Goal: Task Accomplishment & Management: Complete application form

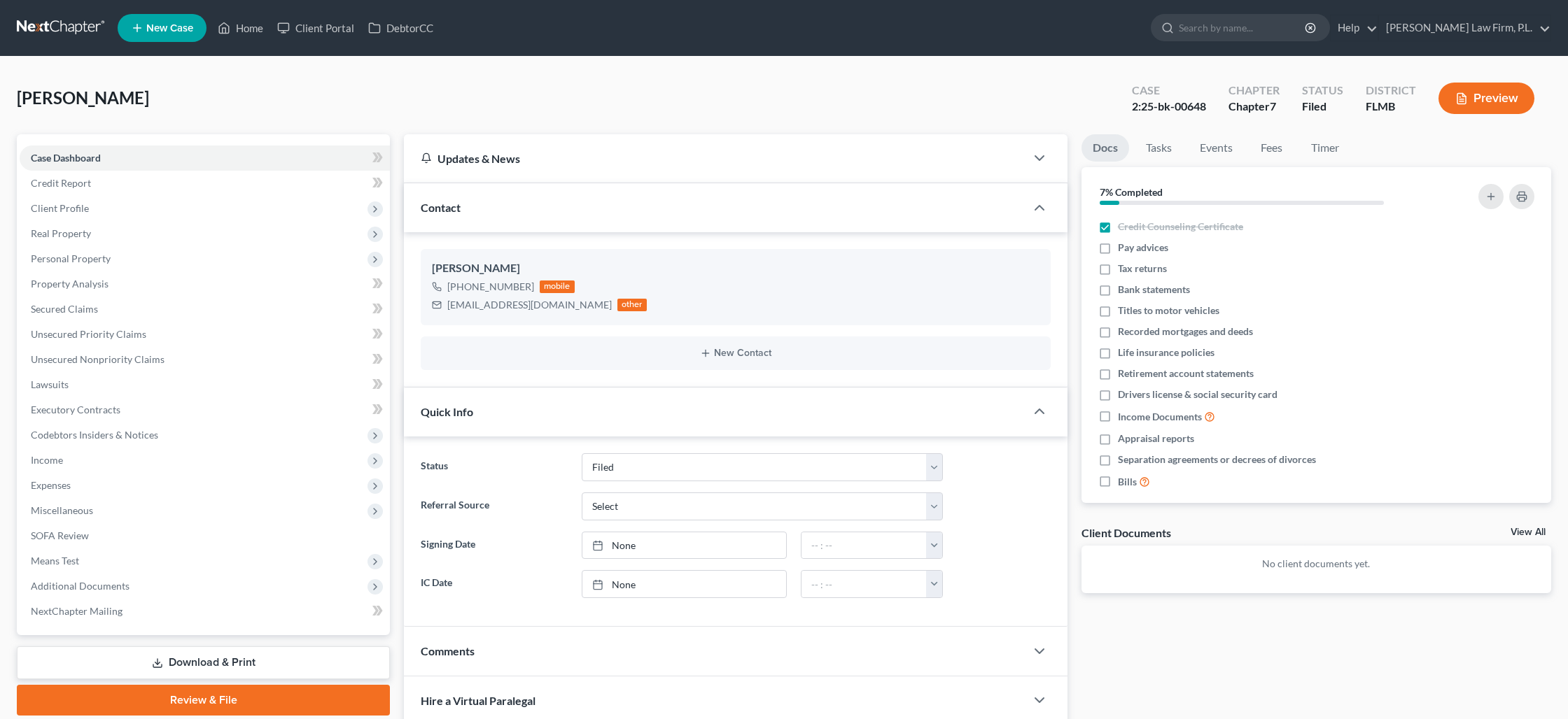
select select "2"
click at [255, 30] on link "Home" at bounding box center [240, 28] width 59 height 25
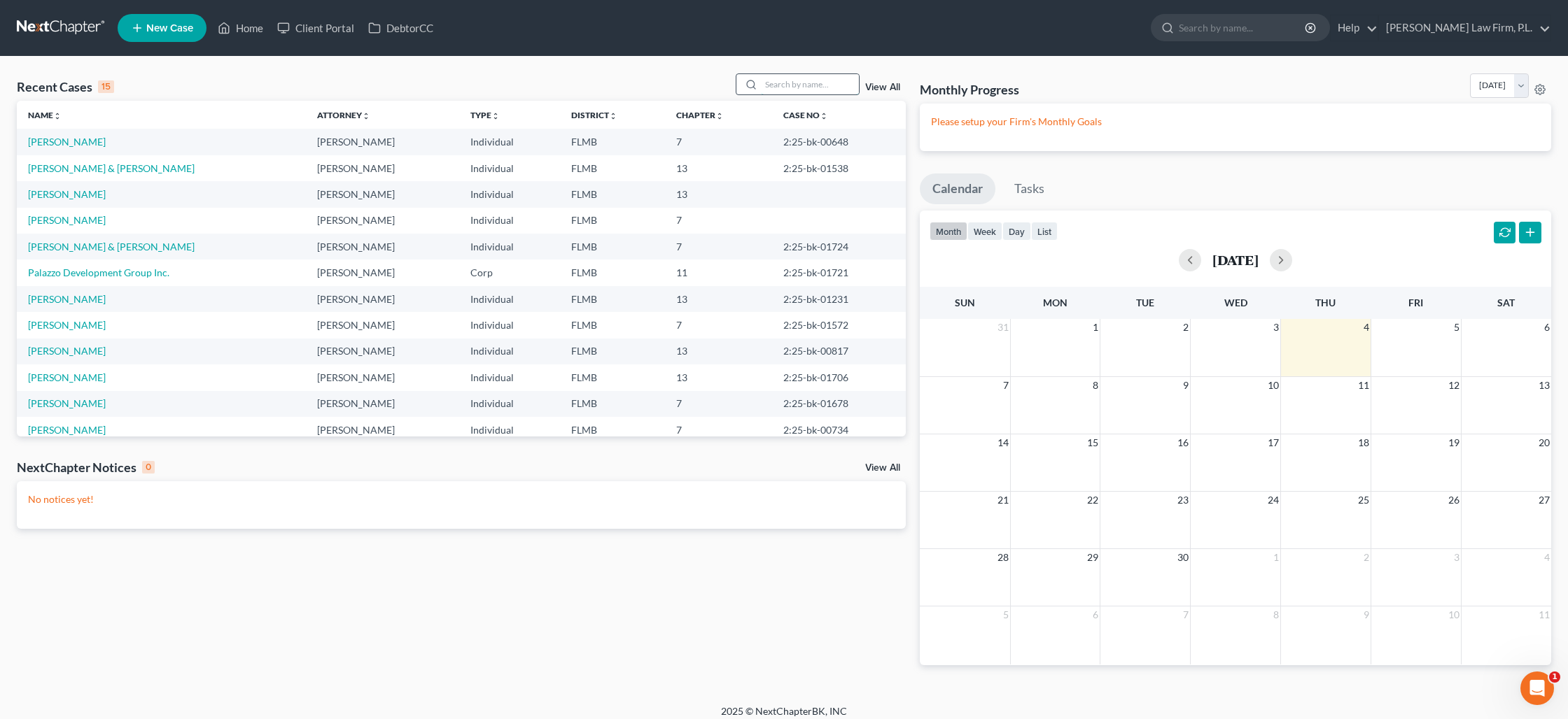
click at [807, 80] on input "search" at bounding box center [810, 85] width 98 height 20
type input "shrider"
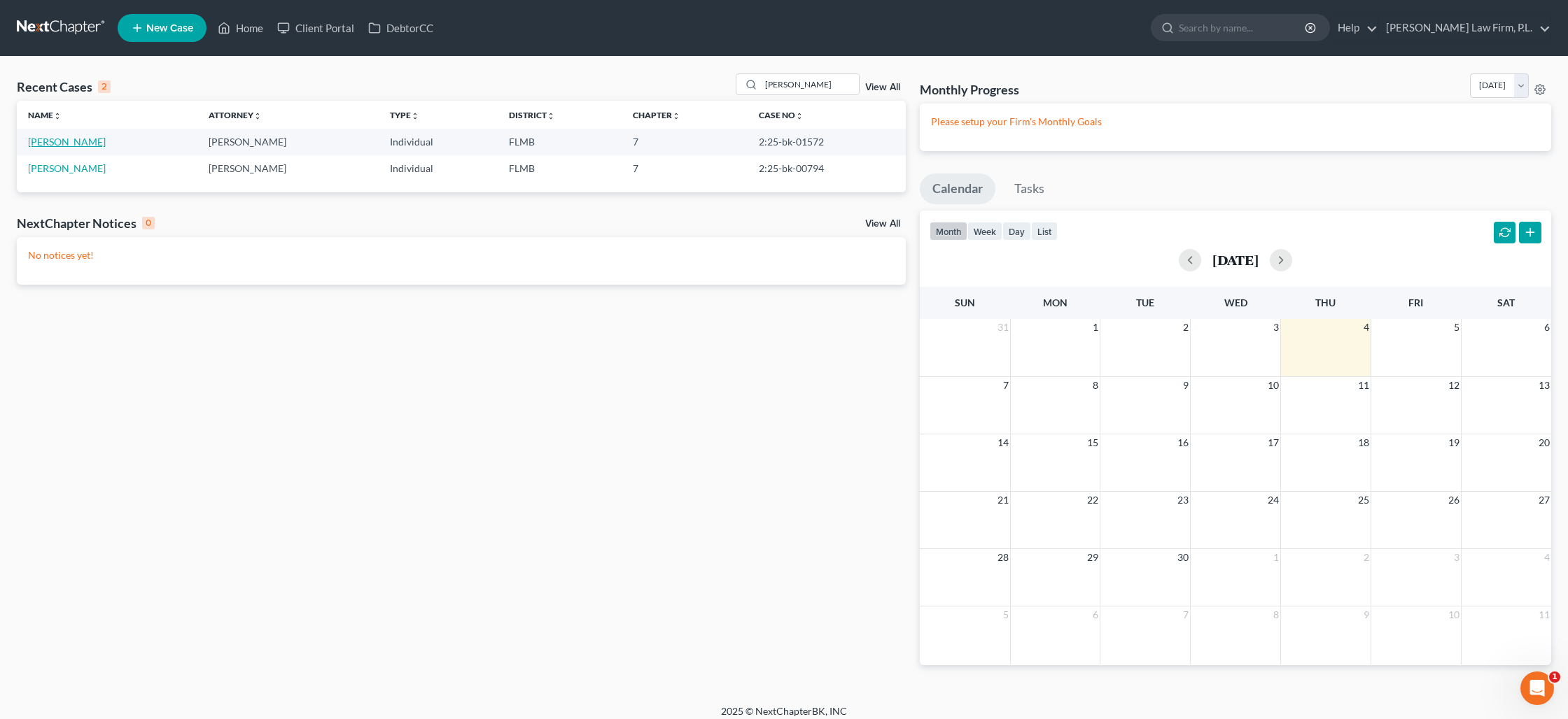
click at [67, 145] on link "Shrider, Peter" at bounding box center [66, 141] width 77 height 12
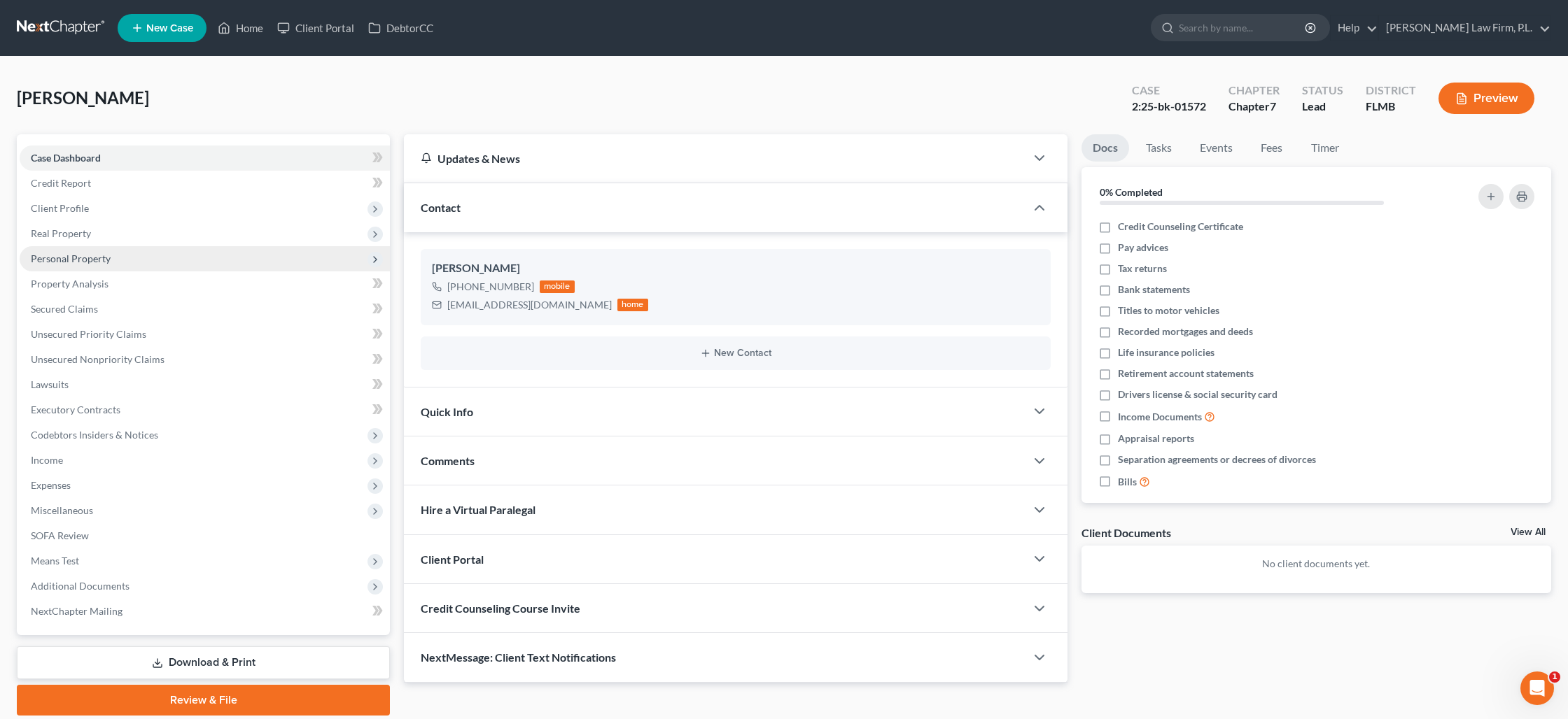
click at [96, 265] on span "Personal Property" at bounding box center [205, 259] width 370 height 25
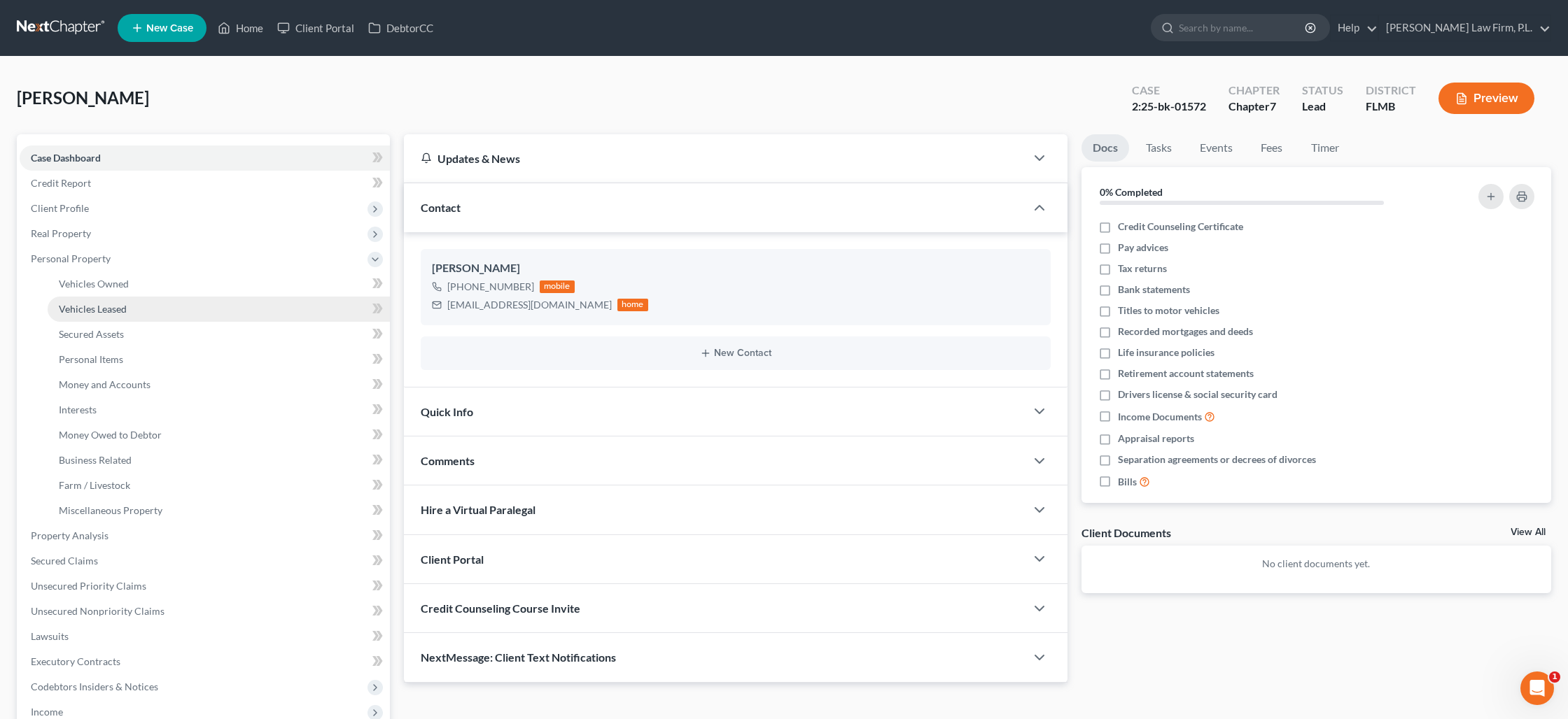
click at [273, 296] on link "Vehicles Leased" at bounding box center [218, 309] width 342 height 25
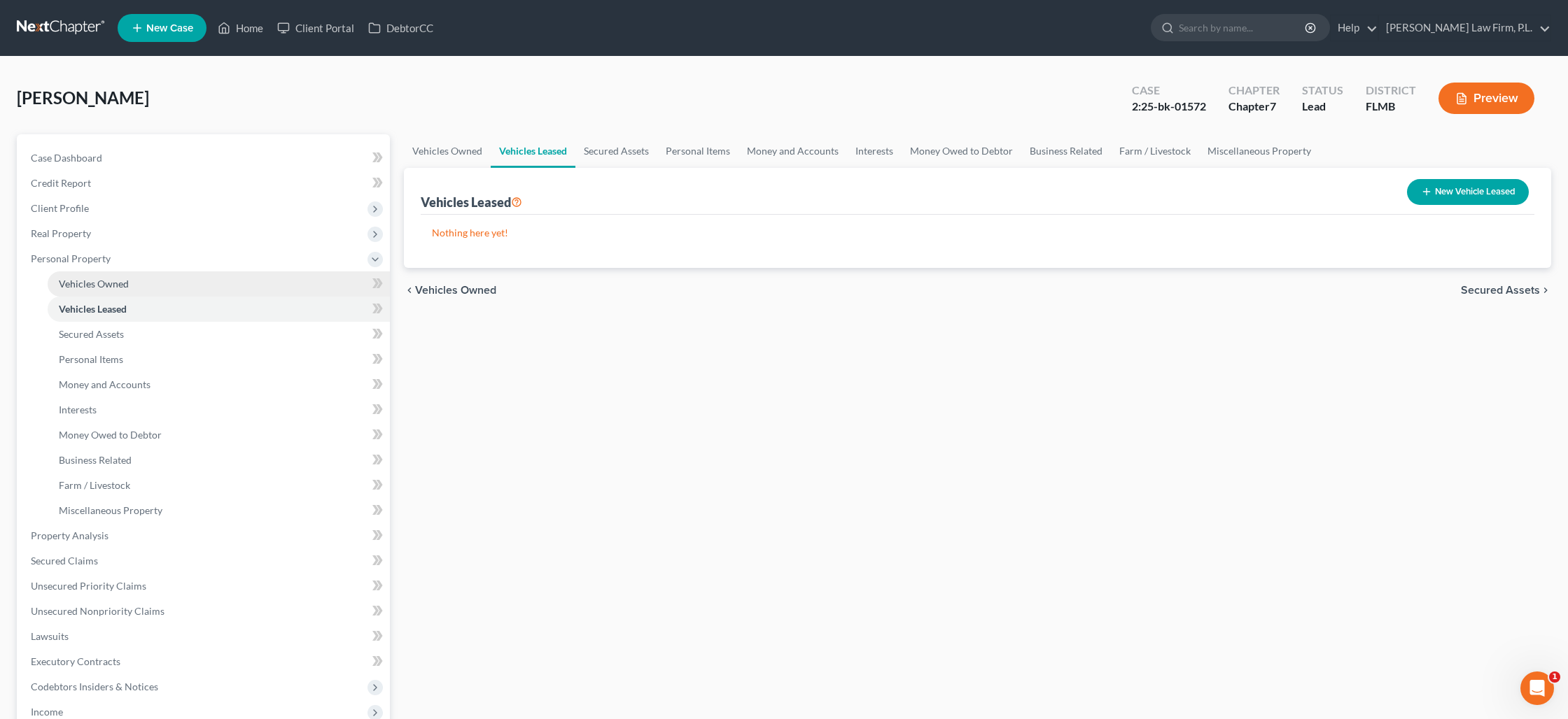
click at [275, 287] on link "Vehicles Owned" at bounding box center [218, 285] width 342 height 25
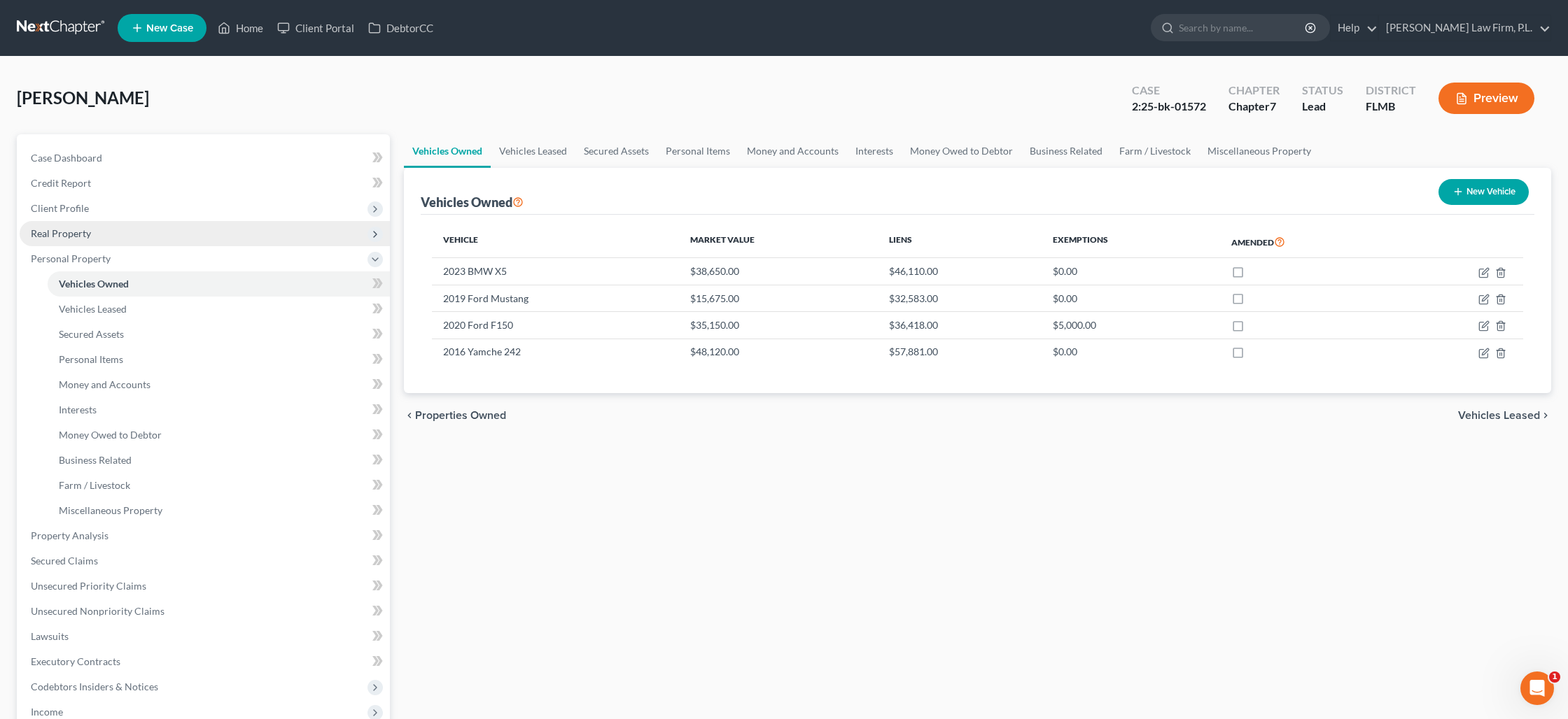
click at [100, 241] on span "Real Property" at bounding box center [205, 234] width 370 height 25
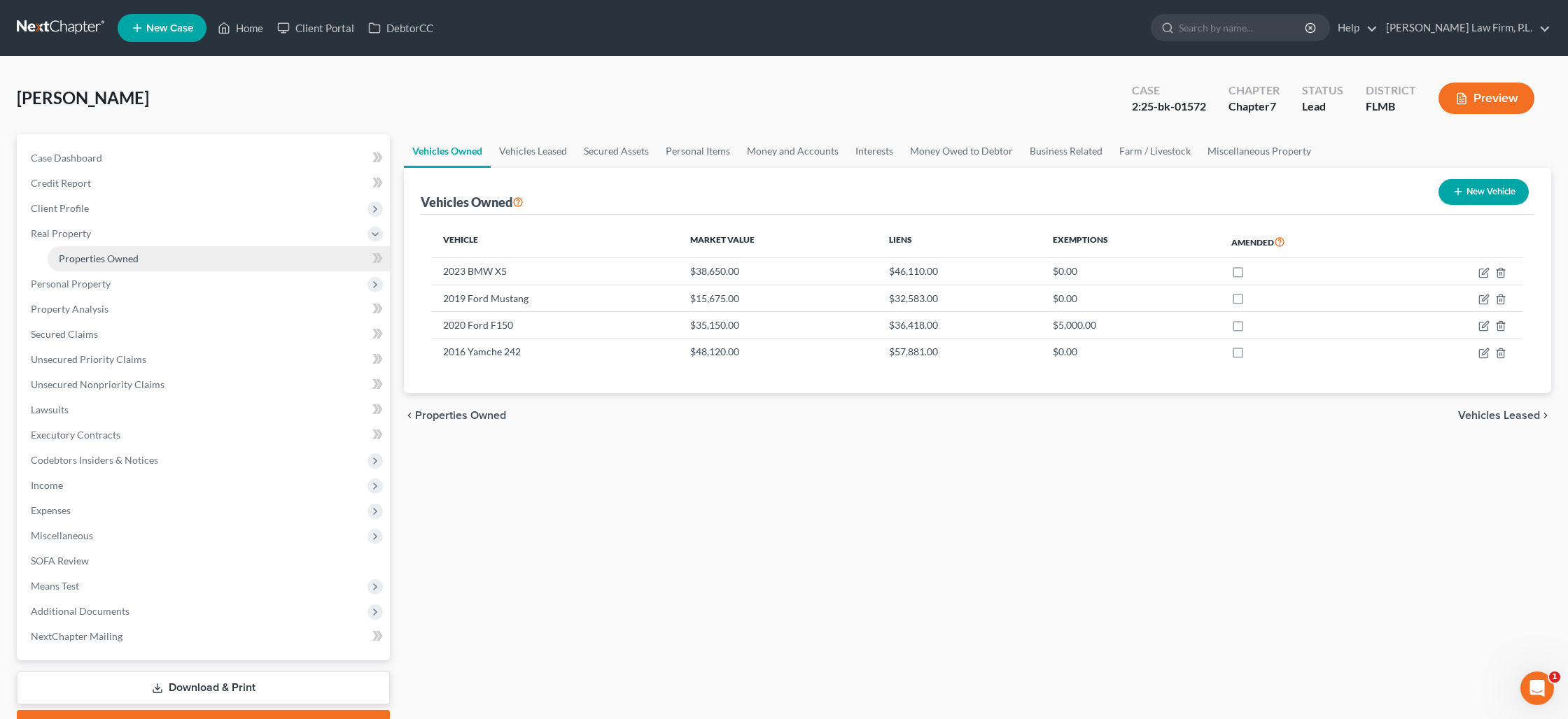
click at [136, 257] on span "Properties Owned" at bounding box center [99, 258] width 80 height 12
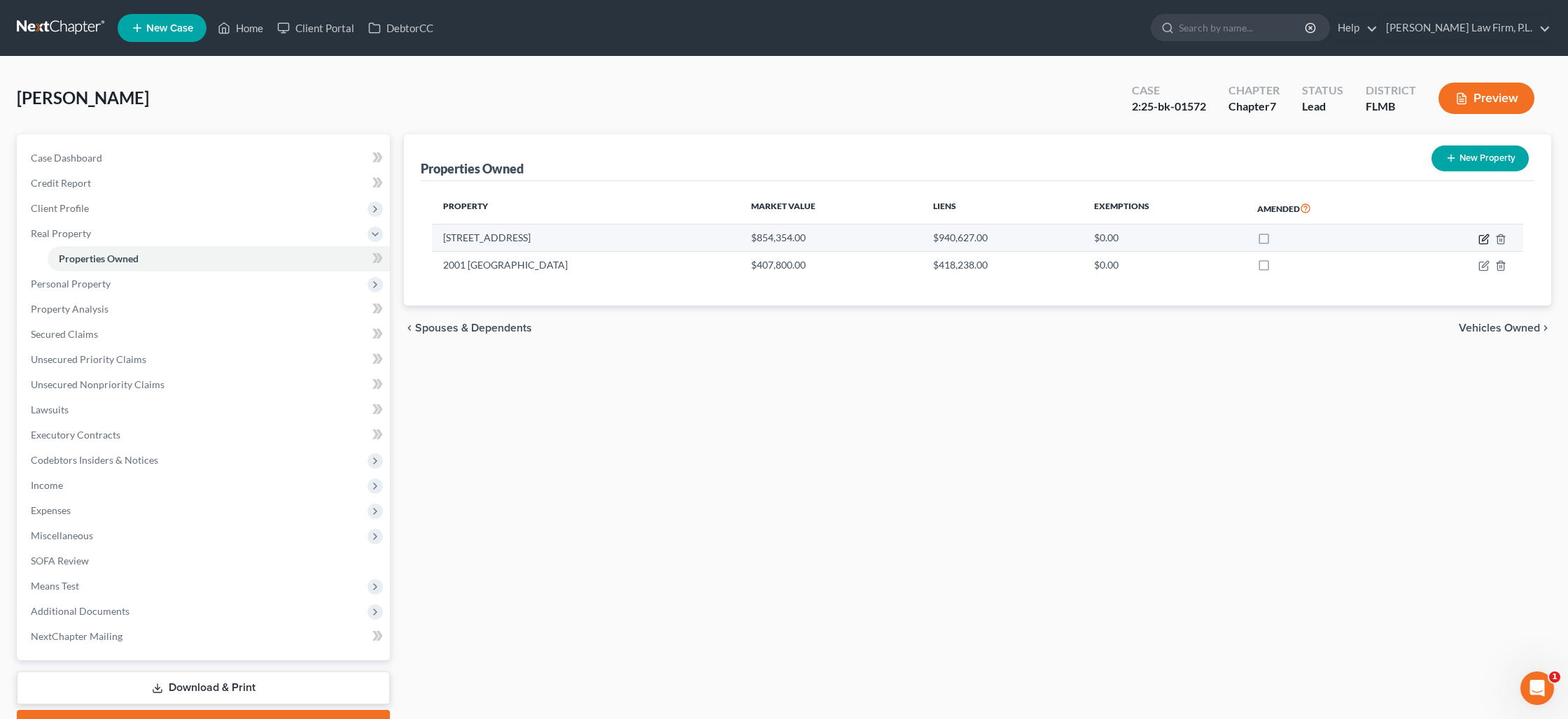
click at [1483, 241] on icon "button" at bounding box center [1483, 239] width 11 height 11
select select "9"
select select "3"
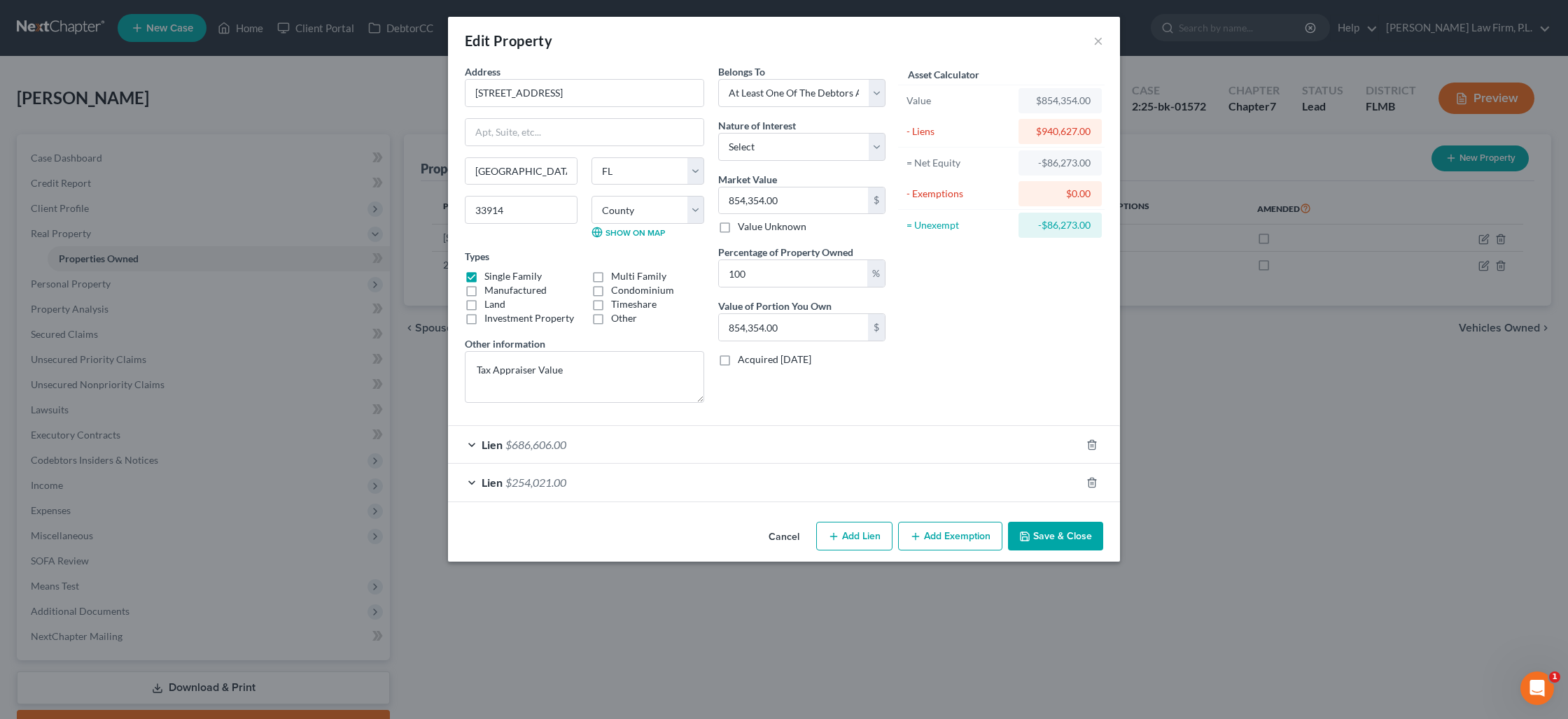
click at [912, 448] on div "Lien $686,606.00" at bounding box center [765, 444] width 633 height 37
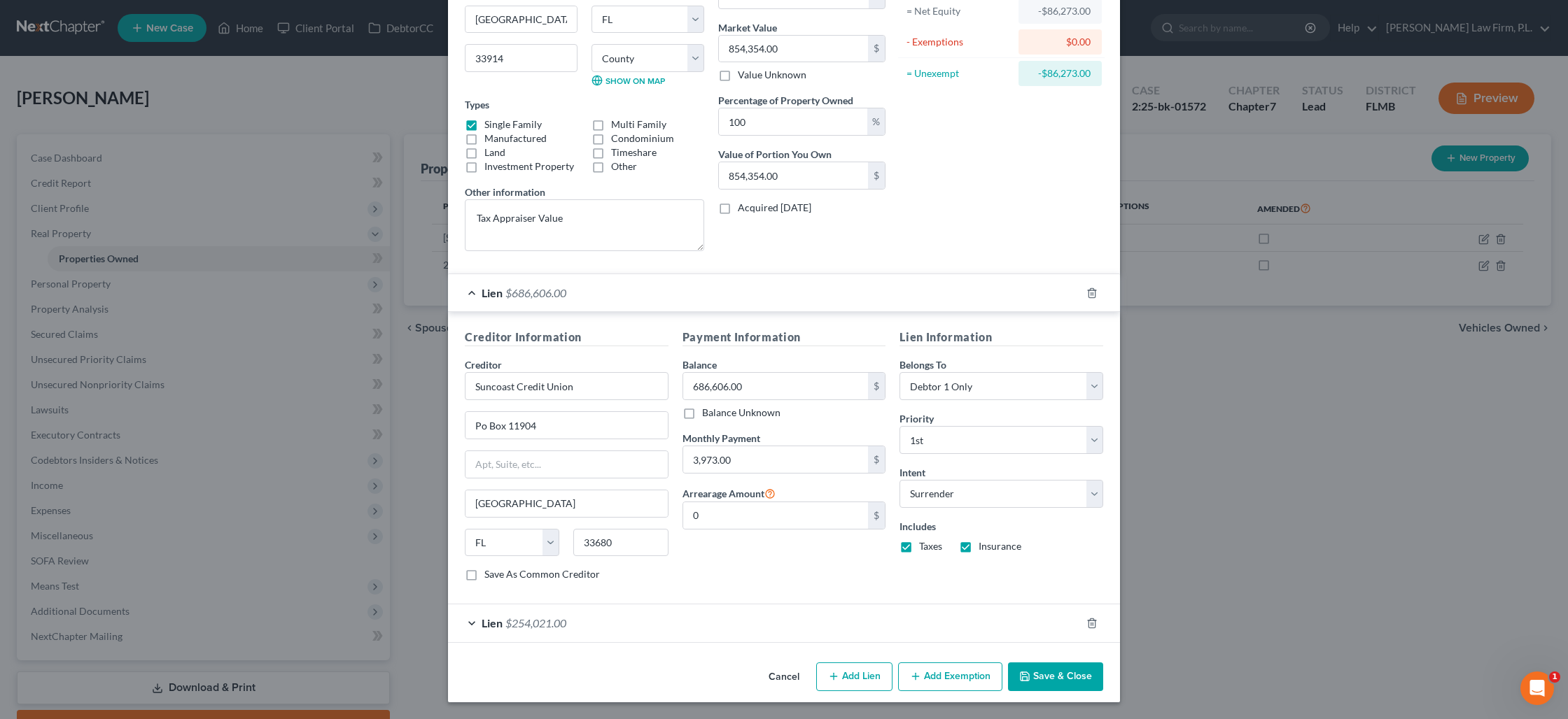
scroll to position [152, 0]
click at [1071, 670] on button "Save & Close" at bounding box center [1055, 677] width 95 height 29
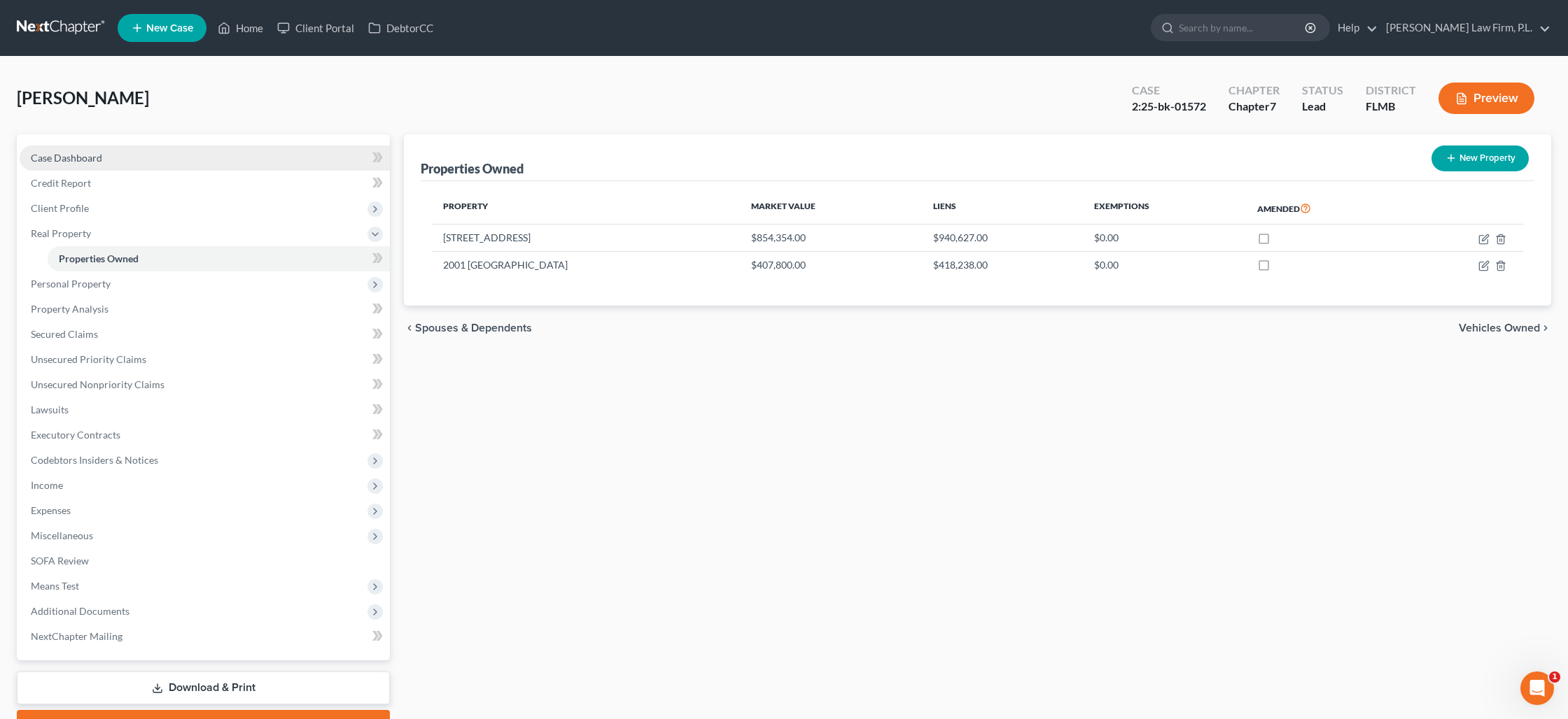
click at [85, 167] on link "Case Dashboard" at bounding box center [205, 158] width 370 height 25
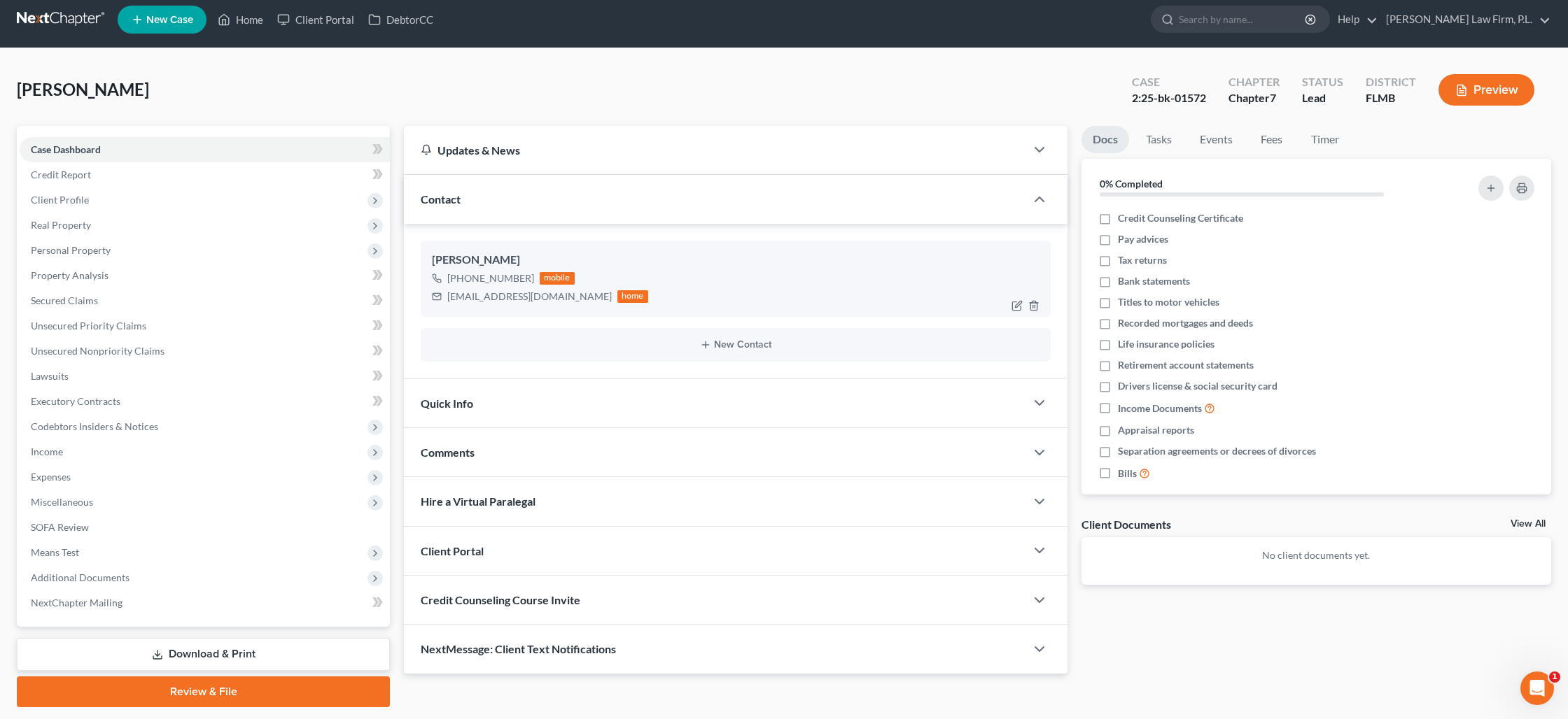
scroll to position [10, 0]
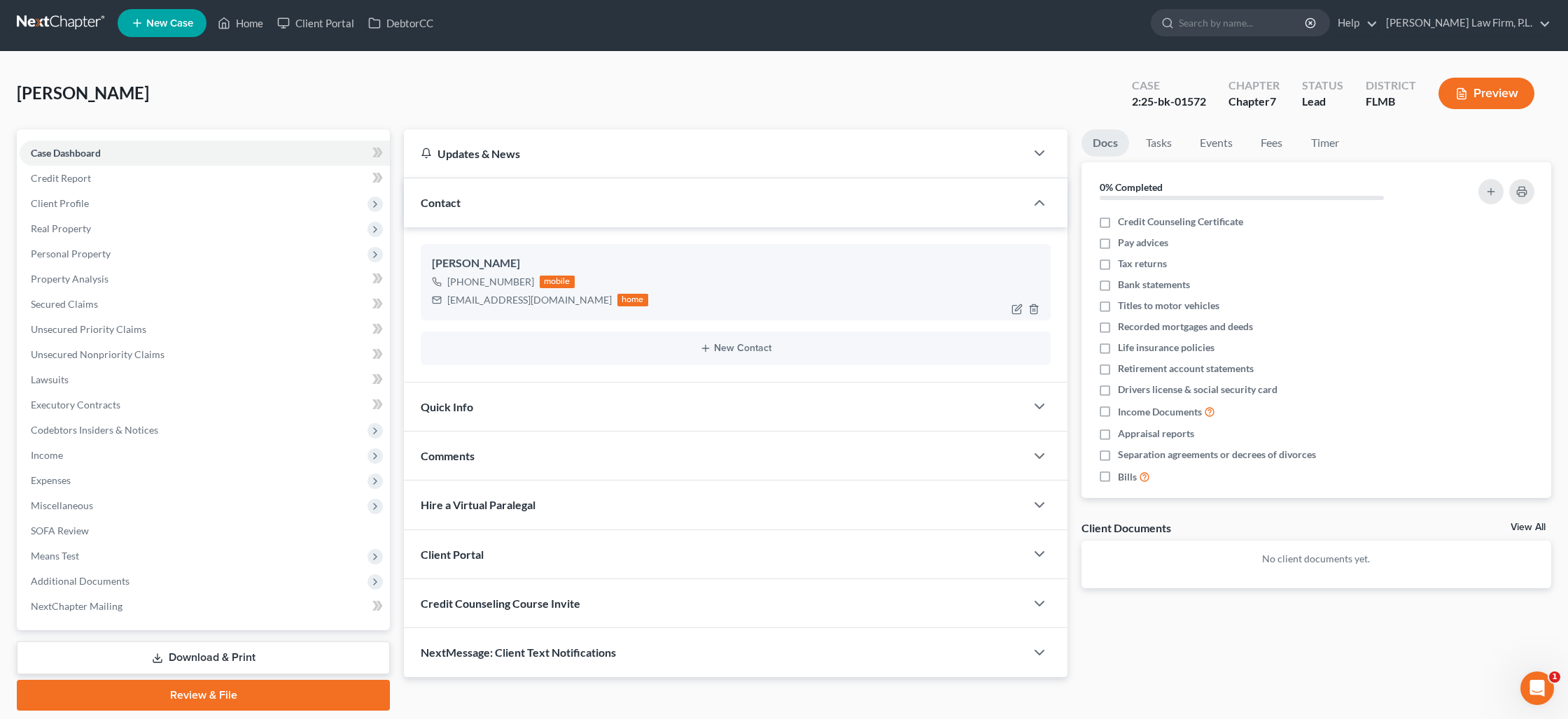
drag, startPoint x: 461, startPoint y: 277, endPoint x: 526, endPoint y: 284, distance: 65.4
click at [519, 285] on div "+1 (612) 360-6451" at bounding box center [490, 281] width 86 height 14
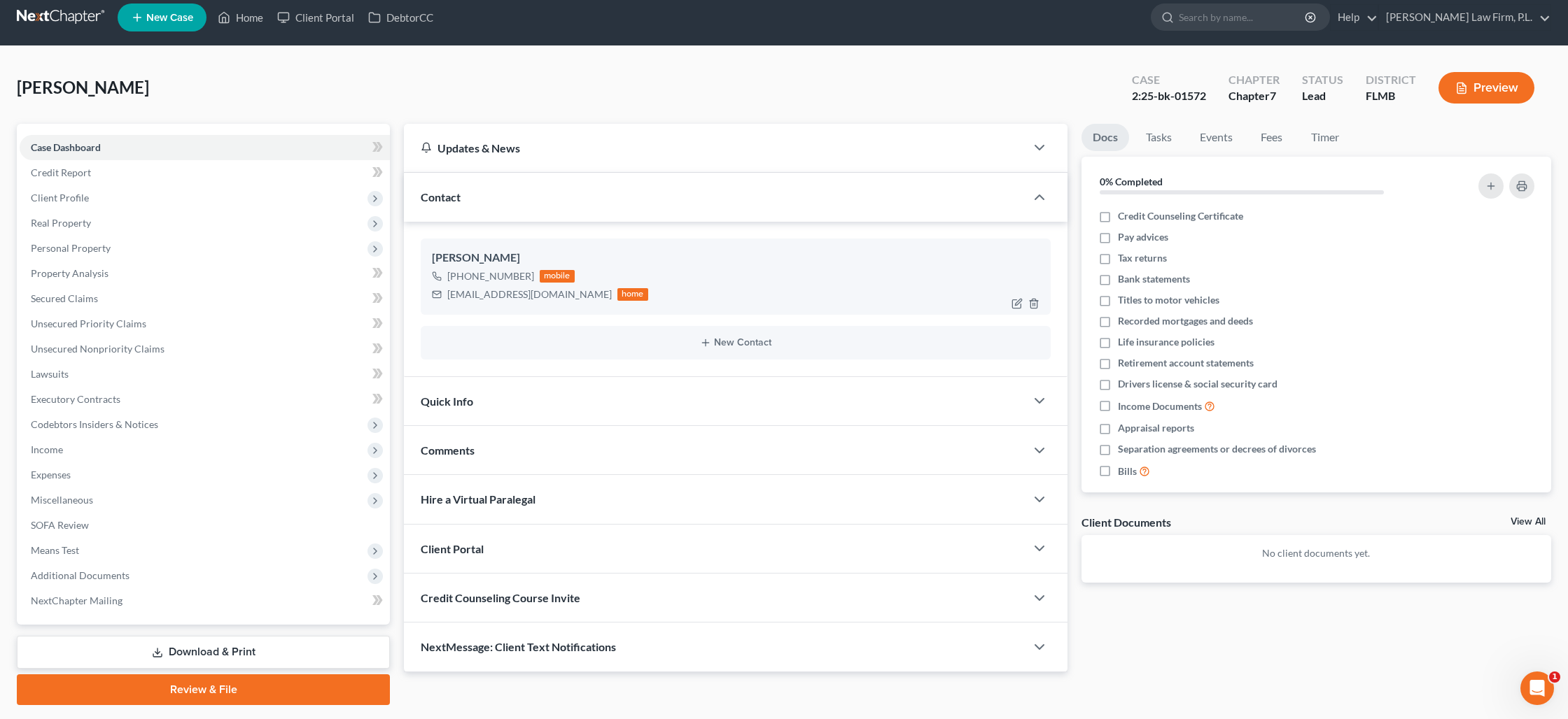
scroll to position [13, 0]
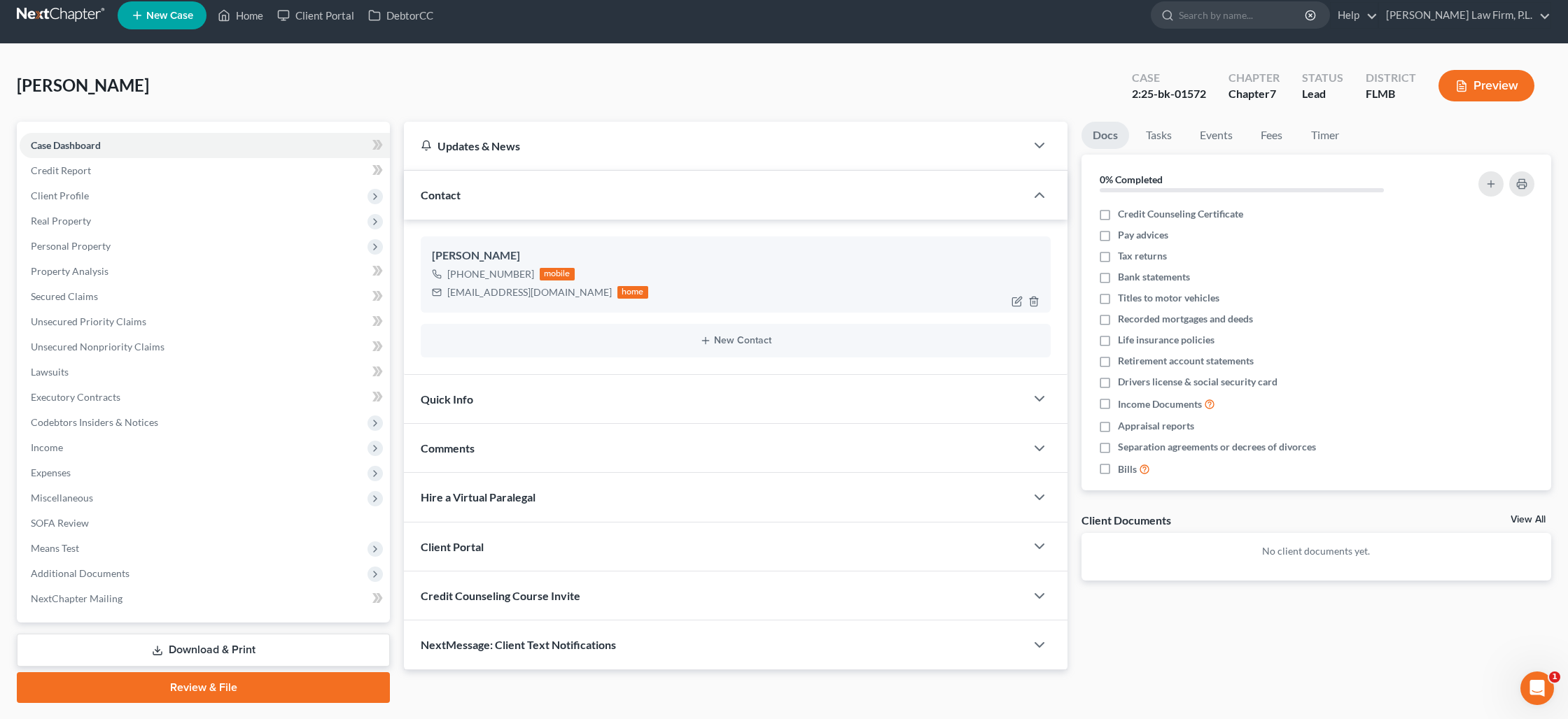
drag, startPoint x: 528, startPoint y: 275, endPoint x: 482, endPoint y: 284, distance: 46.9
click at [460, 275] on div "+1 (612) 360-6451" at bounding box center [490, 274] width 86 height 14
copy div "(612) 360-6451"
click at [256, 20] on link "Home" at bounding box center [240, 15] width 59 height 25
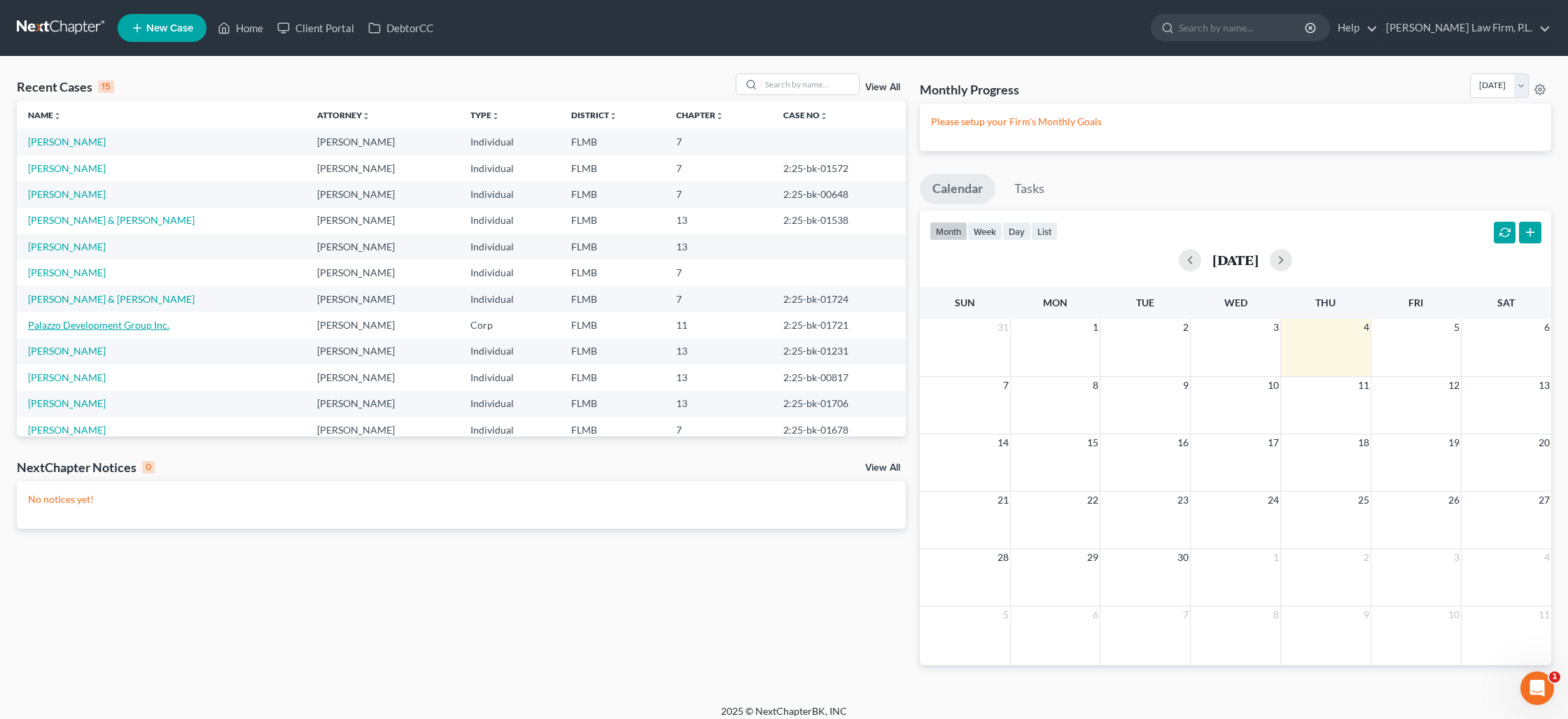
click at [102, 329] on link "Palazzo Development Group Inc." at bounding box center [98, 325] width 141 height 12
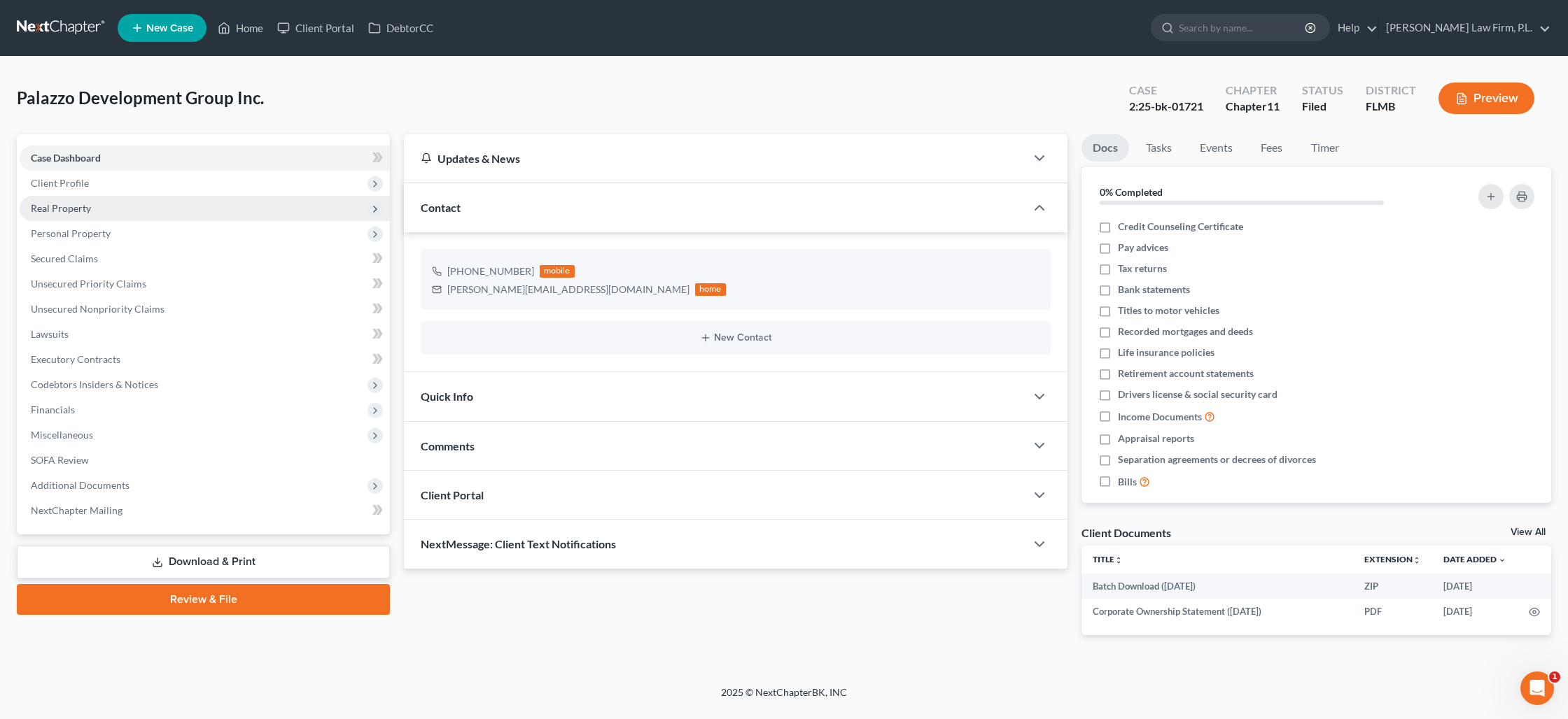
click at [75, 210] on span "Real Property" at bounding box center [61, 207] width 60 height 12
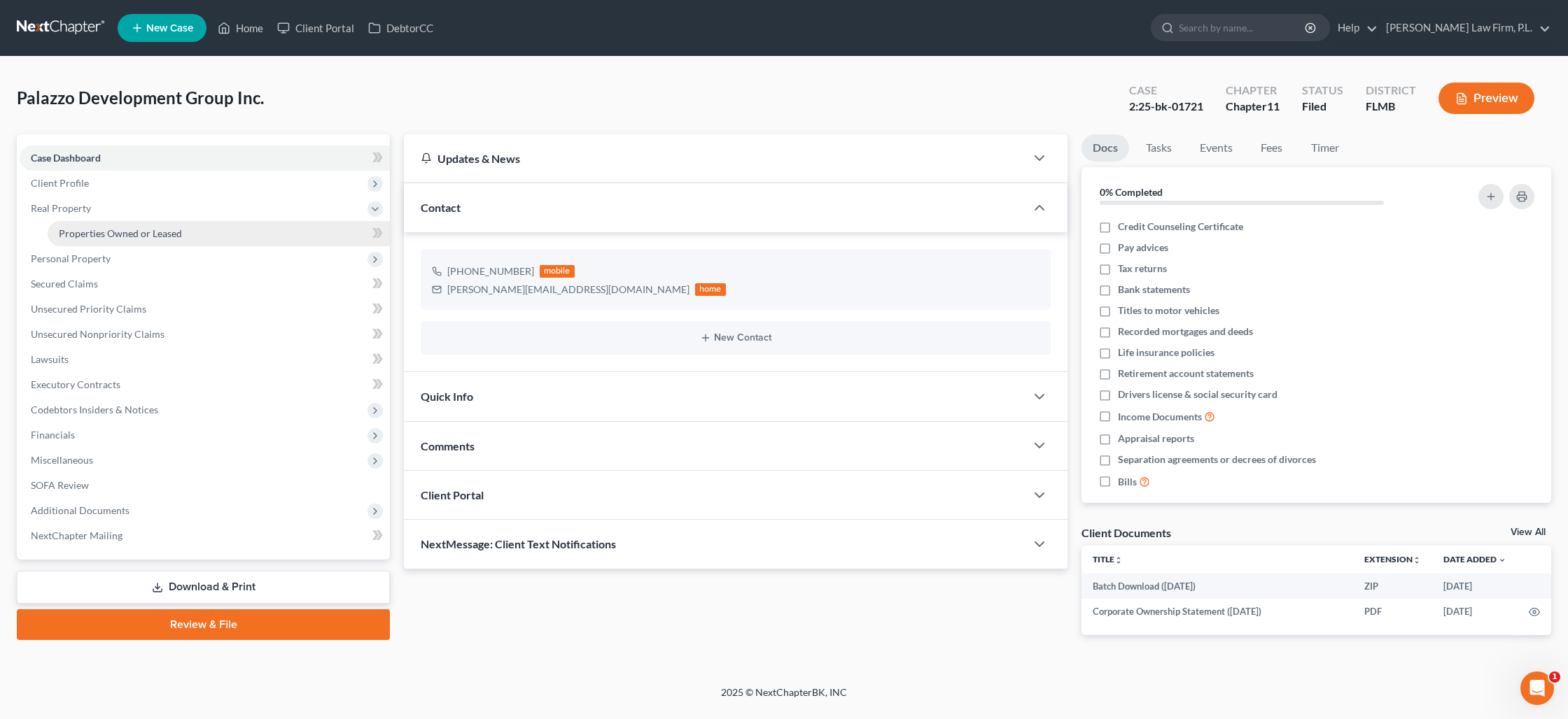
click at [108, 239] on link "Properties Owned or Leased" at bounding box center [218, 234] width 342 height 25
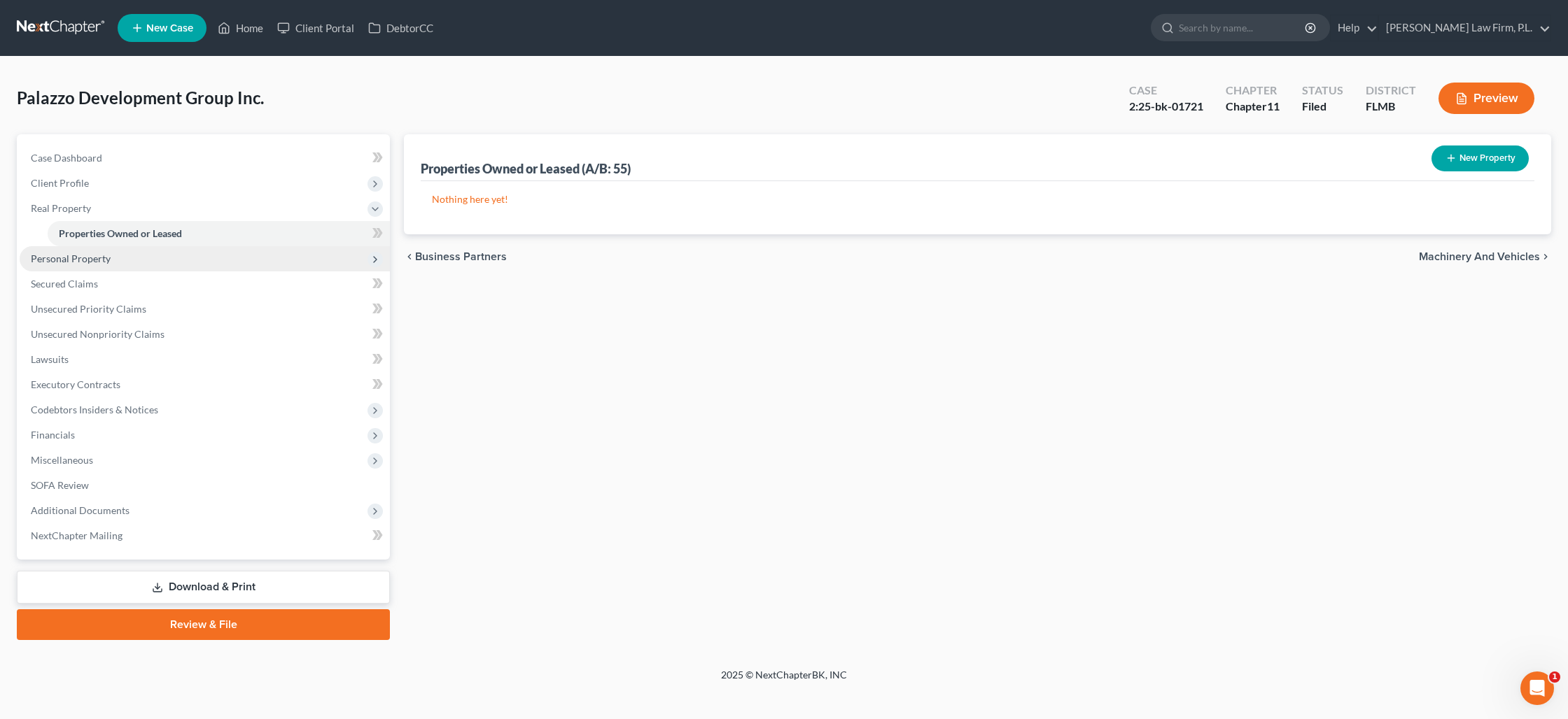
click at [79, 266] on span "Personal Property" at bounding box center [205, 259] width 370 height 25
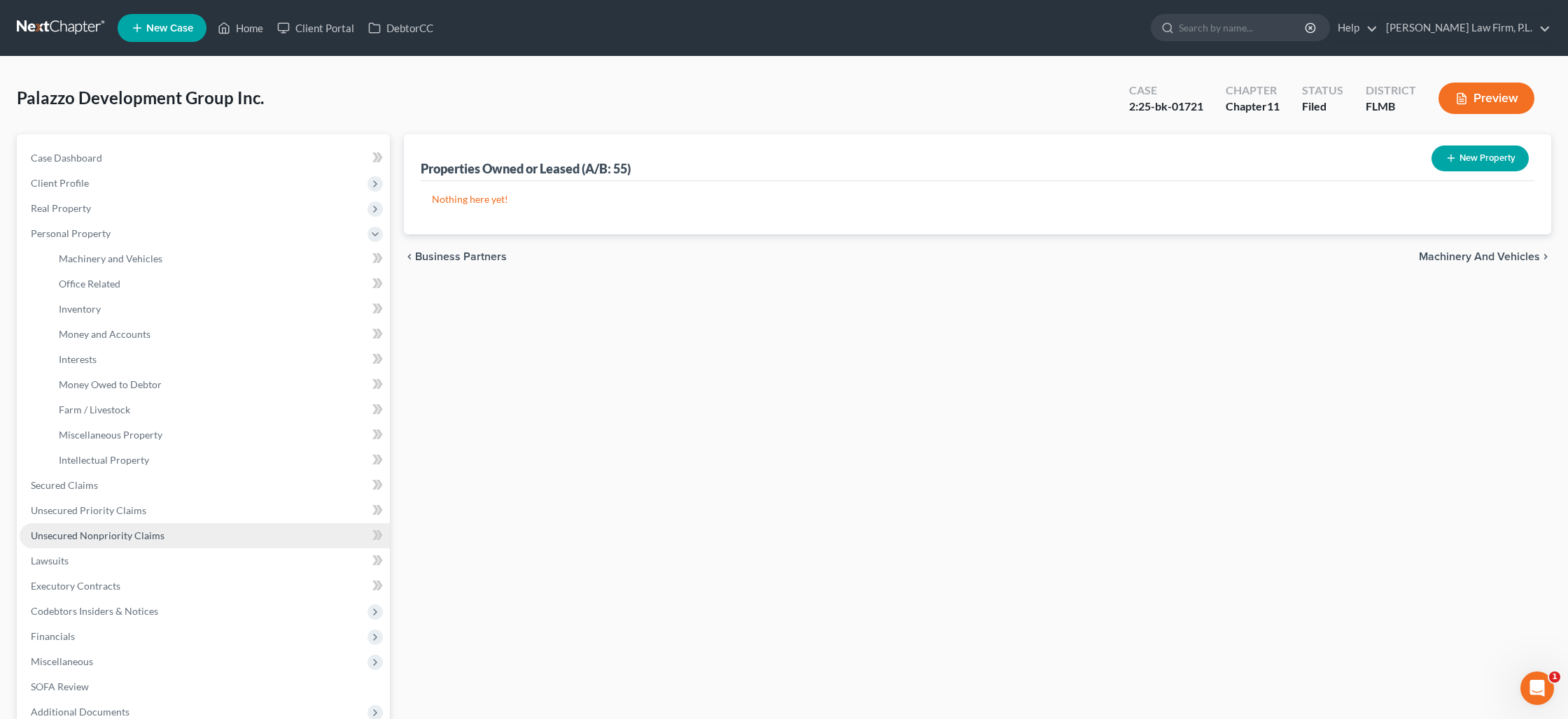
click at [105, 542] on link "Unsecured Nonpriority Claims" at bounding box center [205, 536] width 370 height 25
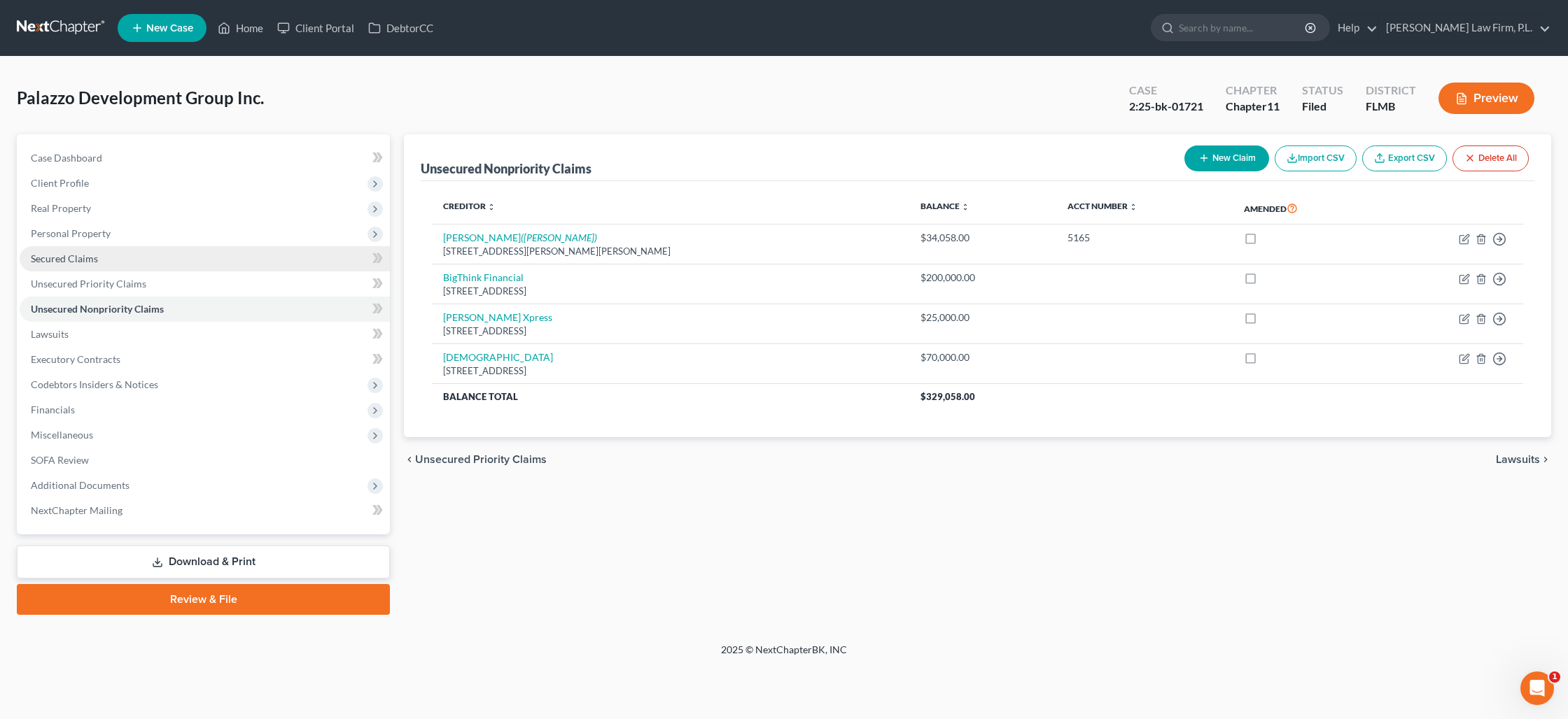
click at [65, 265] on link "Secured Claims" at bounding box center [205, 259] width 370 height 25
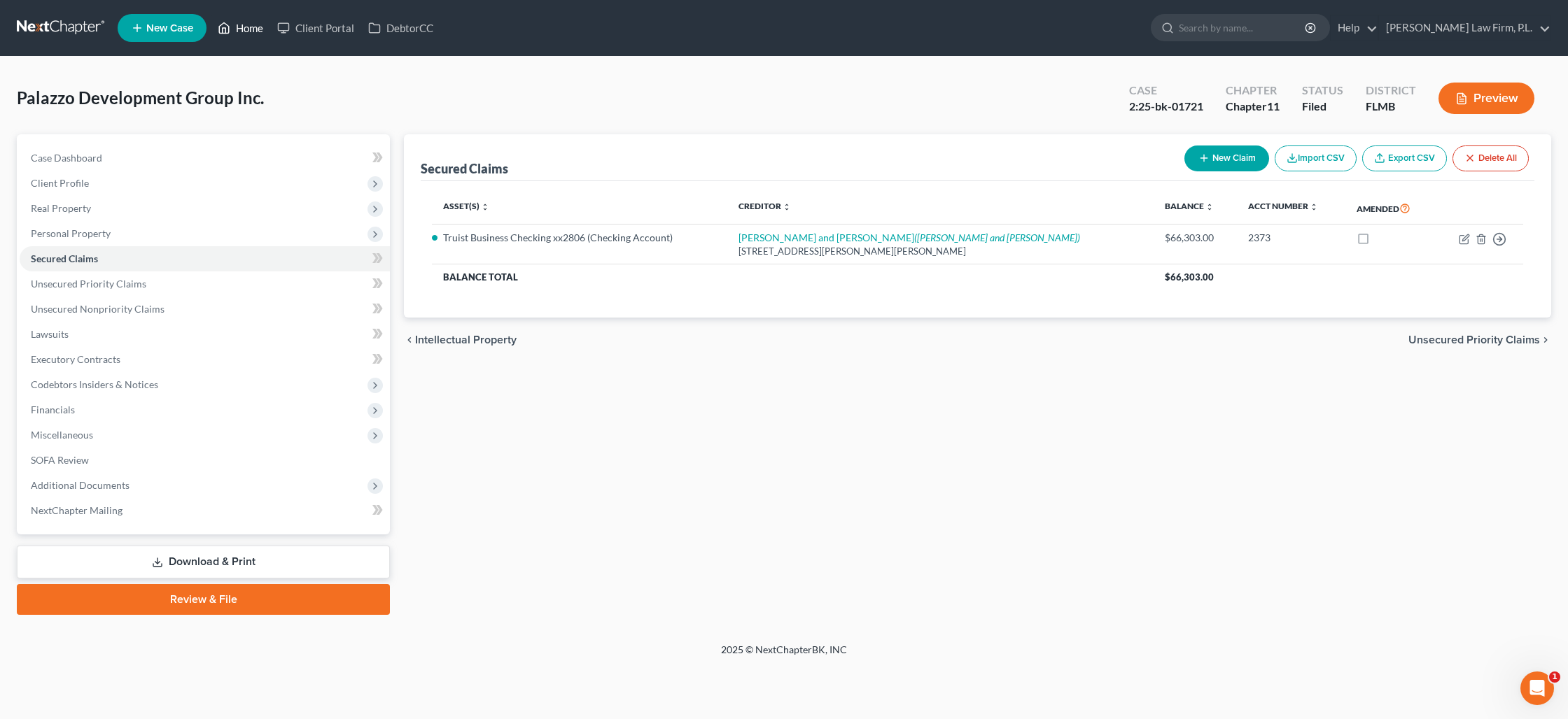
click at [246, 26] on link "Home" at bounding box center [240, 28] width 59 height 25
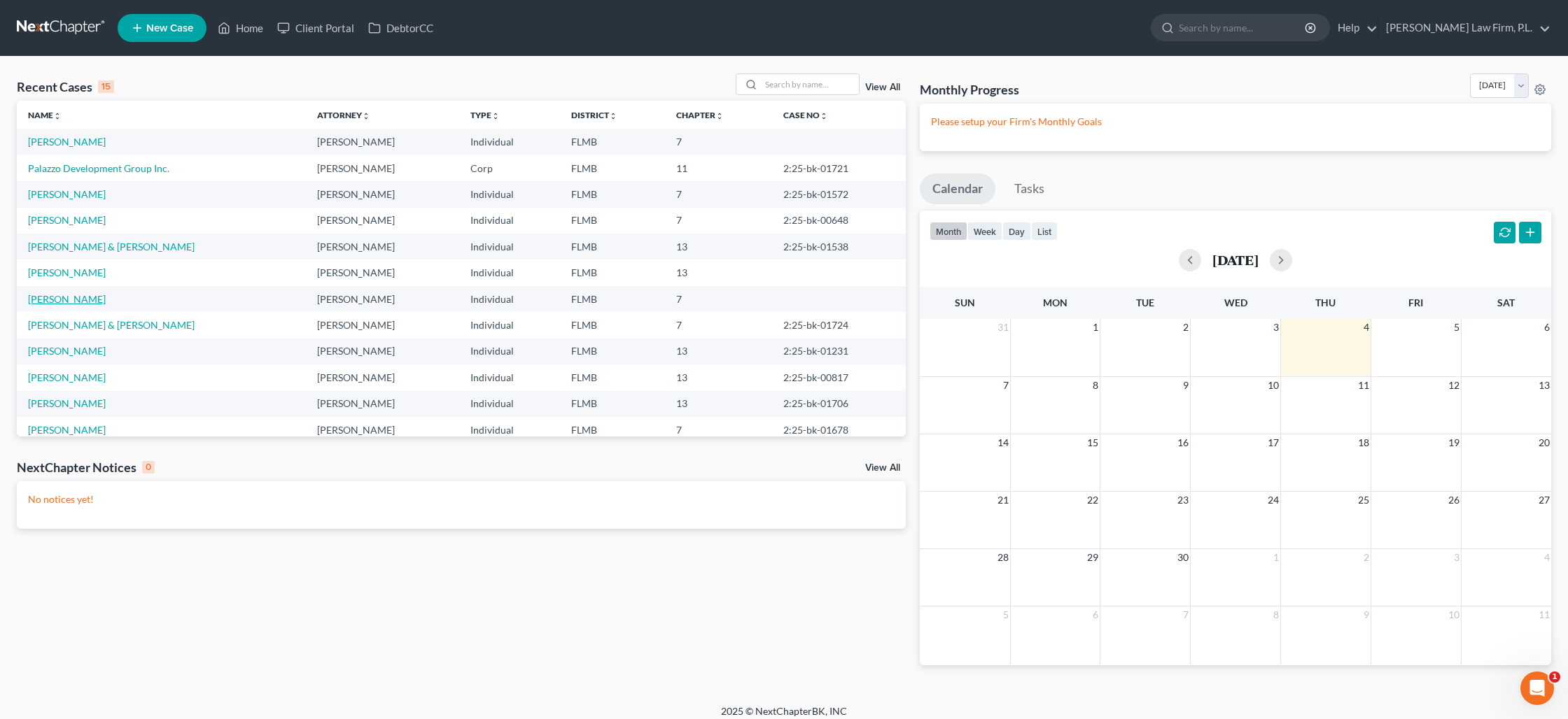
click at [72, 298] on link "[PERSON_NAME]" at bounding box center [66, 298] width 77 height 12
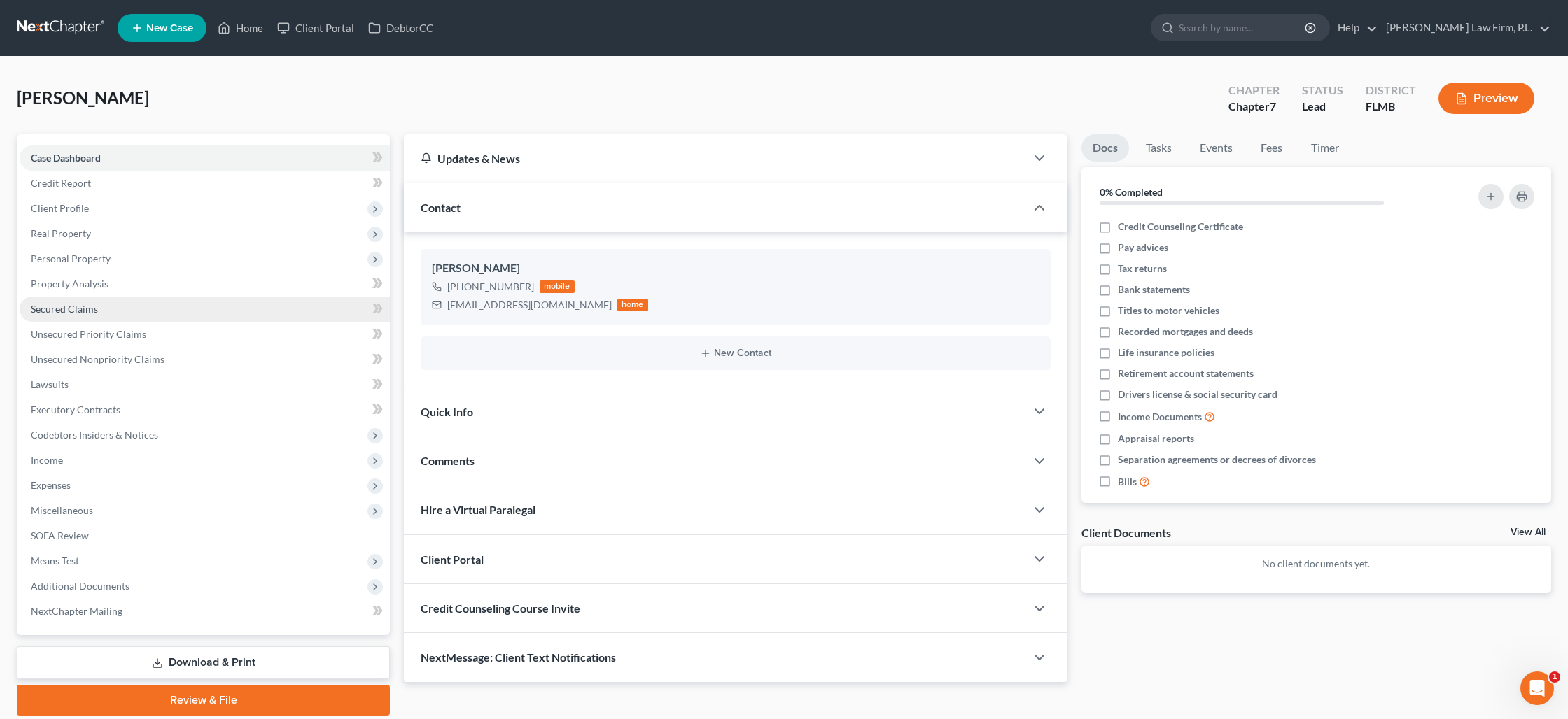
click at [116, 317] on link "Secured Claims" at bounding box center [205, 309] width 370 height 25
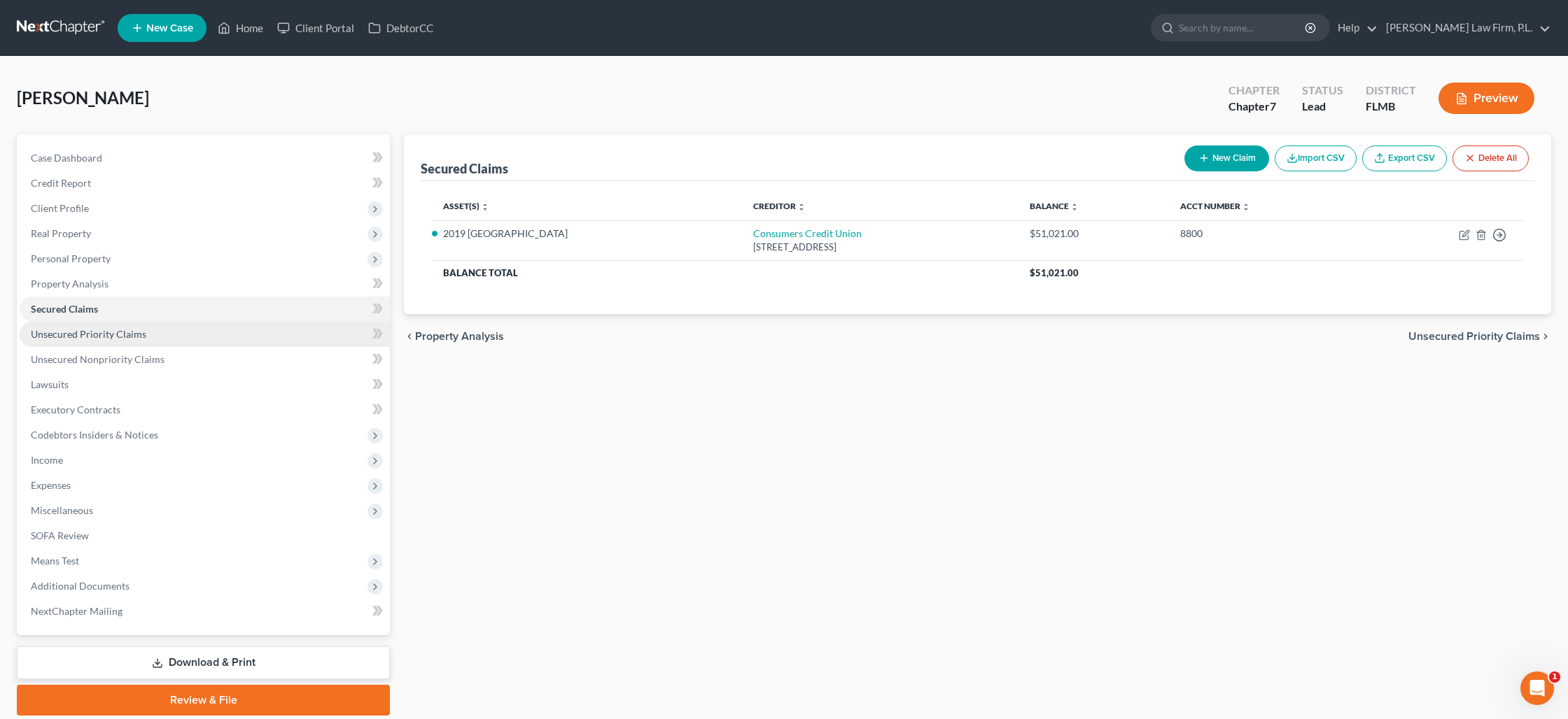
click at [122, 343] on link "Unsecured Priority Claims" at bounding box center [205, 335] width 370 height 25
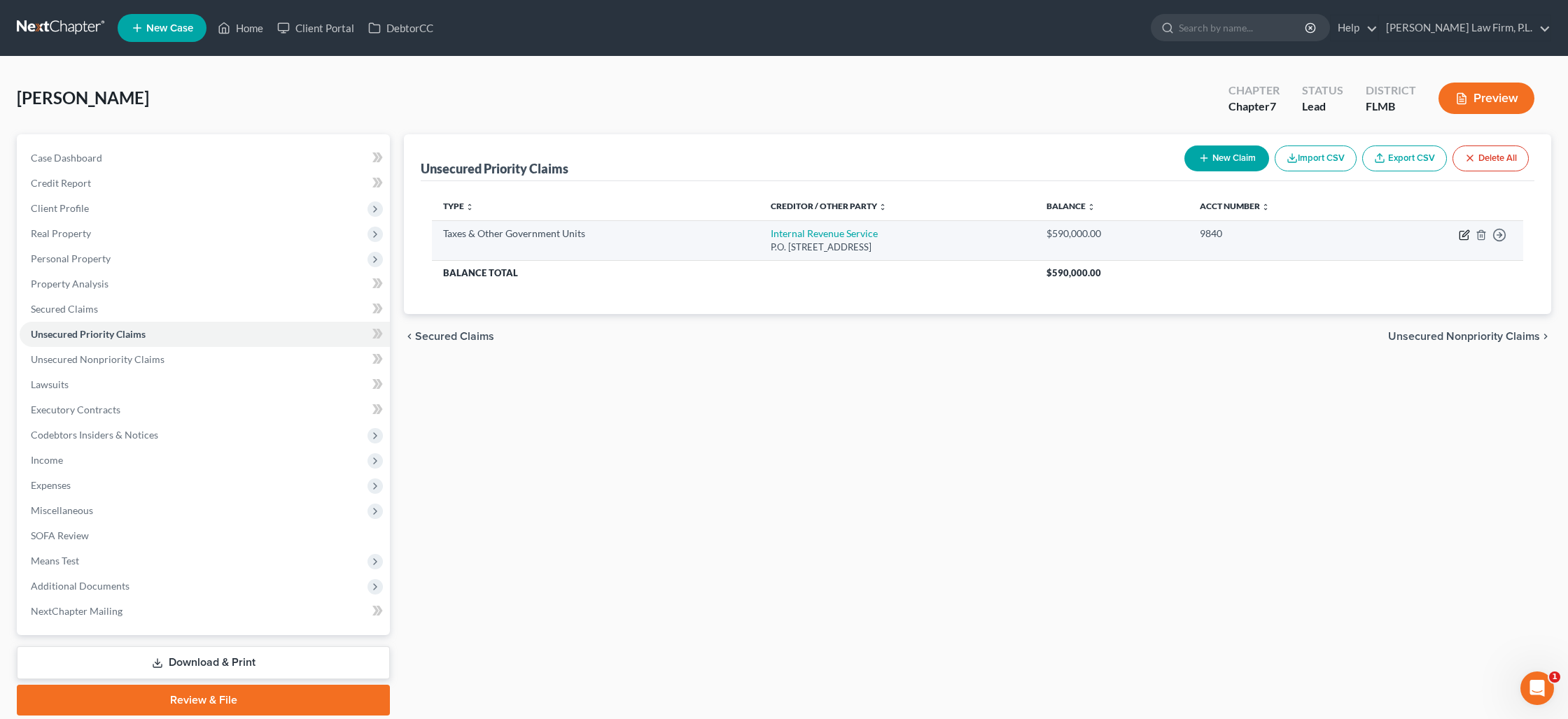
click at [1469, 235] on icon "button" at bounding box center [1464, 235] width 11 height 11
select select "0"
select select "39"
select select "0"
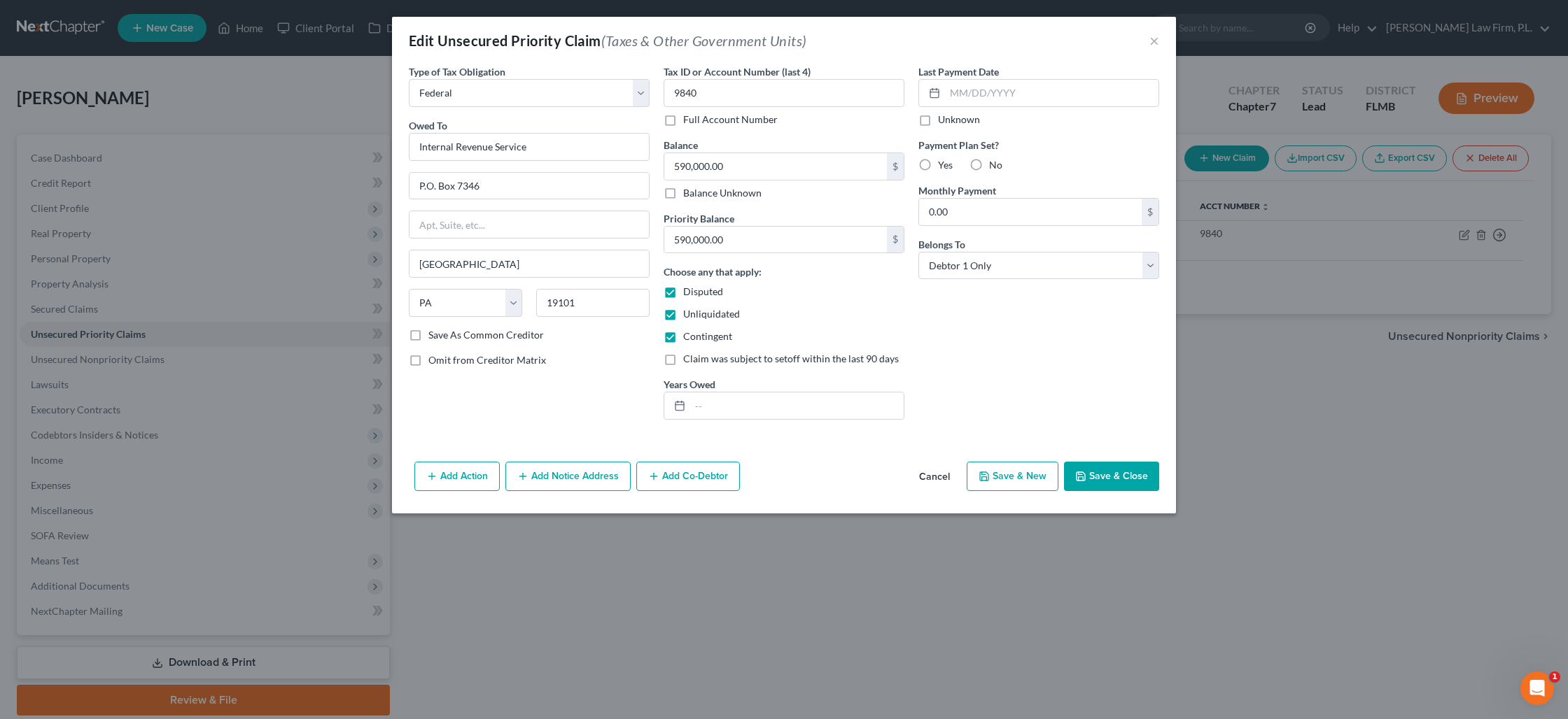
click at [1088, 474] on button "Save & Close" at bounding box center [1111, 476] width 95 height 29
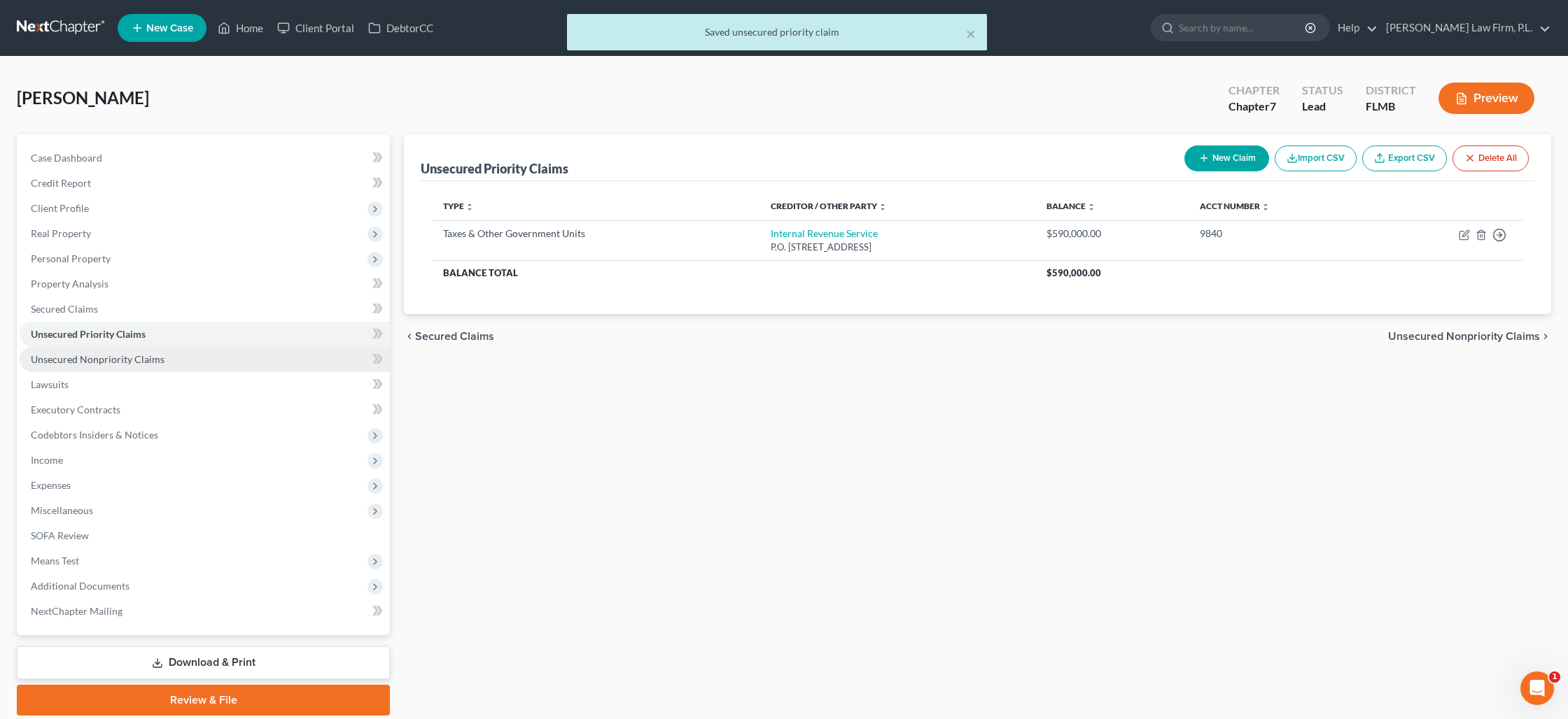
click at [72, 355] on span "Unsecured Nonpriority Claims" at bounding box center [97, 359] width 134 height 12
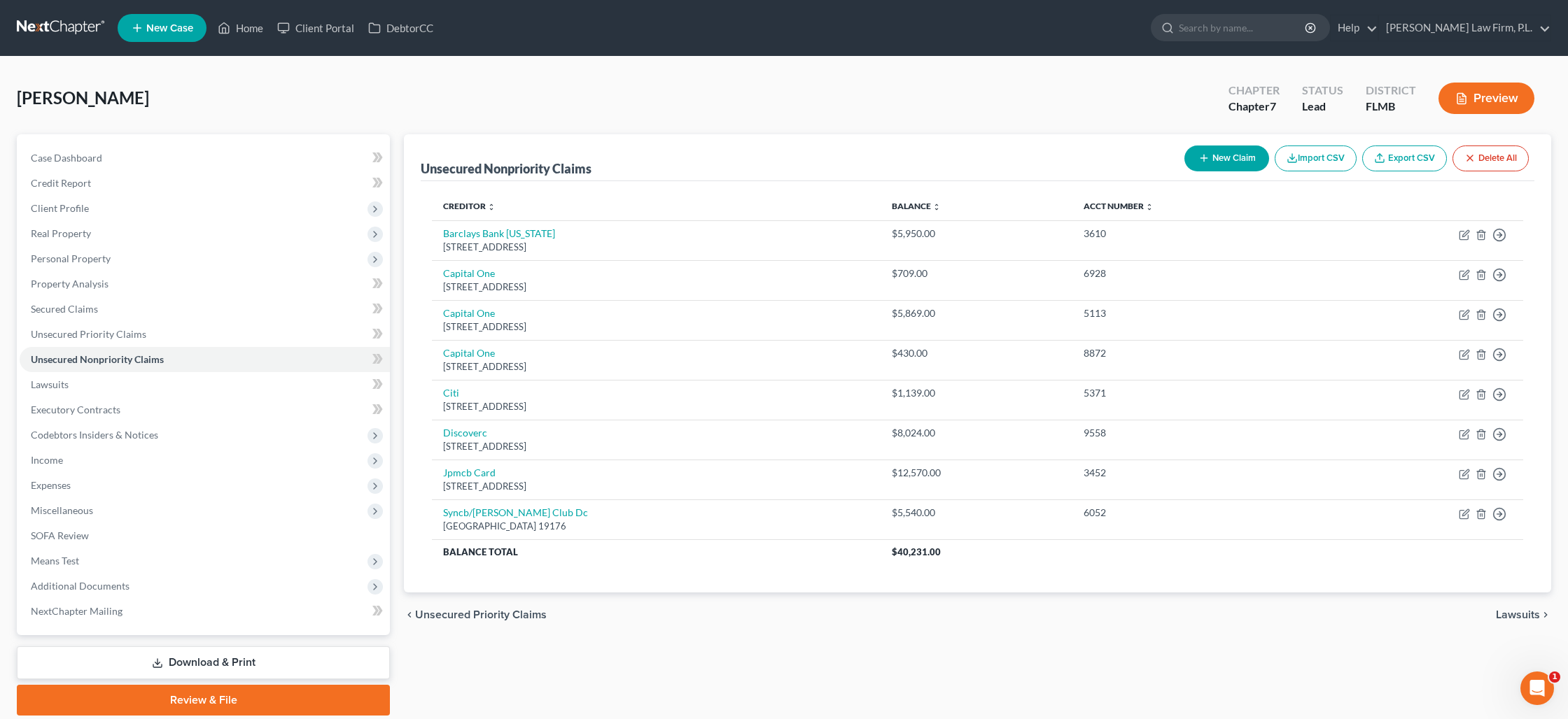
click at [1198, 167] on button "New Claim" at bounding box center [1226, 158] width 85 height 25
select select "0"
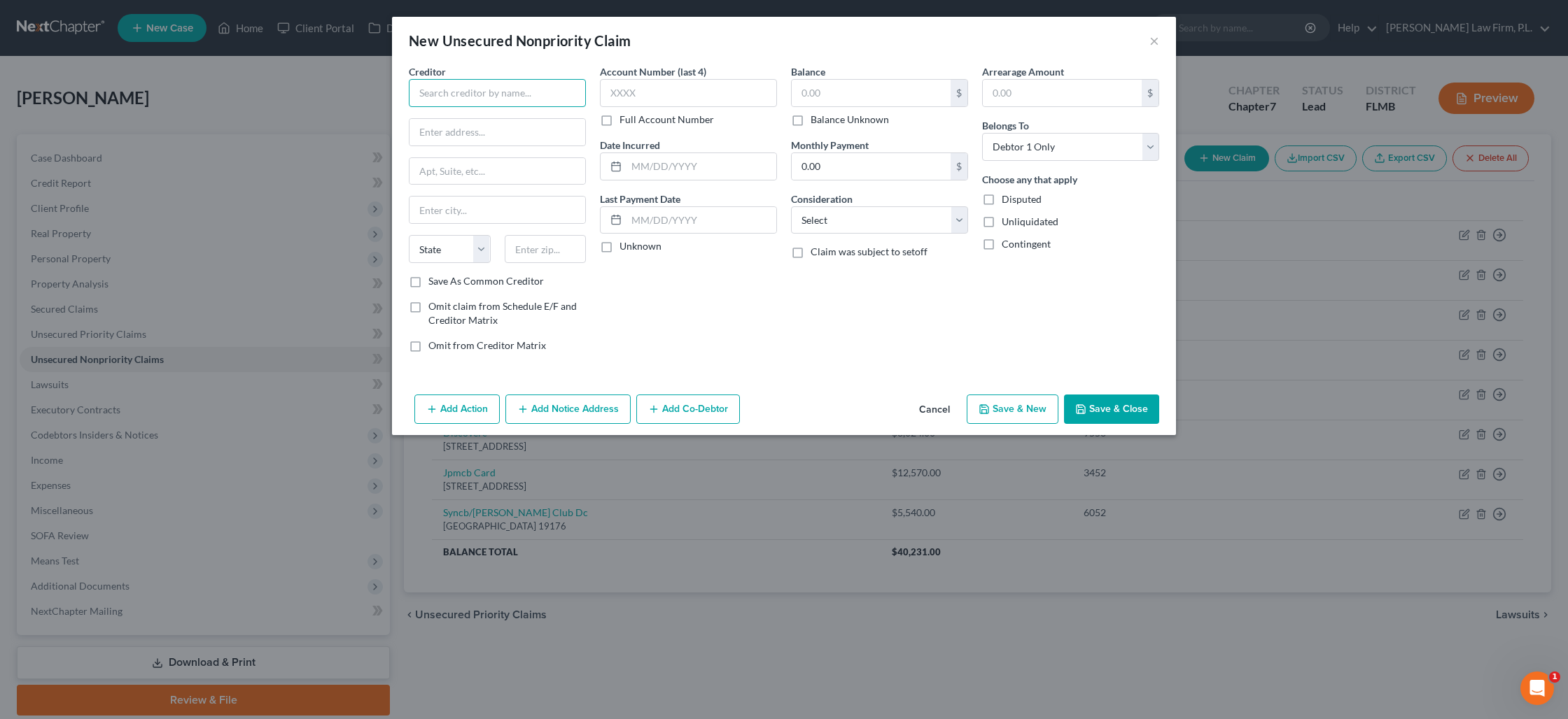
click at [498, 94] on input "text" at bounding box center [497, 93] width 177 height 28
type input "Bele, LLC, et al."
type input "c/o Miller Johnson"
type input "45 Ottawa Ave SW, #1100"
type input "49503"
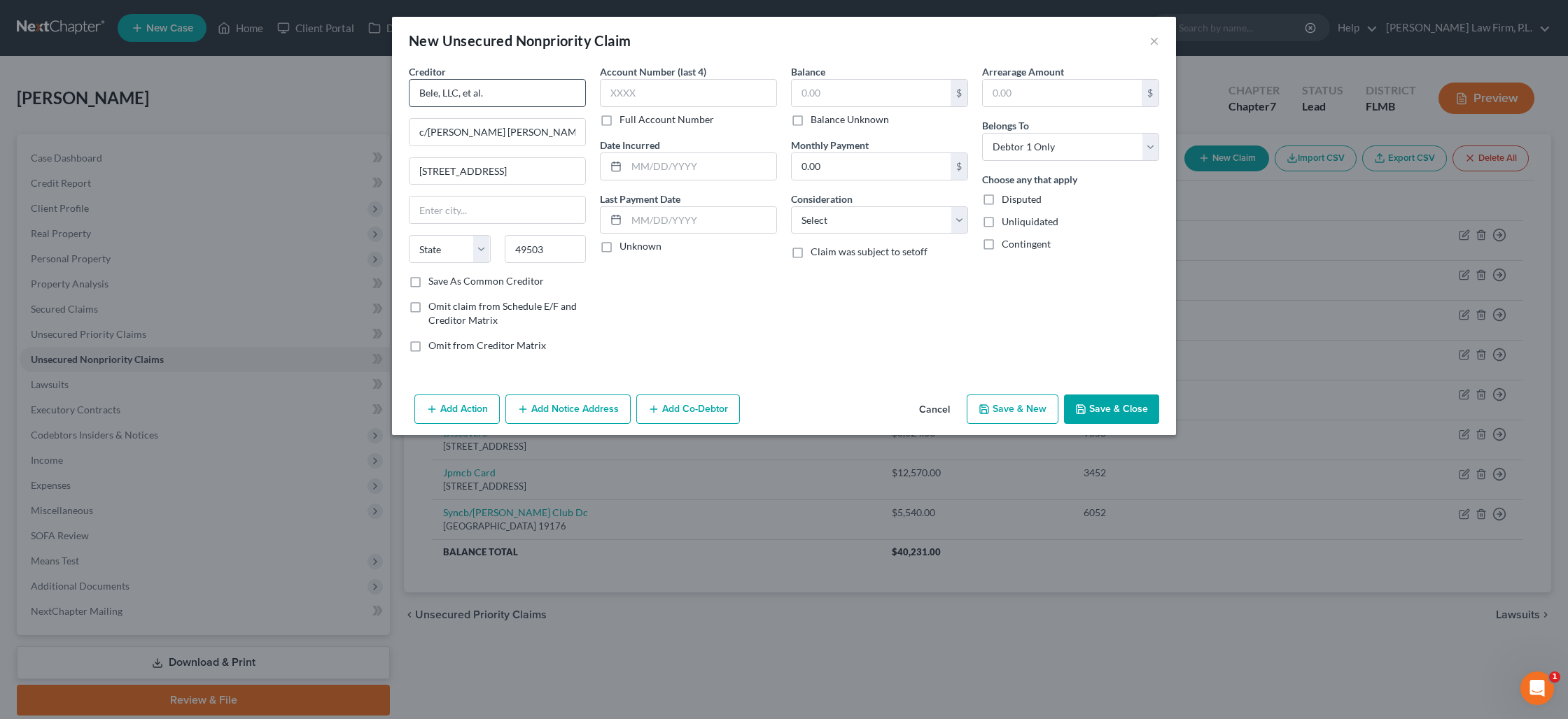
type input "Grand Rapids"
select select "23"
click at [813, 99] on input "text" at bounding box center [870, 93] width 159 height 26
type input "2,000"
click at [1001, 197] on label "Disputed" at bounding box center [1021, 199] width 40 height 14
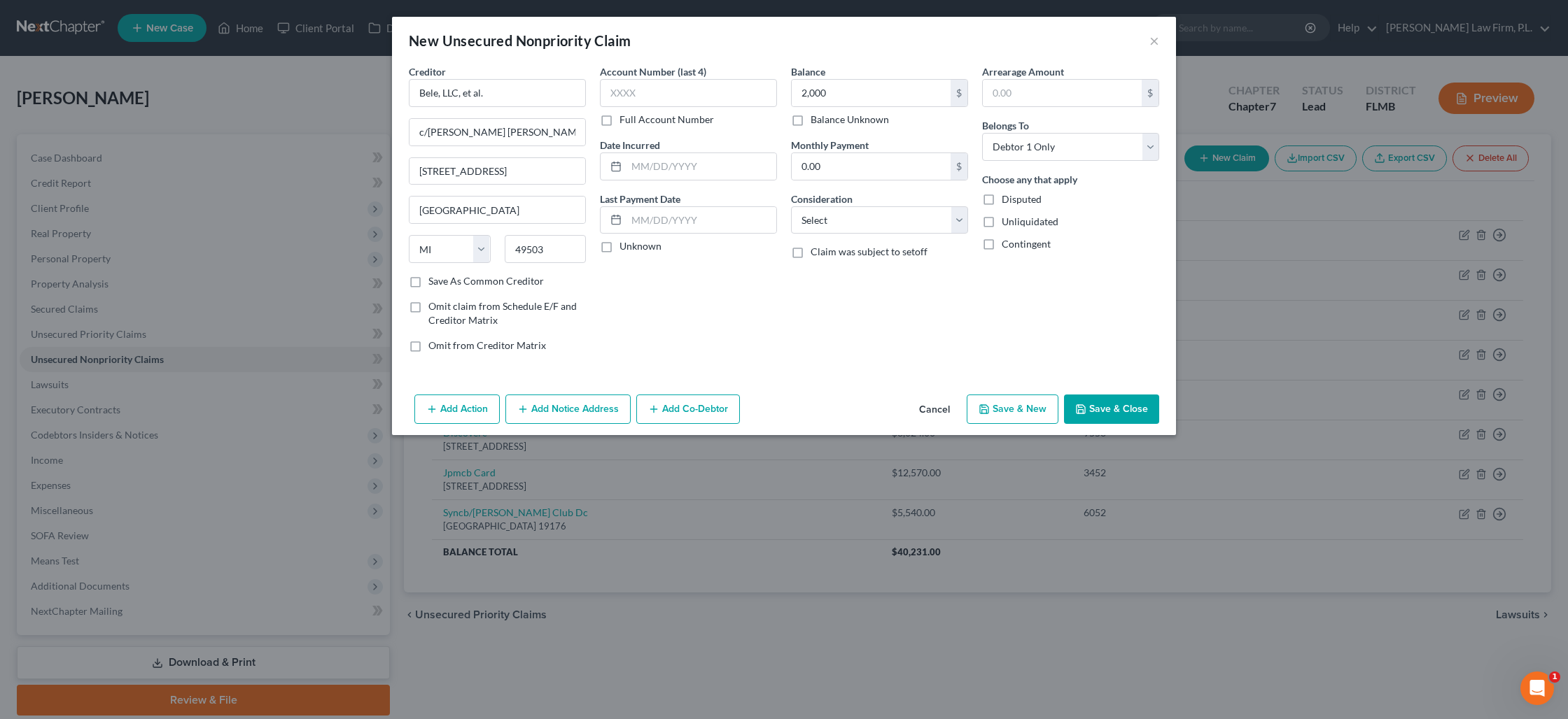
click at [1007, 197] on input "Disputed" at bounding box center [1011, 197] width 9 height 9
checkbox input "true"
click at [1001, 224] on label "Unliquidated" at bounding box center [1030, 221] width 56 height 14
click at [1007, 224] on input "Unliquidated" at bounding box center [1011, 219] width 9 height 9
checkbox input "true"
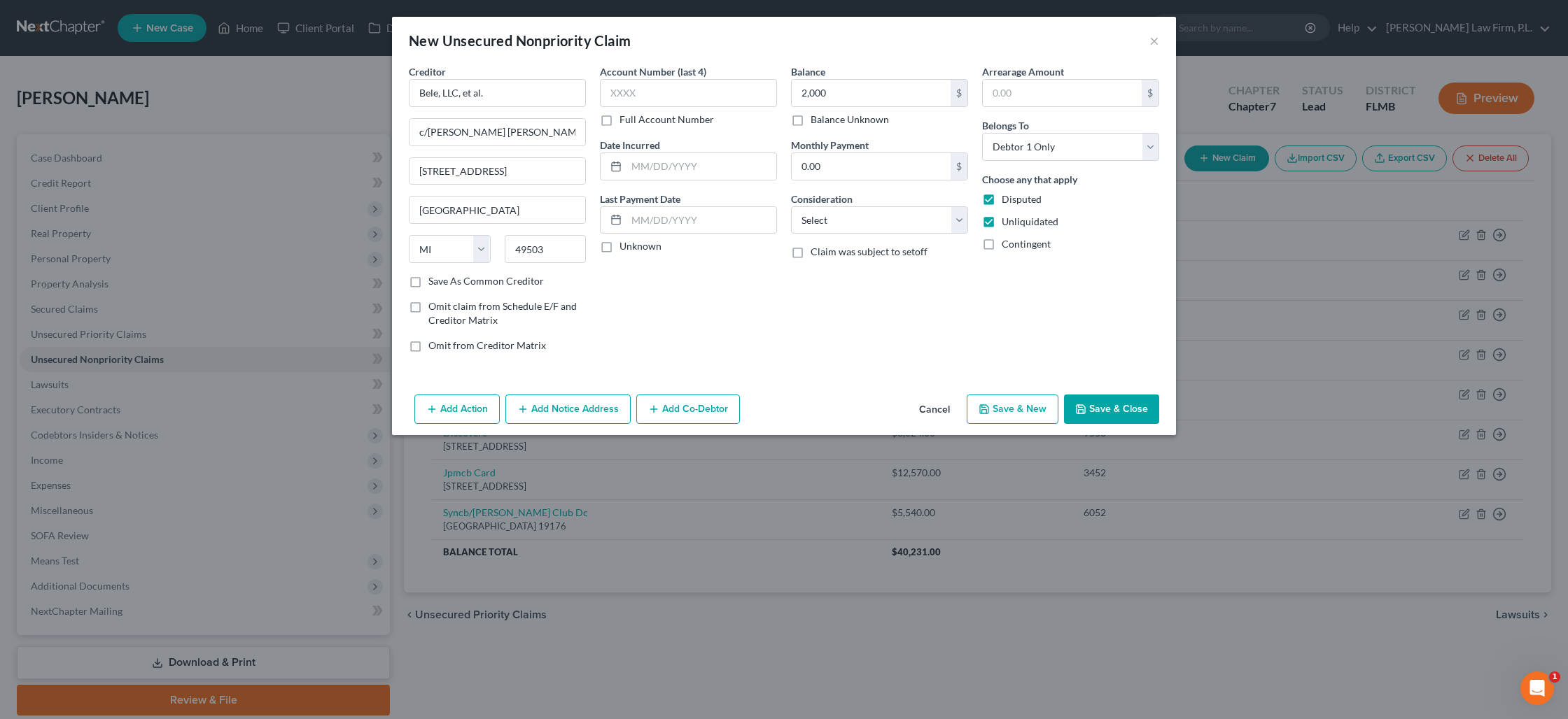
drag, startPoint x: 990, startPoint y: 247, endPoint x: 1000, endPoint y: 220, distance: 28.8
click at [1001, 247] on label "Contingent" at bounding box center [1026, 244] width 49 height 14
click at [1007, 246] on input "Contingent" at bounding box center [1011, 242] width 9 height 9
checkbox input "true"
click at [1029, 154] on select "Select Debtor 1 Only Debtor 2 Only Debtor 1 And Debtor 2 Only At Least One Of T…" at bounding box center [1070, 146] width 177 height 28
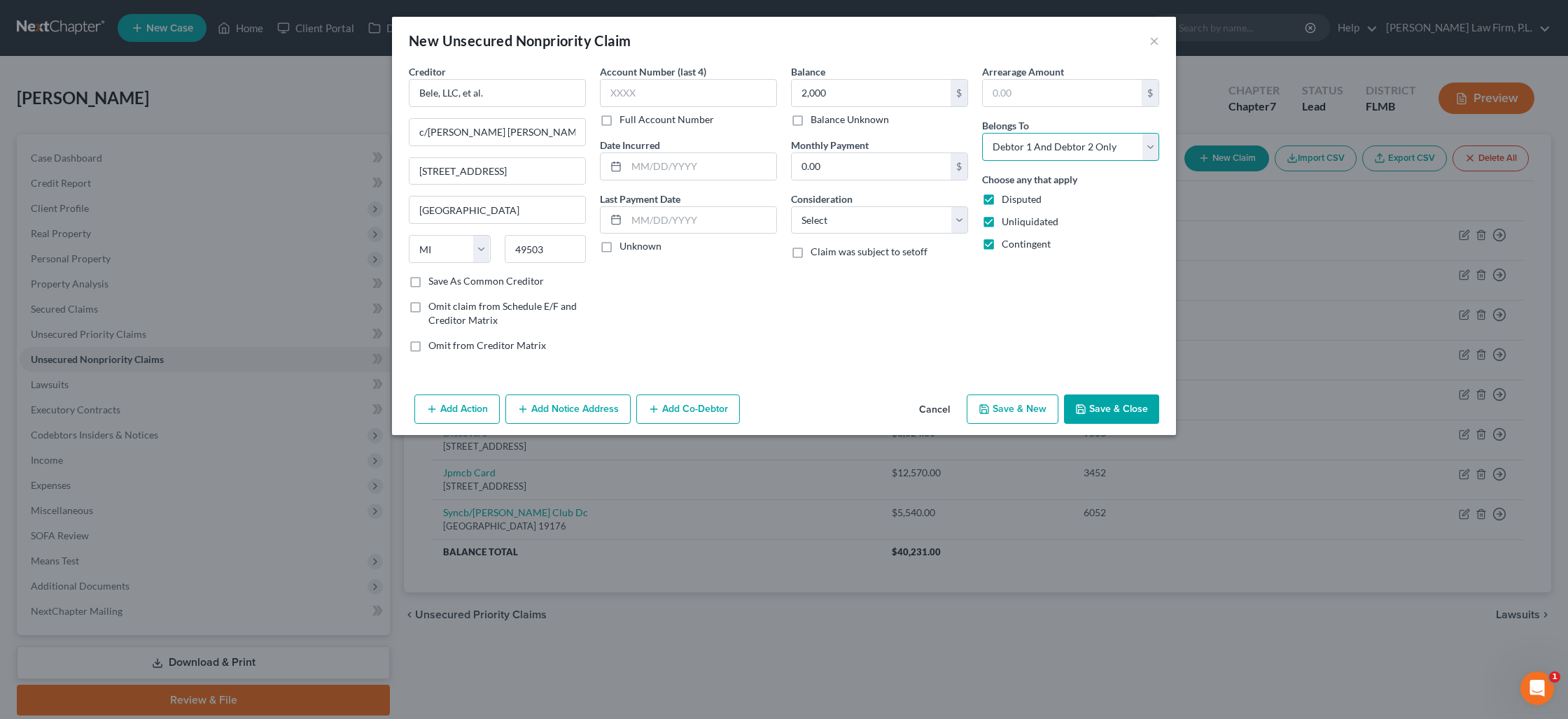
click at [982, 133] on select "Select Debtor 1 Only Debtor 2 Only Debtor 1 And Debtor 2 Only At Least One Of T…" at bounding box center [1070, 146] width 177 height 28
click at [1093, 148] on select "Select Debtor 1 Only Debtor 2 Only Debtor 1 And Debtor 2 Only At Least One Of T…" at bounding box center [1070, 146] width 177 height 28
select select "3"
click at [982, 133] on select "Select Debtor 1 Only Debtor 2 Only Debtor 1 And Debtor 2 Only At Least One Of T…" at bounding box center [1070, 146] width 177 height 28
click at [706, 414] on button "Add Co-Debtor" at bounding box center [689, 409] width 104 height 29
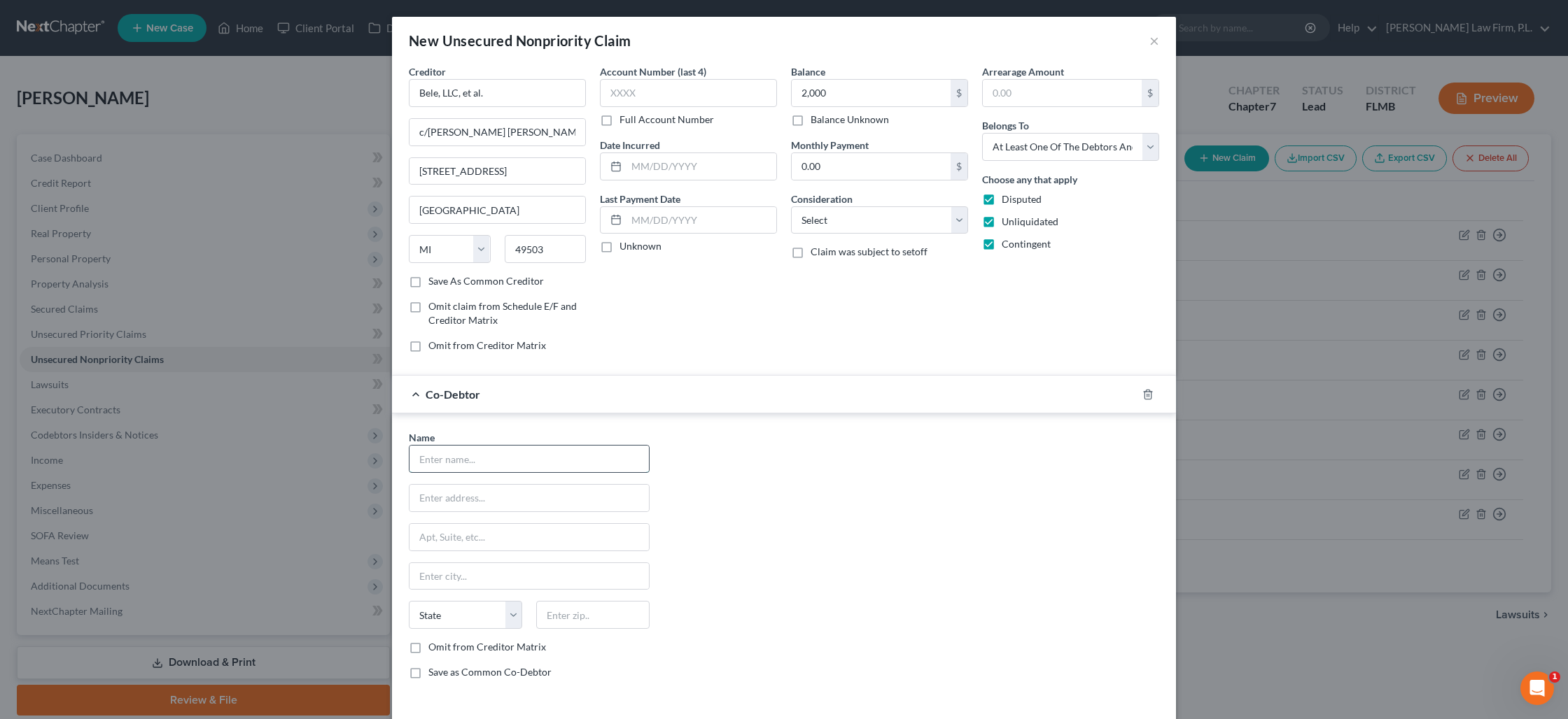
click at [548, 462] on input "text" at bounding box center [528, 458] width 239 height 26
type input "Erica L. White"
click at [521, 508] on input "1106 SE" at bounding box center [528, 497] width 239 height 26
type input "1"
type input "1106 SE 37th Lane"
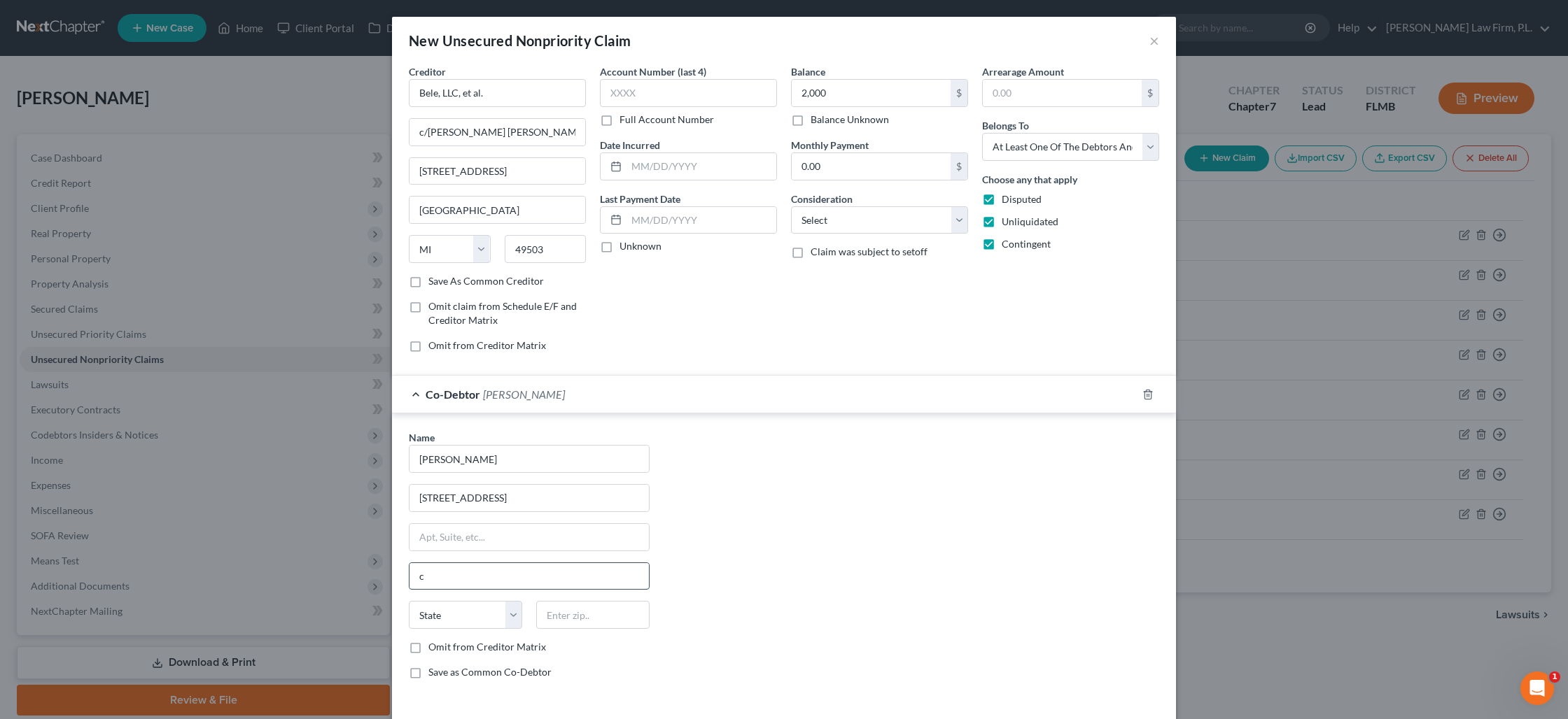
type input "Cape Coral"
select select "9"
type input "33904"
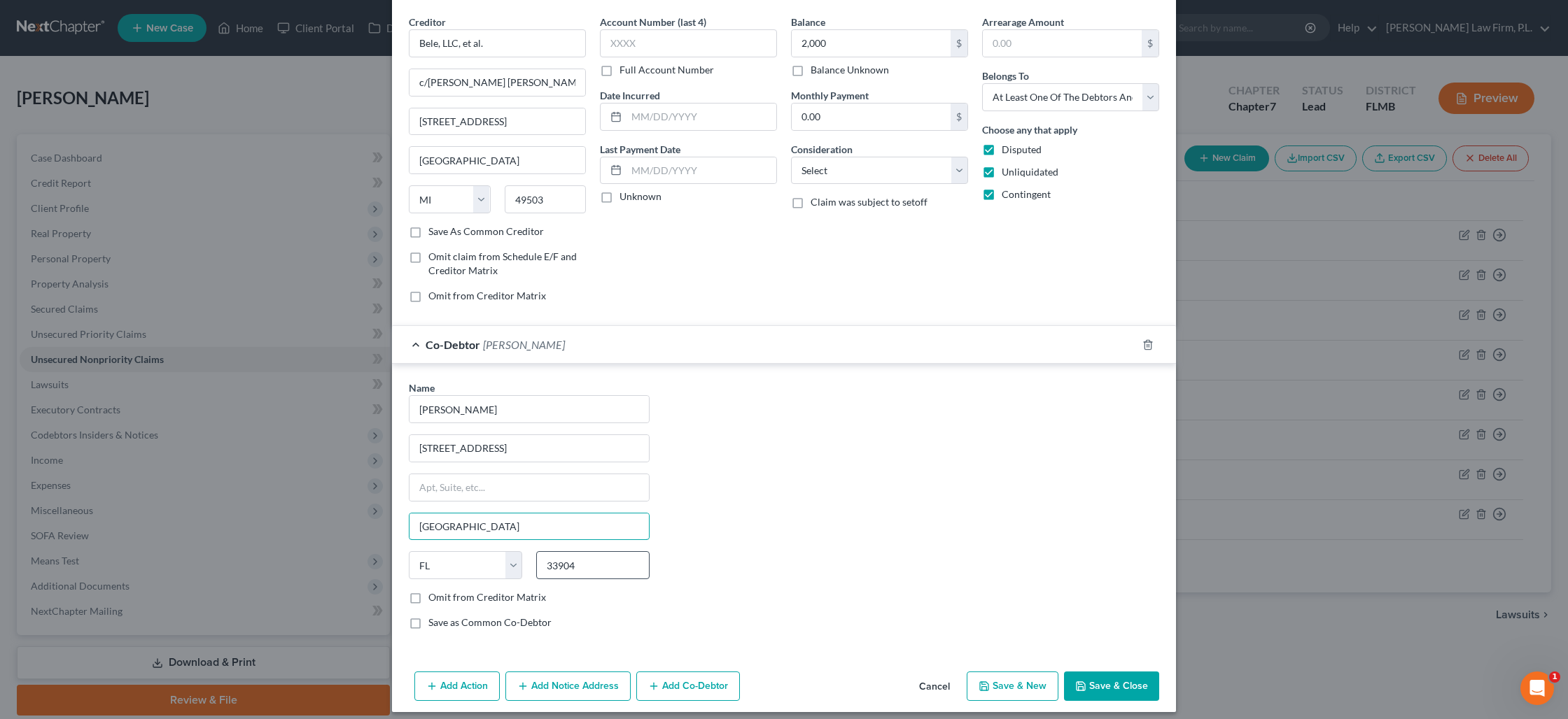
scroll to position [59, 0]
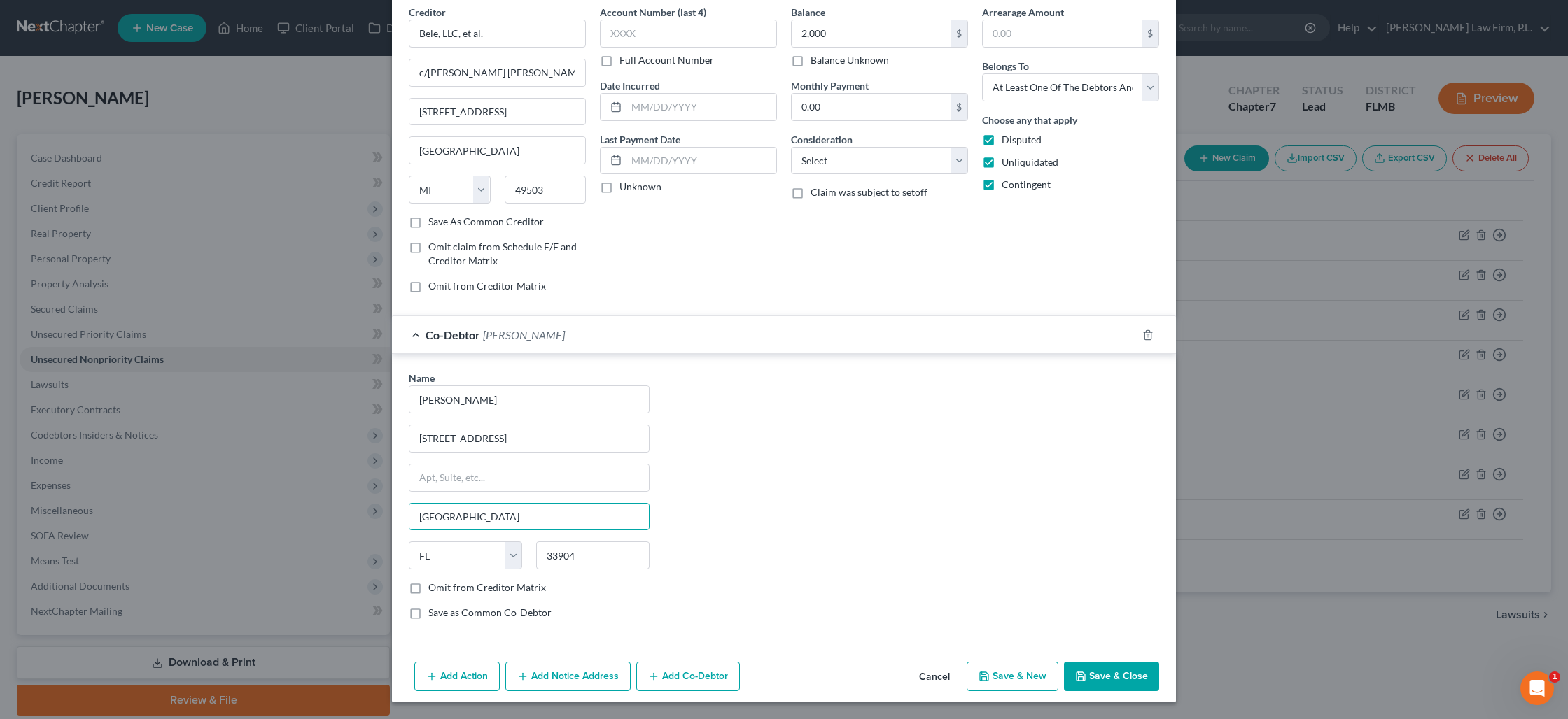
click at [428, 614] on label "Save as Common Co-Debtor" at bounding box center [489, 612] width 123 height 14
click at [434, 614] on input "Save as Common Co-Debtor" at bounding box center [438, 610] width 9 height 9
checkbox input "true"
click at [699, 675] on button "Add Co-Debtor" at bounding box center [689, 676] width 104 height 29
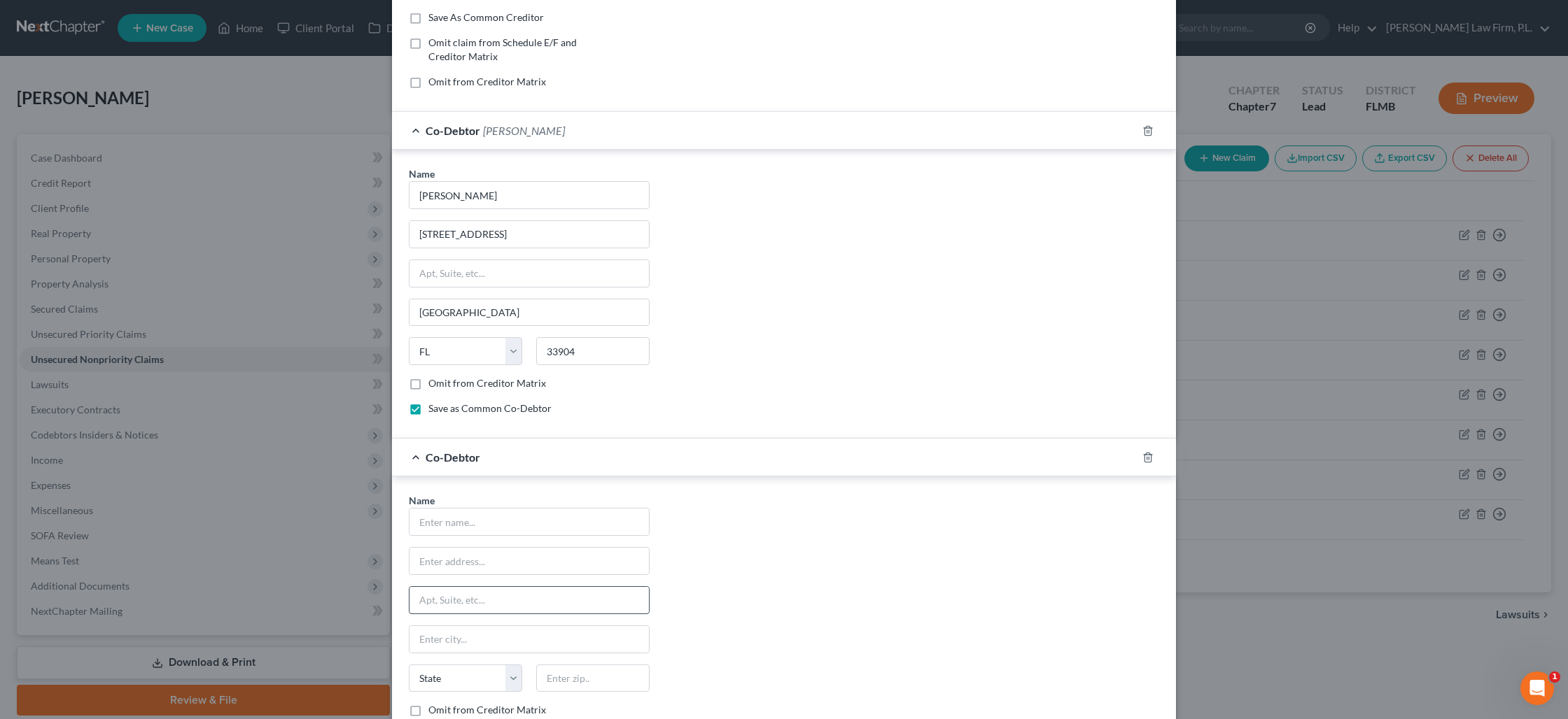
scroll to position [302, 0]
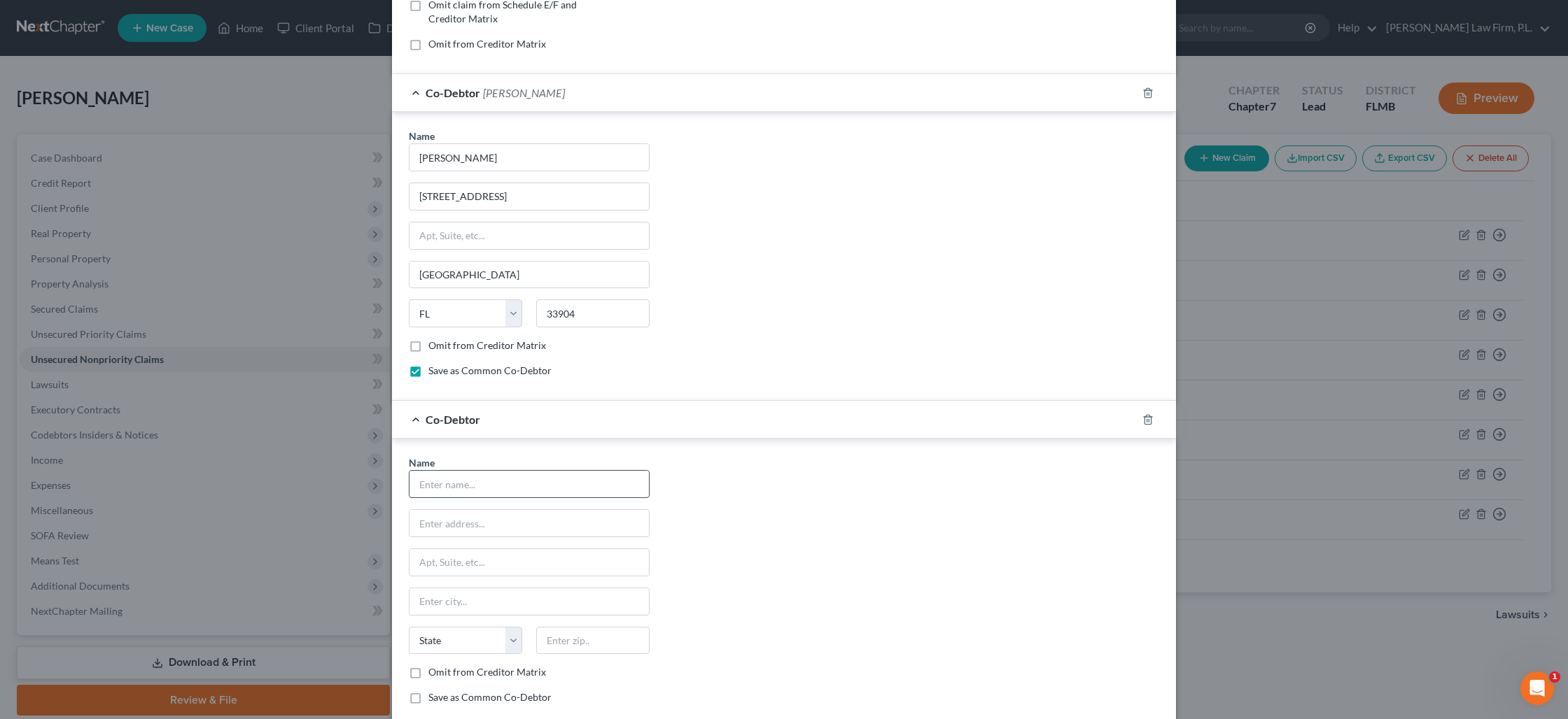
click at [453, 491] on input "text" at bounding box center [528, 484] width 239 height 26
type input "GLAC Processing Mgt"
type input "629 W. Kalamazoo Ave"
type input "49007"
type input "Kalamazoo"
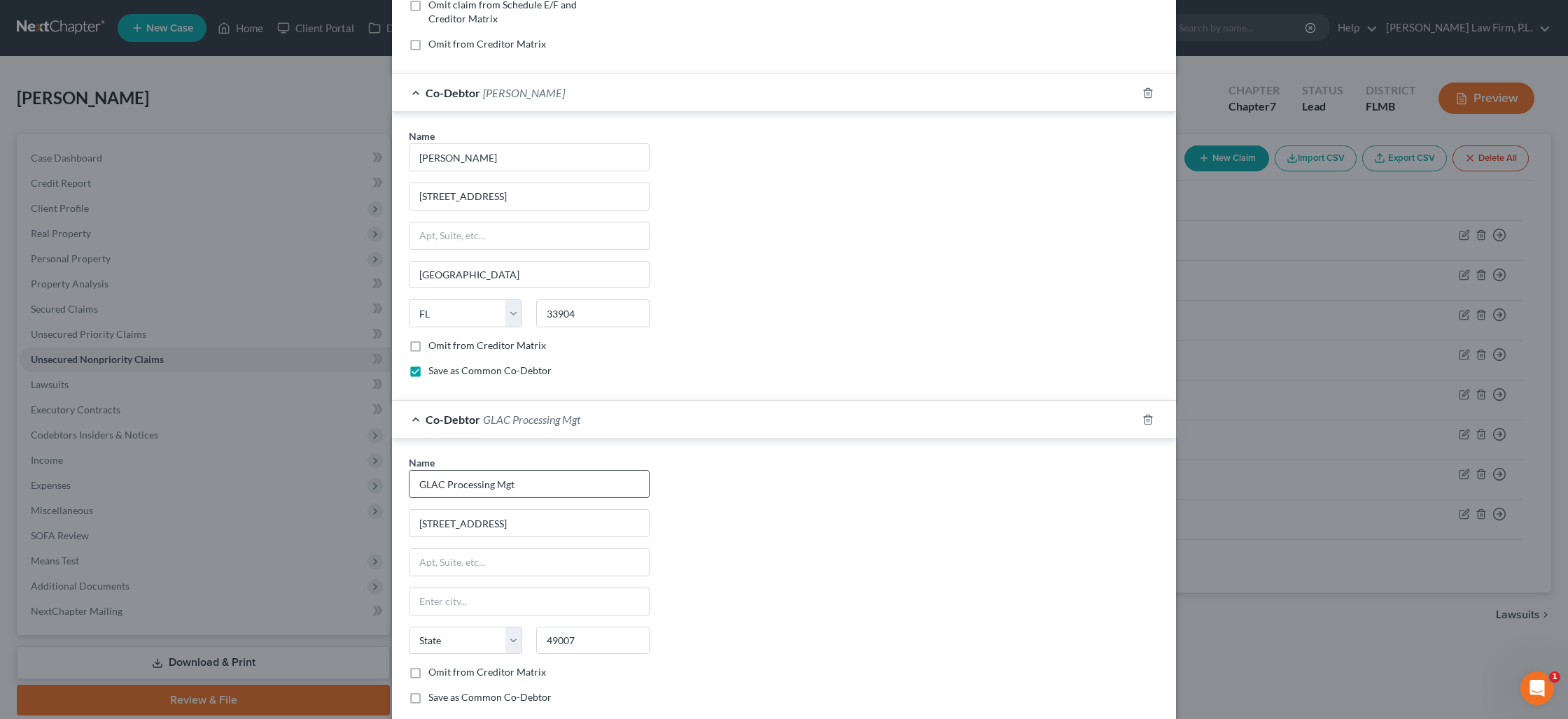
select select "23"
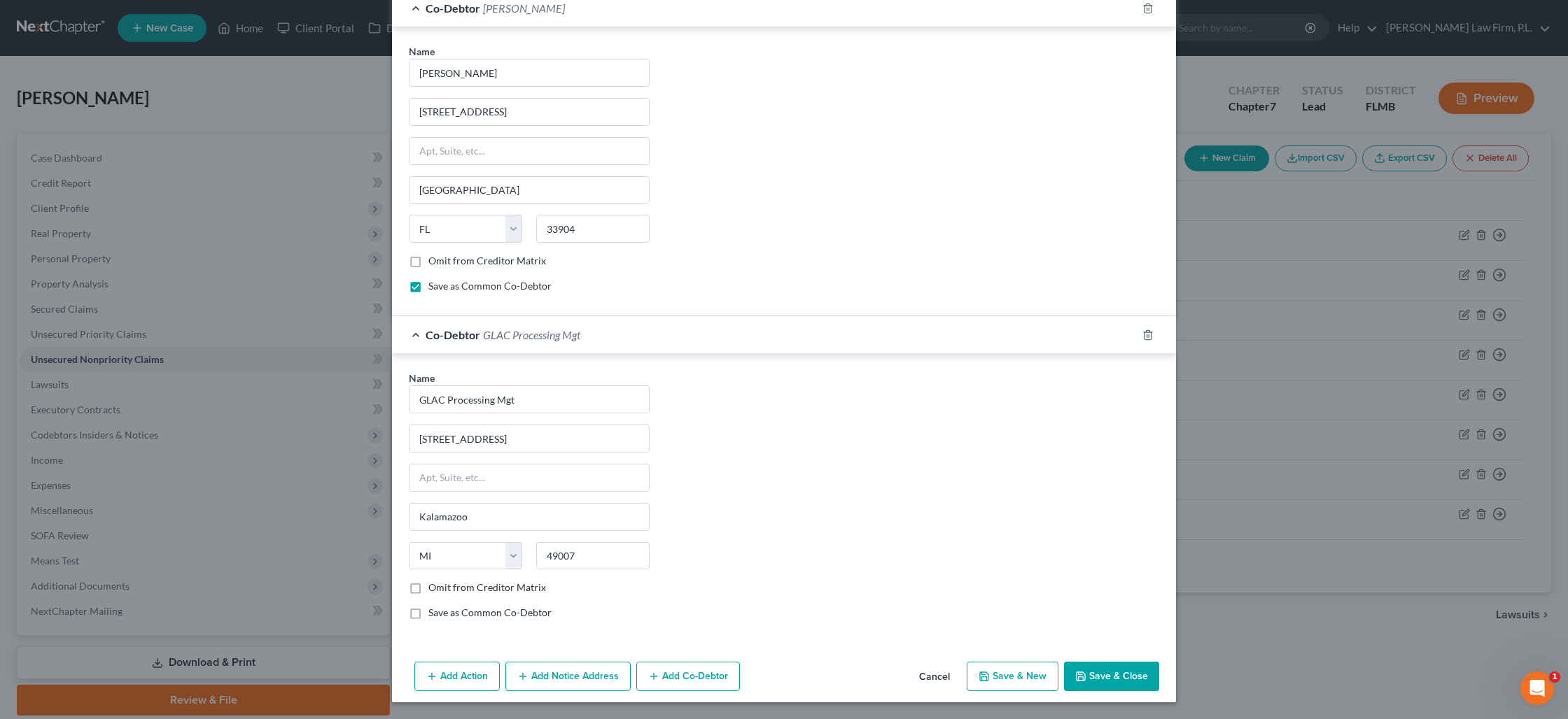
click at [428, 613] on label "Save as Common Co-Debtor" at bounding box center [489, 612] width 123 height 14
click at [434, 613] on input "Save as Common Co-Debtor" at bounding box center [438, 610] width 9 height 9
checkbox input "true"
click at [670, 670] on button "Add Co-Debtor" at bounding box center [689, 676] width 104 height 29
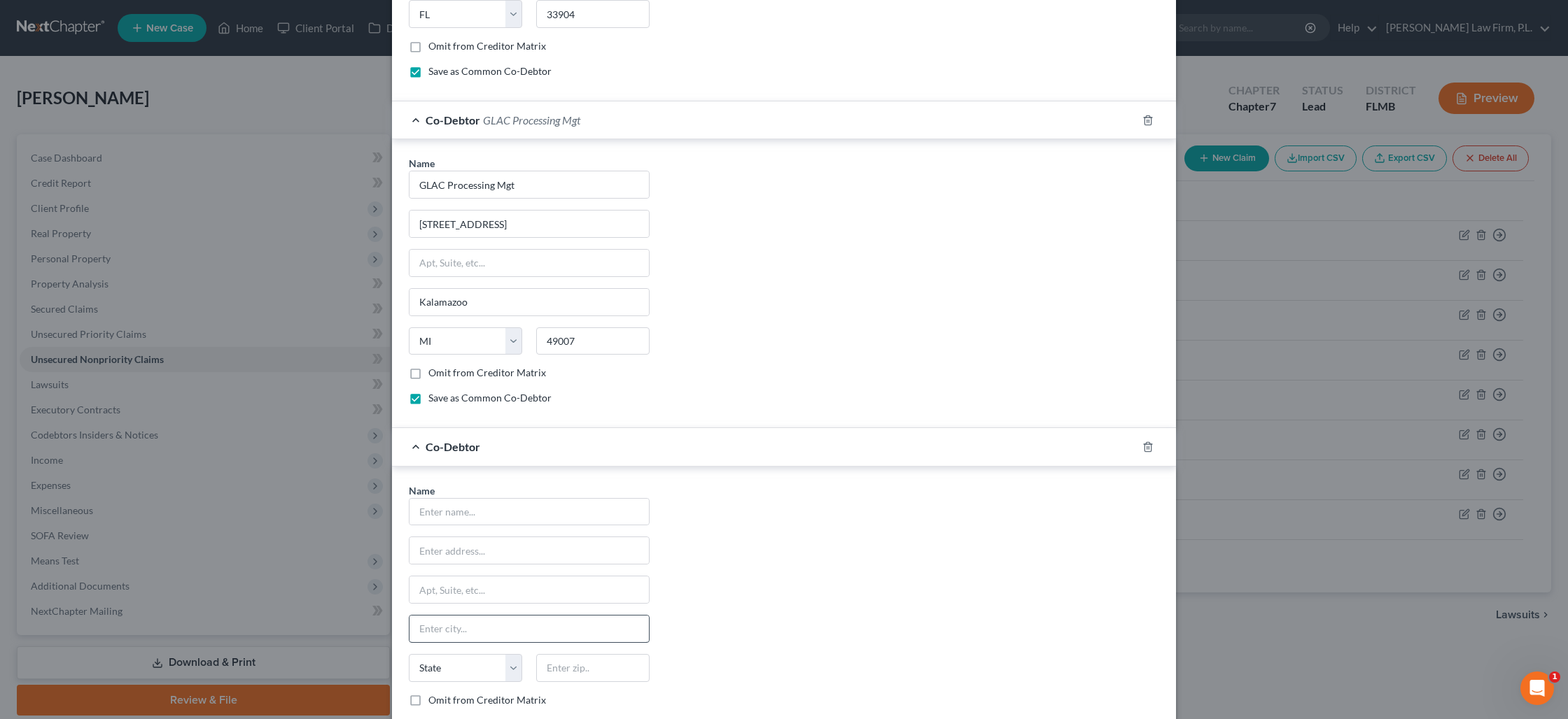
scroll to position [647, 0]
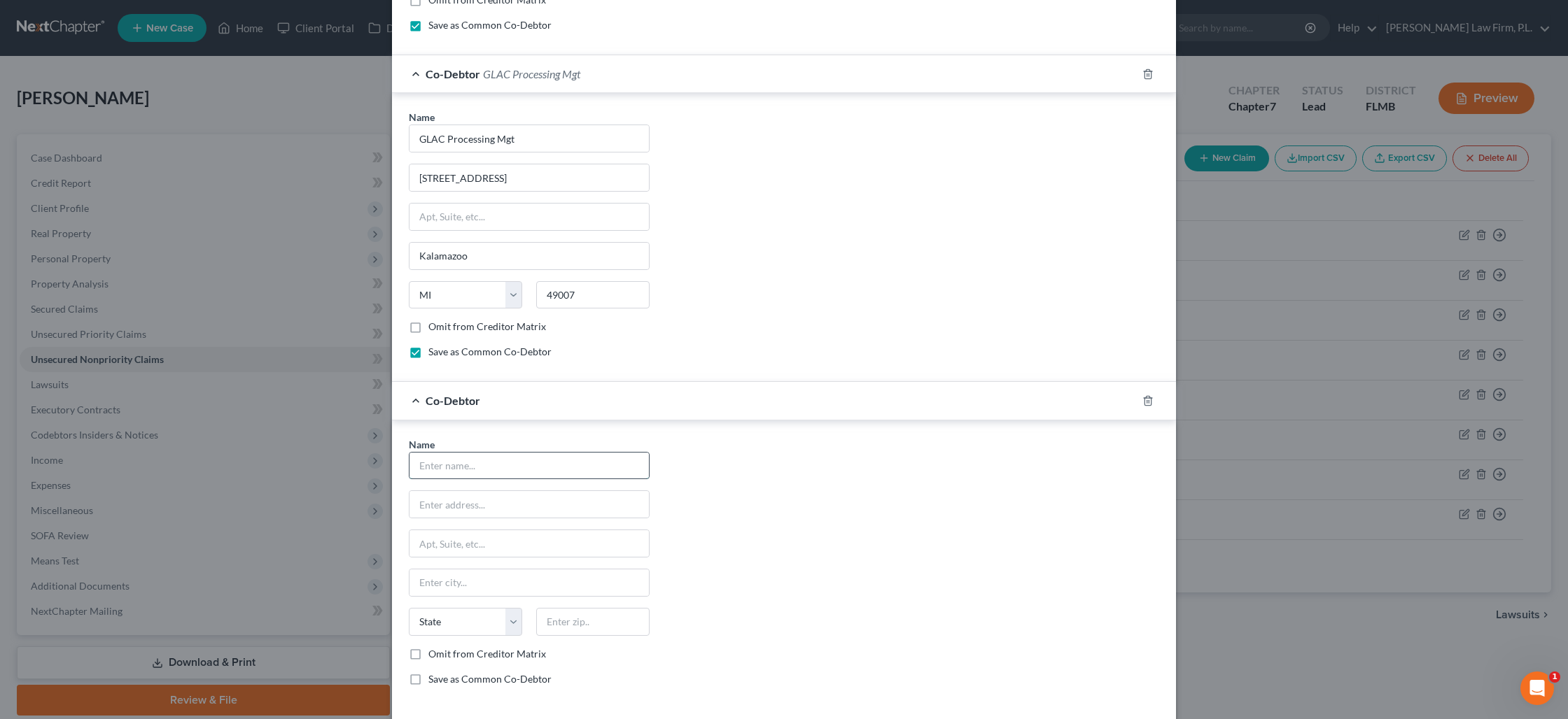
click at [497, 474] on input "text" at bounding box center [528, 465] width 239 height 26
type input "White Knight Consulting LLC"
type input "619 W. Kalamazoo Ave."
type input "49007"
click at [428, 679] on label "Save as Common Co-Debtor" at bounding box center [489, 679] width 123 height 14
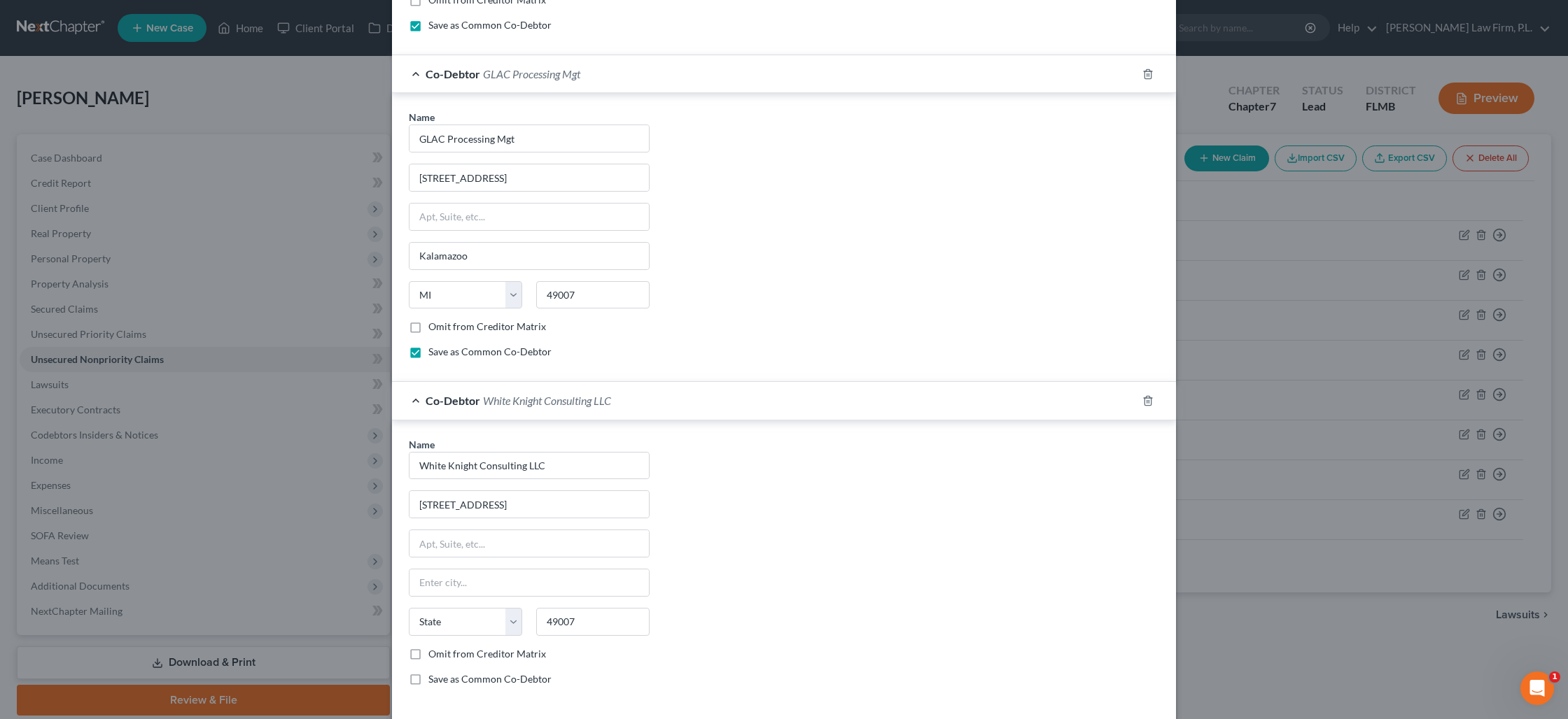
click at [434, 679] on input "Save as Common Co-Debtor" at bounding box center [438, 677] width 9 height 9
checkbox input "true"
type input "Kalamazoo"
select select "23"
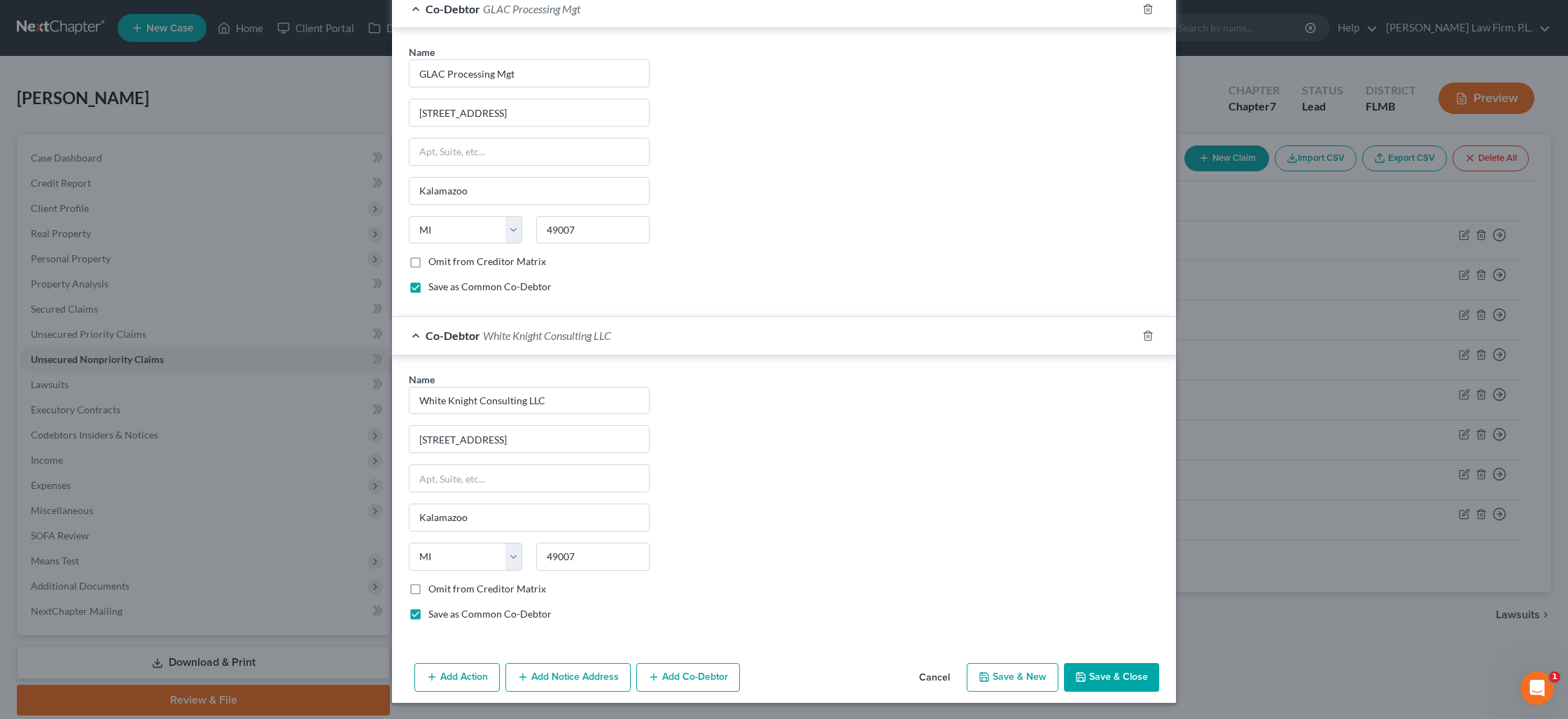
scroll to position [713, 0]
click at [663, 684] on button "Add Co-Debtor" at bounding box center [689, 677] width 104 height 29
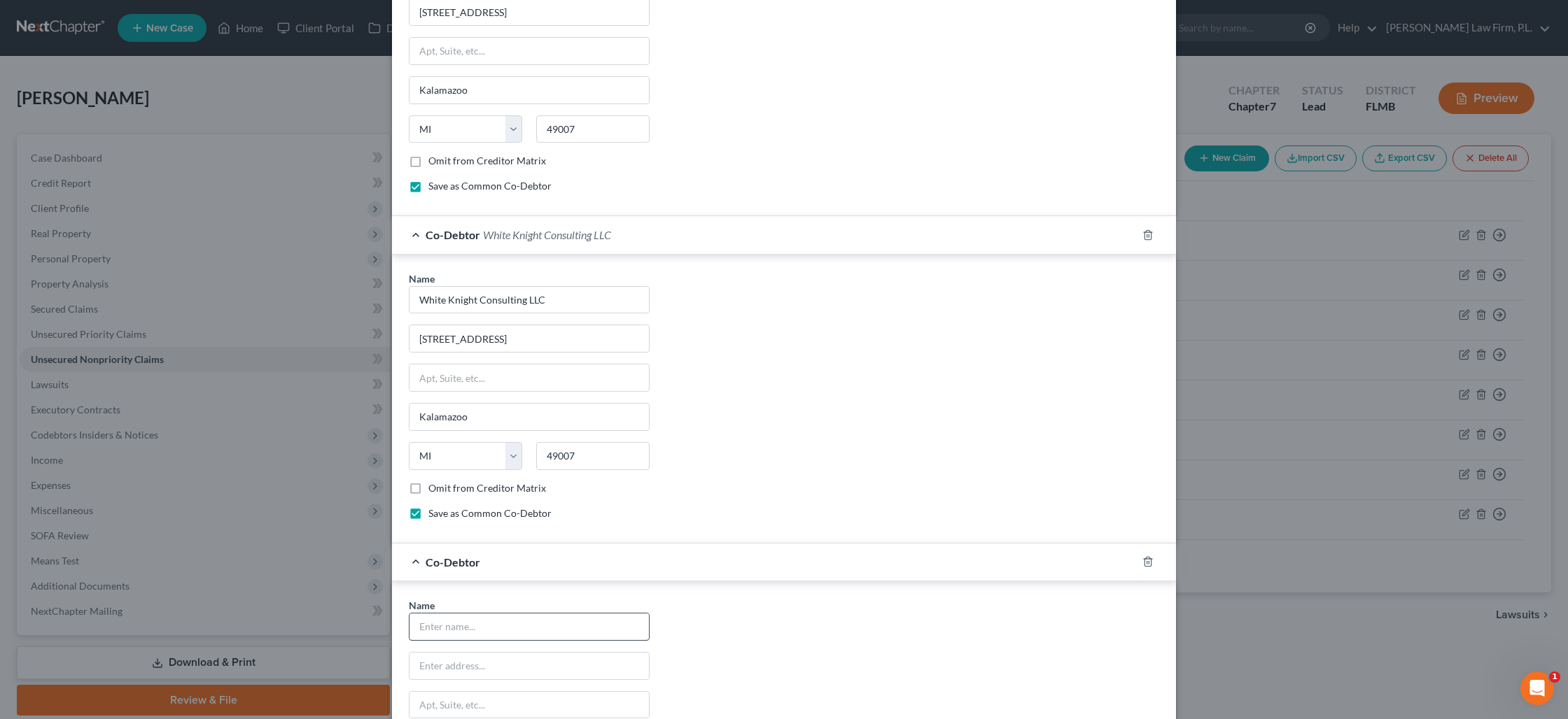
scroll to position [819, 0]
click at [538, 627] on input "text" at bounding box center [528, 620] width 239 height 26
type input "E. White Holdings"
type input "6688 Yamoto Way"
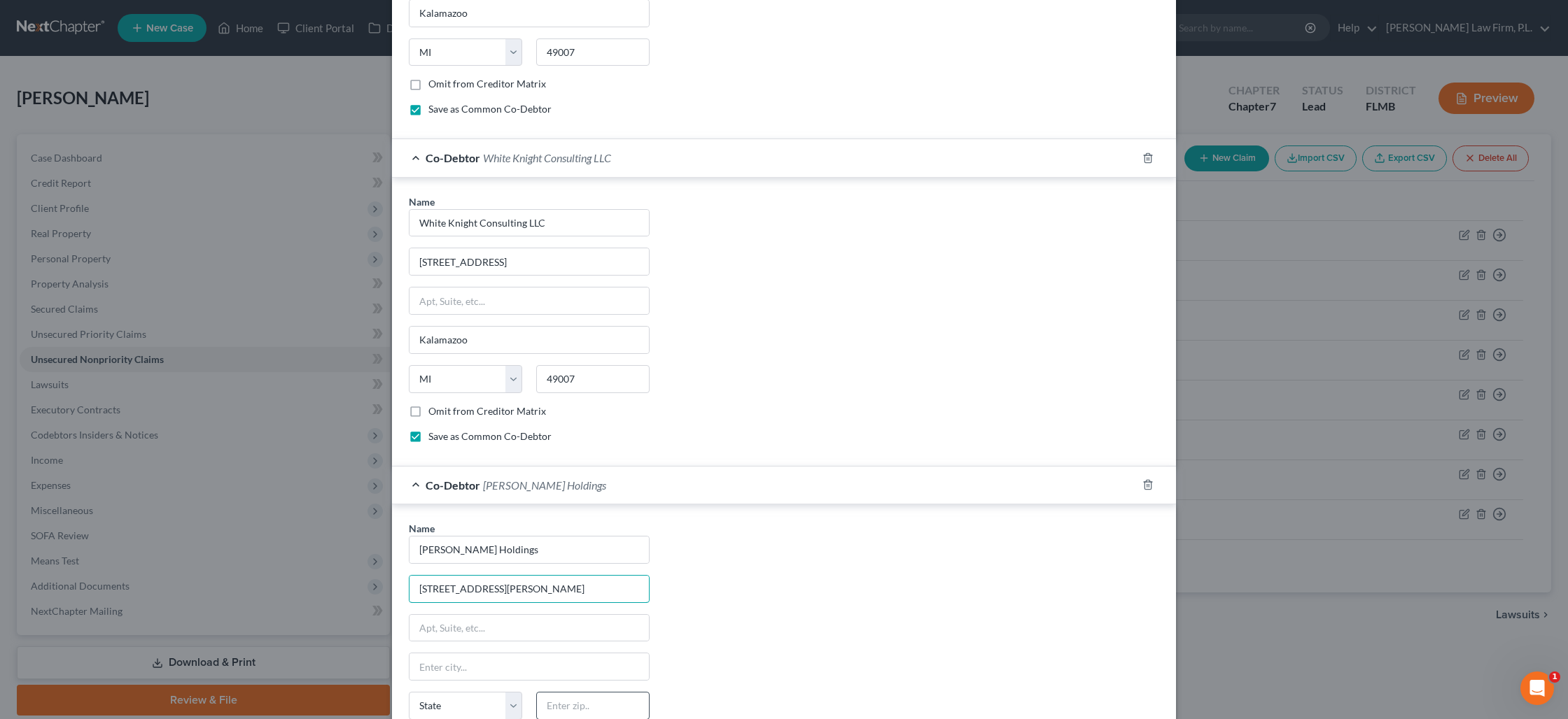
scroll to position [910, 0]
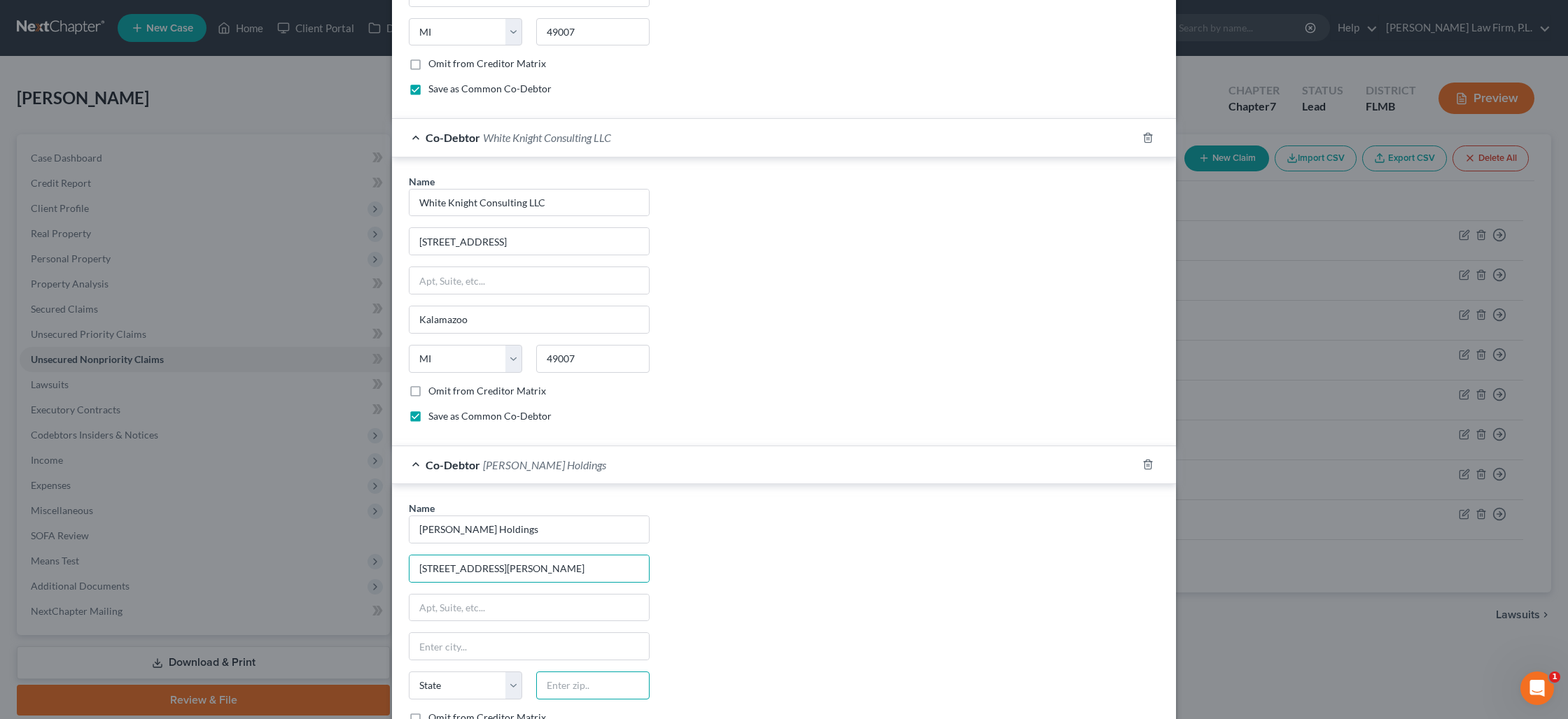
click at [578, 687] on input "text" at bounding box center [593, 685] width 114 height 28
type input "49408"
type input "Fennville"
select select "23"
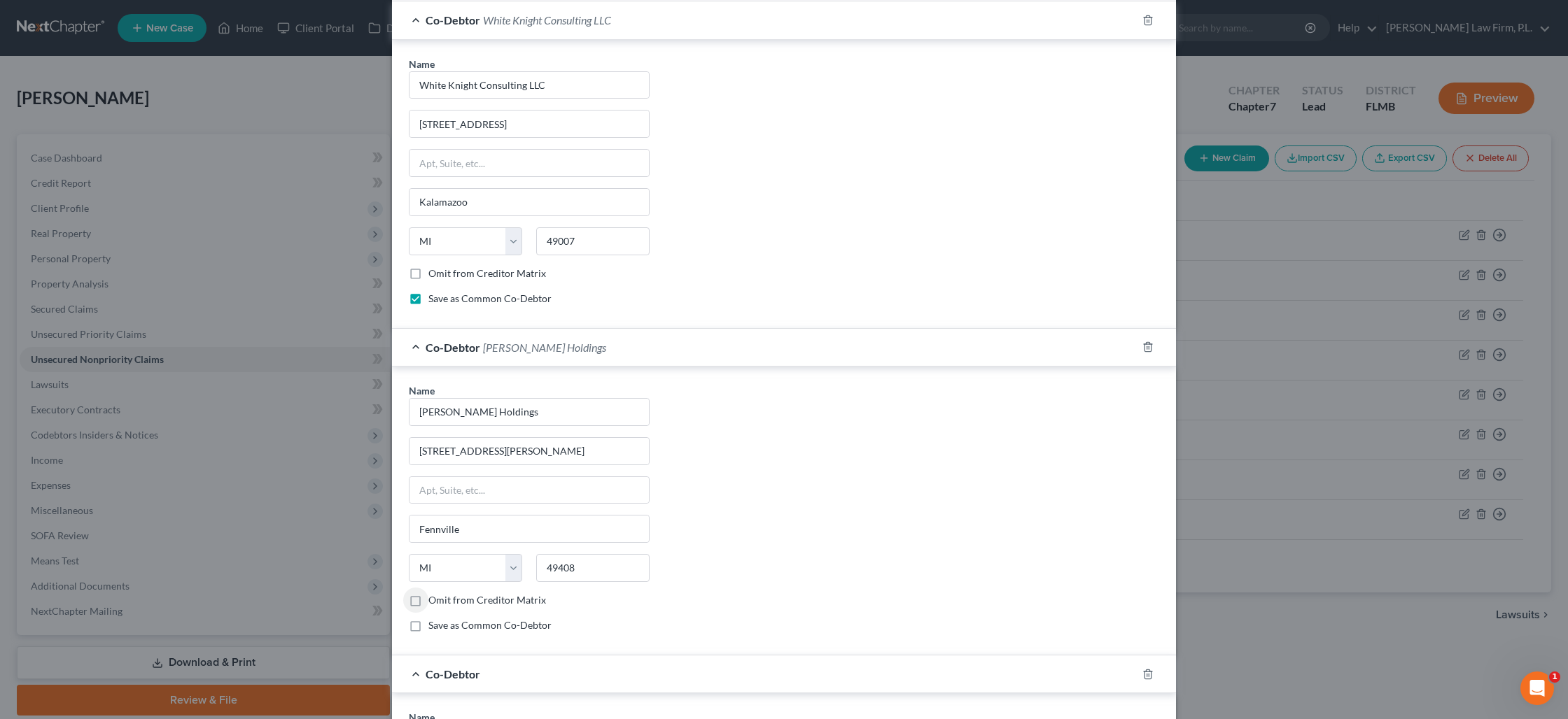
scroll to position [1028, 0]
click at [428, 625] on label "Save as Common Co-Debtor" at bounding box center [489, 624] width 123 height 14
click at [434, 625] on input "Save as Common Co-Debtor" at bounding box center [438, 623] width 9 height 9
checkbox input "true"
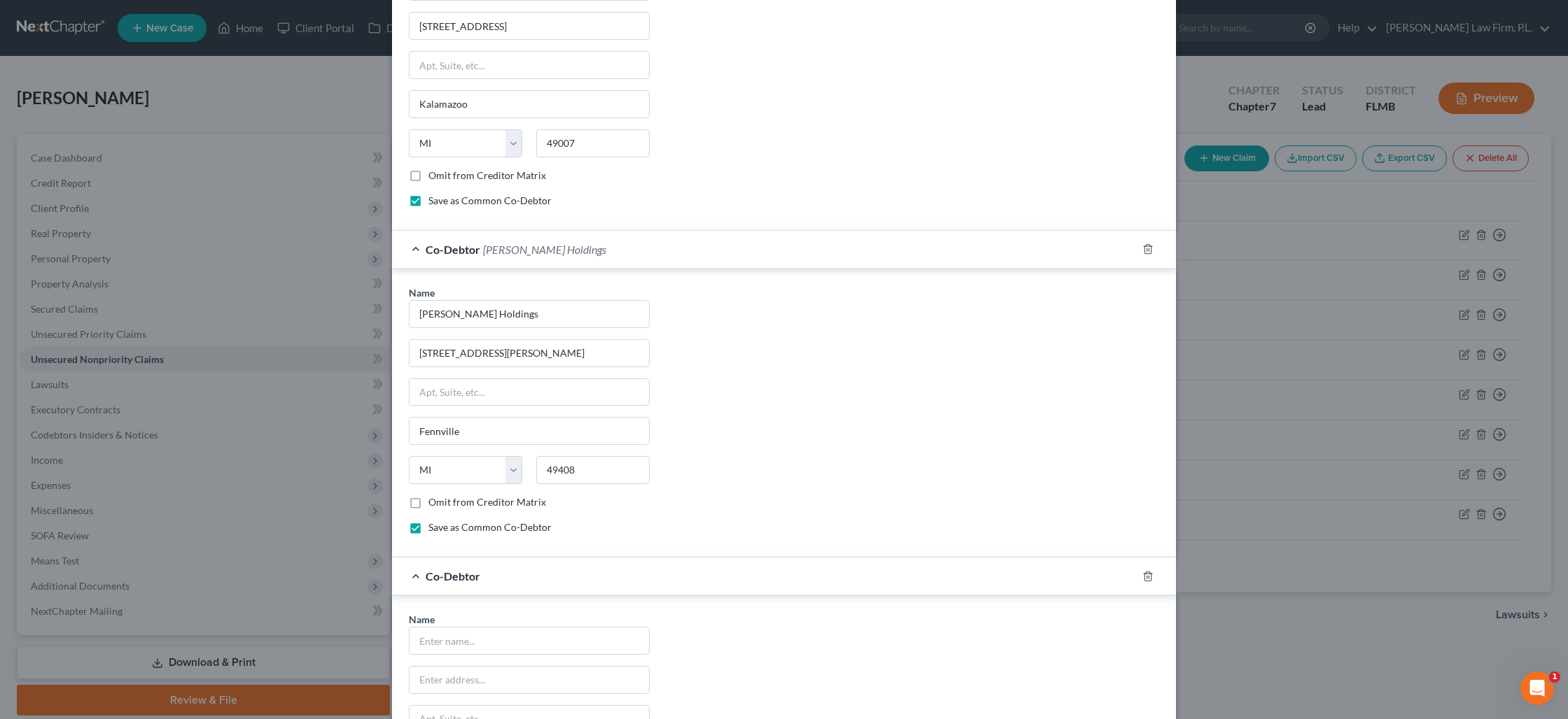
scroll to position [1130, 0]
click at [504, 637] on input "text" at bounding box center [528, 636] width 239 height 26
type input "United Growers LLC"
type input "619 W. Kalamazoo Ave"
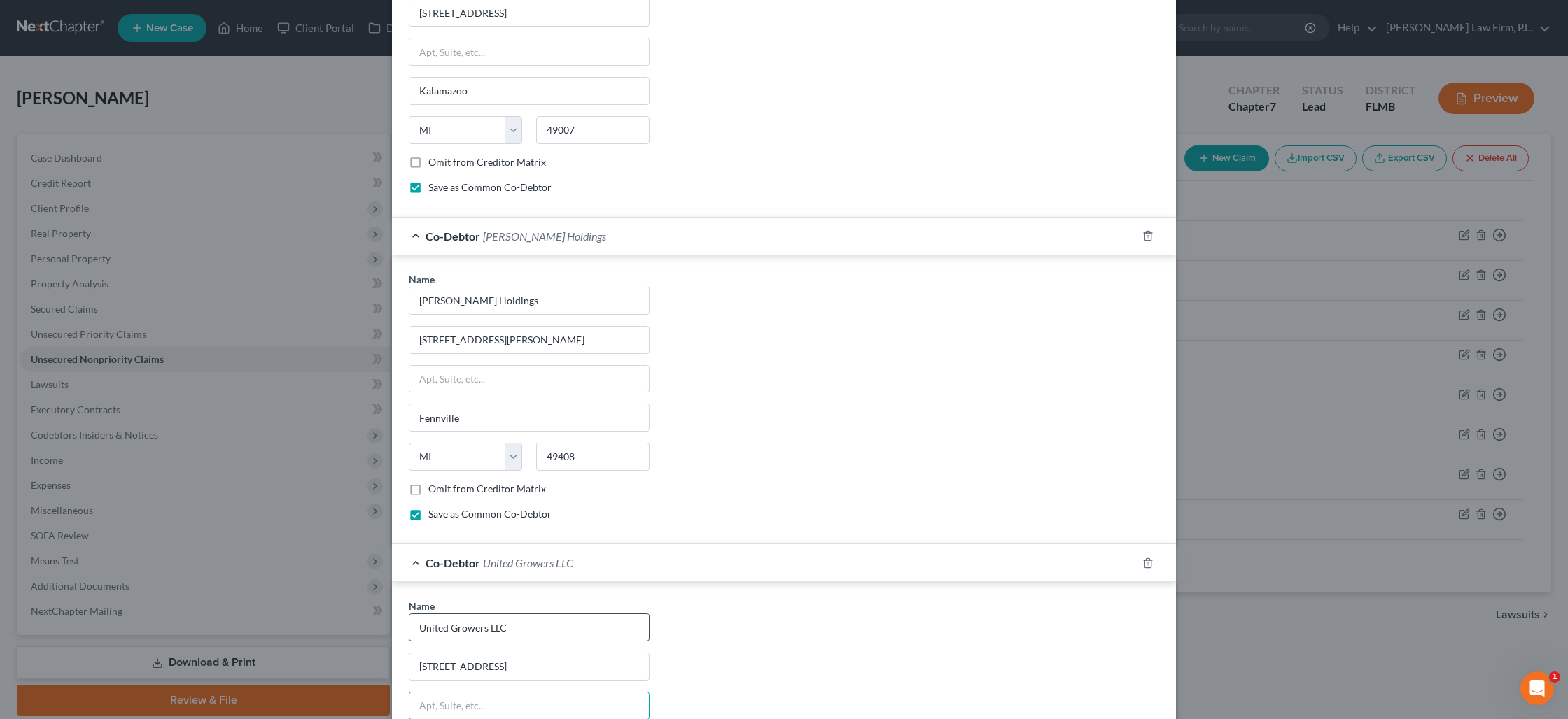
scroll to position [1367, 0]
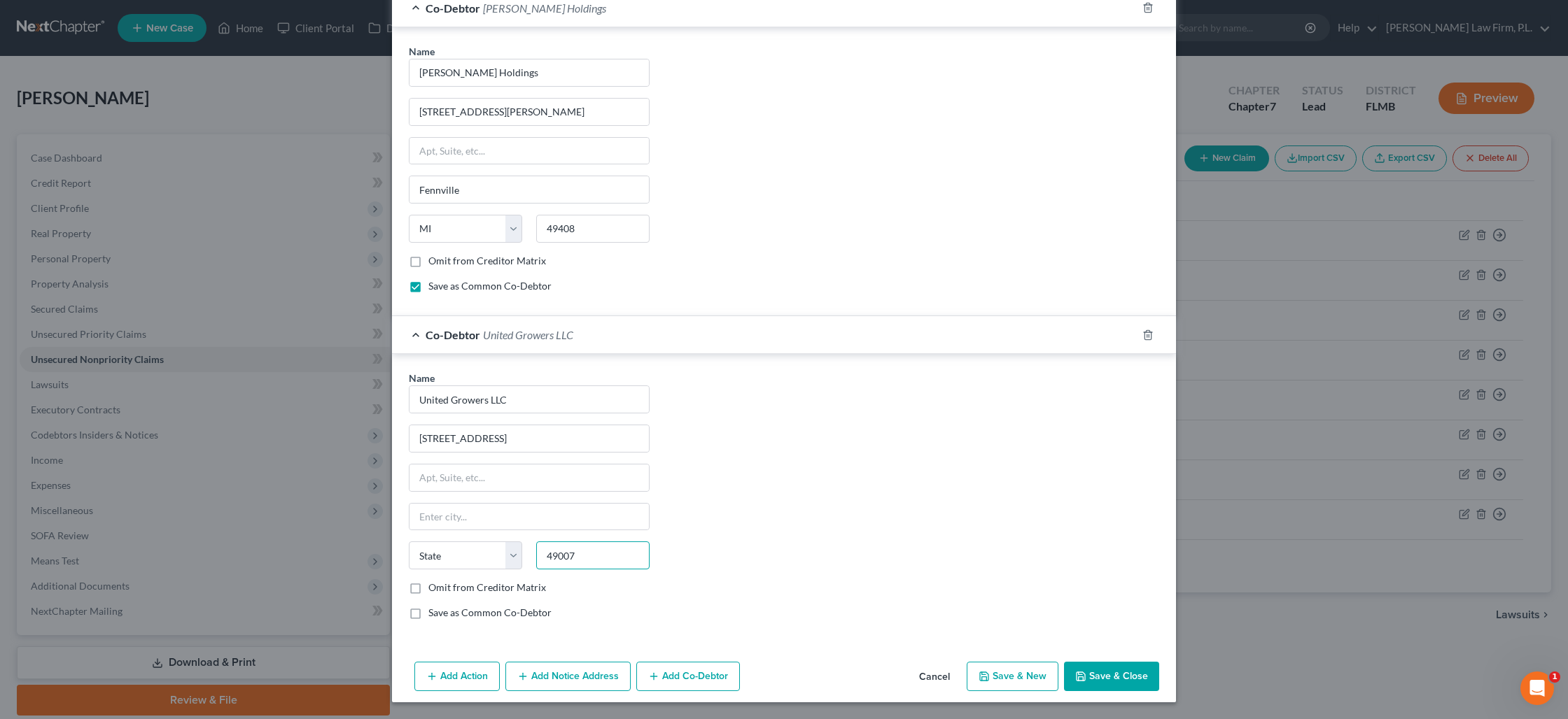
type input "49007"
type input "Kalamazoo"
select select "23"
click at [428, 612] on label "Save as Common Co-Debtor" at bounding box center [489, 612] width 123 height 14
click at [434, 612] on input "Save as Common Co-Debtor" at bounding box center [438, 610] width 9 height 9
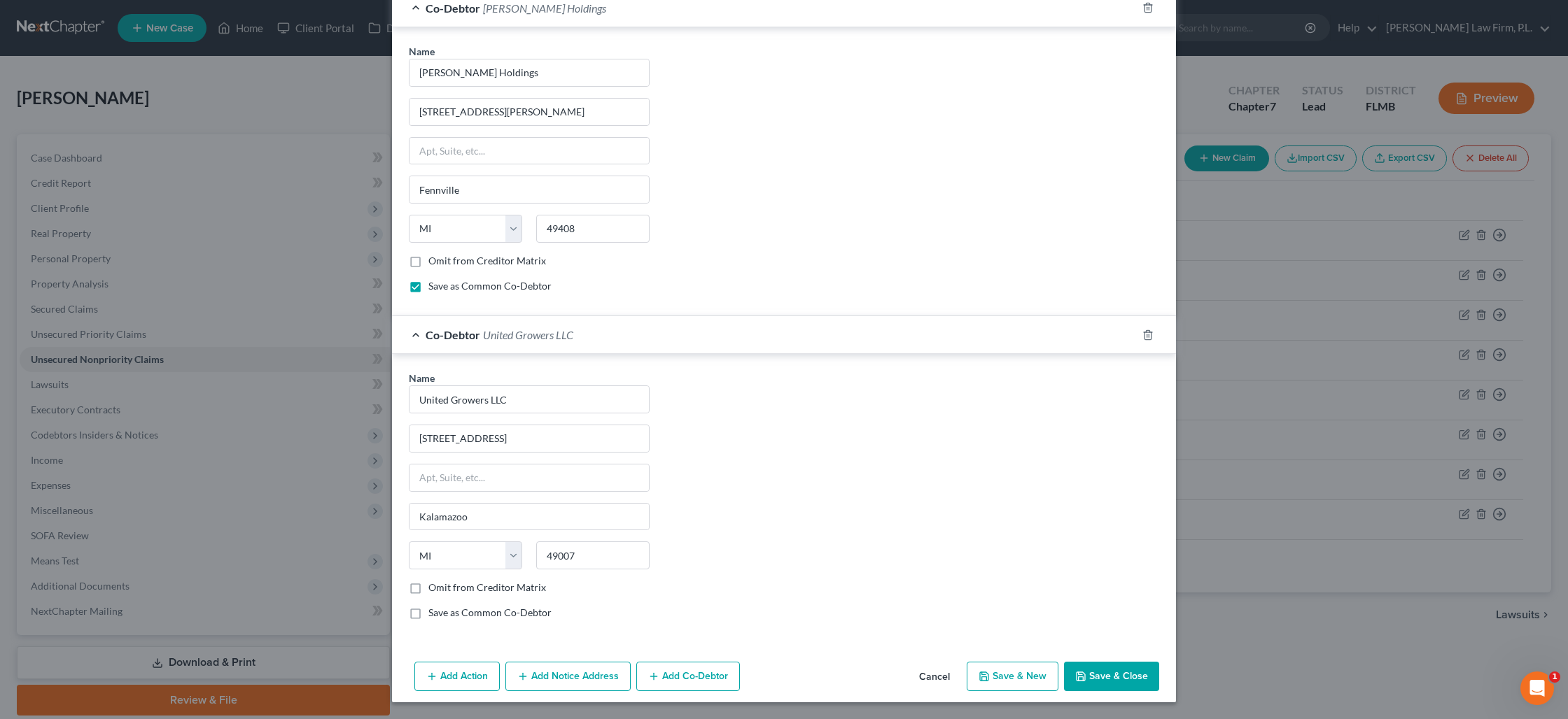
checkbox input "true"
click at [588, 679] on button "Add Notice Address" at bounding box center [568, 676] width 126 height 29
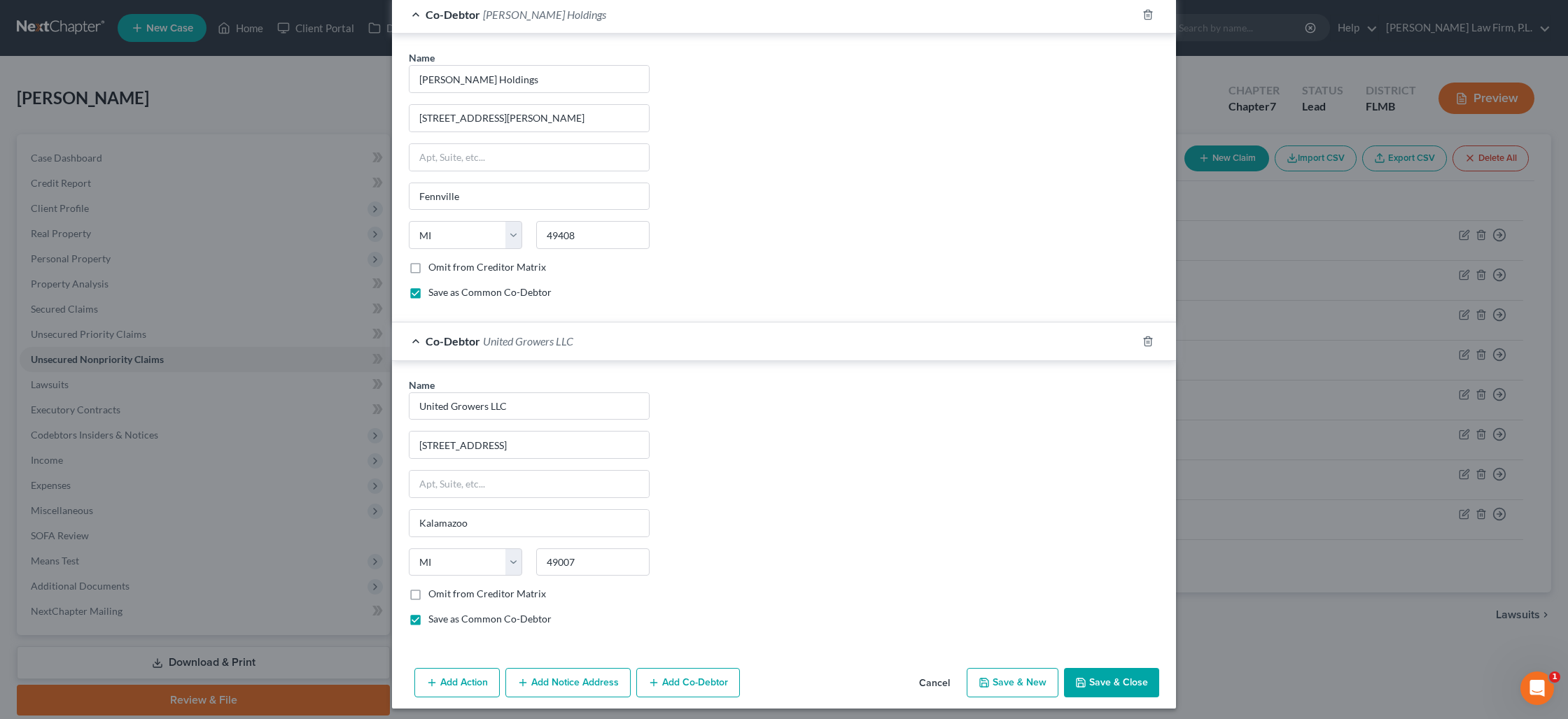
scroll to position [1669, 0]
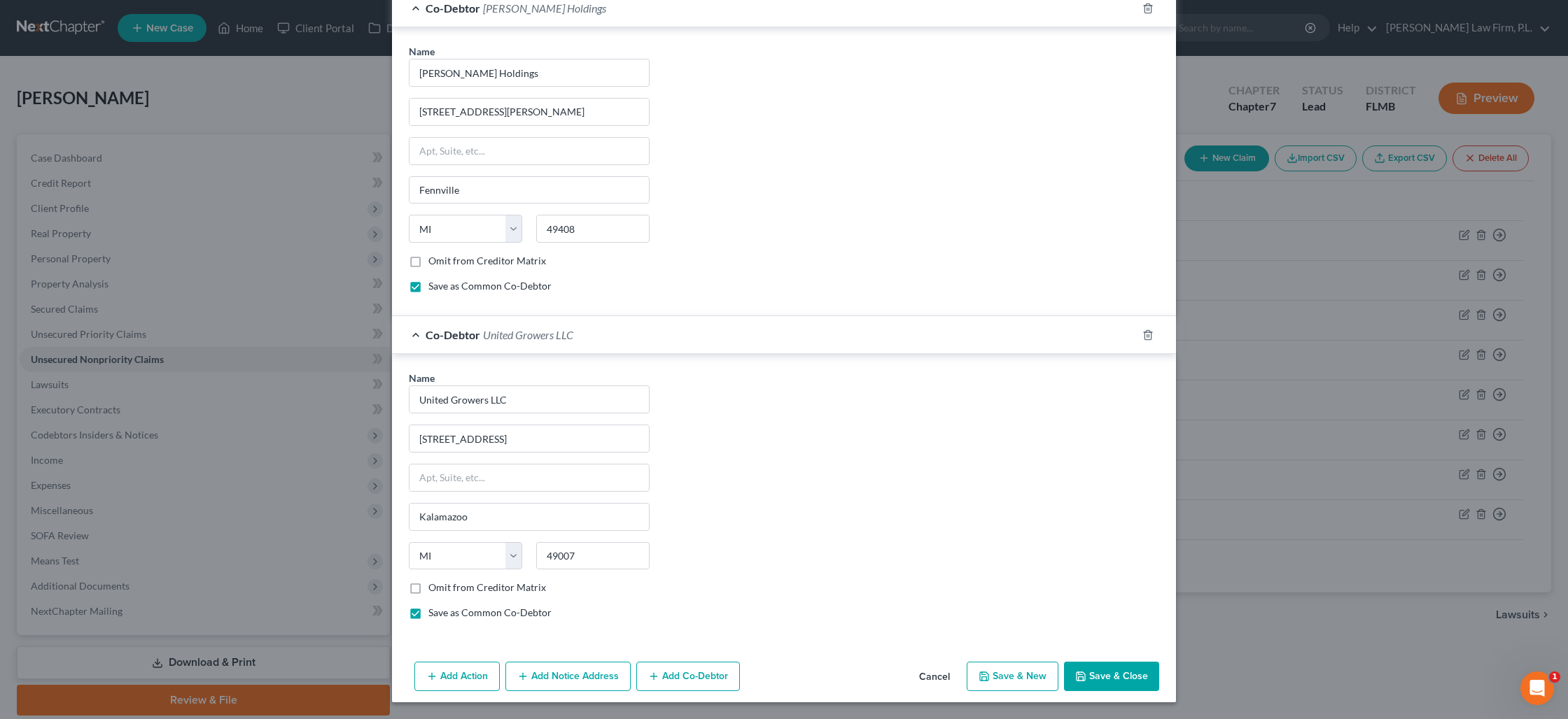
click at [662, 681] on button "Add Co-Debtor" at bounding box center [689, 676] width 104 height 29
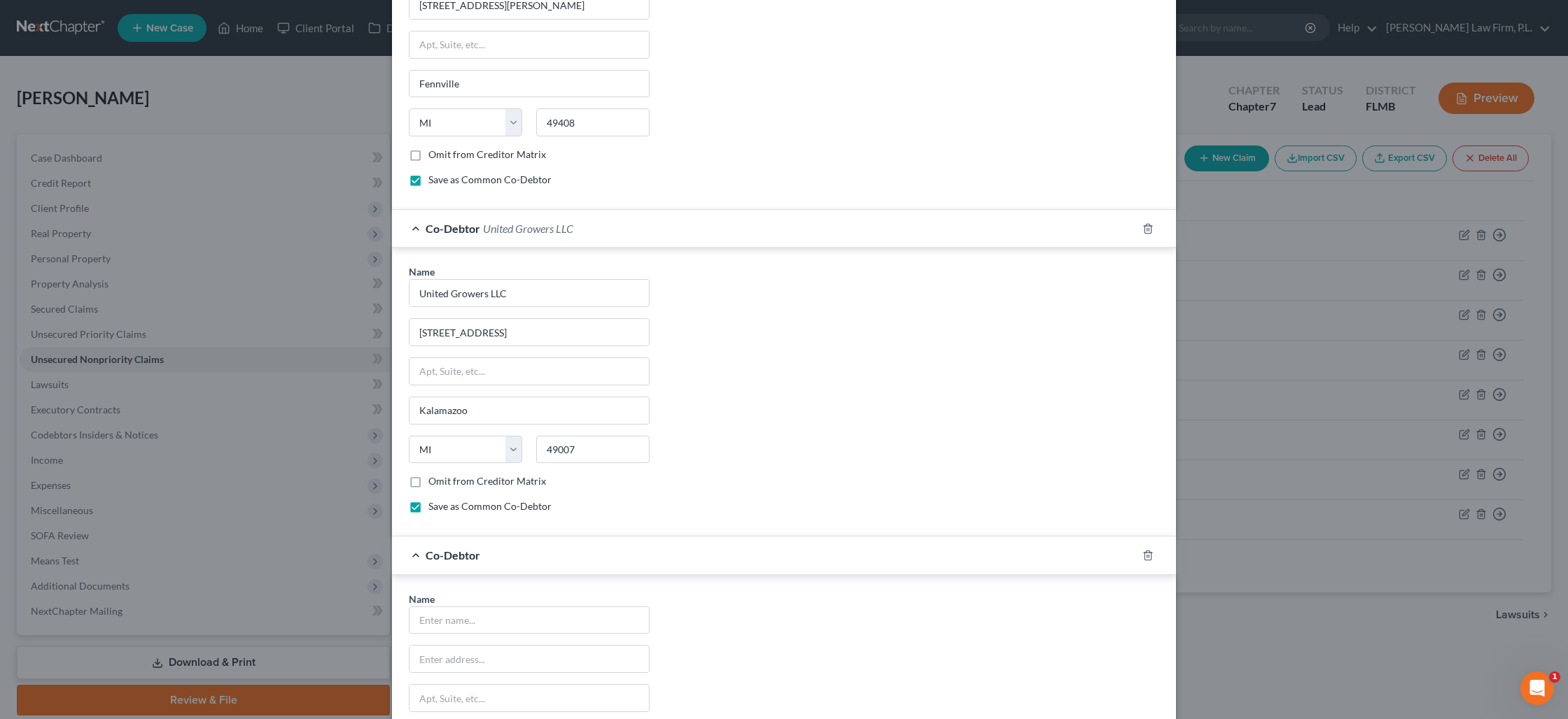
scroll to position [1790, 0]
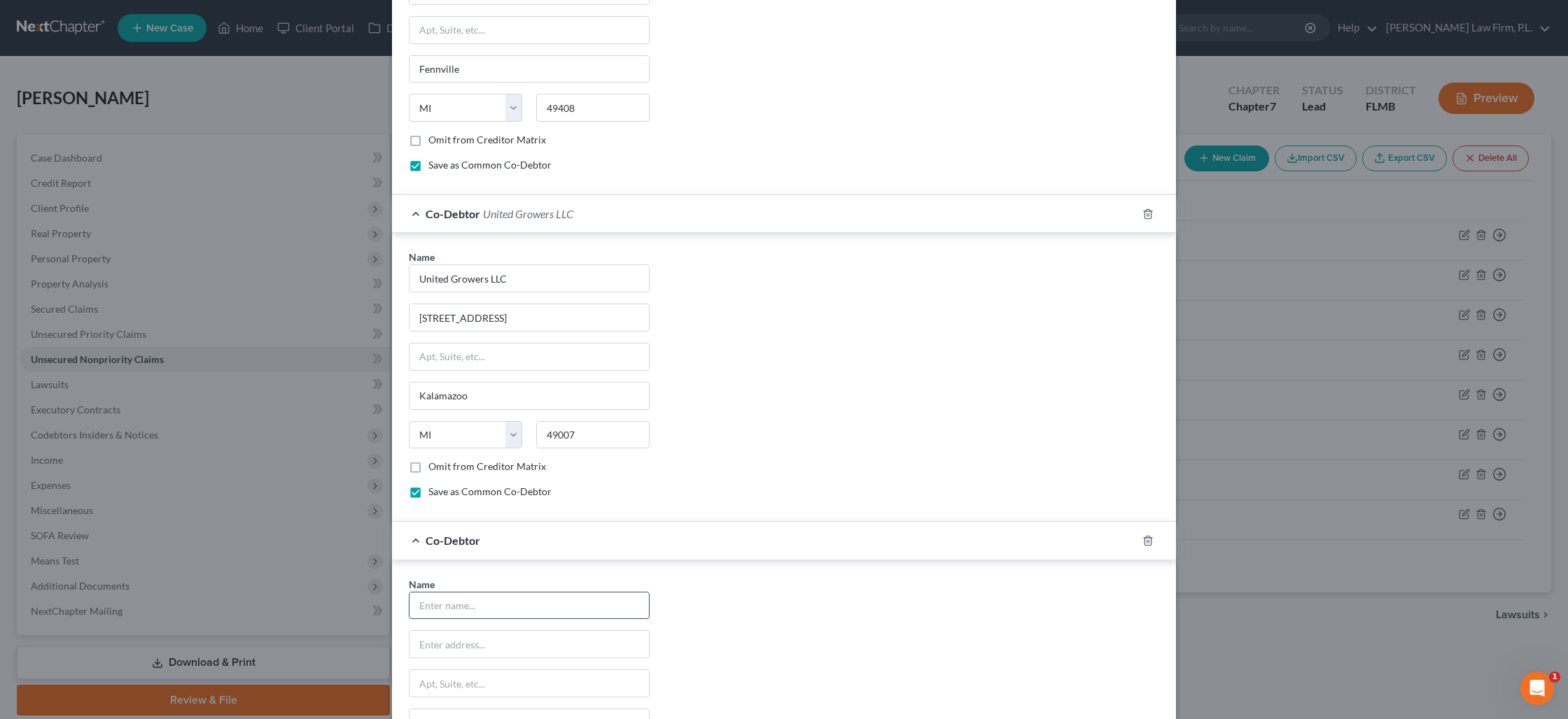
click at [530, 605] on input "text" at bounding box center [528, 605] width 239 height 26
click at [553, 605] on input "WHED Cultivation" at bounding box center [528, 605] width 239 height 26
type input "WHED Cultivation LLC"
type input "619 W. Kalamazoo Ave."
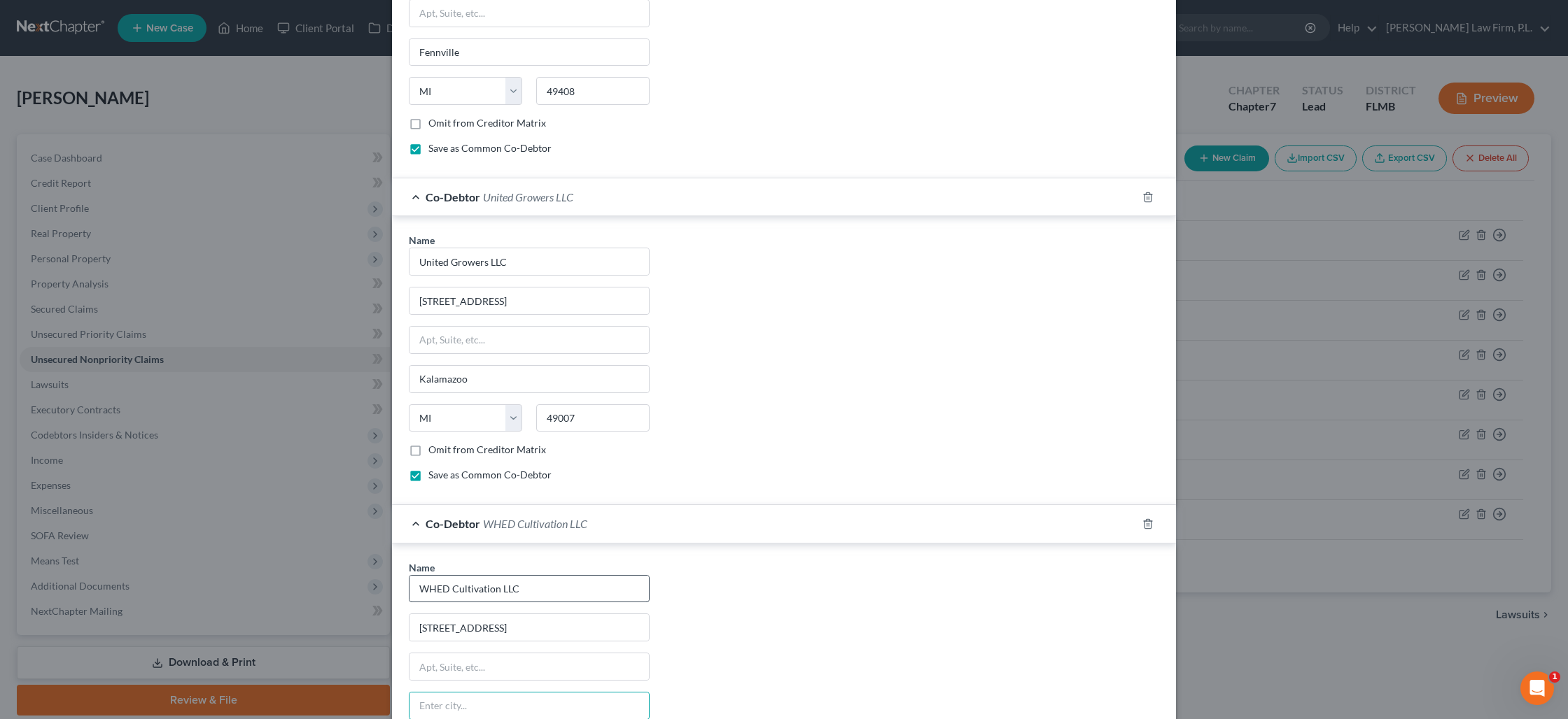
scroll to position [1996, 0]
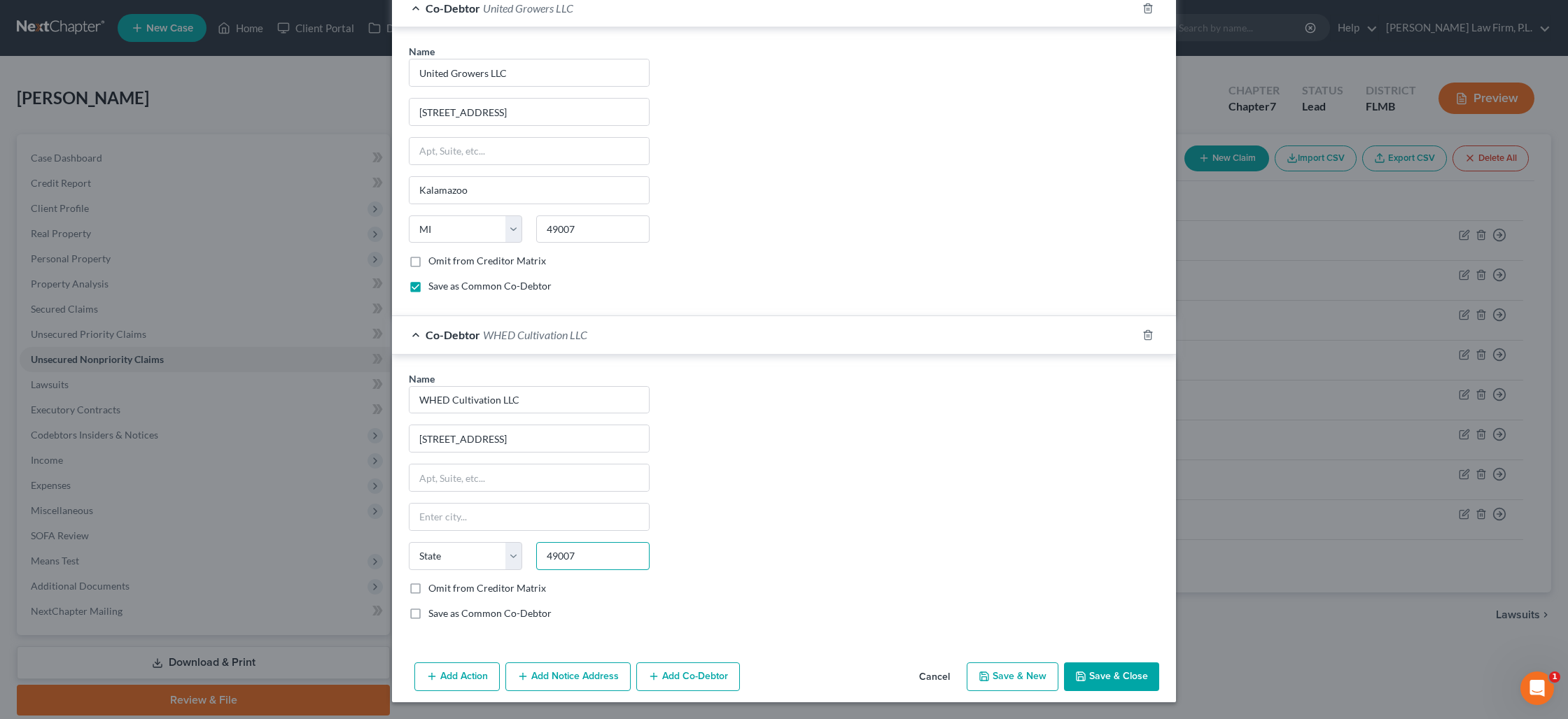
type input "49007"
type input "Kalamazoo"
select select "23"
click at [428, 617] on label "Save as Common Co-Debtor" at bounding box center [489, 613] width 123 height 14
click at [434, 615] on input "Save as Common Co-Debtor" at bounding box center [438, 611] width 9 height 9
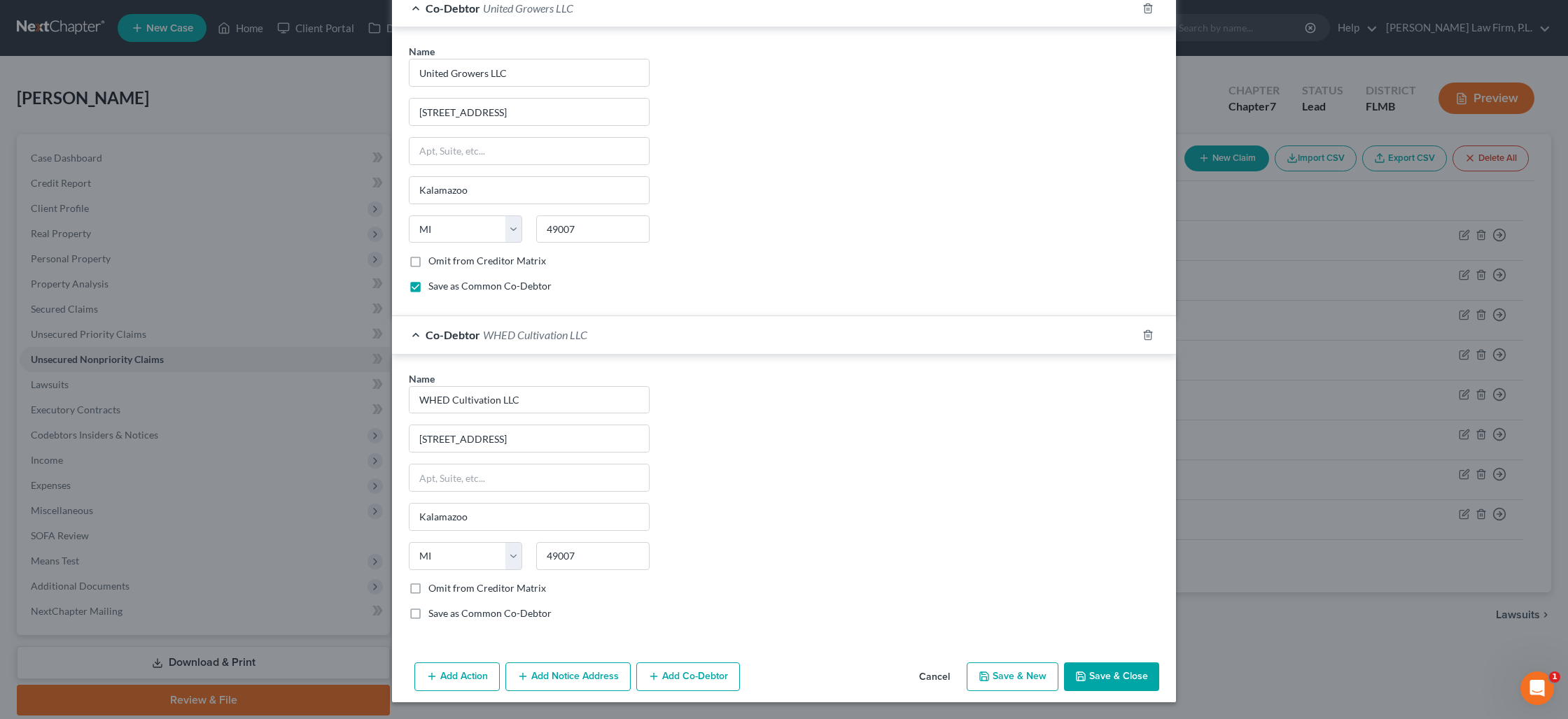
checkbox input "true"
click at [658, 679] on icon "button" at bounding box center [654, 676] width 11 height 11
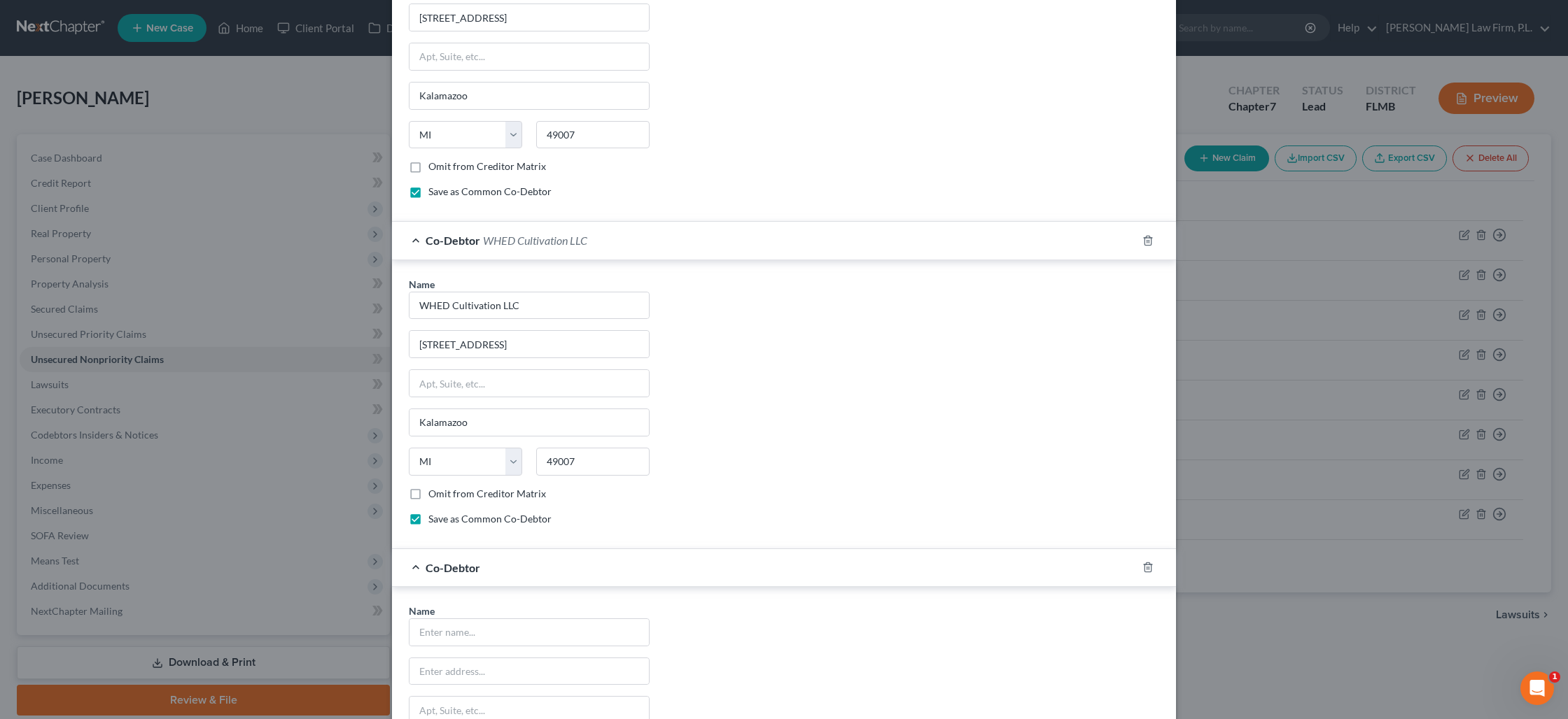
scroll to position [2322, 0]
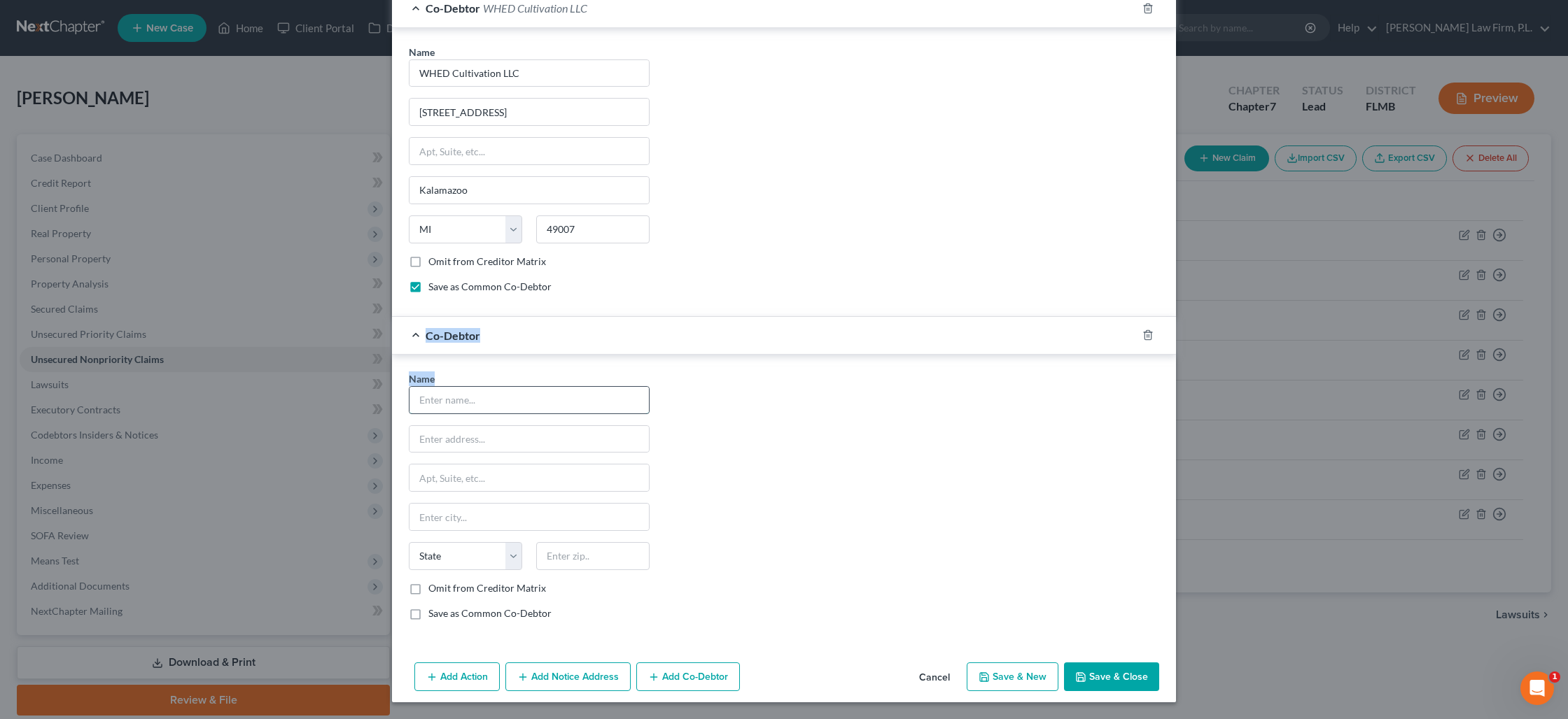
click at [469, 404] on input "text" at bounding box center [528, 400] width 239 height 26
type input "ARW Lake Shore Mgt LLC"
type input "3147 57th Street"
type input "49408"
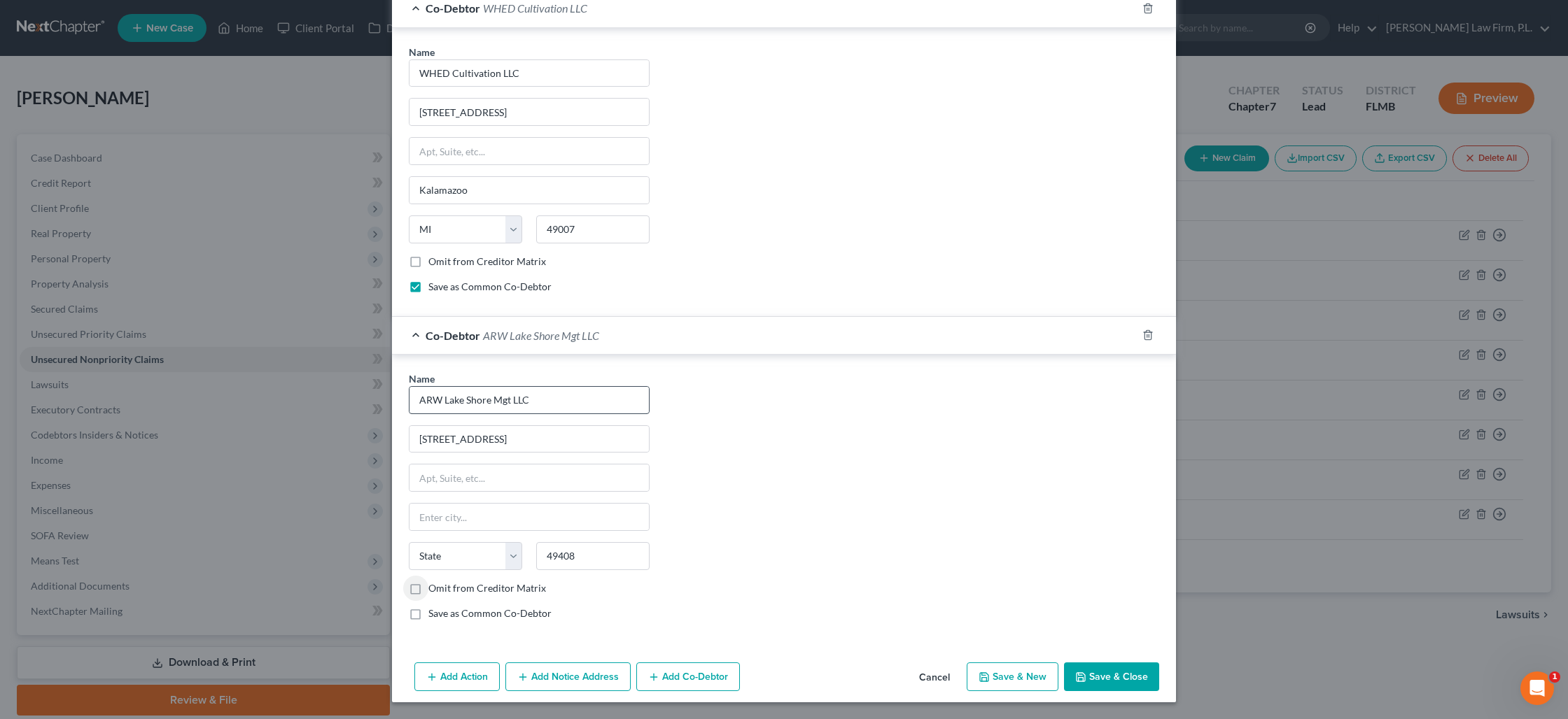
type input "Fennville"
select select "23"
click at [428, 615] on label "Save as Common Co-Debtor" at bounding box center [489, 613] width 123 height 14
click at [434, 615] on input "Save as Common Co-Debtor" at bounding box center [438, 611] width 9 height 9
checkbox input "true"
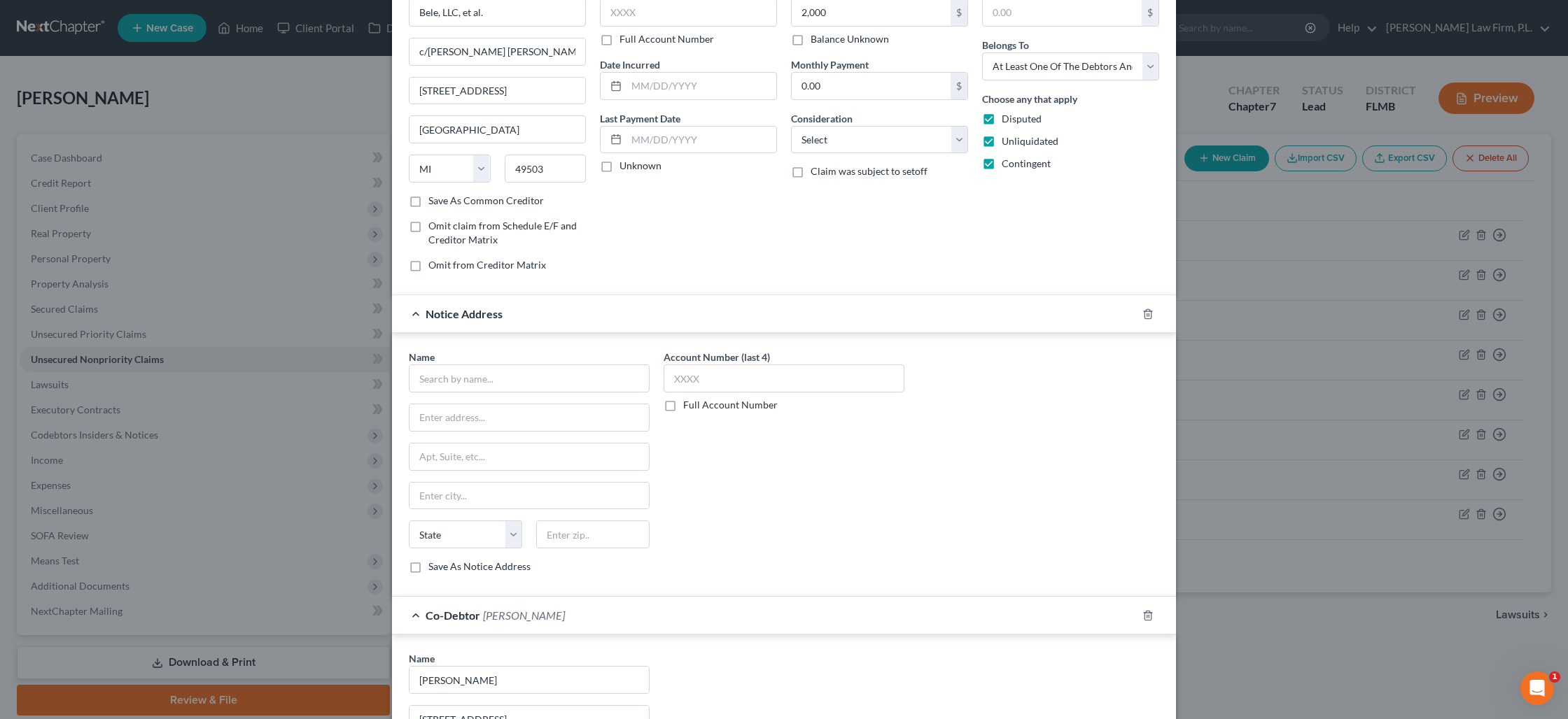
scroll to position [79, 0]
click at [1144, 315] on icon "button" at bounding box center [1147, 315] width 6 height 9
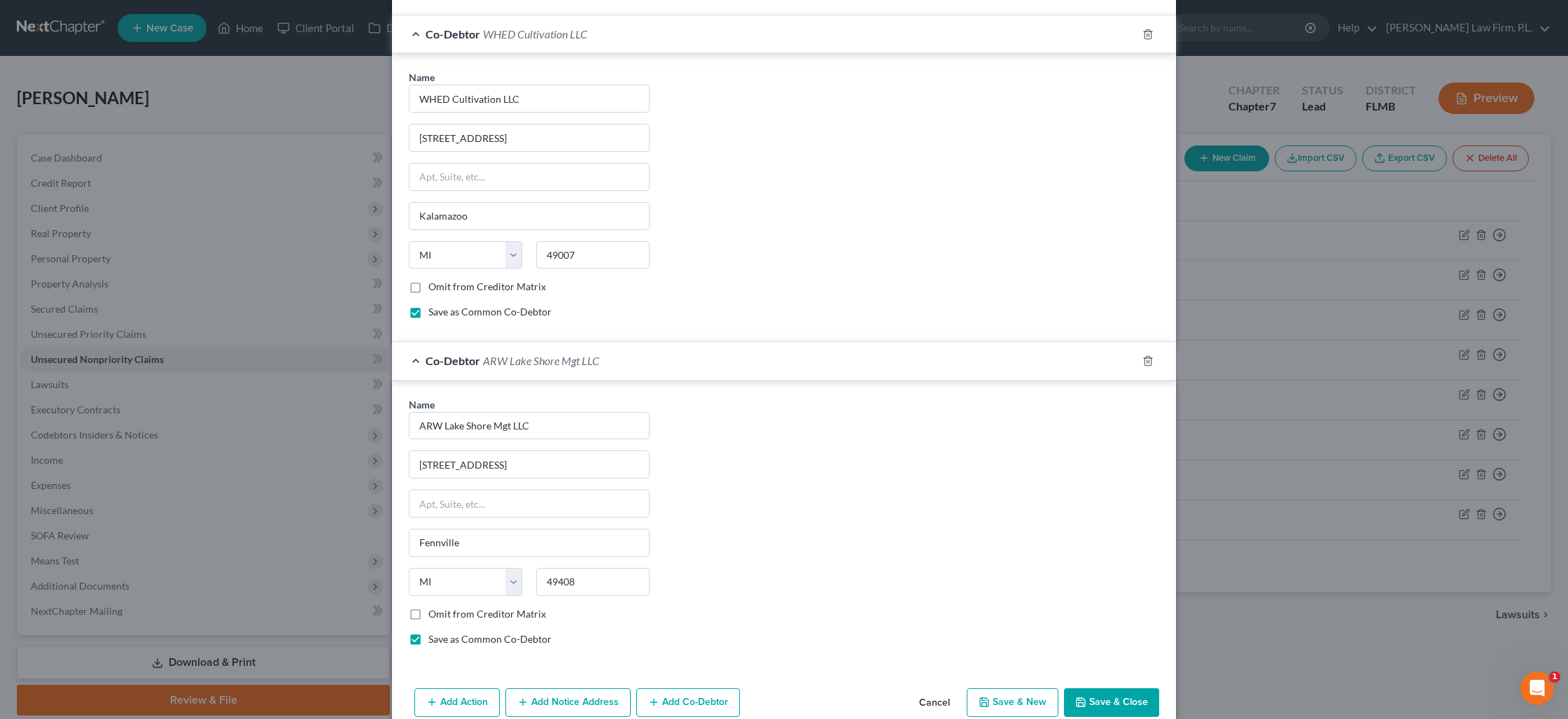
scroll to position [2021, 0]
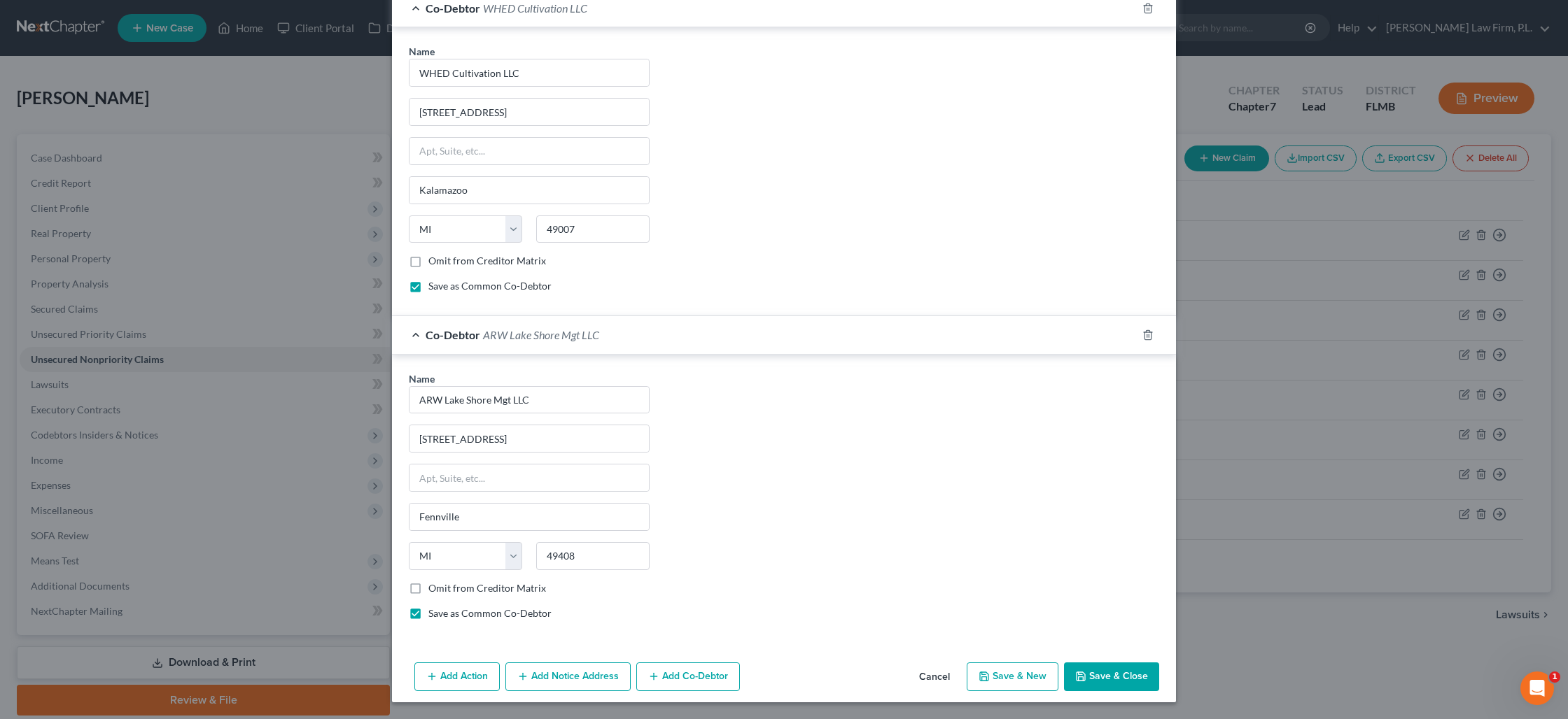
click at [665, 681] on button "Add Co-Debtor" at bounding box center [689, 677] width 104 height 29
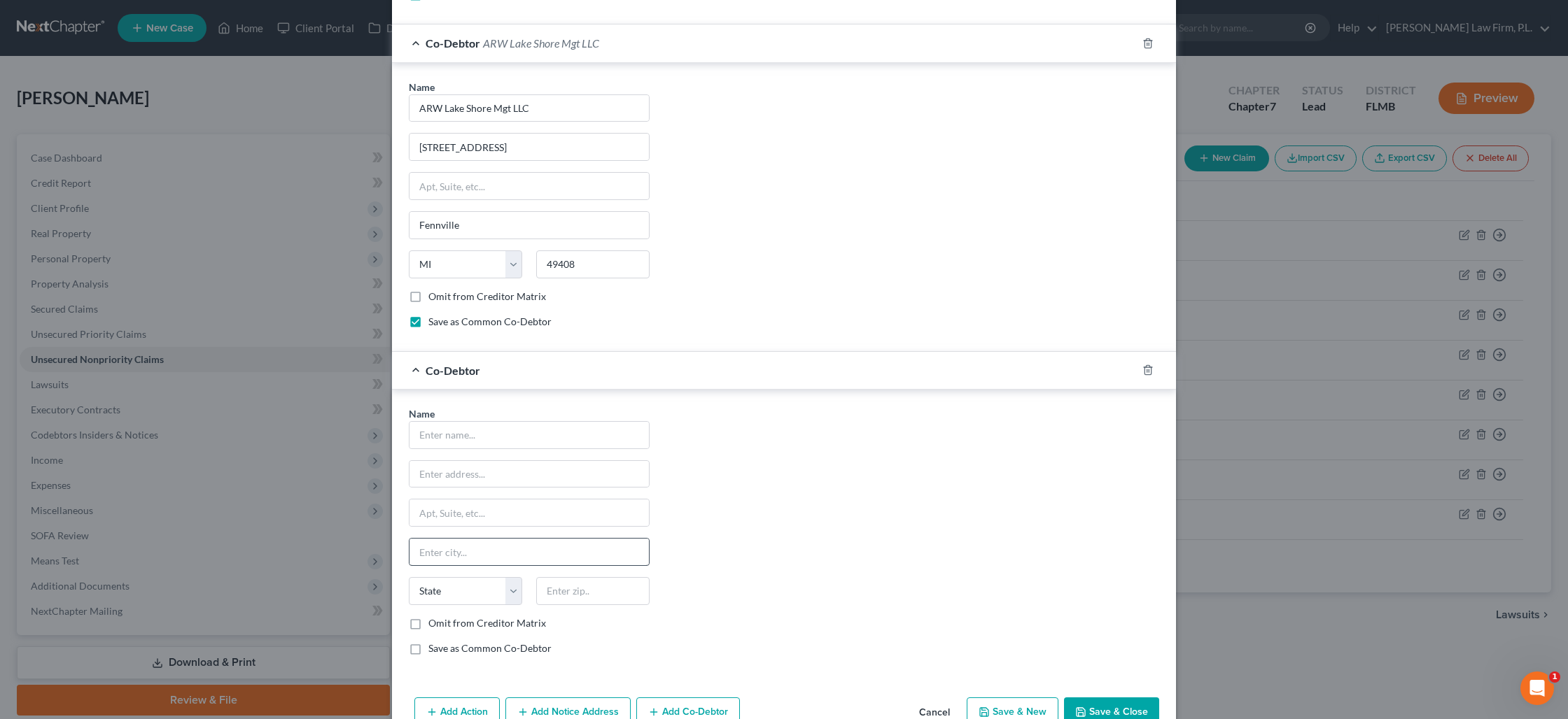
scroll to position [2327, 0]
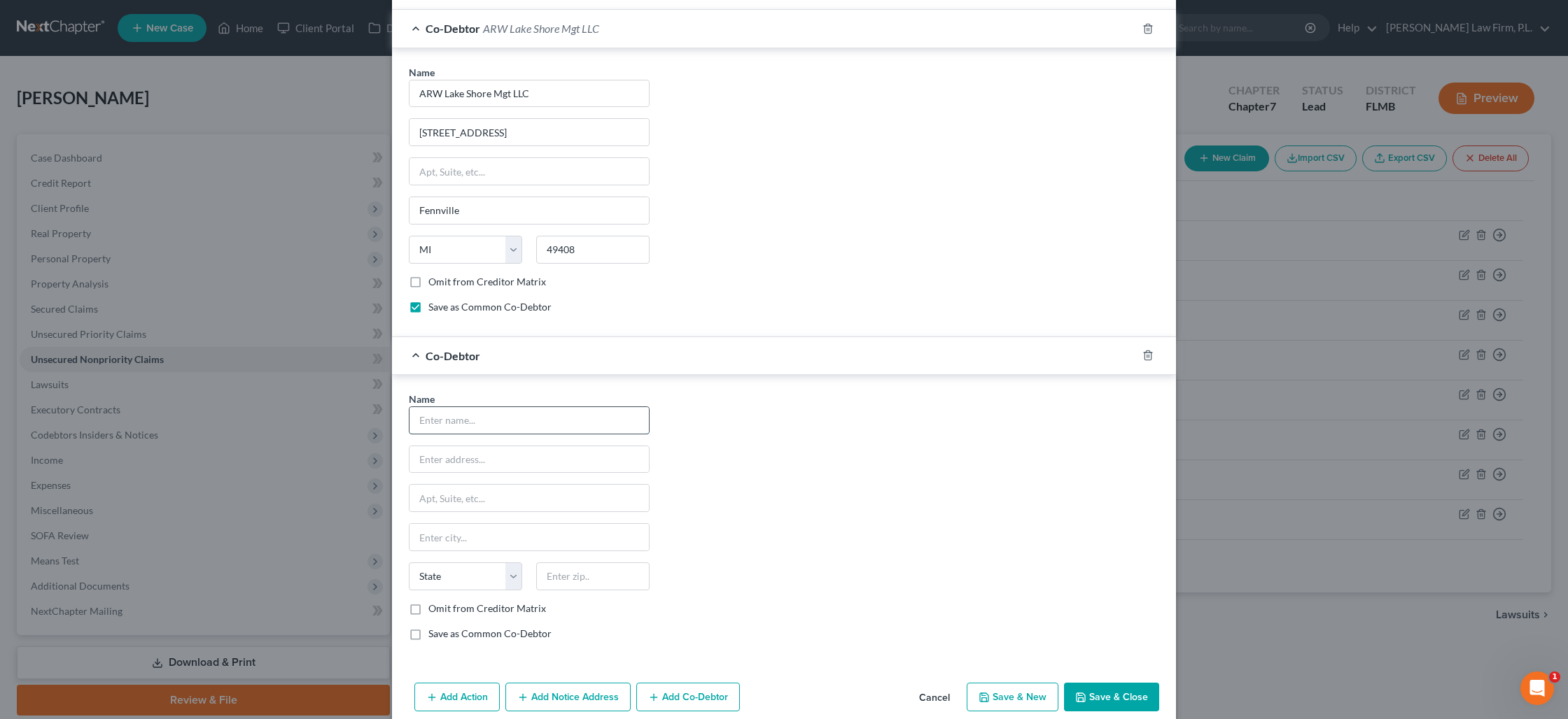
click at [473, 428] on input "text" at bounding box center [528, 420] width 239 height 26
type input "White Flower West LLC"
type input "119 N Church St."
type input "Suite 202"
type input "49007"
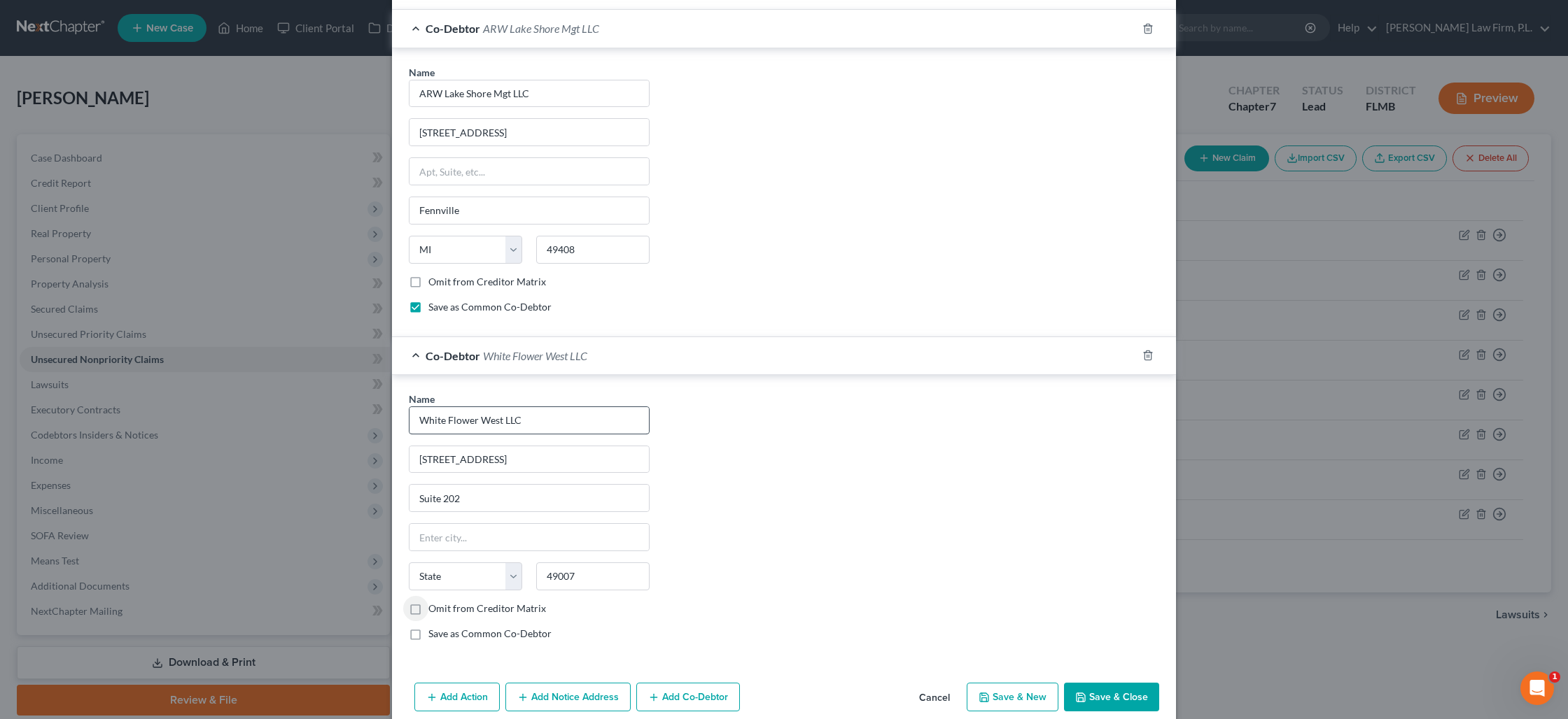
type input "Kalamazoo"
select select "23"
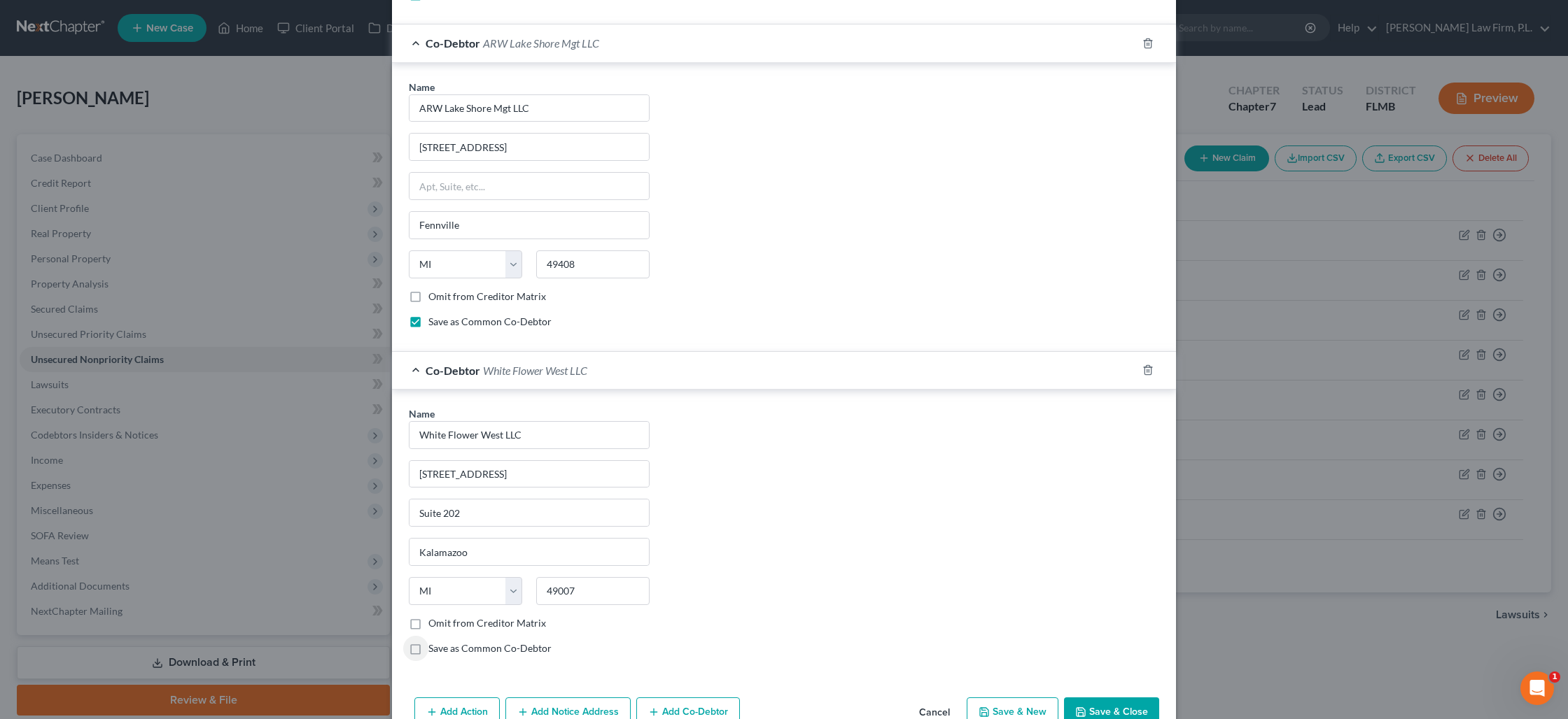
scroll to position [2348, 0]
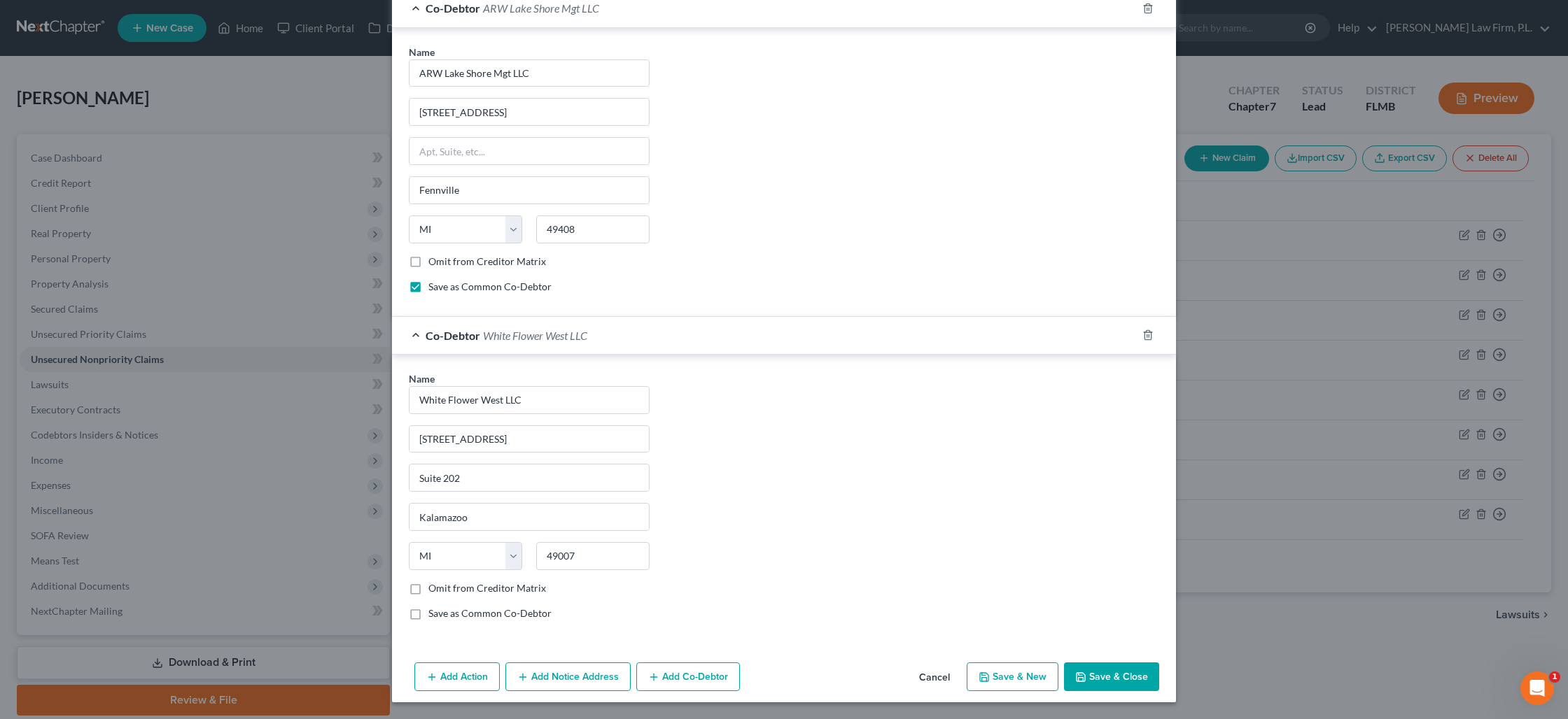
click at [428, 617] on label "Save as Common Co-Debtor" at bounding box center [489, 613] width 123 height 14
click at [434, 615] on input "Save as Common Co-Debtor" at bounding box center [438, 611] width 9 height 9
checkbox input "true"
click at [676, 675] on button "Add Co-Debtor" at bounding box center [689, 677] width 104 height 29
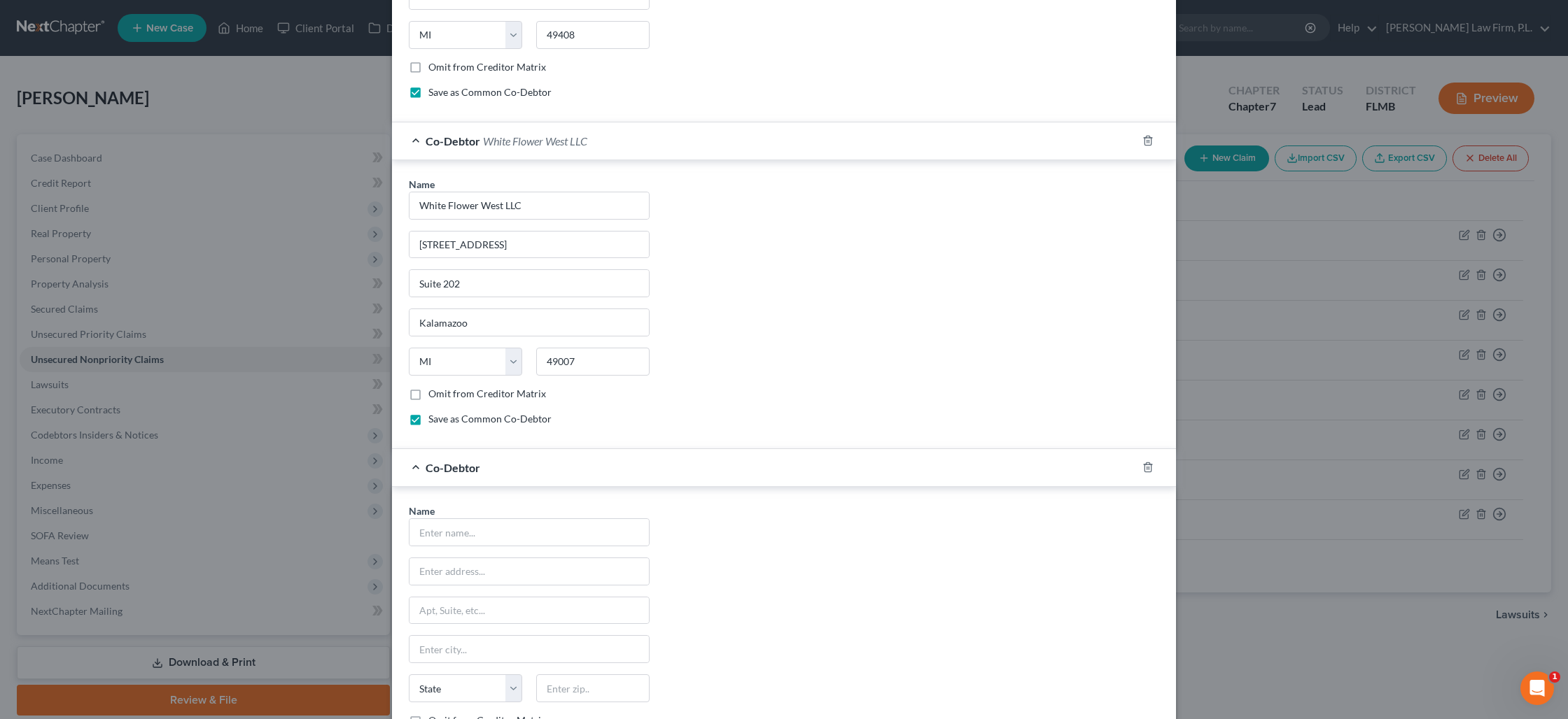
scroll to position [2559, 0]
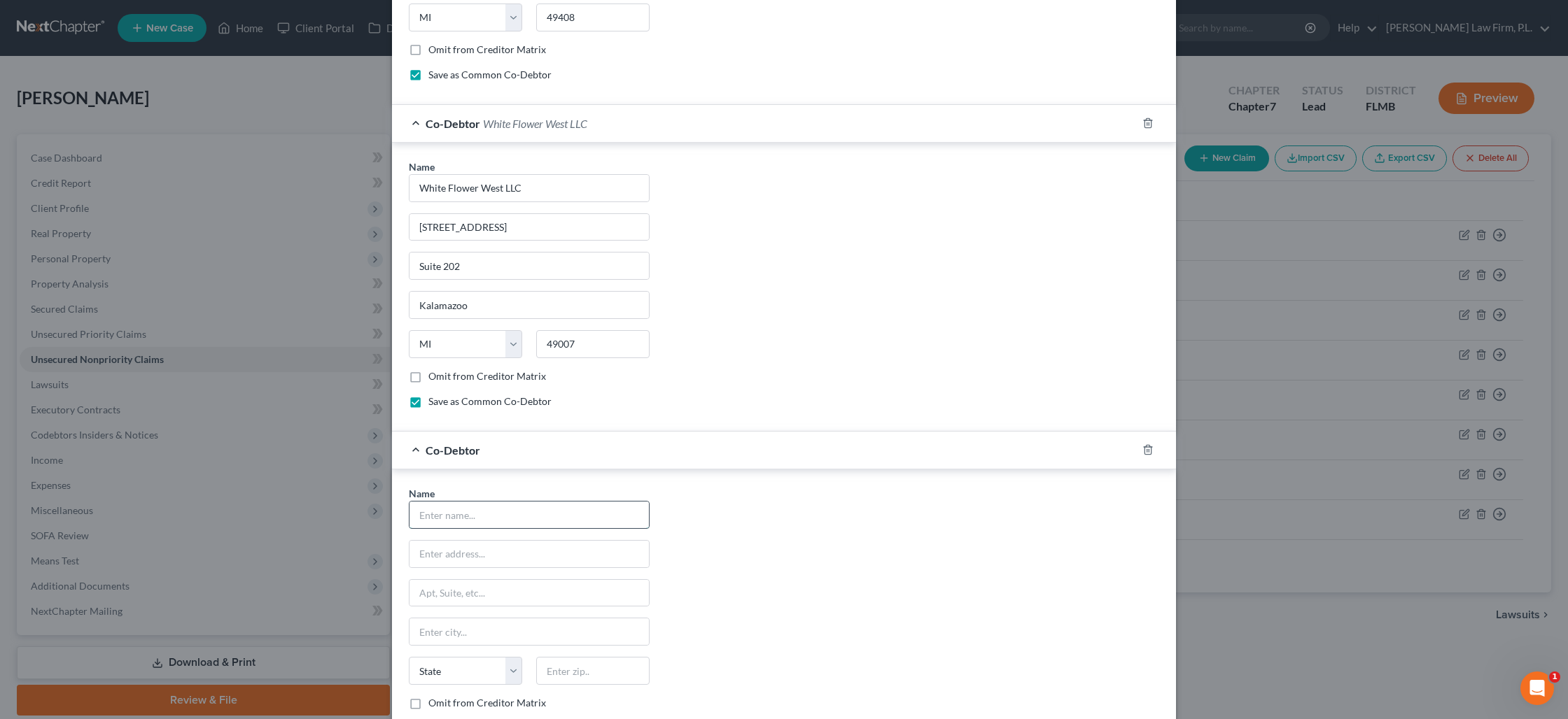
click at [440, 519] on input "text" at bounding box center [528, 514] width 239 height 26
type input "White Phoenix Group LLC"
type input "119 N. Church St."
type input "SUite 202"
type input "49007"
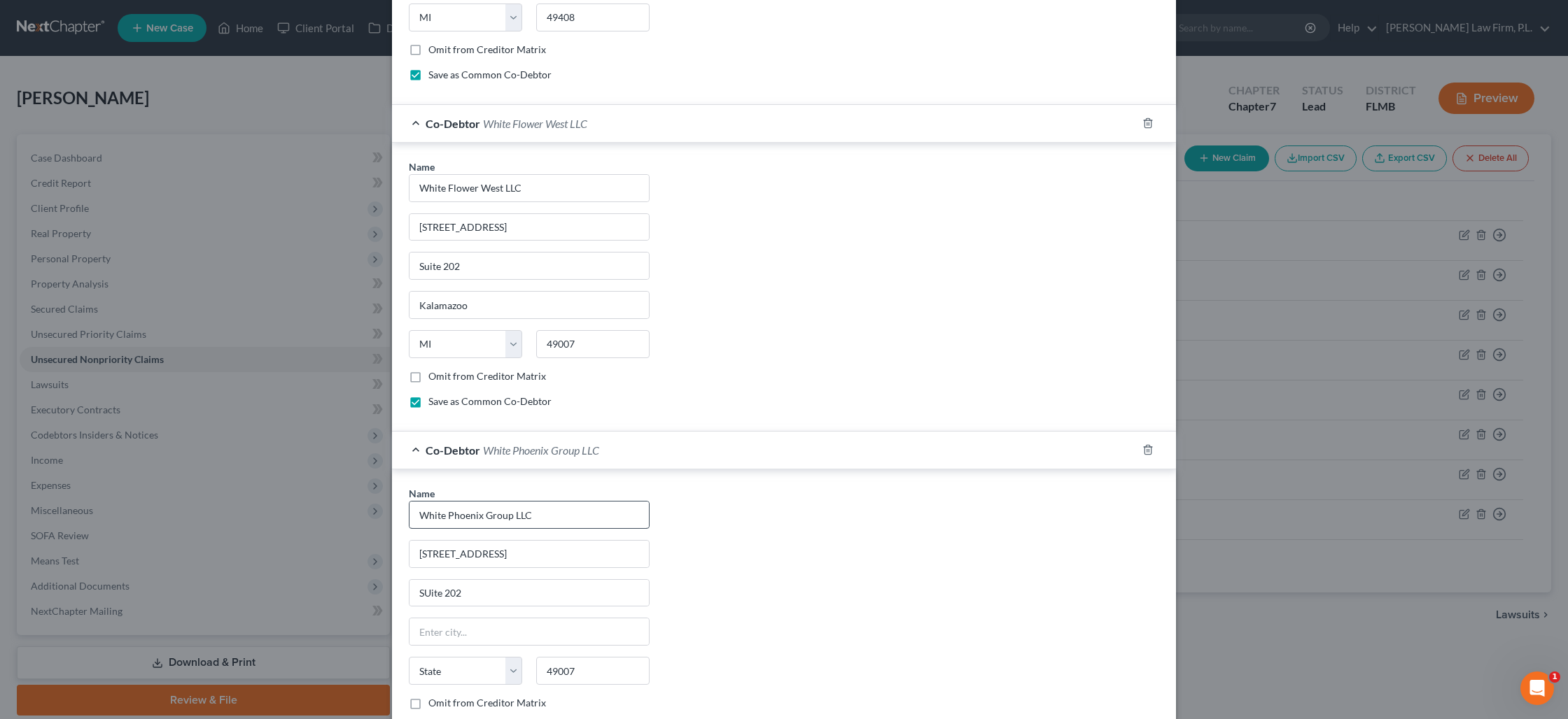
type input "Kalamazoo"
select select "23"
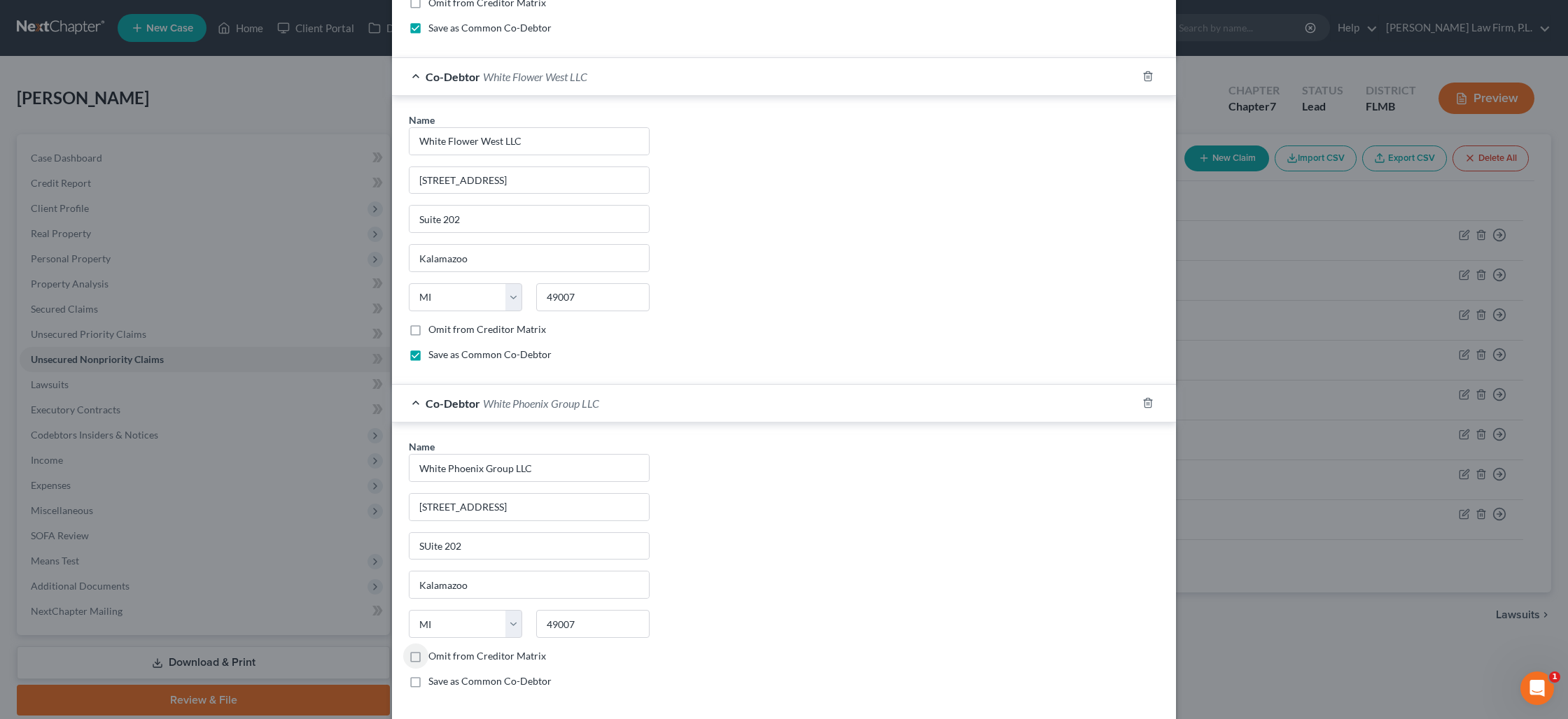
scroll to position [2674, 0]
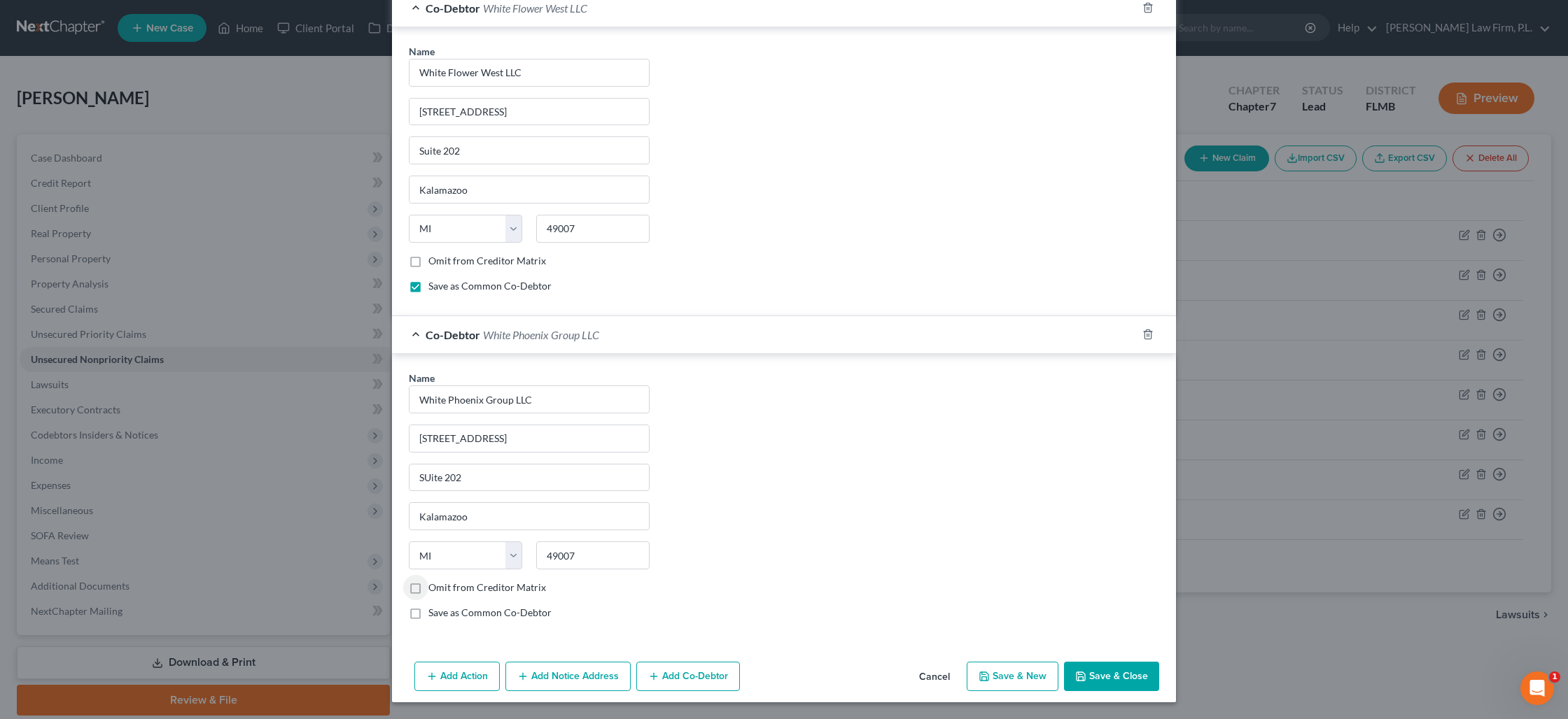
click at [428, 615] on label "Save as Common Co-Debtor" at bounding box center [489, 612] width 123 height 14
click at [434, 614] on input "Save as Common Co-Debtor" at bounding box center [438, 610] width 9 height 9
checkbox input "true"
click at [673, 675] on button "Add Co-Debtor" at bounding box center [689, 676] width 104 height 29
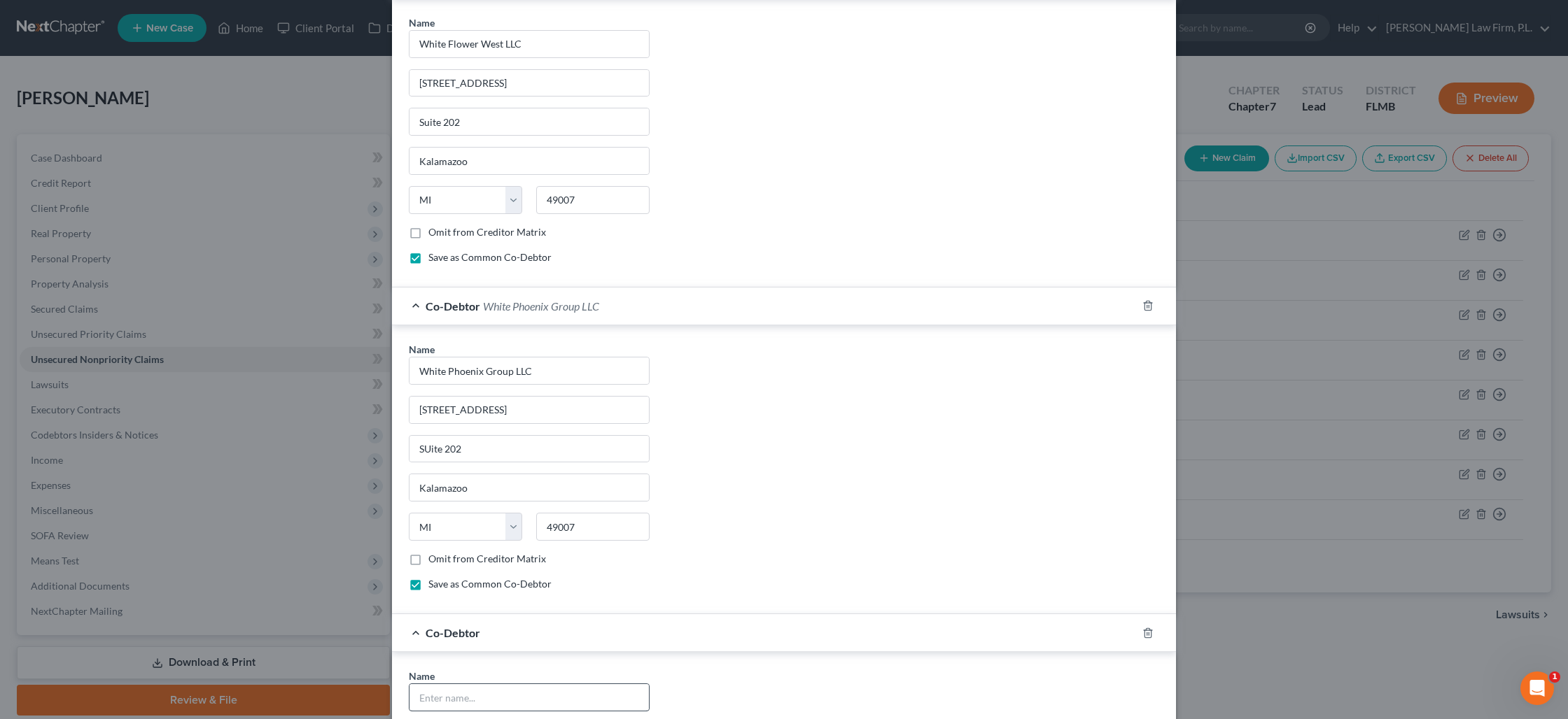
scroll to position [2733, 0]
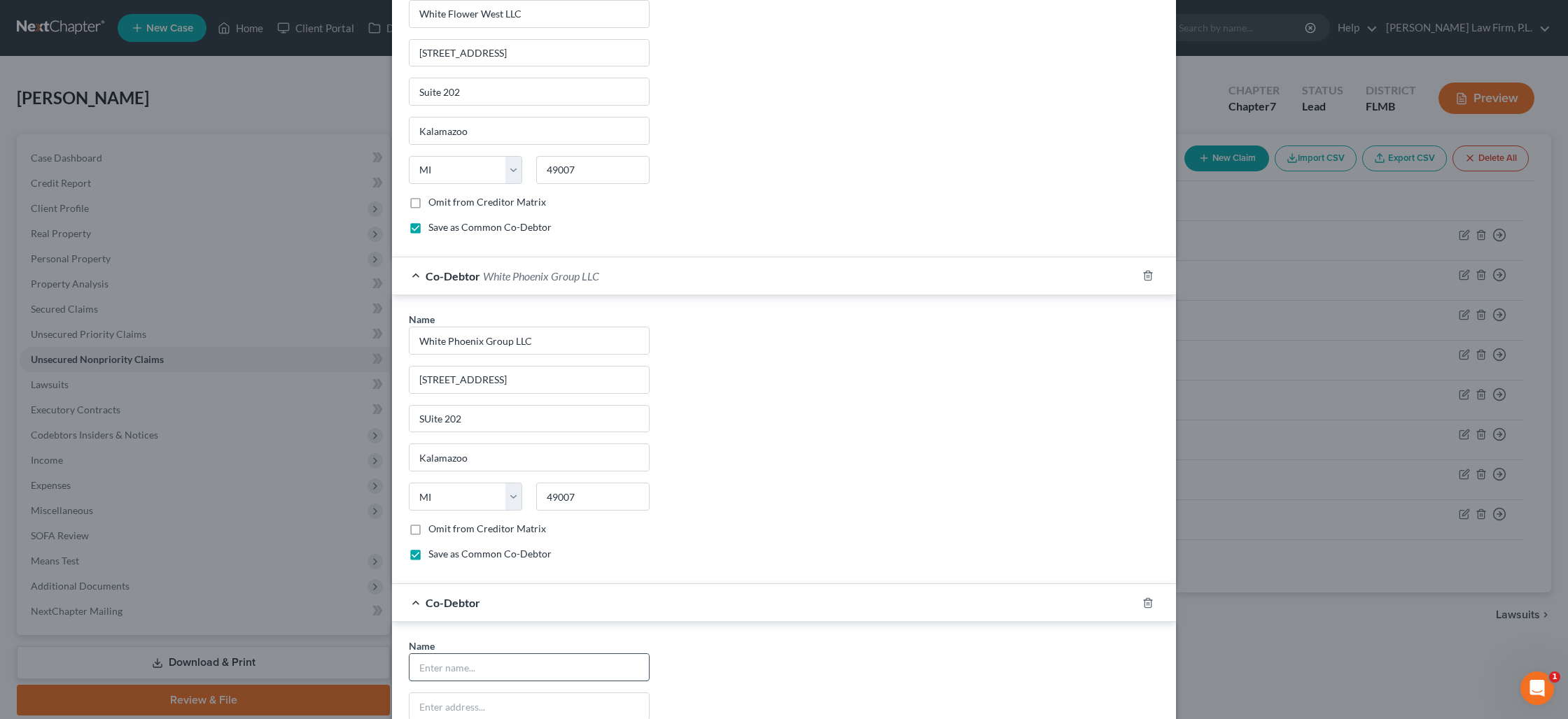
click at [493, 664] on input "text" at bounding box center [528, 667] width 239 height 26
type input "ARW Equipment LLC"
type input "3147 57th St."
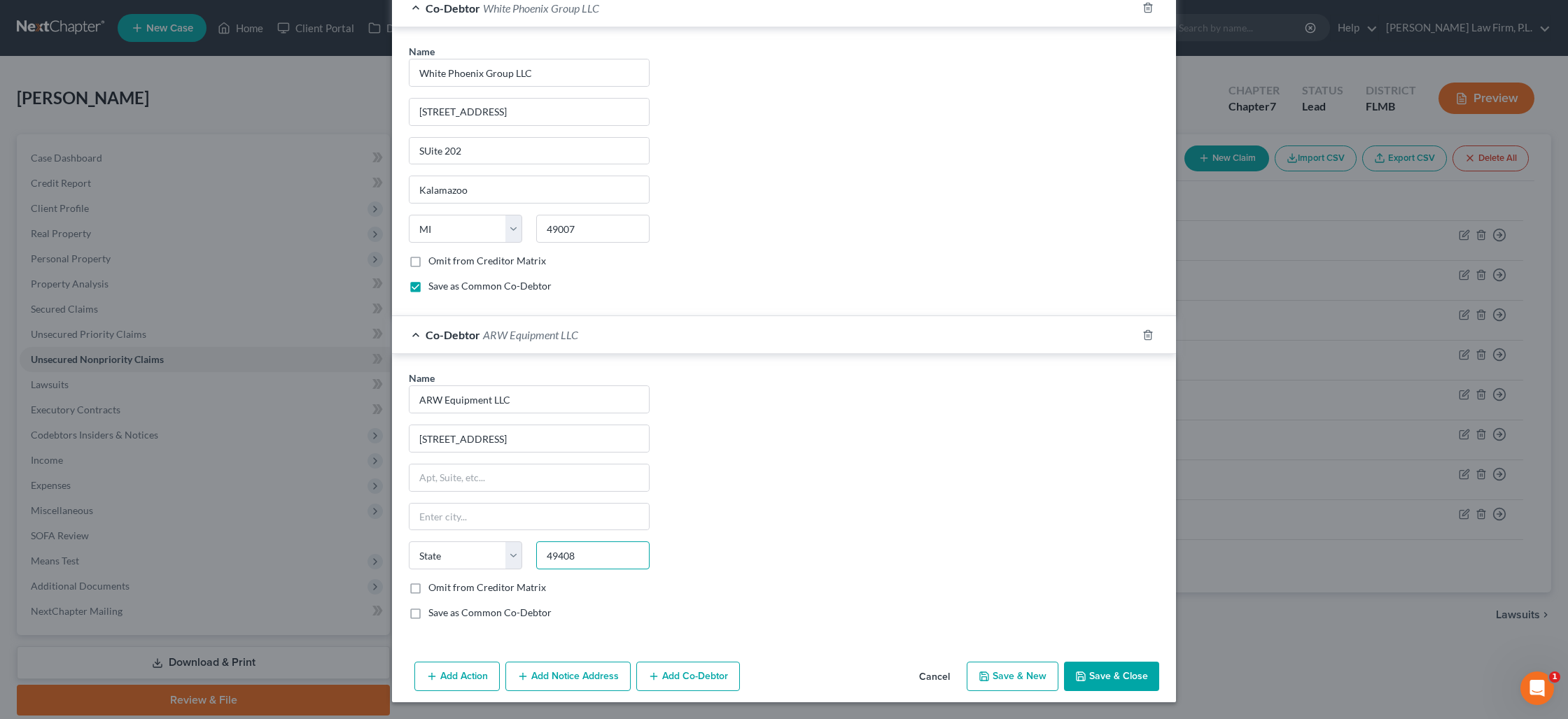
type input "49408"
click at [428, 612] on label "Save as Common Co-Debtor" at bounding box center [489, 612] width 123 height 14
click at [434, 612] on input "Save as Common Co-Debtor" at bounding box center [438, 610] width 9 height 9
checkbox input "true"
type input "Fennville"
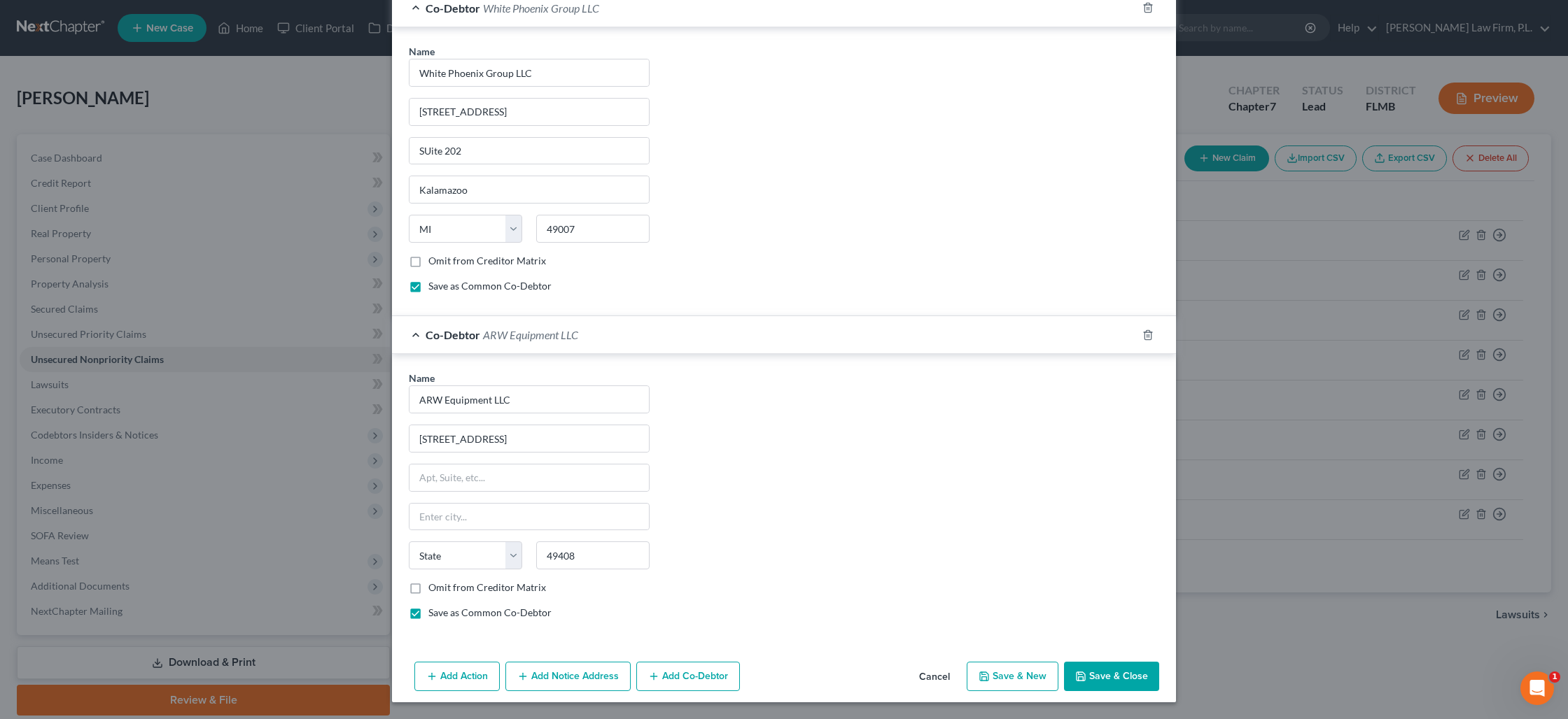
select select "23"
click at [1089, 685] on button "Save & Close" at bounding box center [1111, 676] width 95 height 29
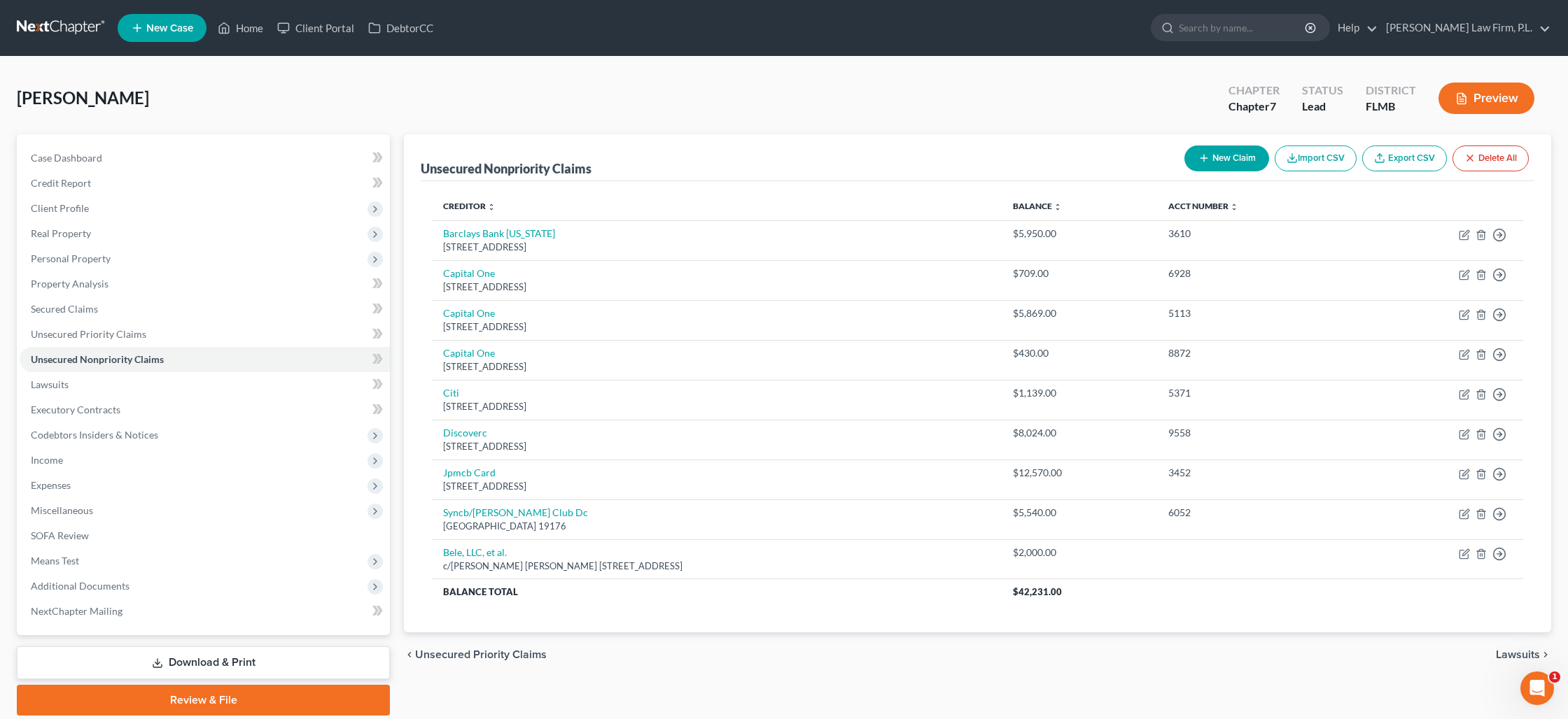
click at [1204, 170] on button "New Claim" at bounding box center [1226, 158] width 85 height 25
select select "0"
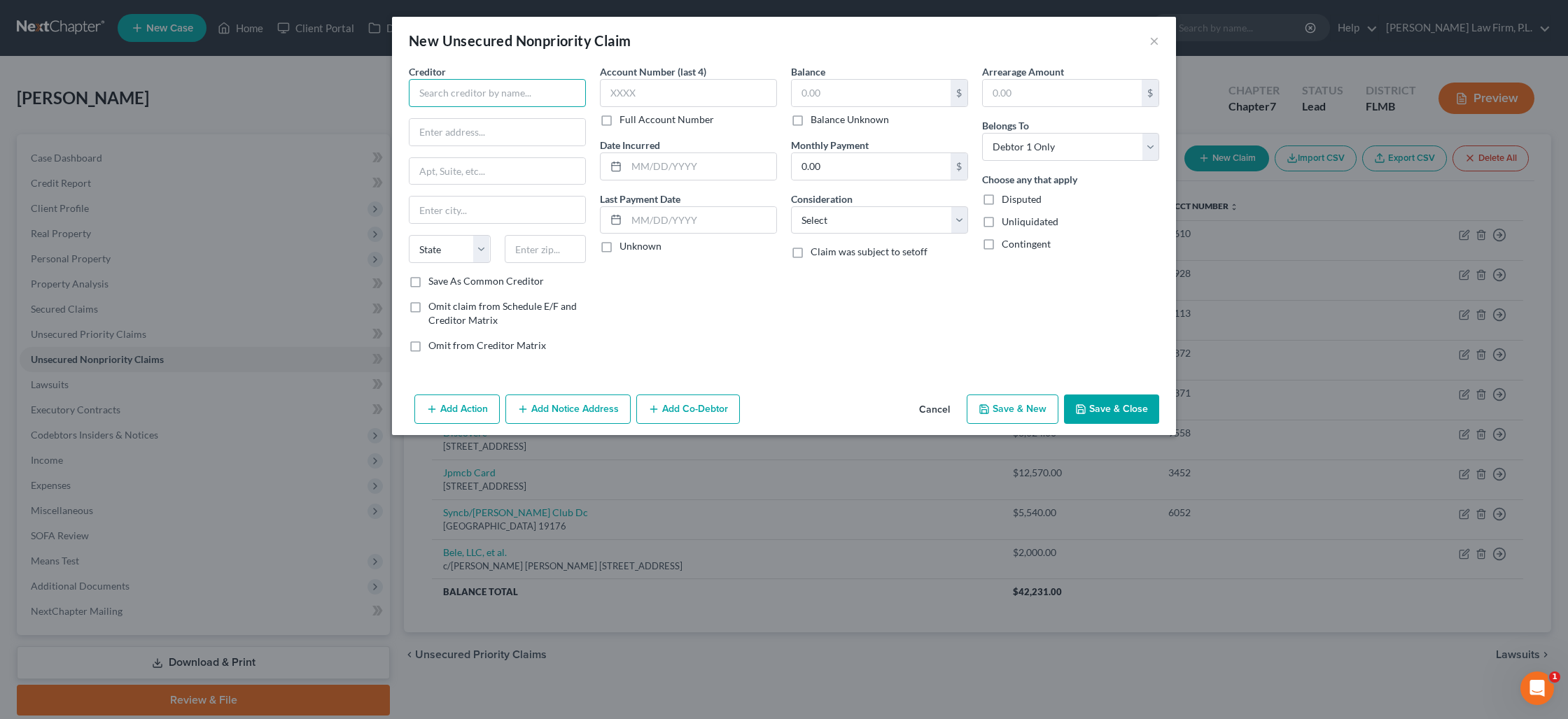
drag, startPoint x: 530, startPoint y: 99, endPoint x: 537, endPoint y: 100, distance: 7.1
click at [530, 99] on input "text" at bounding box center [497, 93] width 177 height 28
type input "WPBG LLC"
type input "49 Water Street"
type input "PO Box 58"
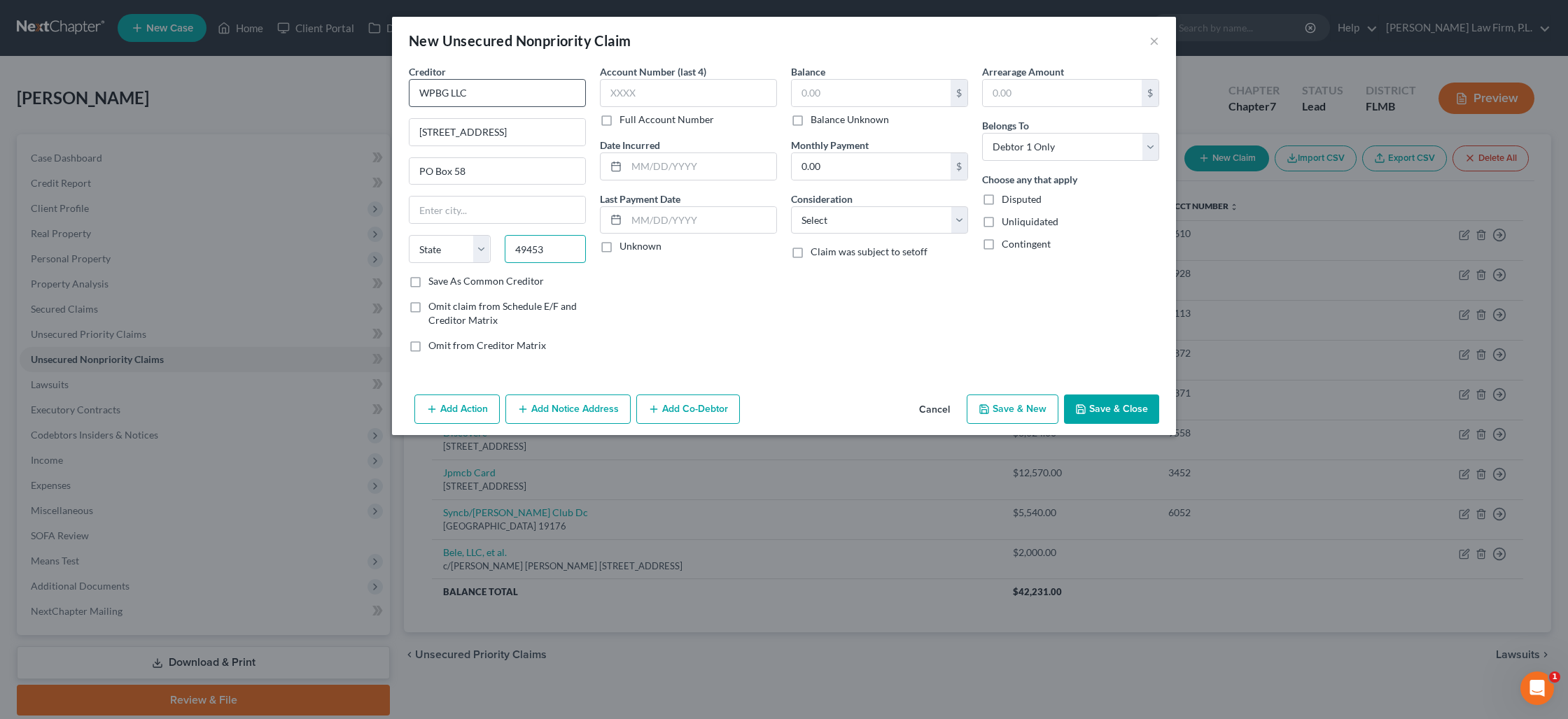
type input "49453"
type input "Saugatuck"
select select "23"
click at [840, 102] on input "text" at bounding box center [870, 93] width 159 height 26
type input "22,500"
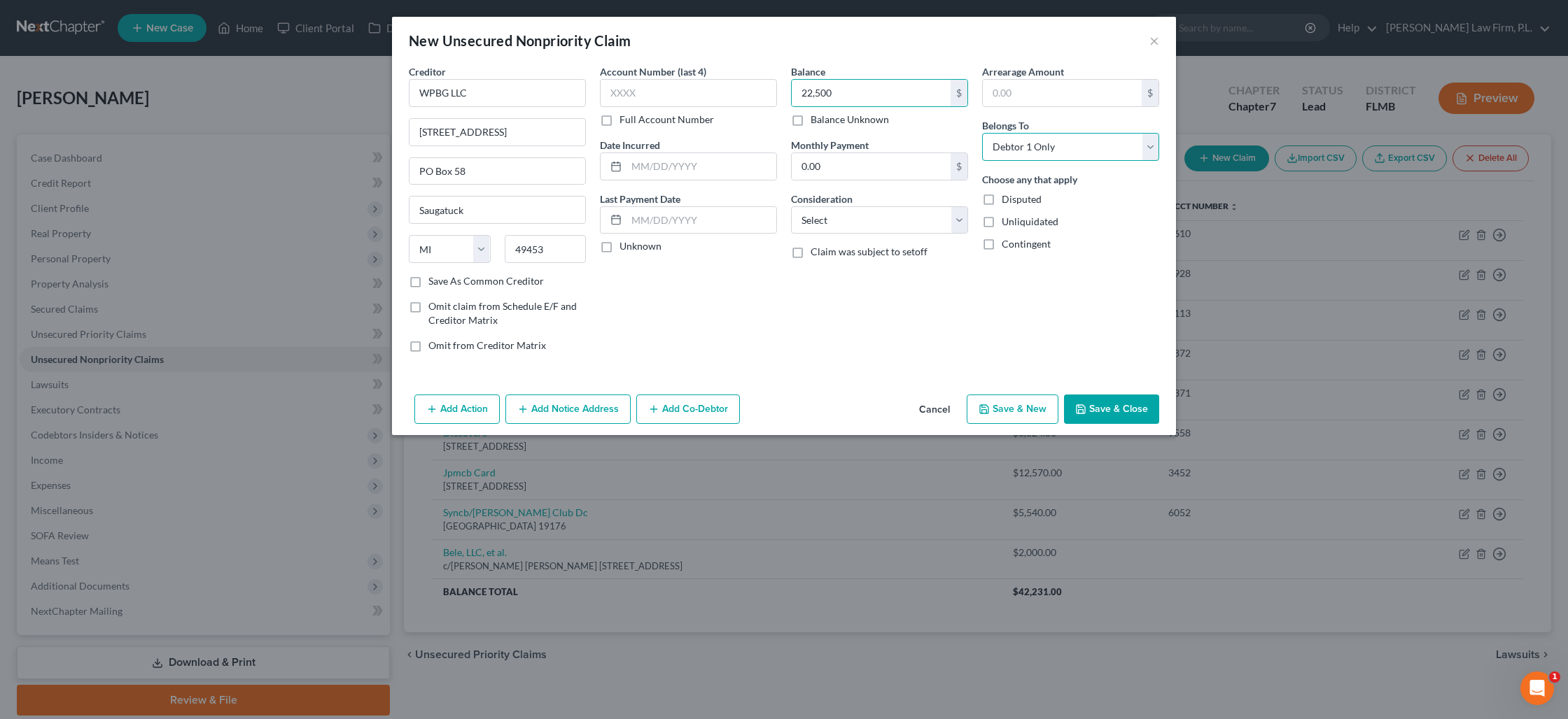
click at [1030, 143] on select "Select Debtor 1 Only Debtor 2 Only Debtor 1 And Debtor 2 Only At Least One Of T…" at bounding box center [1070, 146] width 177 height 28
select select "3"
click at [982, 133] on select "Select Debtor 1 Only Debtor 2 Only Debtor 1 And Debtor 2 Only At Least One Of T…" at bounding box center [1070, 146] width 177 height 28
click at [676, 410] on button "Add Co-Debtor" at bounding box center [689, 409] width 104 height 29
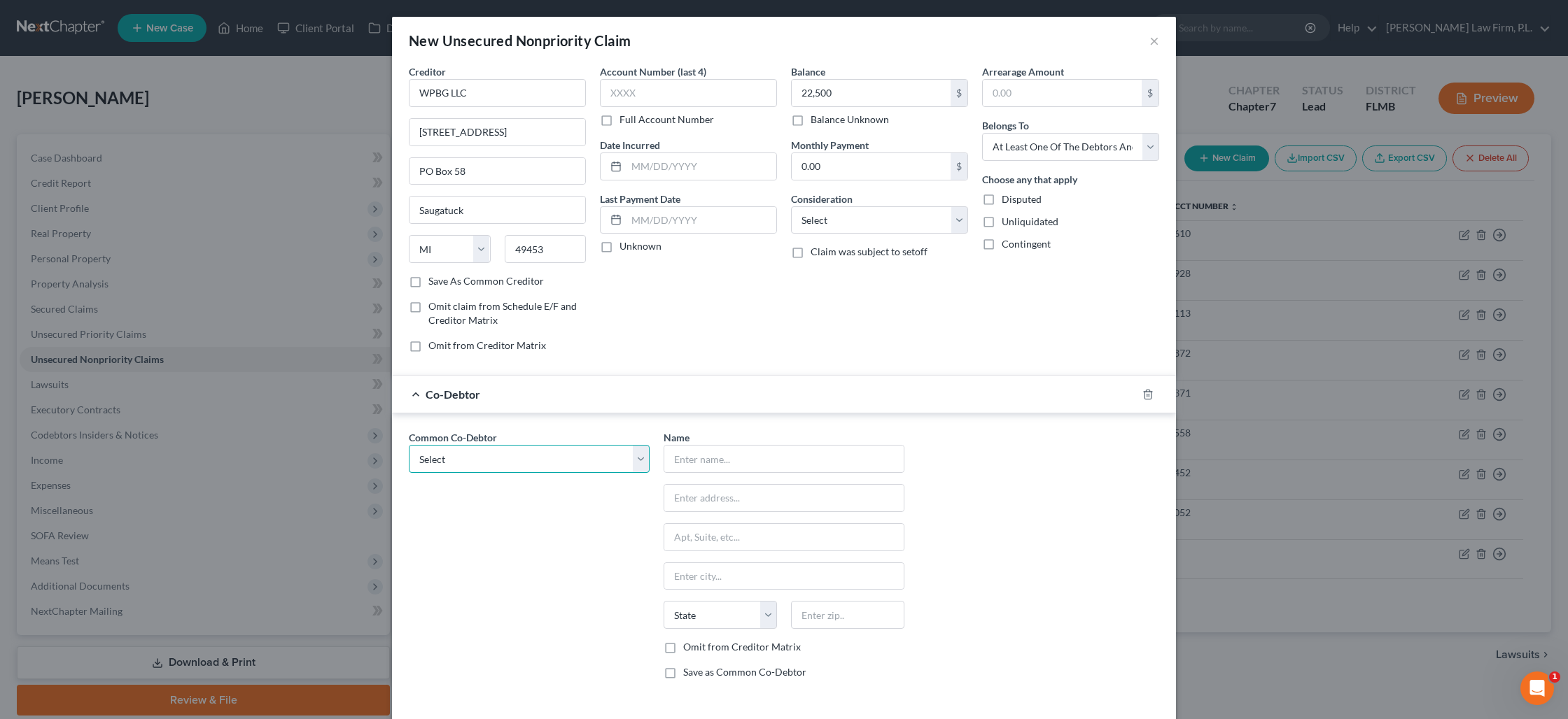
click at [634, 454] on select "Select Erica L. White GLAC Processing Mgt White Knight Consulting LLC E. White …" at bounding box center [528, 458] width 241 height 28
select select "0"
click at [408, 444] on select "Select Erica L. White GLAC Processing Mgt White Knight Consulting LLC E. White …" at bounding box center [528, 458] width 241 height 28
type input "Erica L. White"
type input "1106 SE 37th Lane"
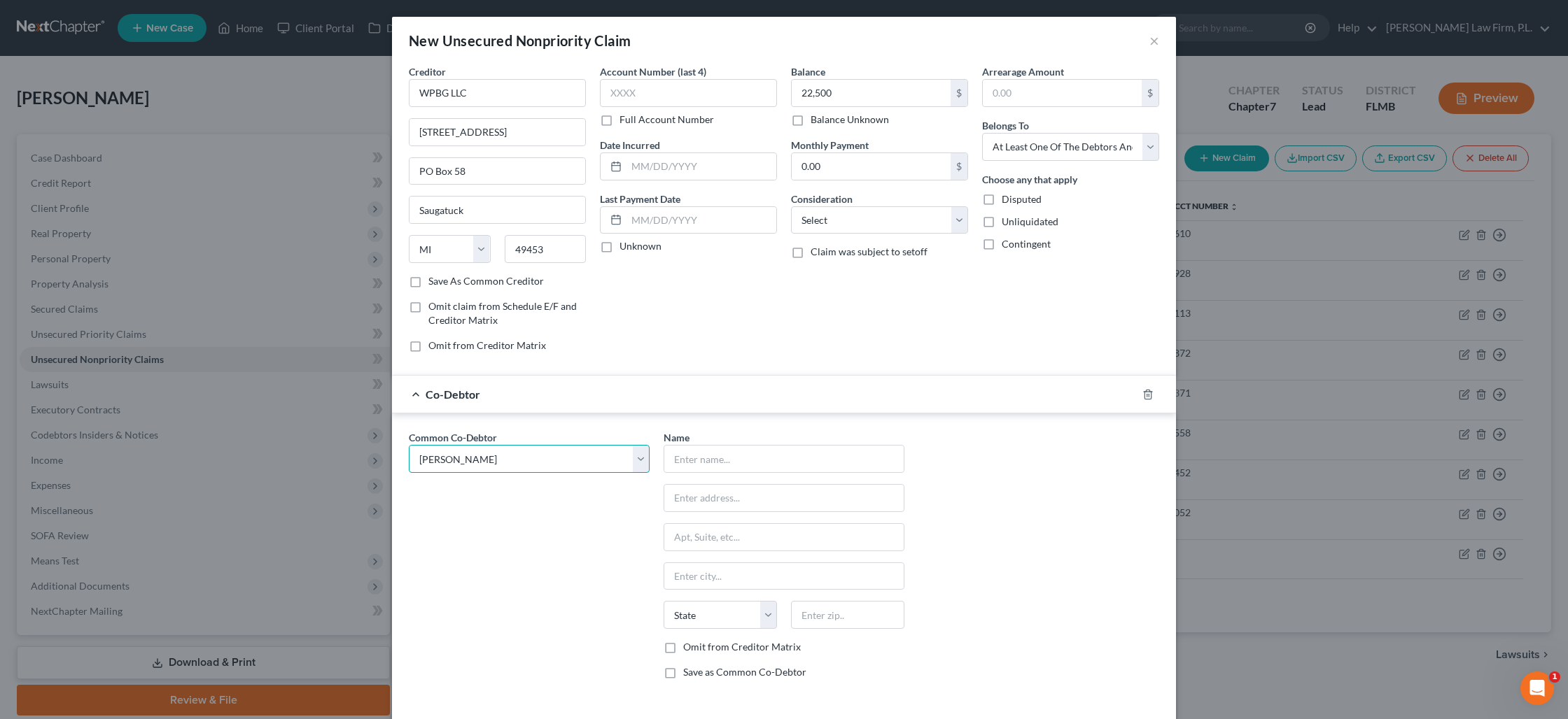
type input "Cape Coral"
select select "9"
type input "33904"
click at [635, 460] on select "Select Erica L. White GLAC Processing Mgt White Knight Consulting LLC E. White …" at bounding box center [528, 458] width 241 height 28
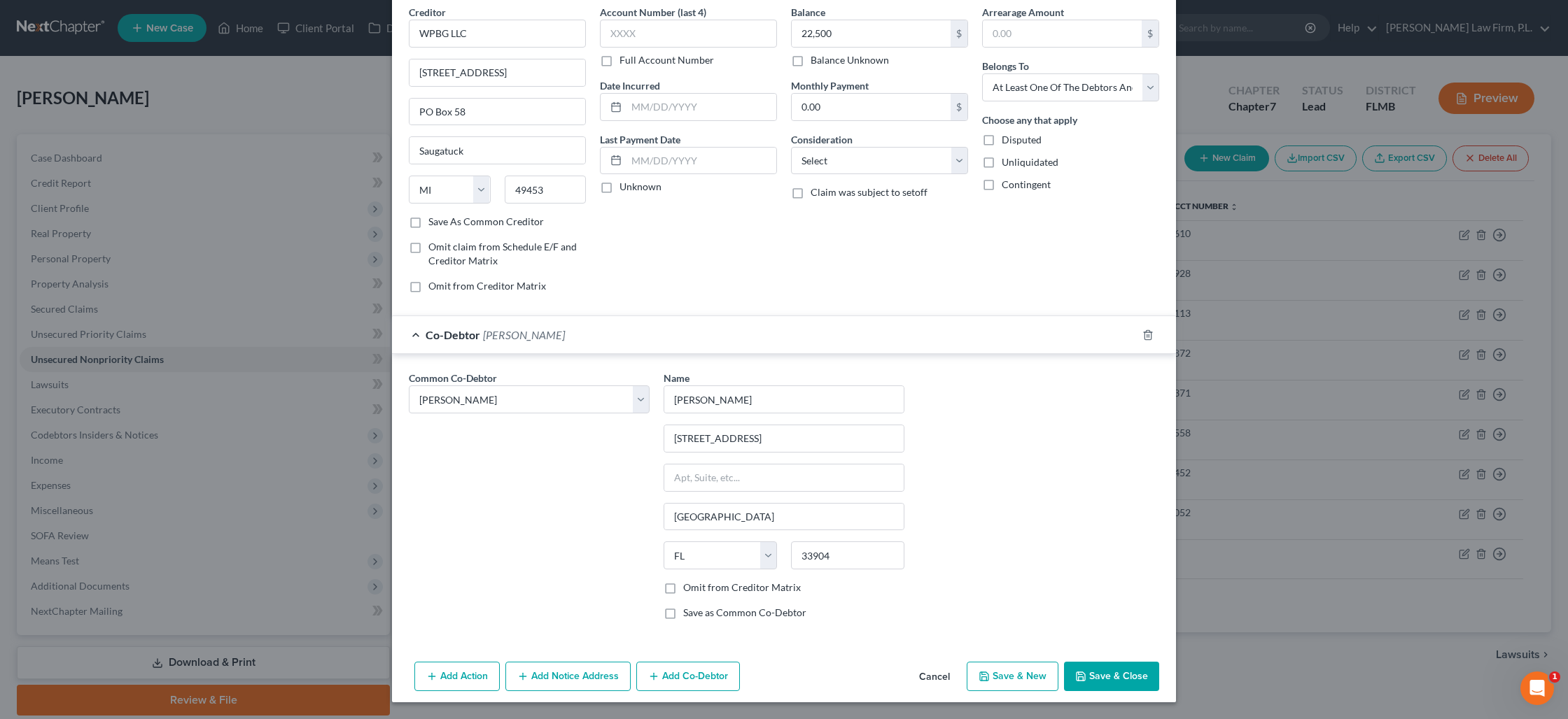
click at [666, 679] on button "Add Co-Debtor" at bounding box center [689, 676] width 104 height 29
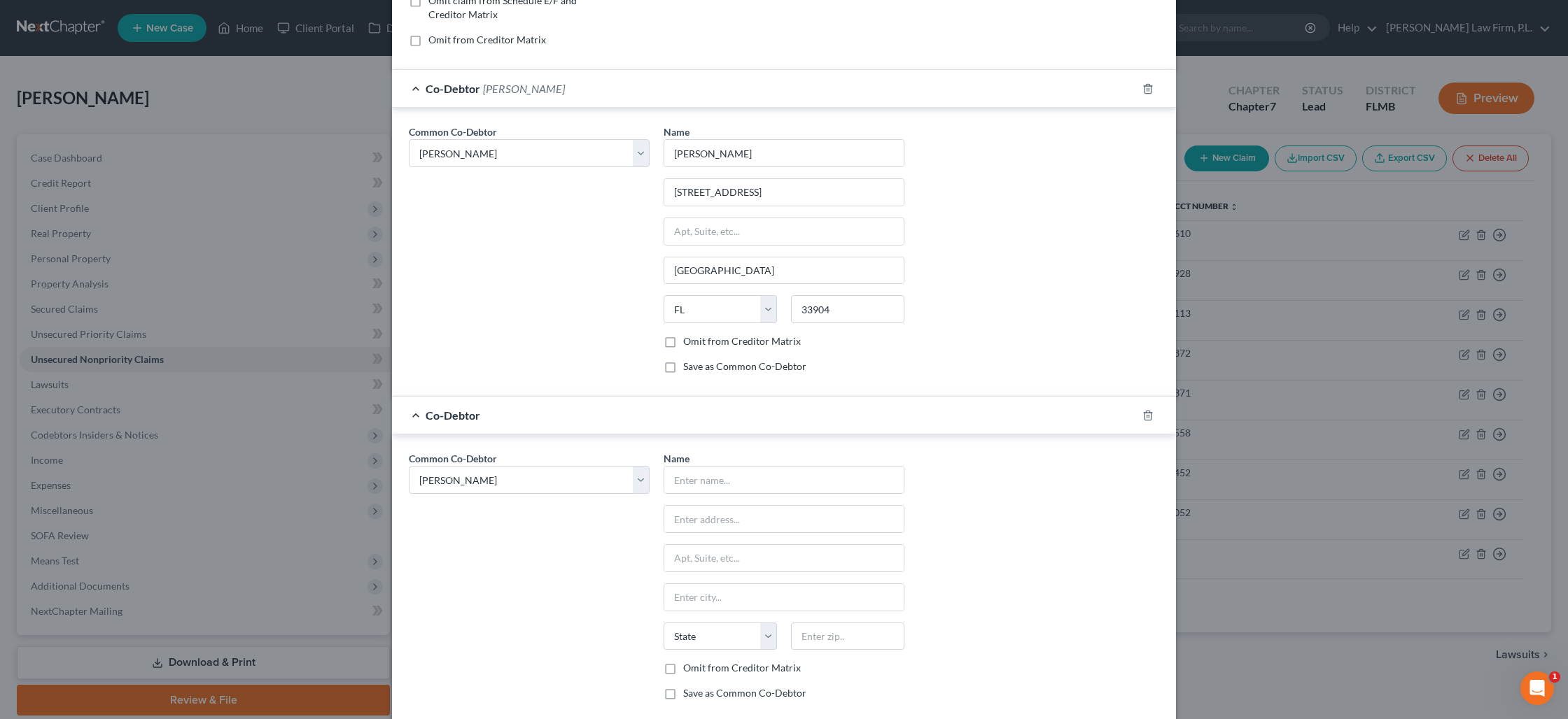
scroll to position [347, 0]
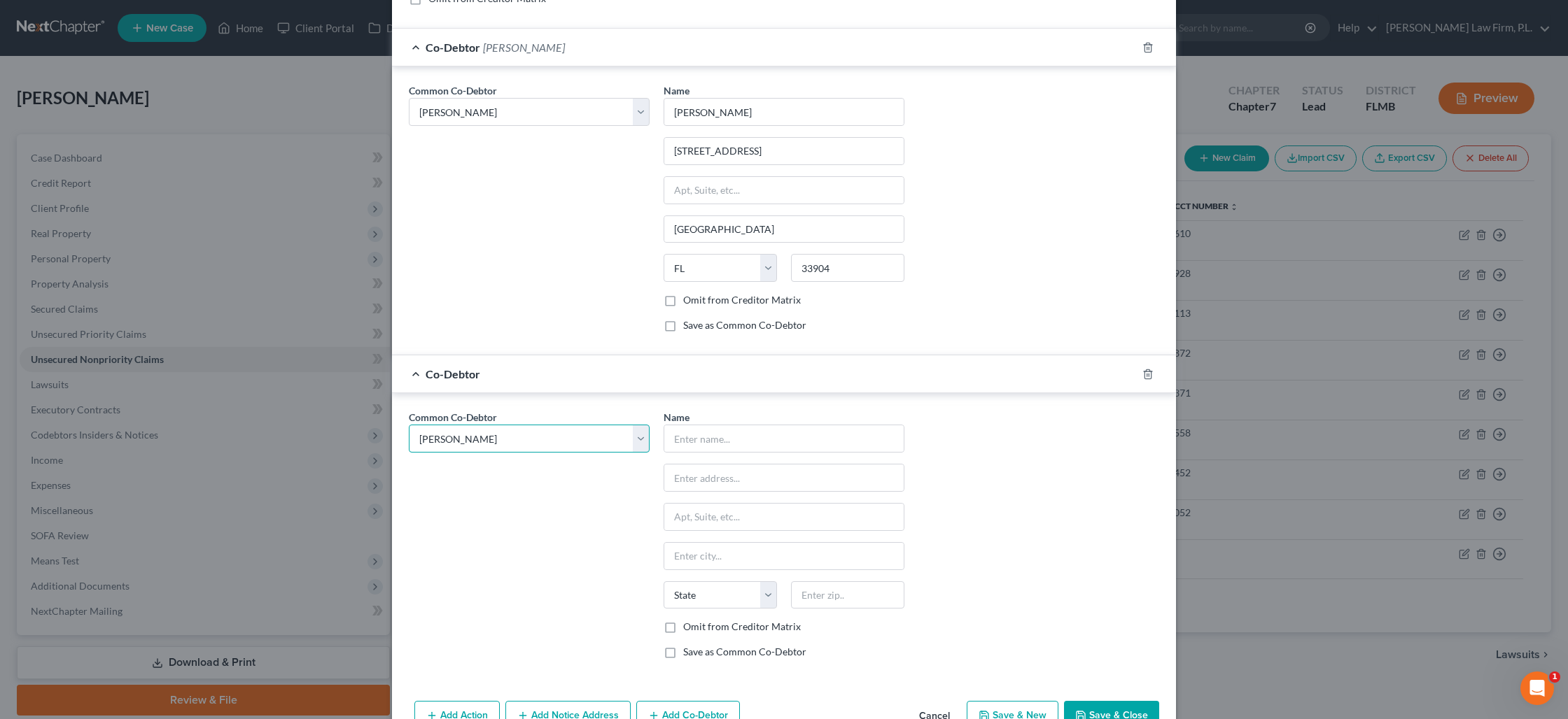
click at [524, 438] on select "Select Erica L. White GLAC Processing Mgt White Knight Consulting LLC E. White …" at bounding box center [528, 438] width 241 height 28
select select "1"
click at [408, 424] on select "Select Erica L. White GLAC Processing Mgt White Knight Consulting LLC E. White …" at bounding box center [528, 438] width 241 height 28
select select "1"
type input "GLAC Processing Mgt"
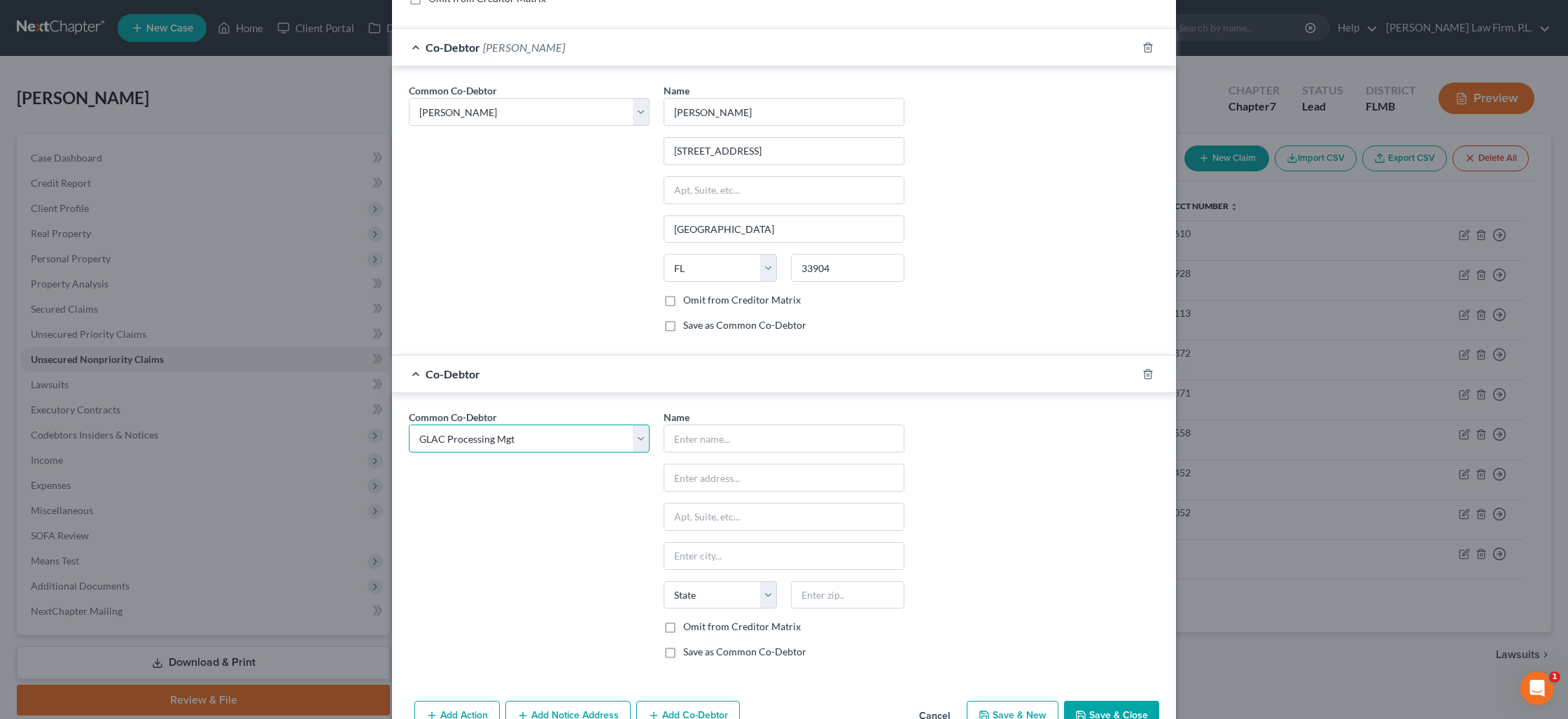
type input "629 W. Kalamazoo Ave"
type input "Kalamazoo"
select select "23"
type input "49007"
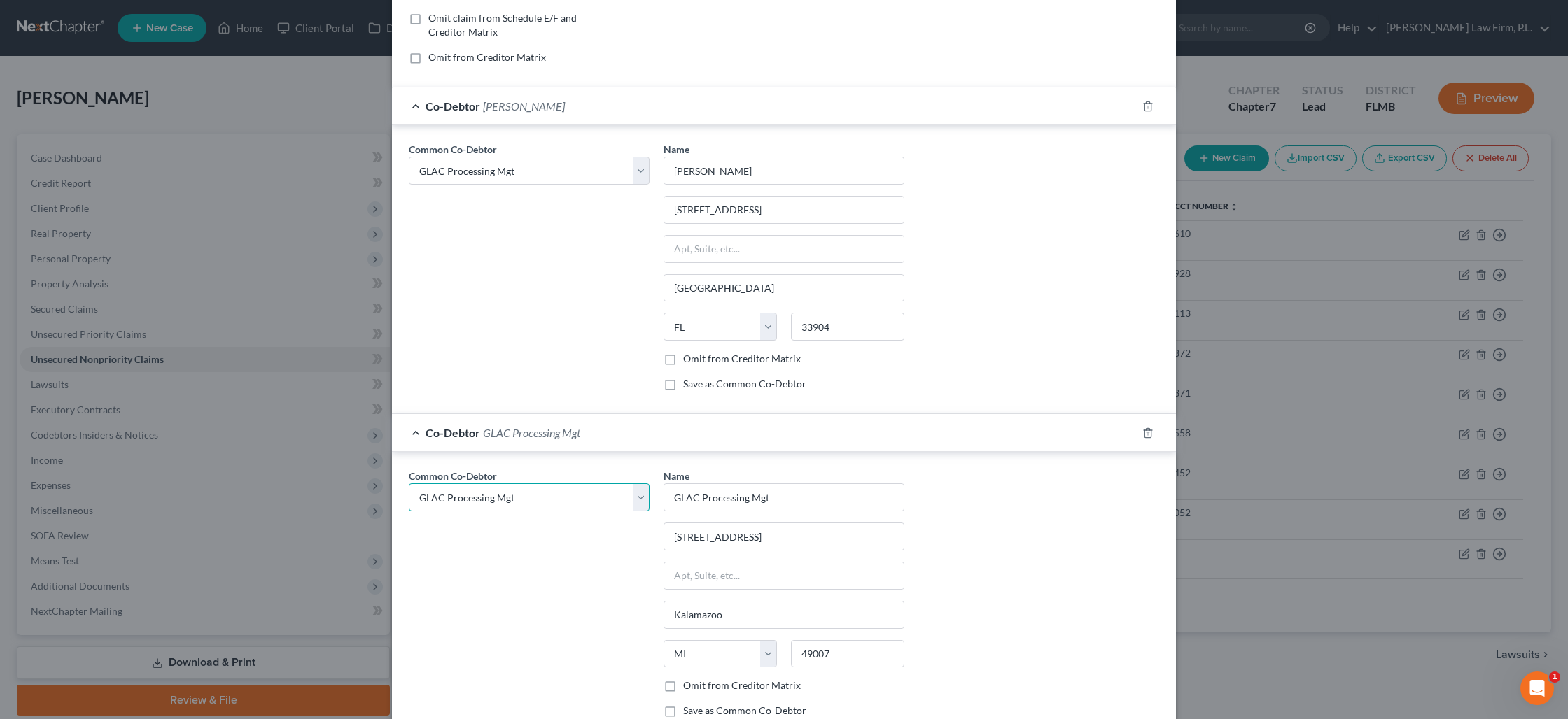
scroll to position [262, 0]
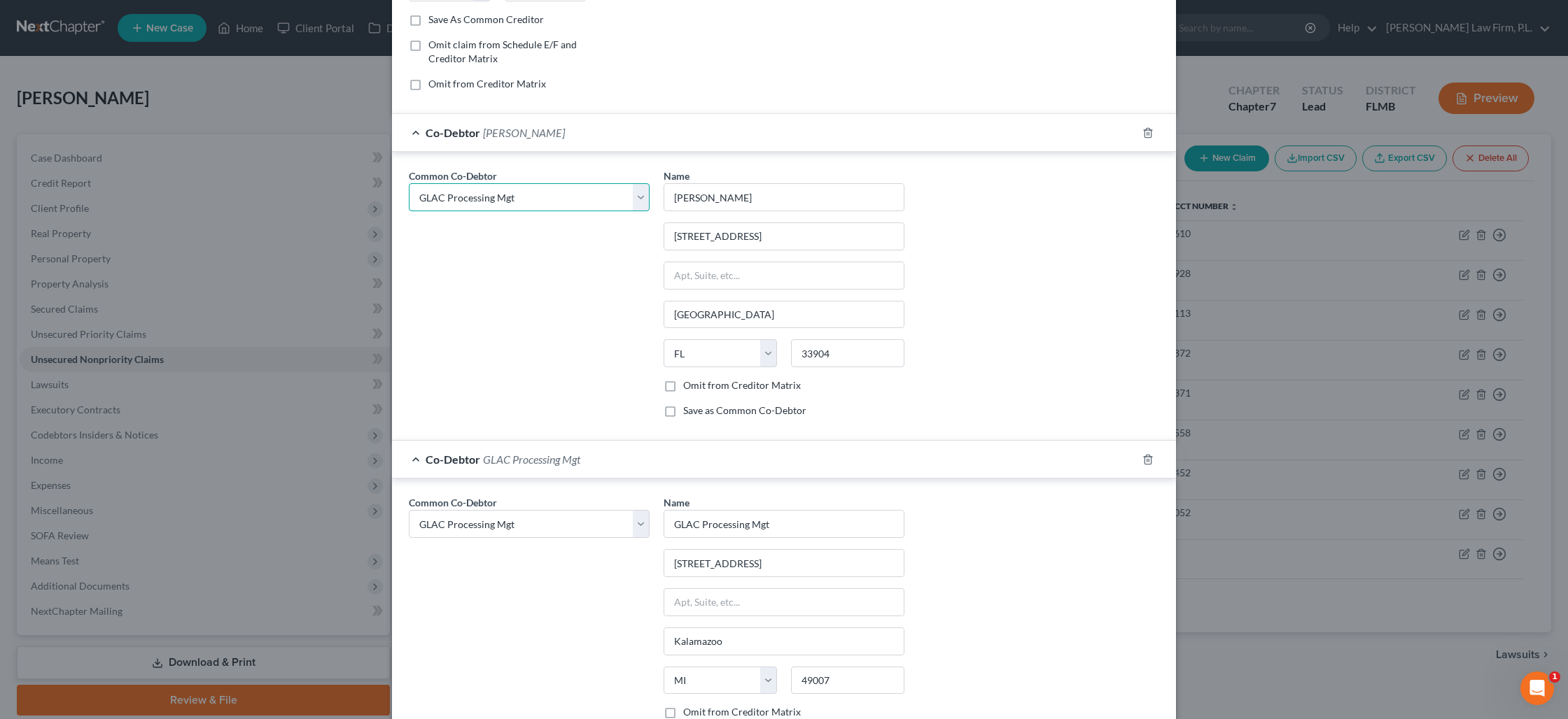
click at [638, 202] on select "Select Erica L. White GLAC Processing Mgt White Knight Consulting LLC E. White …" at bounding box center [528, 197] width 241 height 28
select select "0"
click at [408, 184] on select "Select Erica L. White GLAC Processing Mgt White Knight Consulting LLC E. White …" at bounding box center [528, 197] width 241 height 28
click at [636, 531] on select "Select Erica L. White GLAC Processing Mgt White Knight Consulting LLC E. White …" at bounding box center [528, 524] width 241 height 28
select select "1"
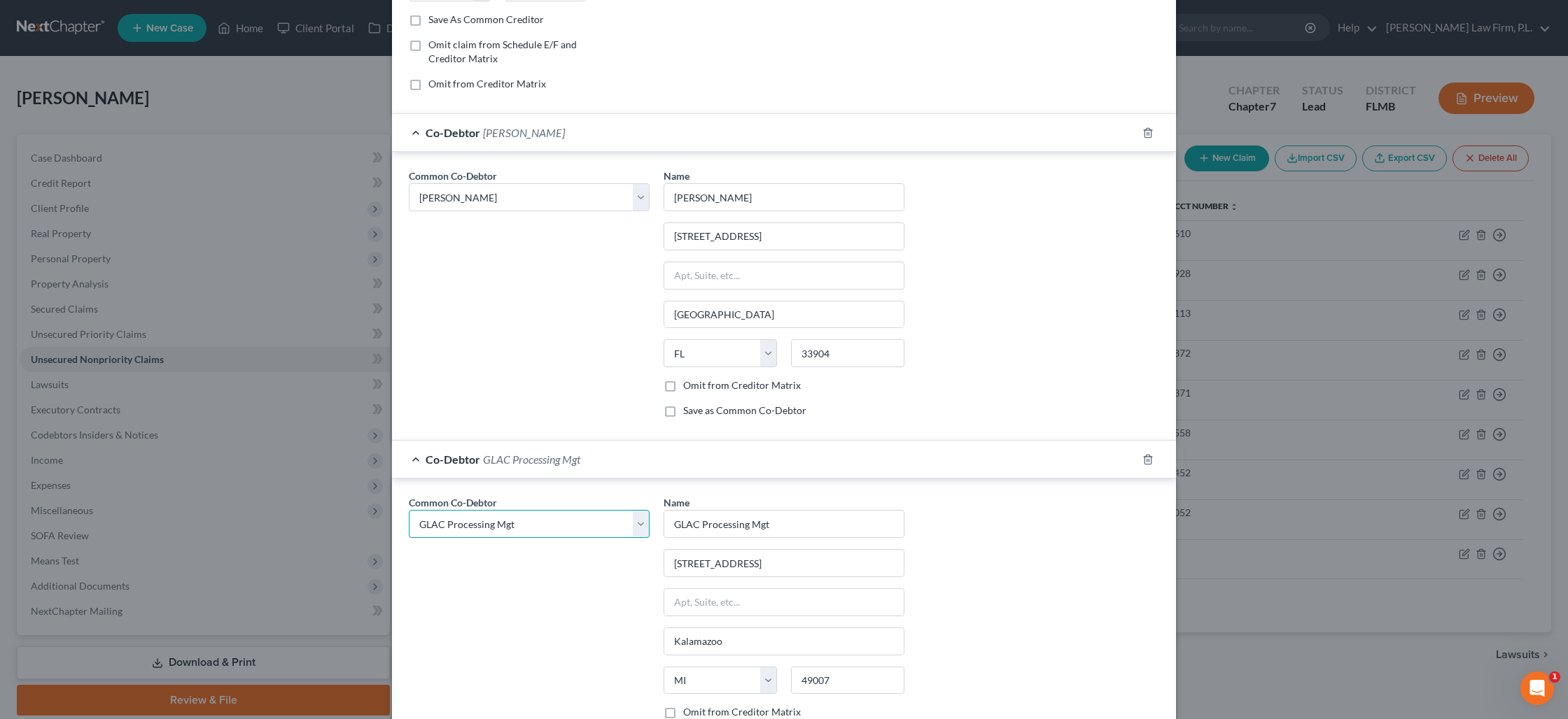
click at [408, 510] on select "Select Erica L. White GLAC Processing Mgt White Knight Consulting LLC E. White …" at bounding box center [528, 524] width 241 height 28
select select "1"
click at [1146, 464] on icon "button" at bounding box center [1148, 459] width 11 height 11
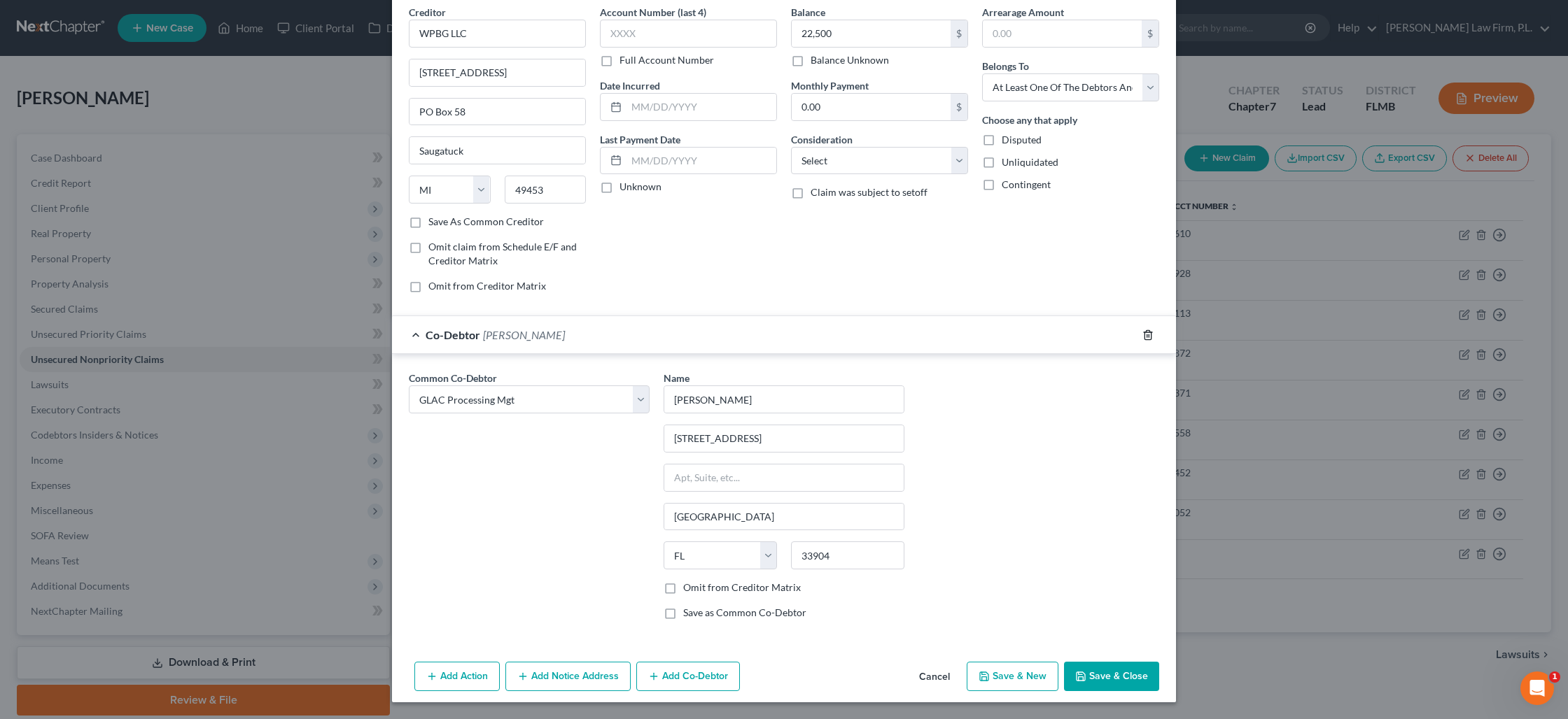
click at [1153, 333] on icon "button" at bounding box center [1148, 335] width 11 height 11
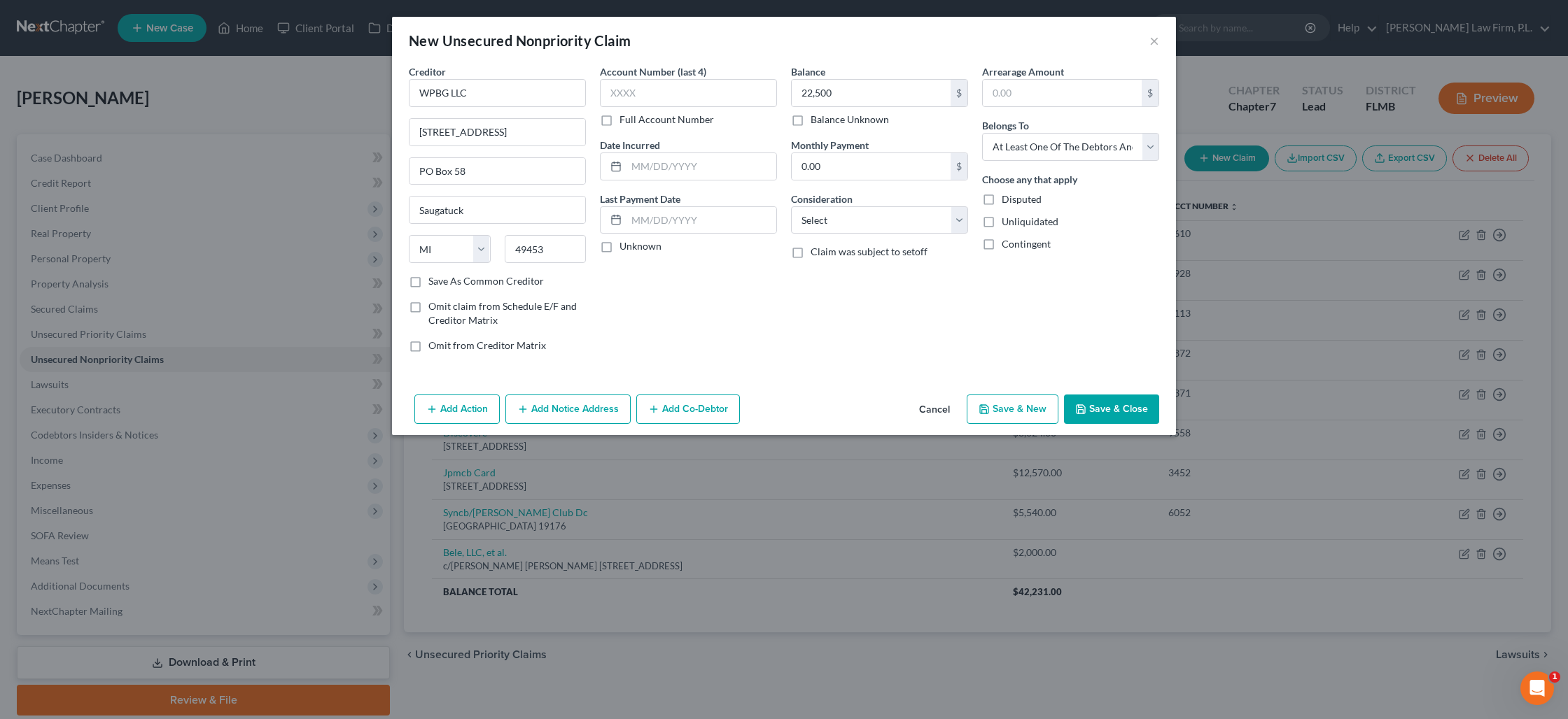
click at [716, 407] on button "Add Co-Debtor" at bounding box center [689, 409] width 104 height 29
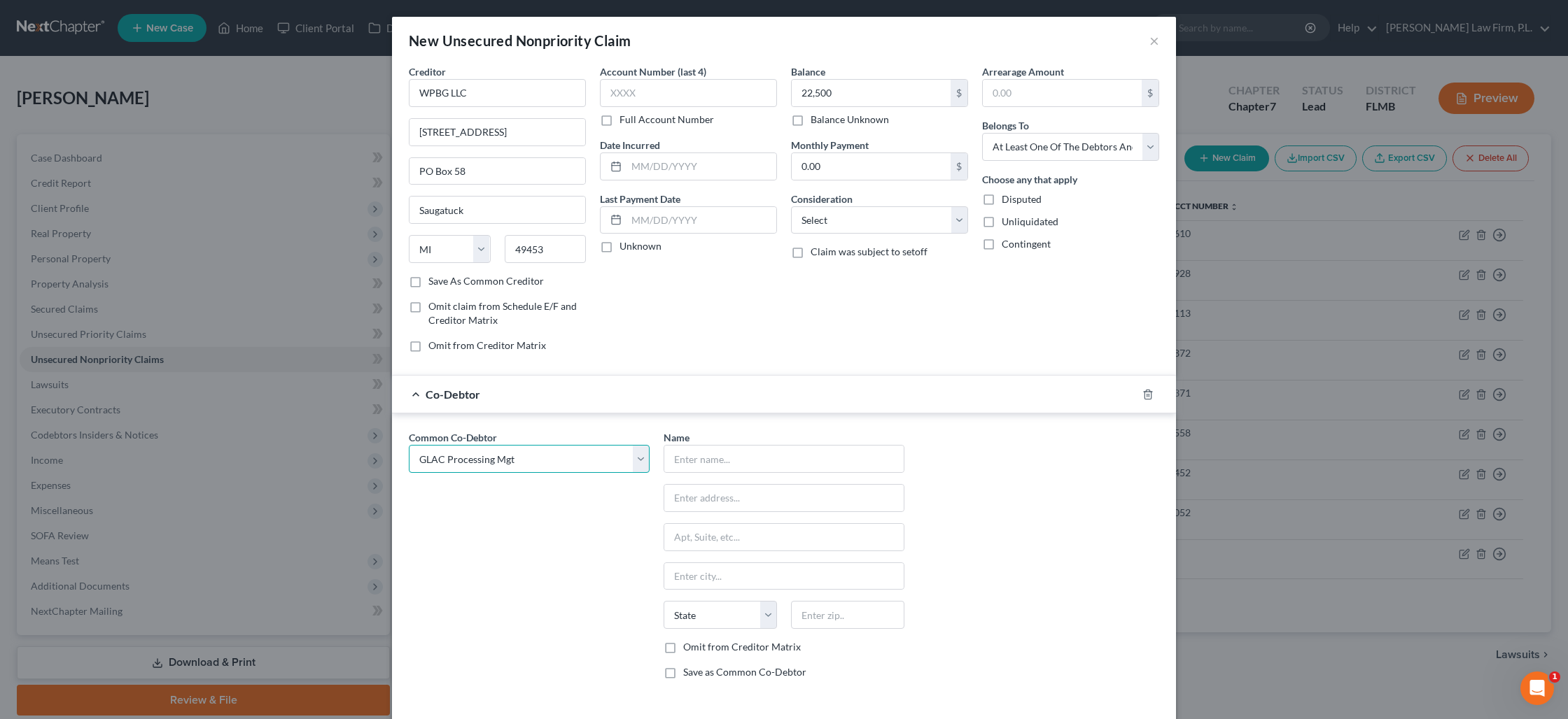
click at [636, 461] on select "Select Erica L. White GLAC Processing Mgt White Knight Consulting LLC E. White …" at bounding box center [528, 458] width 241 height 28
select select "0"
click at [408, 444] on select "Select Erica L. White GLAC Processing Mgt White Knight Consulting LLC E. White …" at bounding box center [528, 458] width 241 height 28
type input "Erica L. White"
type input "1106 SE 37th Lane"
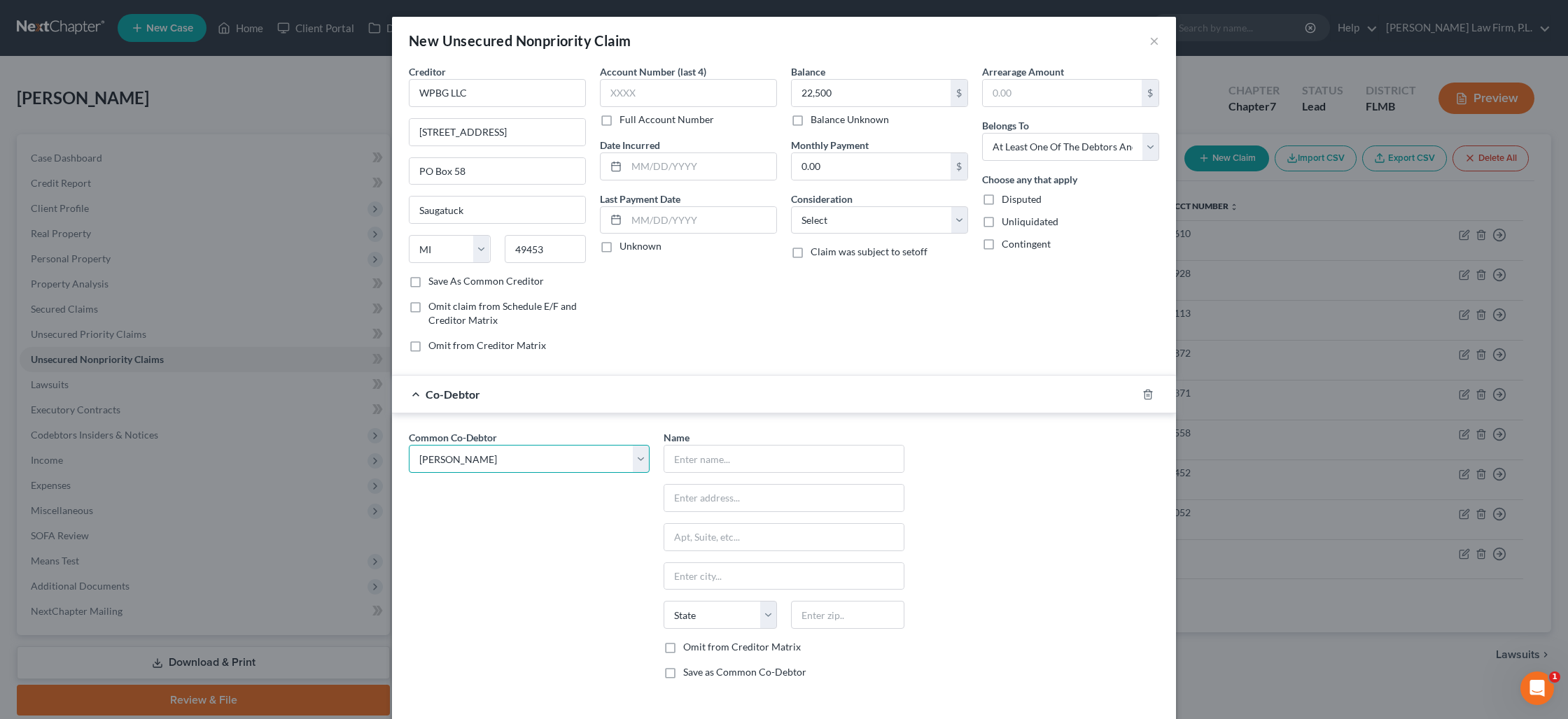
type input "Cape Coral"
select select "9"
type input "33904"
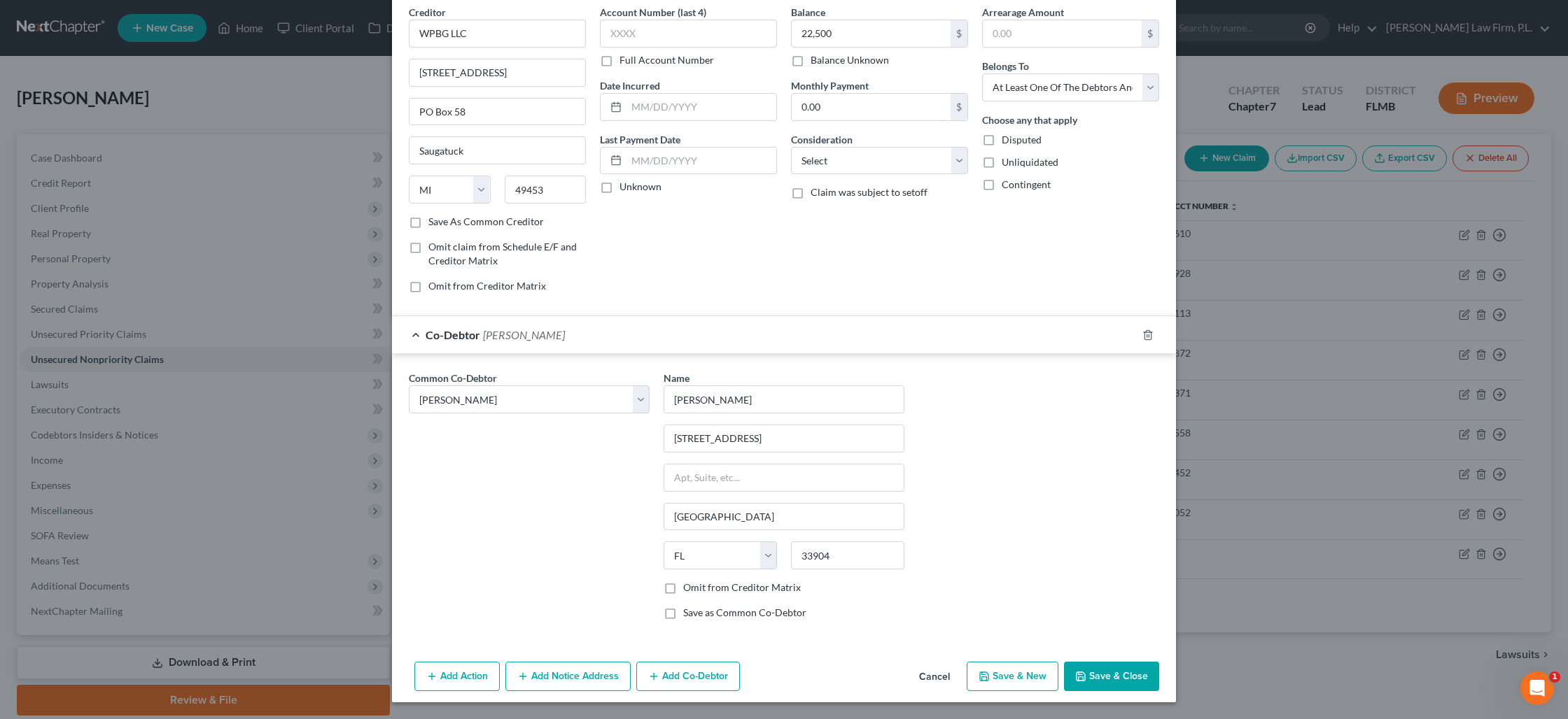
click at [691, 674] on button "Add Co-Debtor" at bounding box center [689, 676] width 104 height 29
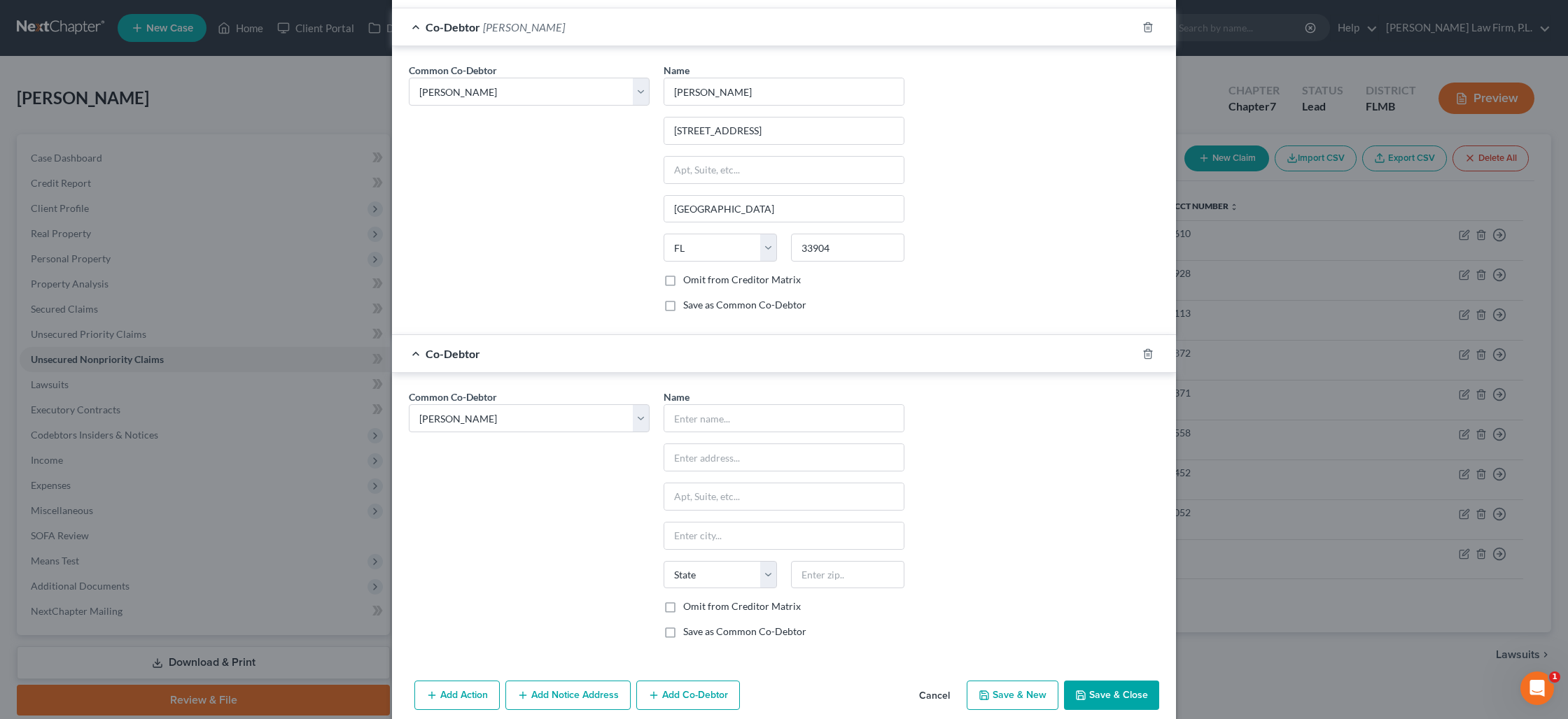
scroll to position [368, 0]
click at [643, 418] on select "Select Erica L. White GLAC Processing Mgt White Knight Consulting LLC E. White …" at bounding box center [528, 417] width 241 height 28
select select "1"
click at [408, 404] on select "Select Erica L. White GLAC Processing Mgt White Knight Consulting LLC E. White …" at bounding box center [528, 417] width 241 height 28
select select "1"
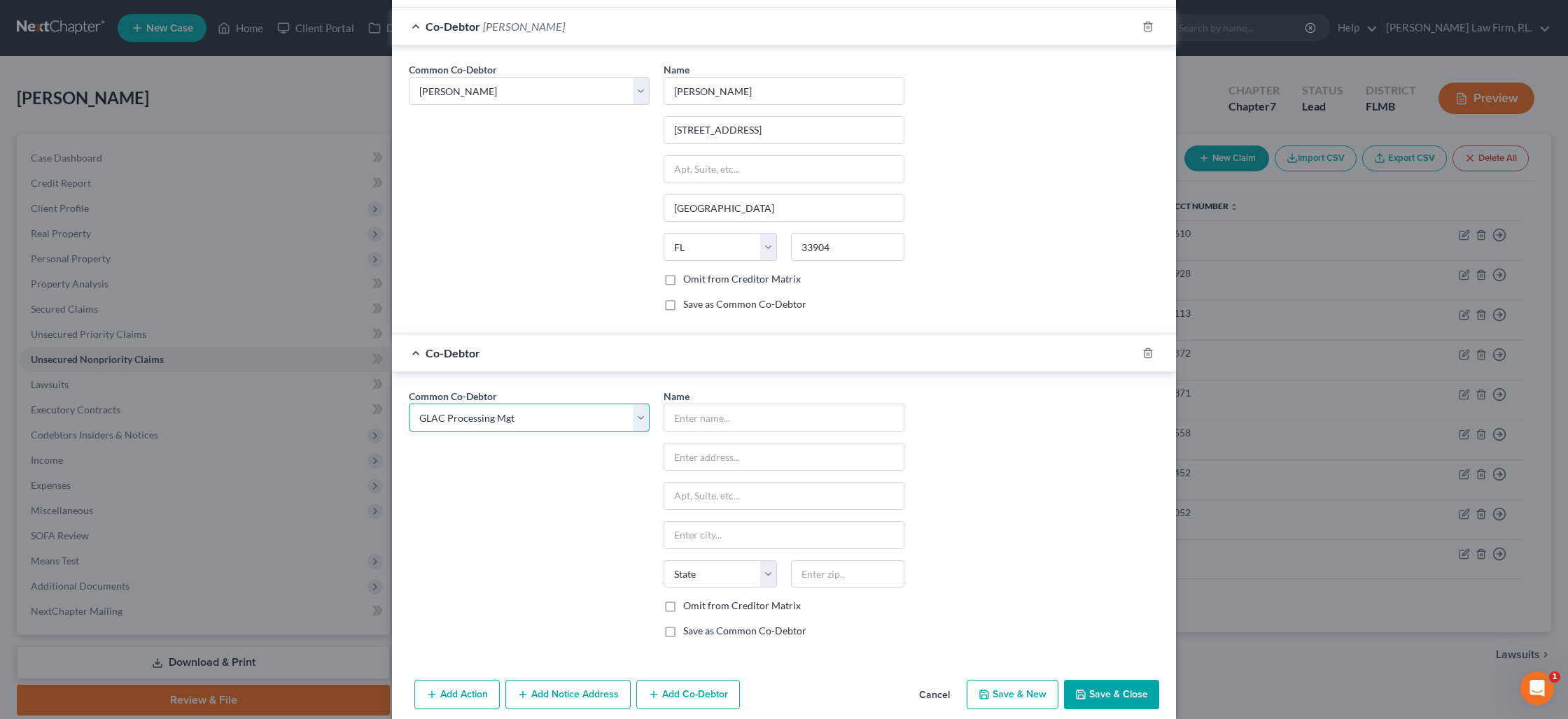
type input "GLAC Processing Mgt"
type input "629 W. Kalamazoo Ave"
type input "Kalamazoo"
select select "23"
type input "49007"
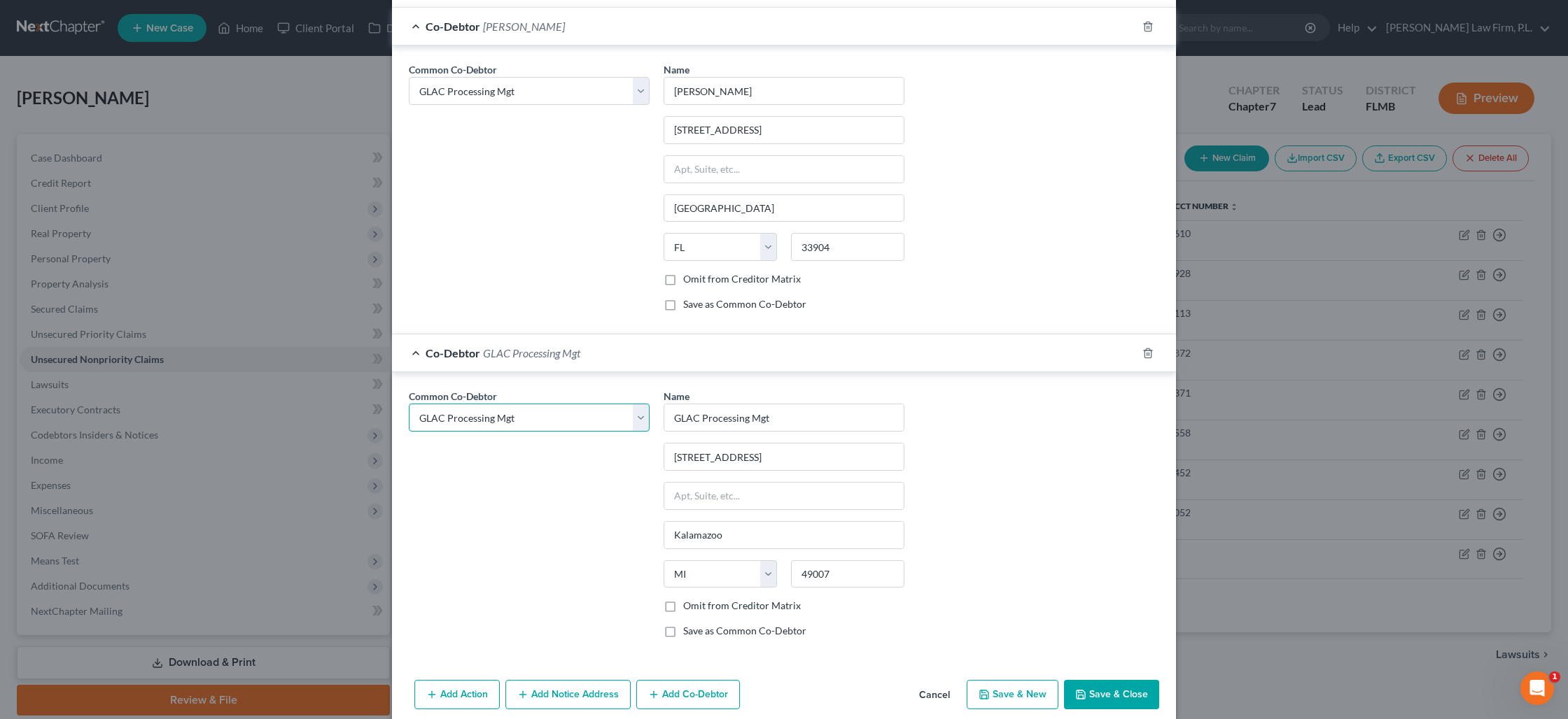
scroll to position [386, 0]
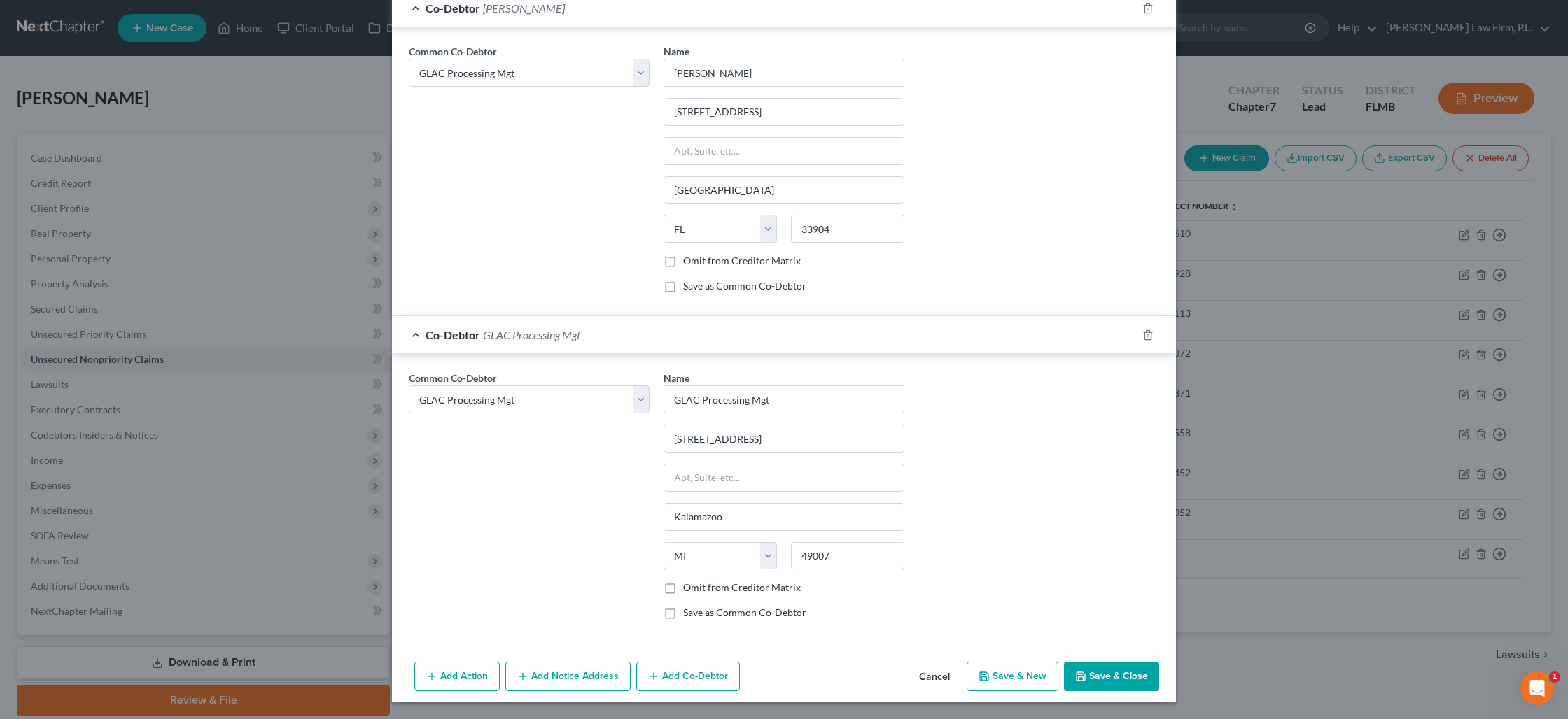
click at [689, 677] on button "Add Co-Debtor" at bounding box center [689, 676] width 104 height 29
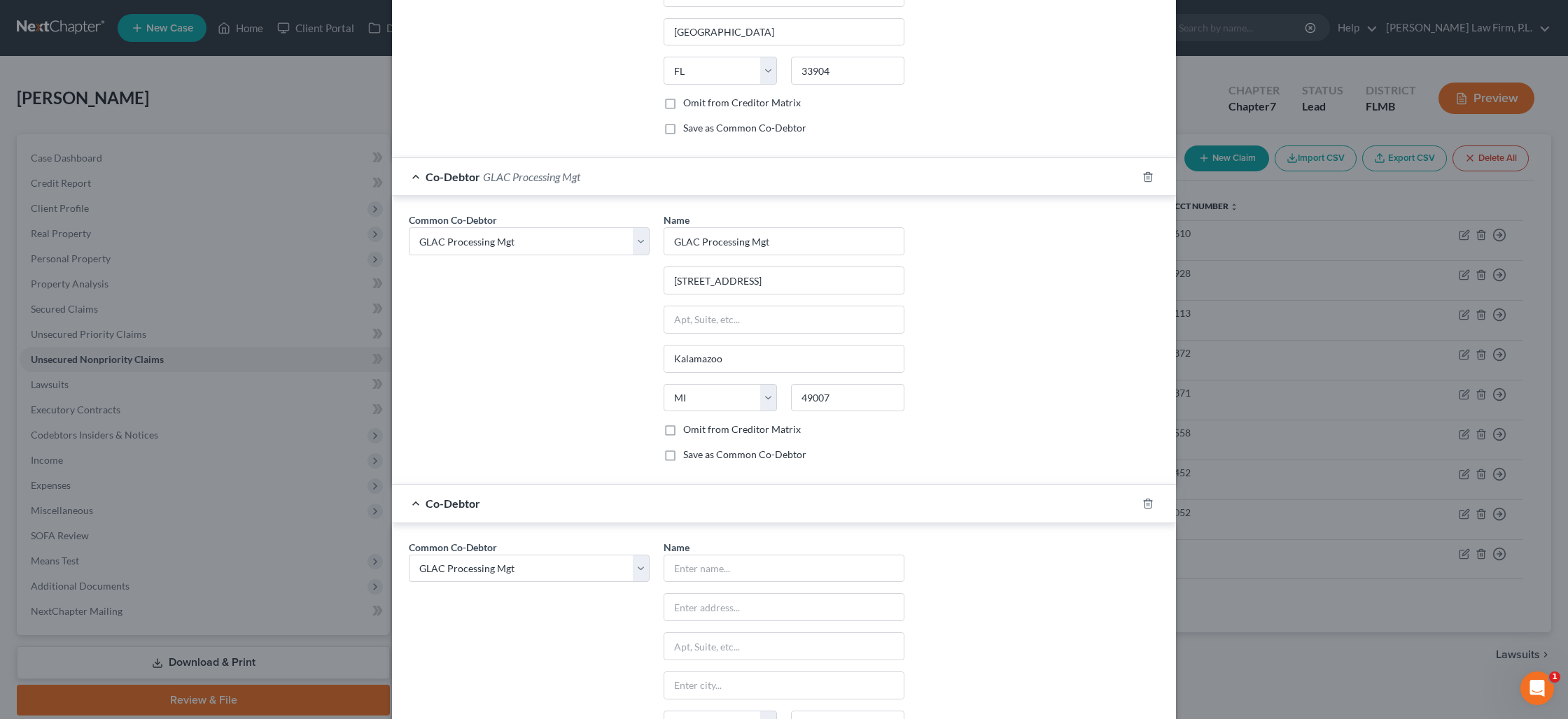
scroll to position [550, 0]
click at [608, 557] on select "Select Erica L. White GLAC Processing Mgt White Knight Consulting LLC E. White …" at bounding box center [528, 563] width 241 height 28
select select "2"
click at [408, 549] on select "Select Erica L. White GLAC Processing Mgt White Knight Consulting LLC E. White …" at bounding box center [528, 563] width 241 height 28
select select "2"
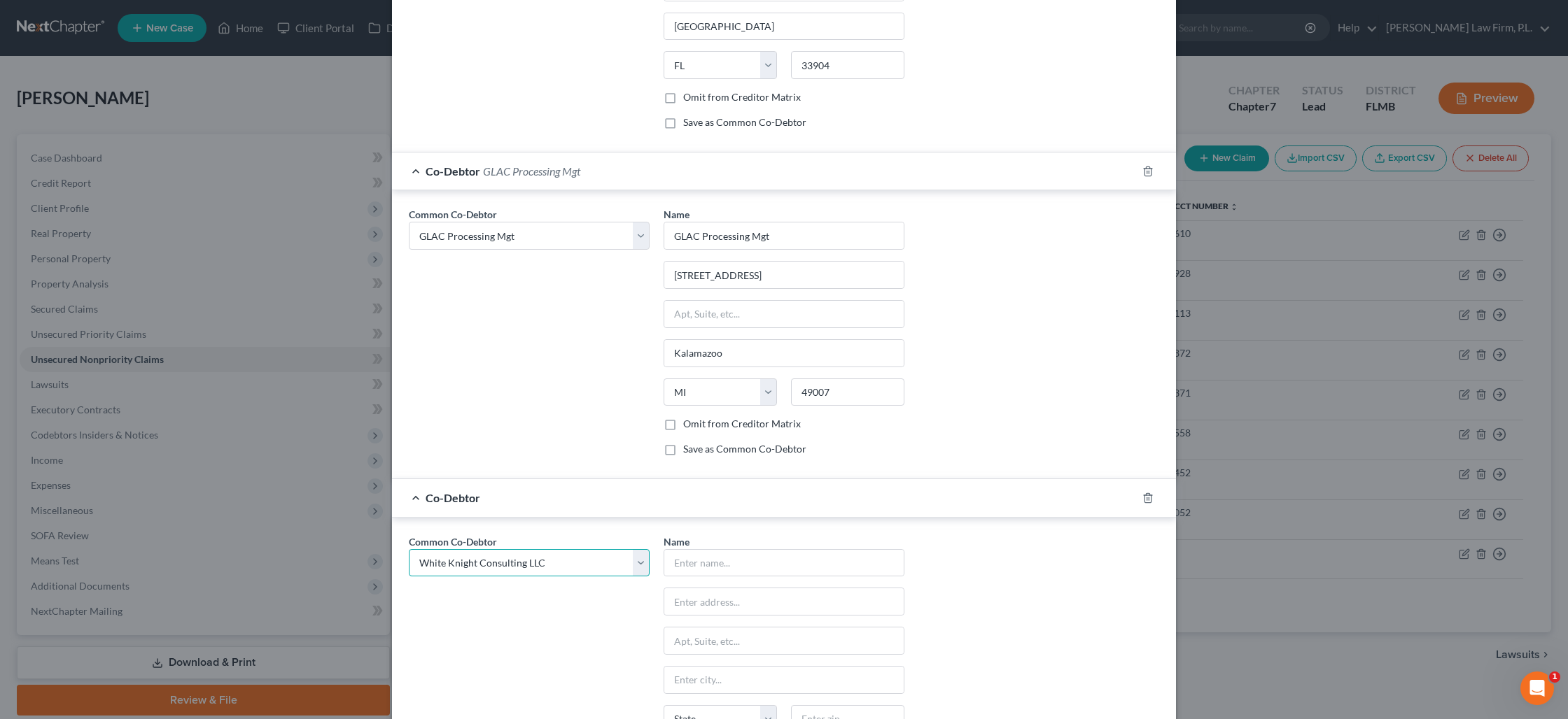
select select "2"
type input "White Knight Consulting LLC"
type input "619 W. Kalamazoo Ave."
type input "Kalamazoo"
select select "23"
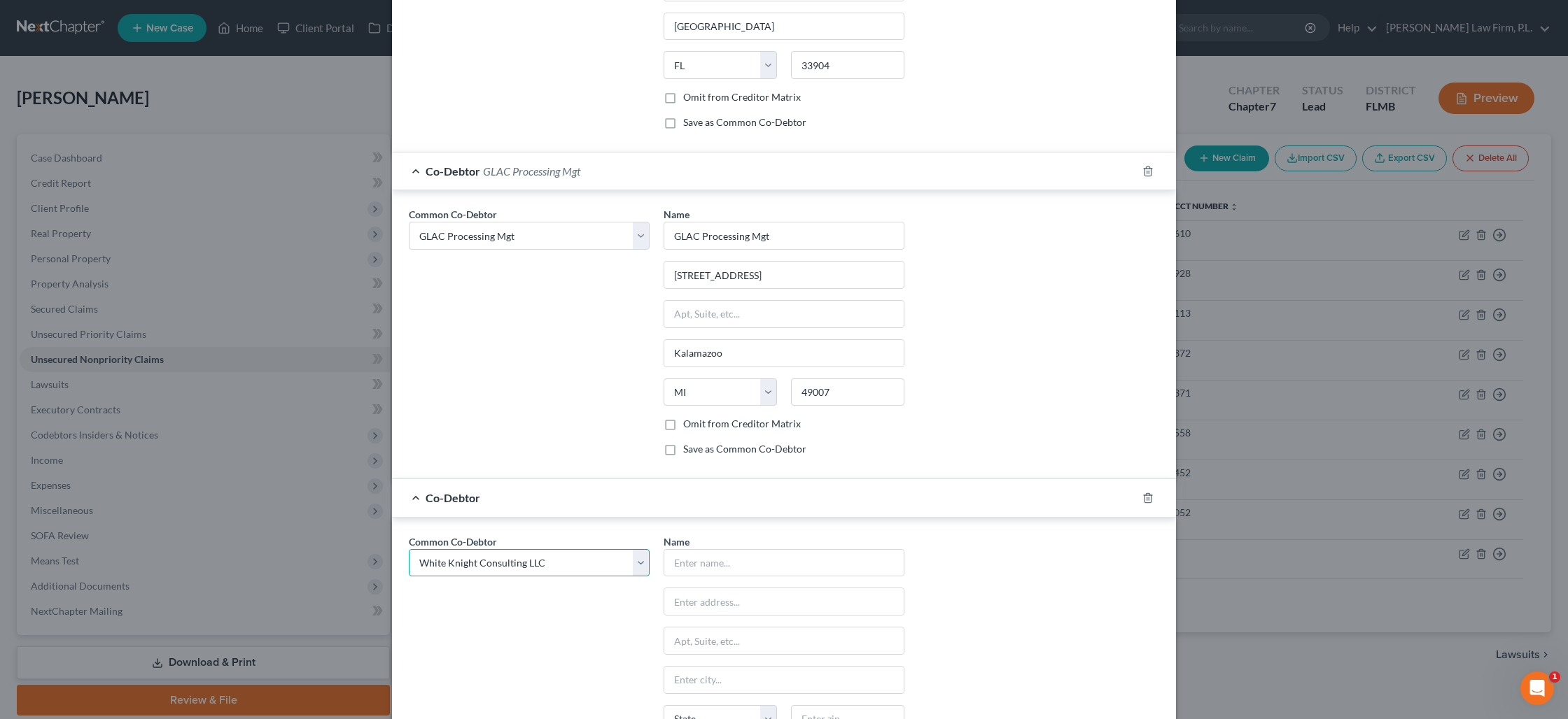
type input "49007"
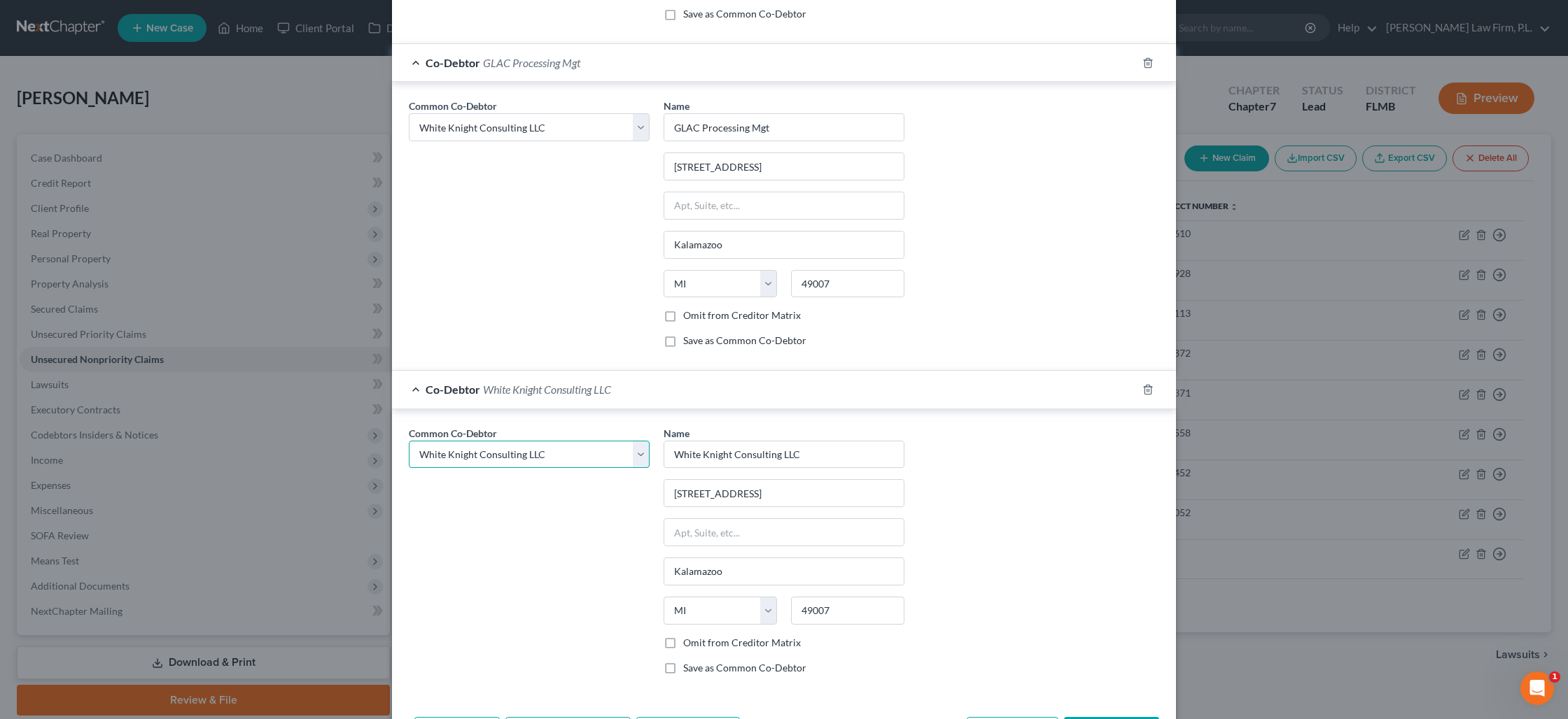
scroll to position [713, 0]
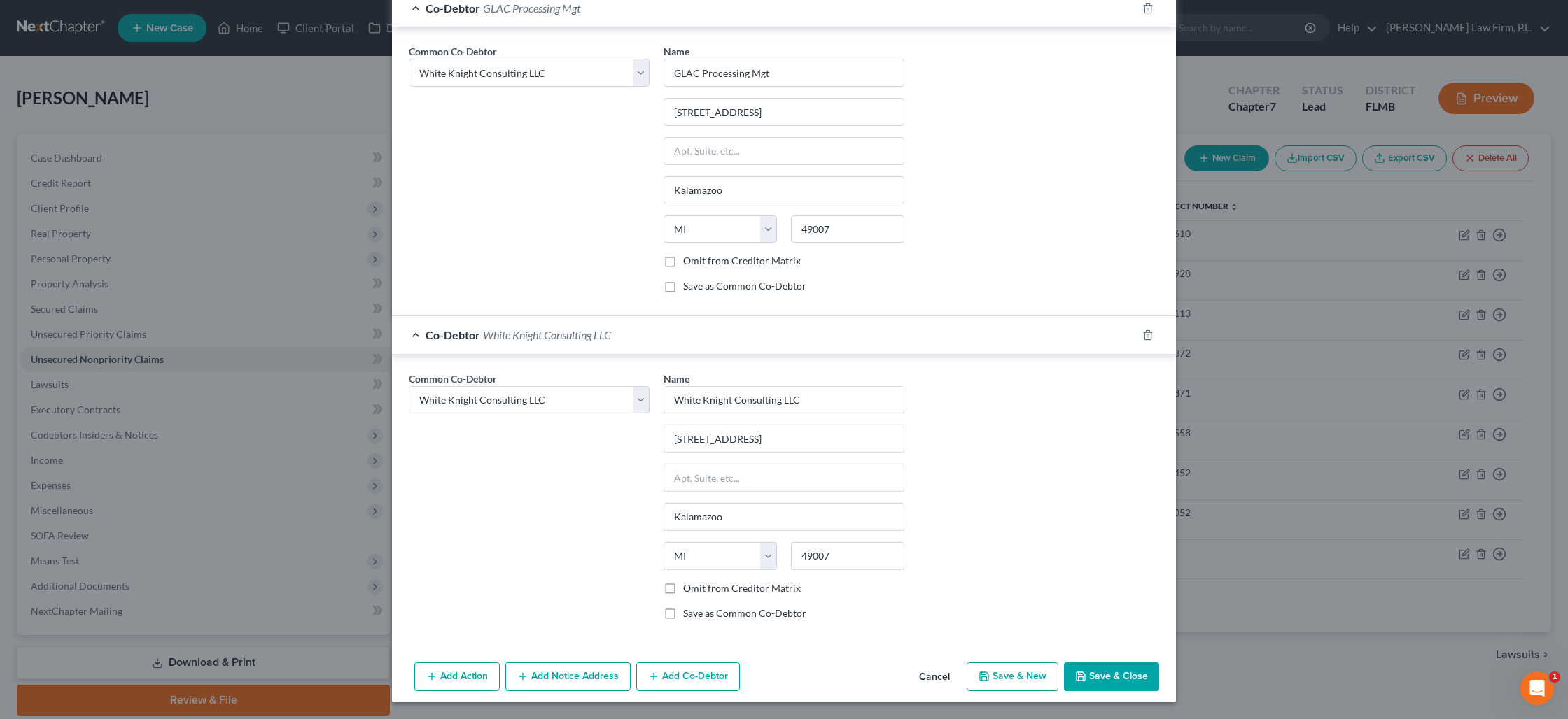
click at [675, 681] on button "Add Co-Debtor" at bounding box center [689, 677] width 104 height 29
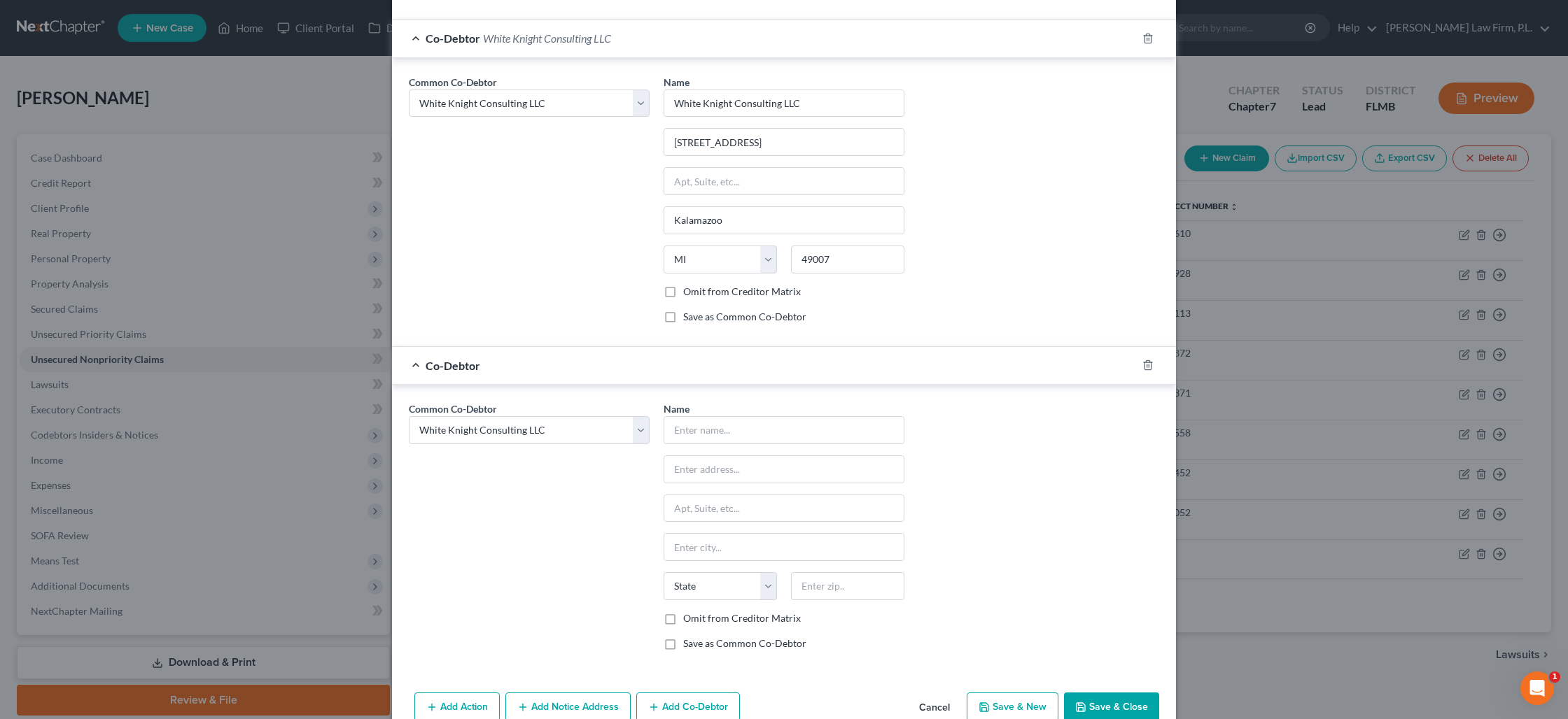
scroll to position [1040, 0]
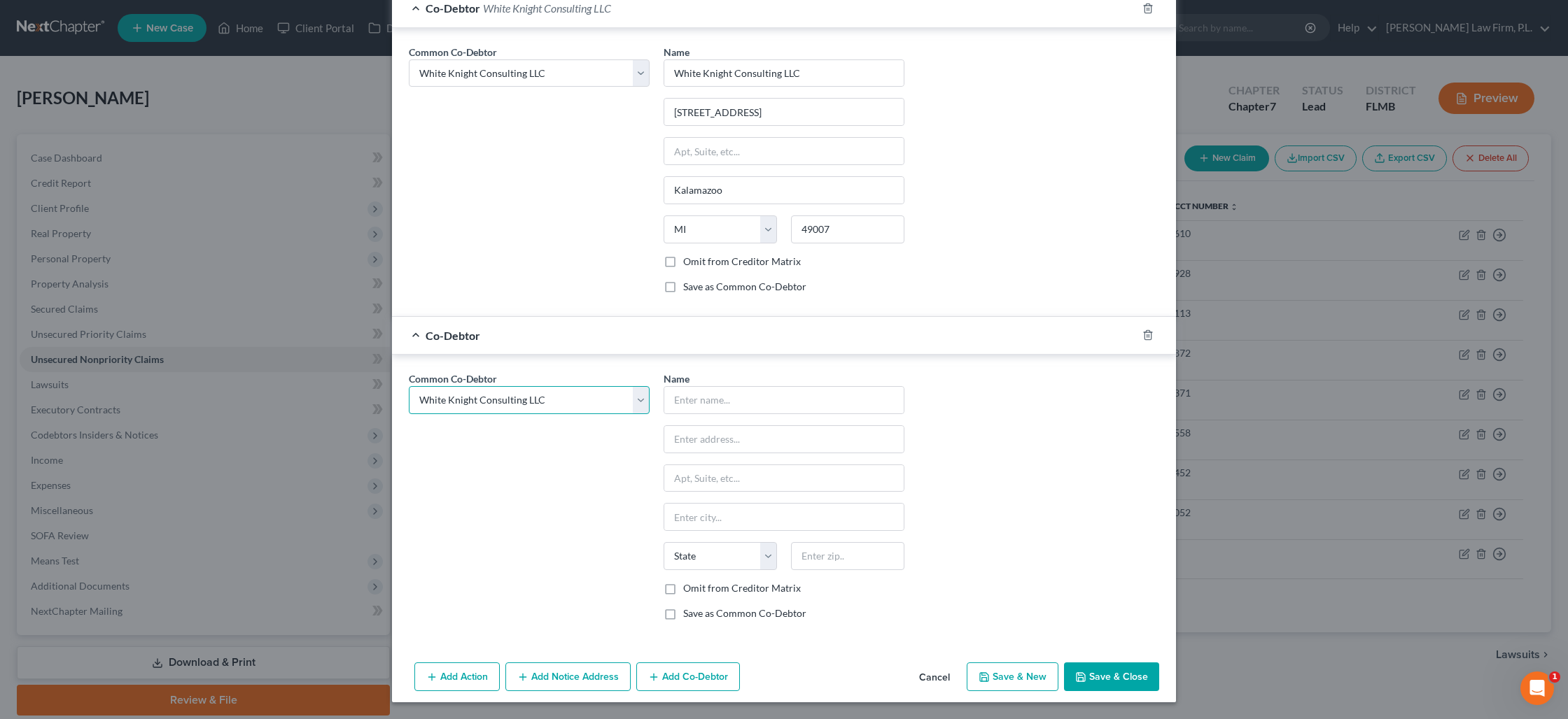
click at [634, 403] on select "Select Erica L. White GLAC Processing Mgt White Knight Consulting LLC E. White …" at bounding box center [528, 400] width 241 height 28
select select "3"
click at [408, 386] on select "Select Erica L. White GLAC Processing Mgt White Knight Consulting LLC E. White …" at bounding box center [528, 400] width 241 height 28
select select "3"
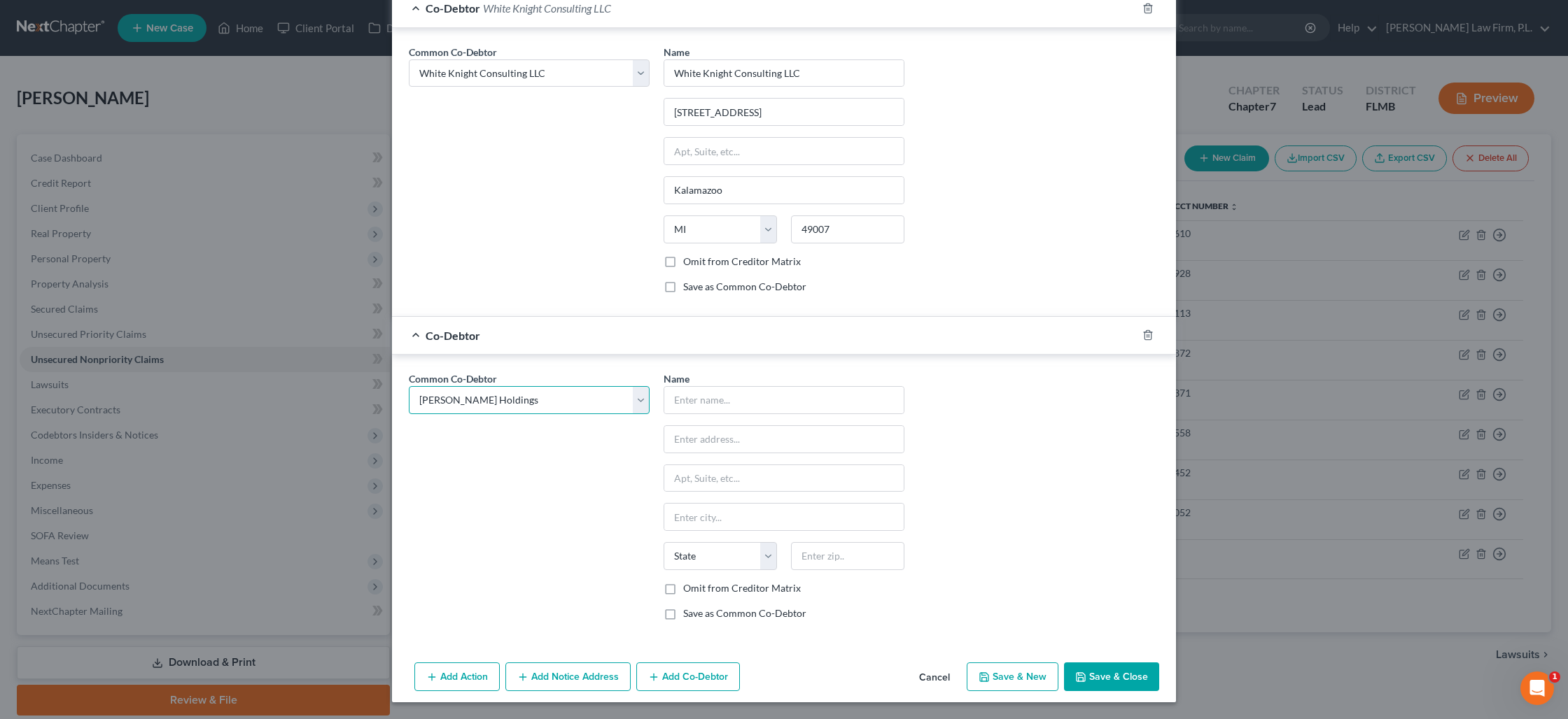
select select "3"
type input "E. White Holdings"
type input "6688 Yamoto Way"
type input "Fennville"
select select "23"
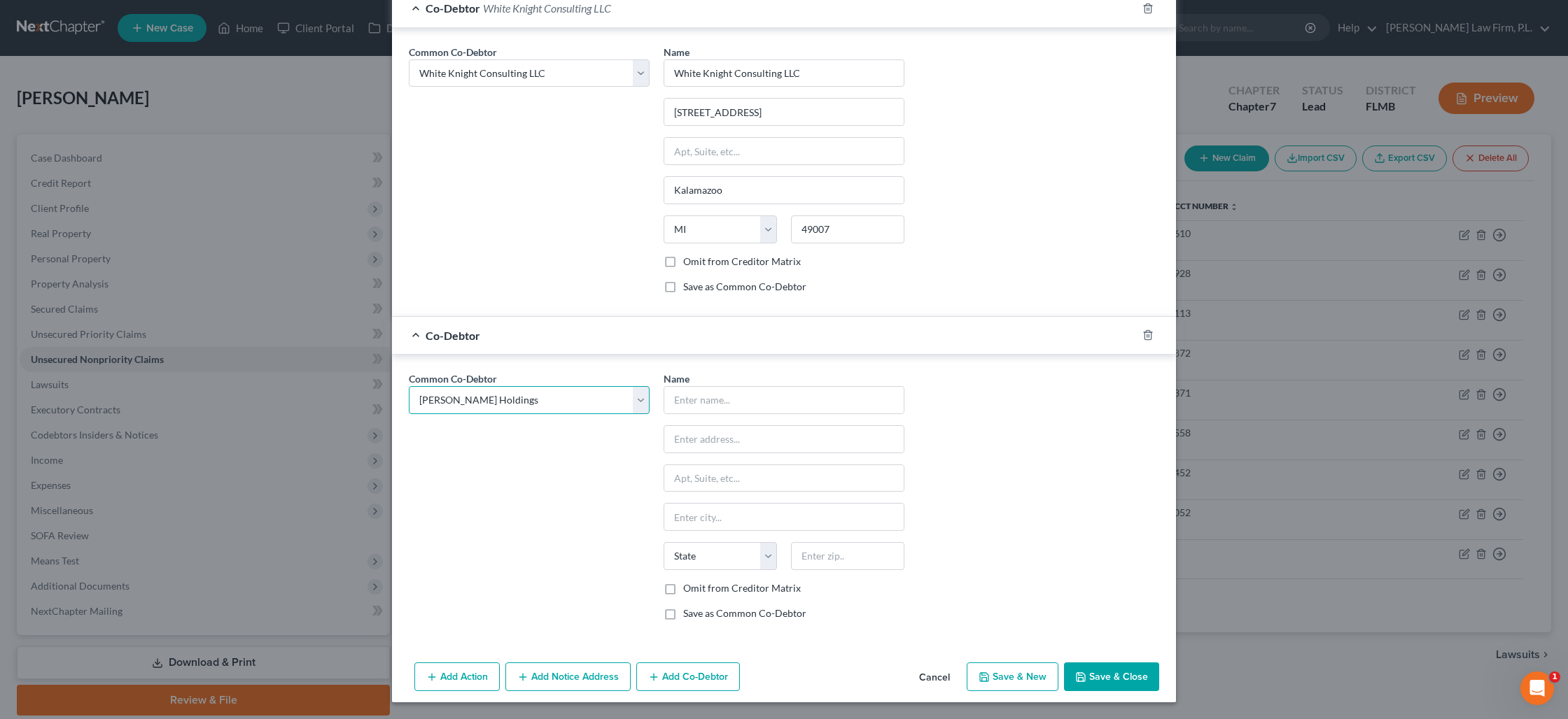
type input "49408"
click at [675, 684] on button "Add Co-Debtor" at bounding box center [689, 677] width 104 height 29
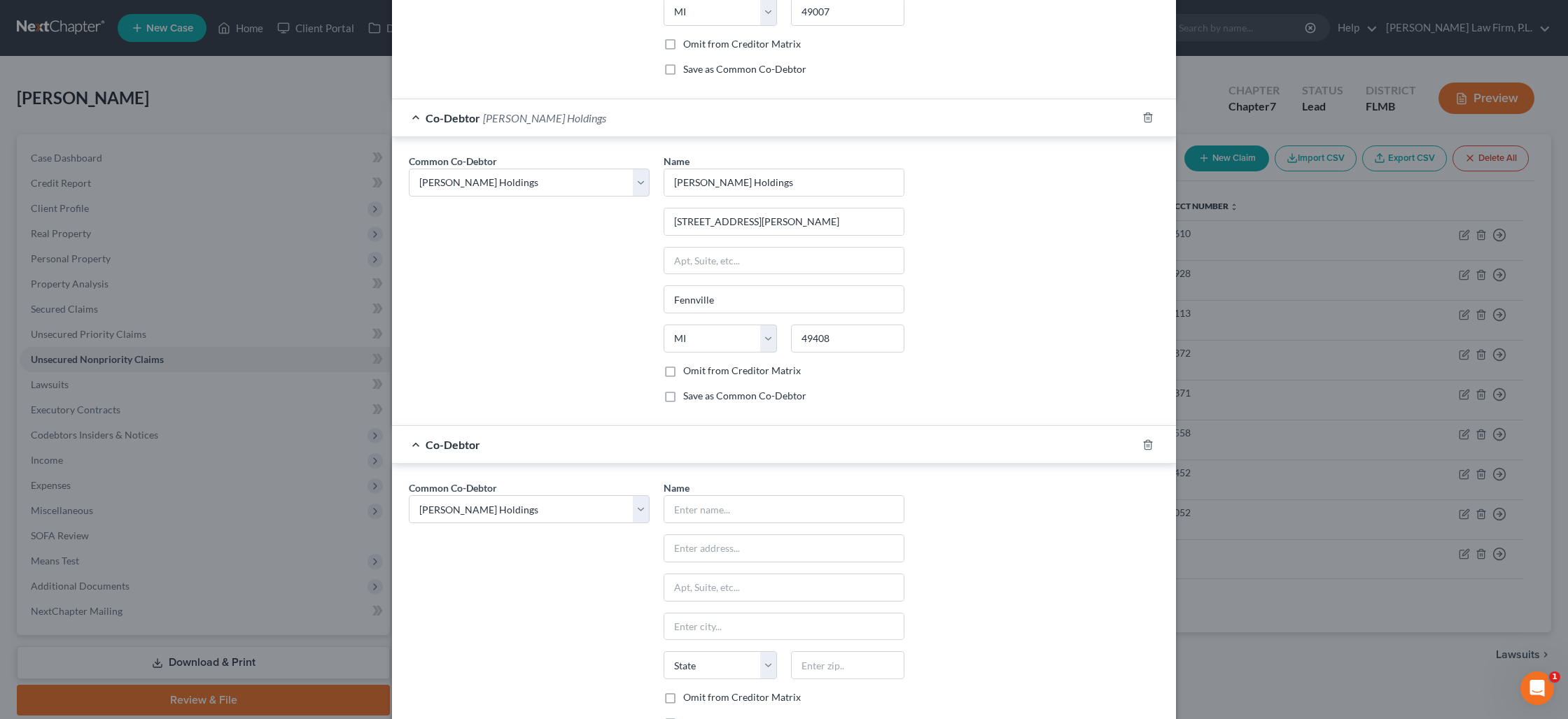
scroll to position [1263, 0]
click at [630, 510] on select "Select Erica L. White GLAC Processing Mgt White Knight Consulting LLC E. White …" at bounding box center [528, 503] width 241 height 28
select select "4"
click at [408, 489] on select "Select Erica L. White GLAC Processing Mgt White Knight Consulting LLC E. White …" at bounding box center [528, 503] width 241 height 28
select select "4"
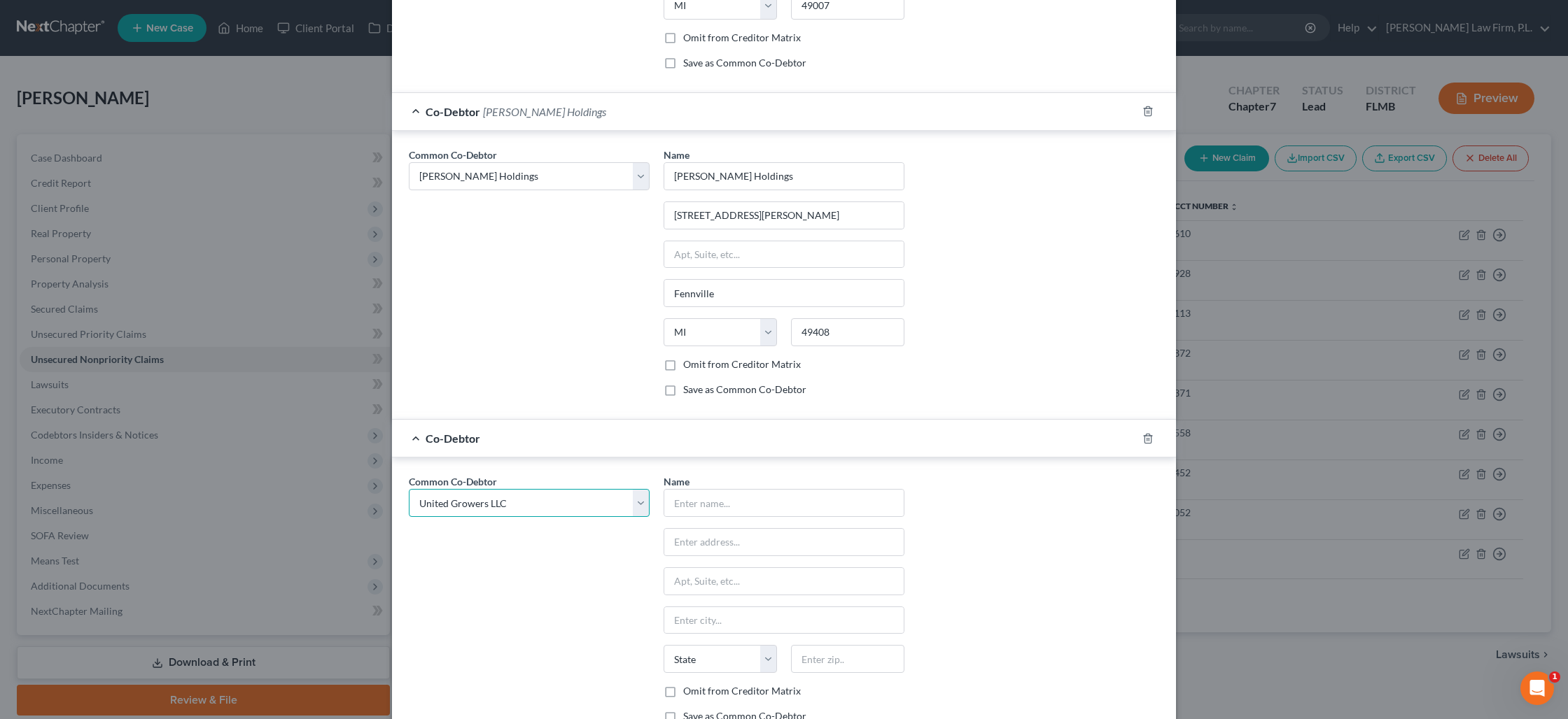
select select "4"
type input "United Growers LLC"
type input "619 W. Kalamazoo Ave"
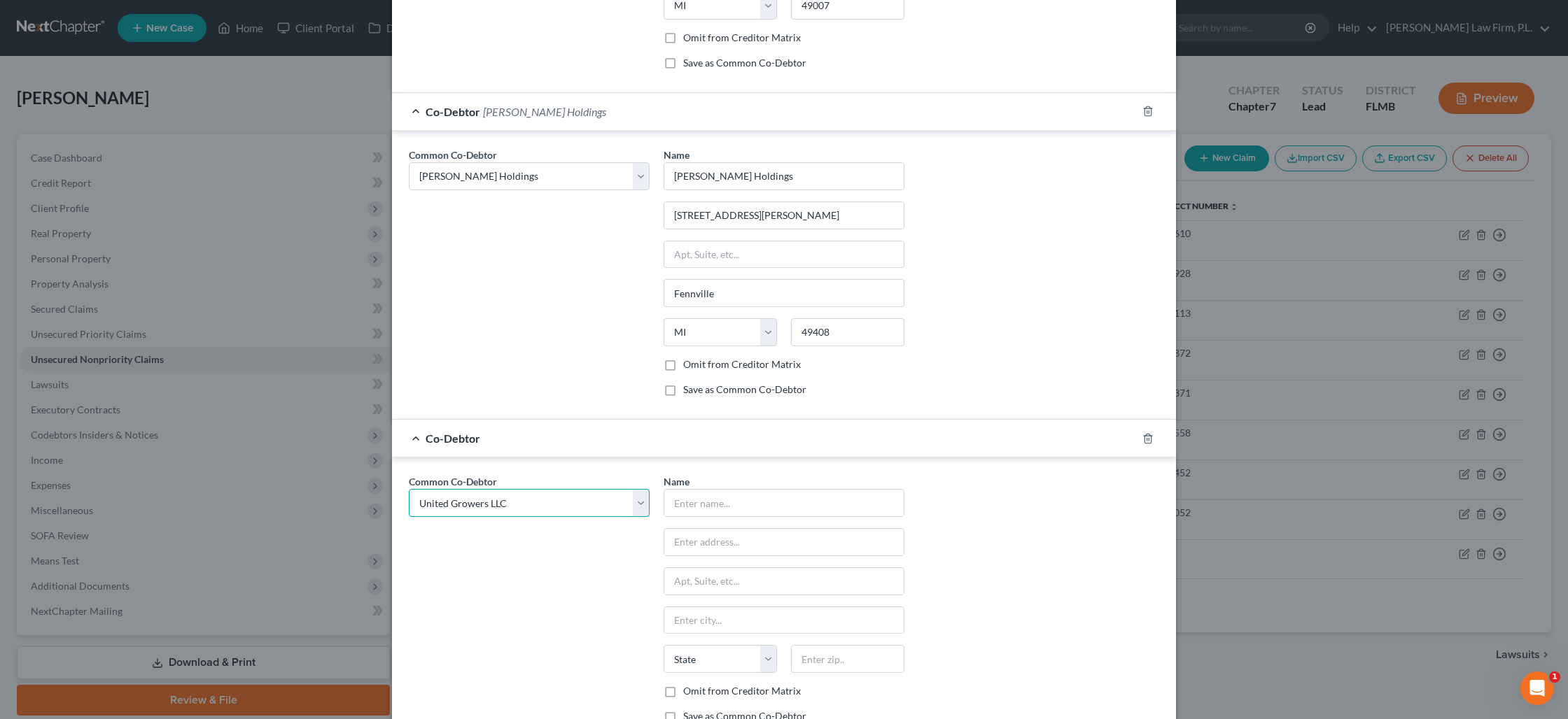
type input "Kalamazoo"
select select "23"
type input "49007"
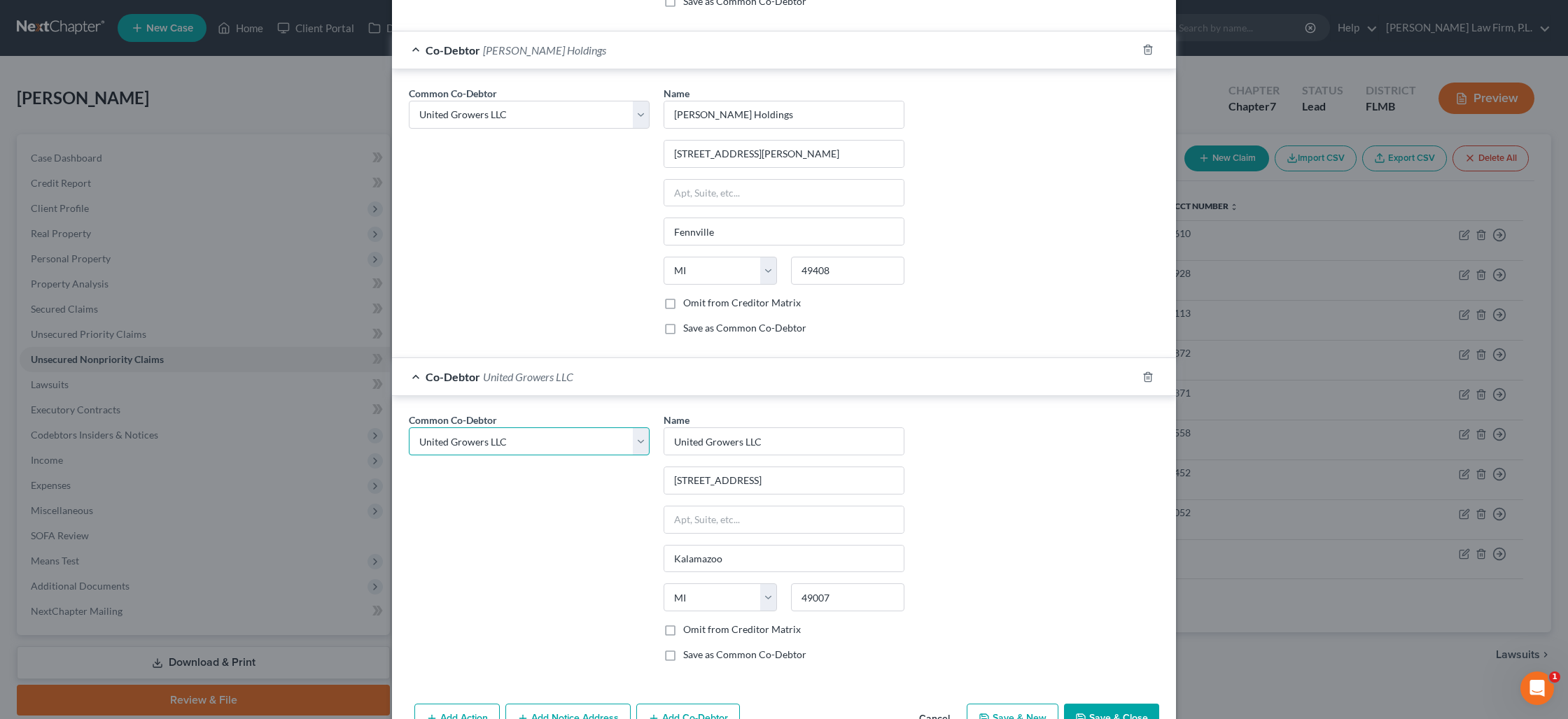
scroll to position [1367, 0]
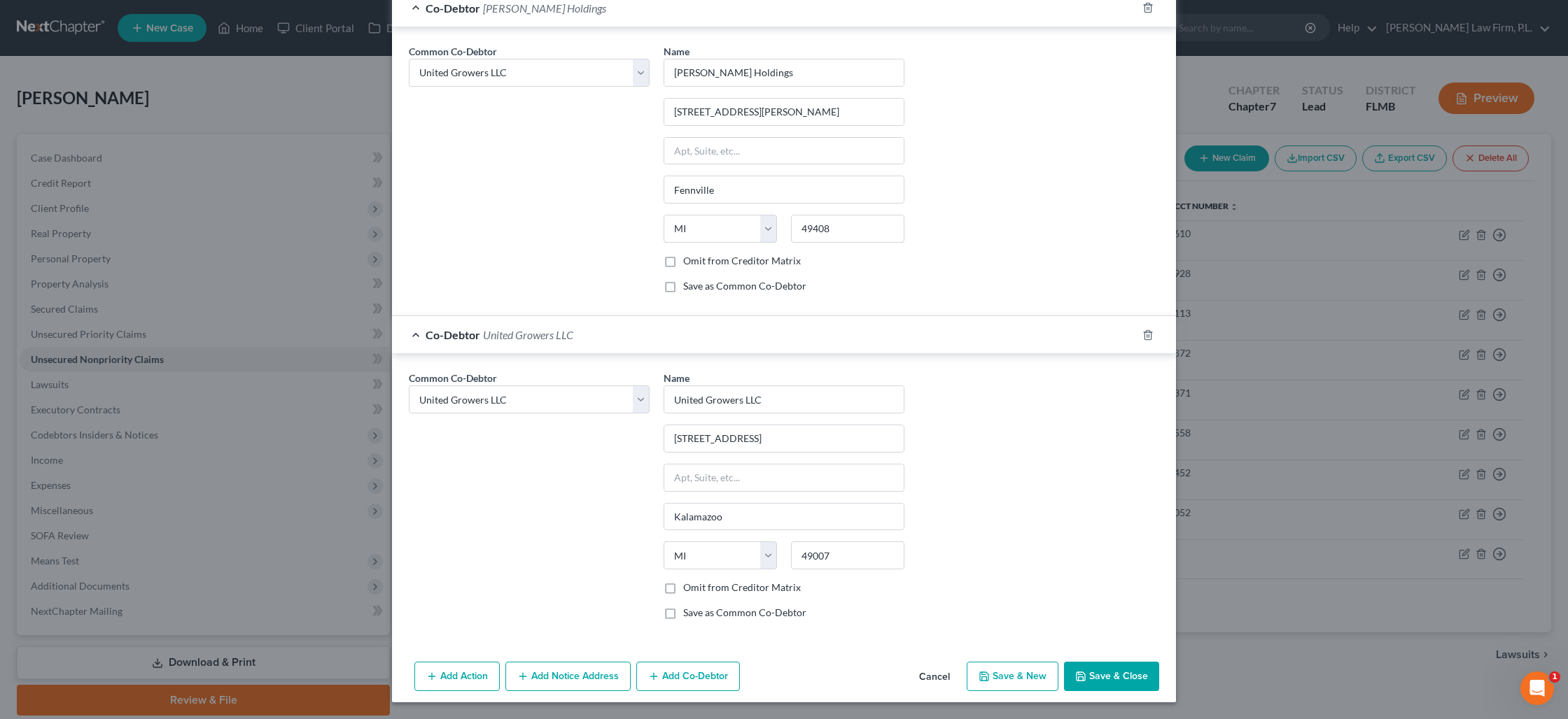
click at [678, 675] on button "Add Co-Debtor" at bounding box center [689, 676] width 104 height 29
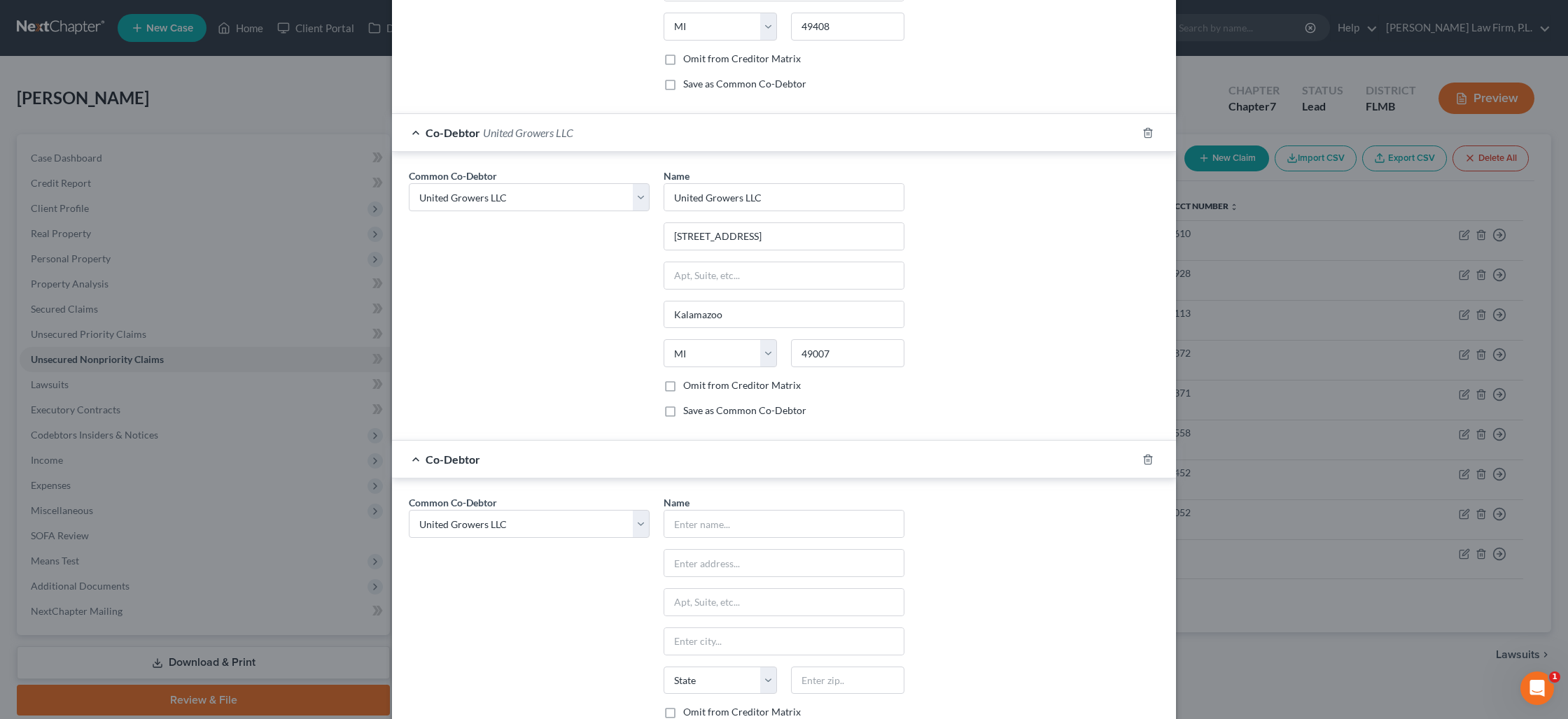
scroll to position [1581, 0]
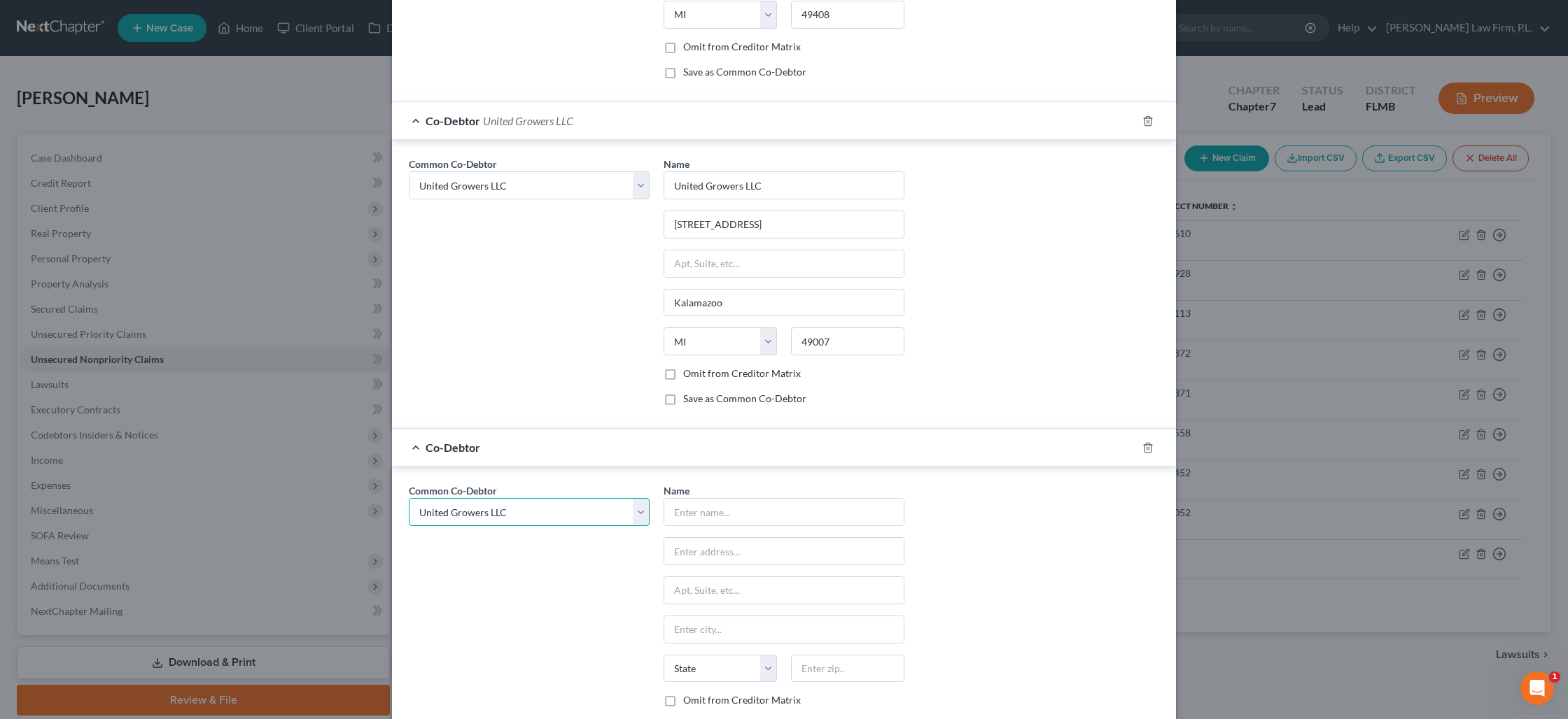
click at [588, 521] on select "Select Erica L. White GLAC Processing Mgt White Knight Consulting LLC E. White …" at bounding box center [528, 512] width 241 height 28
select select "5"
click at [408, 498] on select "Select Erica L. White GLAC Processing Mgt White Knight Consulting LLC E. White …" at bounding box center [528, 512] width 241 height 28
select select "5"
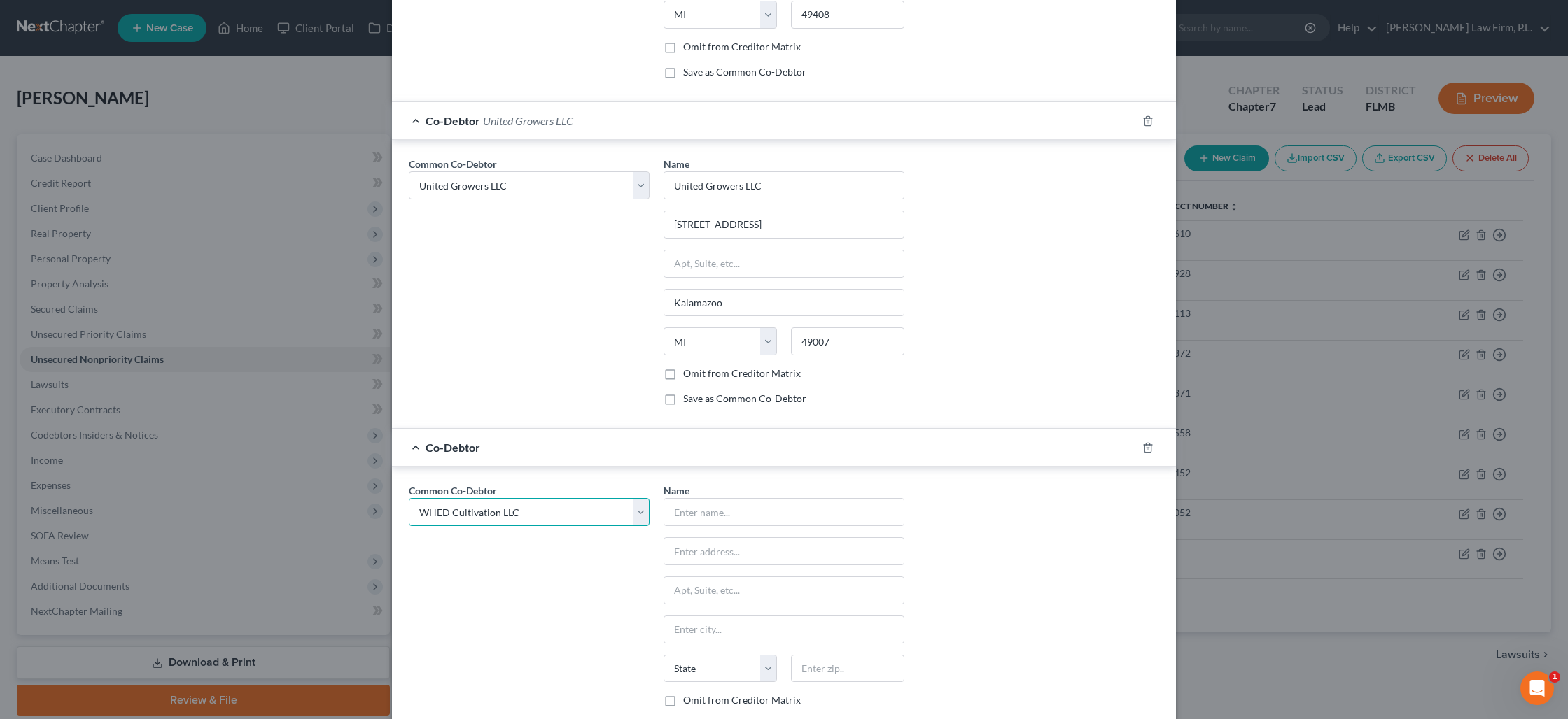
select select "5"
type input "WHED Cultivation LLC"
type input "619 W. Kalamazoo Ave."
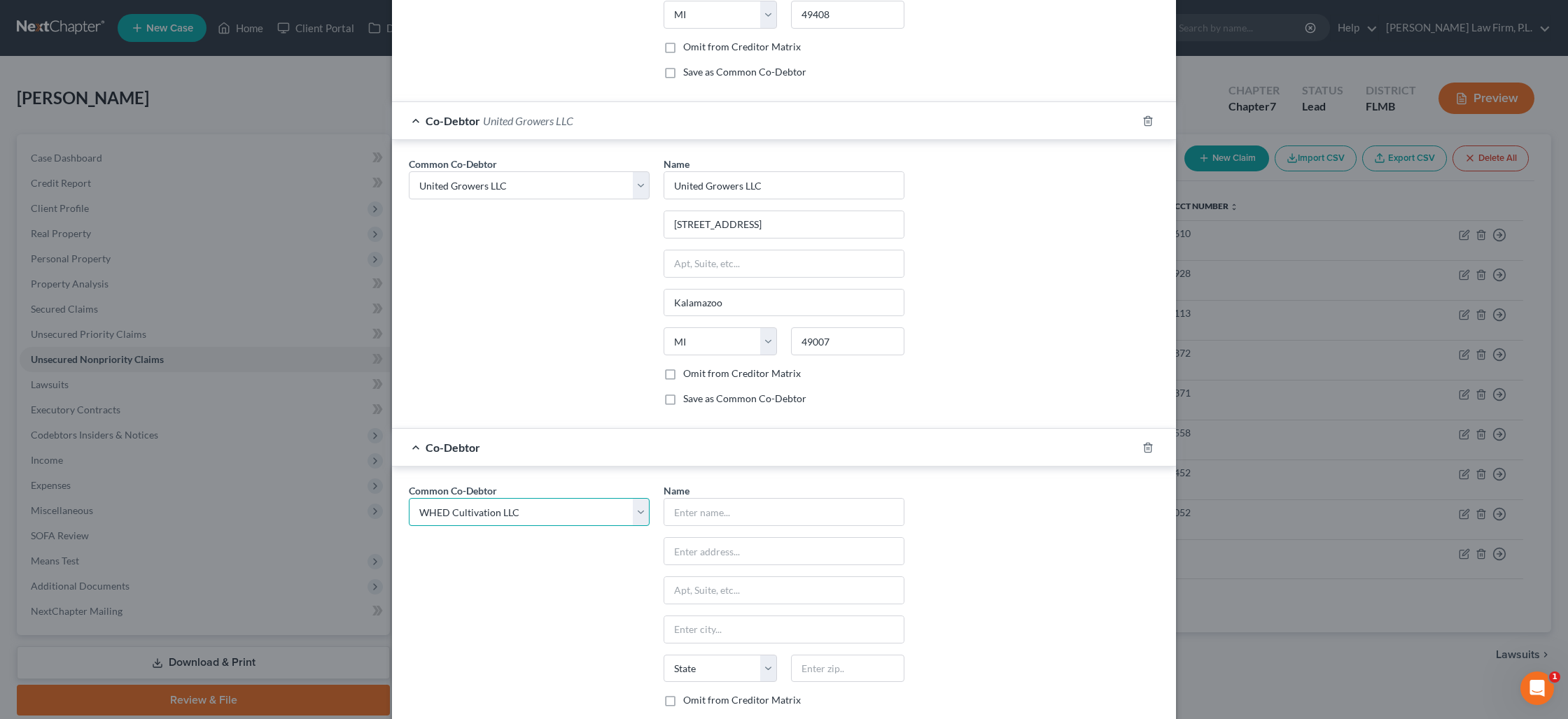
type input "Kalamazoo"
select select "23"
type input "49007"
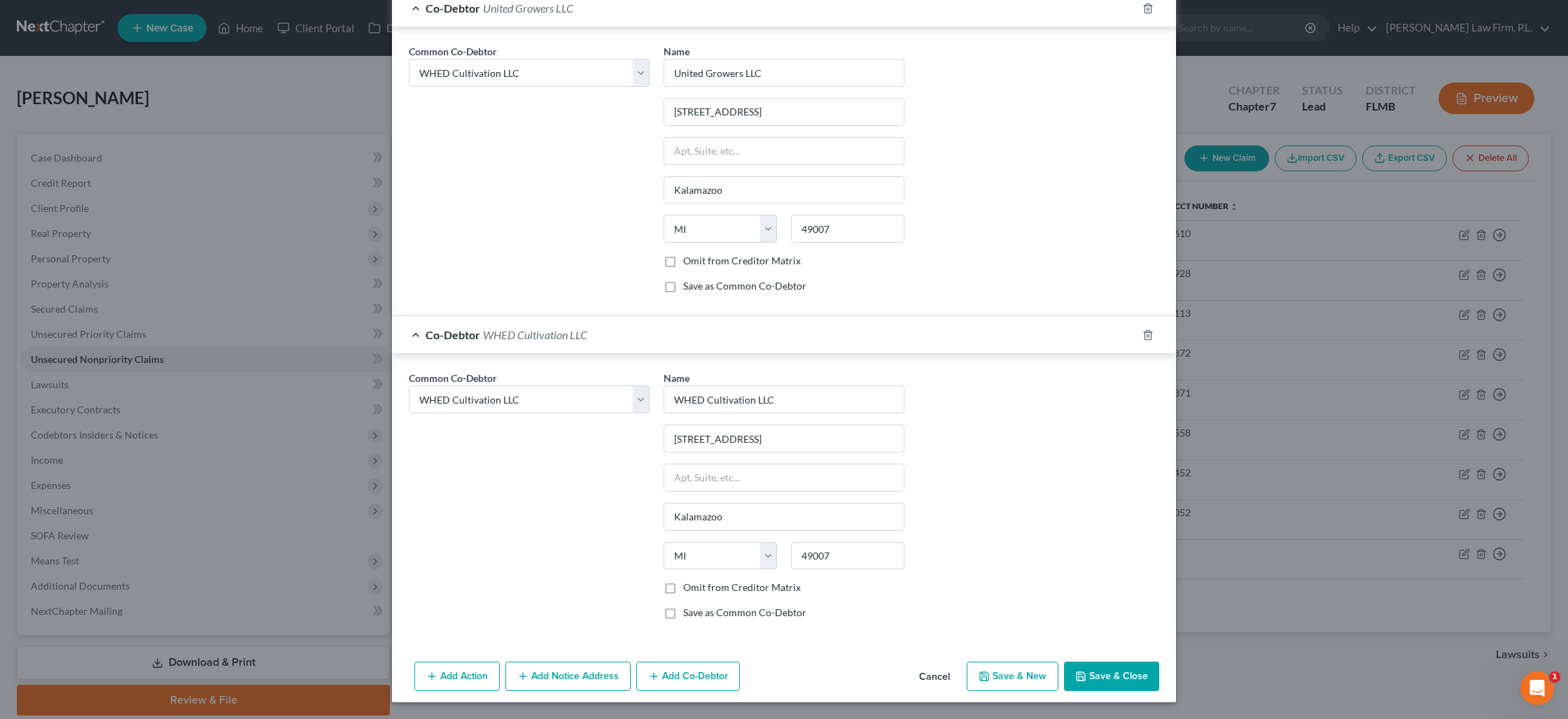
click at [658, 667] on button "Add Co-Debtor" at bounding box center [689, 676] width 104 height 29
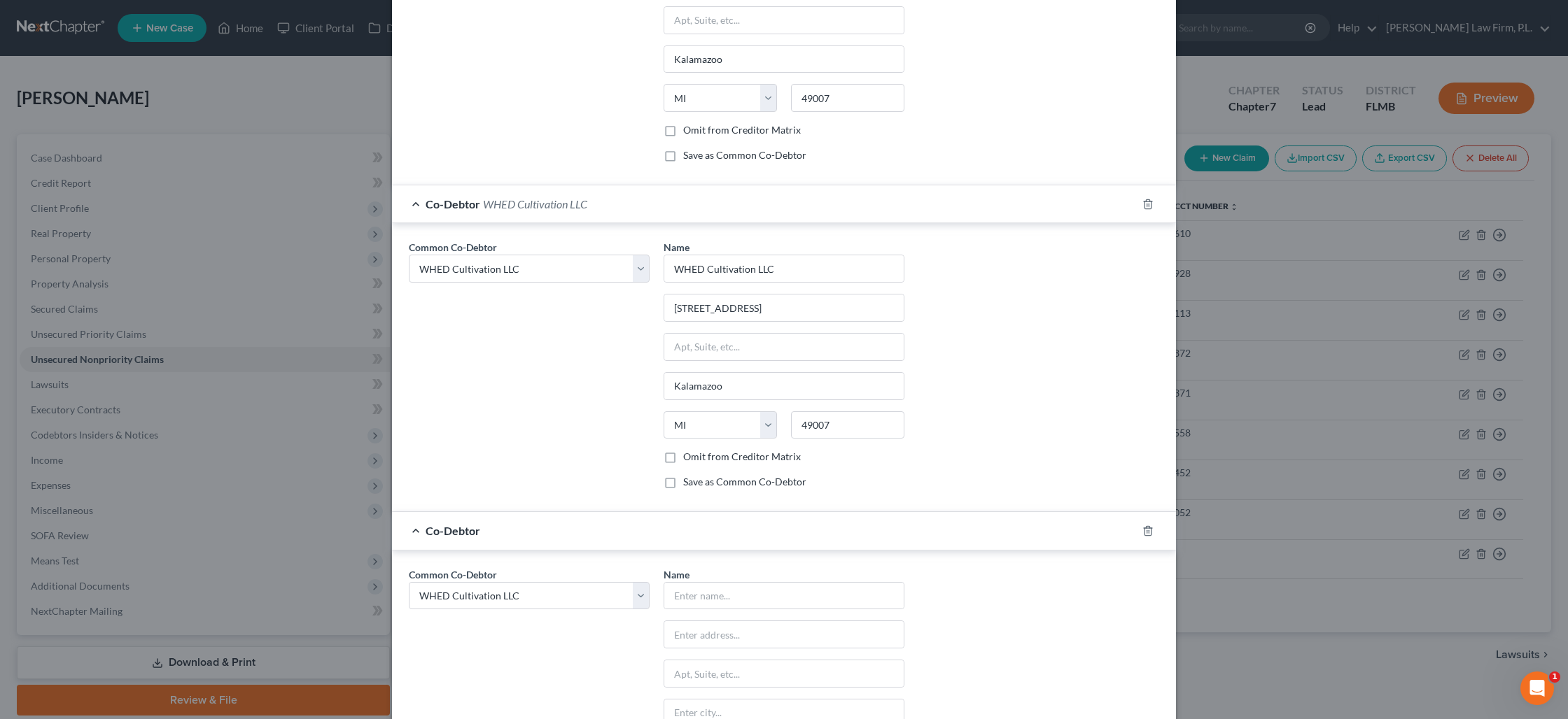
scroll to position [1854, 0]
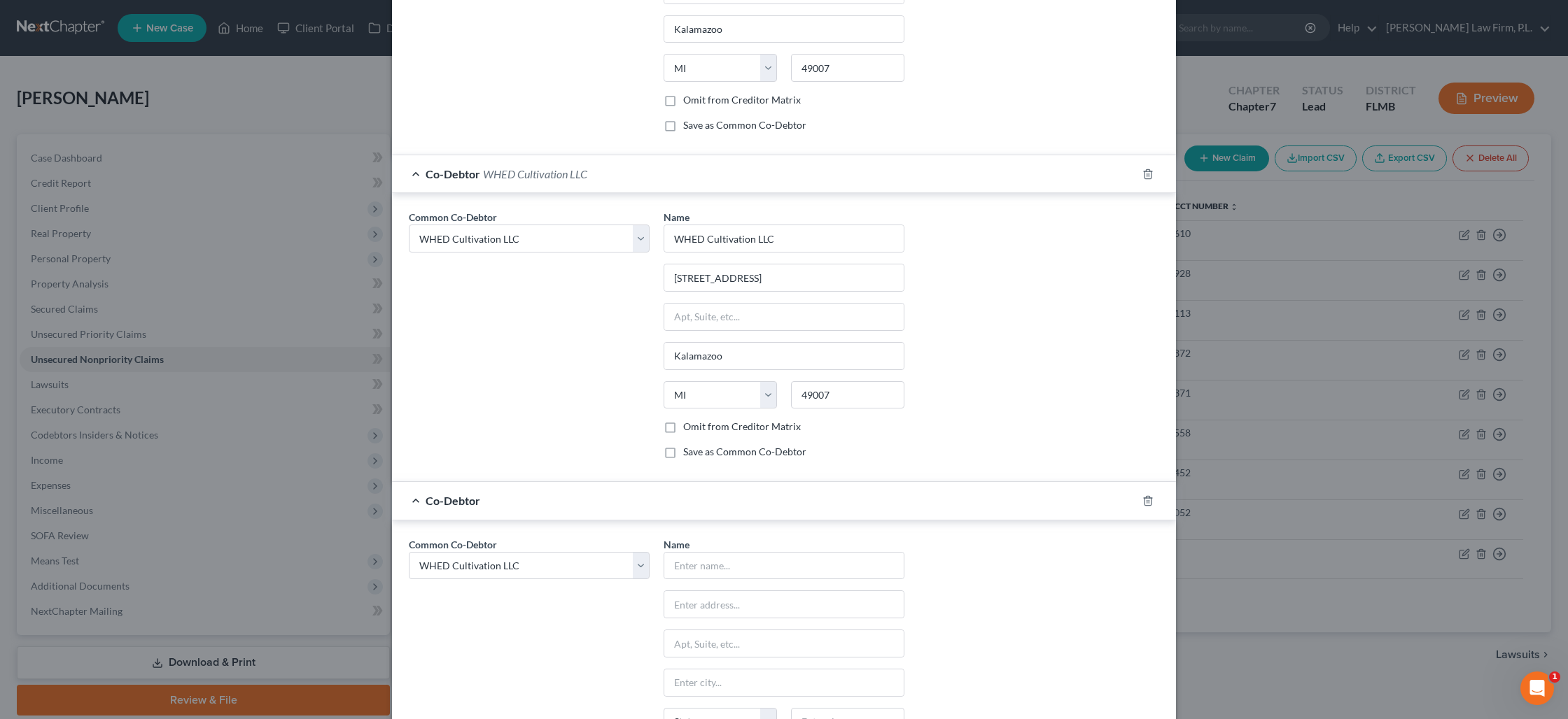
click at [598, 579] on div "Common Co-Debtor Select Erica L. White GLAC Processing Mgt White Knight Consult…" at bounding box center [529, 667] width 255 height 260
click at [605, 573] on select "Select Erica L. White GLAC Processing Mgt White Knight Consulting LLC E. White …" at bounding box center [528, 565] width 241 height 28
select select "6"
click at [408, 552] on select "Select Erica L. White GLAC Processing Mgt White Knight Consulting LLC E. White …" at bounding box center [528, 565] width 241 height 28
select select "6"
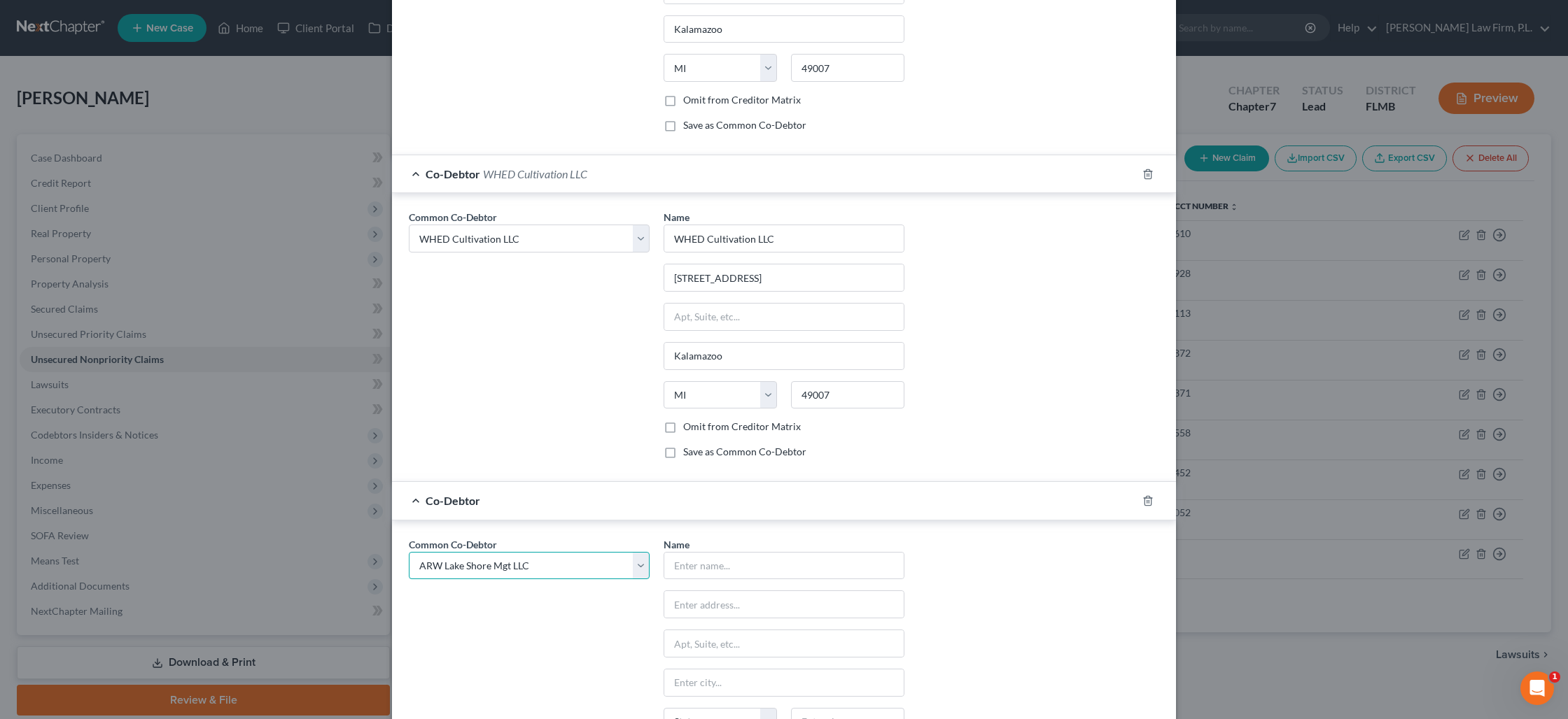
select select "6"
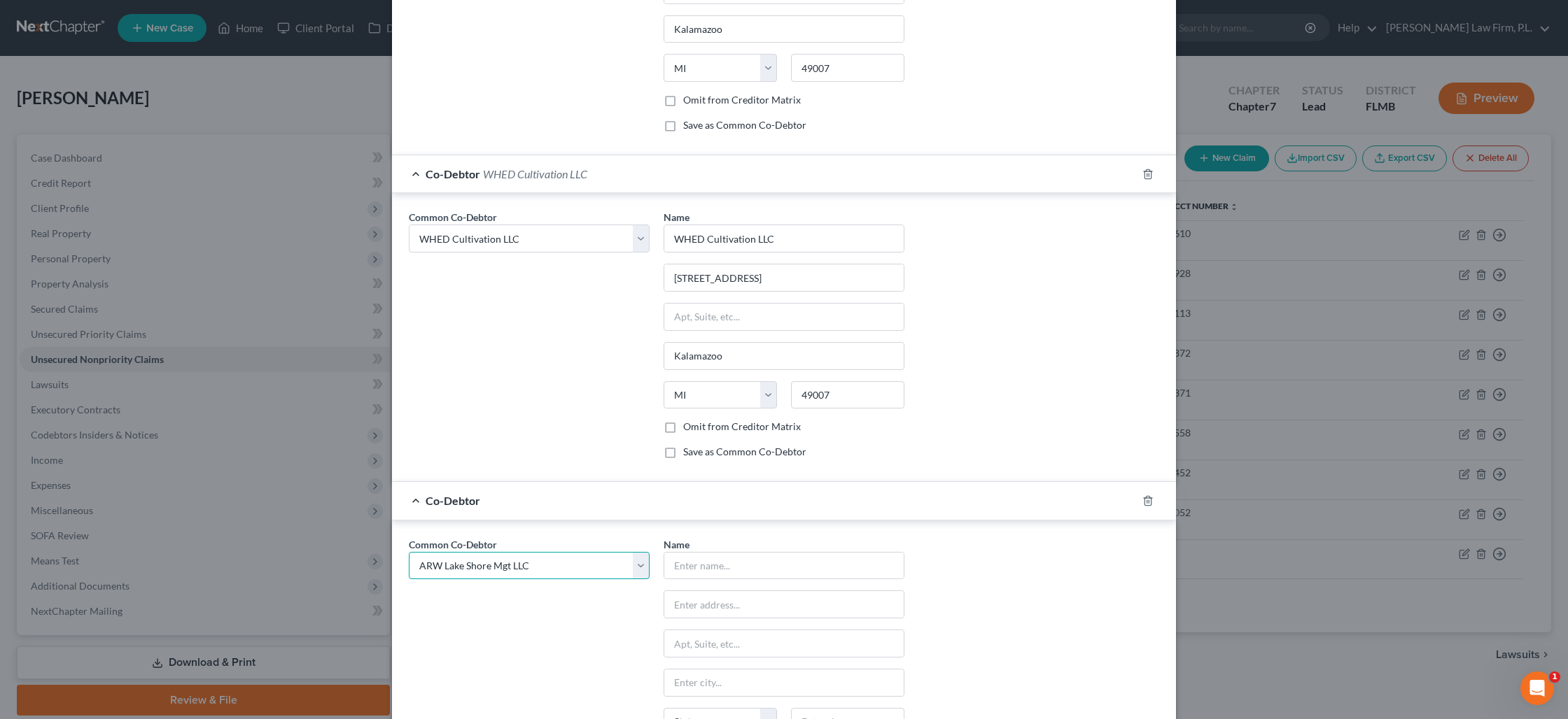
type input "ARW Lake Shore Mgt LLC"
type input "3147 57th Street"
type input "Fennville"
select select "23"
type input "49408"
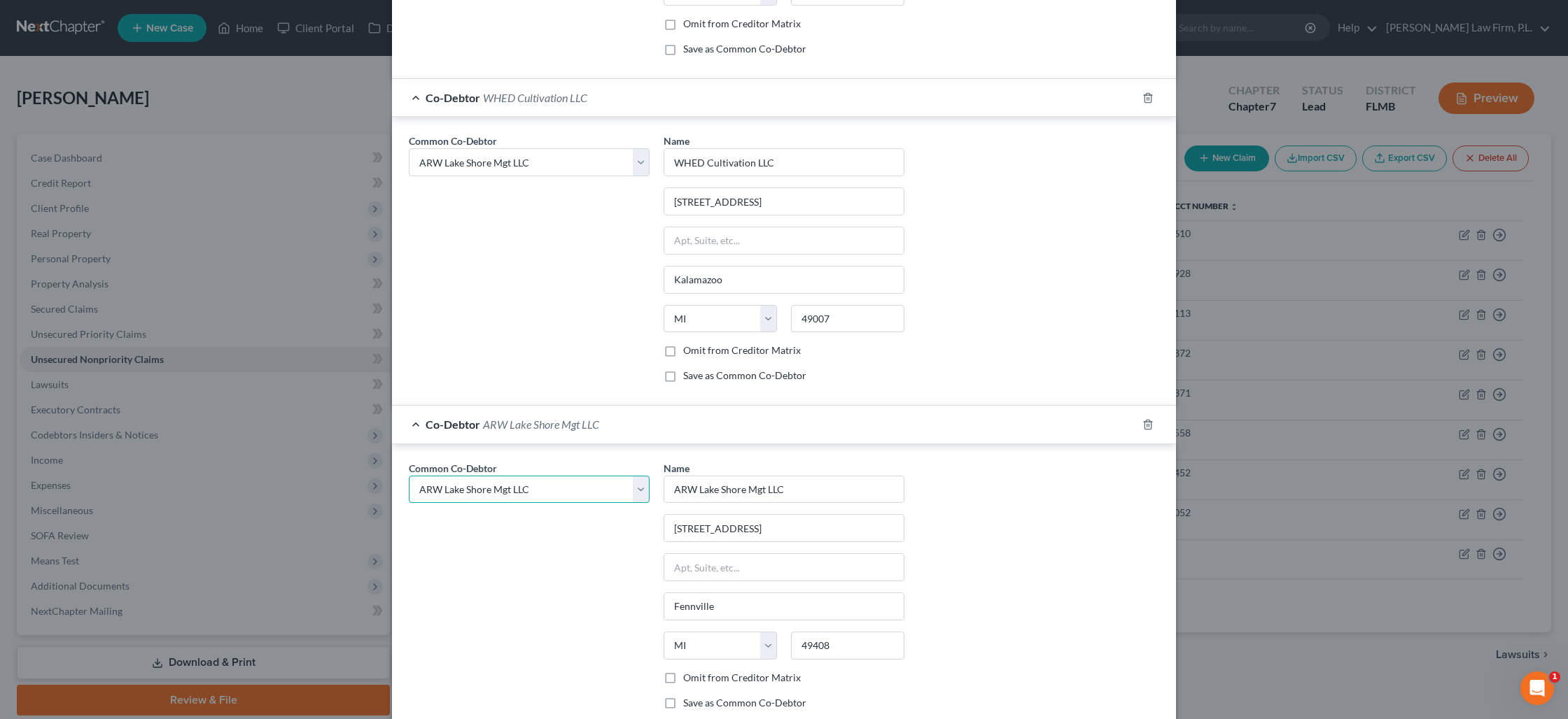
scroll to position [2021, 0]
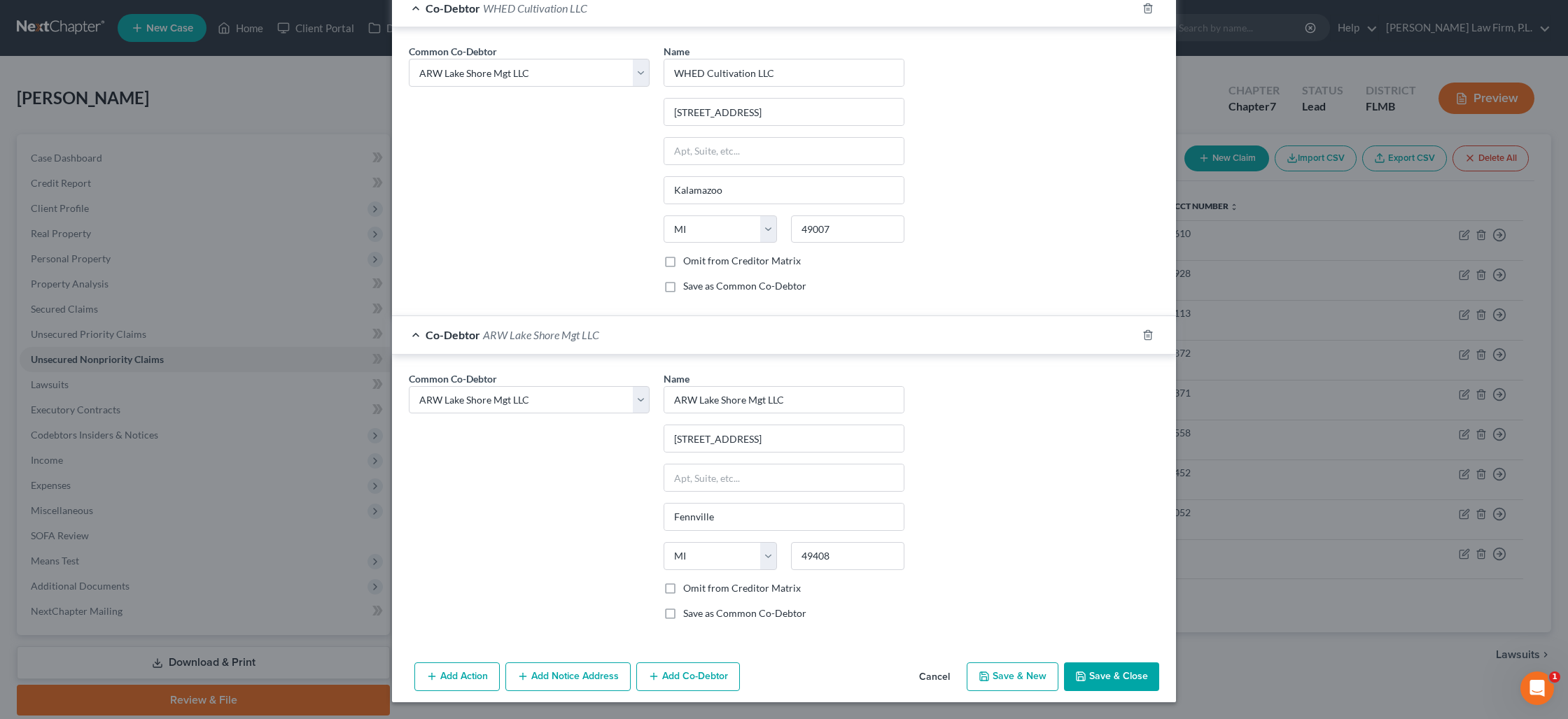
click at [667, 671] on button "Add Co-Debtor" at bounding box center [689, 677] width 104 height 29
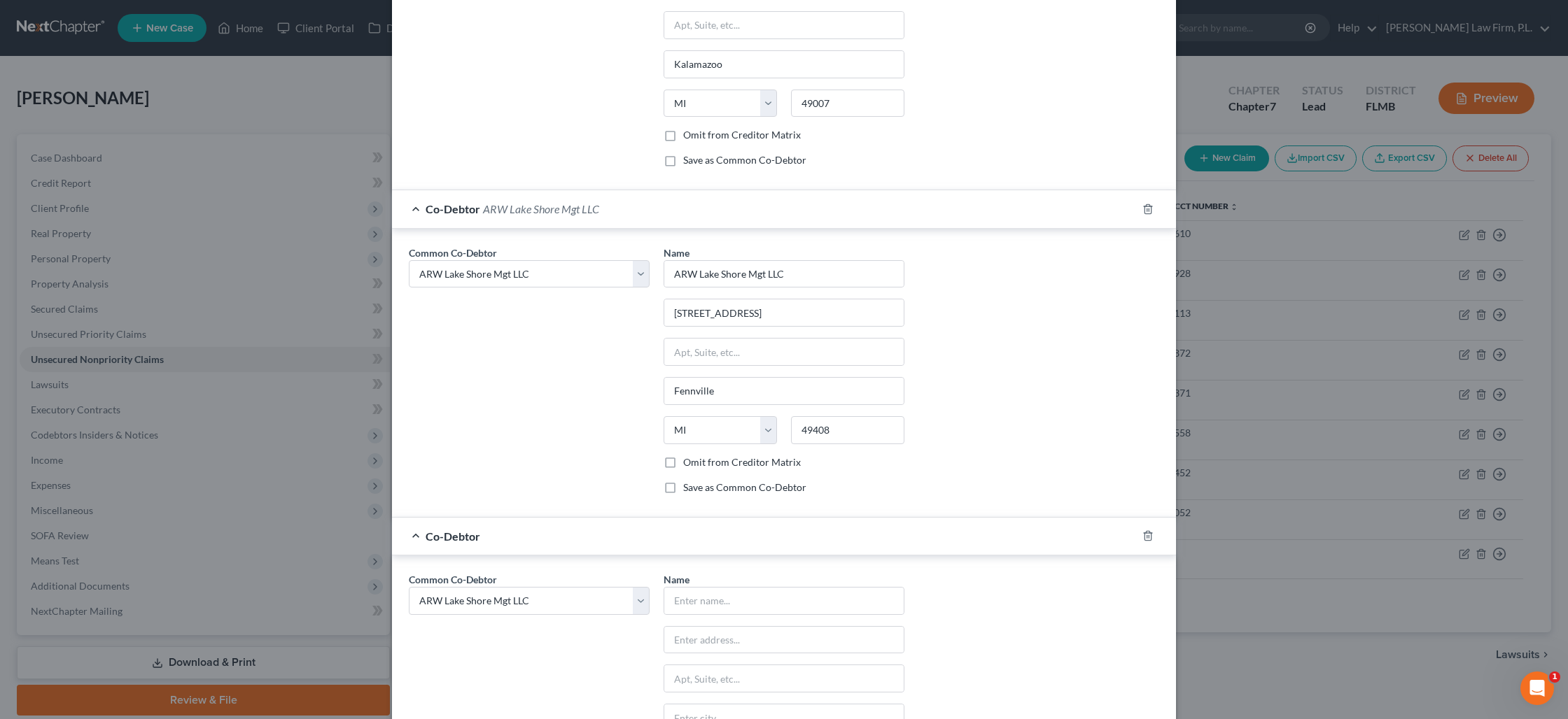
scroll to position [2189, 0]
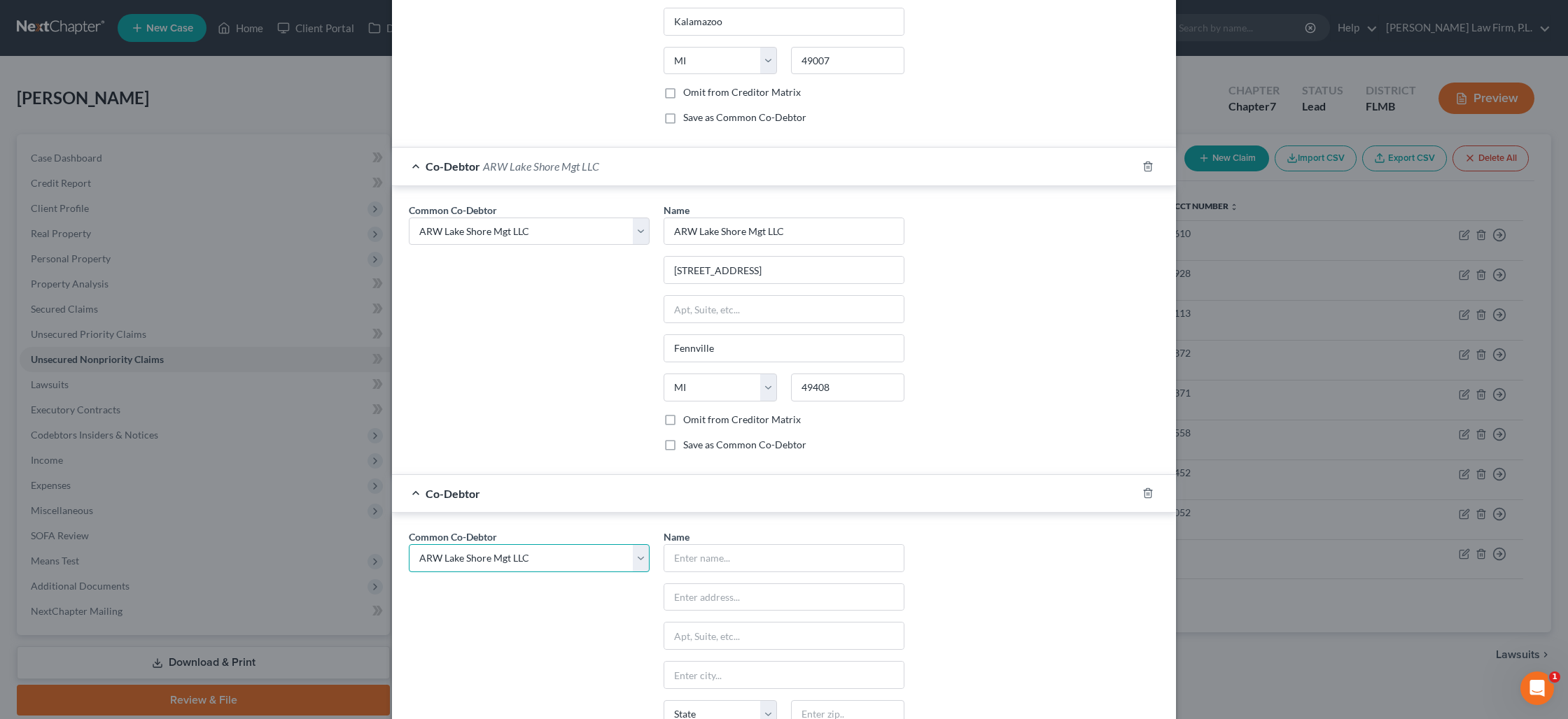
click at [613, 565] on select "Select Erica L. White GLAC Processing Mgt White Knight Consulting LLC E. White …" at bounding box center [528, 558] width 241 height 28
select select "7"
click at [408, 544] on select "Select Erica L. White GLAC Processing Mgt White Knight Consulting LLC E. White …" at bounding box center [528, 558] width 241 height 28
select select "7"
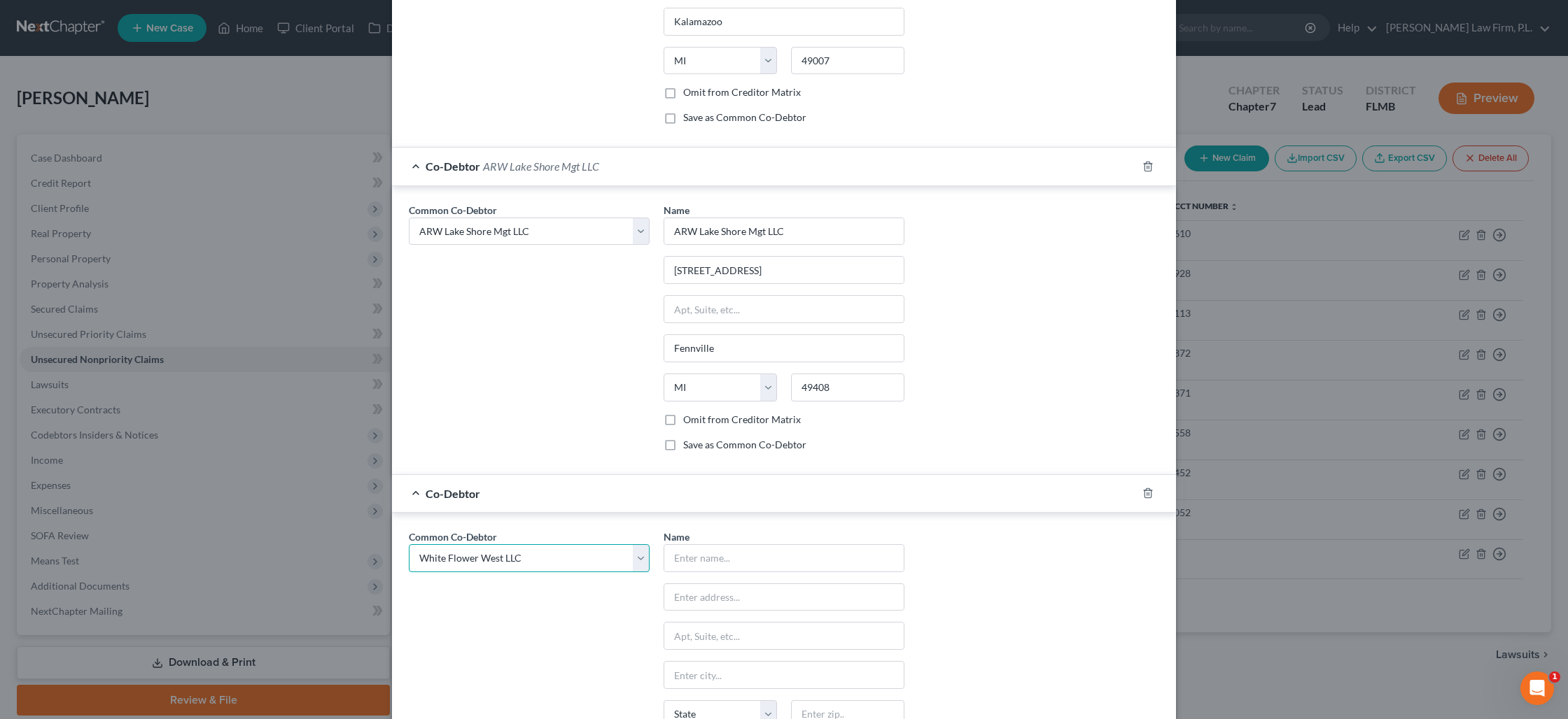
select select "7"
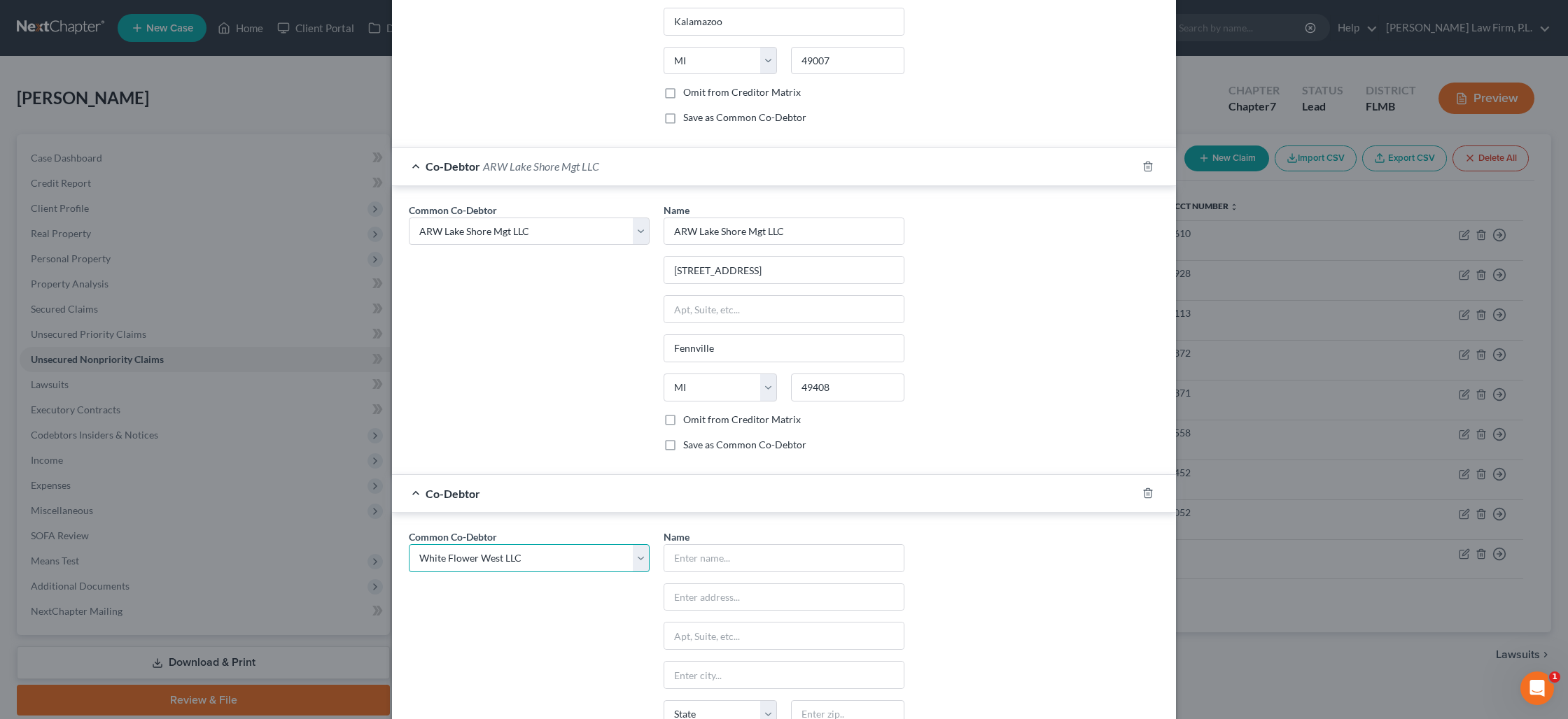
type input "White Flower West LLC"
type input "119 N Church St."
type input "Suite 202"
type input "Kalamazoo"
select select "23"
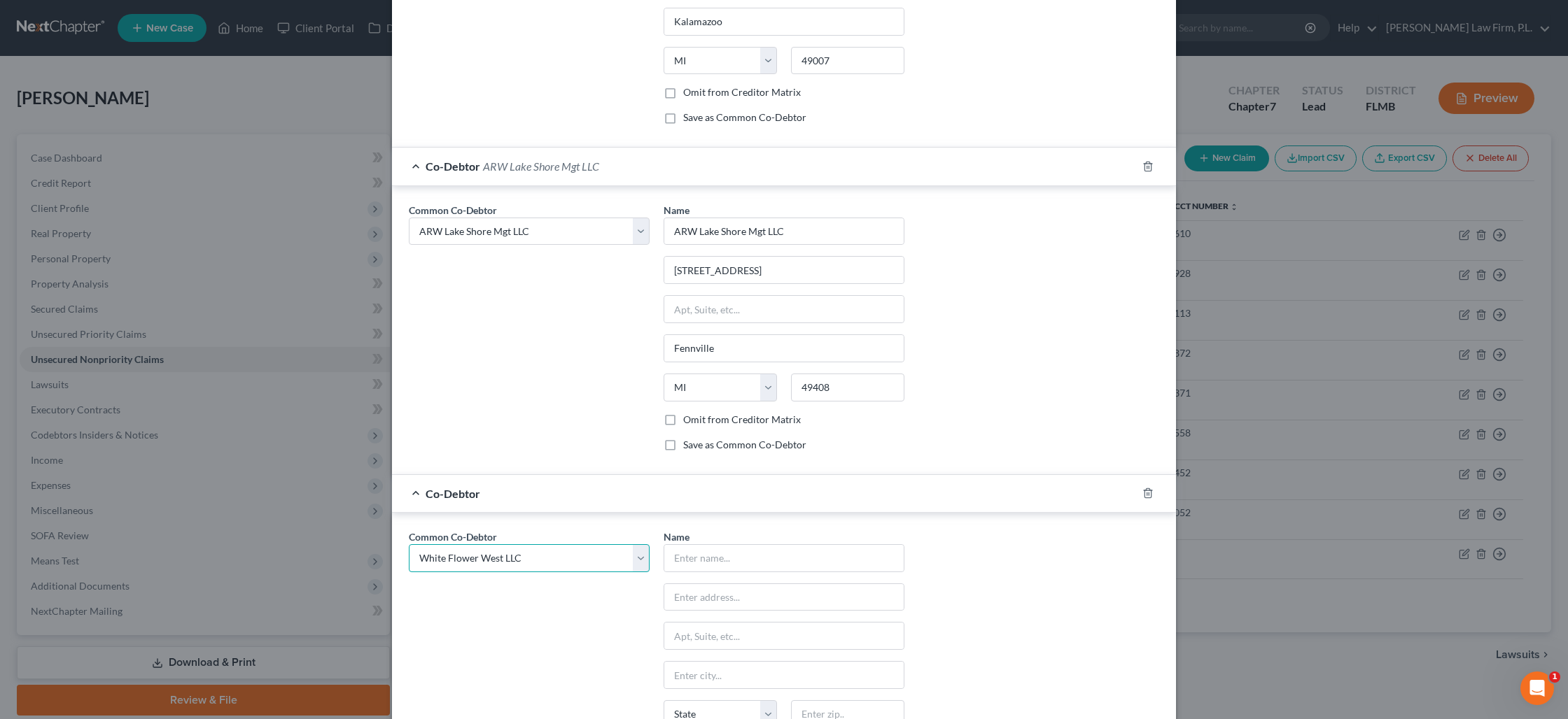
type input "49007"
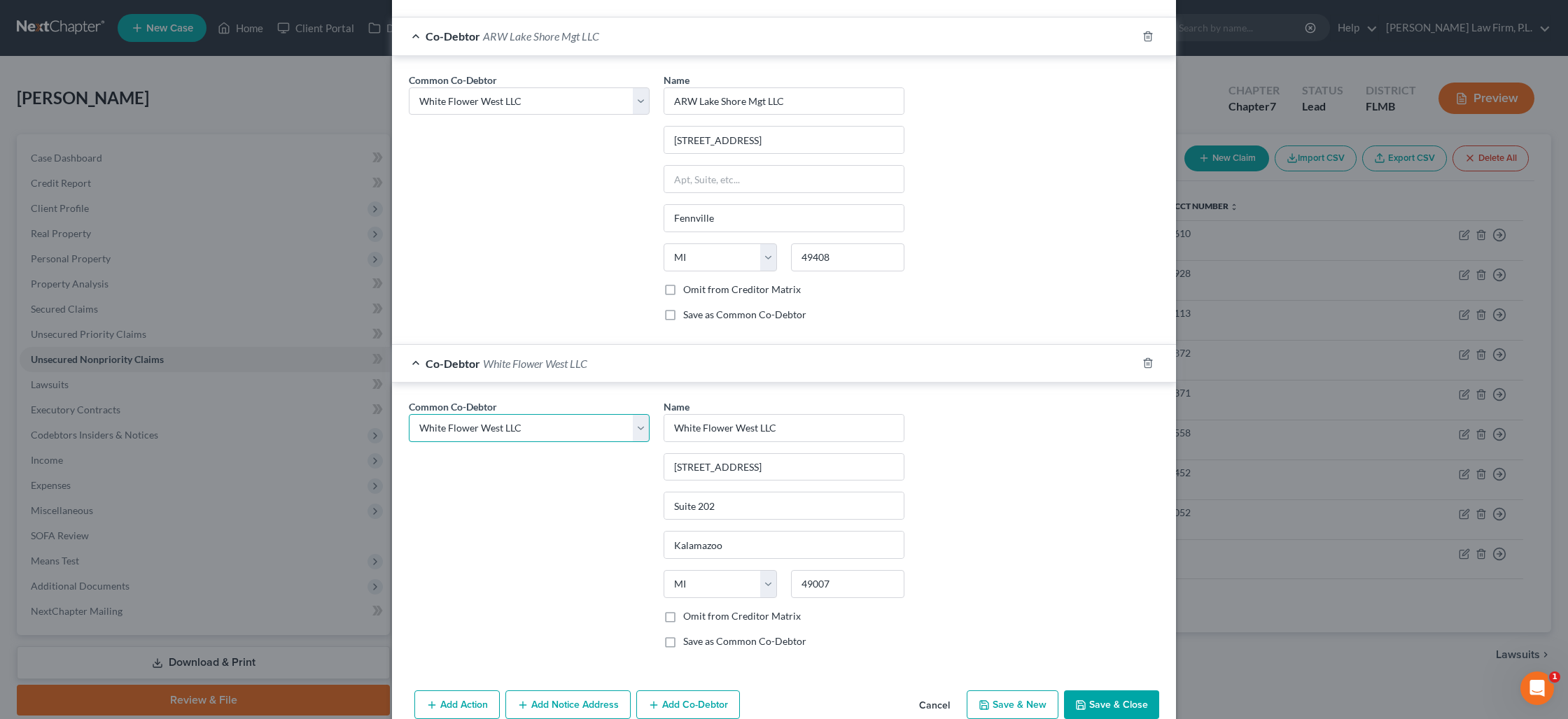
scroll to position [2348, 0]
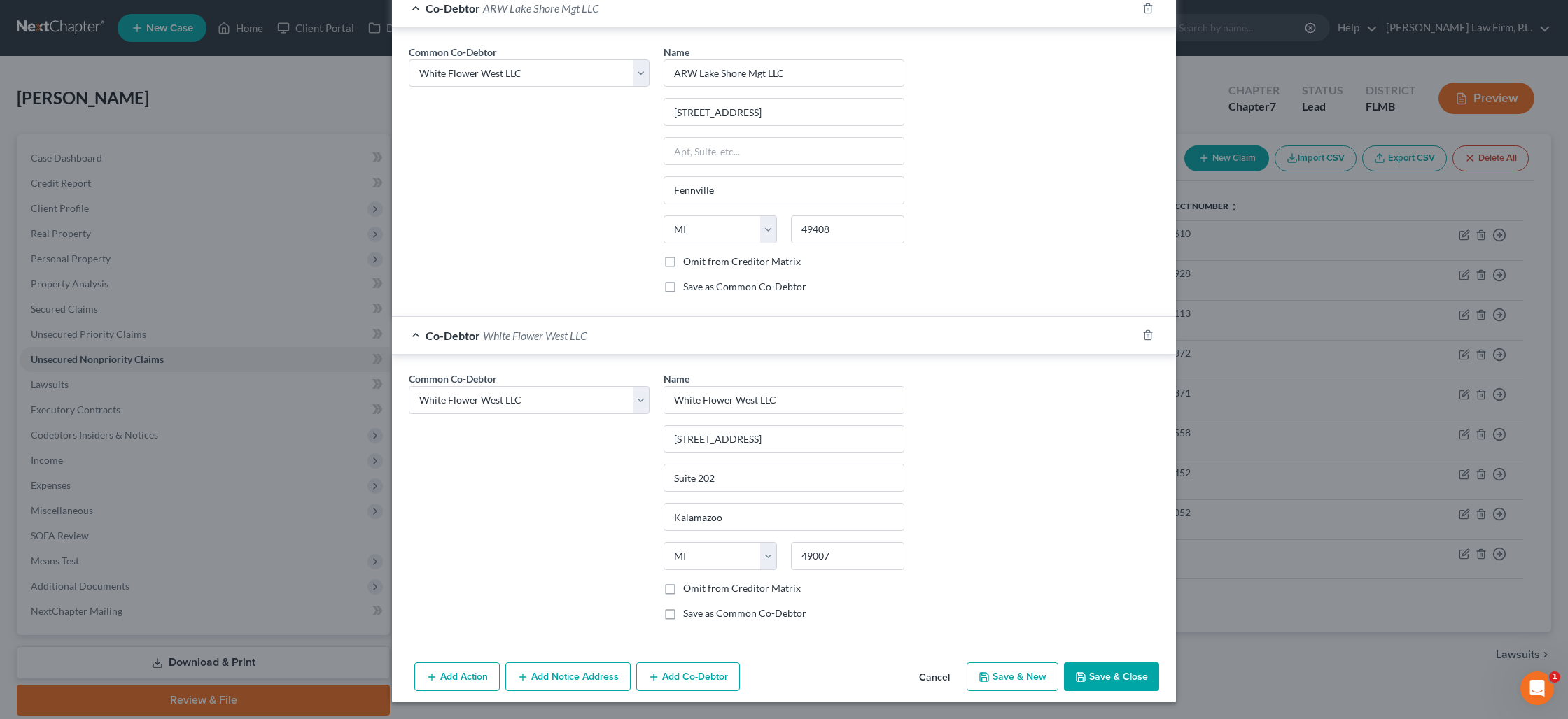
click at [661, 670] on button "Add Co-Debtor" at bounding box center [689, 677] width 104 height 29
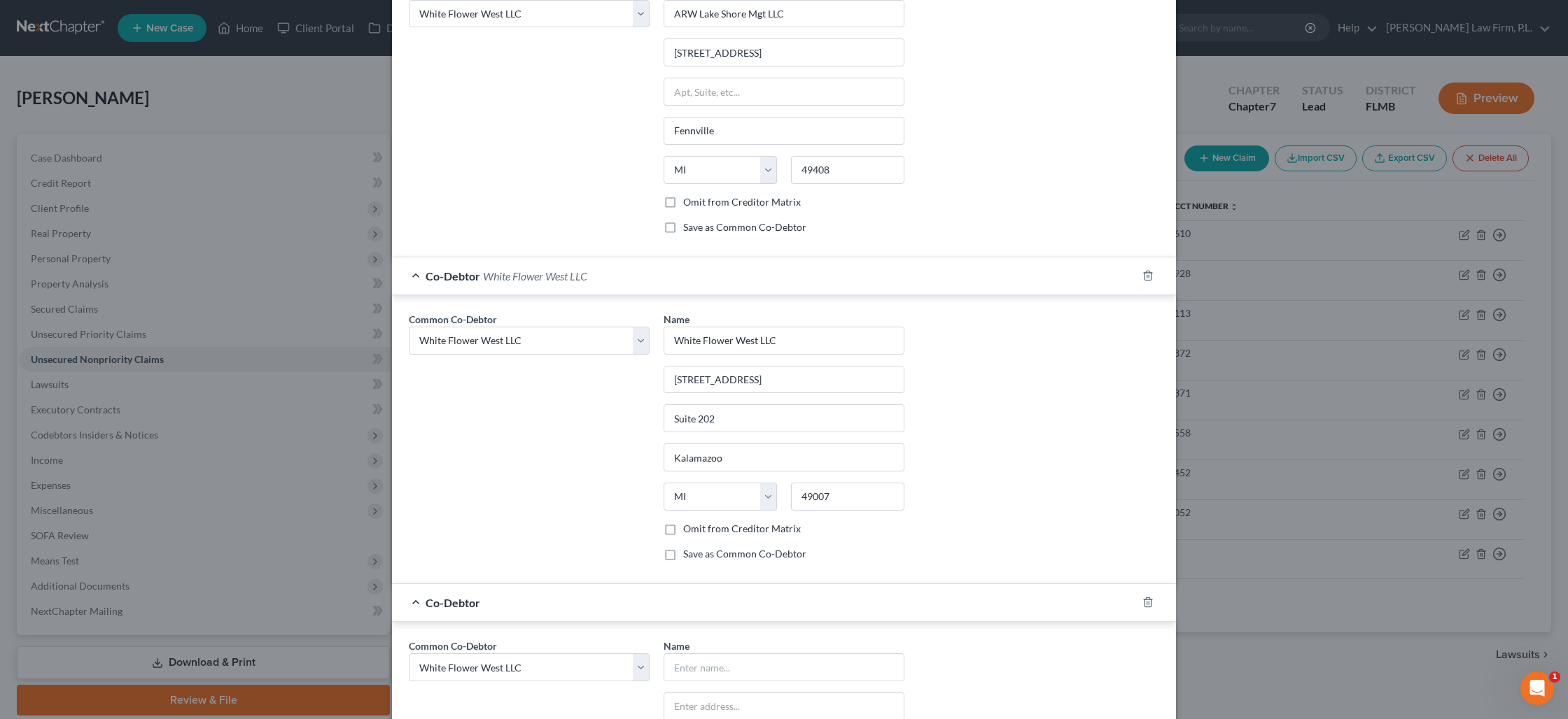
scroll to position [2485, 0]
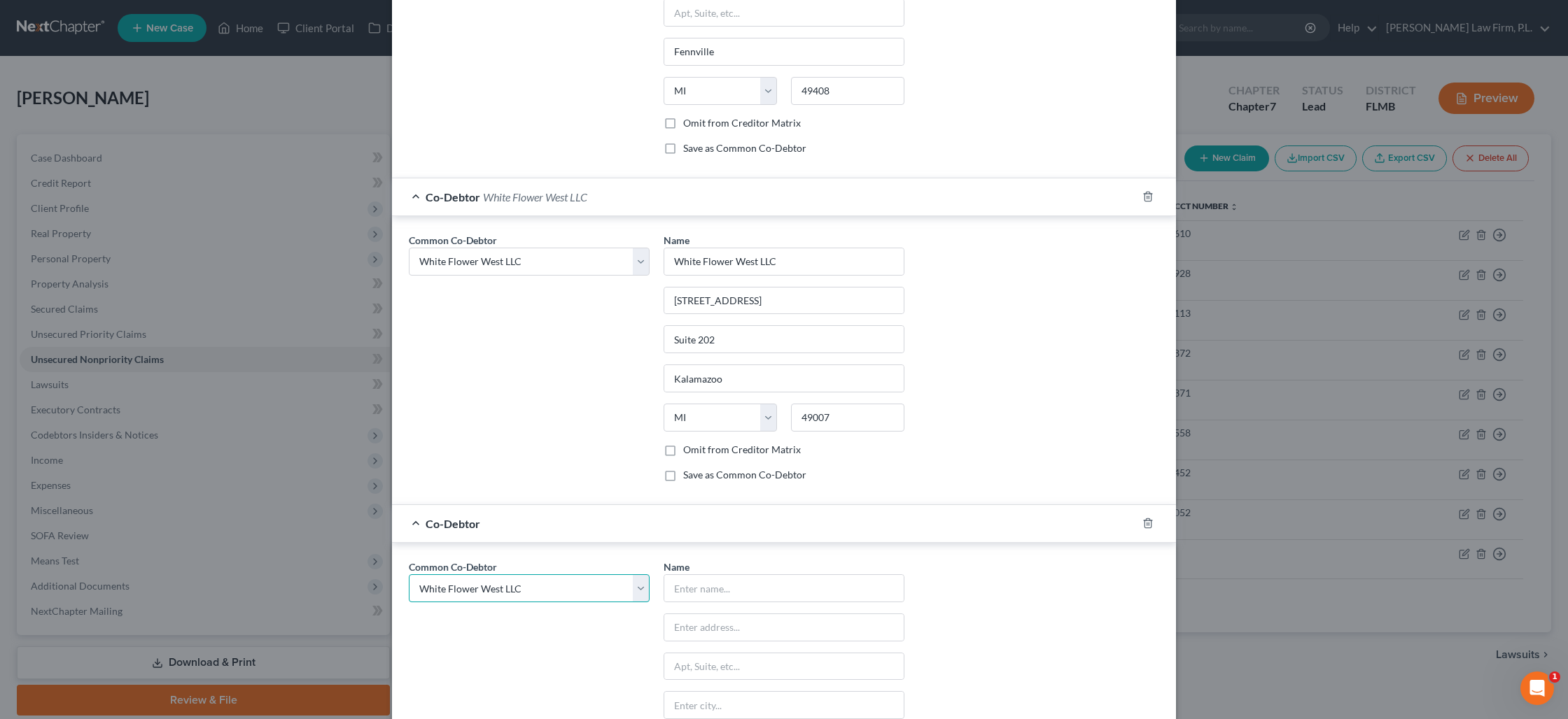
click at [563, 594] on select "Select Erica L. White GLAC Processing Mgt White Knight Consulting LLC E. White …" at bounding box center [528, 588] width 241 height 28
select select "8"
click at [408, 574] on select "Select Erica L. White GLAC Processing Mgt White Knight Consulting LLC E. White …" at bounding box center [528, 588] width 241 height 28
select select "8"
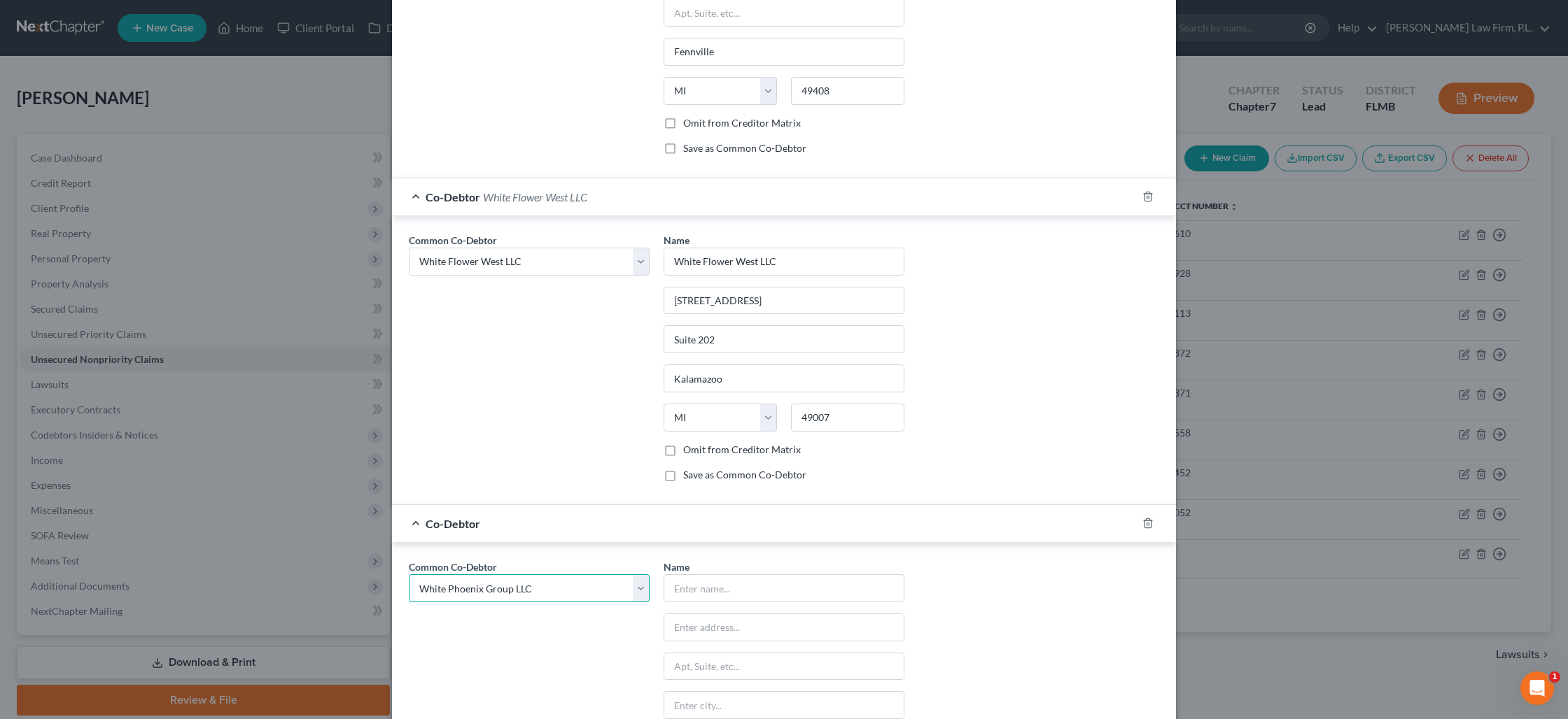
select select "8"
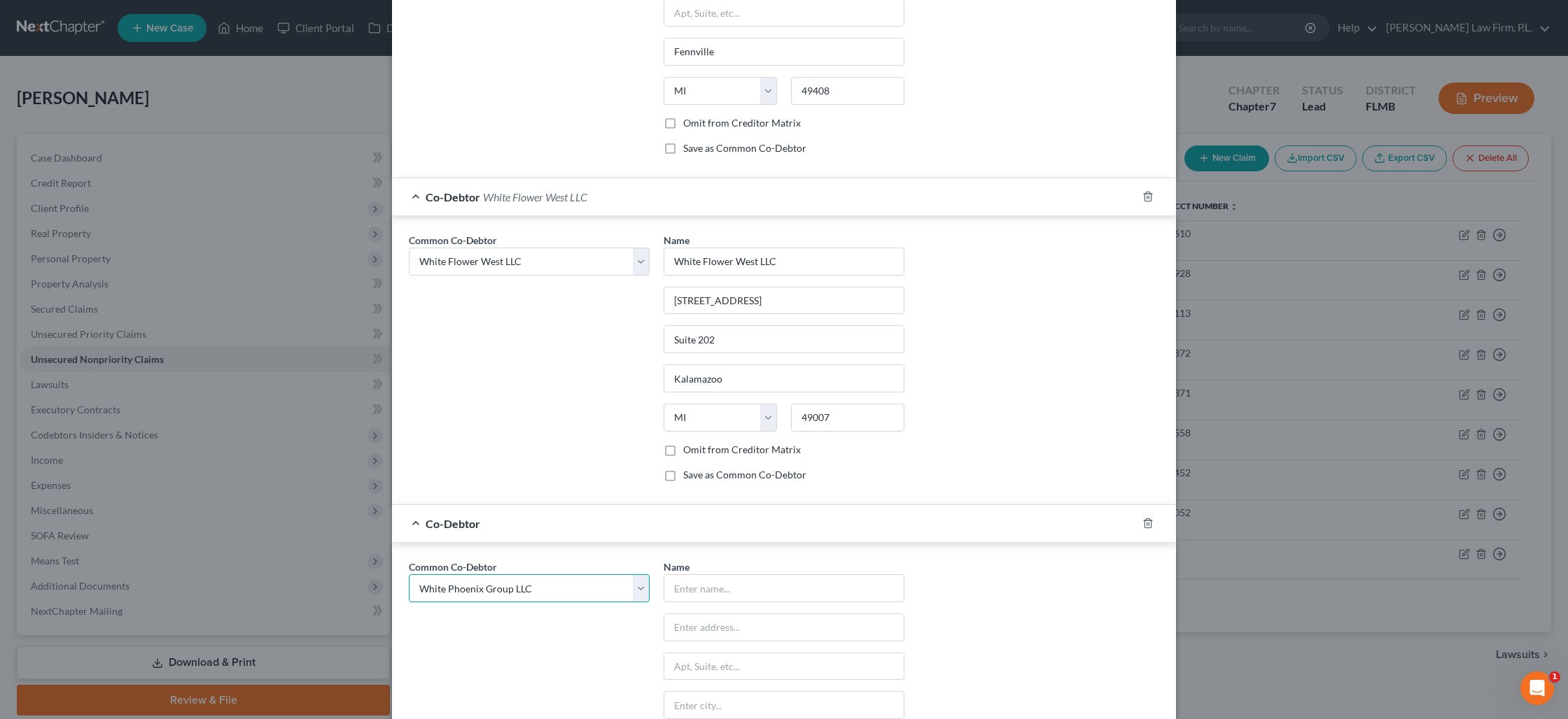
select select "8"
type input "White Phoenix Group LLC"
type input "119 N. Church St."
type input "SUite 202"
type input "Kalamazoo"
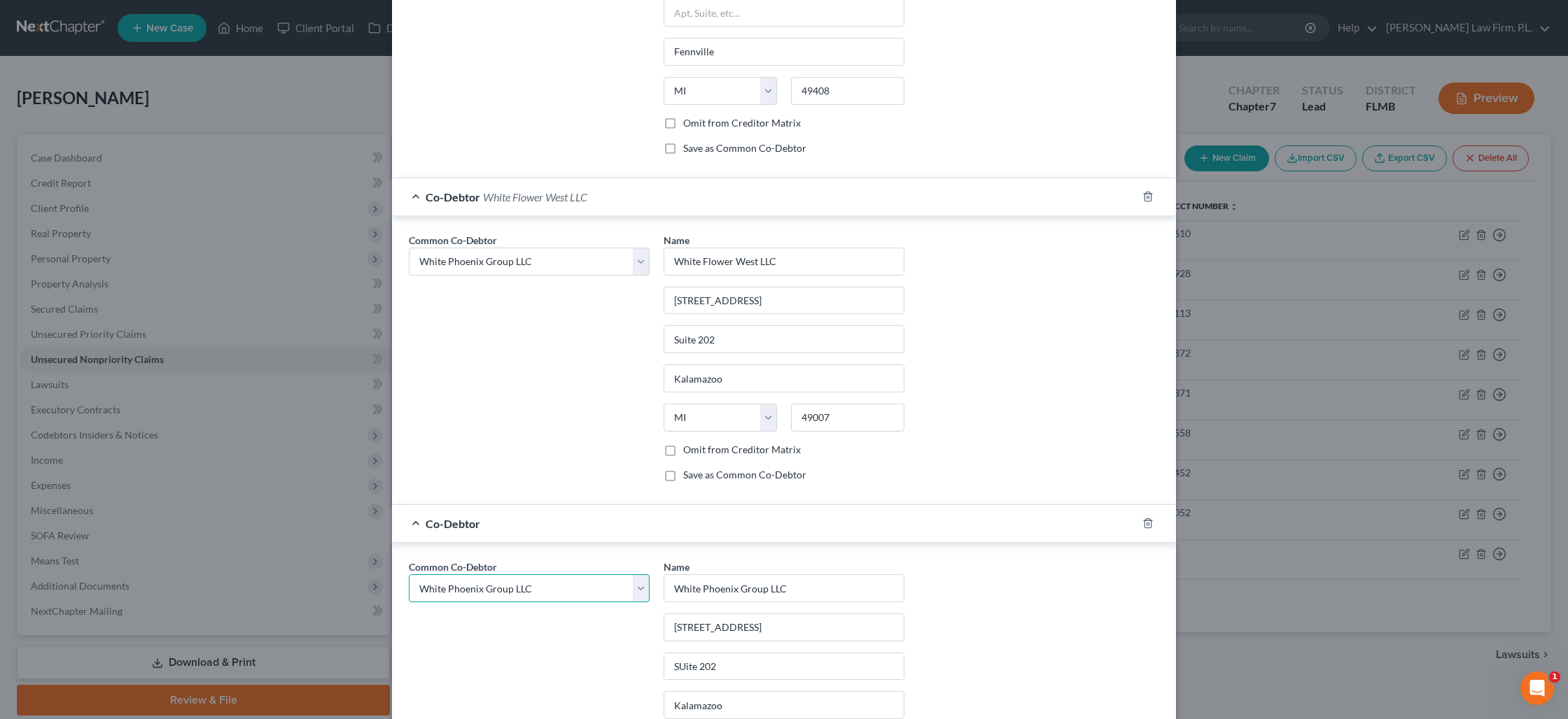
select select "23"
type input "49007"
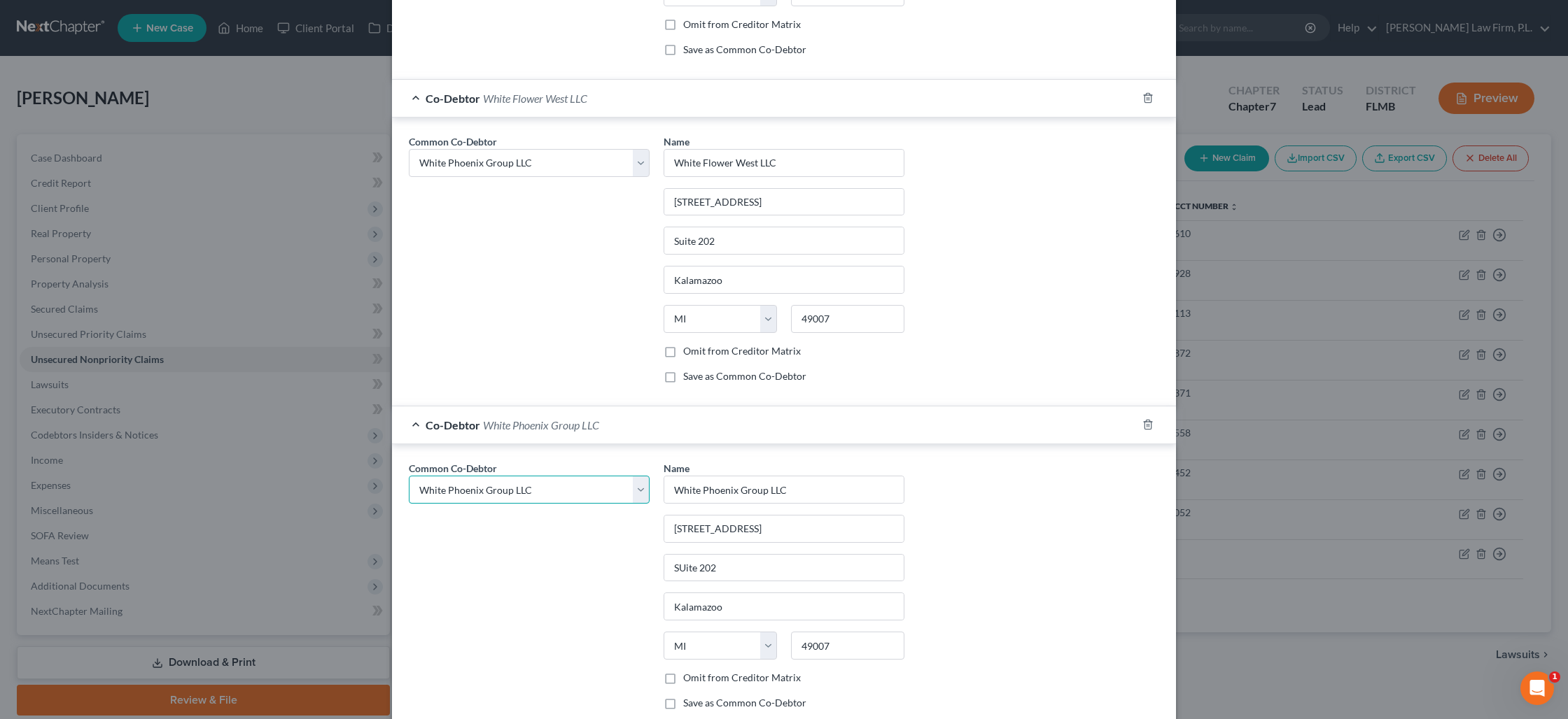
scroll to position [2674, 0]
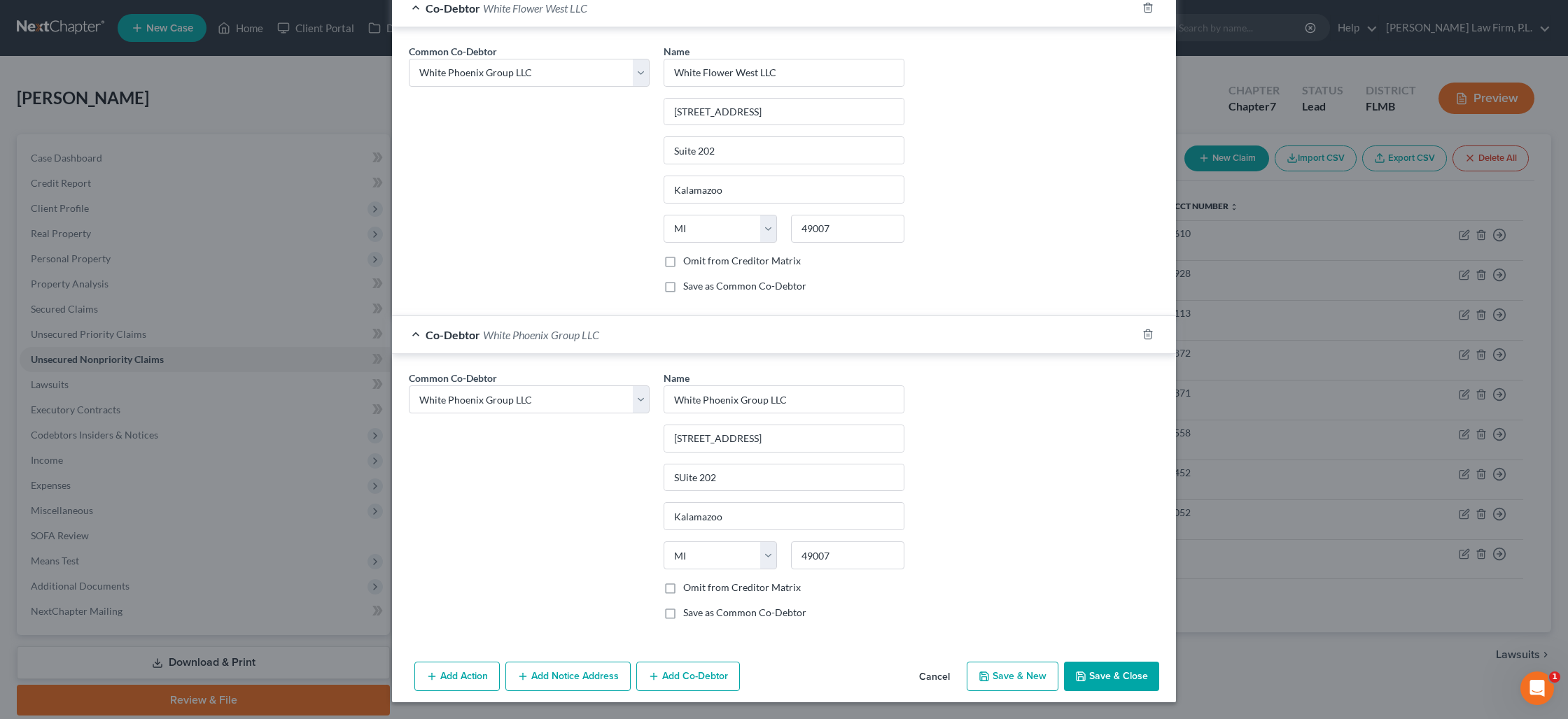
click at [664, 669] on button "Add Co-Debtor" at bounding box center [689, 676] width 104 height 29
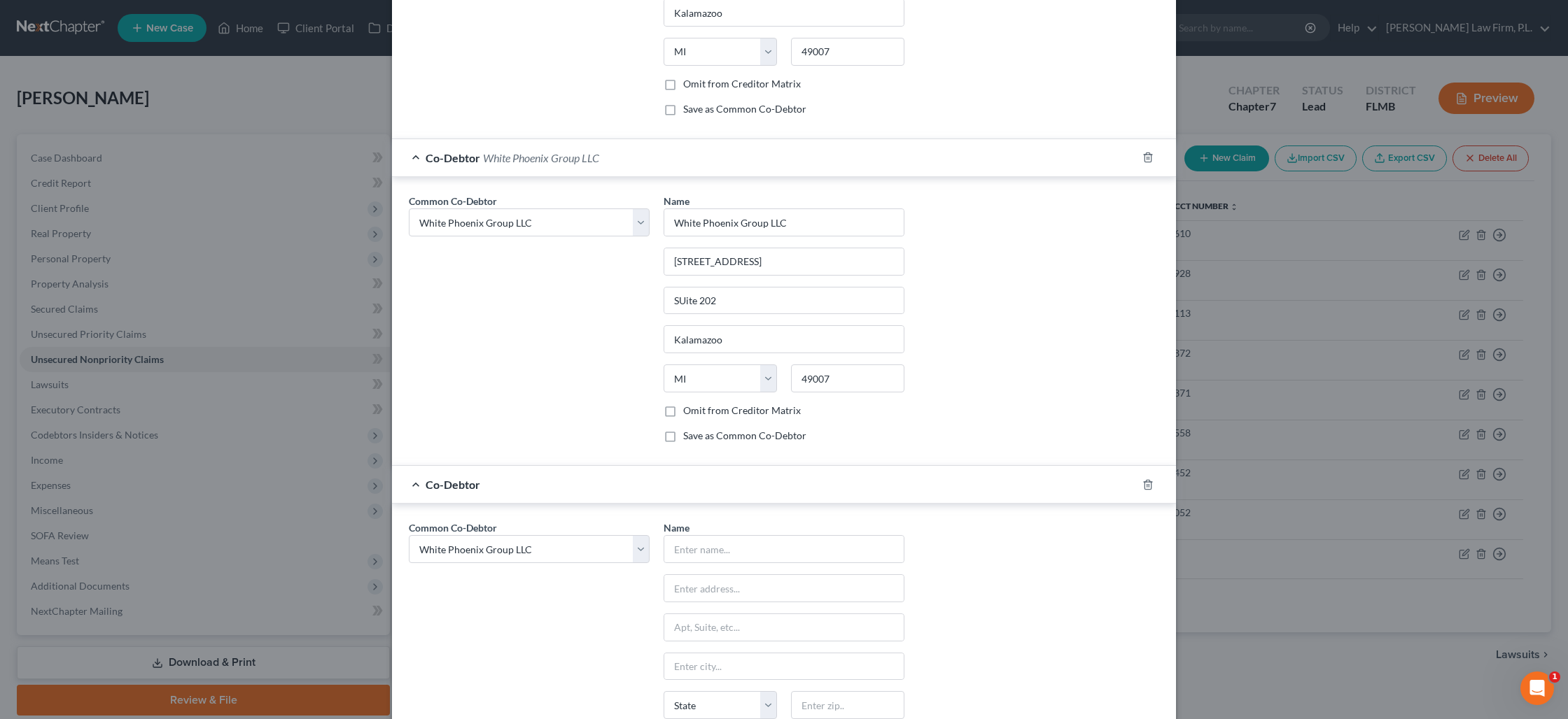
scroll to position [2857, 0]
click at [585, 553] on select "Select Erica L. White GLAC Processing Mgt White Knight Consulting LLC E. White …" at bounding box center [528, 544] width 241 height 28
click at [408, 530] on select "Select Erica L. White GLAC Processing Mgt White Knight Consulting LLC E. White …" at bounding box center [528, 544] width 241 height 28
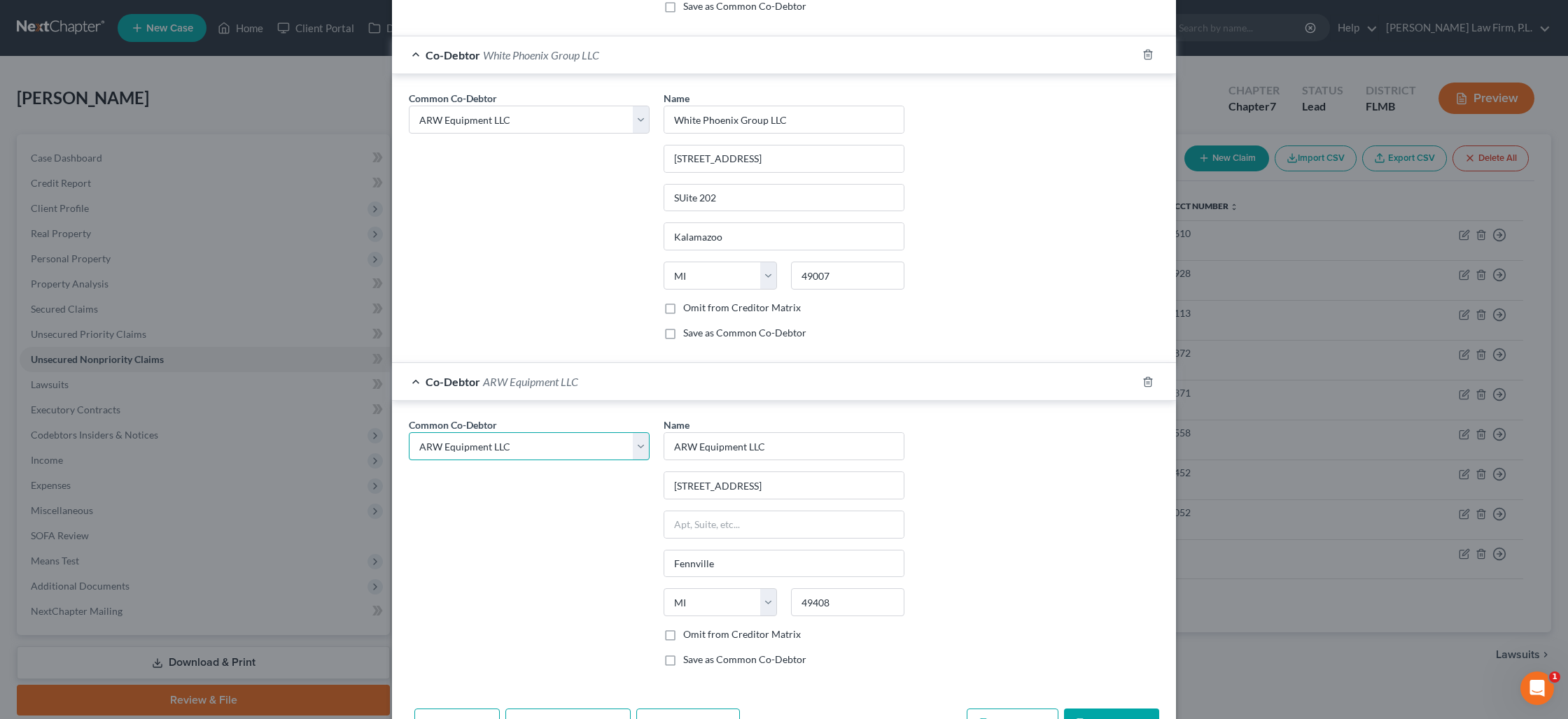
scroll to position [3001, 0]
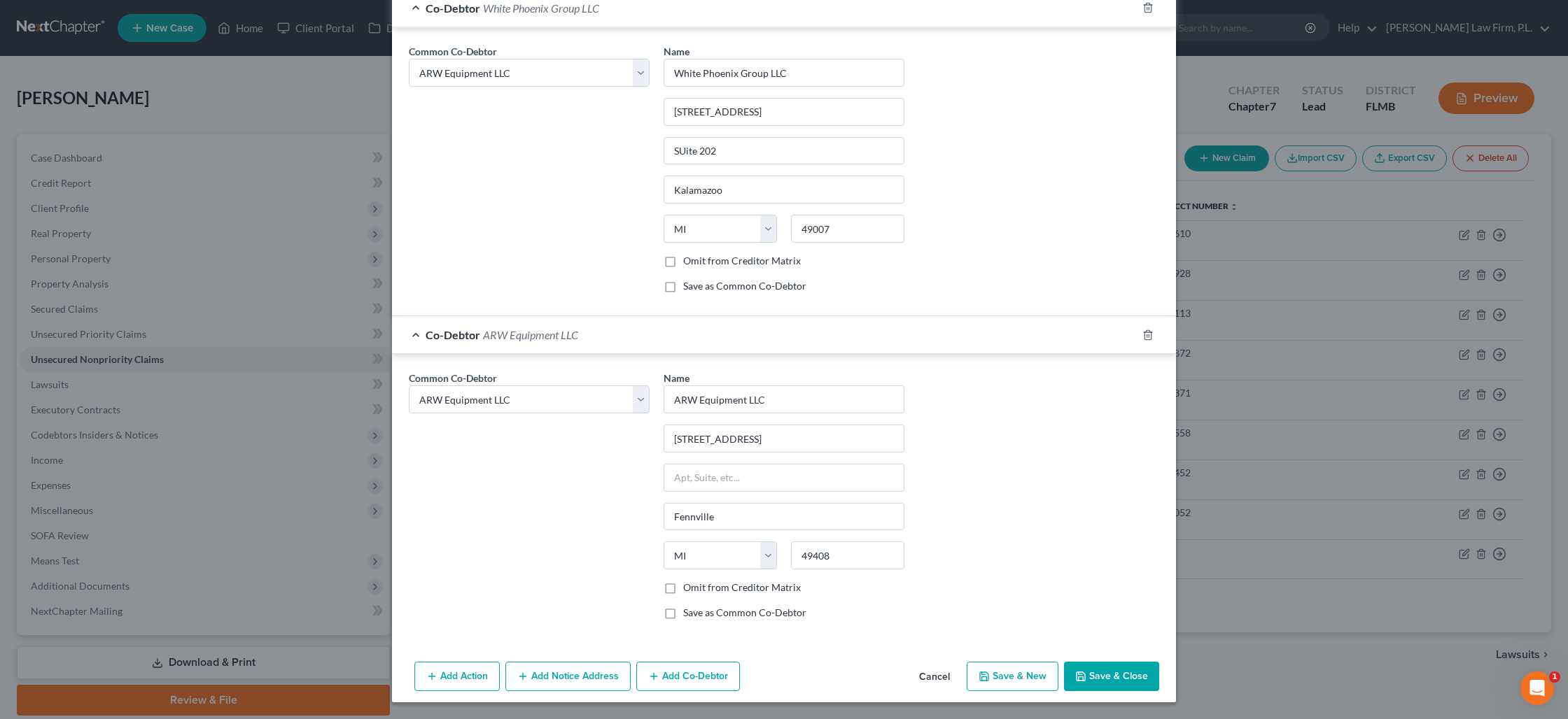
click at [1089, 674] on button "Save & Close" at bounding box center [1111, 676] width 95 height 29
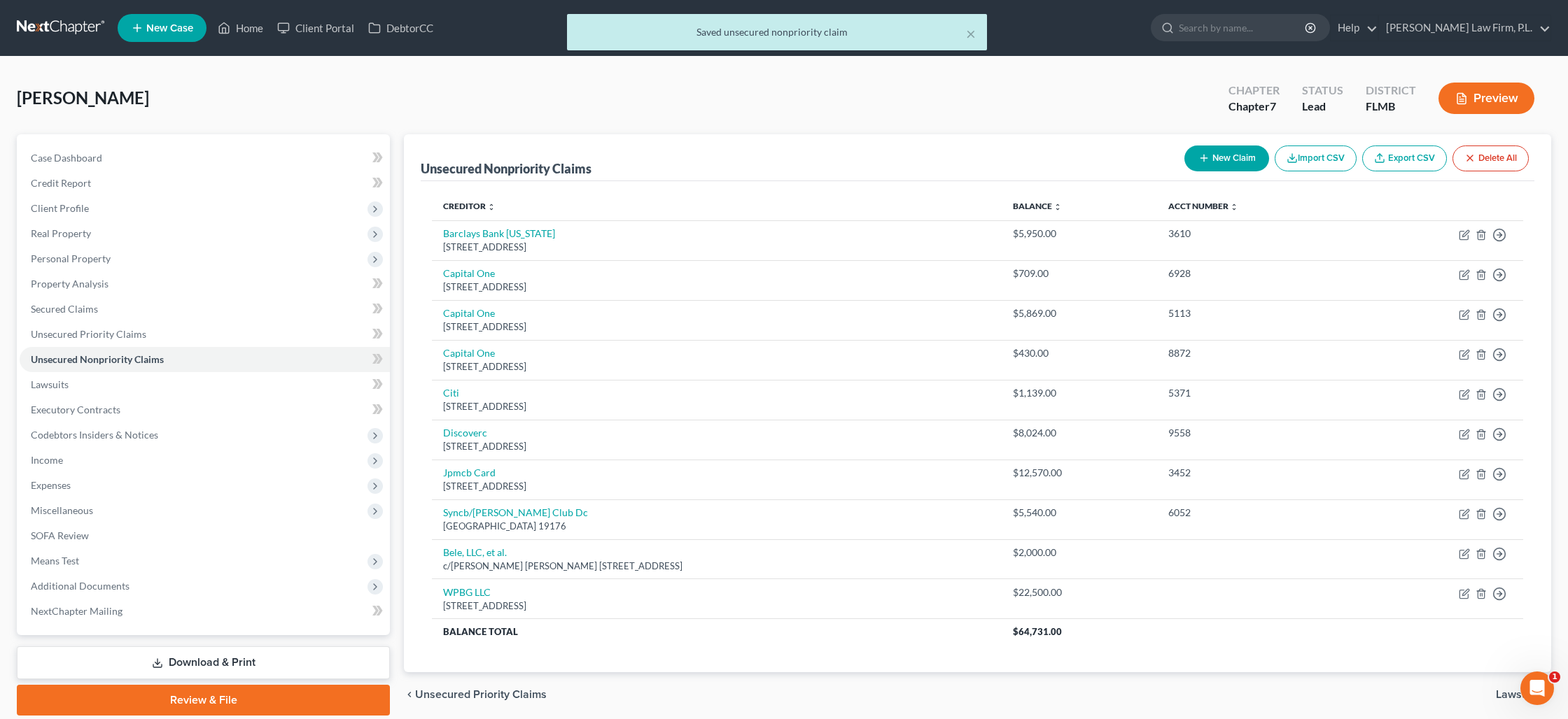
click at [1487, 111] on button "Preview" at bounding box center [1486, 98] width 95 height 32
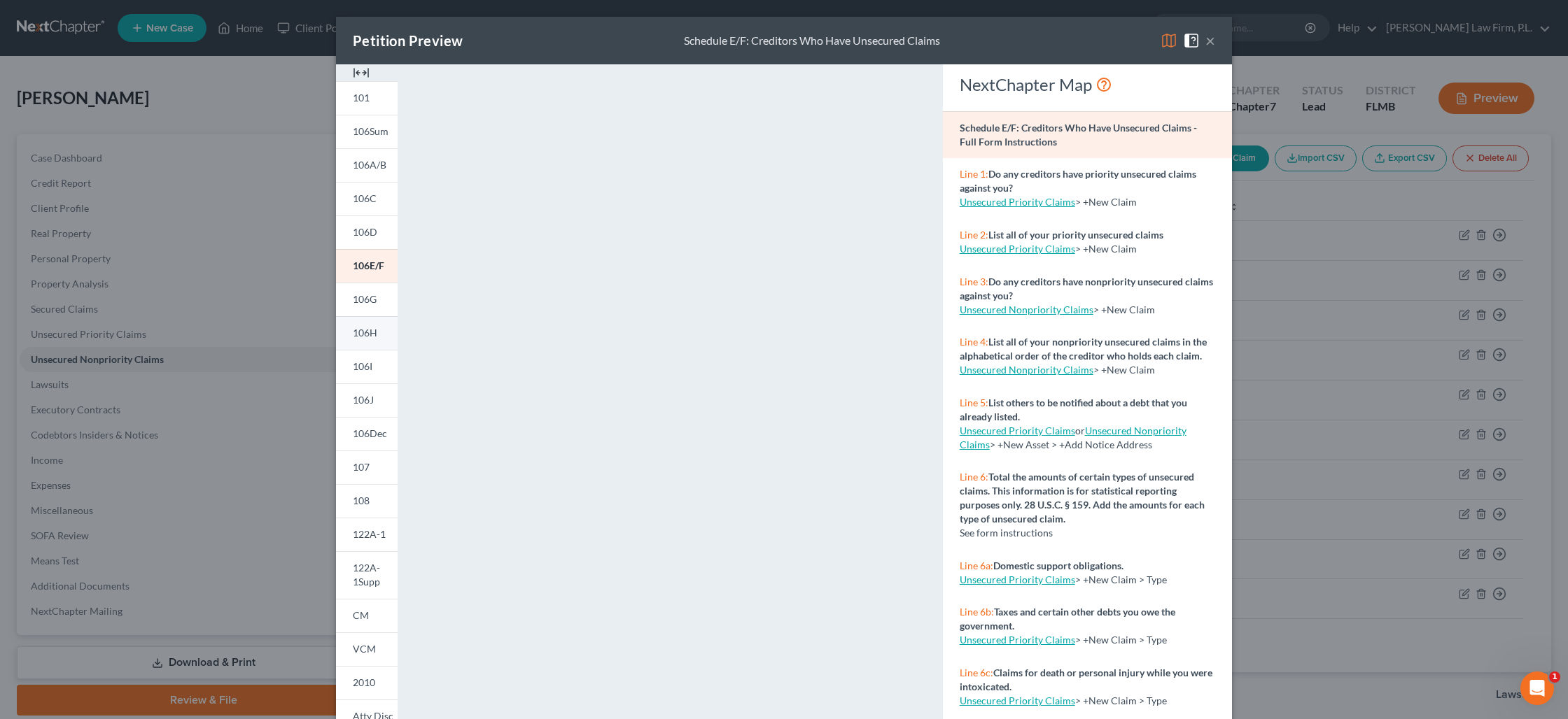
click at [372, 328] on span "106H" at bounding box center [365, 332] width 25 height 12
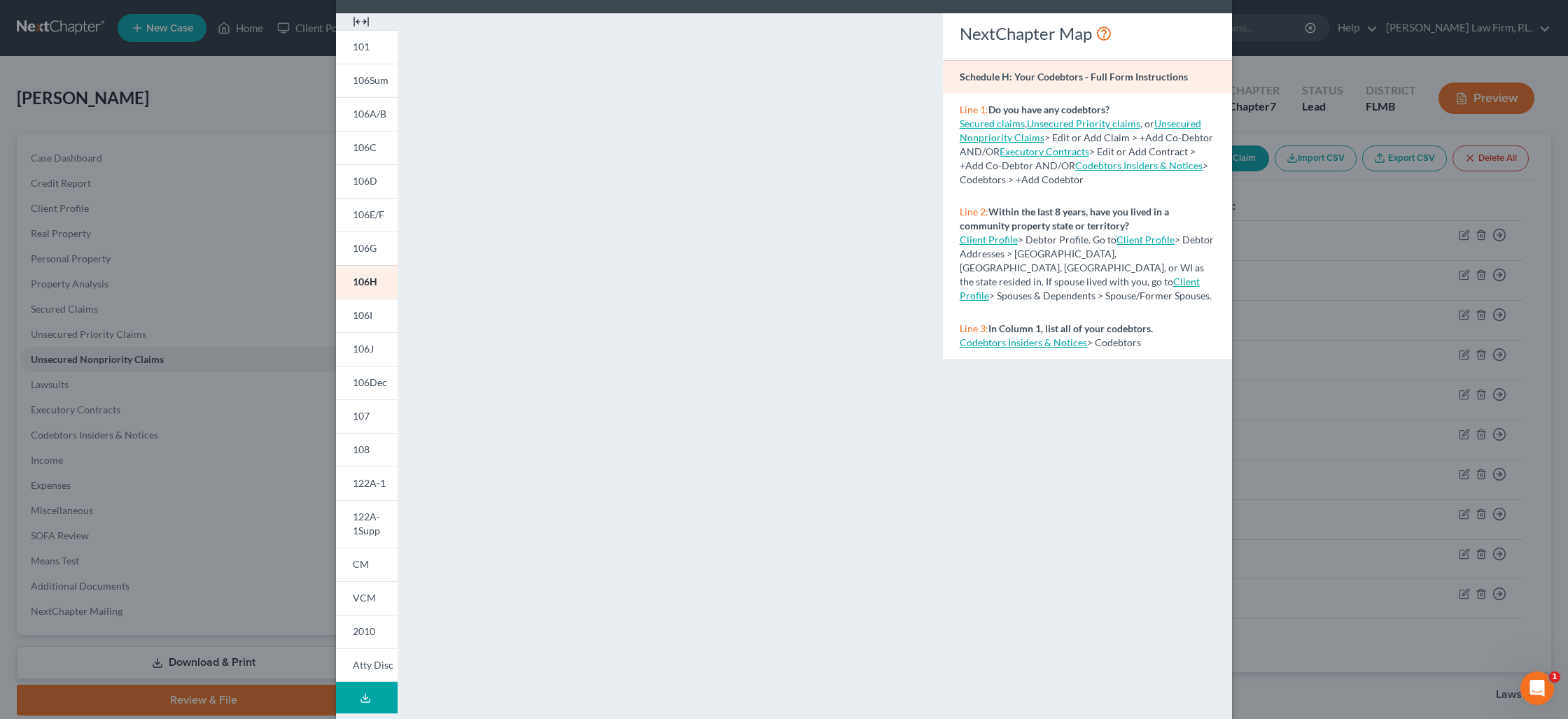
scroll to position [69, 0]
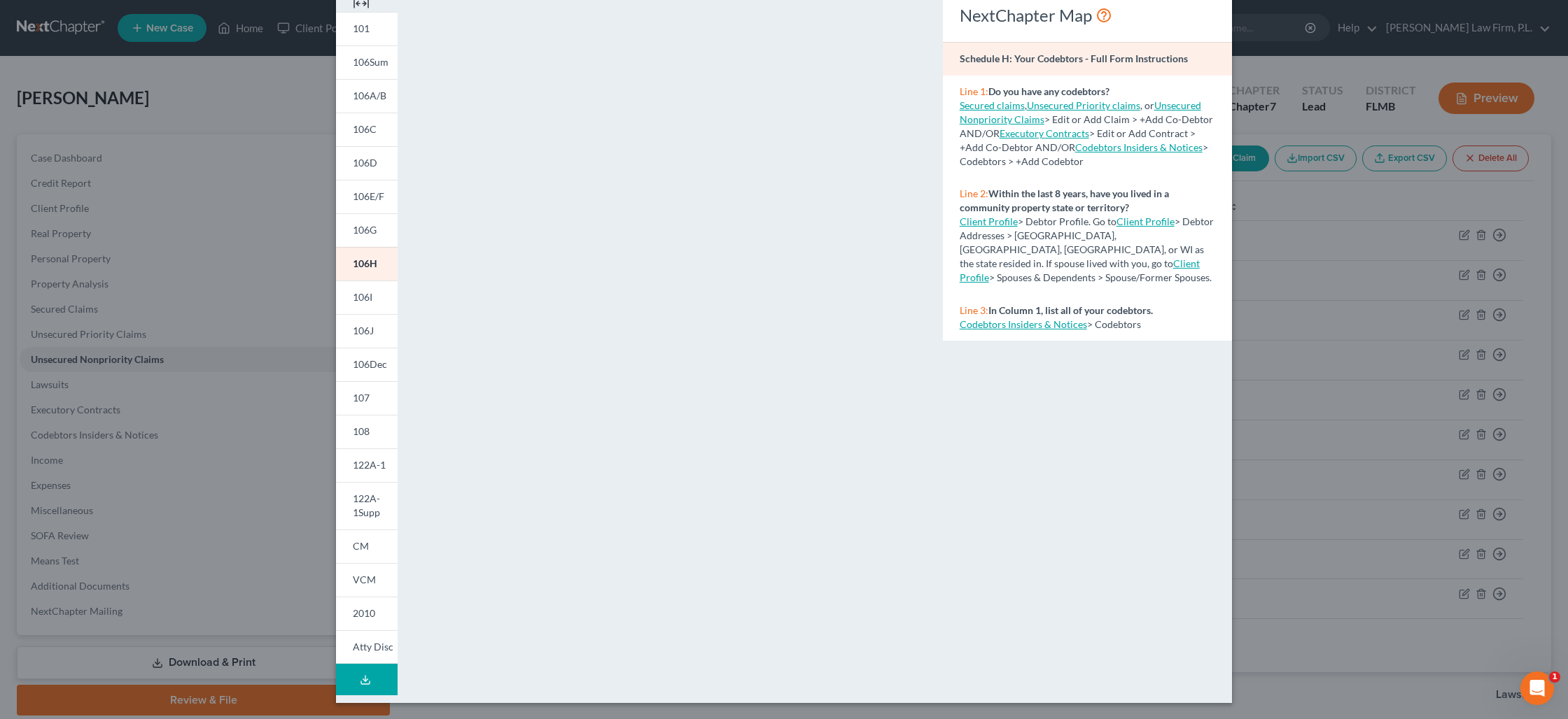
click at [1086, 492] on div "NextChapter Map Schedule H: Your Codebtors - Full Form Instructions Line 1: Do …" at bounding box center [1087, 343] width 303 height 694
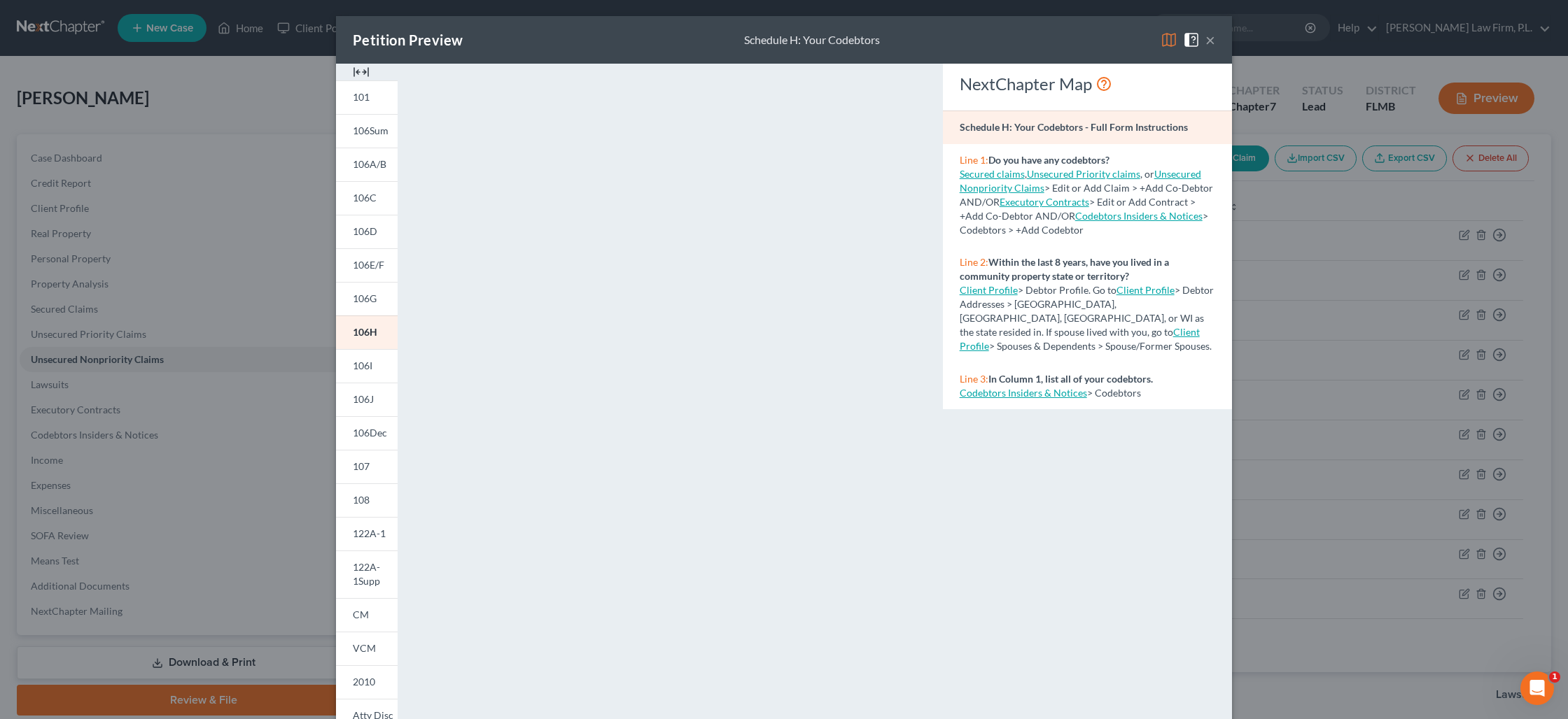
scroll to position [0, 0]
click at [372, 272] on span "106E/F" at bounding box center [368, 265] width 32 height 12
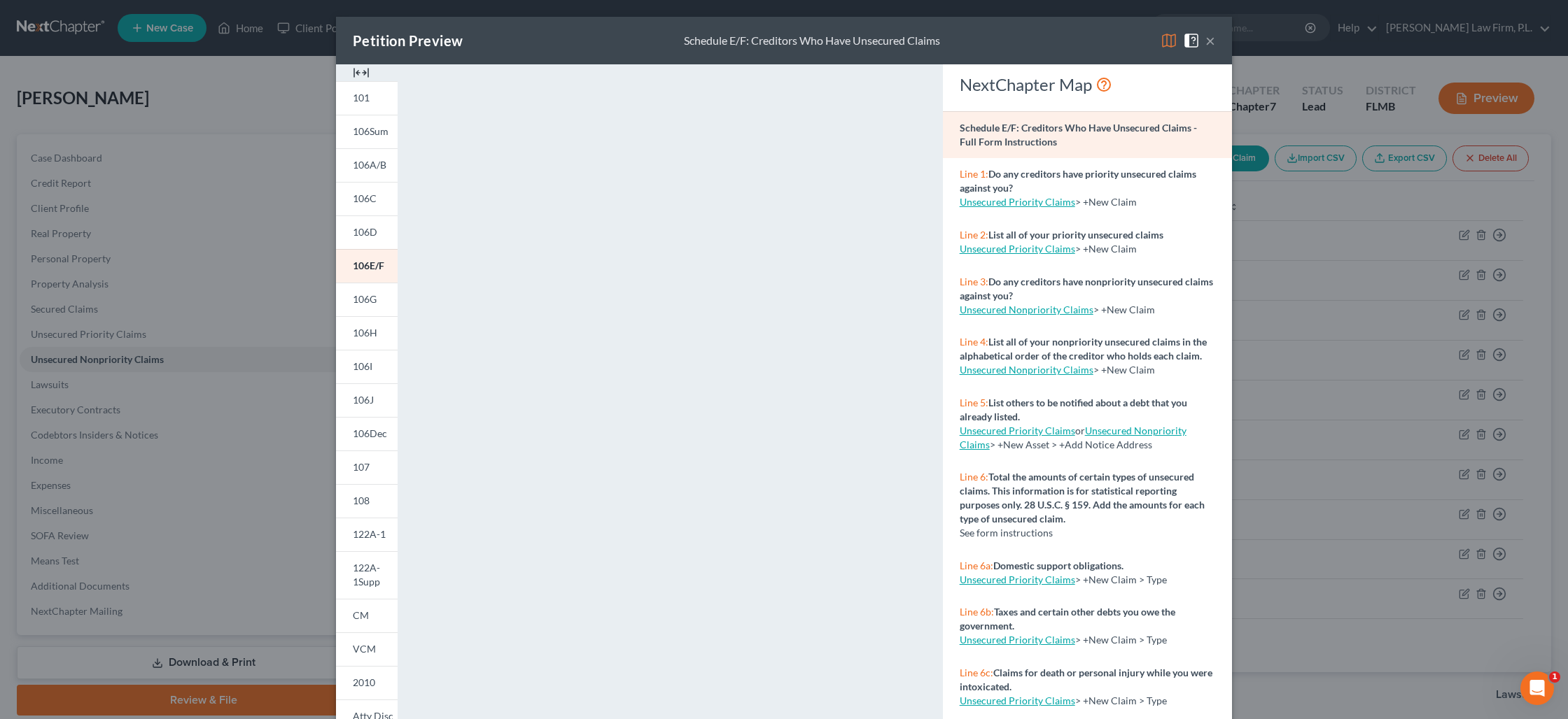
click at [1205, 40] on button "×" at bounding box center [1210, 40] width 10 height 16
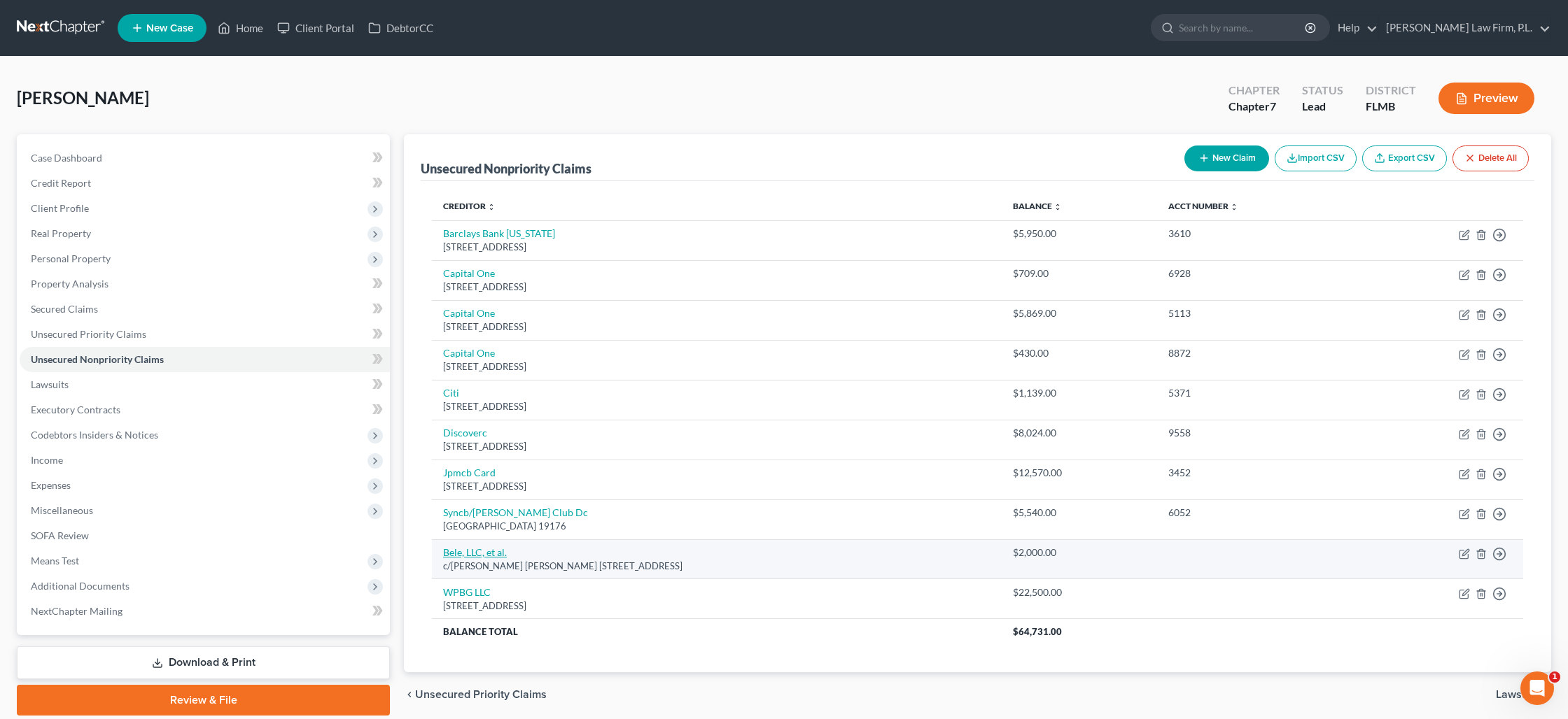
click at [495, 548] on link "Bele, LLC, et al." at bounding box center [475, 552] width 64 height 12
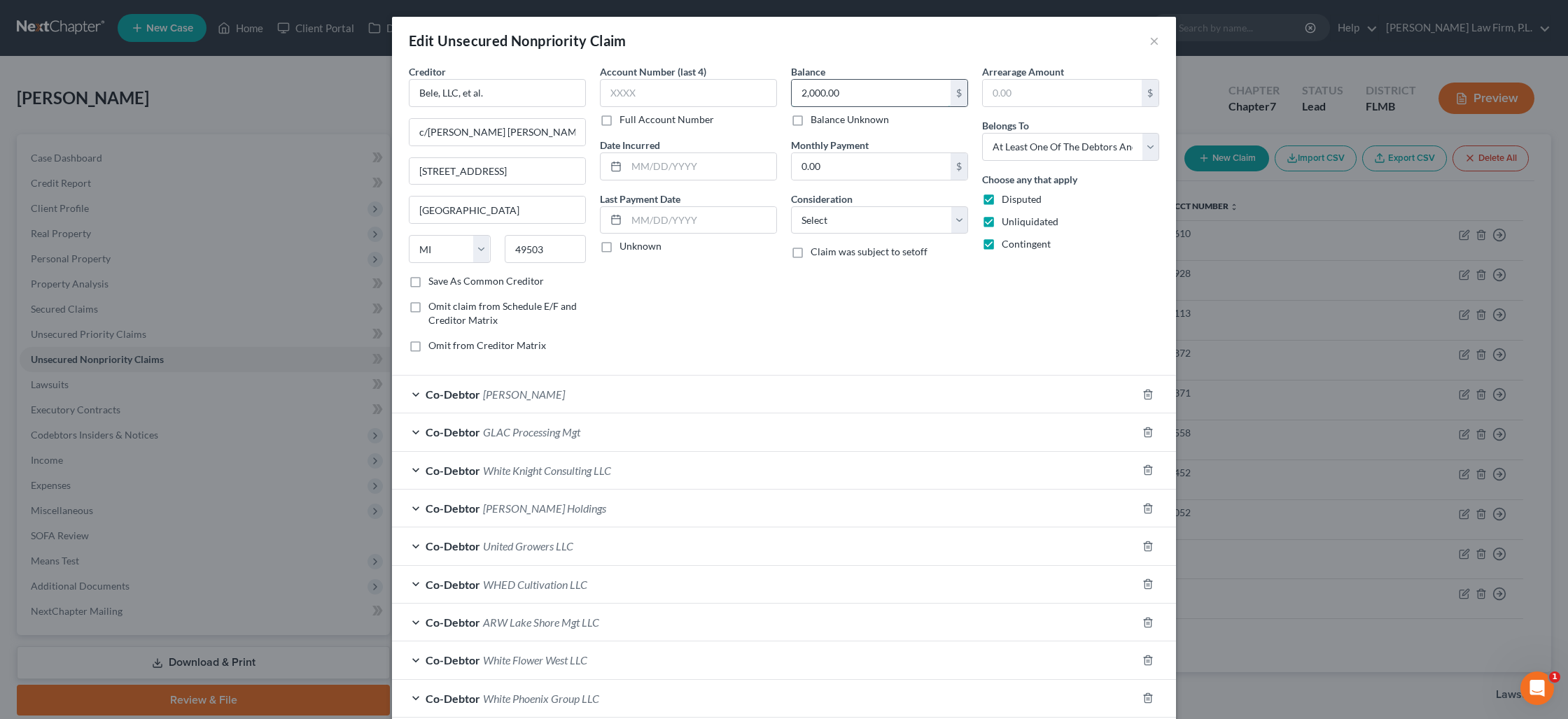
click at [849, 102] on input "2,000.00" at bounding box center [870, 93] width 159 height 26
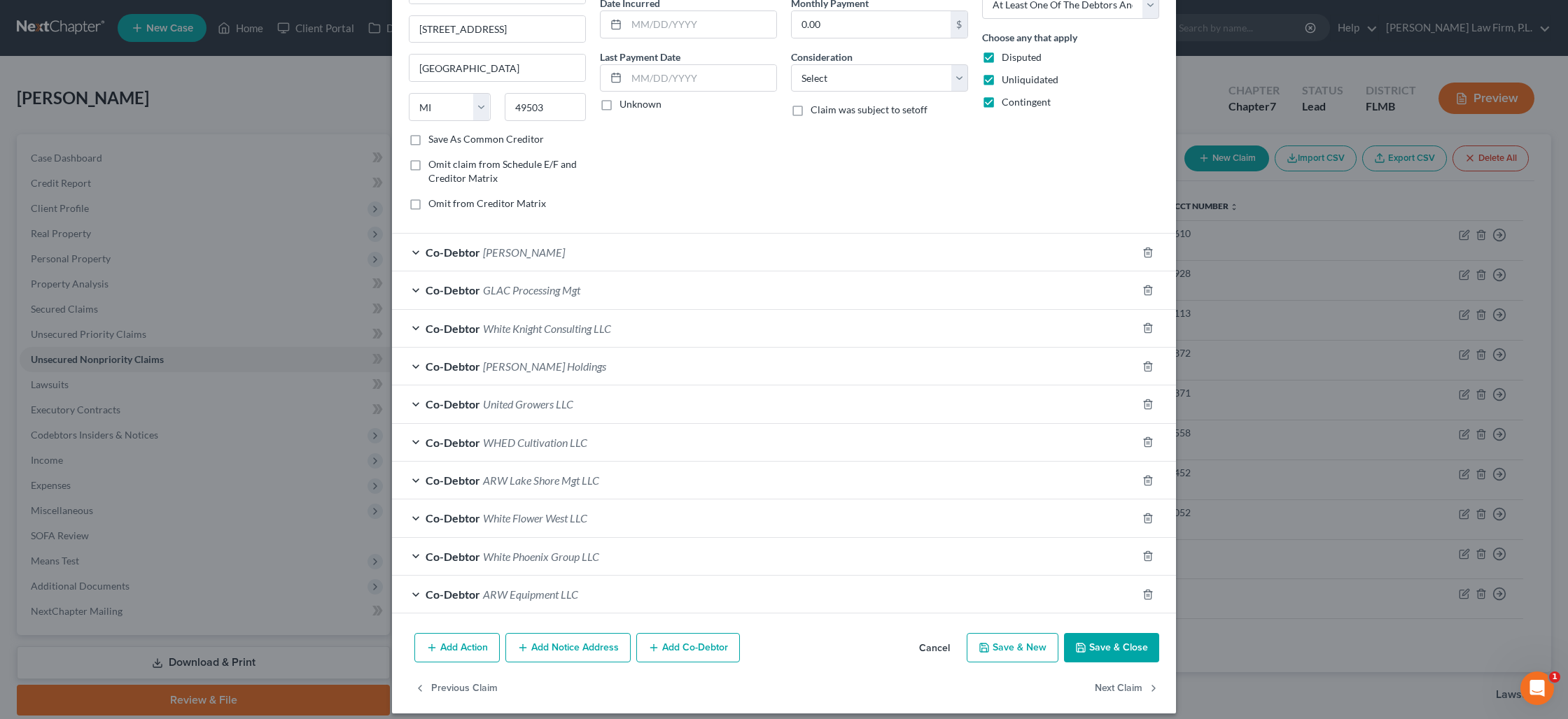
scroll to position [154, 0]
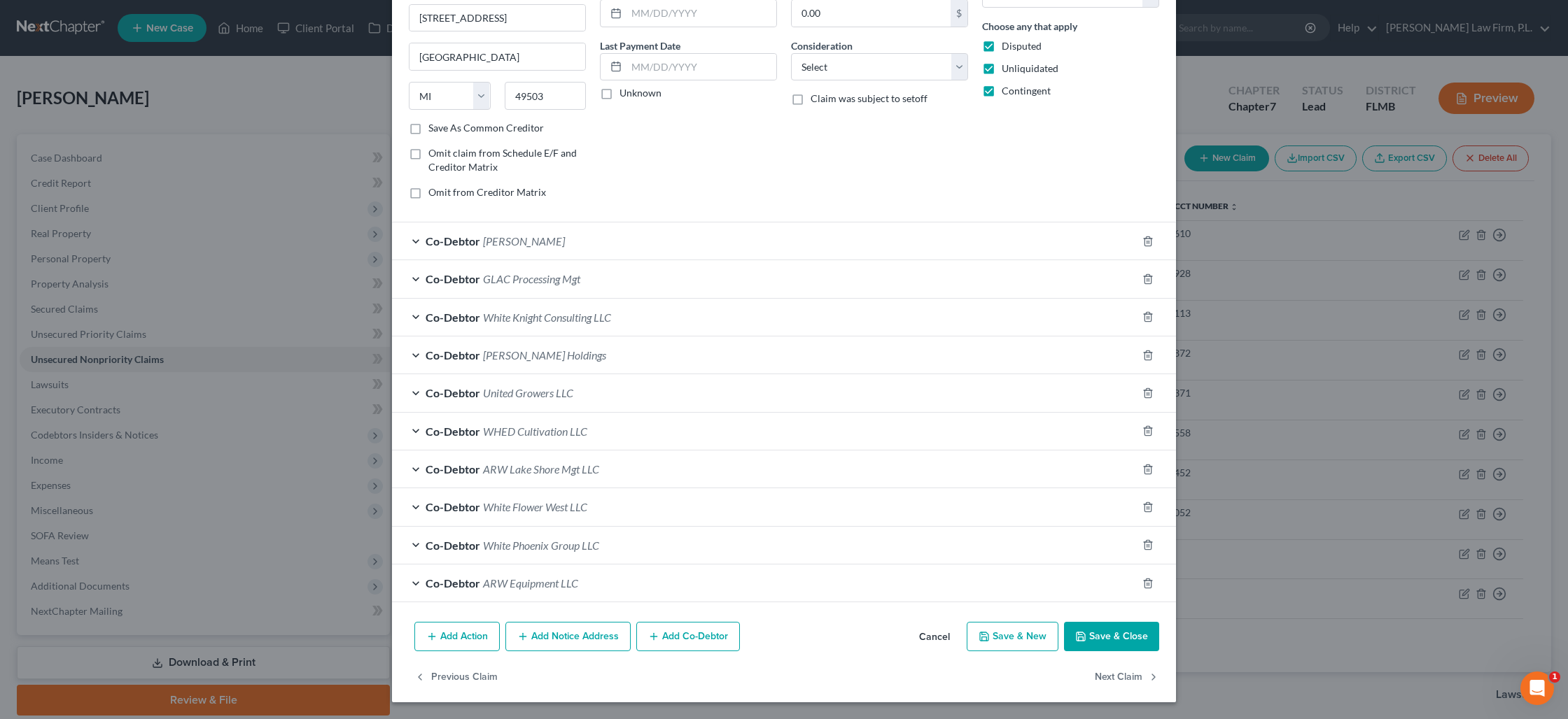
click at [1110, 634] on button "Save & Close" at bounding box center [1111, 636] width 95 height 29
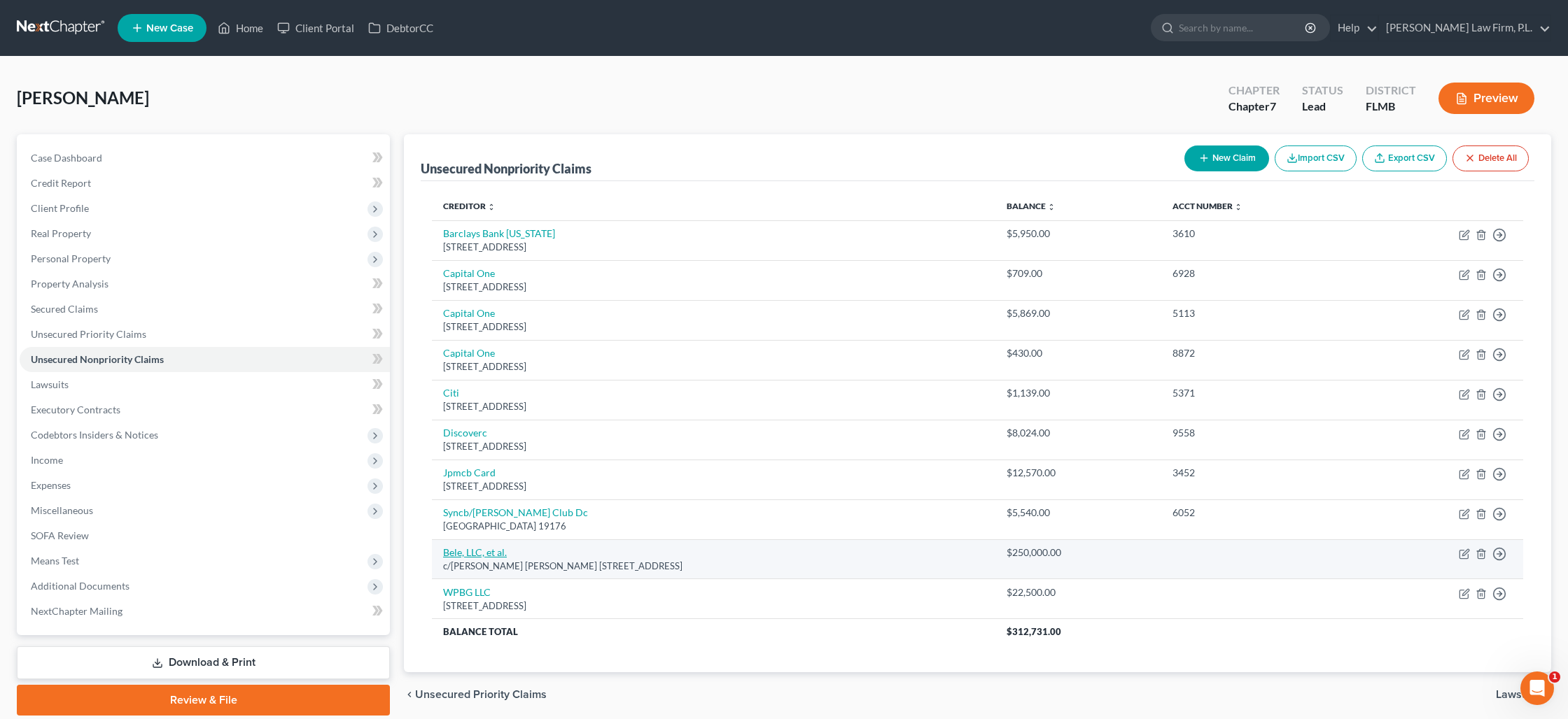
click at [489, 549] on link "Bele, LLC, et al." at bounding box center [475, 552] width 64 height 12
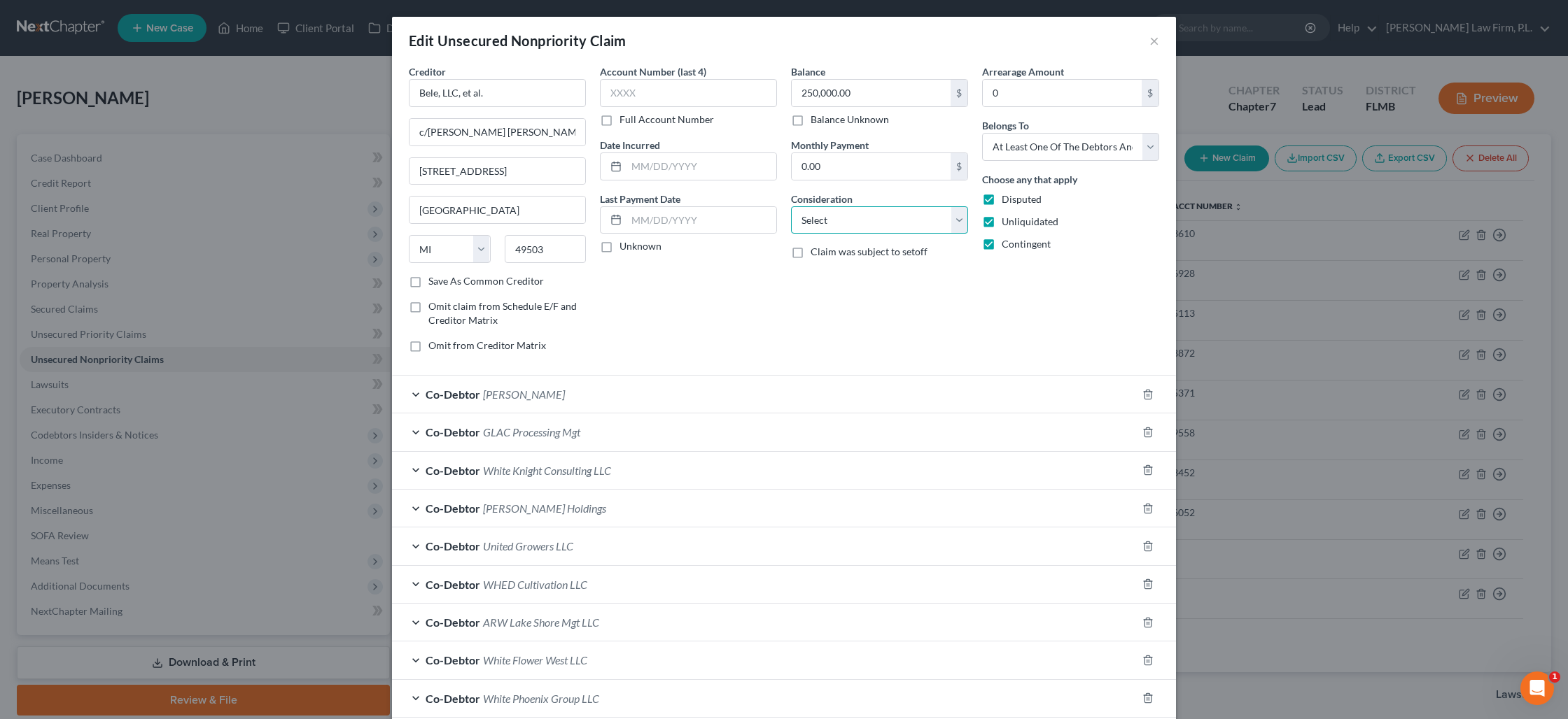
click at [827, 227] on select "Select Cable / Satellite Services Collection Agency Credit Card Debt Debt Couns…" at bounding box center [879, 220] width 177 height 28
click at [791, 206] on select "Select Cable / Satellite Services Collection Agency Credit Card Debt Debt Couns…" at bounding box center [879, 220] width 177 height 28
click at [834, 284] on input "text" at bounding box center [879, 273] width 176 height 26
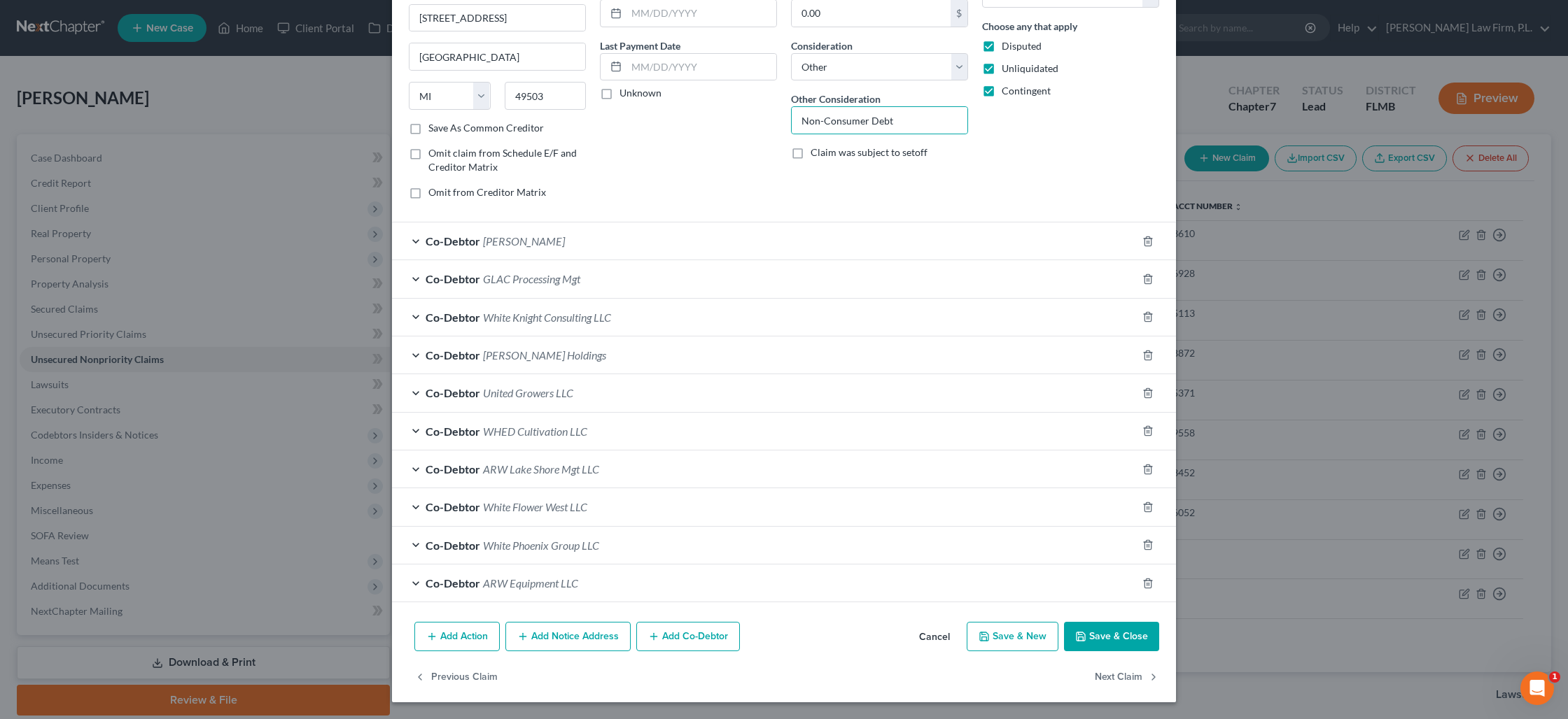
click at [580, 634] on button "Add Notice Address" at bounding box center [568, 636] width 126 height 29
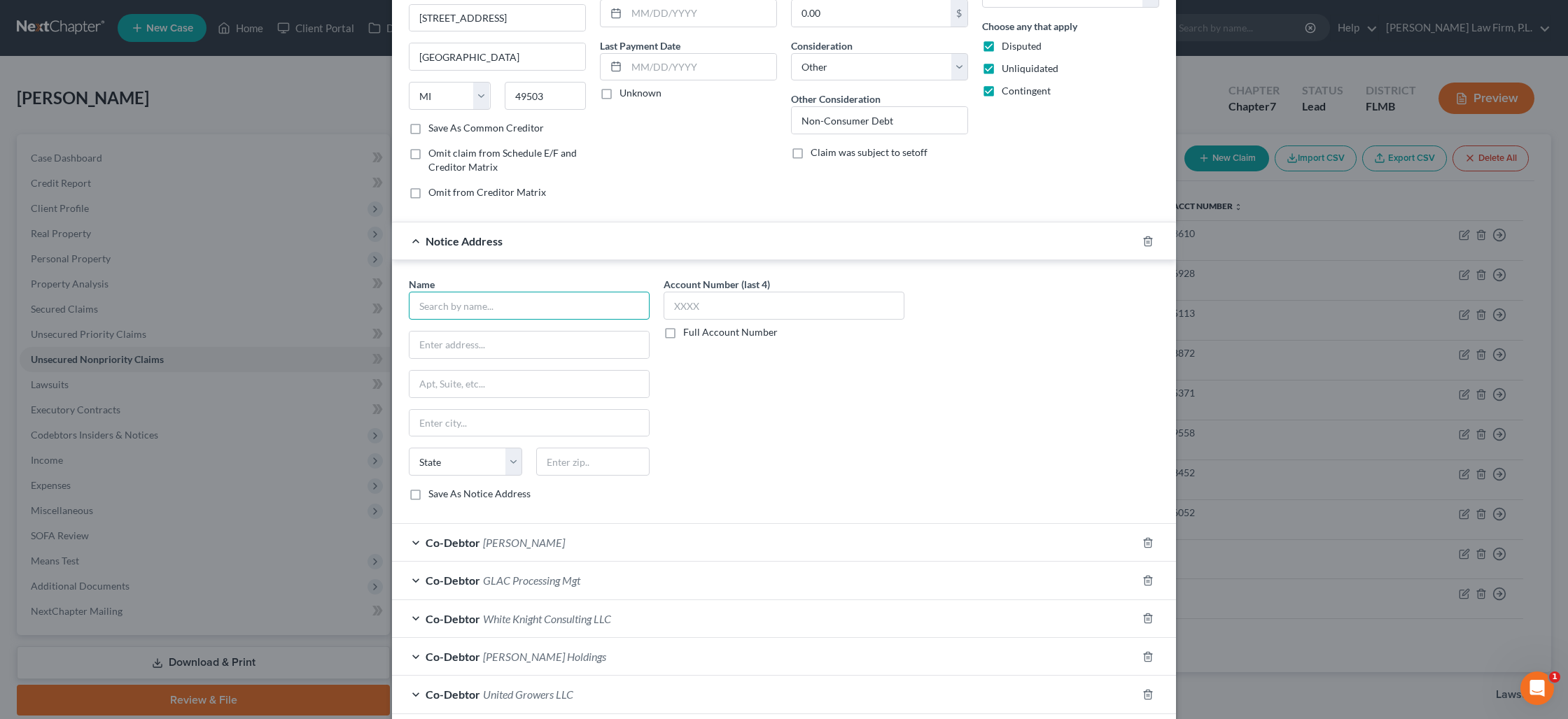
click at [467, 303] on input "text" at bounding box center [528, 305] width 241 height 28
click at [603, 469] on input "49504" at bounding box center [593, 462] width 114 height 28
click at [428, 494] on label "Save As Notice Address" at bounding box center [479, 494] width 102 height 14
click at [434, 494] on input "Save As Notice Address" at bounding box center [438, 492] width 9 height 9
click at [691, 308] on input "text" at bounding box center [784, 305] width 241 height 28
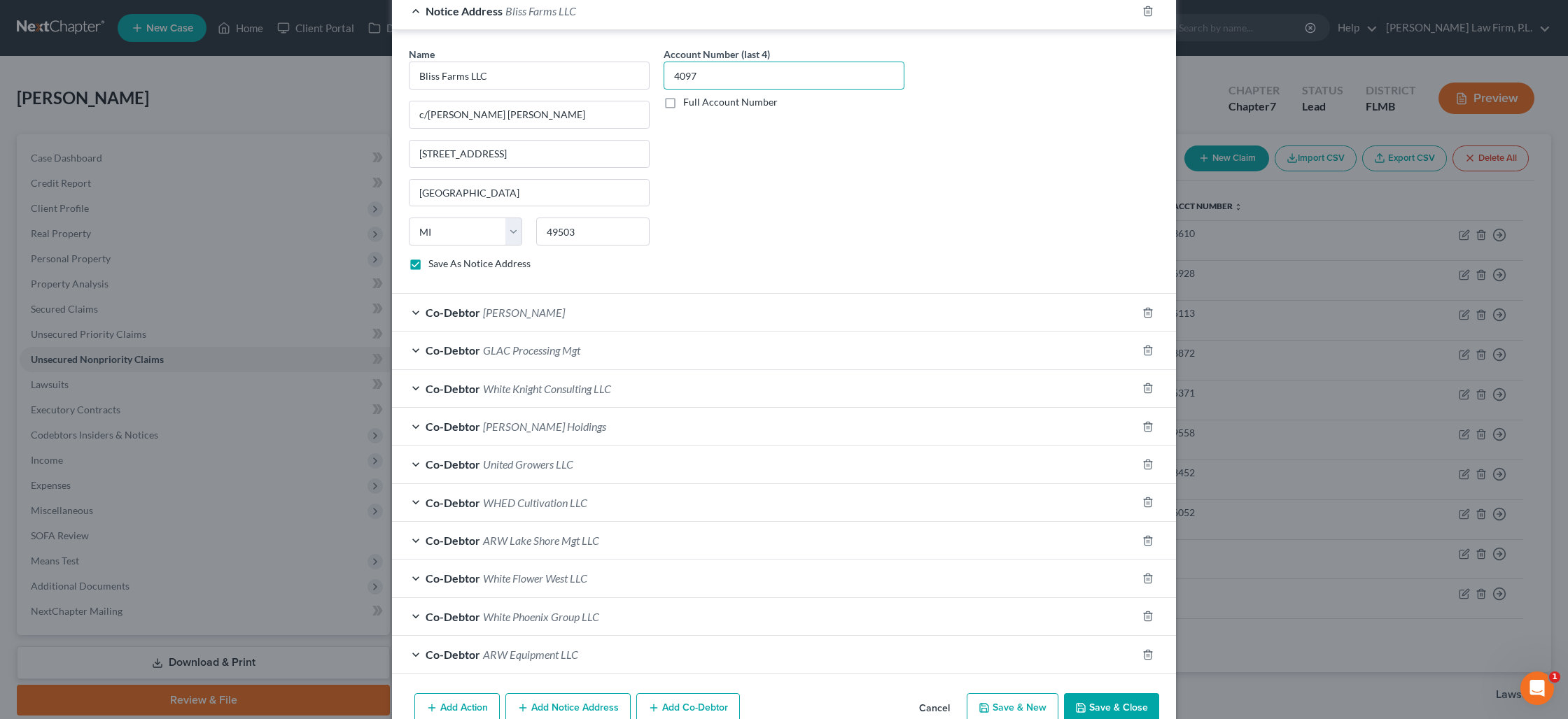
scroll to position [455, 0]
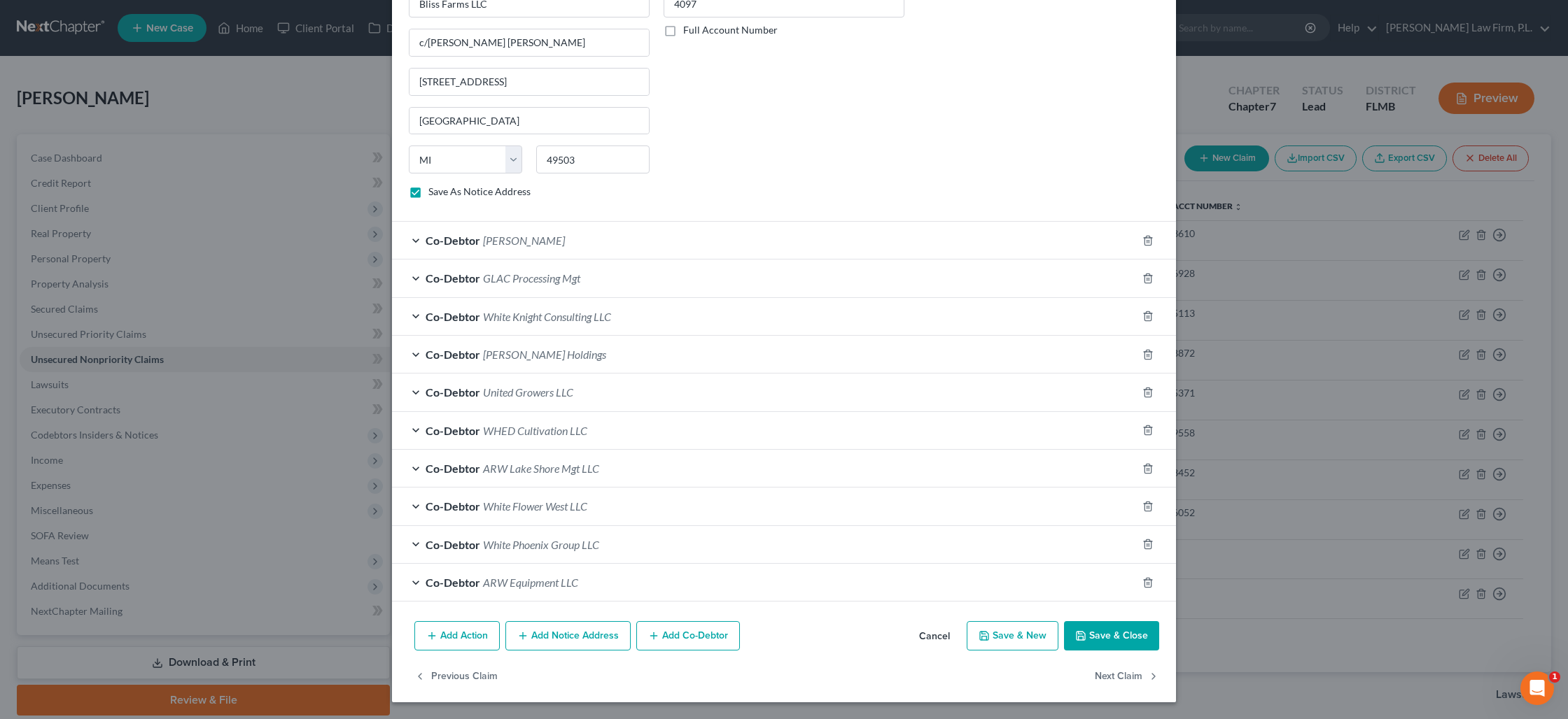
click at [570, 634] on button "Add Notice Address" at bounding box center [568, 635] width 126 height 29
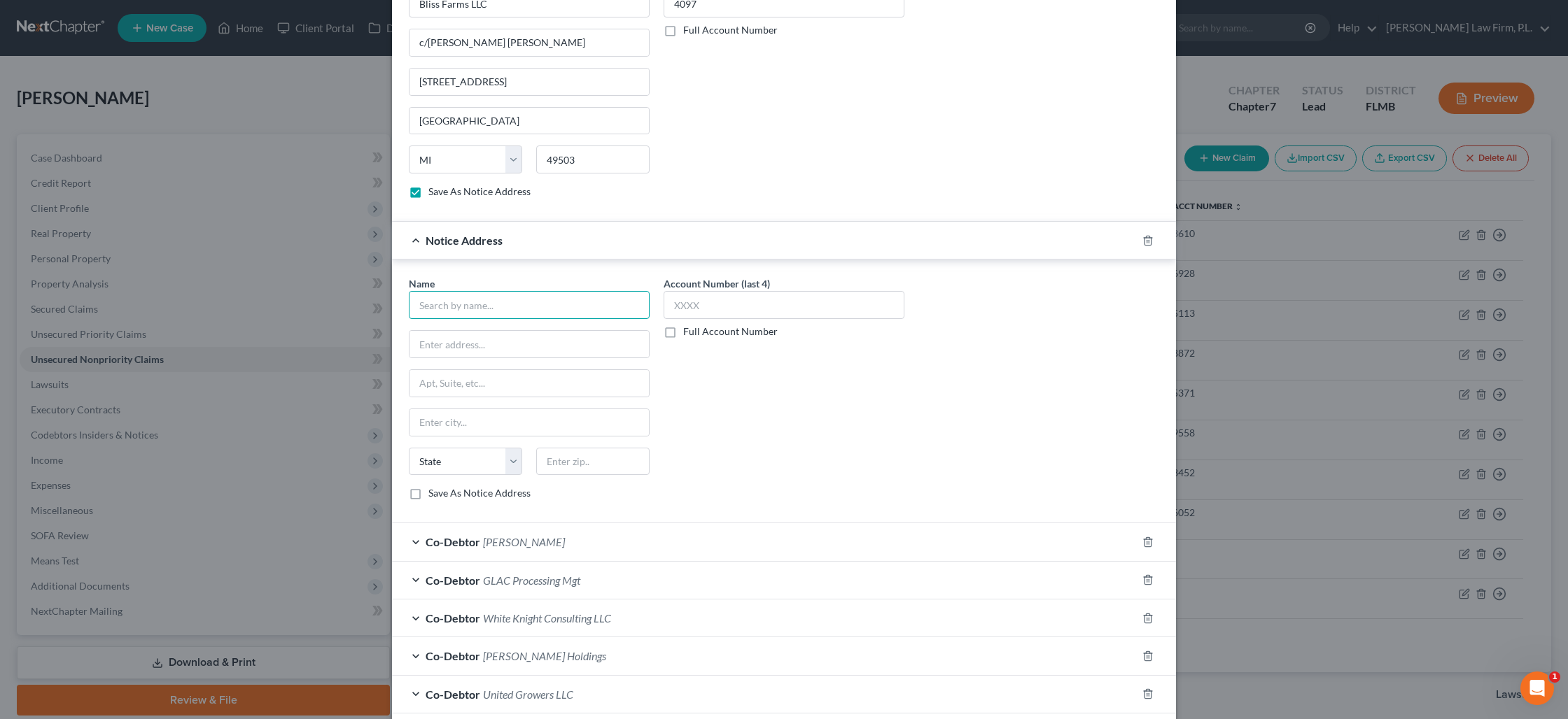
click at [471, 313] on input "text" at bounding box center [528, 305] width 241 height 28
click at [680, 313] on input "text" at bounding box center [784, 305] width 241 height 28
click at [428, 494] on label "Save As Notice Address" at bounding box center [479, 493] width 102 height 14
click at [434, 494] on input "Save As Notice Address" at bounding box center [438, 491] width 9 height 9
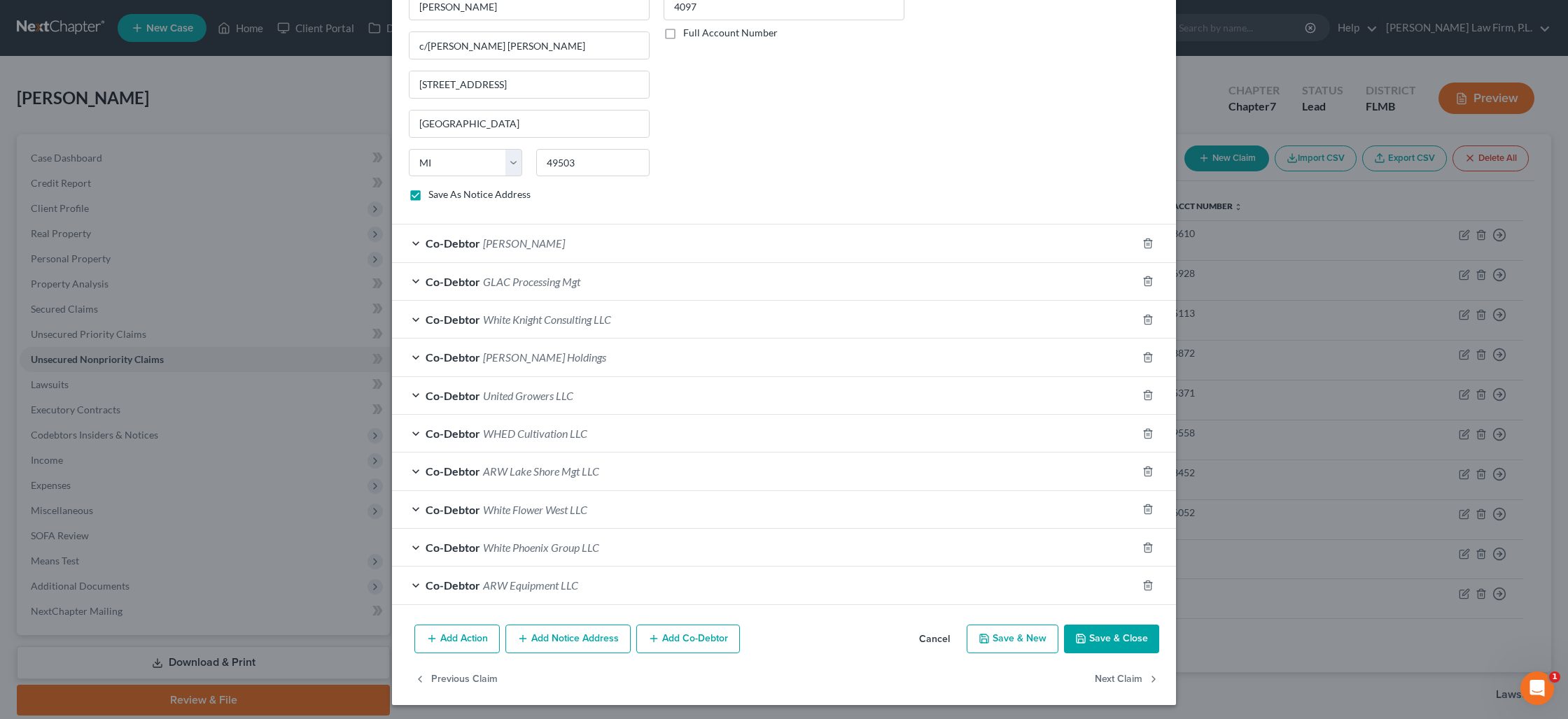
scroll to position [757, 0]
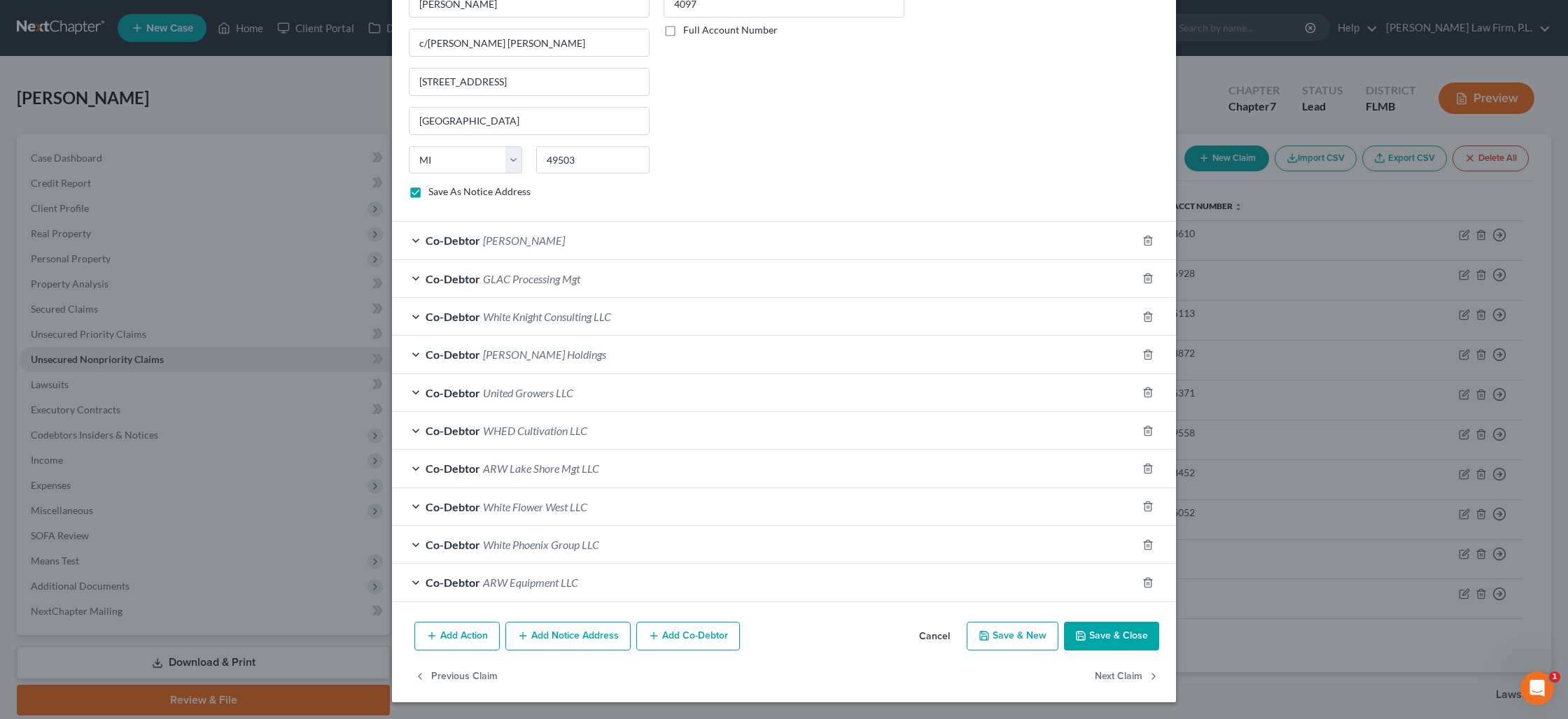
click at [574, 631] on button "Add Notice Address" at bounding box center [568, 636] width 126 height 29
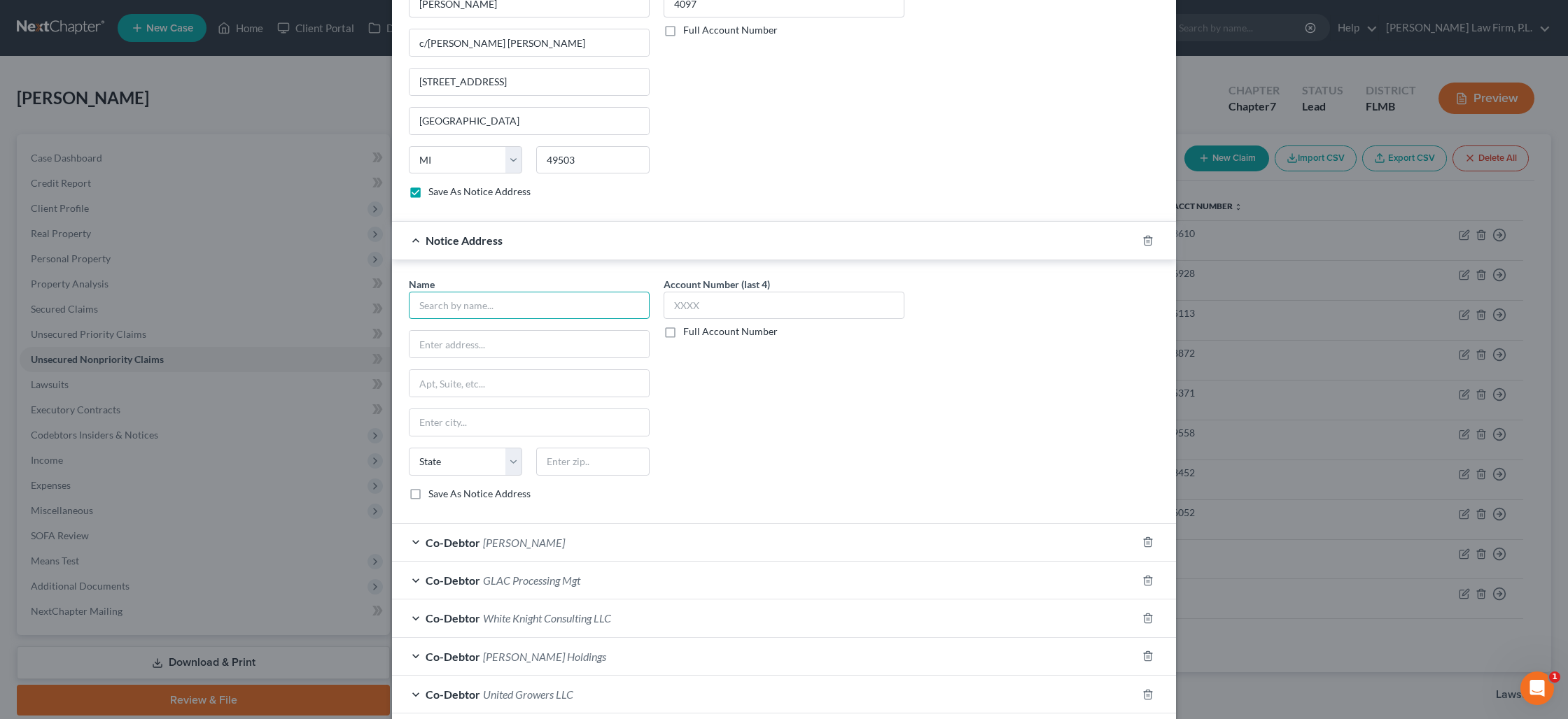
click at [461, 311] on input "text" at bounding box center [528, 305] width 241 height 28
click at [689, 311] on input "text" at bounding box center [784, 305] width 241 height 28
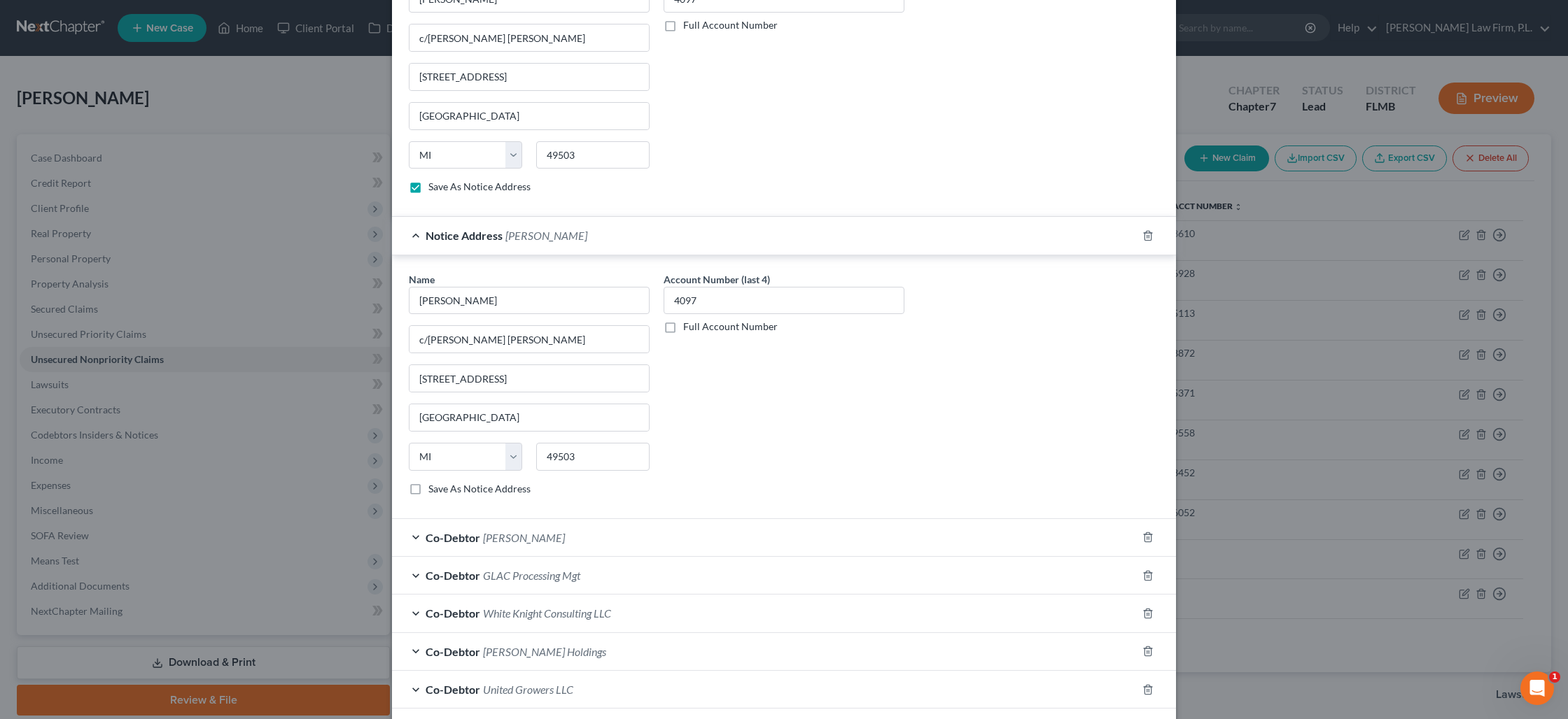
click at [428, 487] on label "Save As Notice Address" at bounding box center [479, 488] width 102 height 14
click at [434, 487] on input "Save As Notice Address" at bounding box center [438, 486] width 9 height 9
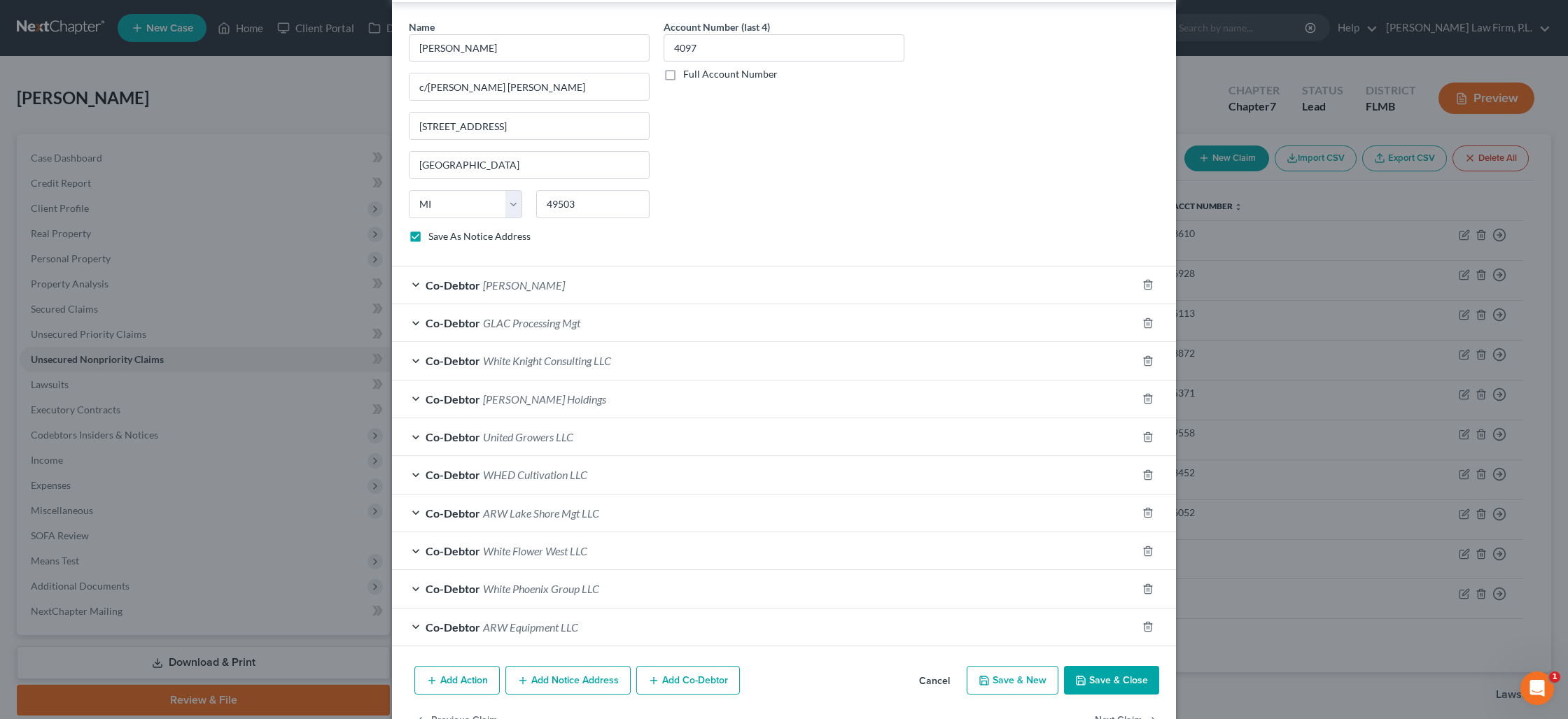
scroll to position [1058, 0]
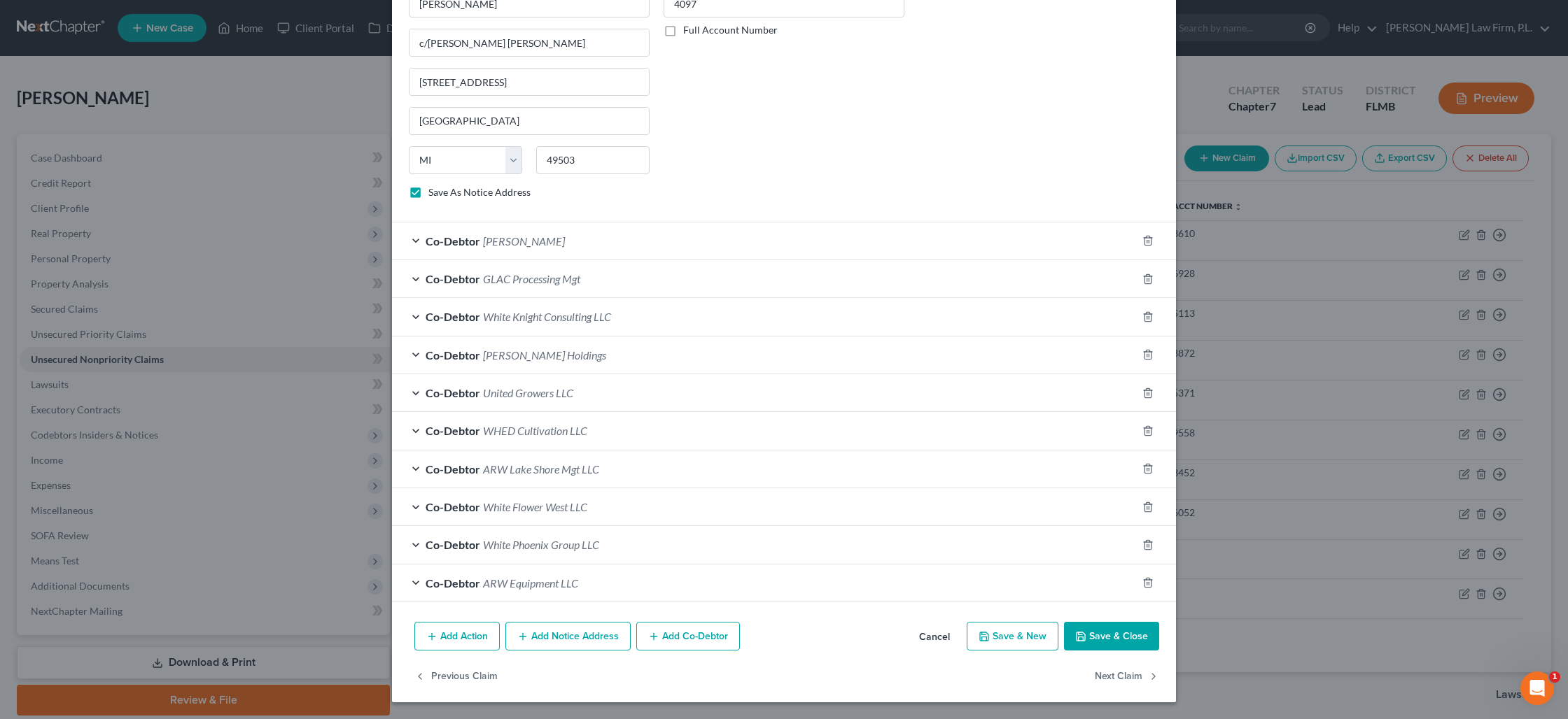
click at [569, 640] on button "Add Notice Address" at bounding box center [568, 636] width 126 height 29
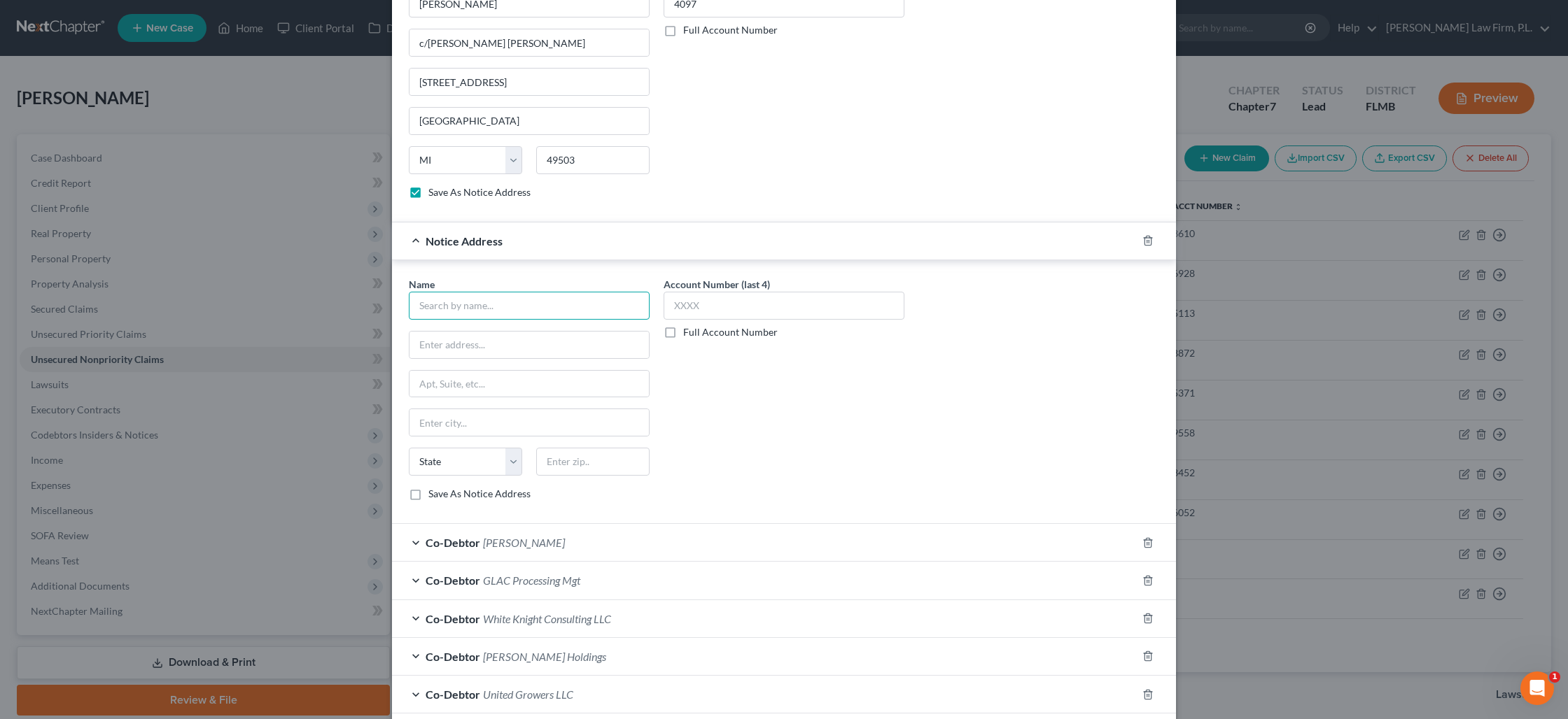
click at [481, 311] on input "text" at bounding box center [528, 305] width 241 height 28
click at [539, 385] on input "45 Ottawa Ave. SW" at bounding box center [528, 384] width 239 height 26
click at [678, 318] on input "text" at bounding box center [784, 305] width 241 height 28
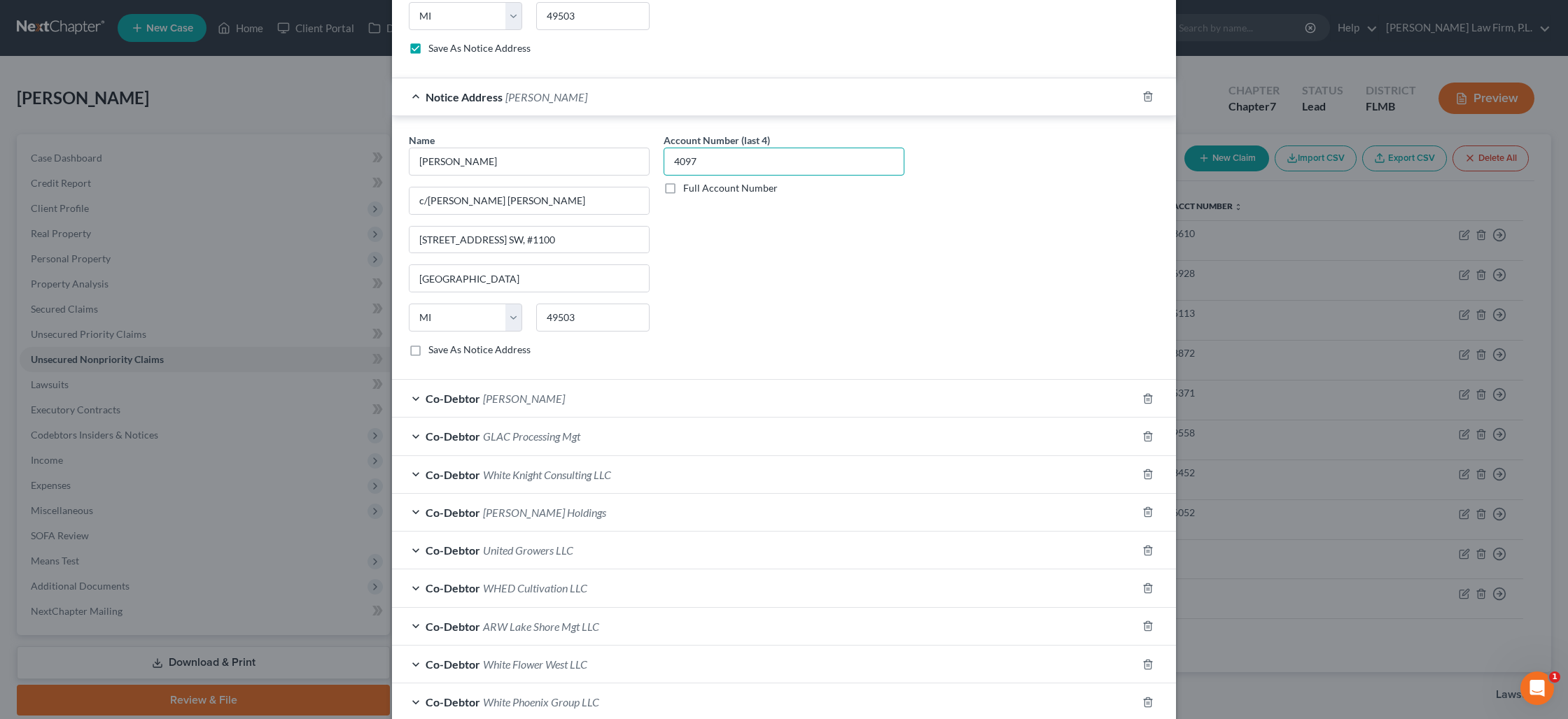
scroll to position [1225, 0]
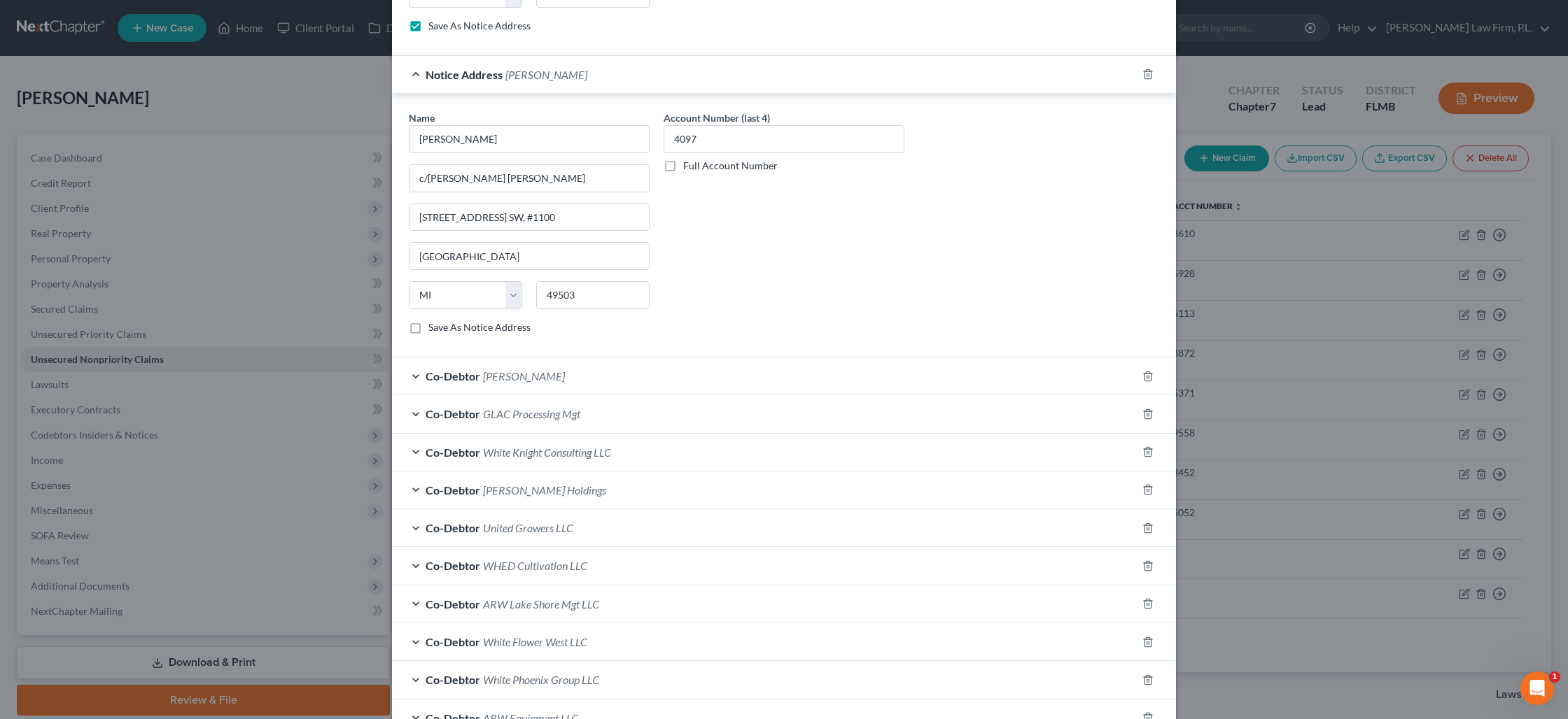
click at [428, 327] on label "Save As Notice Address" at bounding box center [479, 326] width 102 height 14
click at [434, 327] on input "Save As Notice Address" at bounding box center [438, 325] width 9 height 9
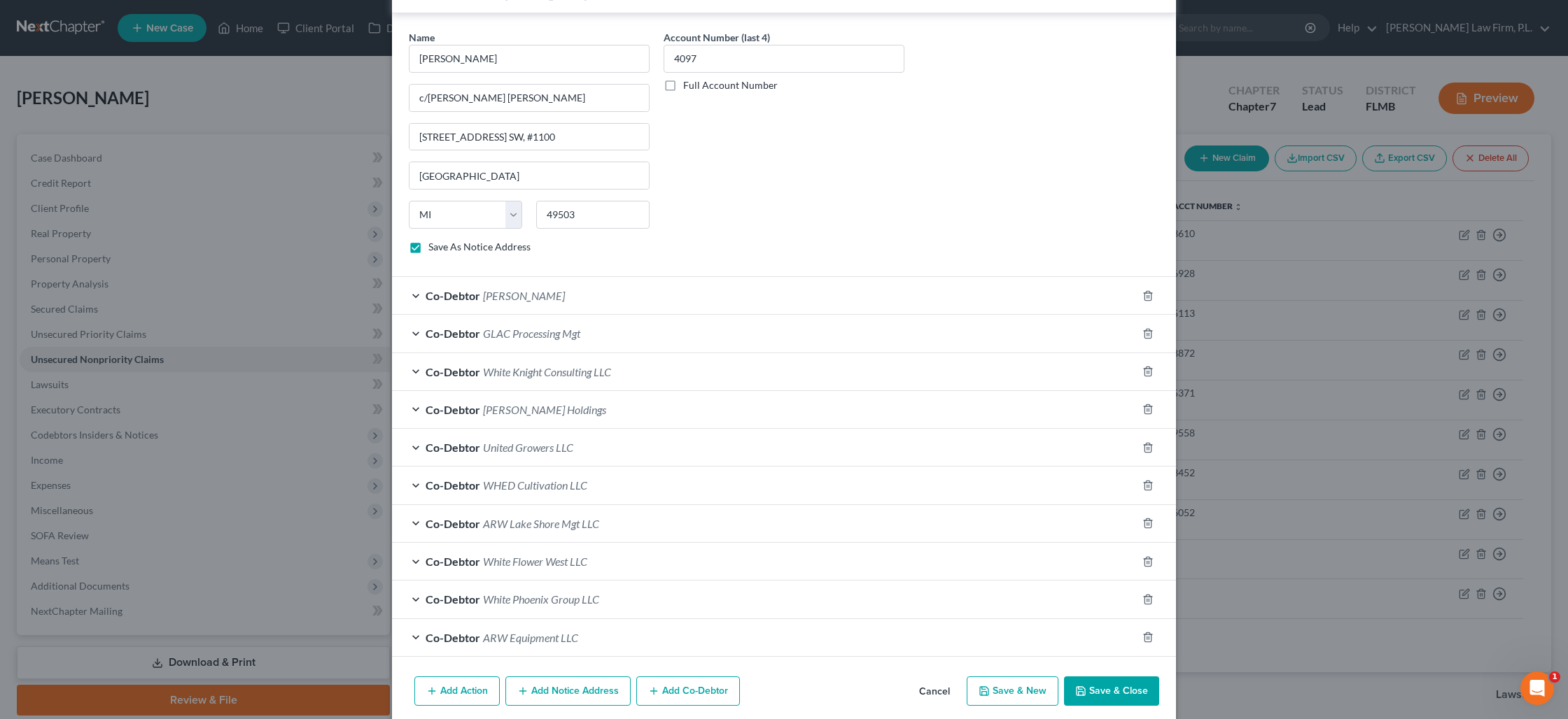
scroll to position [1360, 0]
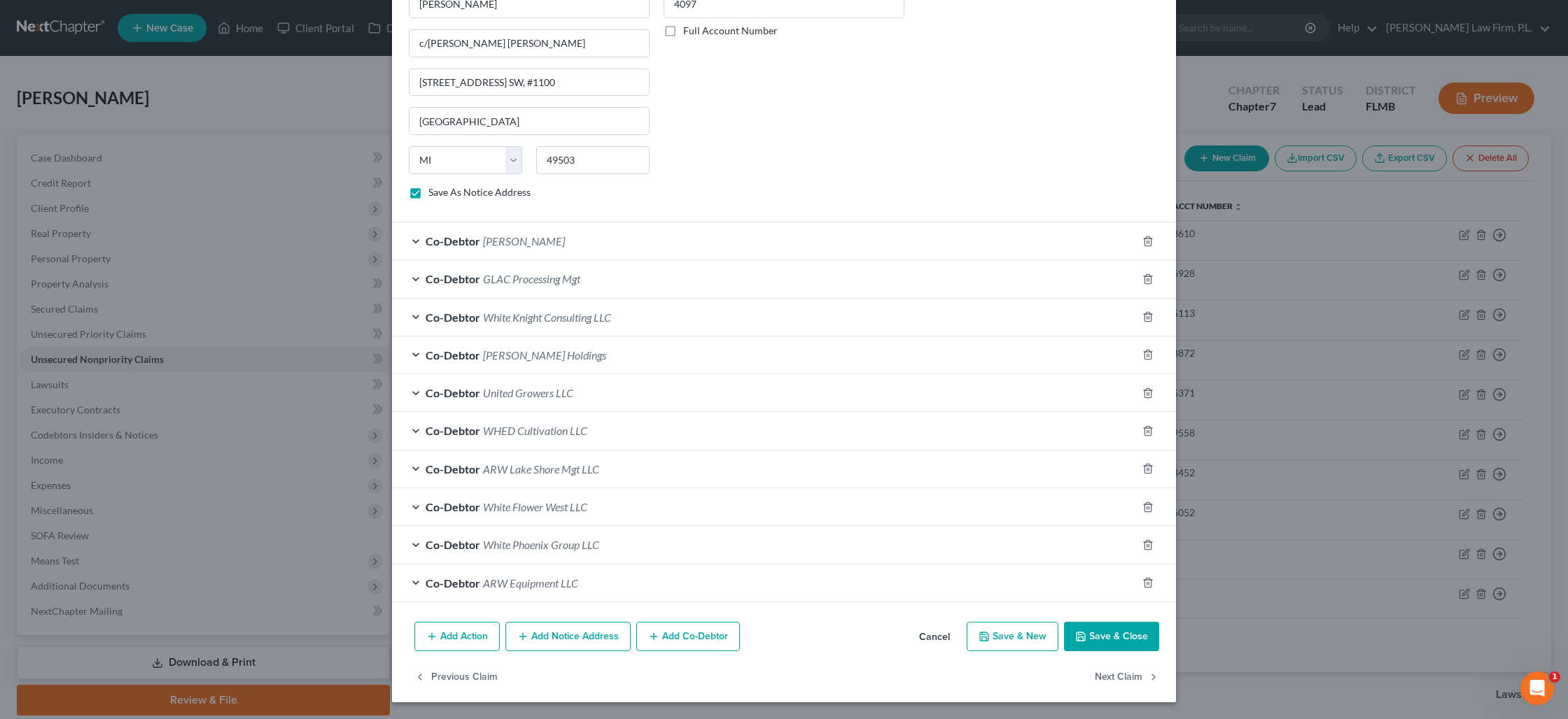
click at [563, 640] on button "Add Notice Address" at bounding box center [568, 636] width 126 height 29
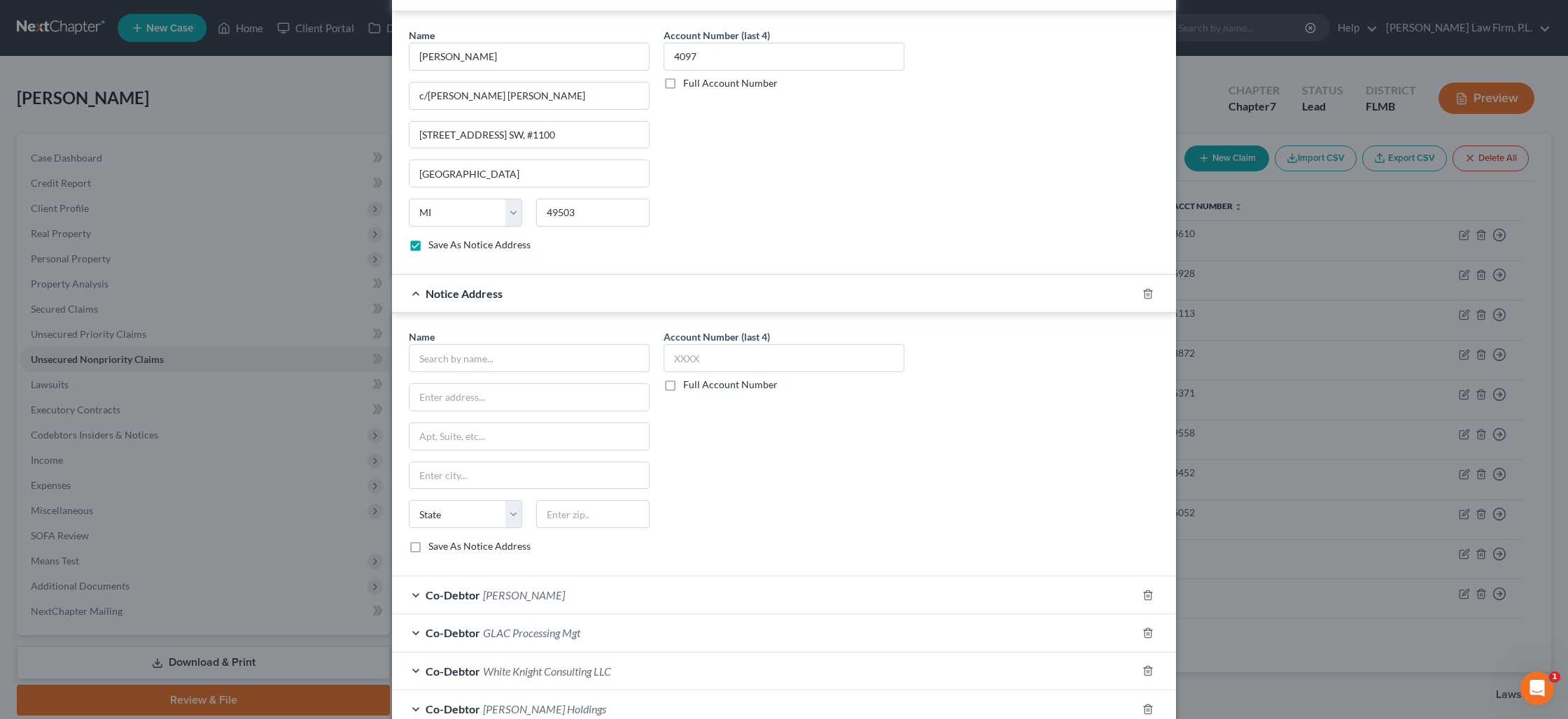
scroll to position [1301, 0]
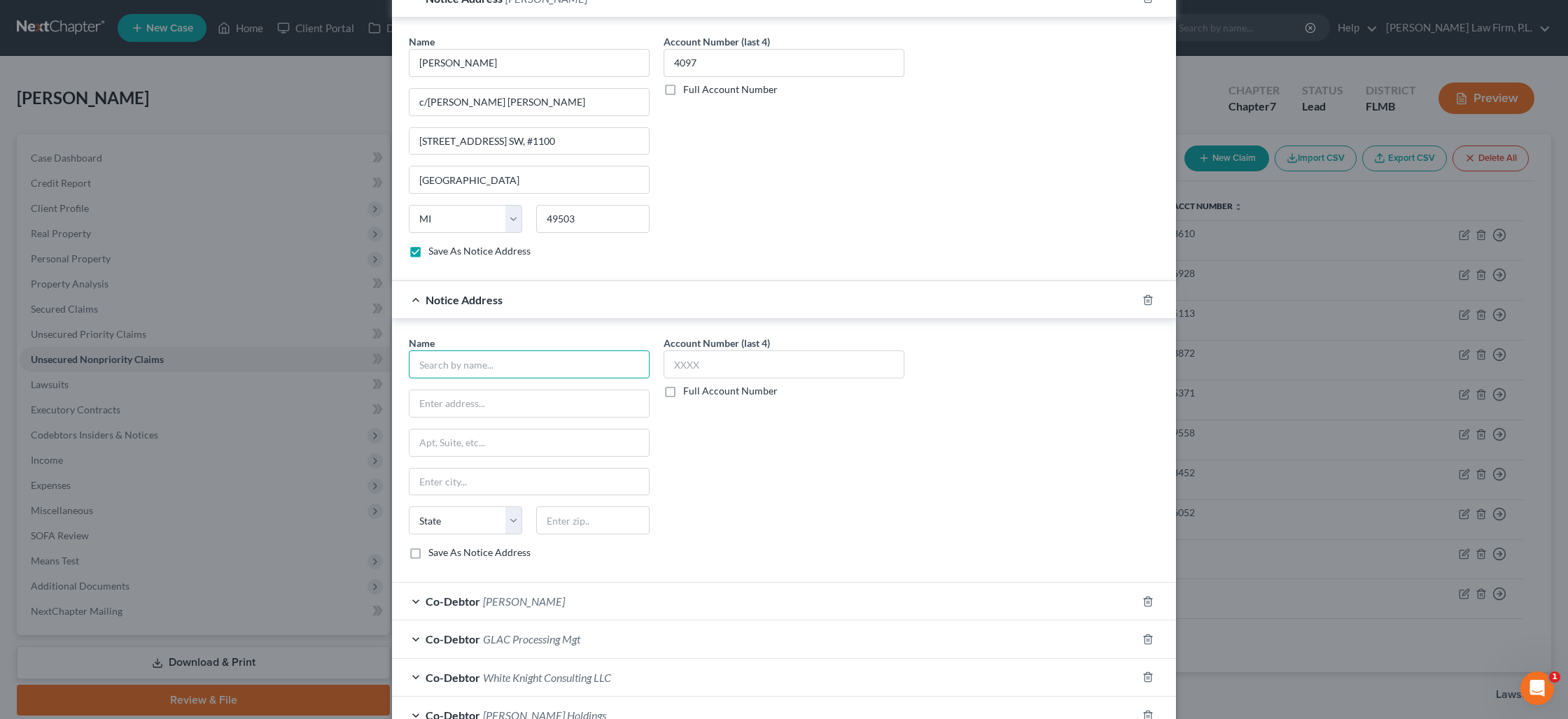
click at [474, 368] on input "text" at bounding box center [528, 364] width 241 height 28
click at [719, 363] on input "text" at bounding box center [784, 364] width 241 height 28
click at [428, 554] on label "Save As Notice Address" at bounding box center [479, 552] width 102 height 14
click at [434, 554] on input "Save As Notice Address" at bounding box center [438, 550] width 9 height 9
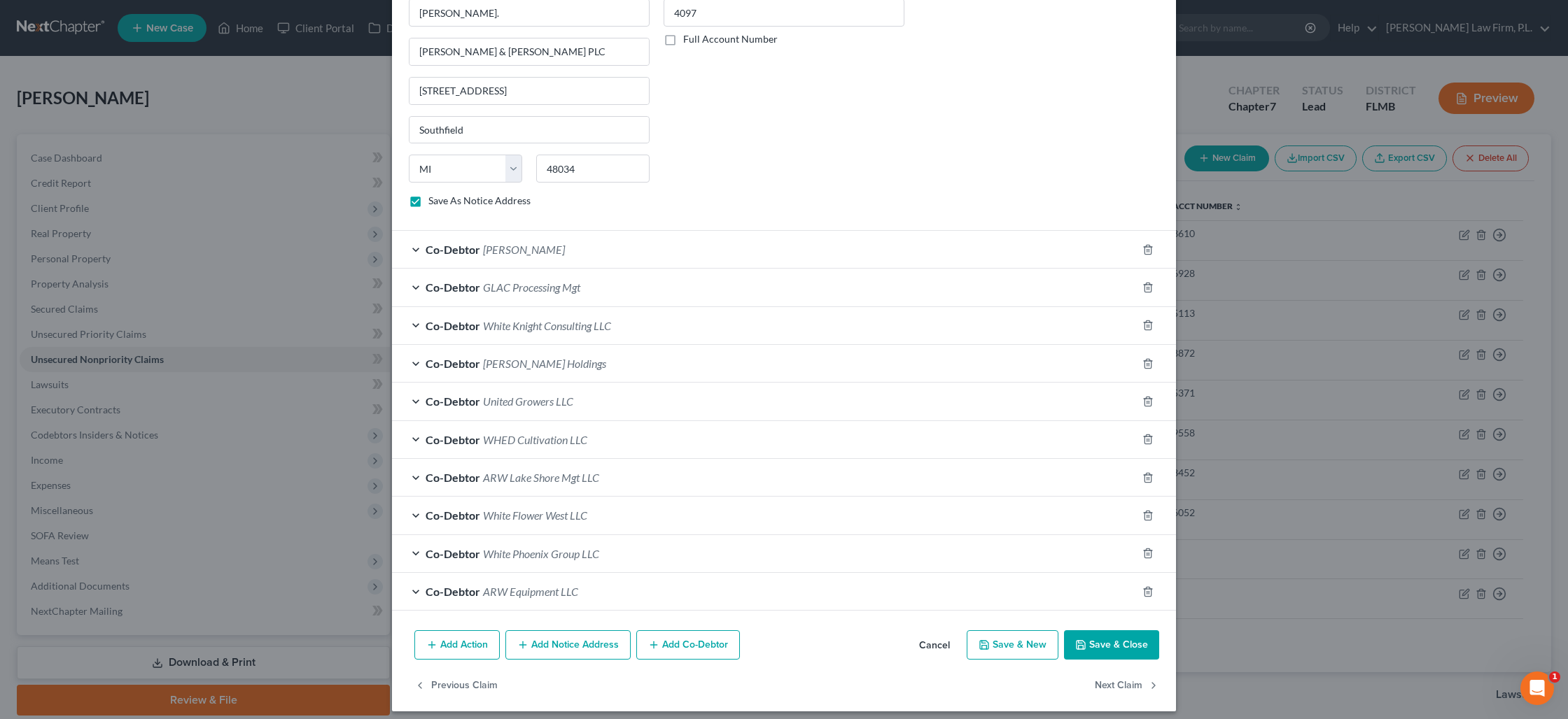
scroll to position [1663, 0]
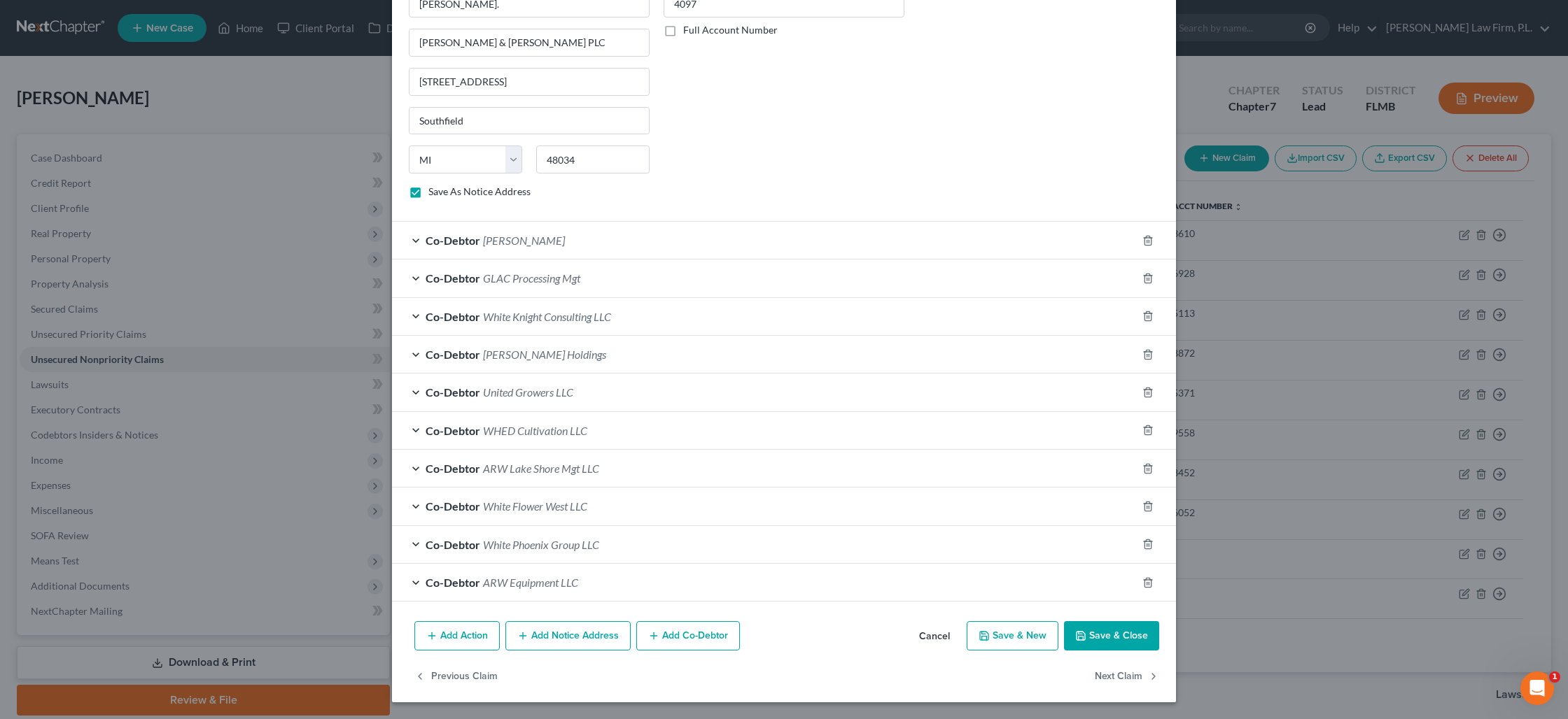
click at [555, 632] on button "Add Notice Address" at bounding box center [568, 635] width 126 height 29
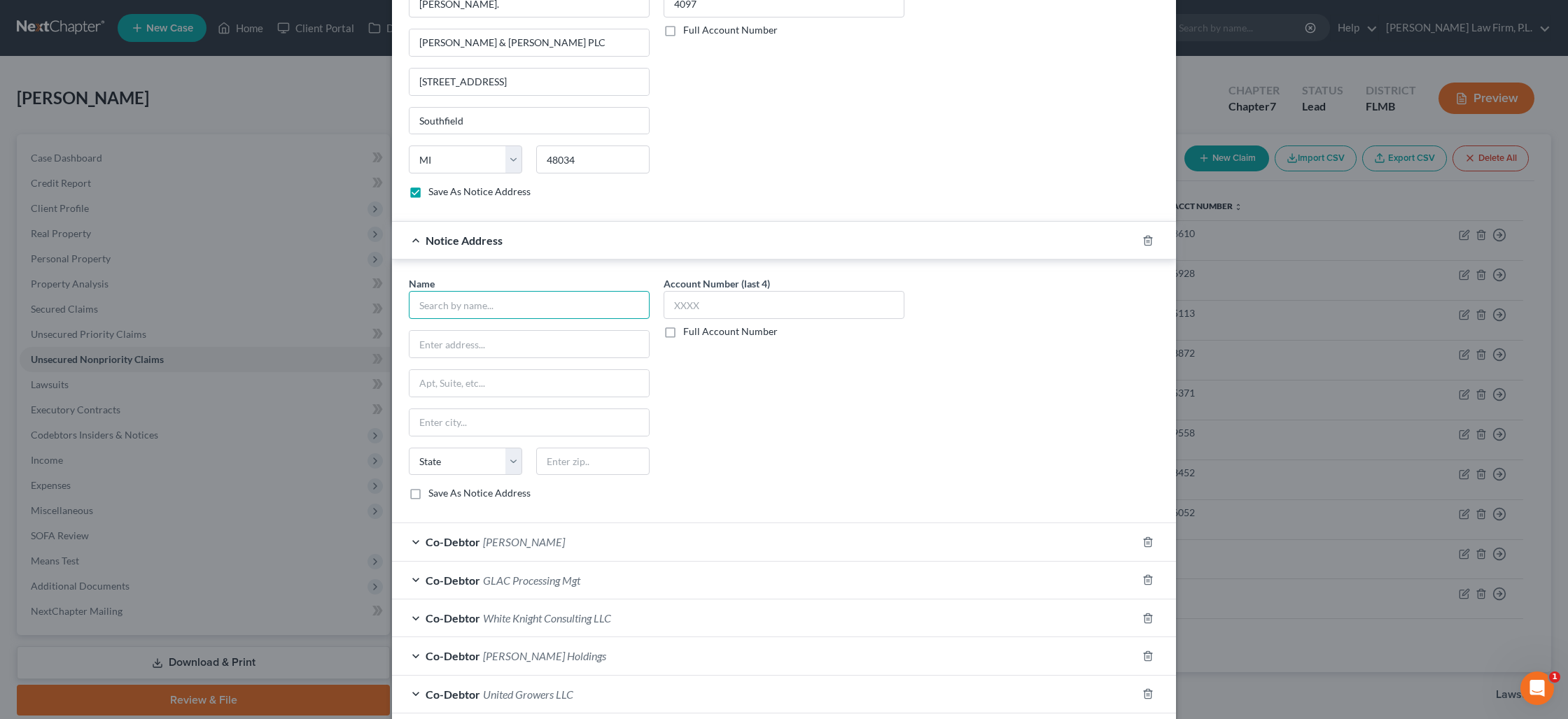
click at [480, 308] on input "text" at bounding box center [528, 305] width 241 height 28
click at [675, 315] on input "text" at bounding box center [784, 305] width 241 height 28
click at [428, 494] on label "Save As Notice Address" at bounding box center [479, 493] width 102 height 14
click at [434, 494] on input "Save As Notice Address" at bounding box center [438, 491] width 9 height 9
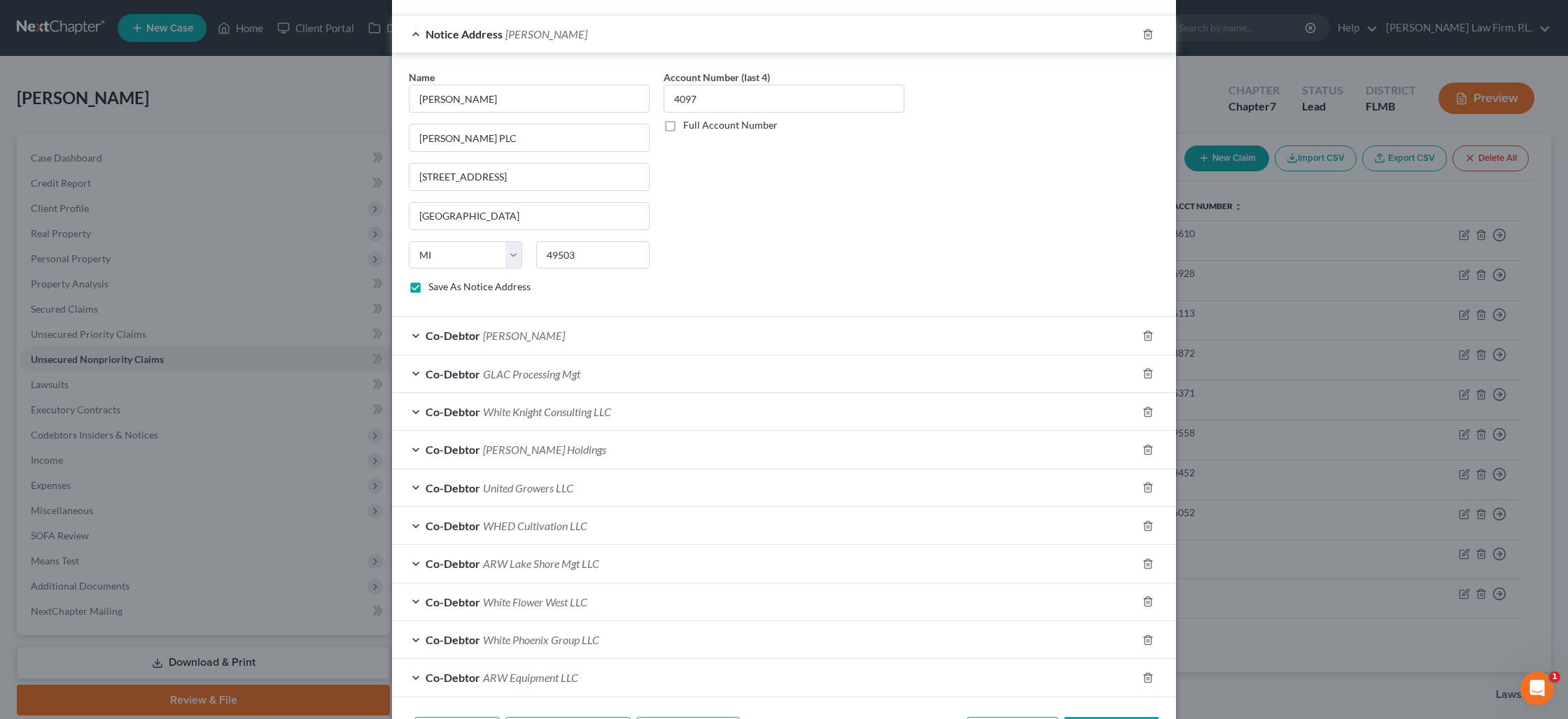
scroll to position [1963, 0]
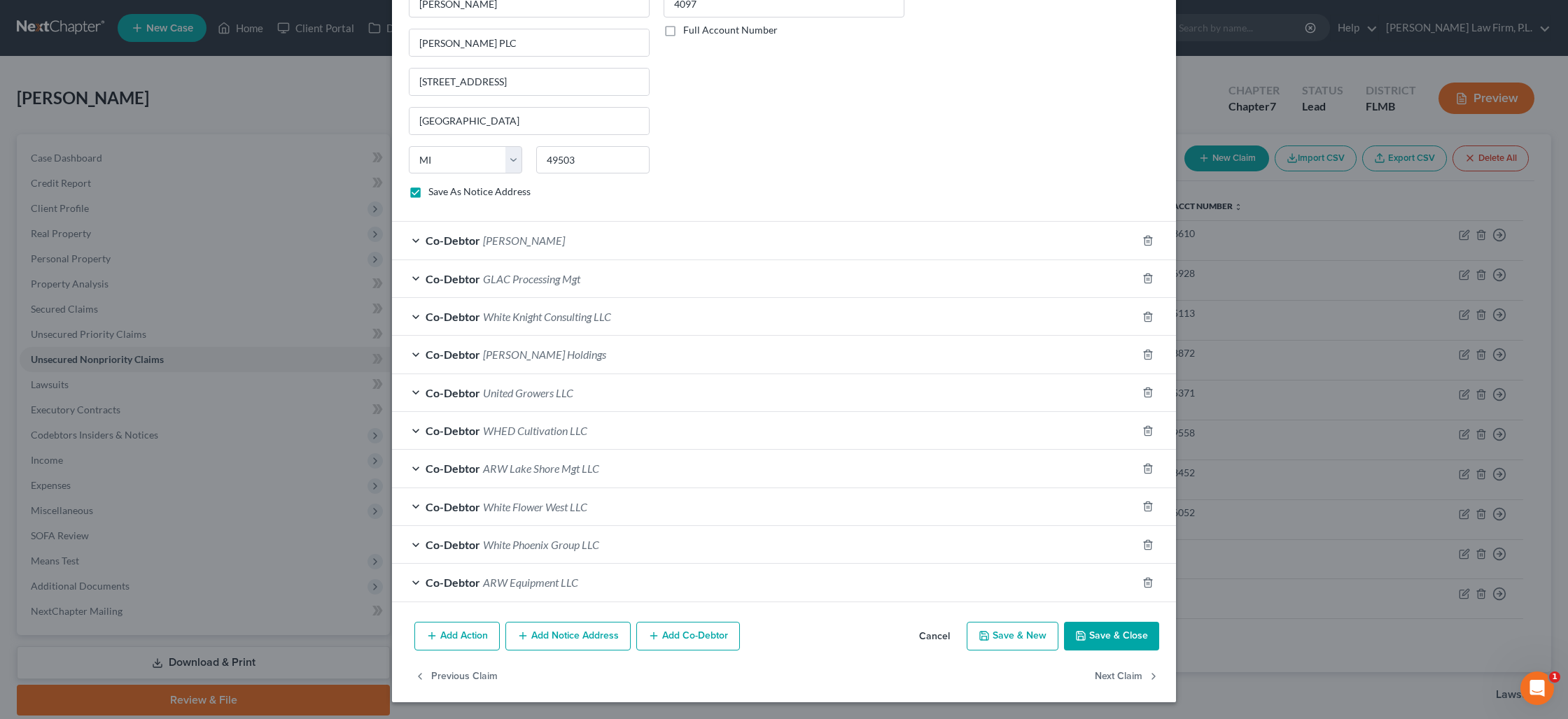
click at [567, 634] on button "Add Notice Address" at bounding box center [568, 636] width 126 height 29
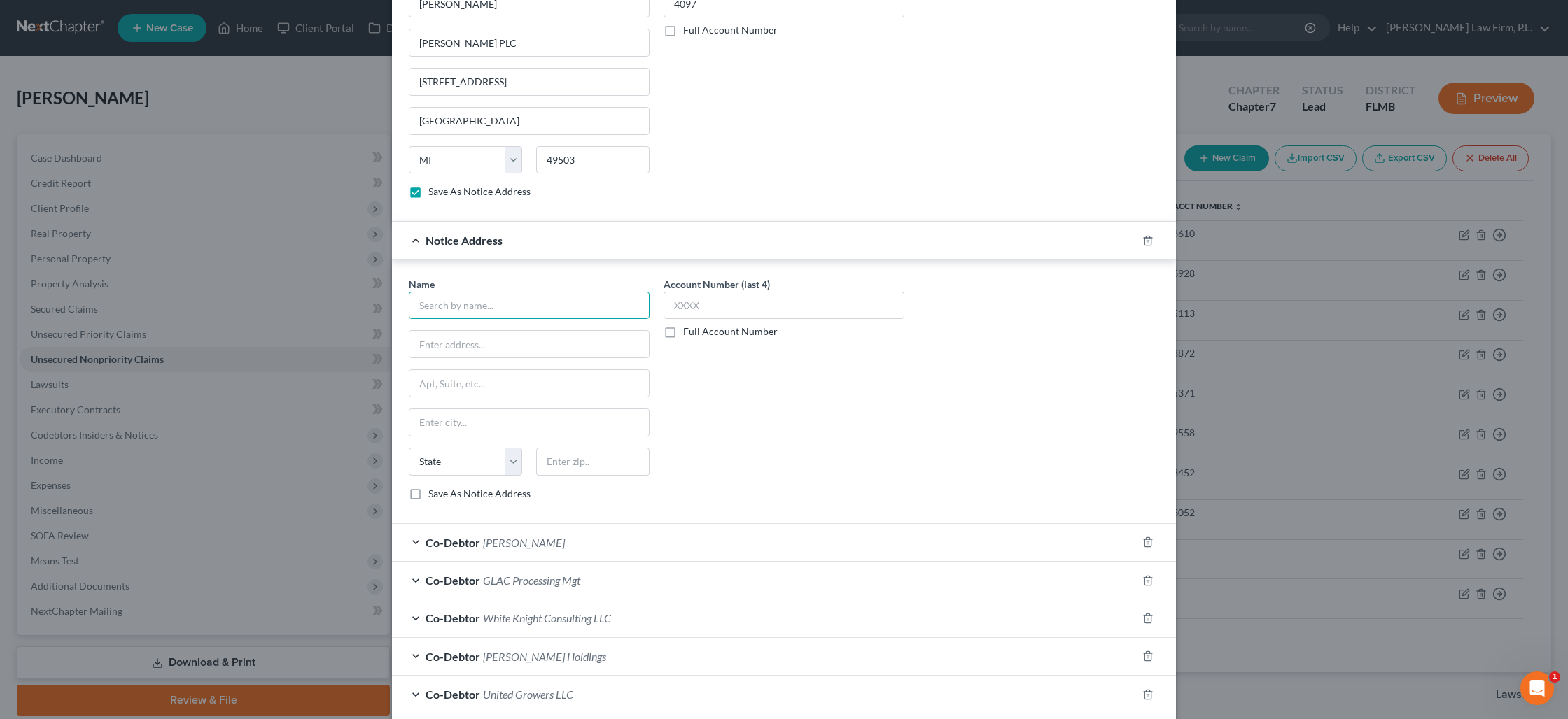
click at [478, 310] on input "text" at bounding box center [528, 305] width 241 height 28
click at [523, 386] on input "107 W. Michigan Ave" at bounding box center [528, 383] width 239 height 26
click at [428, 496] on label "Save As Notice Address" at bounding box center [479, 494] width 102 height 14
click at [434, 496] on input "Save As Notice Address" at bounding box center [438, 492] width 9 height 9
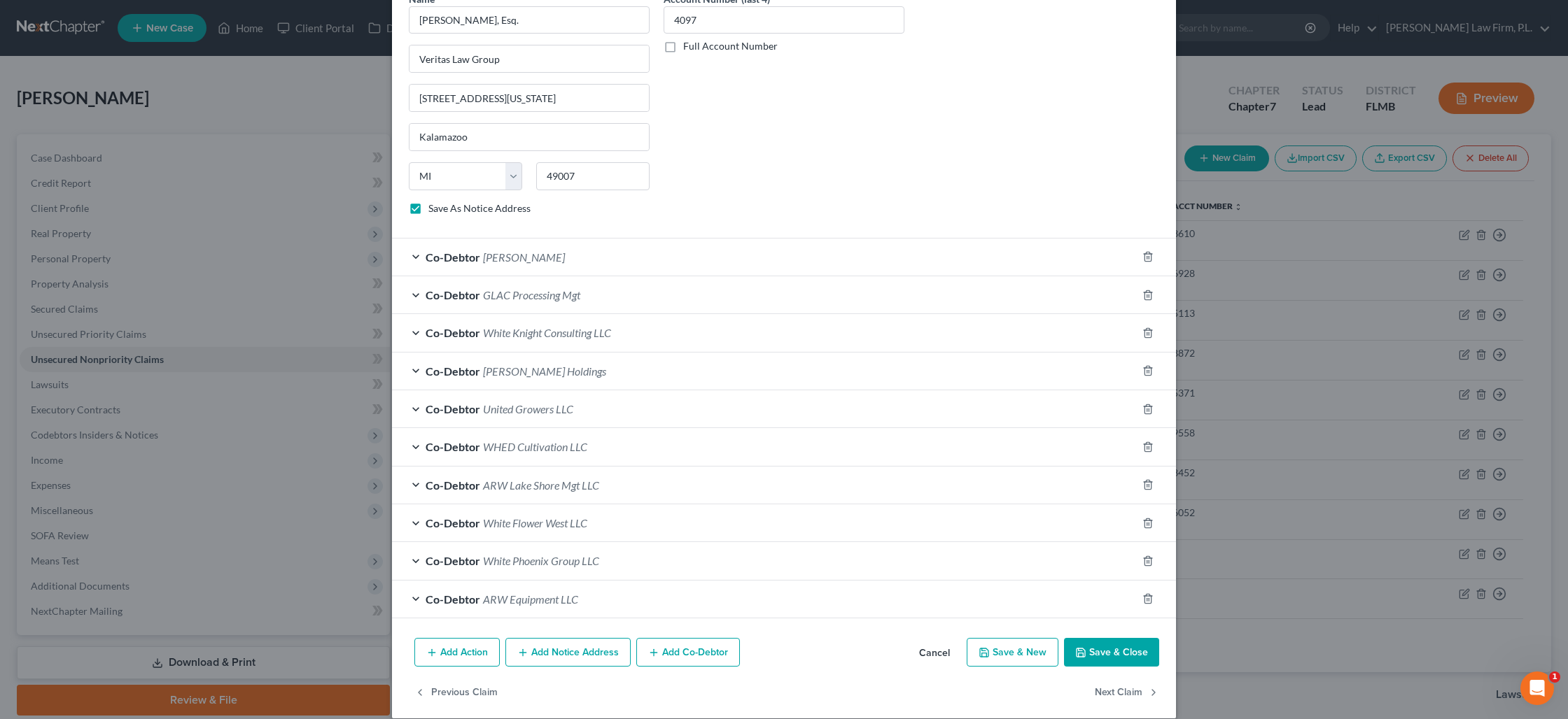
scroll to position [2265, 0]
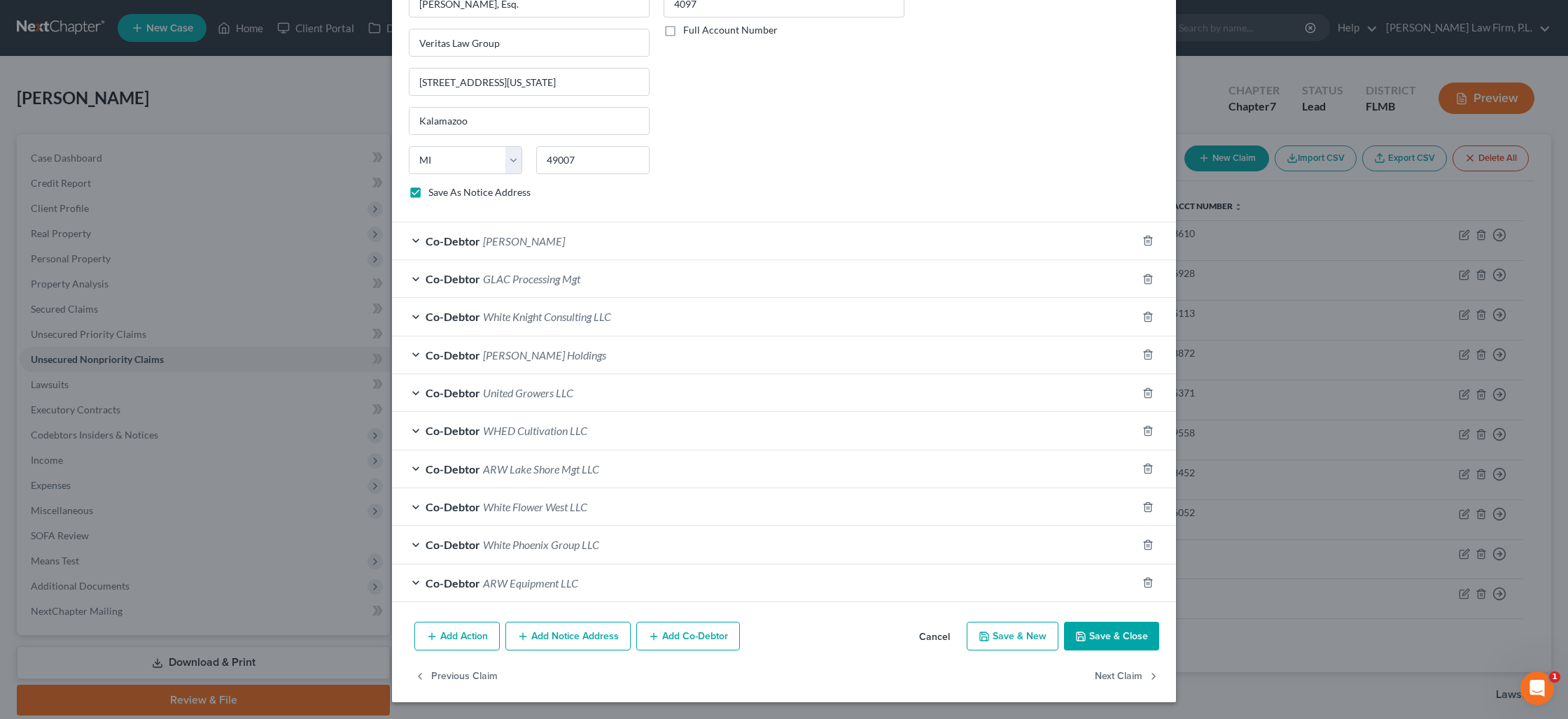
click at [550, 636] on button "Add Notice Address" at bounding box center [568, 636] width 126 height 29
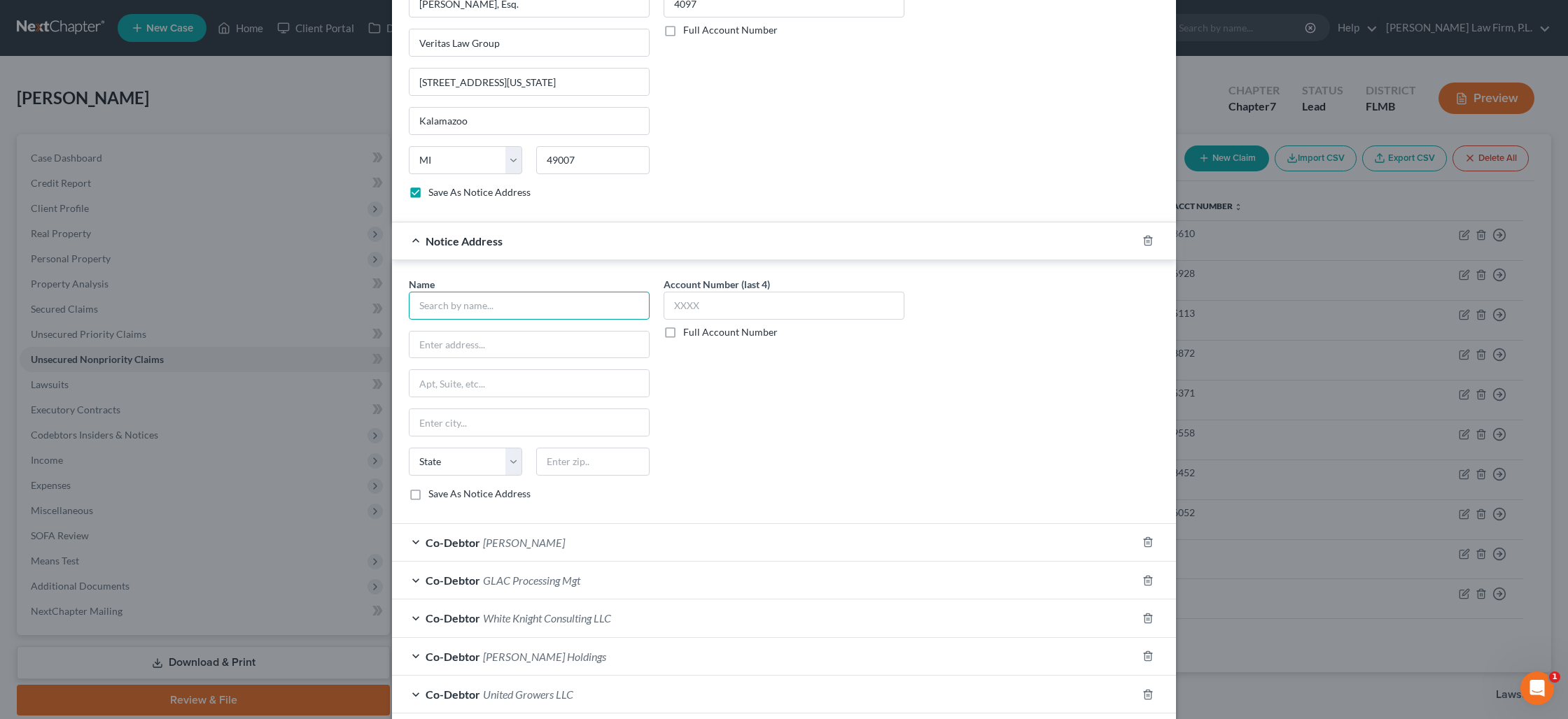
click at [469, 313] on input "text" at bounding box center [528, 305] width 241 height 28
drag, startPoint x: 411, startPoint y: 492, endPoint x: 392, endPoint y: 474, distance: 26.2
click at [428, 491] on label "Save As Notice Address" at bounding box center [479, 494] width 102 height 14
click at [434, 491] on input "Save As Notice Address" at bounding box center [438, 492] width 9 height 9
click at [706, 305] on input "text" at bounding box center [784, 305] width 241 height 28
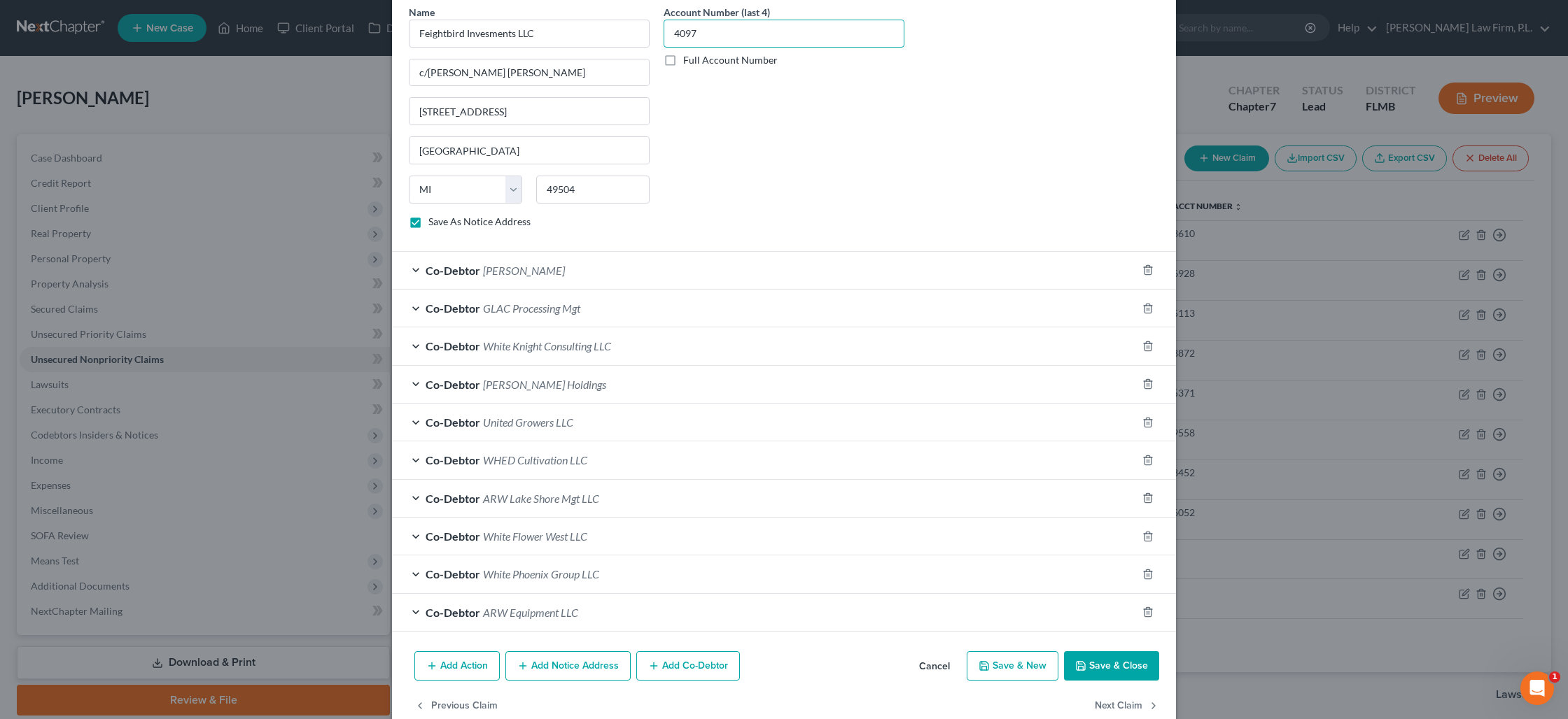
scroll to position [2567, 0]
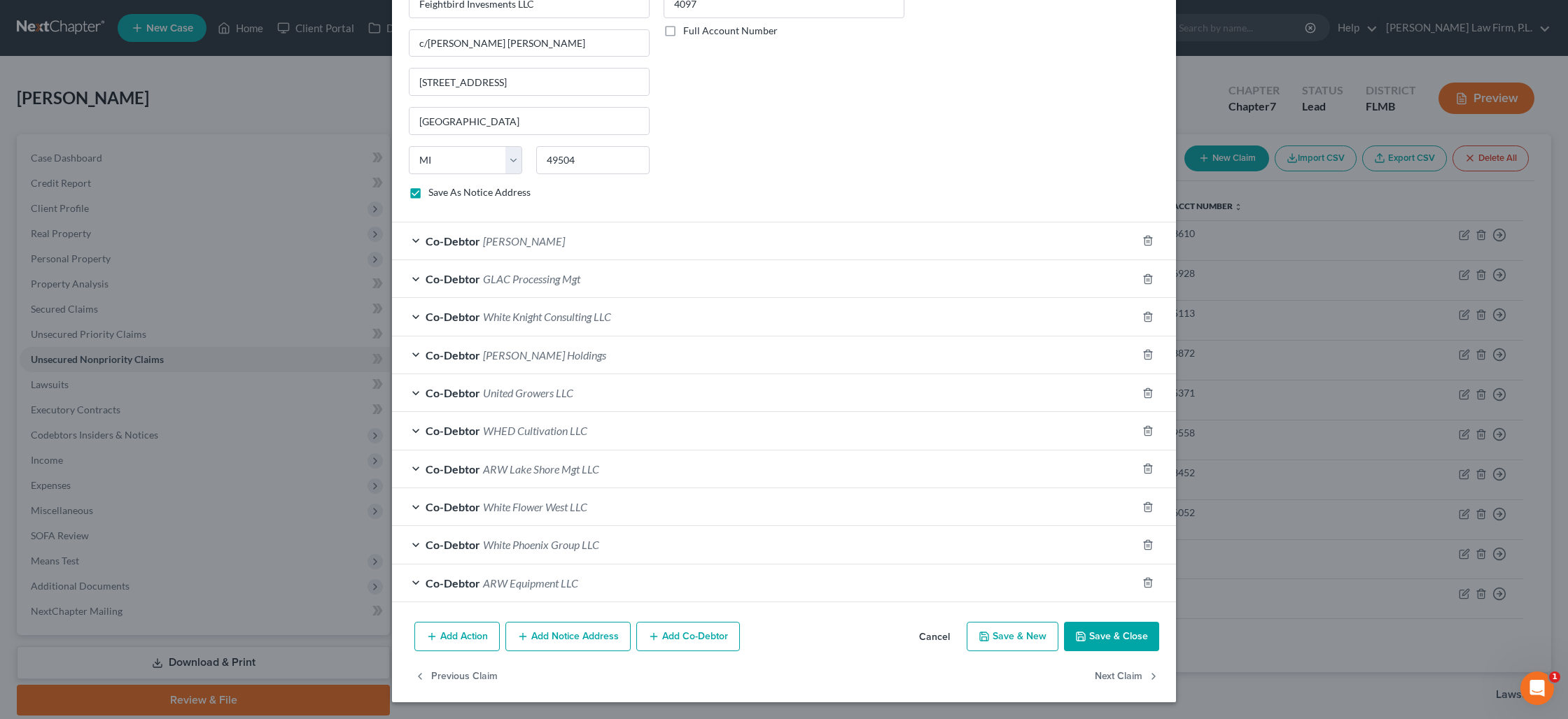
click at [1134, 641] on button "Save & Close" at bounding box center [1111, 636] width 95 height 29
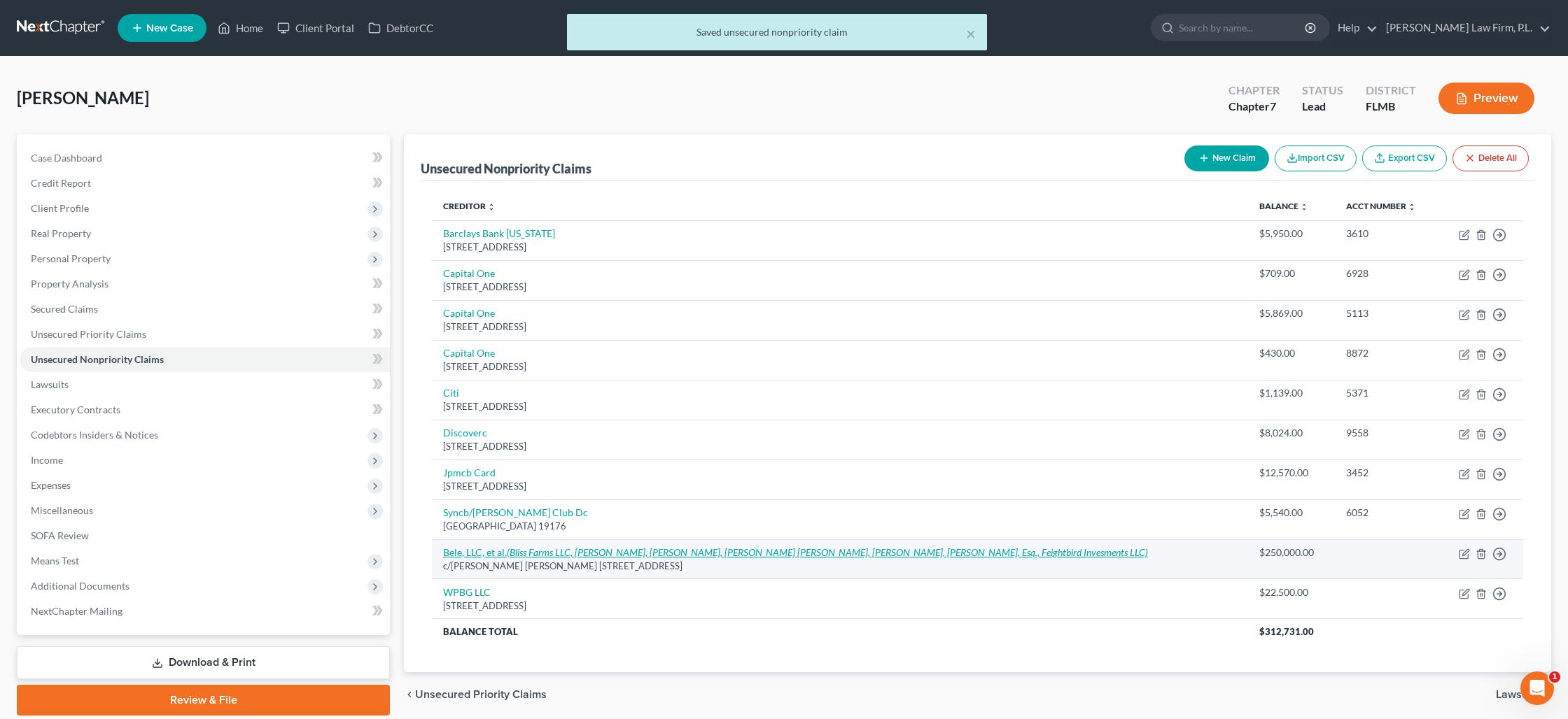
click at [712, 554] on icon "(Bliss Farms LLC, Brandi Mohr, Brian Huttinga, Cairena Huttenga, Charles D. Bul…" at bounding box center [827, 552] width 641 height 12
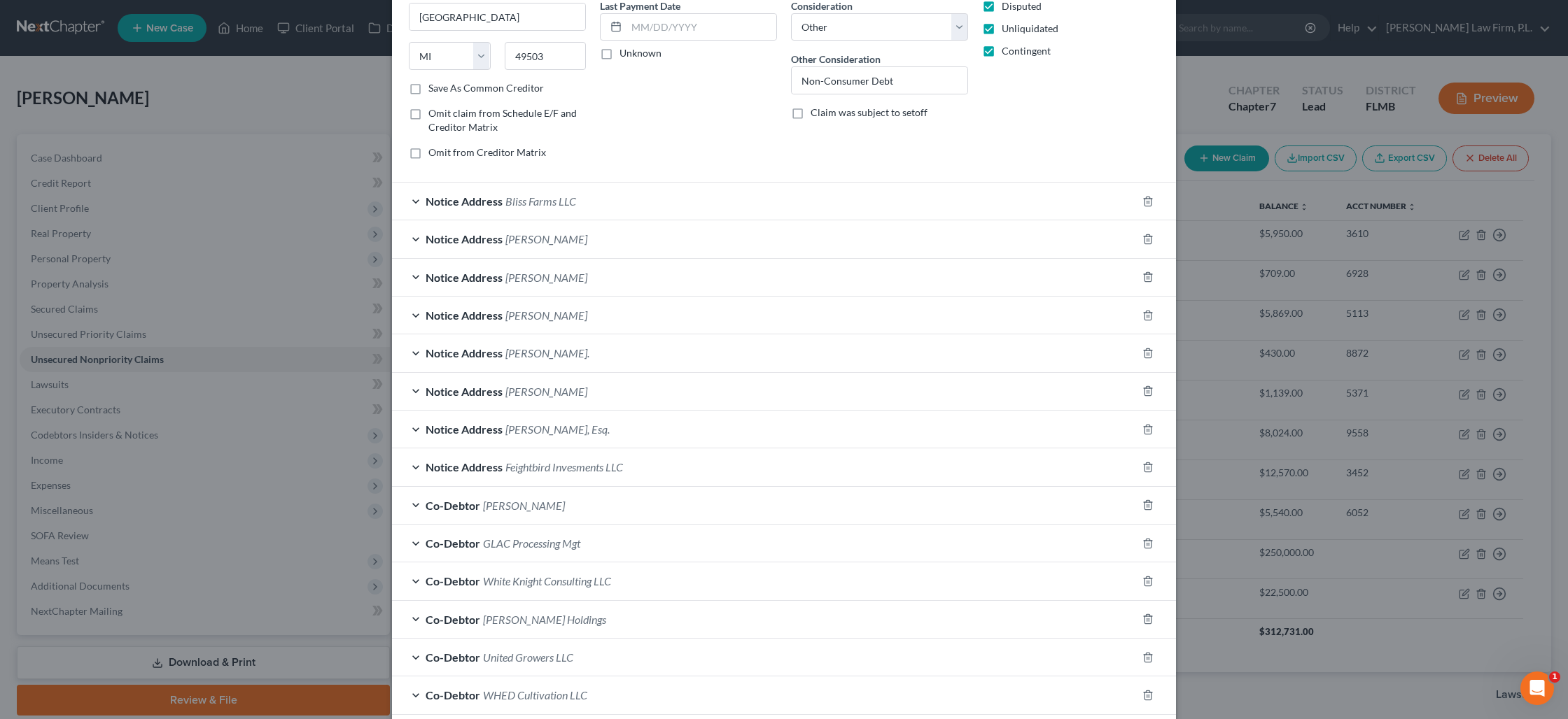
scroll to position [196, 0]
click at [571, 505] on div "Co-Debtor Erica L. White" at bounding box center [764, 502] width 745 height 37
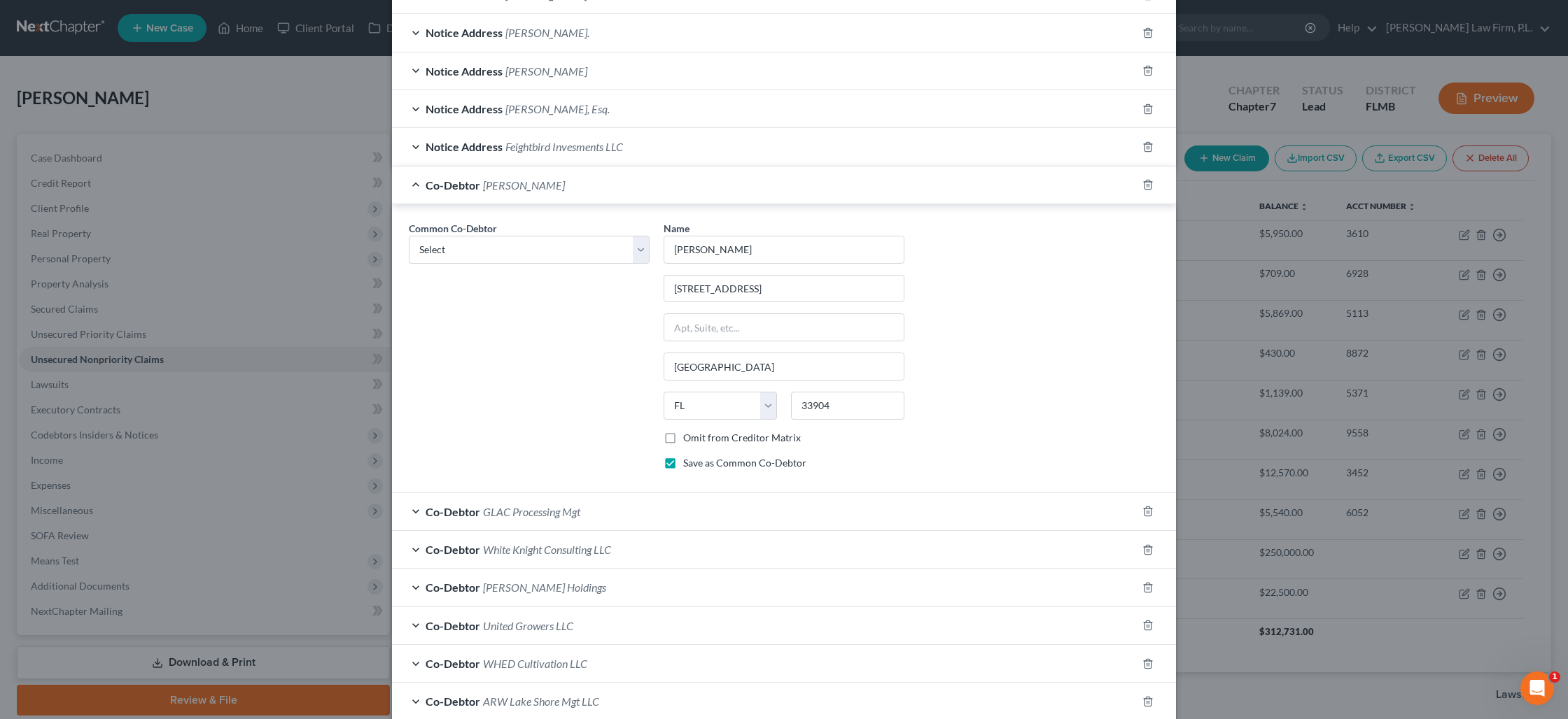
scroll to position [518, 0]
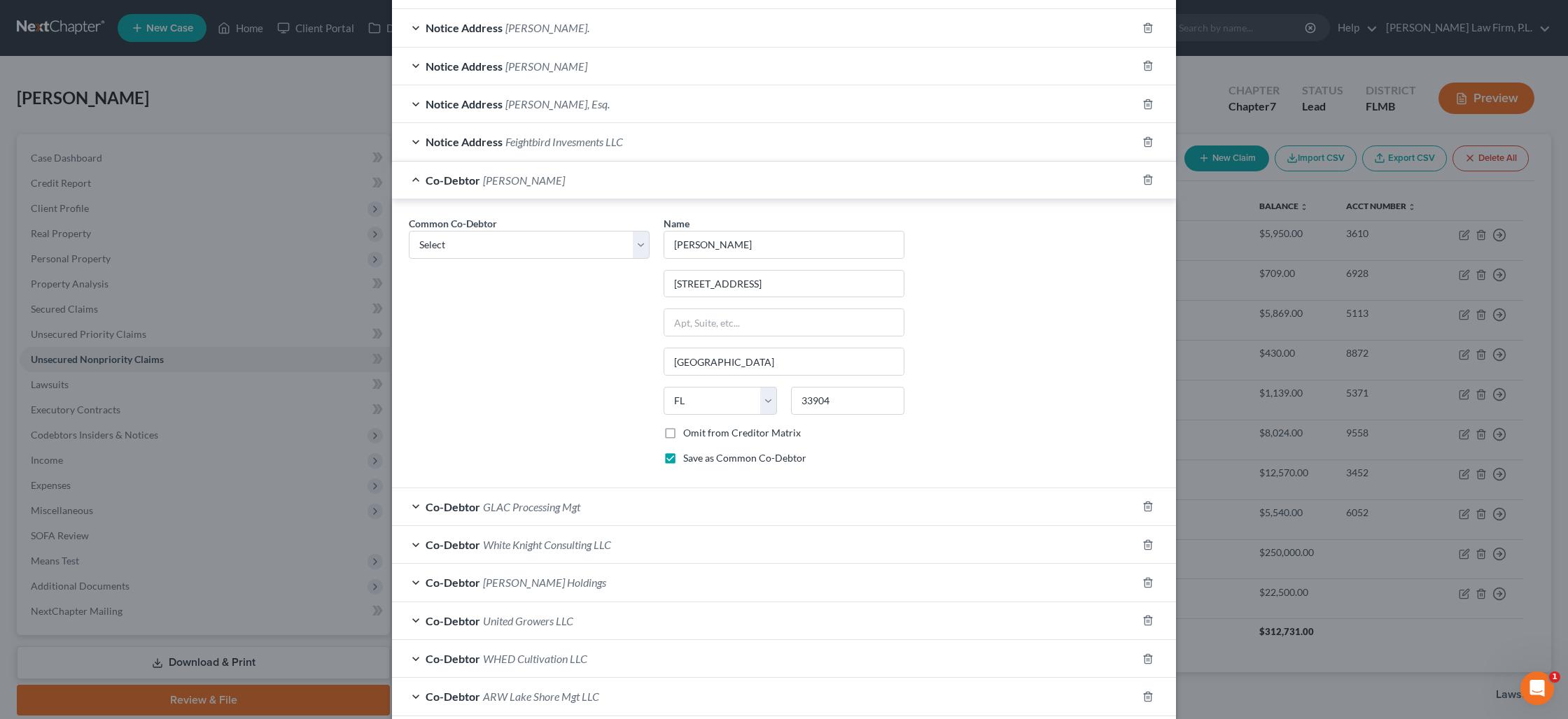
click at [683, 433] on label "Omit from Creditor Matrix" at bounding box center [741, 433] width 117 height 14
click at [689, 433] on input "Omit from Creditor Matrix" at bounding box center [693, 431] width 9 height 9
click at [550, 509] on span "GLAC Processing Mgt" at bounding box center [531, 506] width 97 height 14
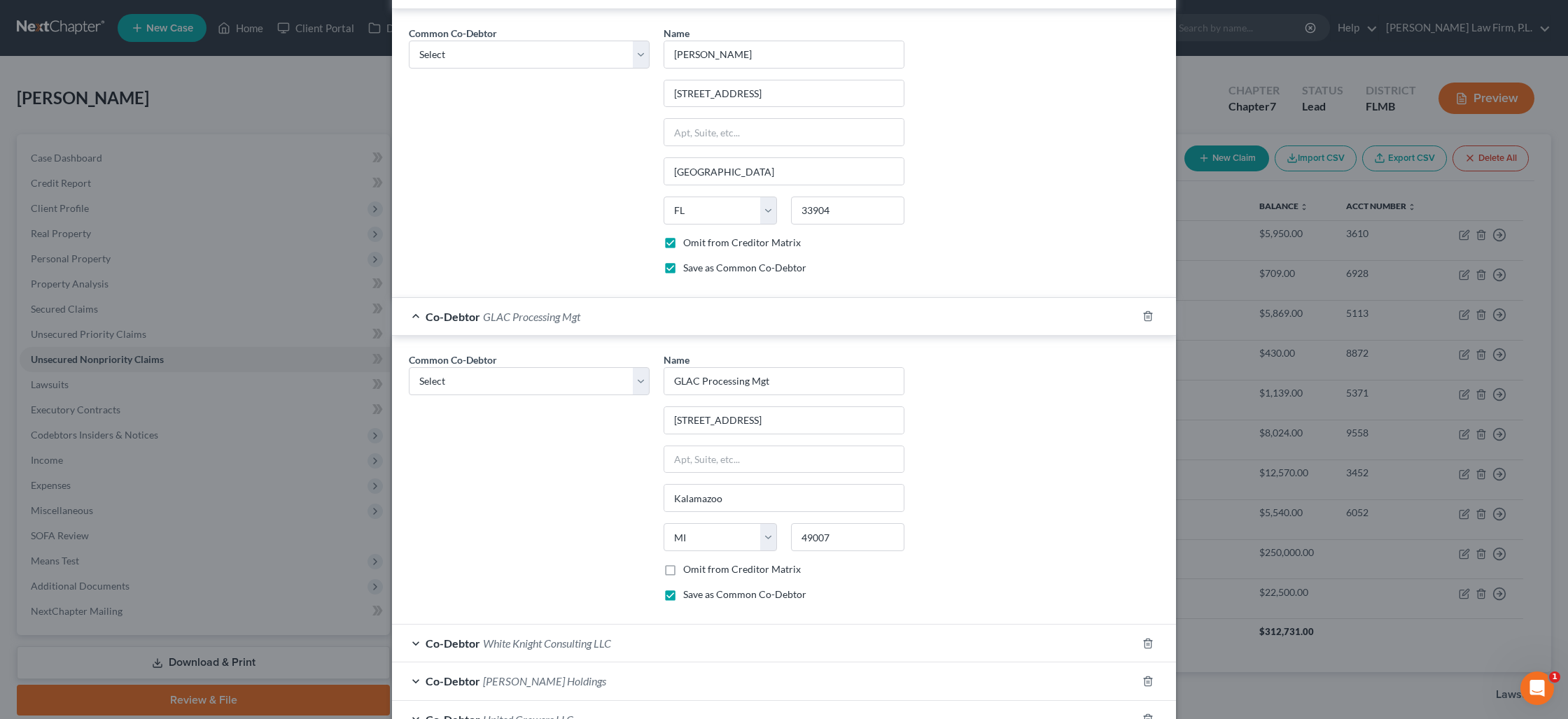
scroll to position [745, 0]
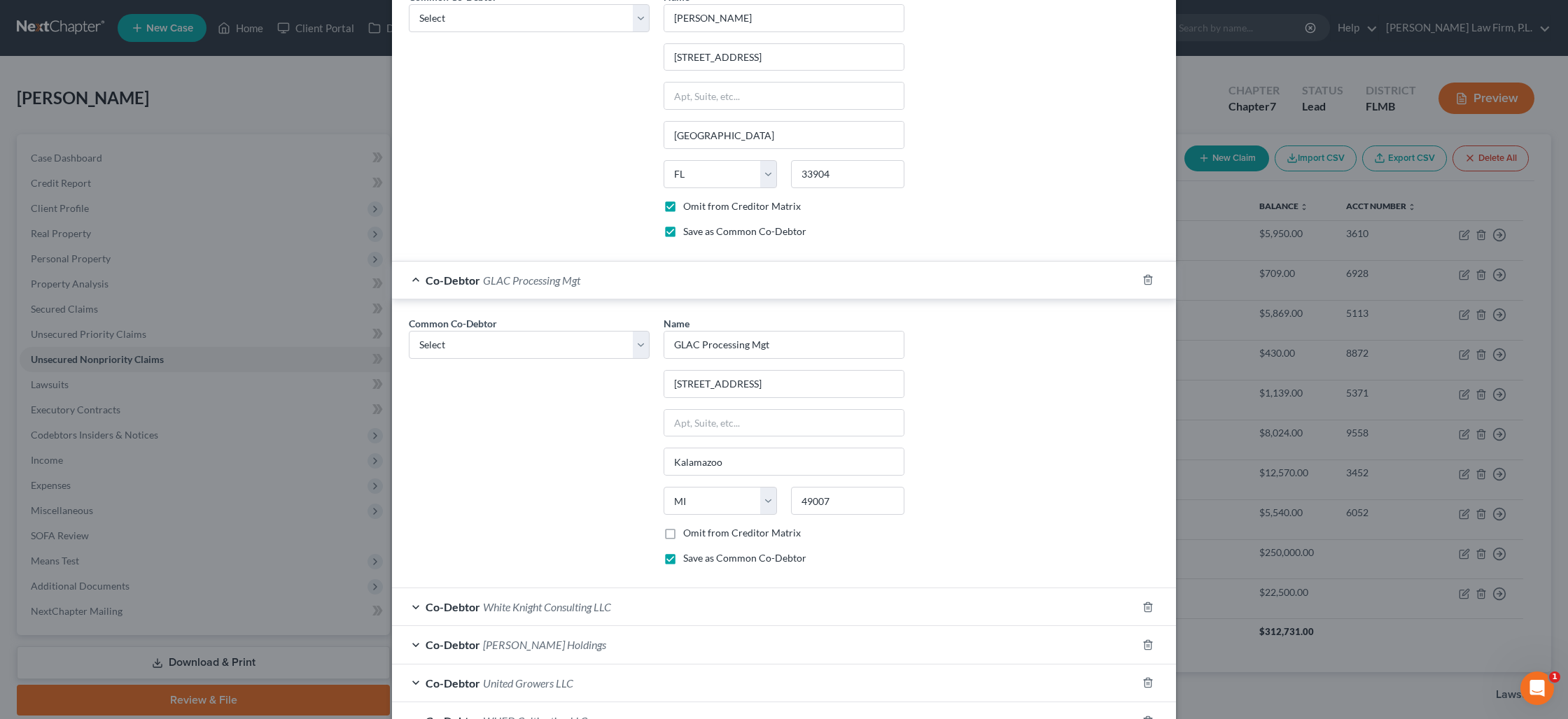
click at [683, 534] on label "Omit from Creditor Matrix" at bounding box center [741, 533] width 117 height 14
click at [689, 534] on input "Omit from Creditor Matrix" at bounding box center [693, 531] width 9 height 9
click at [631, 603] on div "Co-Debtor White Knight Consulting LLC" at bounding box center [764, 606] width 745 height 37
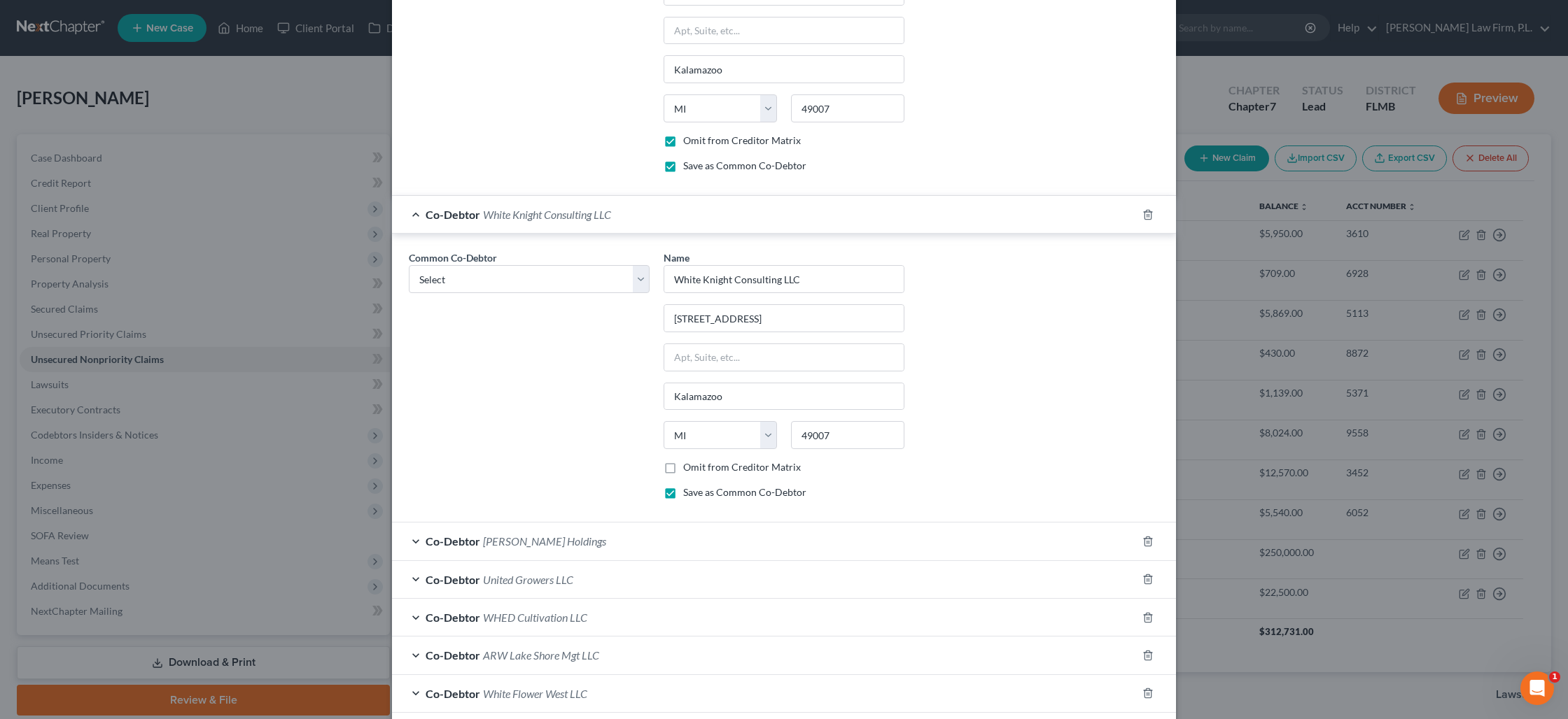
scroll to position [1147, 0]
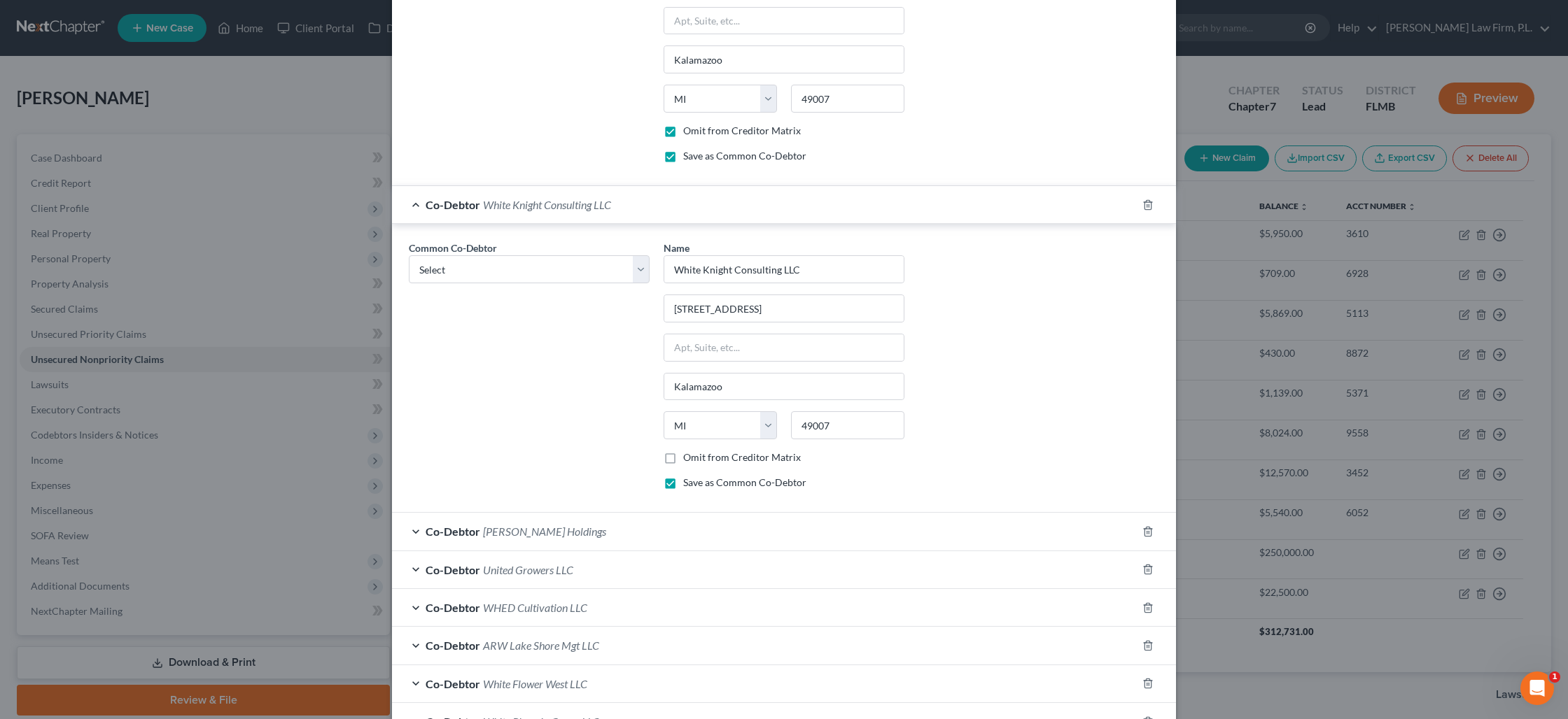
click at [683, 456] on label "Omit from Creditor Matrix" at bounding box center [741, 457] width 117 height 14
click at [689, 456] on input "Omit from Creditor Matrix" at bounding box center [693, 455] width 9 height 9
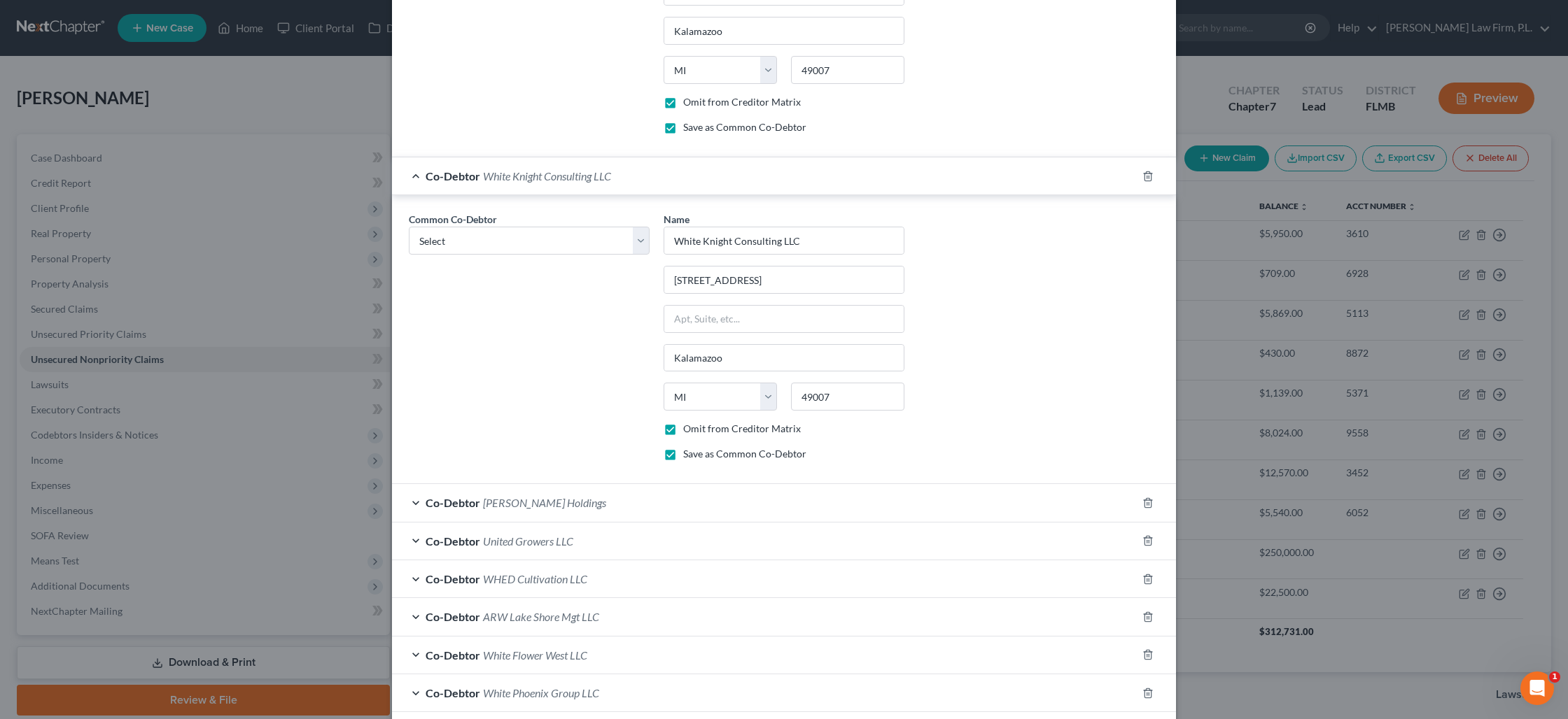
scroll to position [1181, 0]
click at [639, 497] on div "Co-Debtor E. White Holdings" at bounding box center [764, 497] width 745 height 37
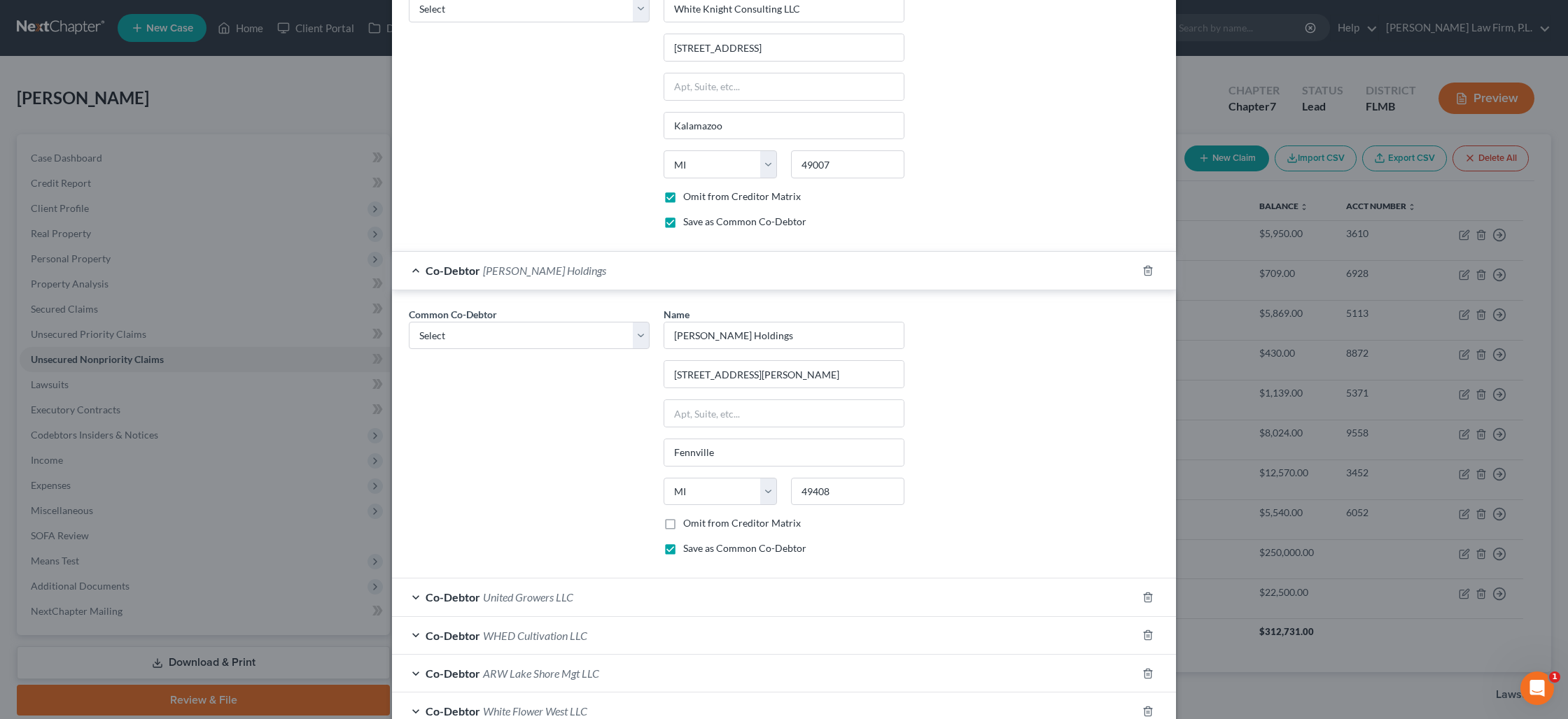
scroll to position [1417, 0]
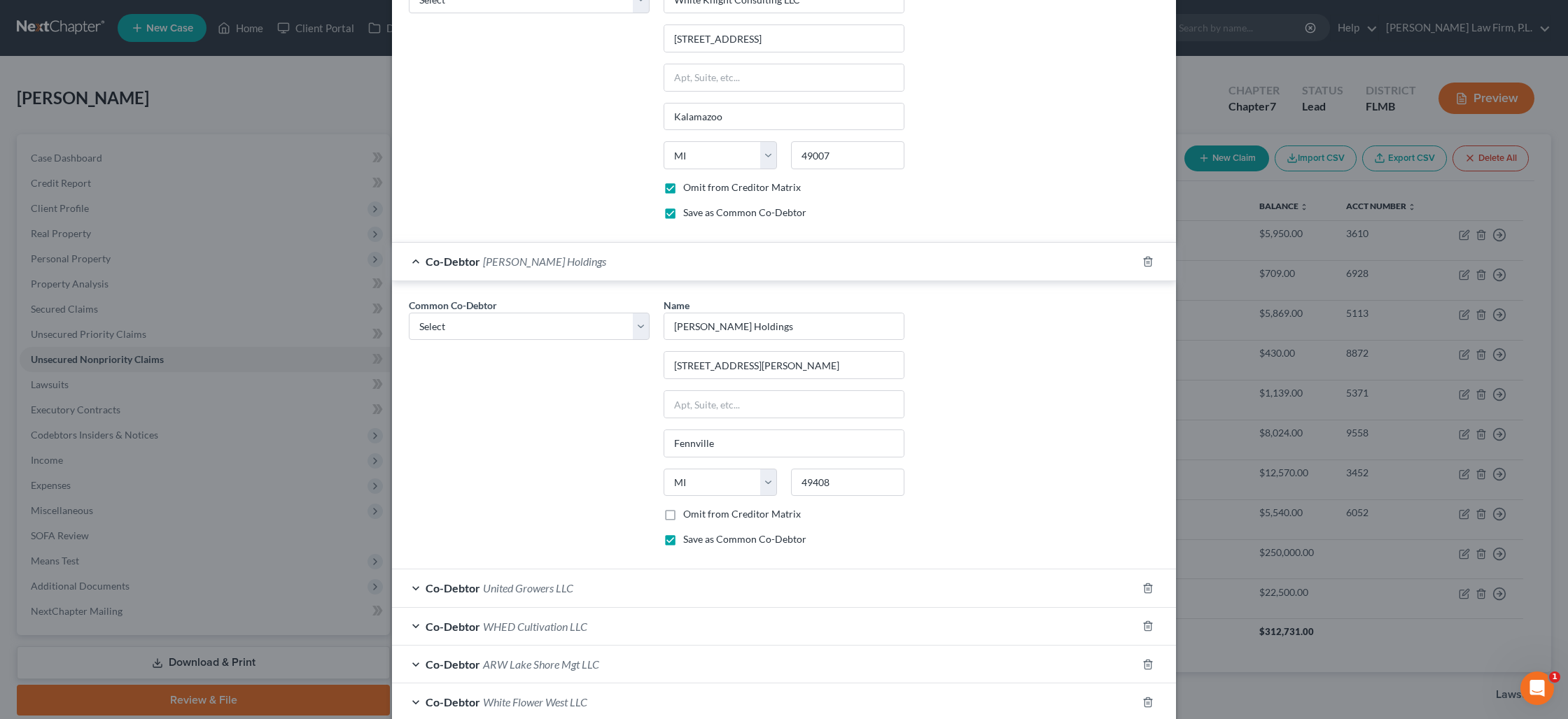
click at [683, 517] on label "Omit from Creditor Matrix" at bounding box center [741, 514] width 117 height 14
click at [689, 516] on input "Omit from Creditor Matrix" at bounding box center [693, 512] width 9 height 9
click at [653, 590] on div "Co-Debtor United Growers LLC" at bounding box center [764, 587] width 745 height 37
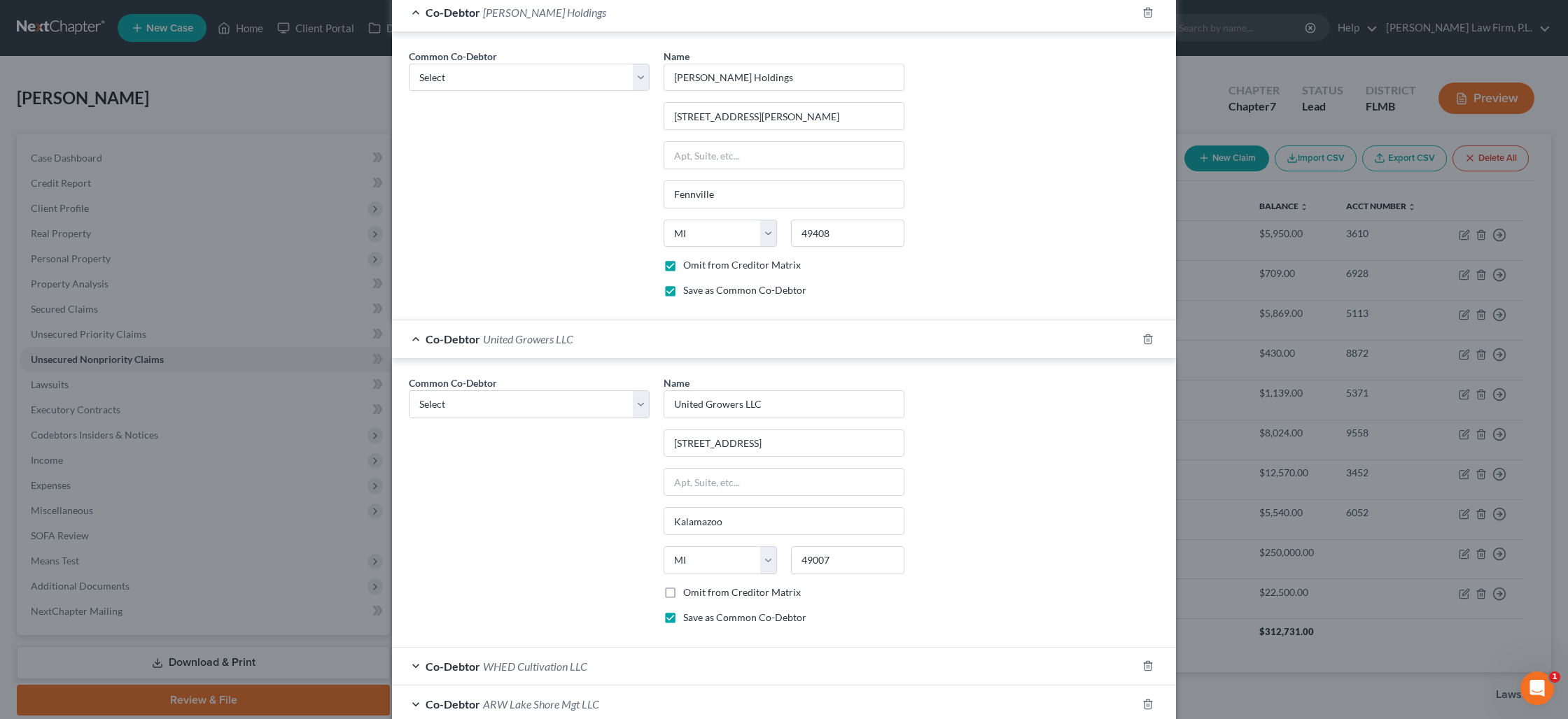
click at [683, 594] on label "Omit from Creditor Matrix" at bounding box center [741, 592] width 117 height 14
click at [689, 594] on input "Omit from Creditor Matrix" at bounding box center [693, 590] width 9 height 9
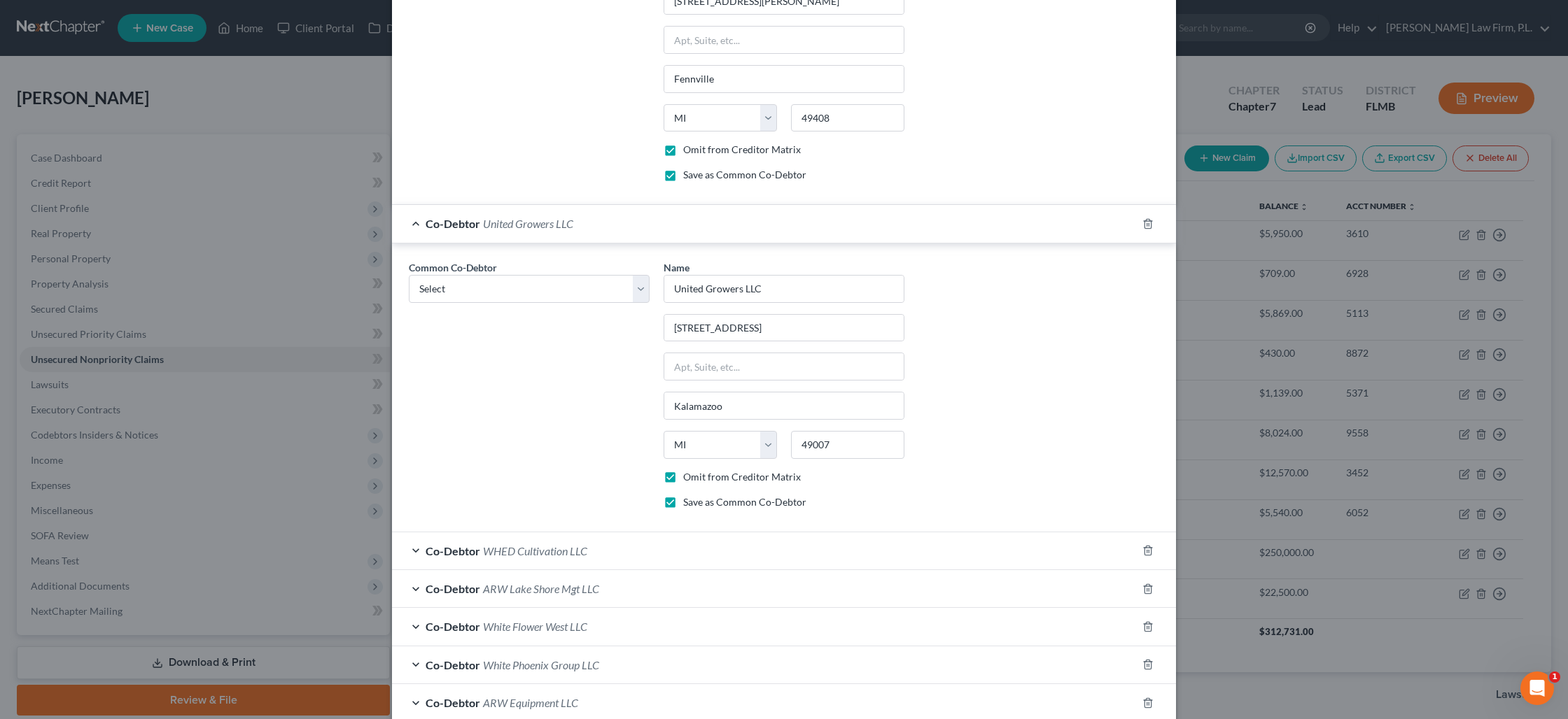
scroll to position [1804, 0]
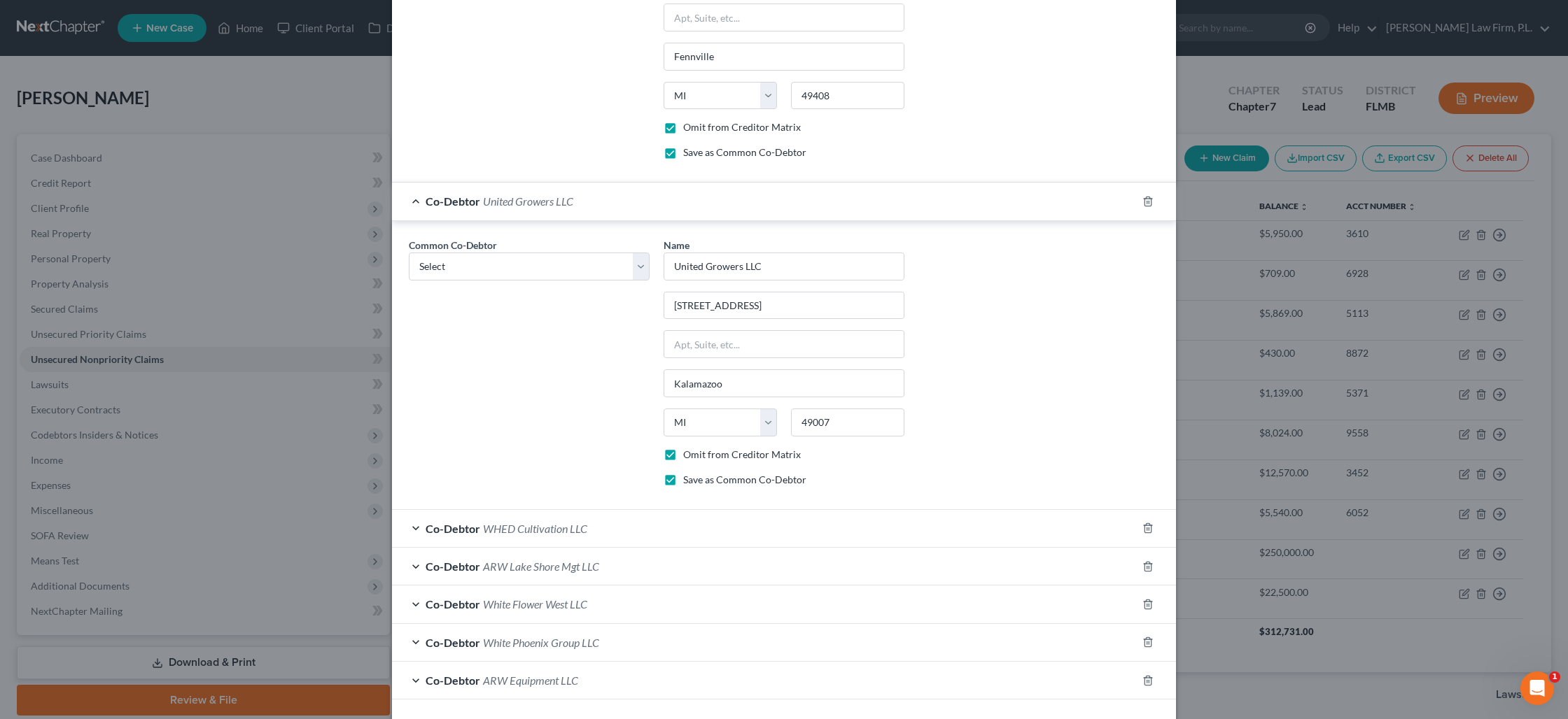
click at [683, 459] on label "Omit from Creditor Matrix" at bounding box center [741, 454] width 117 height 14
click at [689, 457] on input "Omit from Creditor Matrix" at bounding box center [693, 453] width 9 height 9
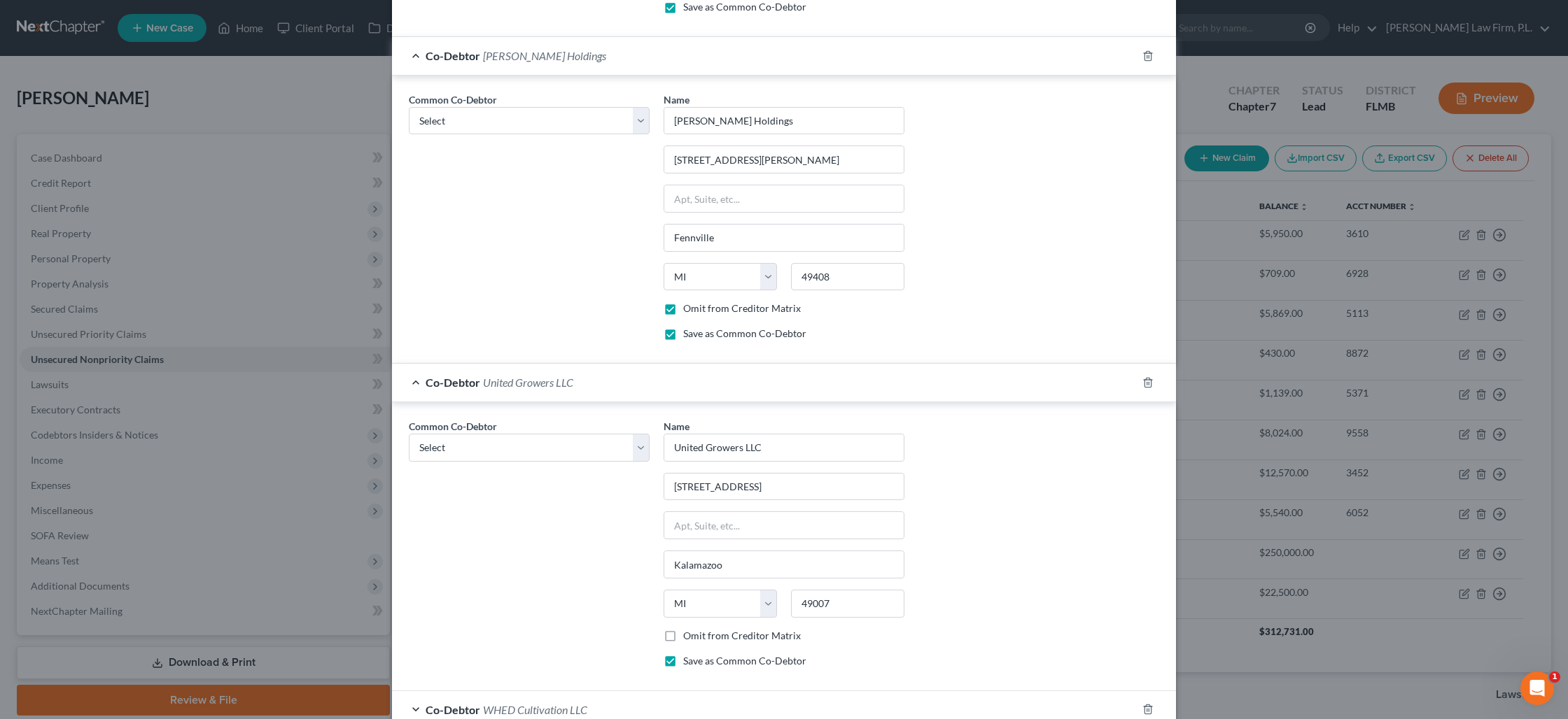
scroll to position [1685, 0]
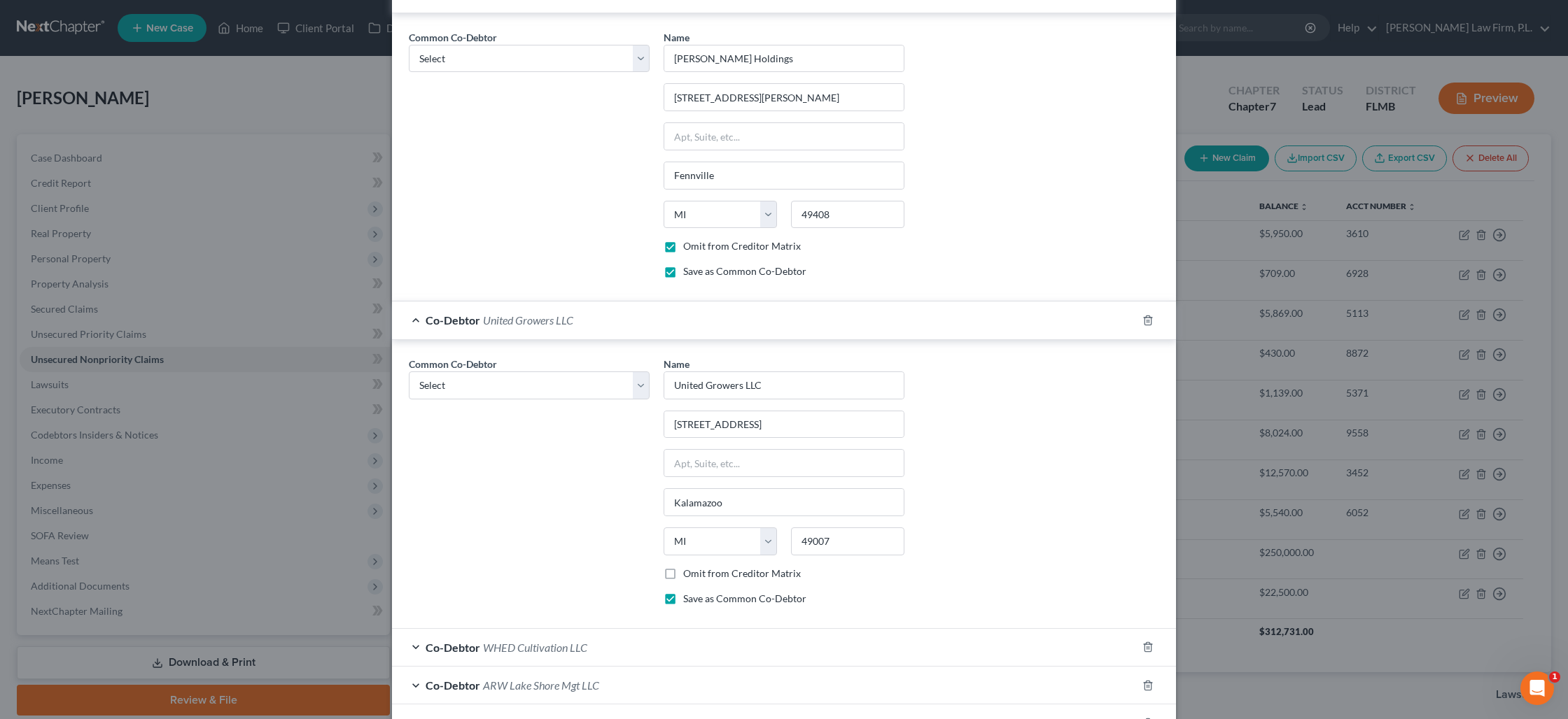
click at [683, 246] on label "Omit from Creditor Matrix" at bounding box center [741, 245] width 117 height 14
click at [689, 246] on input "Omit from Creditor Matrix" at bounding box center [693, 244] width 9 height 9
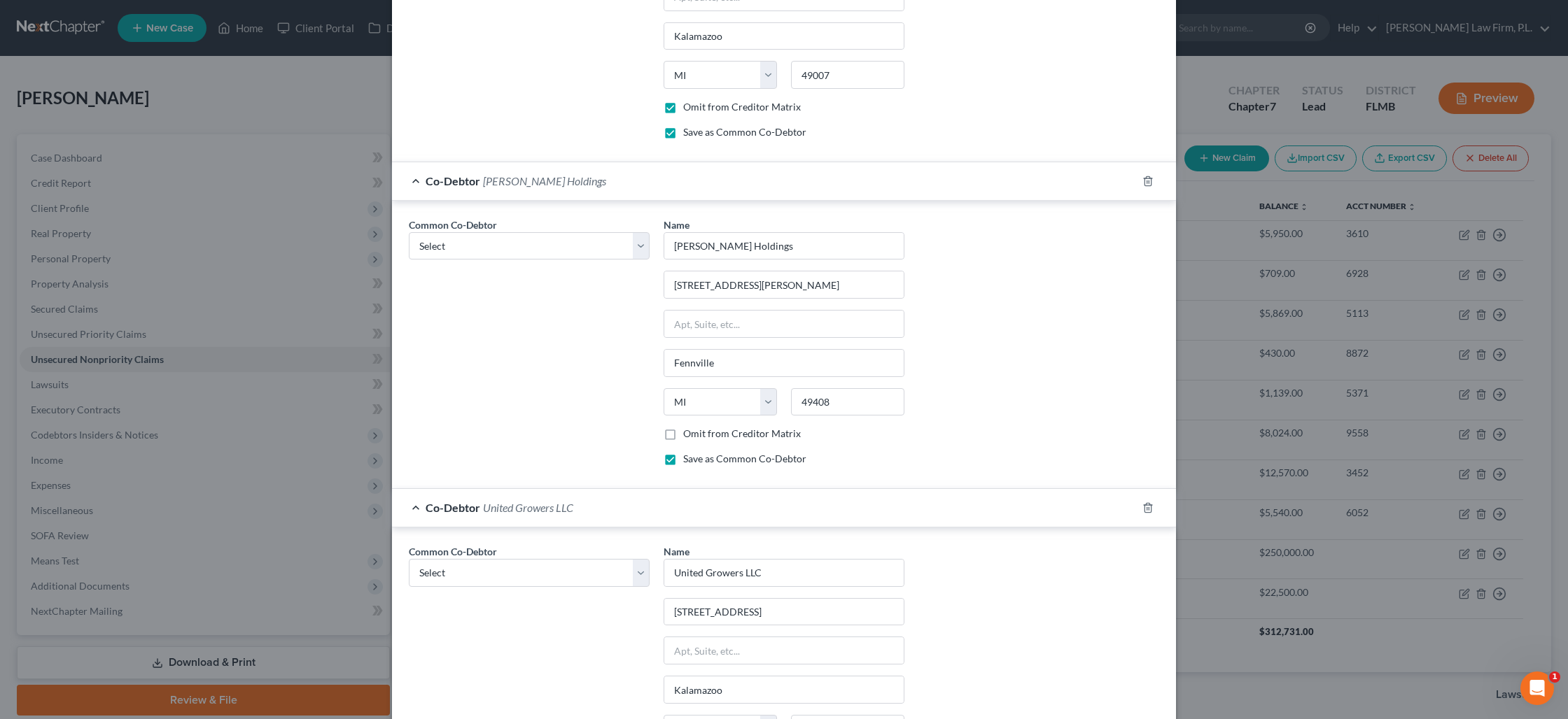
scroll to position [1495, 0]
click at [683, 111] on label "Omit from Creditor Matrix" at bounding box center [741, 109] width 117 height 14
click at [689, 111] on input "Omit from Creditor Matrix" at bounding box center [693, 107] width 9 height 9
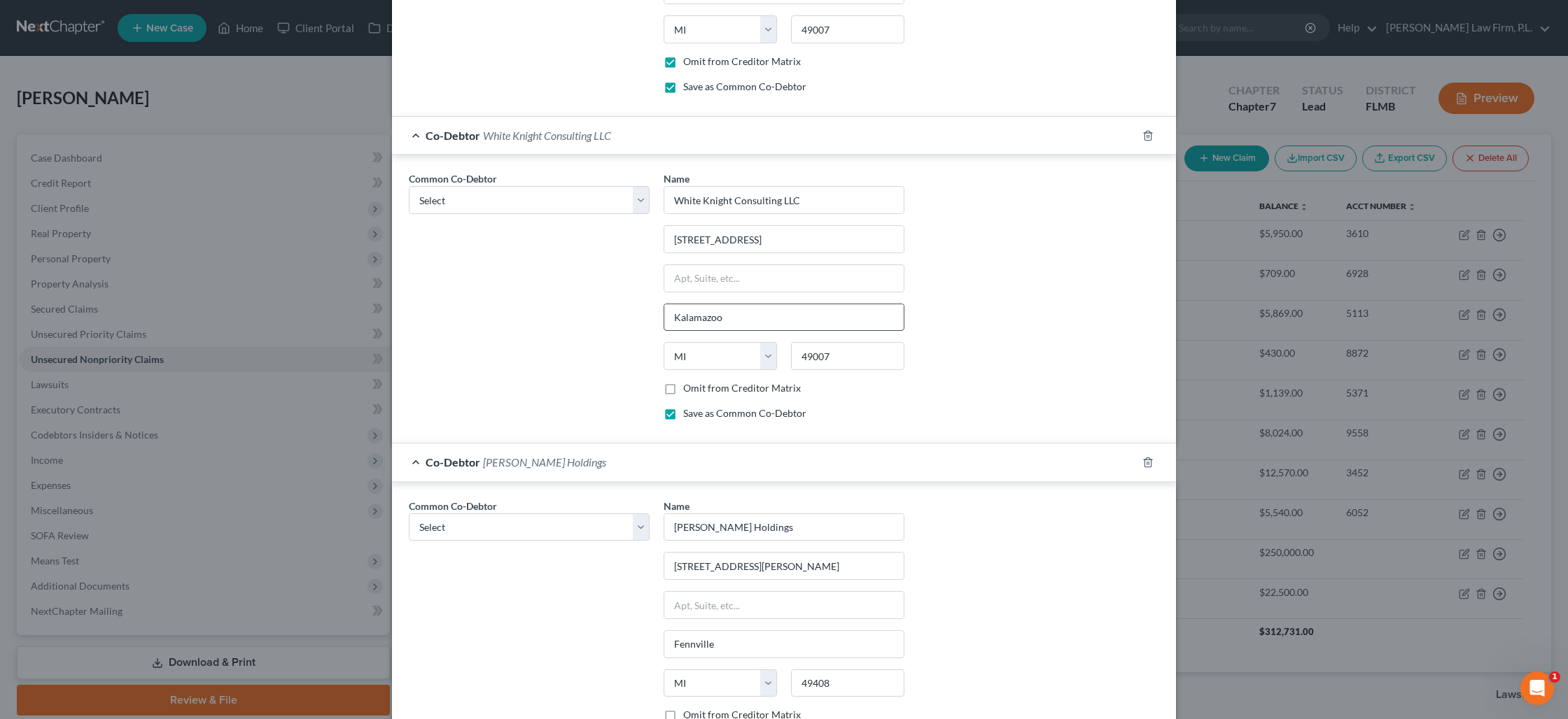
scroll to position [1213, 0]
click at [683, 396] on label "Omit from Creditor Matrix" at bounding box center [741, 391] width 117 height 14
click at [689, 394] on input "Omit from Creditor Matrix" at bounding box center [693, 389] width 9 height 9
click at [683, 417] on label "Save as Common Co-Debtor" at bounding box center [744, 416] width 123 height 14
click at [689, 417] on input "Save as Common Co-Debtor" at bounding box center [693, 414] width 9 height 9
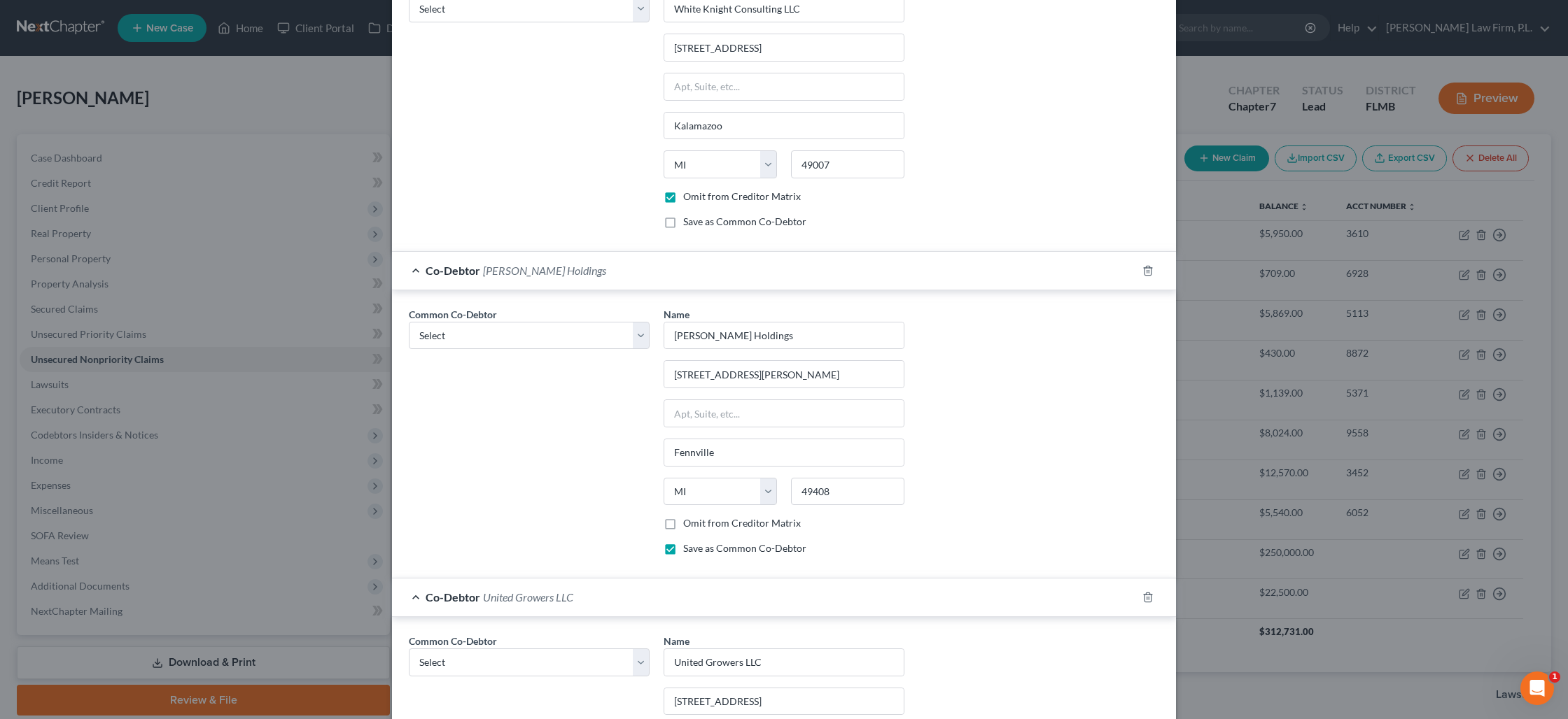
scroll to position [1414, 0]
click at [683, 517] on label "Omit from Creditor Matrix" at bounding box center [741, 516] width 117 height 14
click at [689, 517] on input "Omit from Creditor Matrix" at bounding box center [693, 514] width 9 height 9
click at [683, 518] on label "Omit from Creditor Matrix" at bounding box center [741, 516] width 117 height 14
click at [689, 518] on input "Omit from Creditor Matrix" at bounding box center [693, 514] width 9 height 9
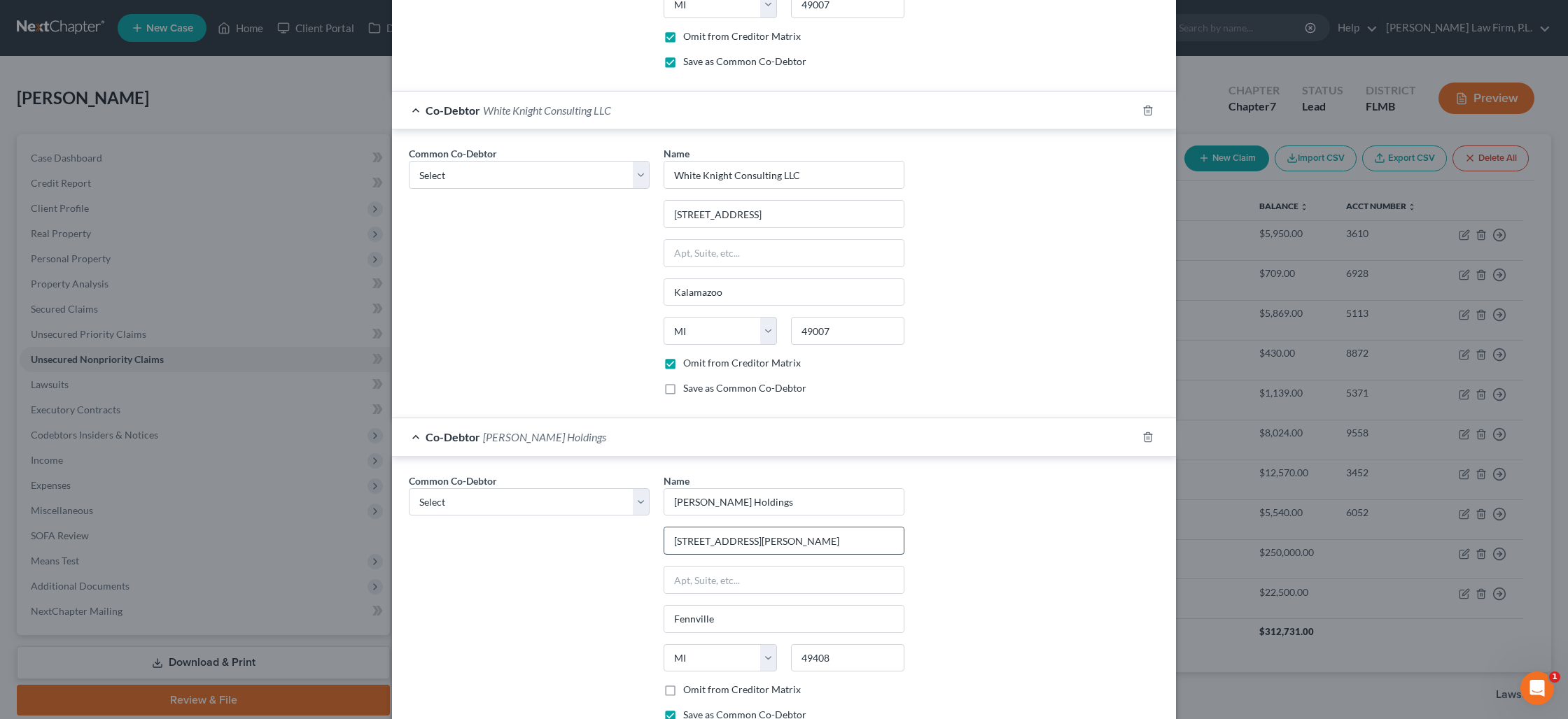
scroll to position [1237, 0]
click at [683, 394] on label "Save as Common Co-Debtor" at bounding box center [744, 393] width 123 height 14
click at [689, 394] on input "Save as Common Co-Debtor" at bounding box center [693, 391] width 9 height 9
click at [683, 370] on label "Omit from Creditor Matrix" at bounding box center [741, 367] width 117 height 14
click at [689, 370] on input "Omit from Creditor Matrix" at bounding box center [693, 365] width 9 height 9
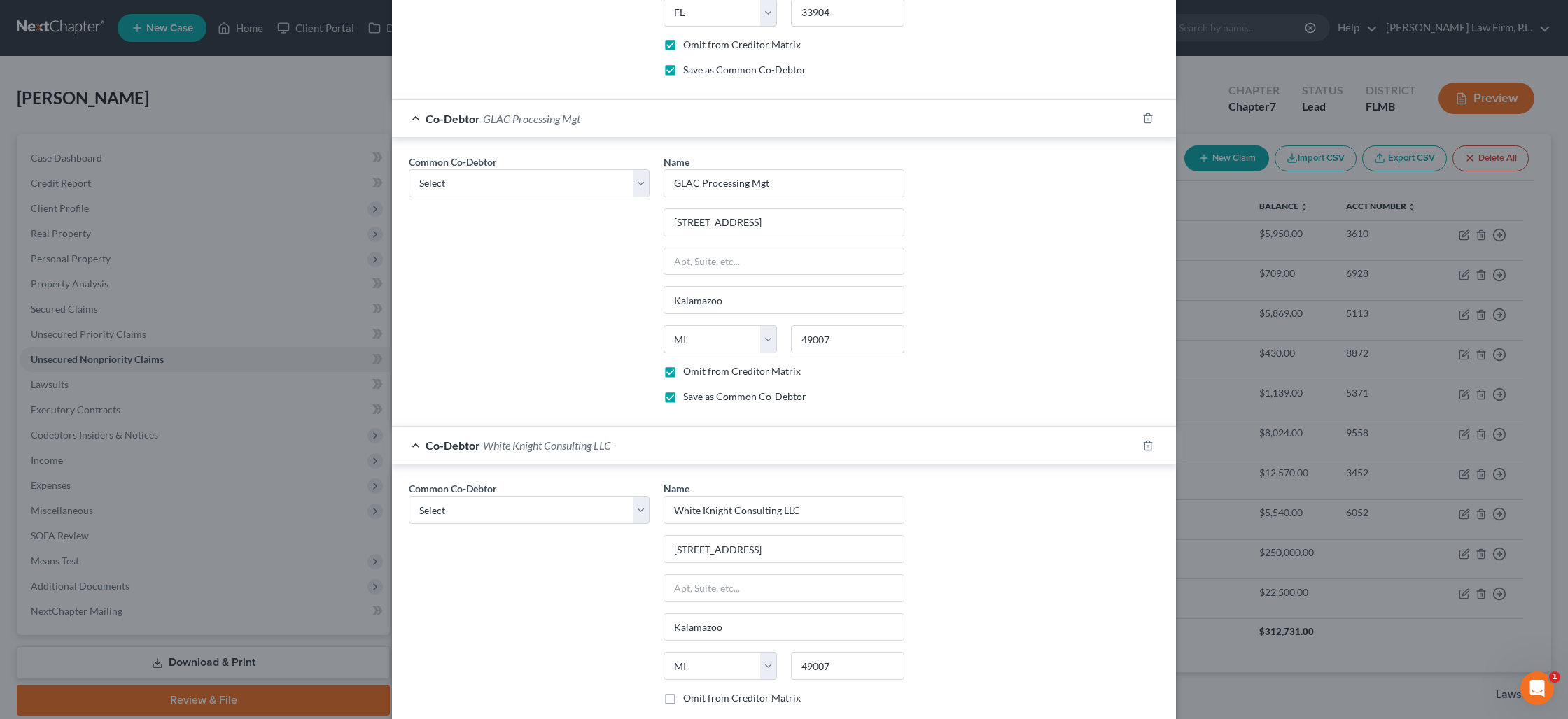
scroll to position [905, 0]
click at [683, 374] on label "Omit from Creditor Matrix" at bounding box center [741, 373] width 117 height 14
click at [689, 374] on input "Omit from Creditor Matrix" at bounding box center [693, 371] width 9 height 9
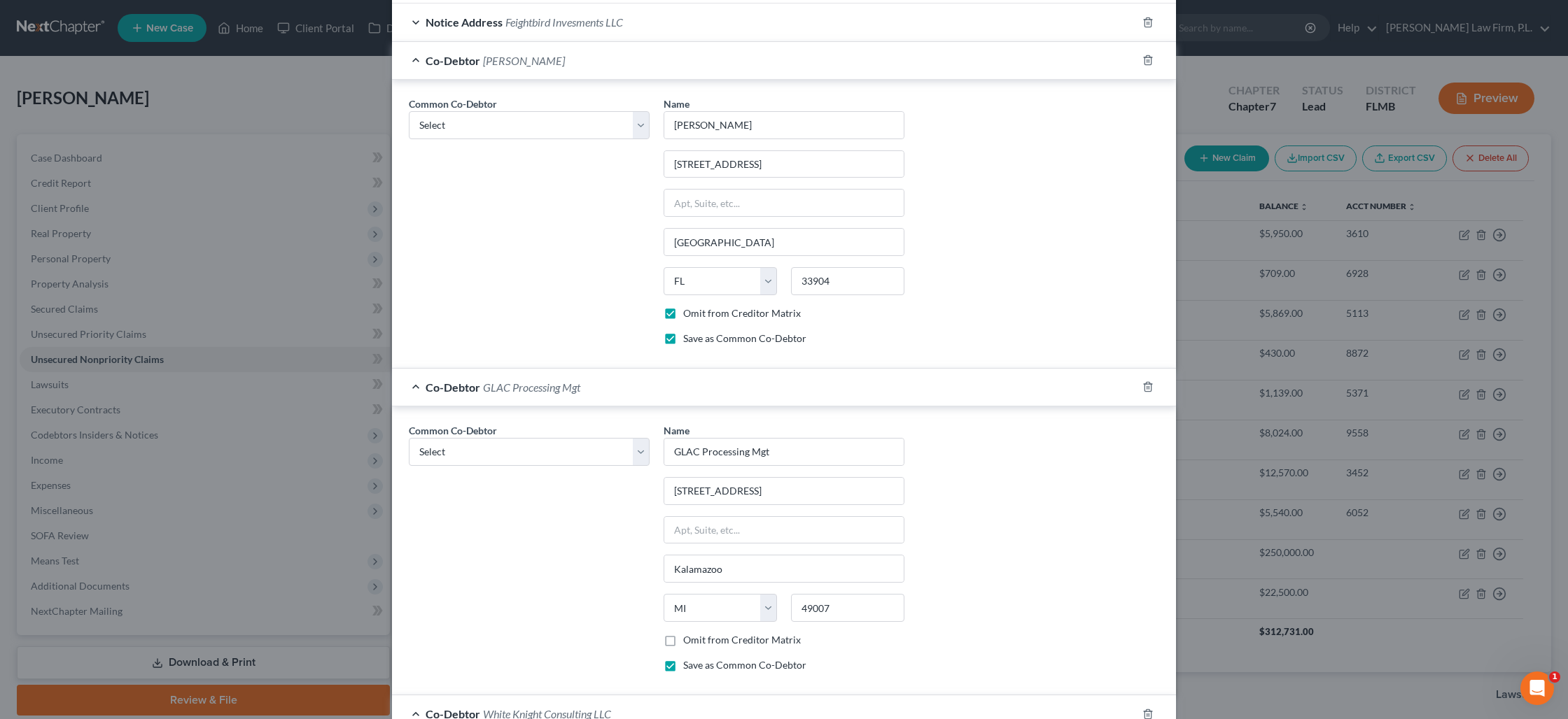
scroll to position [631, 0]
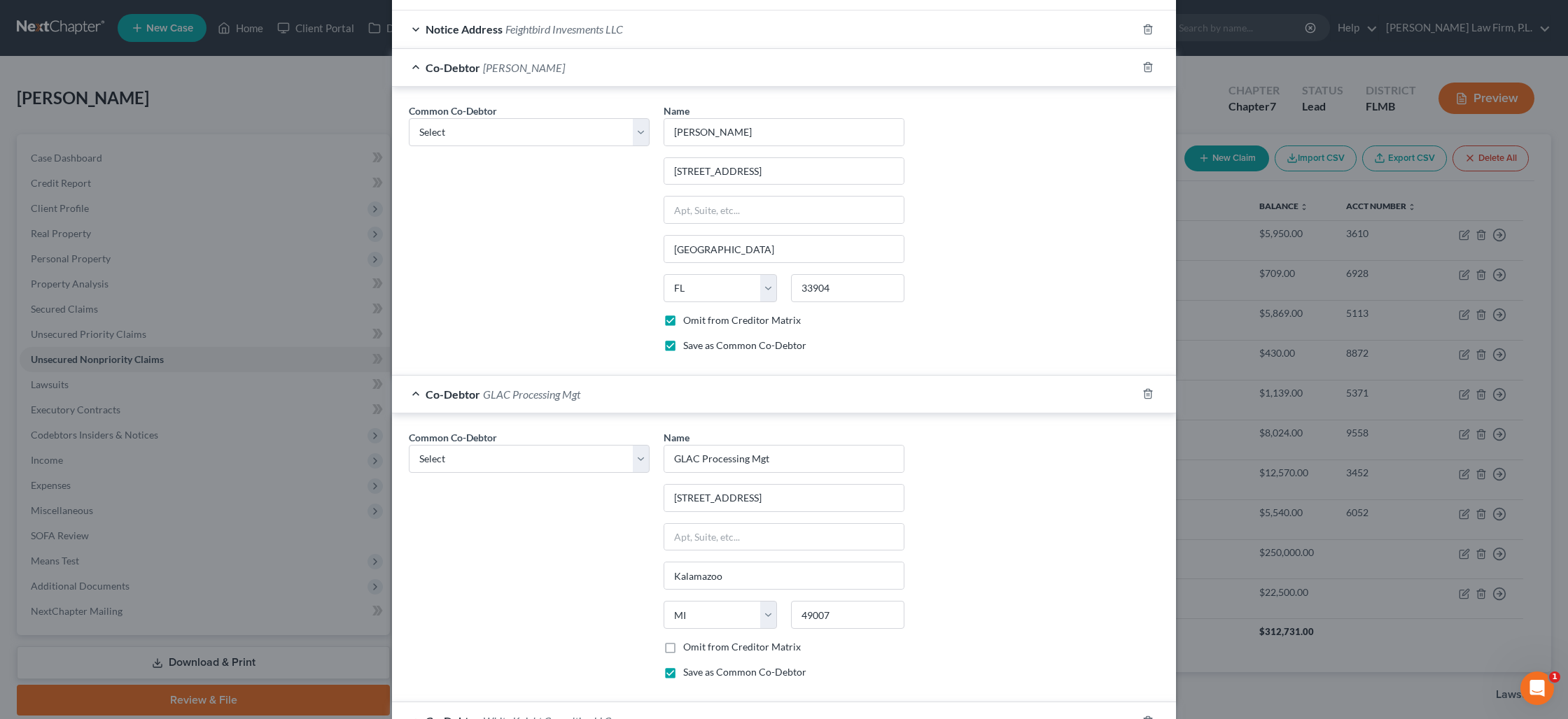
click at [683, 320] on label "Omit from Creditor Matrix" at bounding box center [741, 320] width 117 height 14
click at [689, 320] on input "Omit from Creditor Matrix" at bounding box center [693, 318] width 9 height 9
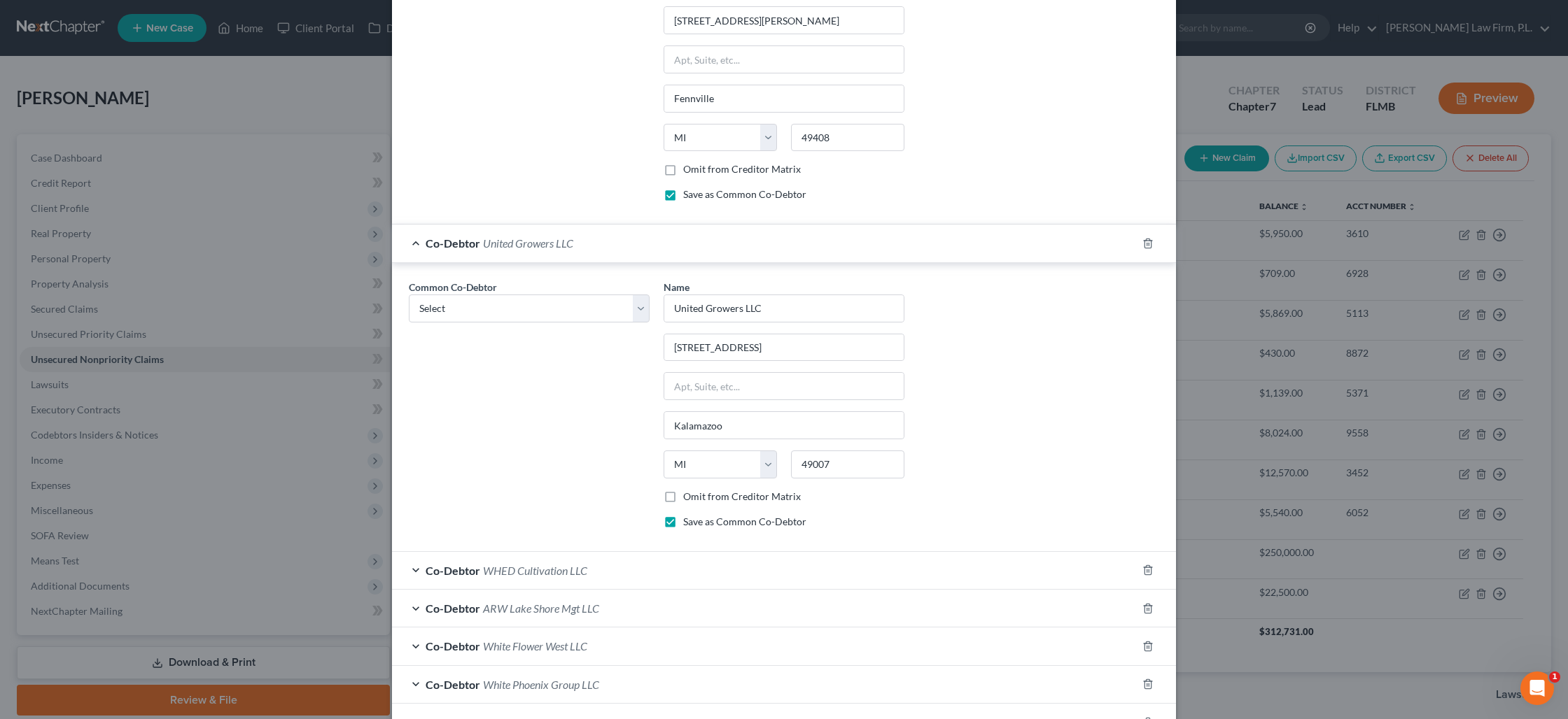
scroll to position [1853, 0]
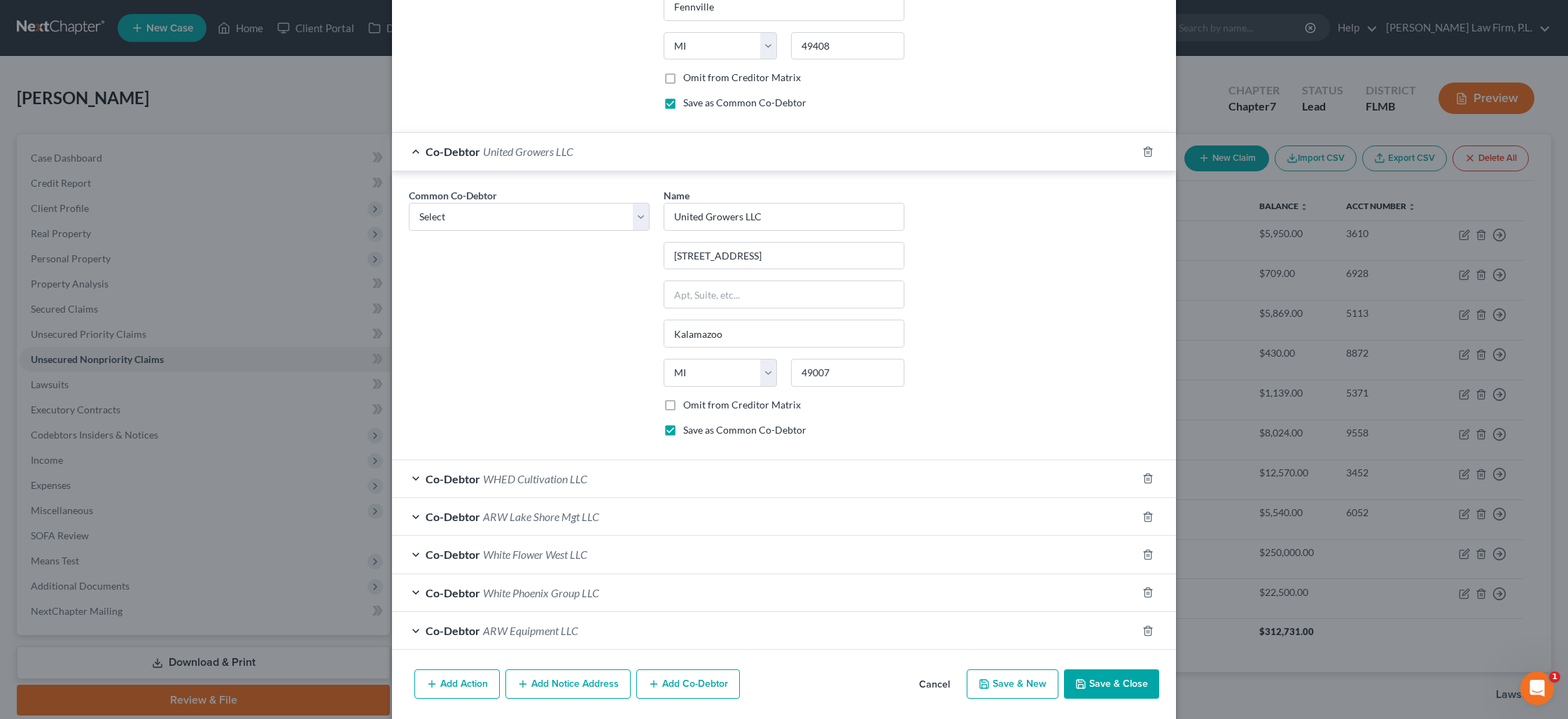
click at [417, 154] on div "Co-Debtor United Growers LLC" at bounding box center [764, 151] width 745 height 37
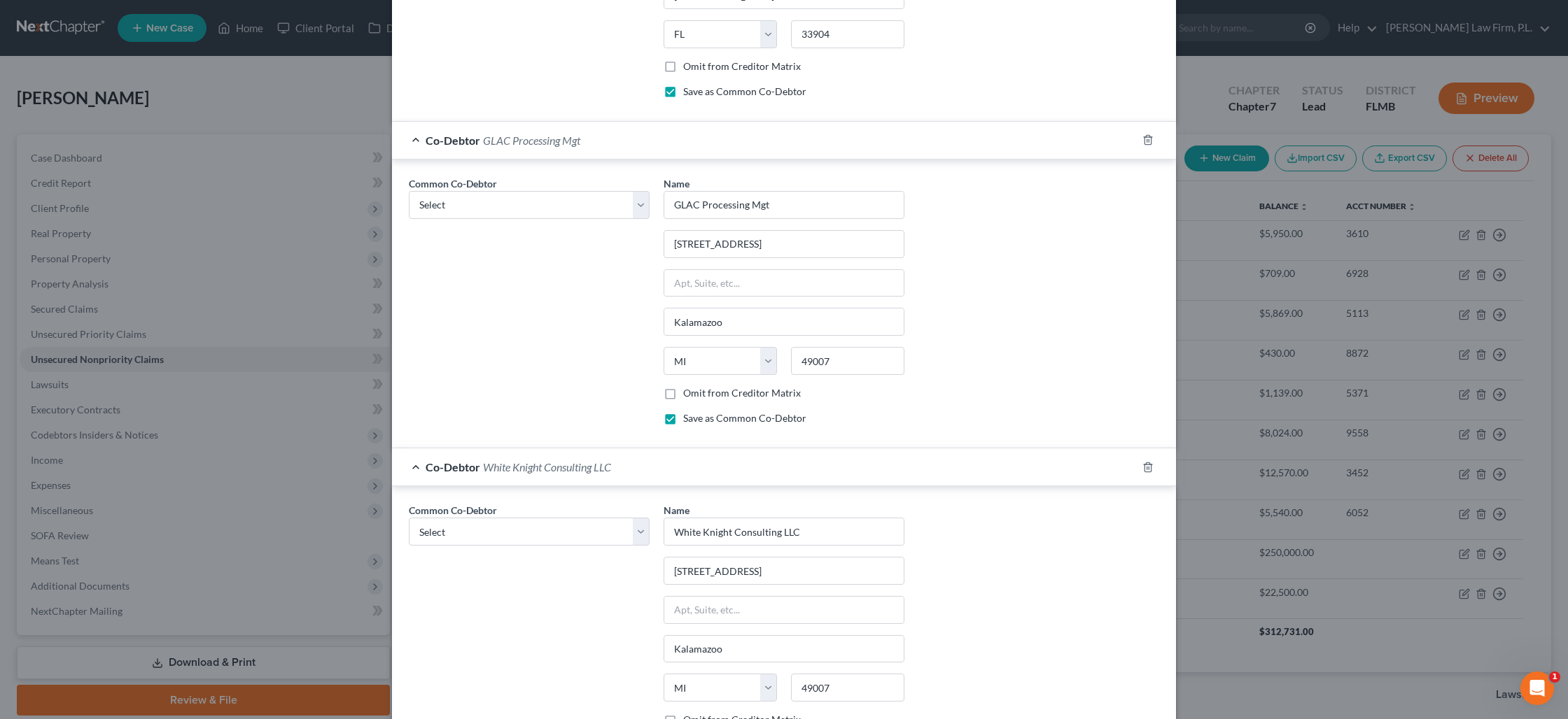
scroll to position [545, 0]
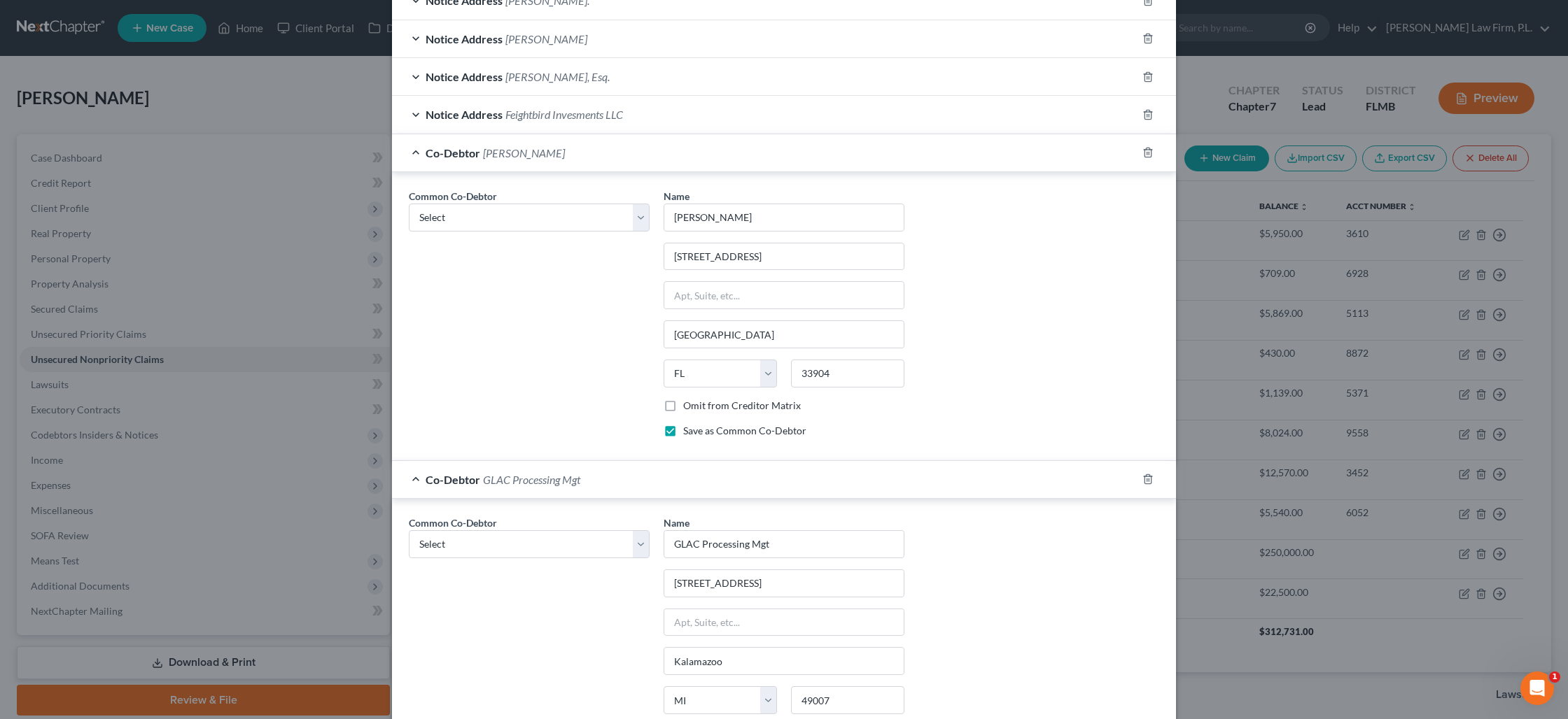
drag, startPoint x: 446, startPoint y: 478, endPoint x: 442, endPoint y: 408, distance: 70.1
click at [447, 476] on span "Co-Debtor" at bounding box center [453, 479] width 55 height 14
click at [469, 151] on span "Co-Debtor" at bounding box center [453, 153] width 55 height 14
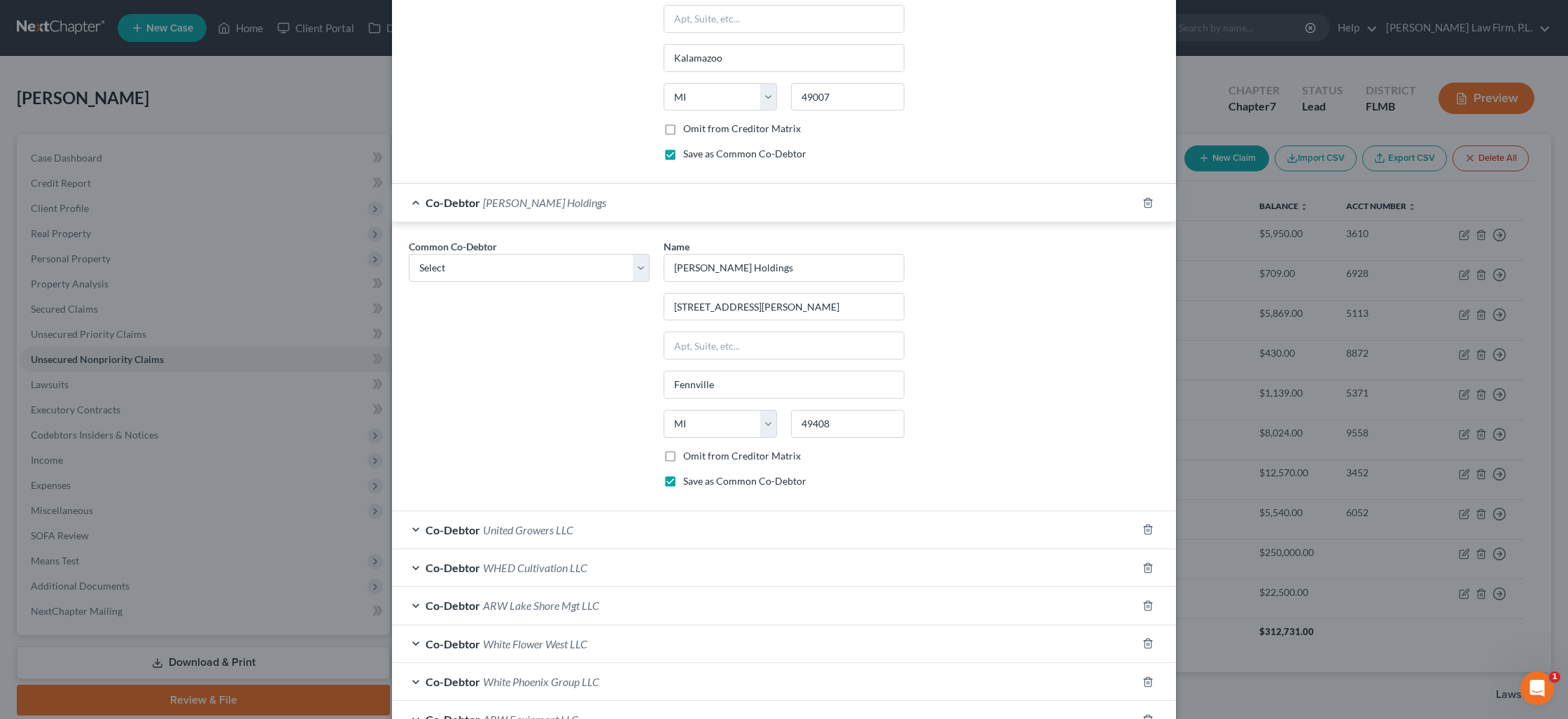
scroll to position [1035, 0]
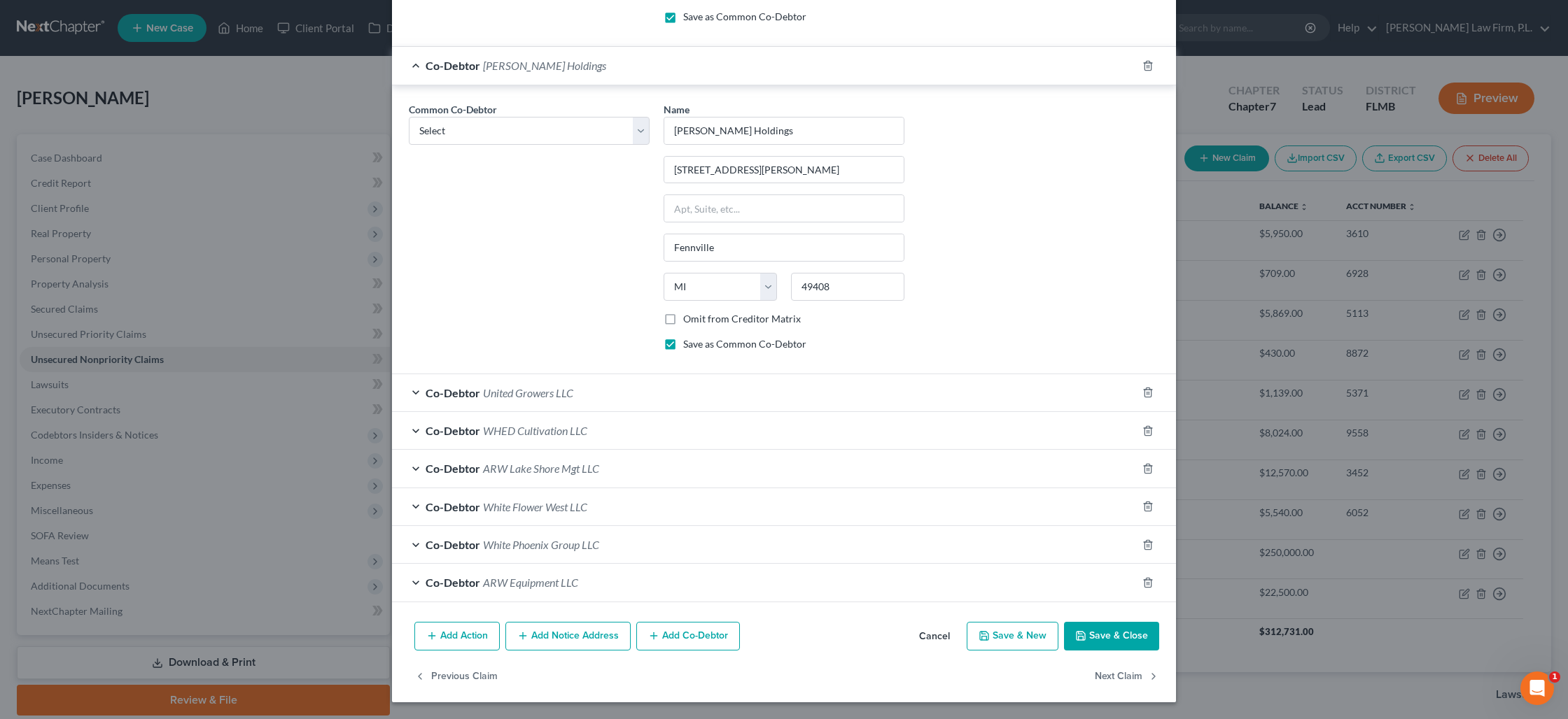
click at [1113, 645] on button "Save & Close" at bounding box center [1111, 636] width 95 height 29
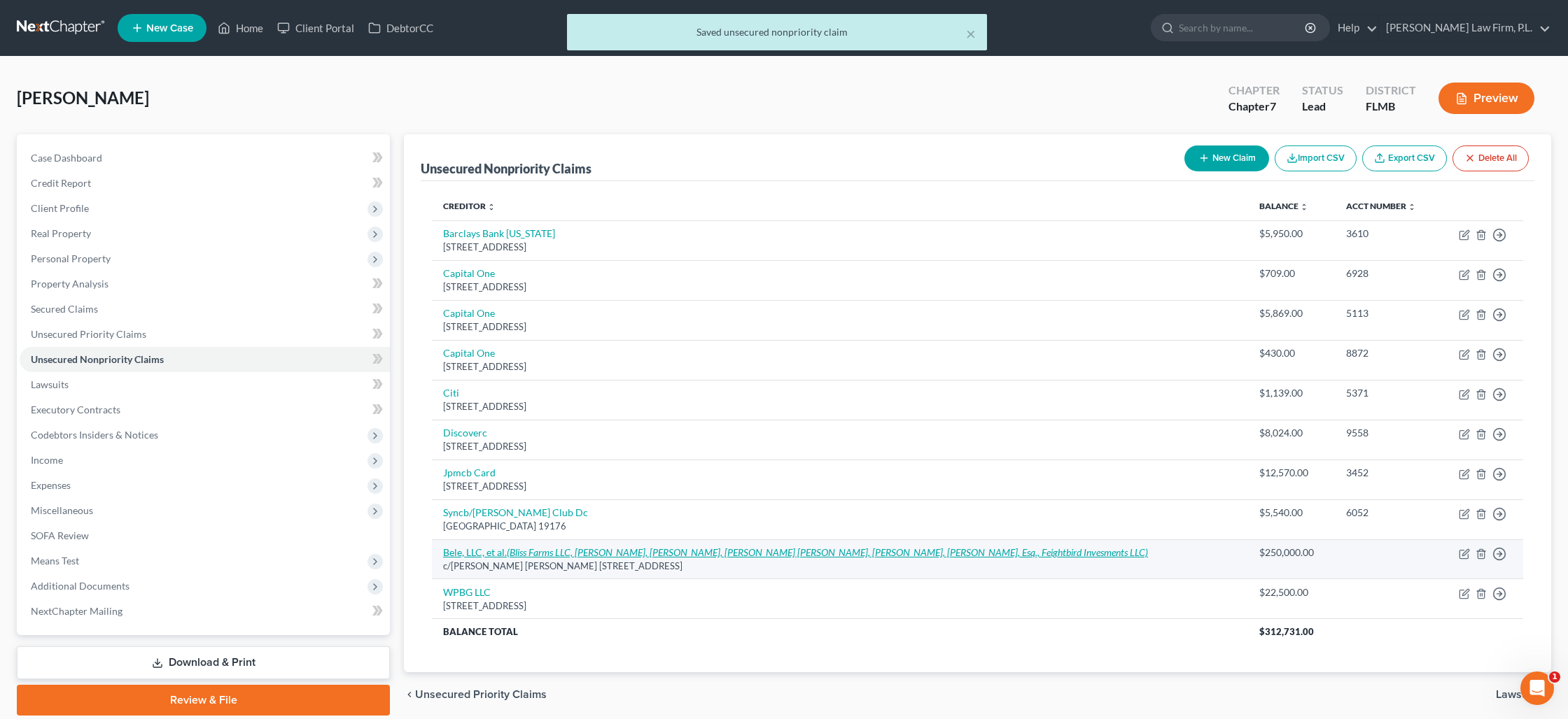
click at [495, 557] on link "Bele, LLC, et al. (Bliss Farms LLC, Brandi Mohr, Brian Huttinga, Cairena Hutten…" at bounding box center [795, 552] width 705 height 12
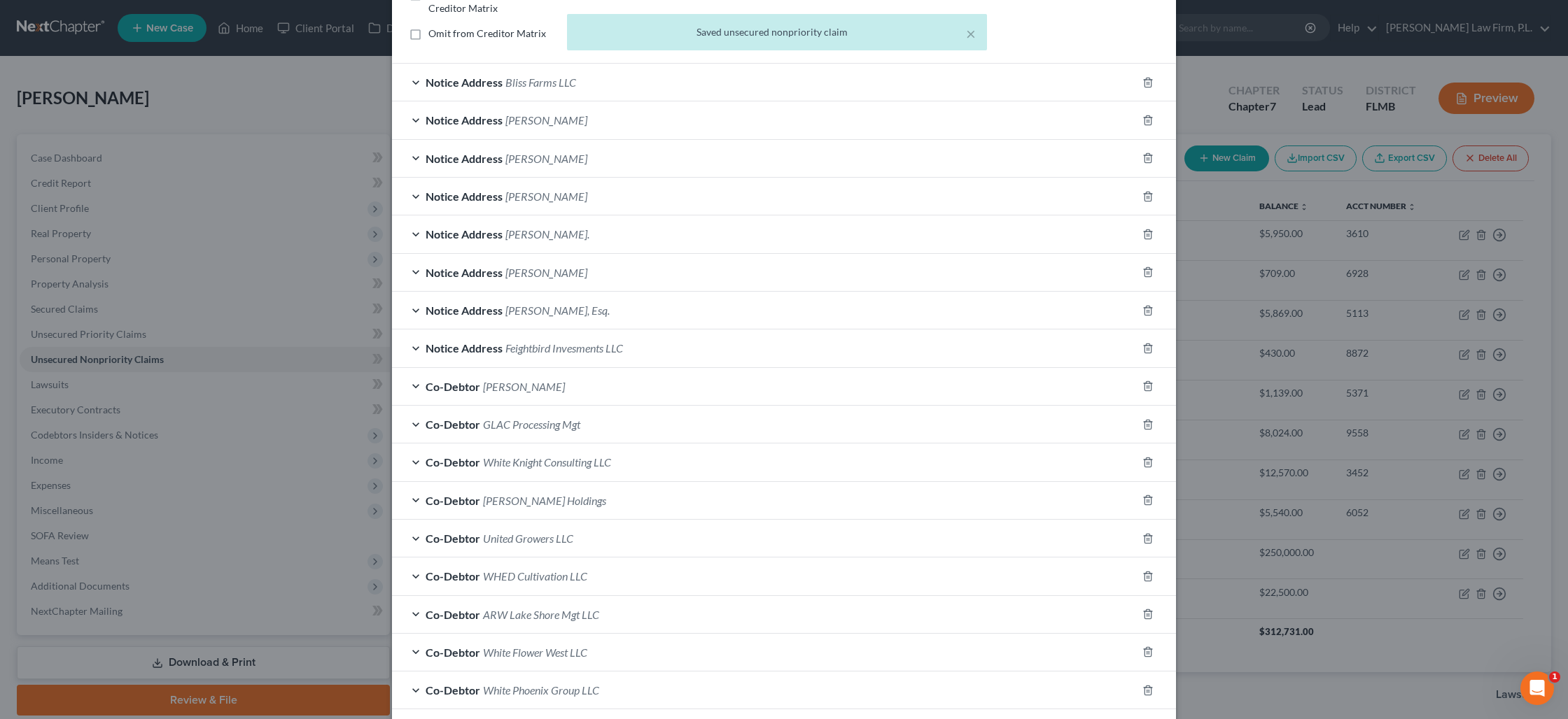
scroll to position [364, 0]
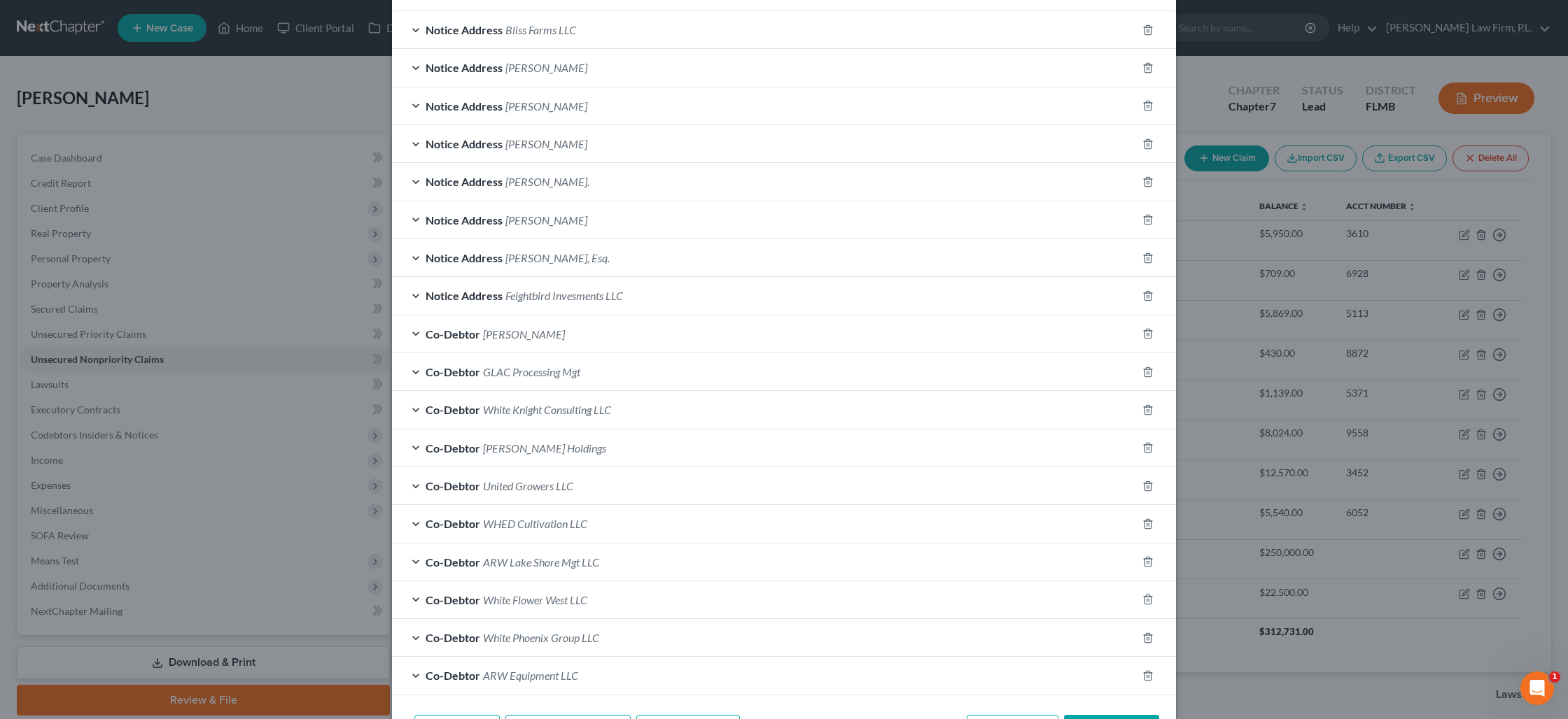
click at [535, 295] on span "Feightbird Invesments LLC" at bounding box center [564, 295] width 117 height 14
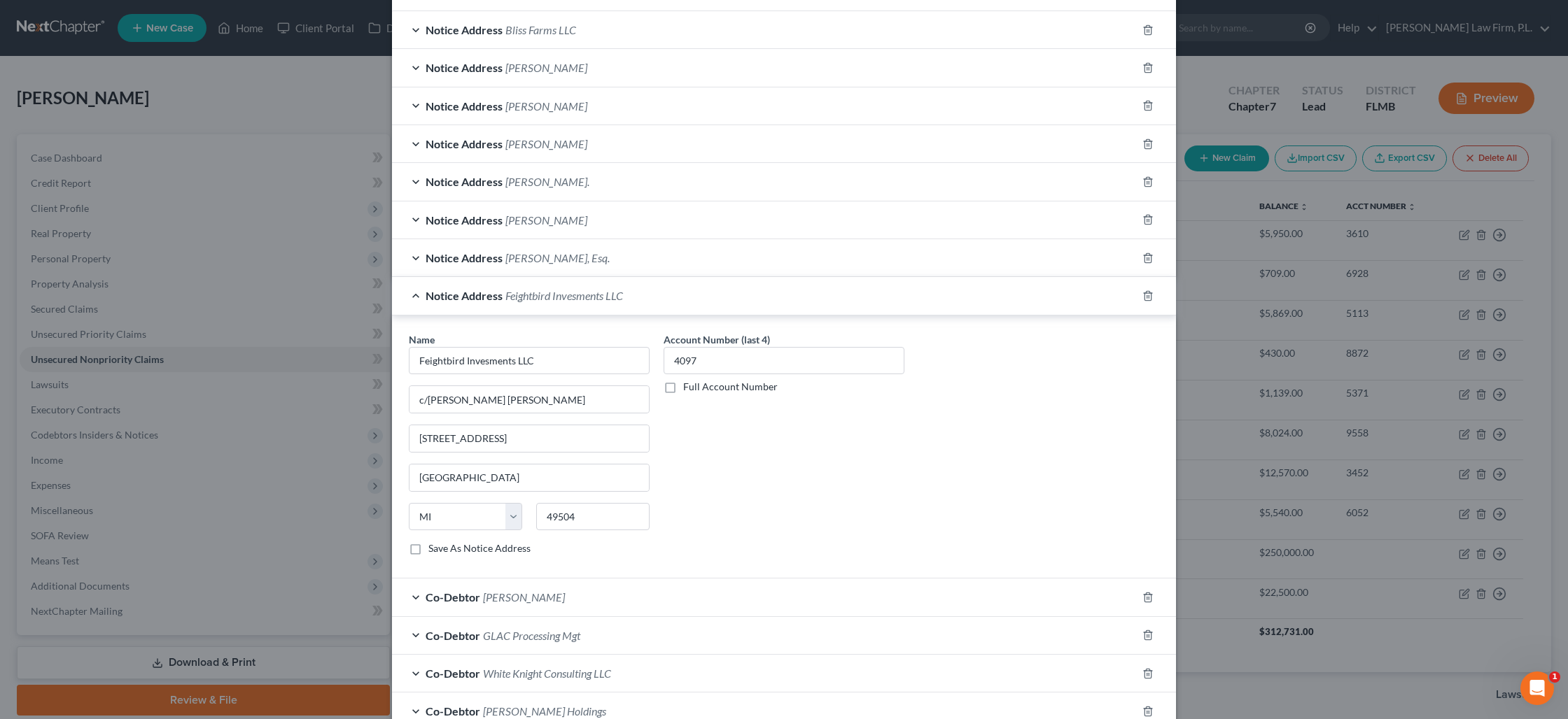
click at [515, 260] on span "Darren Malek, Esq." at bounding box center [558, 257] width 105 height 14
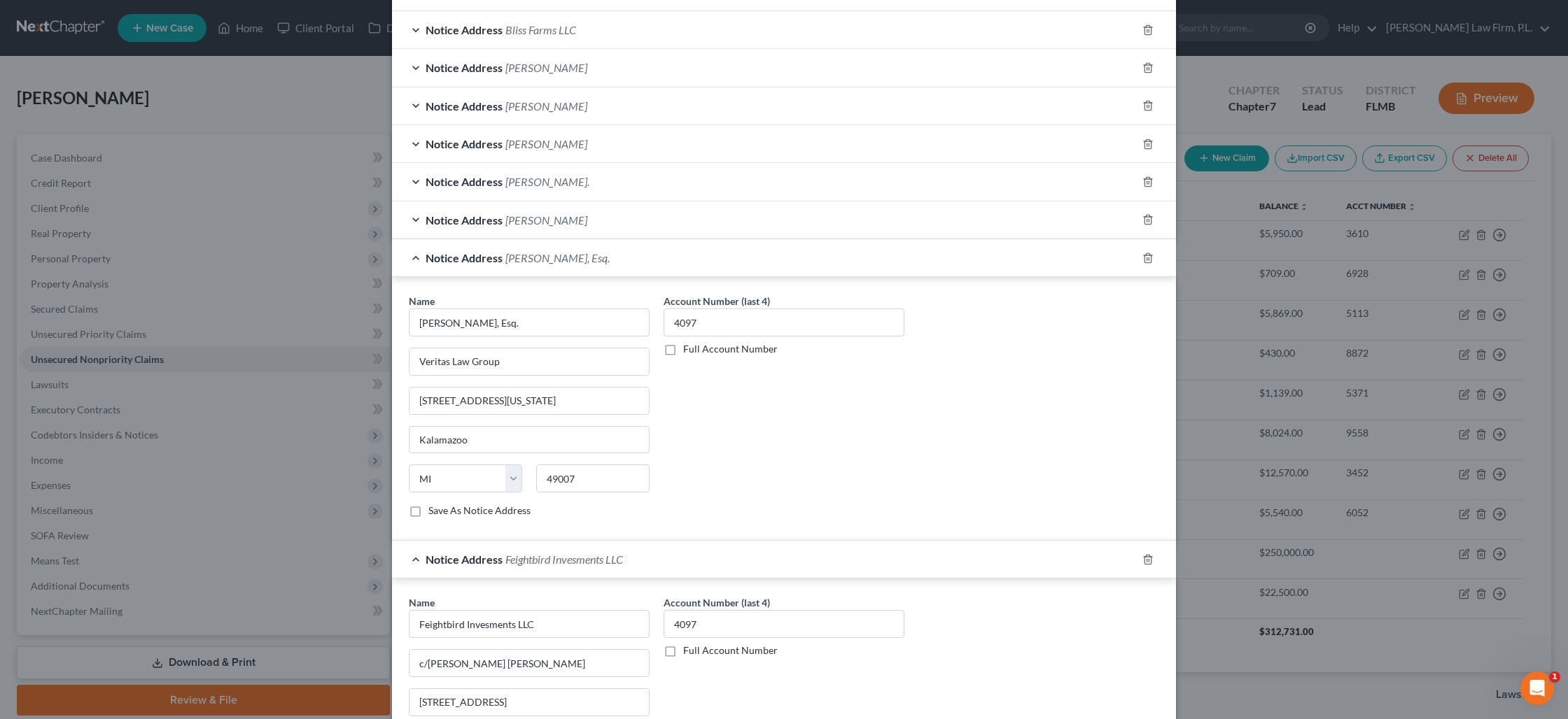
click at [517, 225] on span "Daniel J. Broxup" at bounding box center [547, 220] width 82 height 14
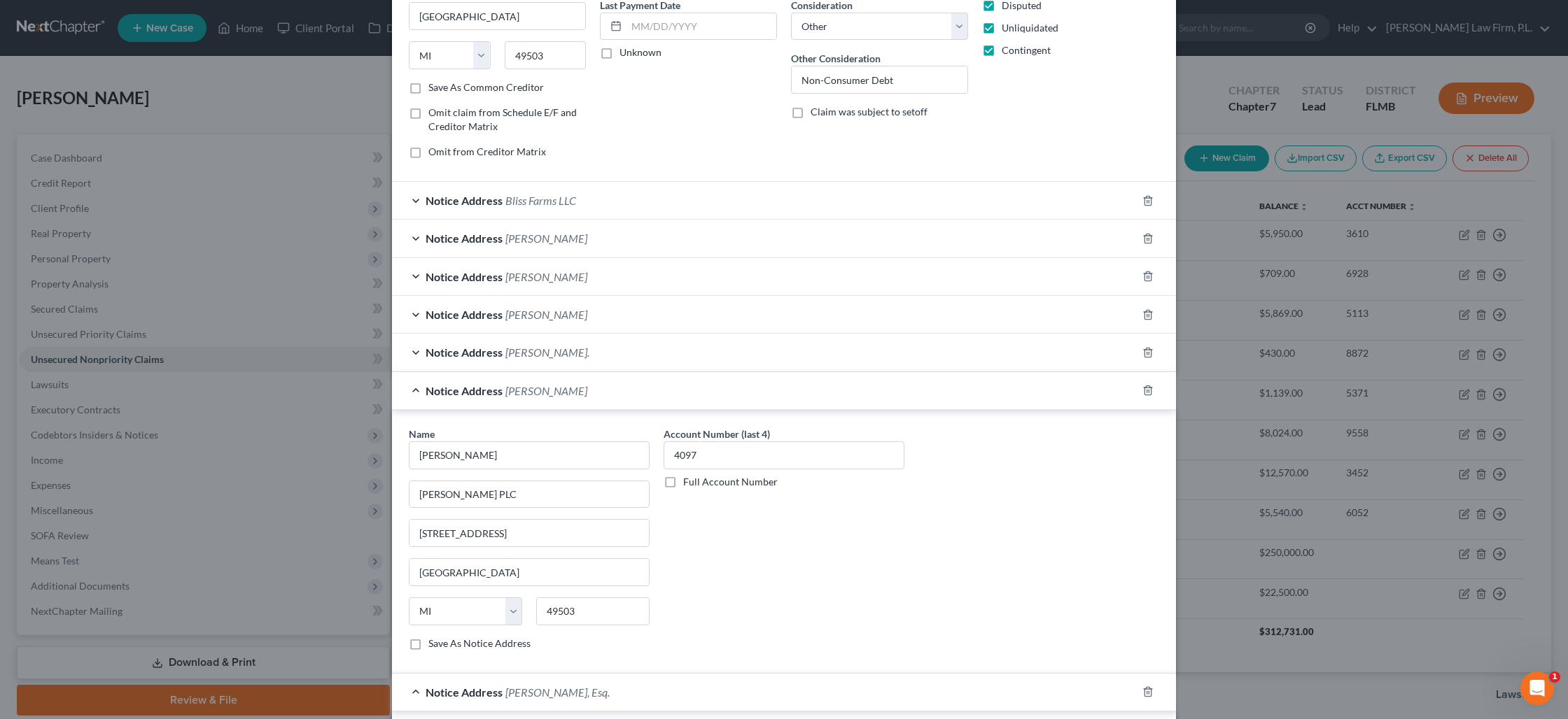
scroll to position [78, 0]
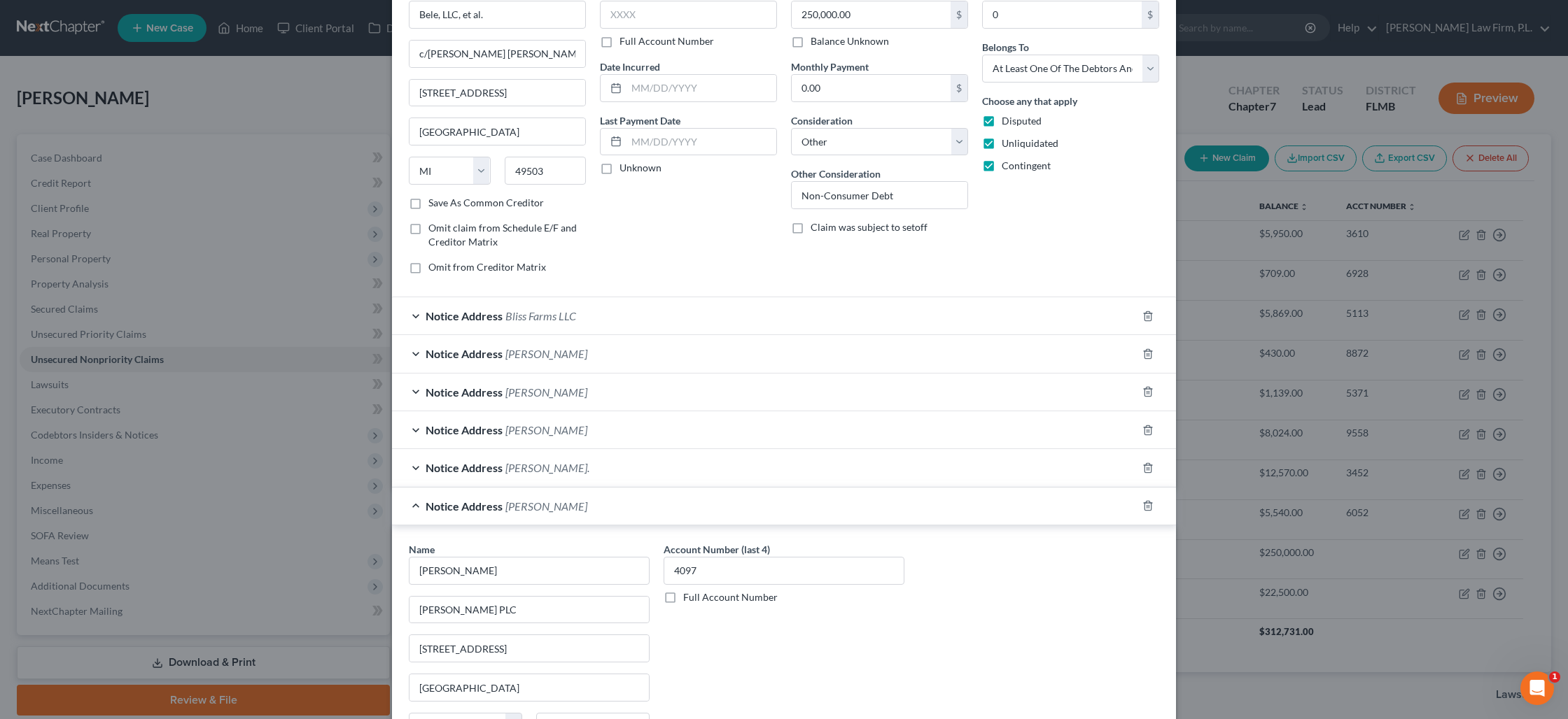
click at [481, 322] on span "Notice Address" at bounding box center [464, 315] width 77 height 14
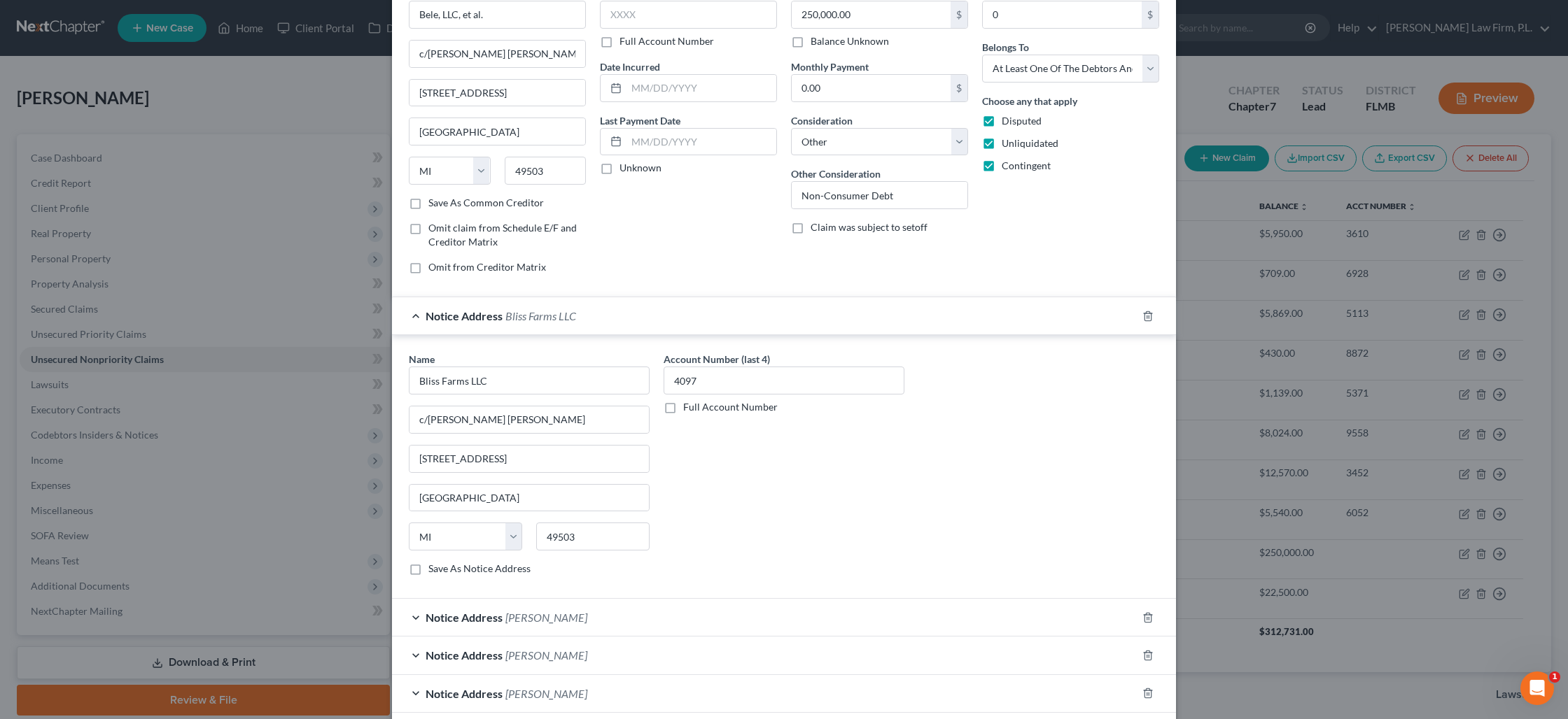
click at [428, 569] on label "Save As Notice Address" at bounding box center [479, 568] width 102 height 14
click at [434, 569] on input "Save As Notice Address" at bounding box center [438, 566] width 9 height 9
click at [477, 614] on span "Notice Address" at bounding box center [464, 617] width 77 height 14
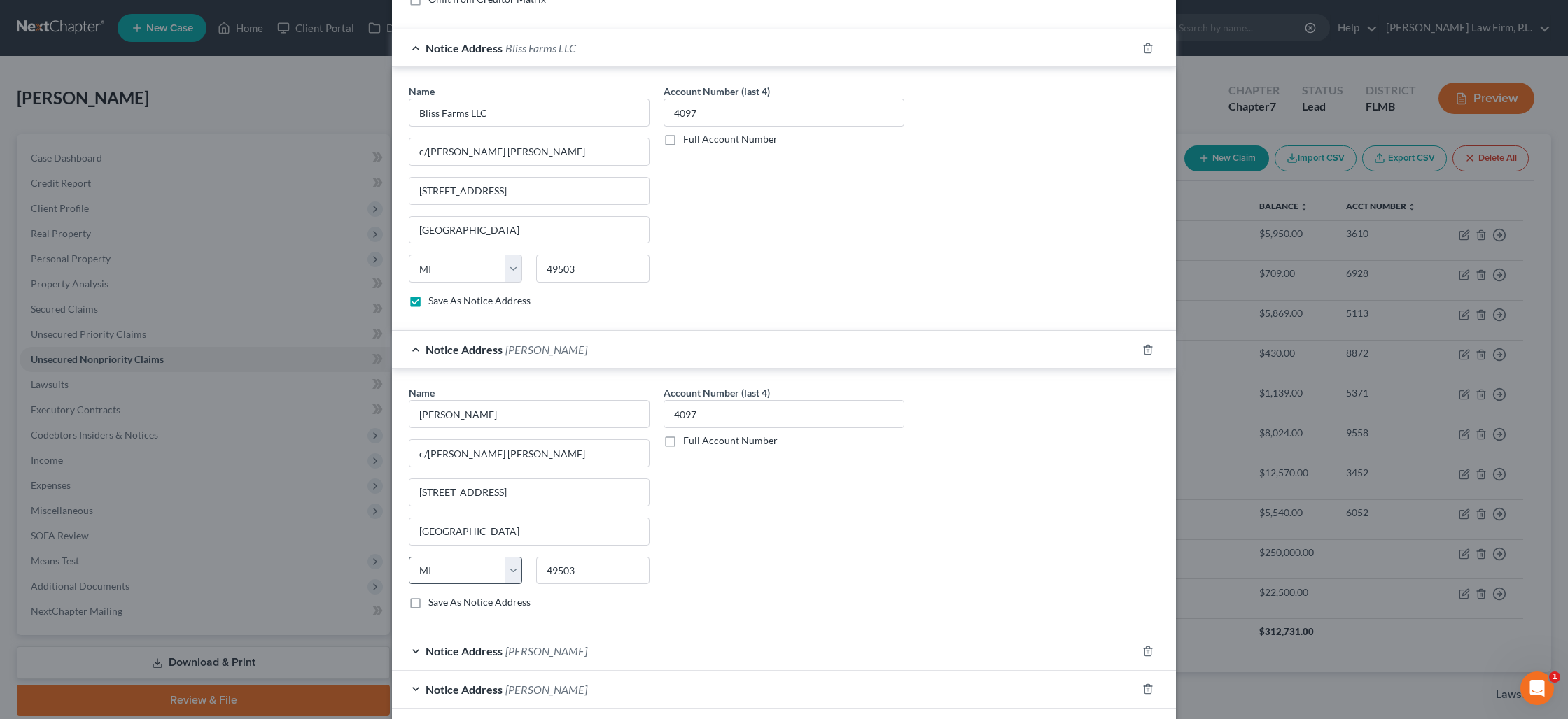
scroll to position [357, 0]
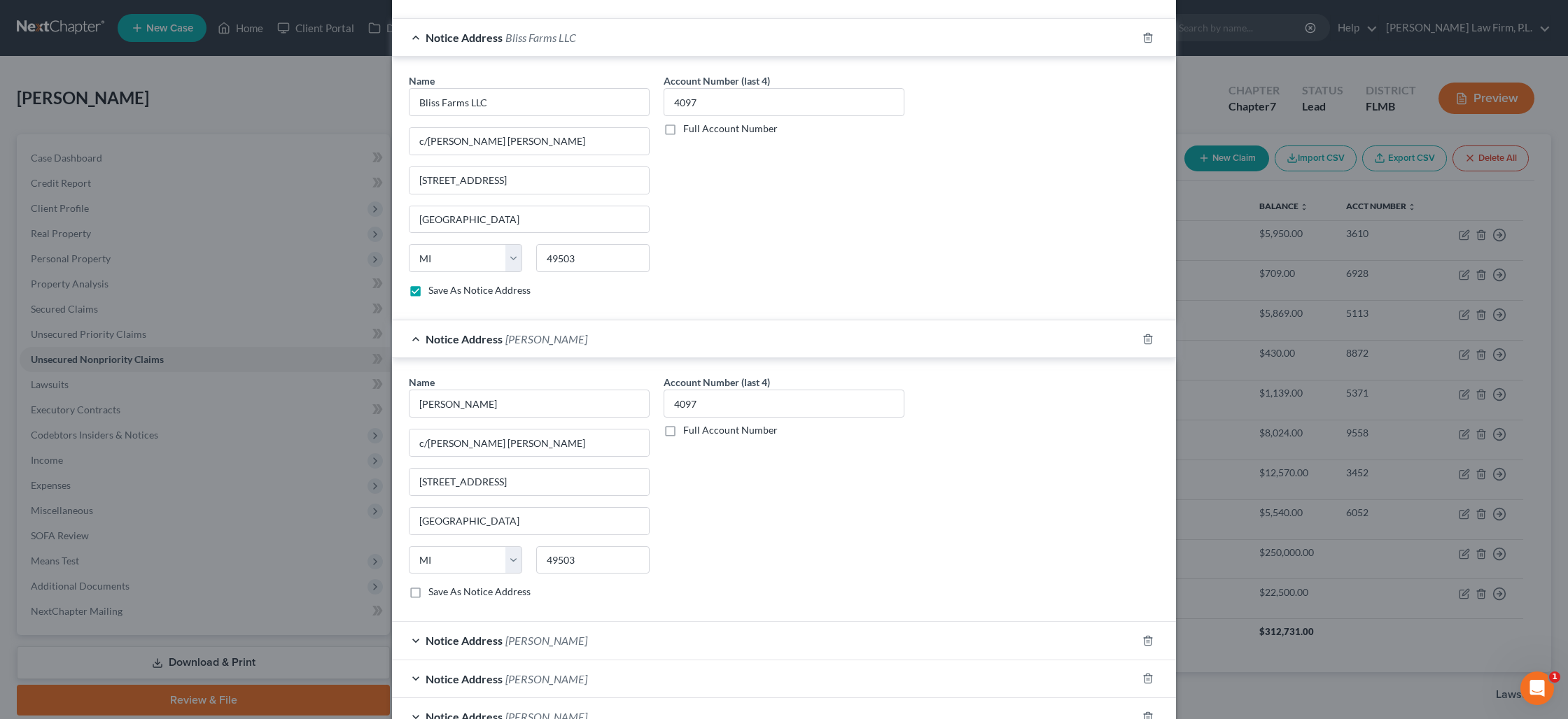
click at [428, 594] on label "Save As Notice Address" at bounding box center [479, 591] width 102 height 14
click at [434, 594] on input "Save As Notice Address" at bounding box center [438, 589] width 9 height 9
click at [483, 643] on span "Notice Address" at bounding box center [464, 640] width 77 height 14
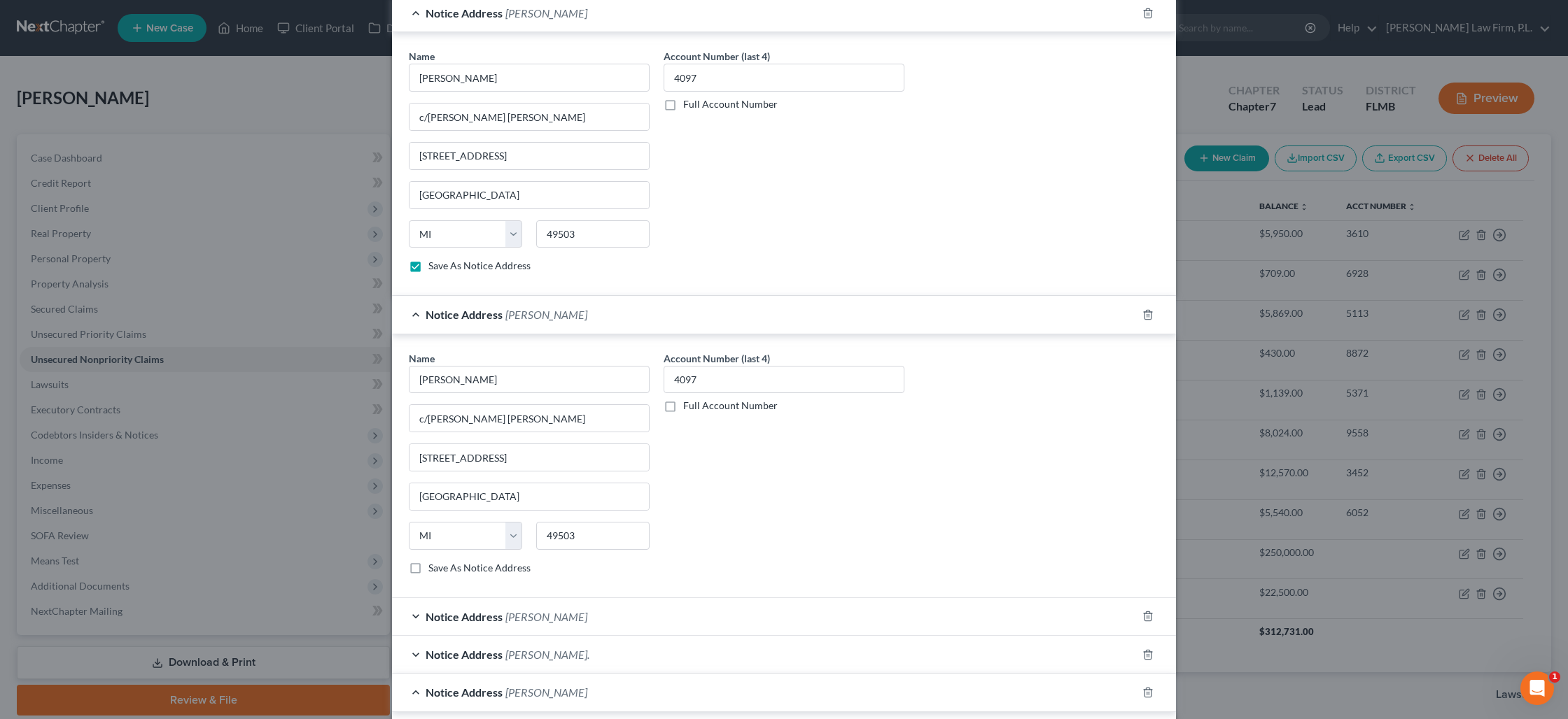
scroll to position [743, 0]
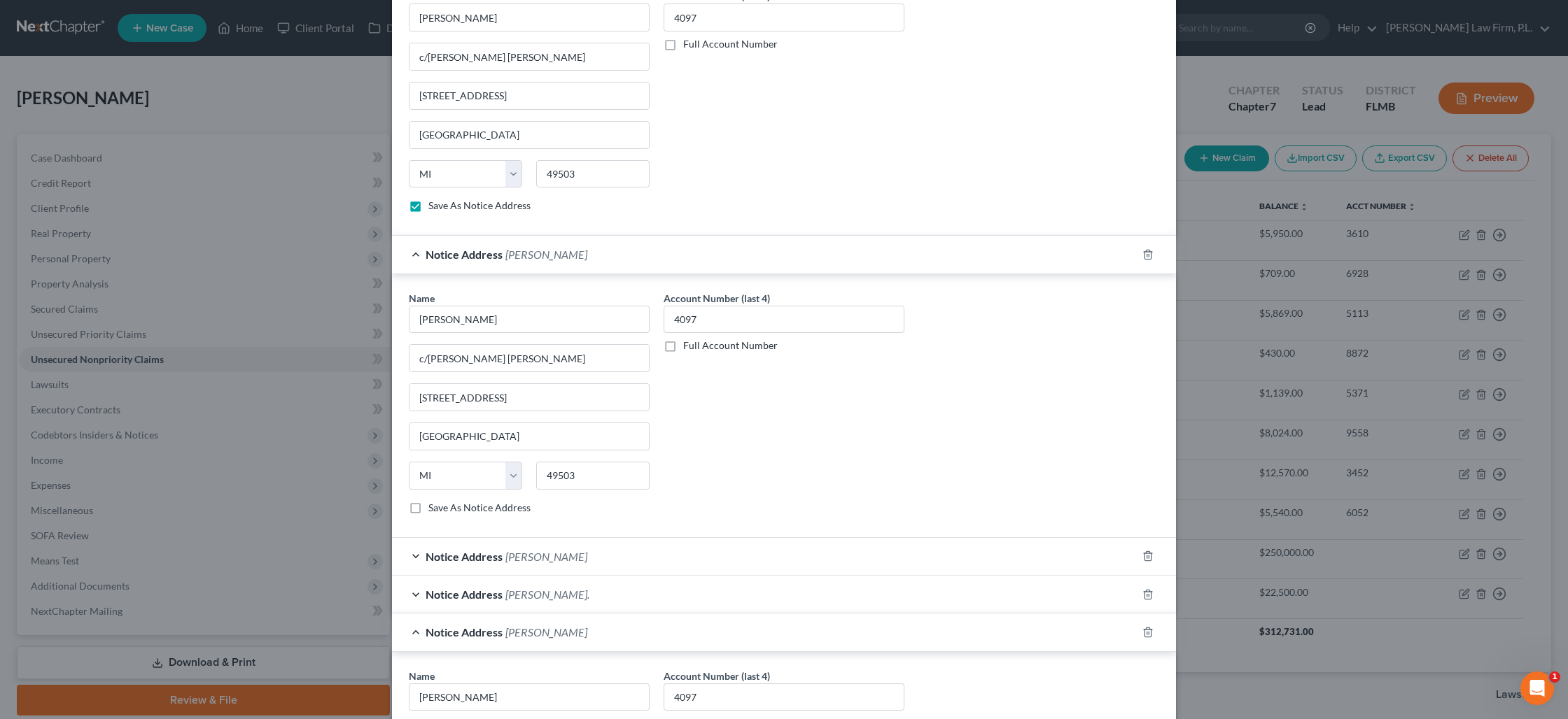
click at [428, 506] on label "Save As Notice Address" at bounding box center [479, 507] width 102 height 14
click at [434, 506] on input "Save As Notice Address" at bounding box center [438, 505] width 9 height 9
click at [453, 560] on span "Notice Address" at bounding box center [464, 556] width 77 height 14
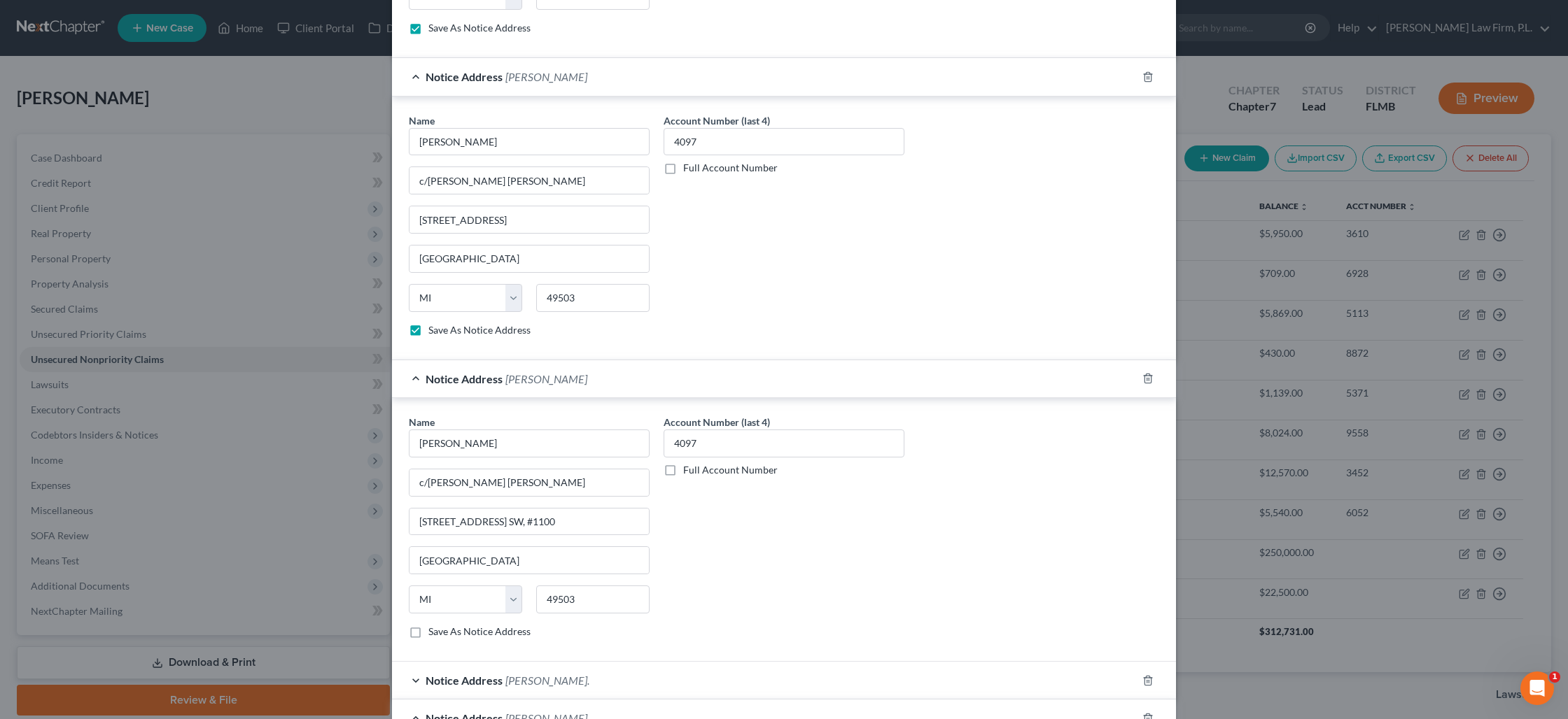
scroll to position [931, 0]
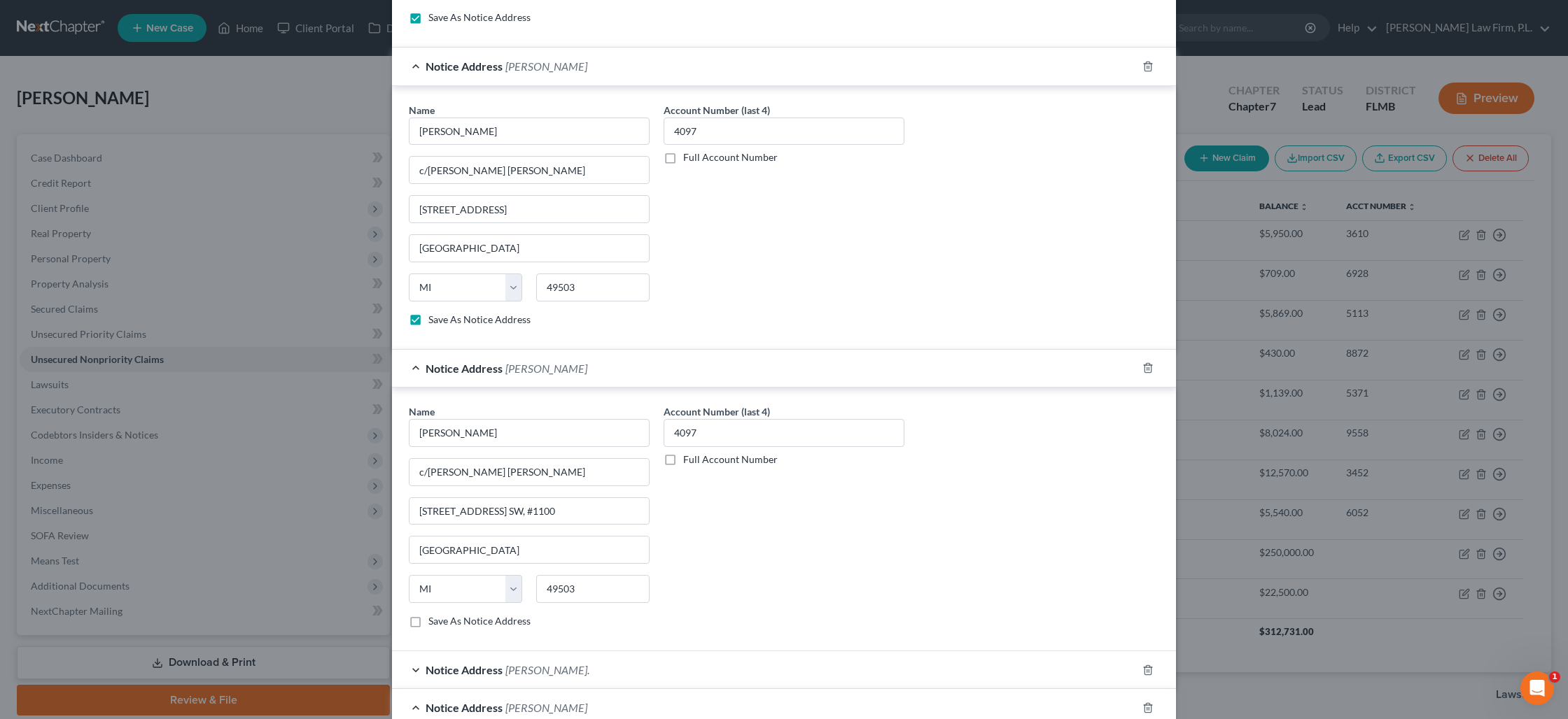
click at [428, 621] on label "Save As Notice Address" at bounding box center [479, 621] width 102 height 14
click at [434, 621] on input "Save As Notice Address" at bounding box center [438, 619] width 9 height 9
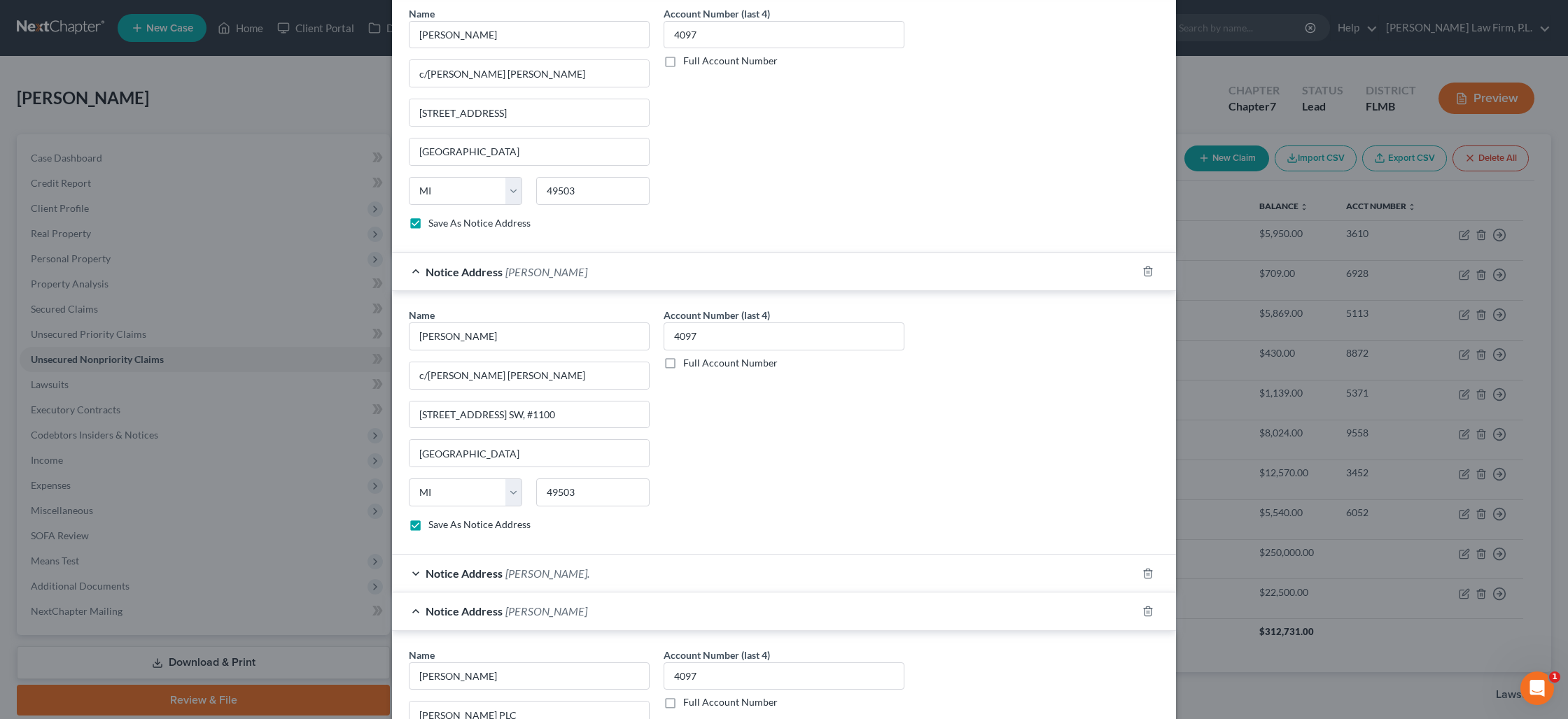
click at [455, 575] on span "Notice Address" at bounding box center [464, 573] width 77 height 14
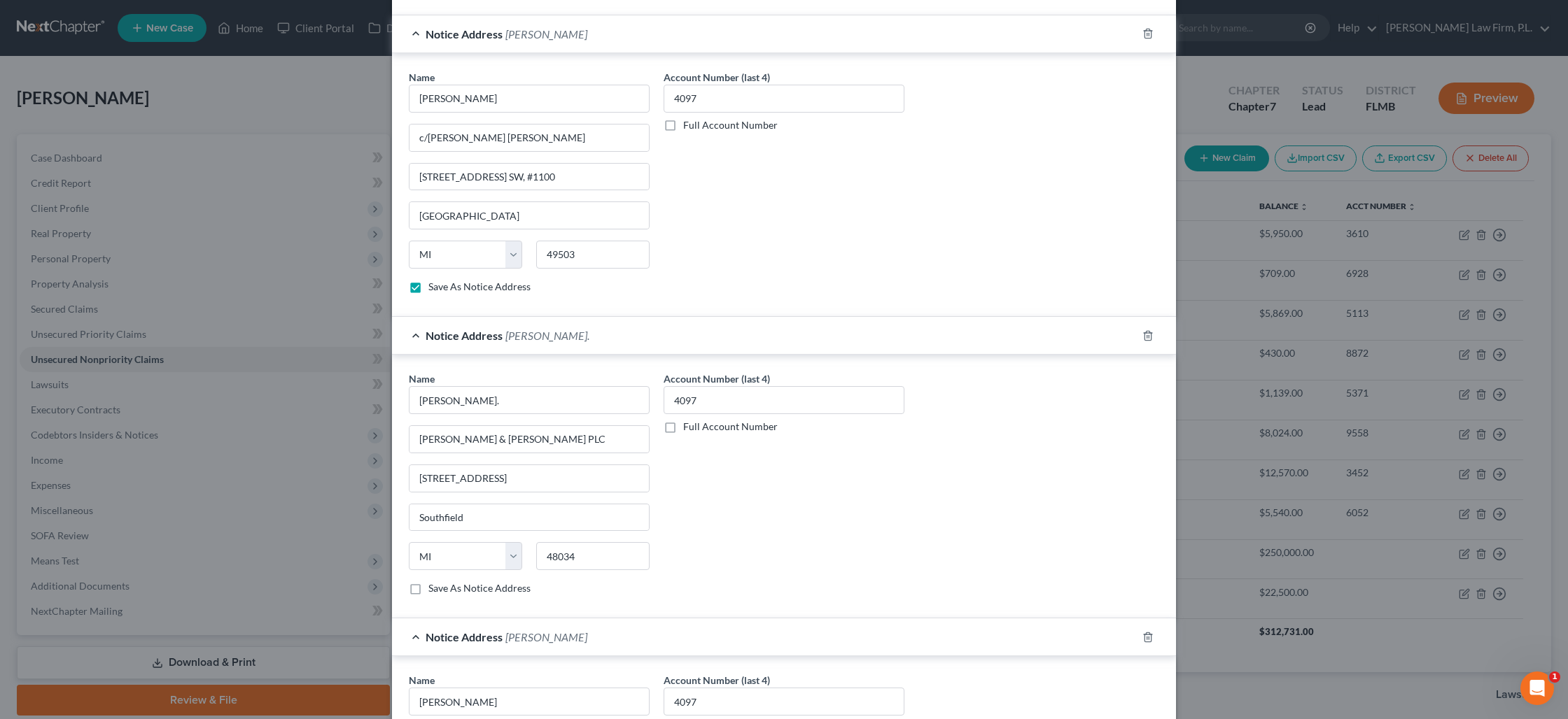
scroll to position [1270, 0]
click at [428, 591] on label "Save As Notice Address" at bounding box center [479, 584] width 102 height 14
click at [434, 586] on input "Save As Notice Address" at bounding box center [438, 582] width 9 height 9
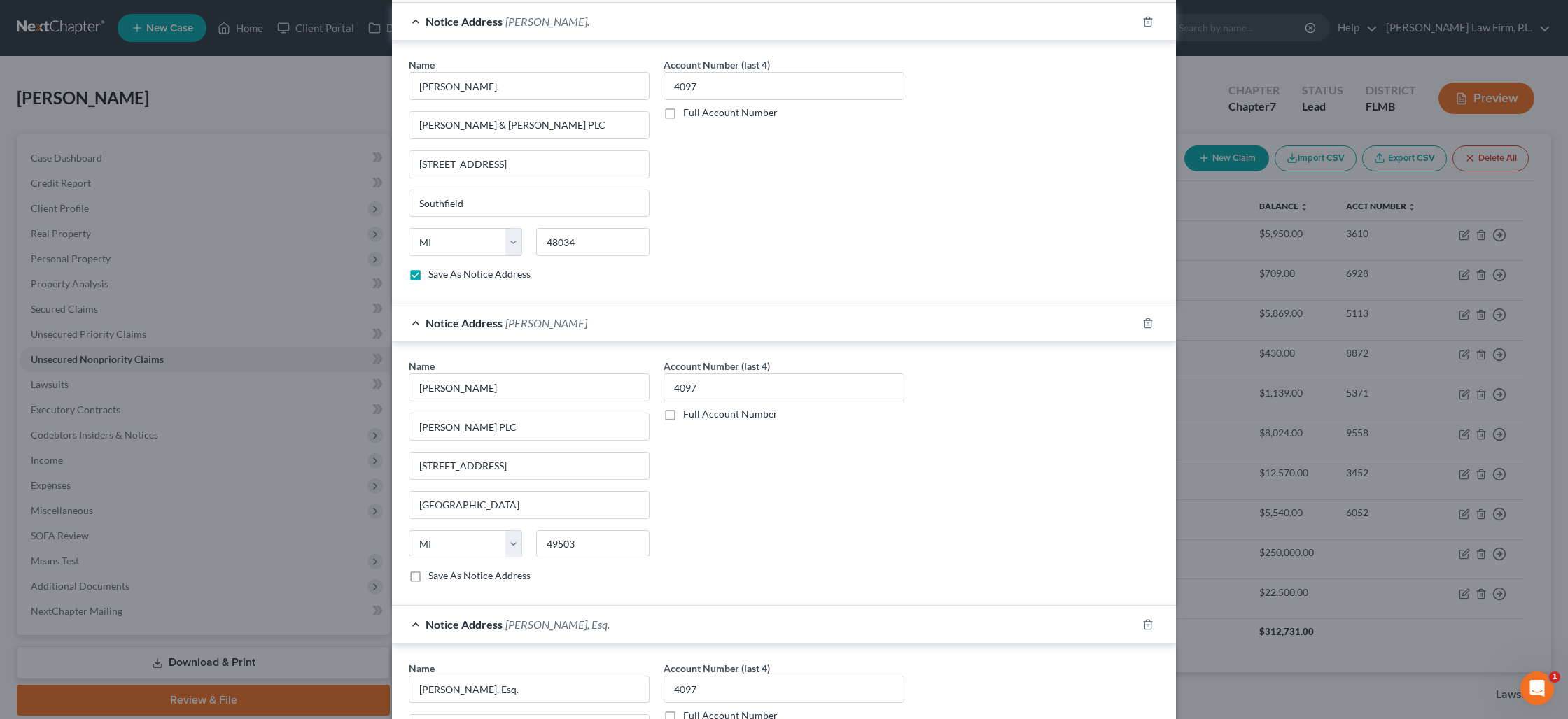
scroll to position [1582, 0]
click at [428, 579] on label "Save As Notice Address" at bounding box center [479, 573] width 102 height 14
click at [434, 575] on input "Save As Notice Address" at bounding box center [438, 571] width 9 height 9
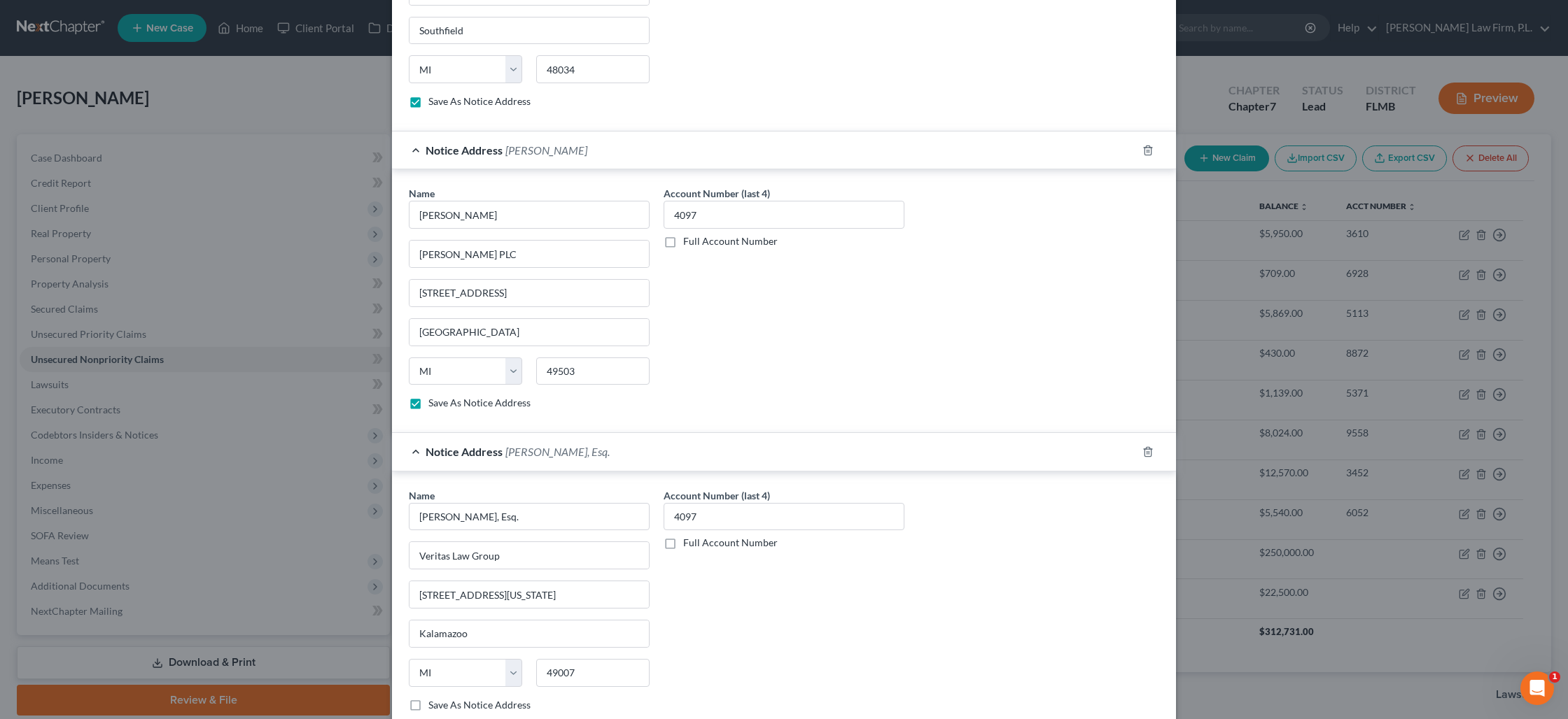
scroll to position [1803, 0]
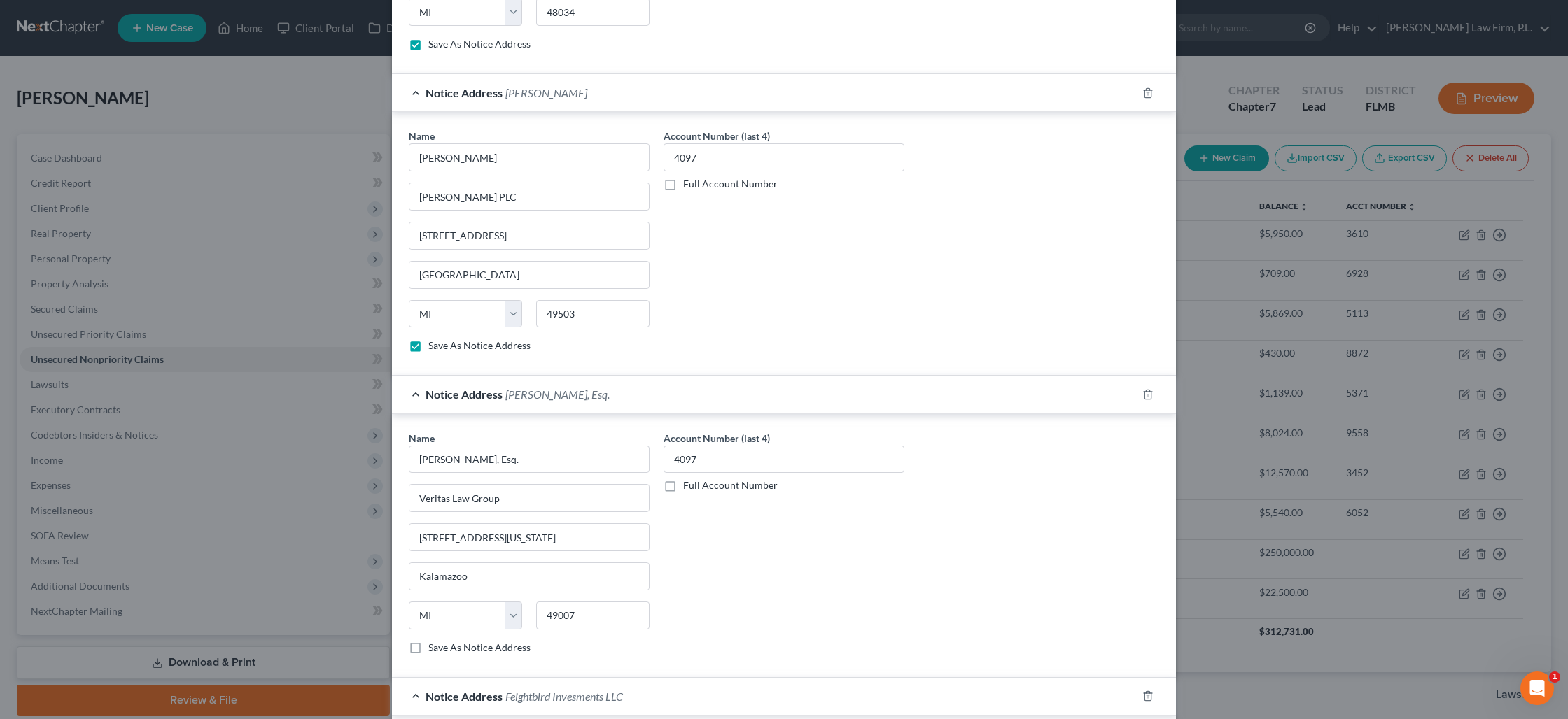
click at [428, 650] on label "Save As Notice Address" at bounding box center [479, 647] width 102 height 14
click at [434, 650] on input "Save As Notice Address" at bounding box center [438, 645] width 9 height 9
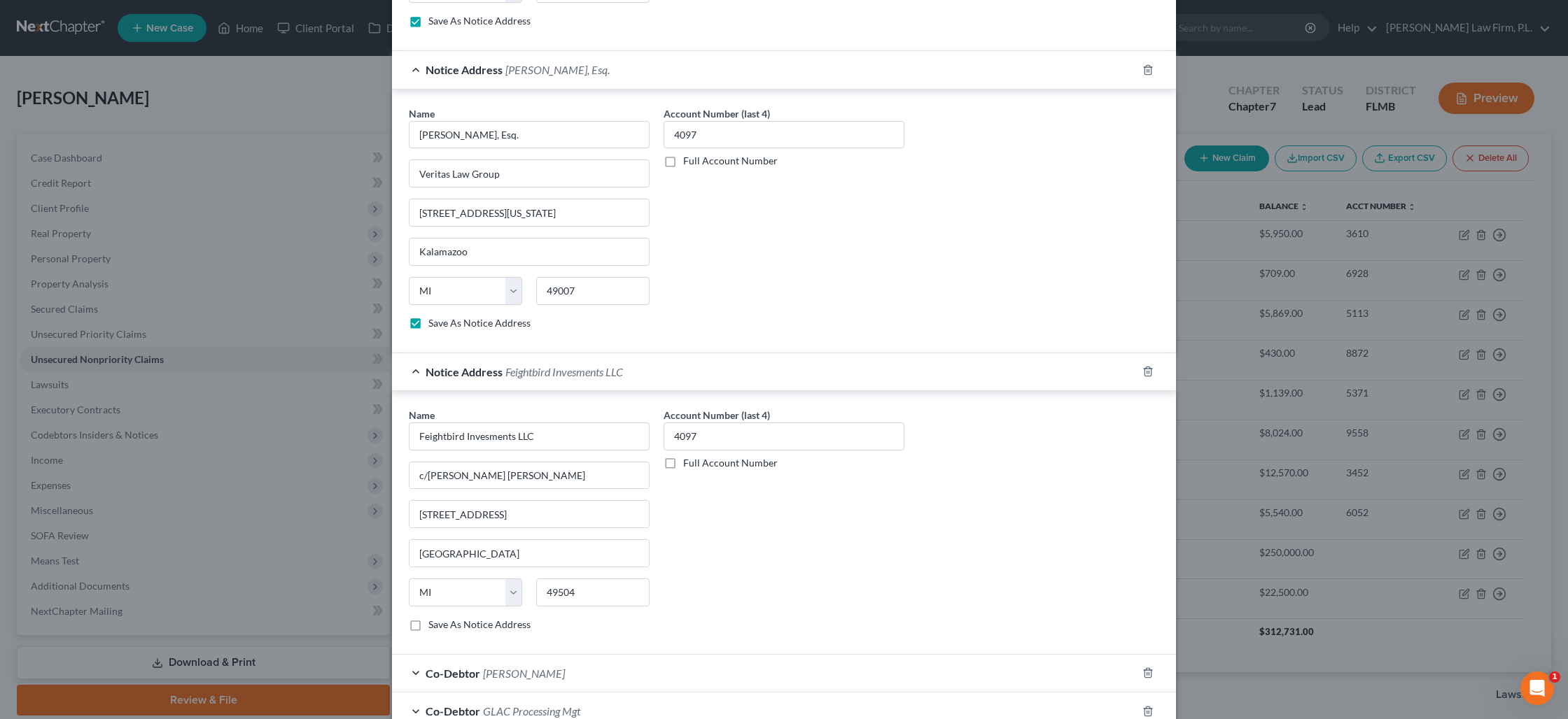
scroll to position [2148, 0]
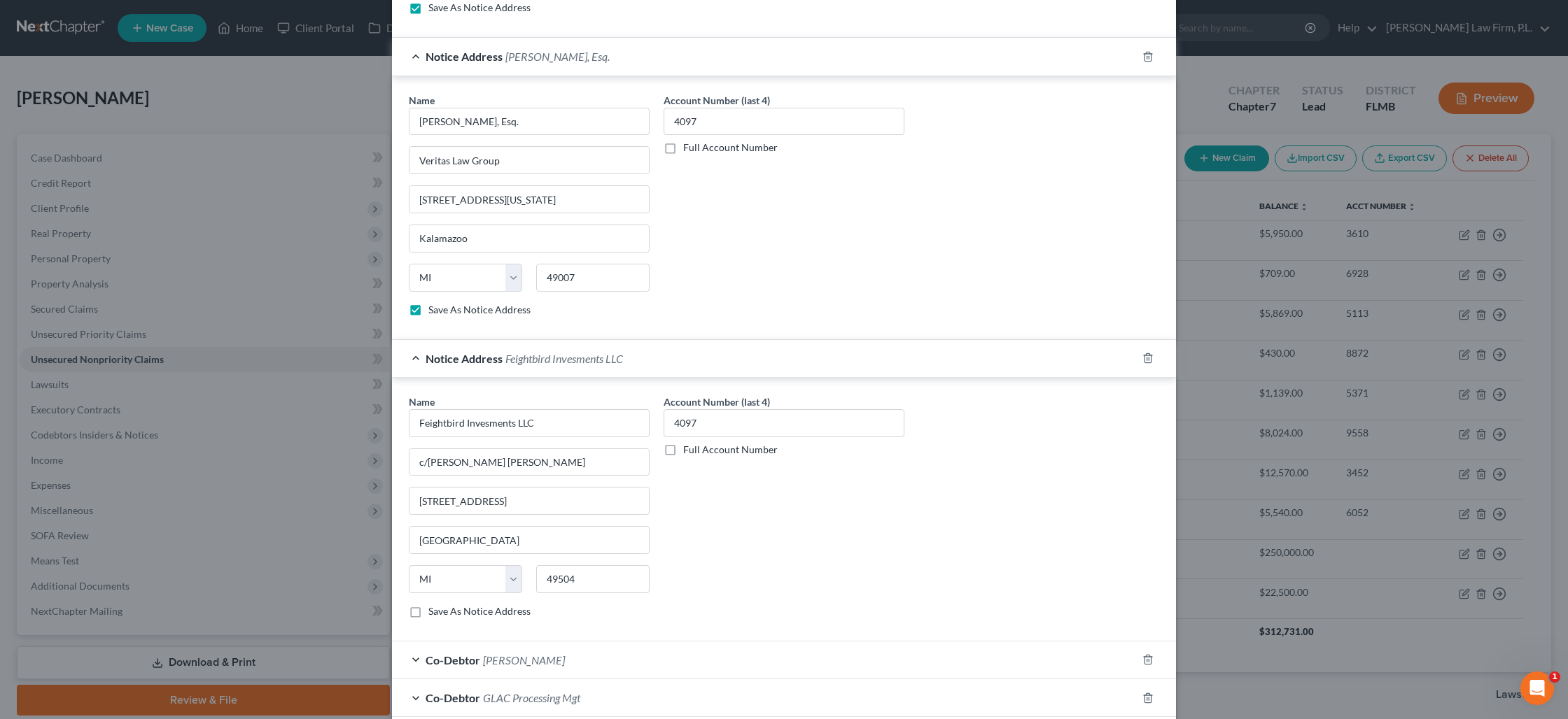
click at [428, 618] on label "Save As Notice Address" at bounding box center [479, 611] width 102 height 14
click at [434, 614] on input "Save As Notice Address" at bounding box center [438, 609] width 9 height 9
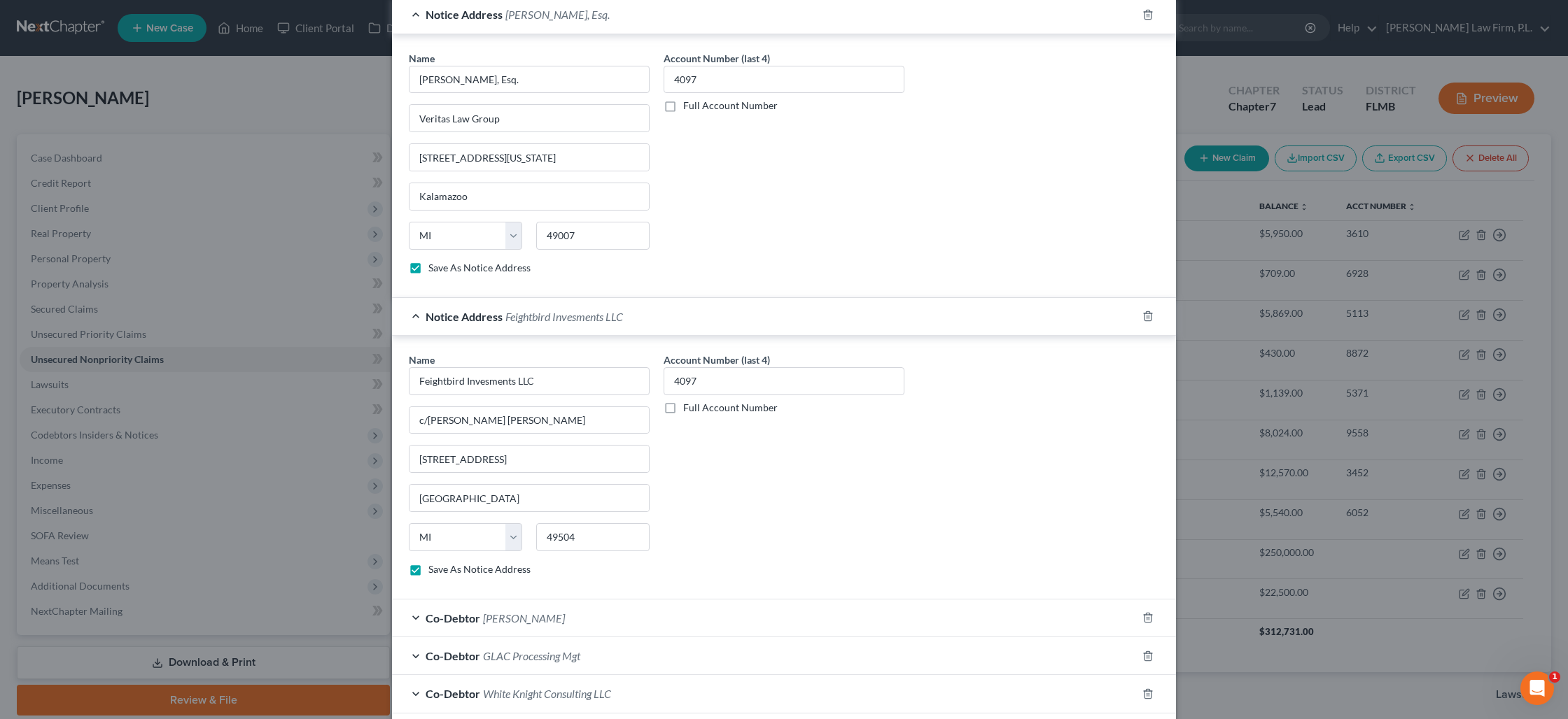
scroll to position [2189, 0]
click at [428, 624] on span "Co-Debtor" at bounding box center [453, 618] width 55 height 14
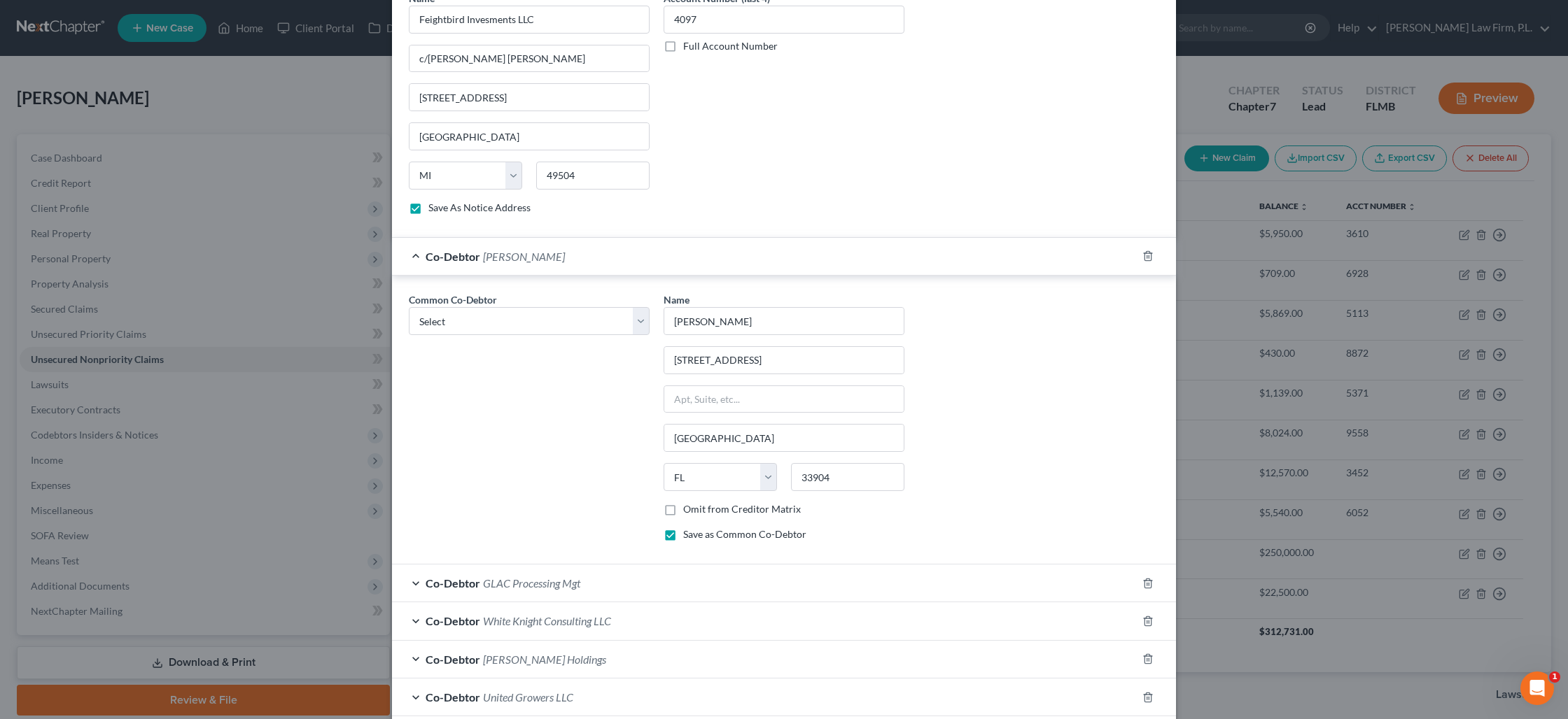
click at [464, 594] on div "Co-Debtor GLAC Processing Mgt" at bounding box center [764, 583] width 745 height 37
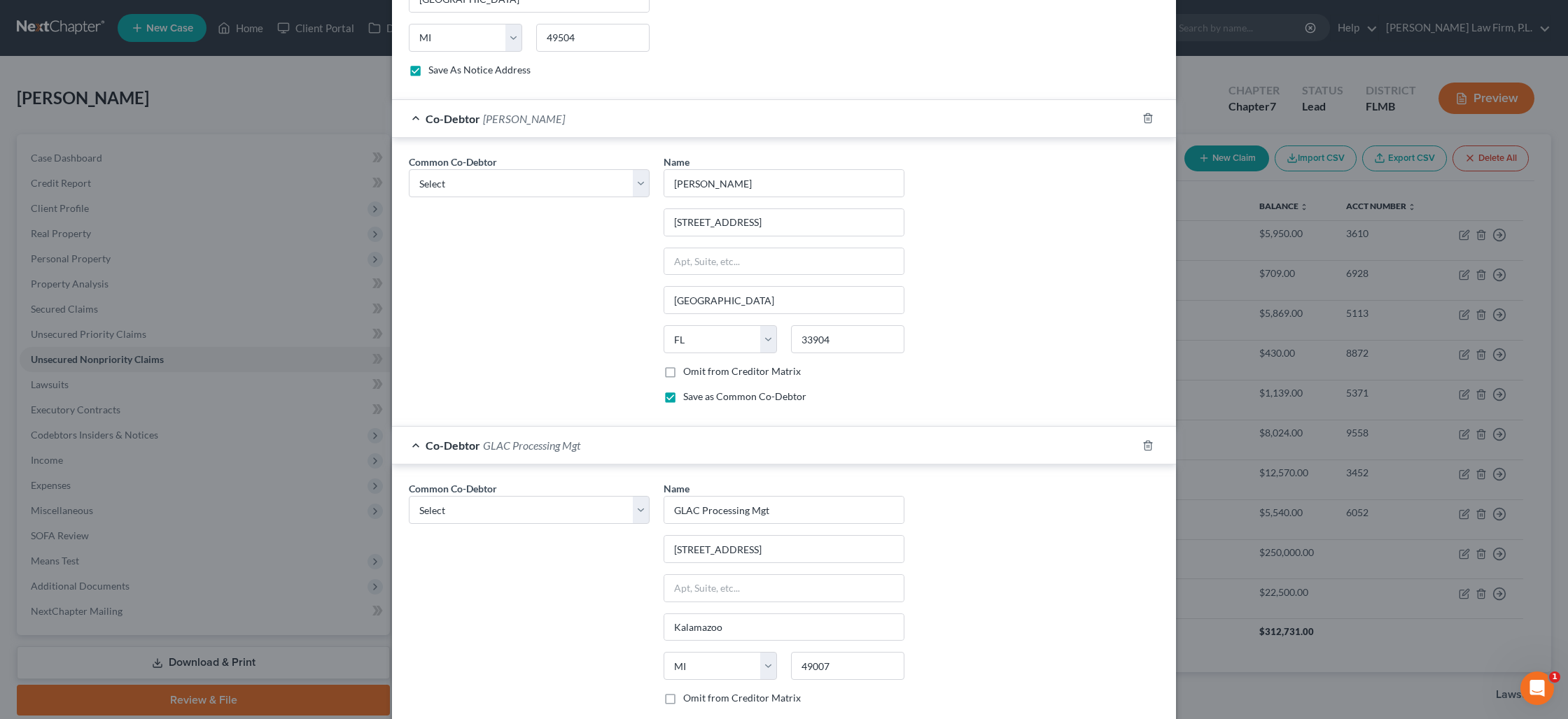
scroll to position [2686, 0]
click at [683, 379] on label "Omit from Creditor Matrix" at bounding box center [741, 374] width 117 height 14
click at [689, 376] on input "Omit from Creditor Matrix" at bounding box center [693, 372] width 9 height 9
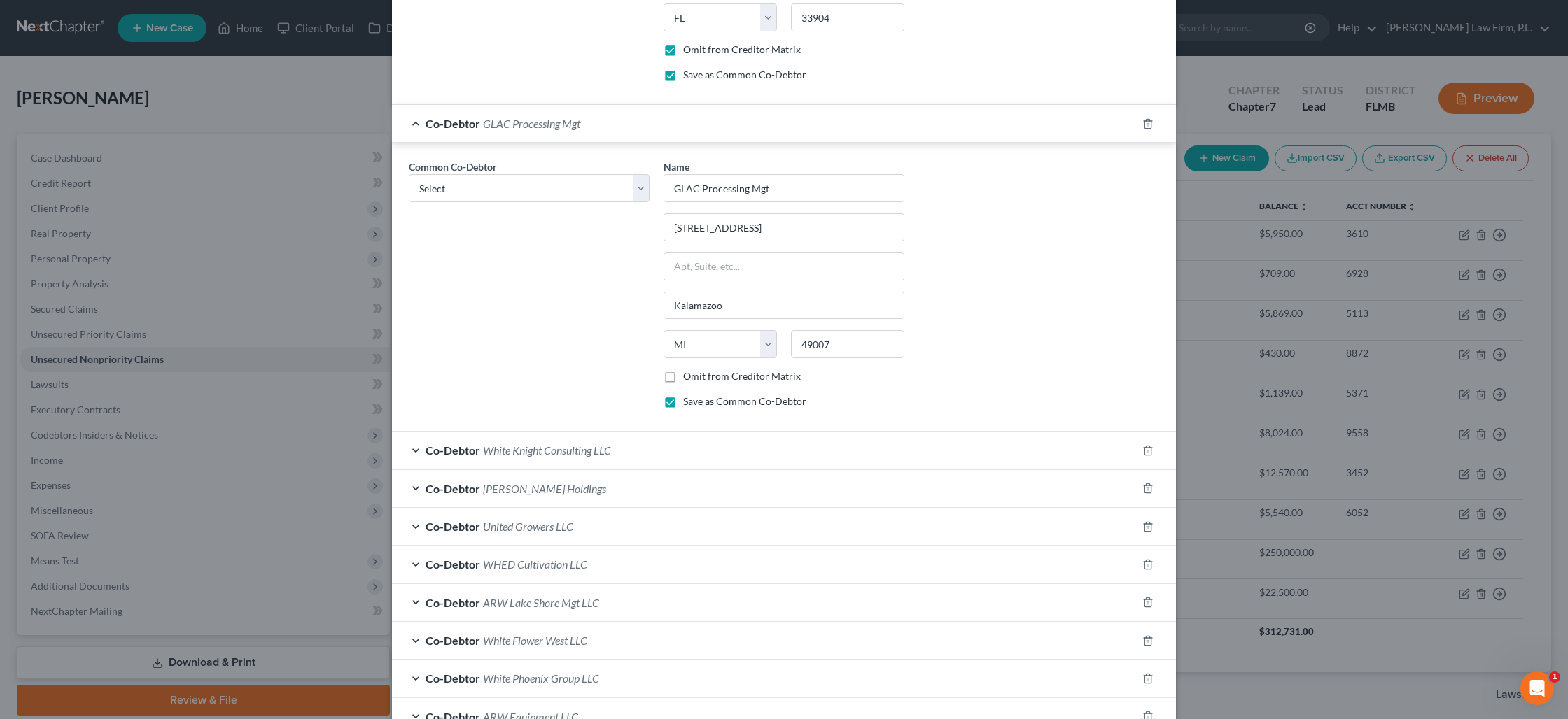
scroll to position [3145, 0]
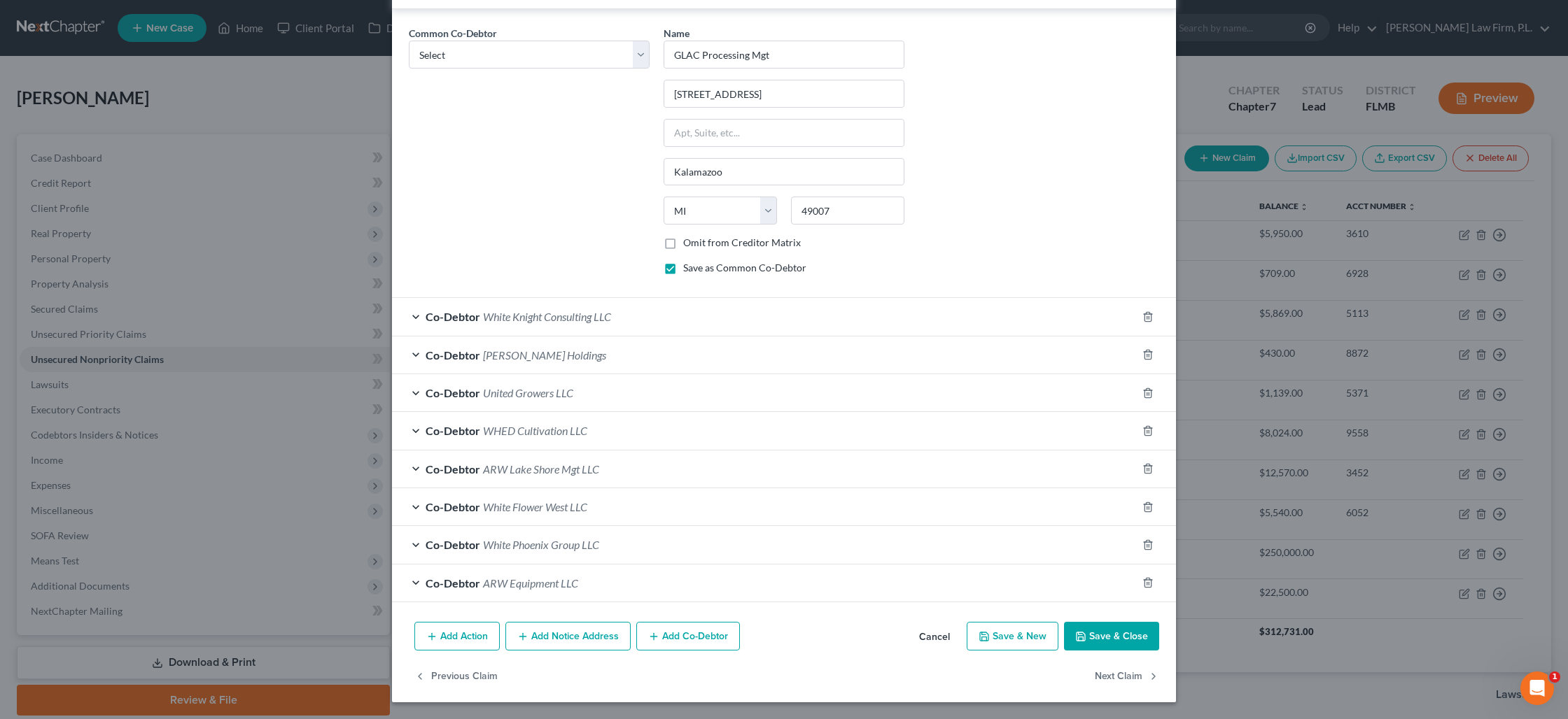
click at [1101, 641] on button "Save & Close" at bounding box center [1111, 636] width 95 height 29
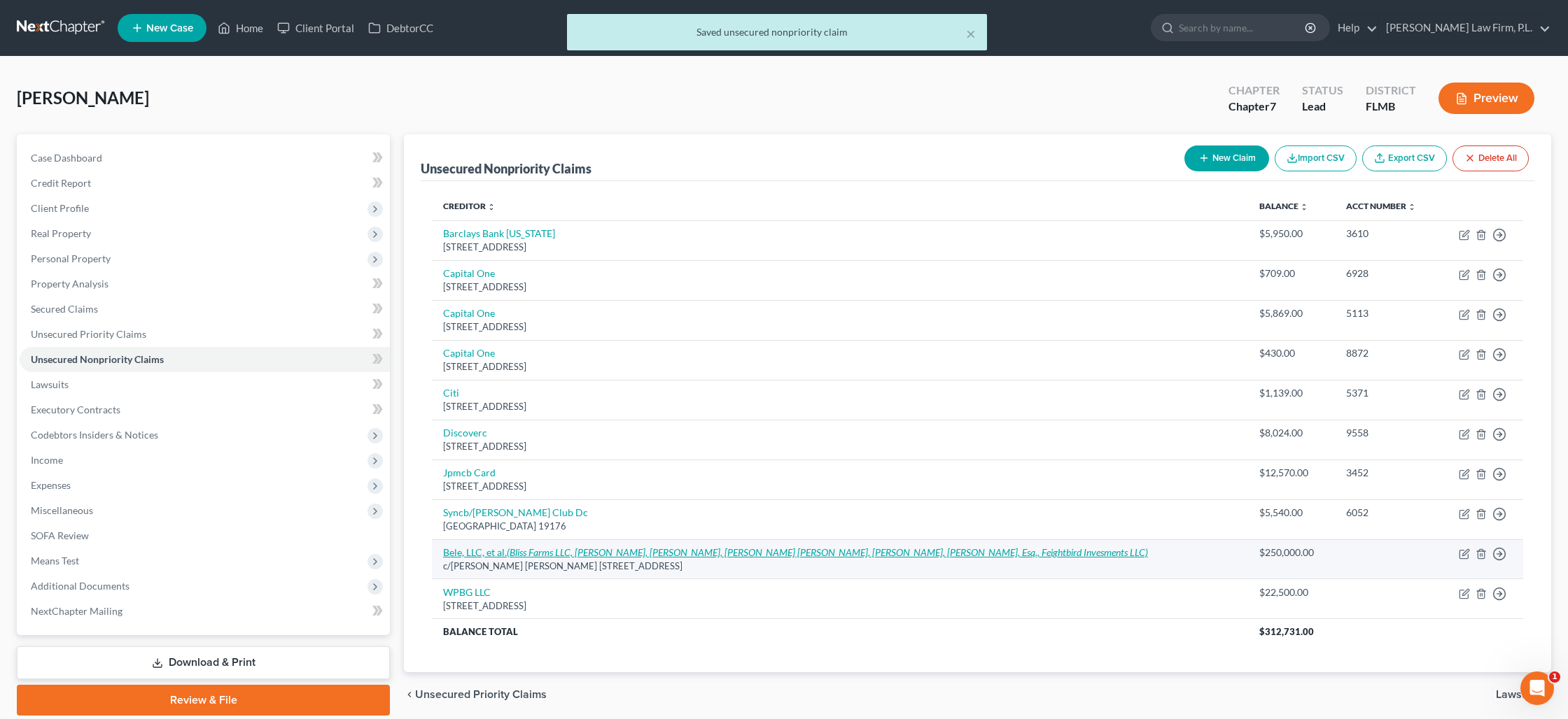
click at [615, 554] on icon "(Bliss Farms LLC, Brandi Mohr, Brian Huttinga, Cairena Huttenga, Charles D. Bul…" at bounding box center [827, 552] width 641 height 12
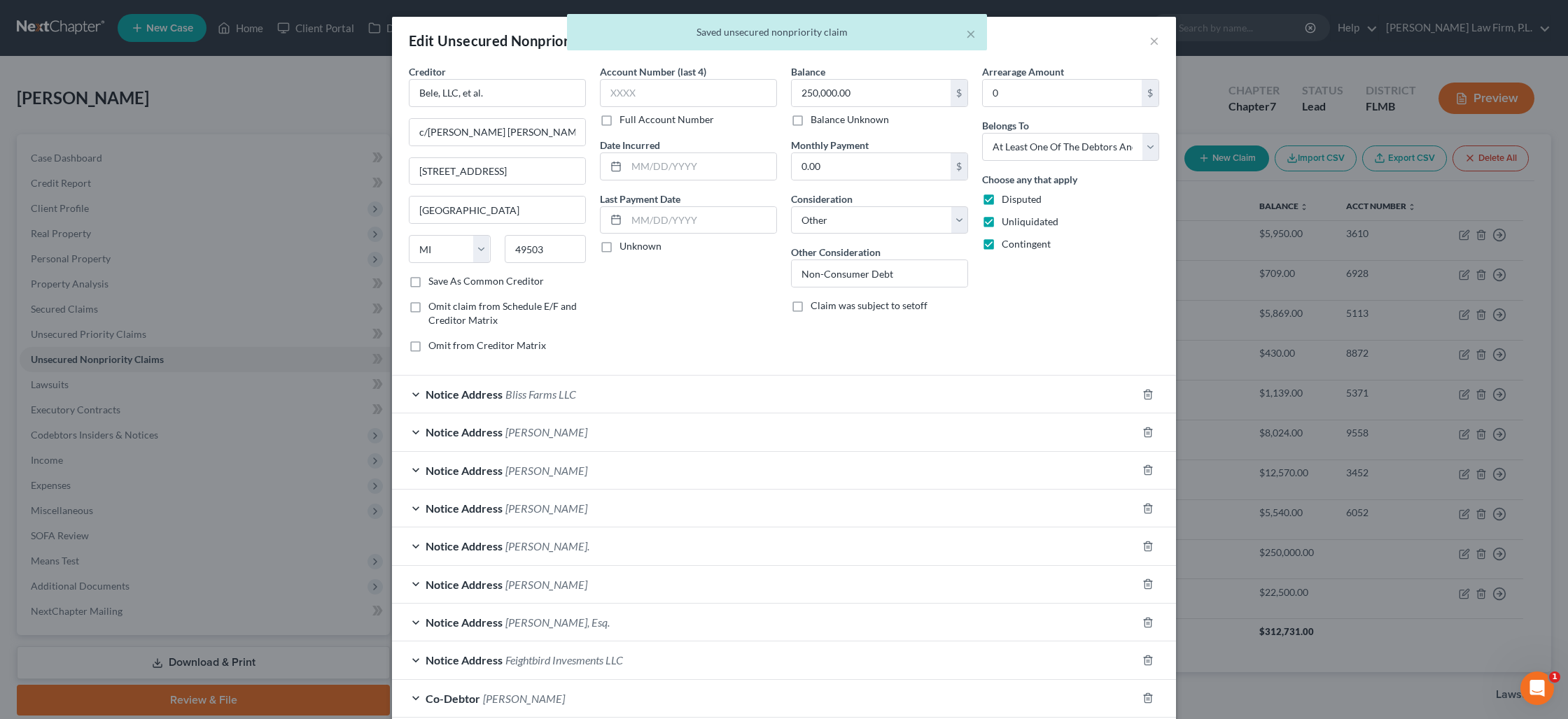
click at [530, 390] on span "Bliss Farms LLC" at bounding box center [541, 394] width 71 height 14
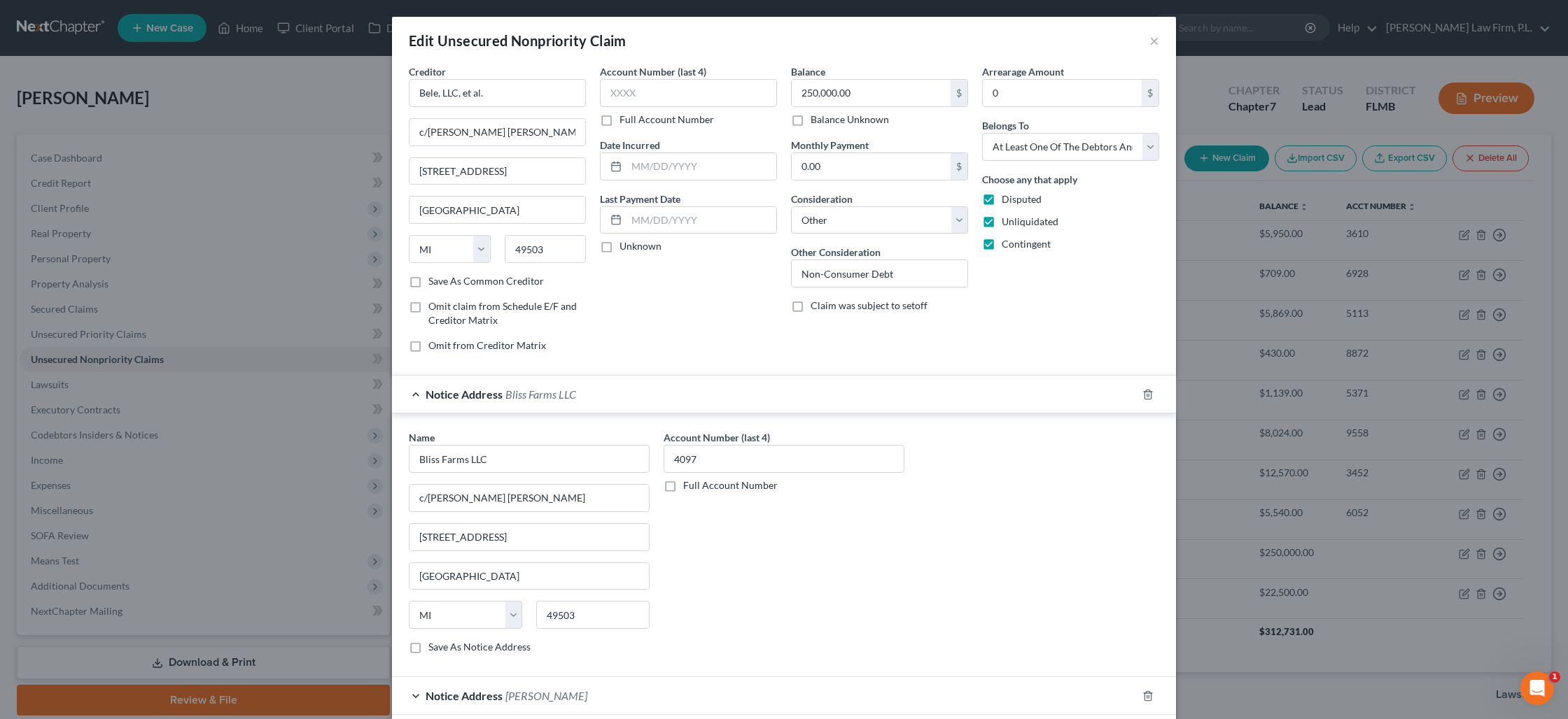
click at [573, 400] on span "Bliss Farms LLC" at bounding box center [541, 394] width 71 height 14
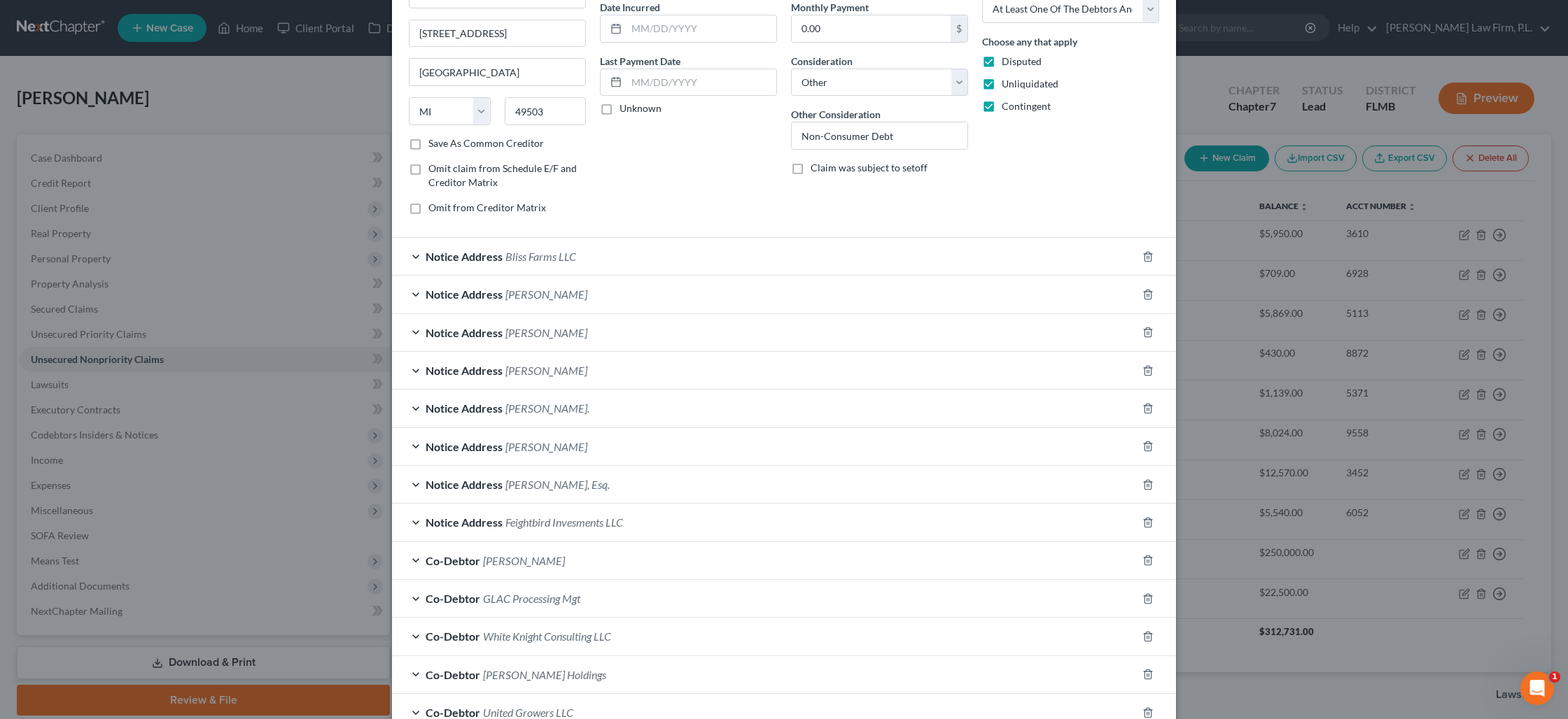
scroll to position [0, 0]
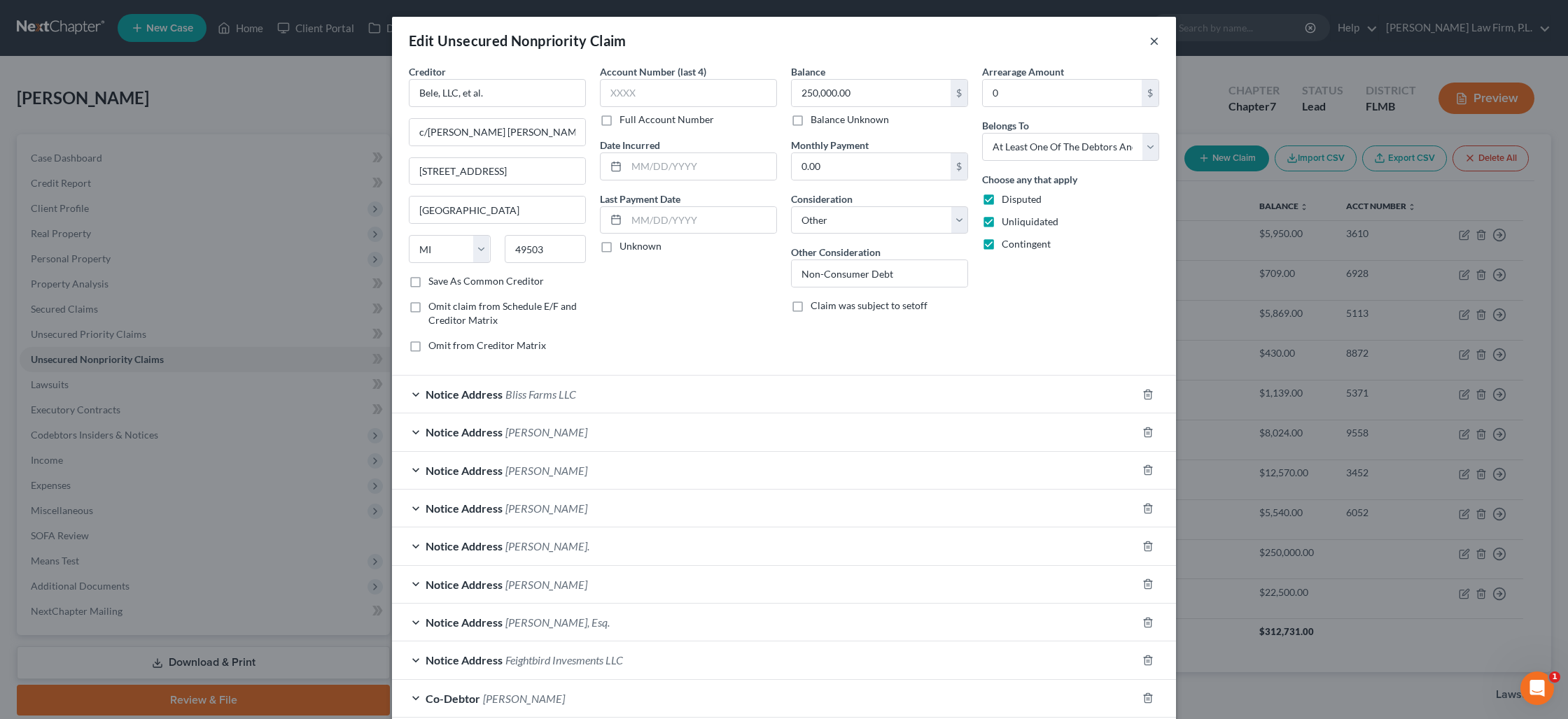
click at [1154, 43] on button "×" at bounding box center [1154, 40] width 10 height 16
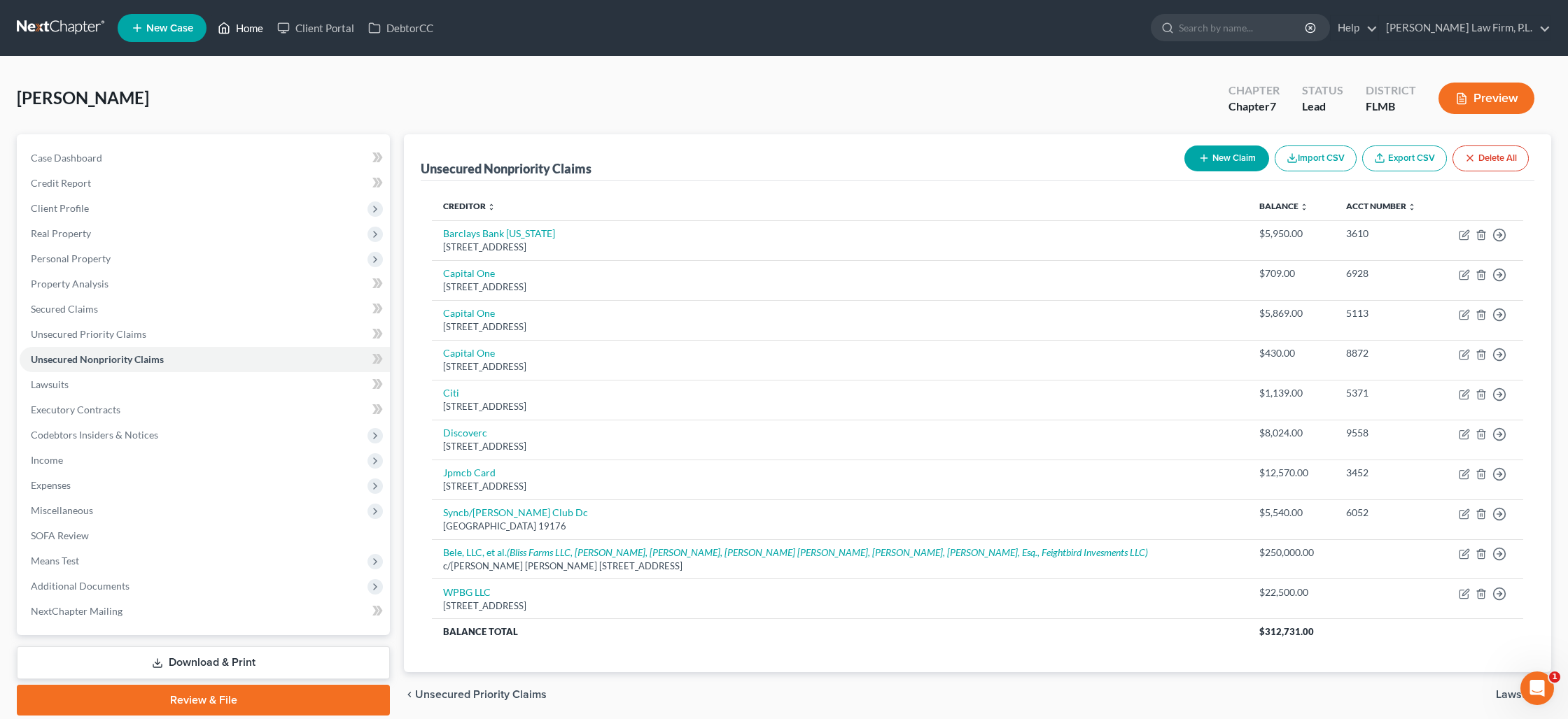
click at [251, 30] on link "Home" at bounding box center [240, 28] width 59 height 25
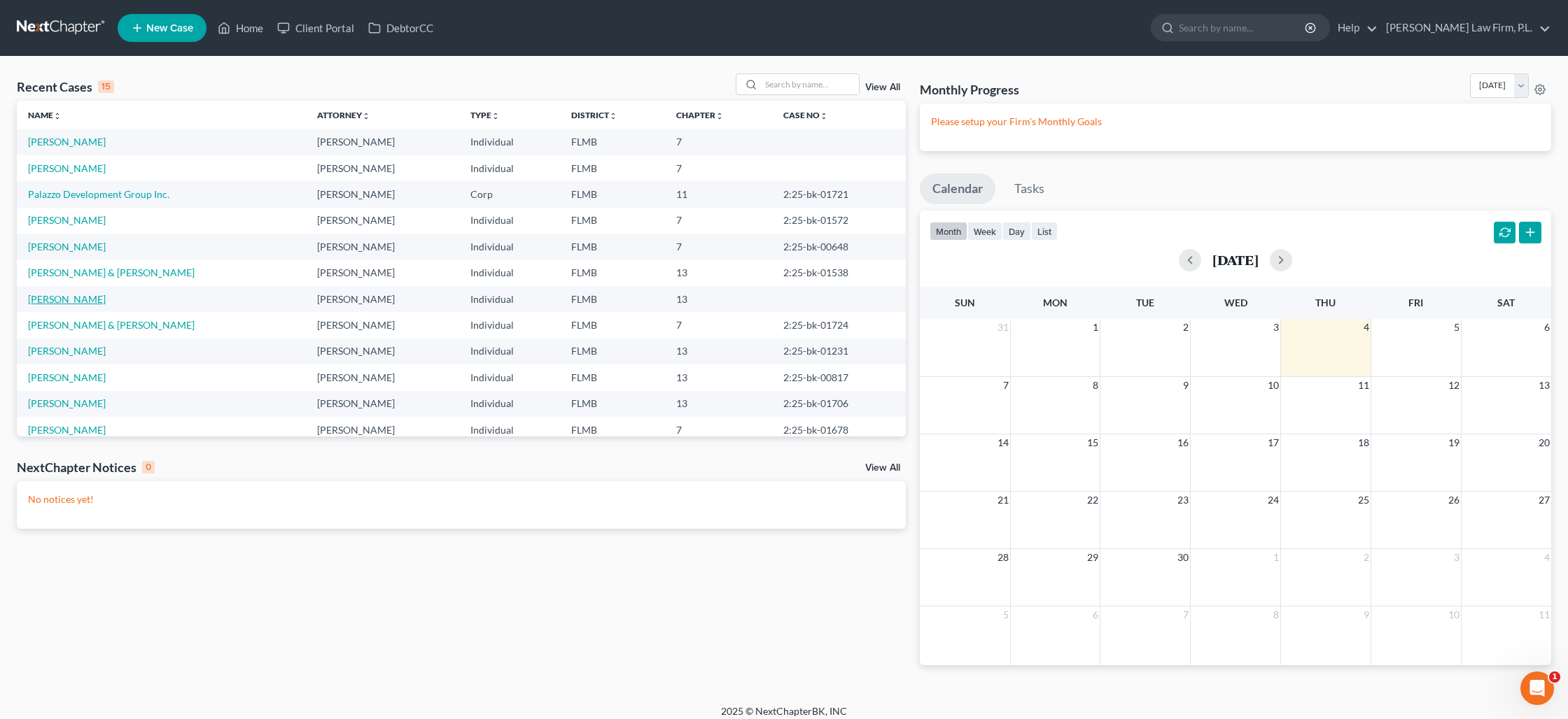
click at [84, 297] on link "[PERSON_NAME]" at bounding box center [66, 298] width 77 height 12
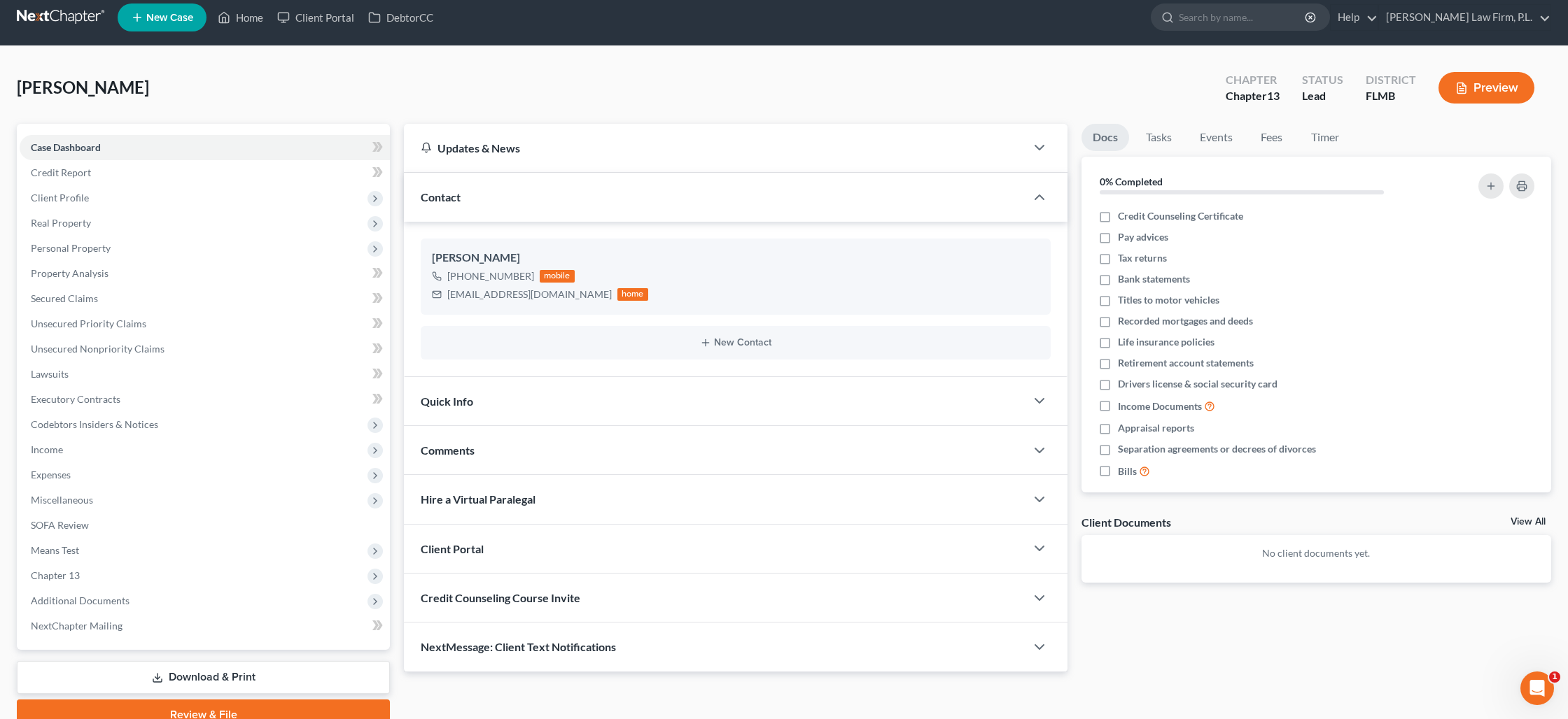
scroll to position [12, 0]
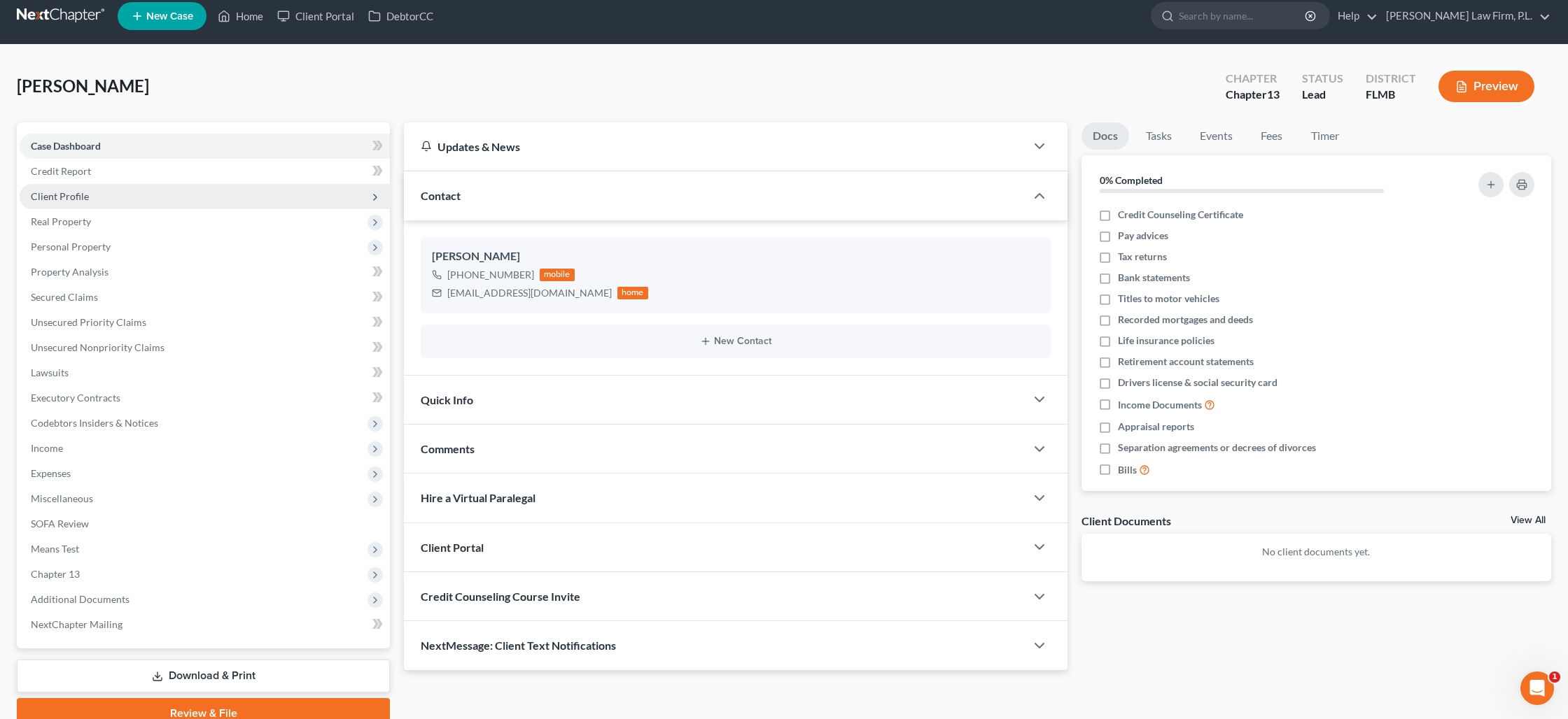
click at [99, 200] on span "Client Profile" at bounding box center [205, 196] width 370 height 25
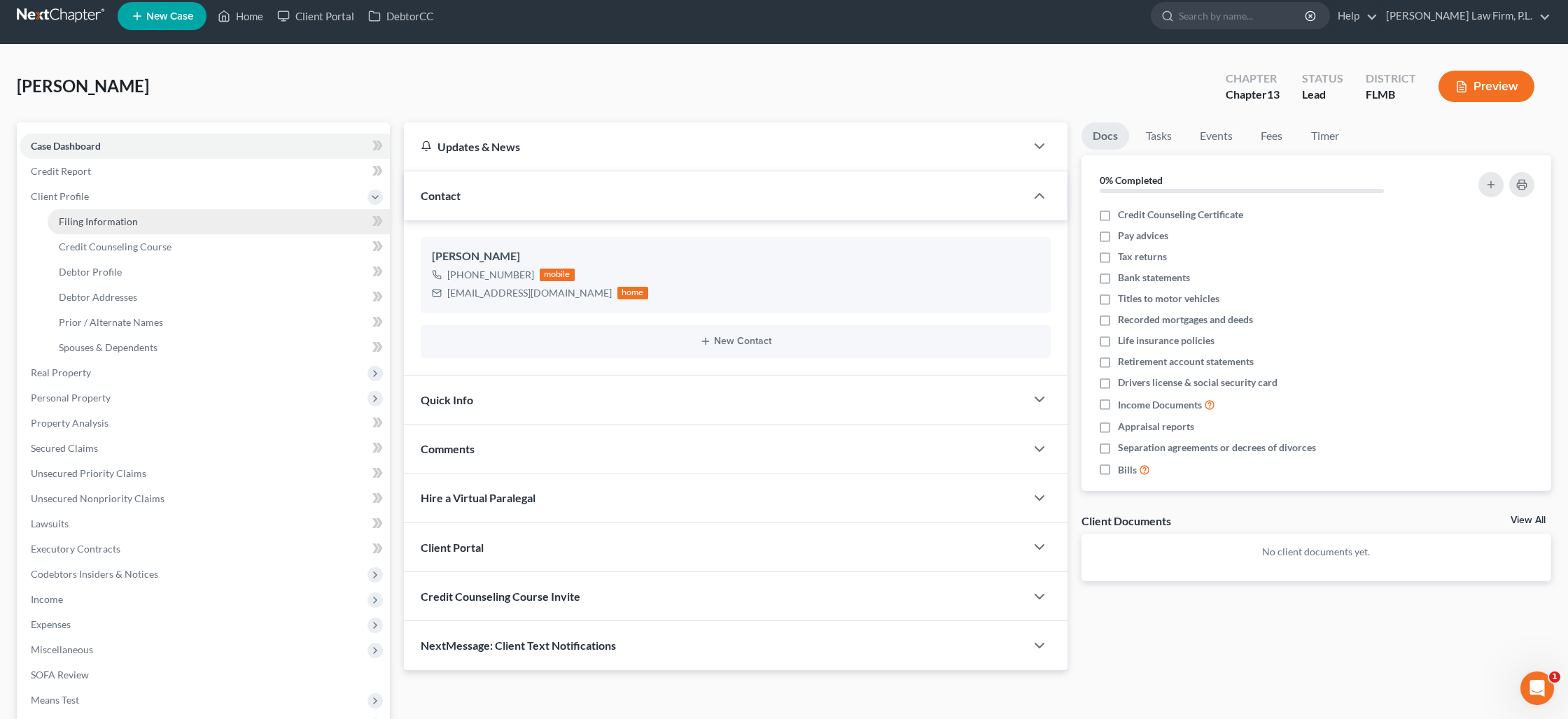
click at [117, 220] on span "Filing Information" at bounding box center [98, 221] width 79 height 12
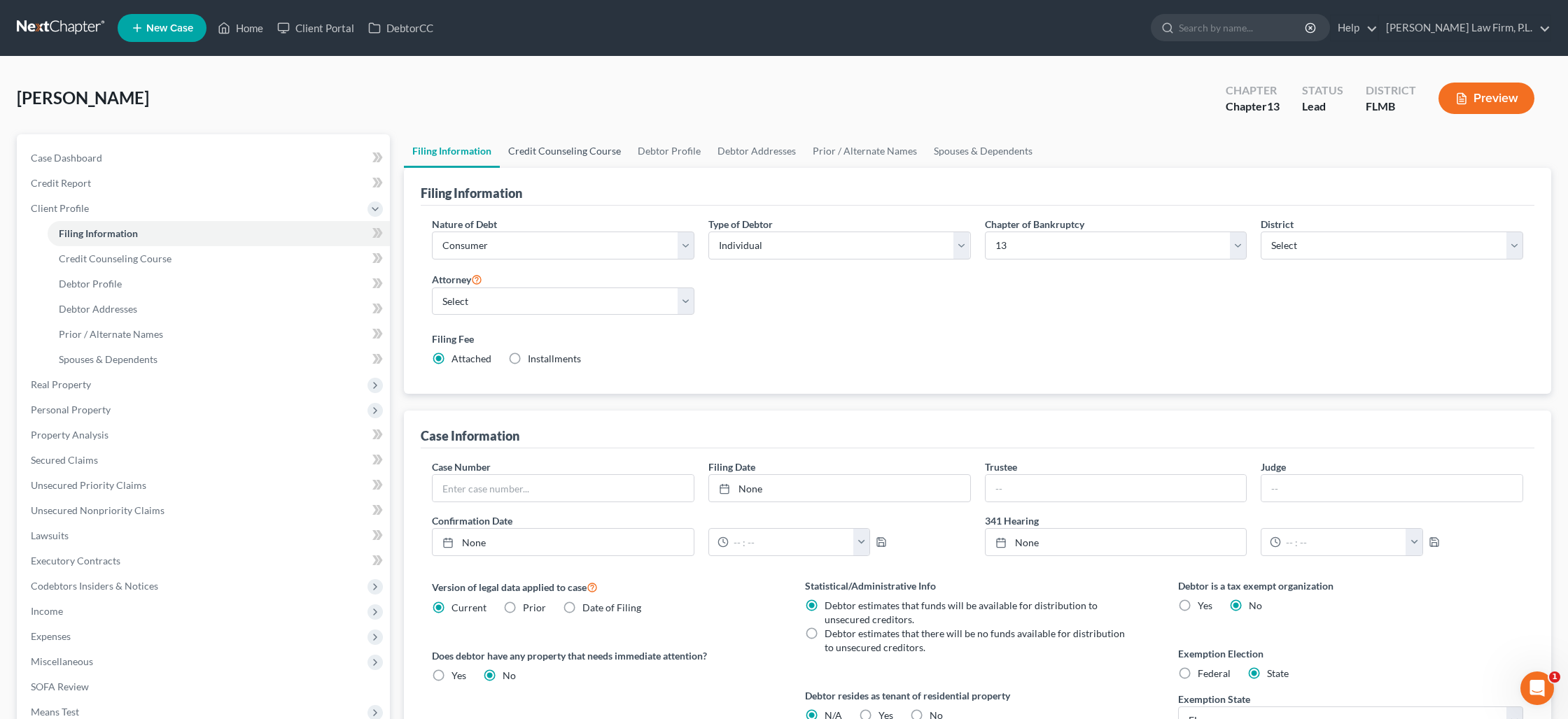
click at [558, 147] on link "Credit Counseling Course" at bounding box center [565, 151] width 129 height 34
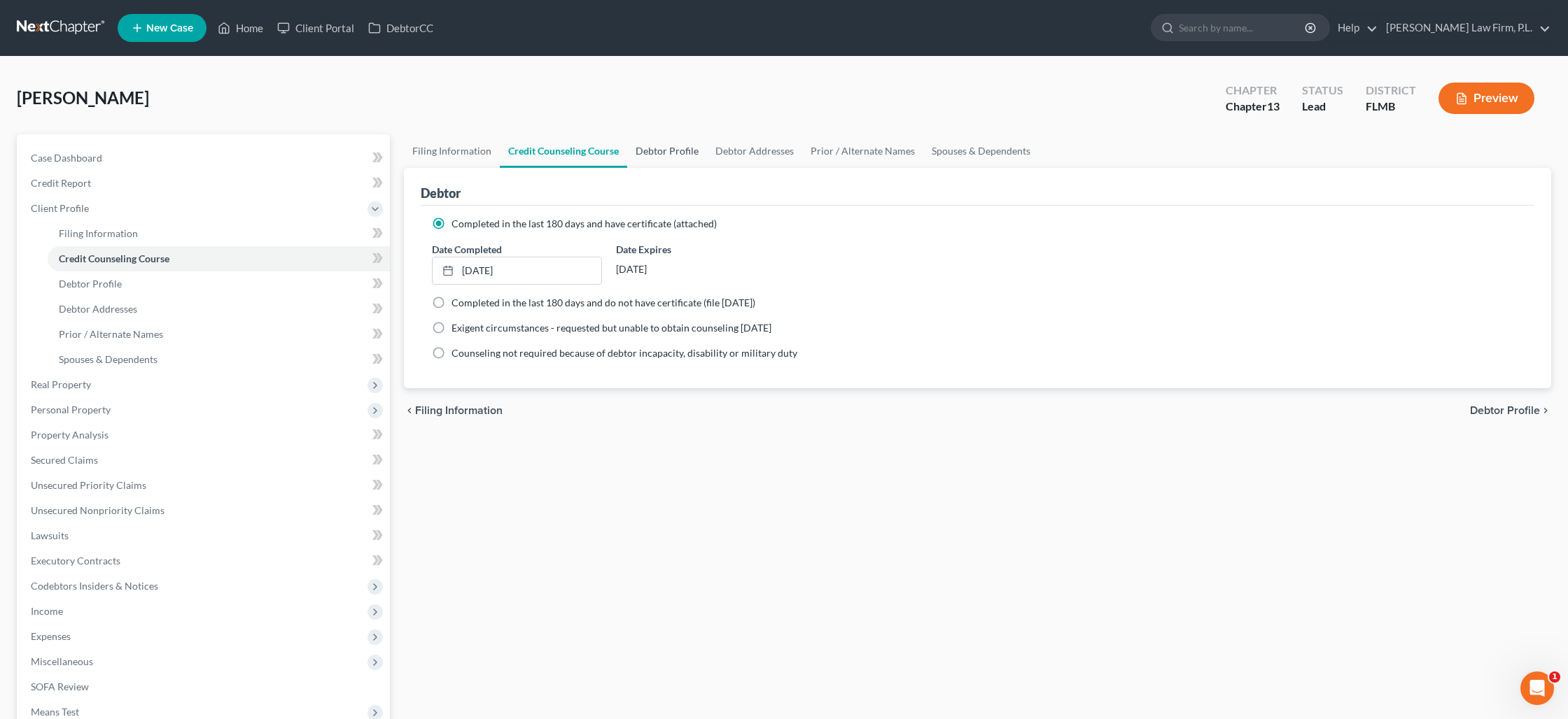
click at [661, 147] on link "Debtor Profile" at bounding box center [668, 151] width 80 height 34
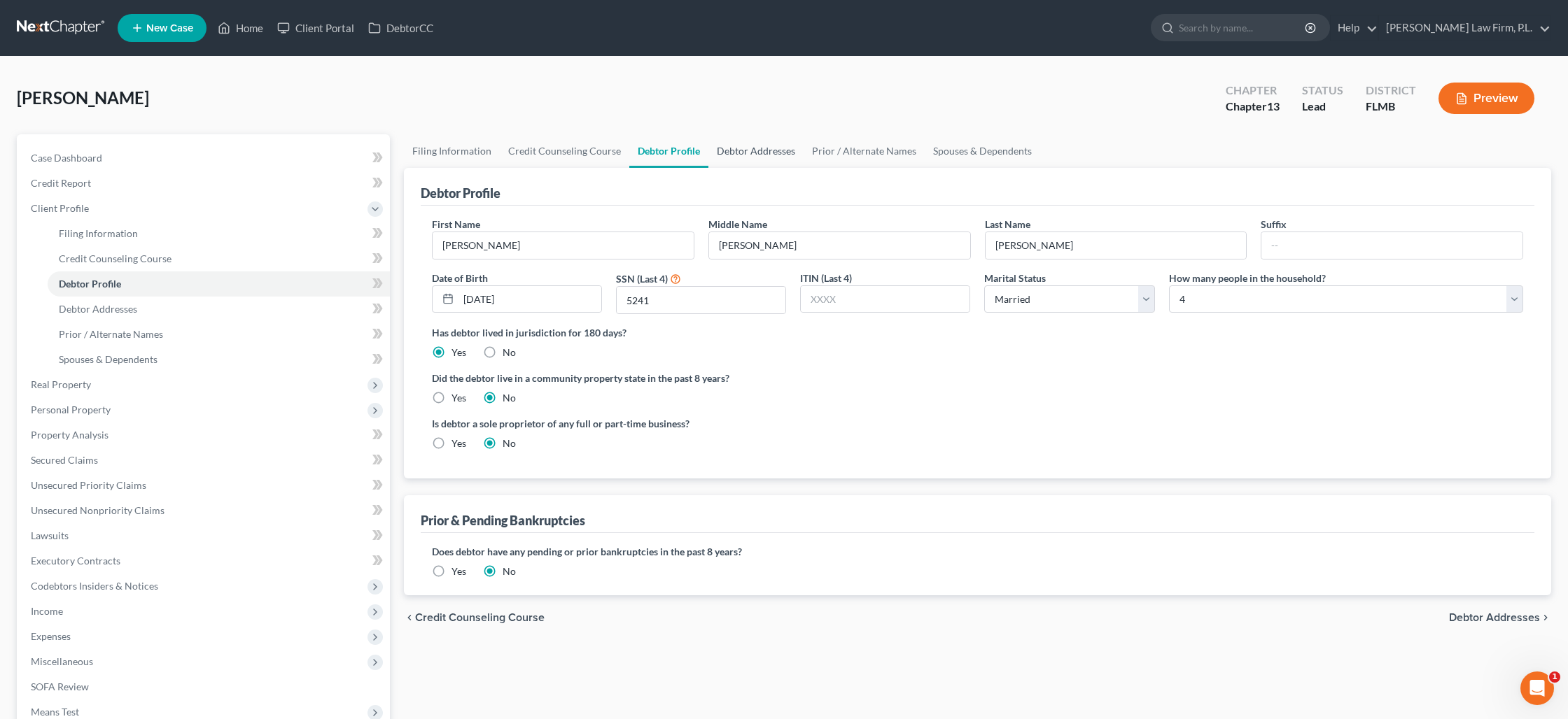
click at [760, 156] on link "Debtor Addresses" at bounding box center [756, 151] width 95 height 34
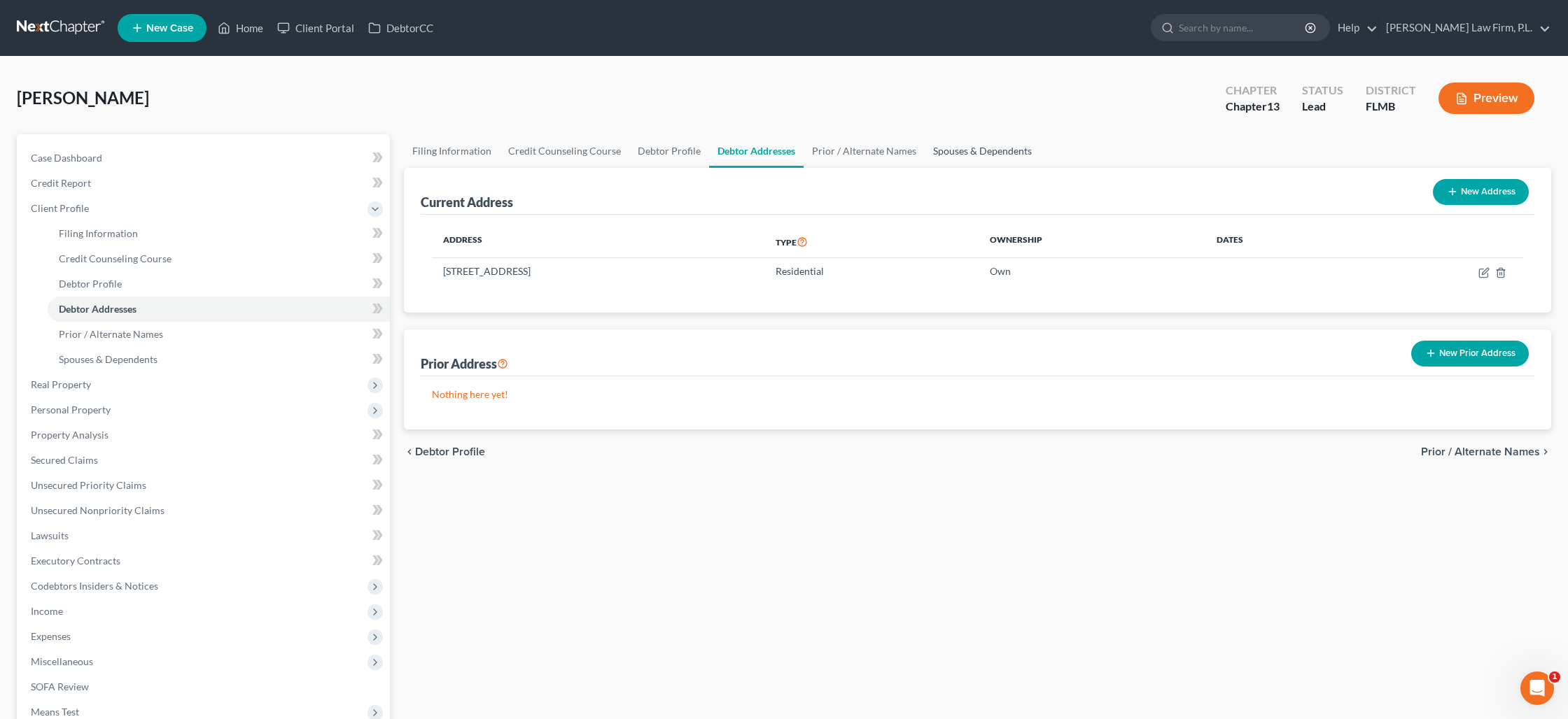
click at [946, 150] on link "Spouses & Dependents" at bounding box center [982, 151] width 116 height 34
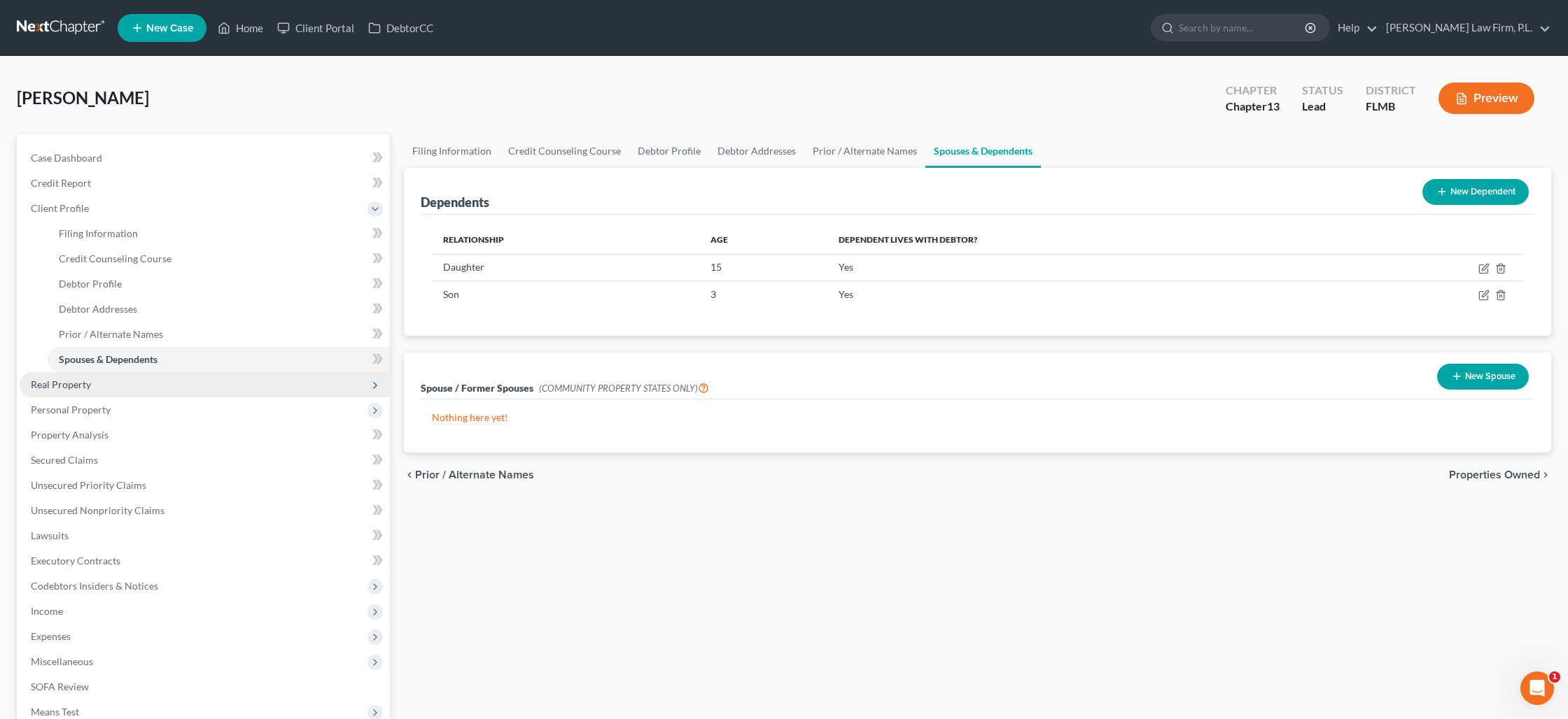
click at [131, 387] on span "Real Property" at bounding box center [205, 384] width 370 height 25
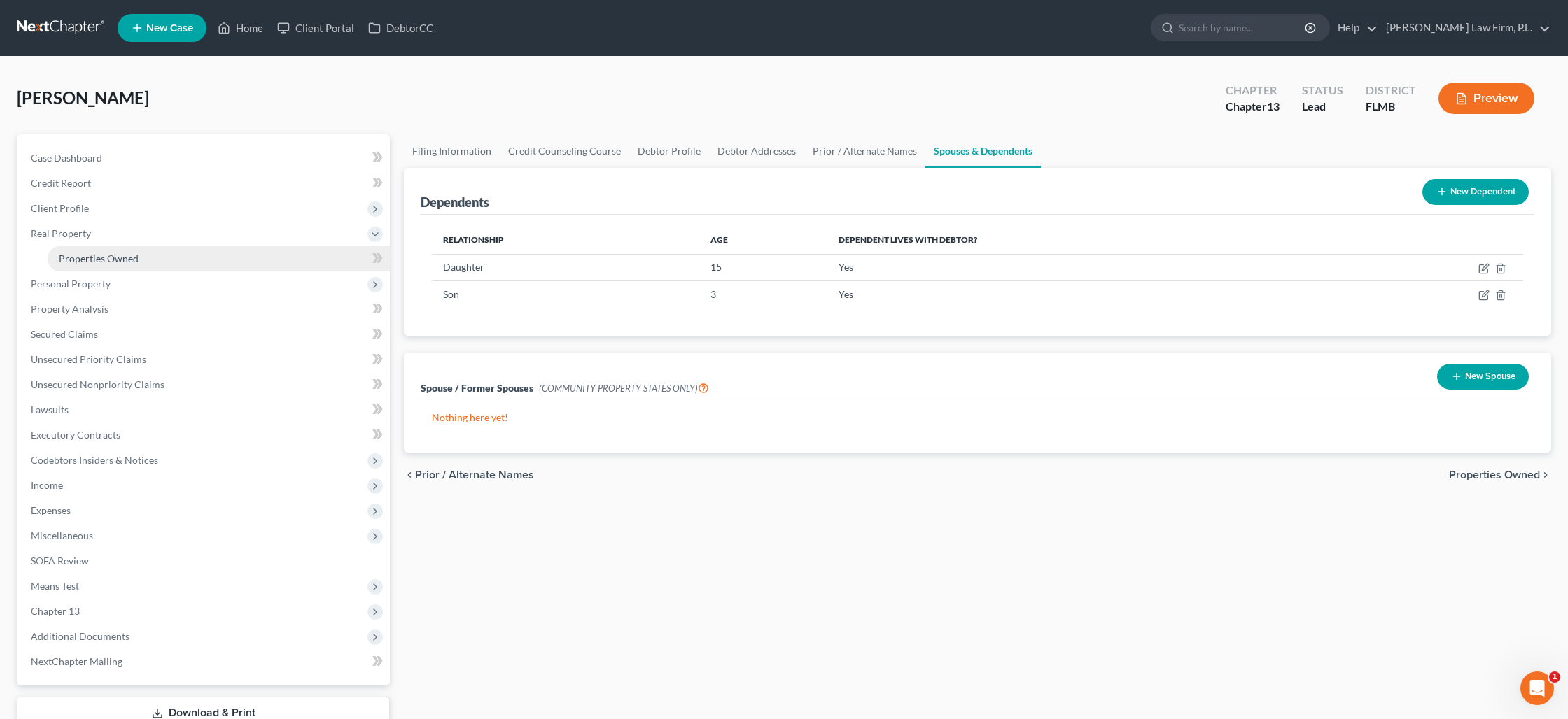
click at [136, 263] on span "Properties Owned" at bounding box center [99, 258] width 80 height 12
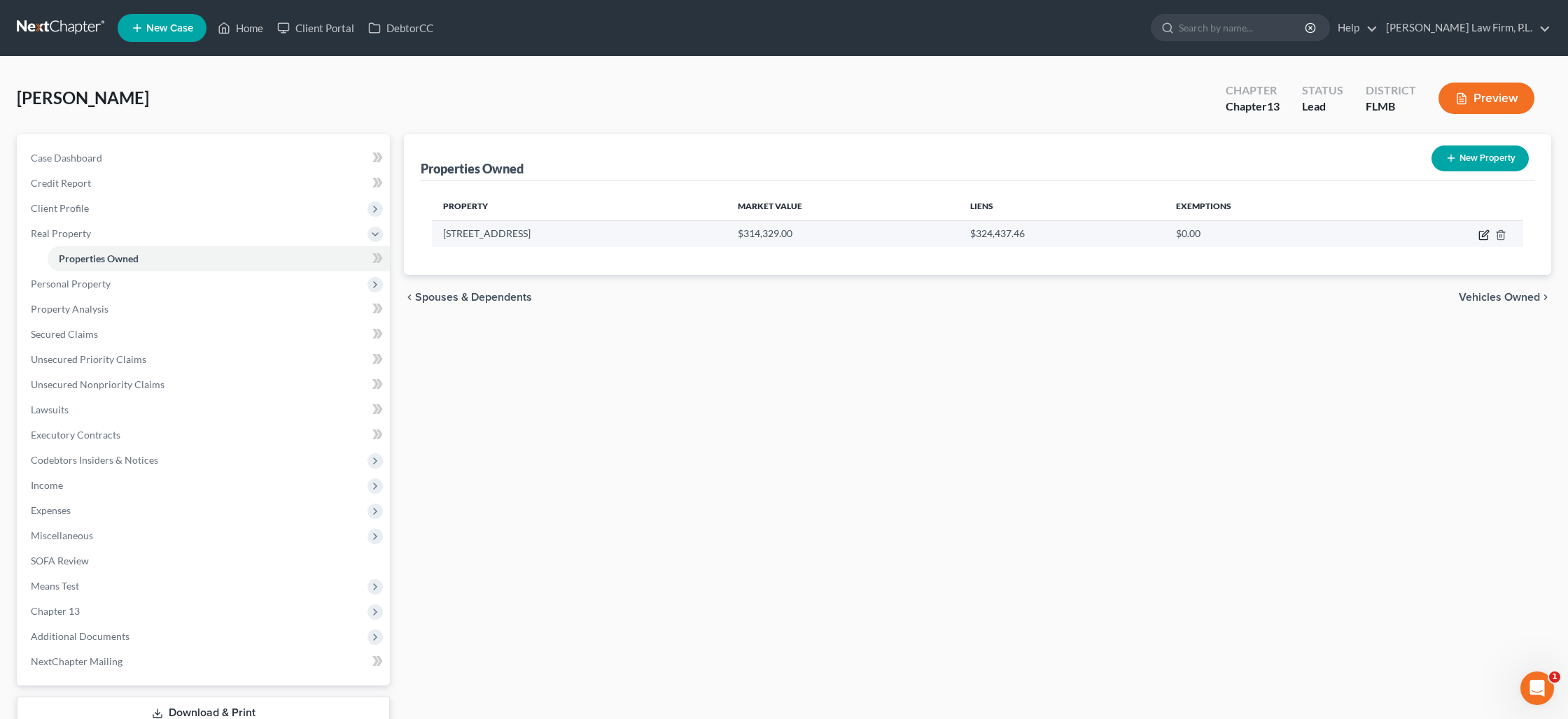
click at [1478, 235] on icon "button" at bounding box center [1483, 235] width 11 height 11
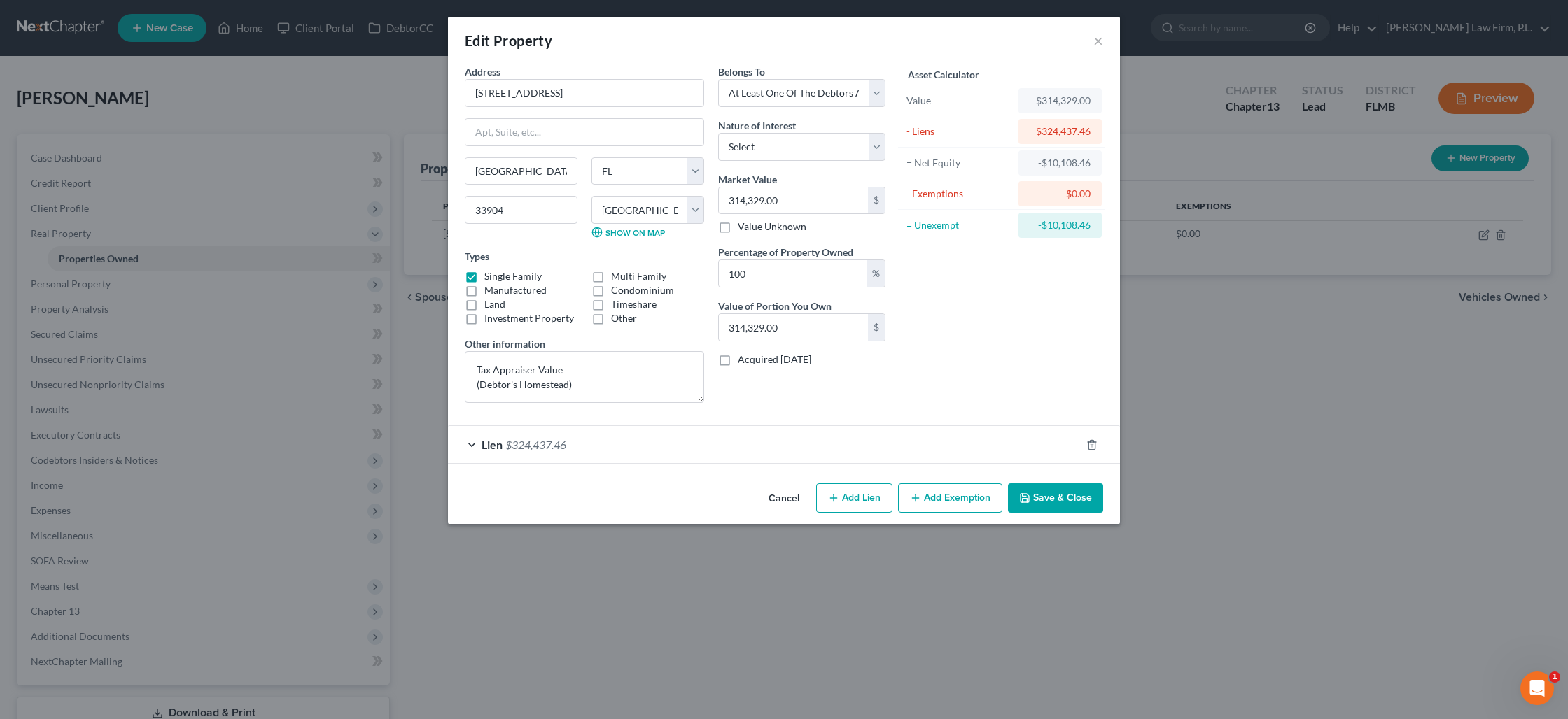
click at [916, 497] on line "button" at bounding box center [916, 498] width 0 height 6
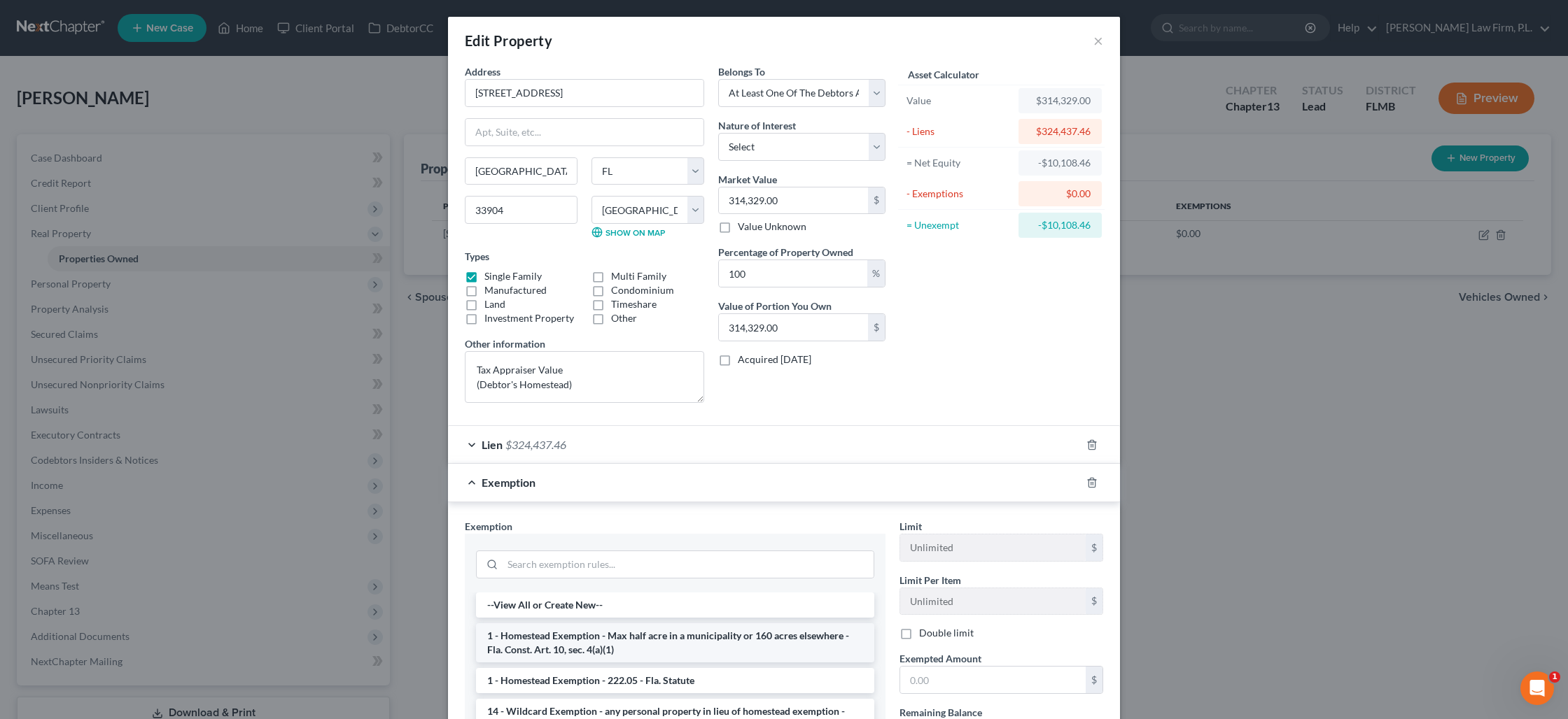
click at [662, 649] on li "1 - Homestead Exemption - Max half acre in a municipality or 160 acres elsewher…" at bounding box center [675, 643] width 398 height 39
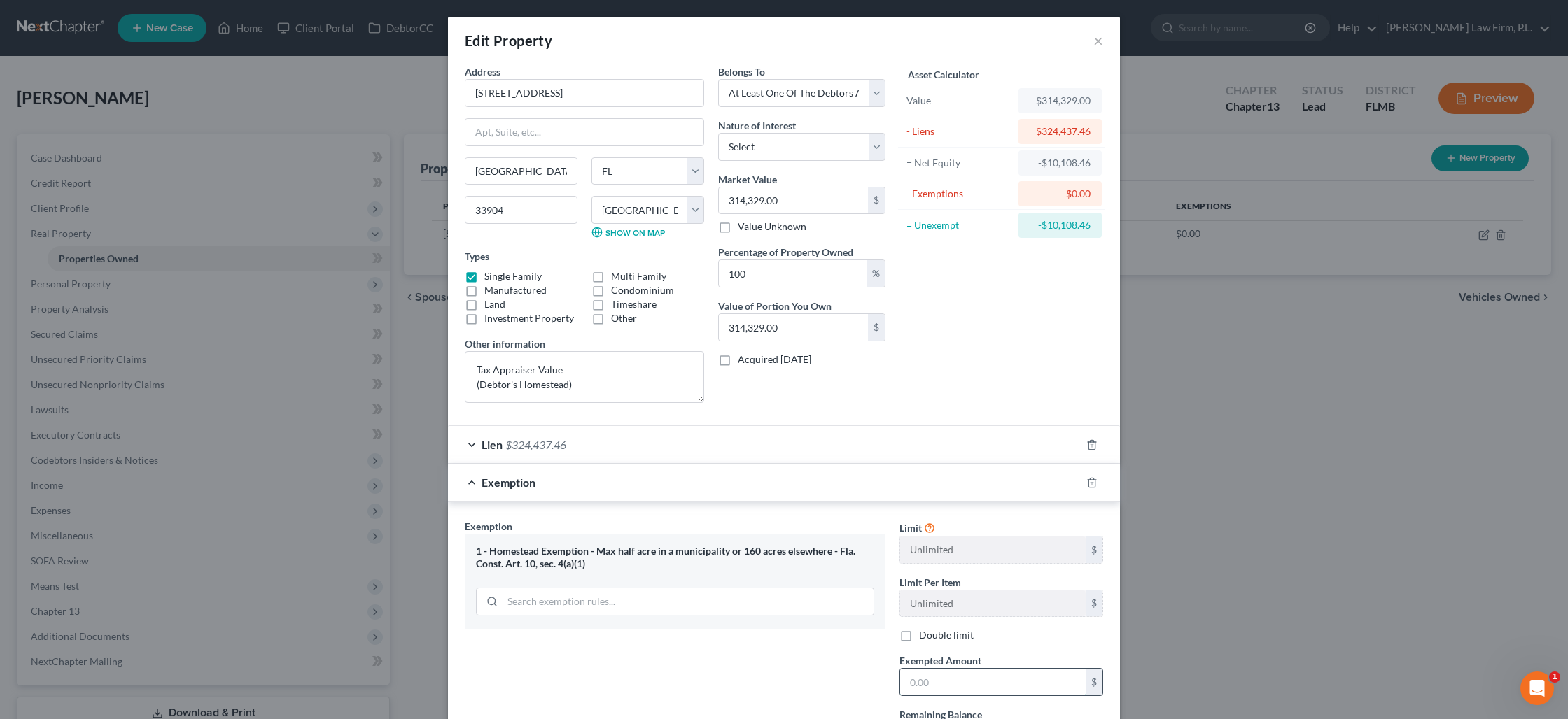
click at [929, 679] on input "text" at bounding box center [993, 682] width 186 height 26
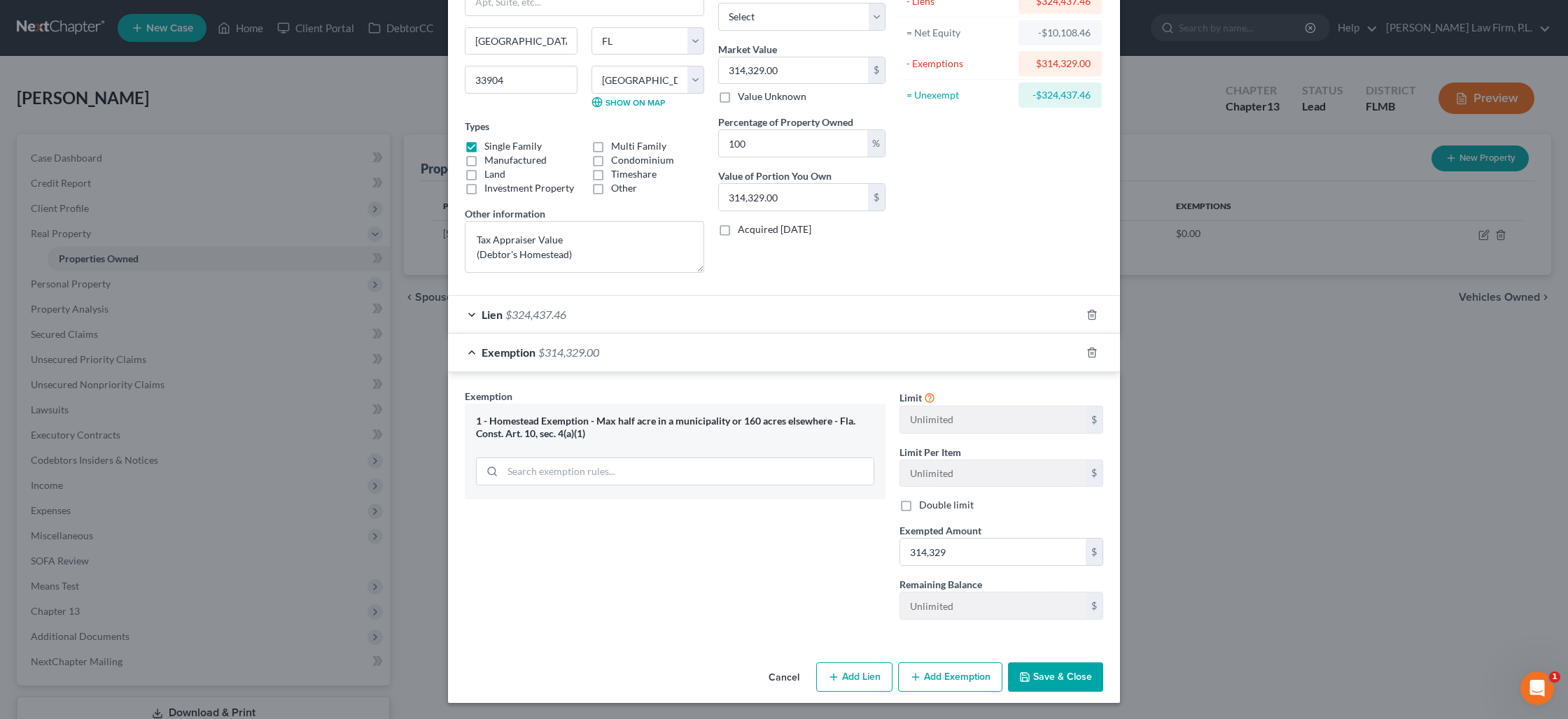
click at [1053, 678] on button "Save & Close" at bounding box center [1055, 677] width 95 height 29
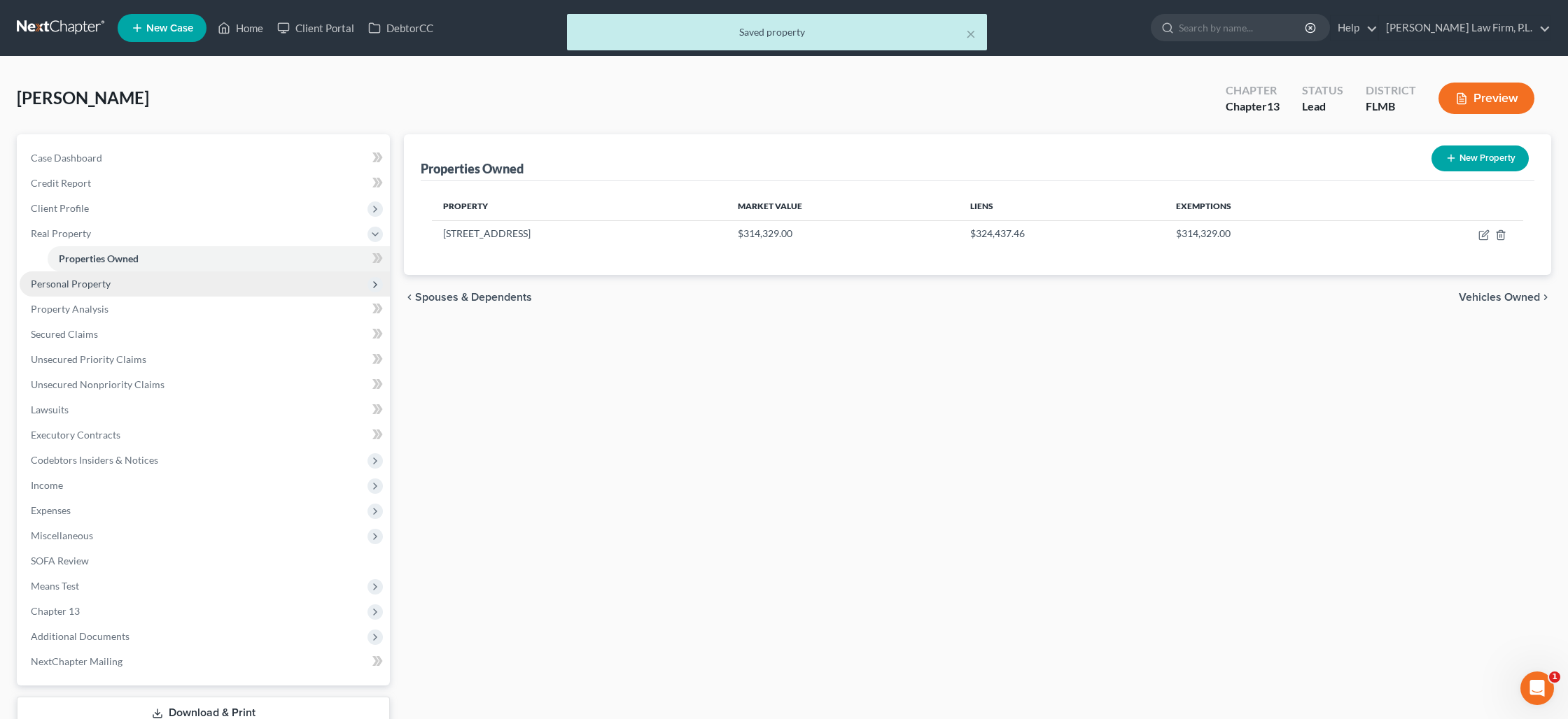
click at [100, 276] on span "Personal Property" at bounding box center [205, 285] width 370 height 25
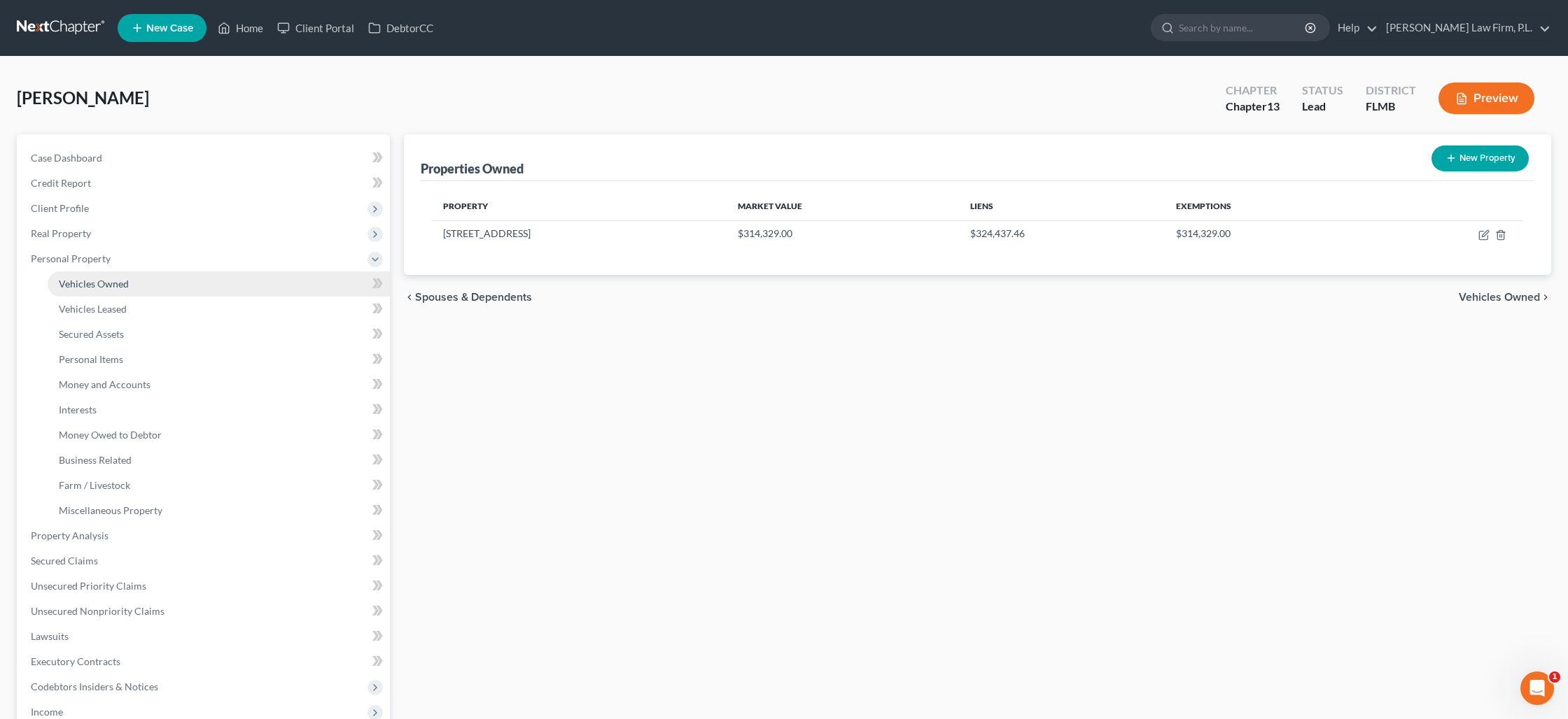
click at [107, 287] on span "Vehicles Owned" at bounding box center [94, 284] width 70 height 12
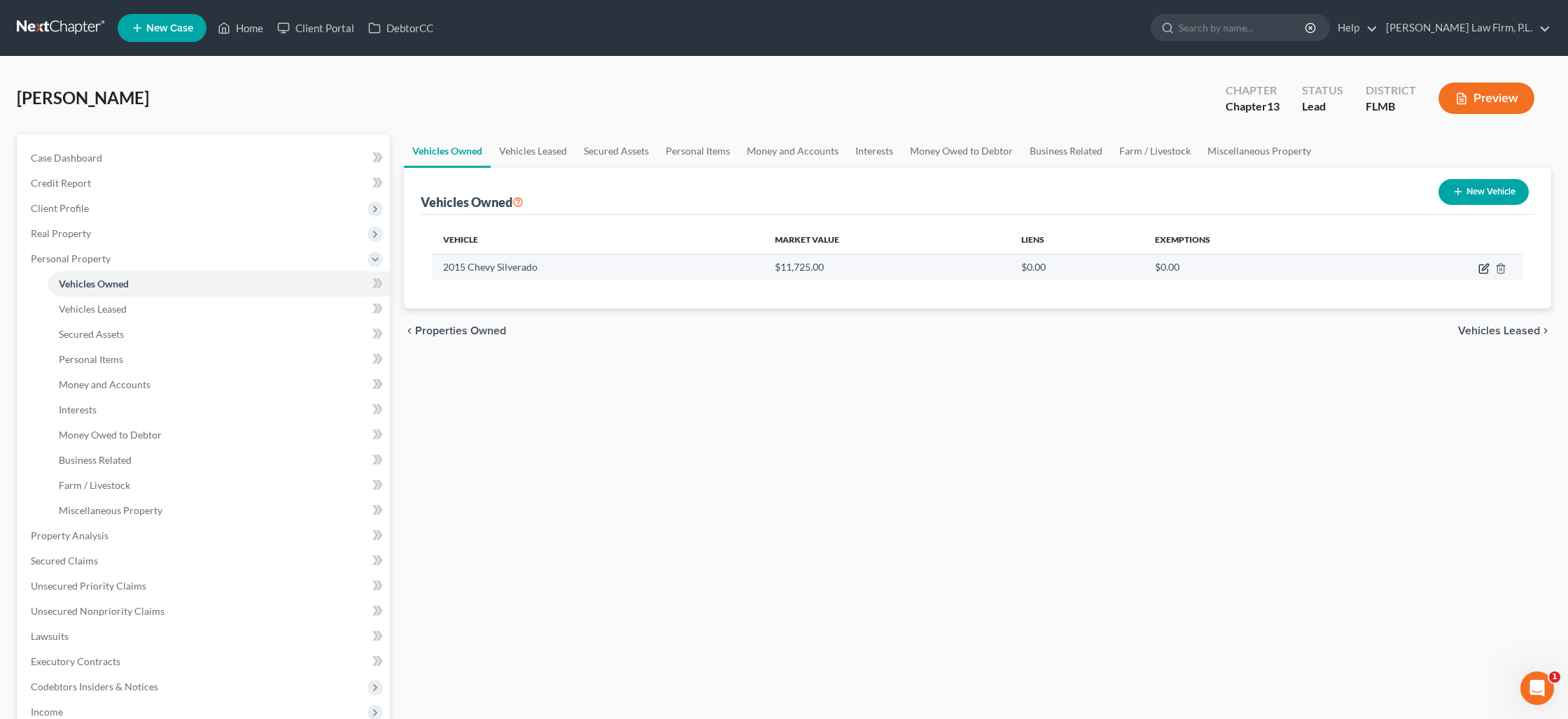
click at [1479, 268] on icon "button" at bounding box center [1483, 269] width 8 height 8
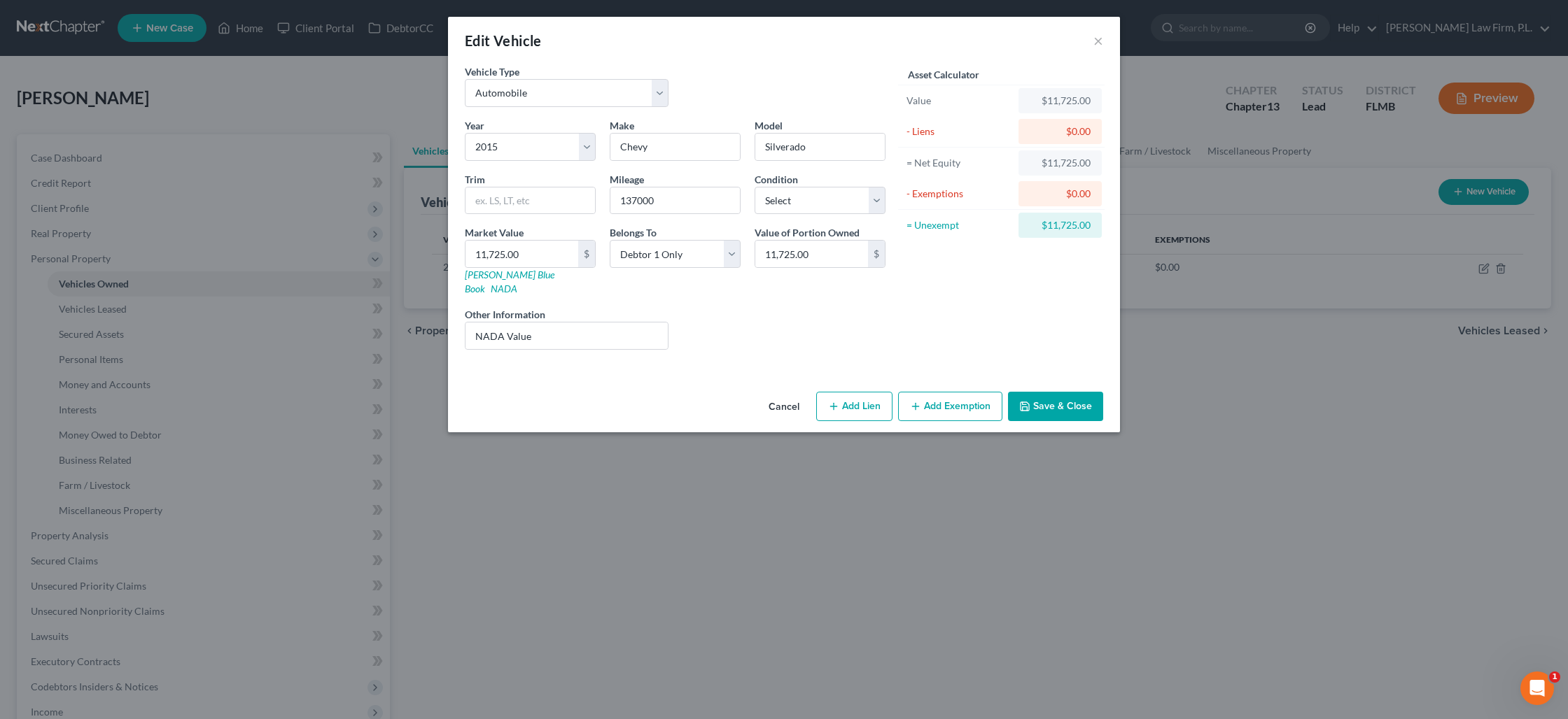
click at [952, 392] on button "Add Exemption" at bounding box center [950, 406] width 105 height 29
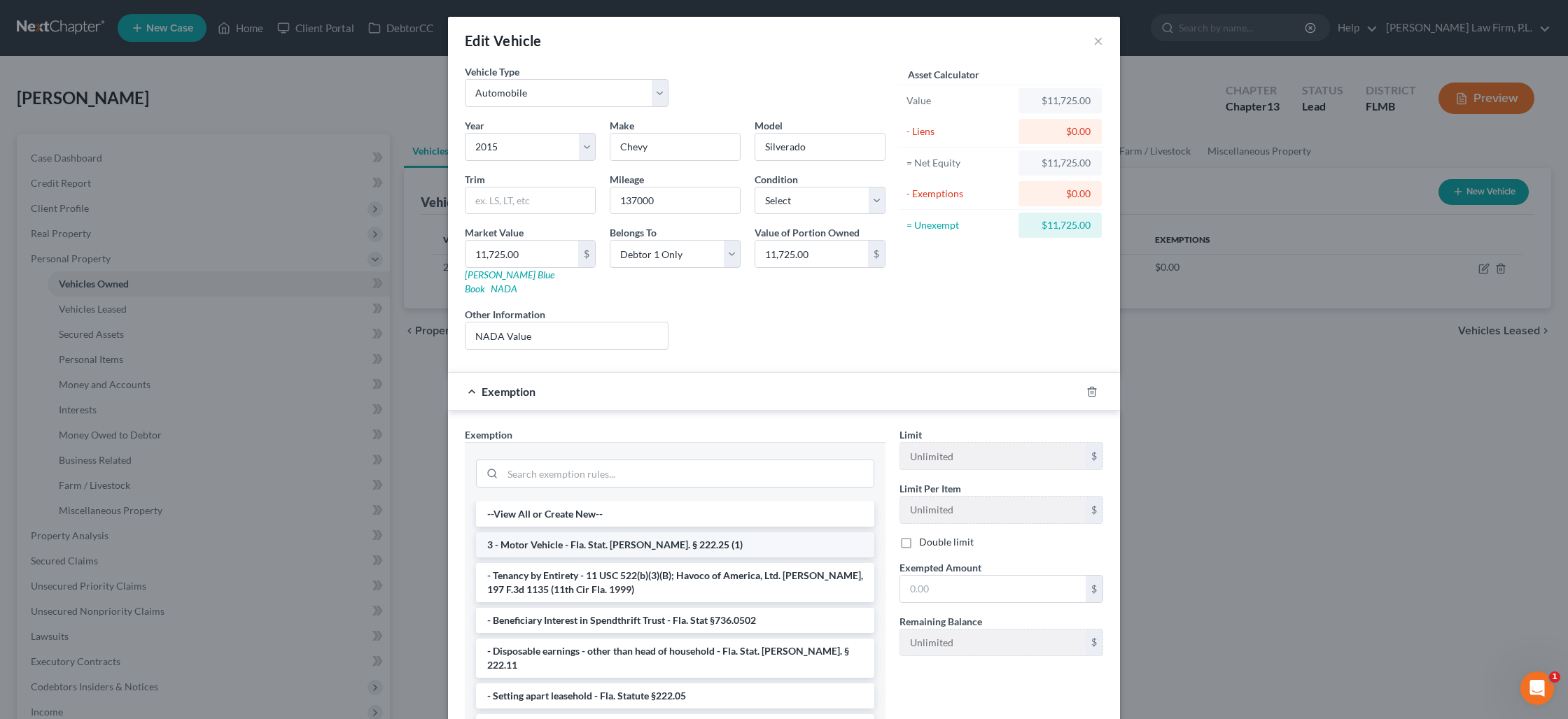
click at [627, 533] on li "3 - Motor Vehicle - Fla. Stat. Ann. § 222.25 (1)" at bounding box center [675, 545] width 398 height 25
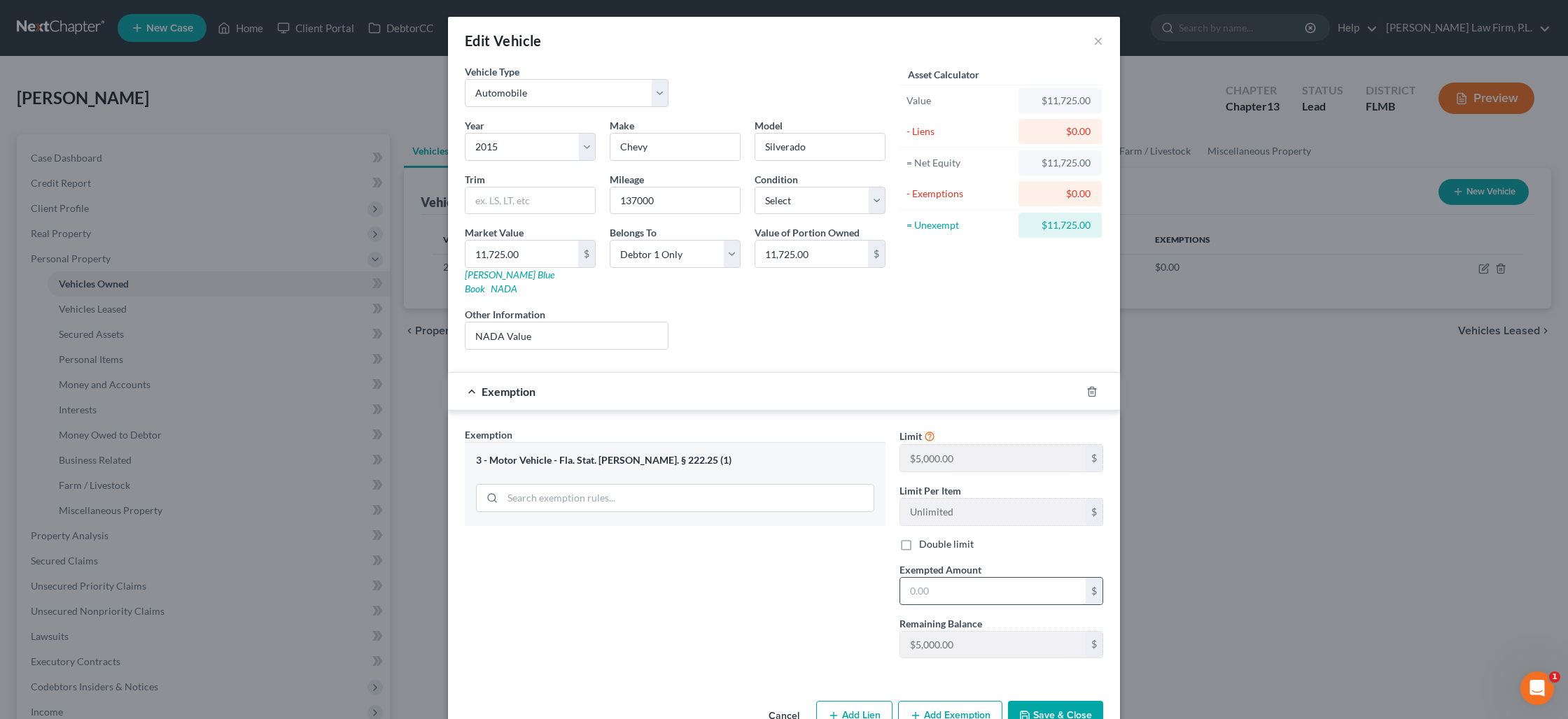
click at [931, 581] on input "text" at bounding box center [993, 591] width 186 height 26
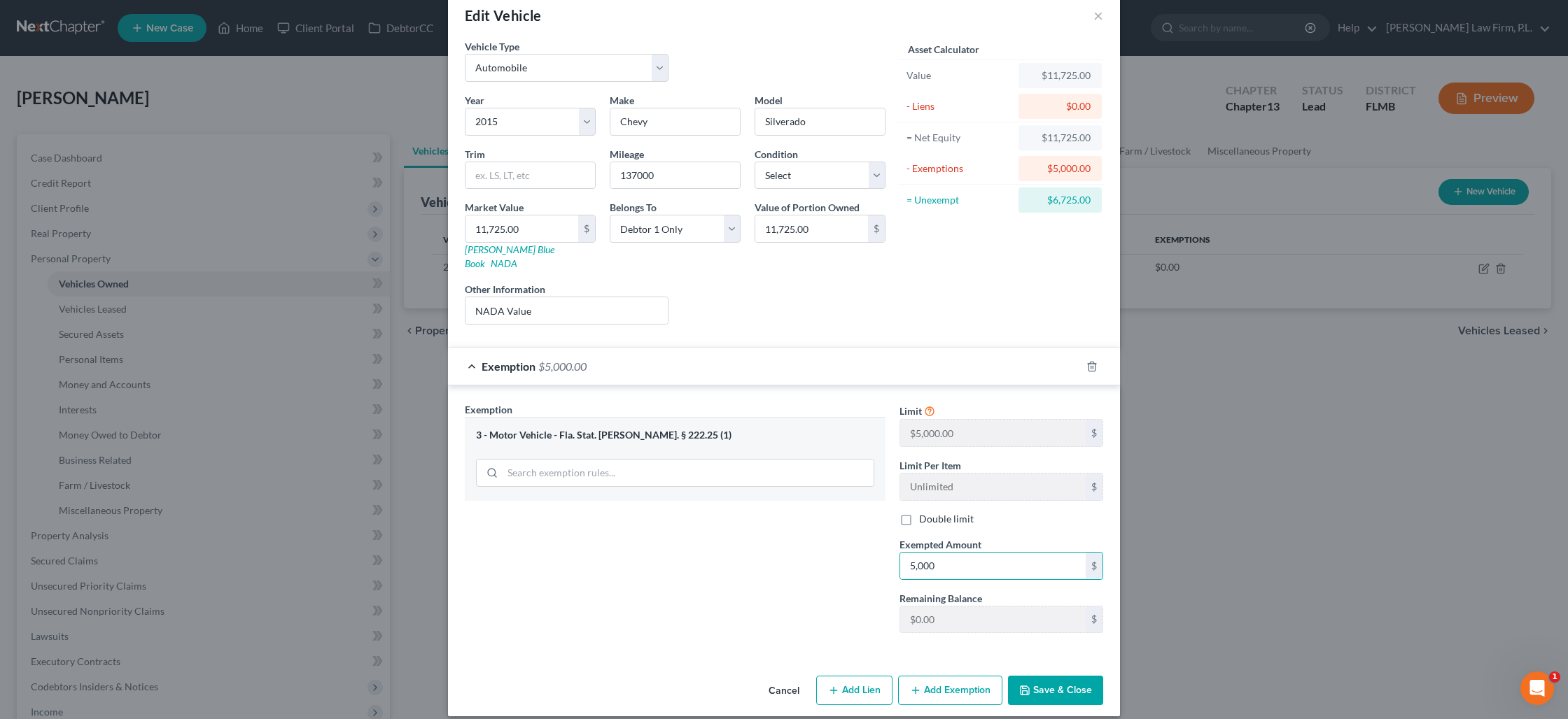
click at [940, 682] on button "Add Exemption" at bounding box center [950, 690] width 105 height 29
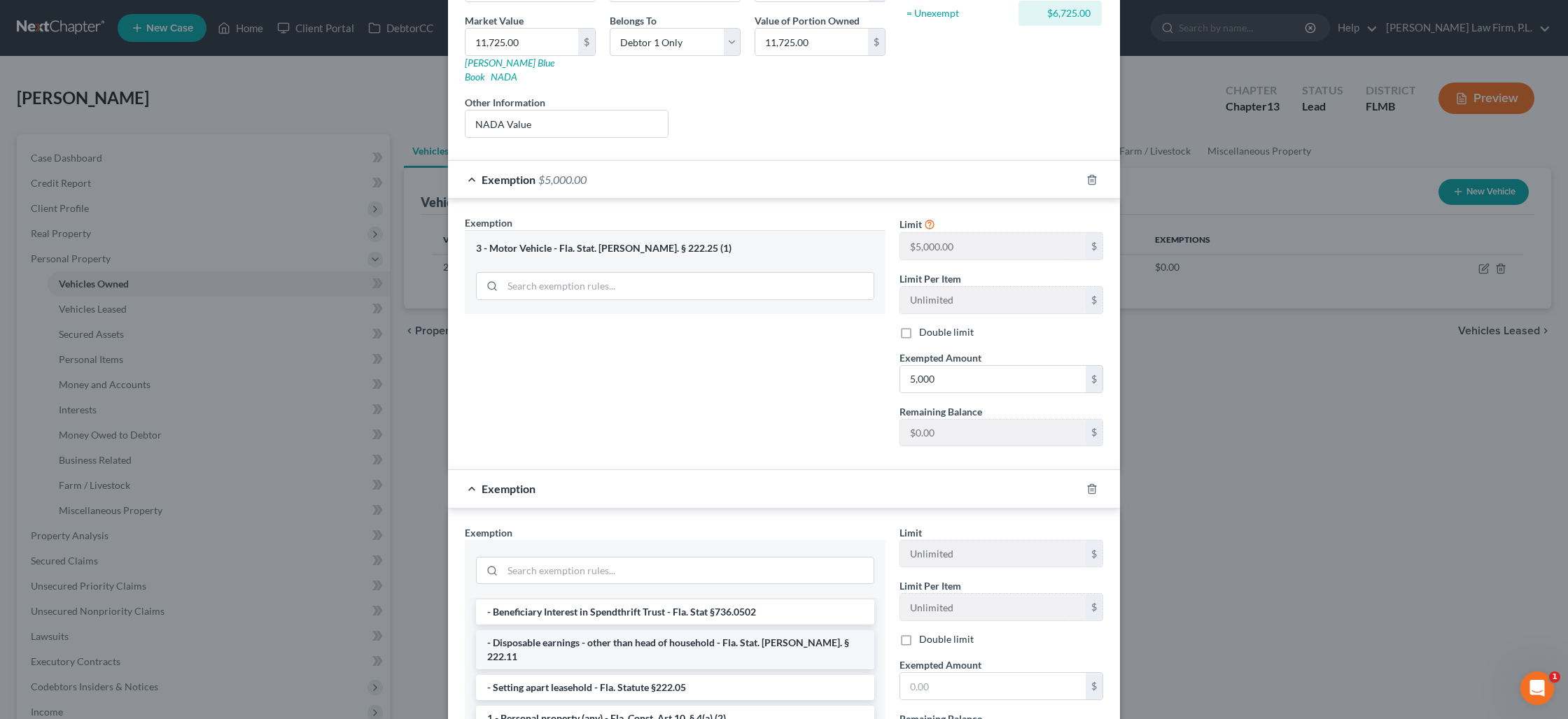
scroll to position [126, 0]
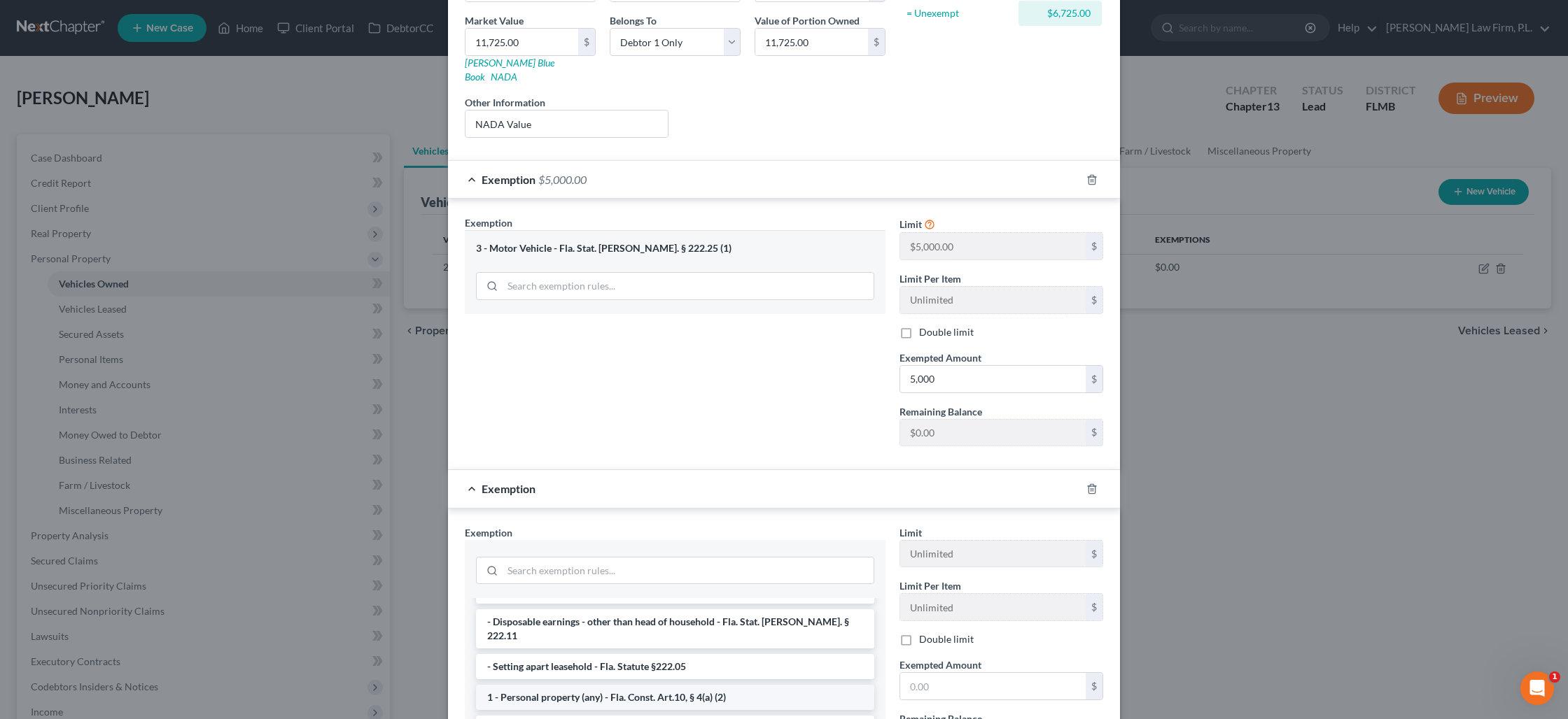
click at [638, 684] on li "1 - Personal property (any) - Fla. Const. Art.10, § 4(a) (2)" at bounding box center [675, 697] width 398 height 25
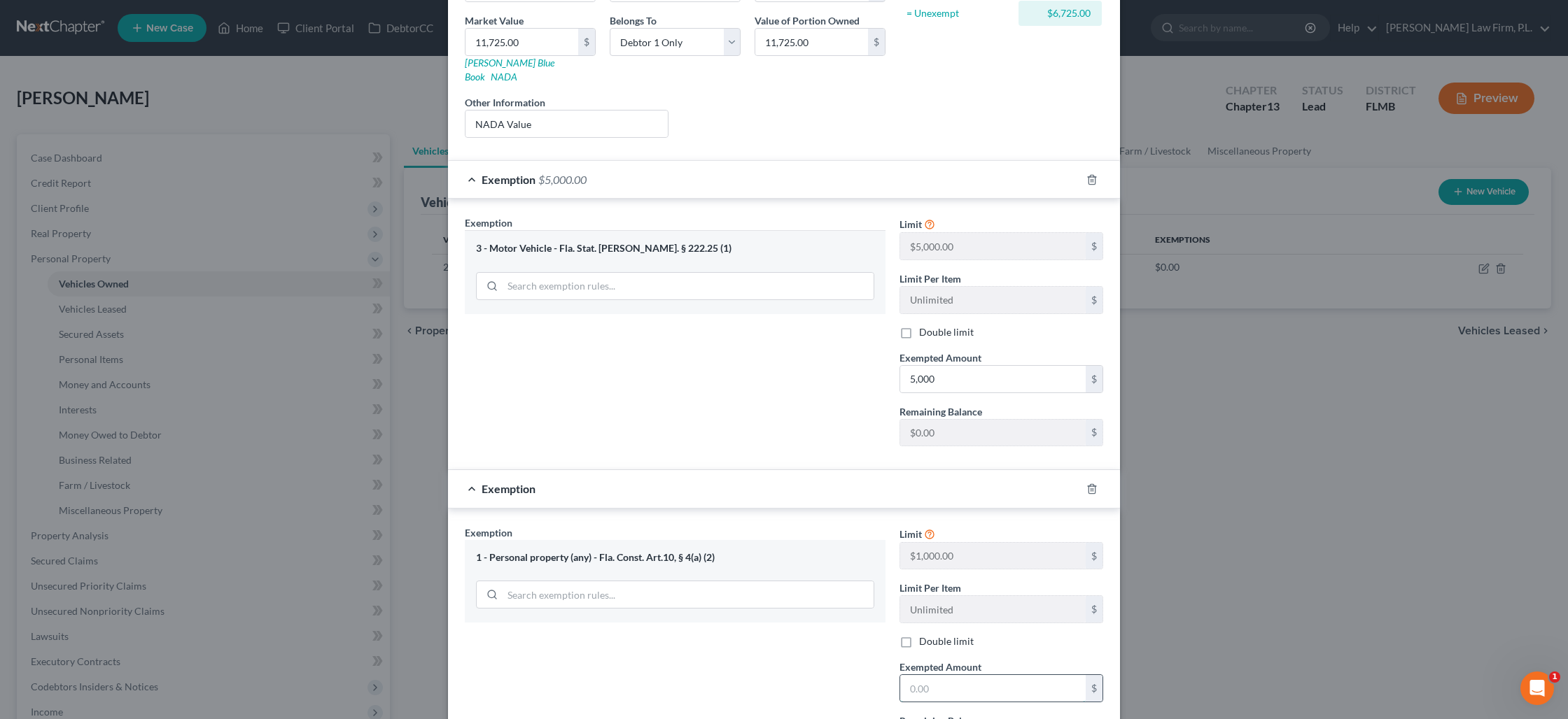
click at [922, 677] on input "text" at bounding box center [993, 688] width 186 height 26
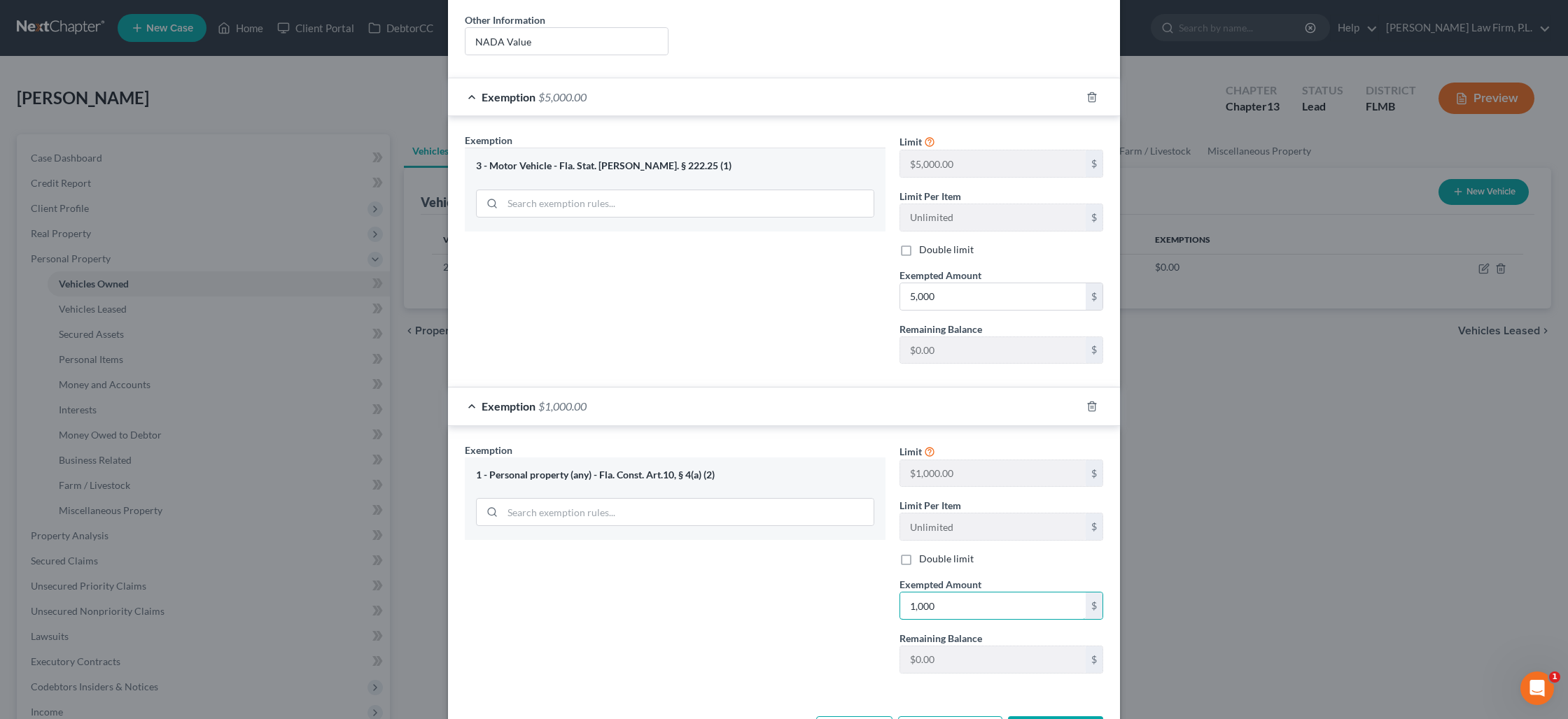
scroll to position [335, 0]
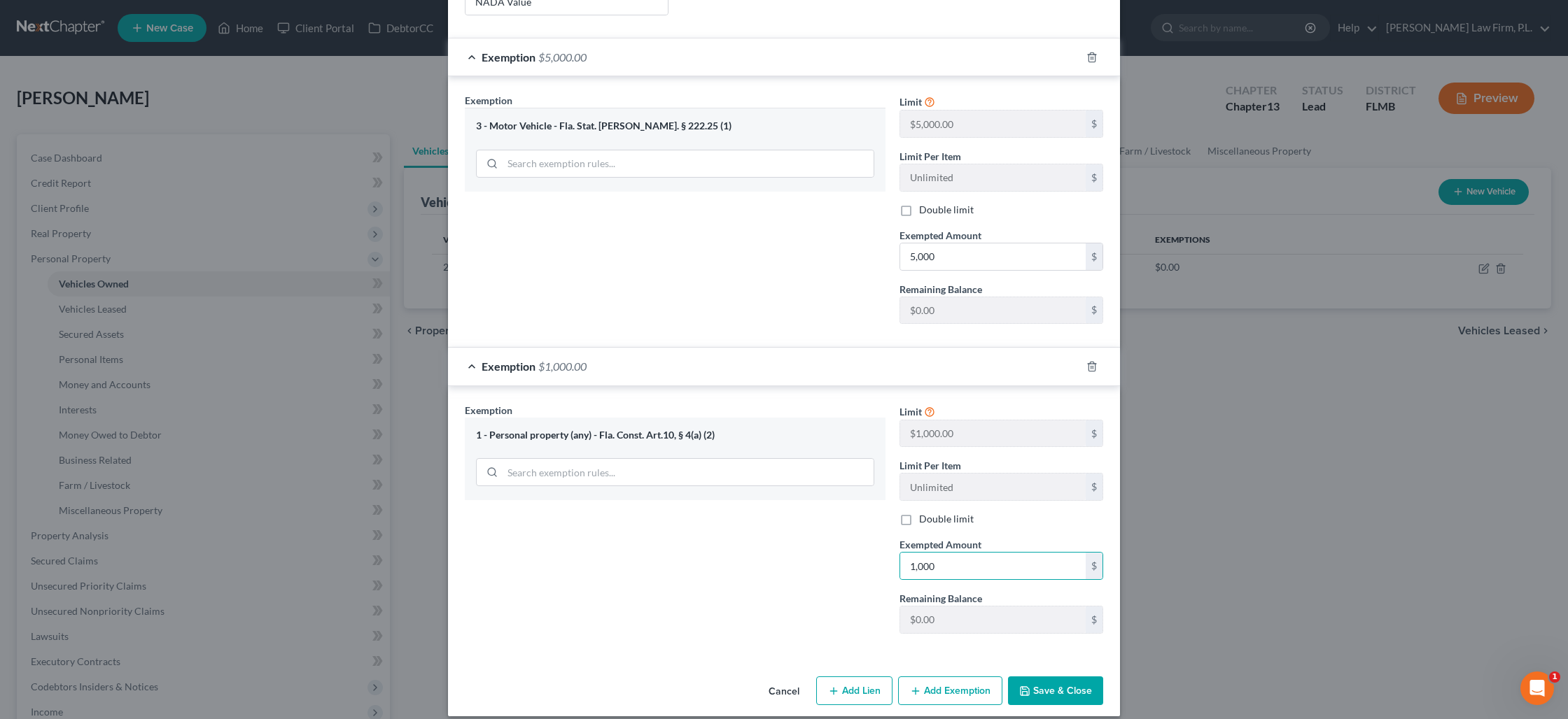
click at [1031, 681] on button "Save & Close" at bounding box center [1055, 691] width 95 height 29
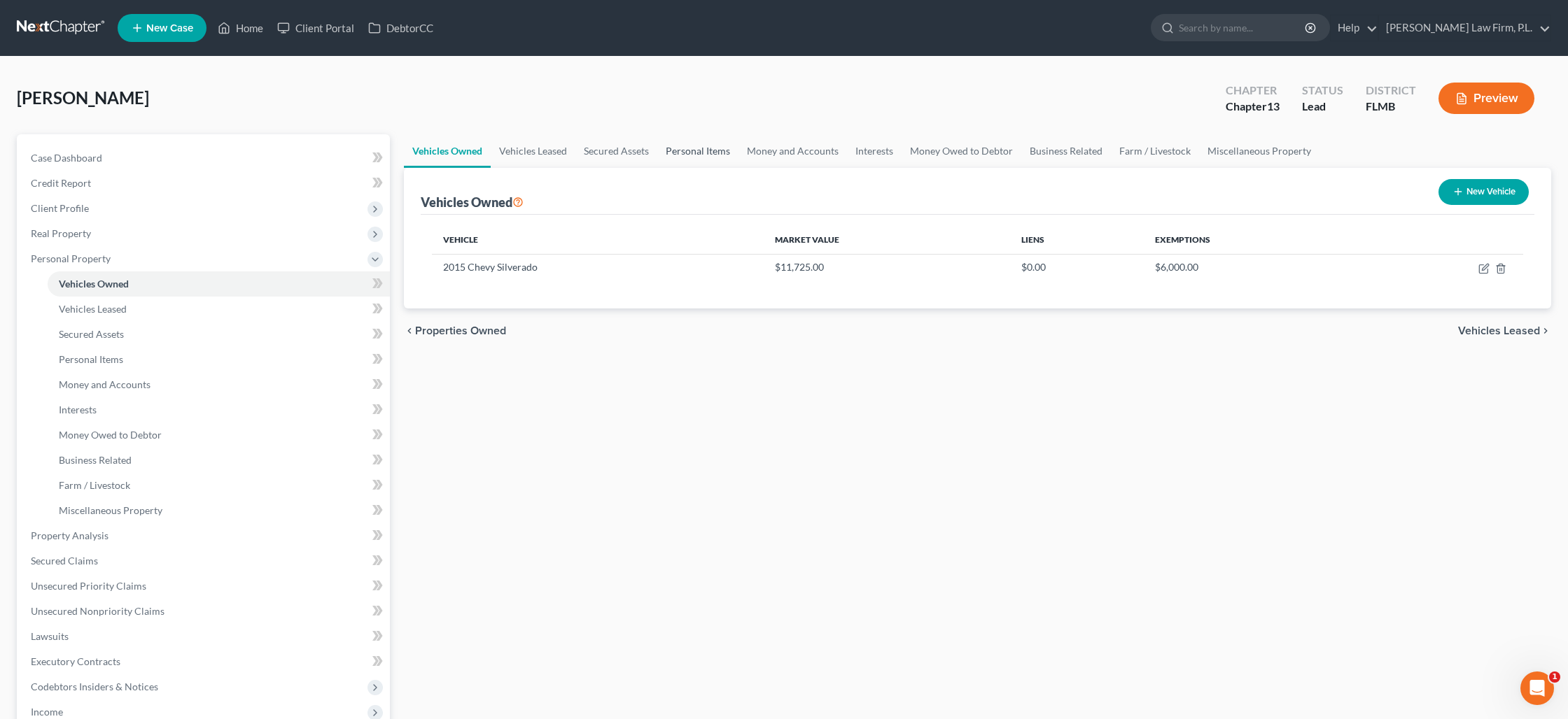
click at [675, 149] on link "Personal Items" at bounding box center [698, 151] width 81 height 34
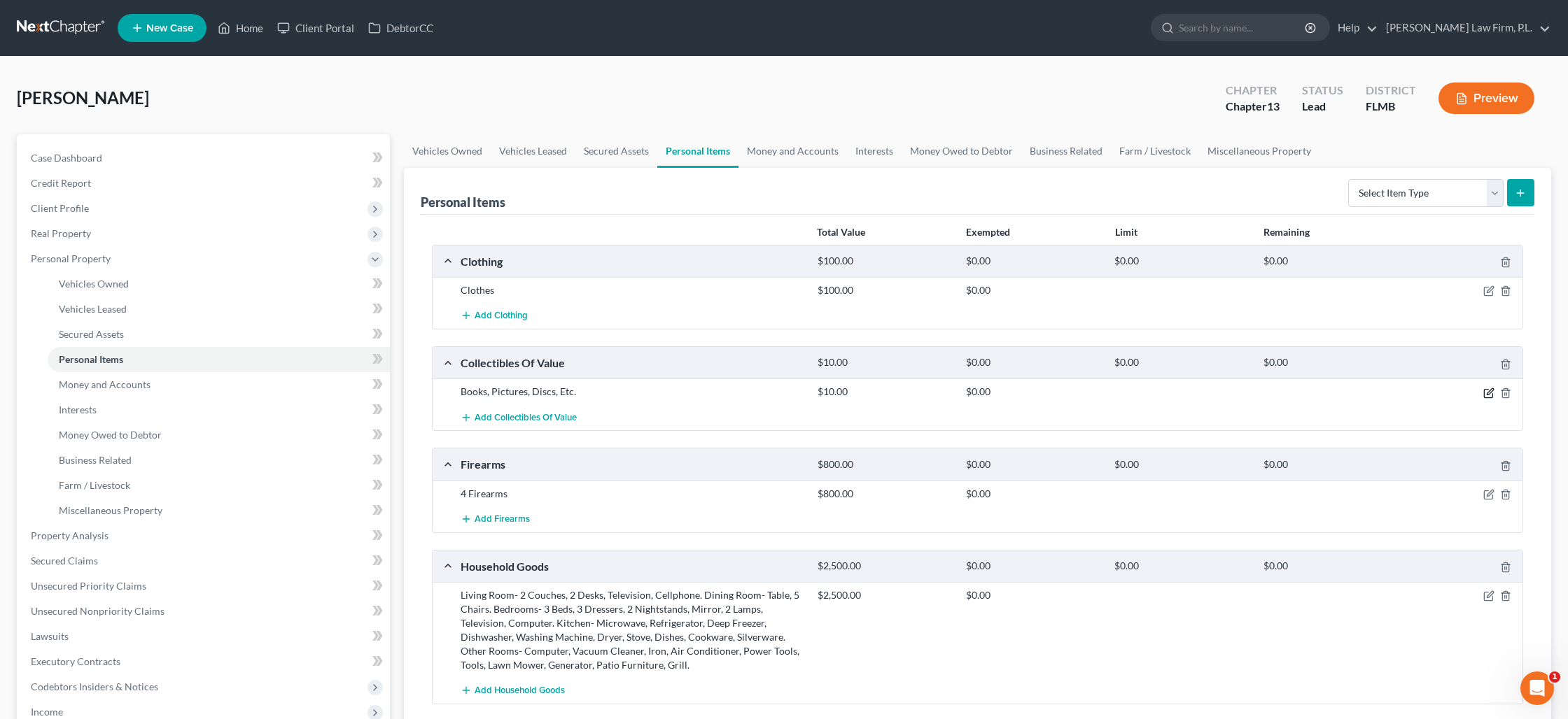
click at [1484, 396] on icon "button" at bounding box center [1489, 393] width 11 height 11
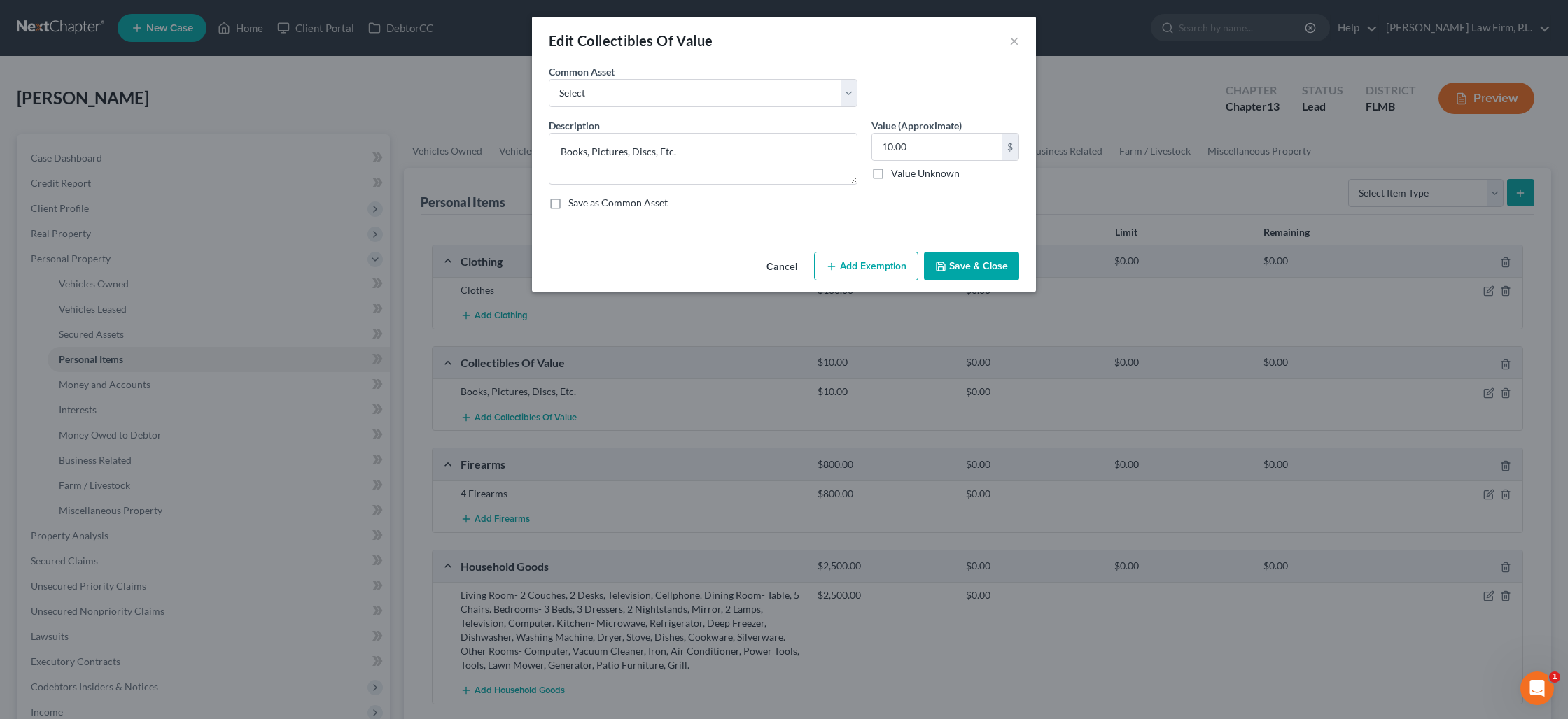
click at [843, 274] on button "Add Exemption" at bounding box center [866, 266] width 105 height 29
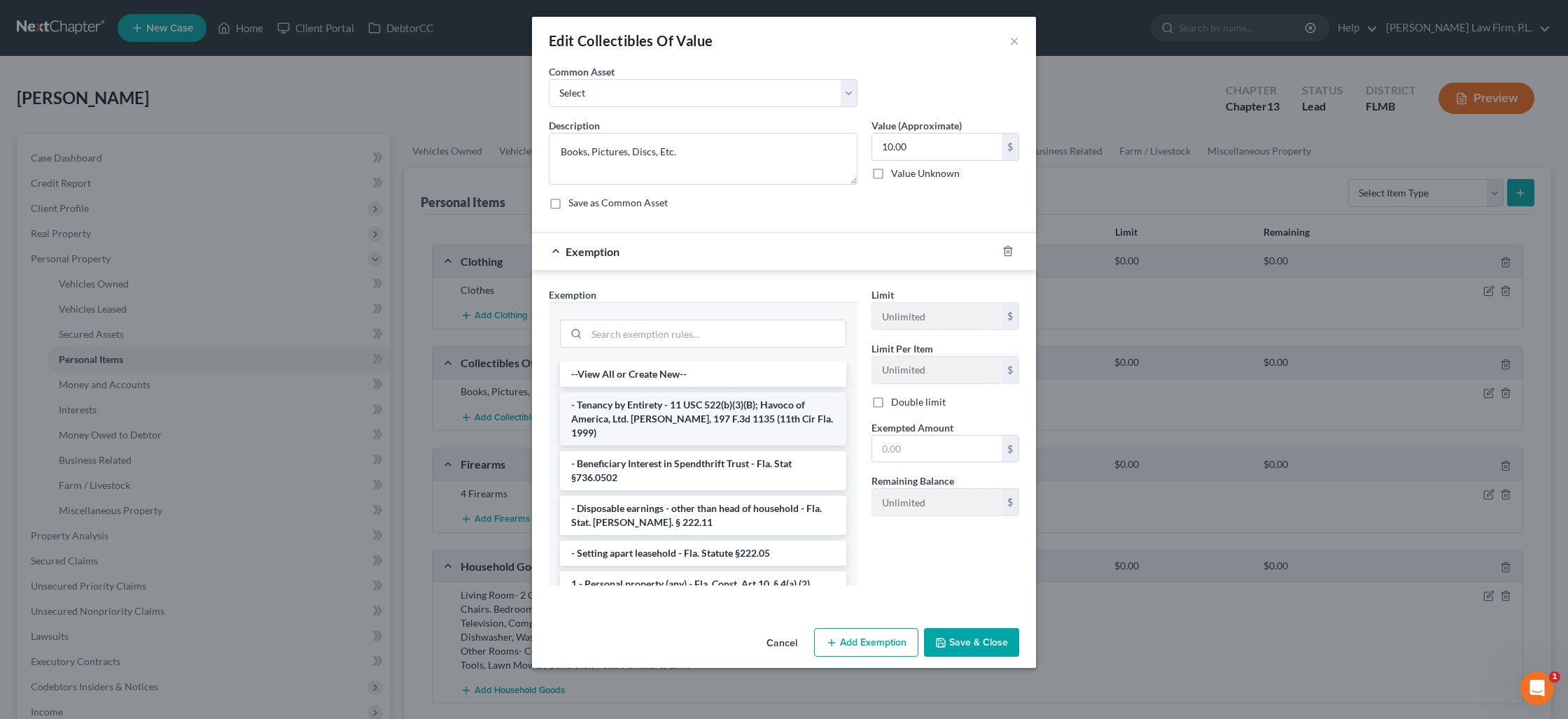
click at [668, 413] on li "- Tenancy by Entirety - 11 USC 522(b)(3)(B); Havoco of America, Ltd. v. Hill, 1…" at bounding box center [703, 419] width 286 height 53
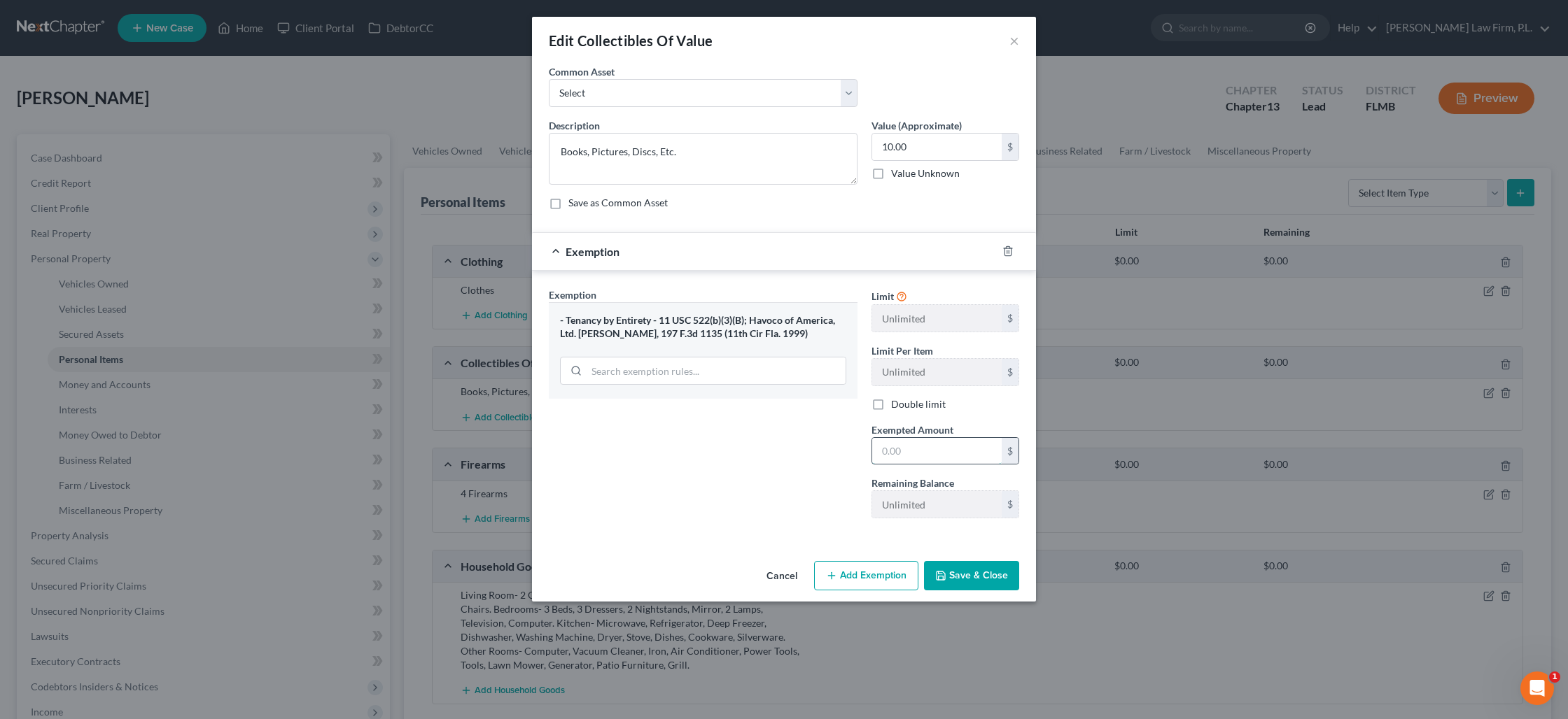
click at [908, 455] on input "text" at bounding box center [937, 451] width 129 height 26
click at [977, 581] on button "Save & Close" at bounding box center [971, 575] width 95 height 29
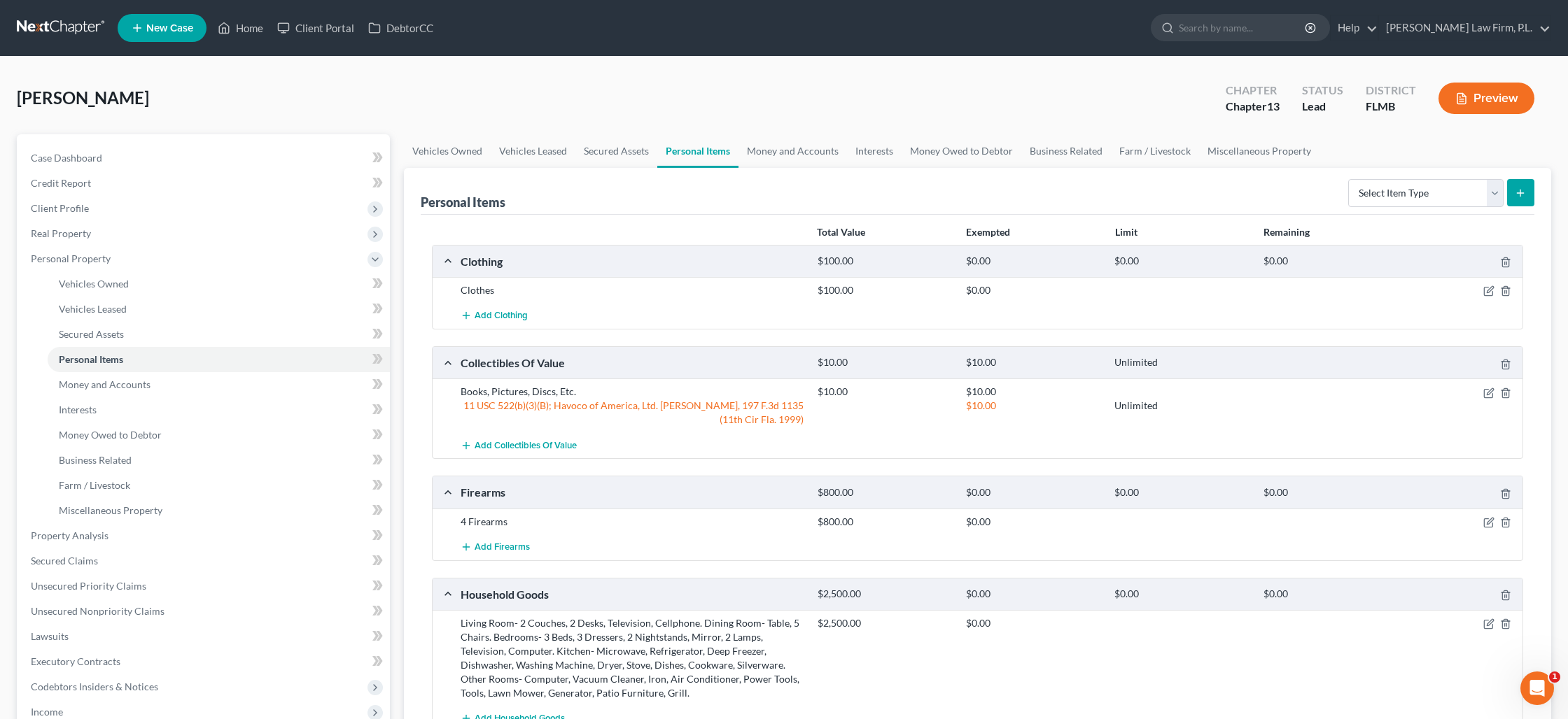
click at [1485, 527] on div "4 Firearms $800.00 $0.00" at bounding box center [978, 522] width 1090 height 25
click at [1484, 523] on icon "button" at bounding box center [1489, 523] width 11 height 11
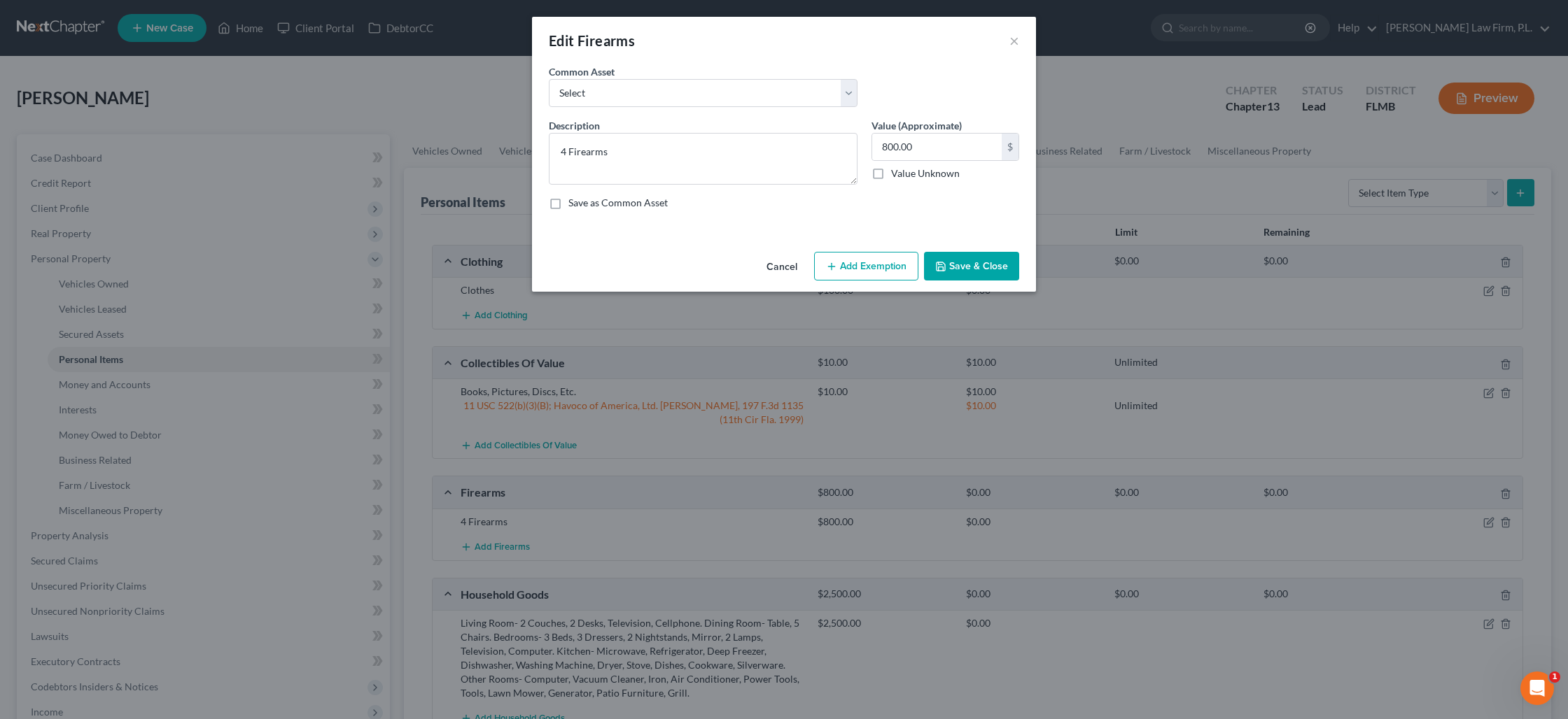
click at [873, 260] on button "Add Exemption" at bounding box center [866, 266] width 105 height 29
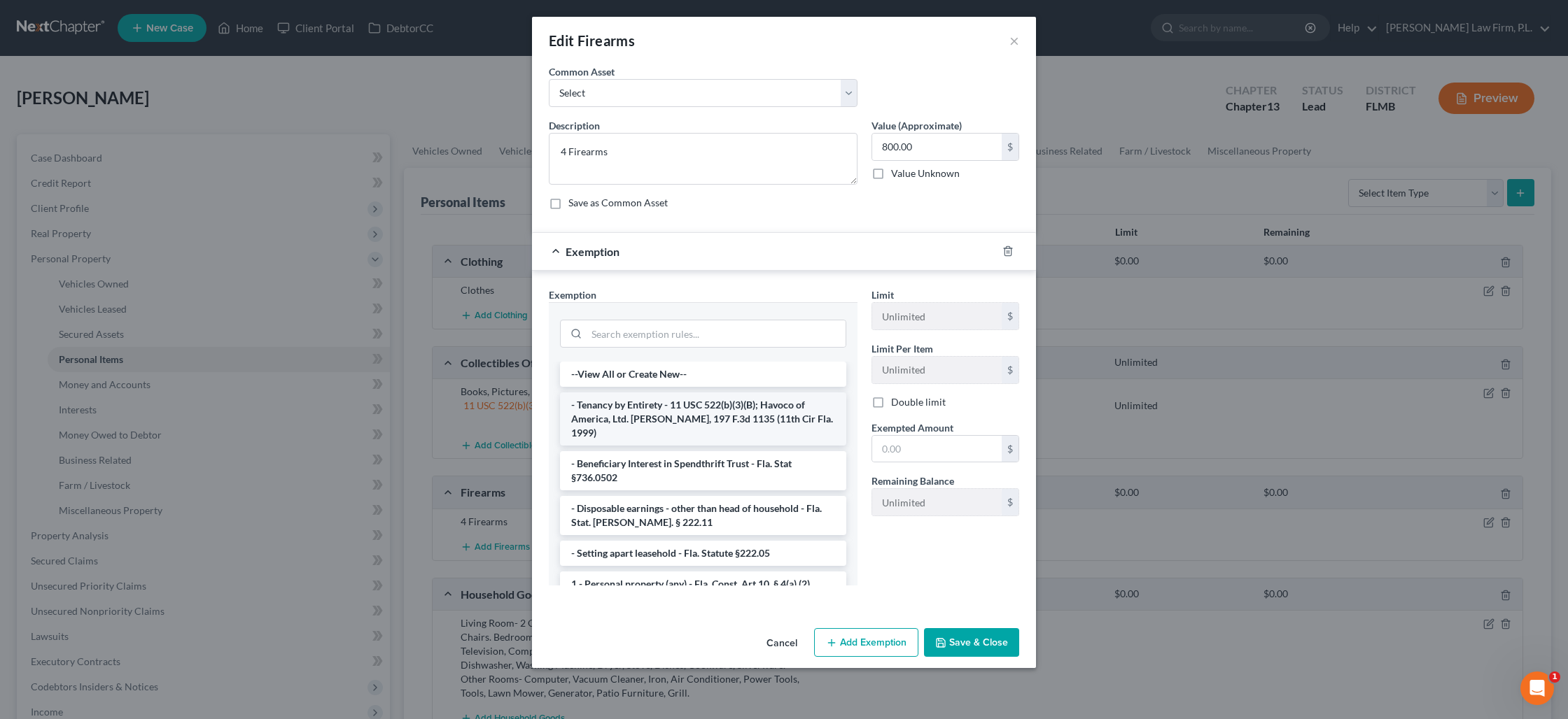
click at [799, 423] on li "- Tenancy by Entirety - 11 USC 522(b)(3)(B); Havoco of America, Ltd. v. Hill, 1…" at bounding box center [703, 419] width 286 height 53
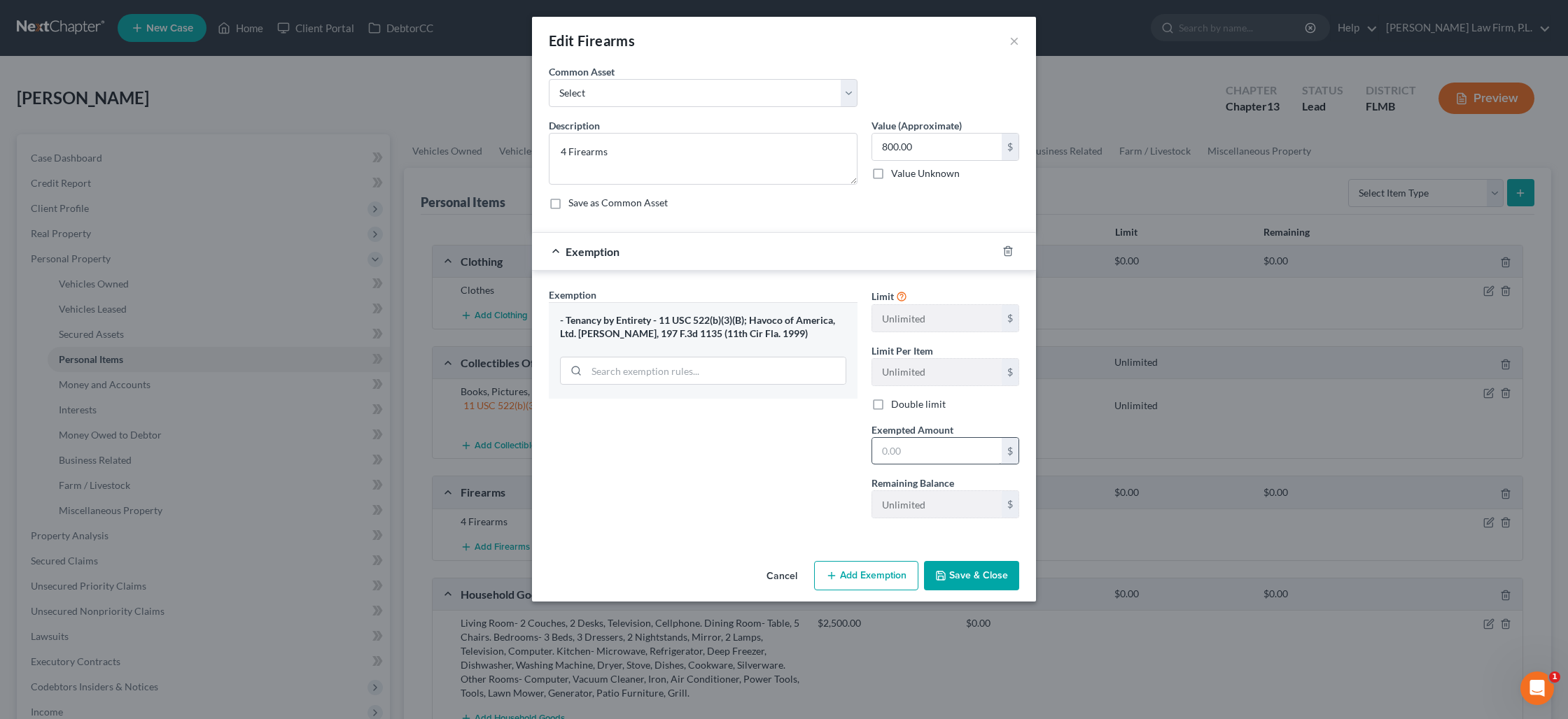
drag, startPoint x: 947, startPoint y: 466, endPoint x: 943, endPoint y: 454, distance: 12.6
click at [945, 462] on div "Limit Unlimited $ Limit Per Item Unlimited $ Double limit Exempted Amount * $ R…" at bounding box center [945, 408] width 162 height 242
click at [943, 454] on input "text" at bounding box center [937, 451] width 129 height 26
click at [949, 456] on input "text" at bounding box center [937, 451] width 129 height 26
click at [967, 575] on button "Save & Close" at bounding box center [971, 575] width 95 height 29
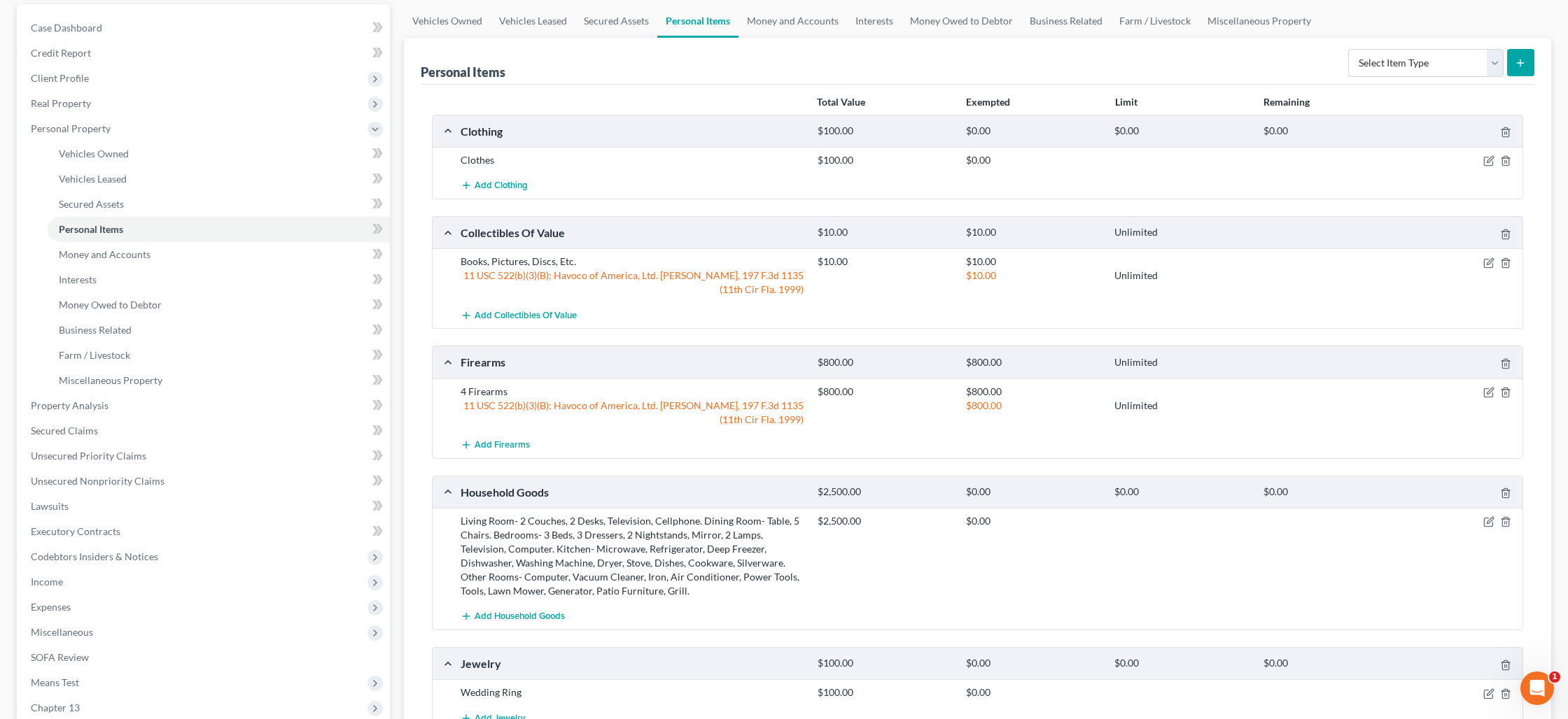
scroll to position [133, 0]
click at [1487, 520] on icon "button" at bounding box center [1489, 519] width 11 height 11
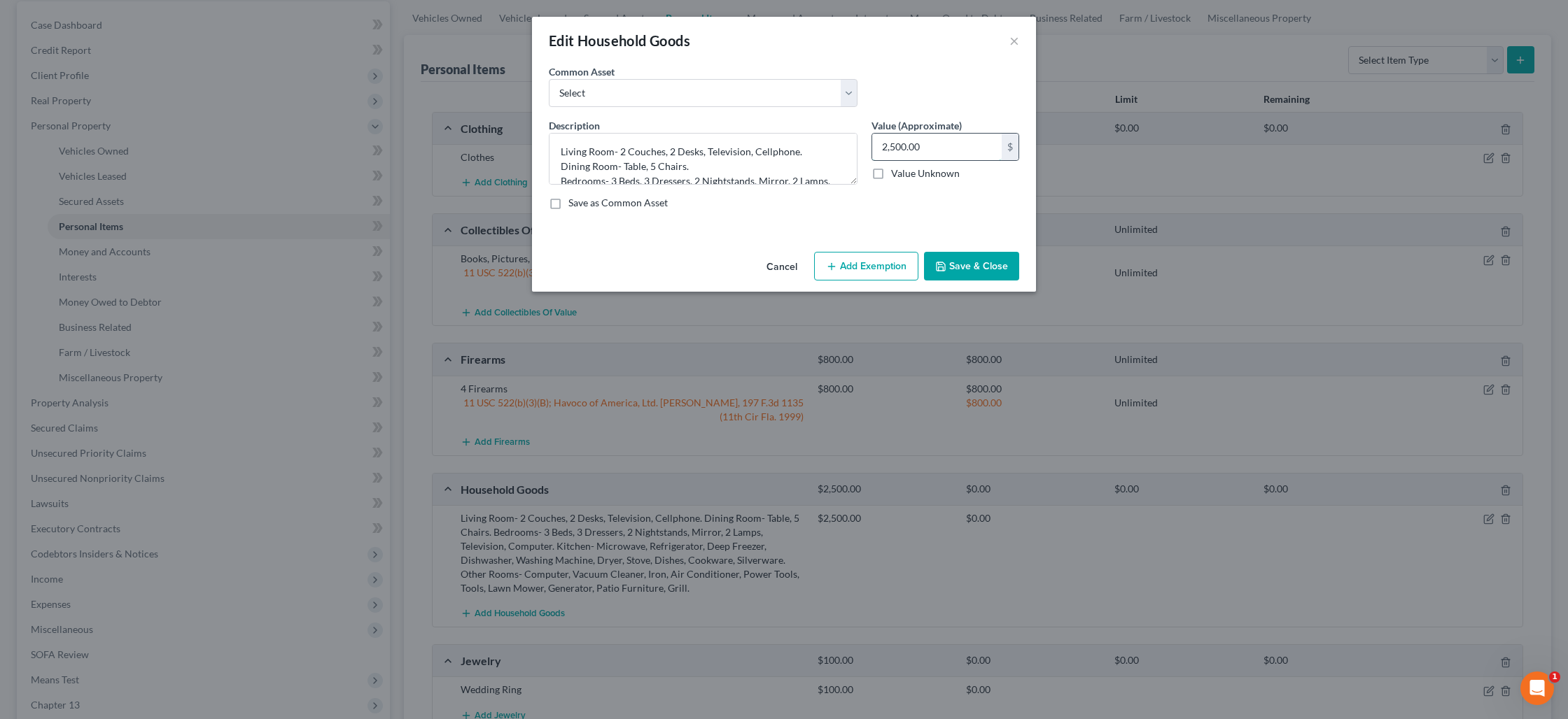
click at [913, 145] on input "2,500.00" at bounding box center [937, 146] width 129 height 26
click at [872, 272] on button "Add Exemption" at bounding box center [866, 266] width 105 height 29
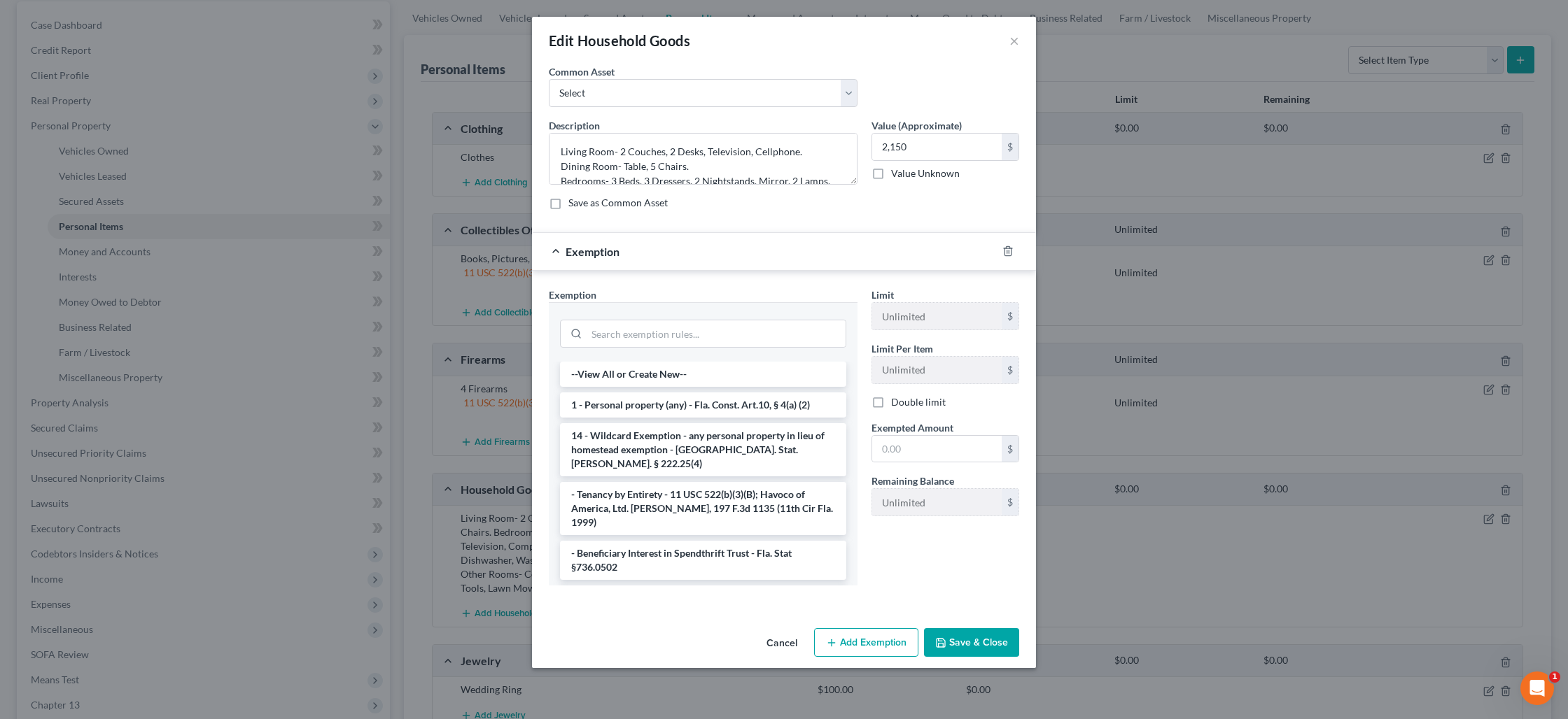
drag, startPoint x: 737, startPoint y: 490, endPoint x: 783, endPoint y: 478, distance: 47.5
click at [738, 489] on li "- Tenancy by Entirety - 11 USC 522(b)(3)(B); Havoco of America, Ltd. v. Hill, 1…" at bounding box center [703, 508] width 286 height 53
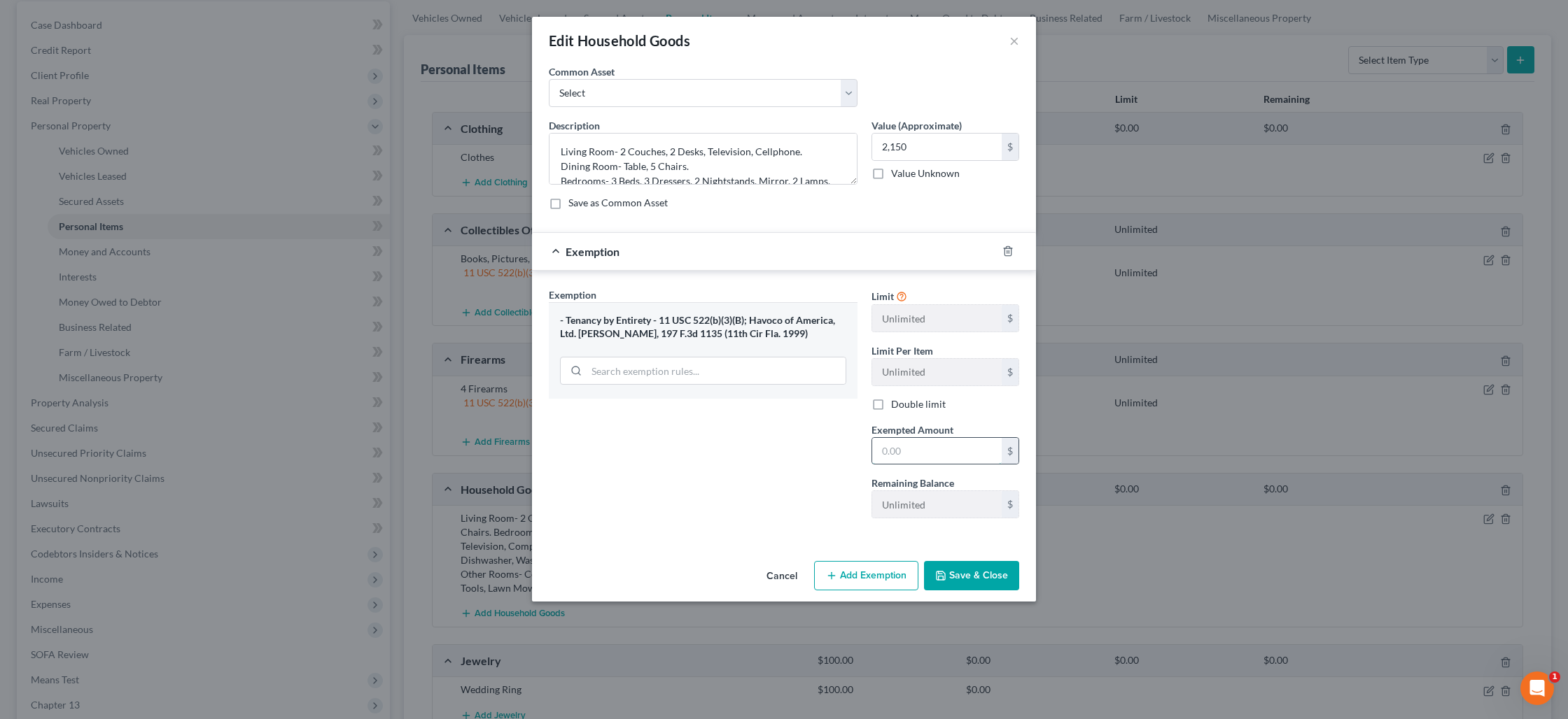
click at [916, 456] on input "text" at bounding box center [937, 451] width 129 height 26
click at [974, 571] on button "Save & Close" at bounding box center [971, 575] width 95 height 29
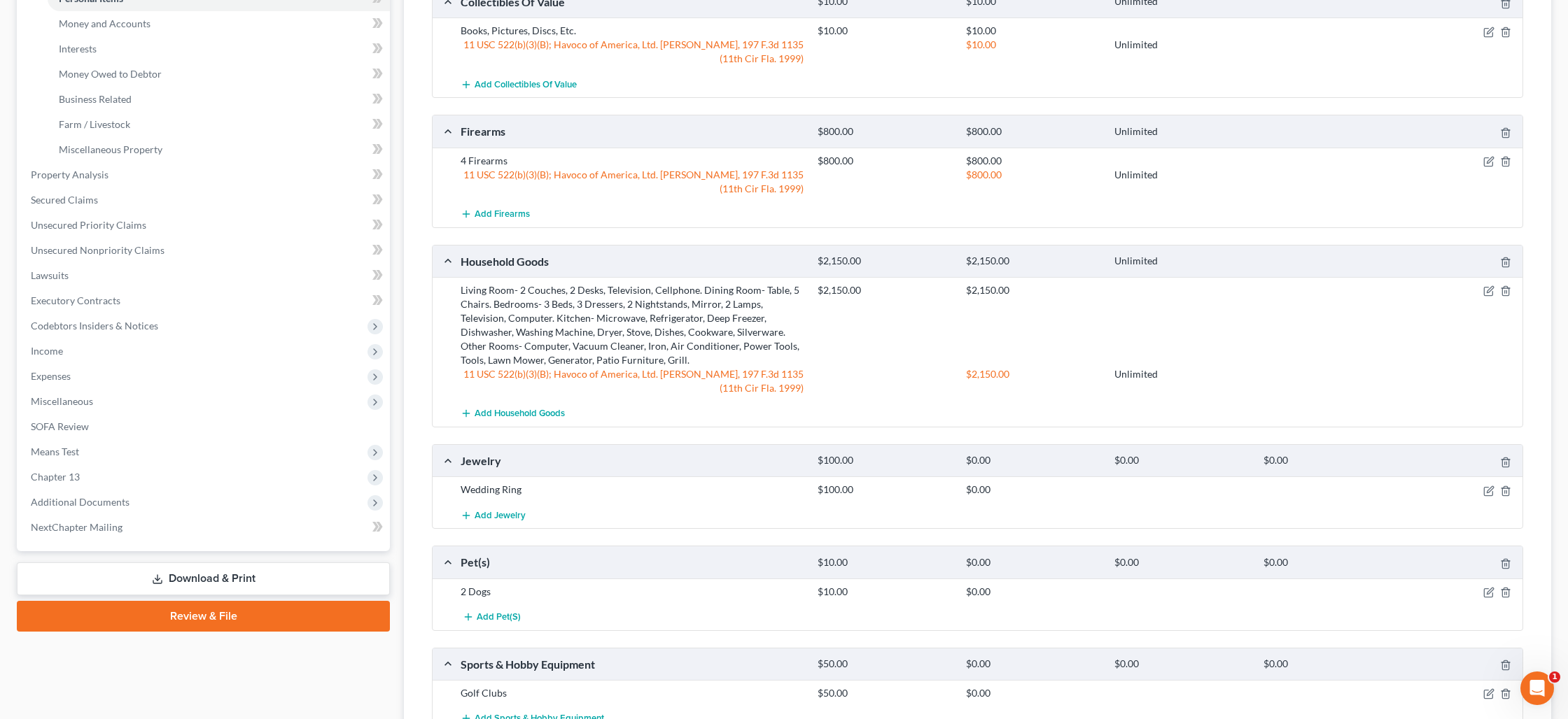
scroll to position [372, 0]
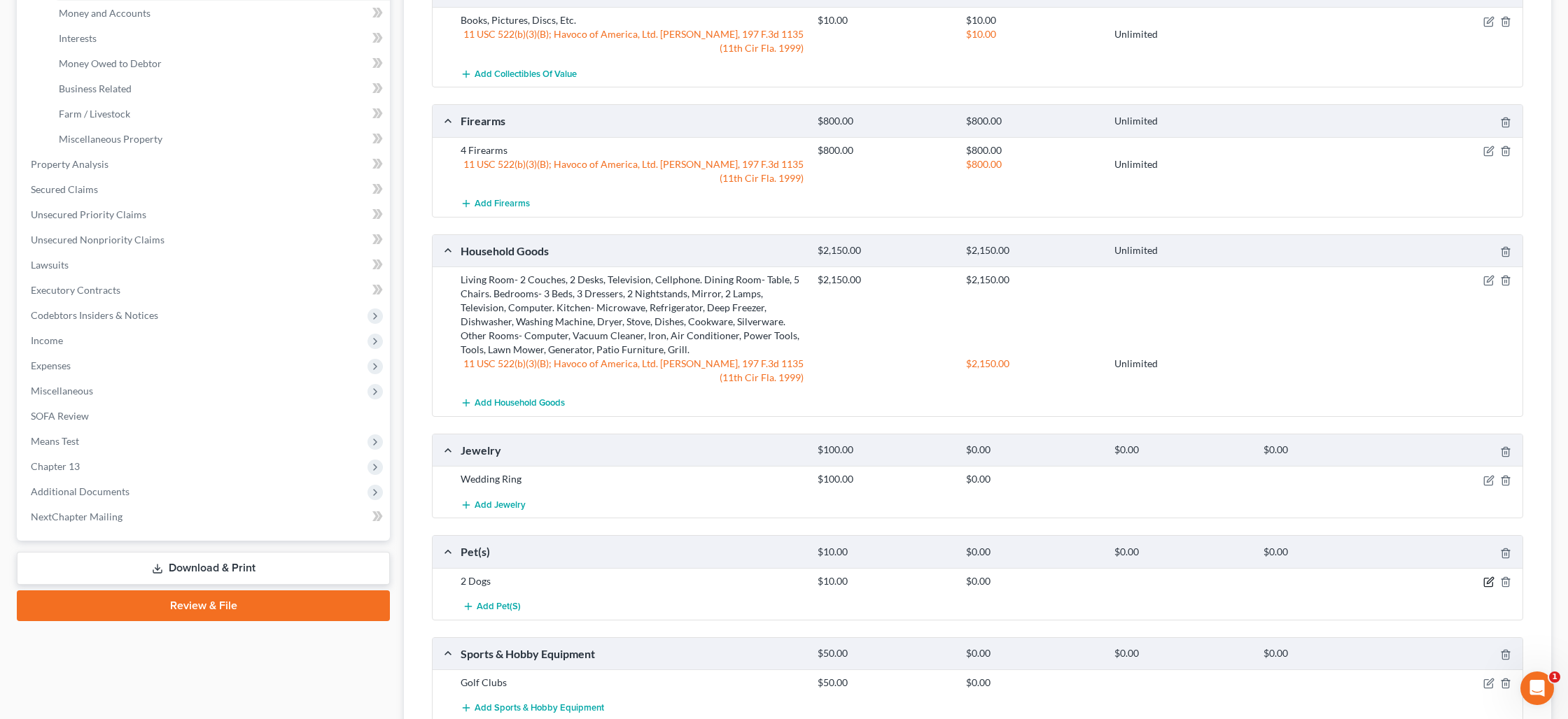
click at [1489, 584] on icon "button" at bounding box center [1489, 582] width 11 height 11
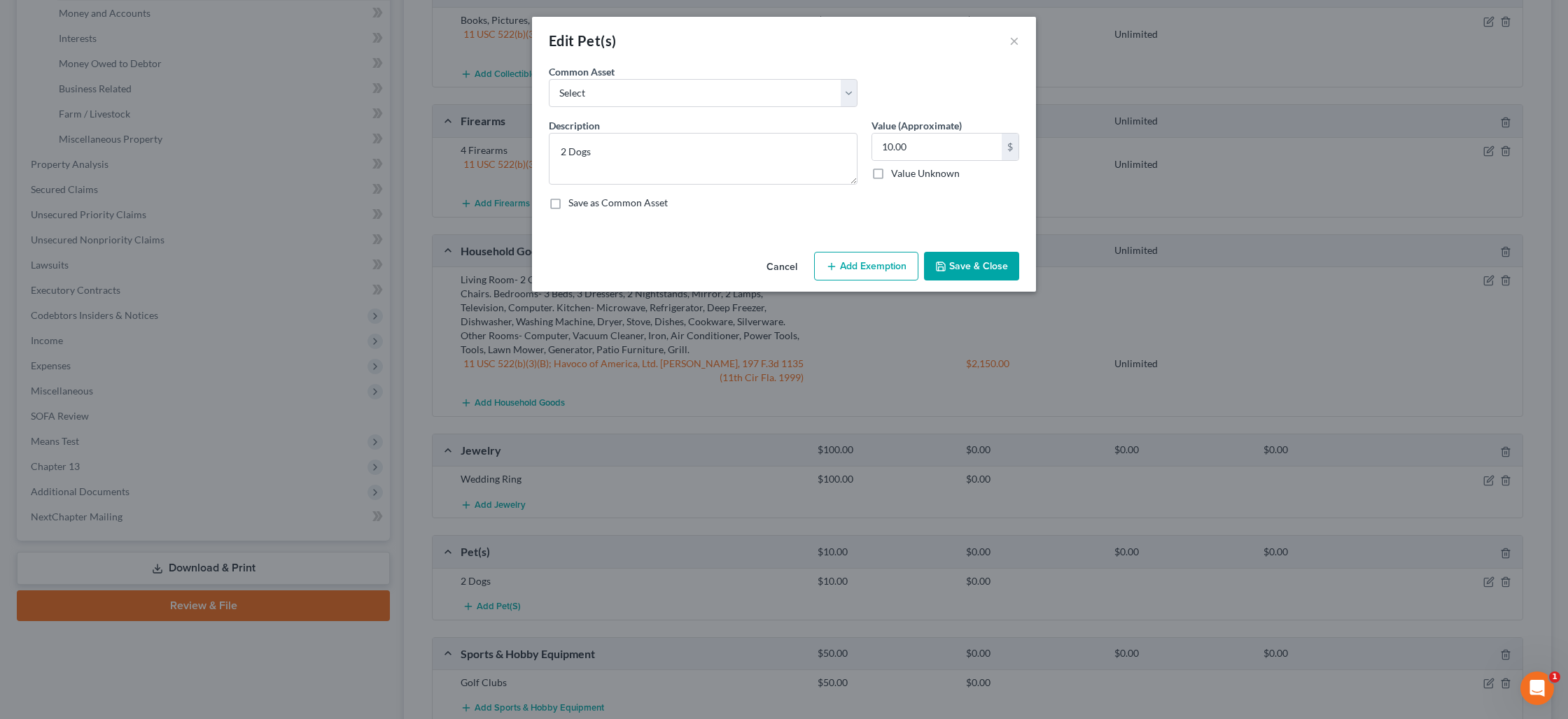
click at [886, 282] on div "Cancel Add Exemption Save & Close" at bounding box center [784, 269] width 504 height 46
click at [879, 271] on button "Add Exemption" at bounding box center [866, 266] width 105 height 29
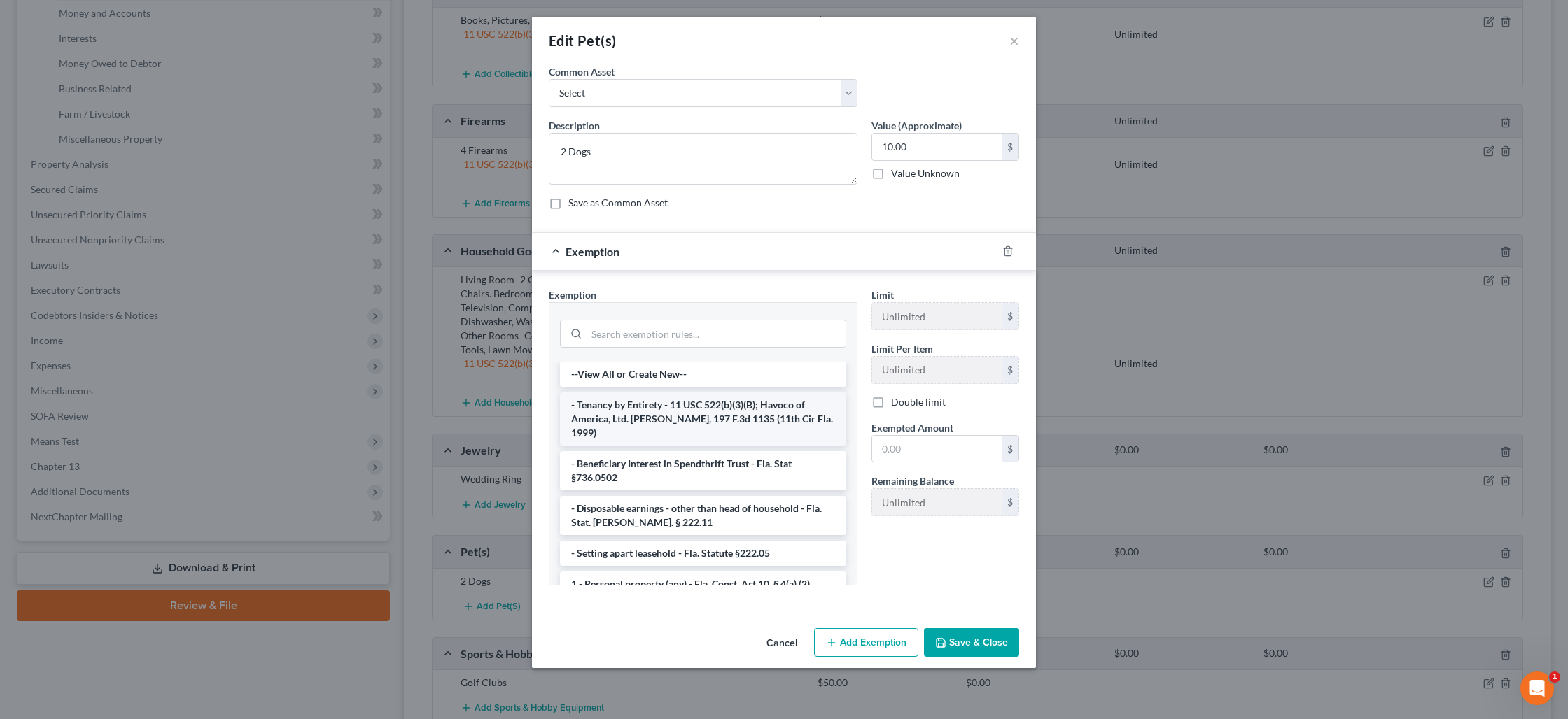
click at [782, 416] on li "- Tenancy by Entirety - 11 USC 522(b)(3)(B); Havoco of America, Ltd. v. Hill, 1…" at bounding box center [703, 419] width 286 height 53
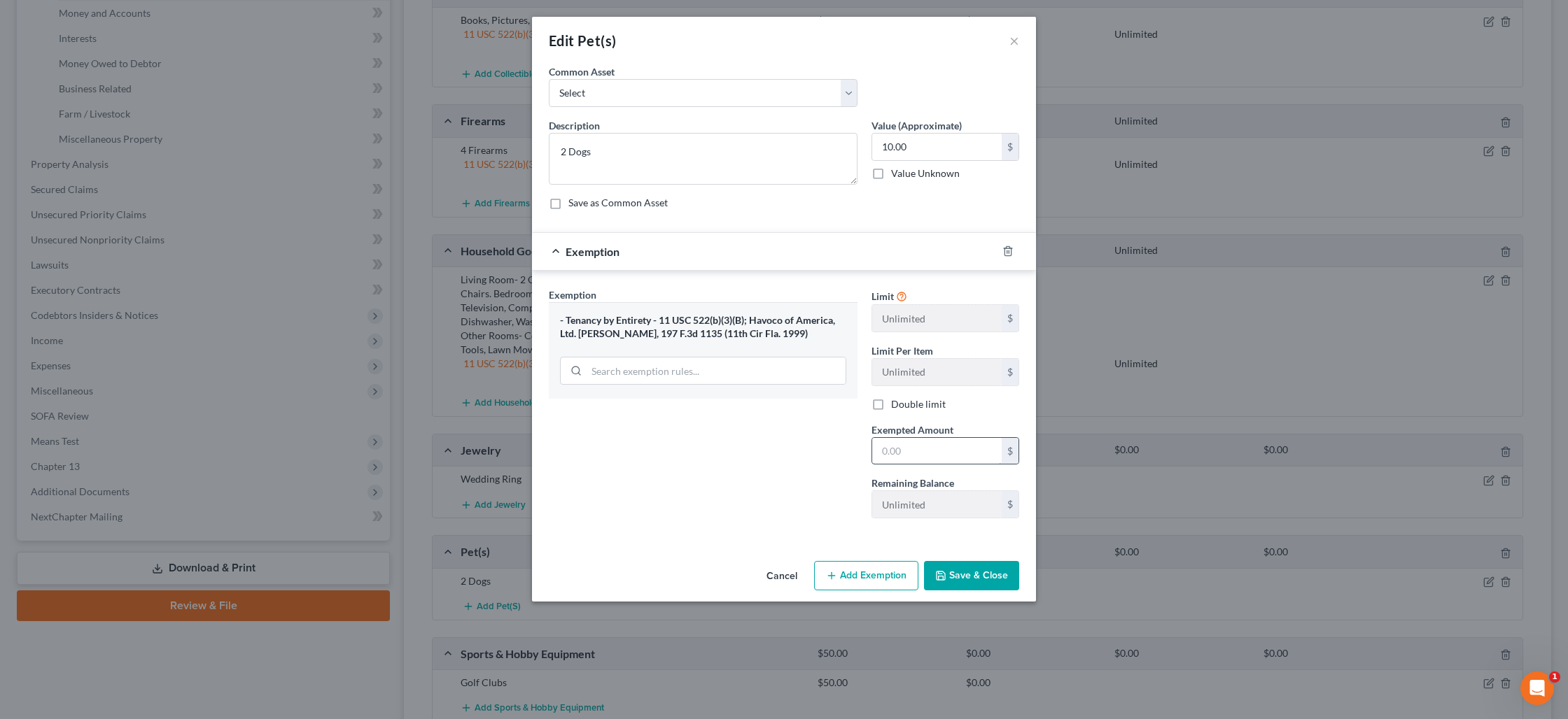
click at [893, 456] on input "text" at bounding box center [937, 451] width 129 height 26
click at [689, 472] on div "Exemption Set must be selected for CA. Exemption * - Tenancy by Entirety - 11 U…" at bounding box center [703, 408] width 323 height 242
click at [966, 570] on button "Save & Close" at bounding box center [971, 575] width 95 height 29
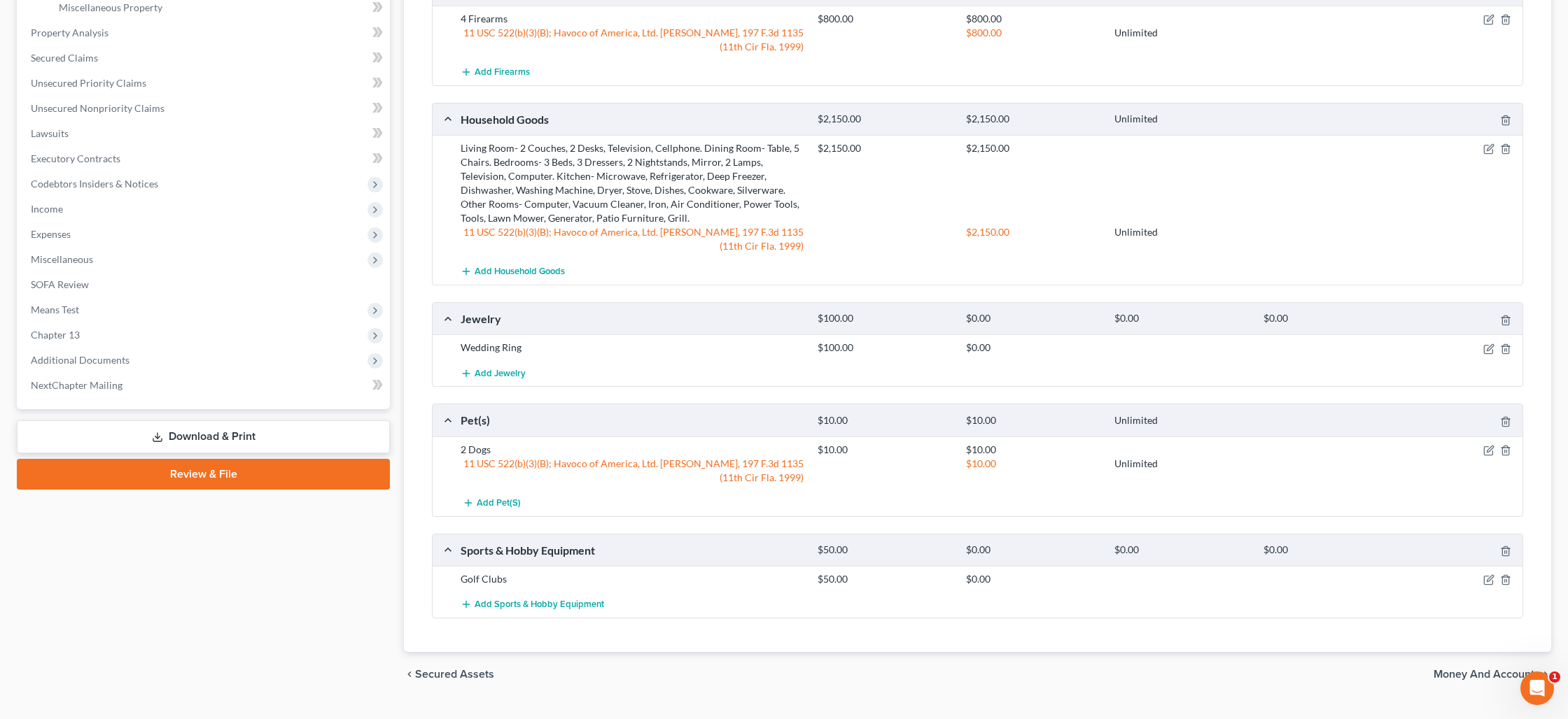
scroll to position [533, 0]
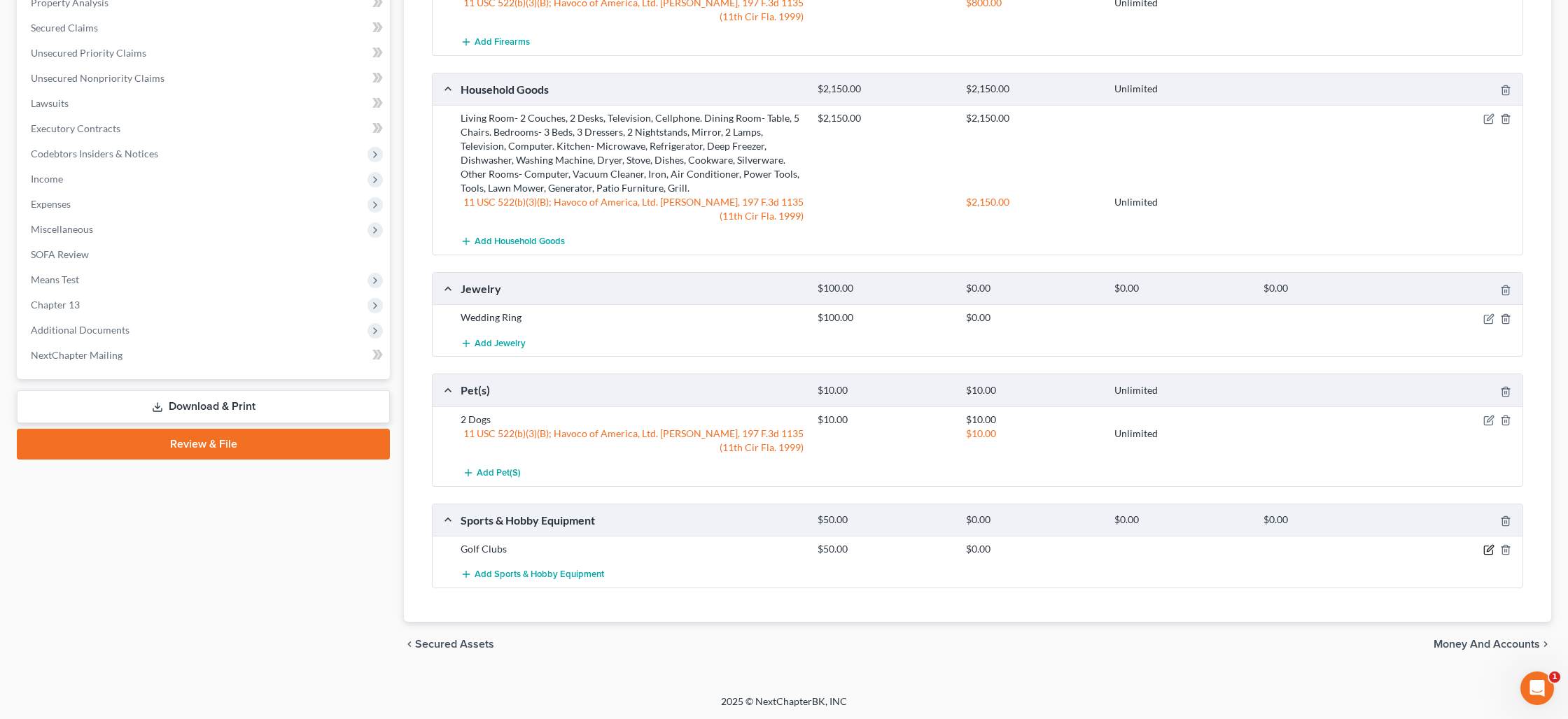
click at [1486, 554] on icon "button" at bounding box center [1489, 550] width 11 height 11
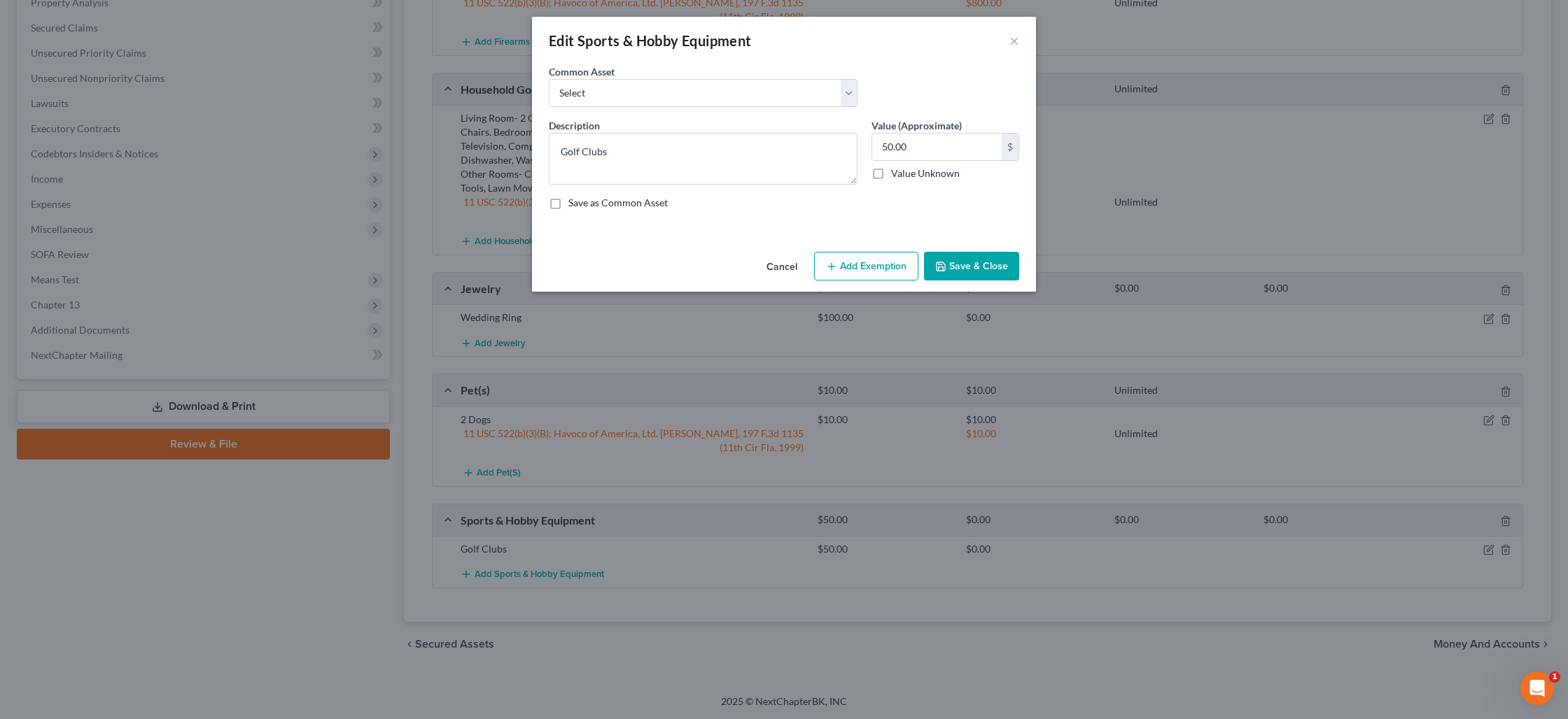
click at [875, 275] on button "Add Exemption" at bounding box center [866, 266] width 105 height 29
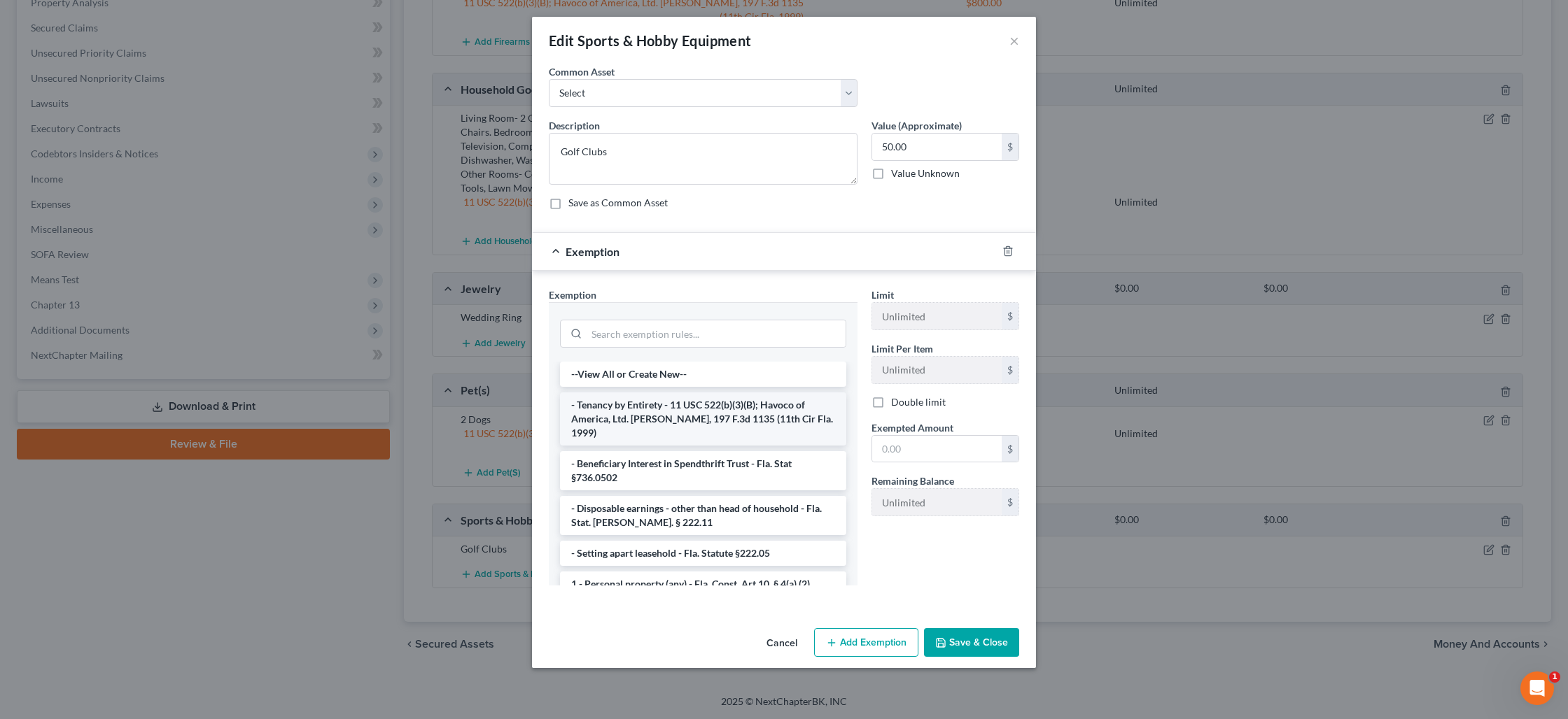
click at [739, 414] on li "- Tenancy by Entirety - 11 USC 522(b)(3)(B); Havoco of America, Ltd. v. Hill, 1…" at bounding box center [703, 419] width 286 height 53
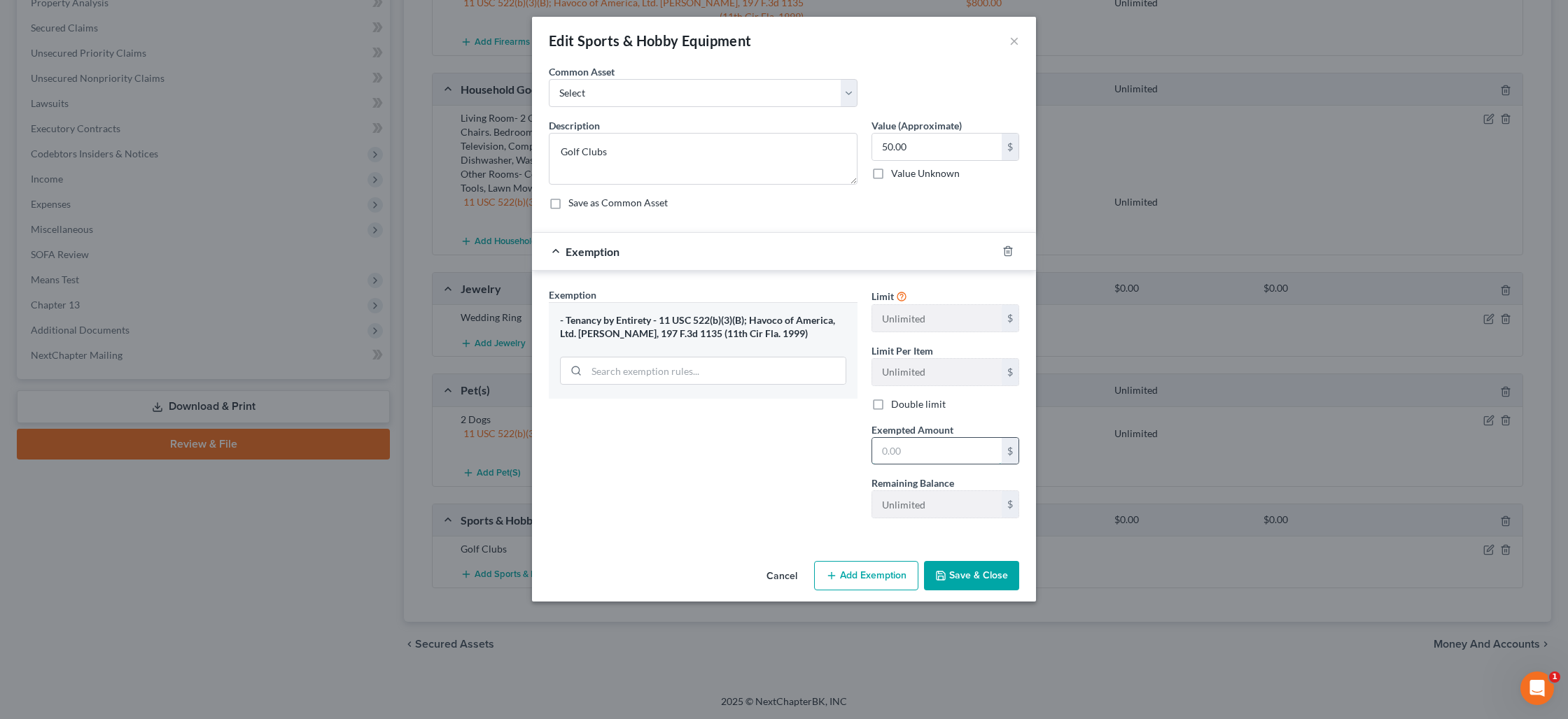
click at [908, 448] on input "text" at bounding box center [937, 451] width 129 height 26
click at [968, 570] on button "Save & Close" at bounding box center [971, 575] width 95 height 29
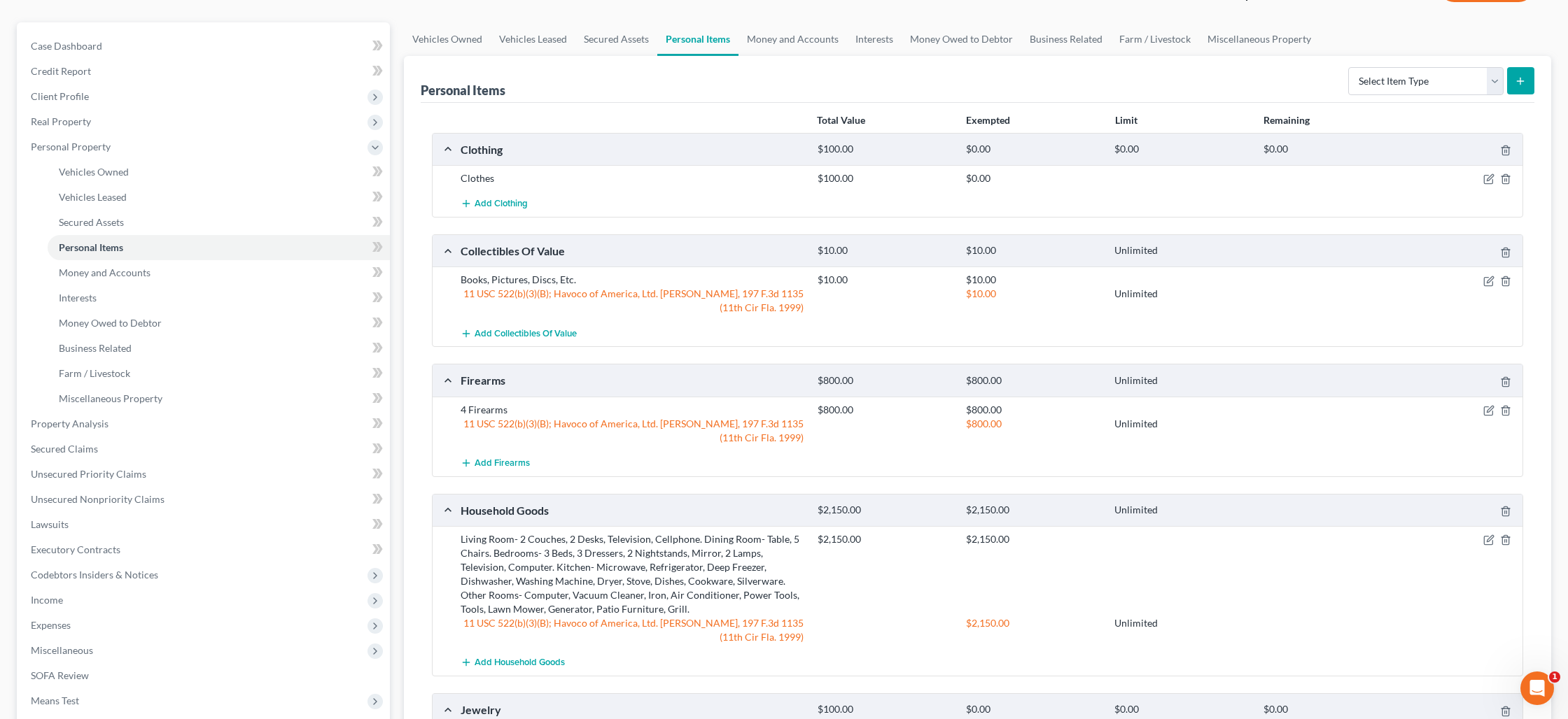
scroll to position [0, 0]
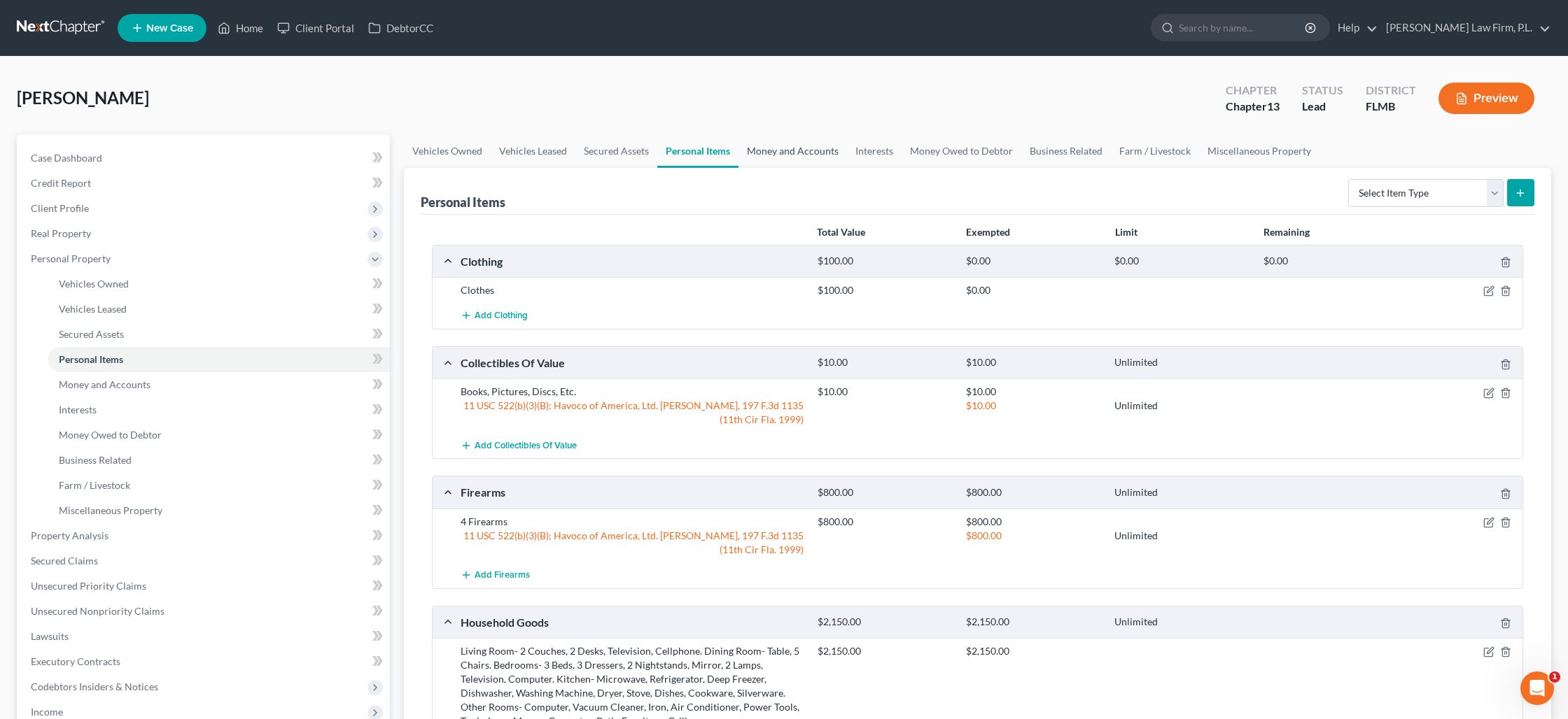
click at [813, 149] on link "Money and Accounts" at bounding box center [792, 151] width 108 height 34
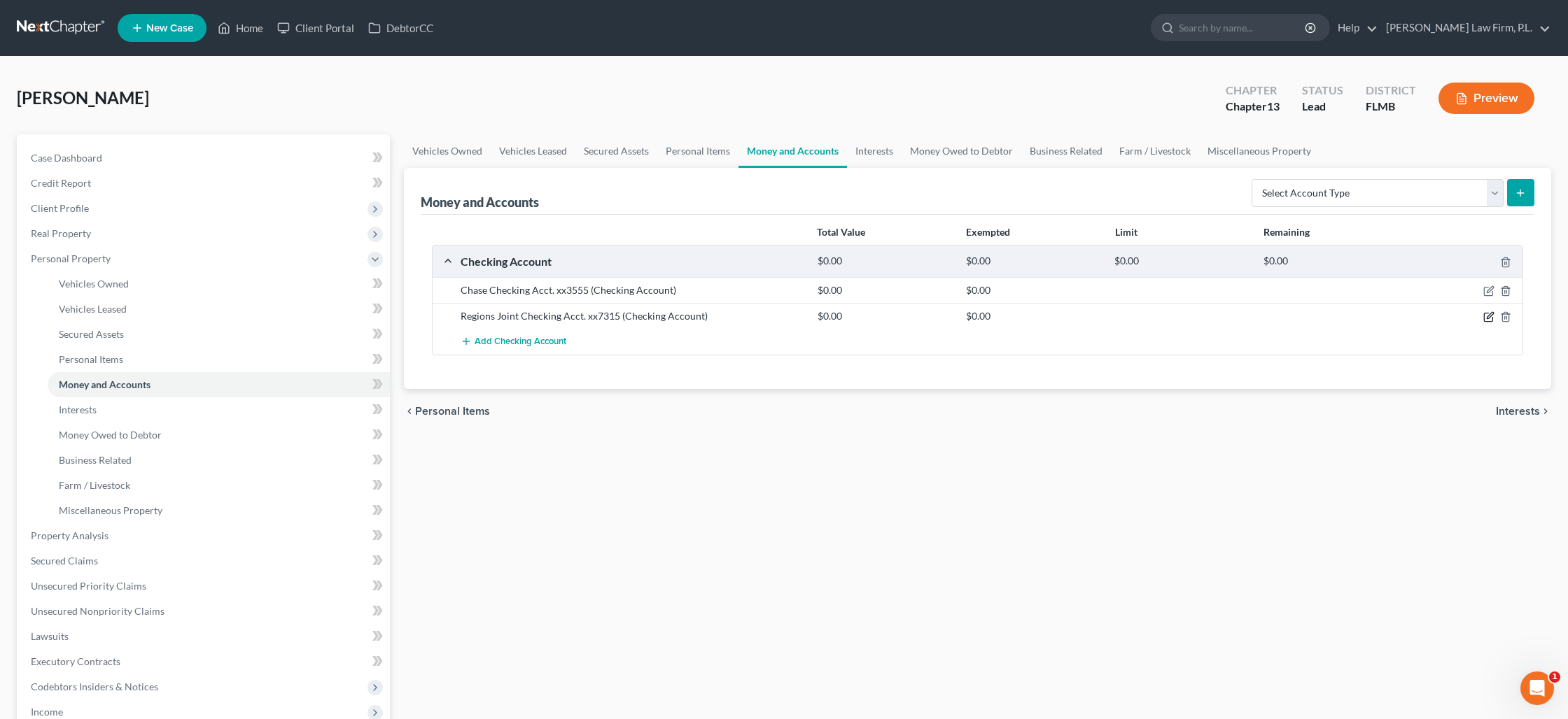
click at [1485, 315] on icon "button" at bounding box center [1489, 316] width 11 height 11
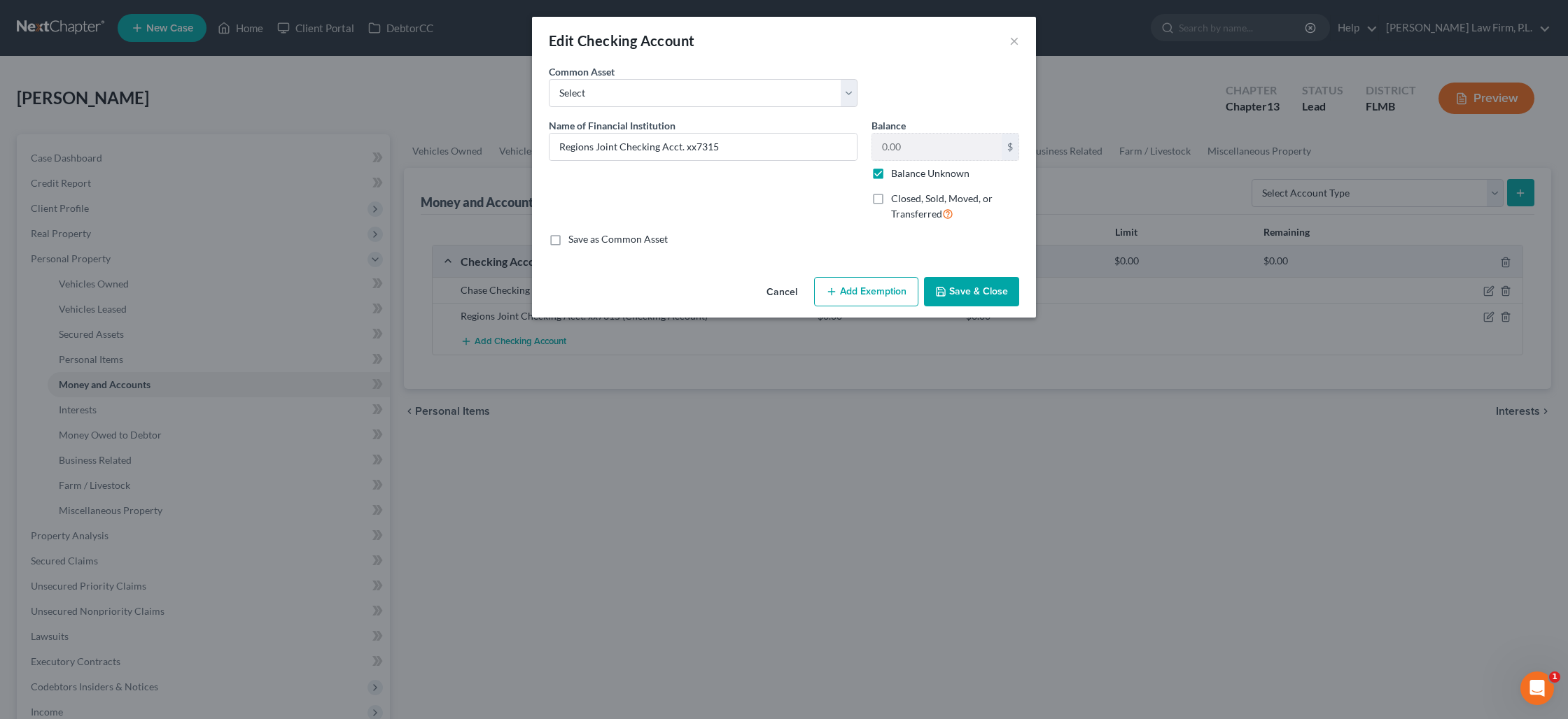
click at [891, 175] on label "Balance Unknown" at bounding box center [930, 173] width 78 height 14
click at [897, 175] on input "Balance Unknown" at bounding box center [901, 171] width 9 height 9
click at [895, 149] on input "0.00" at bounding box center [937, 146] width 129 height 26
click at [848, 295] on button "Add Exemption" at bounding box center [866, 292] width 105 height 29
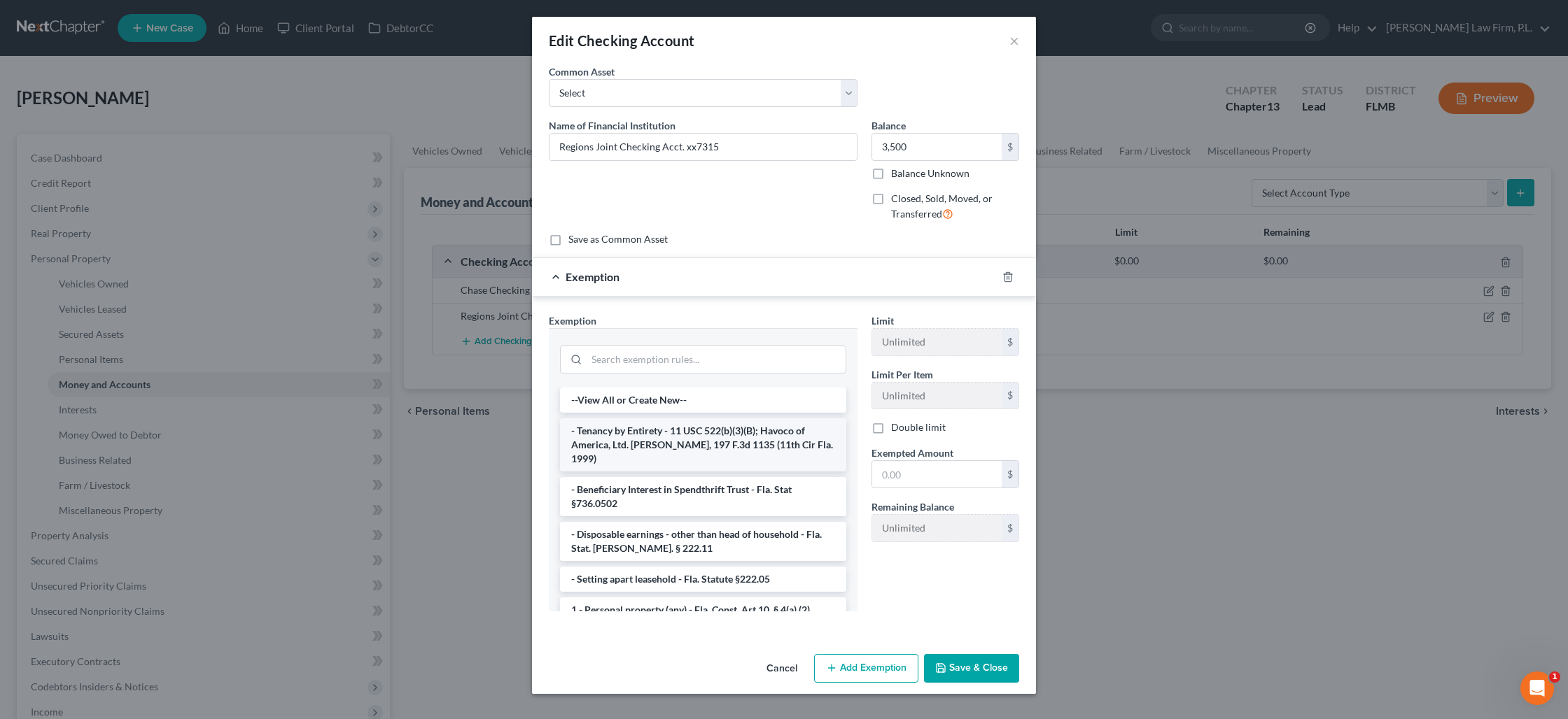
click at [701, 435] on li "- Tenancy by Entirety - 11 USC 522(b)(3)(B); Havoco of America, Ltd. v. Hill, 1…" at bounding box center [703, 444] width 286 height 53
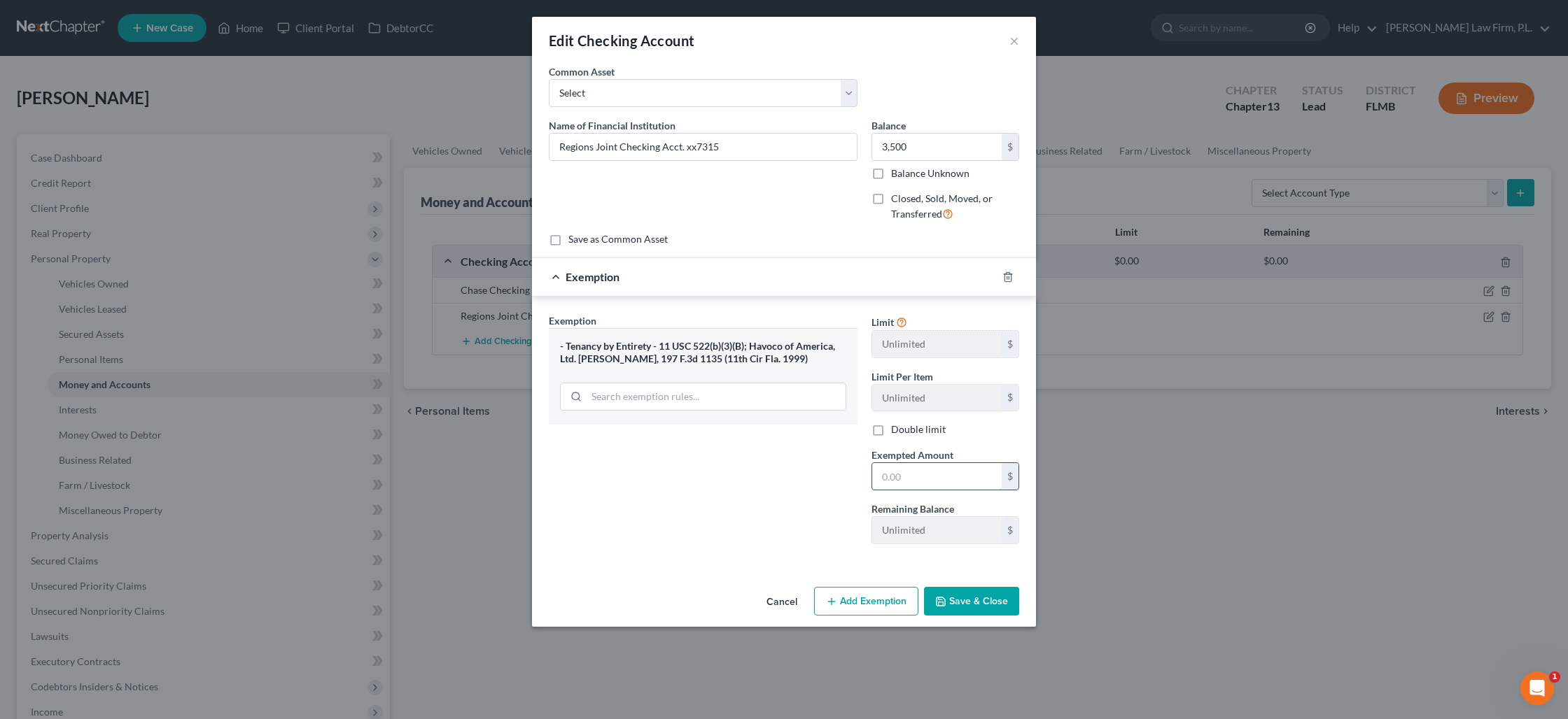
click at [908, 484] on input "text" at bounding box center [937, 475] width 129 height 26
click at [979, 608] on button "Save & Close" at bounding box center [971, 602] width 95 height 29
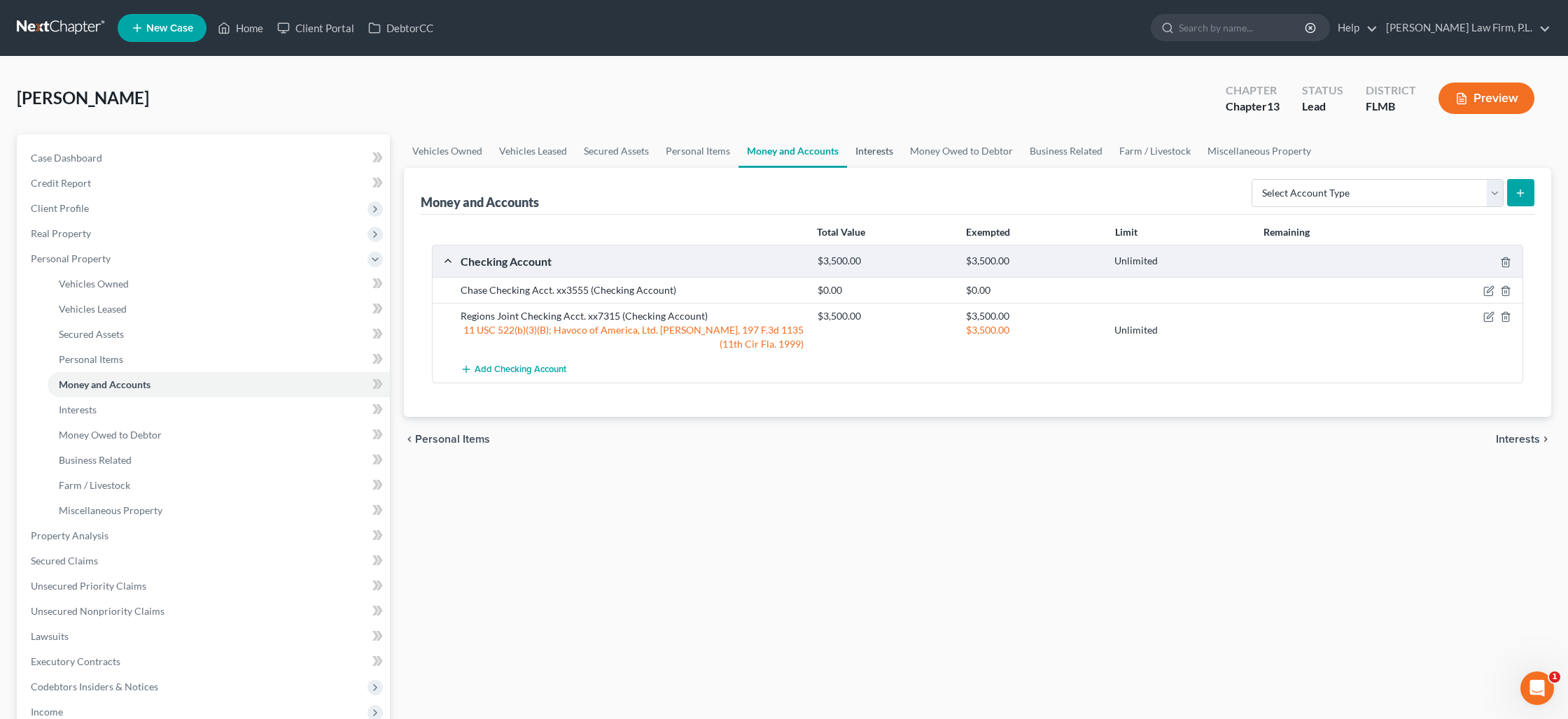
click at [879, 148] on link "Interests" at bounding box center [874, 151] width 55 height 34
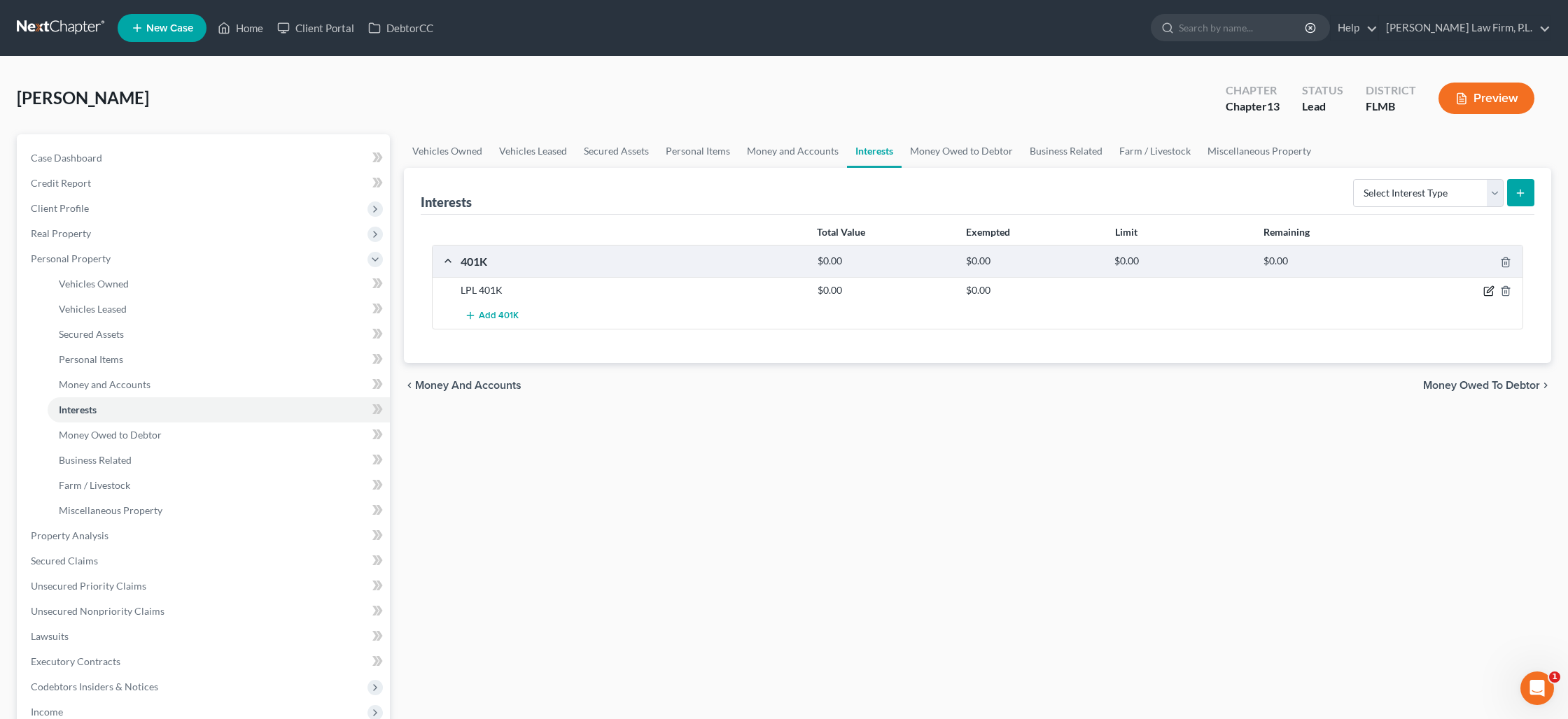
click at [1493, 287] on icon "button" at bounding box center [1490, 290] width 6 height 6
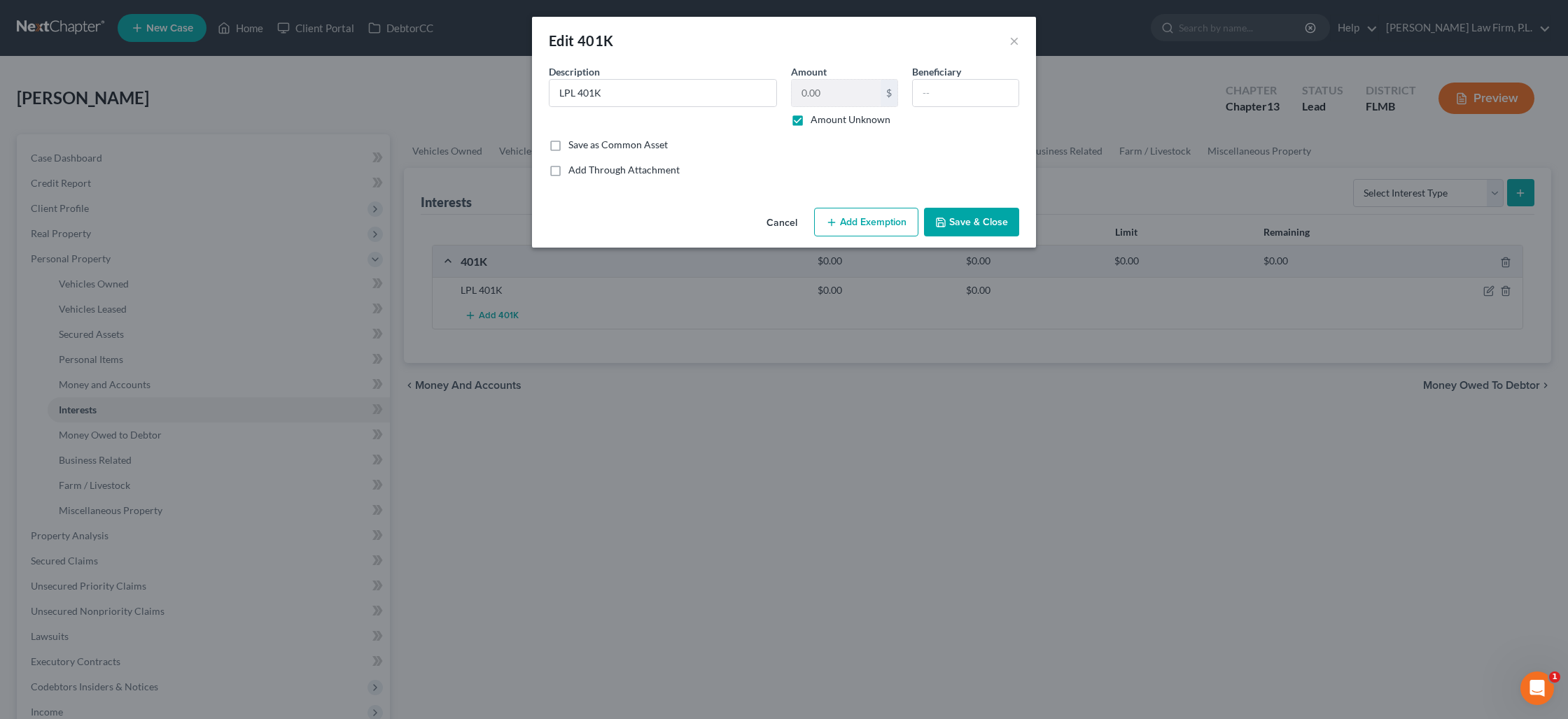
click at [810, 123] on label "Amount Unknown" at bounding box center [850, 119] width 80 height 14
click at [816, 122] on input "Amount Unknown" at bounding box center [820, 117] width 9 height 9
click at [808, 102] on input "0.00" at bounding box center [836, 93] width 89 height 26
click at [870, 217] on button "Add Exemption" at bounding box center [866, 223] width 105 height 29
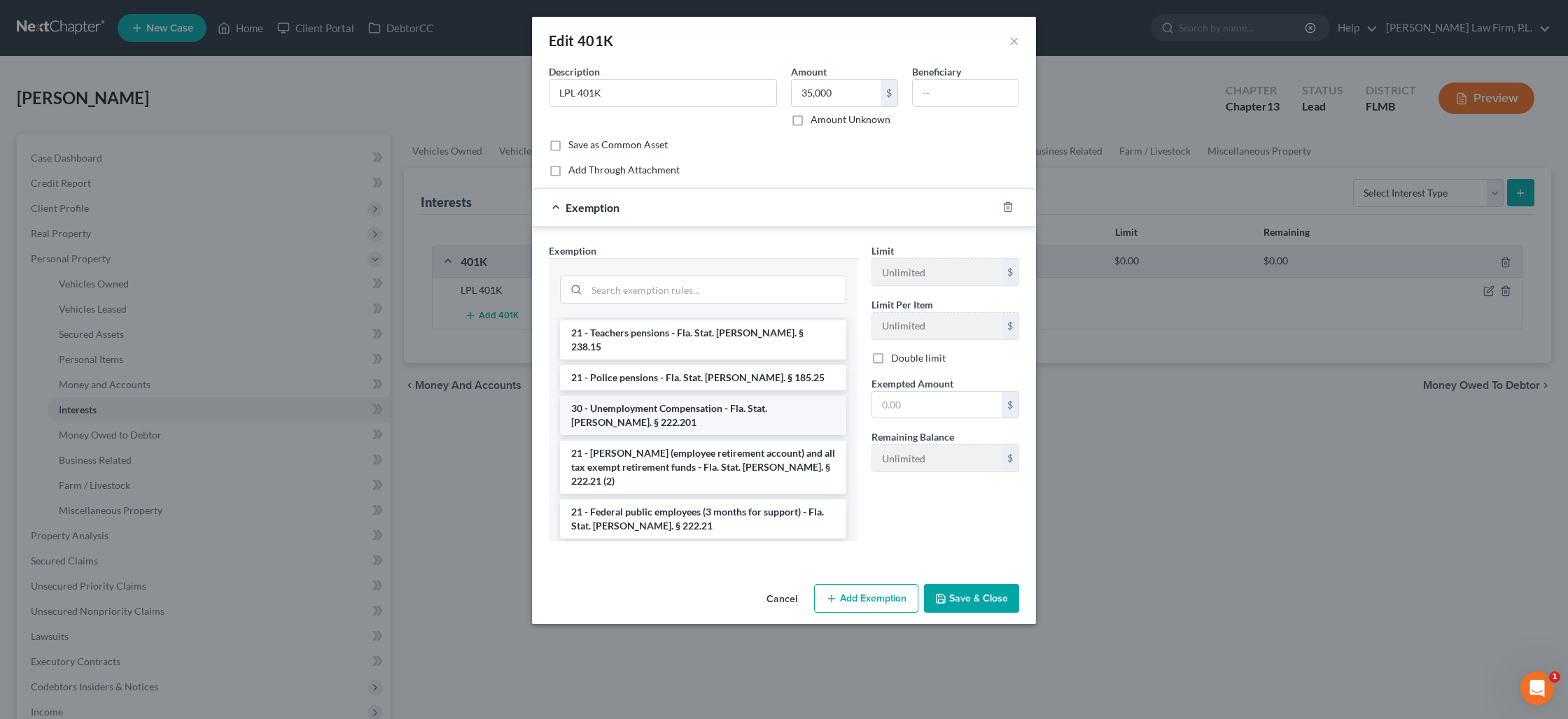
scroll to position [156, 0]
click at [714, 446] on li "21 - ERISA (employee retirement account) and all tax exempt retirement funds - …" at bounding box center [703, 473] width 286 height 53
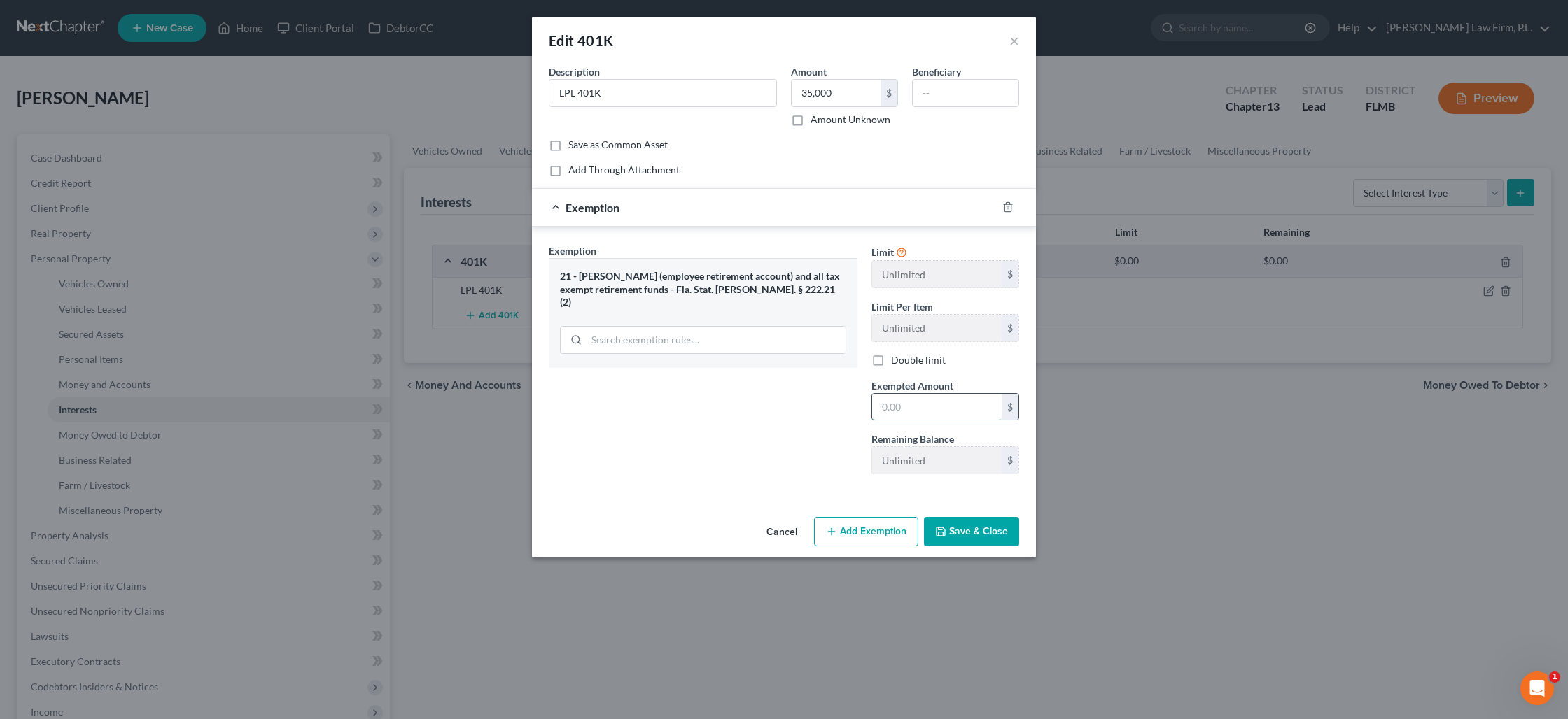
click at [900, 403] on input "text" at bounding box center [937, 406] width 129 height 26
click at [970, 536] on button "Save & Close" at bounding box center [971, 532] width 95 height 29
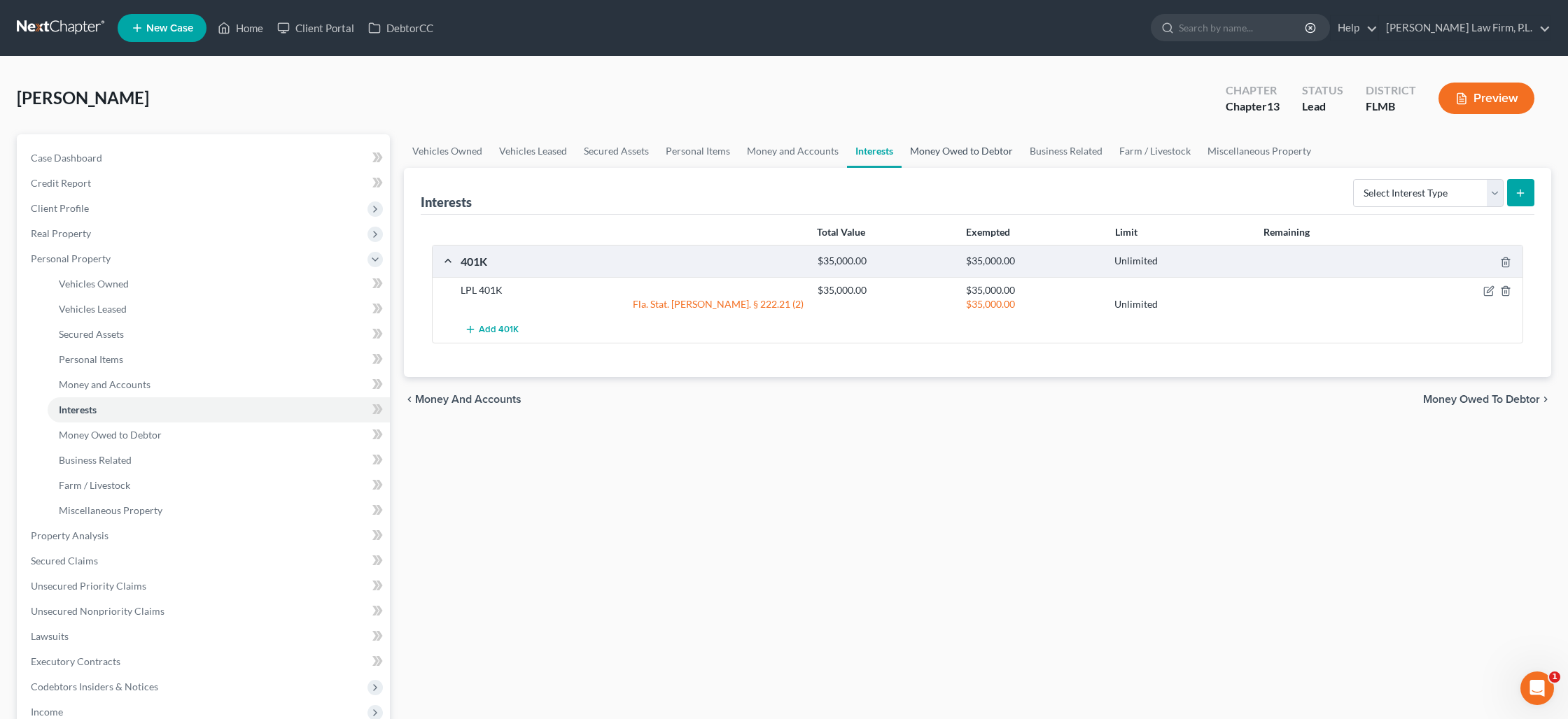
click at [949, 150] on link "Money Owed to Debtor" at bounding box center [961, 151] width 120 height 34
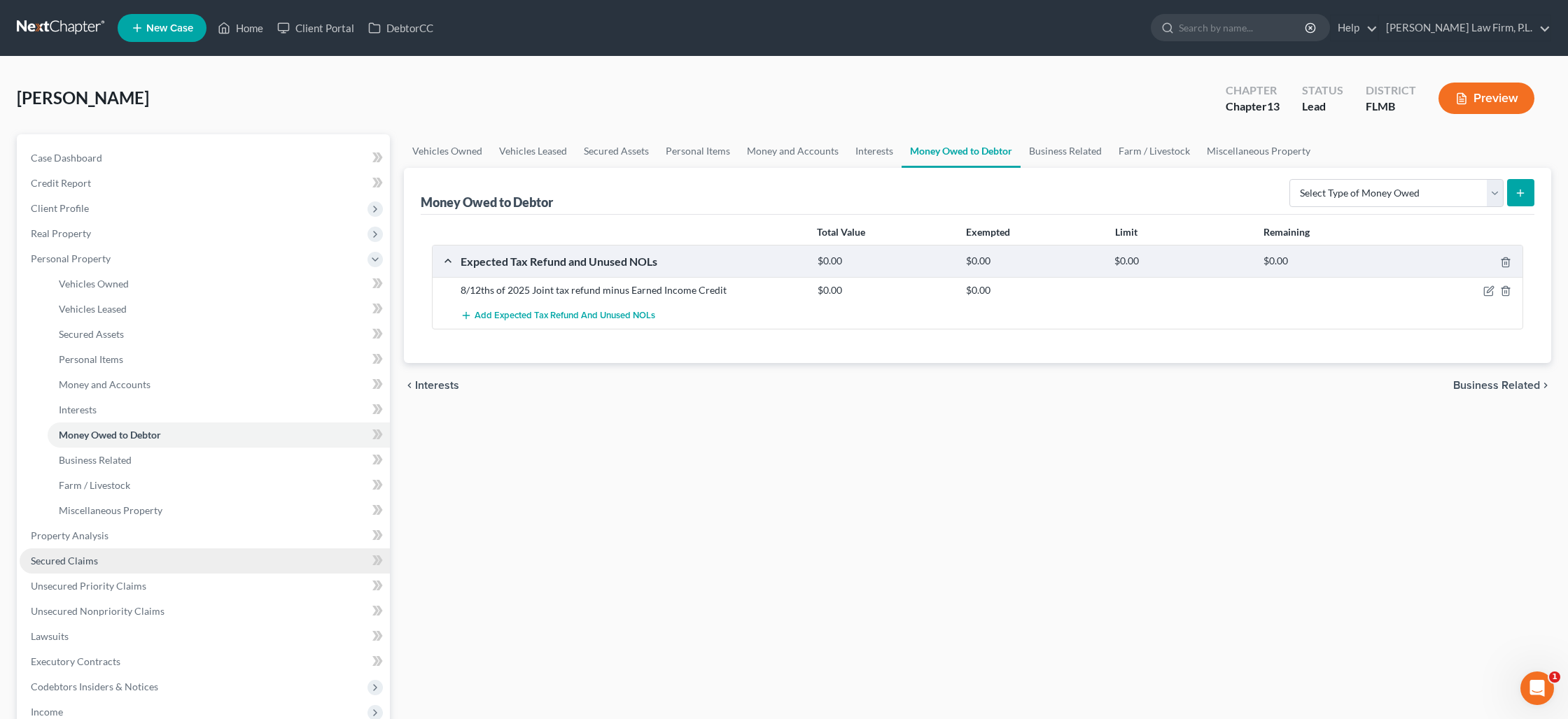
click at [128, 556] on link "Secured Claims" at bounding box center [205, 561] width 370 height 25
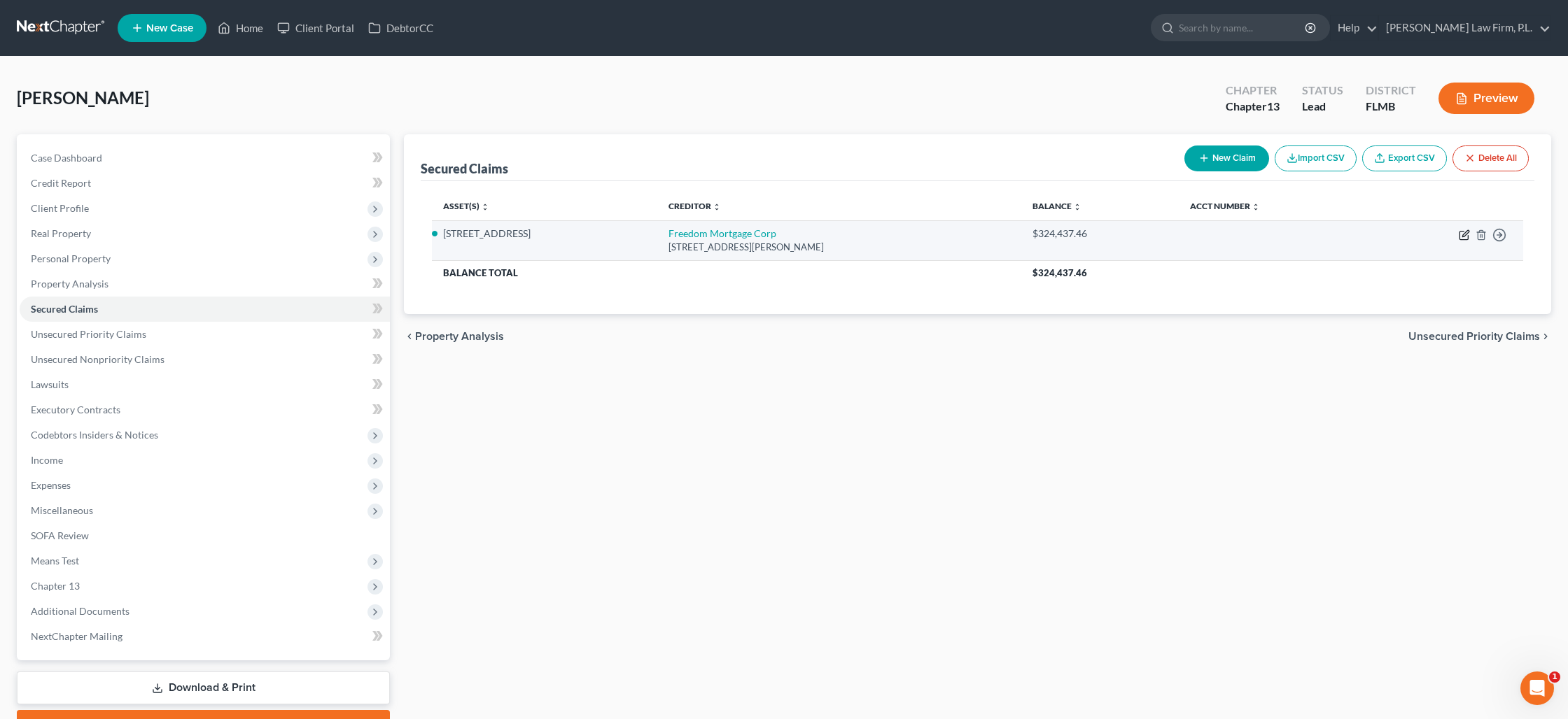
click at [1463, 233] on icon "button" at bounding box center [1464, 235] width 11 height 11
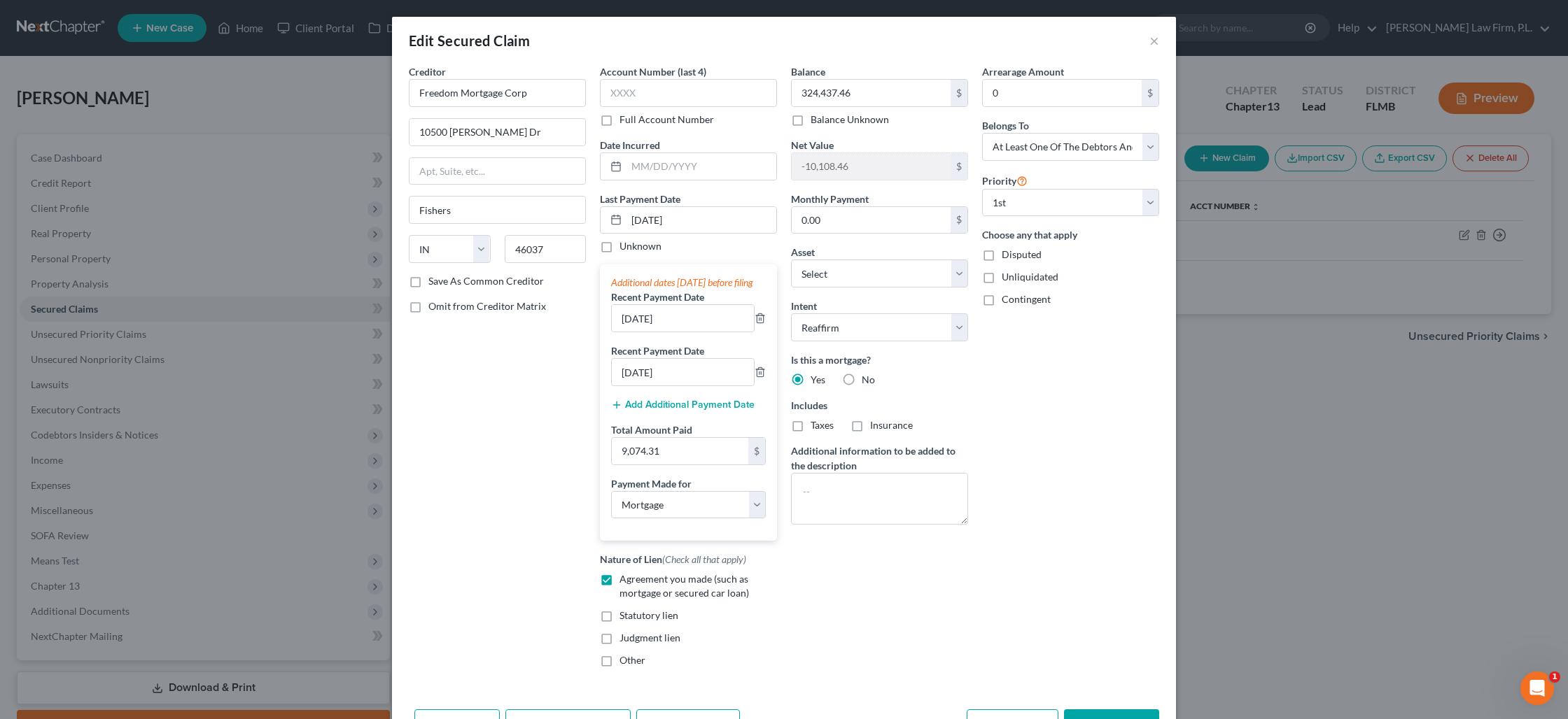
drag, startPoint x: 798, startPoint y: 426, endPoint x: 843, endPoint y: 424, distance: 45.0
click at [810, 426] on label "Taxes" at bounding box center [821, 424] width 23 height 14
click at [816, 426] on input "Taxes" at bounding box center [820, 423] width 9 height 9
click at [870, 426] on label "Insurance" at bounding box center [891, 424] width 43 height 14
click at [876, 426] on input "Insurance" at bounding box center [880, 423] width 9 height 9
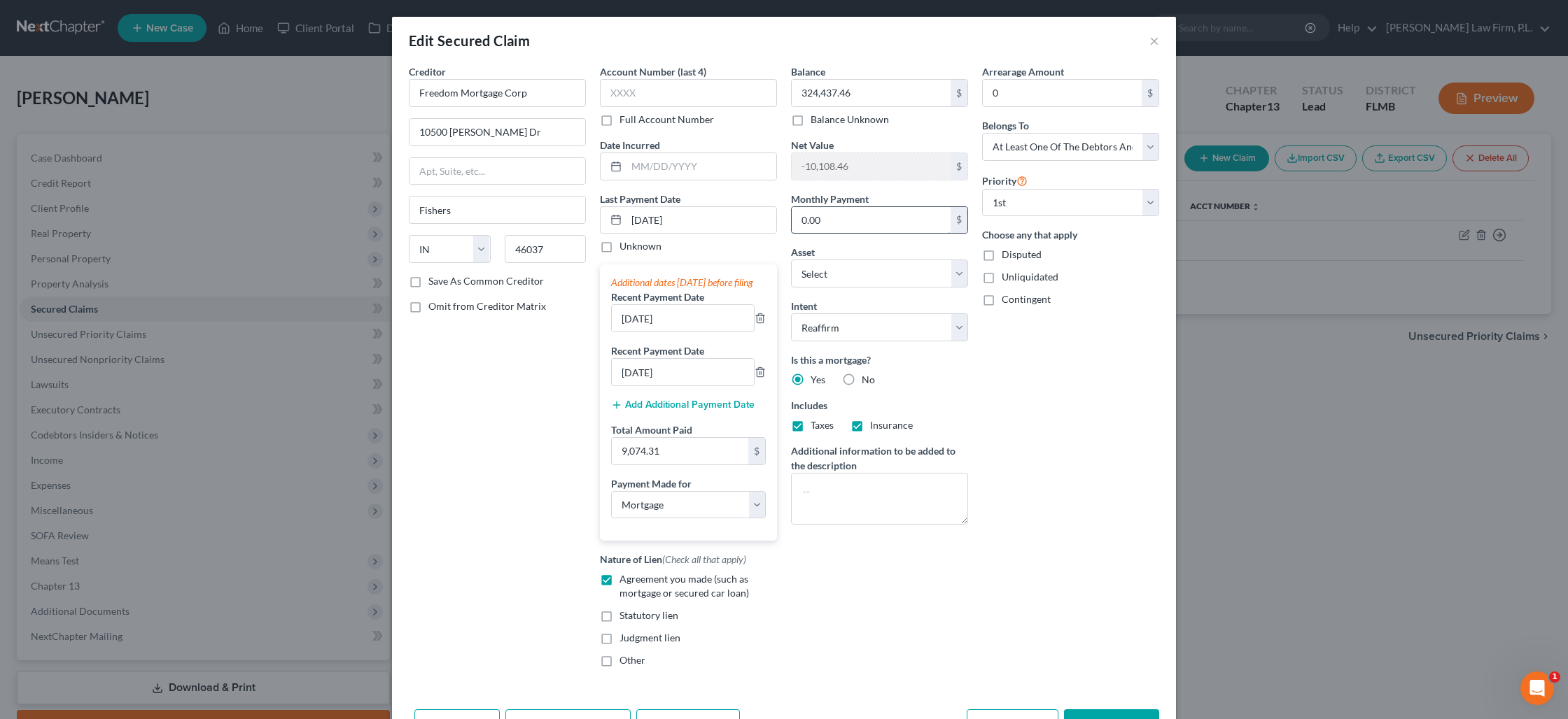
click at [826, 220] on input "0.00" at bounding box center [870, 220] width 159 height 26
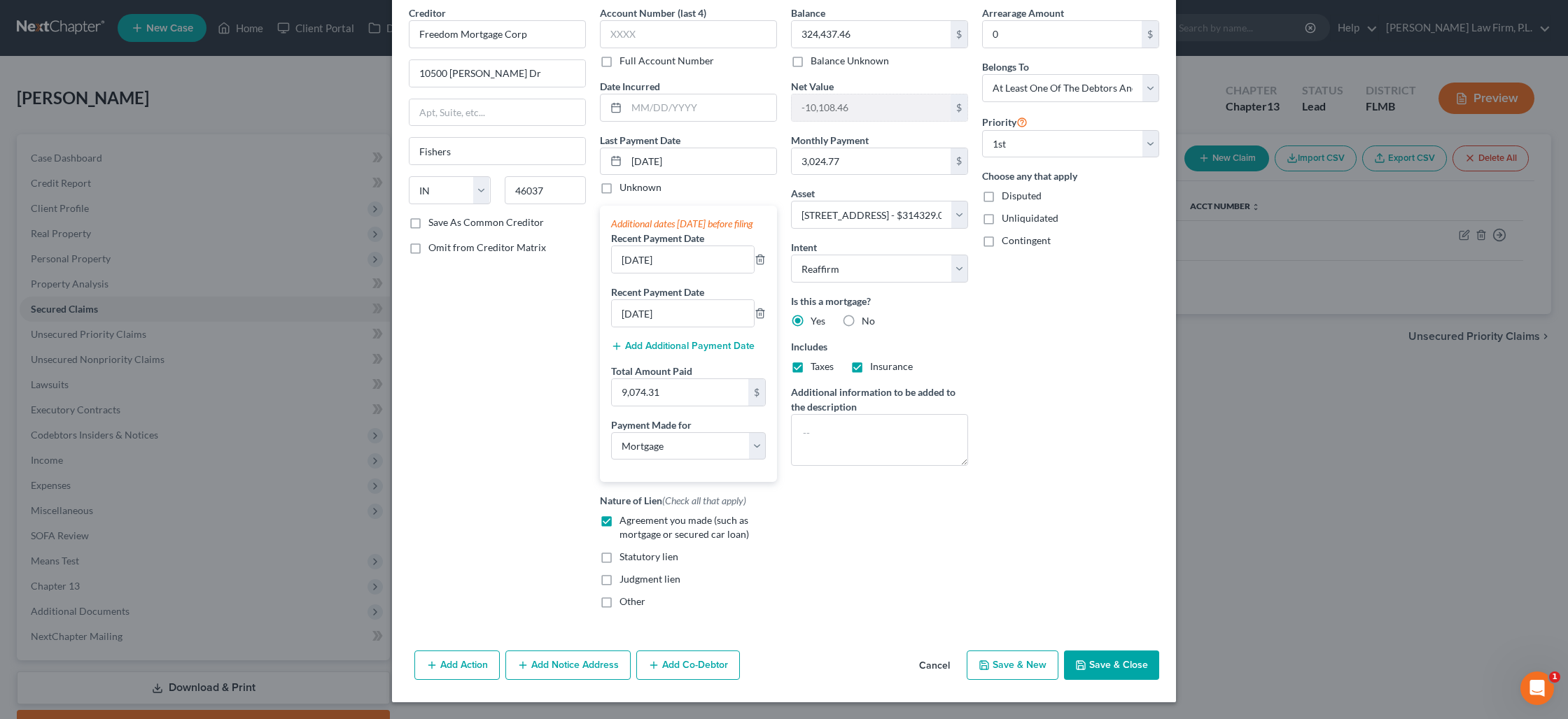
click at [1118, 657] on button "Save & Close" at bounding box center [1111, 665] width 95 height 29
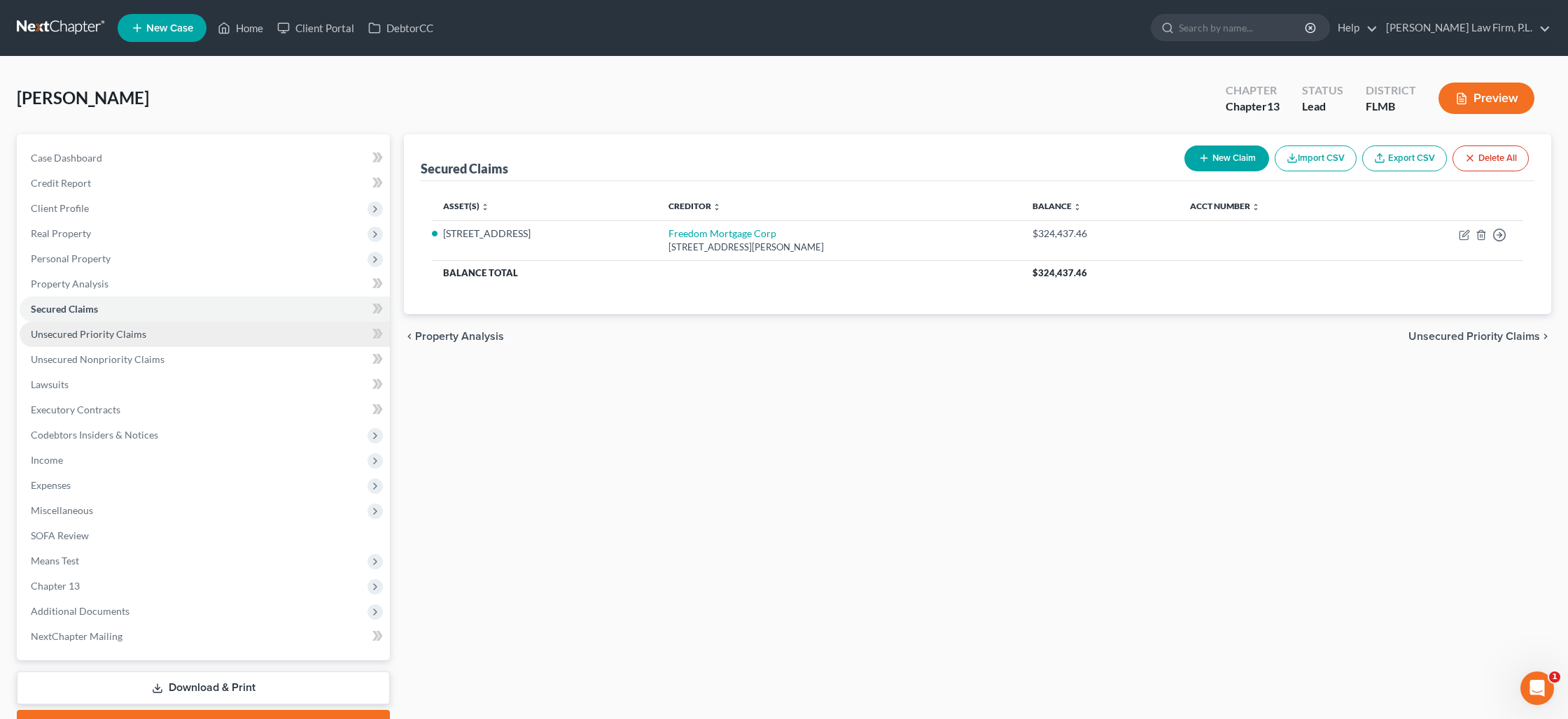
click at [166, 341] on link "Unsecured Priority Claims" at bounding box center [205, 335] width 370 height 25
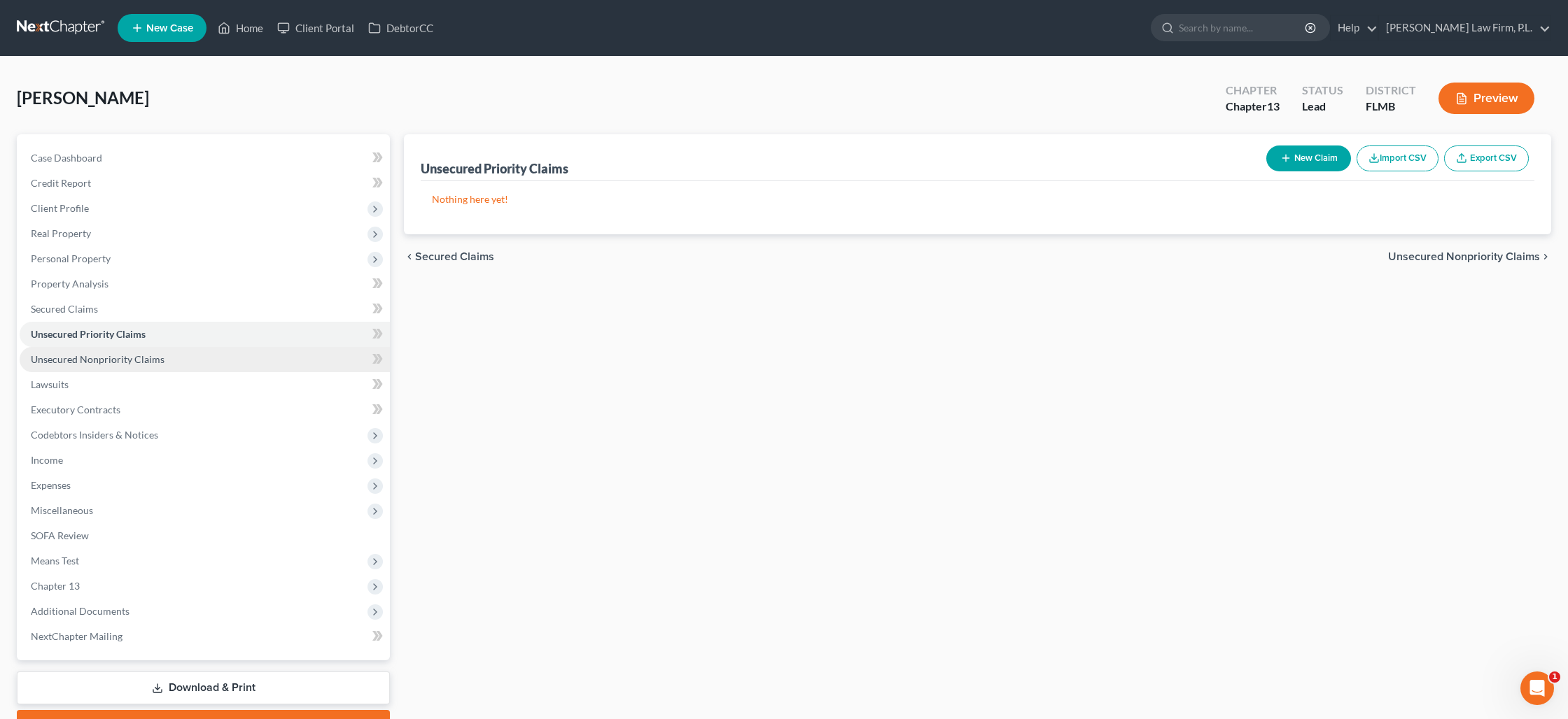
click at [164, 355] on link "Unsecured Nonpriority Claims" at bounding box center [205, 360] width 370 height 25
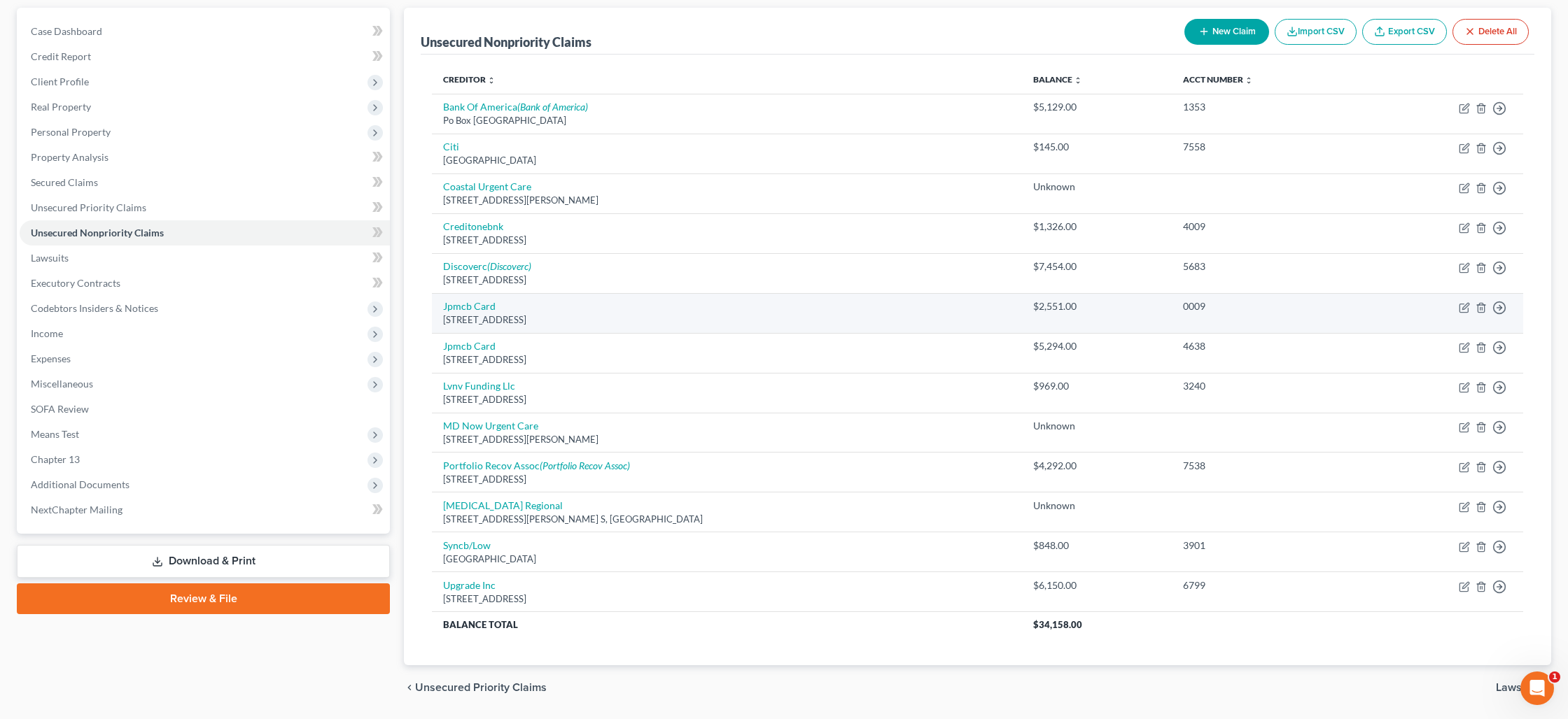
scroll to position [146, 0]
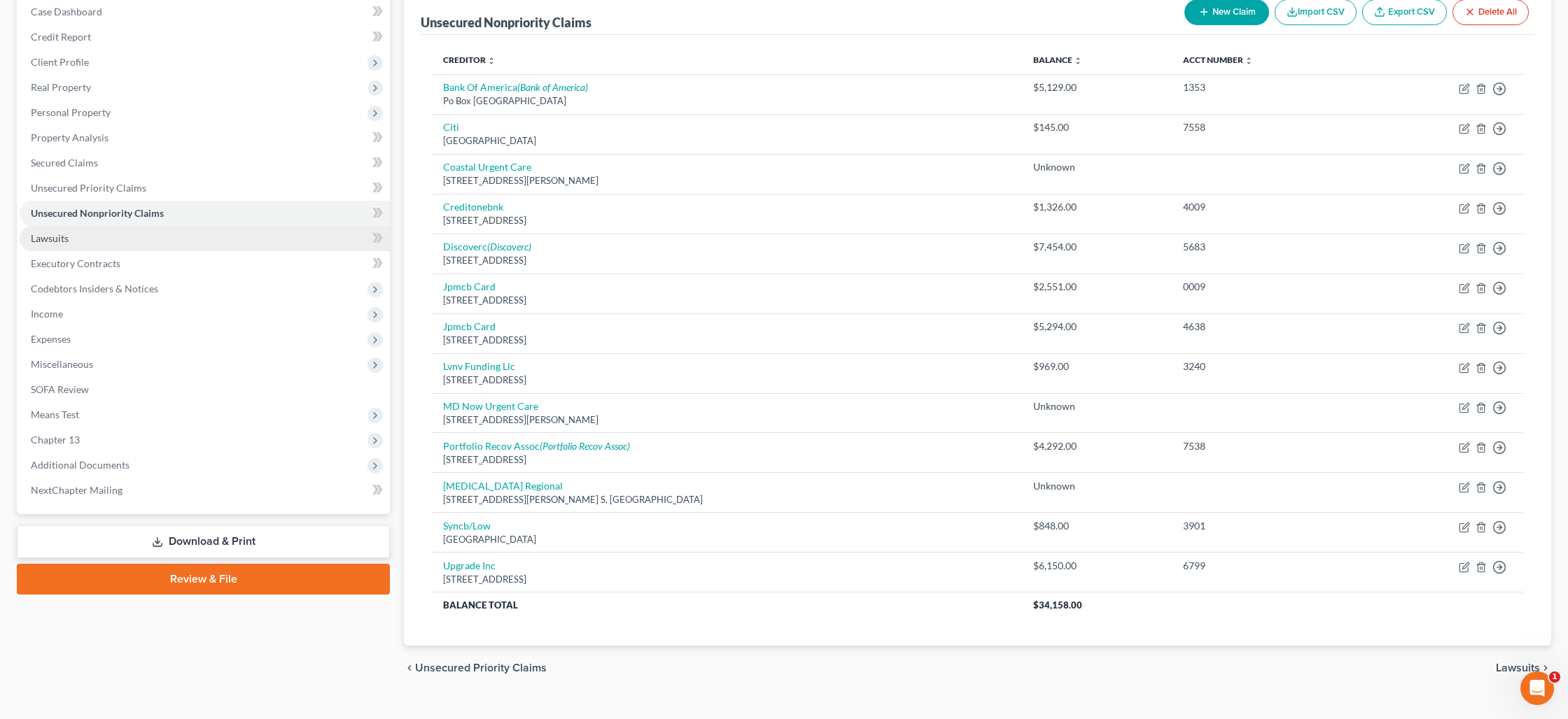
click at [129, 235] on link "Lawsuits" at bounding box center [205, 239] width 370 height 25
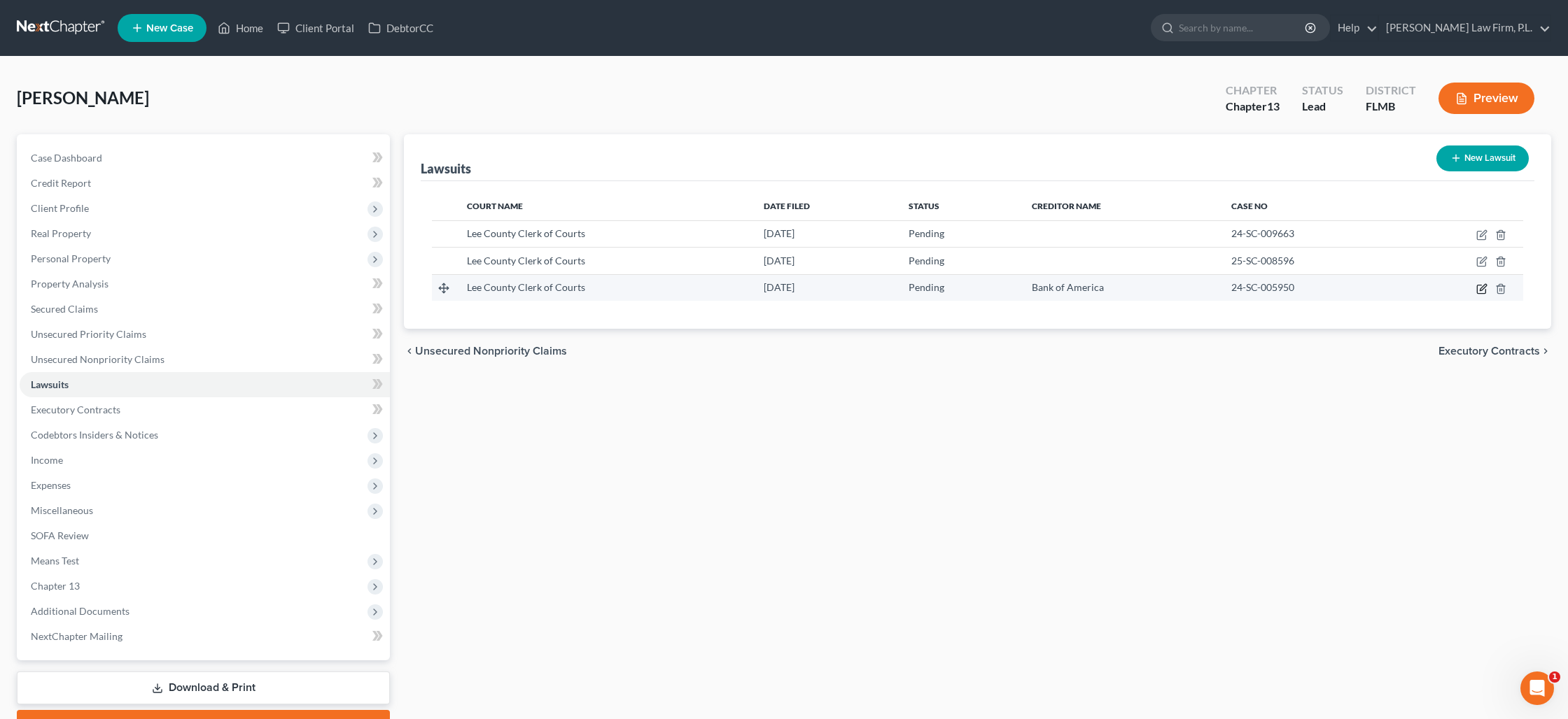
click at [1477, 290] on icon "button" at bounding box center [1481, 288] width 8 height 8
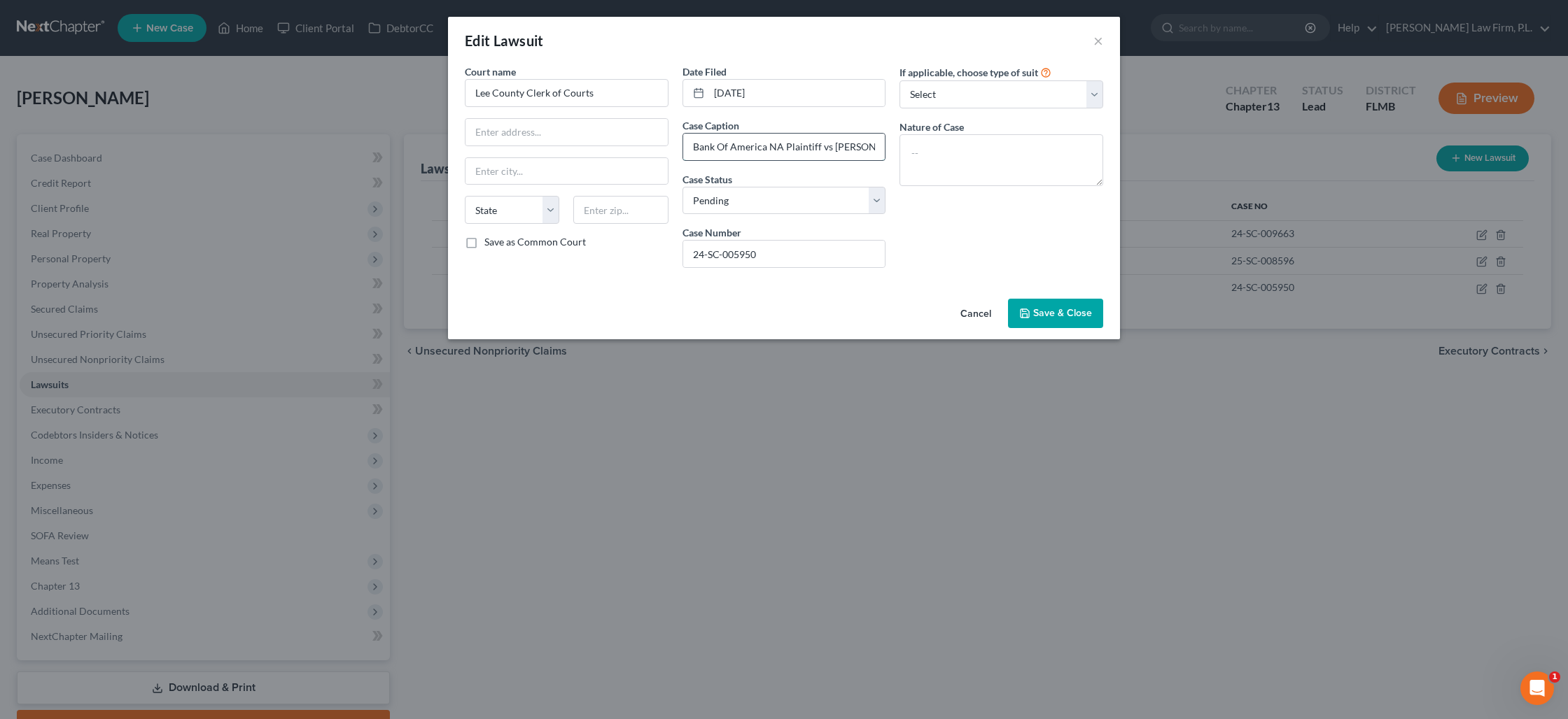
click at [787, 149] on input "Bank Of America NA Plaintiff vs Lovecchio, Scott A Defendant" at bounding box center [784, 146] width 202 height 26
click at [1050, 327] on button "Save & Close" at bounding box center [1055, 314] width 95 height 29
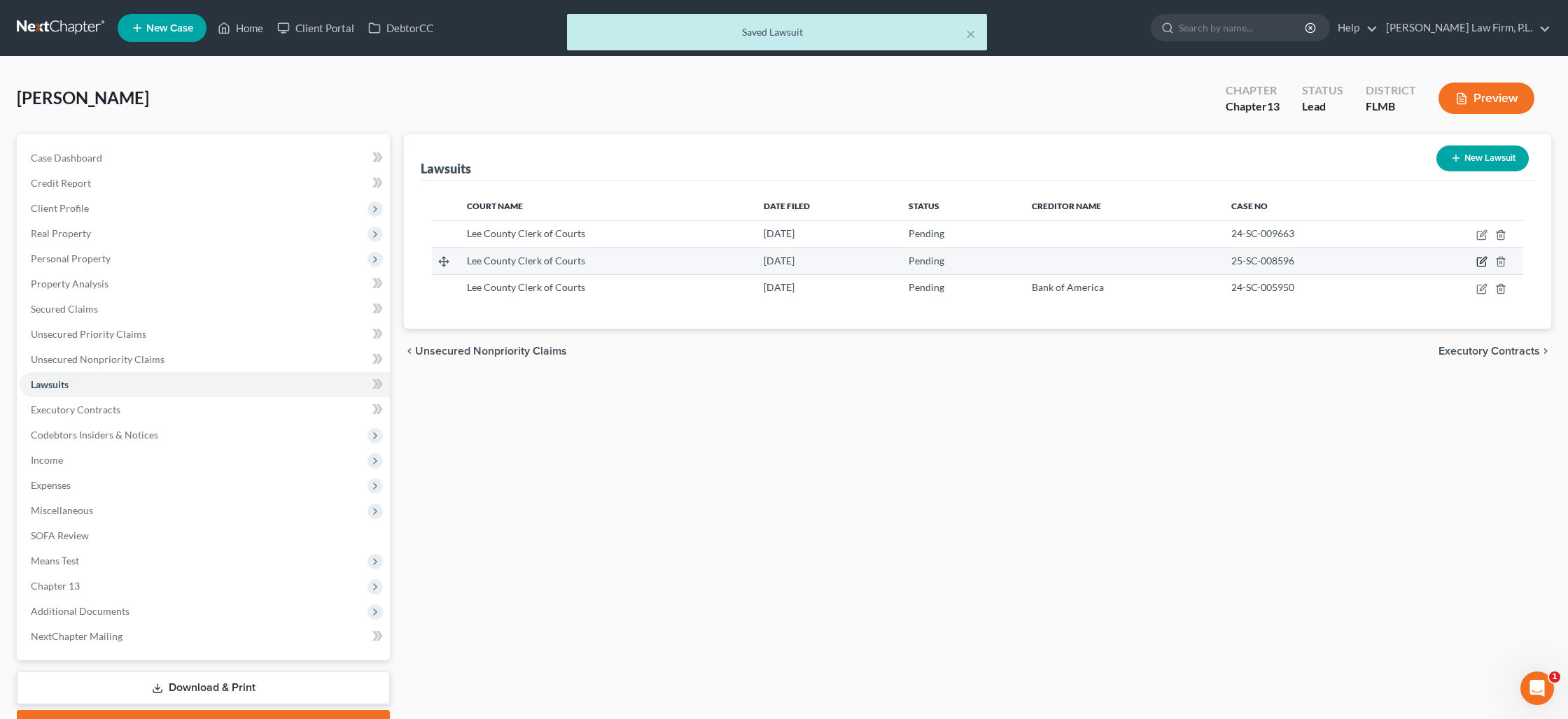
click at [1479, 263] on icon "button" at bounding box center [1482, 262] width 11 height 11
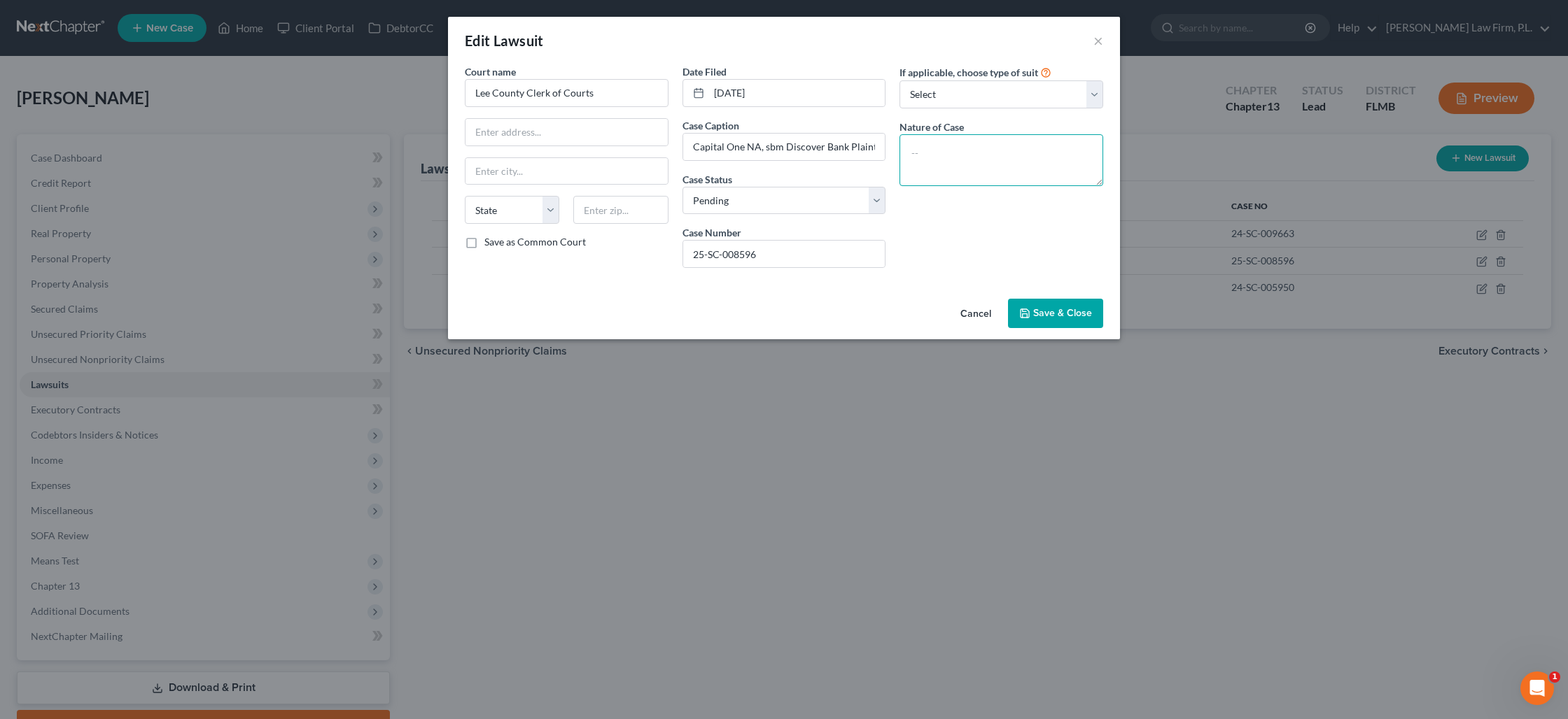
click at [952, 145] on textarea at bounding box center [1001, 160] width 204 height 52
click at [1061, 323] on button "Save & Close" at bounding box center [1055, 314] width 95 height 29
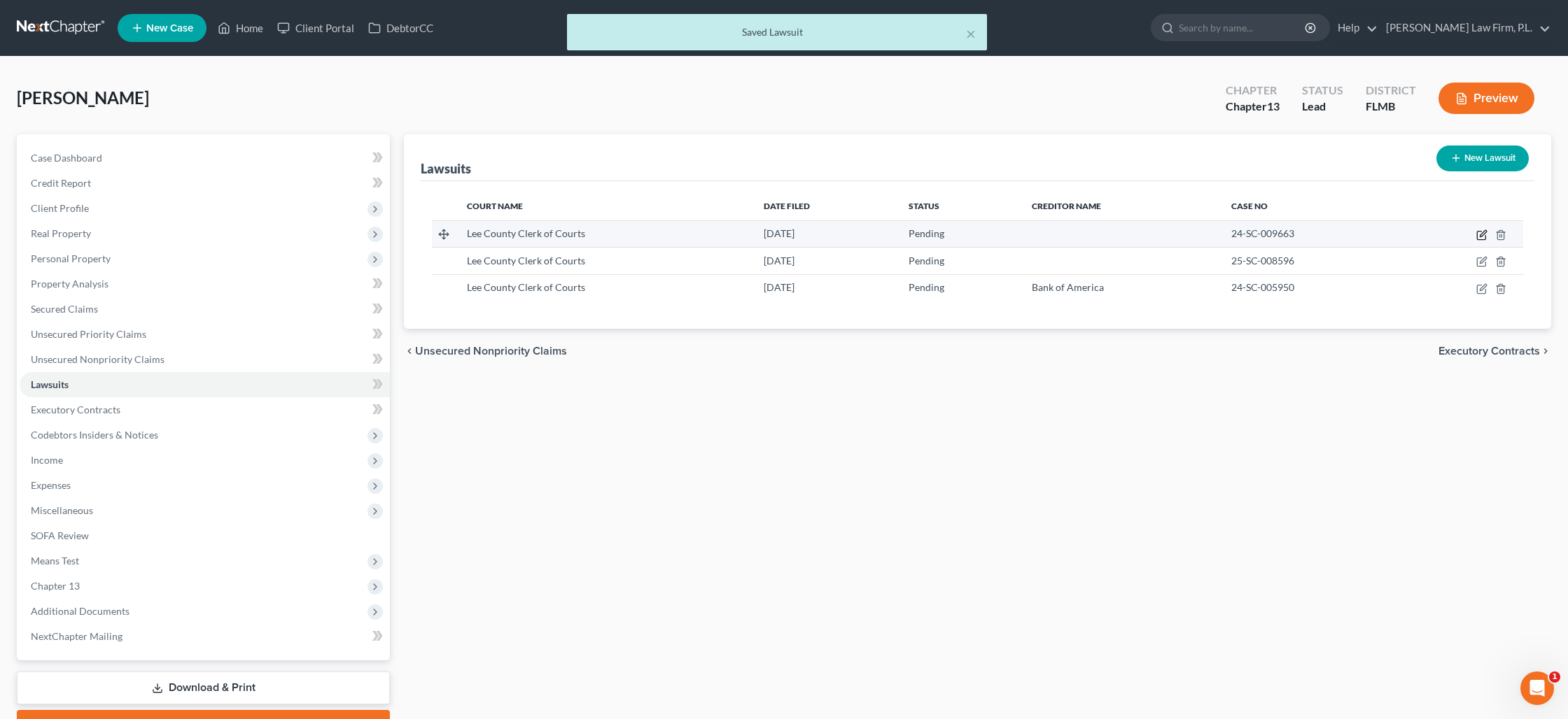
click at [1480, 235] on icon "button" at bounding box center [1482, 235] width 11 height 11
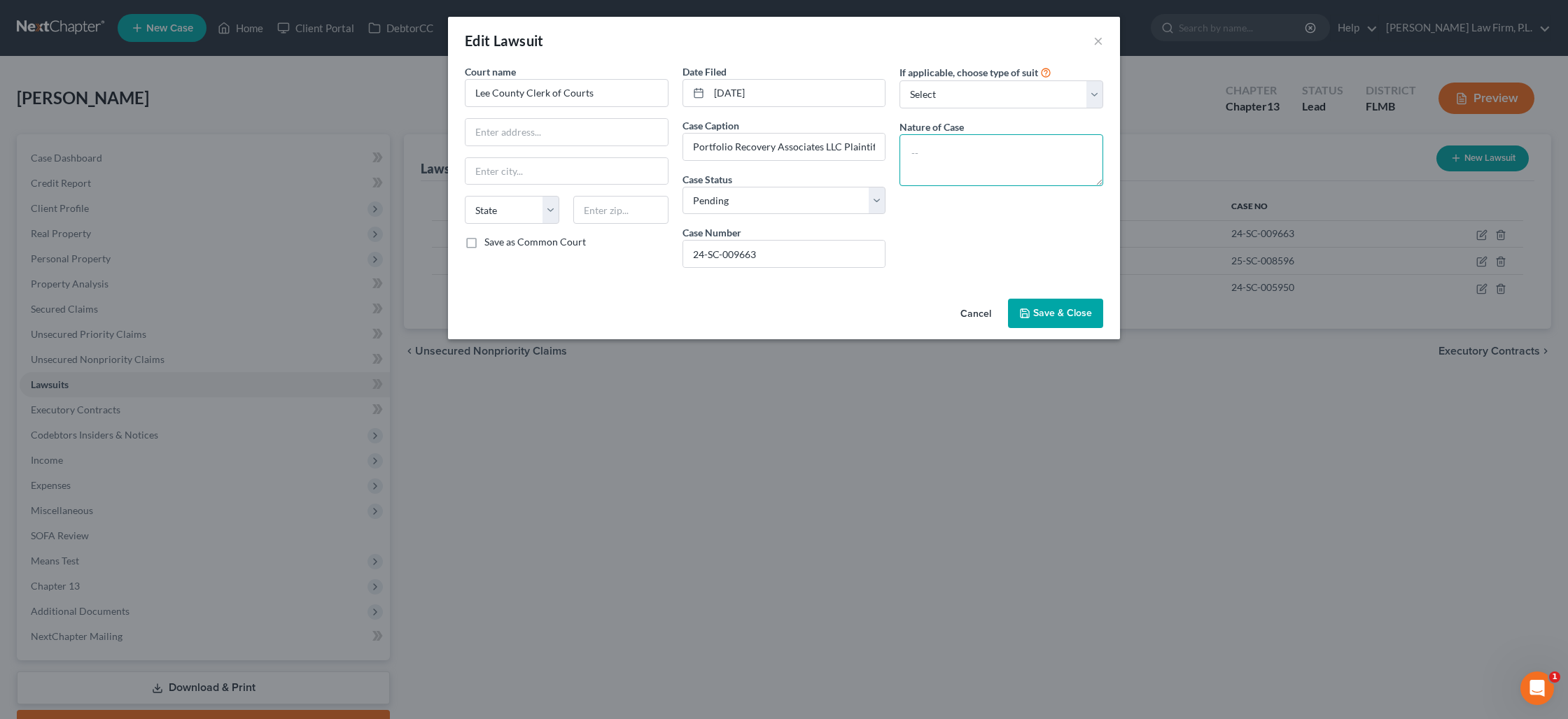
click at [967, 147] on textarea at bounding box center [1001, 160] width 204 height 52
click at [1058, 308] on span "Save & Close" at bounding box center [1062, 313] width 59 height 12
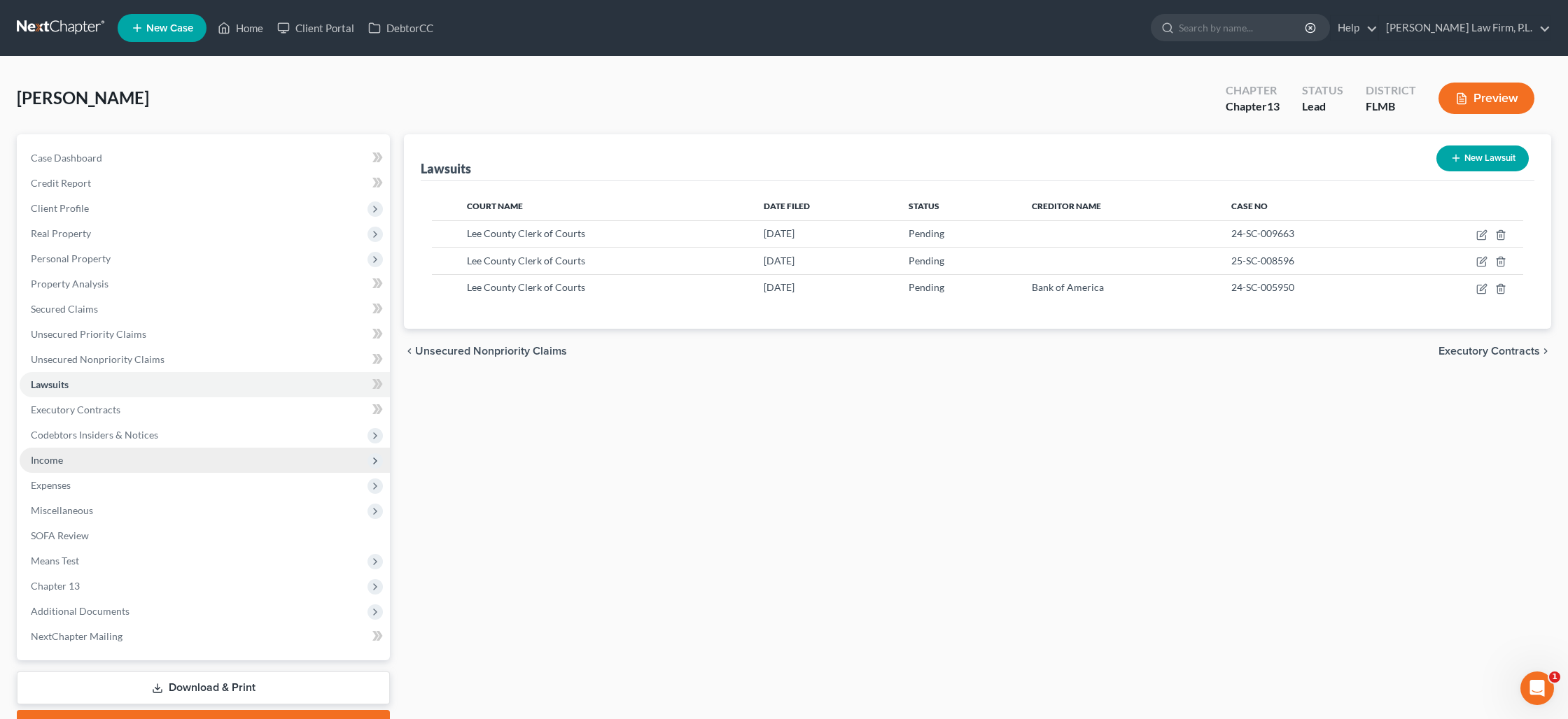
click at [163, 466] on span "Income" at bounding box center [205, 461] width 370 height 25
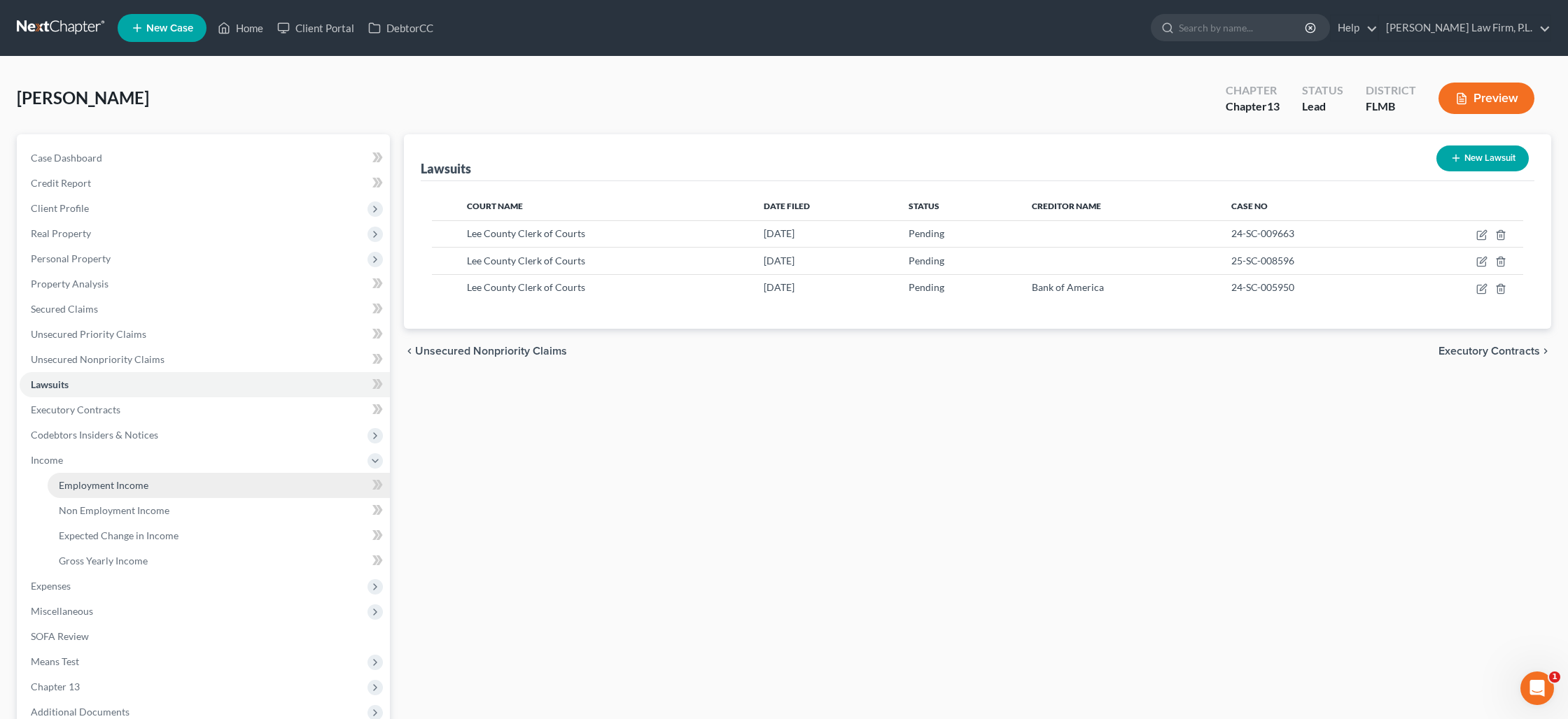
click at [167, 482] on link "Employment Income" at bounding box center [218, 485] width 342 height 25
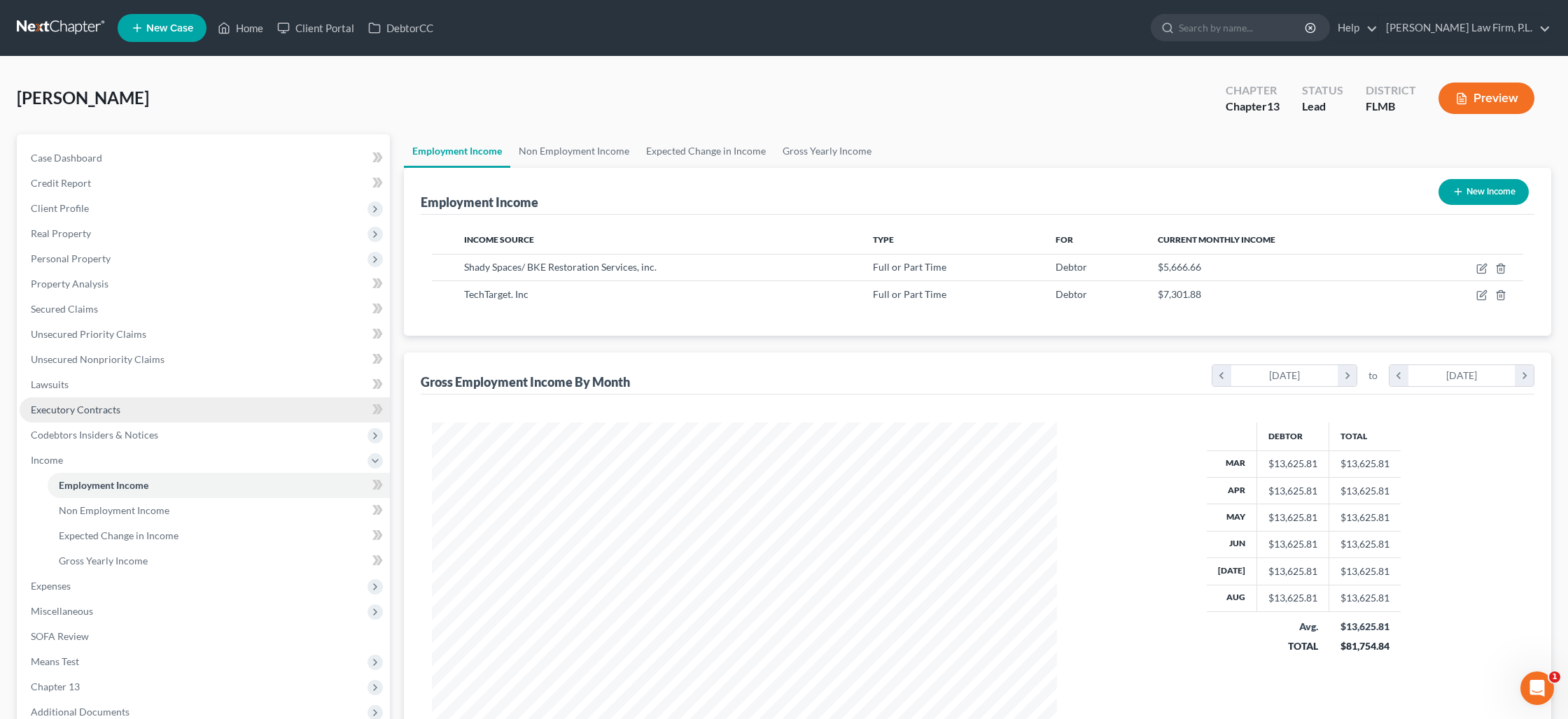
scroll to position [312, 652]
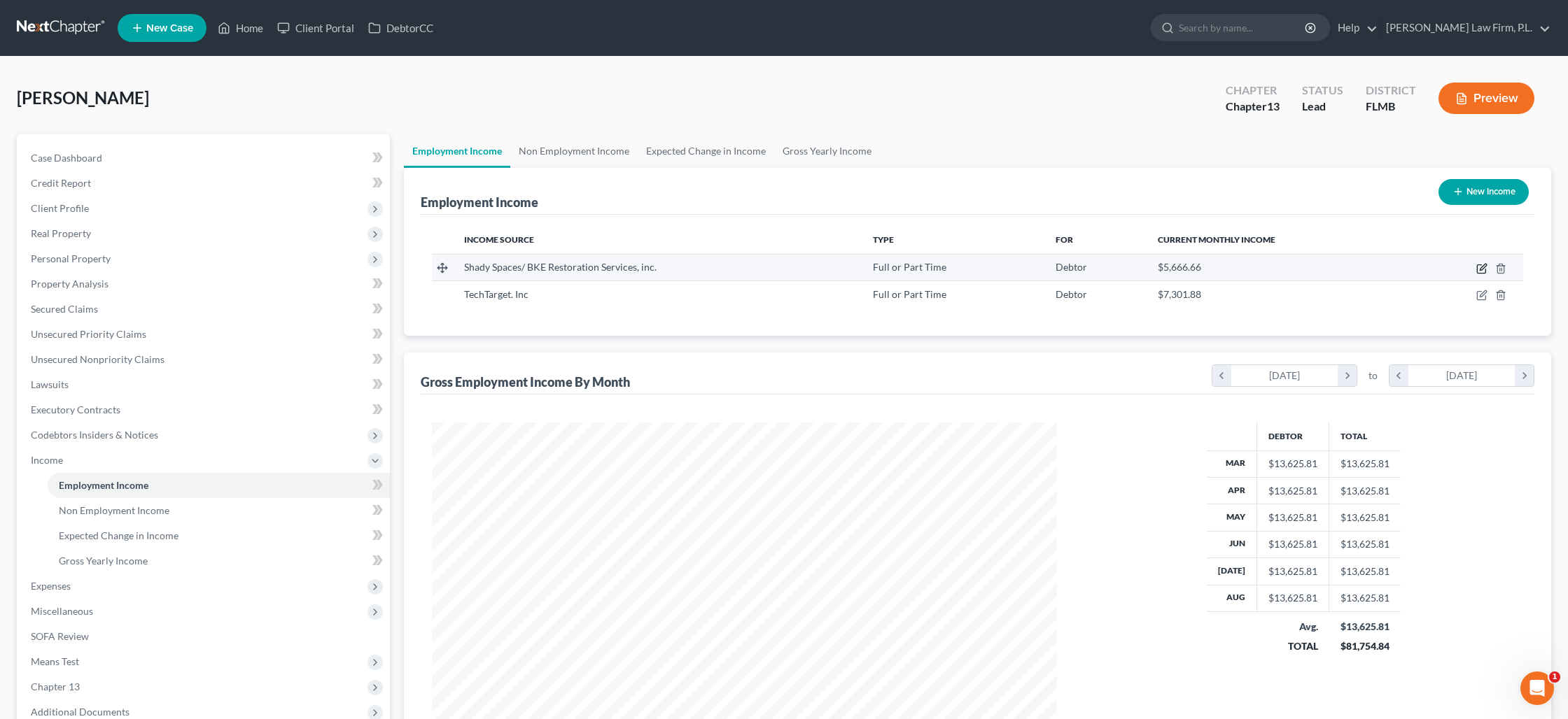
click at [1478, 270] on icon "button" at bounding box center [1482, 268] width 11 height 11
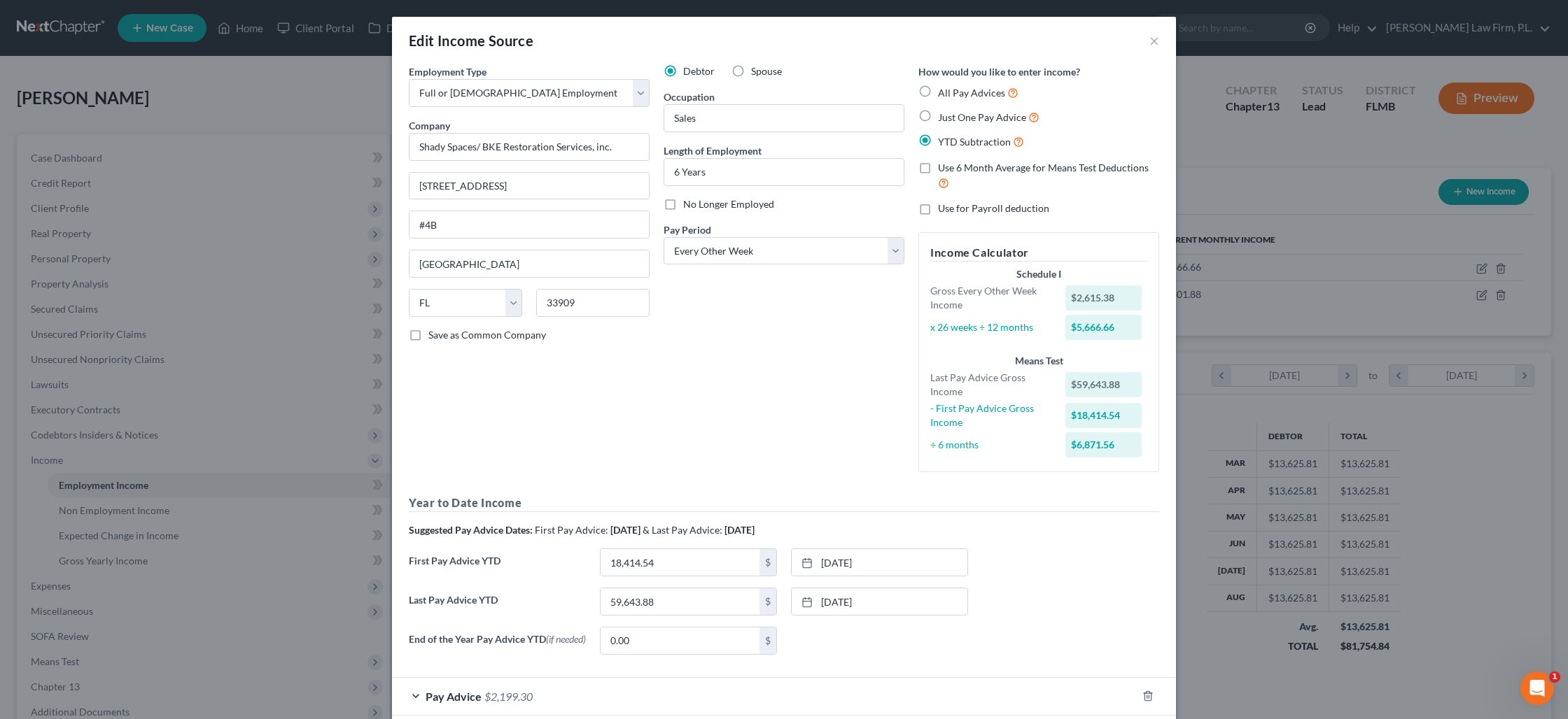
scroll to position [76, 0]
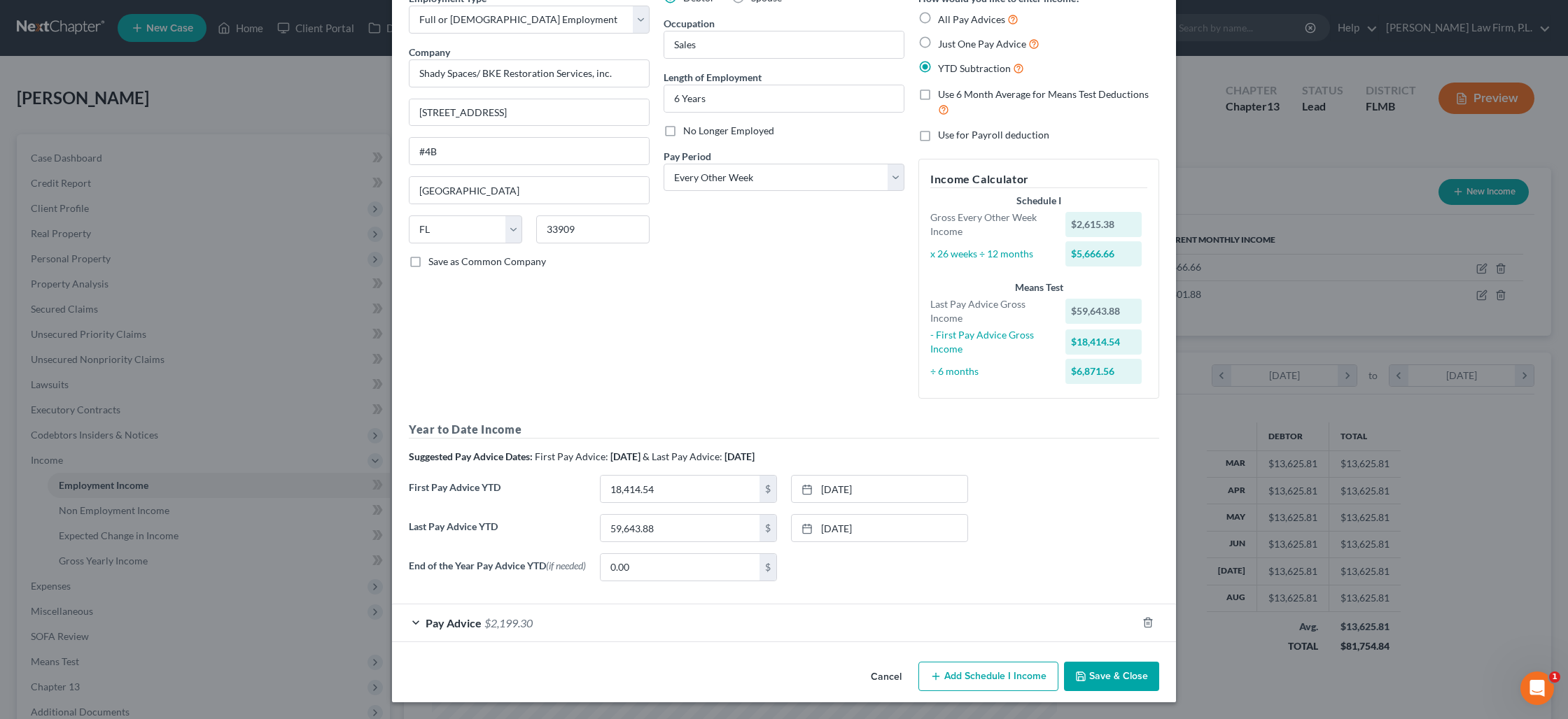
click at [518, 624] on span "$2,199.30" at bounding box center [508, 623] width 48 height 14
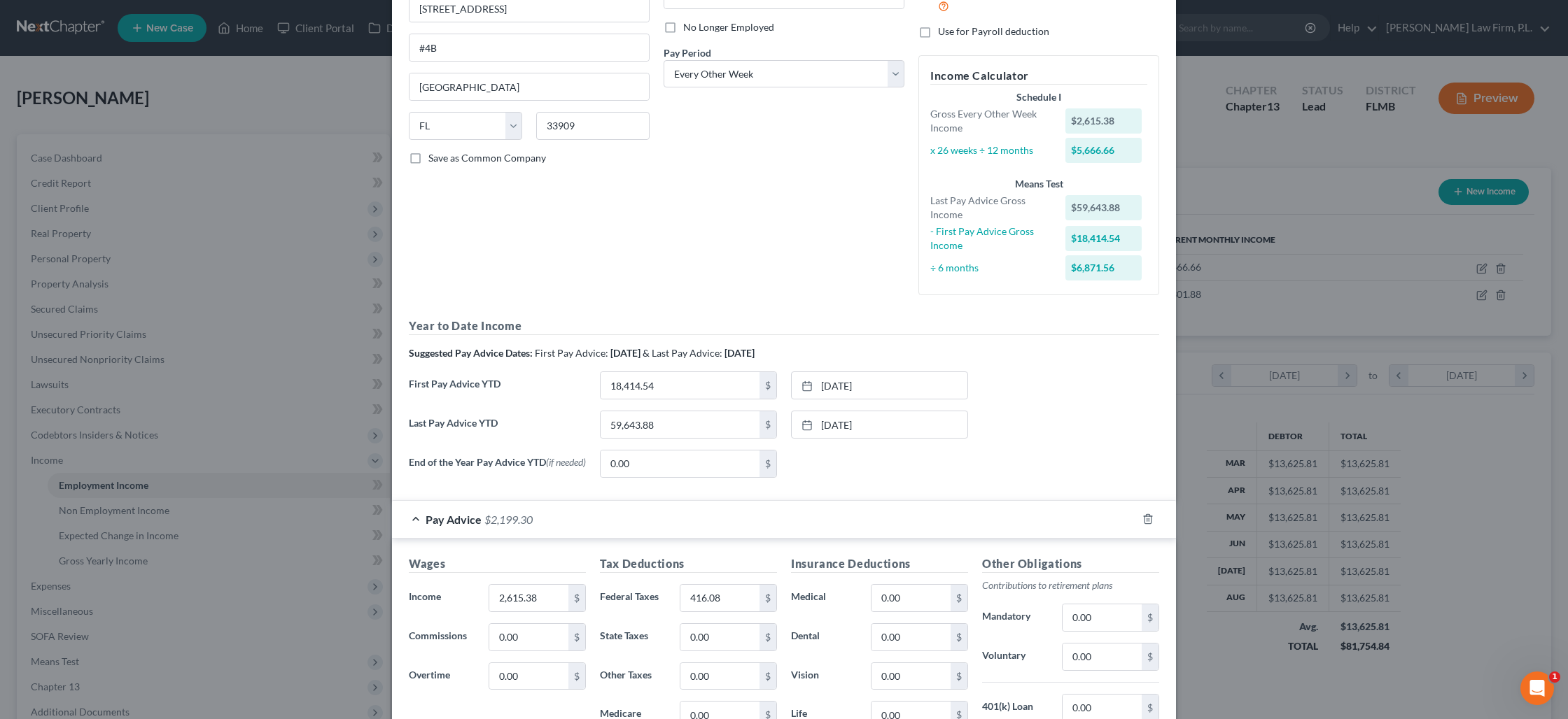
scroll to position [417, 0]
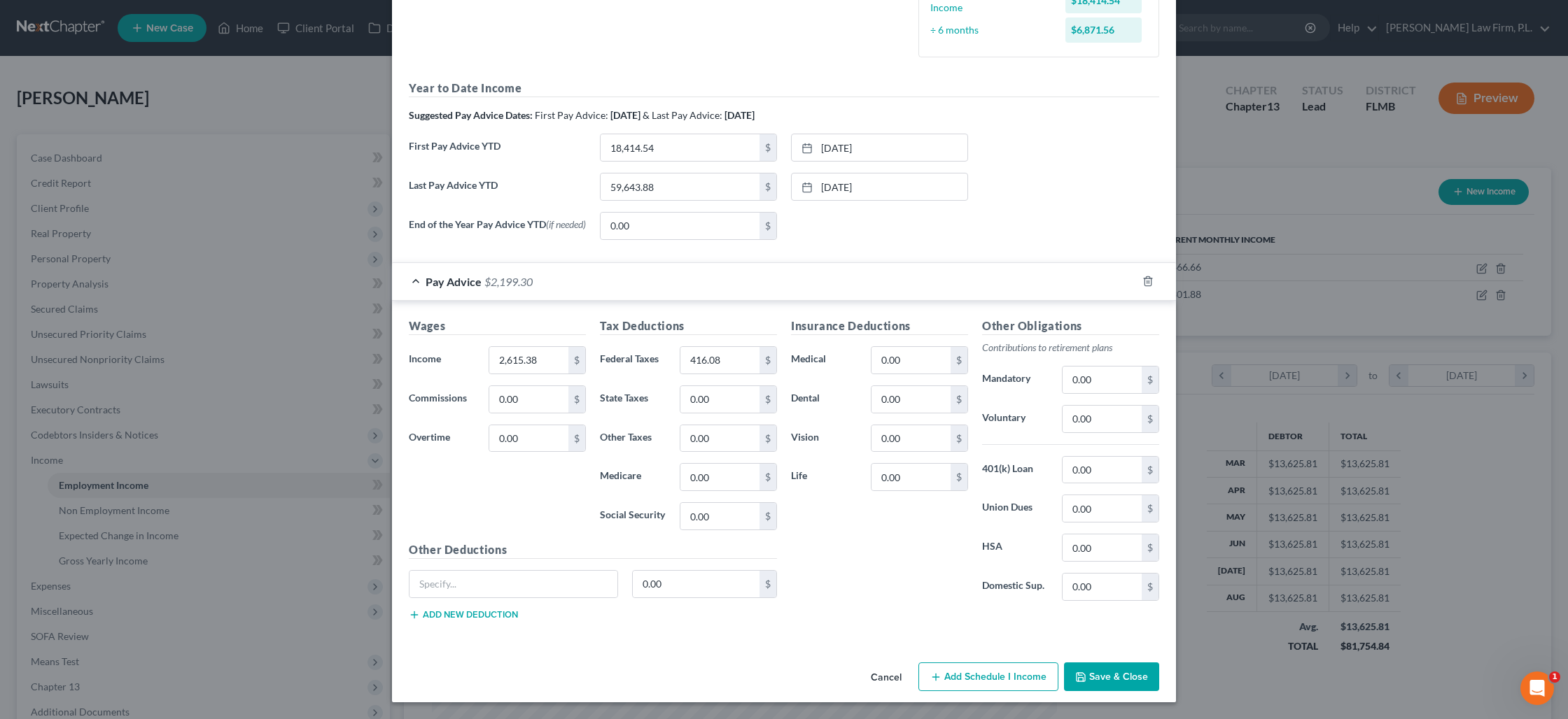
click at [1111, 669] on button "Save & Close" at bounding box center [1111, 677] width 95 height 29
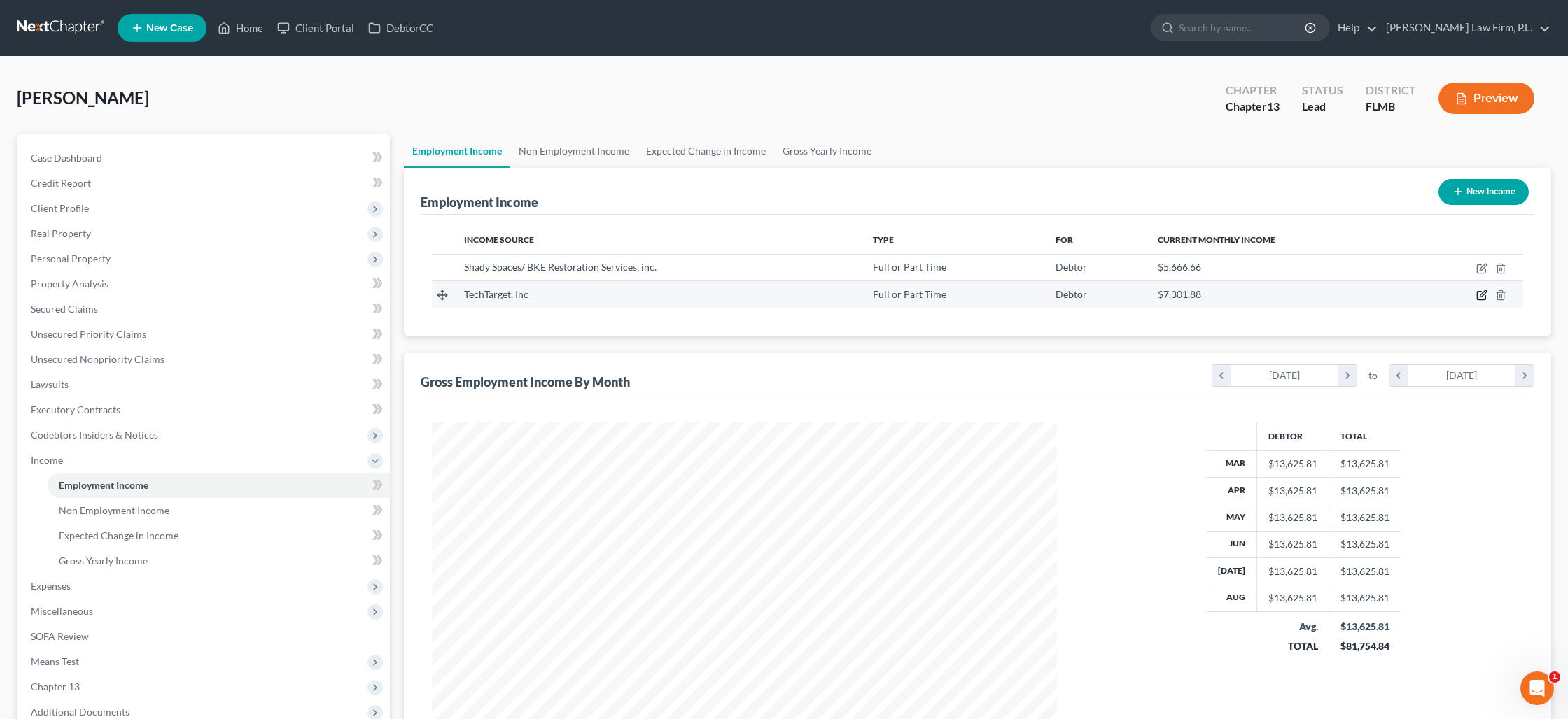
click at [1480, 299] on icon "button" at bounding box center [1482, 295] width 11 height 11
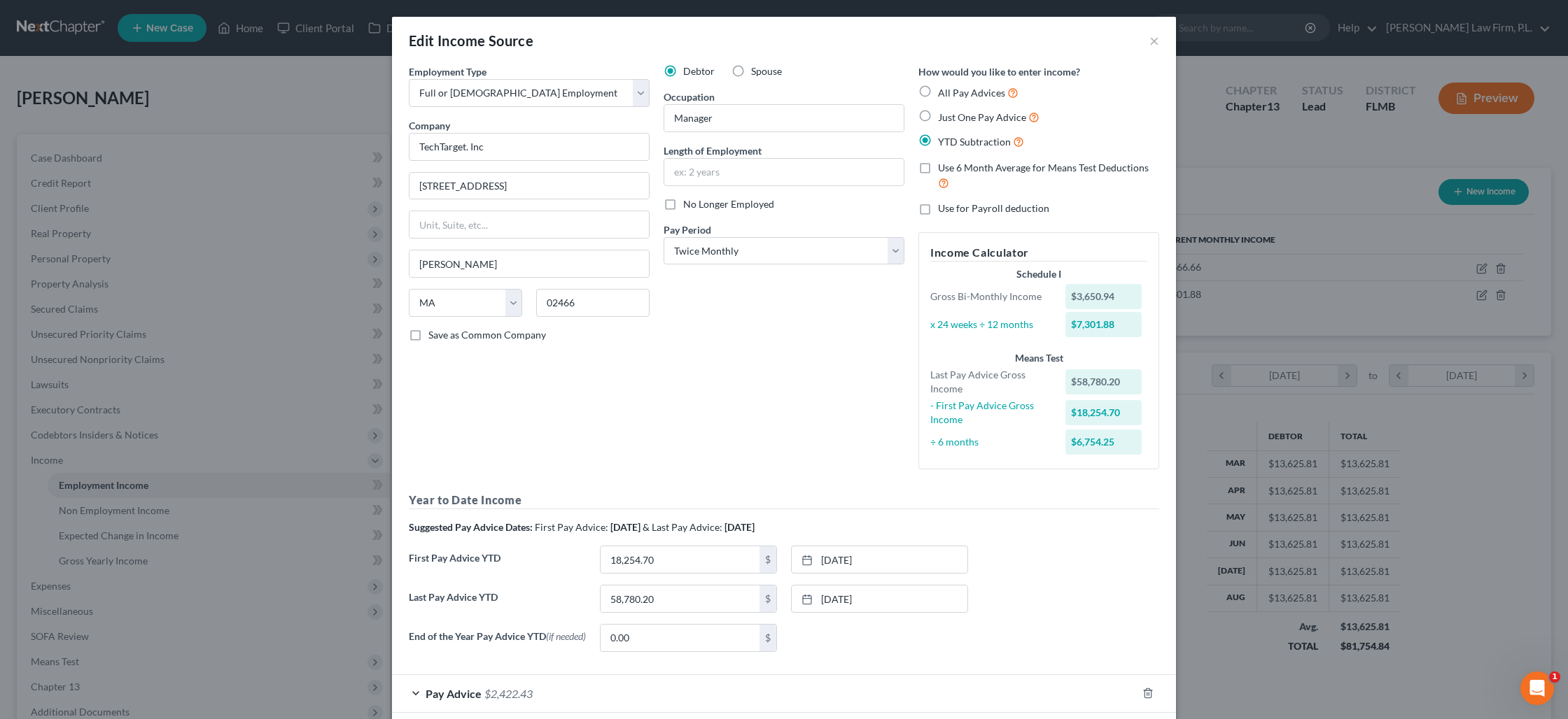
scroll to position [74, 0]
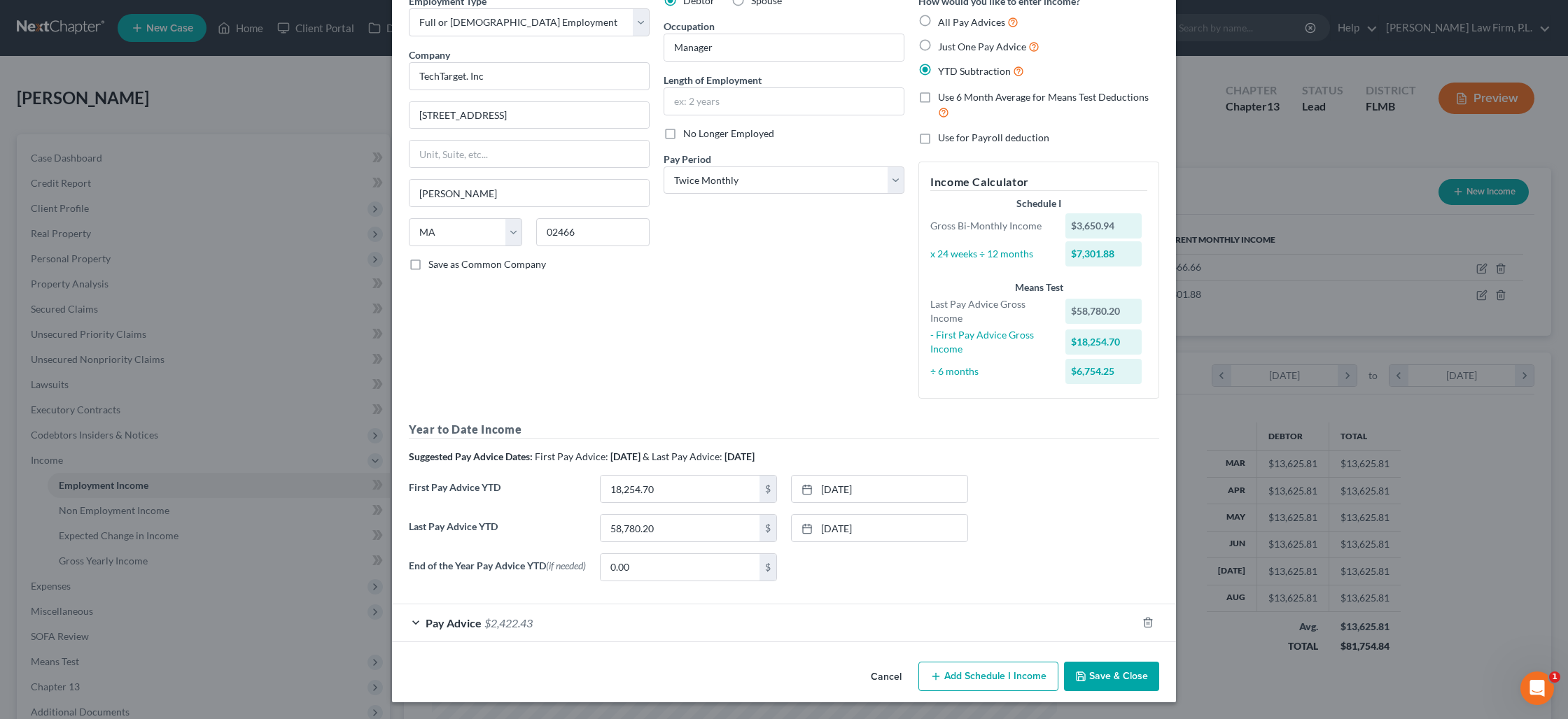
click at [630, 633] on div "Pay Advice $2,422.43" at bounding box center [764, 623] width 745 height 37
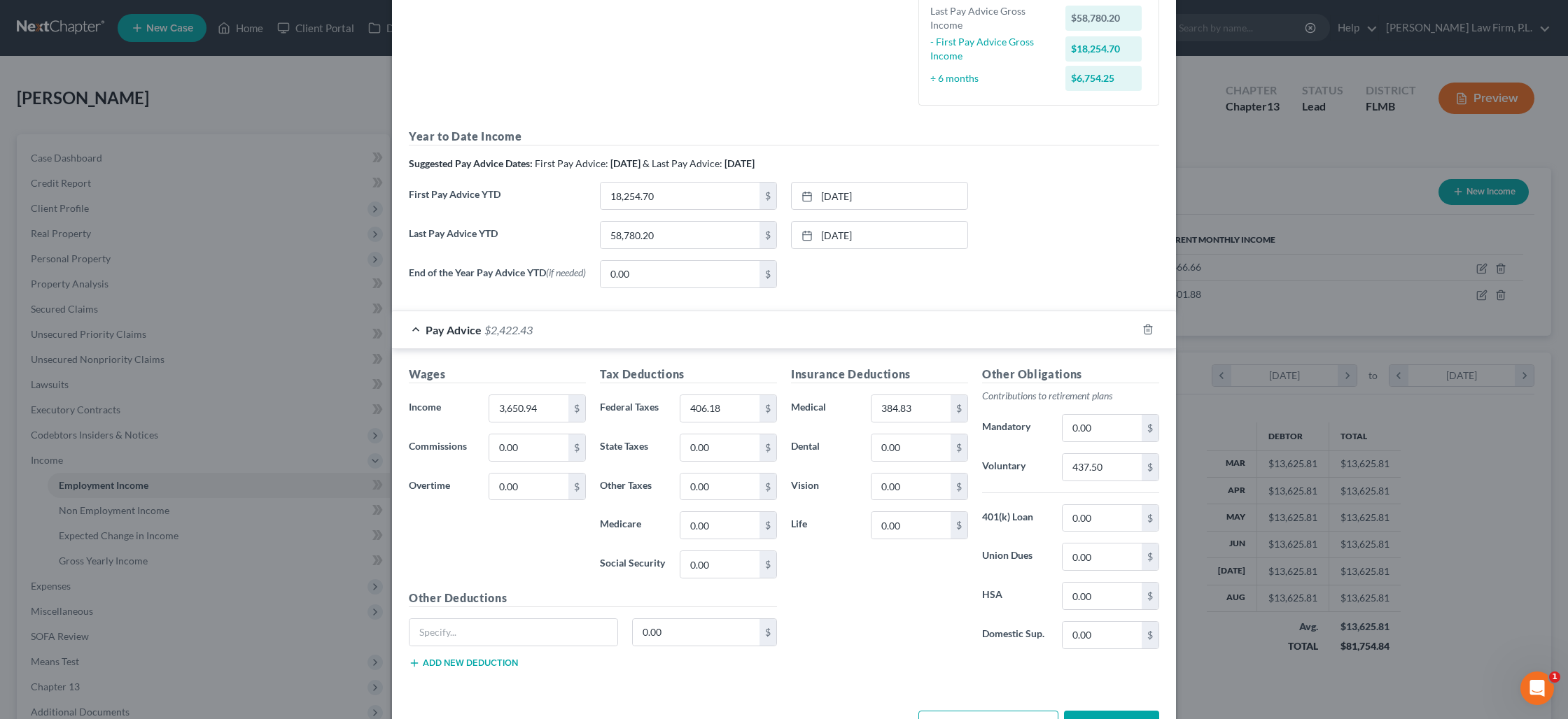
scroll to position [369, 0]
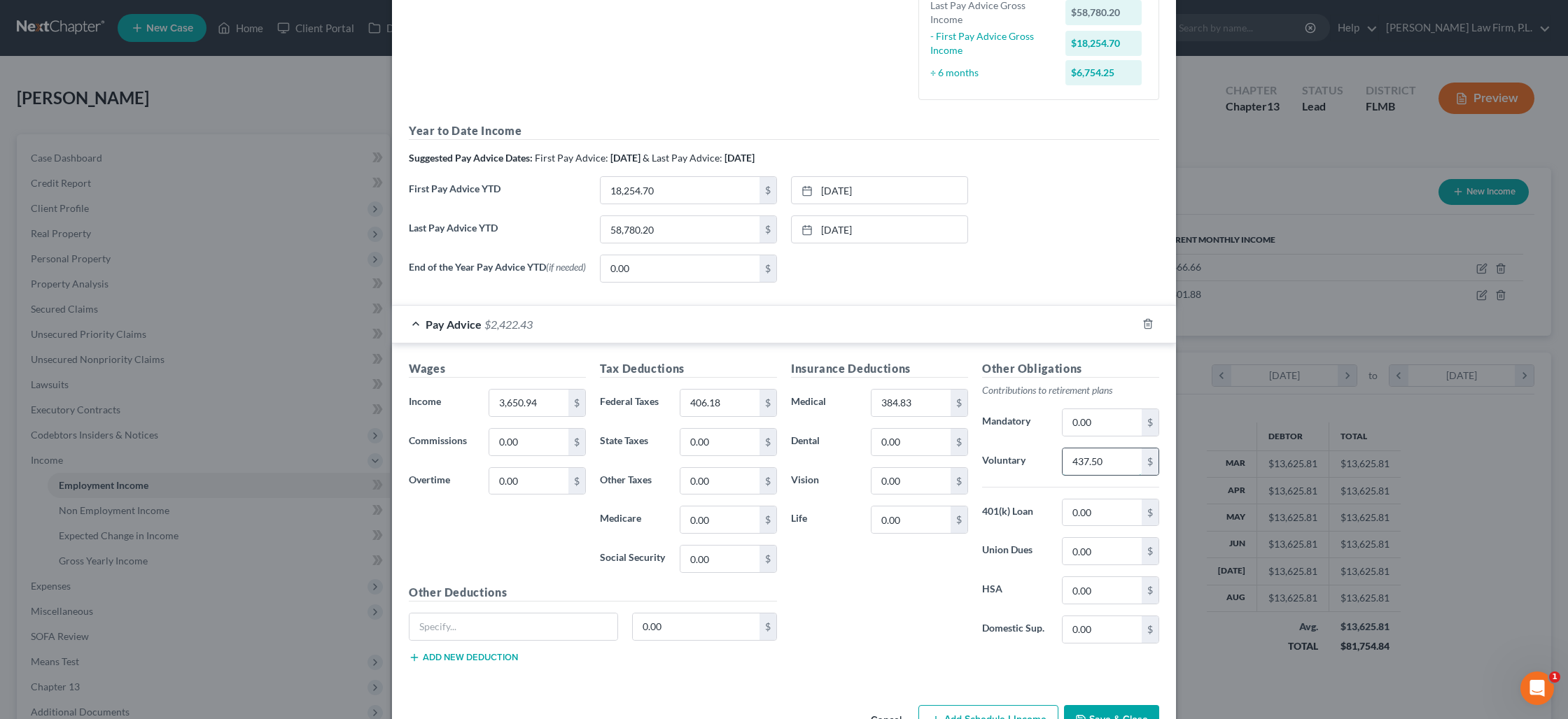
click at [1089, 462] on input "437.50" at bounding box center [1101, 461] width 79 height 26
drag, startPoint x: 940, startPoint y: 405, endPoint x: 934, endPoint y: 408, distance: 6.7
click at [934, 408] on input "384.83" at bounding box center [910, 403] width 79 height 26
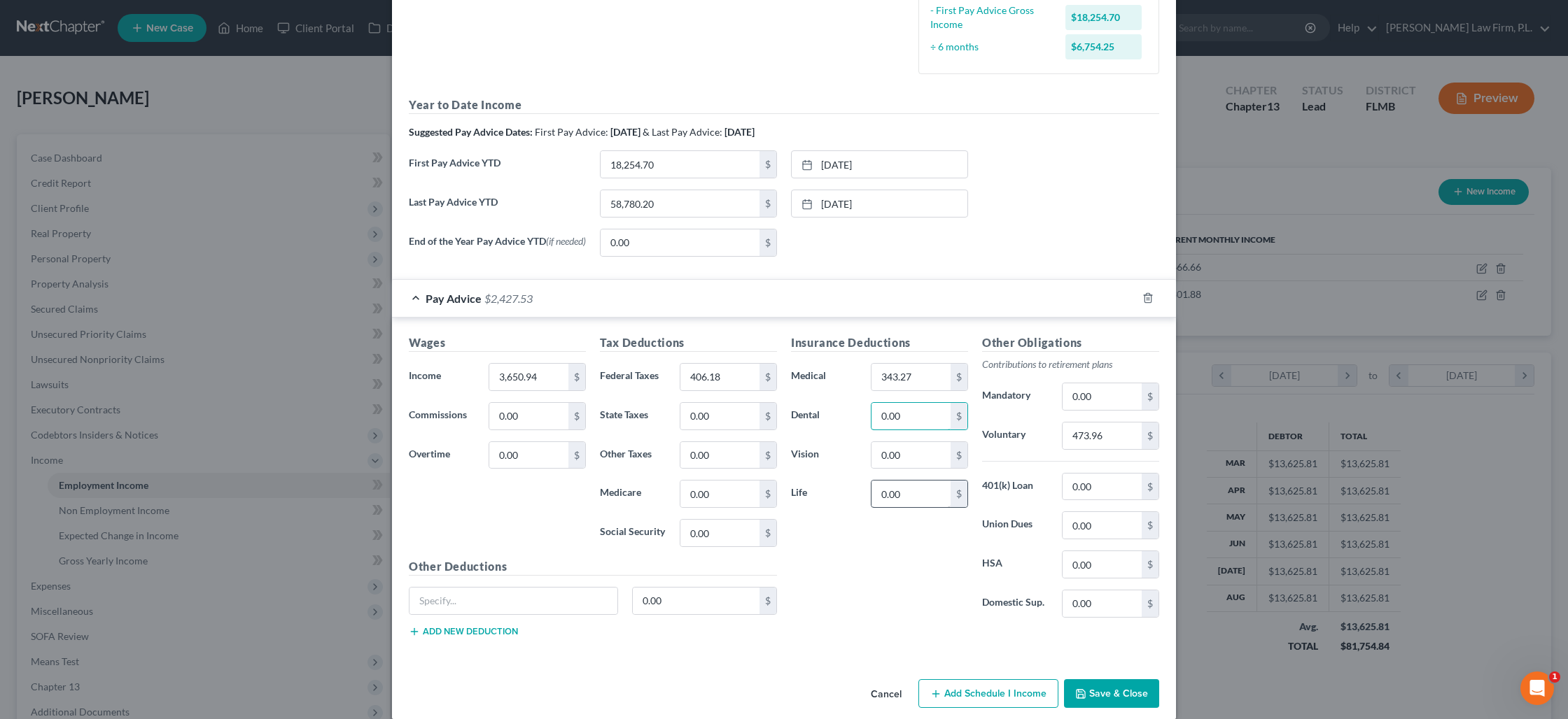
scroll to position [414, 0]
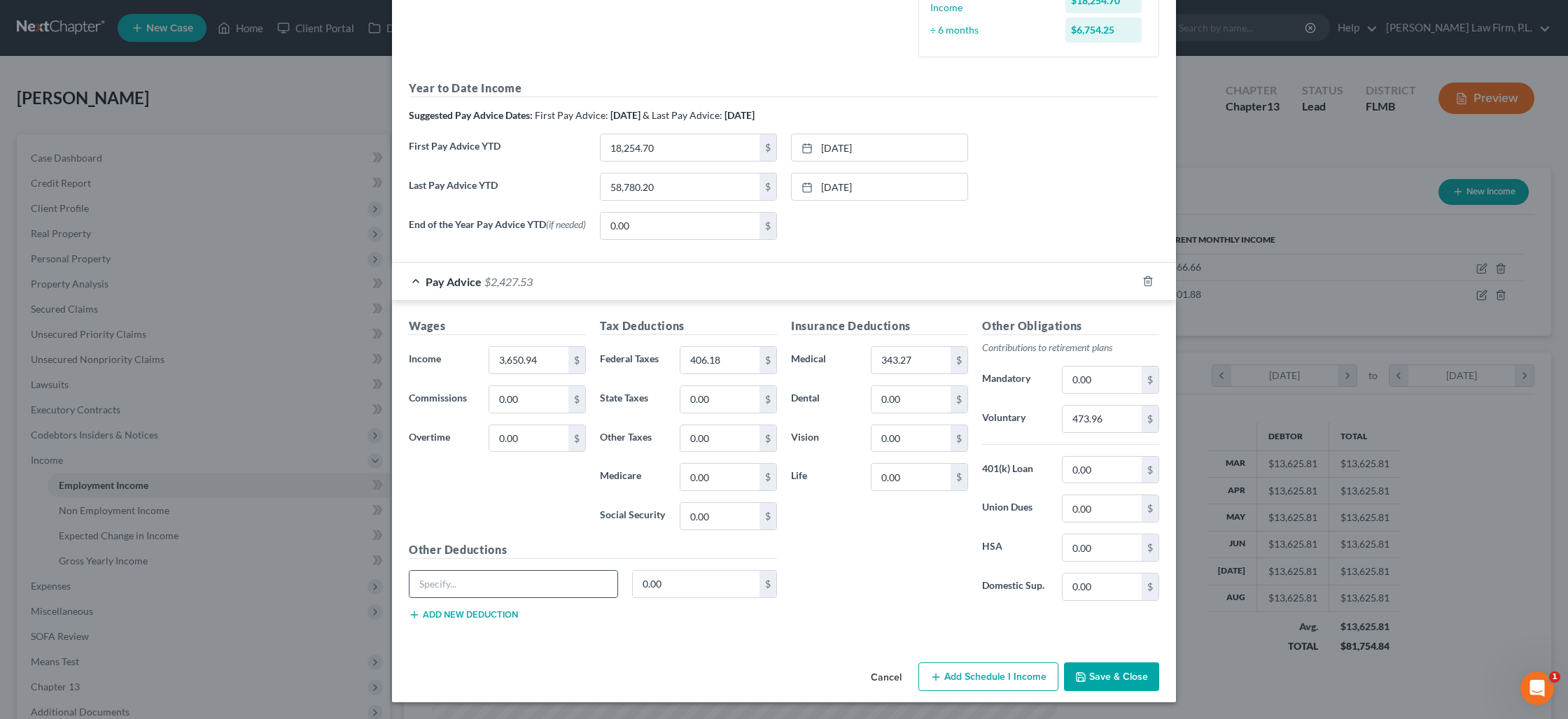
click at [586, 590] on input "text" at bounding box center [513, 584] width 208 height 26
click at [655, 587] on input "0.00" at bounding box center [697, 584] width 127 height 26
click at [498, 585] on input "LTD" at bounding box center [513, 584] width 208 height 26
click at [652, 584] on input "0.00" at bounding box center [697, 584] width 127 height 26
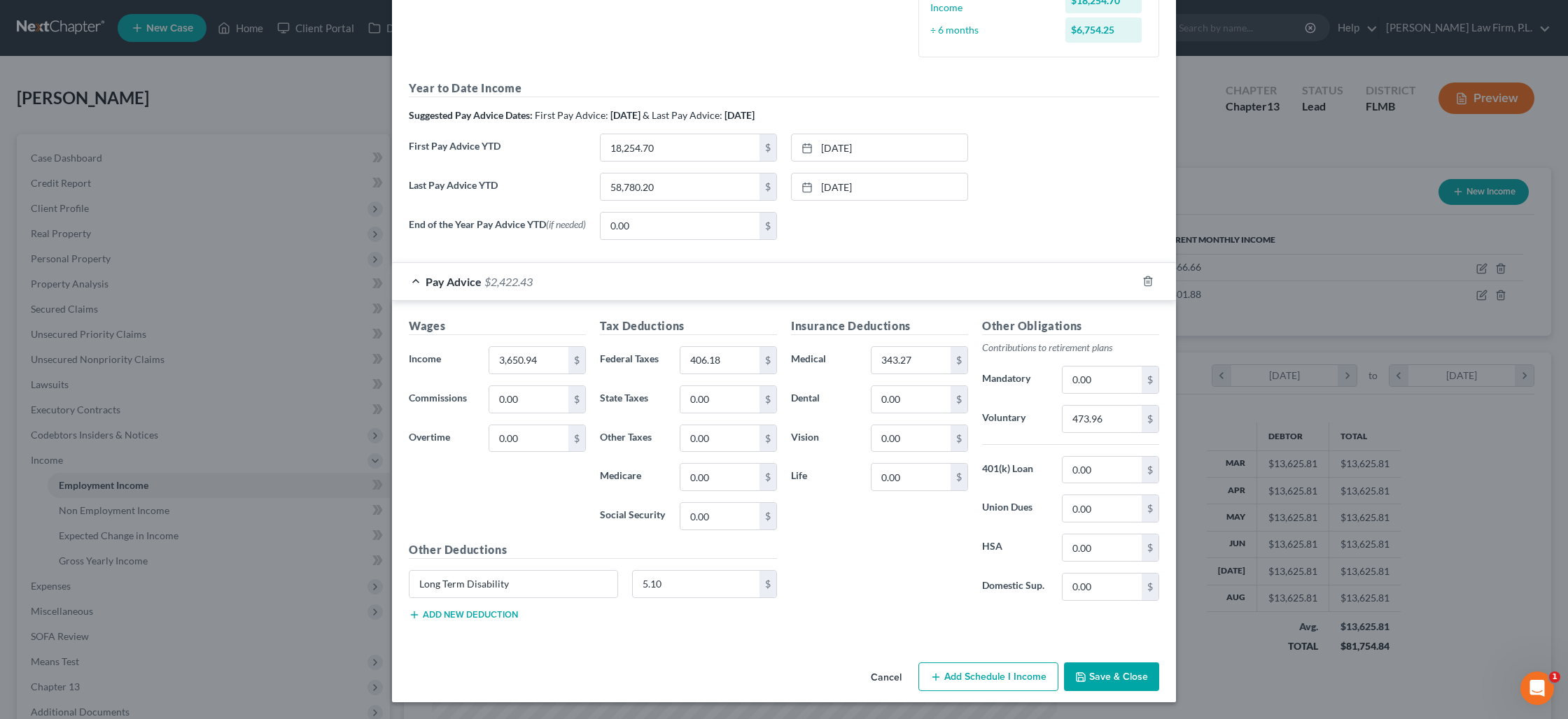
click at [1092, 679] on button "Save & Close" at bounding box center [1111, 677] width 95 height 29
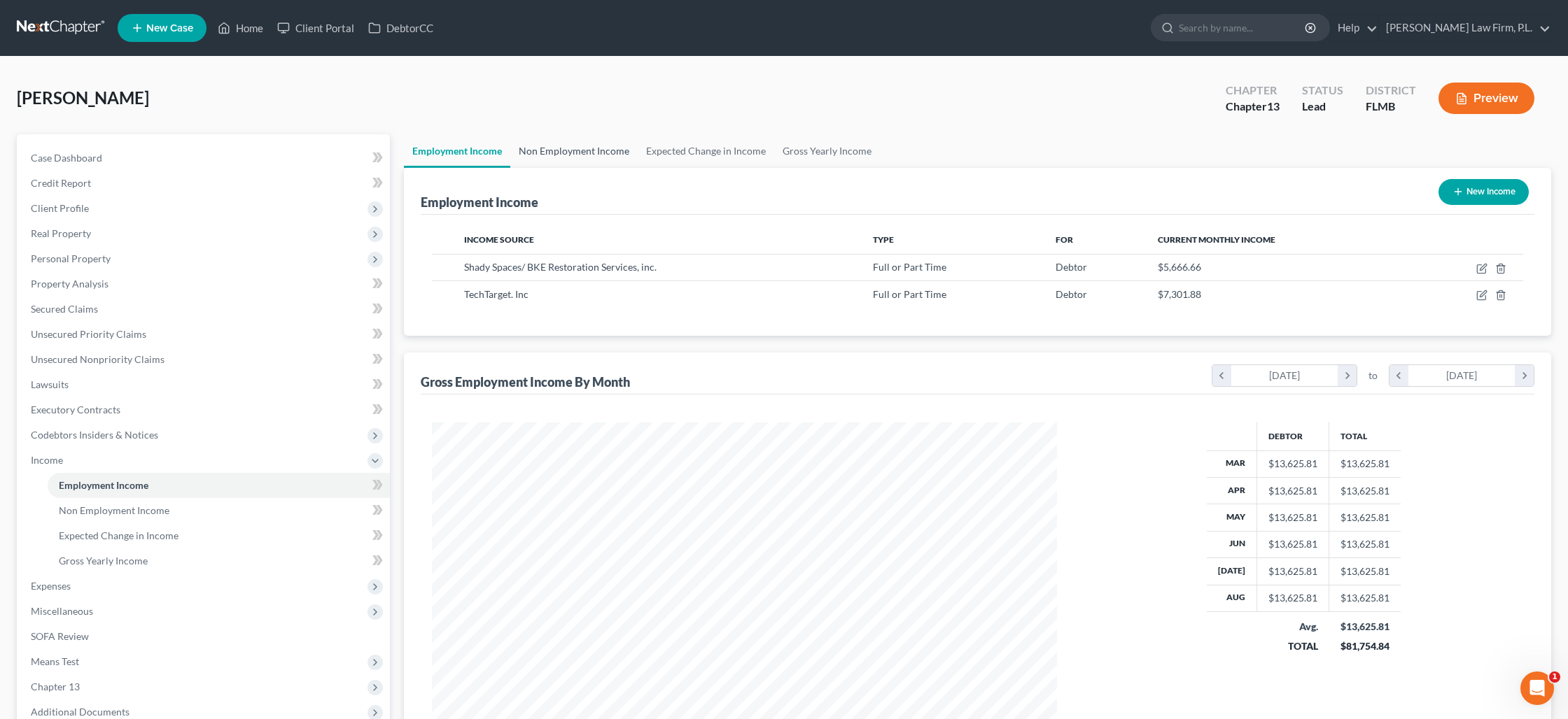
click at [607, 147] on link "Non Employment Income" at bounding box center [574, 151] width 127 height 34
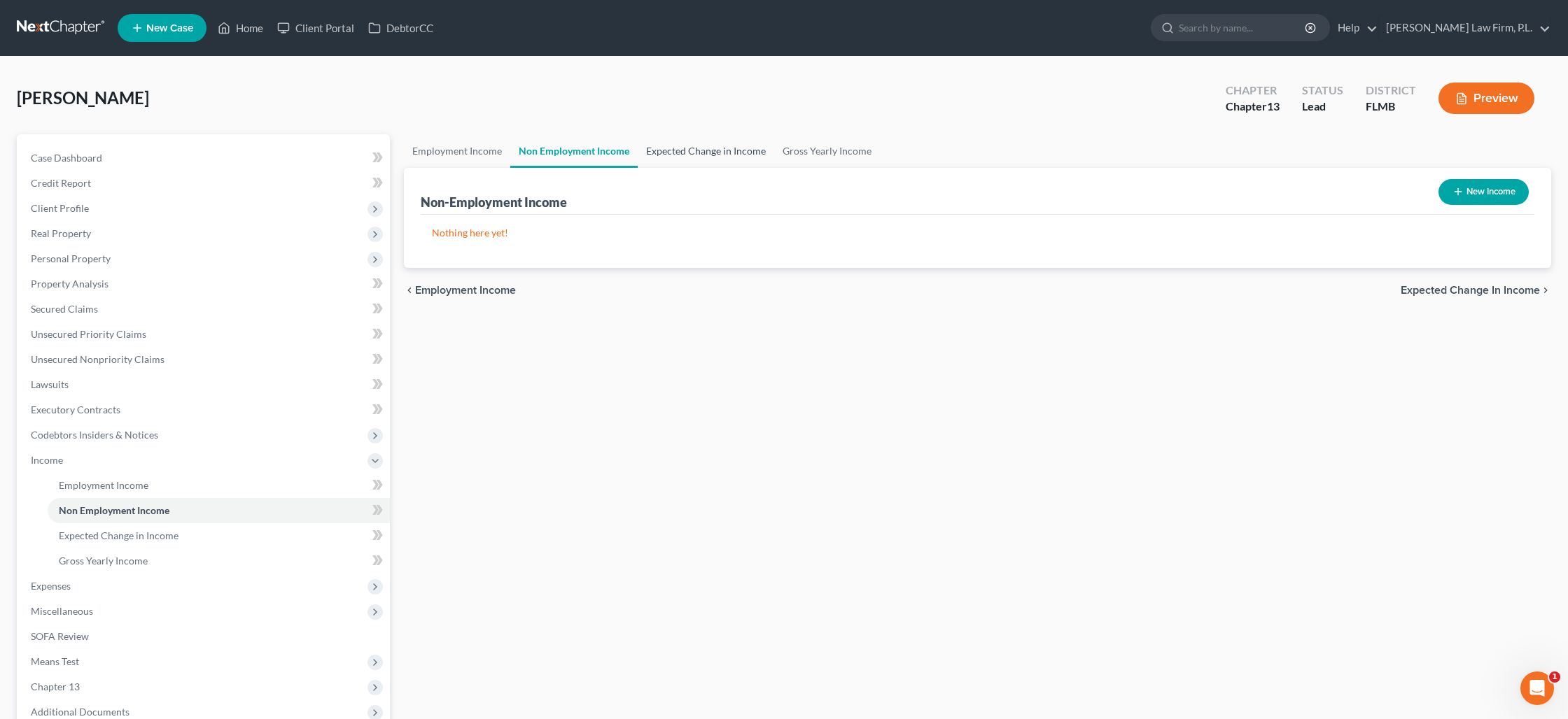
click at [671, 150] on link "Expected Change in Income" at bounding box center [706, 151] width 136 height 34
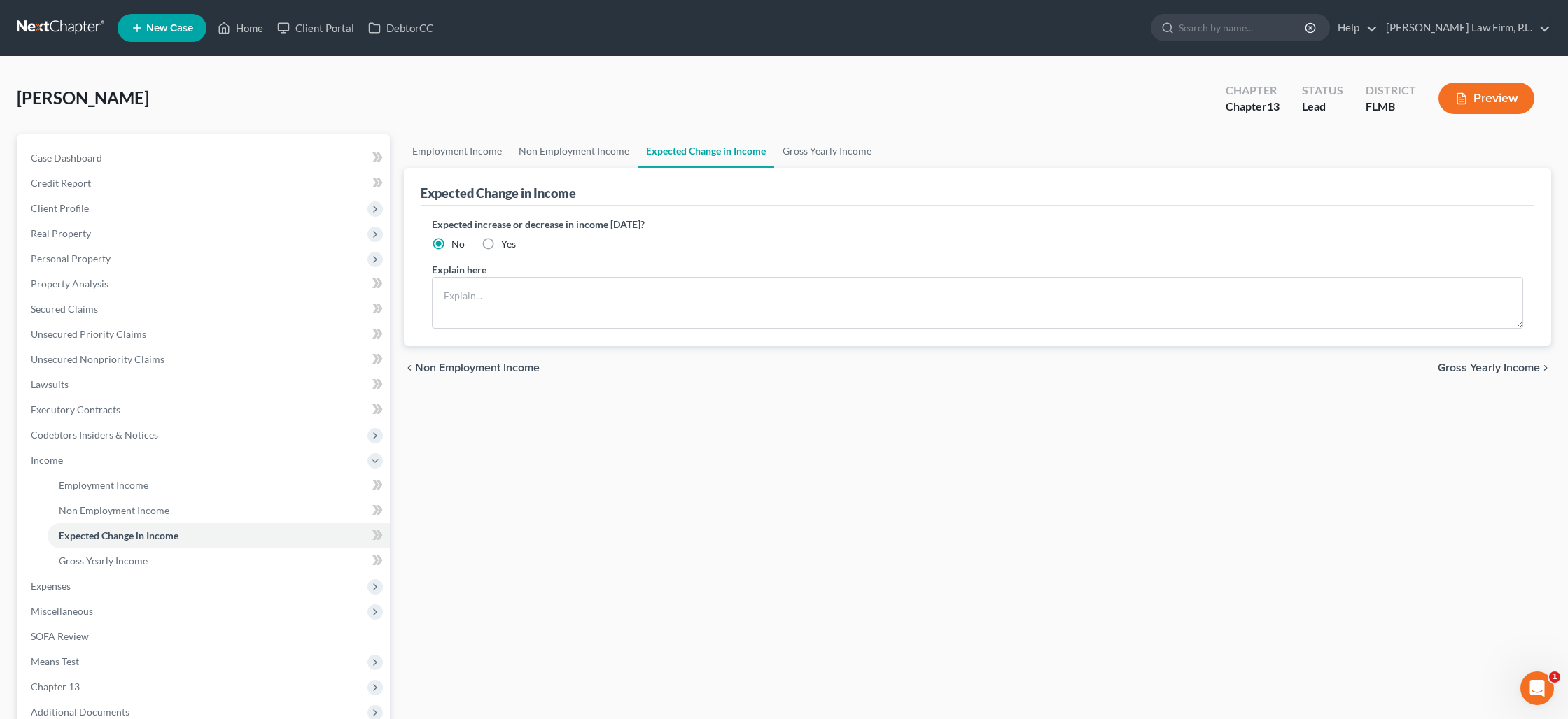
click at [501, 247] on label "Yes" at bounding box center [508, 244] width 15 height 14
click at [507, 246] on input "Yes" at bounding box center [511, 242] width 9 height 9
click at [486, 296] on textarea at bounding box center [978, 303] width 1091 height 52
click at [820, 151] on link "Gross Yearly Income" at bounding box center [827, 151] width 106 height 34
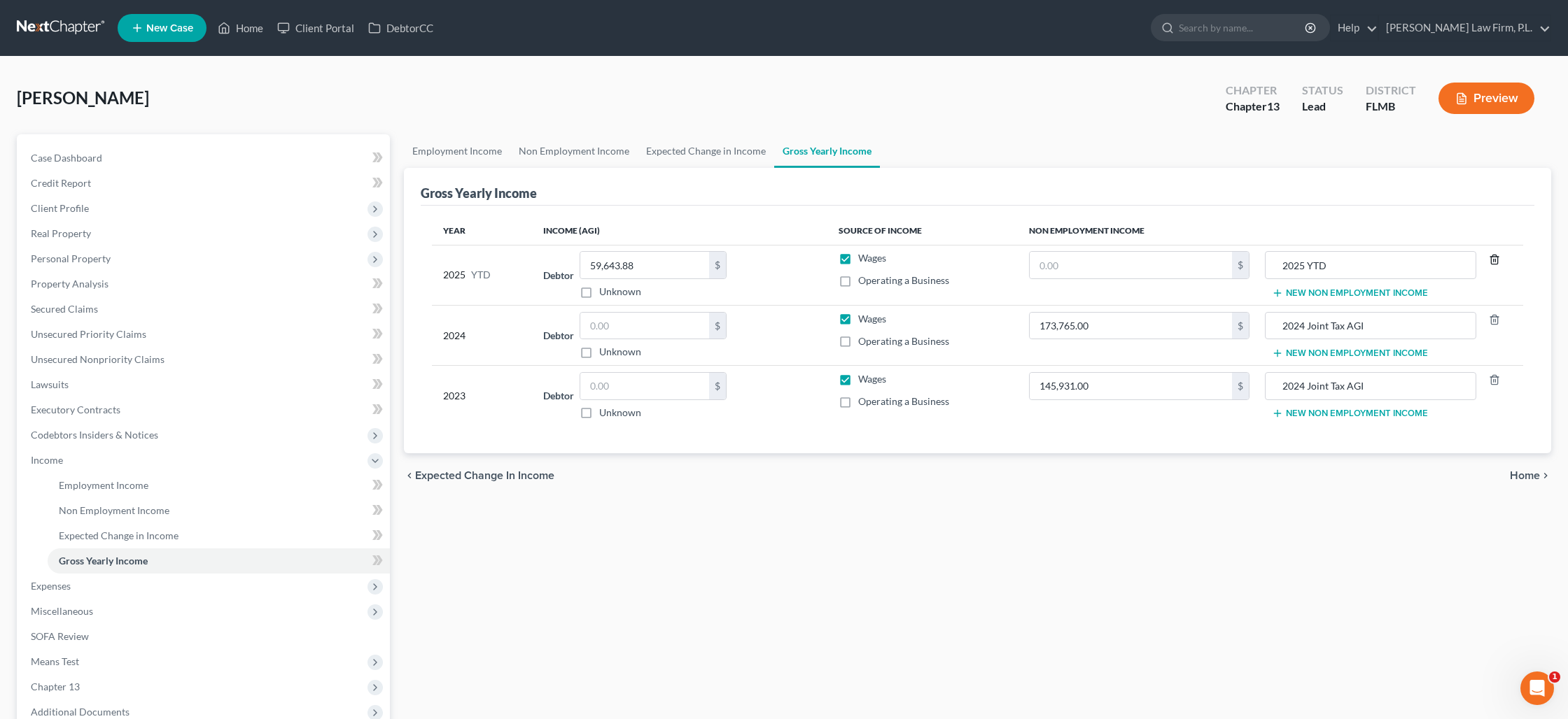
click at [1496, 260] on icon "button" at bounding box center [1494, 259] width 11 height 11
click at [859, 320] on label "Wages" at bounding box center [872, 318] width 28 height 14
click at [864, 320] on input "Wages" at bounding box center [869, 316] width 9 height 9
click at [859, 376] on label "Wages" at bounding box center [872, 378] width 28 height 14
click at [864, 376] on input "Wages" at bounding box center [869, 376] width 9 height 9
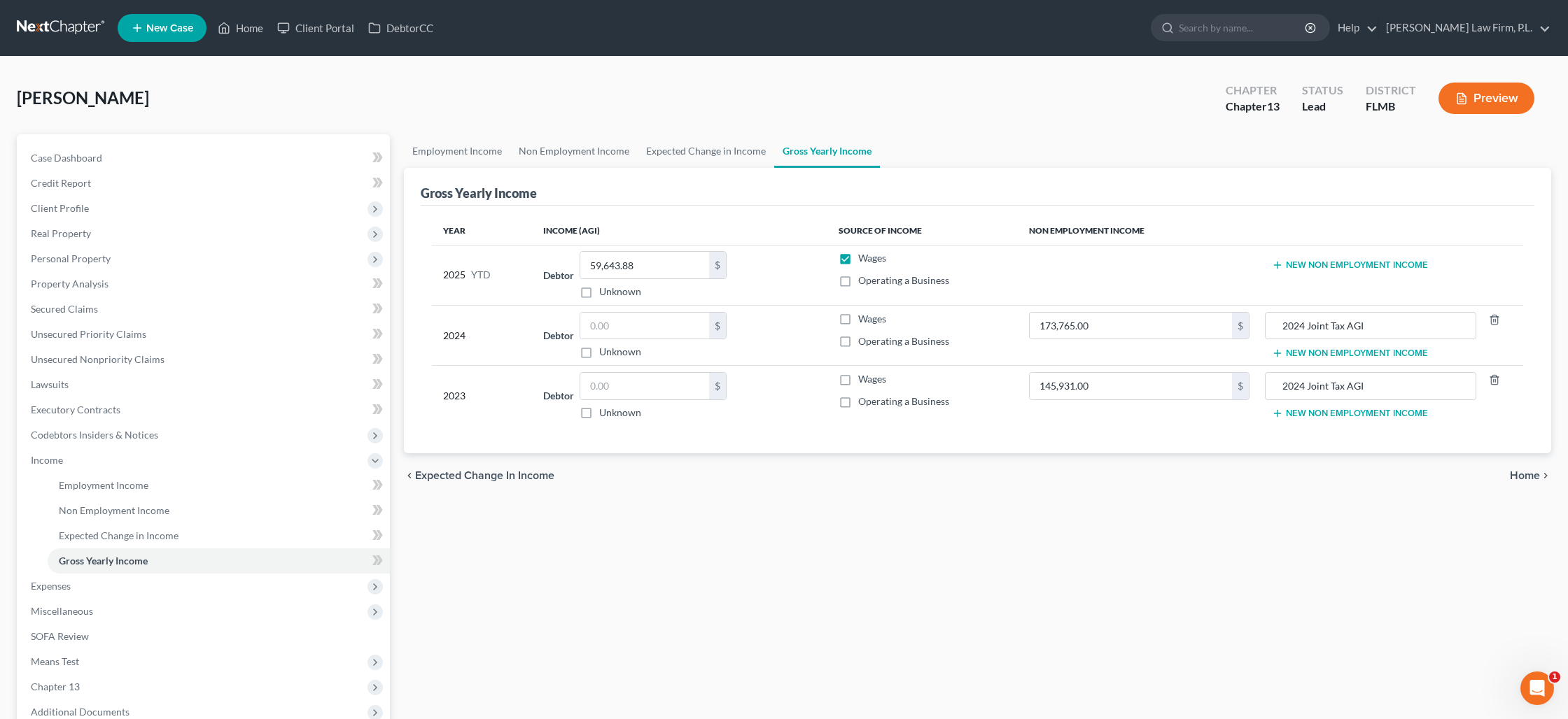
click at [1475, 103] on button "Preview" at bounding box center [1486, 98] width 95 height 32
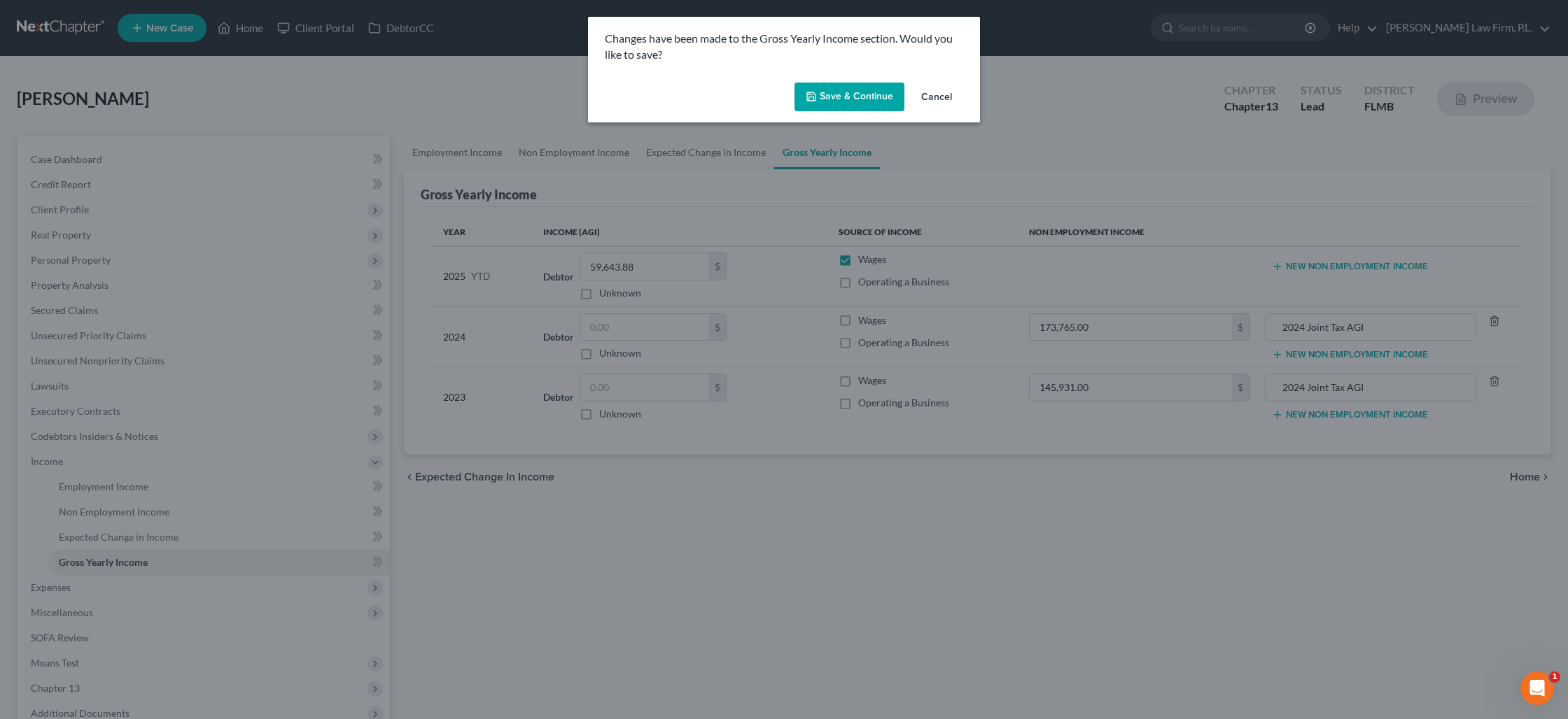
click at [843, 97] on button "Save & Continue" at bounding box center [849, 97] width 110 height 29
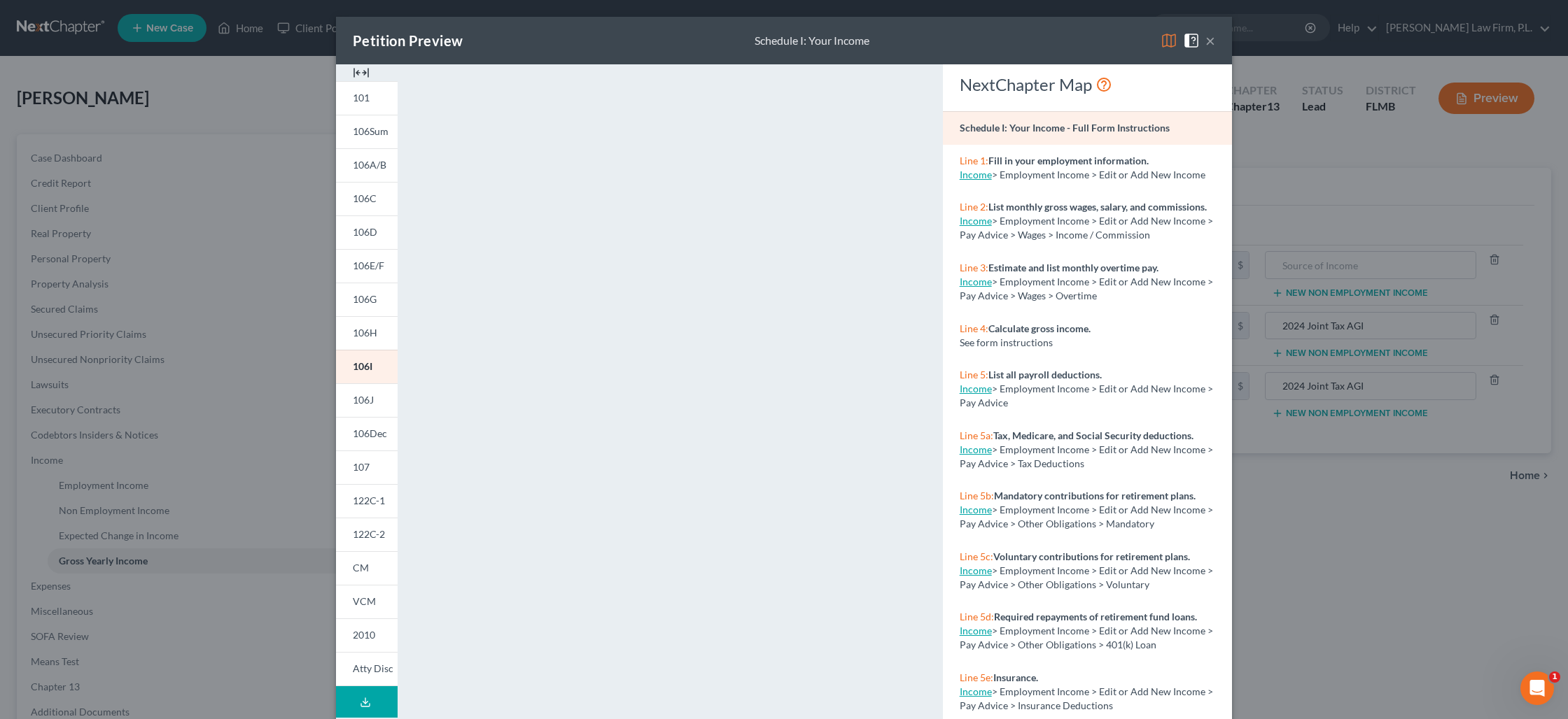
click at [1216, 45] on div "Petition Preview Schedule I: Your Income ×" at bounding box center [783, 40] width 896 height 47
click at [1211, 44] on button "×" at bounding box center [1210, 40] width 10 height 16
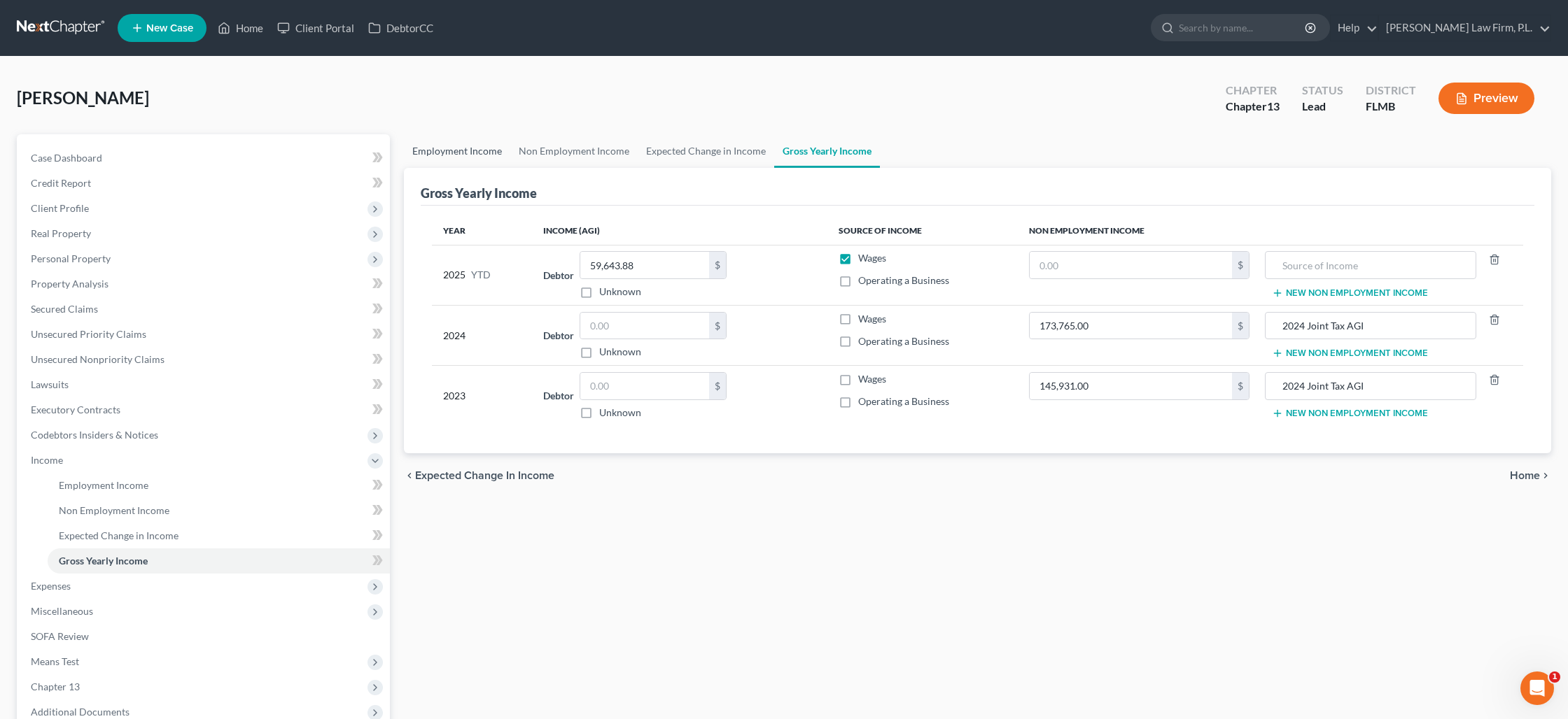
click at [457, 145] on link "Employment Income" at bounding box center [457, 151] width 106 height 34
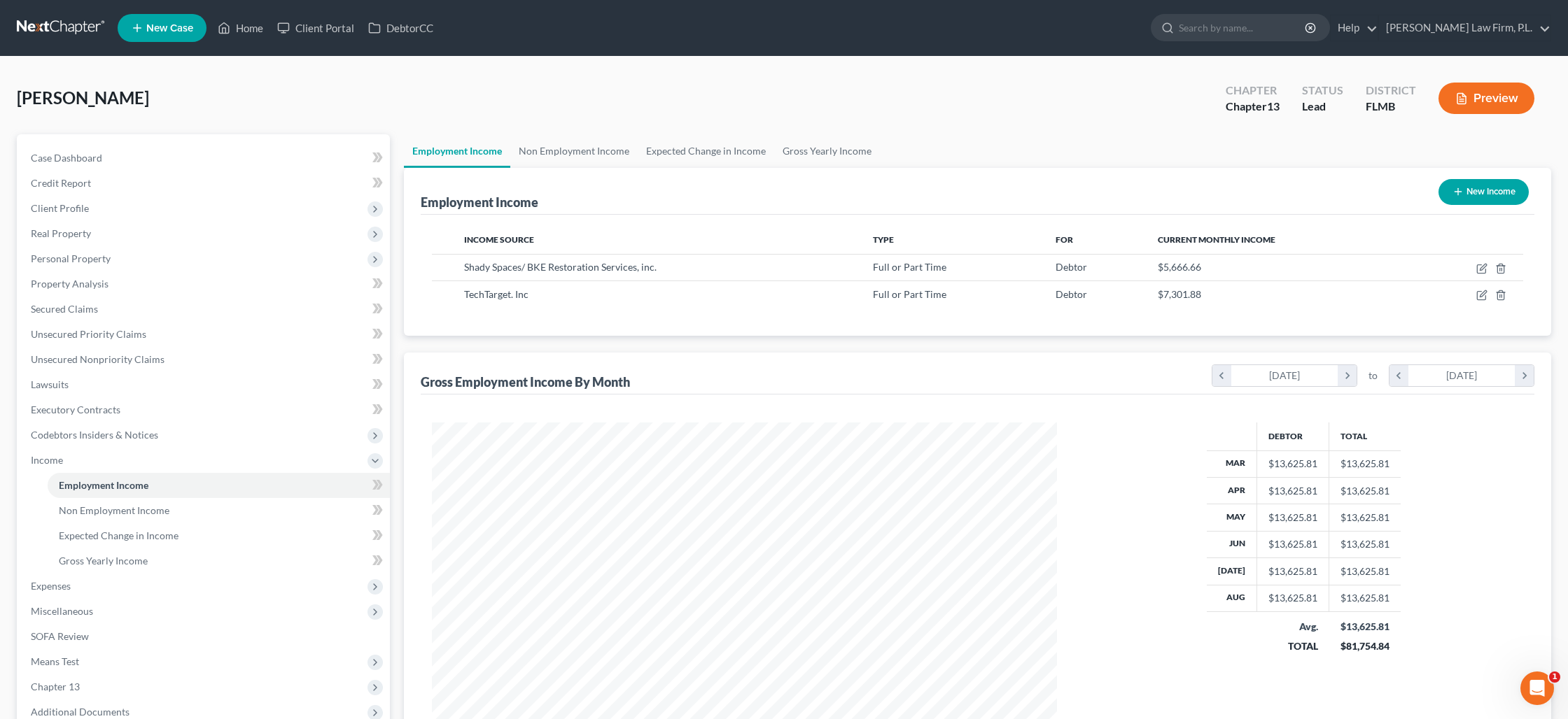
scroll to position [312, 652]
click at [1478, 297] on icon "button" at bounding box center [1482, 295] width 11 height 11
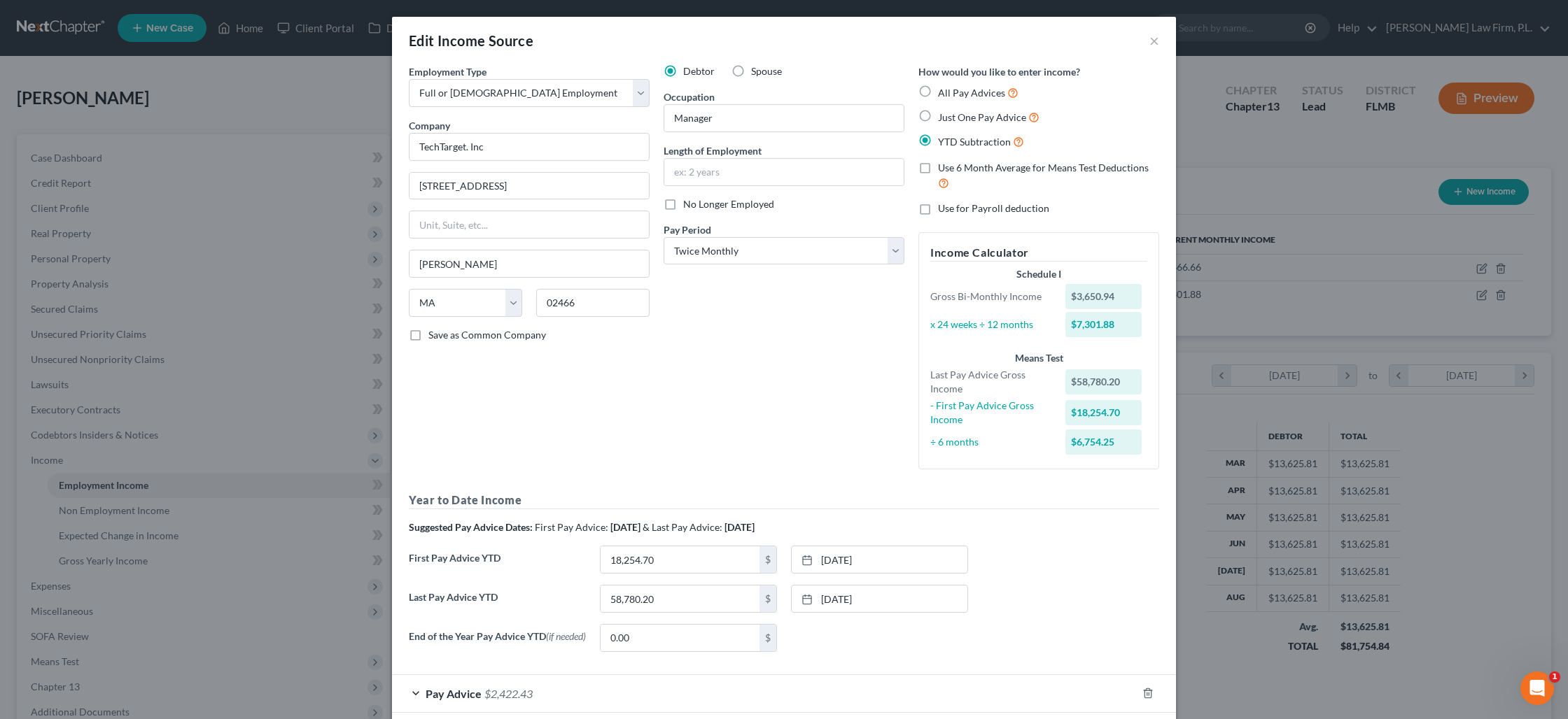
click at [751, 68] on label "Spouse" at bounding box center [767, 71] width 31 height 14
click at [757, 68] on input "Spouse" at bounding box center [761, 69] width 9 height 9
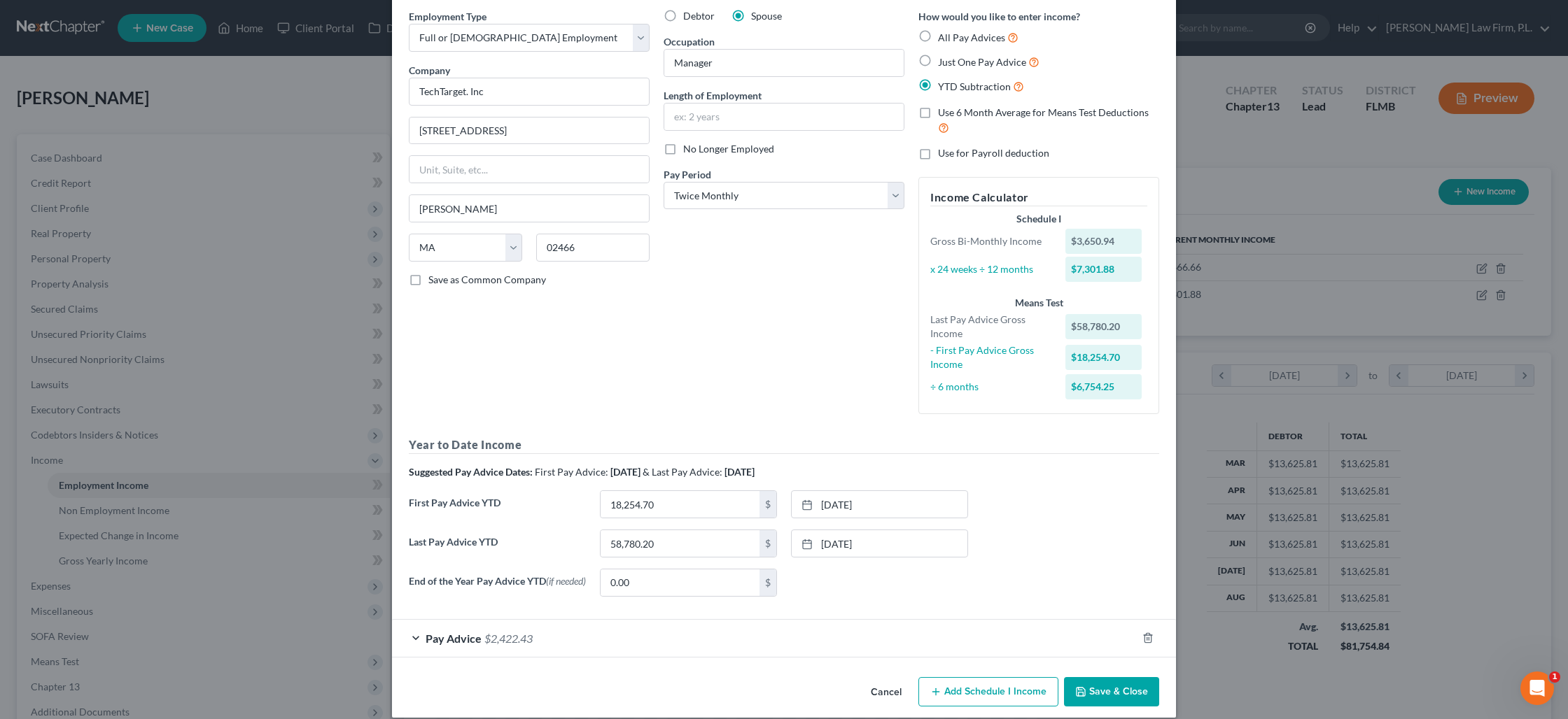
scroll to position [74, 0]
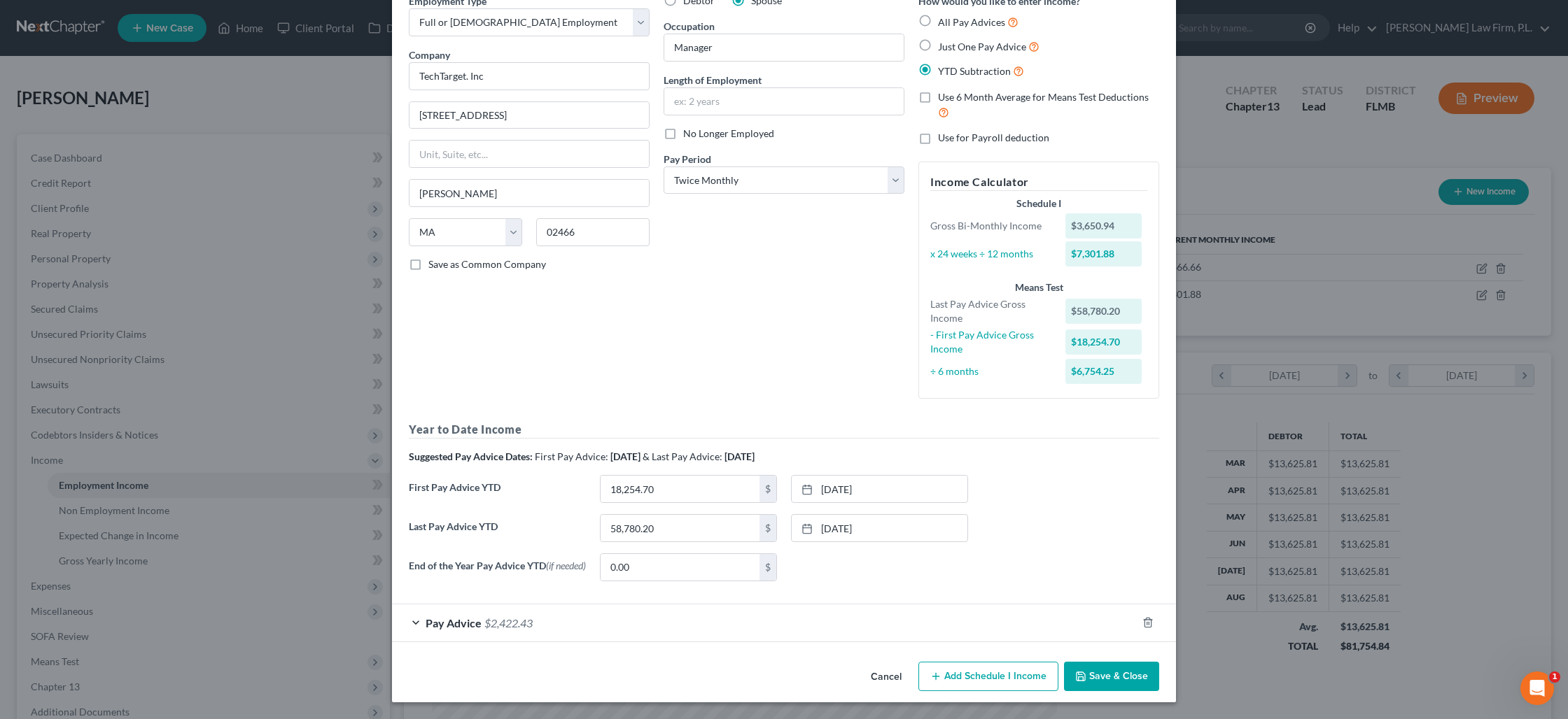
click at [1101, 670] on button "Save & Close" at bounding box center [1111, 676] width 95 height 29
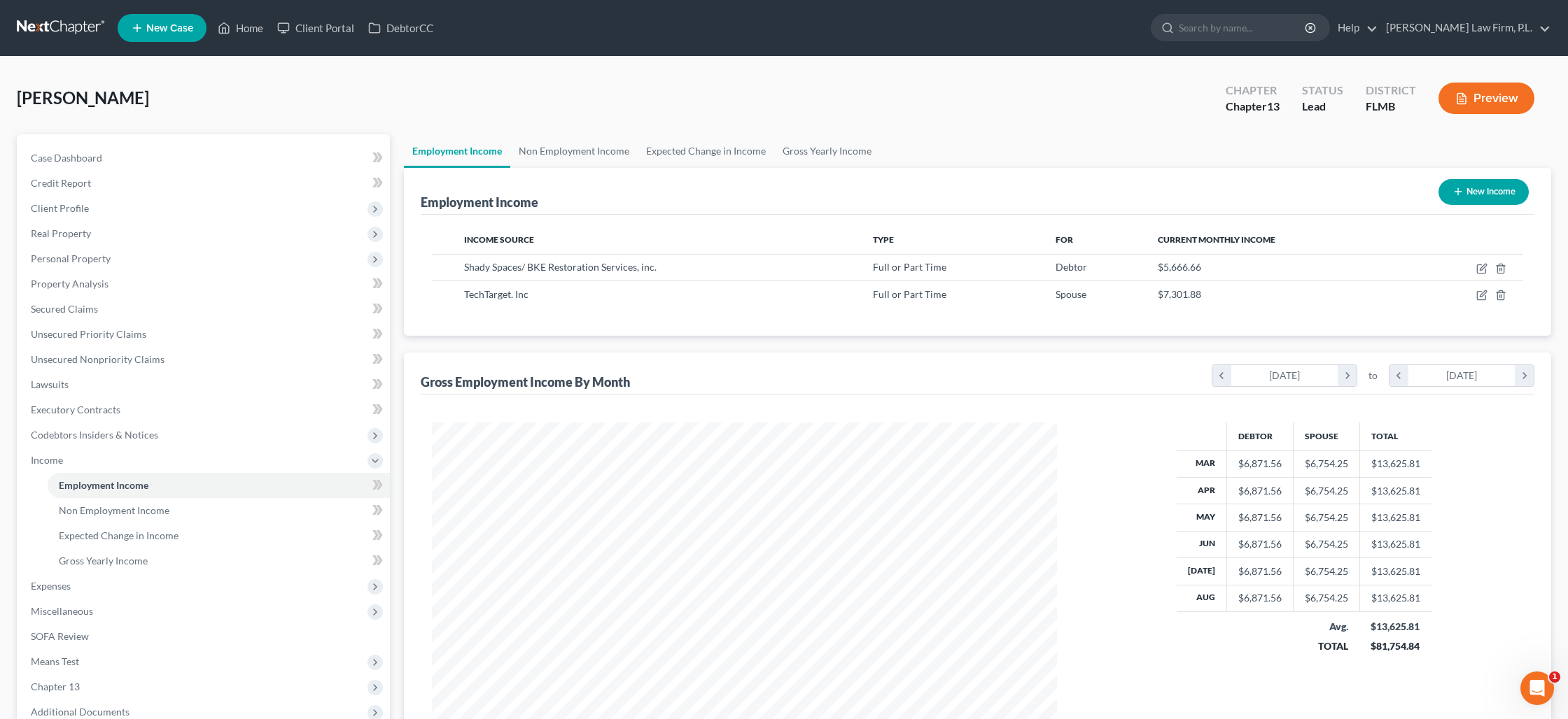
click at [1479, 102] on button "Preview" at bounding box center [1486, 98] width 95 height 32
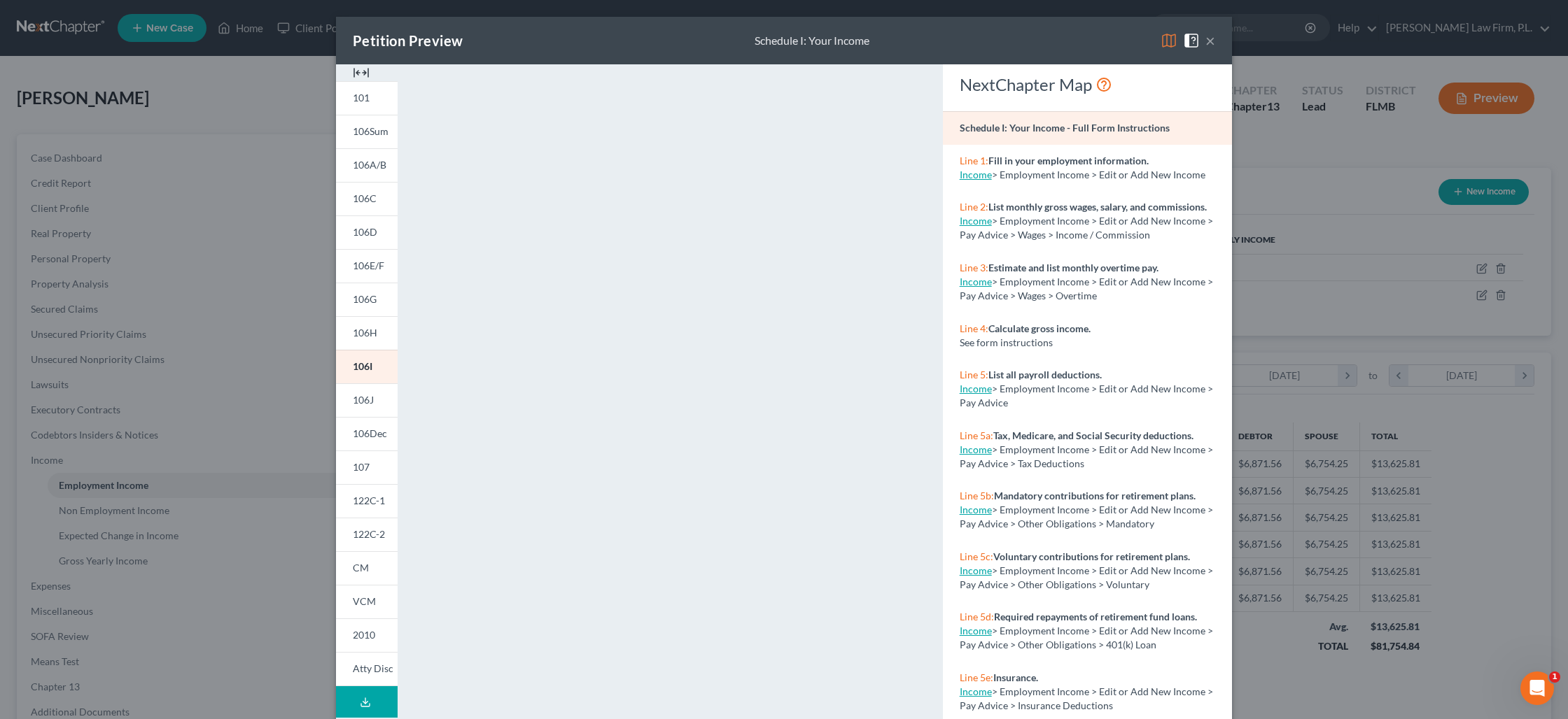
scroll to position [69, 0]
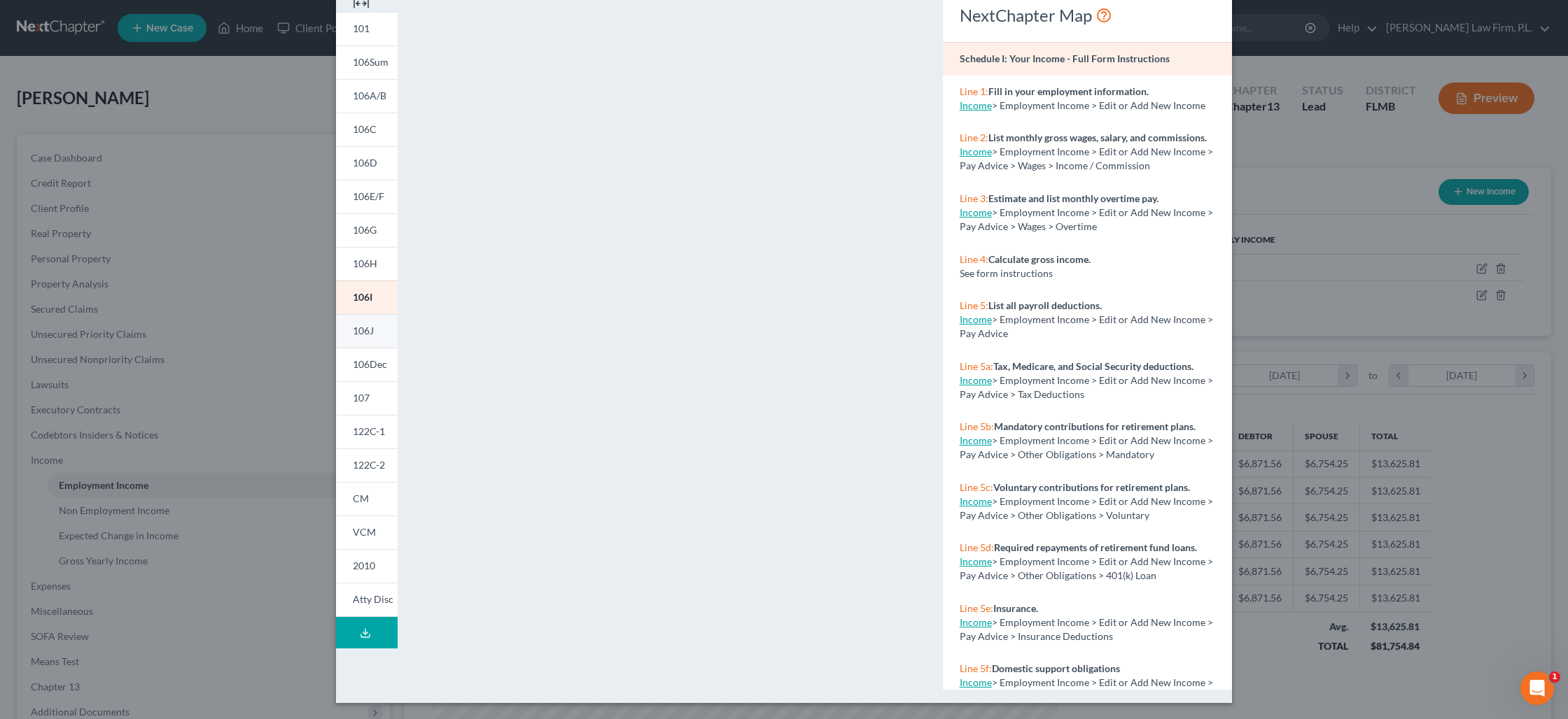
click at [367, 336] on link "106J" at bounding box center [367, 331] width 62 height 34
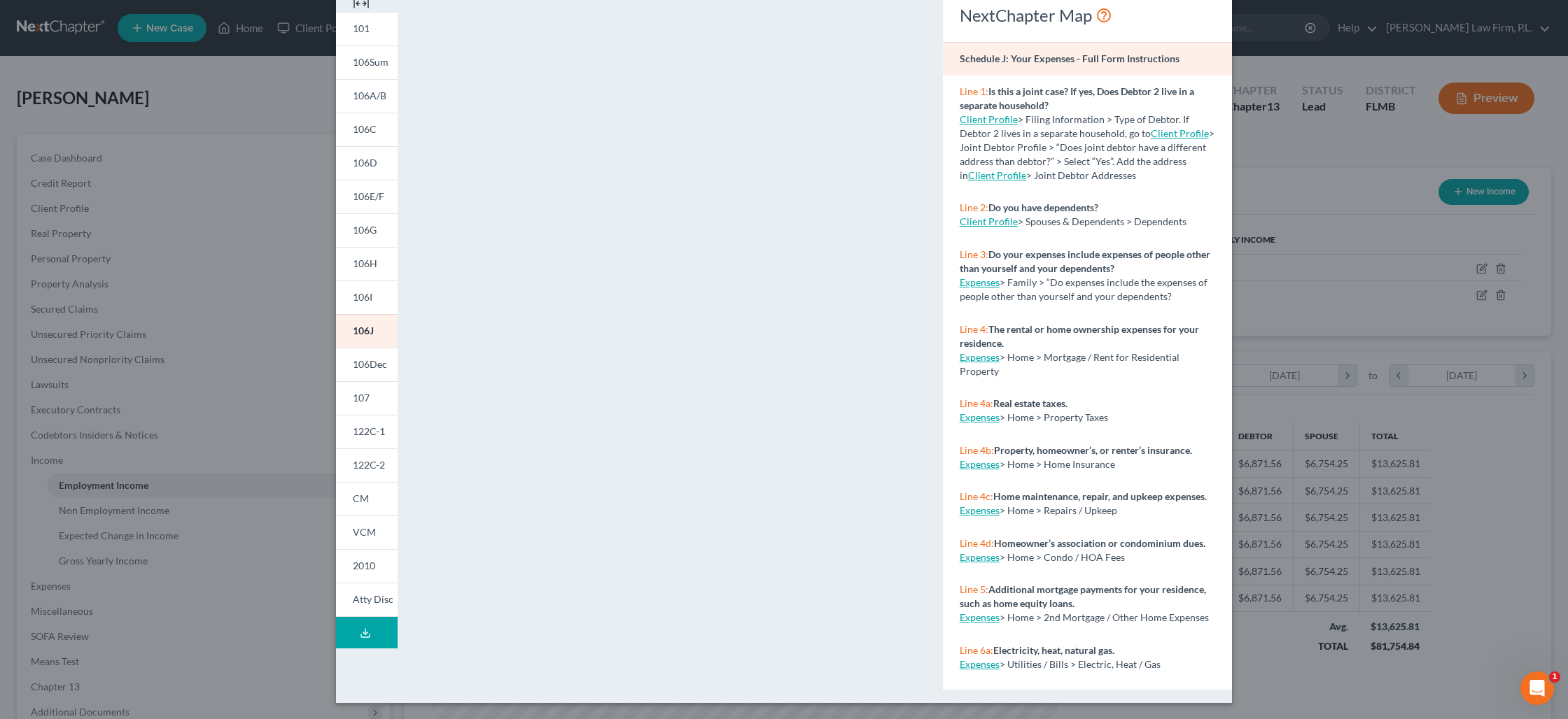
click at [208, 380] on div "Petition Preview Schedule J: Your Expenses × 101 106Sum 106A/B 106C 106D 106E/F…" at bounding box center [784, 359] width 1568 height 719
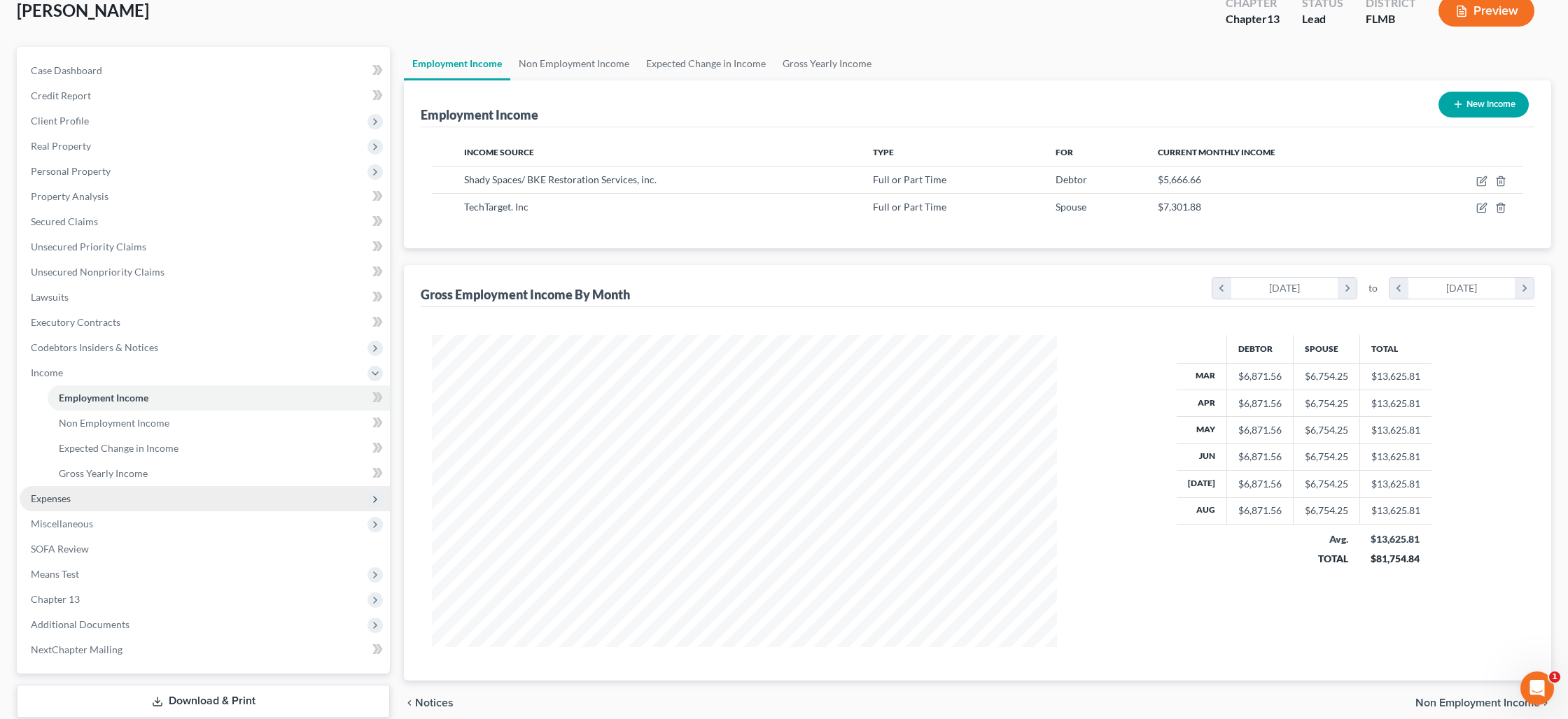
scroll to position [99, 0]
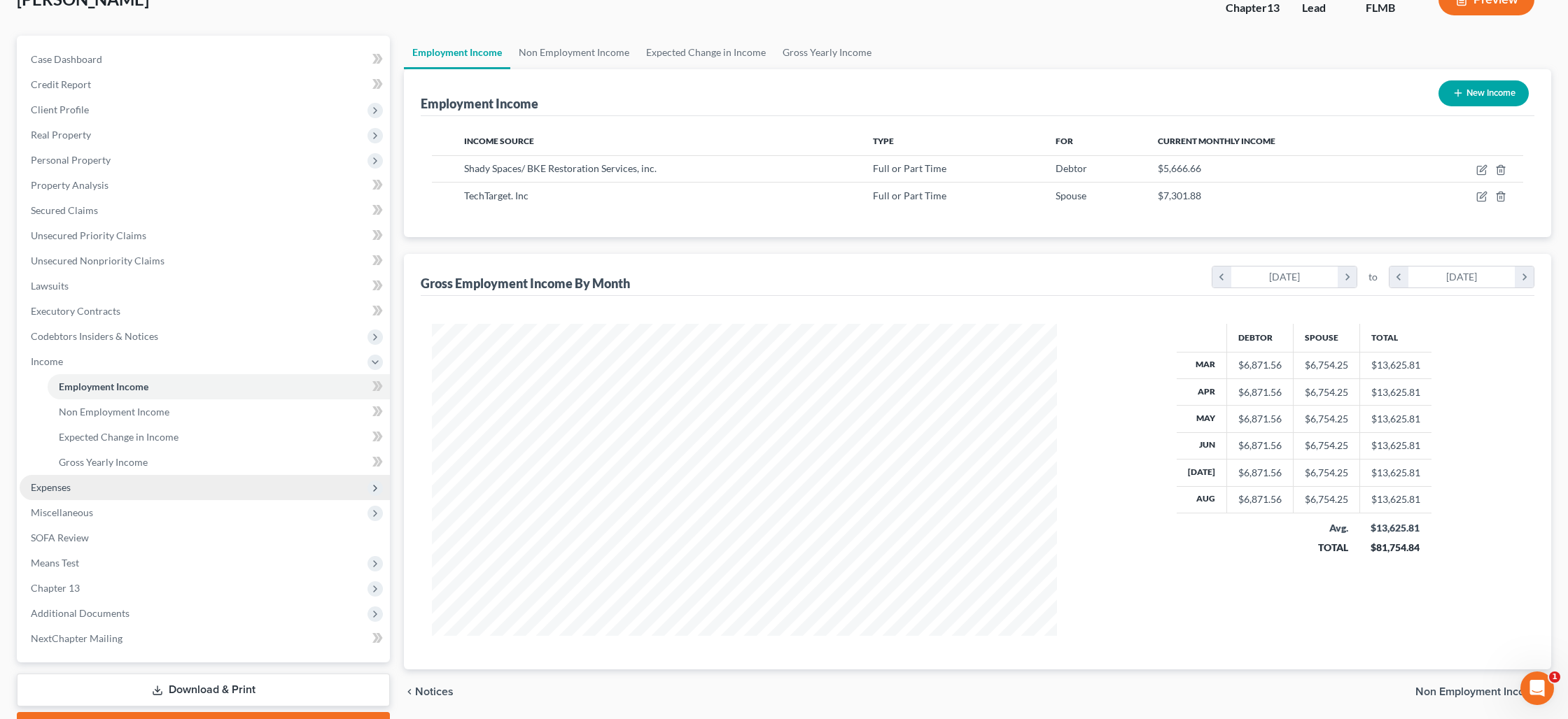
click at [181, 484] on span "Expenses" at bounding box center [205, 488] width 370 height 25
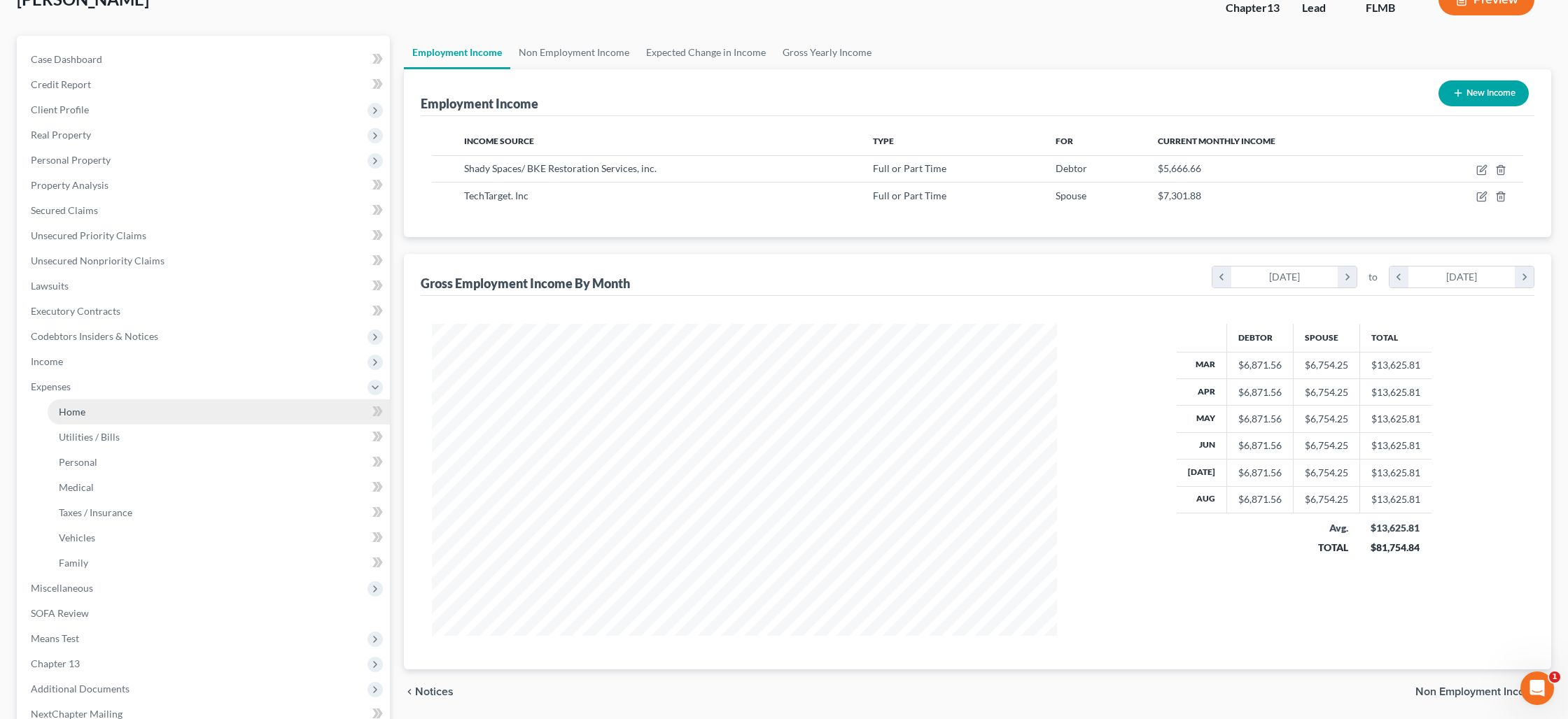
click at [179, 414] on link "Home" at bounding box center [218, 412] width 342 height 25
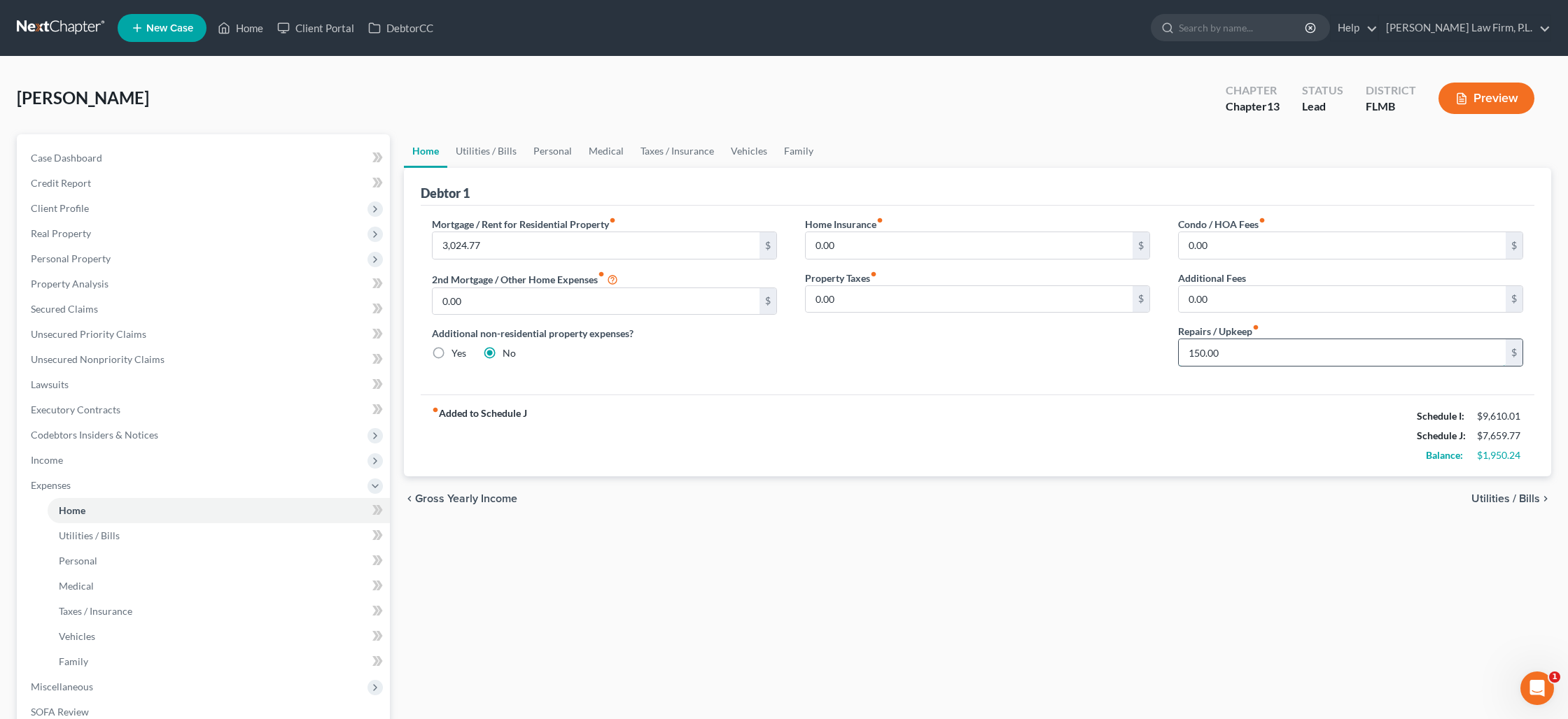
click at [1199, 343] on input "150.00" at bounding box center [1342, 352] width 327 height 26
click at [498, 152] on link "Utilities / Bills" at bounding box center [486, 151] width 77 height 34
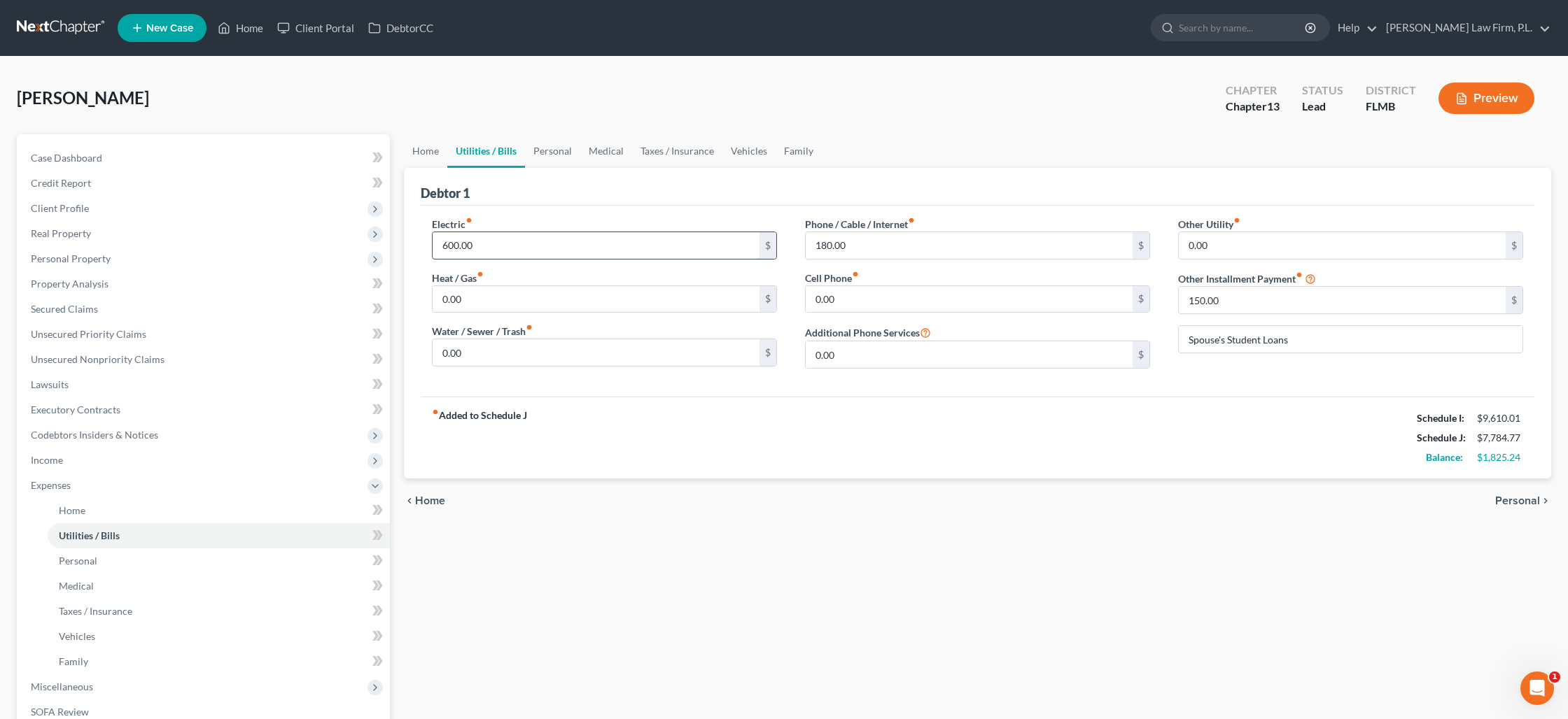
click at [486, 239] on input "600.00" at bounding box center [596, 245] width 327 height 26
click at [558, 153] on link "Personal" at bounding box center [552, 151] width 55 height 34
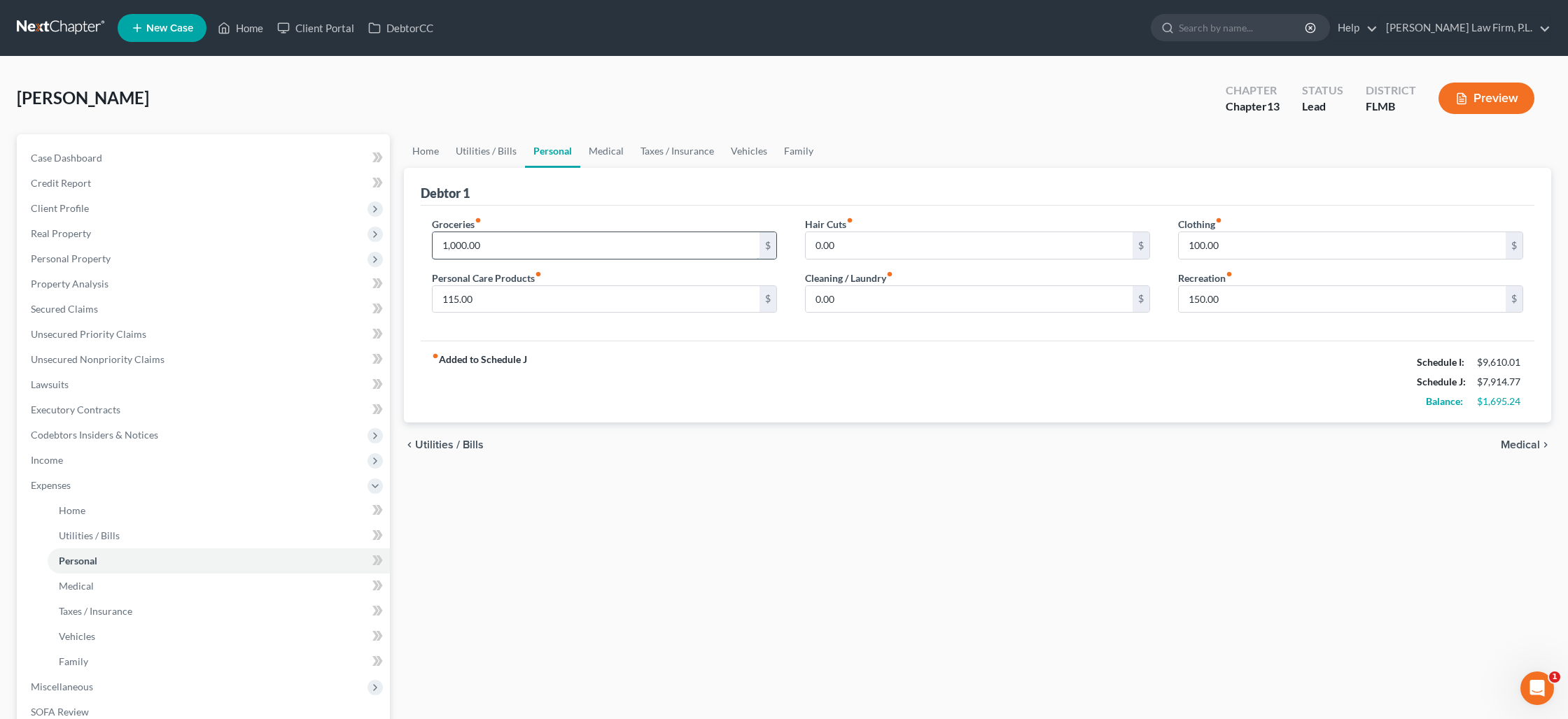
click at [533, 241] on input "1,000.00" at bounding box center [596, 245] width 327 height 26
click at [599, 148] on link "Medical" at bounding box center [606, 151] width 52 height 34
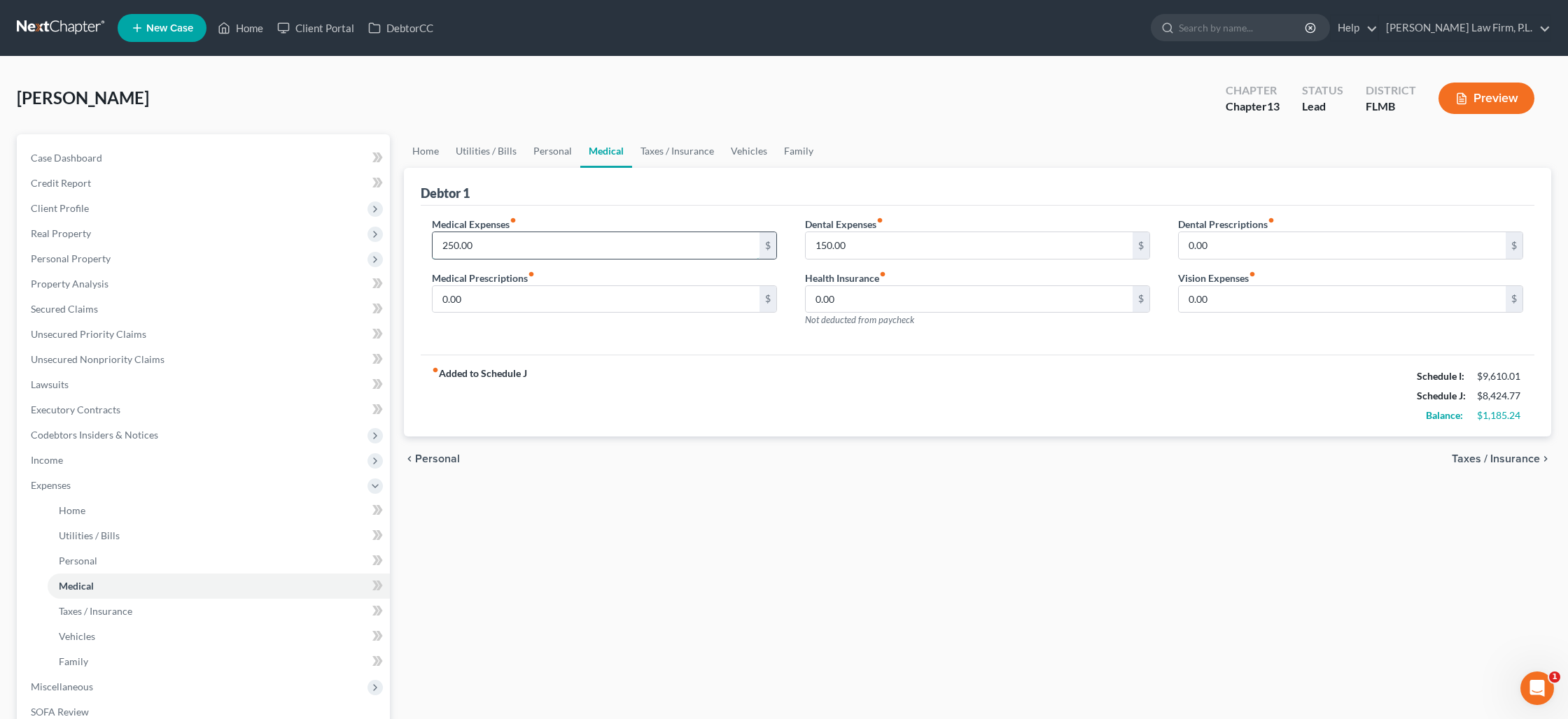
click at [528, 242] on input "250.00" at bounding box center [596, 245] width 327 height 26
click at [673, 153] on link "Taxes / Insurance" at bounding box center [677, 151] width 90 height 34
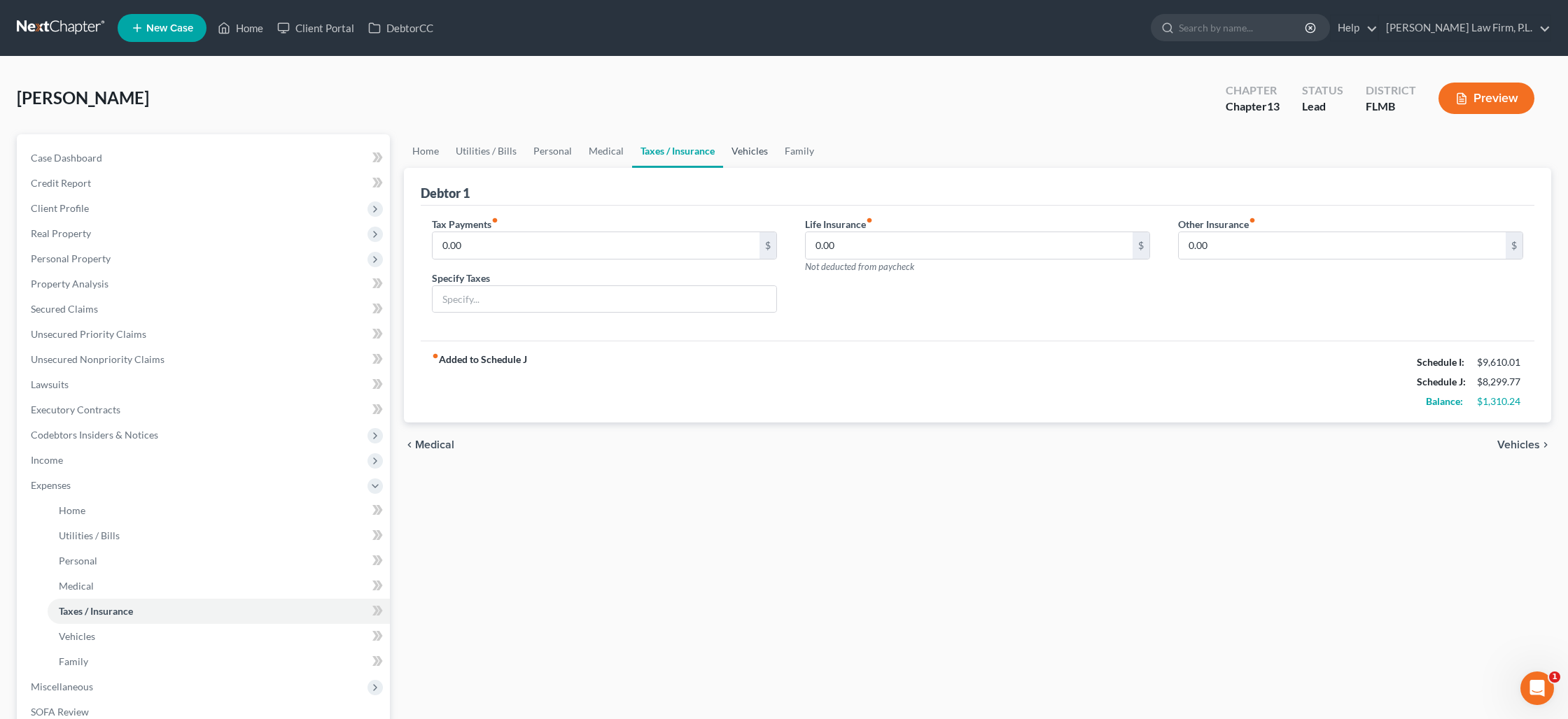
click at [748, 155] on link "Vehicles" at bounding box center [749, 151] width 53 height 34
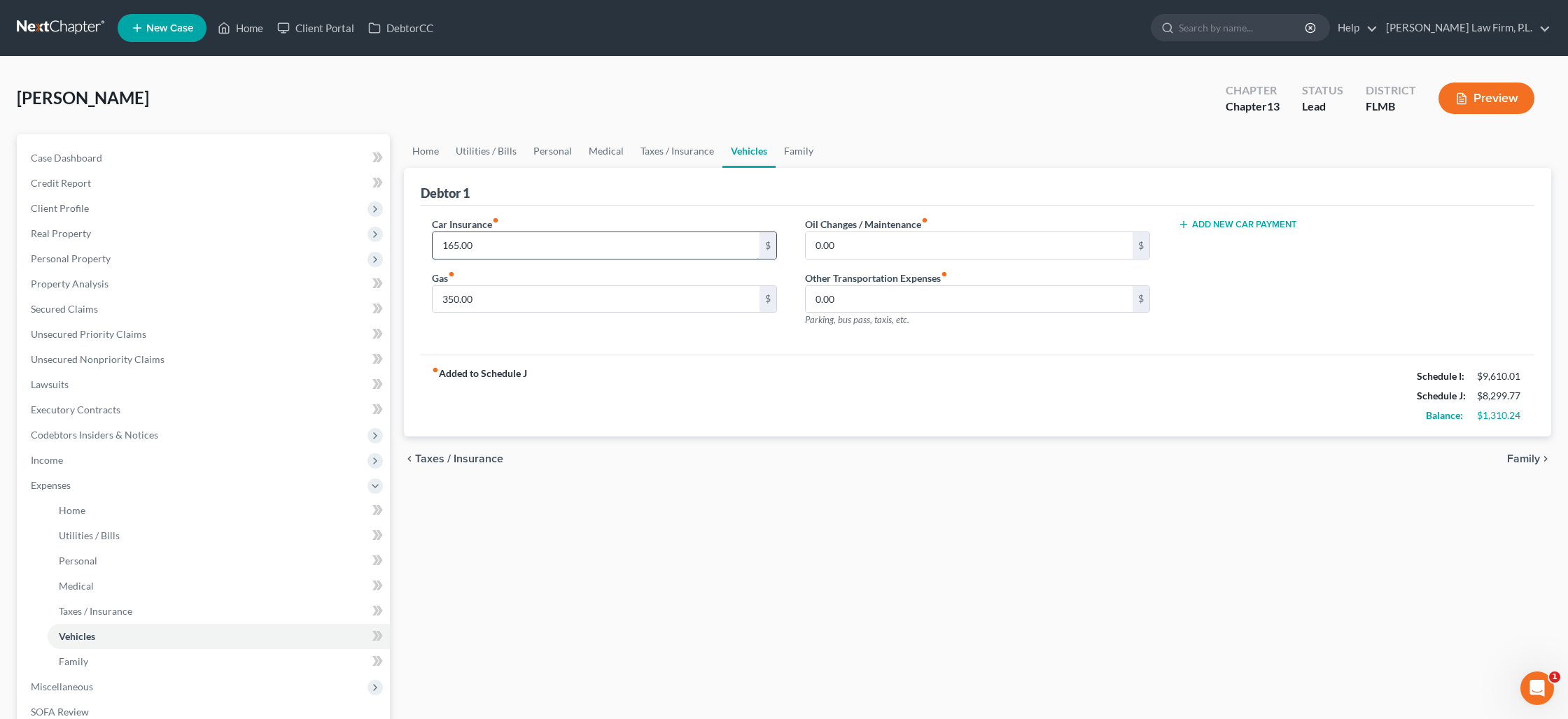
click at [546, 245] on input "165.00" at bounding box center [596, 245] width 327 height 26
click at [793, 150] on link "Family" at bounding box center [799, 151] width 46 height 34
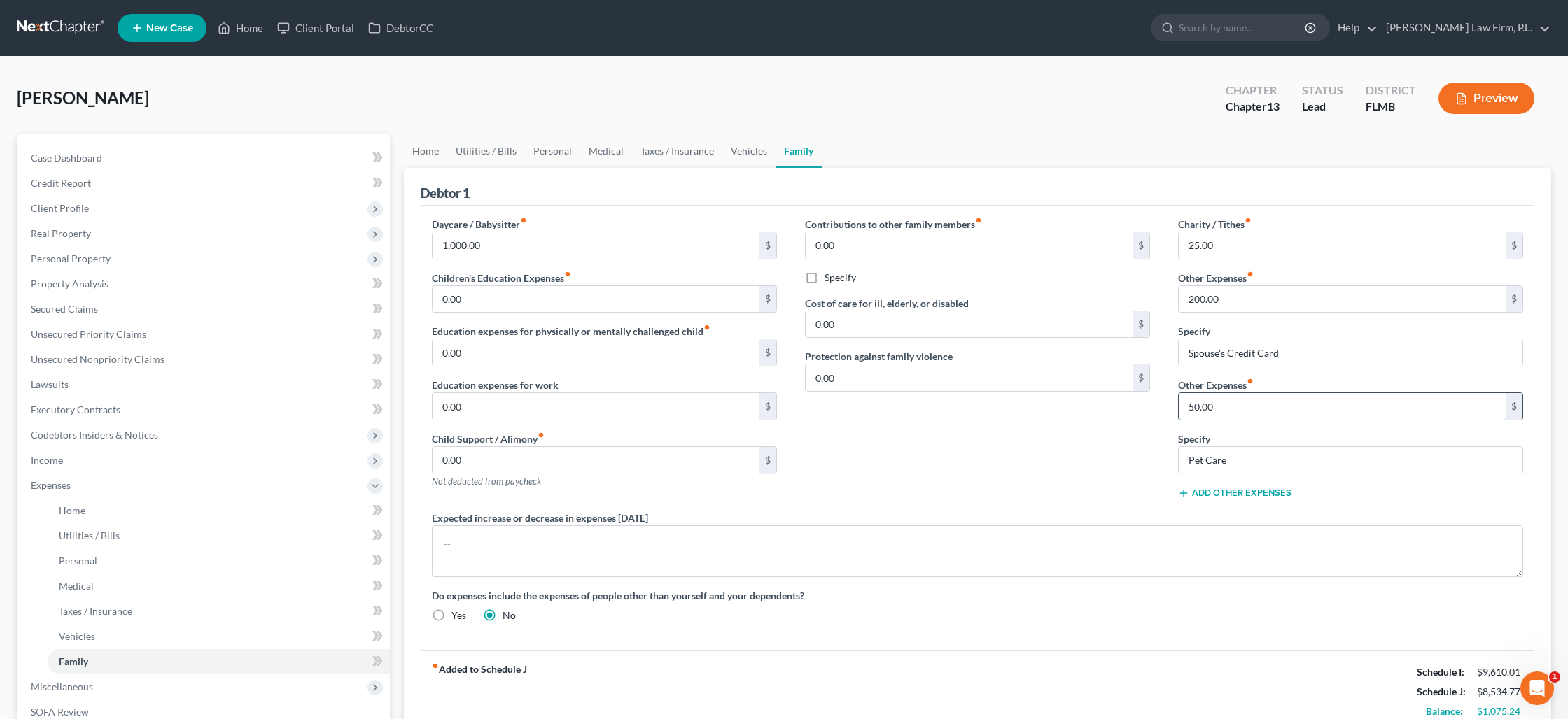
click at [1217, 406] on input "50.00" at bounding box center [1342, 406] width 327 height 26
click at [557, 152] on link "Personal" at bounding box center [552, 151] width 55 height 34
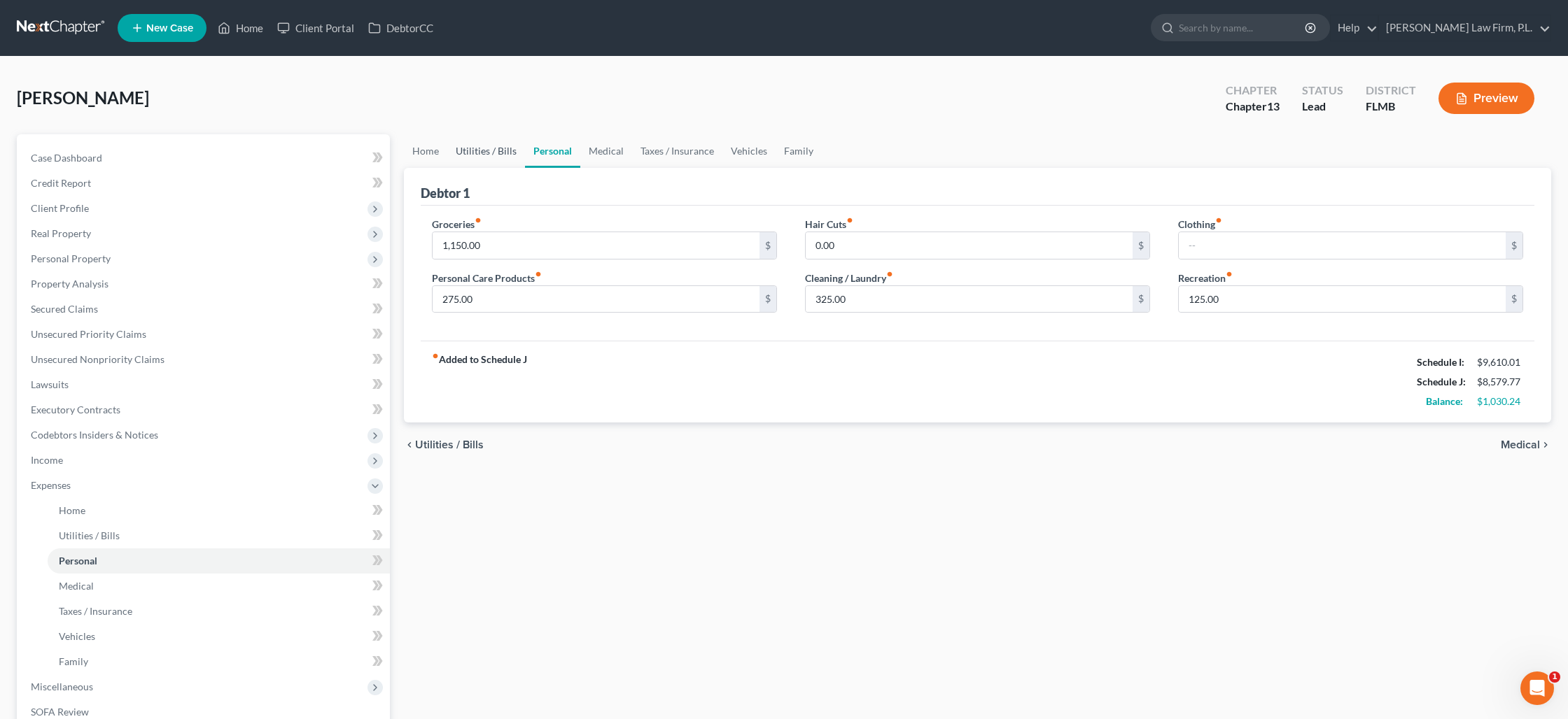
click at [493, 150] on link "Utilities / Bills" at bounding box center [486, 151] width 77 height 34
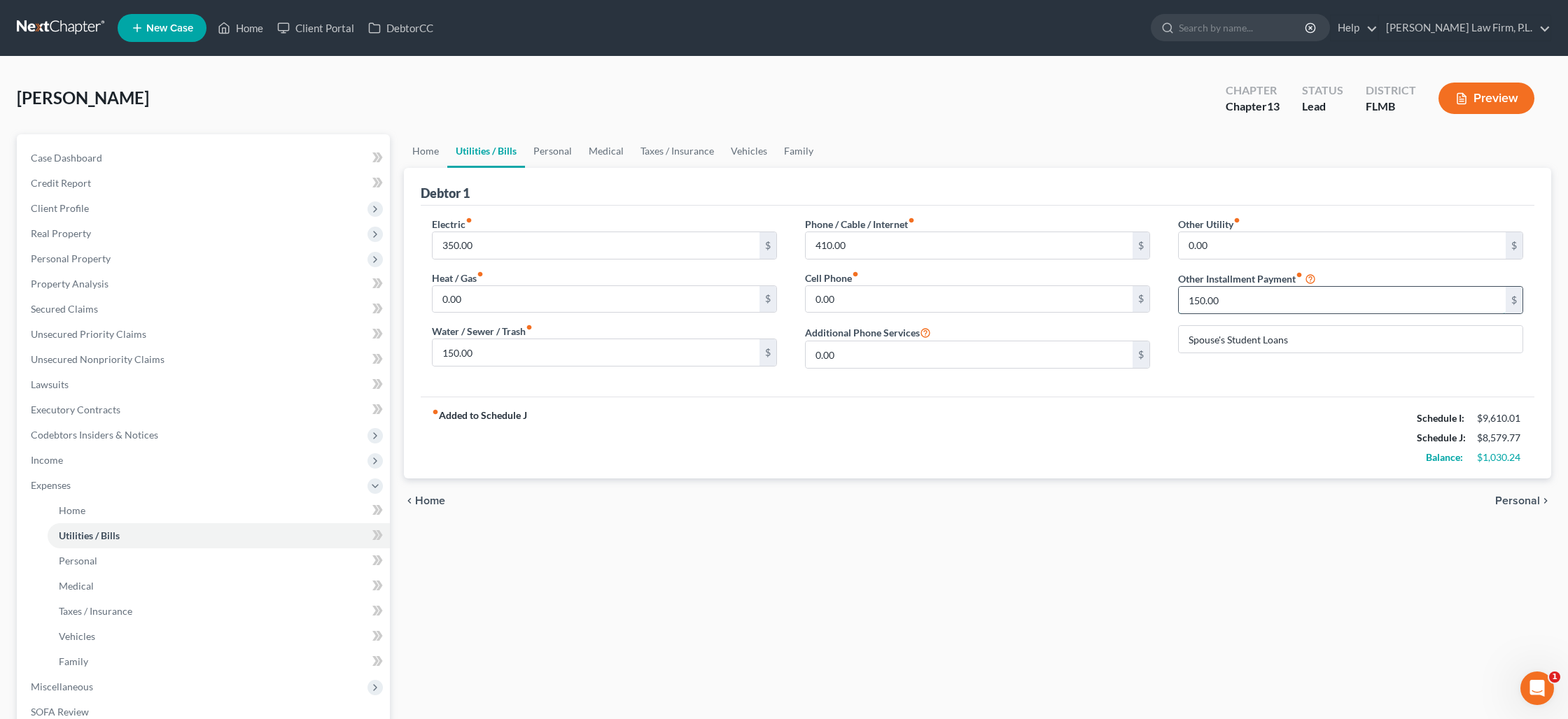
click at [1212, 305] on input "150.00" at bounding box center [1342, 300] width 327 height 26
click at [796, 146] on link "Family" at bounding box center [799, 151] width 46 height 34
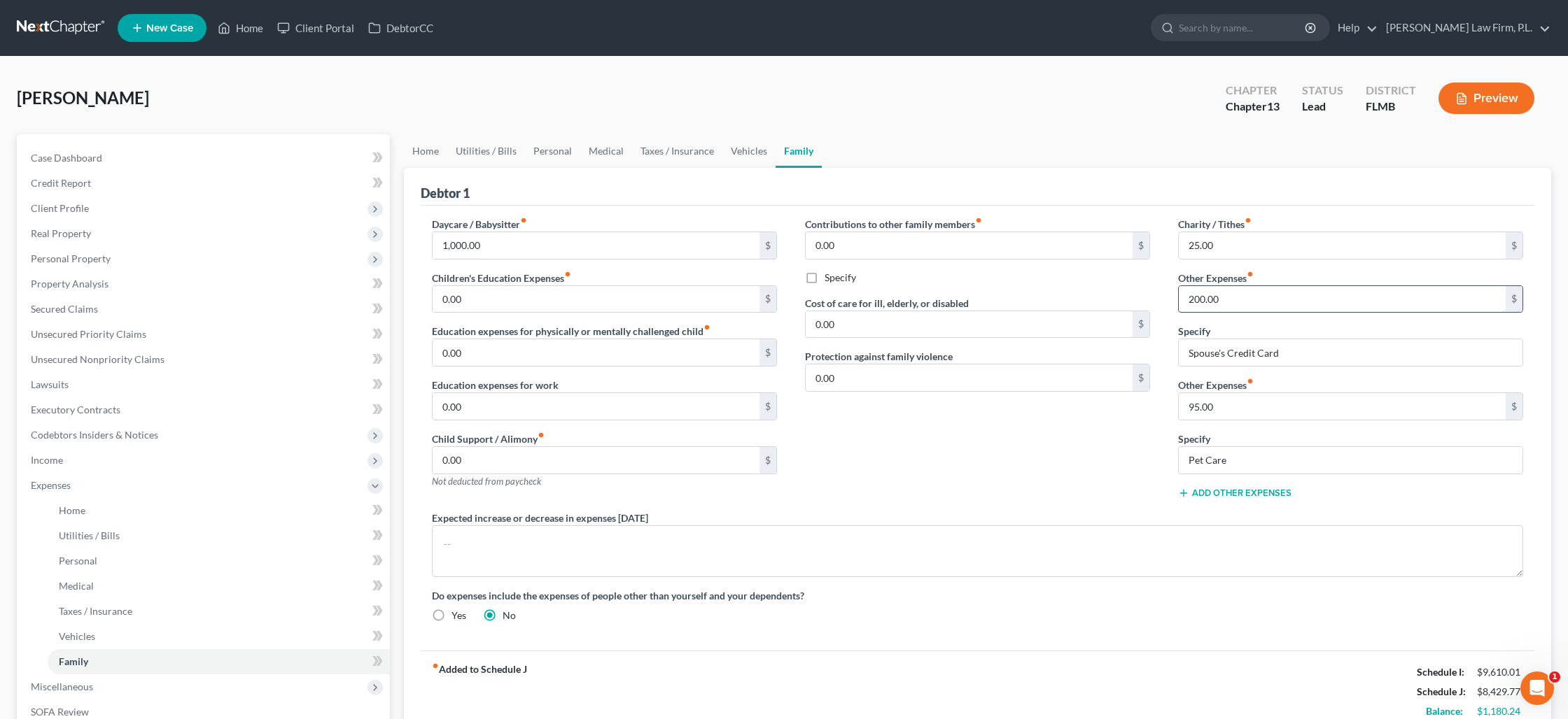
click at [1207, 303] on input "200.00" at bounding box center [1342, 299] width 327 height 26
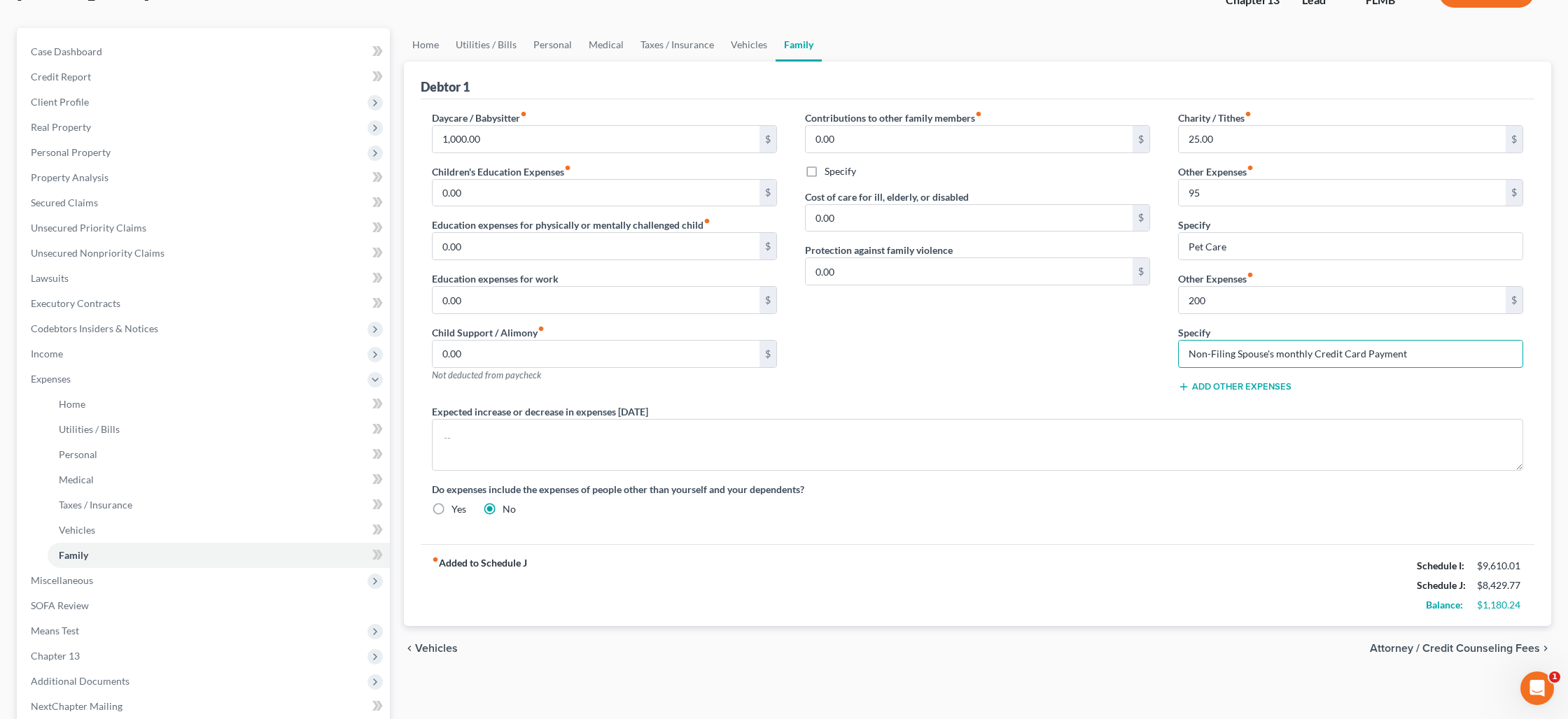
scroll to position [112, 0]
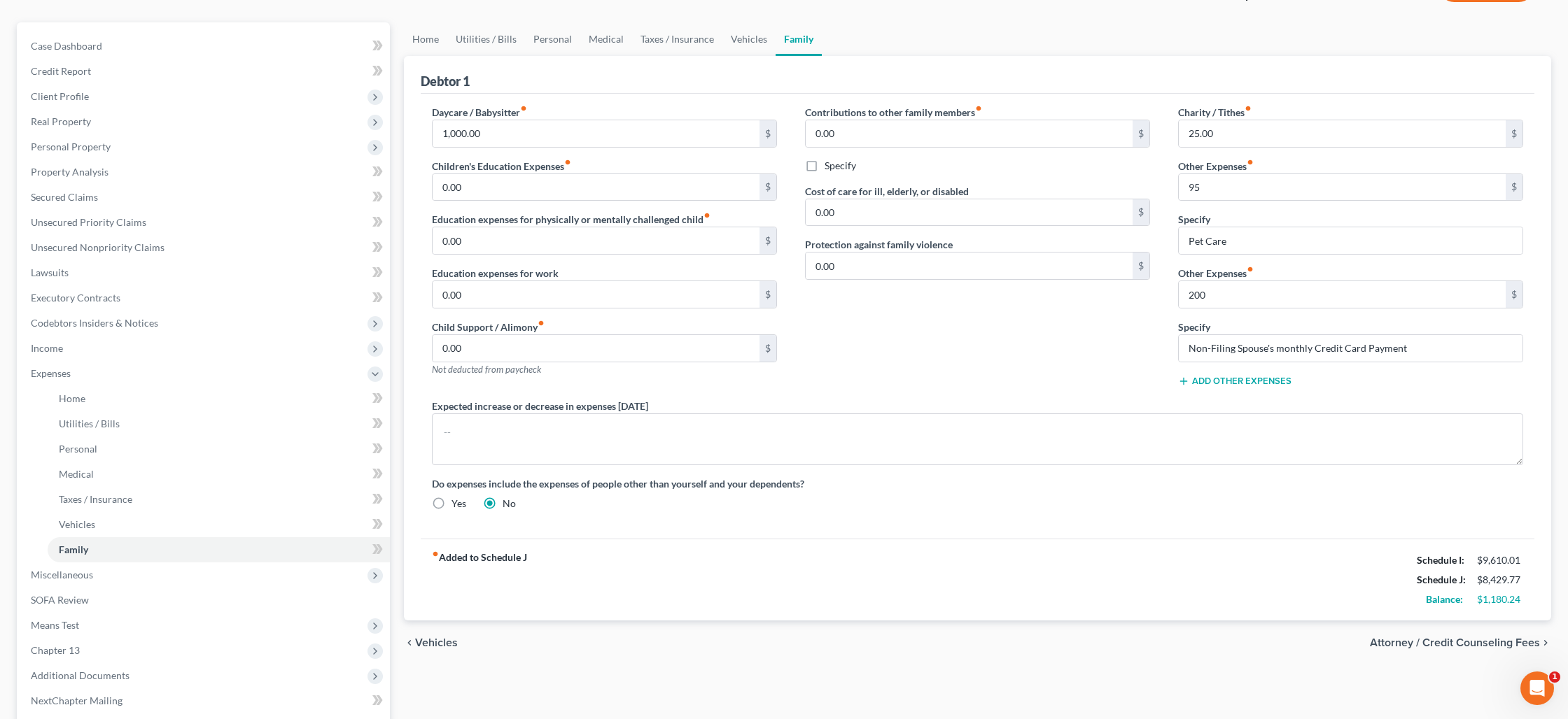
click at [1209, 377] on button "Add Other Expenses" at bounding box center [1234, 381] width 114 height 11
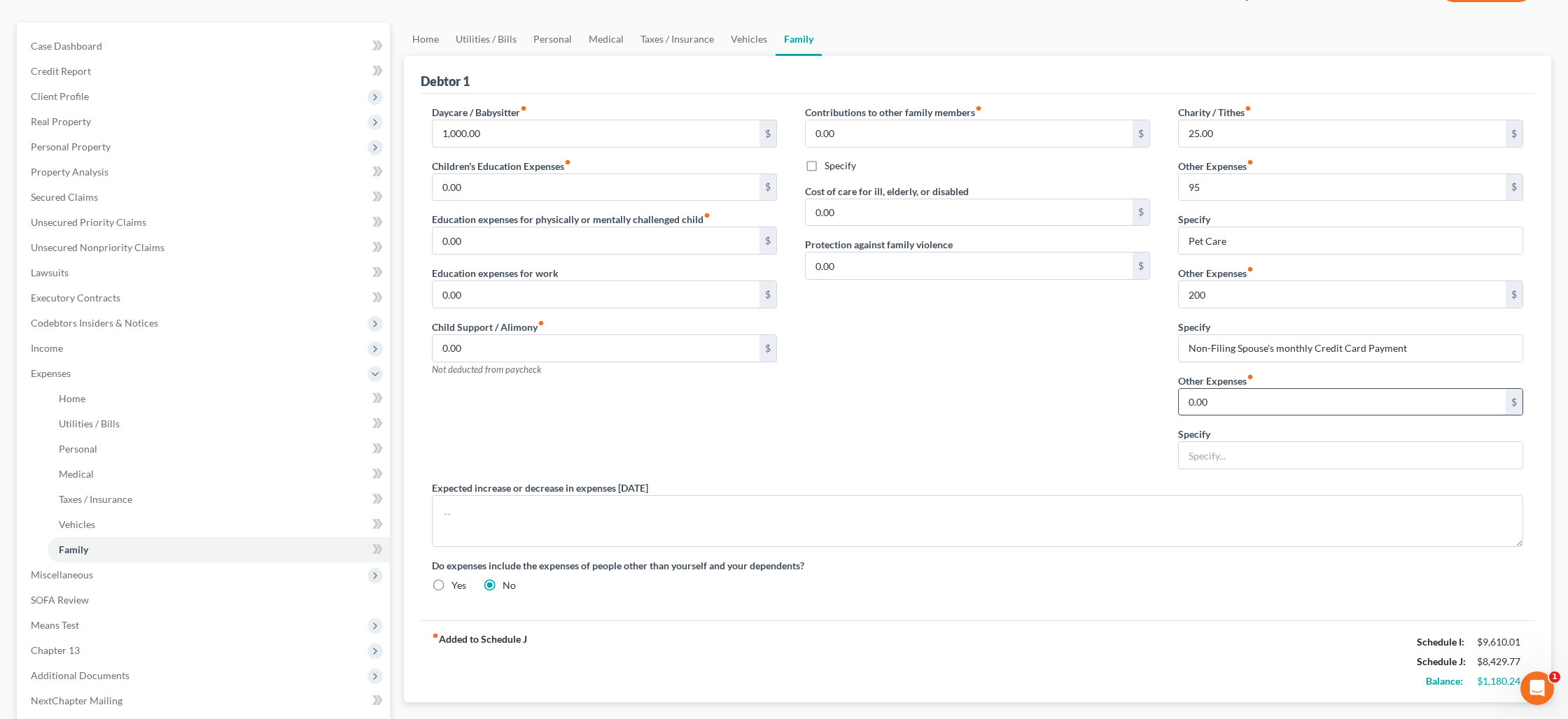
click at [1211, 401] on input "0.00" at bounding box center [1342, 402] width 327 height 26
click at [1453, 351] on input "Non-Filing Spouse's monthly Credit Card Payment" at bounding box center [1351, 348] width 344 height 26
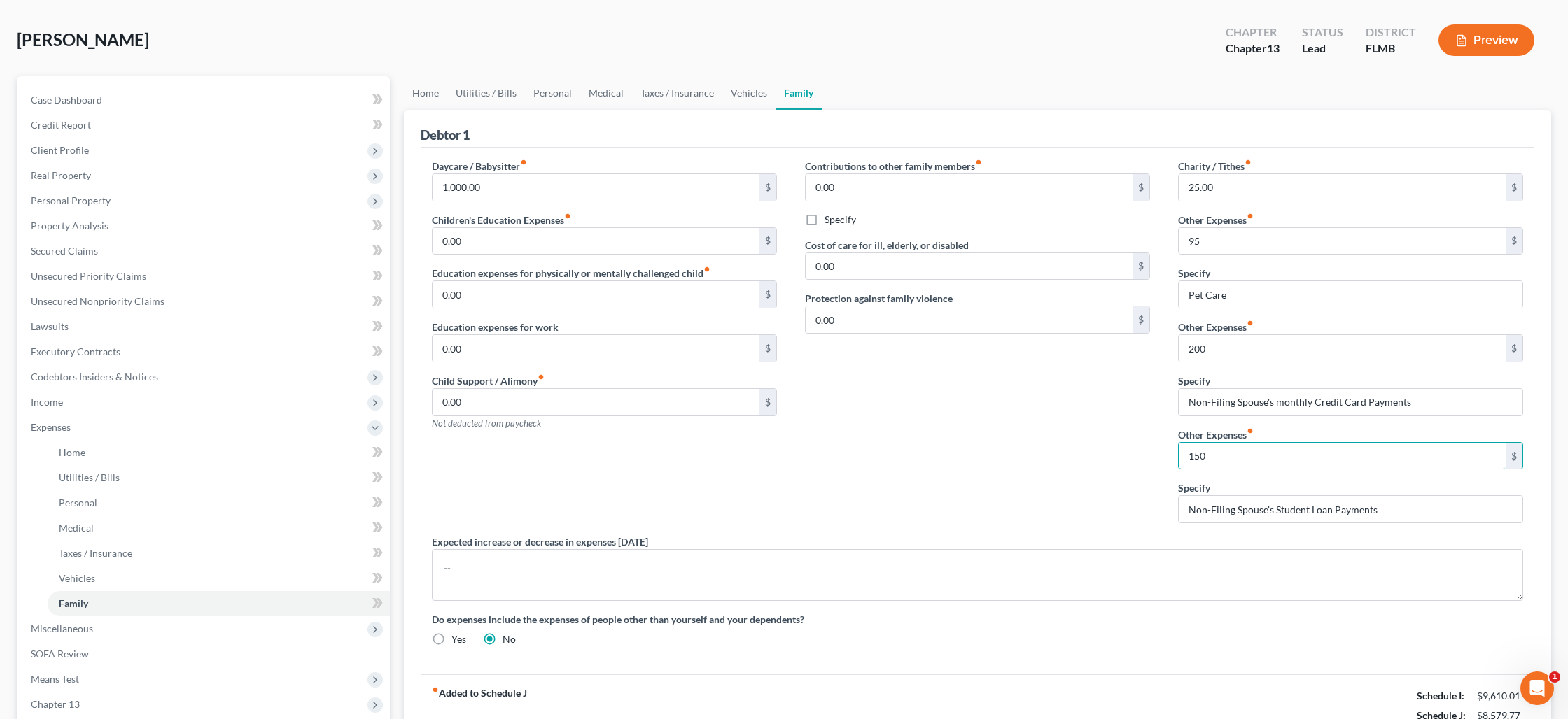
scroll to position [113, 0]
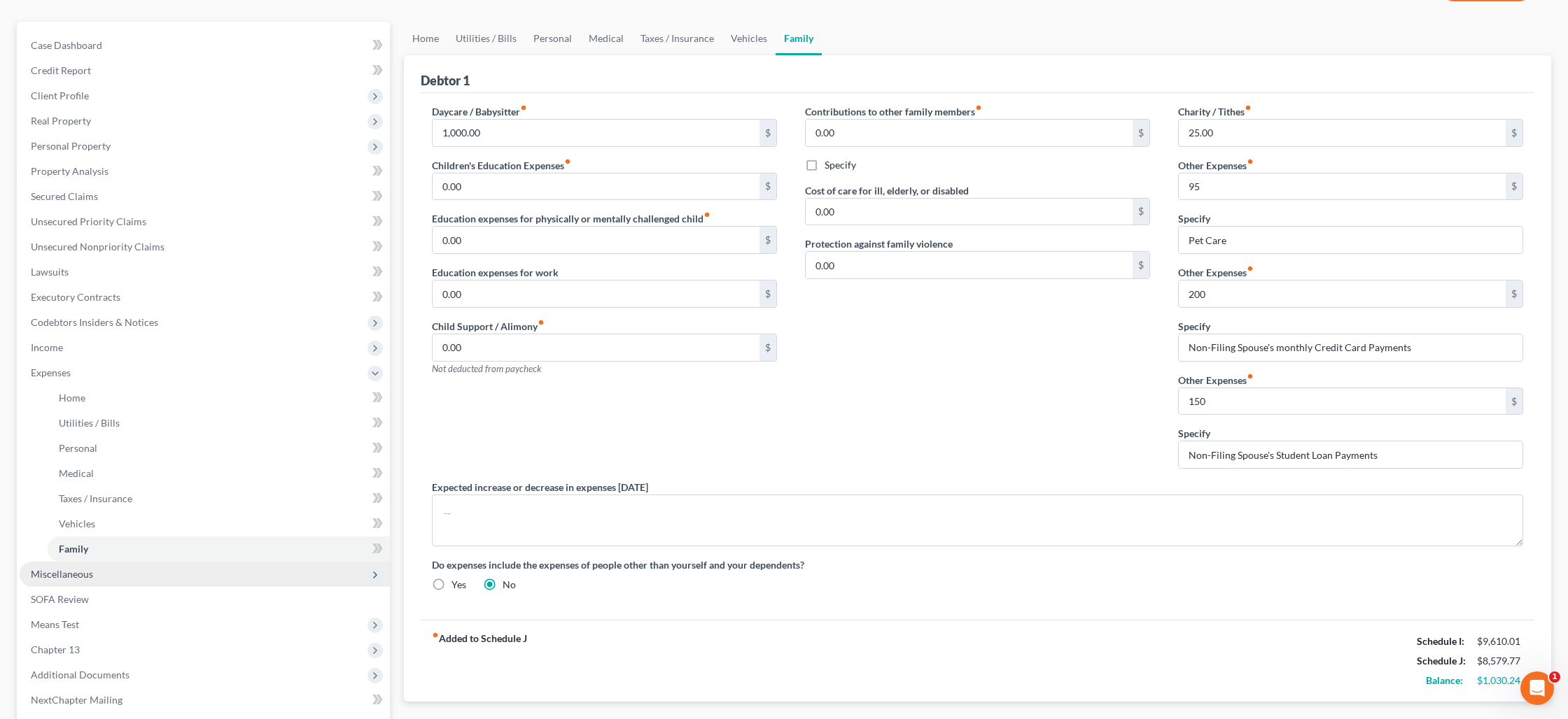
click at [136, 572] on span "Miscellaneous" at bounding box center [205, 574] width 370 height 25
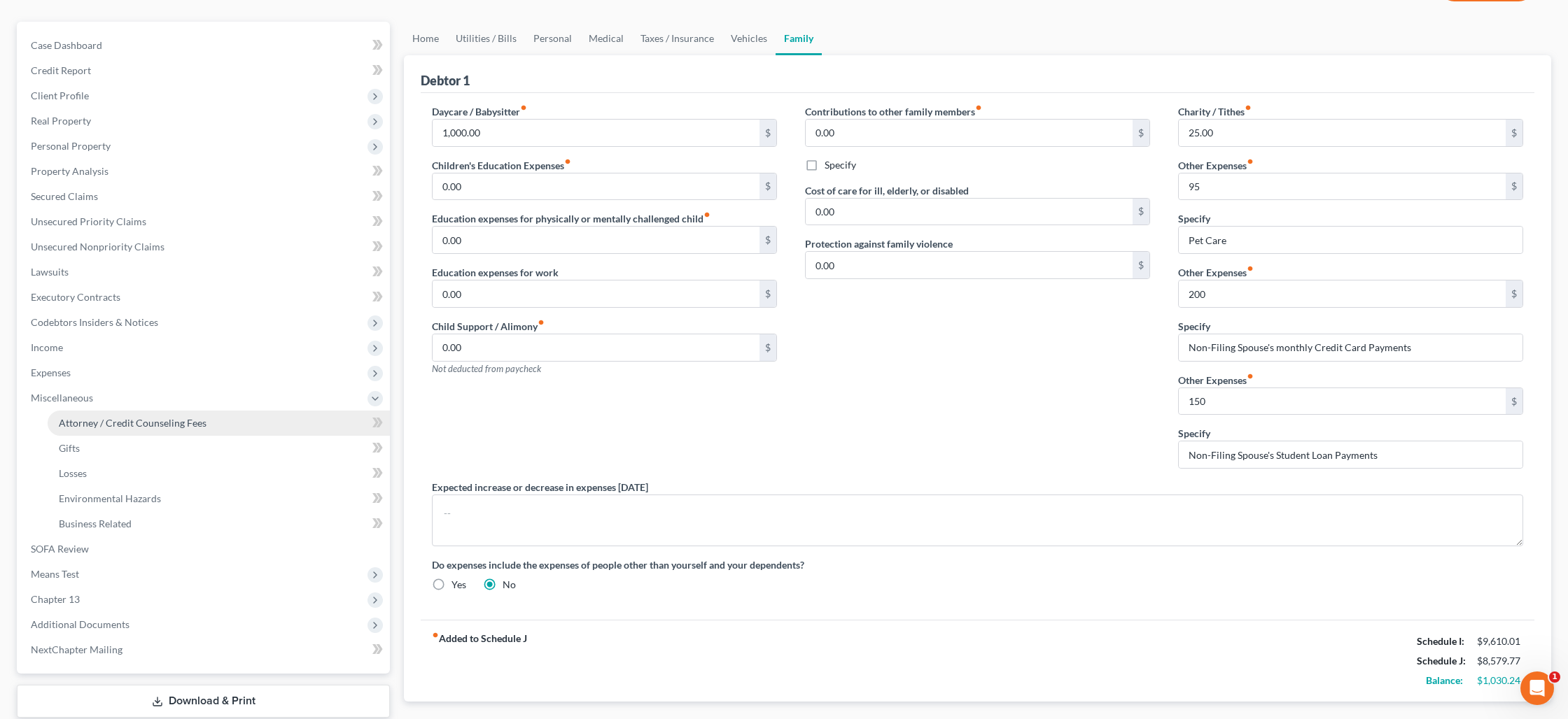
click at [269, 430] on link "Attorney / Credit Counseling Fees" at bounding box center [218, 424] width 342 height 25
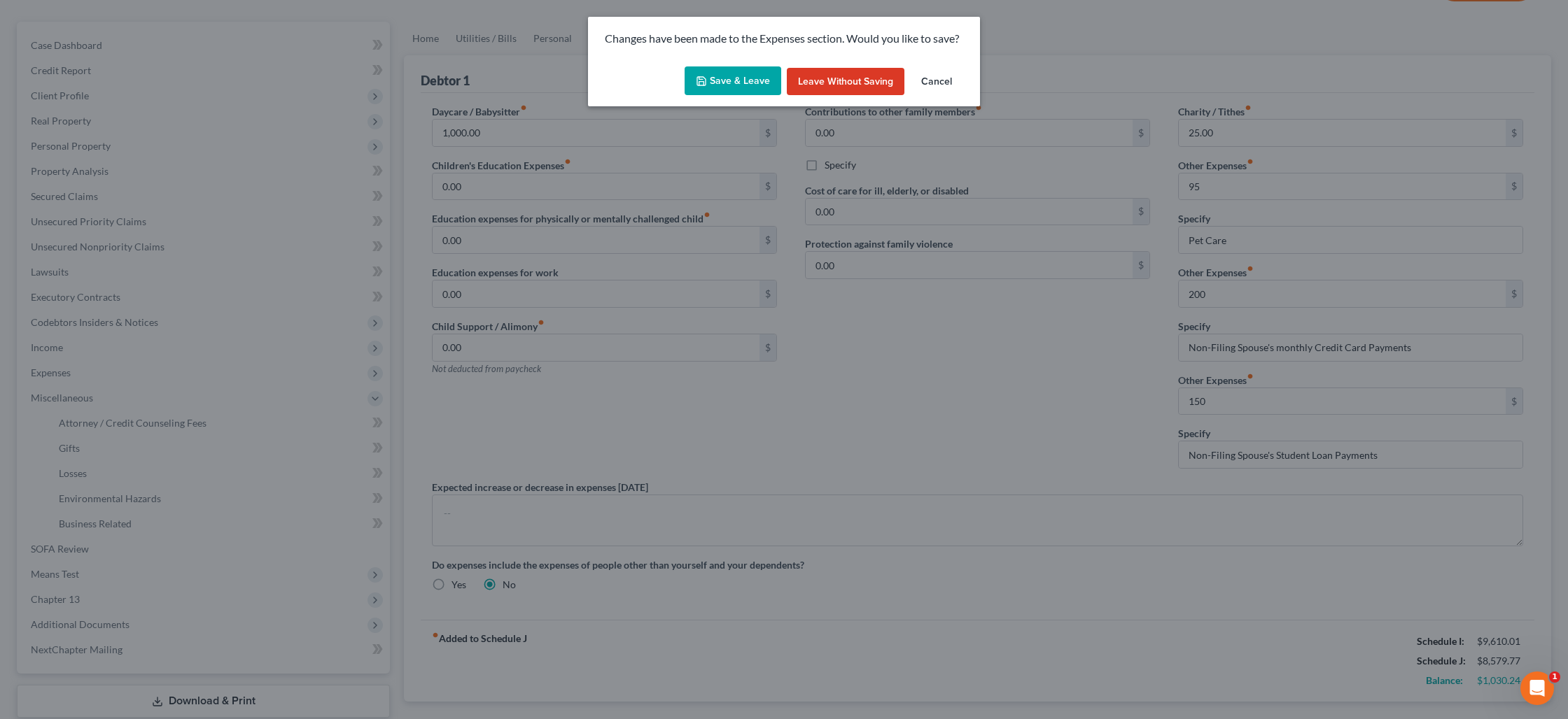
click at [741, 75] on button "Save & Leave" at bounding box center [733, 81] width 96 height 29
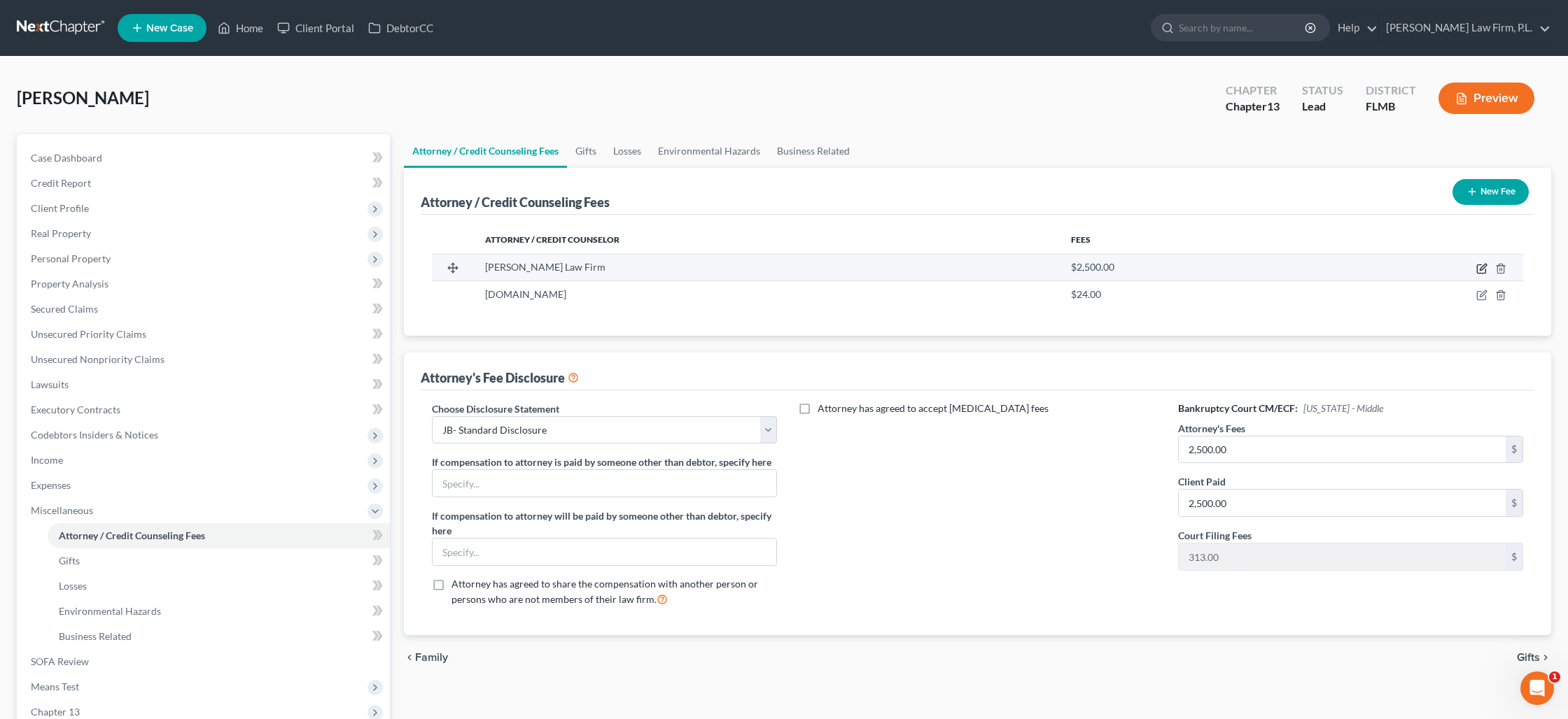
click at [1481, 272] on icon "button" at bounding box center [1482, 268] width 11 height 11
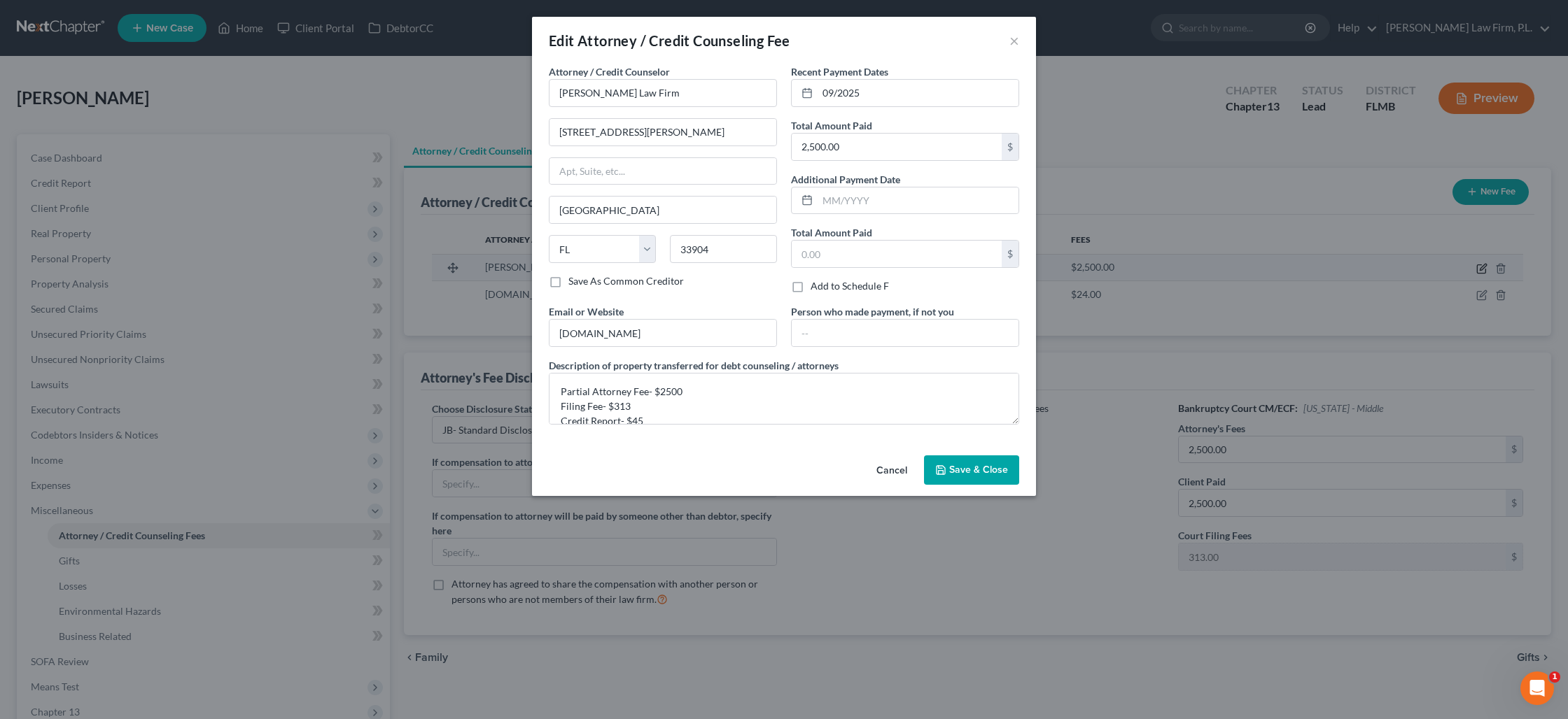
scroll to position [2, 0]
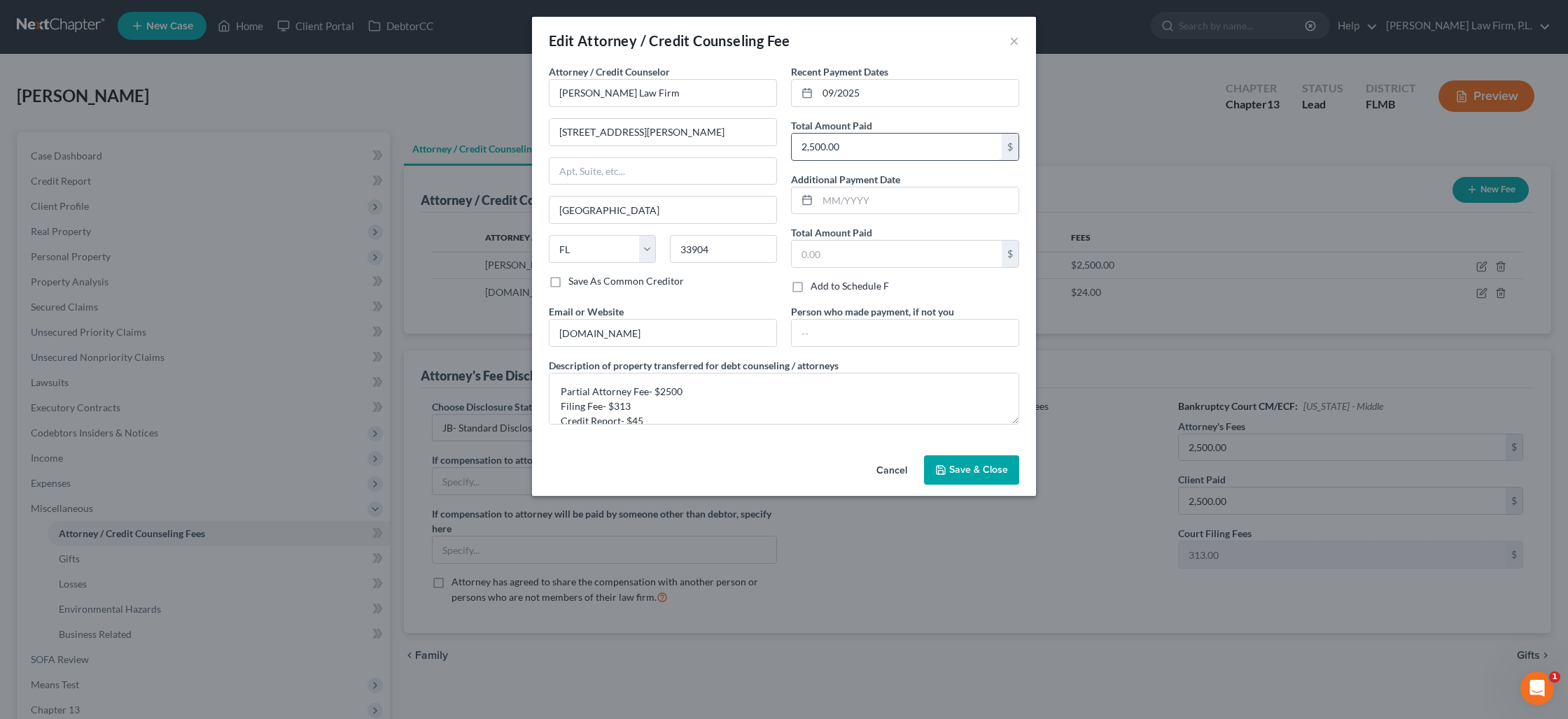
click at [844, 151] on input "2,500.00" at bounding box center [896, 146] width 210 height 26
click at [953, 475] on span "Save & Close" at bounding box center [979, 469] width 59 height 12
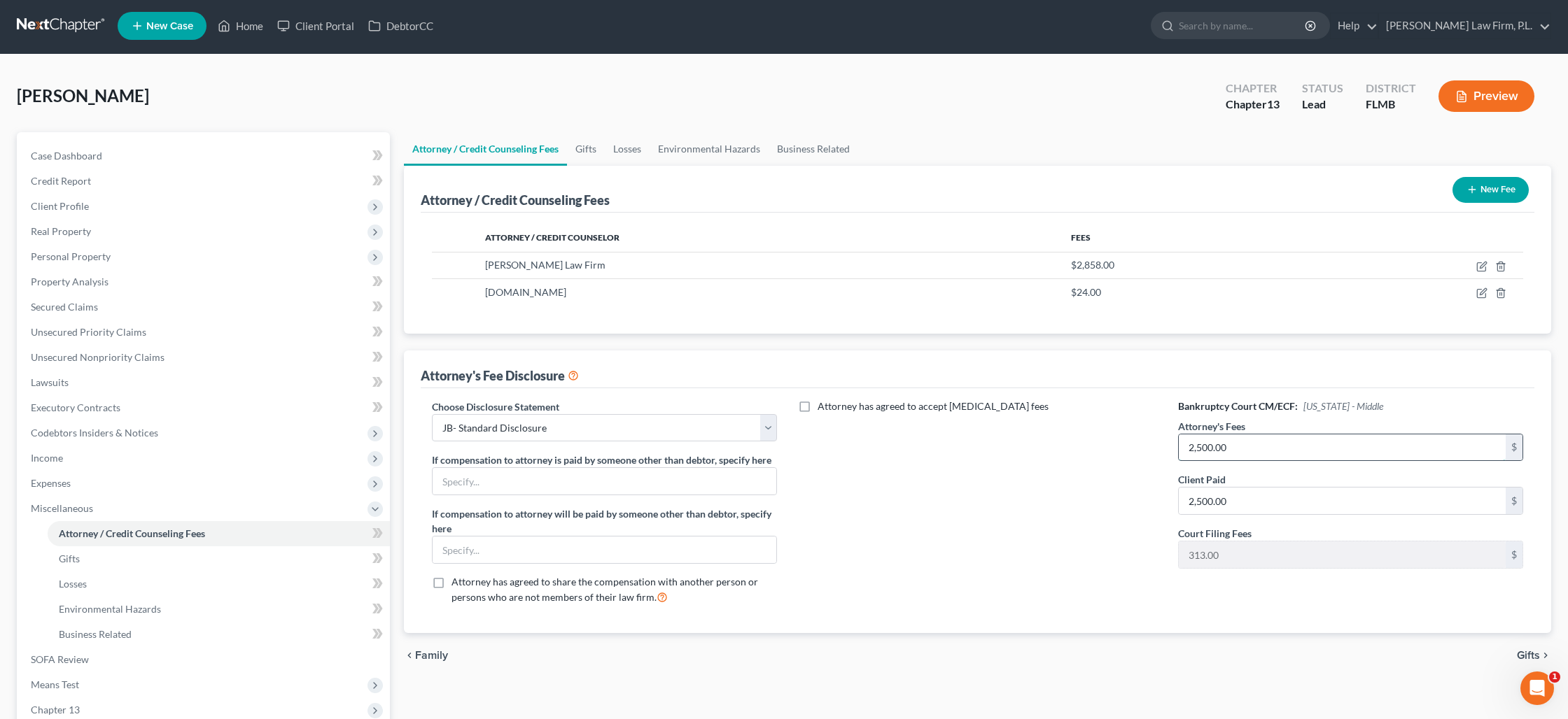
click at [1210, 454] on input "2,500.00" at bounding box center [1342, 447] width 327 height 26
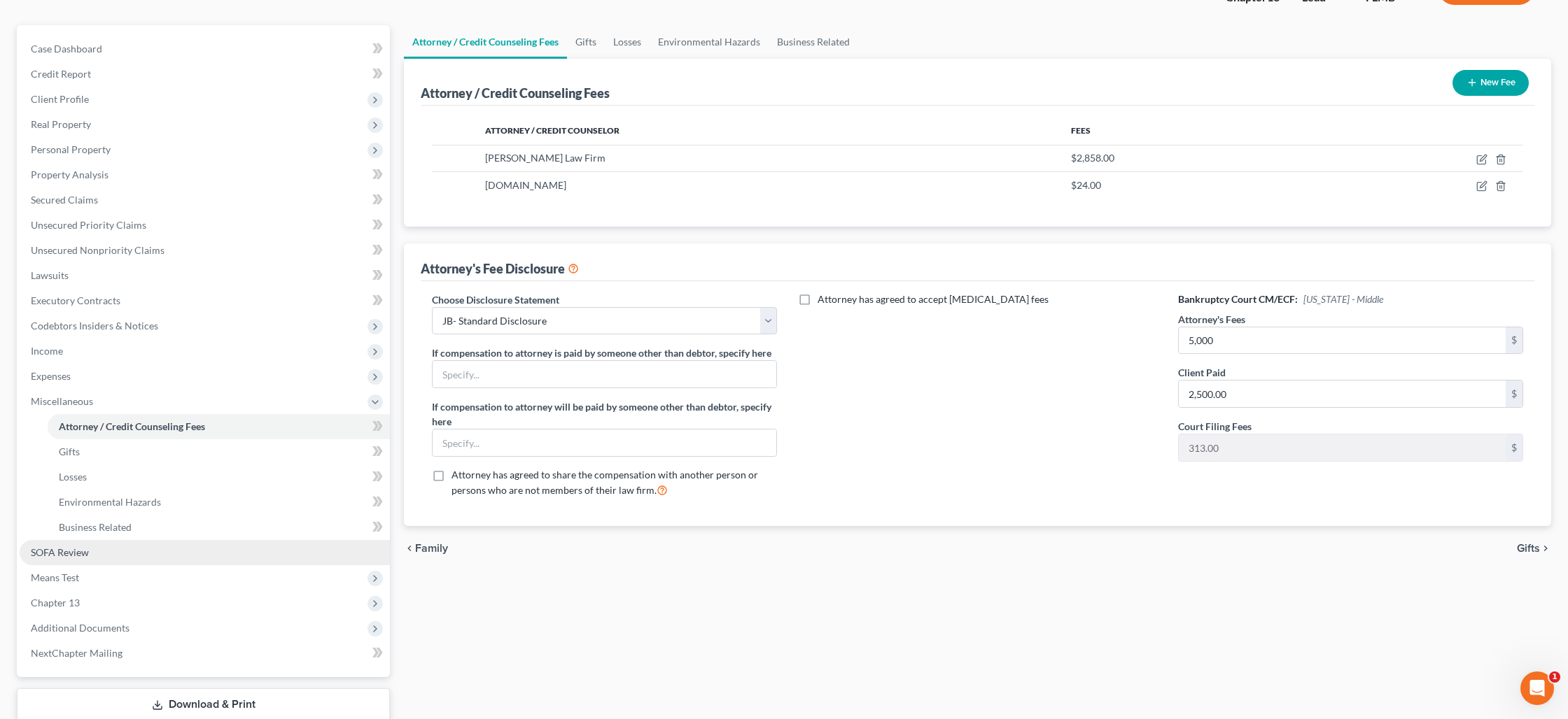
click at [212, 548] on link "SOFA Review" at bounding box center [205, 553] width 370 height 25
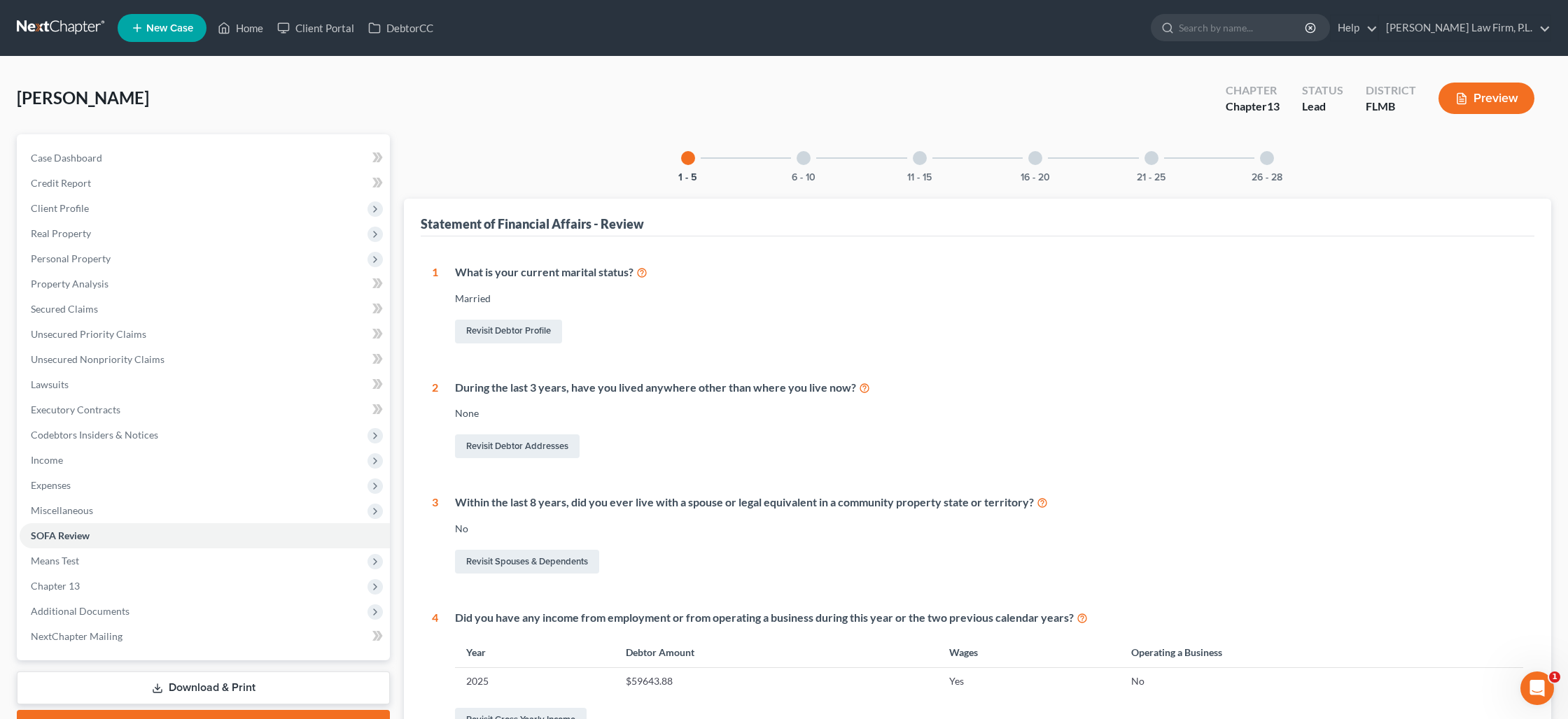
click at [807, 155] on div at bounding box center [803, 157] width 14 height 14
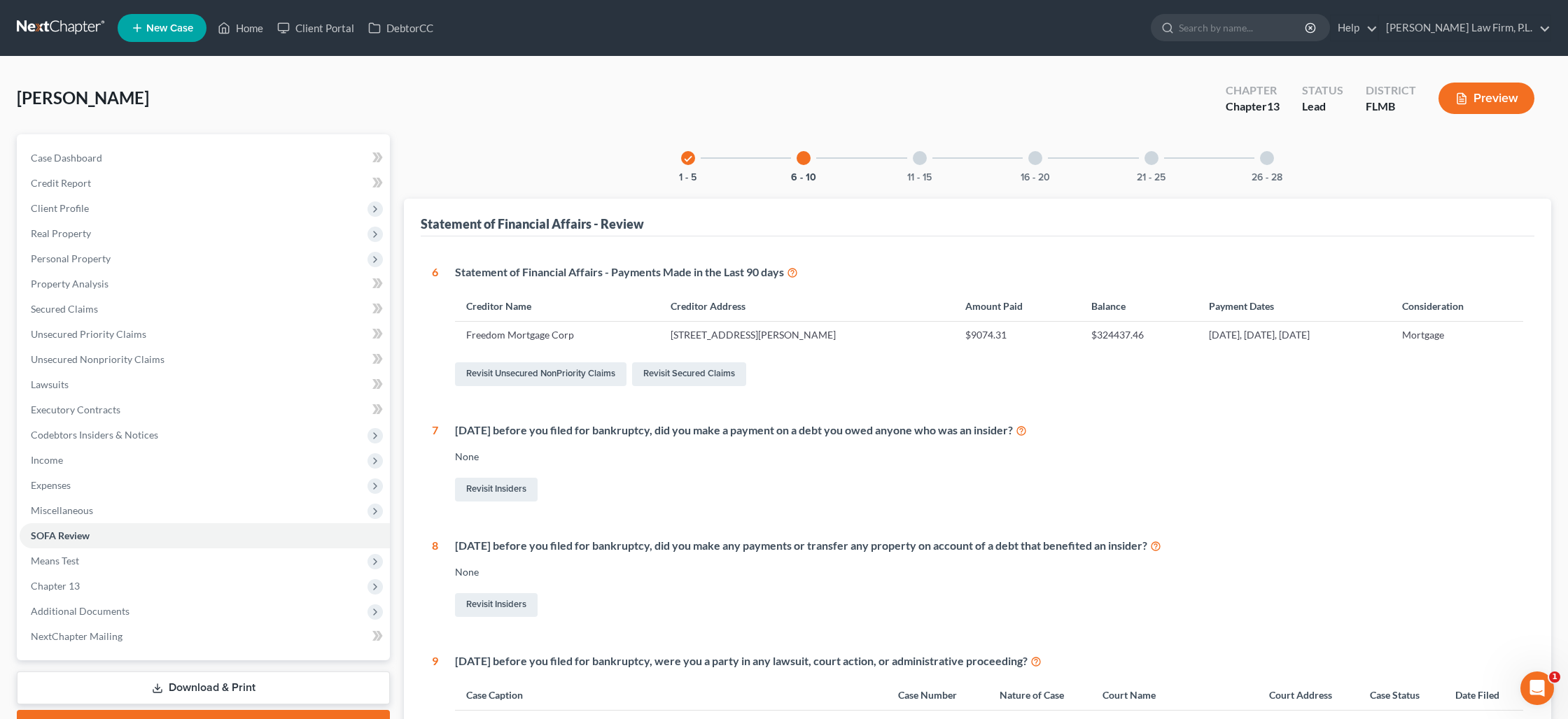
click at [920, 166] on div "11 - 15" at bounding box center [920, 158] width 47 height 47
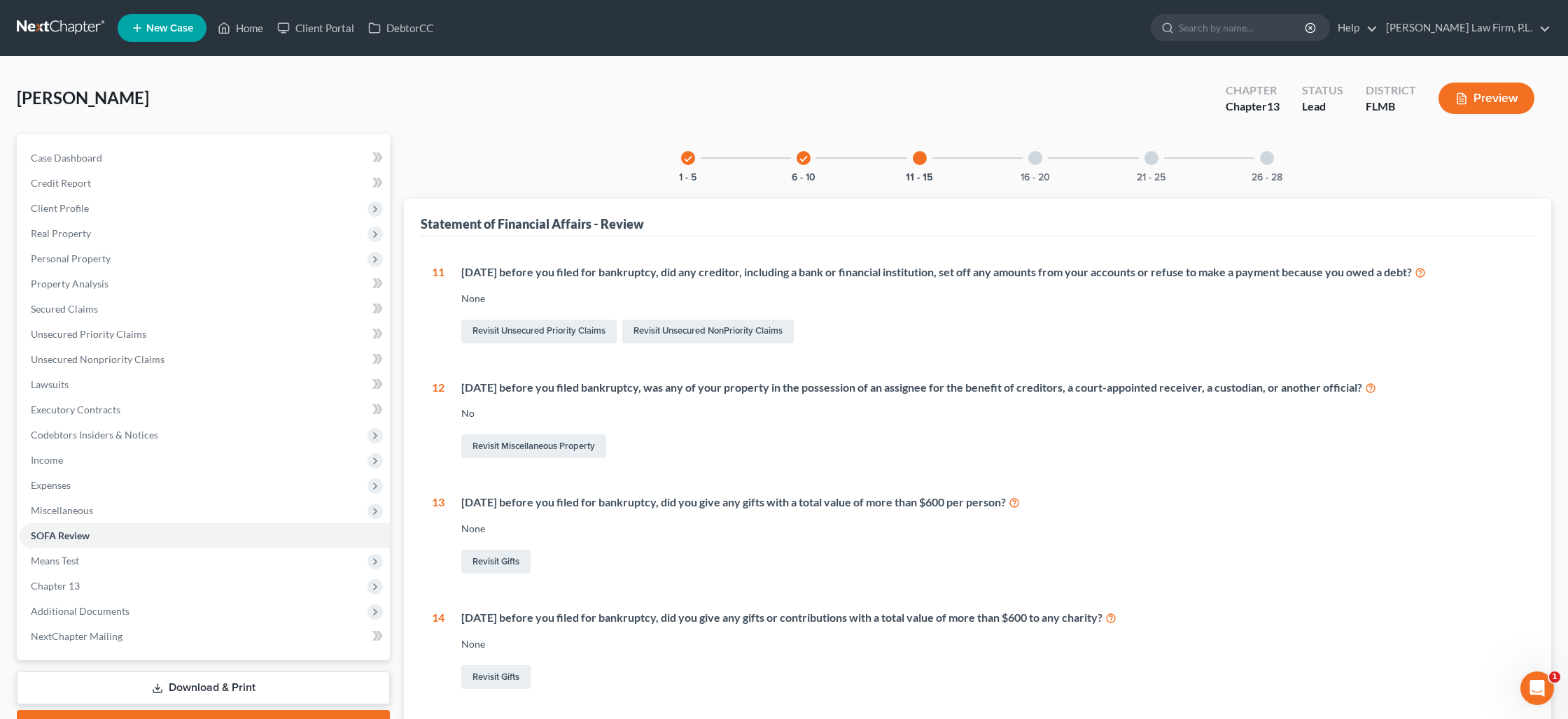
click at [1036, 163] on div at bounding box center [1035, 157] width 14 height 14
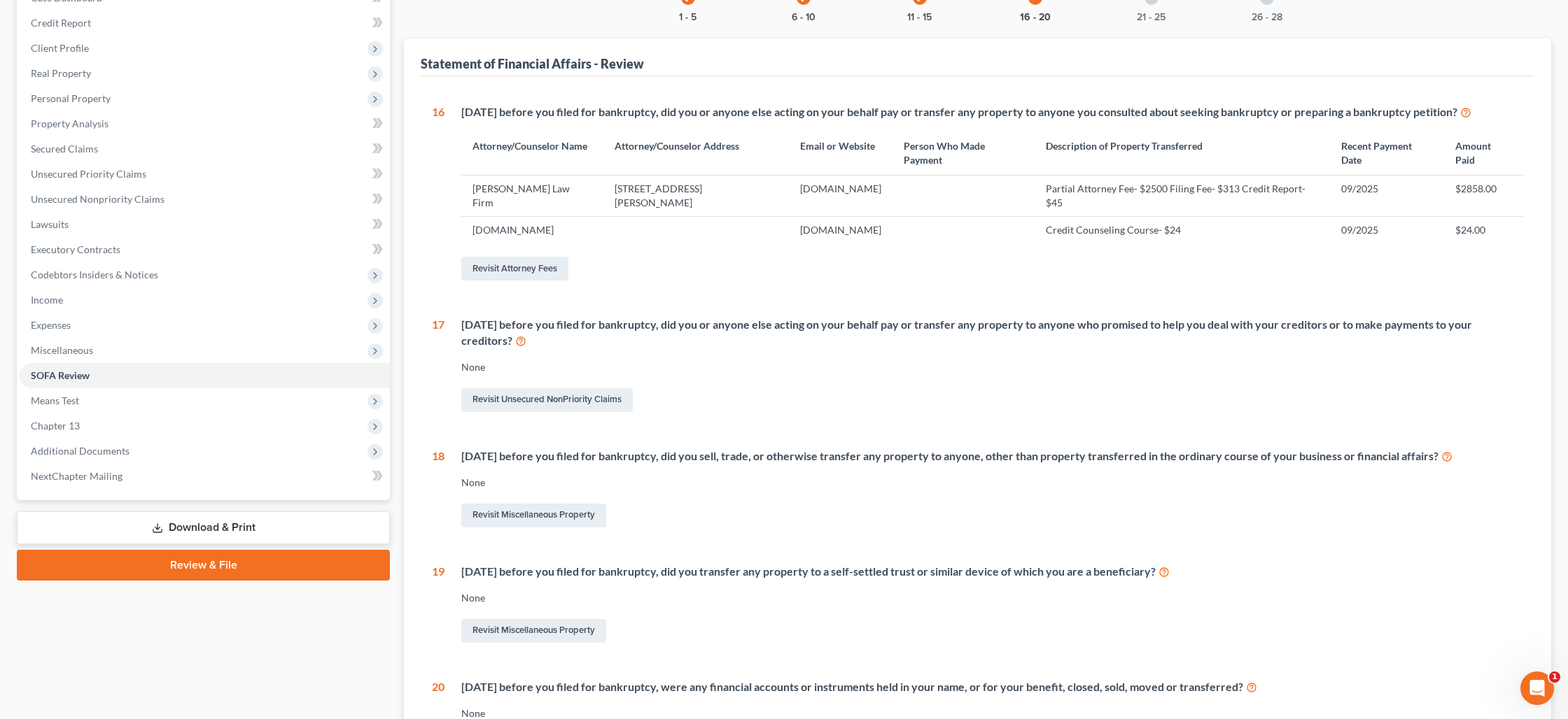
scroll to position [196, 0]
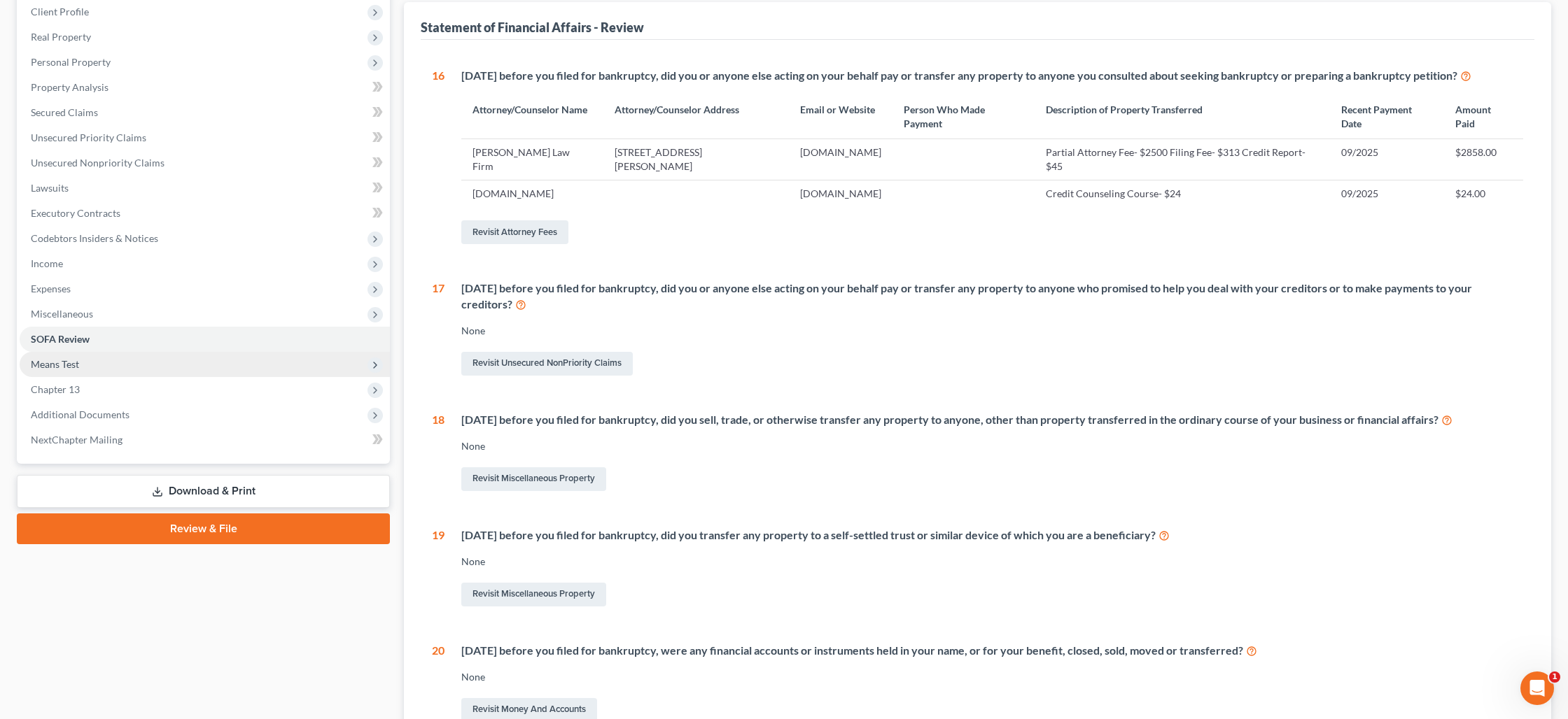
click at [80, 361] on span "Means Test" at bounding box center [205, 364] width 370 height 25
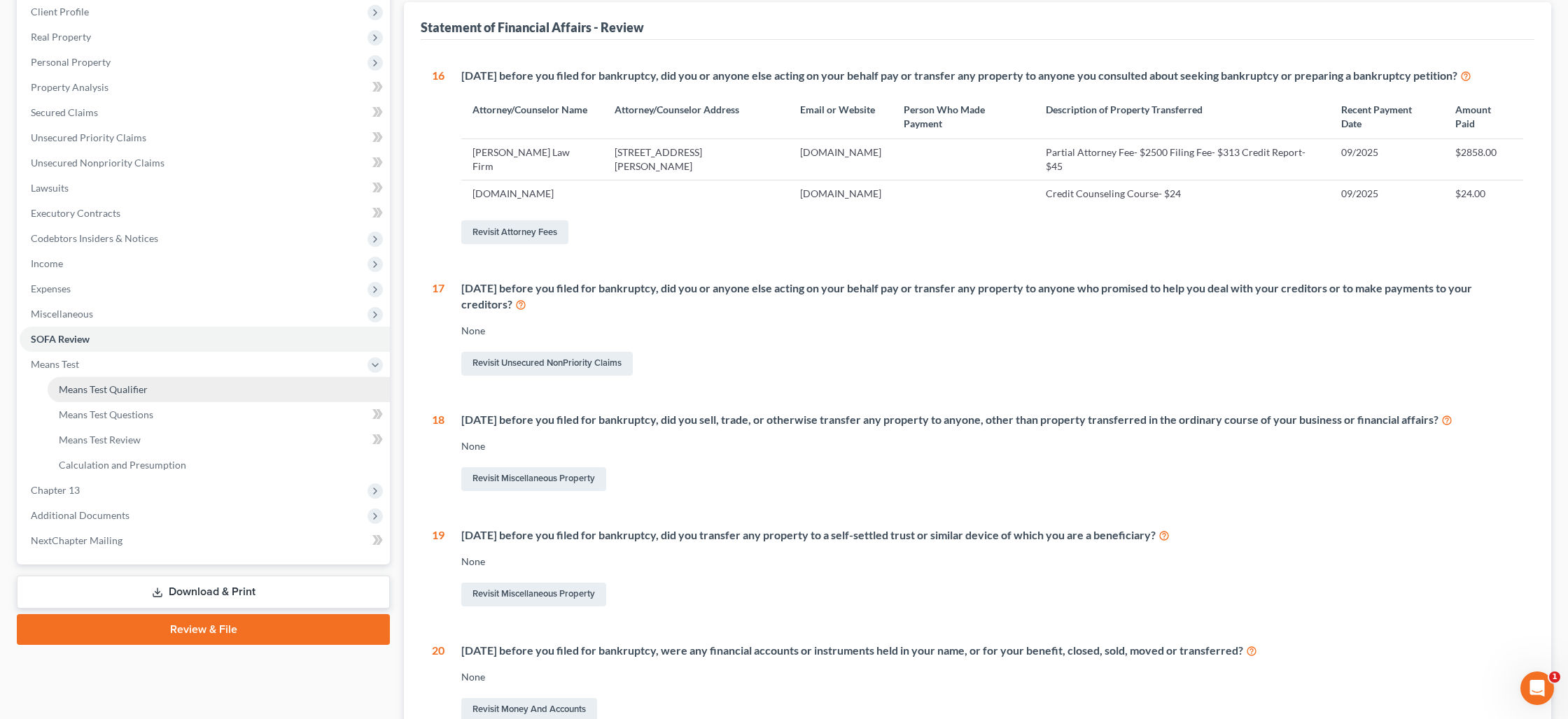
click at [95, 389] on span "Means Test Qualifier" at bounding box center [104, 389] width 89 height 12
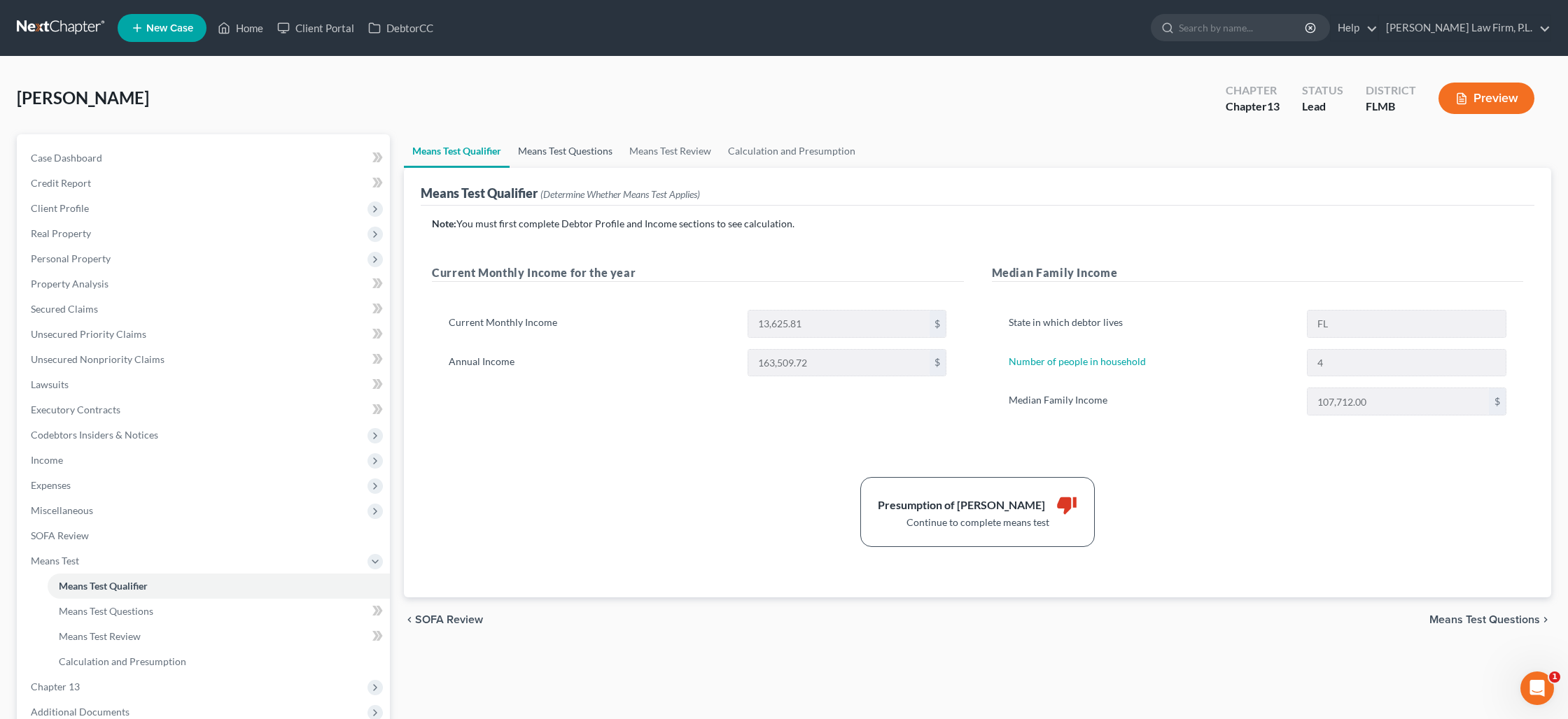
click at [591, 151] on link "Means Test Questions" at bounding box center [565, 151] width 111 height 34
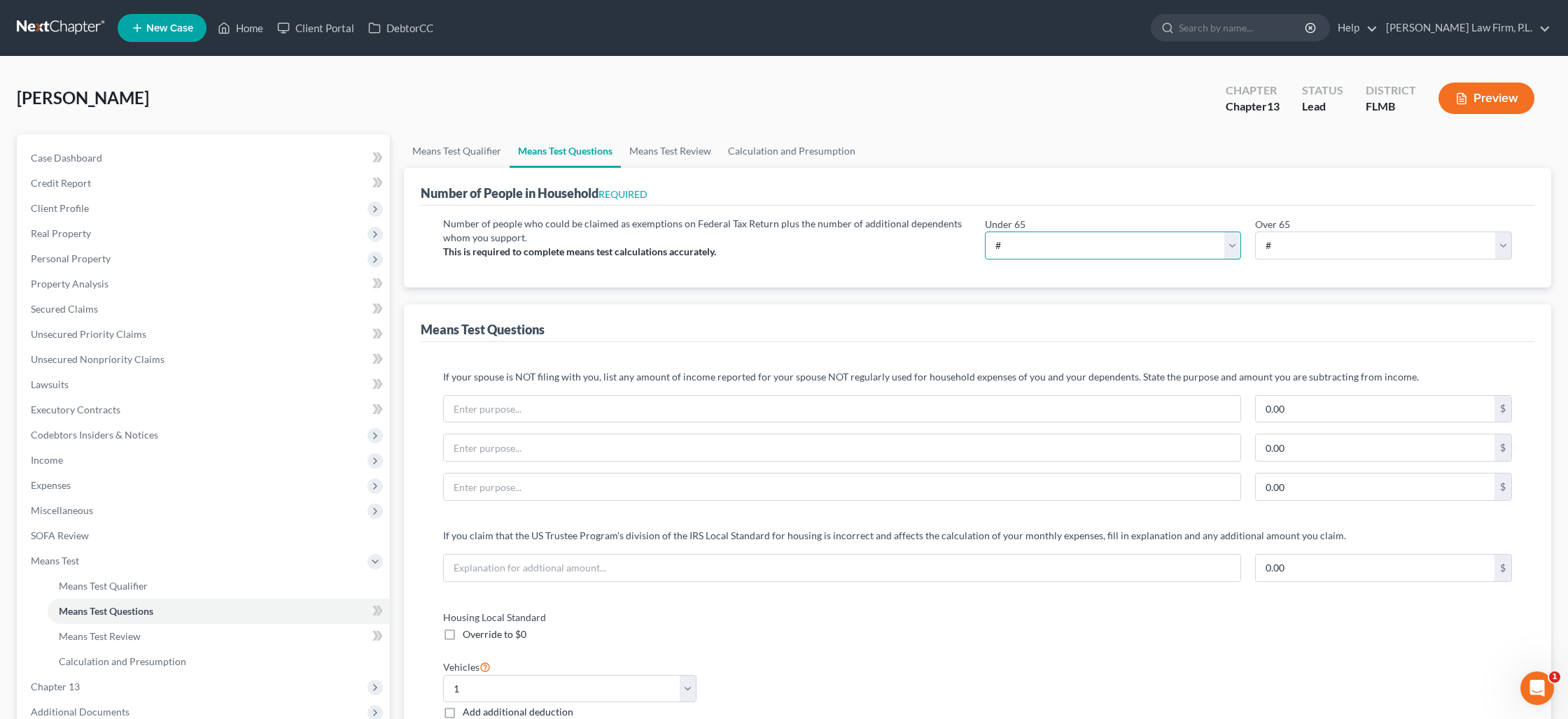
click at [1005, 250] on select "# 0 1 2 3 4 5 6 7 8 9 10" at bounding box center [1113, 245] width 256 height 28
click at [985, 232] on select "# 0 1 2 3 4 5 6 7 8 9 10" at bounding box center [1113, 245] width 256 height 28
click at [698, 418] on input "text" at bounding box center [842, 409] width 797 height 26
click at [547, 410] on input "Non-Filing Spouse's monthly Credit Card Payments" at bounding box center [842, 409] width 797 height 26
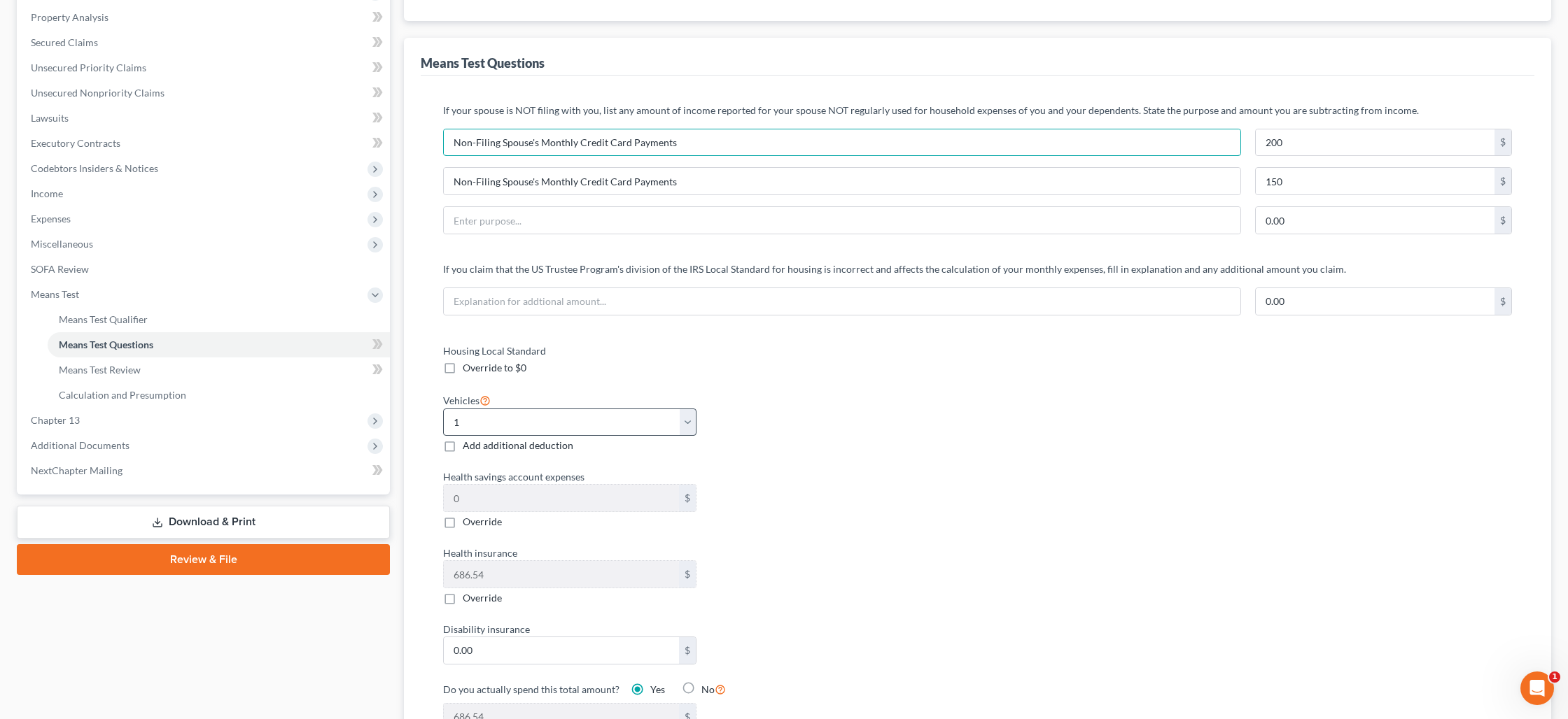
scroll to position [272, 0]
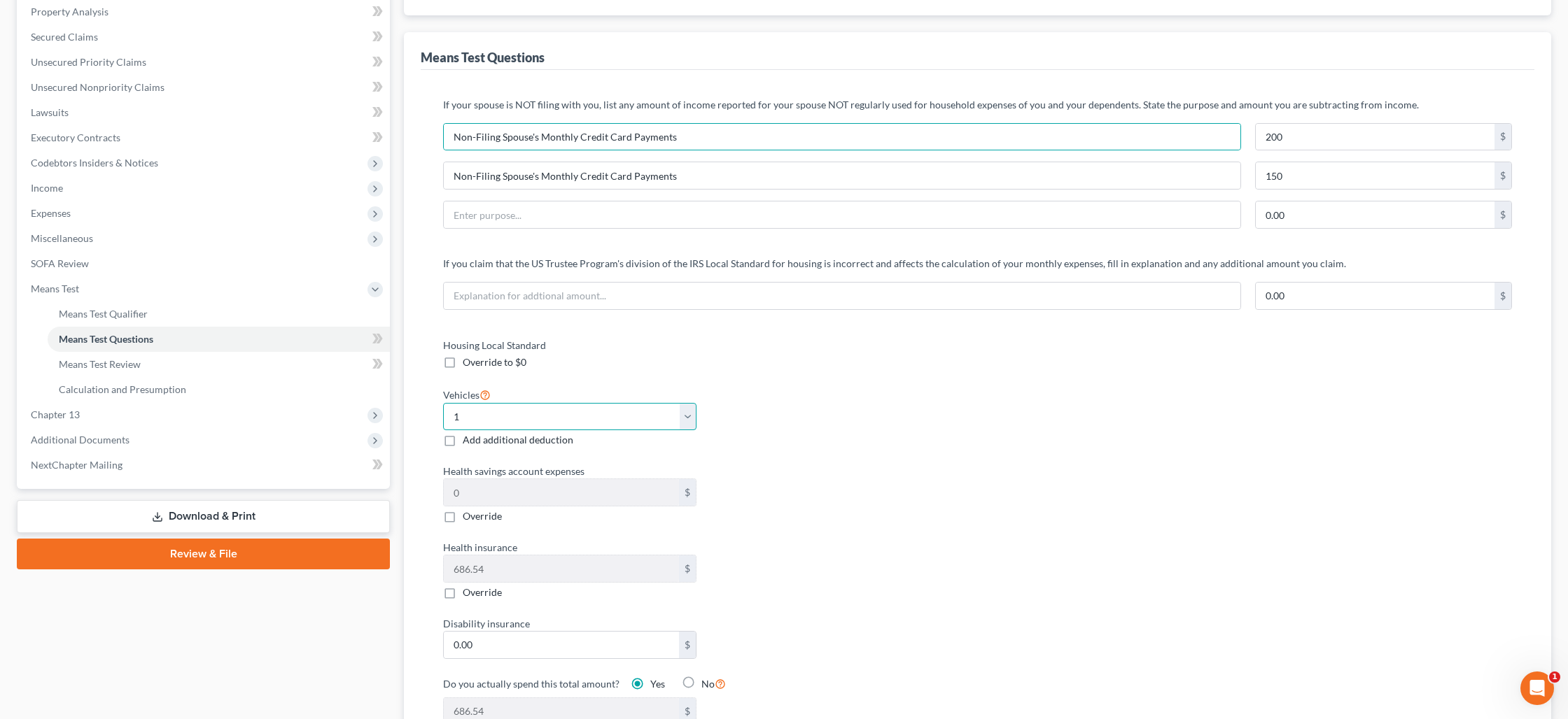
click at [518, 418] on select "Select 0 1 2 3 4 5" at bounding box center [569, 416] width 254 height 28
click at [443, 403] on select "Select 0 1 2 3 4 5" at bounding box center [569, 416] width 254 height 28
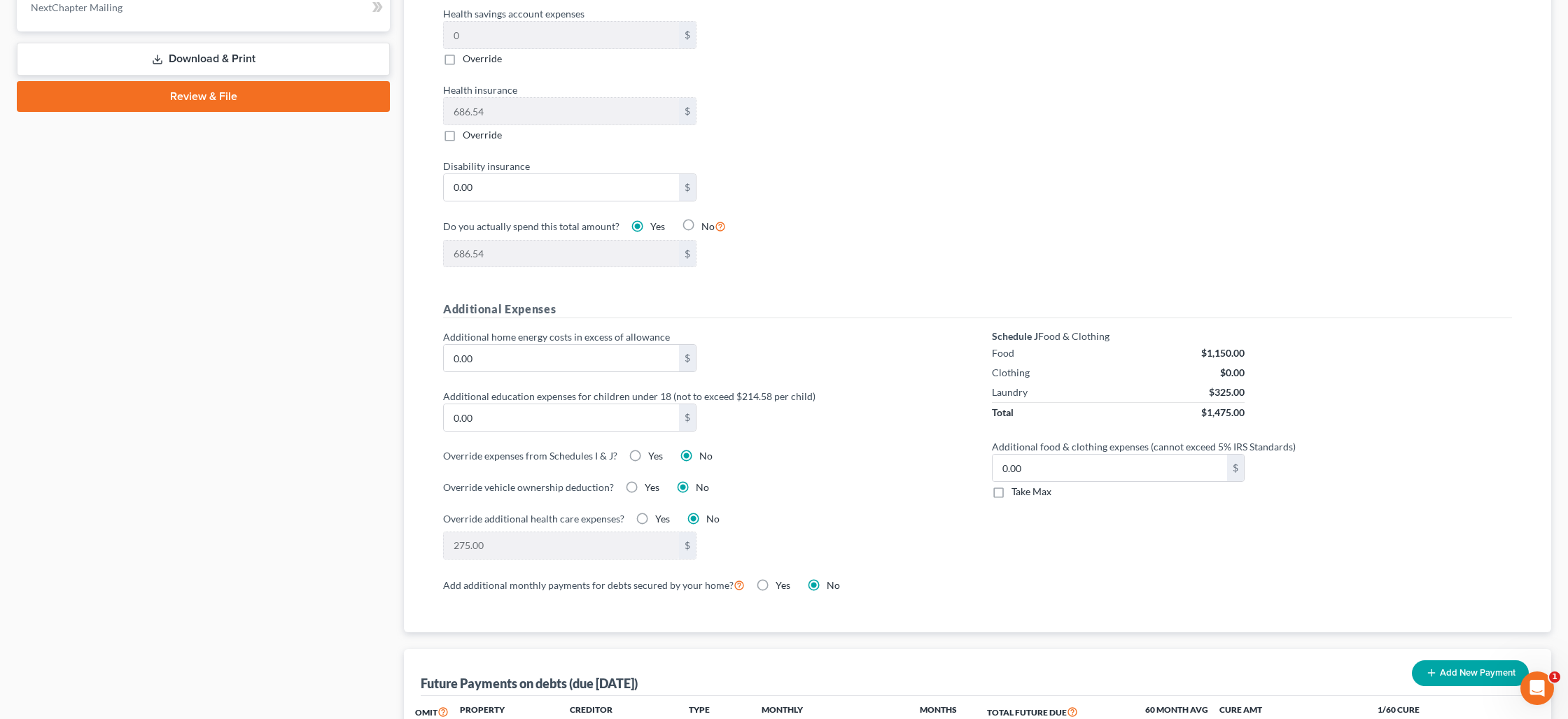
scroll to position [732, 0]
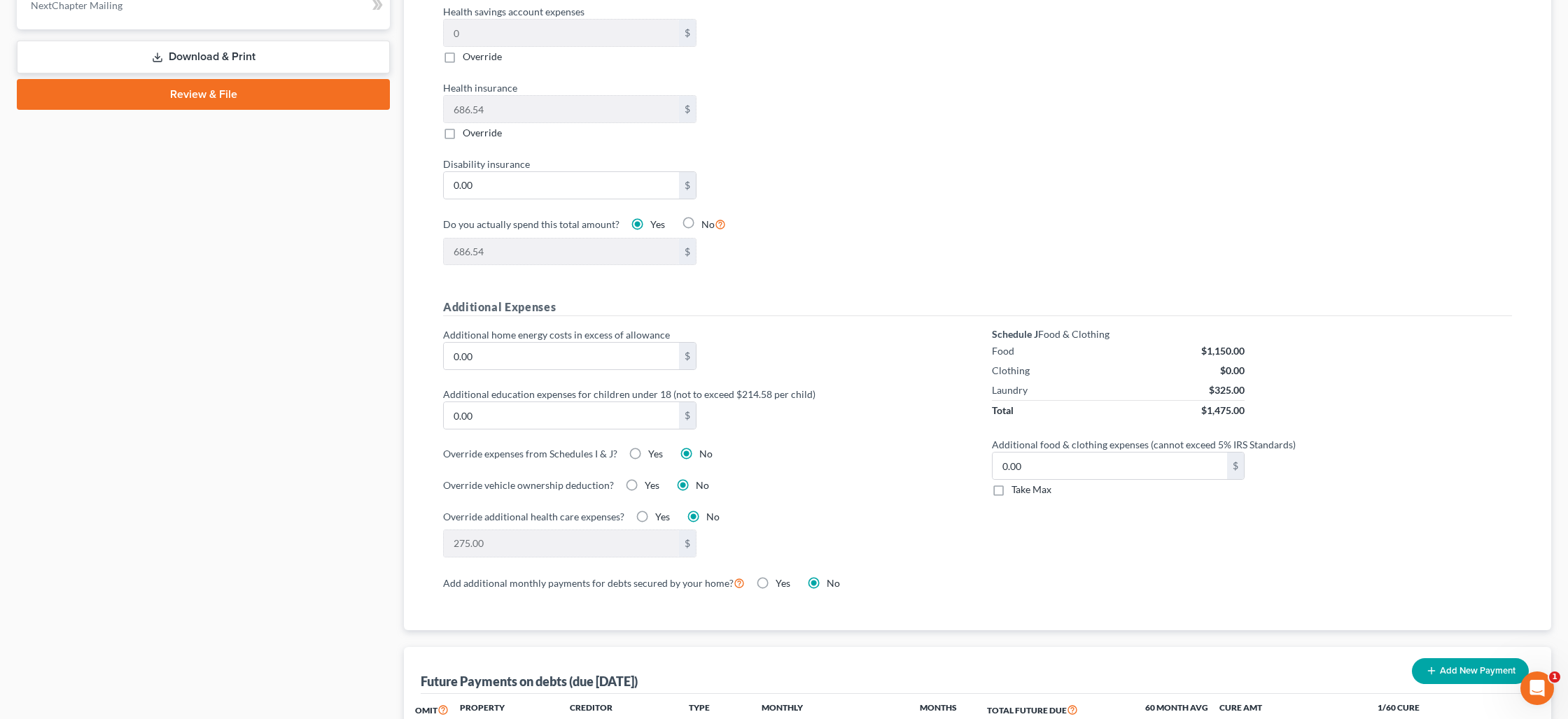
click at [648, 452] on label "Yes" at bounding box center [656, 454] width 15 height 14
click at [654, 452] on input "Yes" at bounding box center [658, 452] width 9 height 9
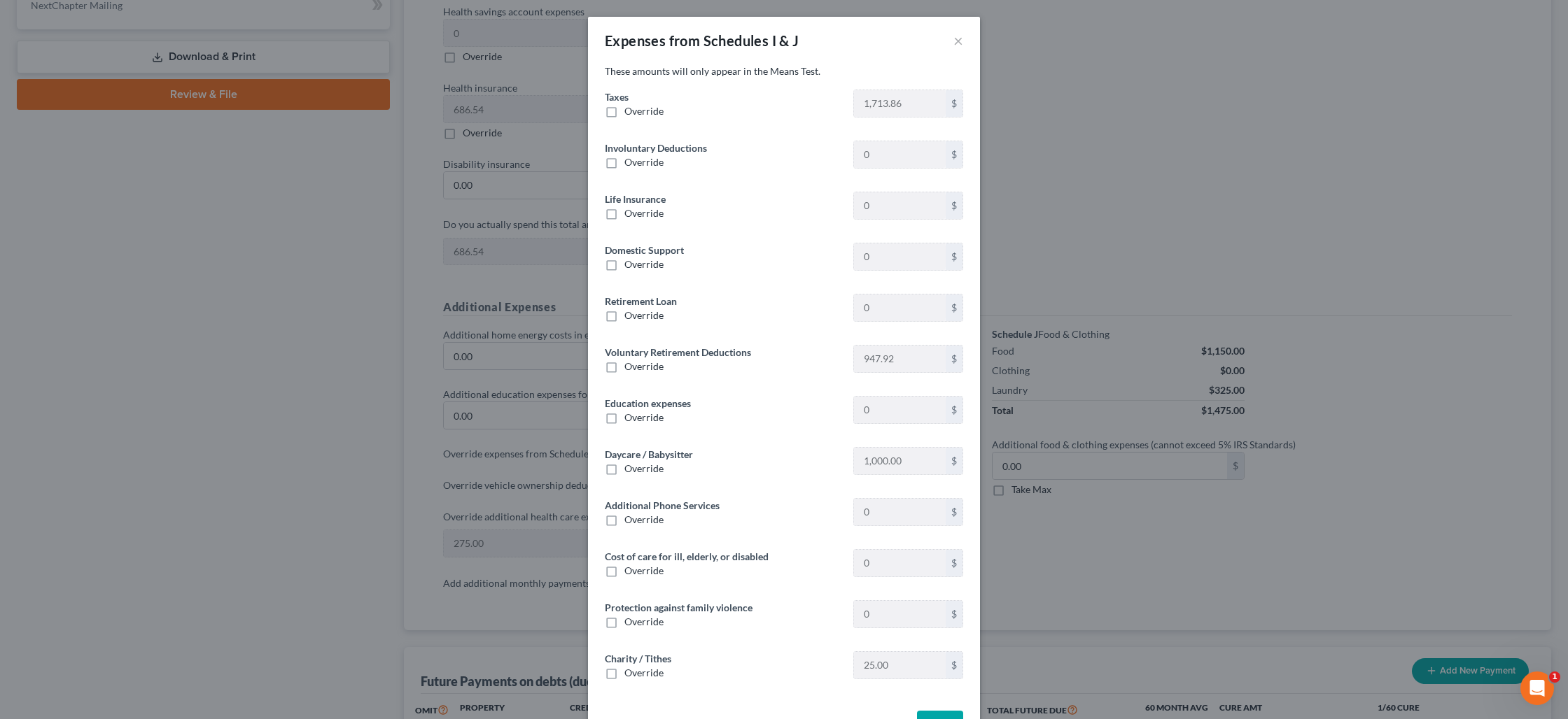
click at [624, 112] on label "Override" at bounding box center [643, 111] width 39 height 14
click at [630, 112] on input "Override" at bounding box center [635, 109] width 9 height 9
click at [879, 105] on input "0.00" at bounding box center [900, 103] width 92 height 26
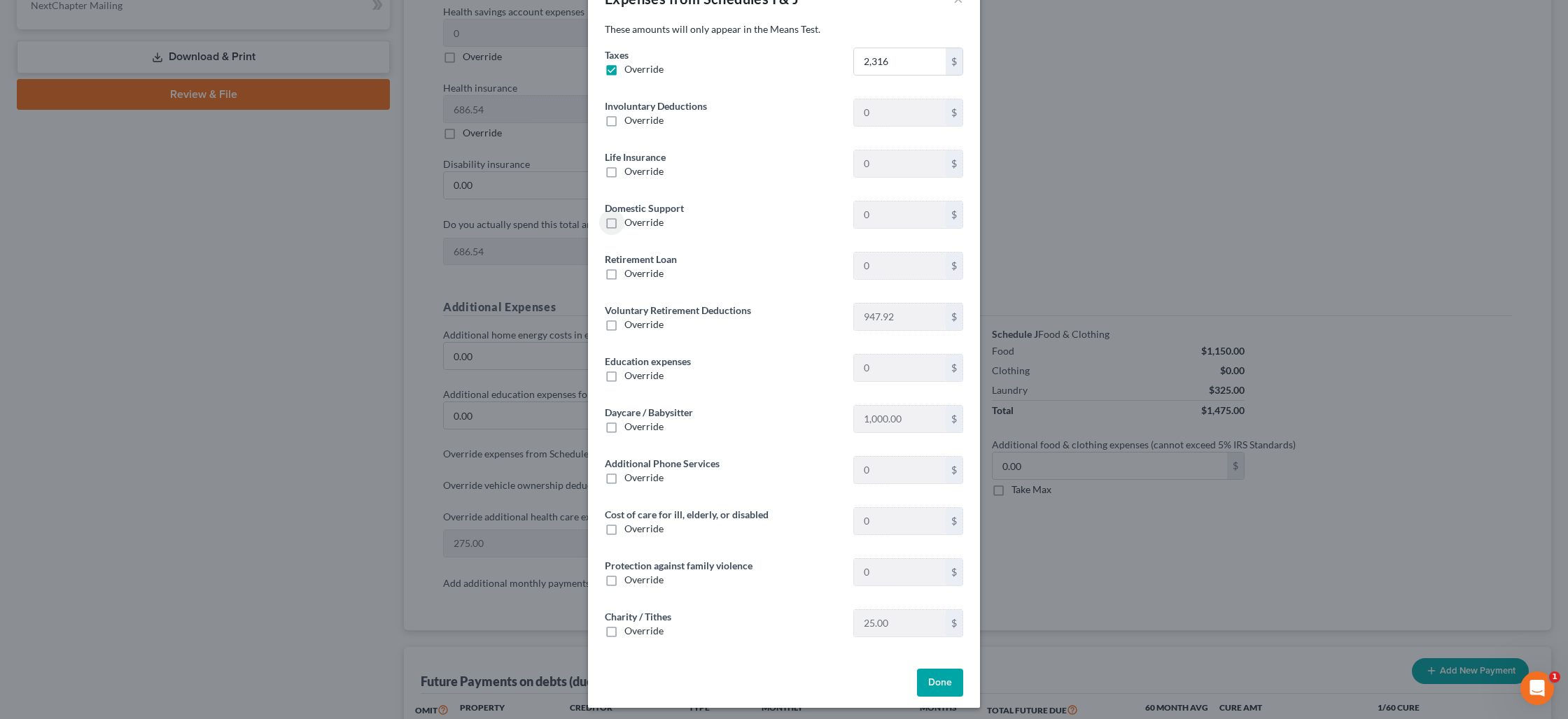
scroll to position [47, 0]
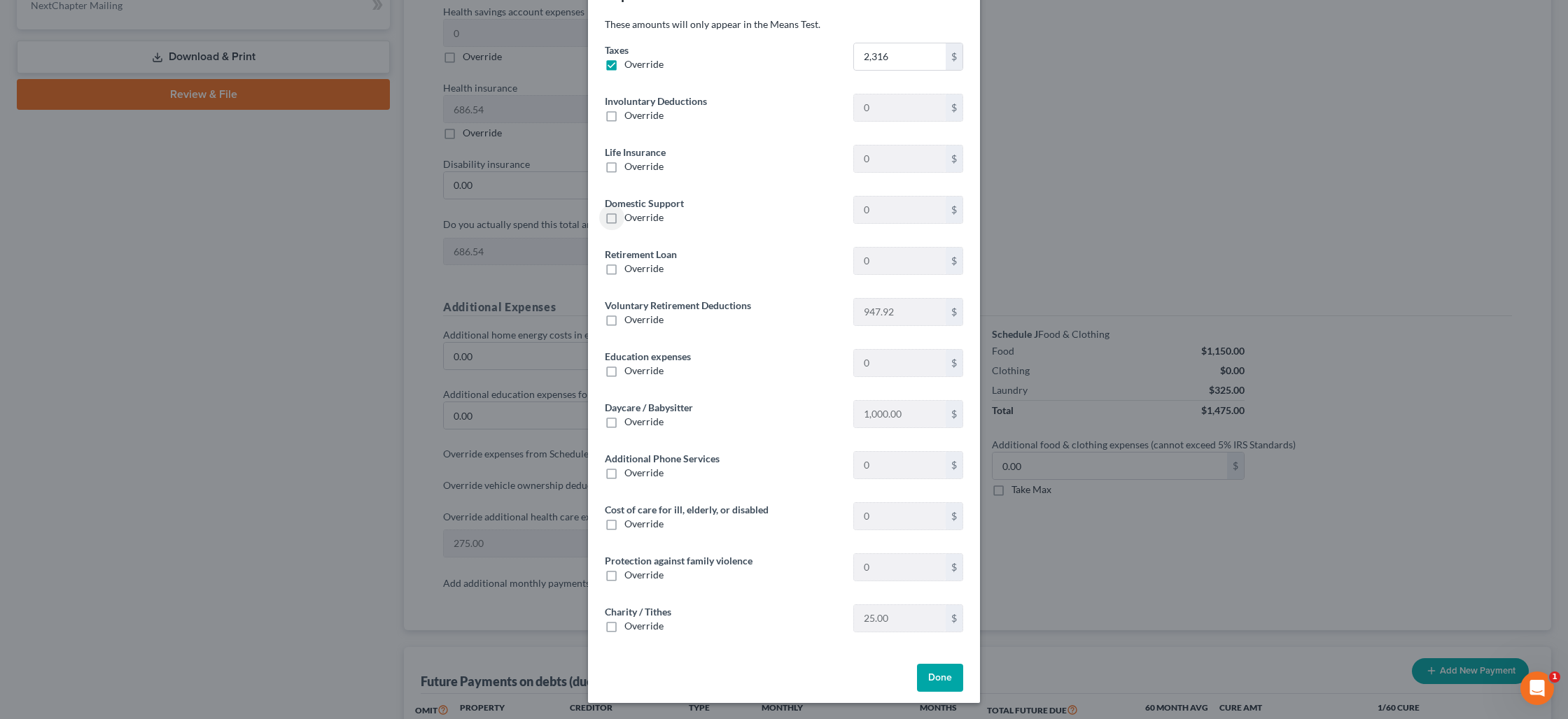
click at [950, 674] on button "Done" at bounding box center [940, 677] width 46 height 28
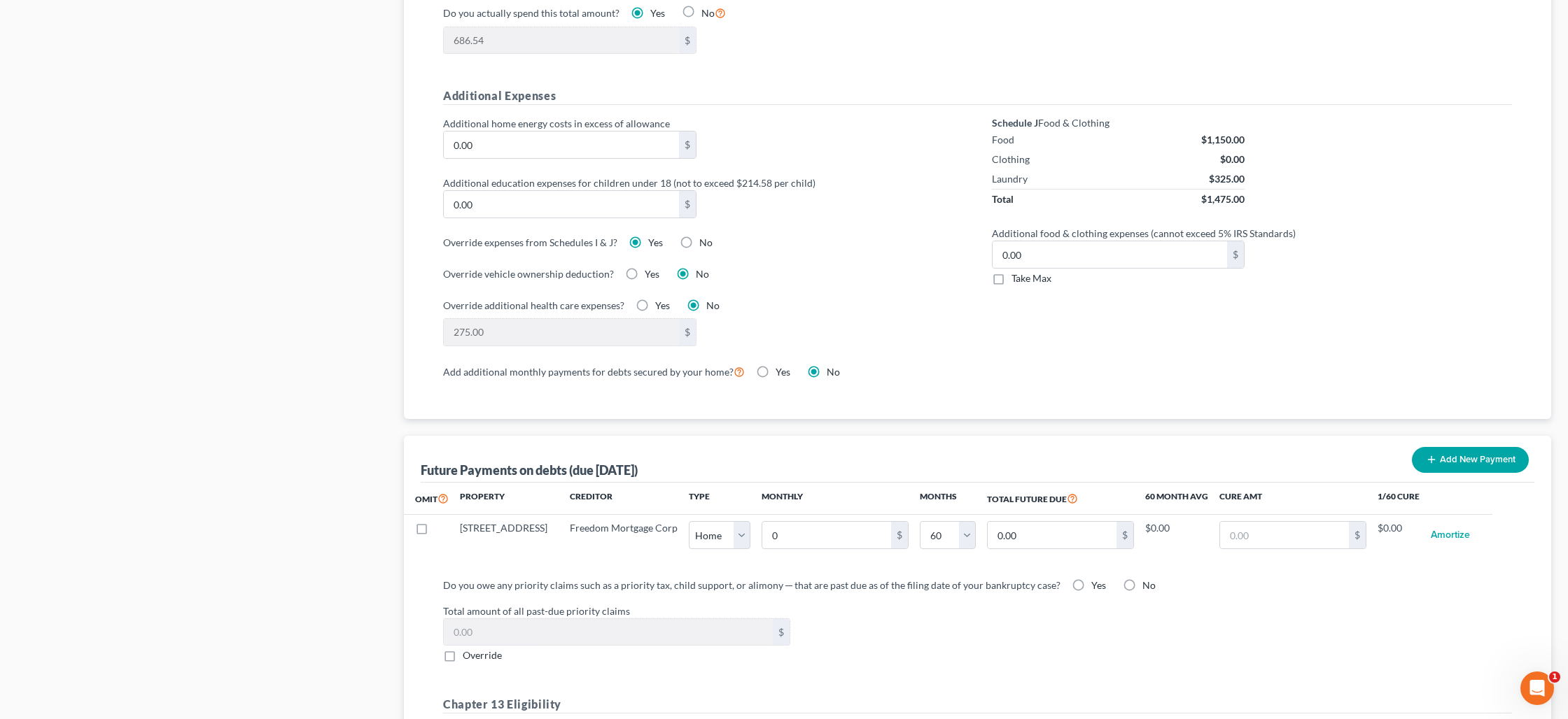
scroll to position [944, 0]
click at [776, 373] on label "Yes" at bounding box center [783, 370] width 15 height 14
click at [781, 373] on input "Yes" at bounding box center [786, 368] width 9 height 9
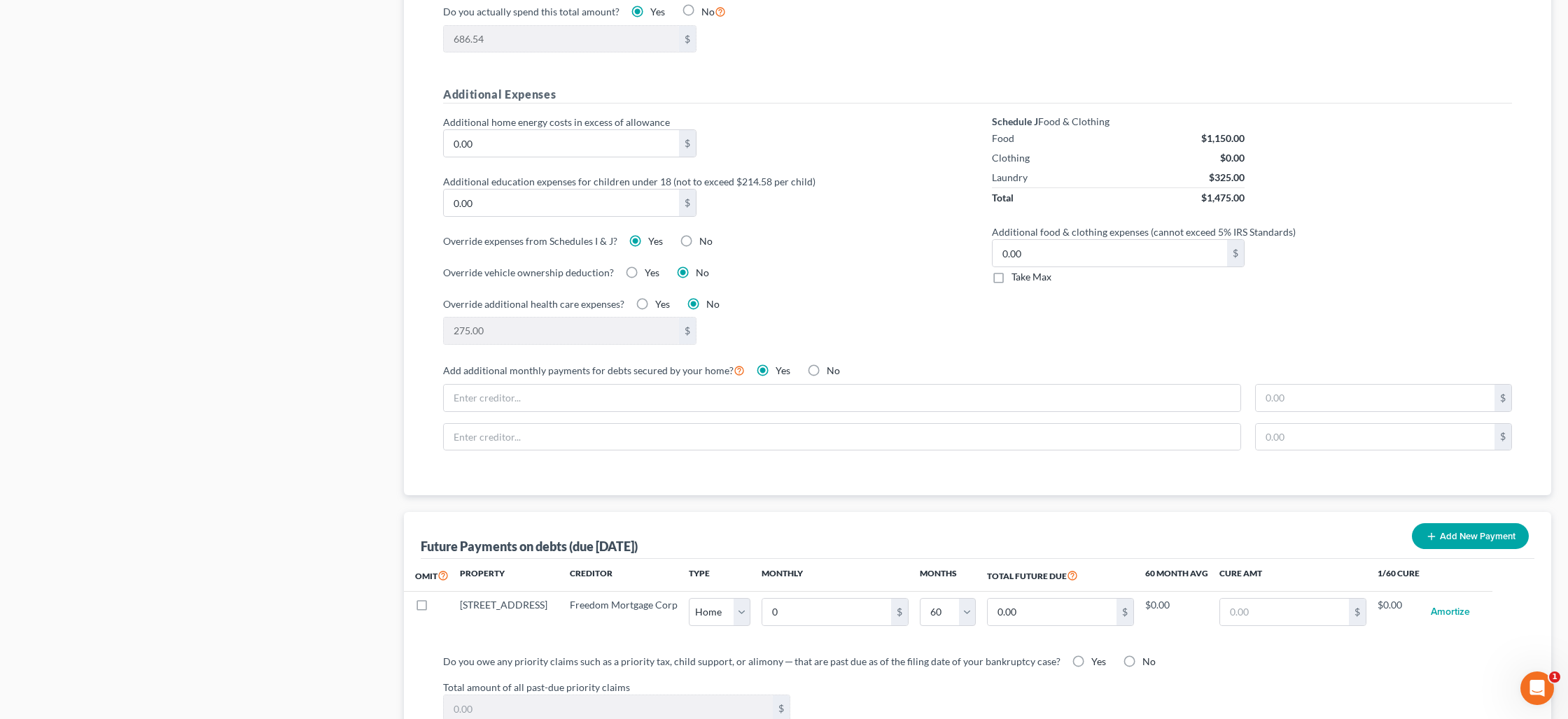
click at [827, 370] on label "No" at bounding box center [833, 370] width 14 height 14
click at [832, 370] on input "No" at bounding box center [837, 368] width 9 height 9
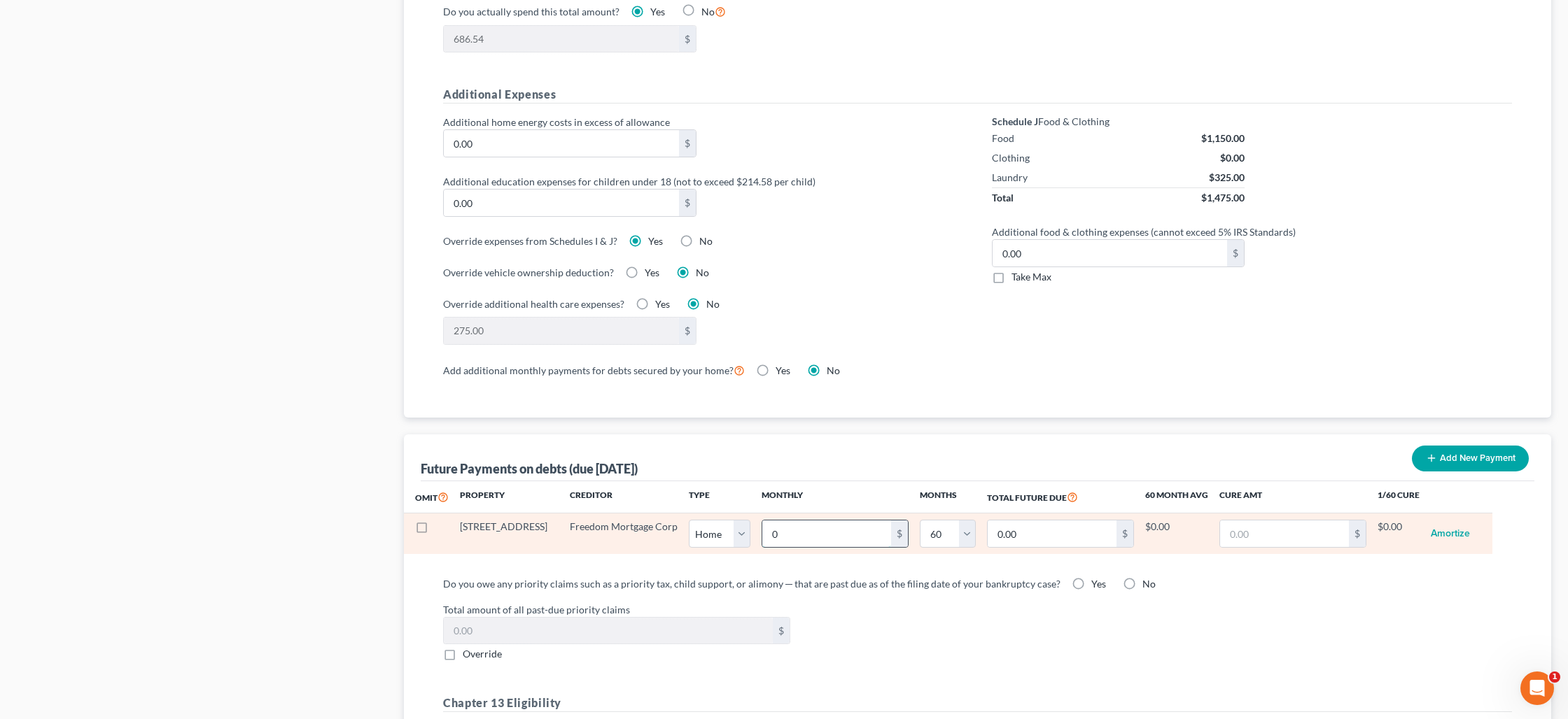
click at [795, 535] on input "0" at bounding box center [827, 534] width 129 height 26
click at [825, 536] on input "3,024.00" at bounding box center [827, 534] width 129 height 26
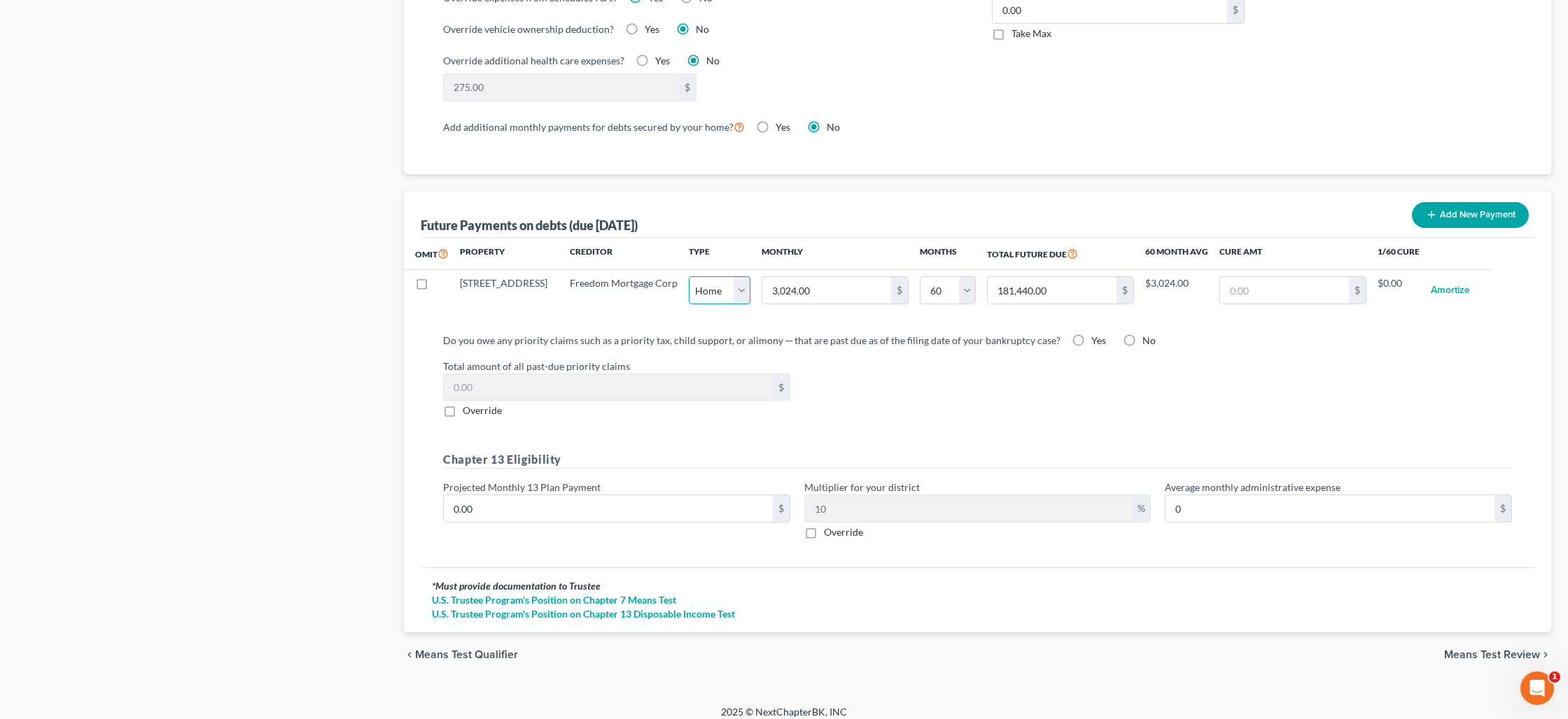
scroll to position [1198, 0]
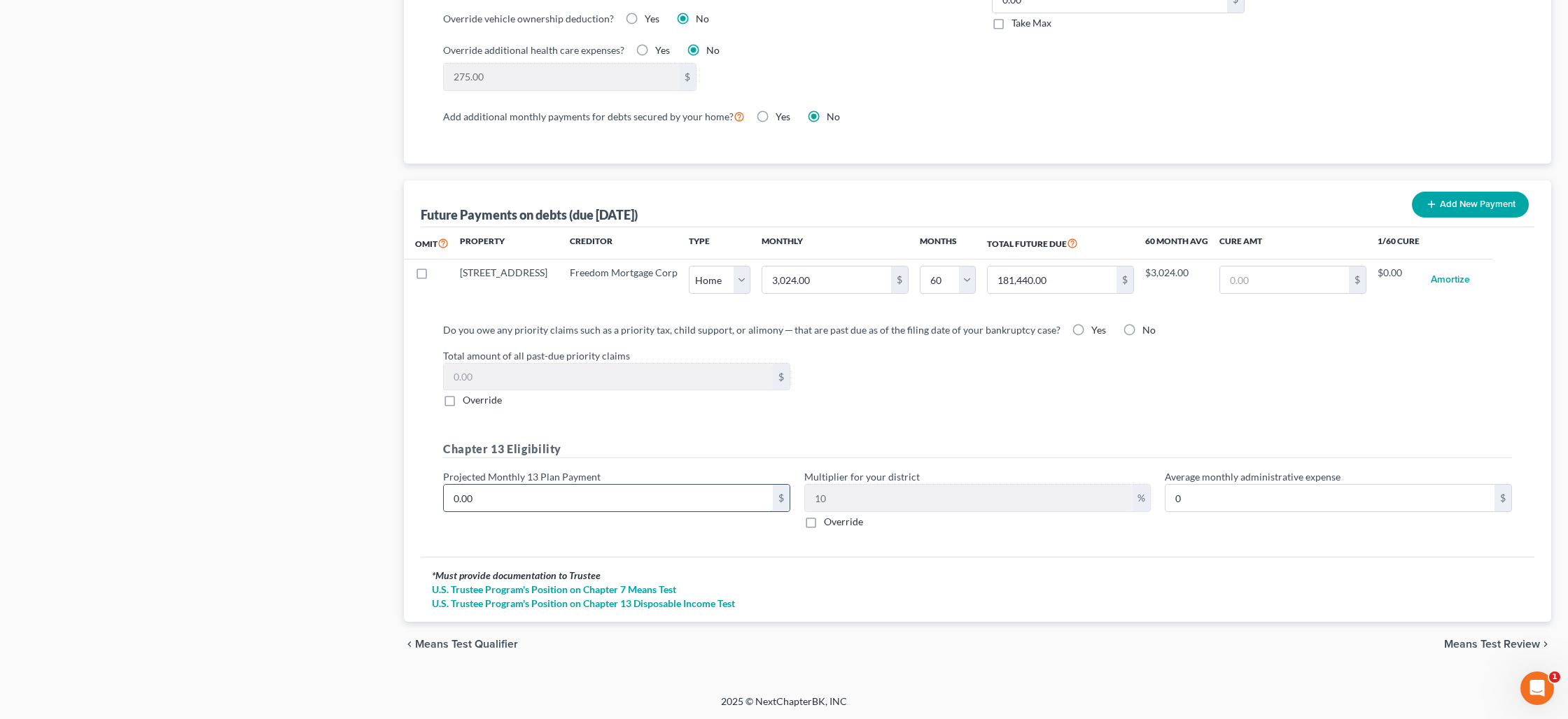
click at [749, 498] on input "0.00" at bounding box center [608, 497] width 329 height 26
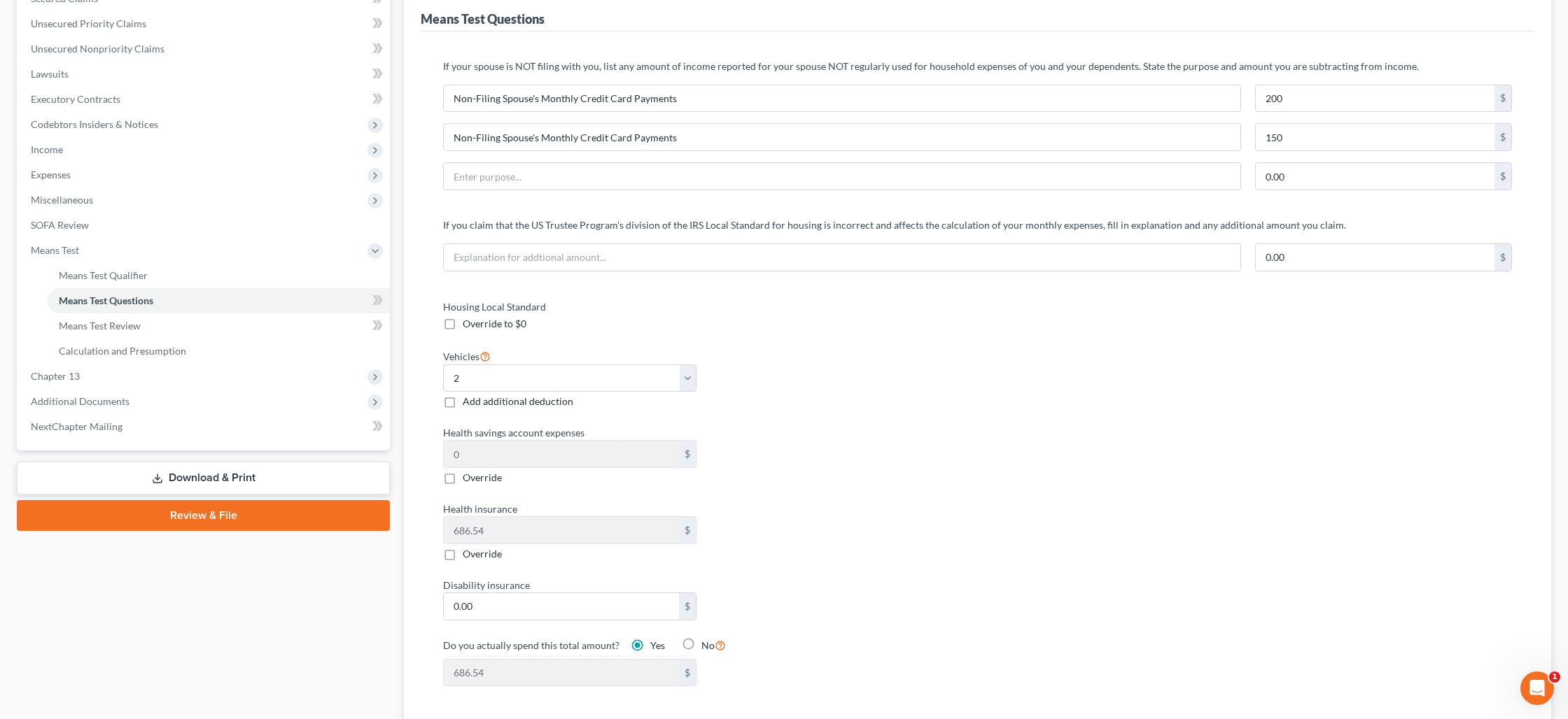
scroll to position [0, 0]
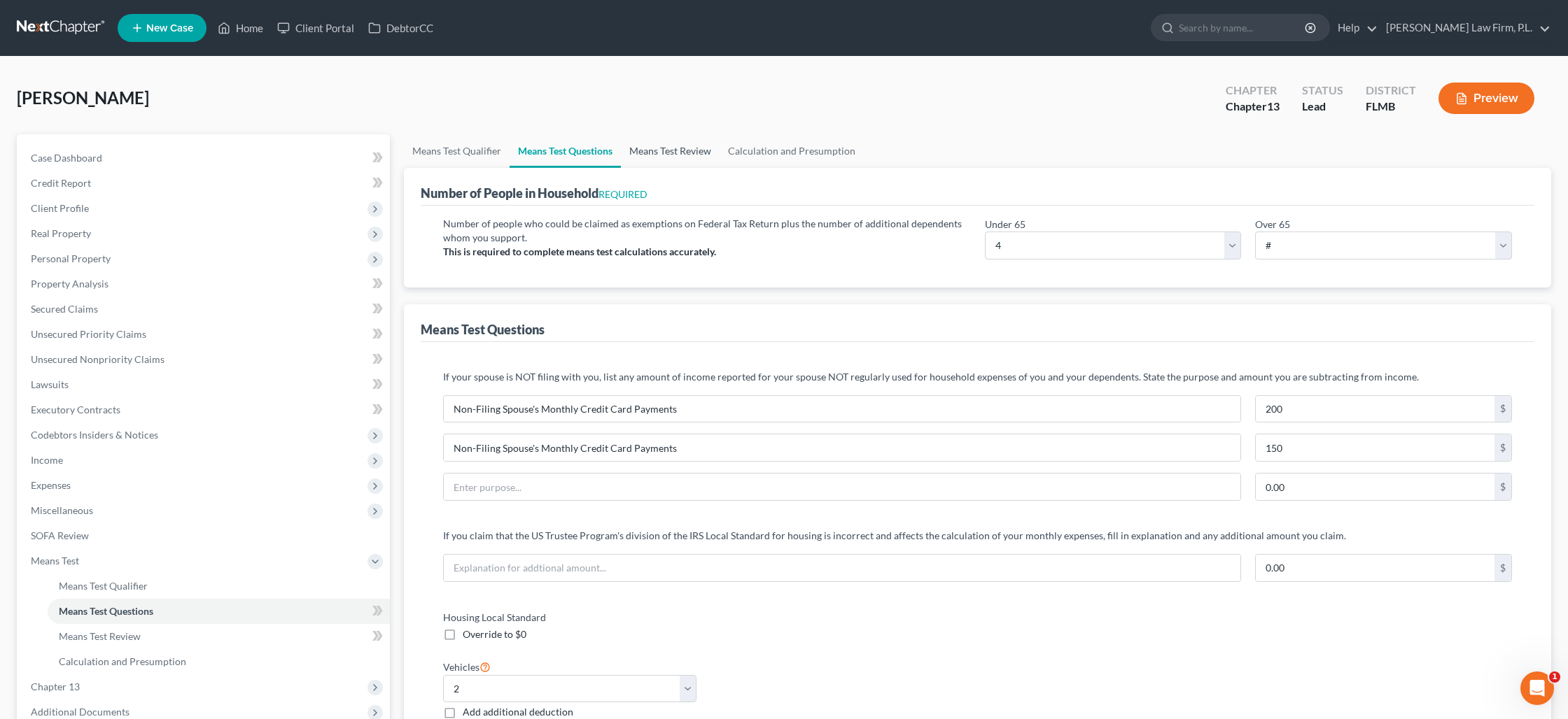
click at [661, 154] on link "Means Test Review" at bounding box center [670, 151] width 99 height 34
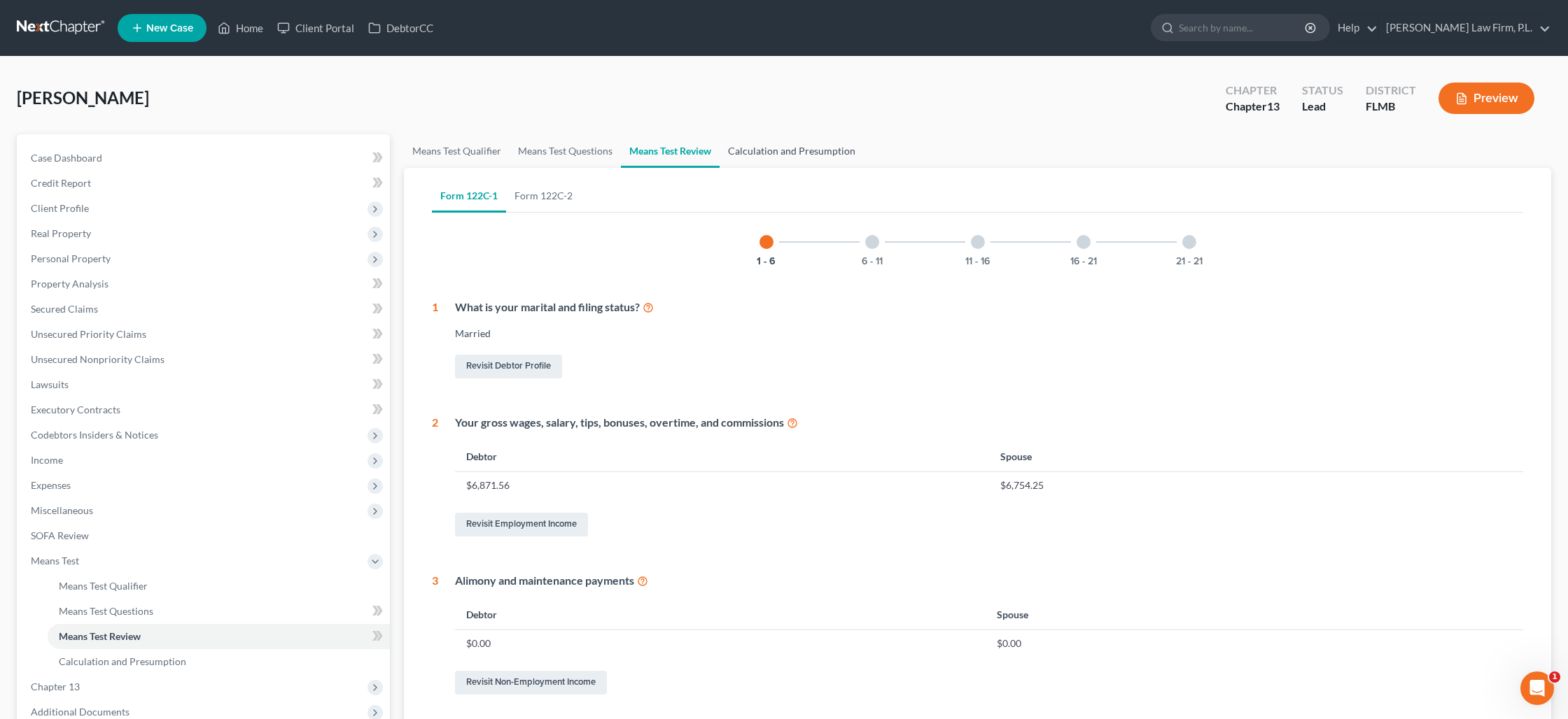
click at [749, 152] on link "Calculation and Presumption" at bounding box center [791, 151] width 145 height 34
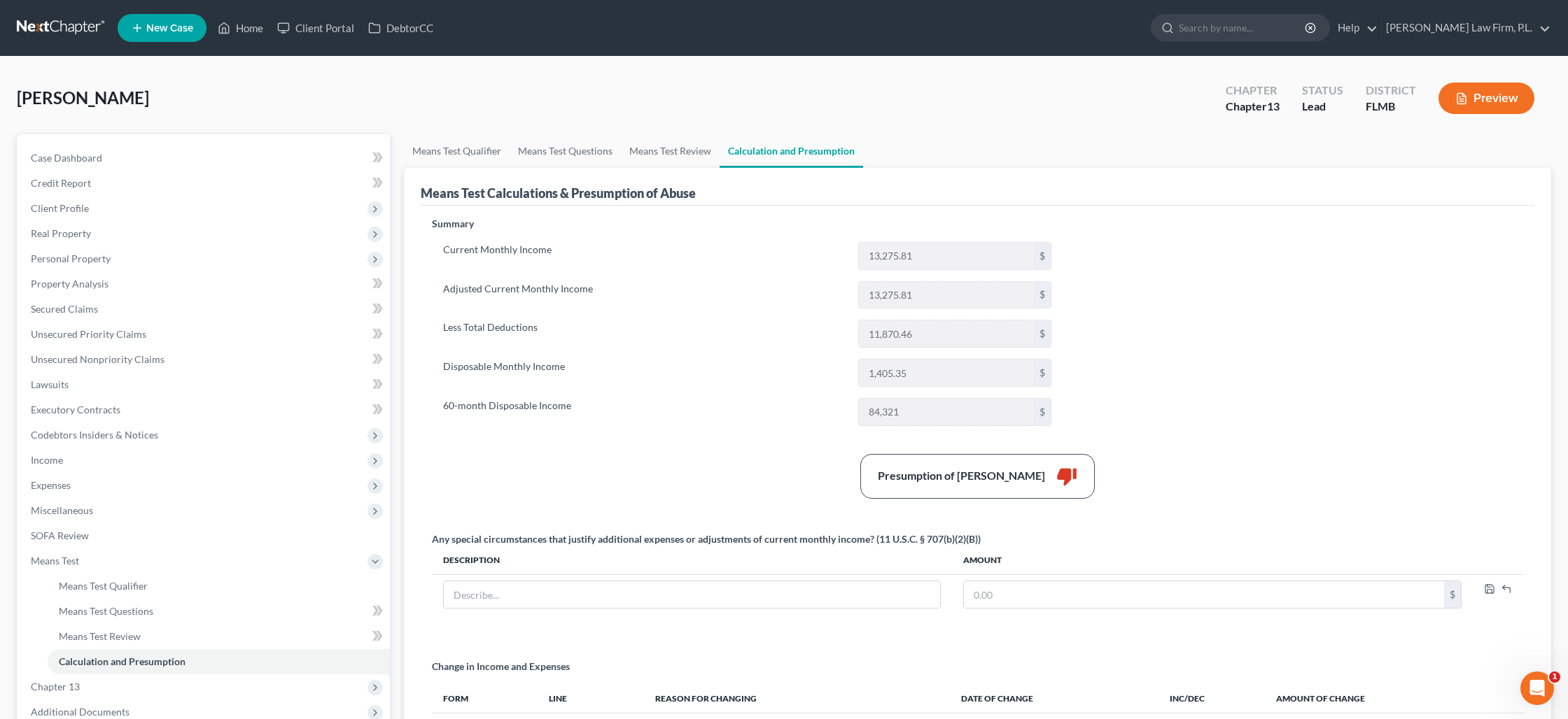
click at [1462, 104] on icon "button" at bounding box center [1461, 99] width 8 height 11
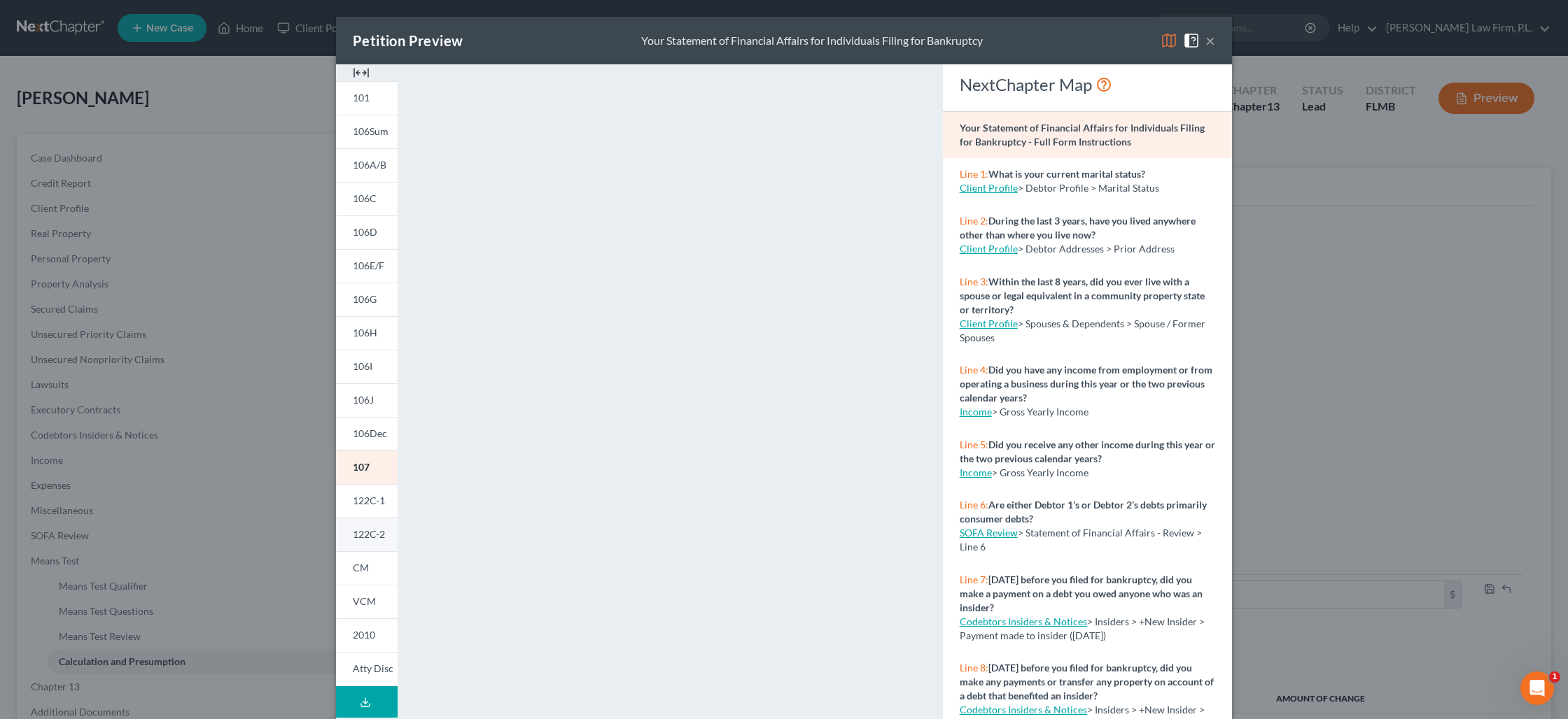
click at [385, 537] on link "122C-2" at bounding box center [367, 534] width 62 height 34
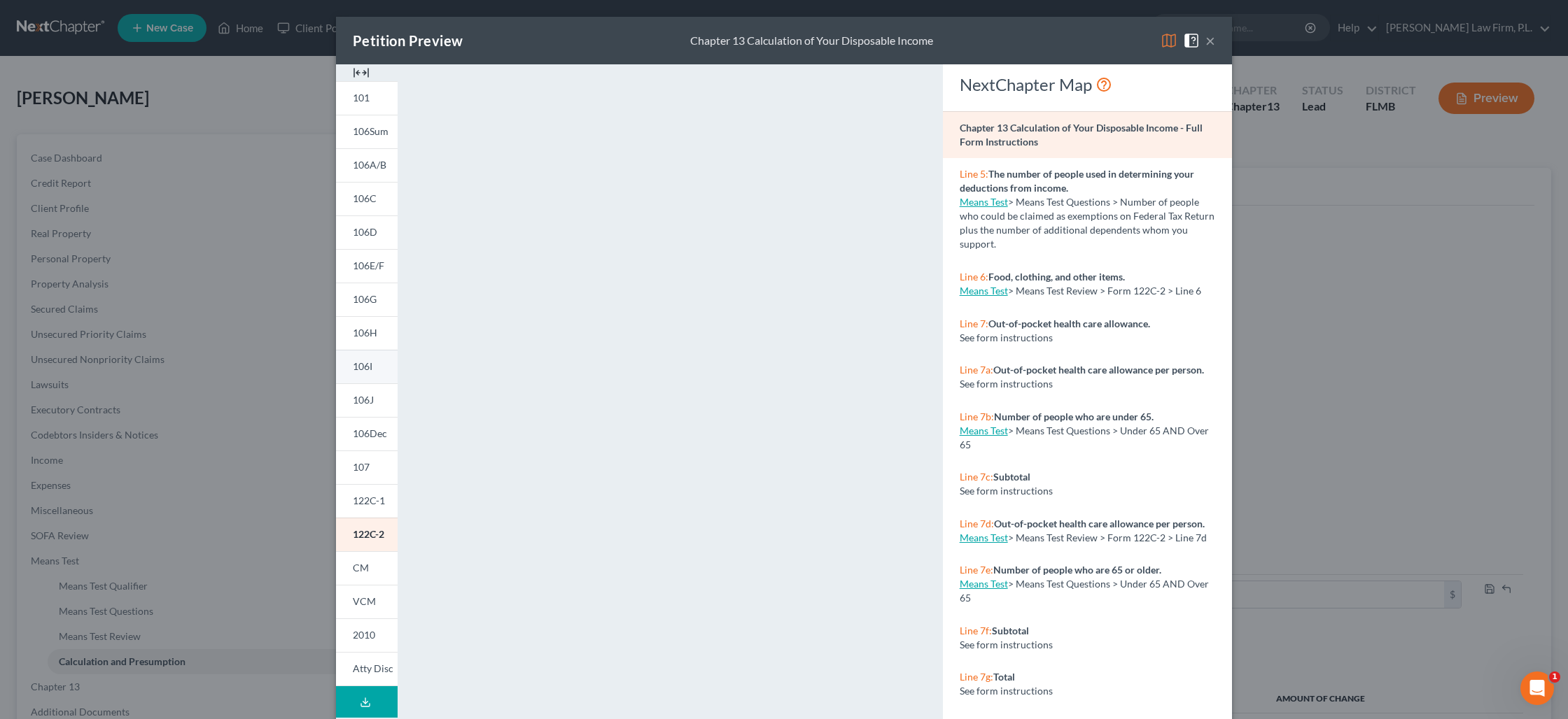
click at [361, 369] on span "106I" at bounding box center [363, 365] width 20 height 12
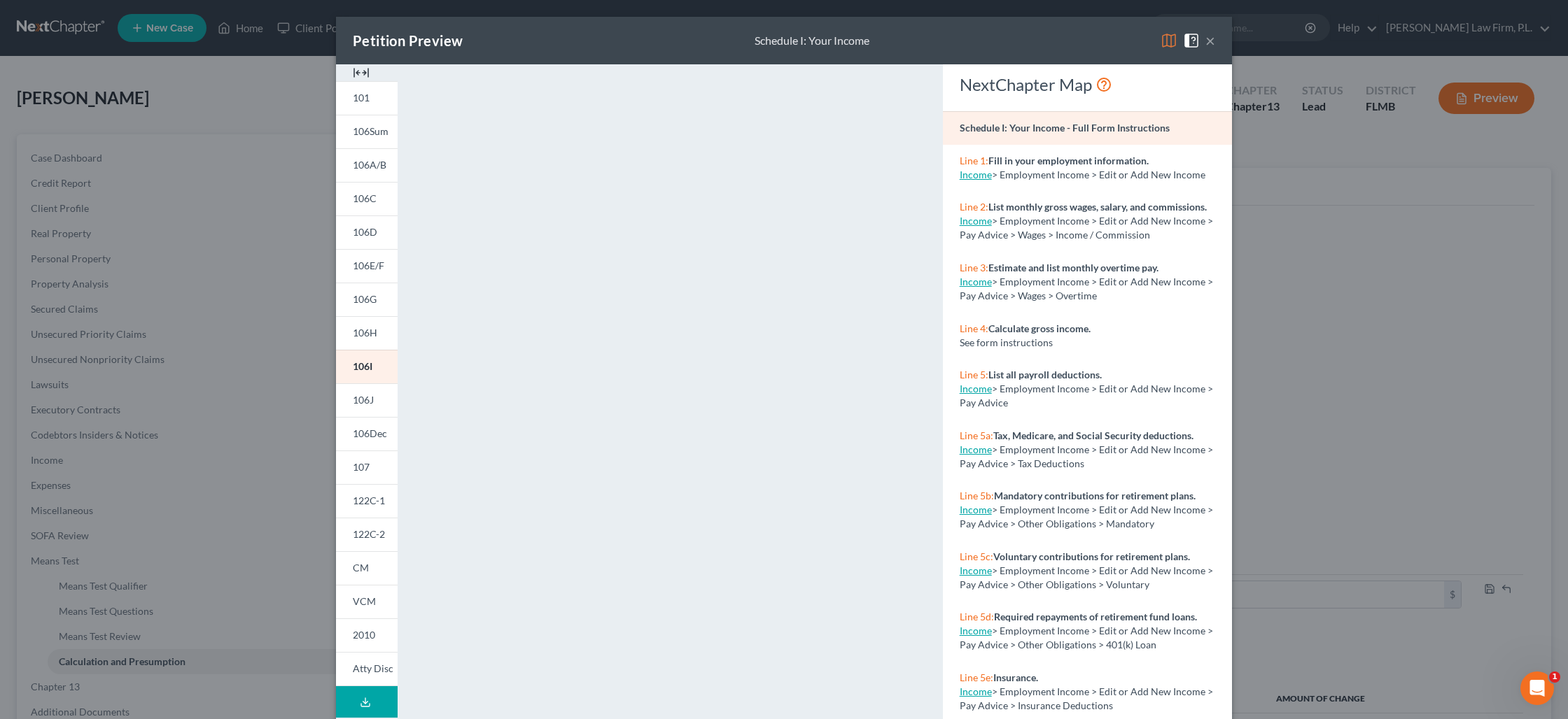
click at [1211, 46] on button "×" at bounding box center [1210, 40] width 10 height 16
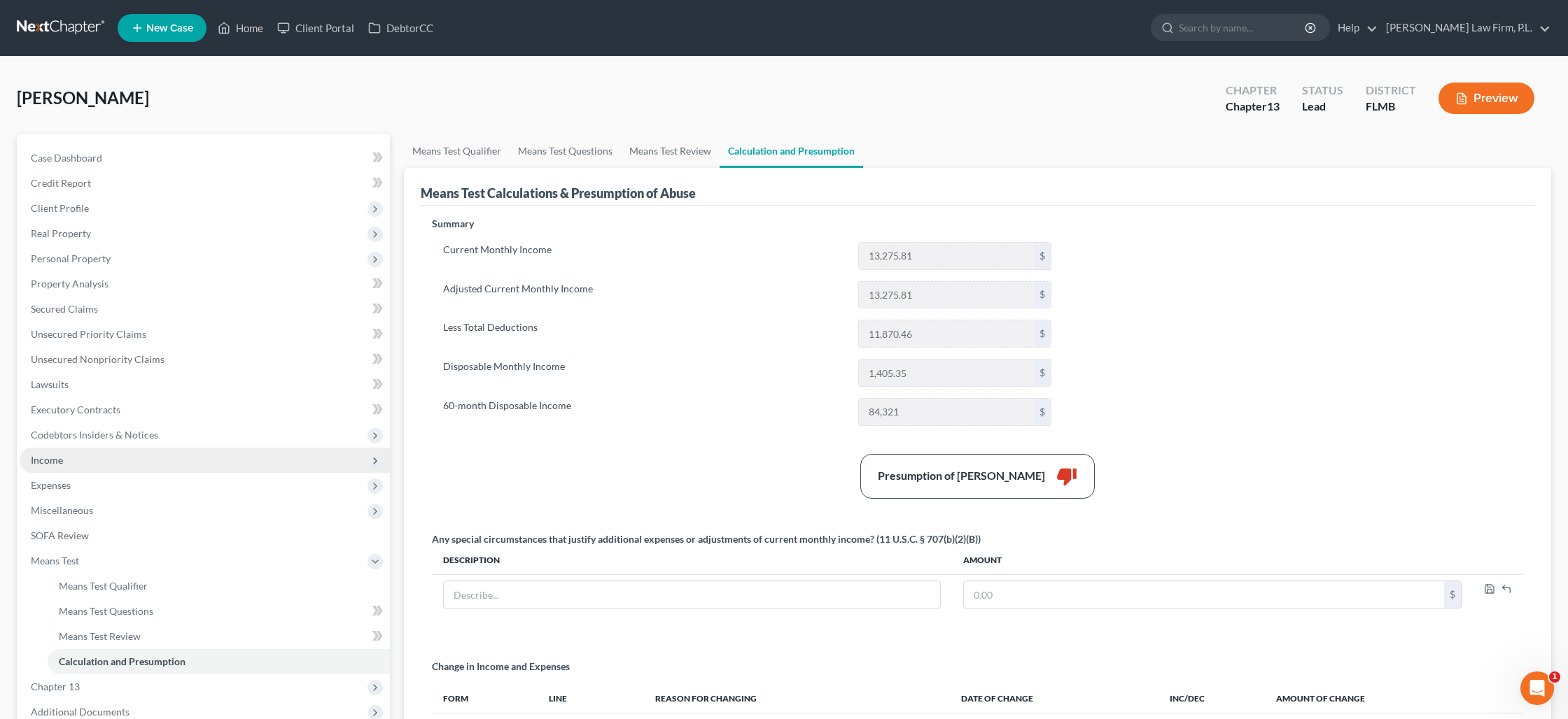
click at [46, 460] on span "Income" at bounding box center [46, 459] width 32 height 12
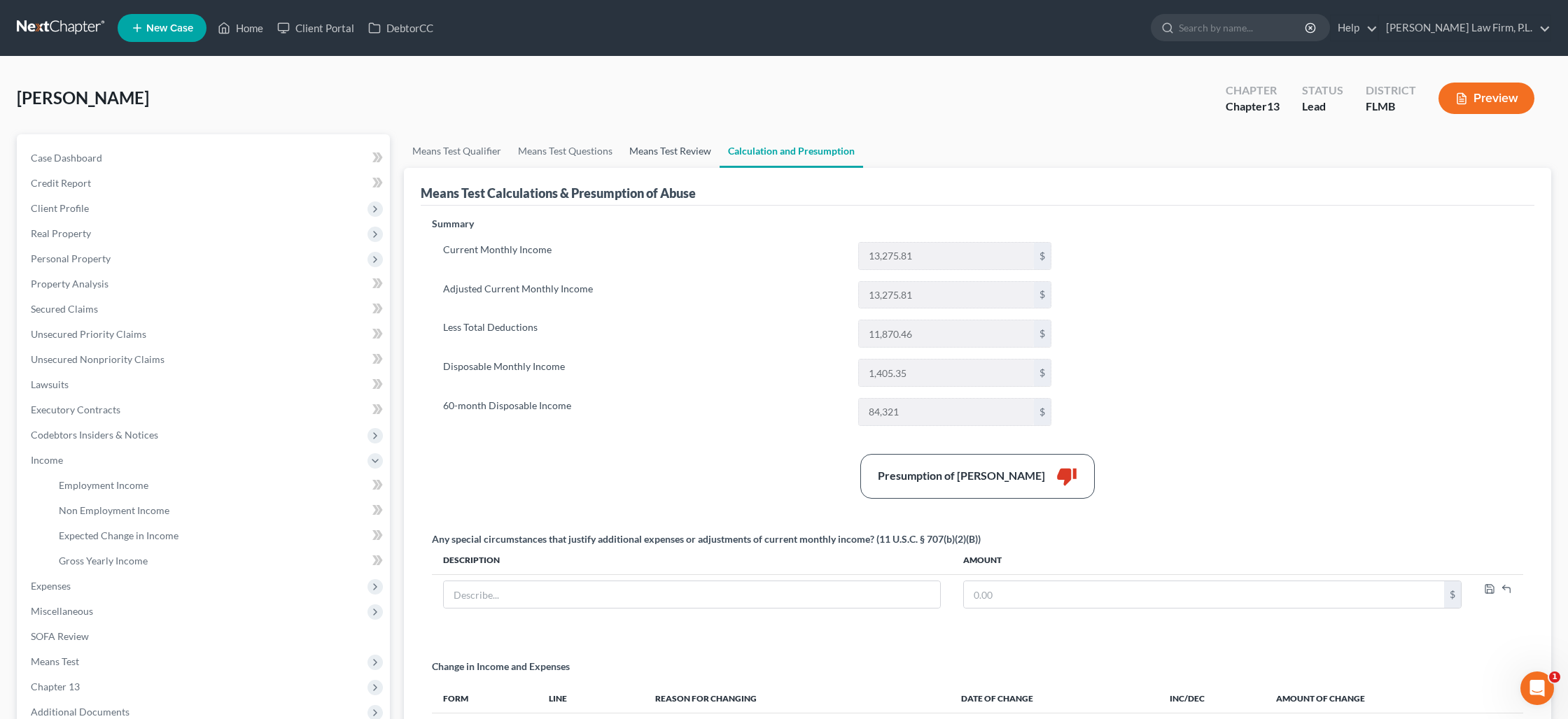
click at [645, 154] on link "Means Test Review" at bounding box center [670, 151] width 99 height 34
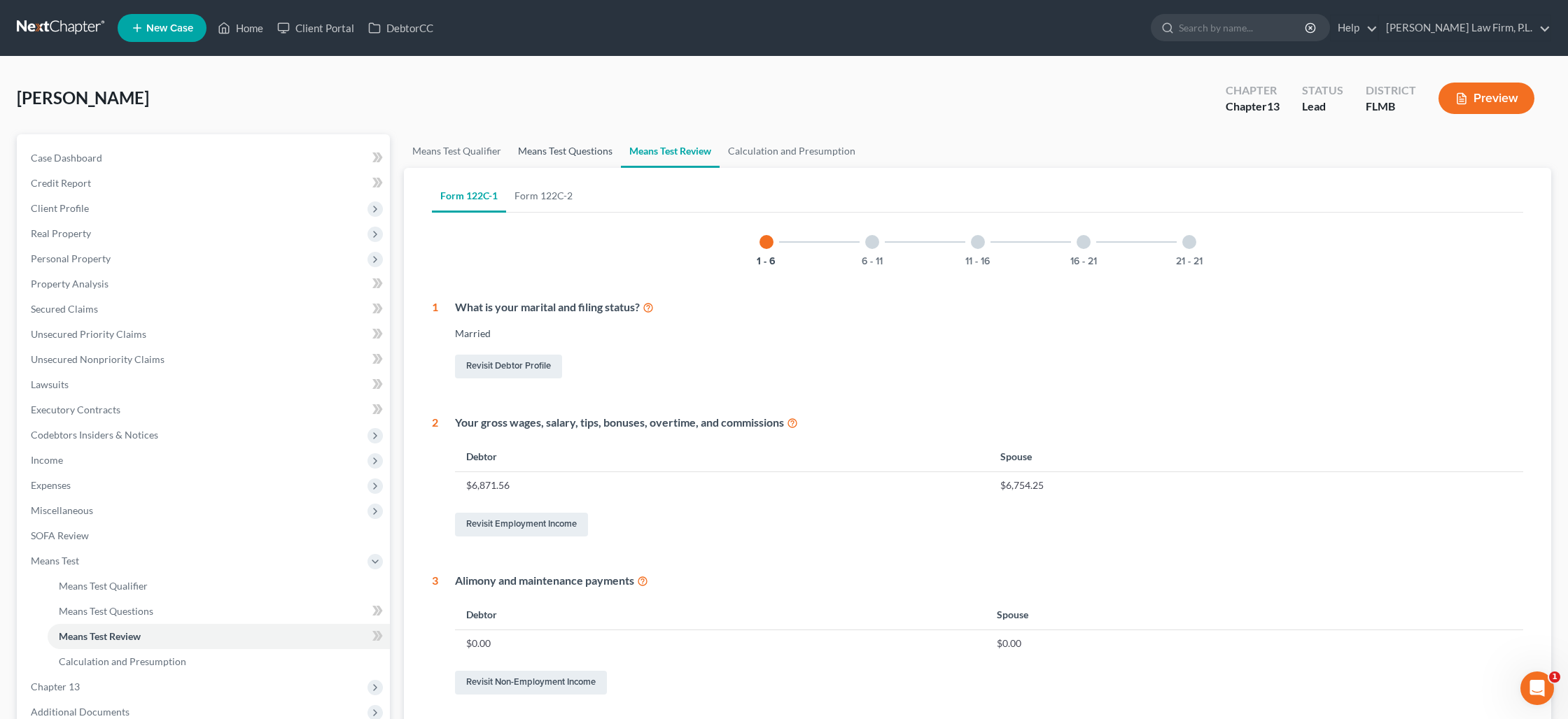
click at [571, 153] on link "Means Test Questions" at bounding box center [565, 151] width 111 height 34
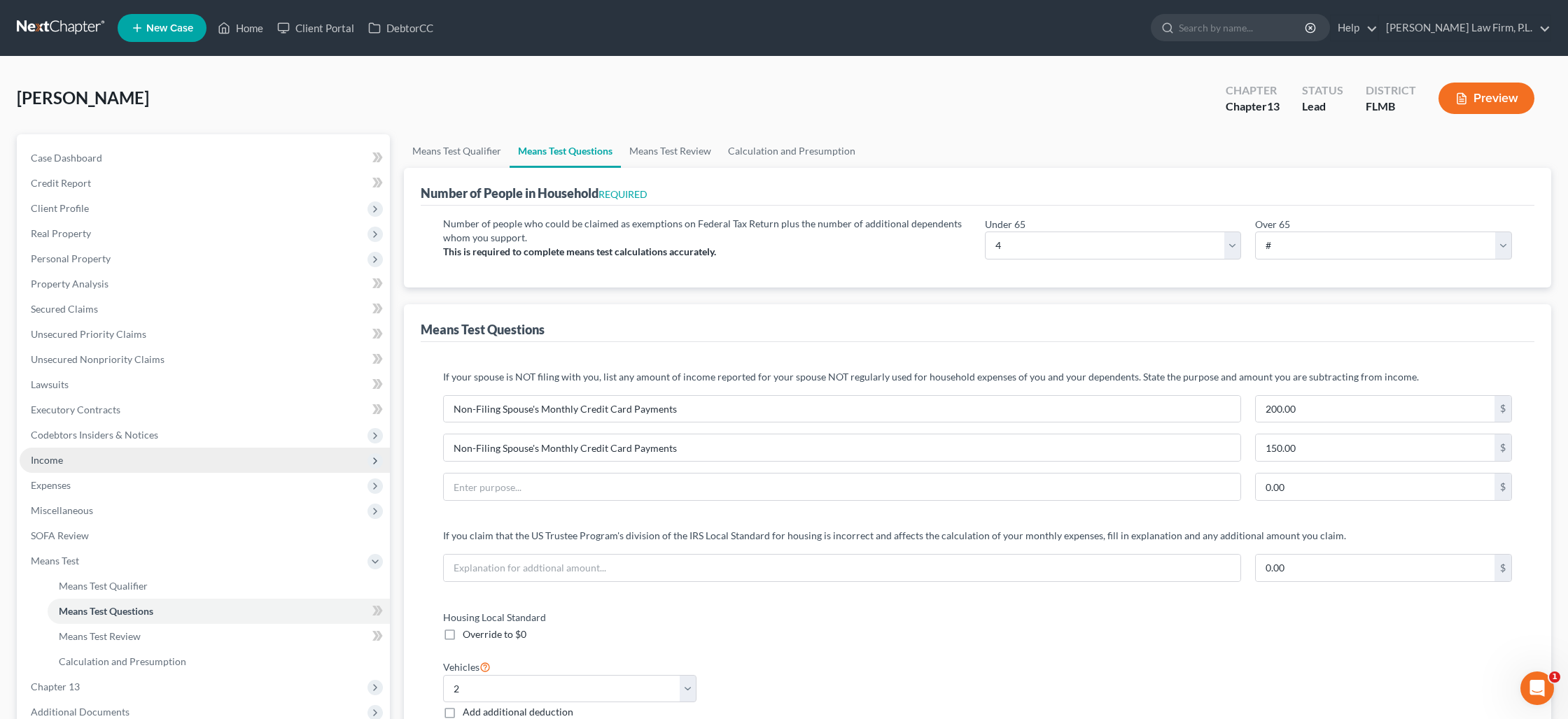
click at [88, 465] on span "Income" at bounding box center [205, 461] width 370 height 25
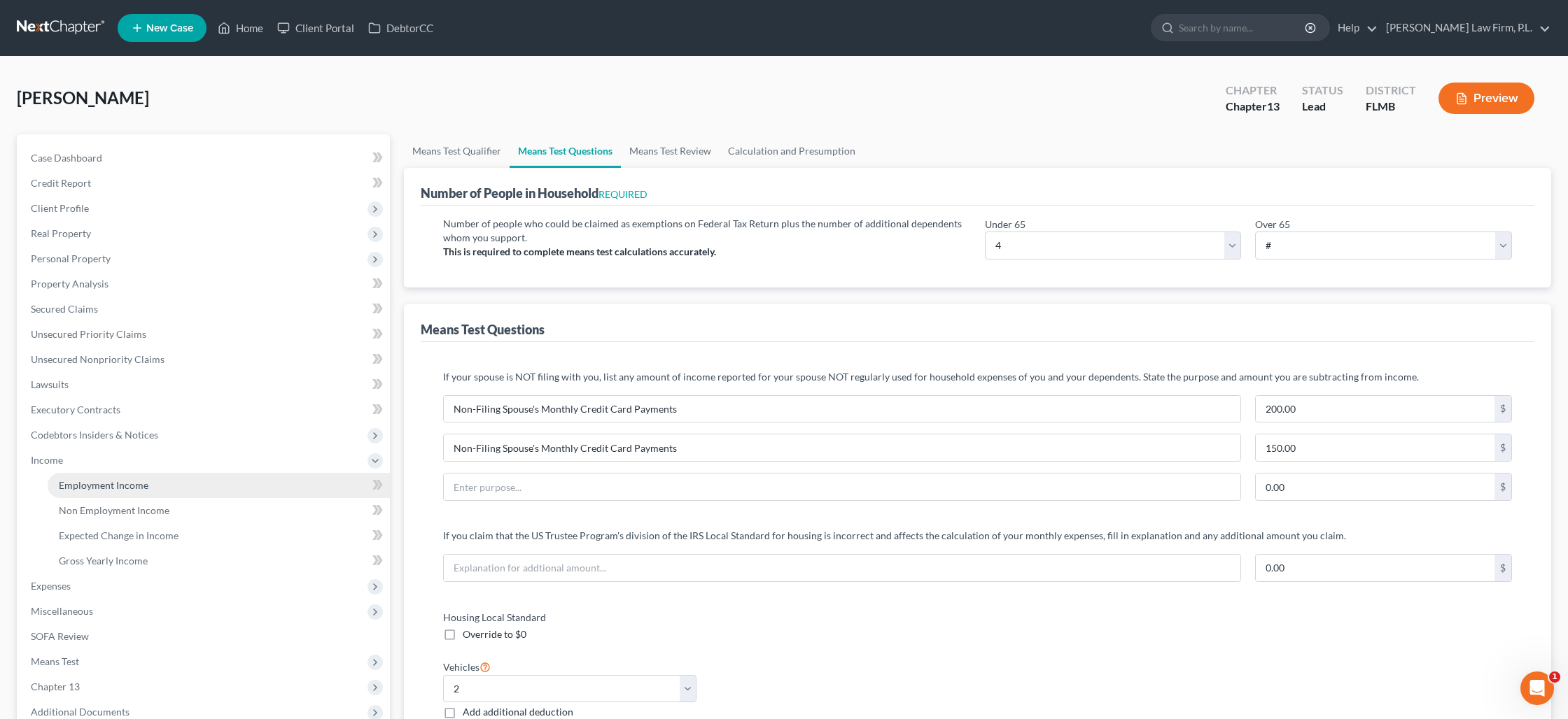
click at [105, 484] on span "Employment Income" at bounding box center [104, 484] width 90 height 12
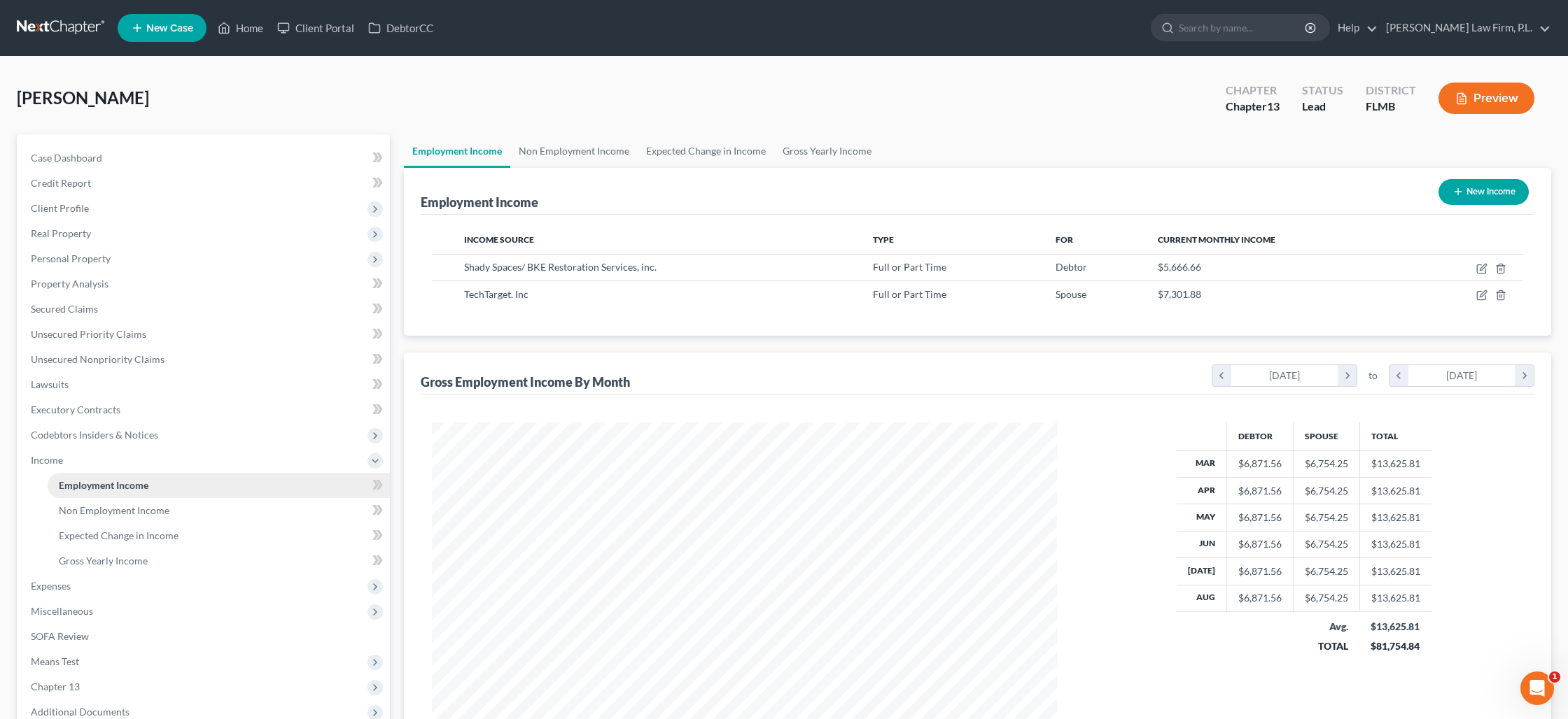
scroll to position [312, 652]
click at [1477, 296] on icon "button" at bounding box center [1481, 295] width 8 height 8
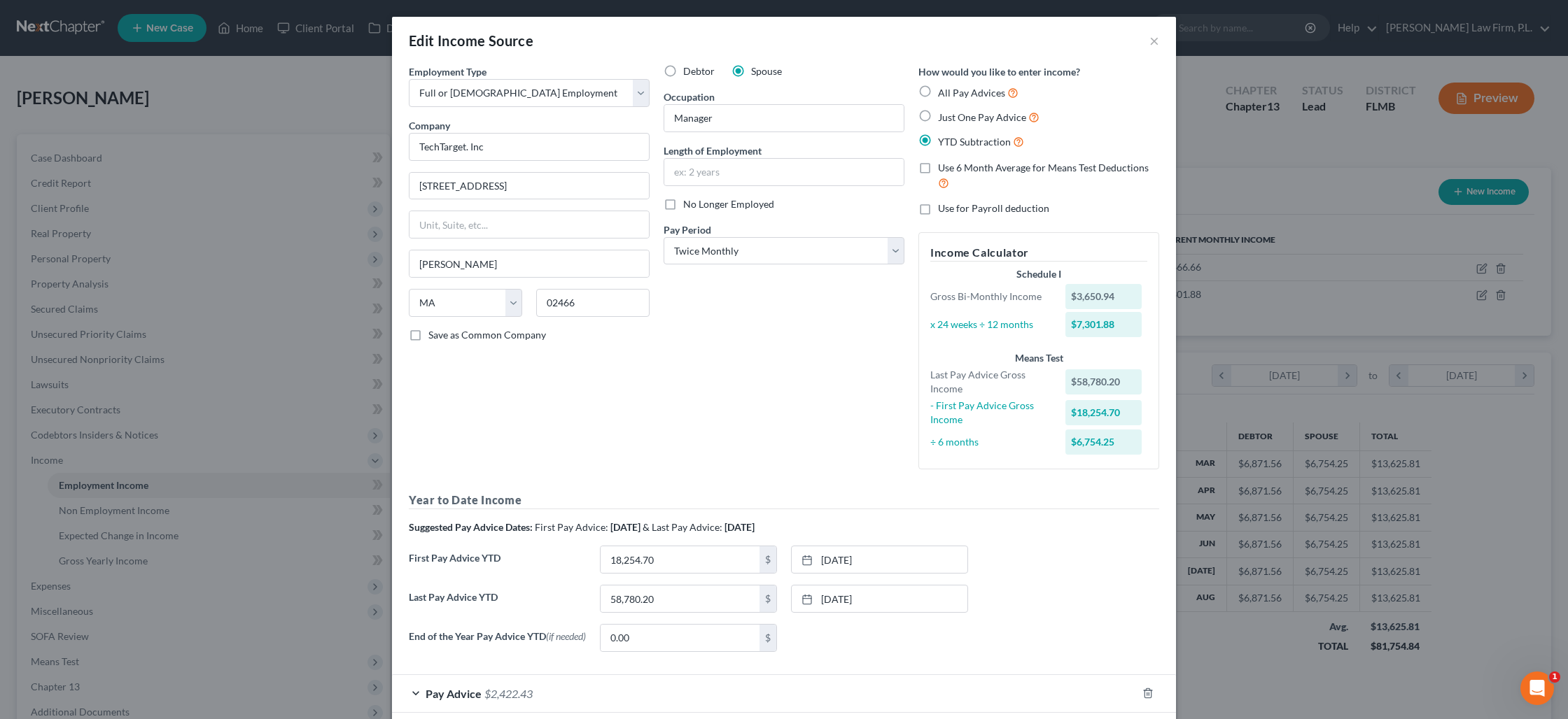
scroll to position [74, 0]
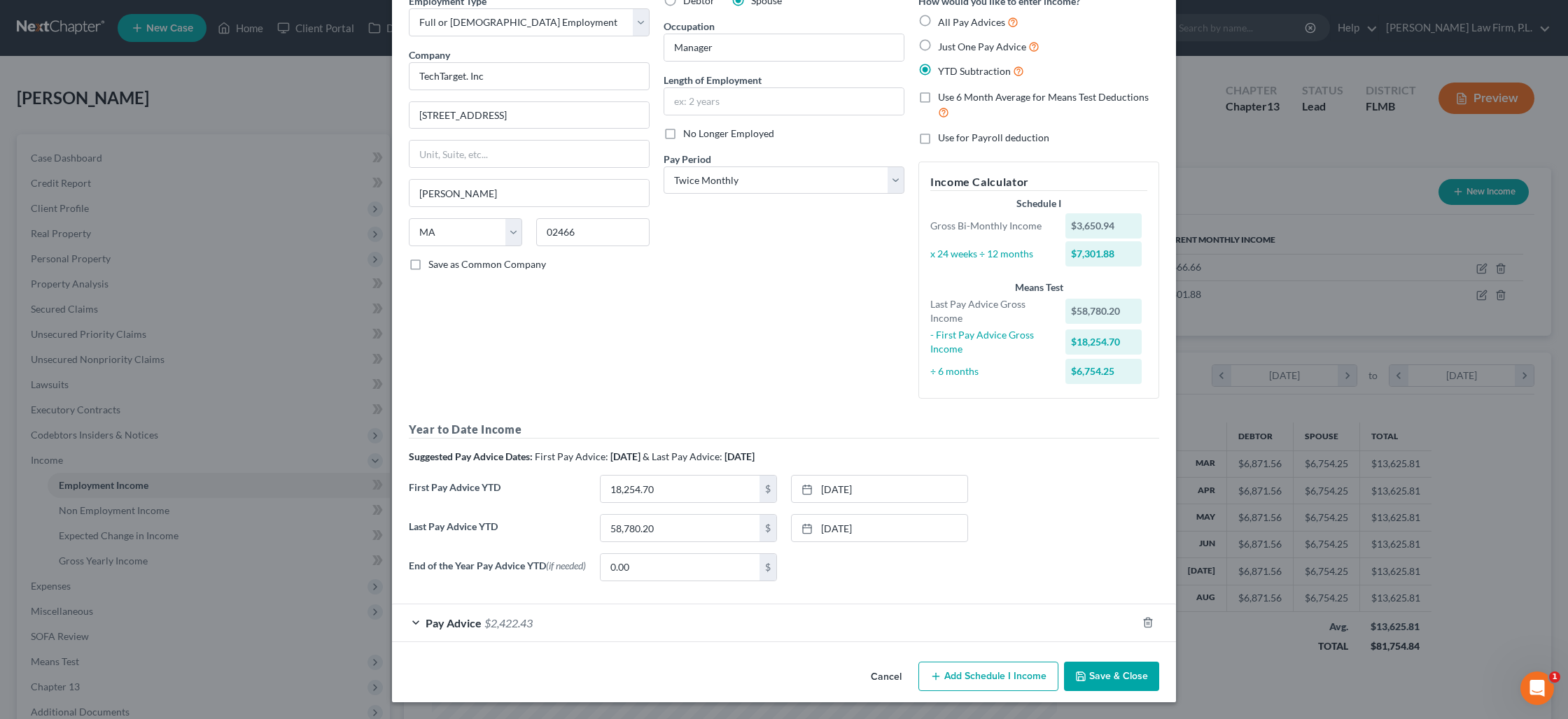
click at [588, 623] on div "Pay Advice $2,422.43" at bounding box center [764, 623] width 745 height 37
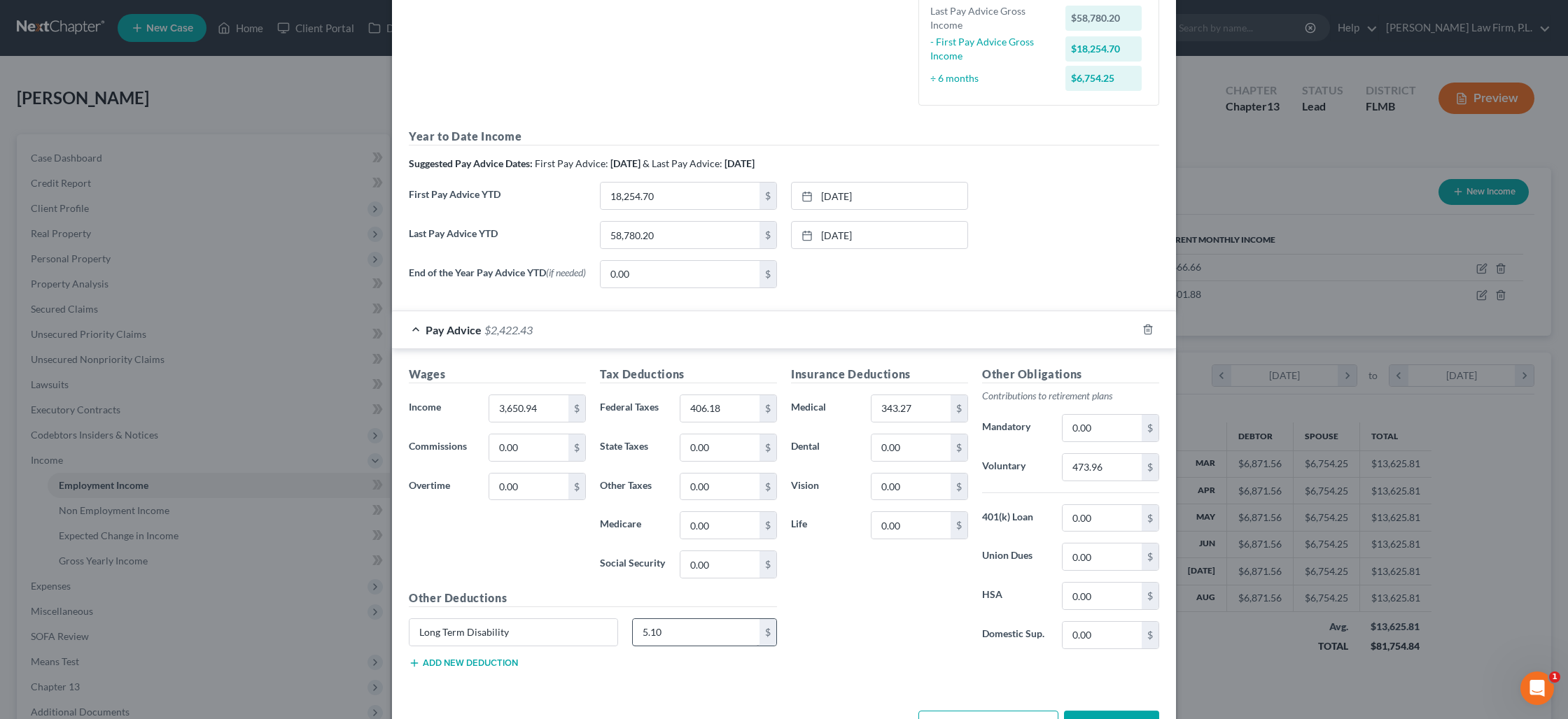
scroll to position [369, 0]
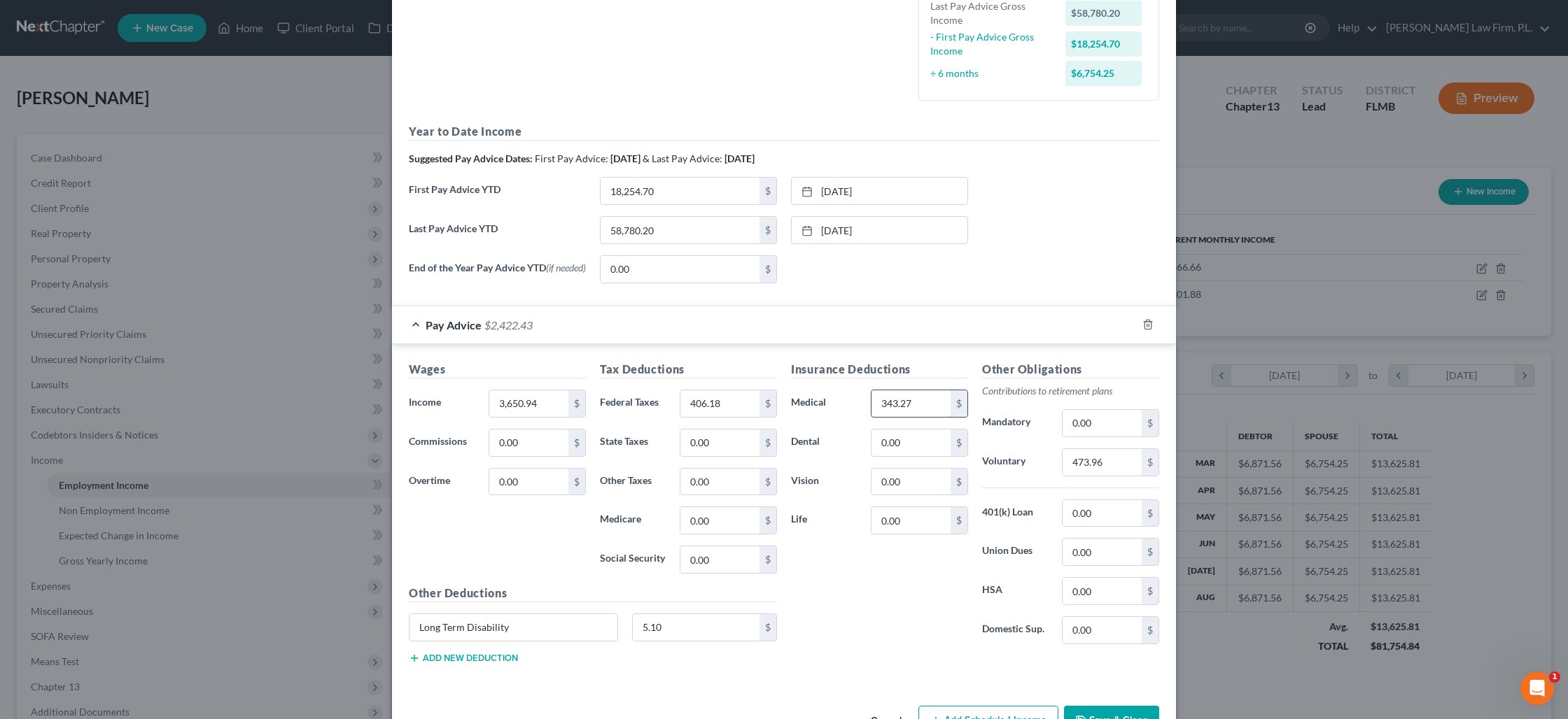
drag, startPoint x: 917, startPoint y: 409, endPoint x: 907, endPoint y: 407, distance: 10.2
click at [905, 407] on input "343.27" at bounding box center [910, 403] width 79 height 26
click at [907, 407] on input "343.27" at bounding box center [910, 403] width 79 height 26
drag, startPoint x: 915, startPoint y: 407, endPoint x: 894, endPoint y: 407, distance: 21.0
click at [894, 407] on input "343.27" at bounding box center [910, 403] width 79 height 26
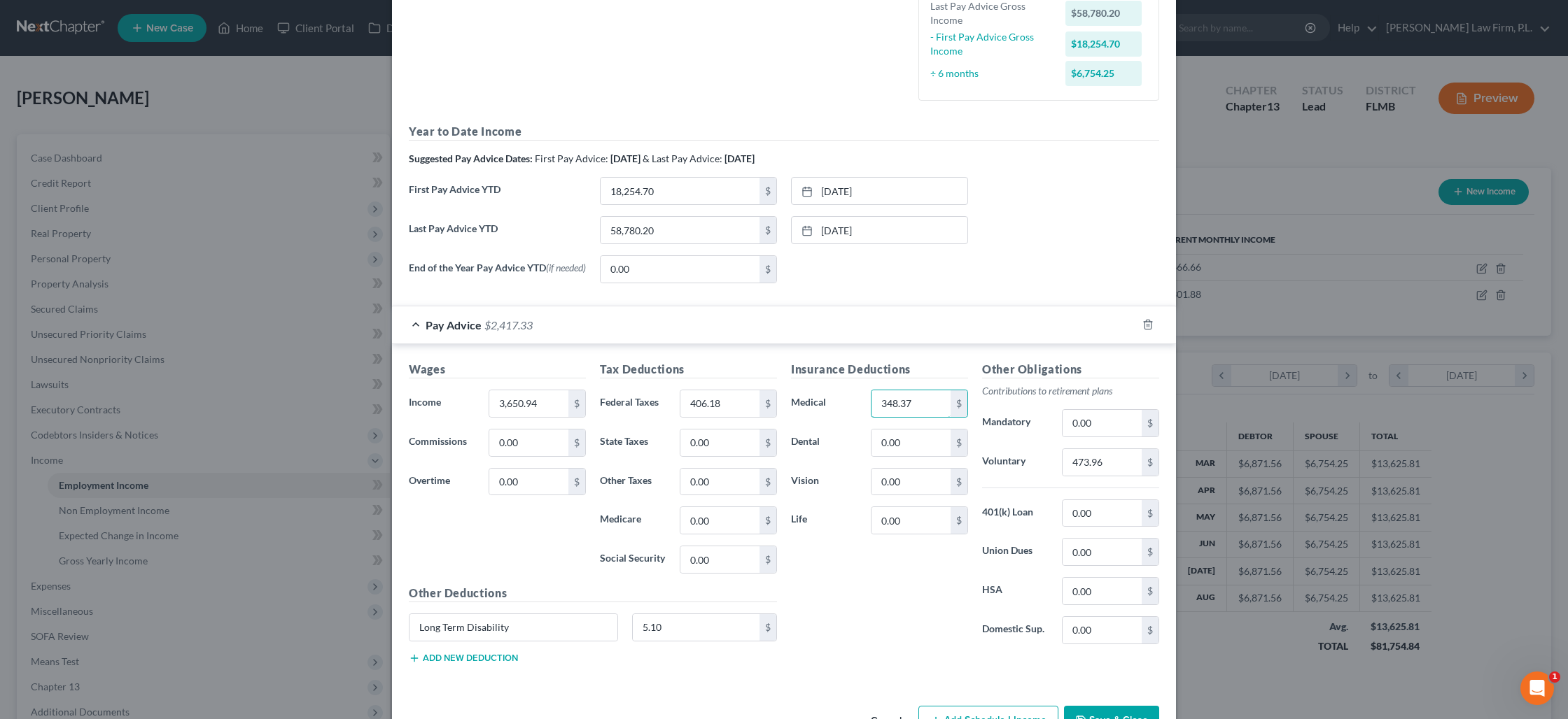
scroll to position [414, 0]
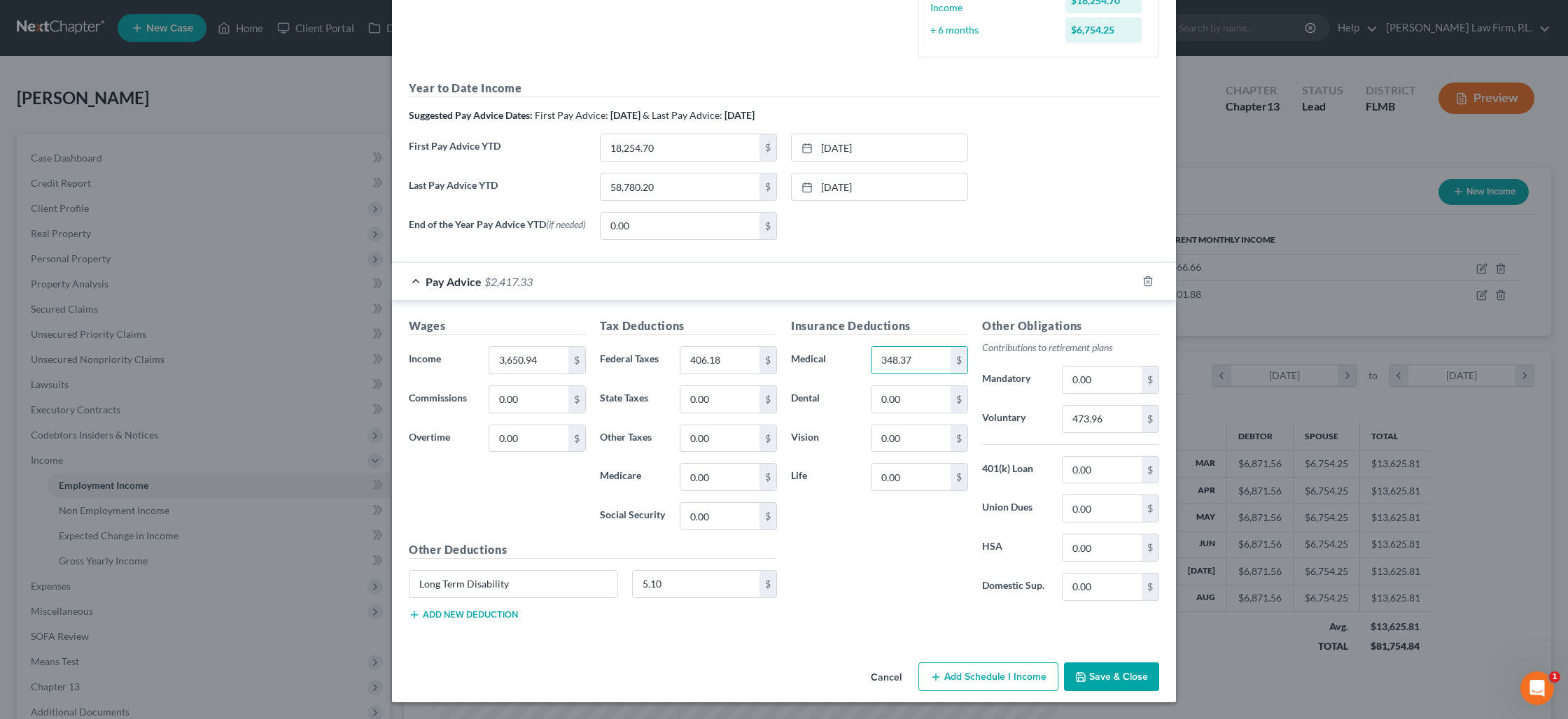
click at [1085, 675] on icon "button" at bounding box center [1081, 676] width 8 height 8
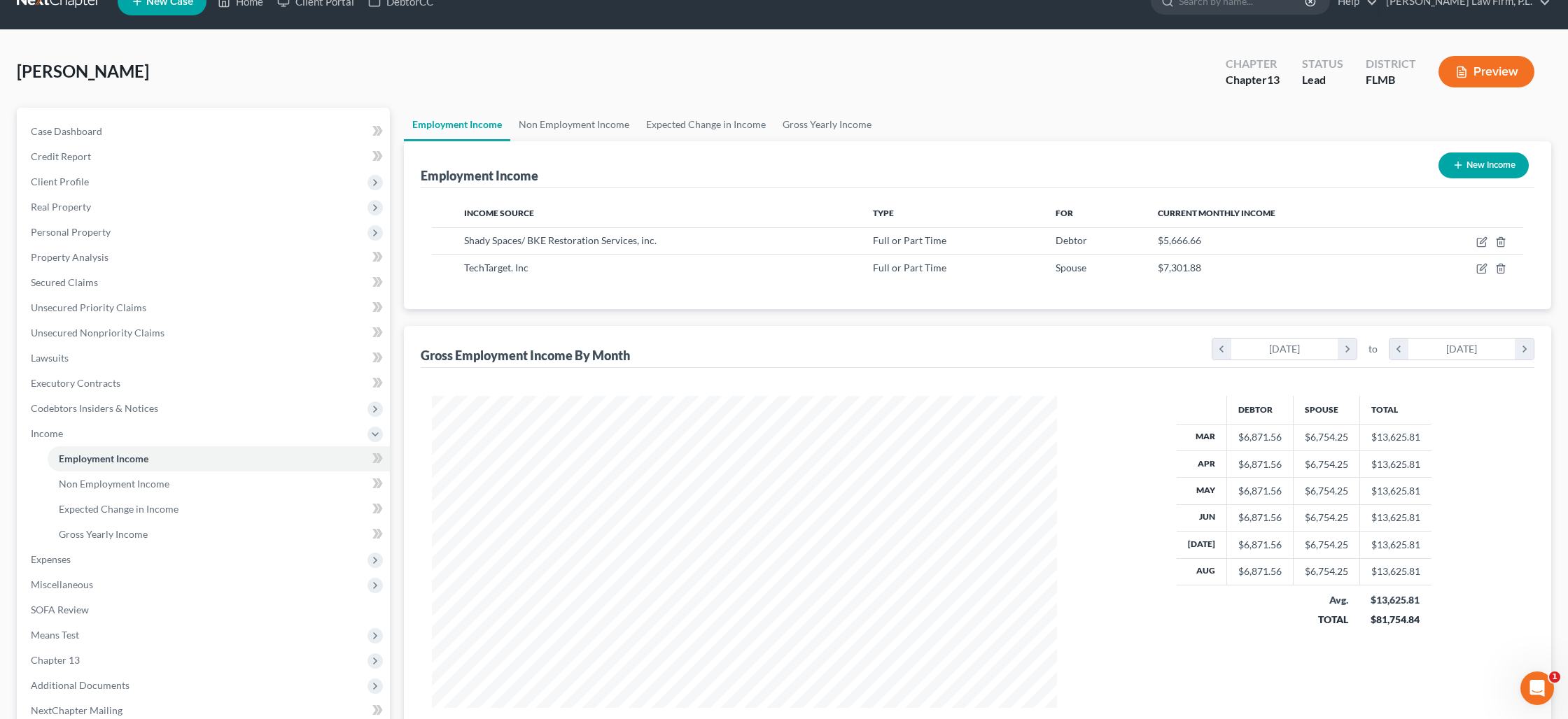
scroll to position [0, 0]
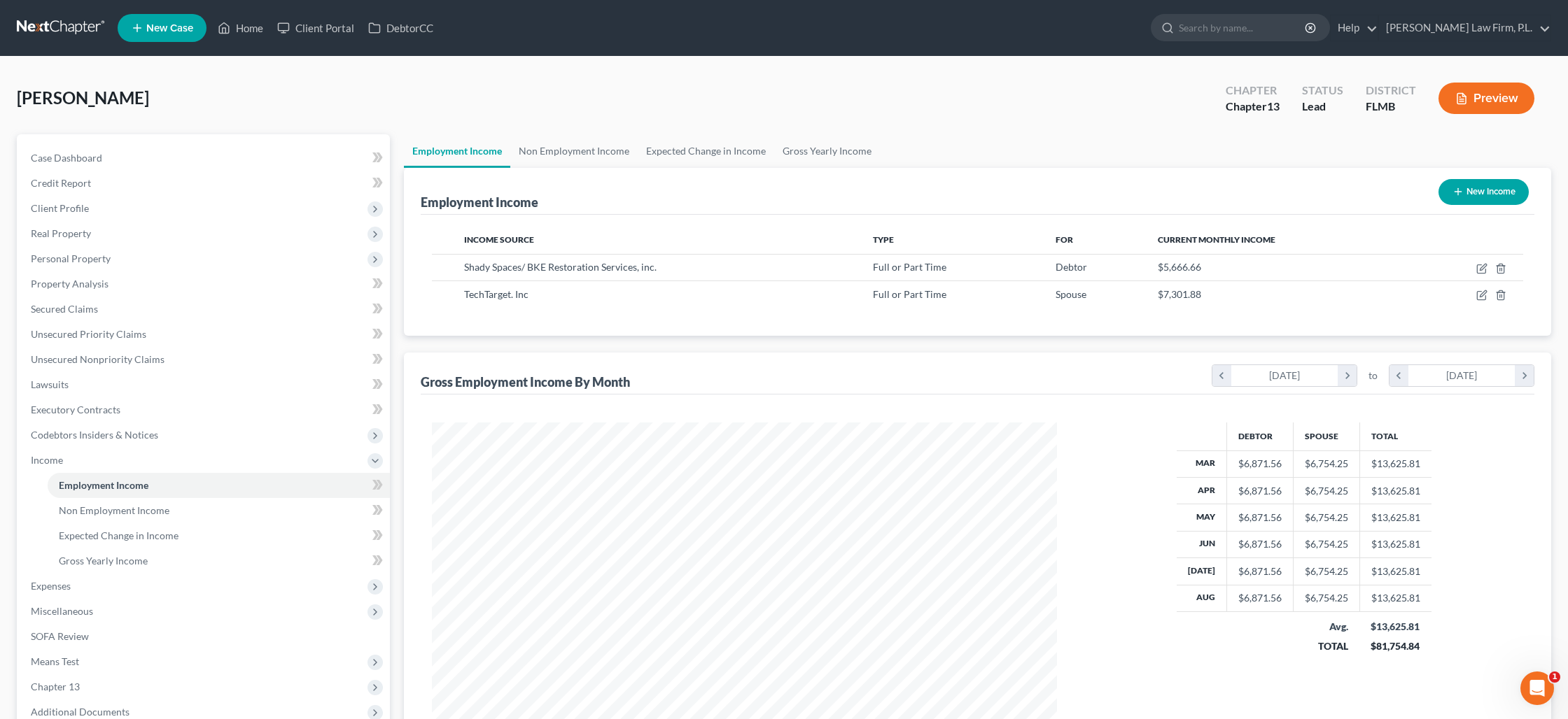
click at [1504, 103] on button "Preview" at bounding box center [1486, 98] width 95 height 32
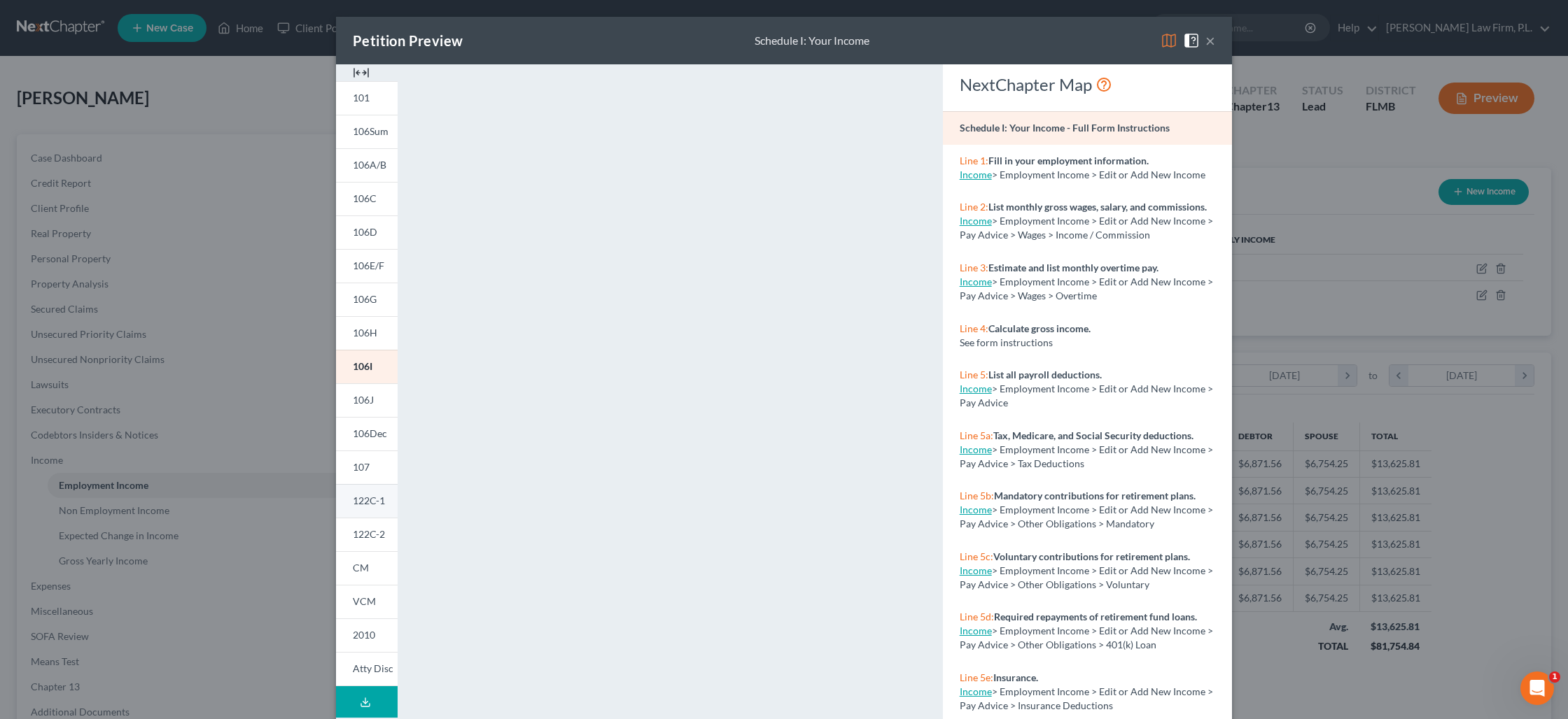
click at [360, 498] on span "122C-1" at bounding box center [368, 500] width 32 height 12
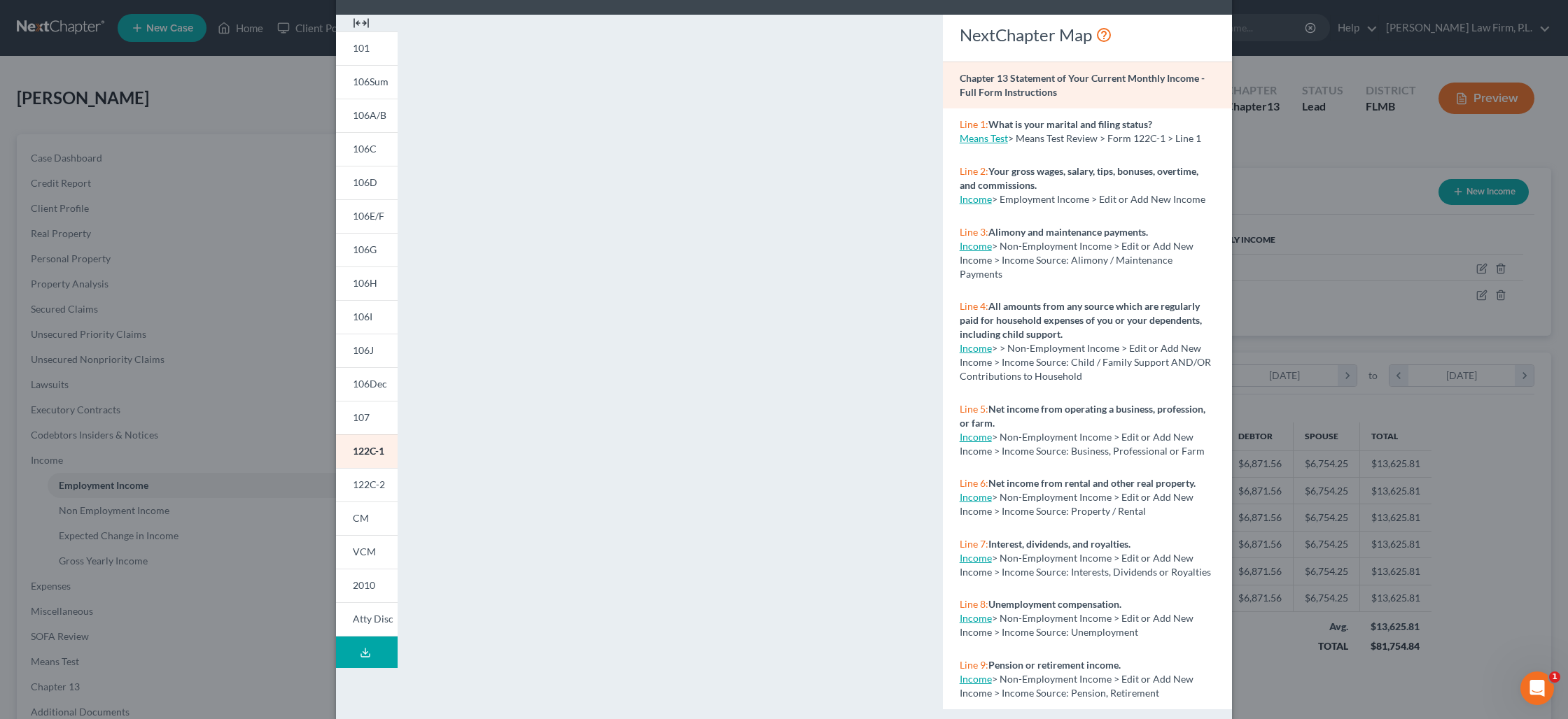
scroll to position [69, 0]
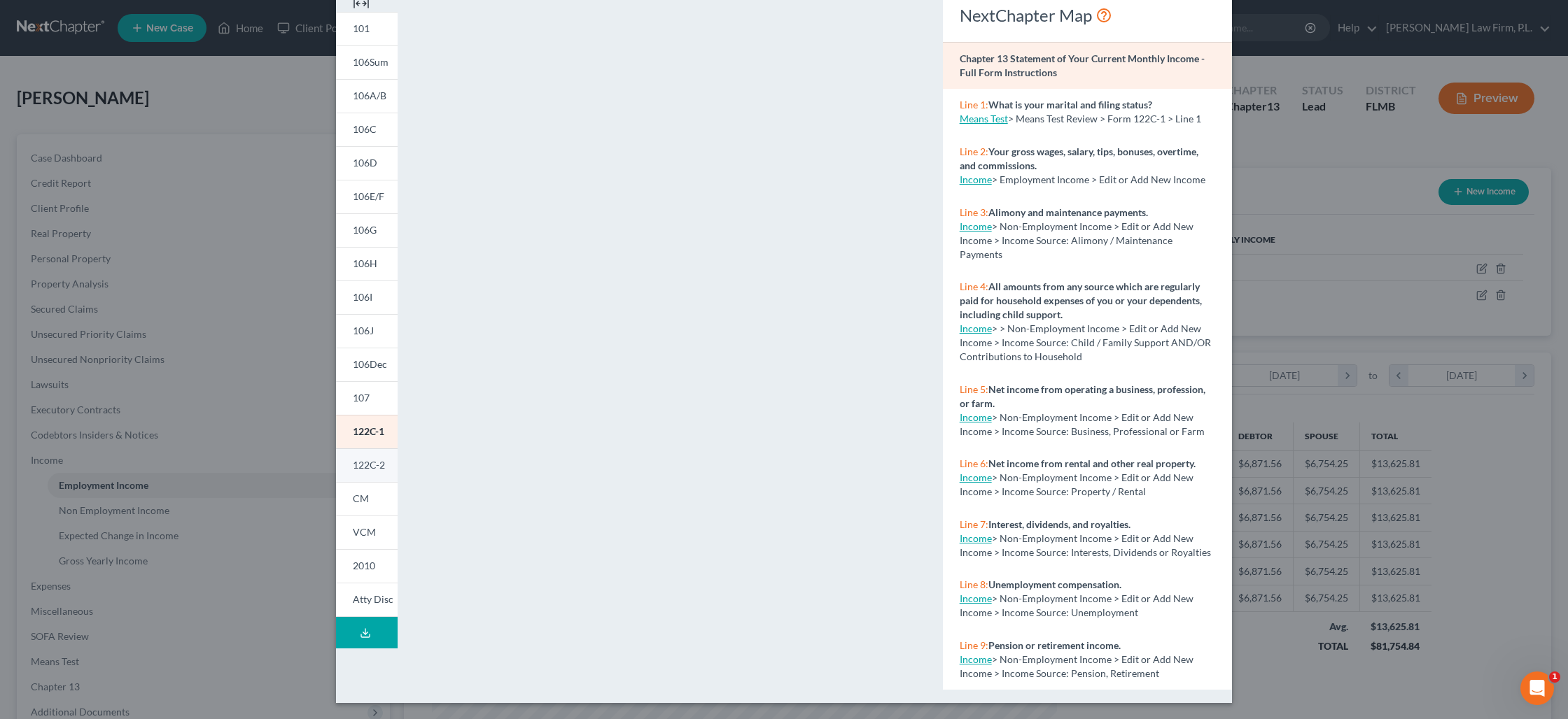
click at [365, 473] on link "122C-2" at bounding box center [367, 464] width 62 height 34
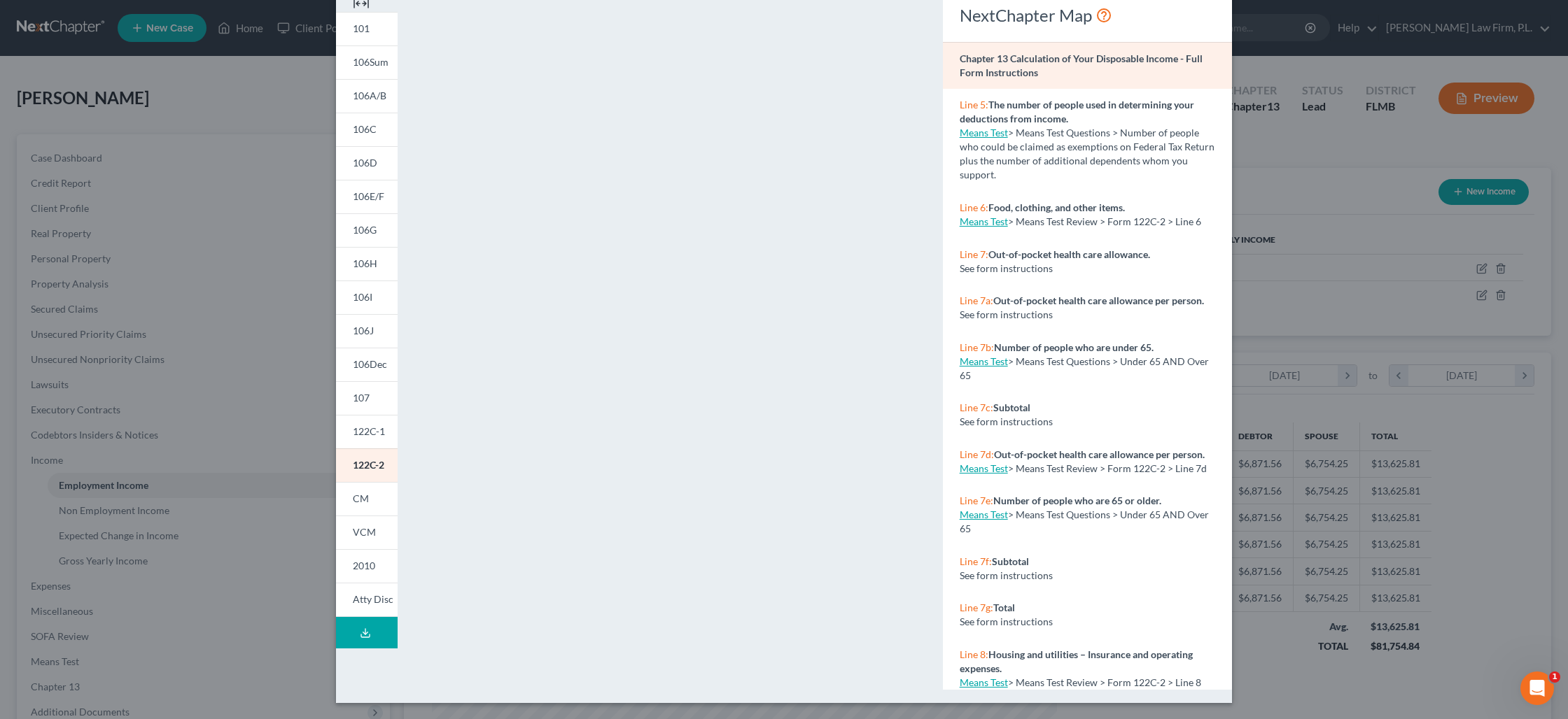
scroll to position [0, 0]
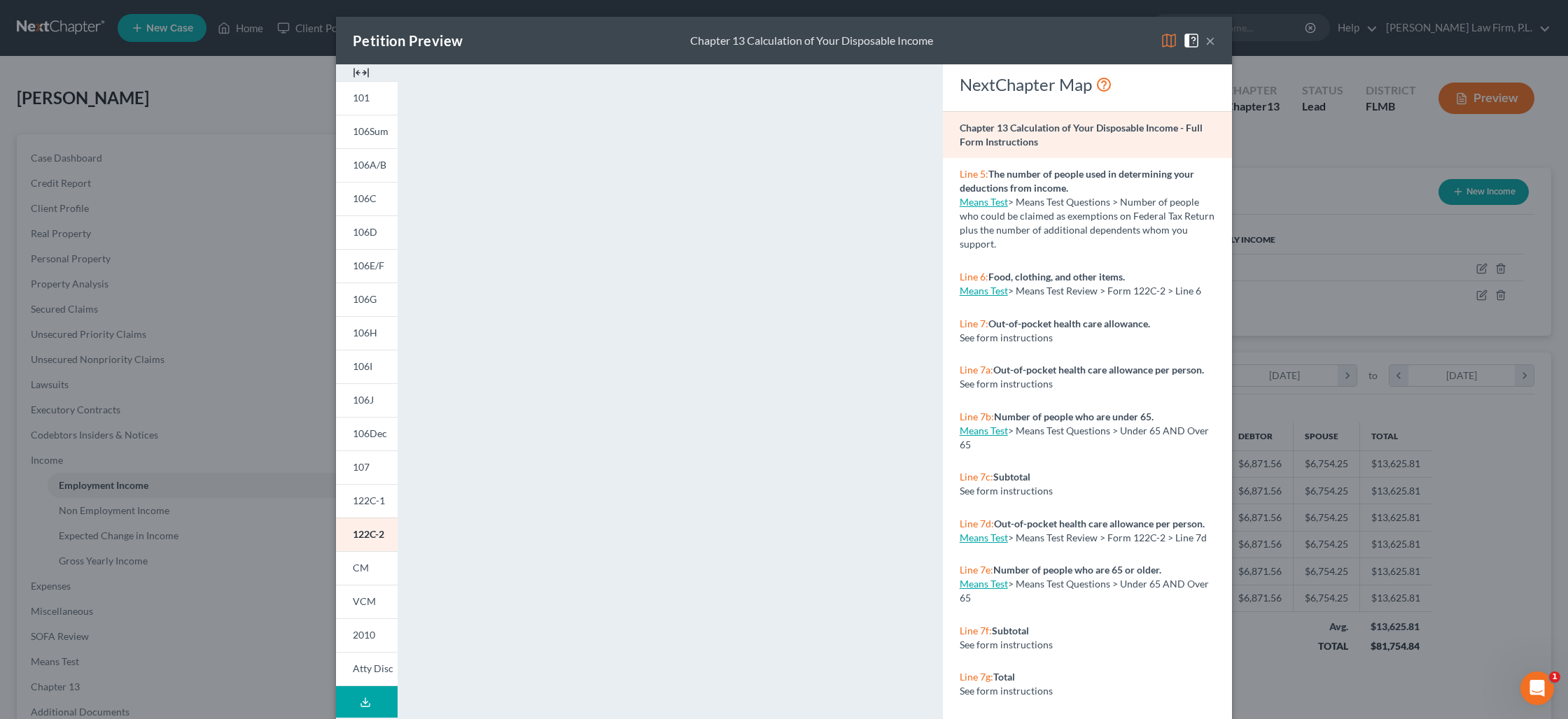
click at [1211, 44] on button "×" at bounding box center [1210, 40] width 10 height 16
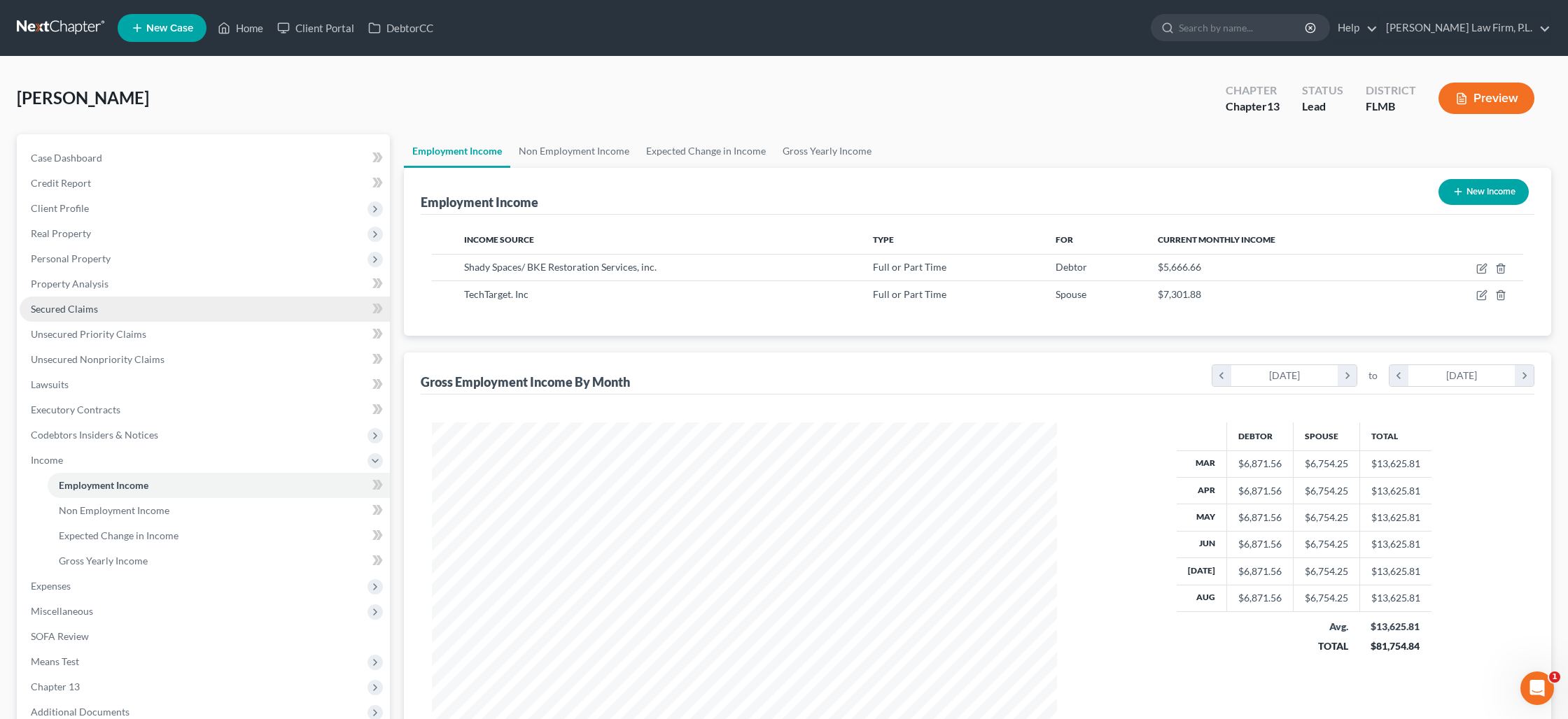
click at [75, 303] on span "Secured Claims" at bounding box center [65, 308] width 67 height 12
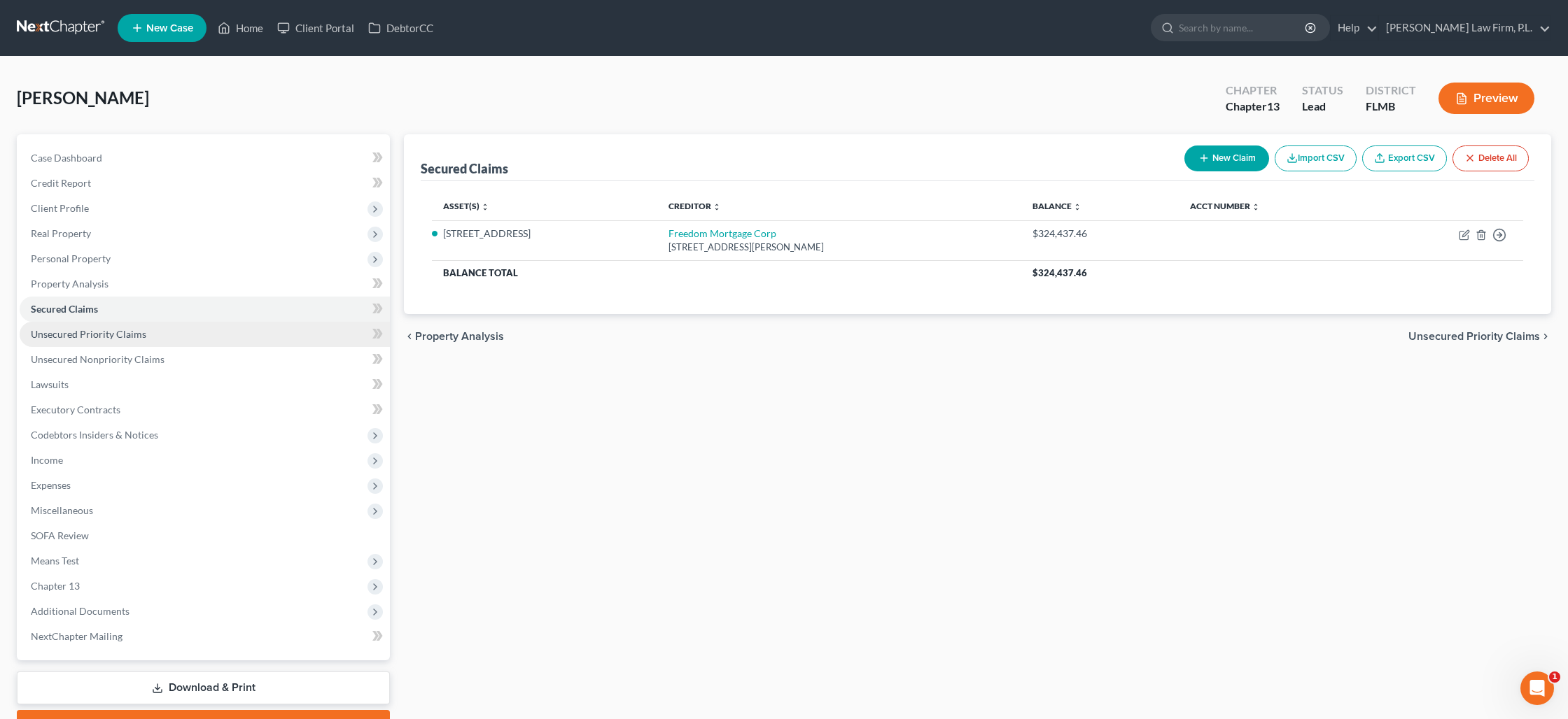
click at [114, 329] on span "Unsecured Priority Claims" at bounding box center [88, 334] width 116 height 12
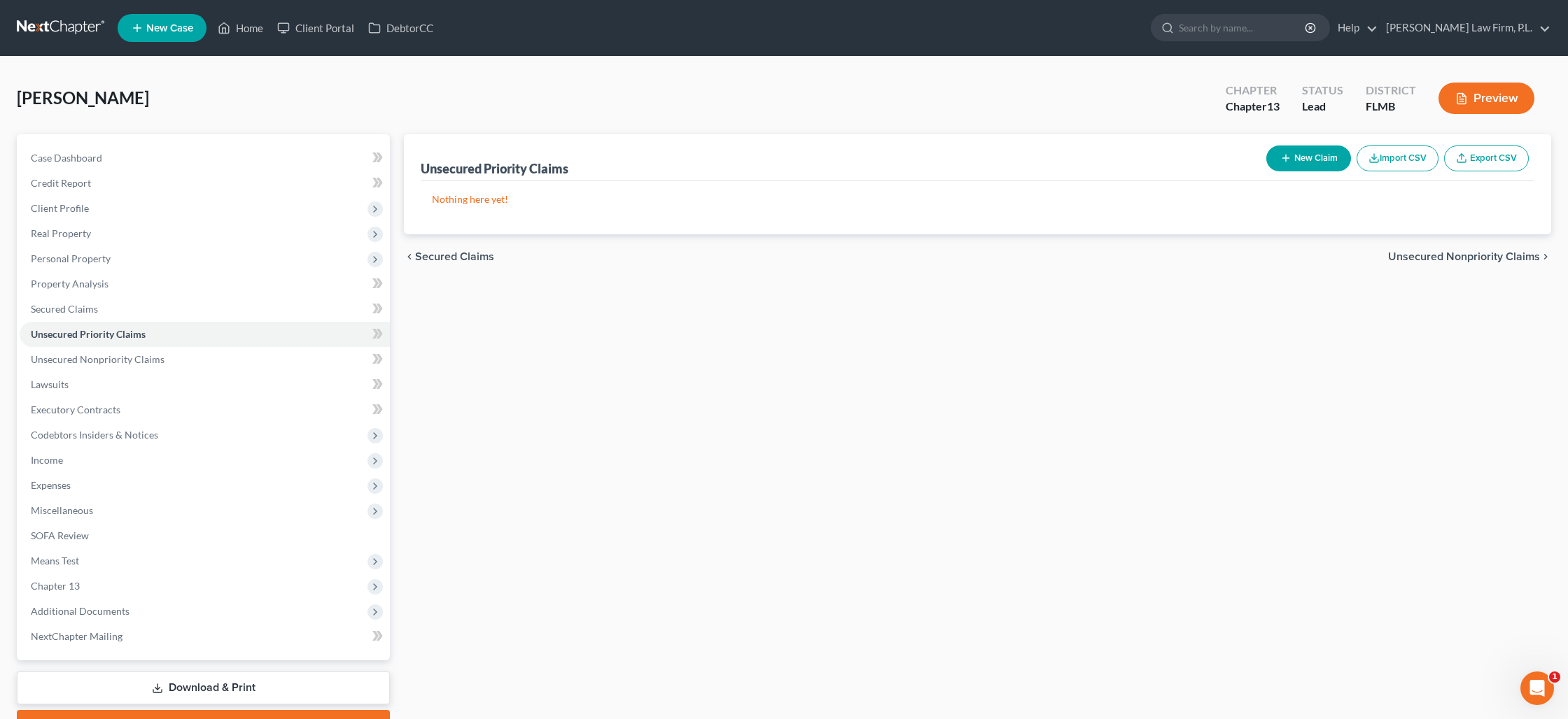
click at [1302, 165] on button "New Claim" at bounding box center [1308, 158] width 85 height 25
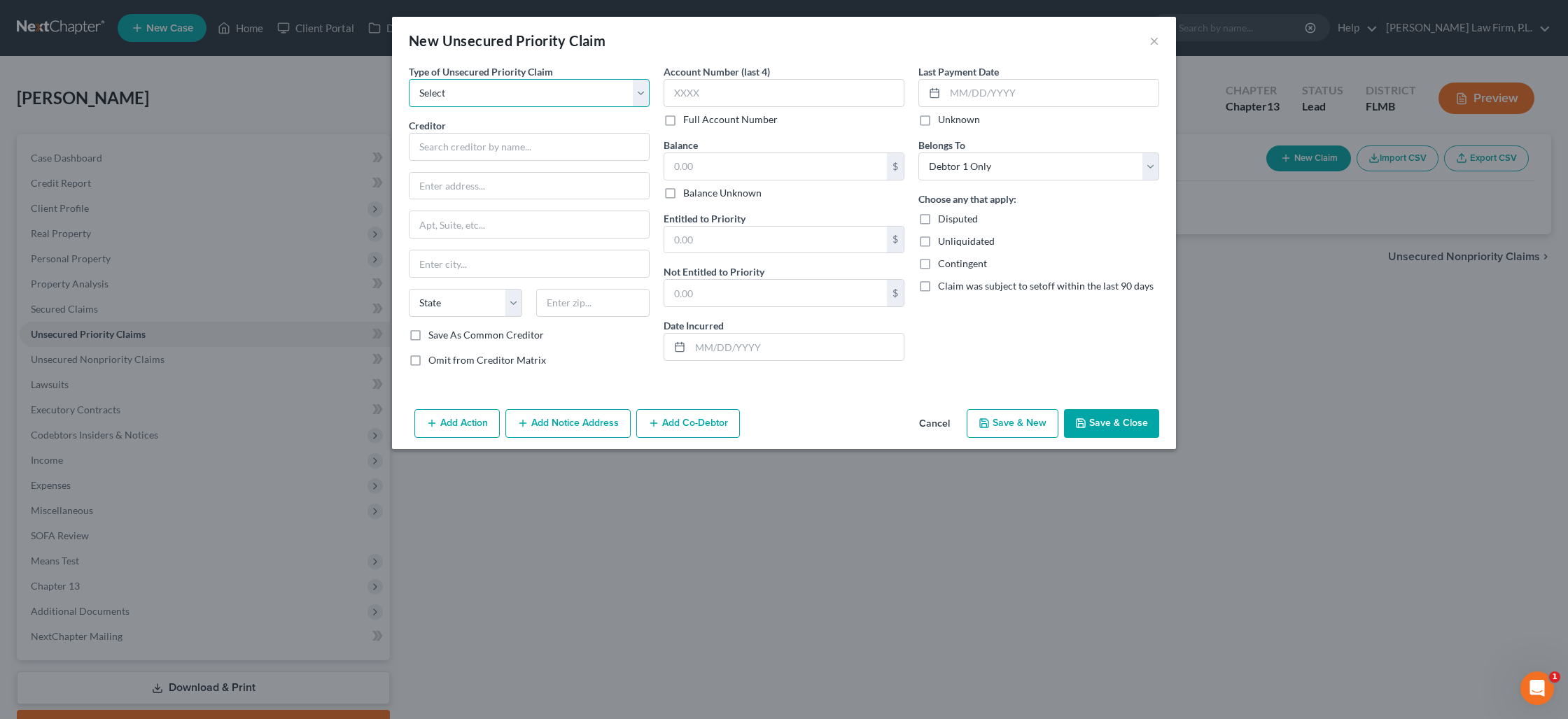
click at [497, 93] on select "Select Taxes & Other Government Units Domestic Support Obligations Extensions o…" at bounding box center [528, 93] width 241 height 28
click at [408, 79] on select "Select Taxes & Other Government Units Domestic Support Obligations Extensions o…" at bounding box center [528, 93] width 241 height 28
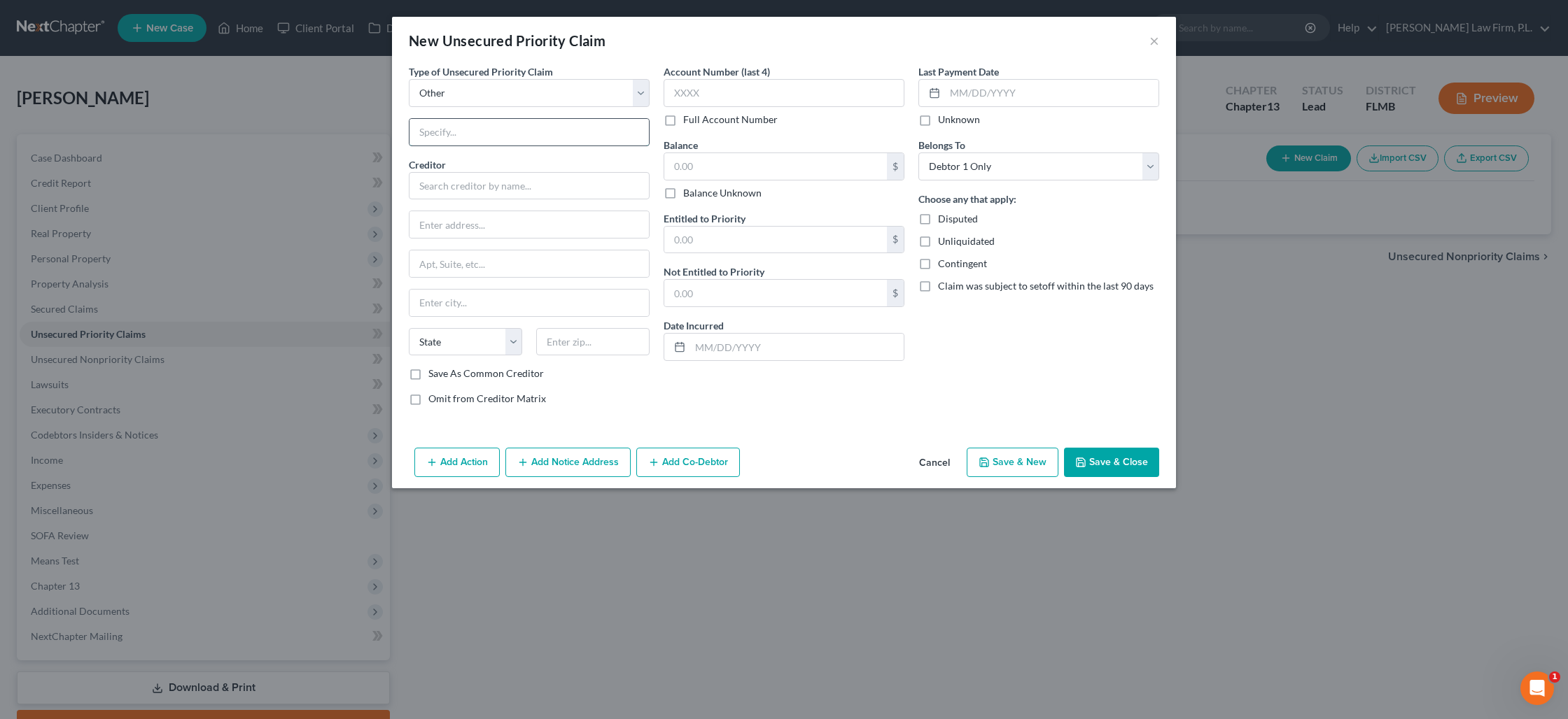
click at [494, 132] on input "text" at bounding box center [528, 132] width 239 height 26
click at [700, 168] on input "text" at bounding box center [775, 166] width 223 height 26
click at [428, 375] on label "Save As Common Creditor" at bounding box center [486, 373] width 116 height 14
click at [434, 375] on input "Save As Common Creditor" at bounding box center [438, 371] width 9 height 9
click at [1103, 456] on button "Save & Close" at bounding box center [1111, 463] width 95 height 29
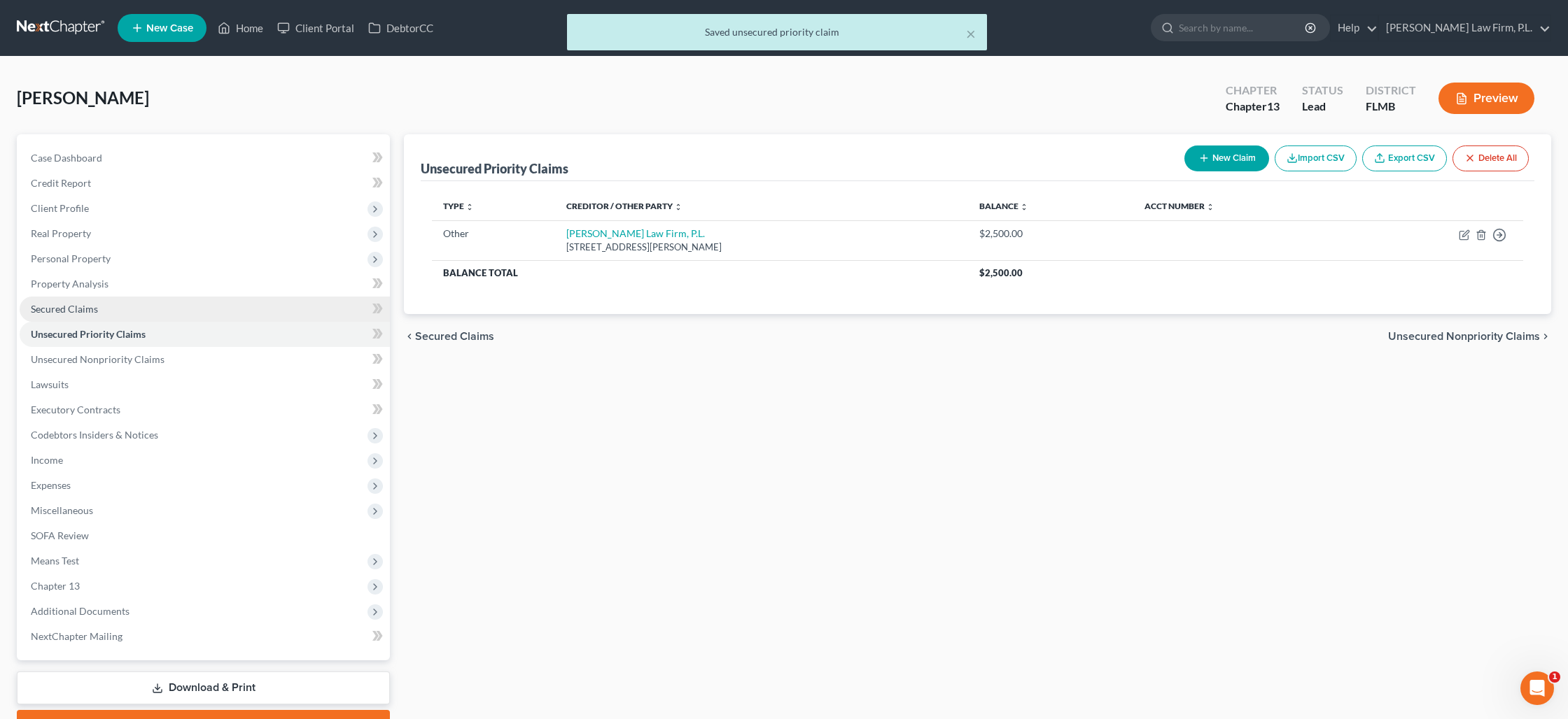
click at [177, 305] on link "Secured Claims" at bounding box center [205, 309] width 370 height 25
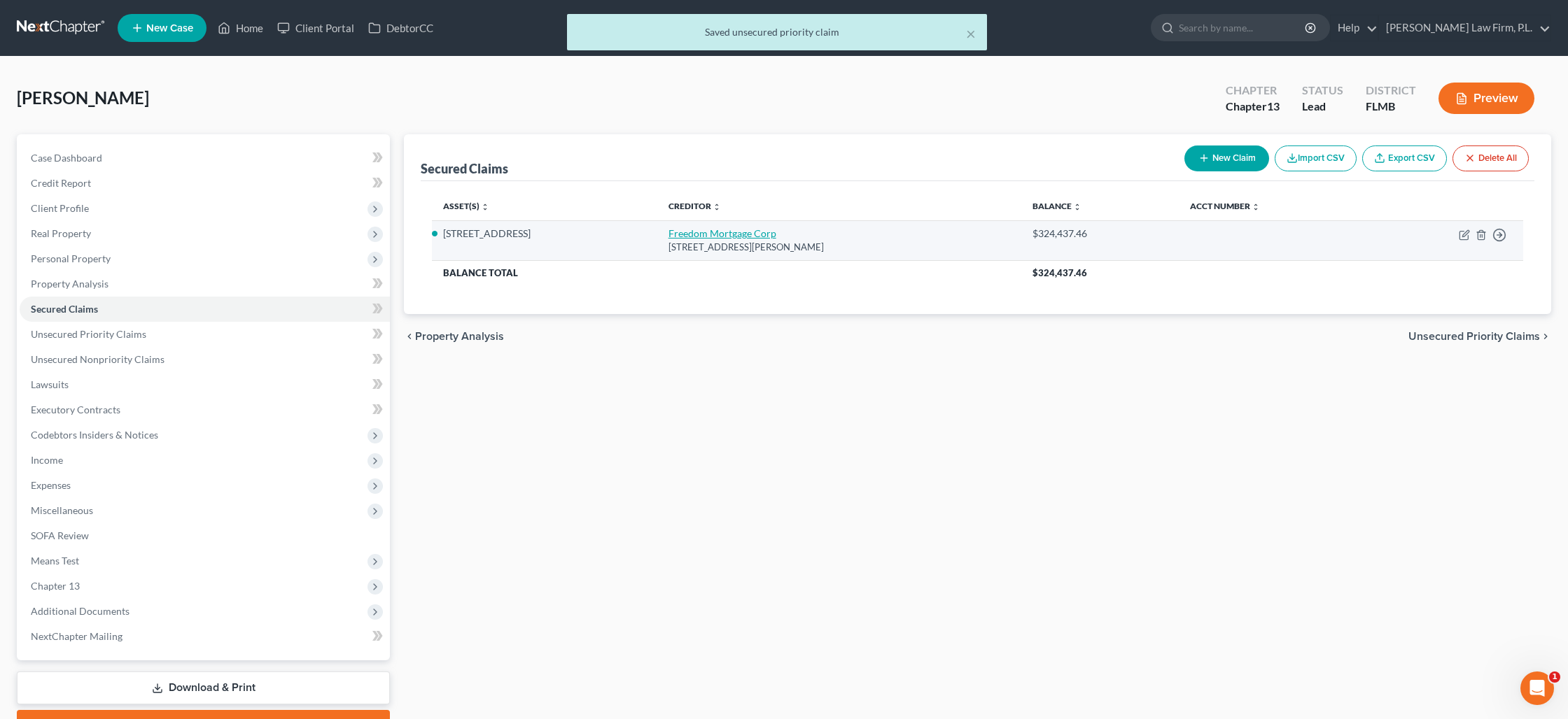
click at [700, 233] on link "Freedom Mortgage Corp" at bounding box center [722, 233] width 108 height 12
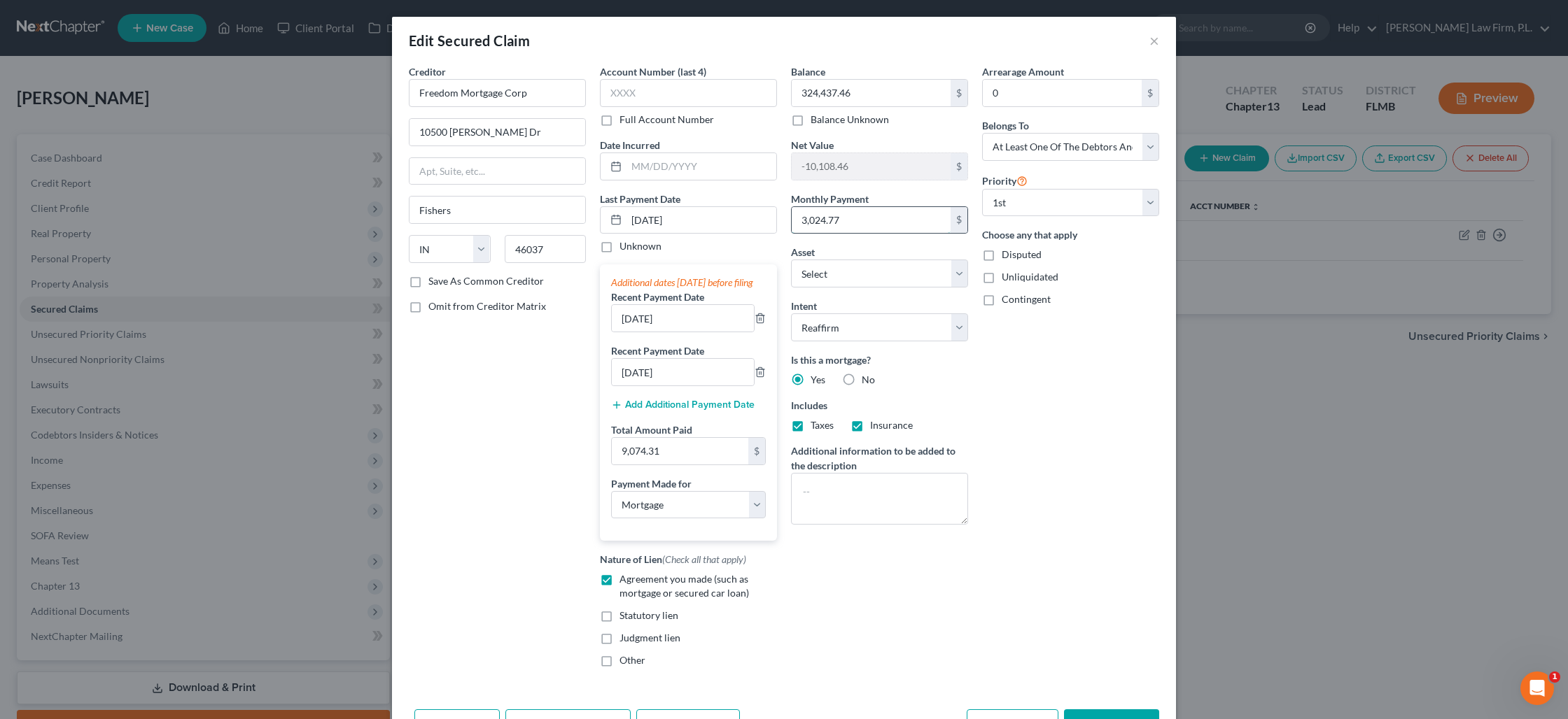
click at [819, 227] on input "3,024.77" at bounding box center [870, 220] width 159 height 26
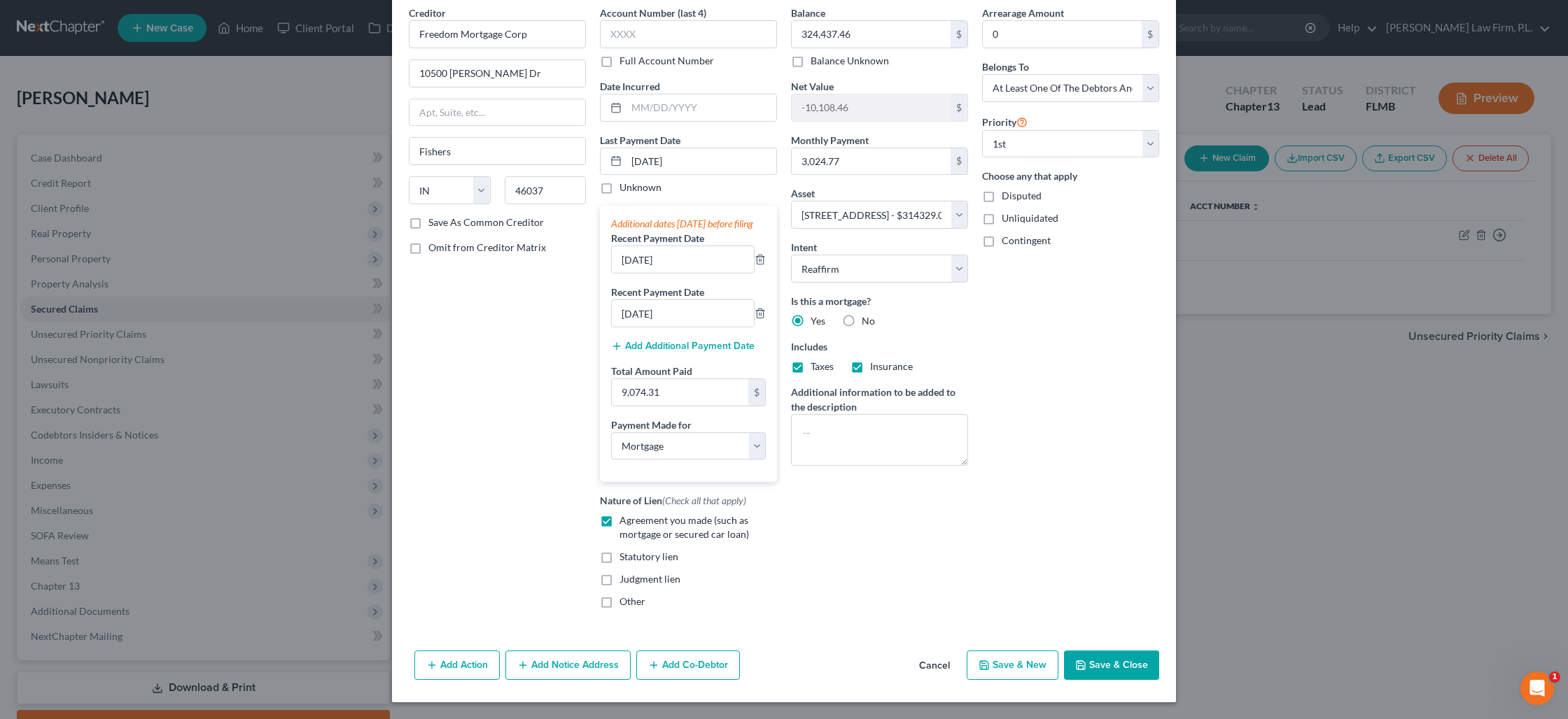
click at [1078, 668] on icon "button" at bounding box center [1081, 665] width 11 height 11
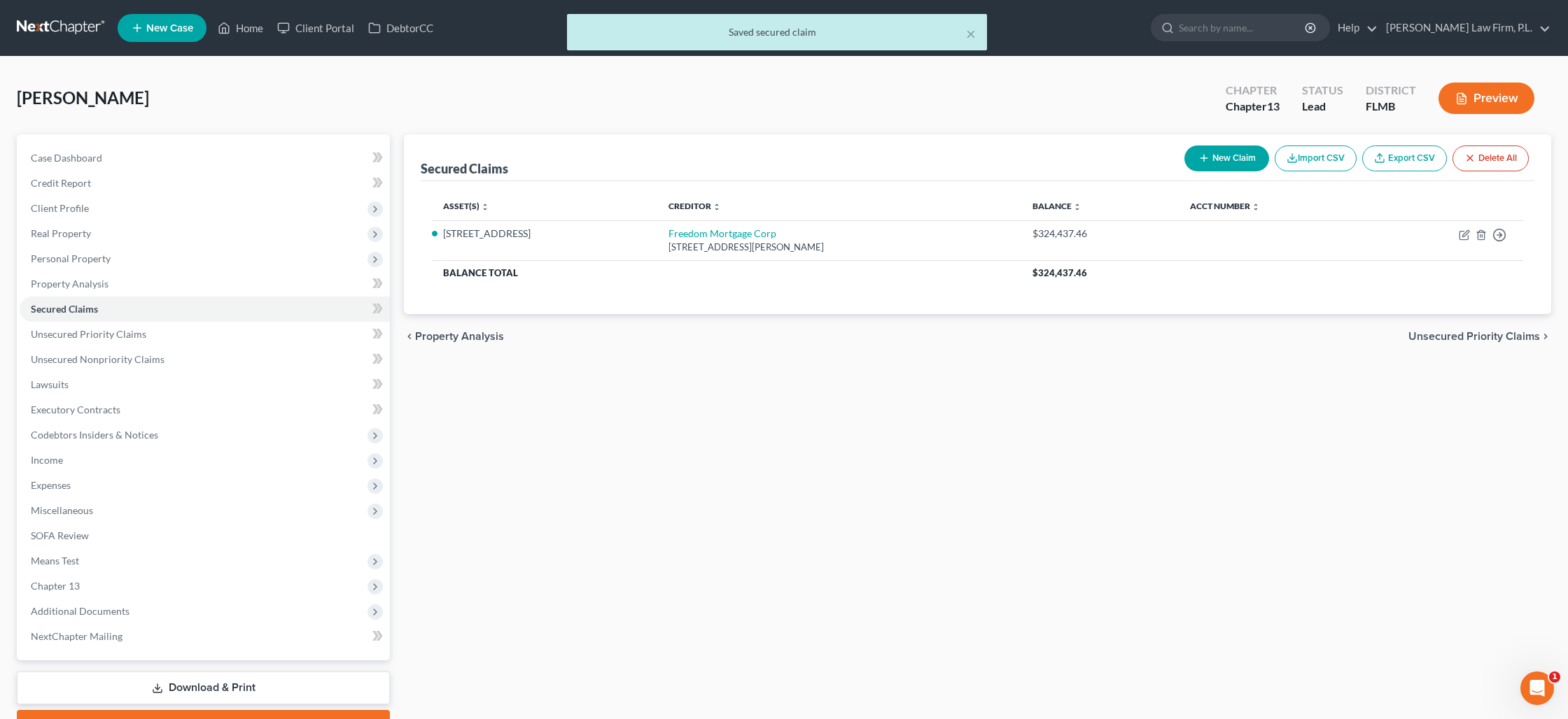
click at [1484, 108] on button "Preview" at bounding box center [1486, 98] width 95 height 32
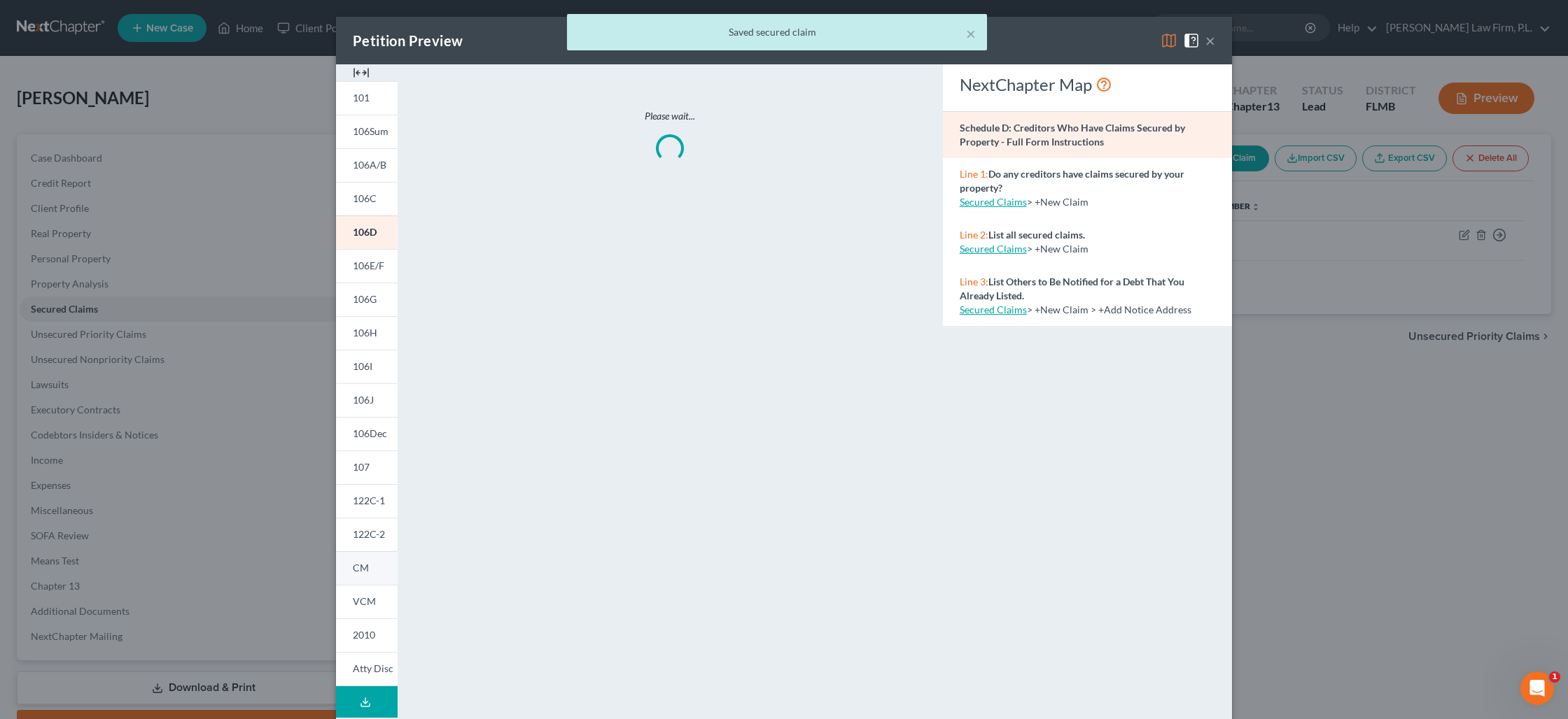
scroll to position [10, 0]
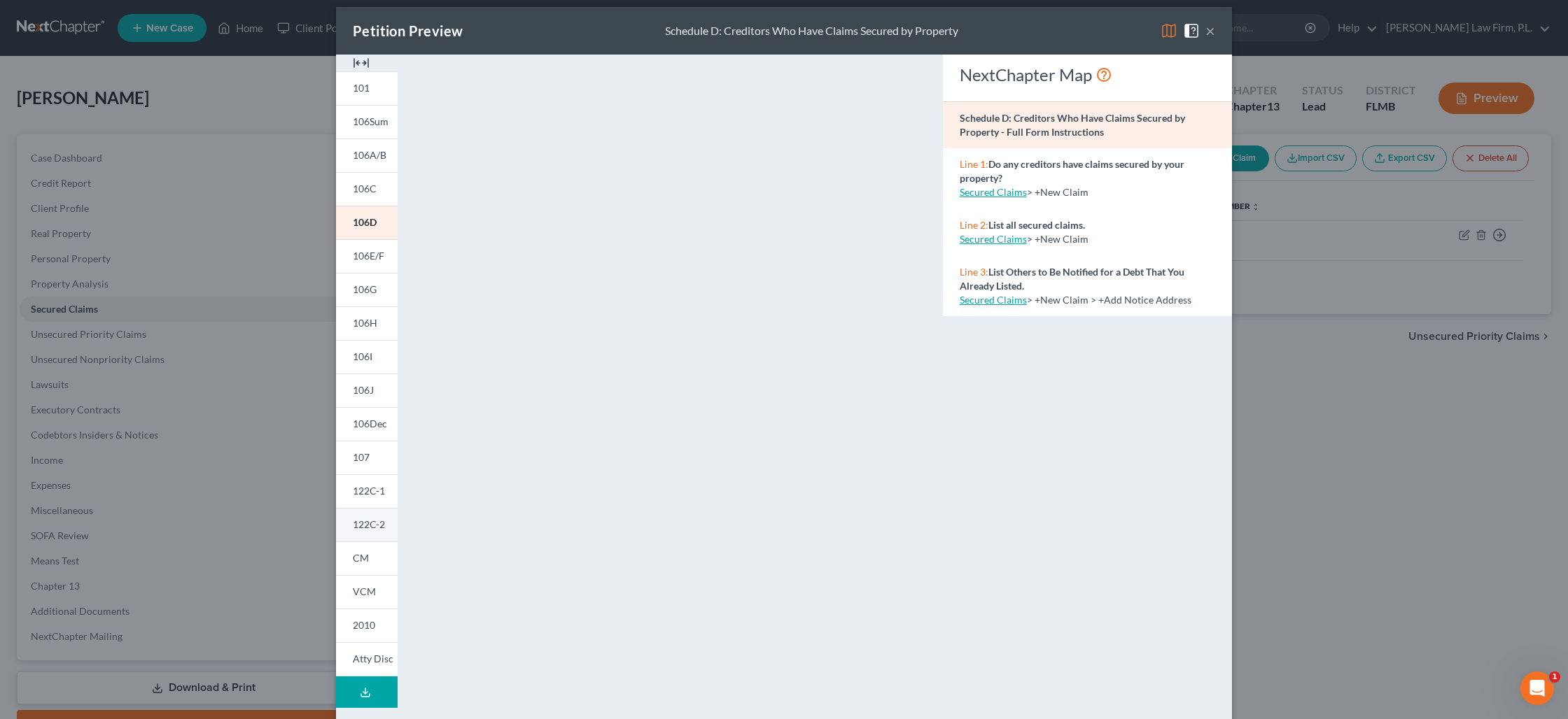
click at [372, 527] on span "122C-2" at bounding box center [368, 524] width 32 height 12
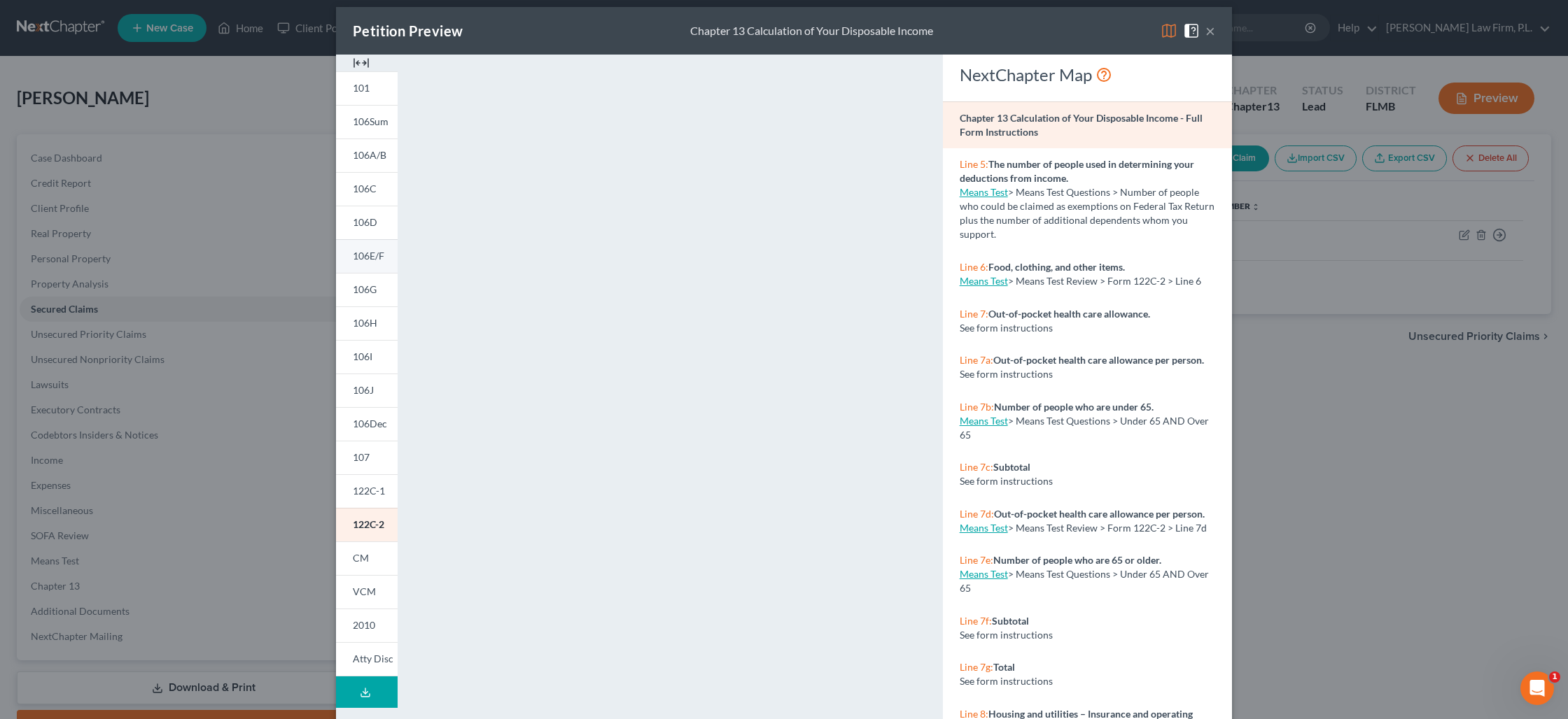
click at [376, 259] on span "106E/F" at bounding box center [368, 255] width 32 height 12
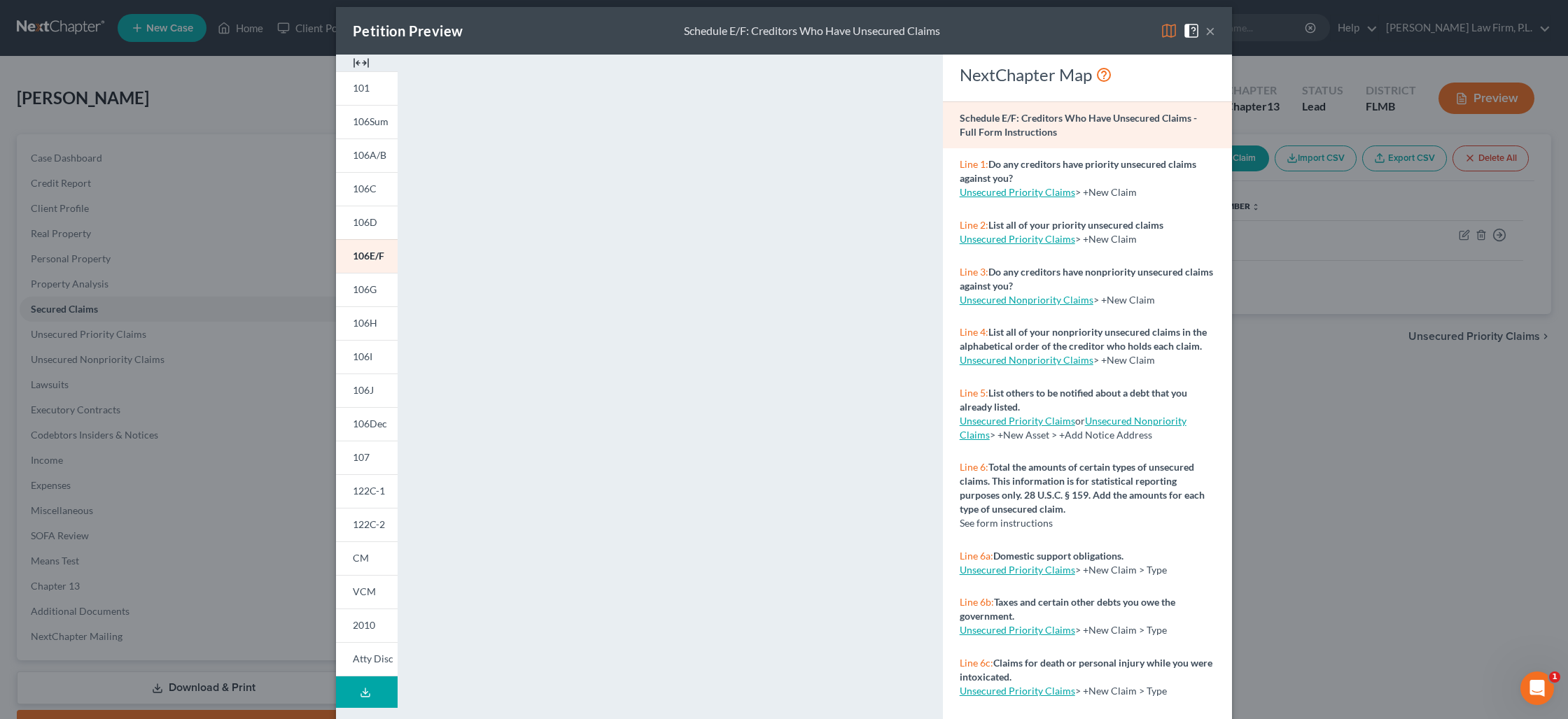
click at [1214, 32] on button "×" at bounding box center [1210, 31] width 10 height 16
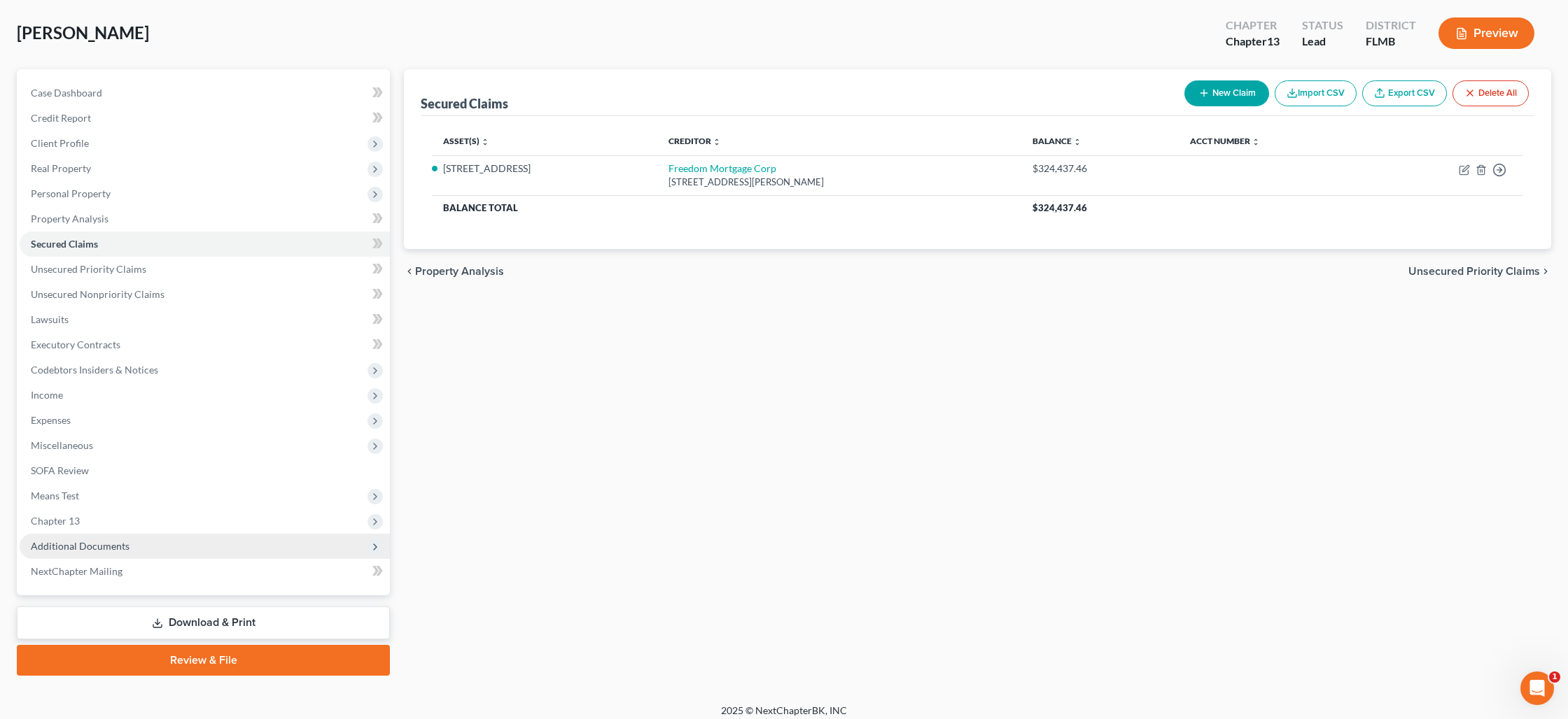
scroll to position [74, 0]
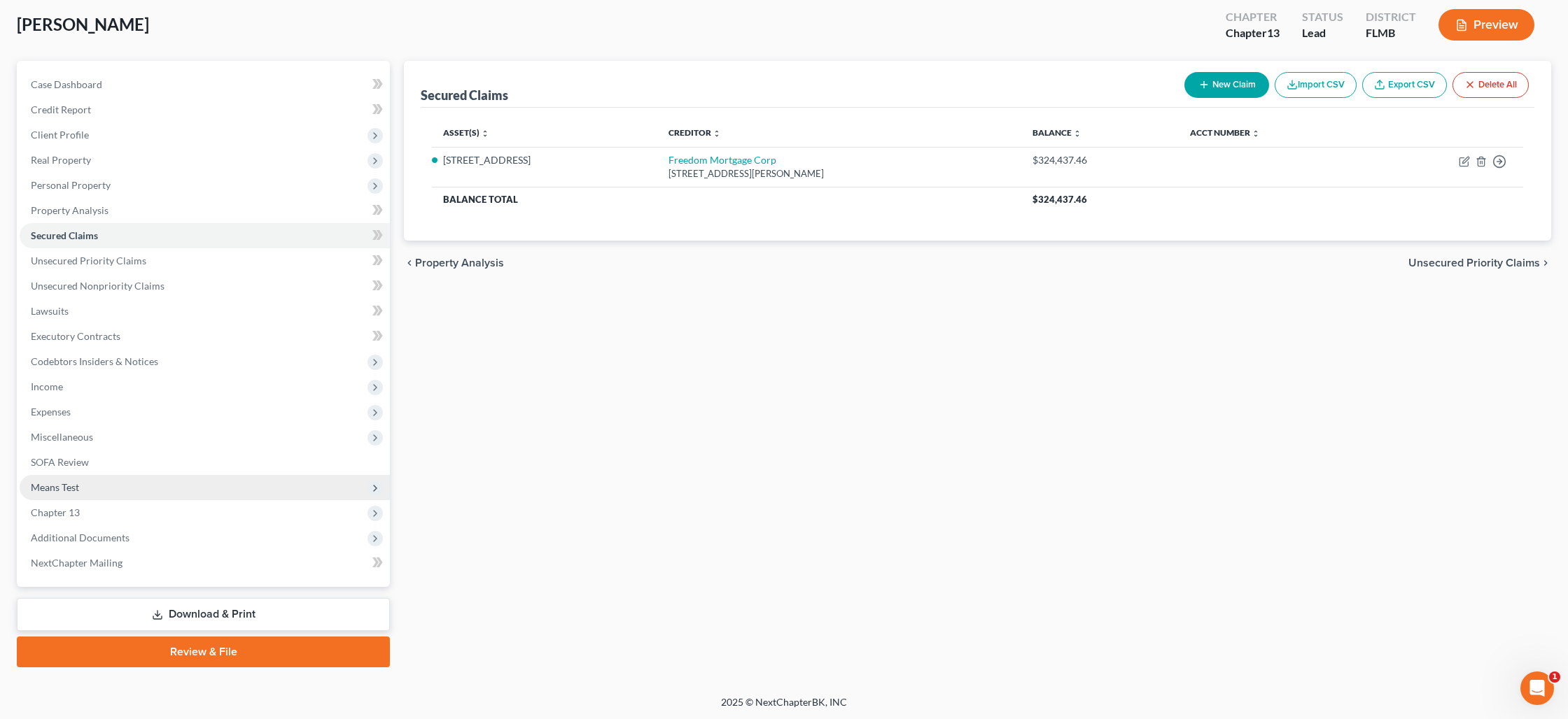
click at [87, 486] on span "Means Test" at bounding box center [205, 488] width 370 height 25
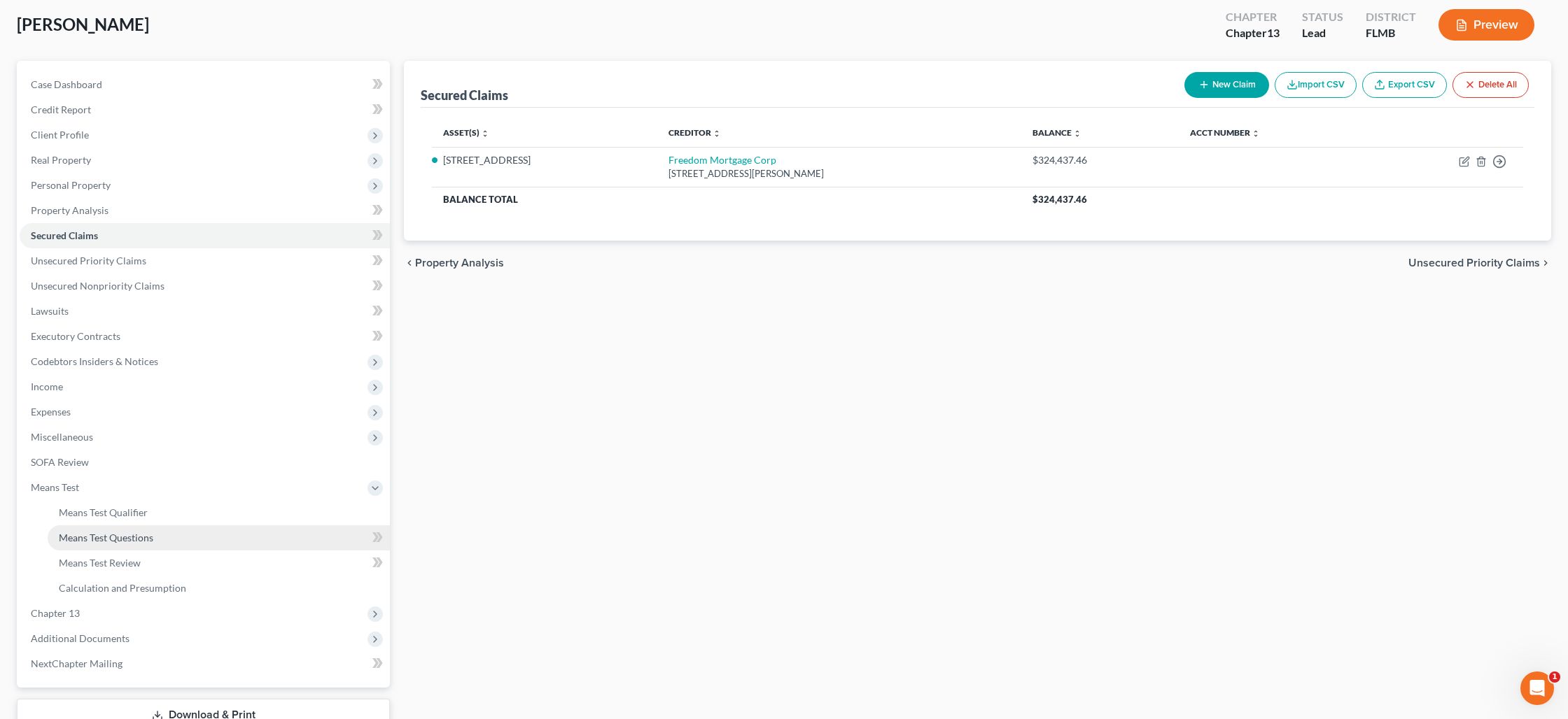
click at [105, 534] on span "Means Test Questions" at bounding box center [106, 537] width 95 height 12
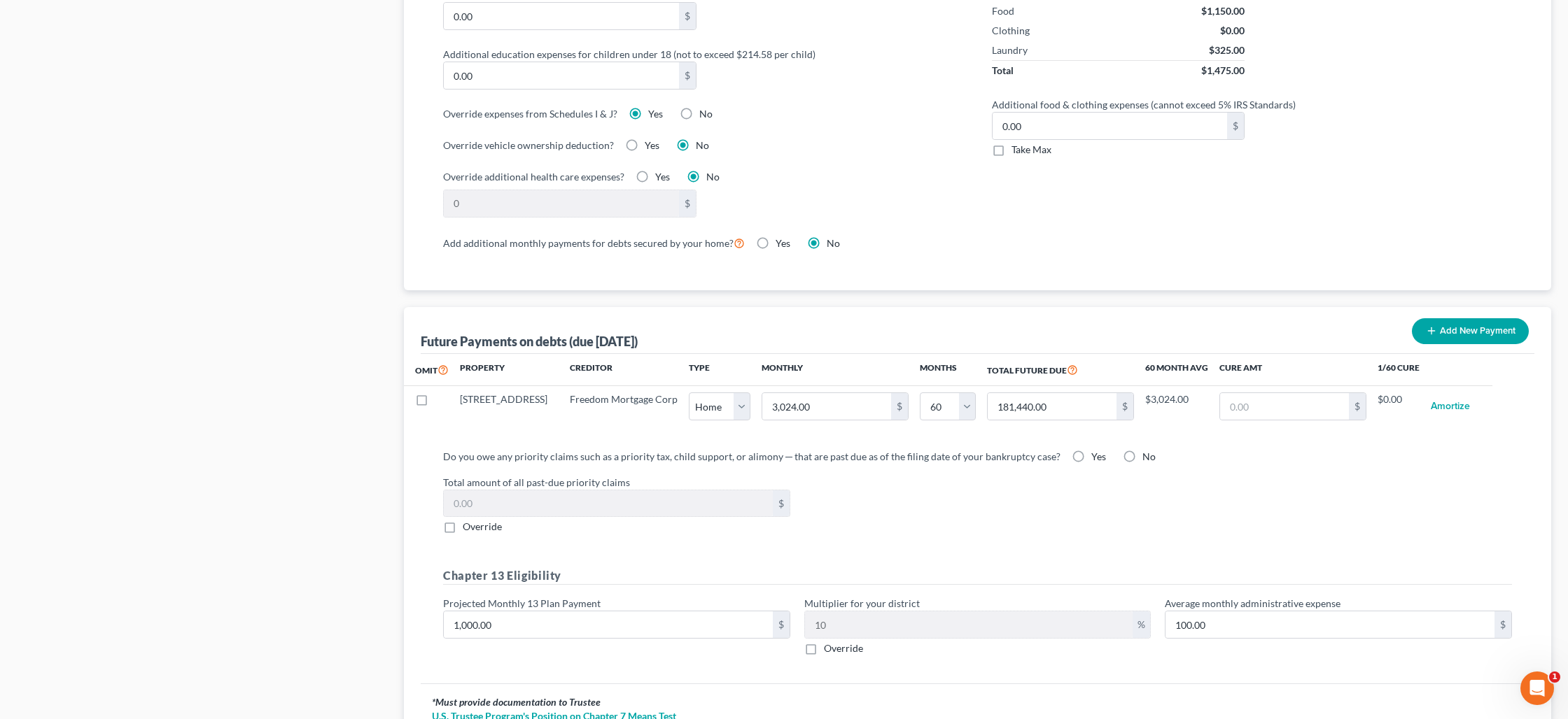
scroll to position [1082, 0]
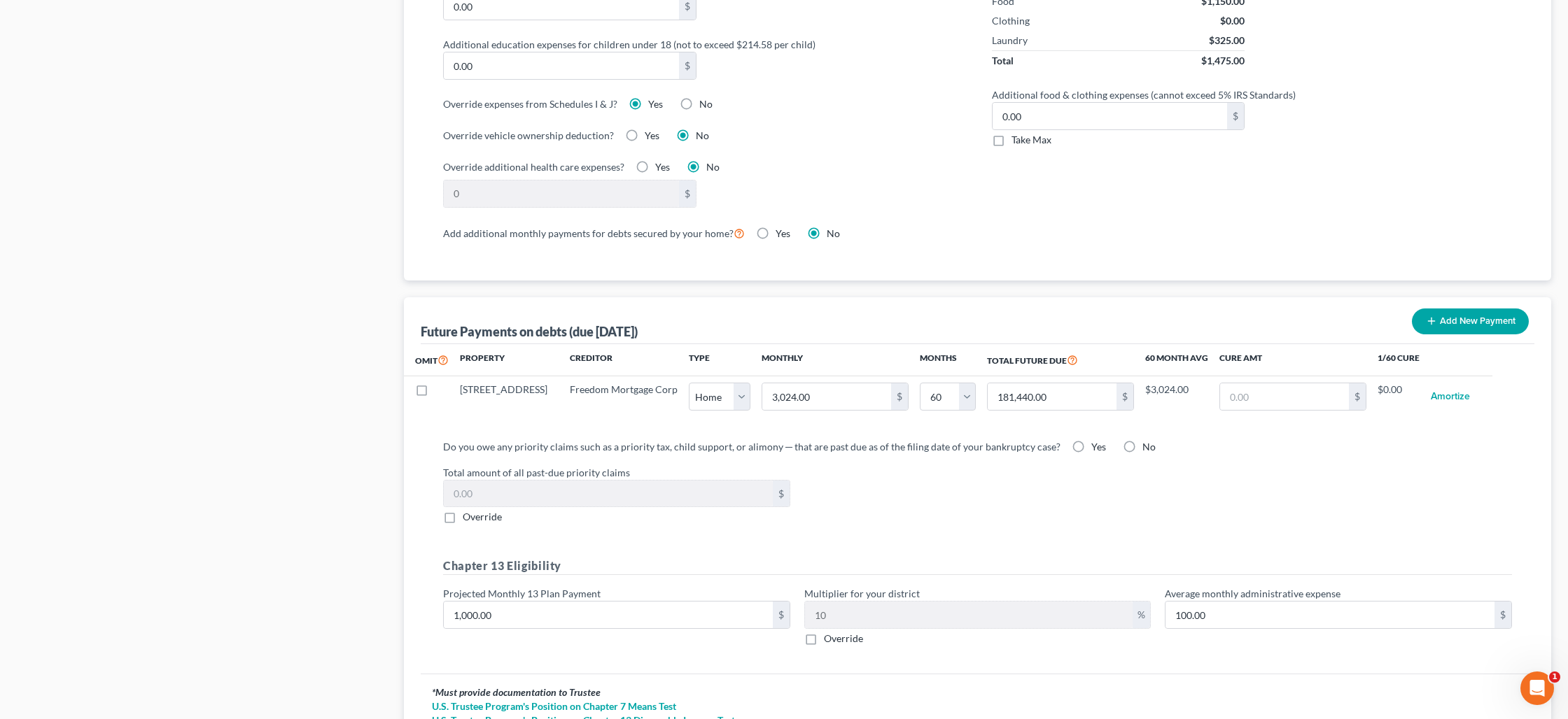
click at [1091, 447] on label "Yes" at bounding box center [1099, 446] width 15 height 14
click at [1097, 447] on input "Yes" at bounding box center [1101, 444] width 9 height 9
click at [463, 517] on label "Override" at bounding box center [482, 516] width 39 height 14
click at [468, 517] on input "Override" at bounding box center [473, 514] width 9 height 9
click at [508, 500] on input "0.00" at bounding box center [608, 494] width 329 height 26
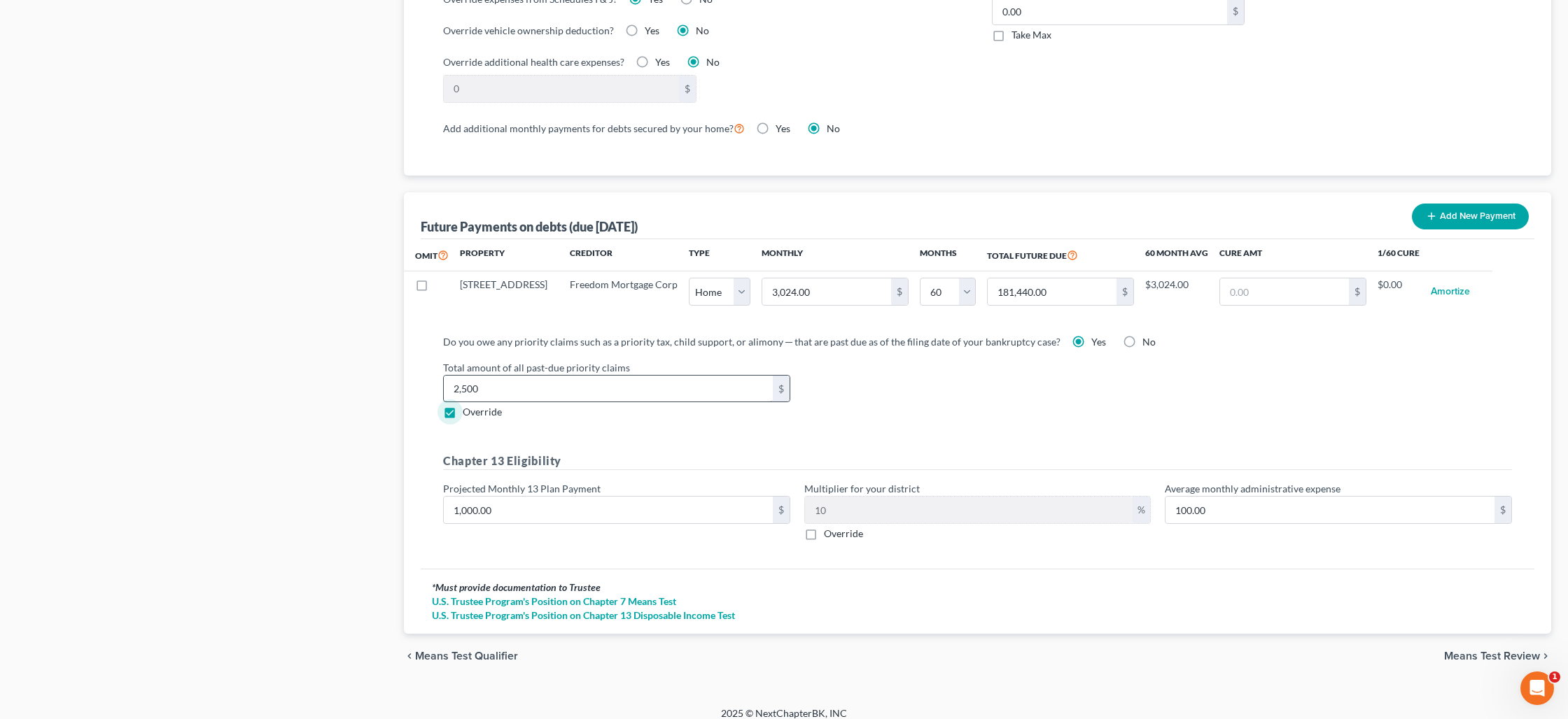
scroll to position [1198, 0]
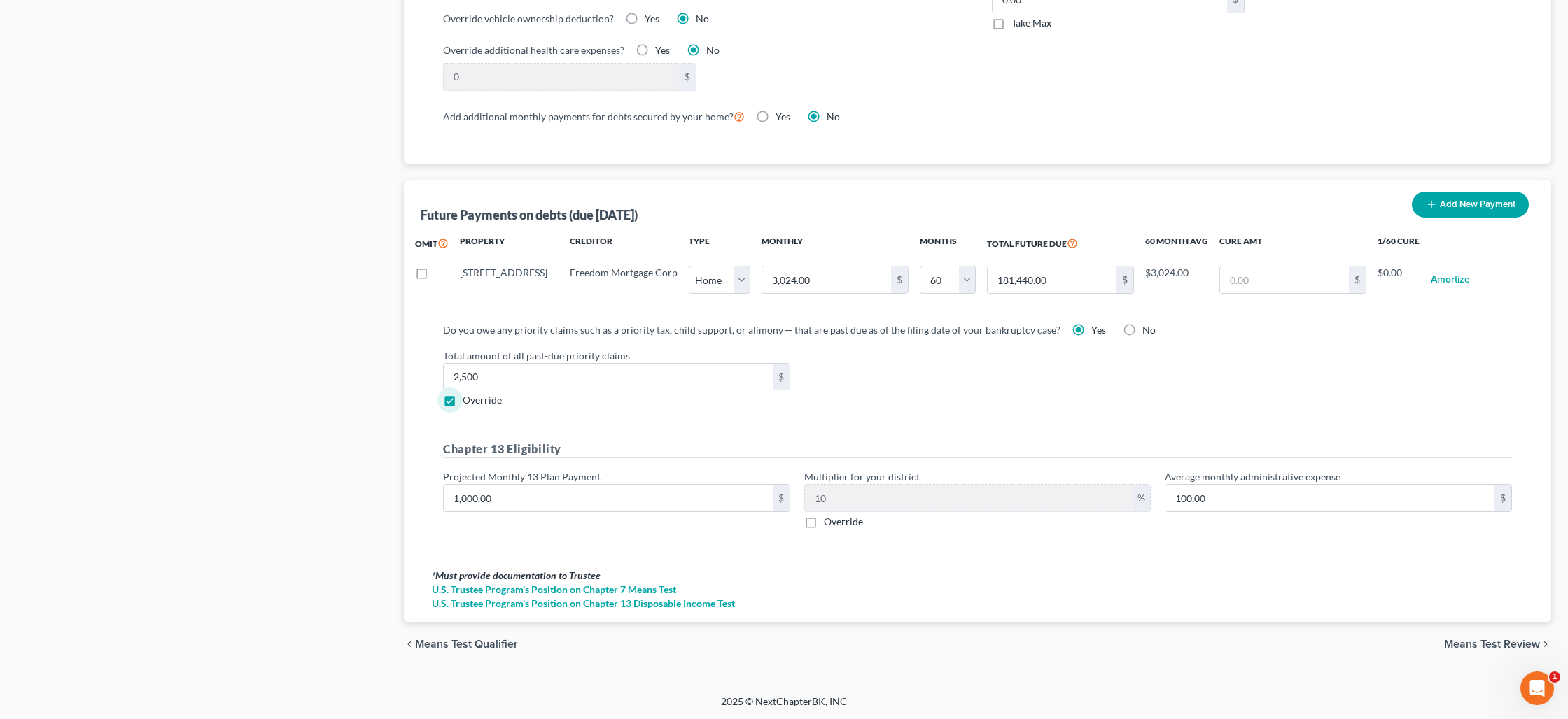
click at [1142, 328] on label "No" at bounding box center [1149, 330] width 14 height 14
click at [1148, 328] on input "No" at bounding box center [1152, 328] width 9 height 9
click at [486, 381] on input "2,500" at bounding box center [608, 376] width 329 height 26
click at [463, 403] on label "Override" at bounding box center [482, 400] width 39 height 14
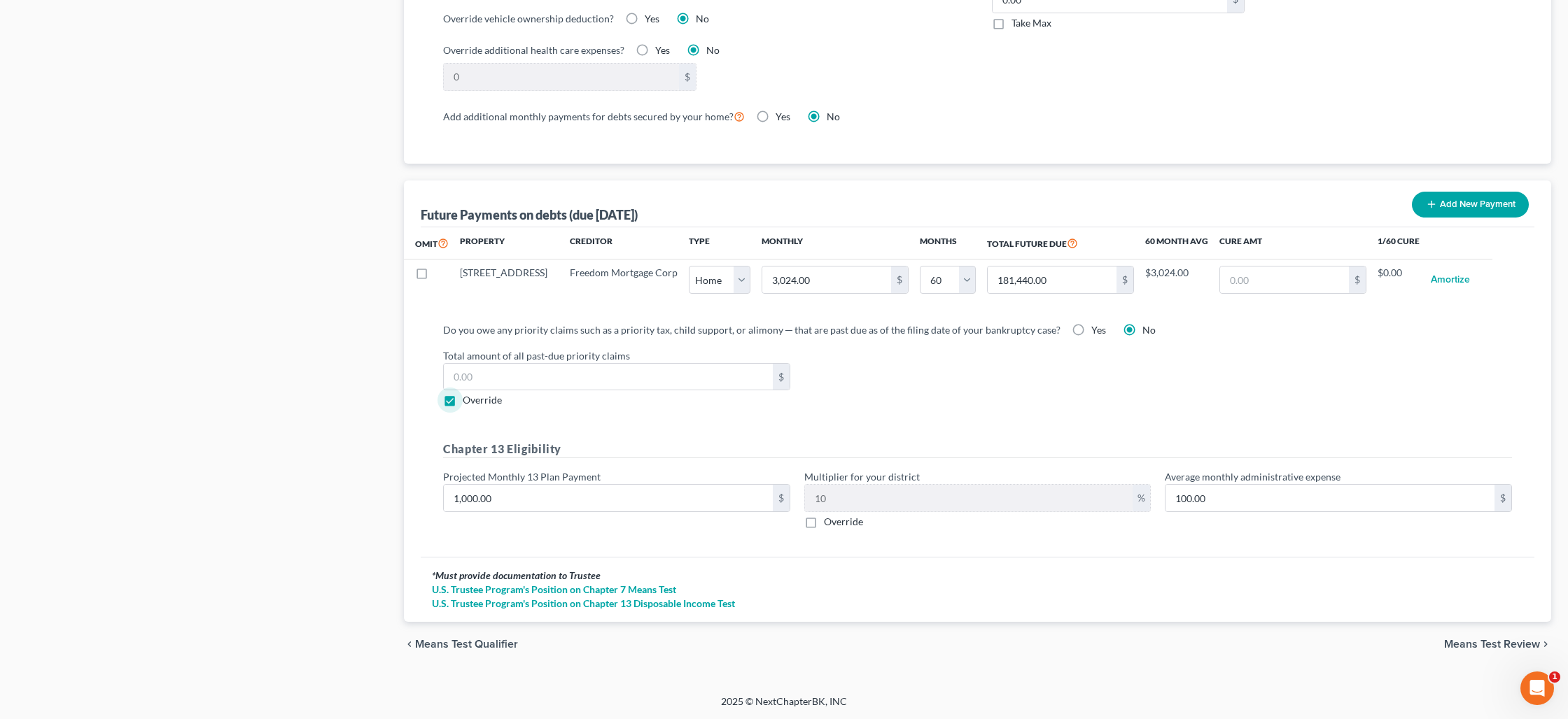
click at [468, 403] on input "Override" at bounding box center [473, 398] width 9 height 9
click at [463, 403] on label "Override" at bounding box center [482, 400] width 39 height 14
click at [468, 403] on input "Override" at bounding box center [473, 398] width 9 height 9
click at [463, 403] on label "Override" at bounding box center [482, 400] width 39 height 14
click at [468, 403] on input "Override" at bounding box center [473, 398] width 9 height 9
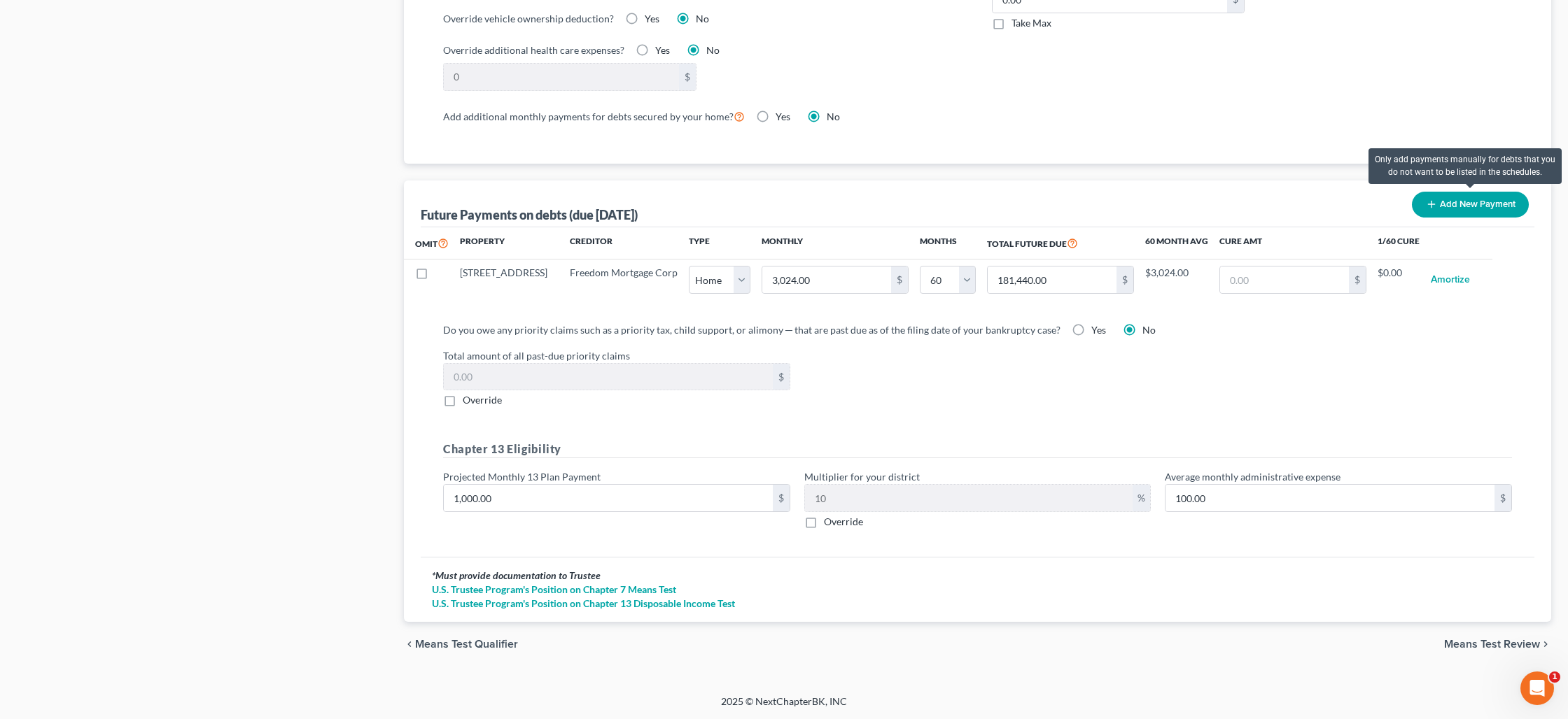
click at [1469, 210] on button "Add New Payment" at bounding box center [1470, 205] width 117 height 25
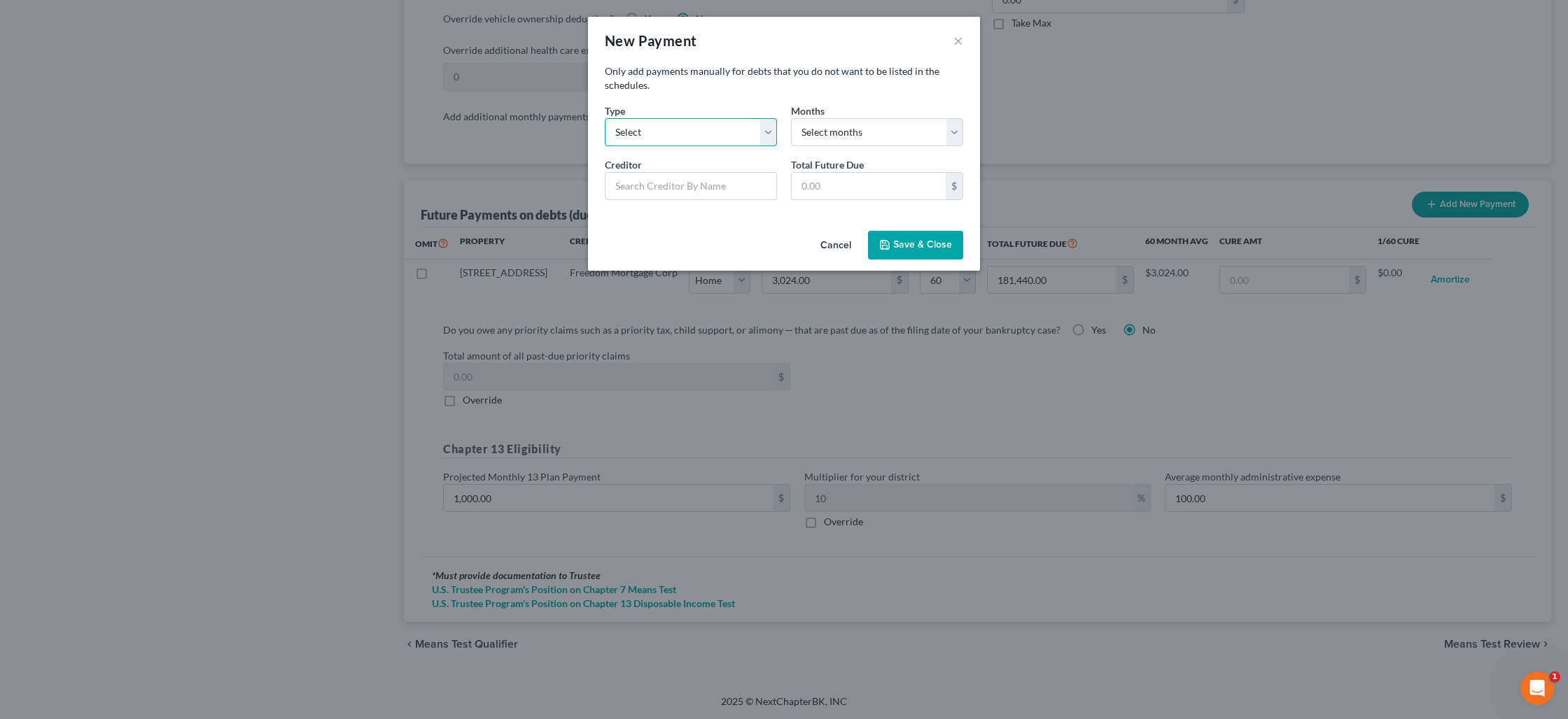
click at [765, 131] on select "Select Home Vehicle Other" at bounding box center [690, 132] width 172 height 28
click at [605, 118] on select "Select Home Vehicle Other" at bounding box center [690, 132] width 172 height 28
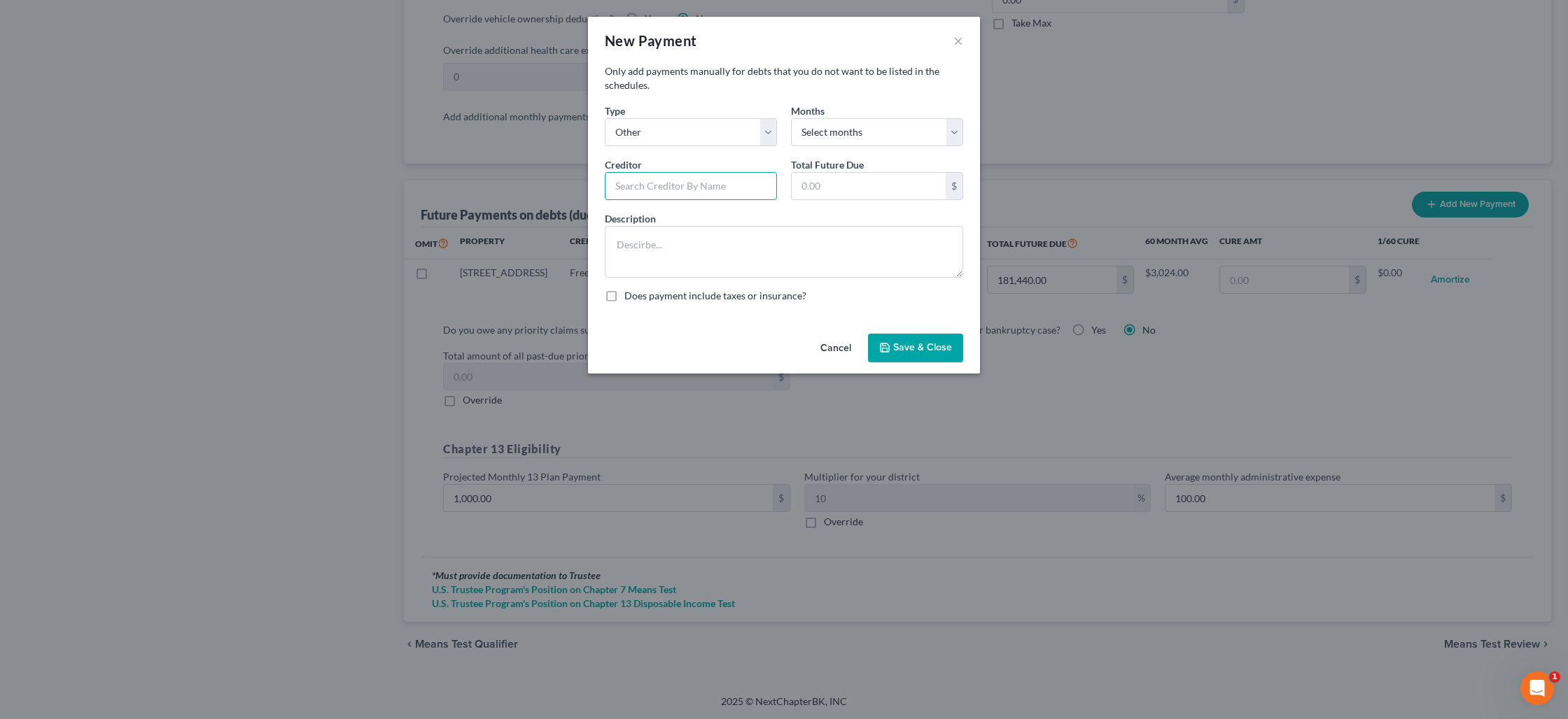
click at [746, 186] on input "text" at bounding box center [690, 185] width 172 height 28
click at [829, 194] on input "text" at bounding box center [868, 185] width 154 height 26
click at [840, 183] on input "2,500" at bounding box center [868, 185] width 154 height 26
click at [837, 139] on select "Select months 0 1 2 3 4 5 6 7 8 9 10 11 12 13 14 15 16 17 18 19 20 21 22 23 24 …" at bounding box center [877, 132] width 172 height 28
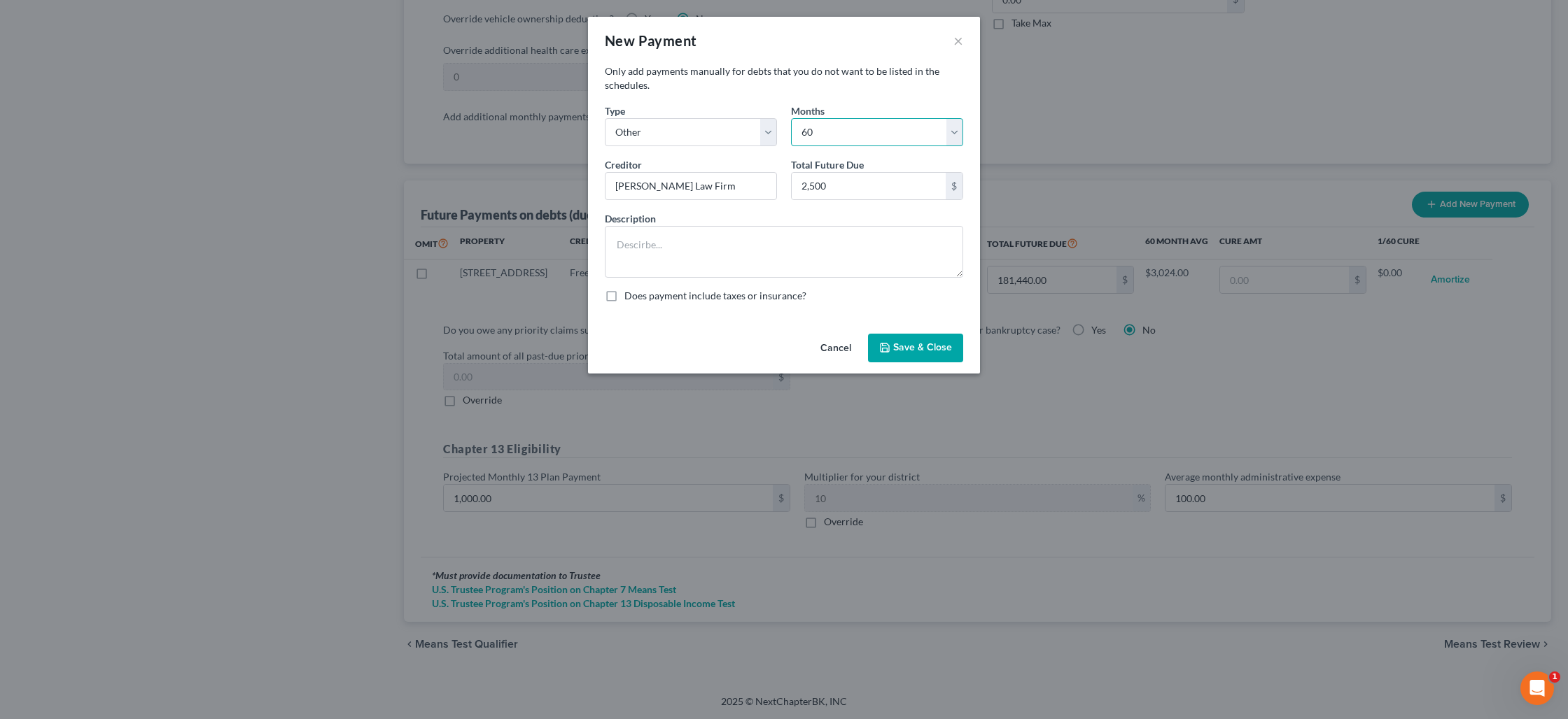
click at [791, 118] on select "Select months 0 1 2 3 4 5 6 7 8 9 10 11 12 13 14 15 16 17 18 19 20 21 22 23 24 …" at bounding box center [877, 132] width 172 height 28
click at [693, 233] on textarea at bounding box center [784, 252] width 358 height 52
click at [901, 347] on button "Save & Close" at bounding box center [915, 348] width 95 height 29
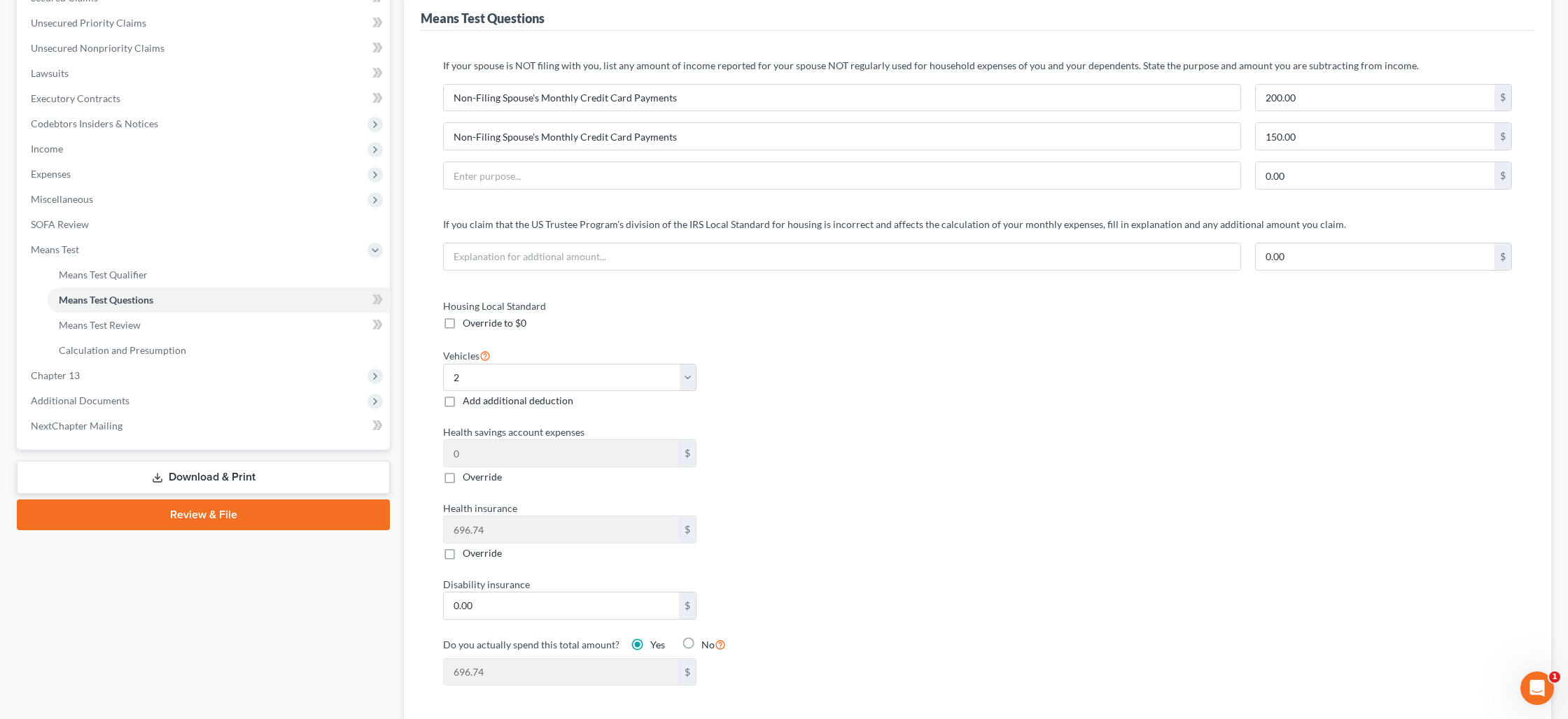
scroll to position [0, 0]
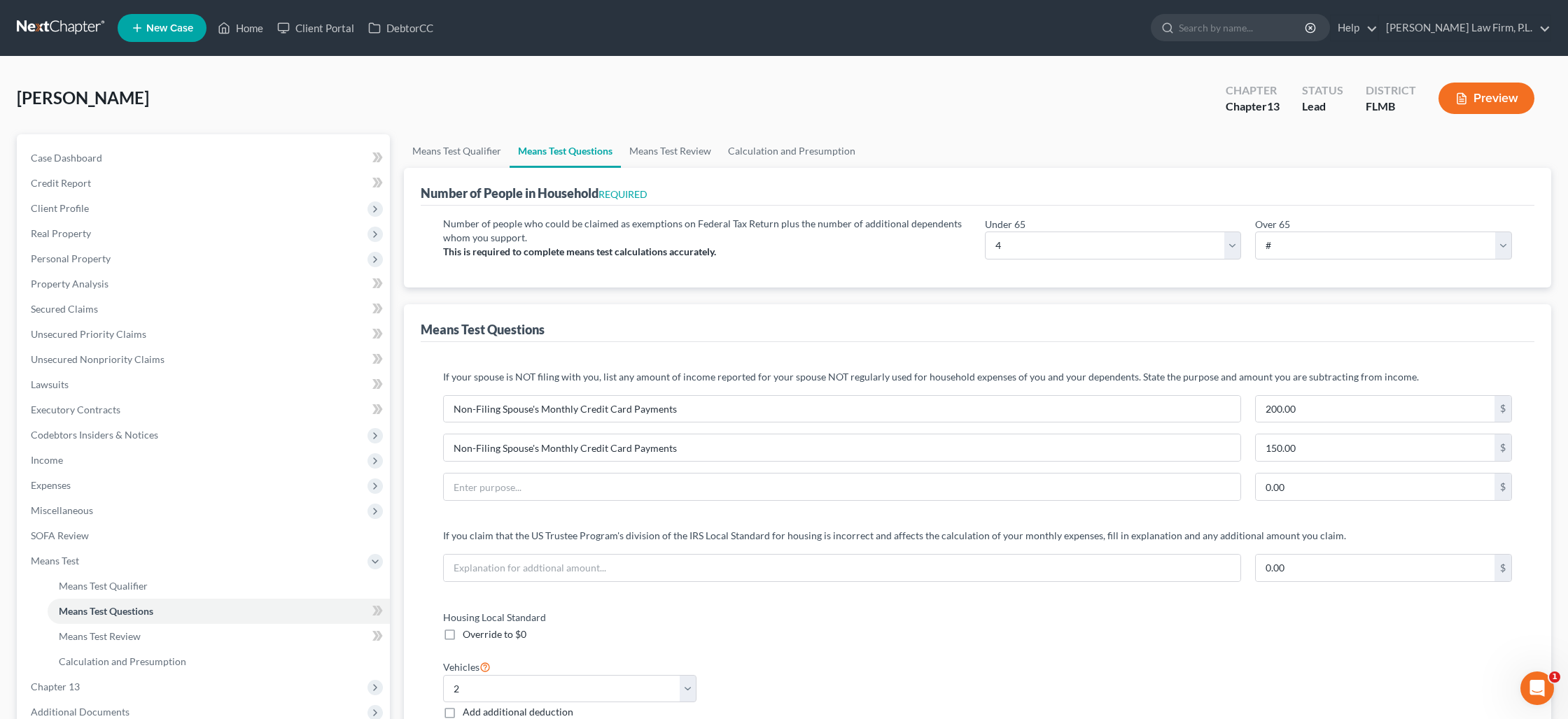
click at [1473, 100] on button "Preview" at bounding box center [1486, 98] width 95 height 32
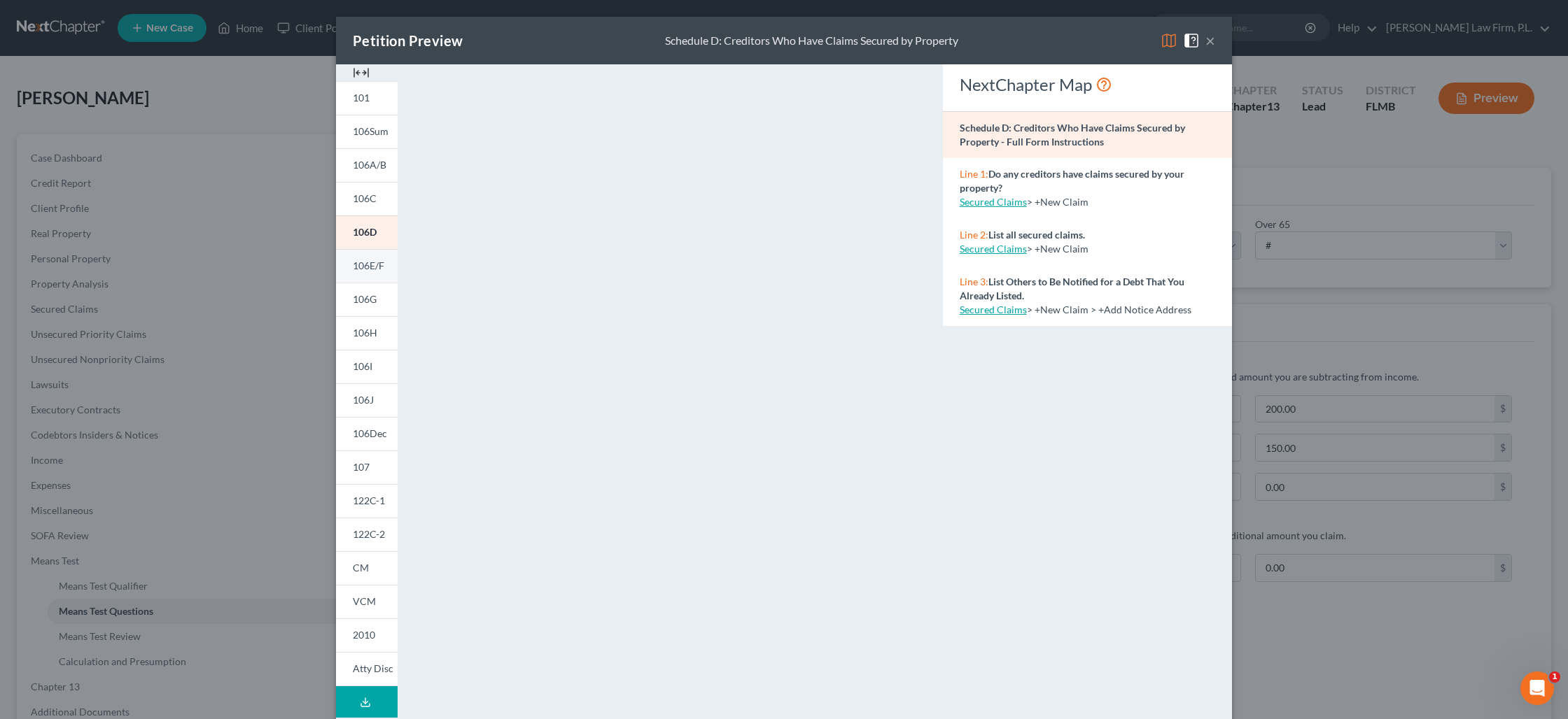
click at [372, 265] on span "106E/F" at bounding box center [368, 265] width 32 height 12
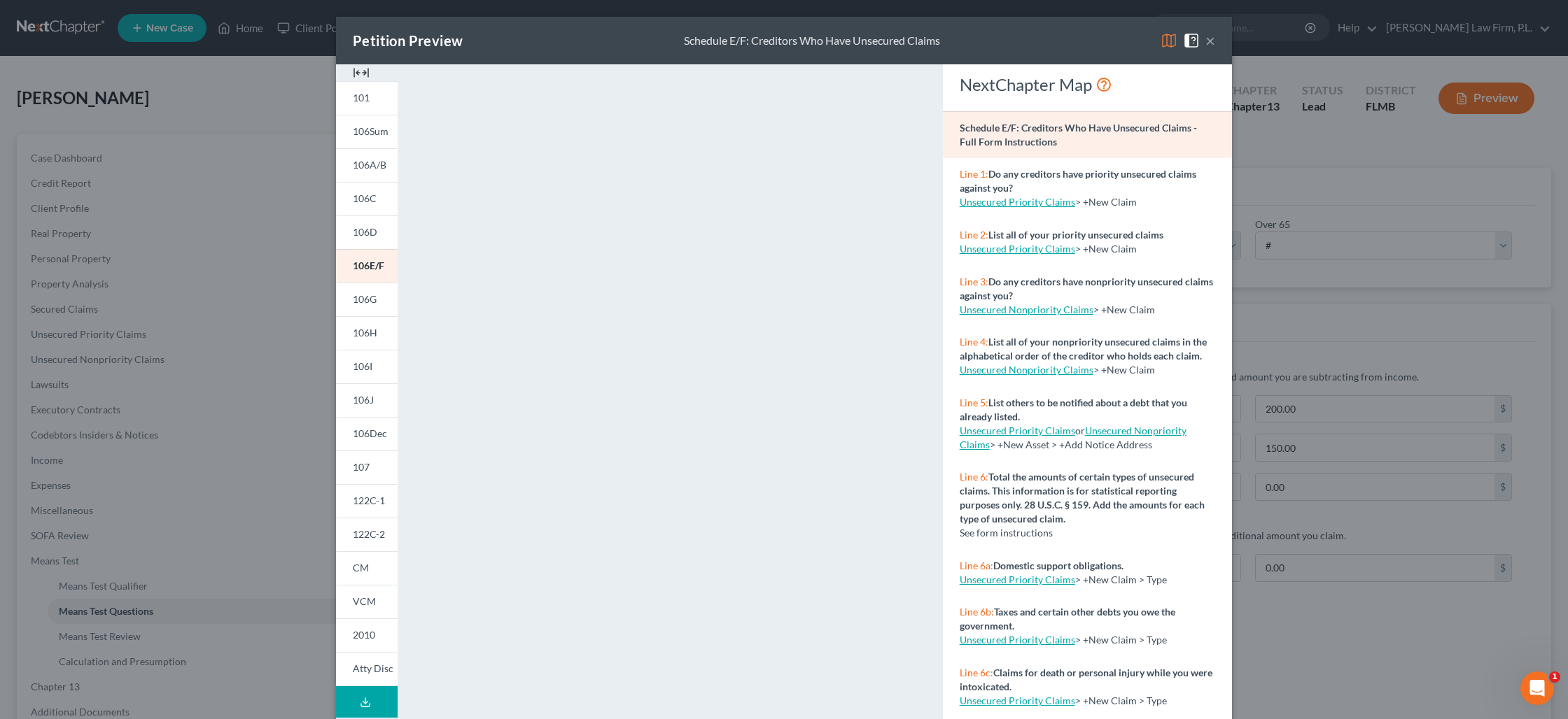
click at [1207, 44] on button "×" at bounding box center [1210, 40] width 10 height 16
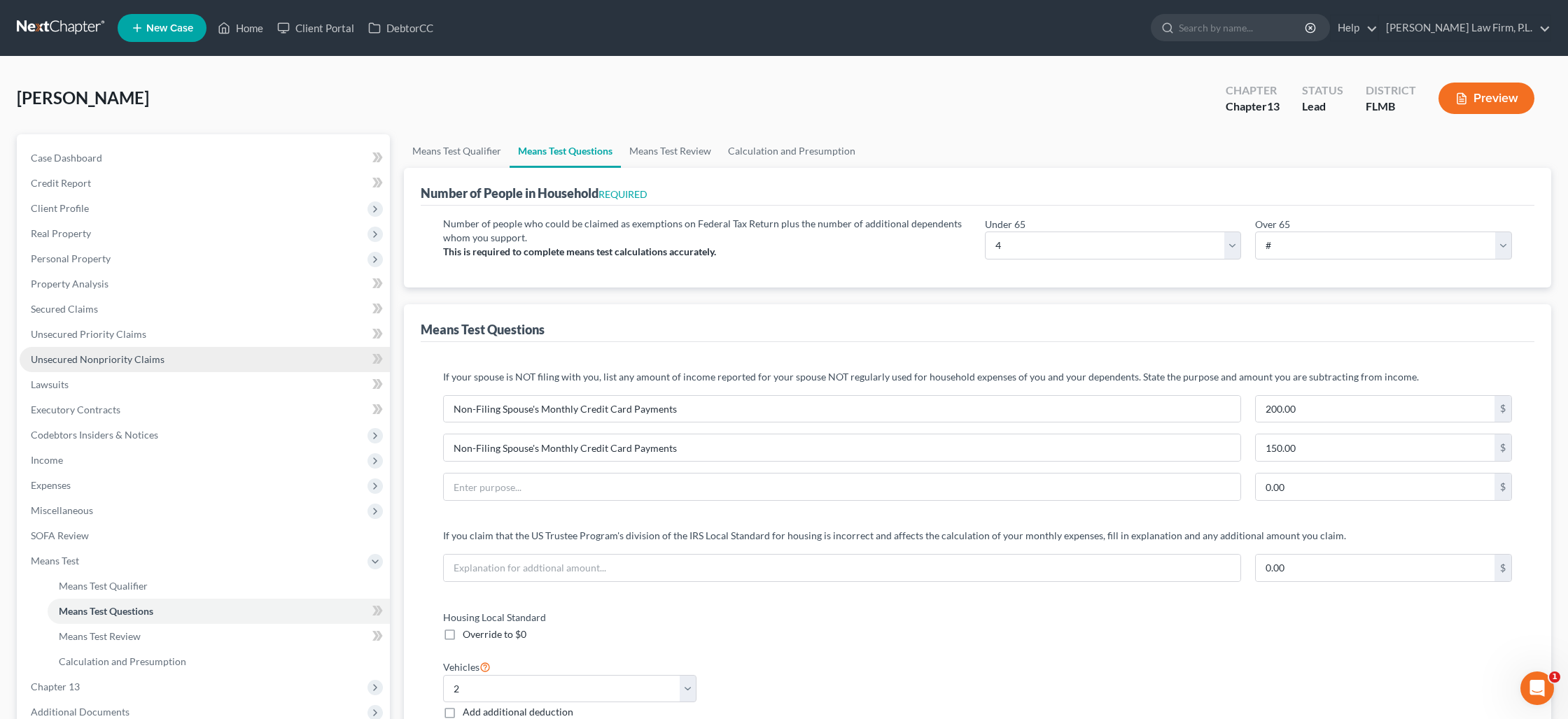
click at [85, 358] on span "Unsecured Nonpriority Claims" at bounding box center [97, 359] width 134 height 12
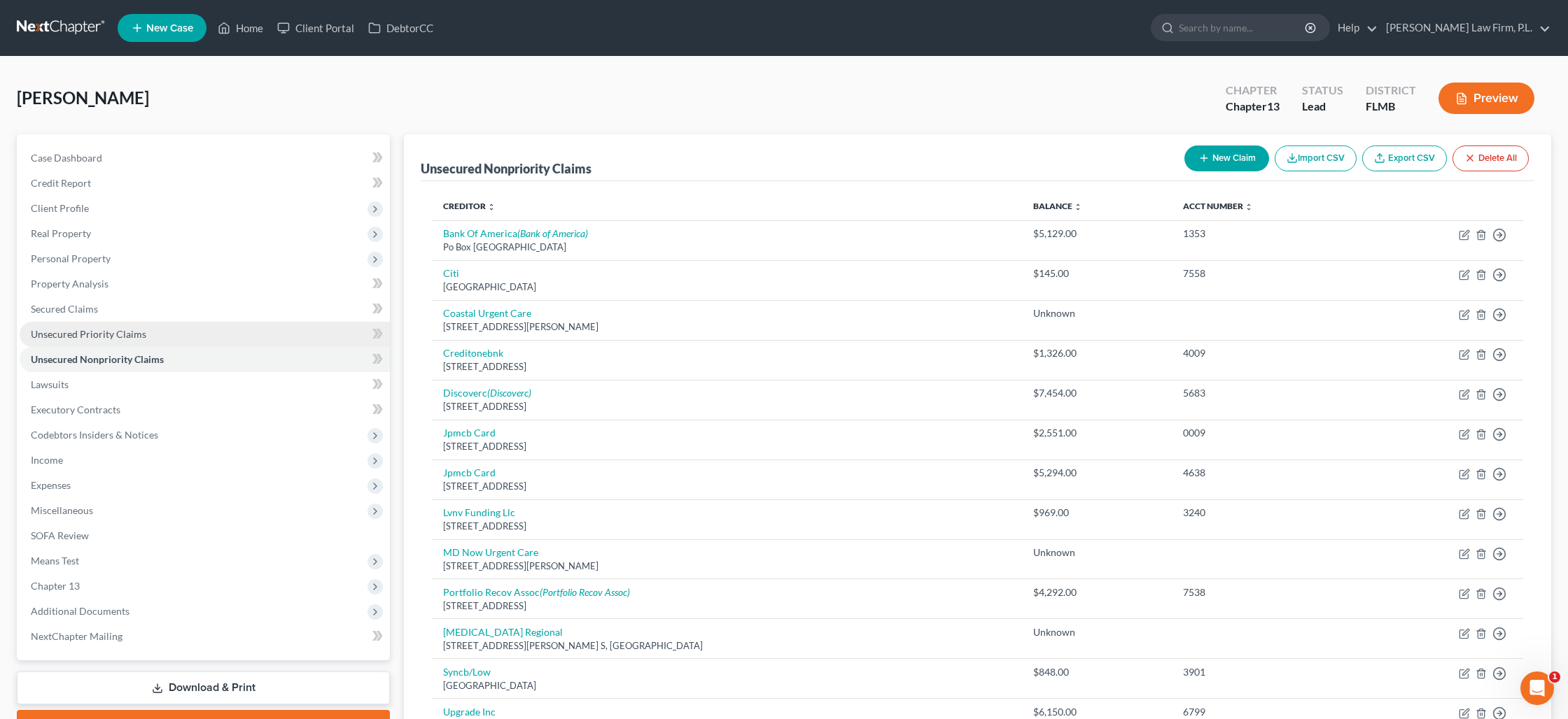
click at [132, 335] on span "Unsecured Priority Claims" at bounding box center [88, 334] width 116 height 12
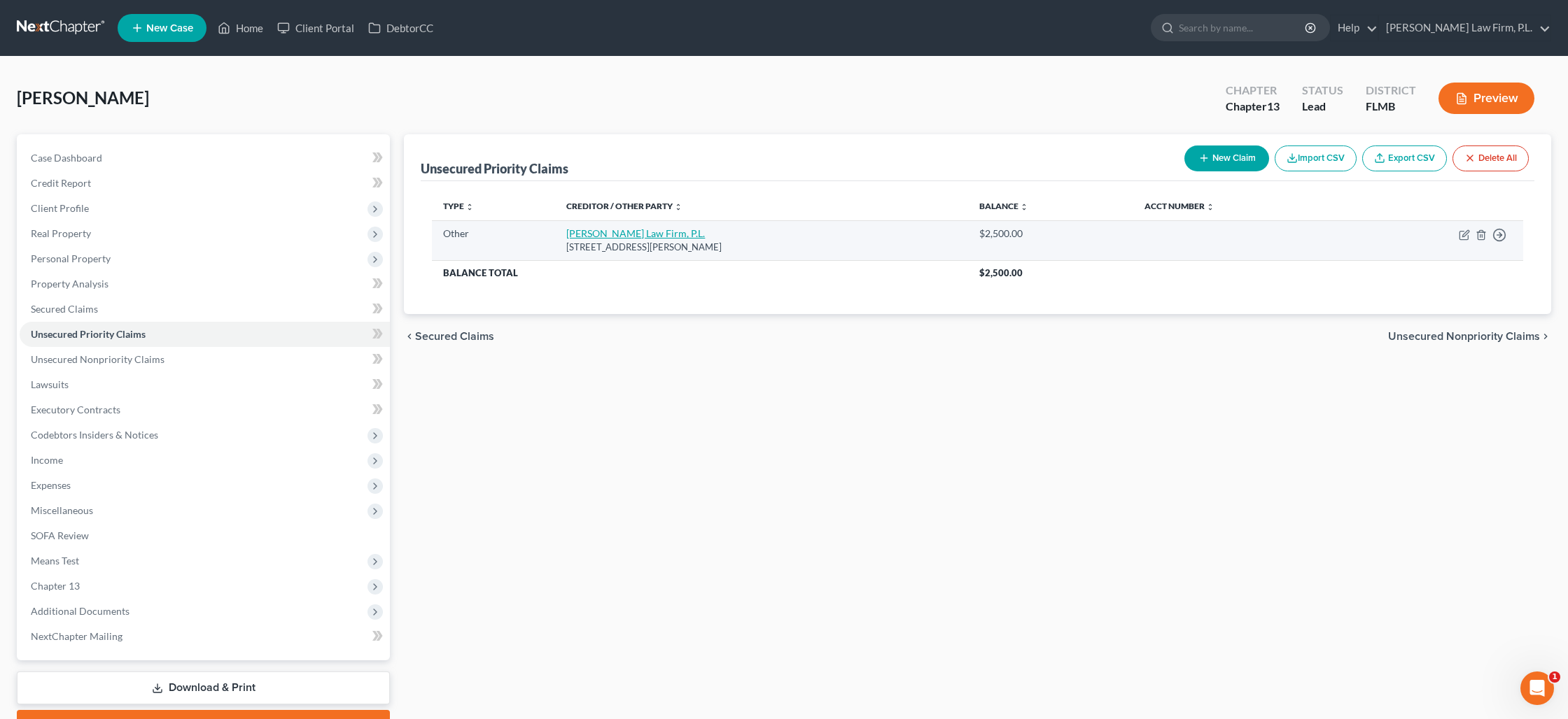
click at [605, 235] on link "[PERSON_NAME] Law Firm, P.L." at bounding box center [636, 233] width 138 height 12
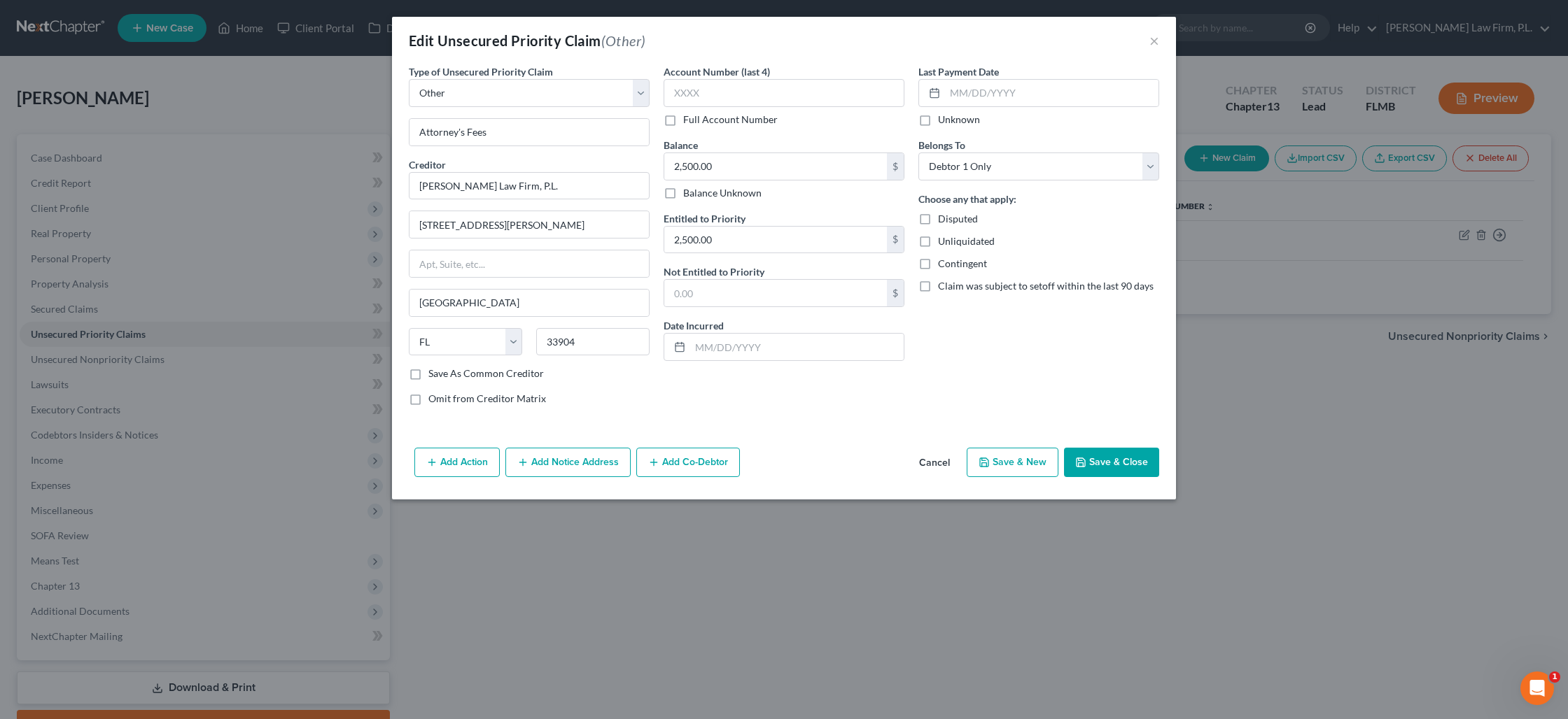
click at [1091, 463] on button "Save & Close" at bounding box center [1111, 463] width 95 height 29
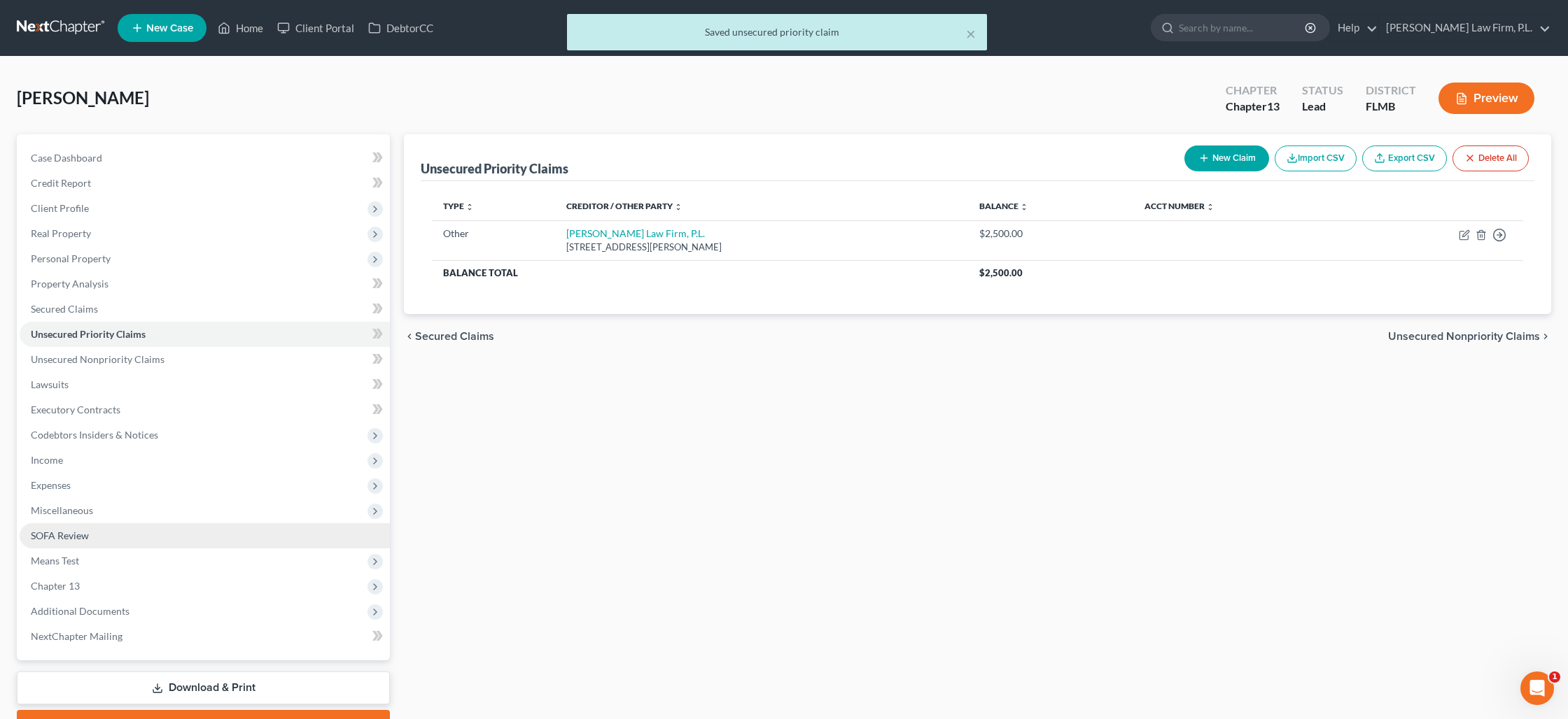
scroll to position [74, 0]
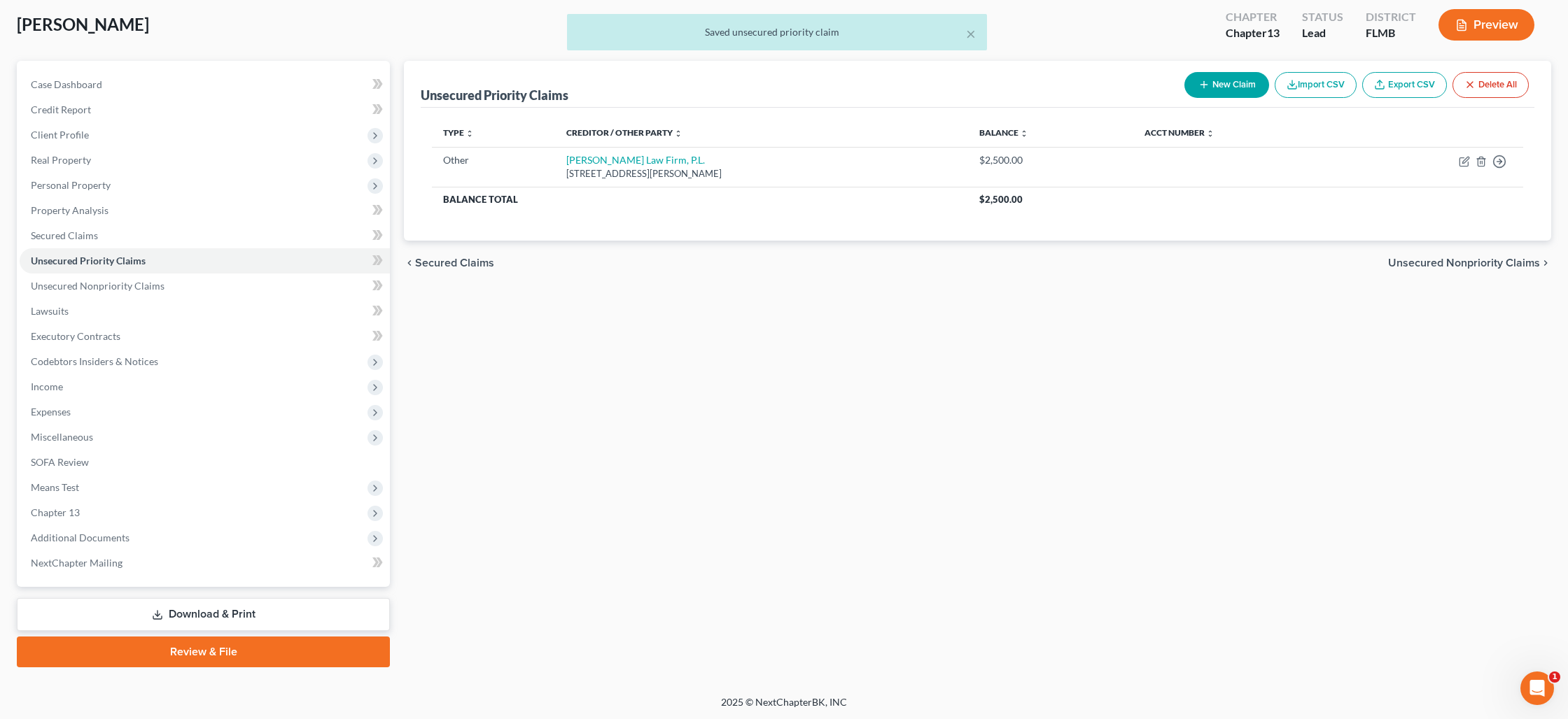
click at [196, 611] on link "Download & Print" at bounding box center [203, 614] width 373 height 33
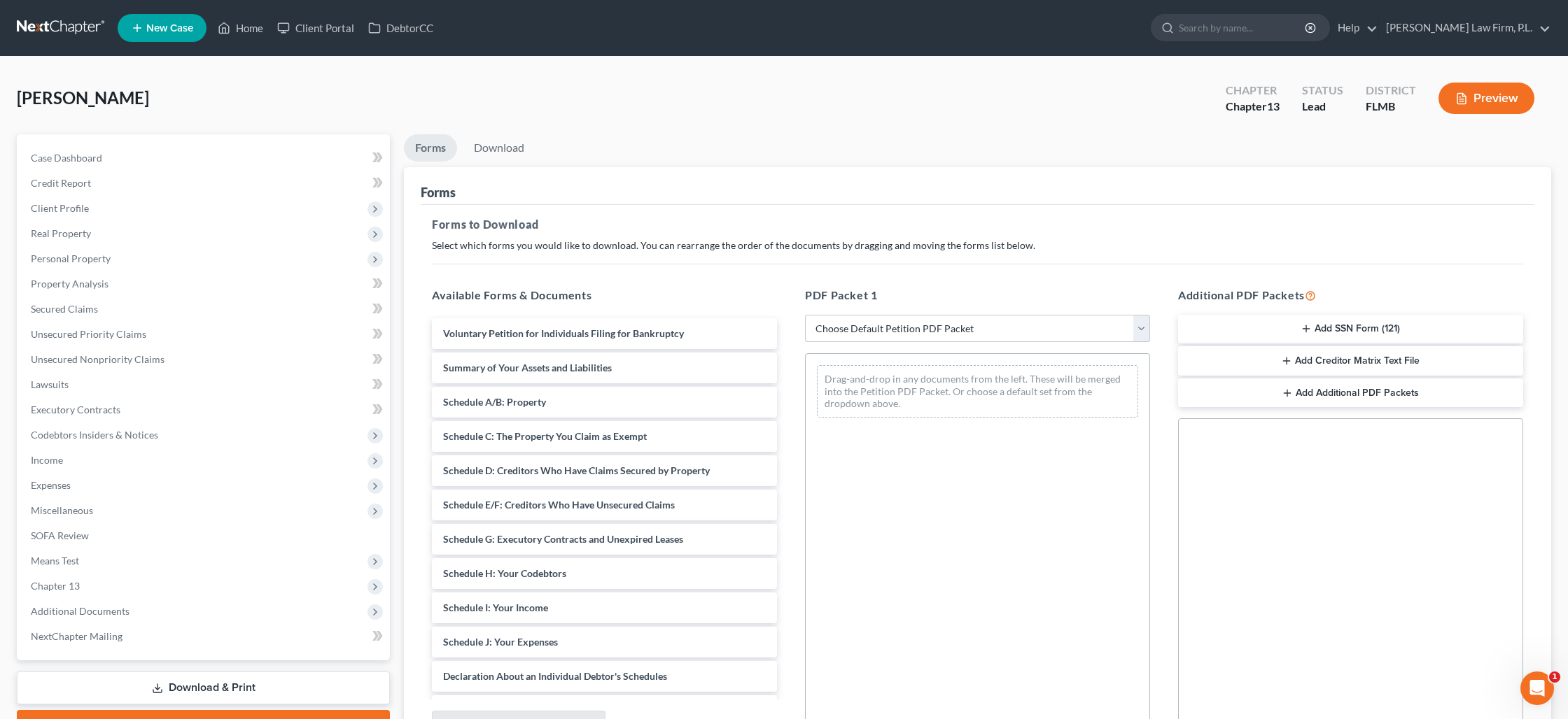
click at [877, 331] on select "Choose Default Petition PDF Packet Complete Bankruptcy Petition (all forms and …" at bounding box center [977, 328] width 345 height 28
click at [805, 315] on select "Choose Default Petition PDF Packet Complete Bankruptcy Petition (all forms and …" at bounding box center [977, 328] width 345 height 28
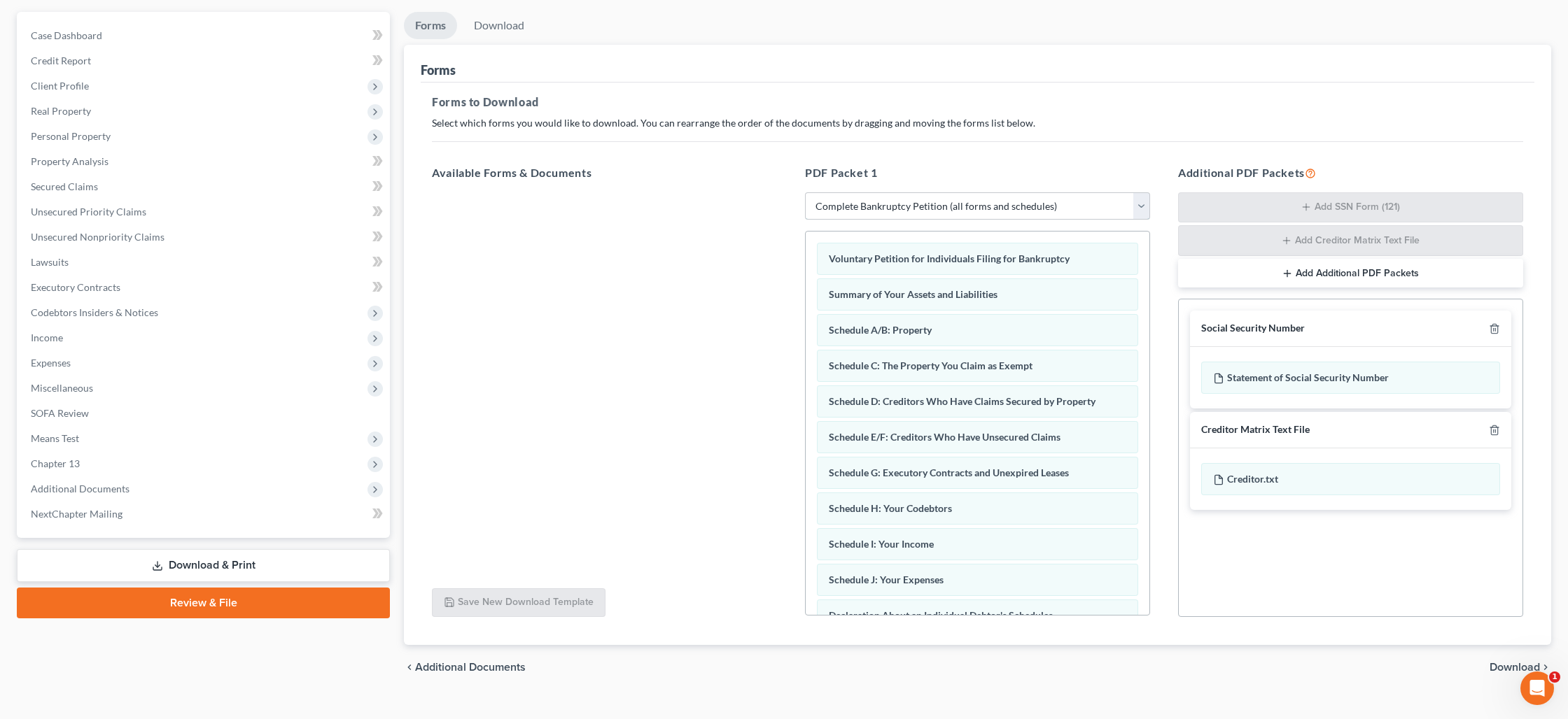
scroll to position [145, 0]
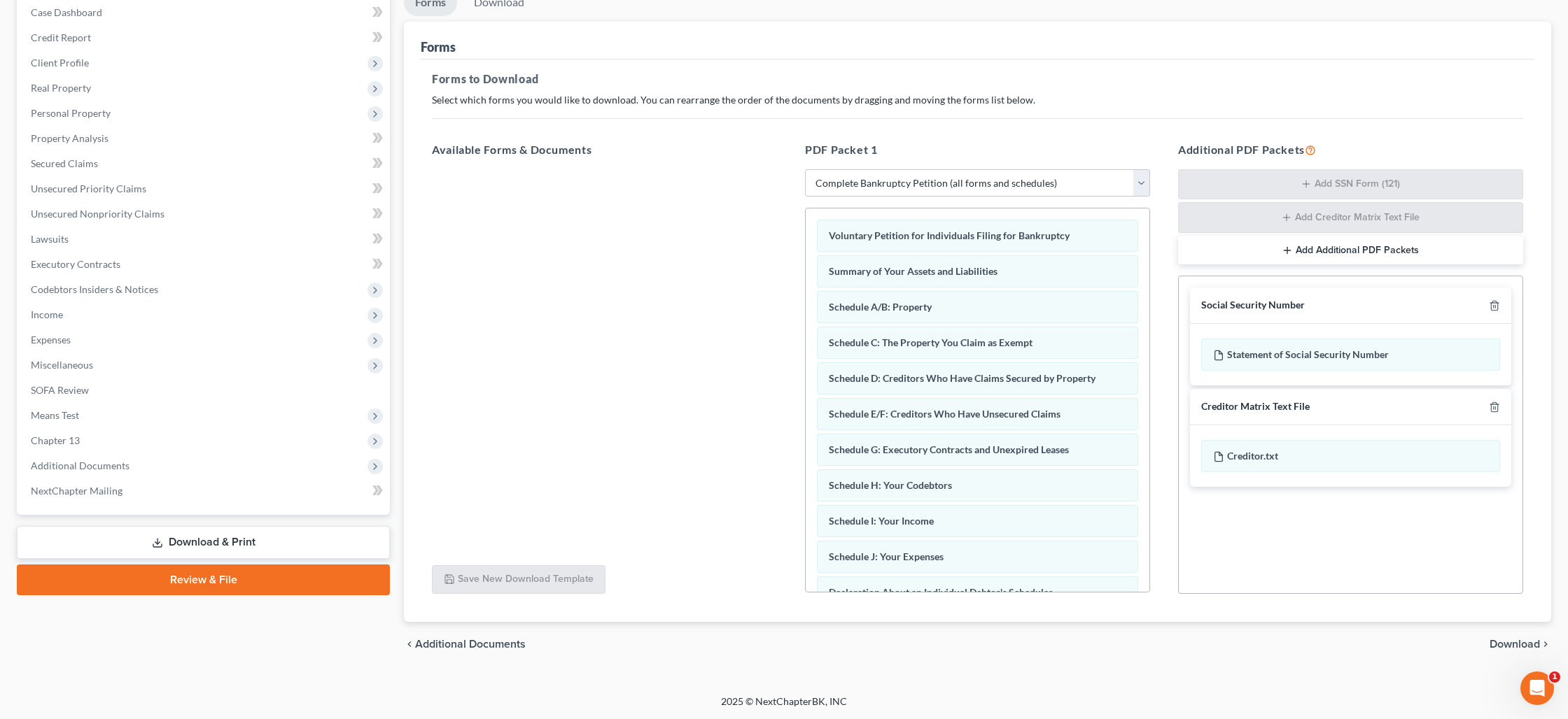
click at [1500, 643] on span "Download" at bounding box center [1514, 644] width 50 height 11
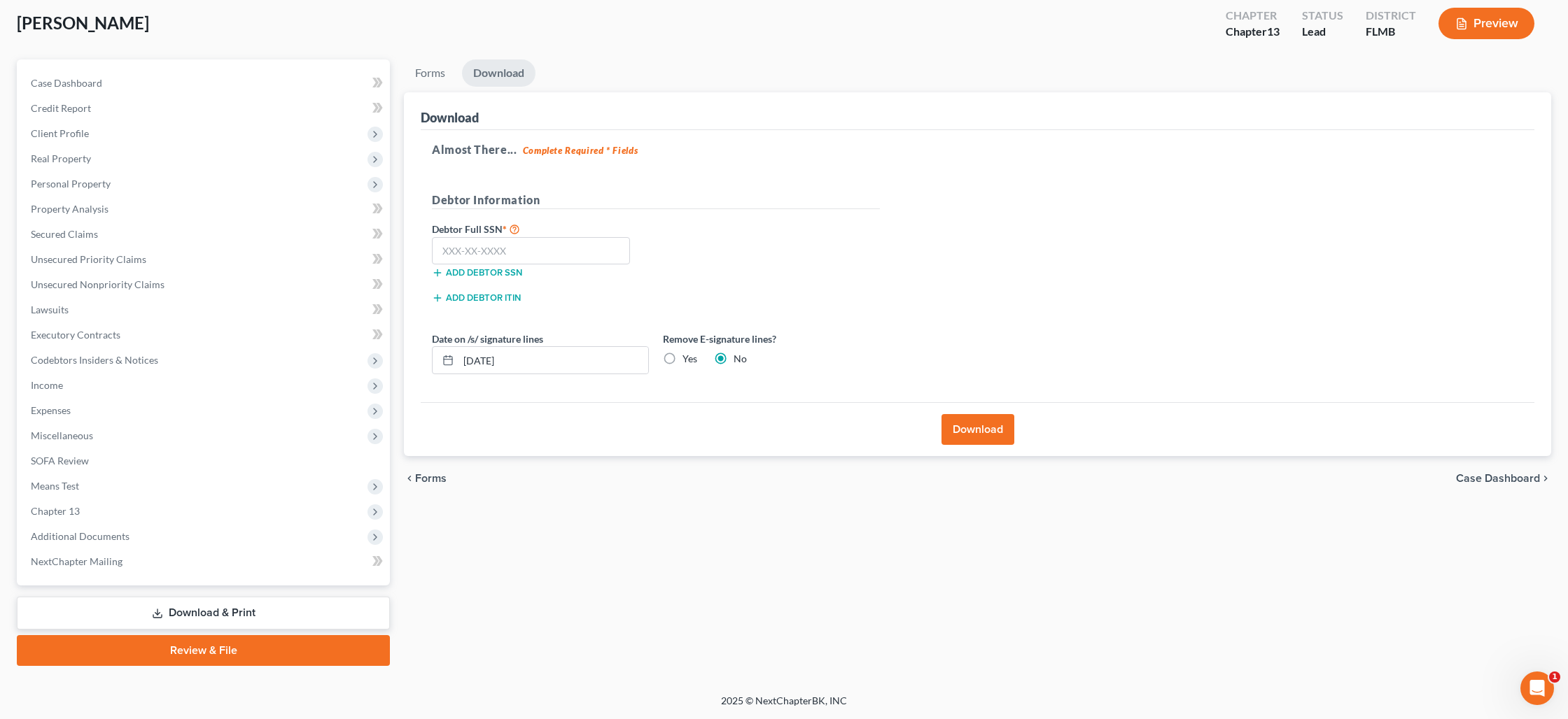
scroll to position [74, 0]
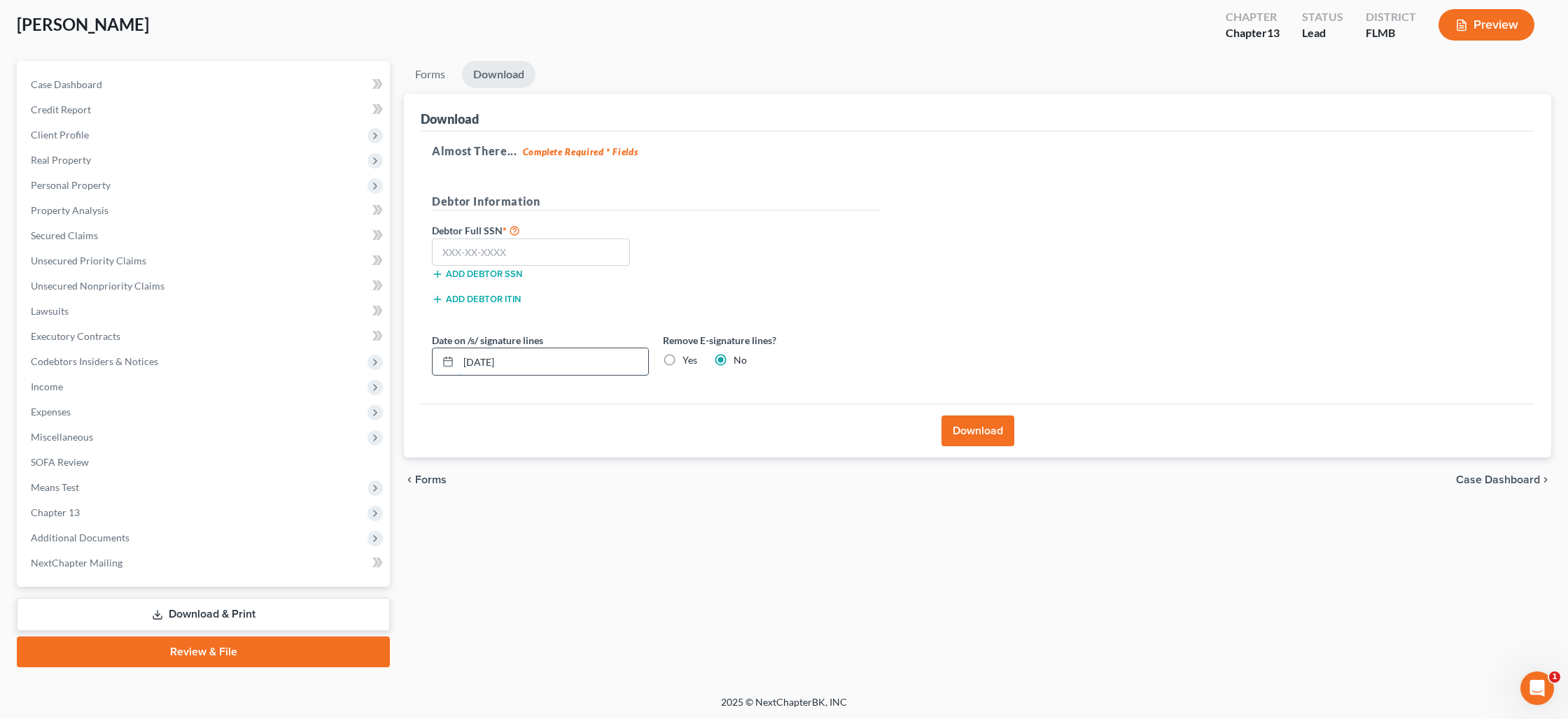
click at [506, 355] on input "09/04/2025" at bounding box center [553, 361] width 190 height 26
click at [682, 360] on label "Yes" at bounding box center [689, 360] width 15 height 14
click at [689, 360] on input "Yes" at bounding box center [693, 358] width 9 height 9
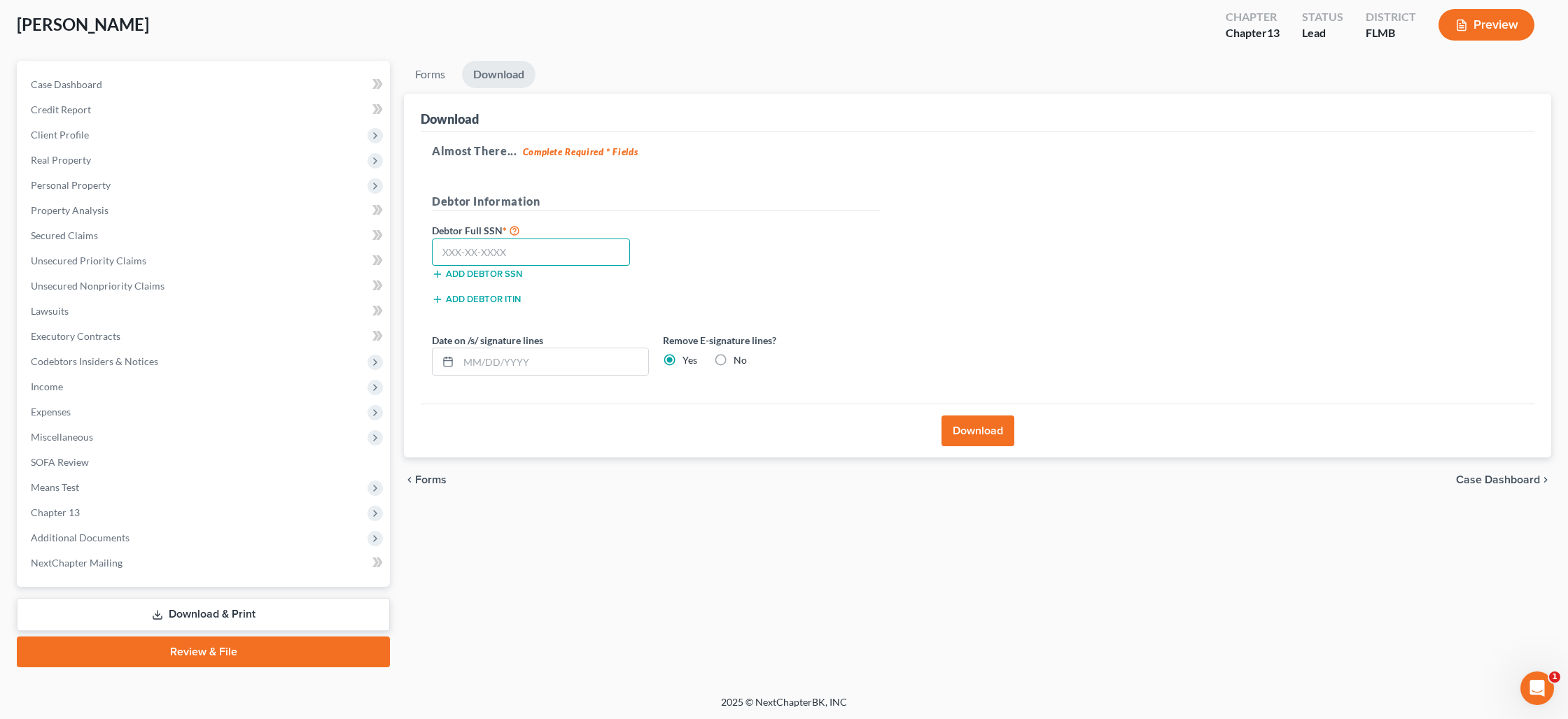
click at [481, 262] on input "text" at bounding box center [531, 252] width 198 height 28
click at [961, 434] on button "Download" at bounding box center [978, 431] width 73 height 31
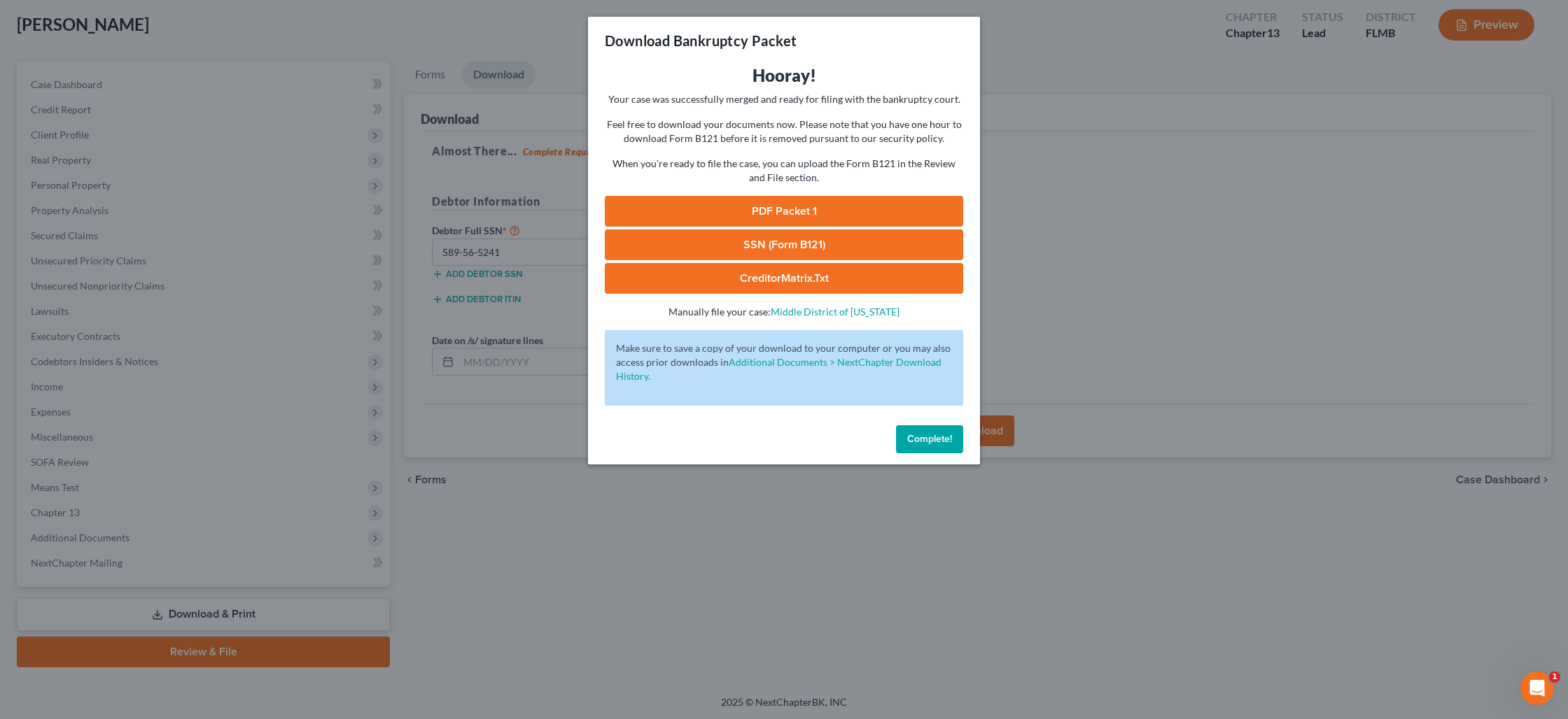
click at [781, 206] on link "PDF Packet 1" at bounding box center [784, 211] width 358 height 31
click at [779, 244] on link "SSN (Form B121)" at bounding box center [784, 245] width 358 height 31
click at [920, 437] on span "Complete!" at bounding box center [929, 438] width 45 height 12
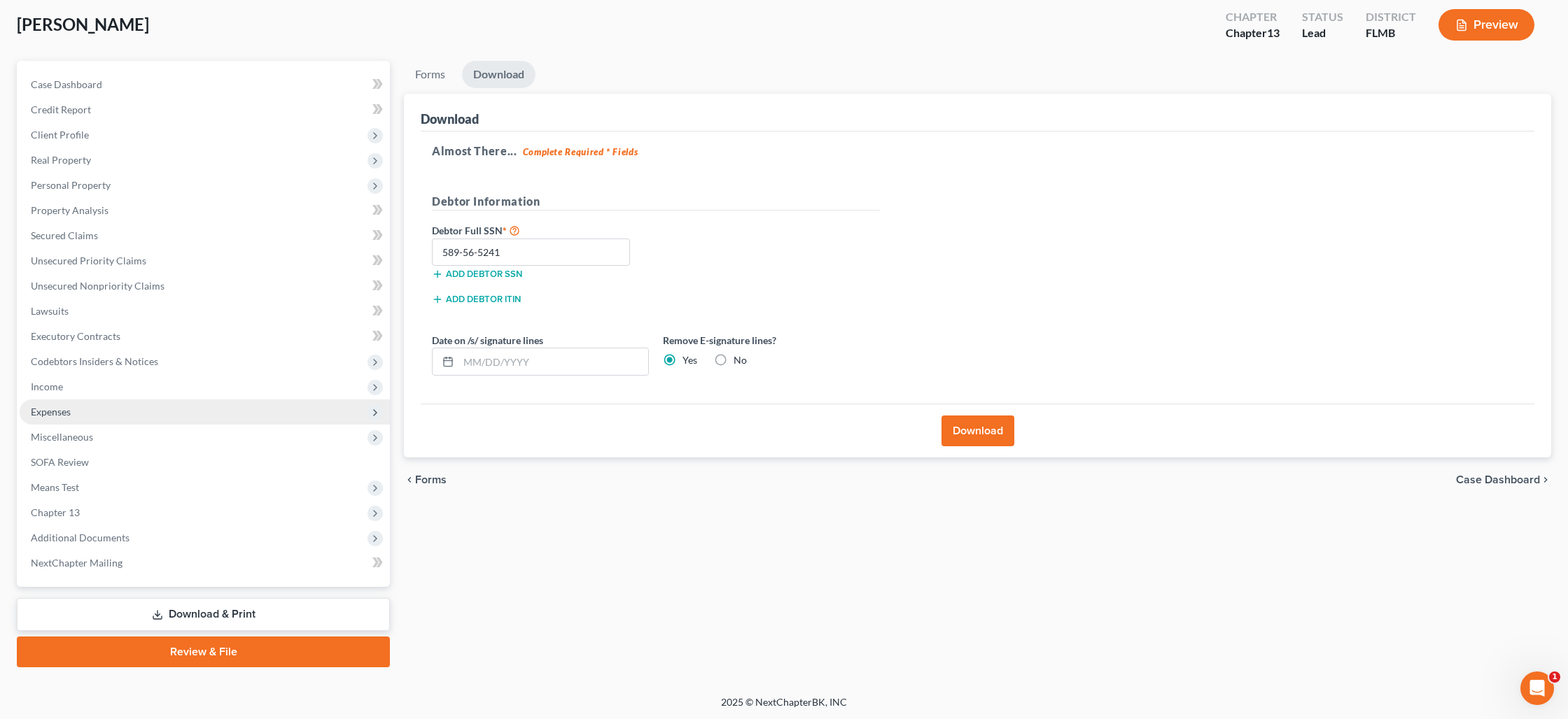
click at [75, 413] on span "Expenses" at bounding box center [205, 412] width 370 height 25
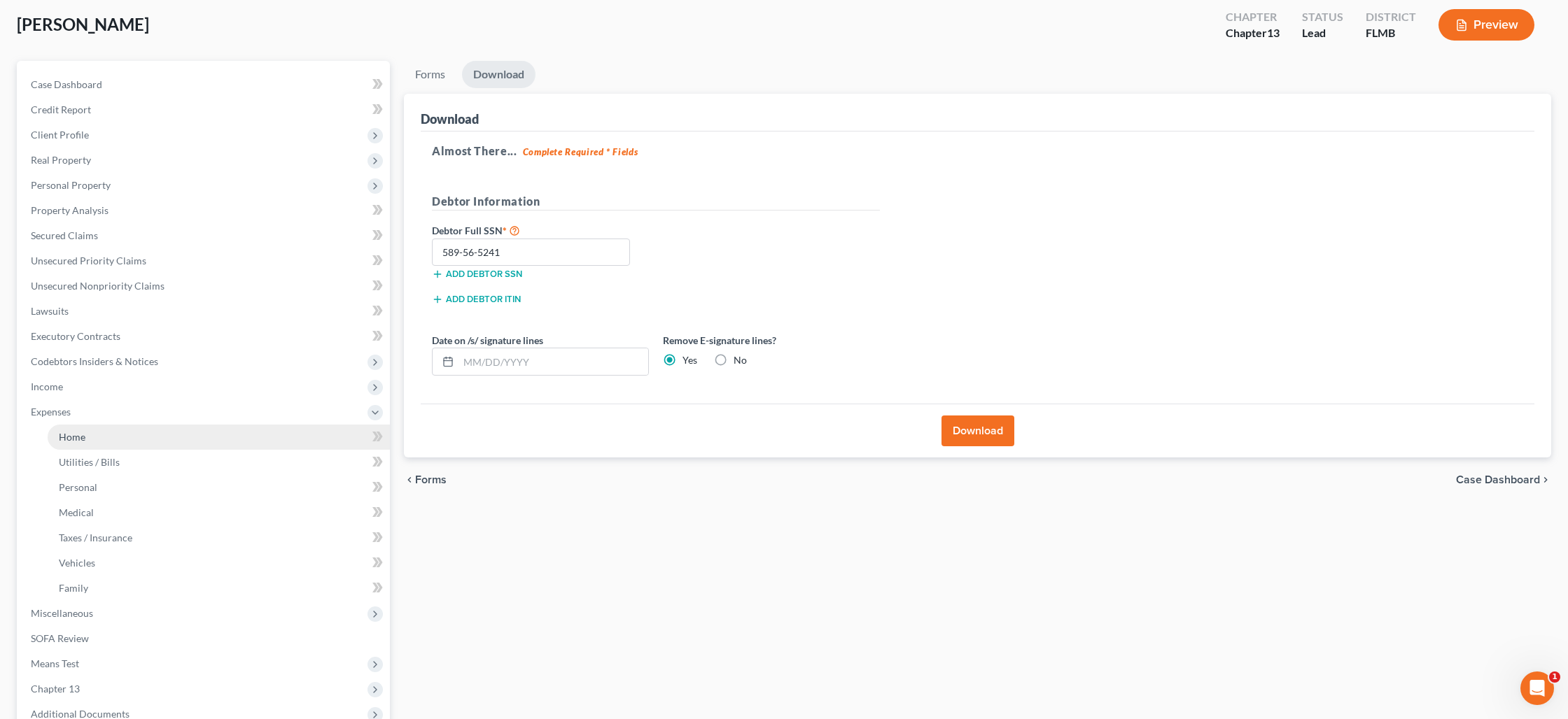
click at [195, 440] on link "Home" at bounding box center [218, 437] width 342 height 25
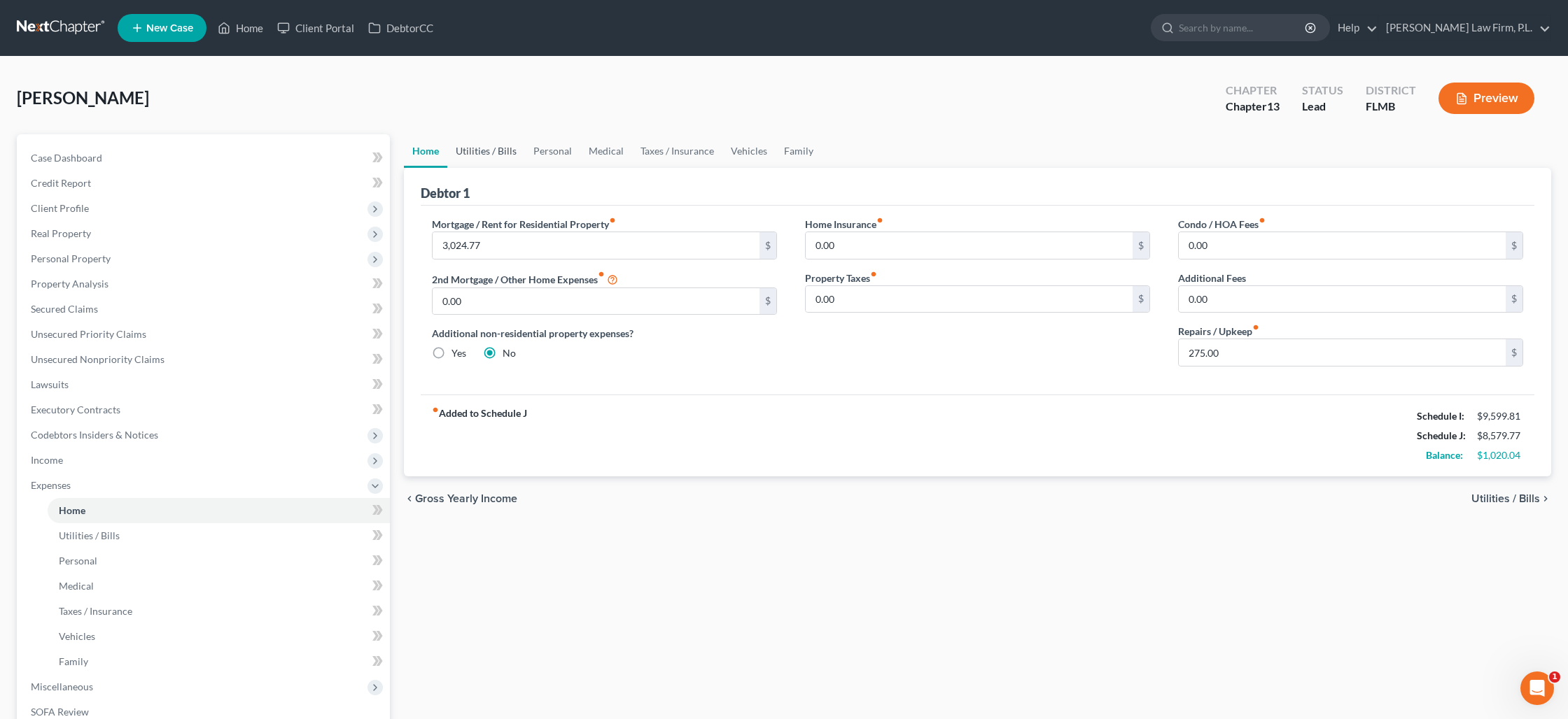
click at [494, 154] on link "Utilities / Bills" at bounding box center [486, 151] width 77 height 34
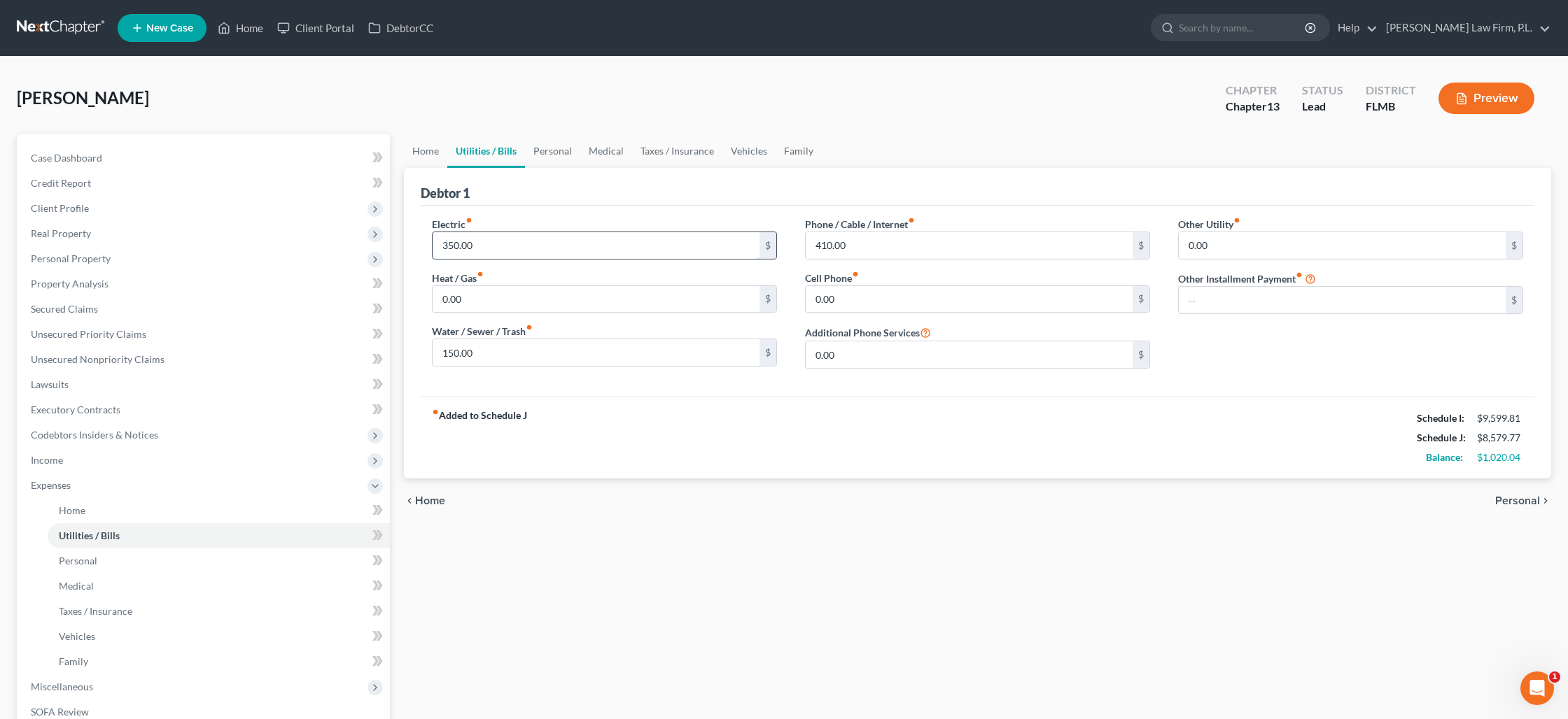
click at [494, 245] on input "350.00" at bounding box center [596, 245] width 327 height 26
click at [593, 154] on link "Medical" at bounding box center [606, 151] width 52 height 34
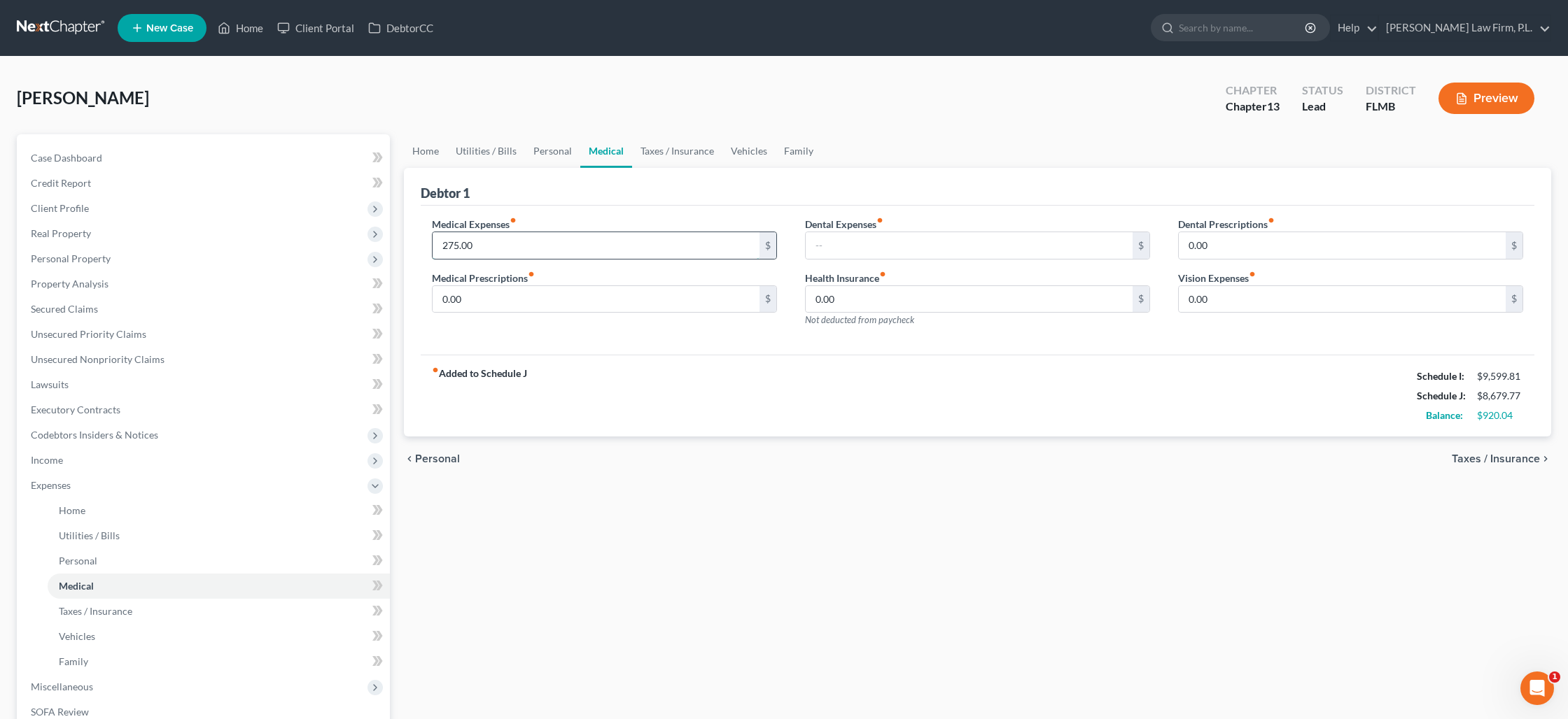
click at [502, 241] on input "275.00" at bounding box center [596, 245] width 327 height 26
click at [786, 156] on link "Family" at bounding box center [799, 151] width 46 height 34
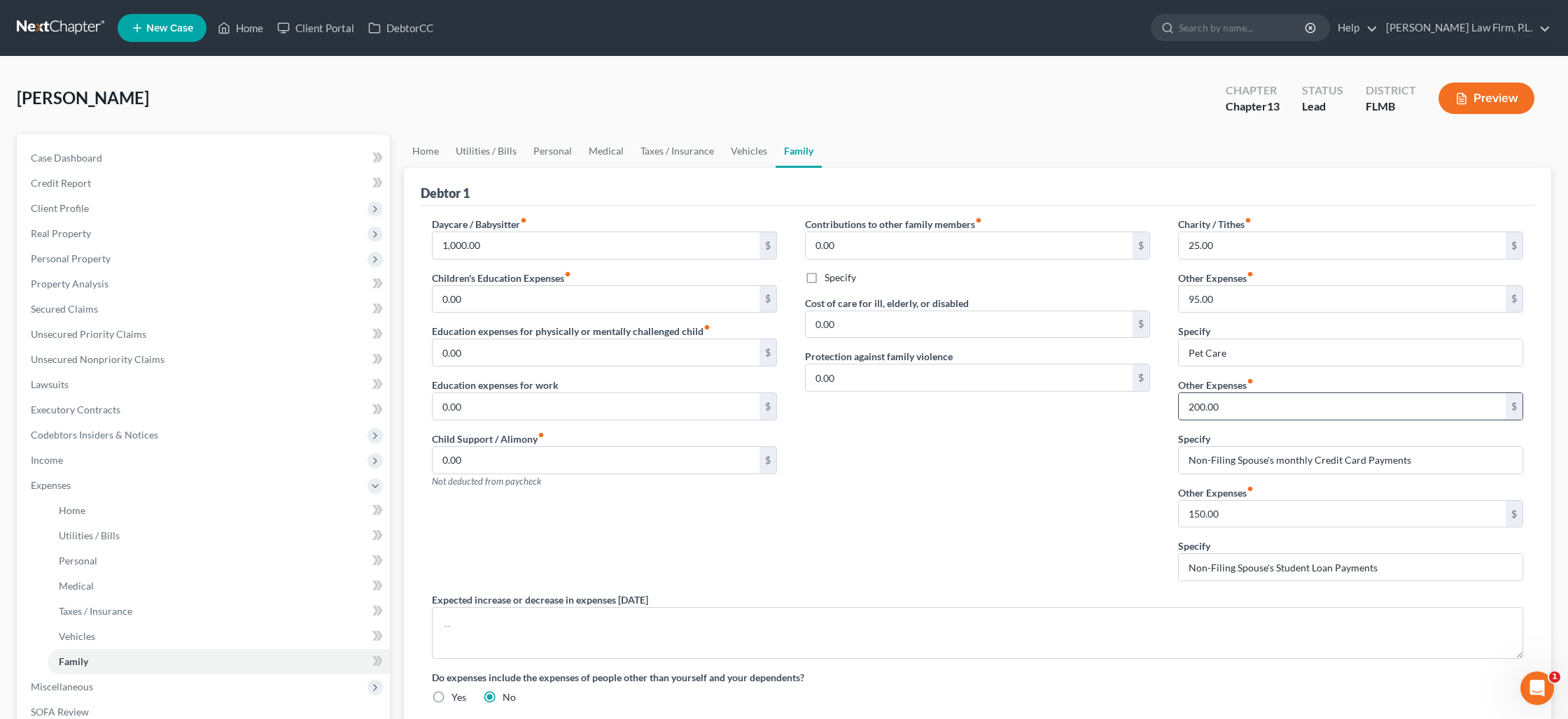
click at [1223, 408] on input "200.00" at bounding box center [1342, 406] width 327 height 26
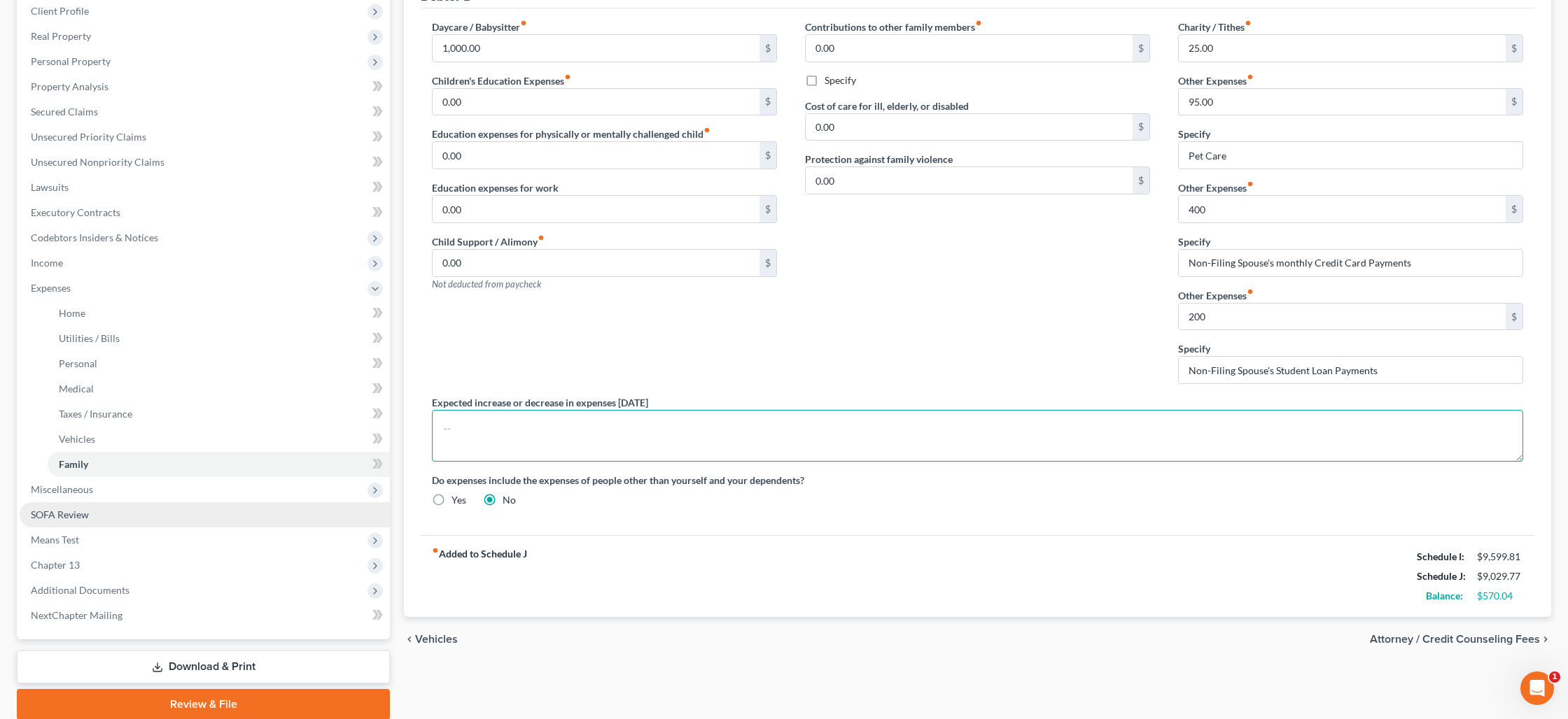
scroll to position [226, 0]
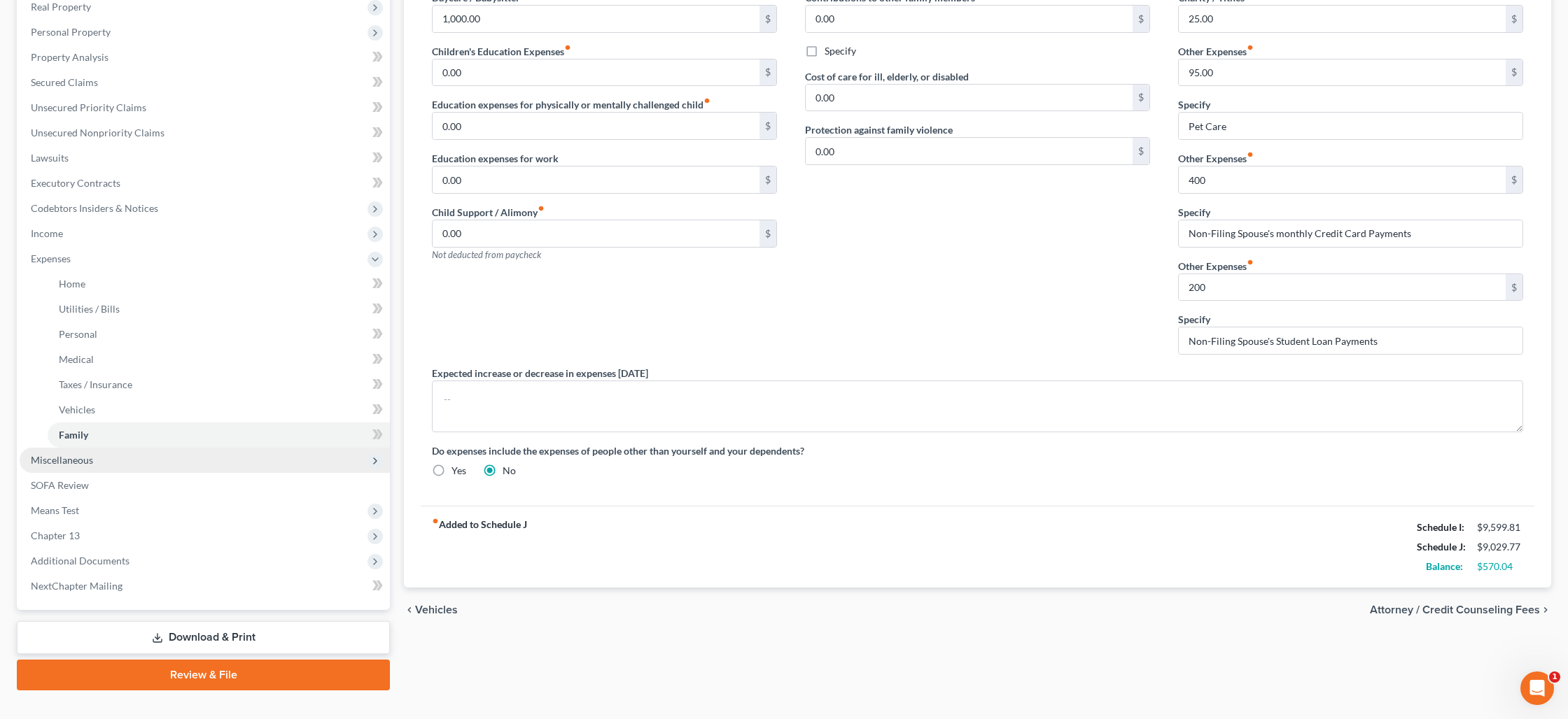
click at [156, 468] on span "Miscellaneous" at bounding box center [205, 461] width 370 height 25
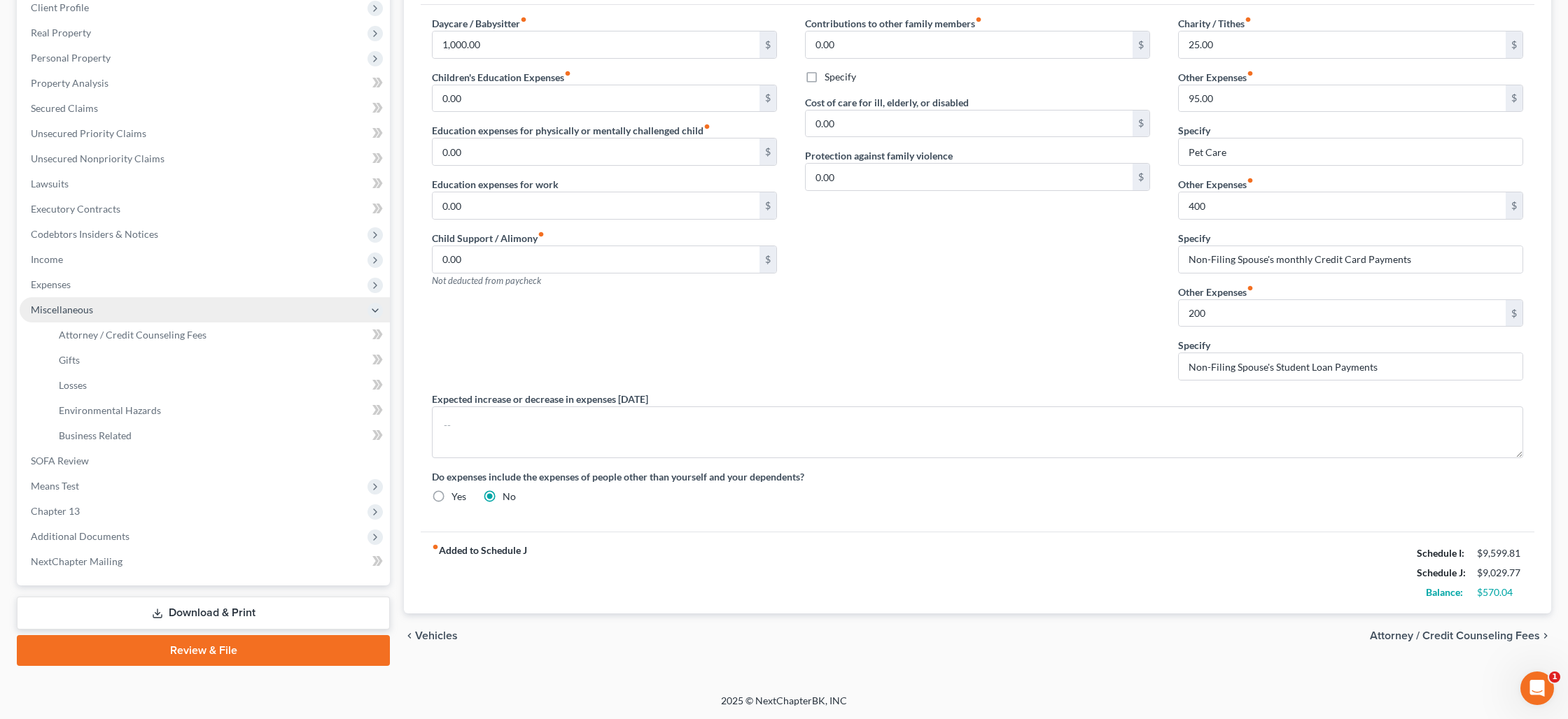
scroll to position [199, 0]
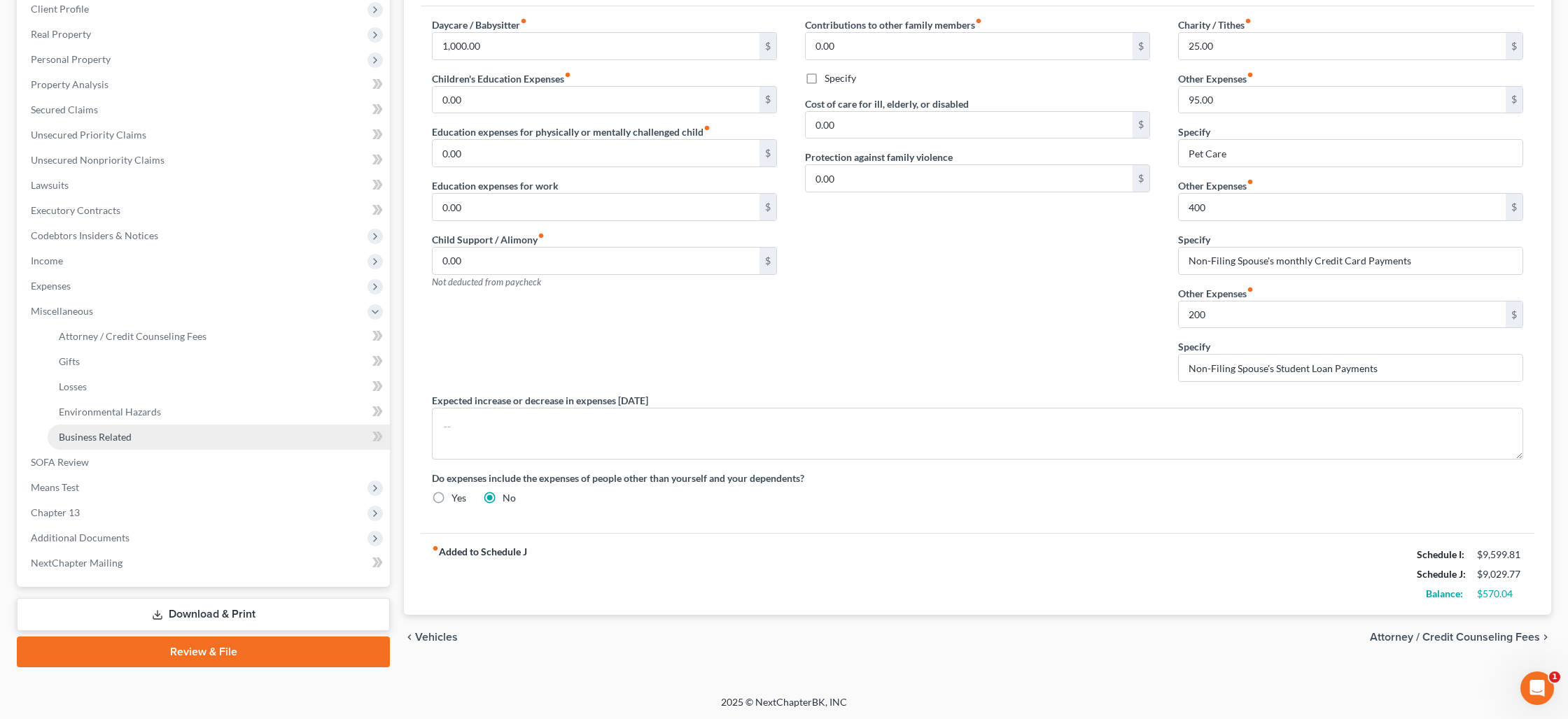
click at [151, 444] on link "Business Related" at bounding box center [218, 437] width 342 height 25
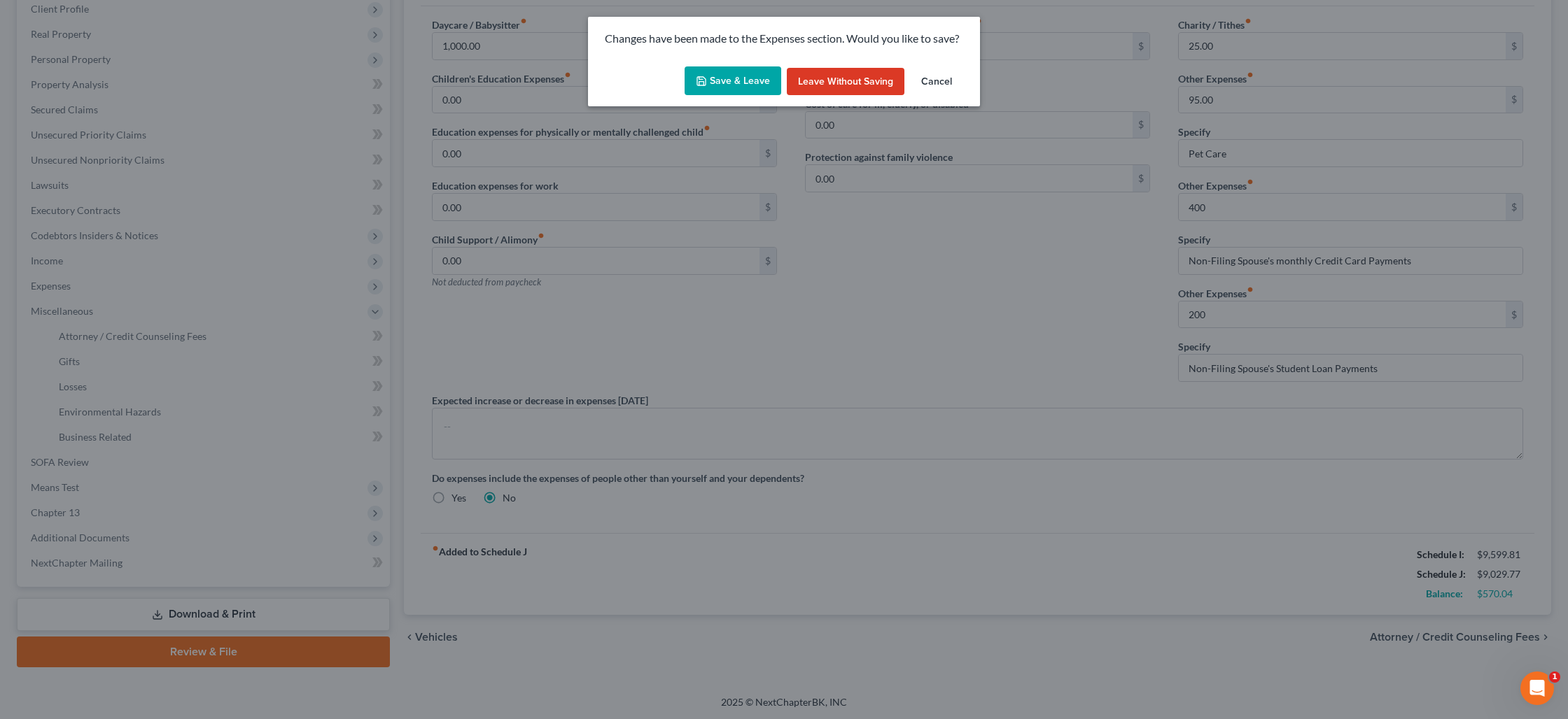
click at [749, 77] on button "Save & Leave" at bounding box center [733, 81] width 96 height 29
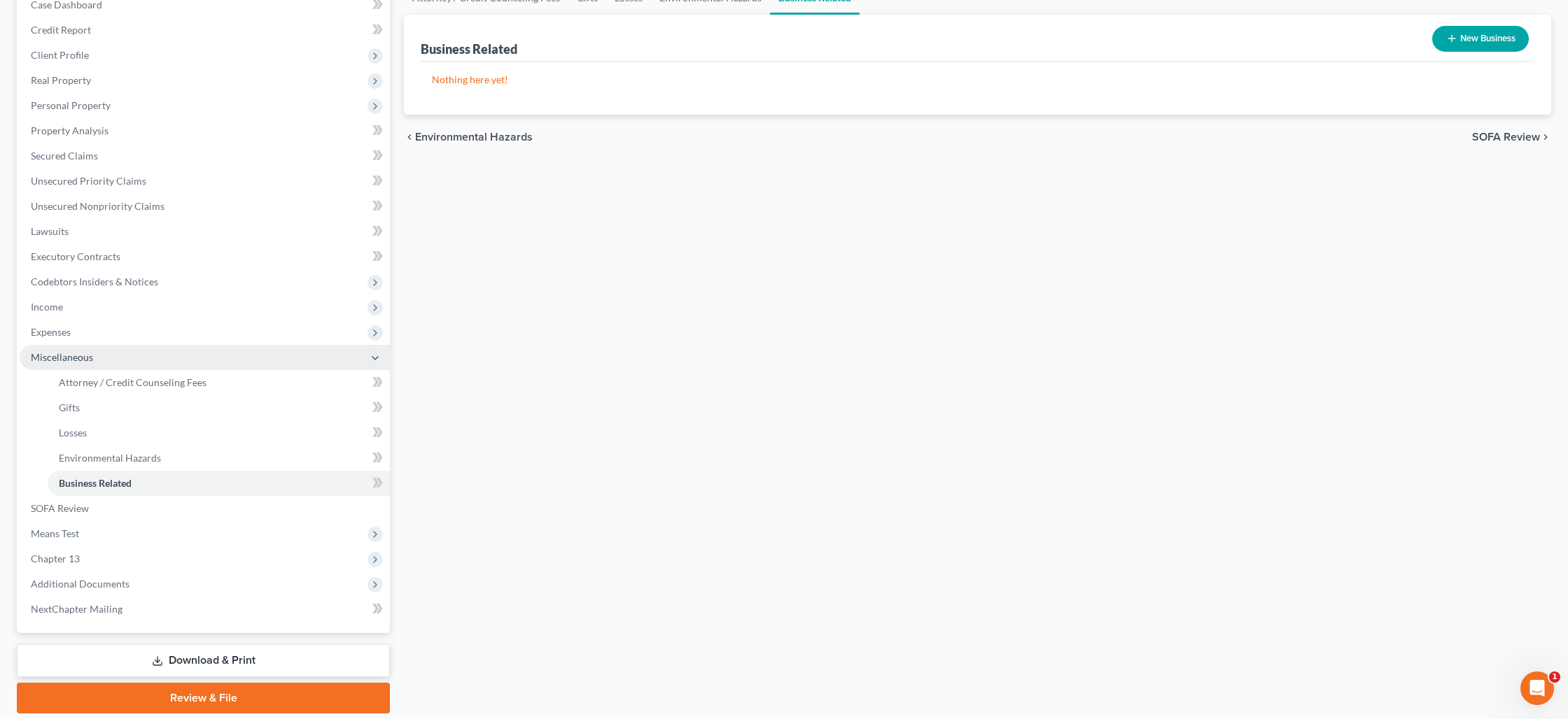
scroll to position [148, 0]
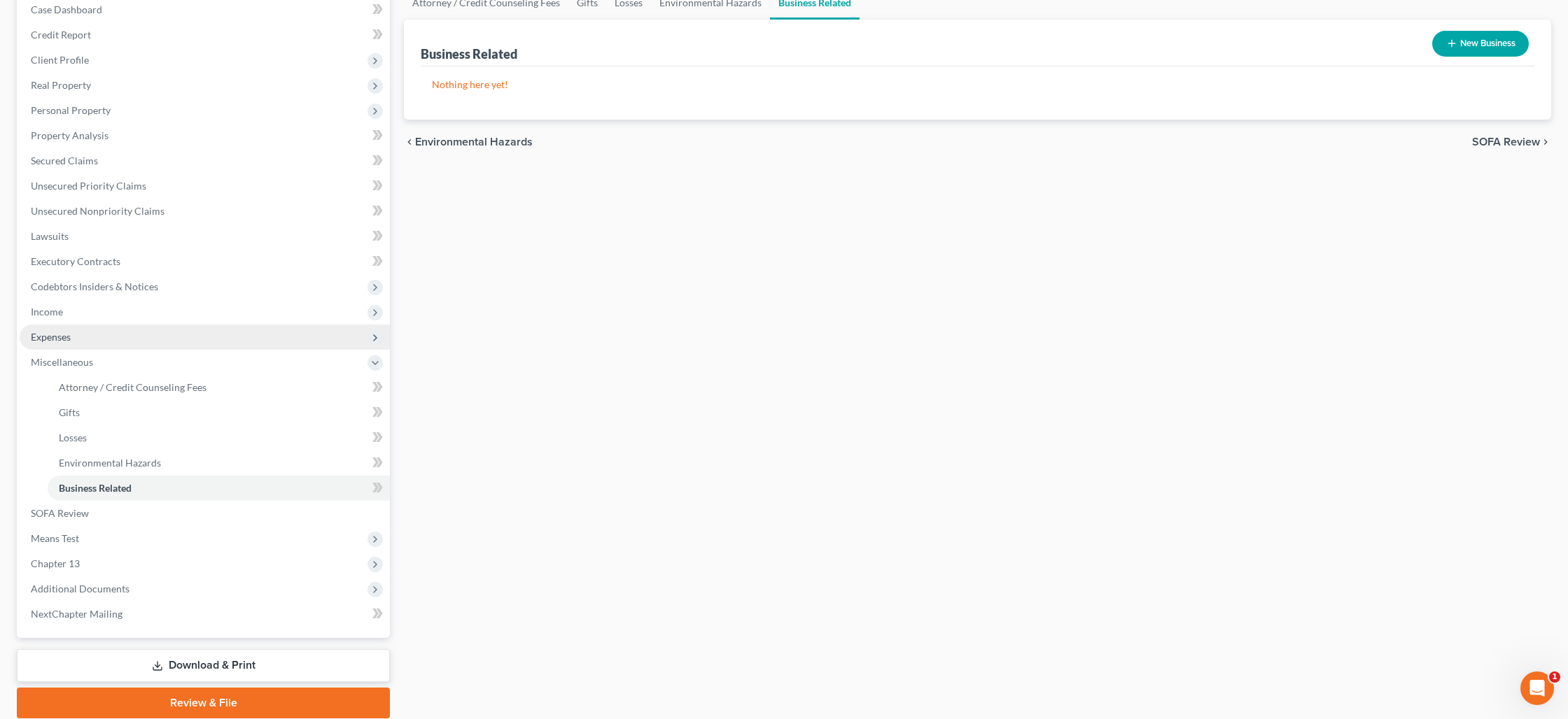
click at [138, 330] on span "Expenses" at bounding box center [205, 337] width 370 height 25
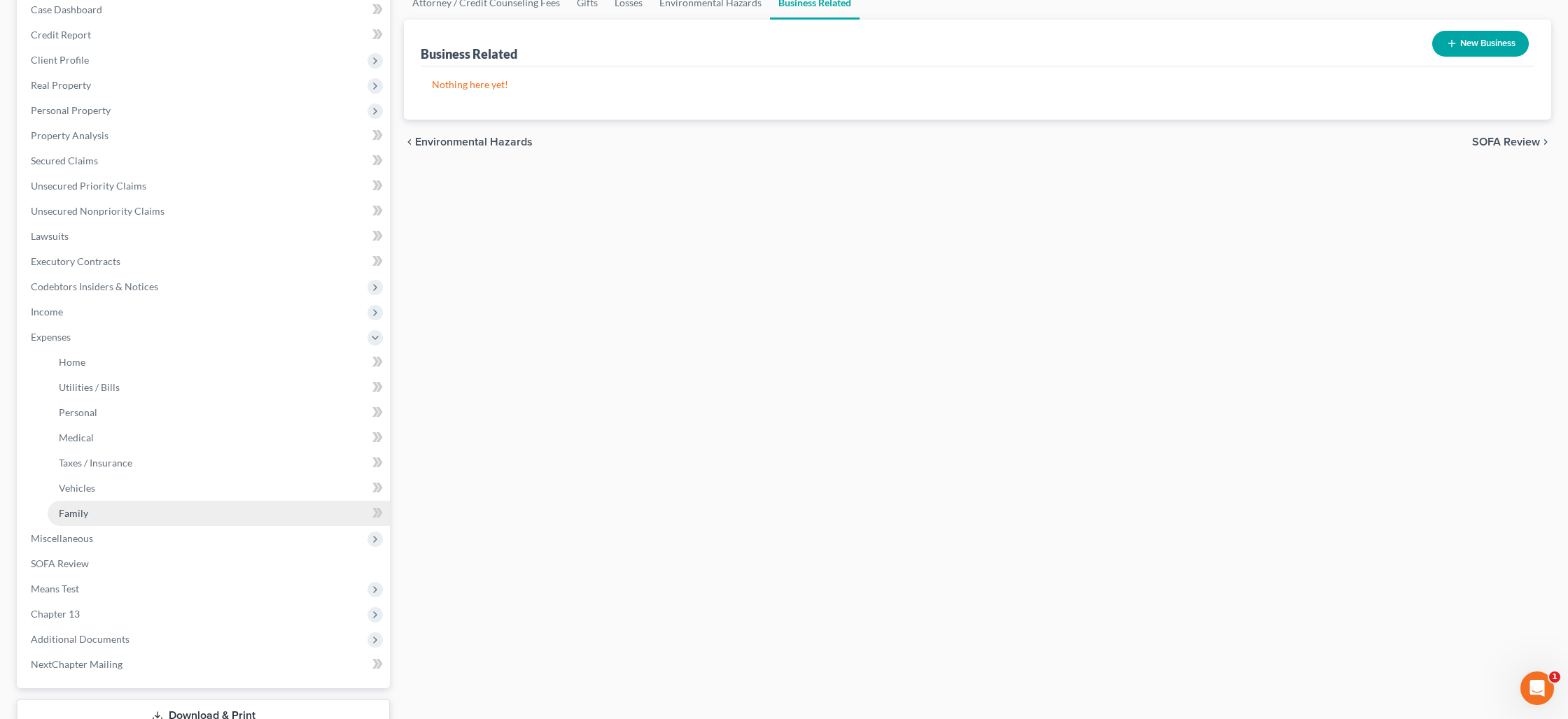
click at [122, 503] on link "Family" at bounding box center [218, 514] width 342 height 25
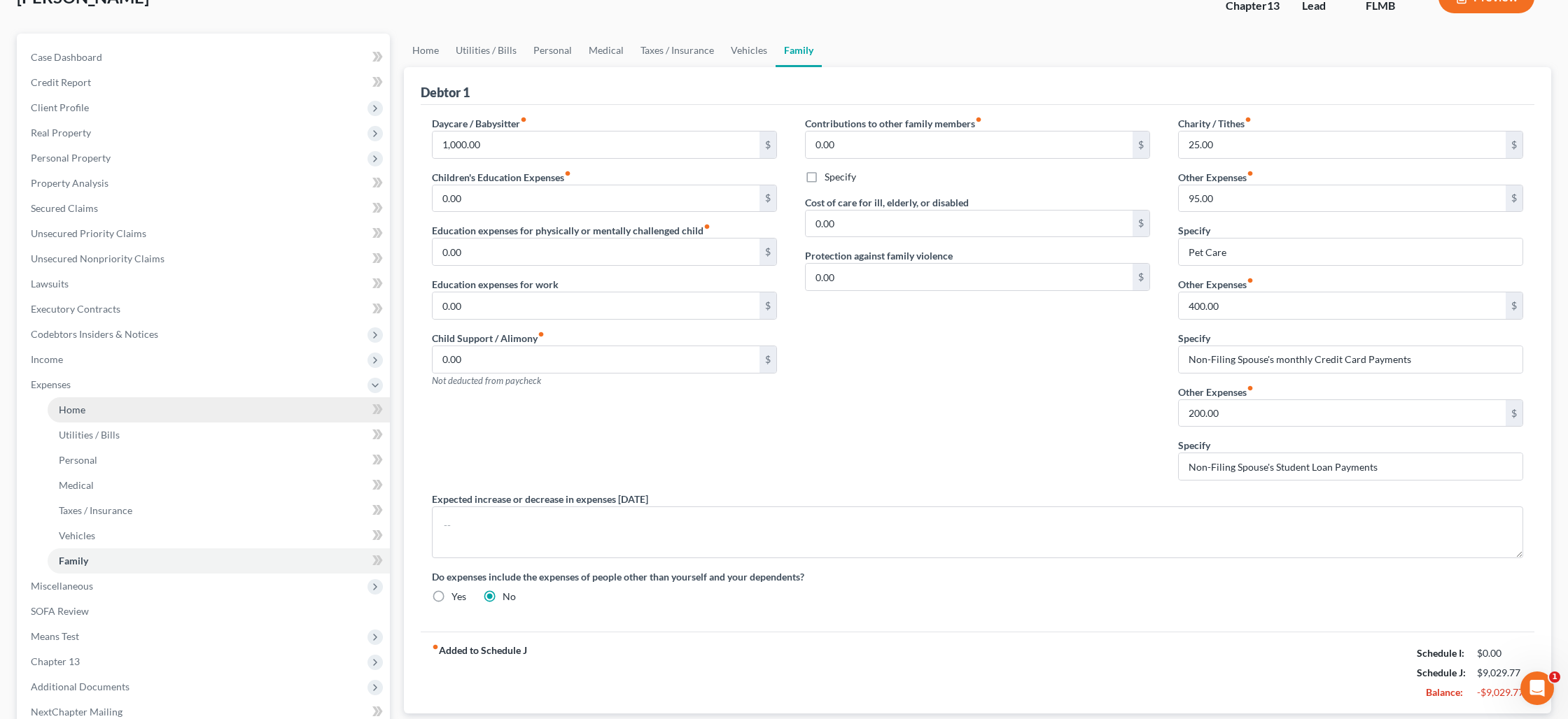
scroll to position [250, 0]
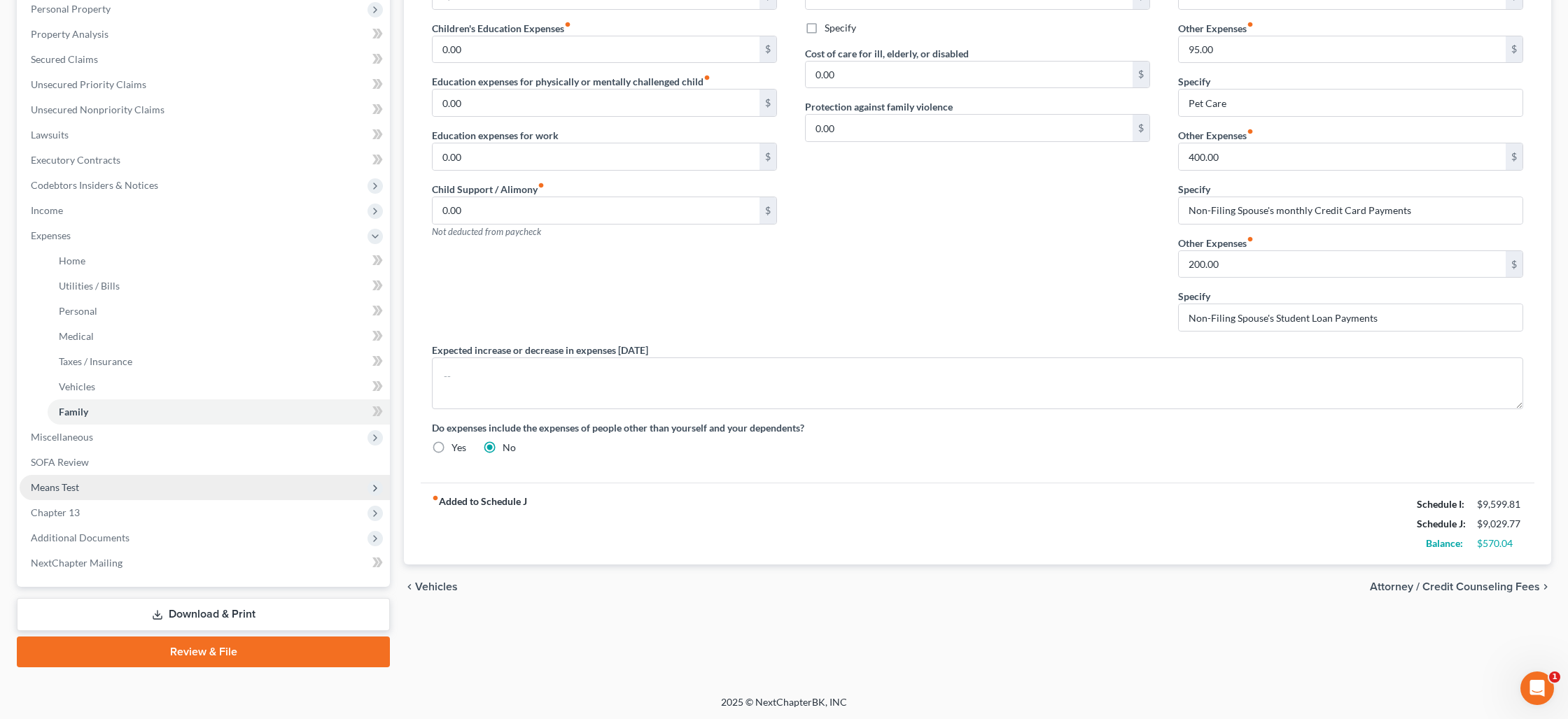
click at [95, 478] on span "Means Test" at bounding box center [205, 488] width 370 height 25
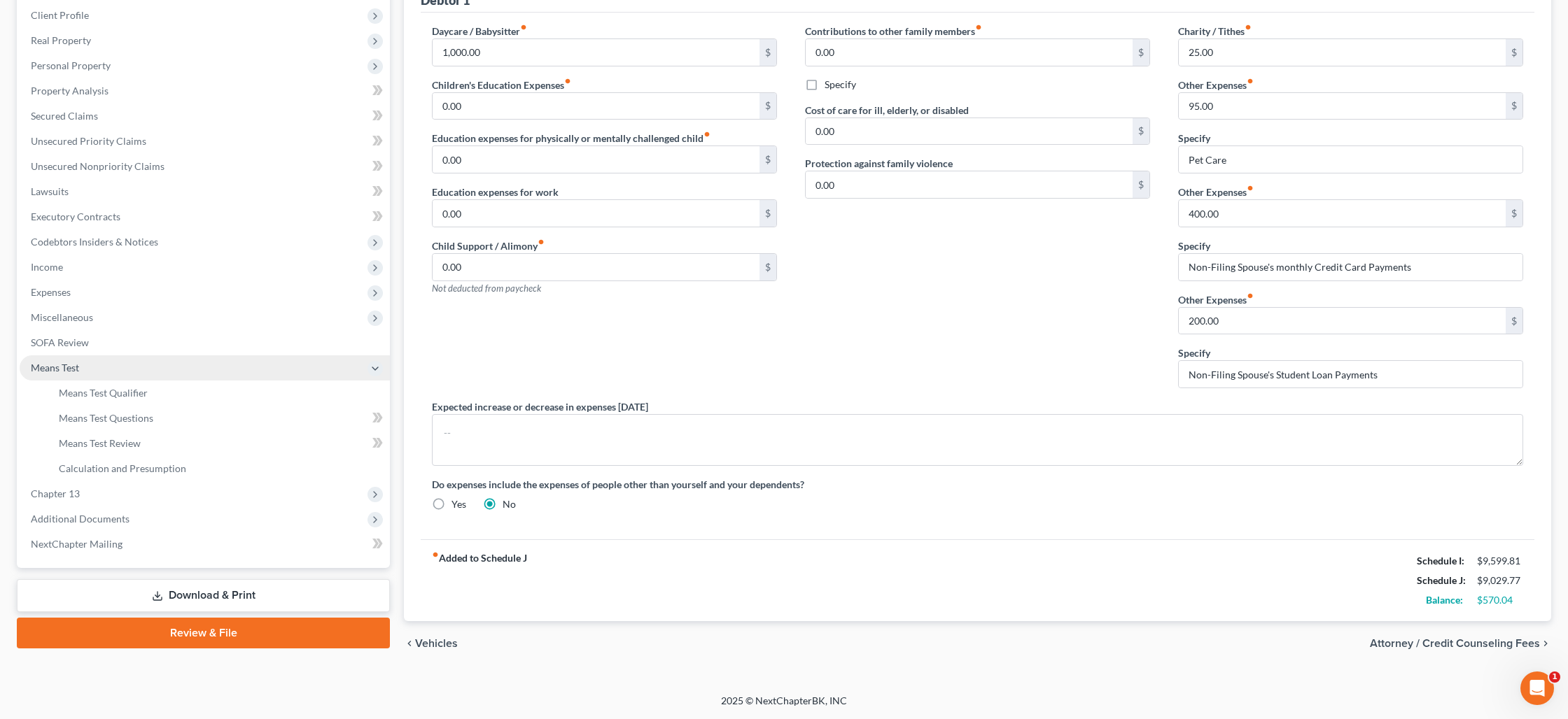
scroll to position [193, 0]
click at [118, 394] on span "Means Test Qualifier" at bounding box center [104, 393] width 89 height 12
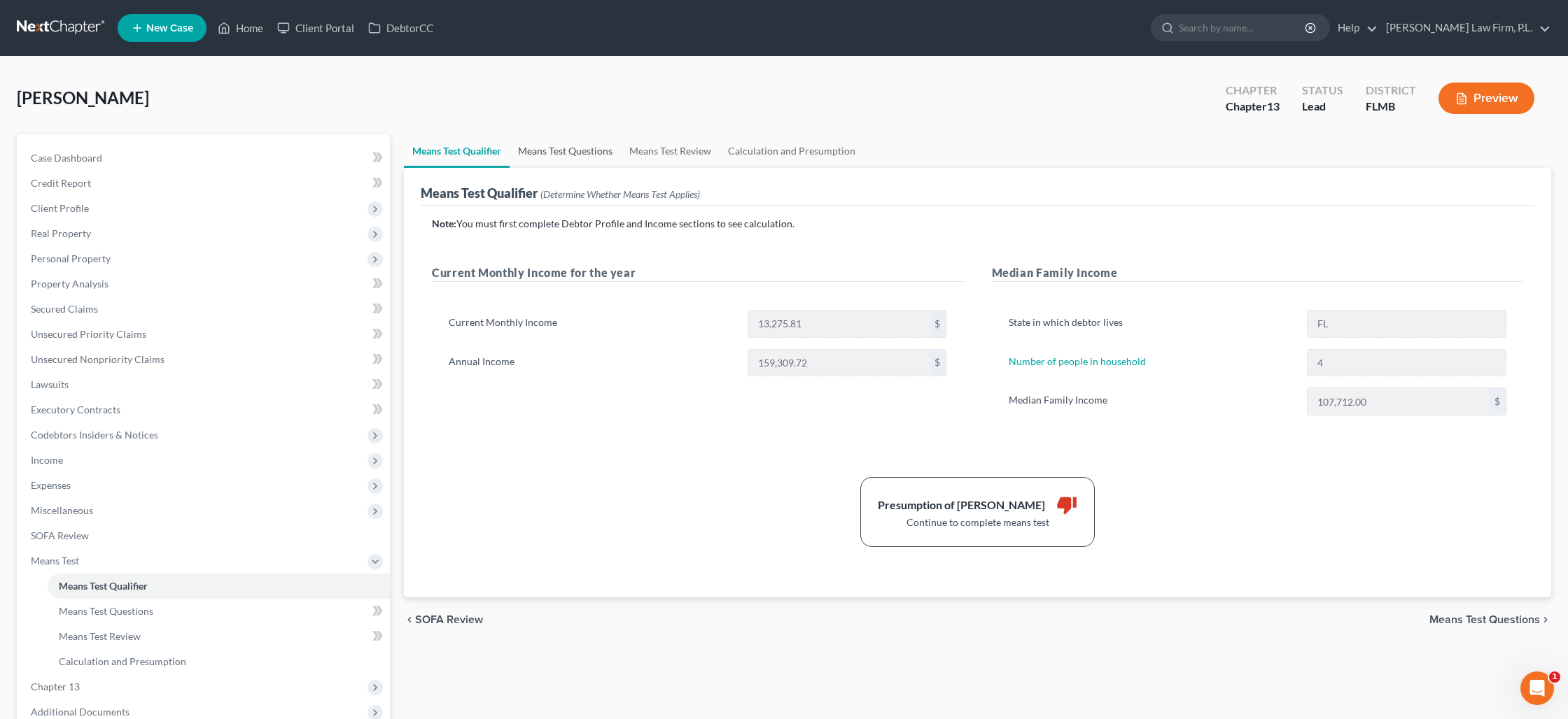
click at [575, 154] on link "Means Test Questions" at bounding box center [565, 151] width 111 height 34
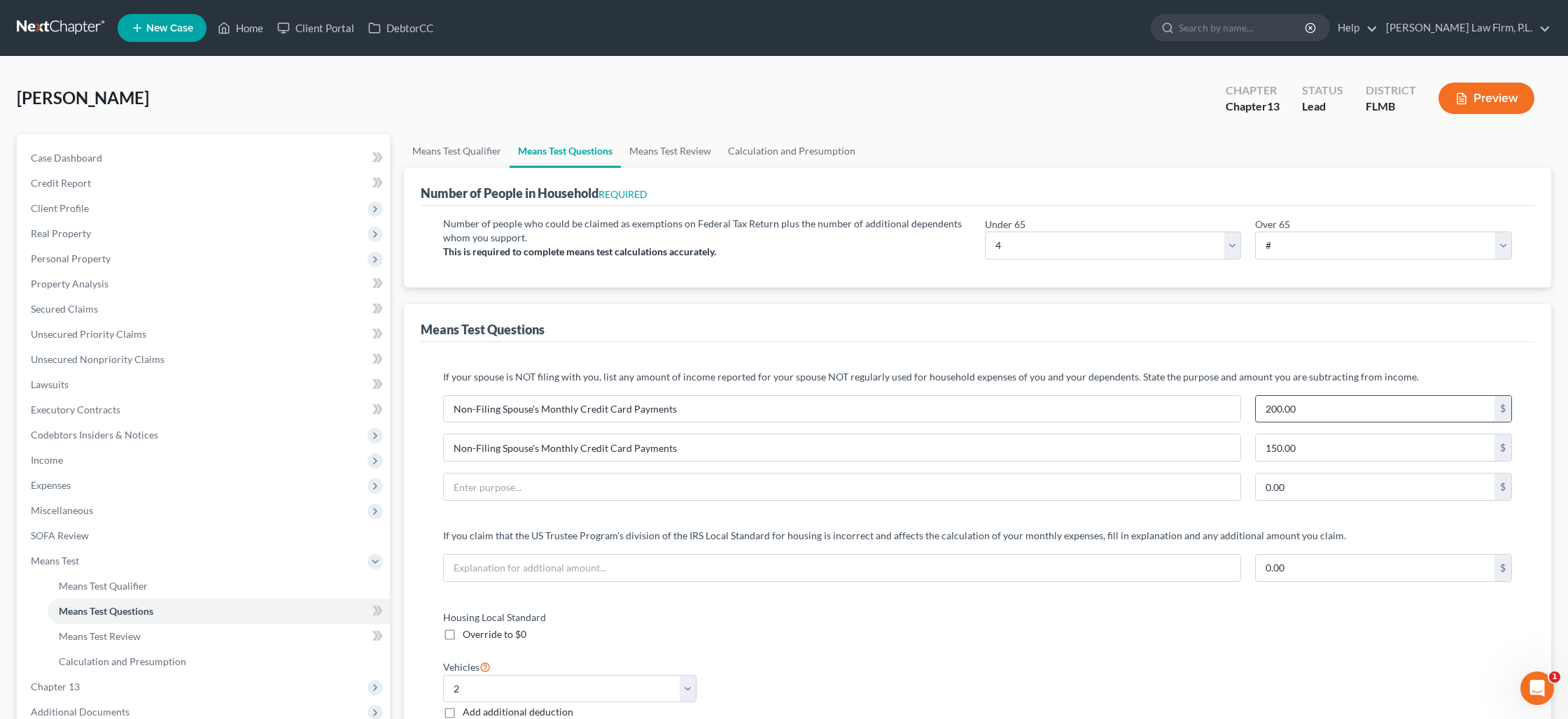
click at [1296, 411] on input "200.00" at bounding box center [1375, 409] width 238 height 26
click at [251, 624] on link "Means Test Review" at bounding box center [218, 636] width 342 height 25
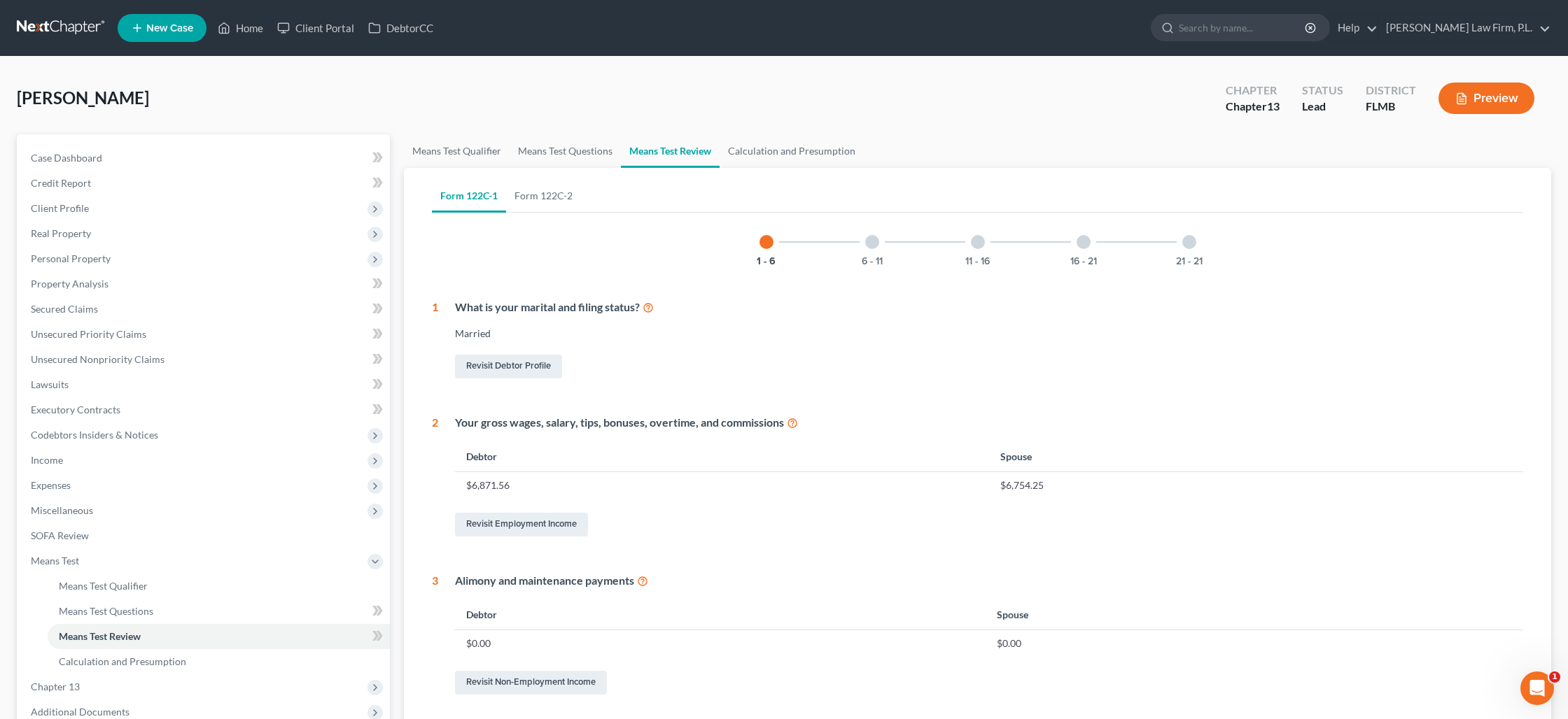
click at [859, 249] on div "6 - 11" at bounding box center [872, 242] width 47 height 47
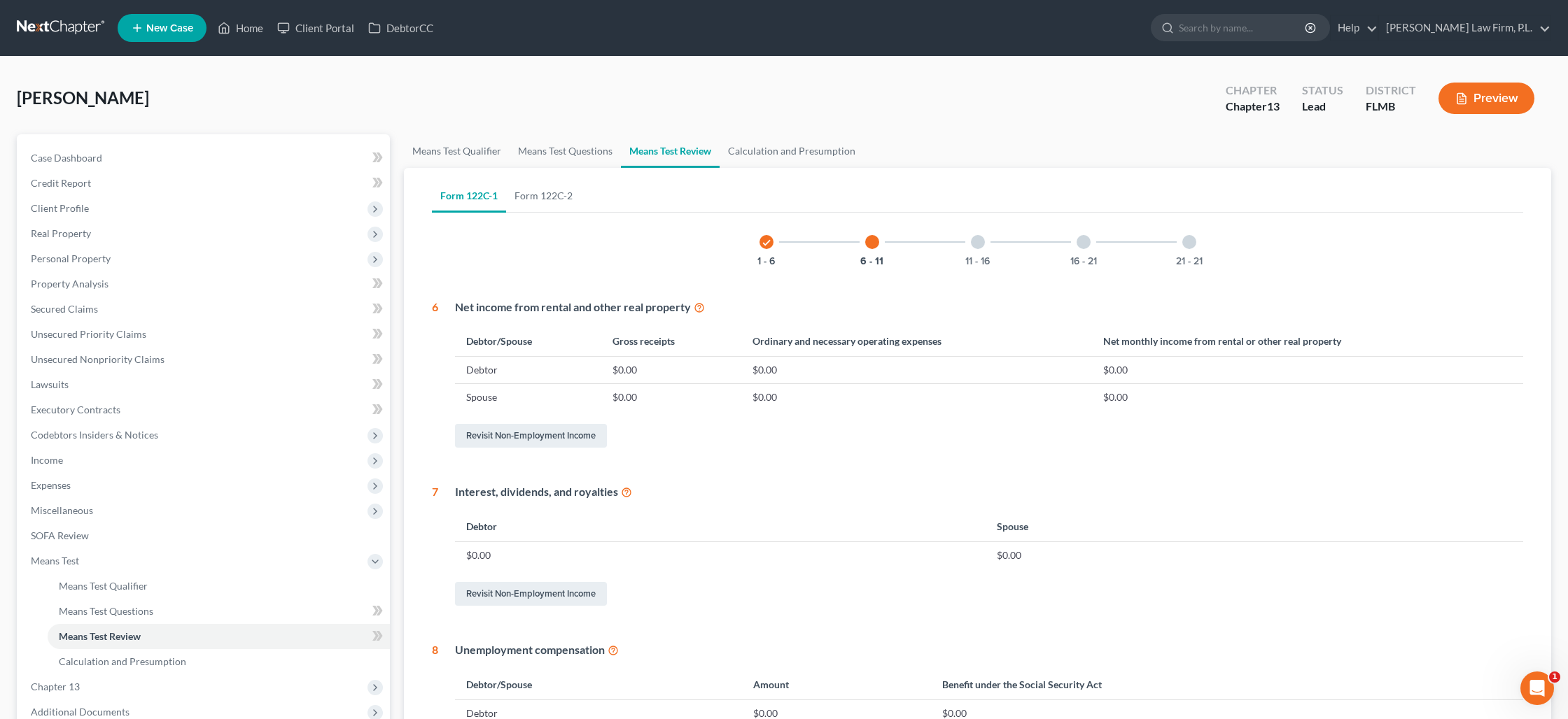
click at [970, 247] on div "11 - 16" at bounding box center [978, 242] width 47 height 47
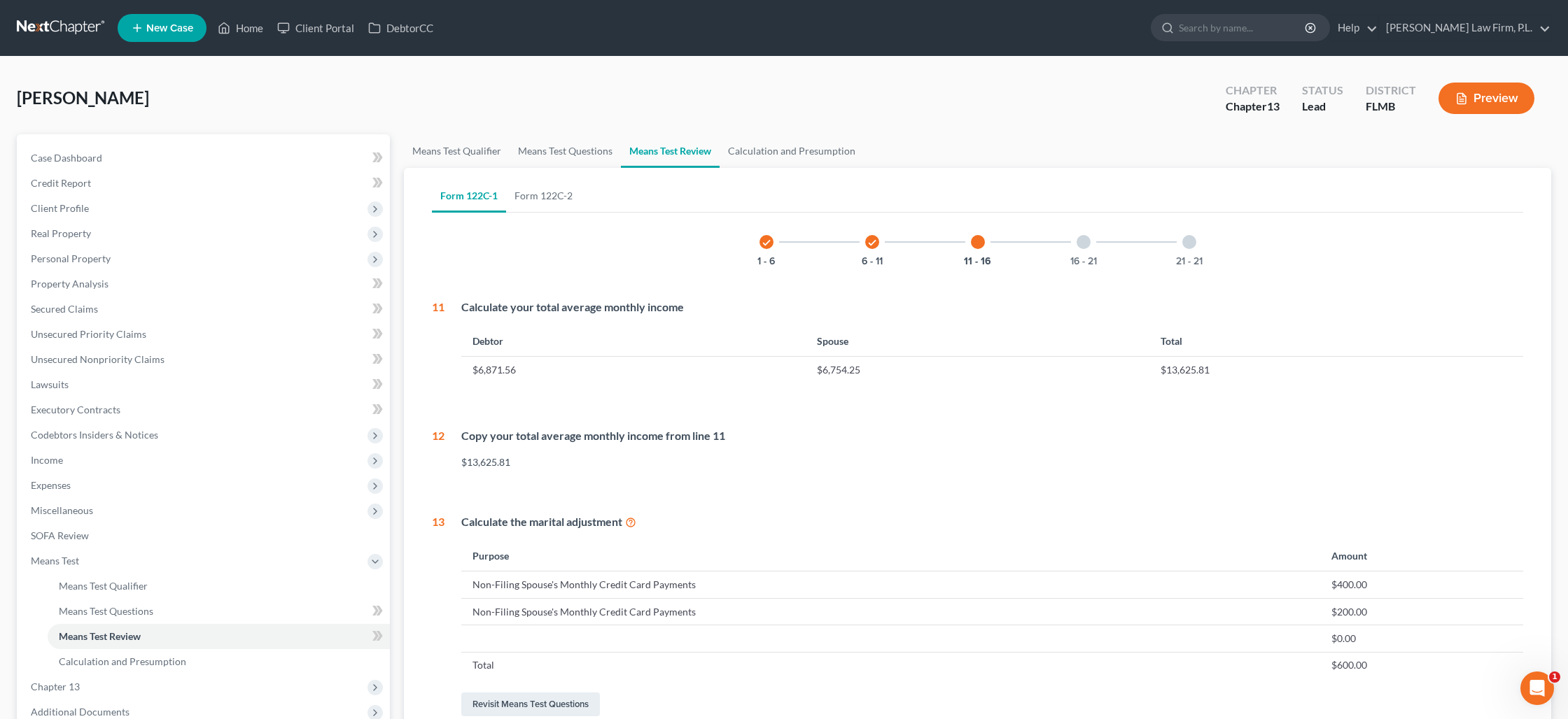
click at [1083, 245] on div at bounding box center [1083, 242] width 14 height 14
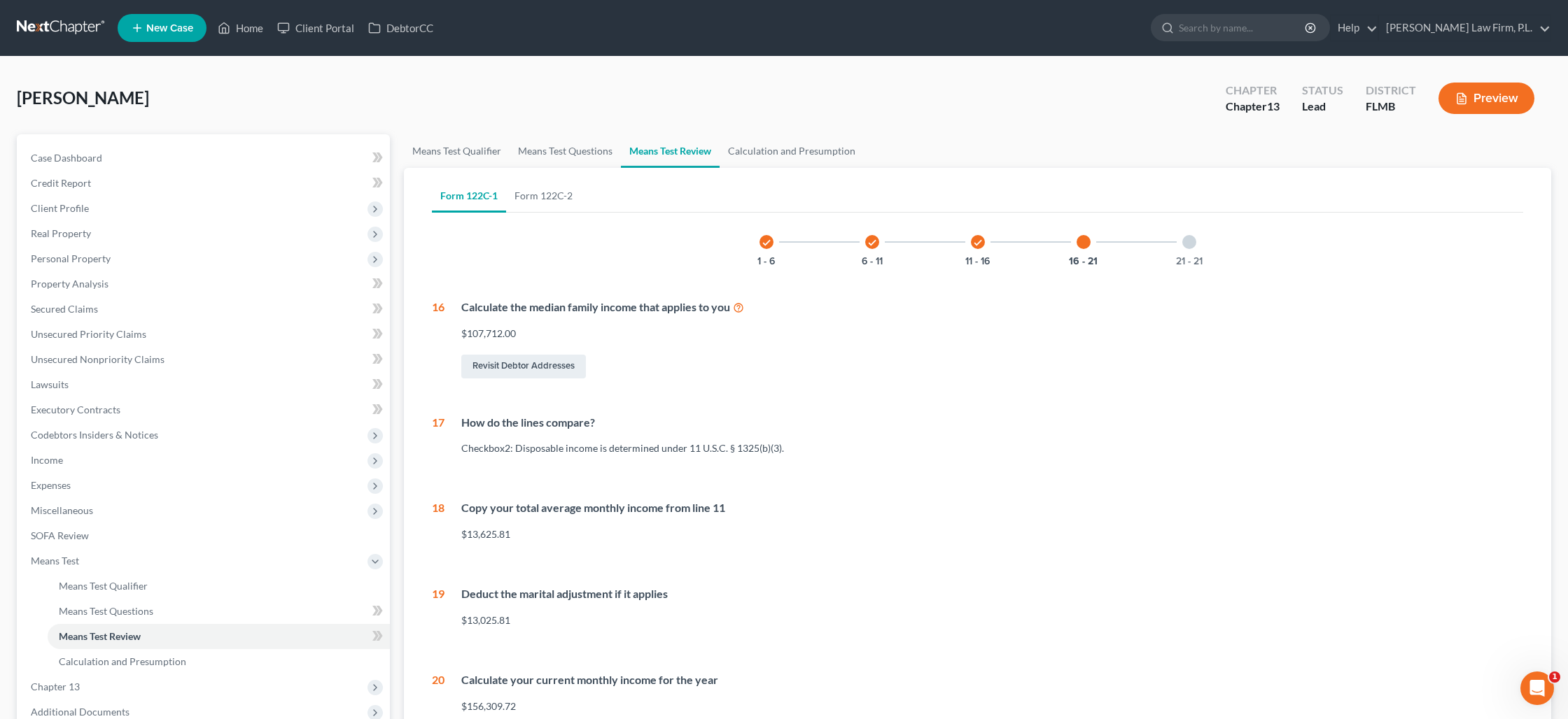
click at [1196, 245] on div "21 - 21" at bounding box center [1189, 242] width 47 height 47
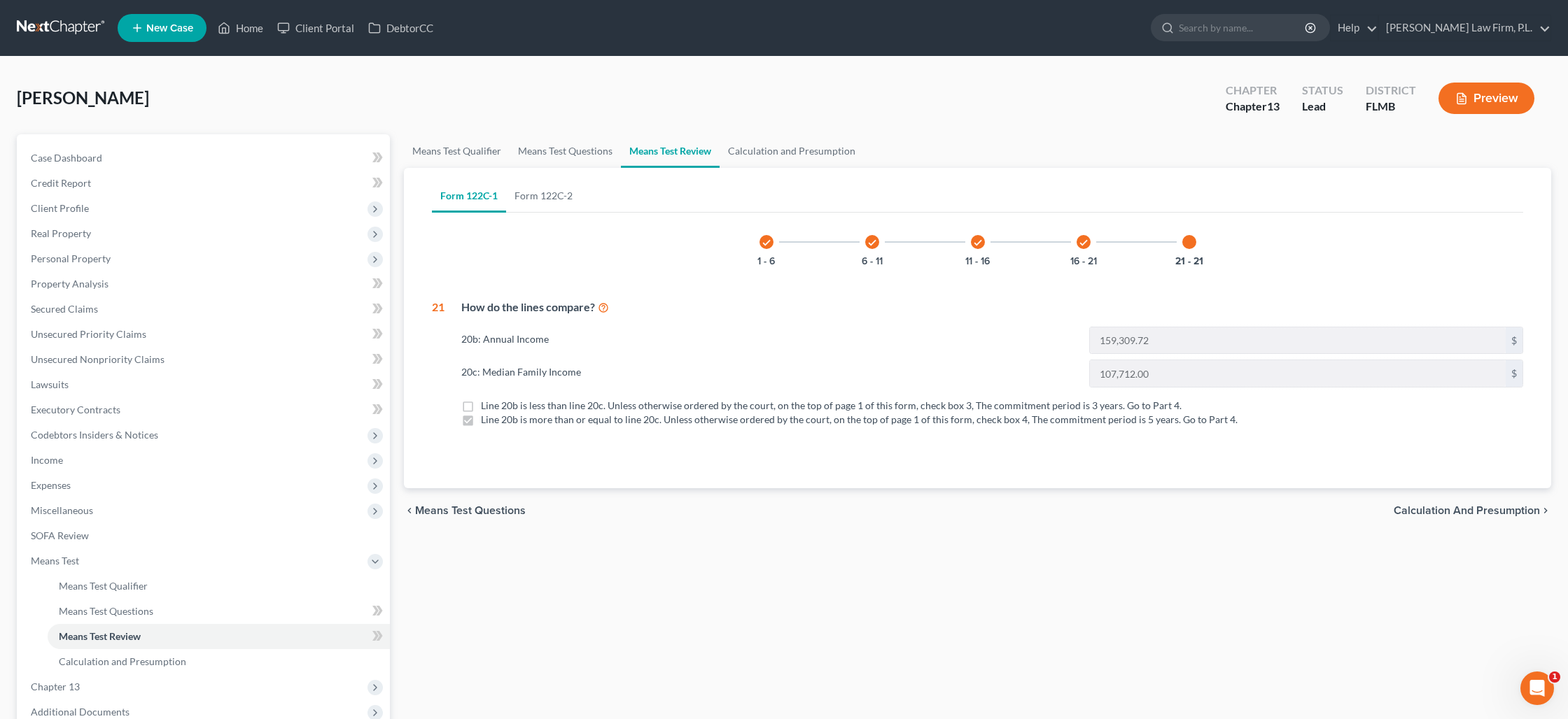
click at [1512, 96] on button "Preview" at bounding box center [1486, 98] width 95 height 32
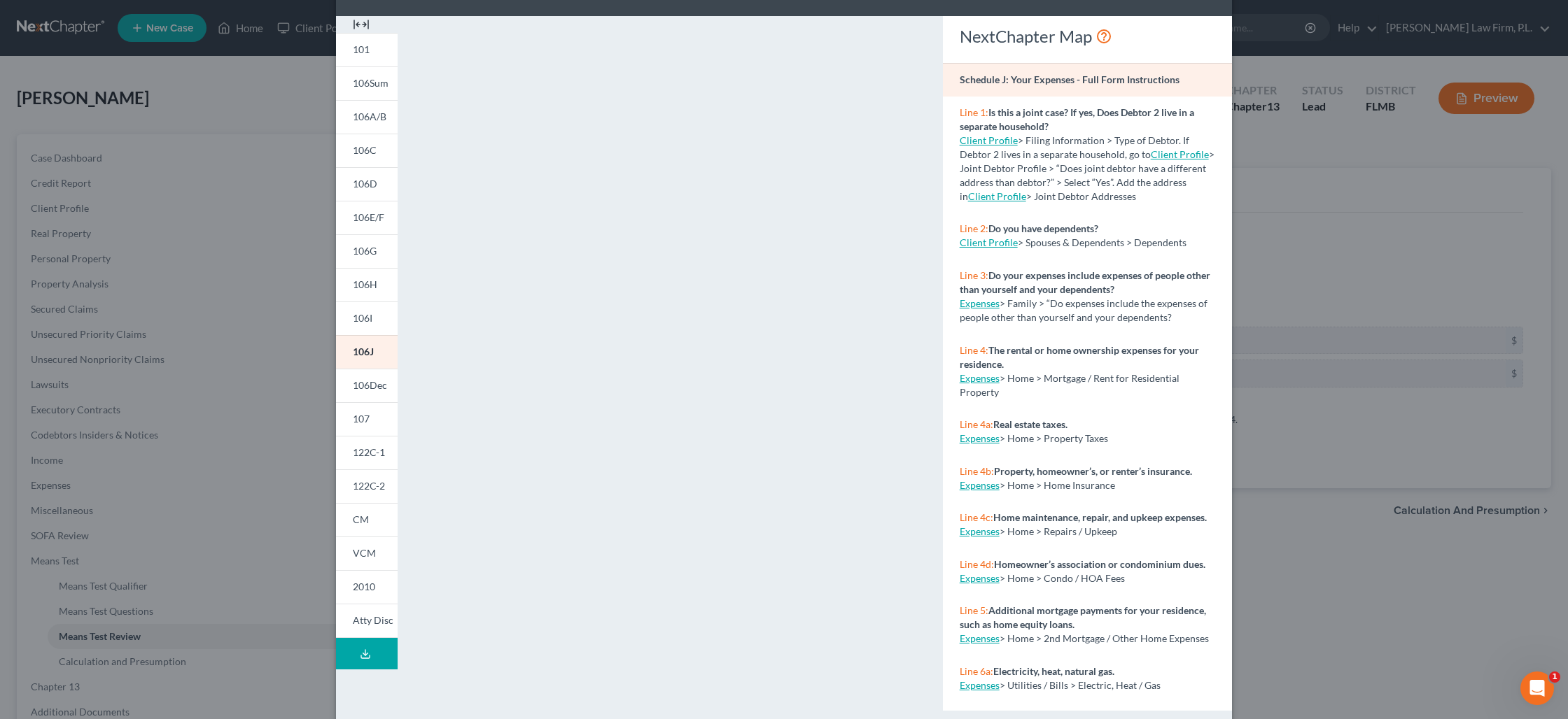
scroll to position [69, 0]
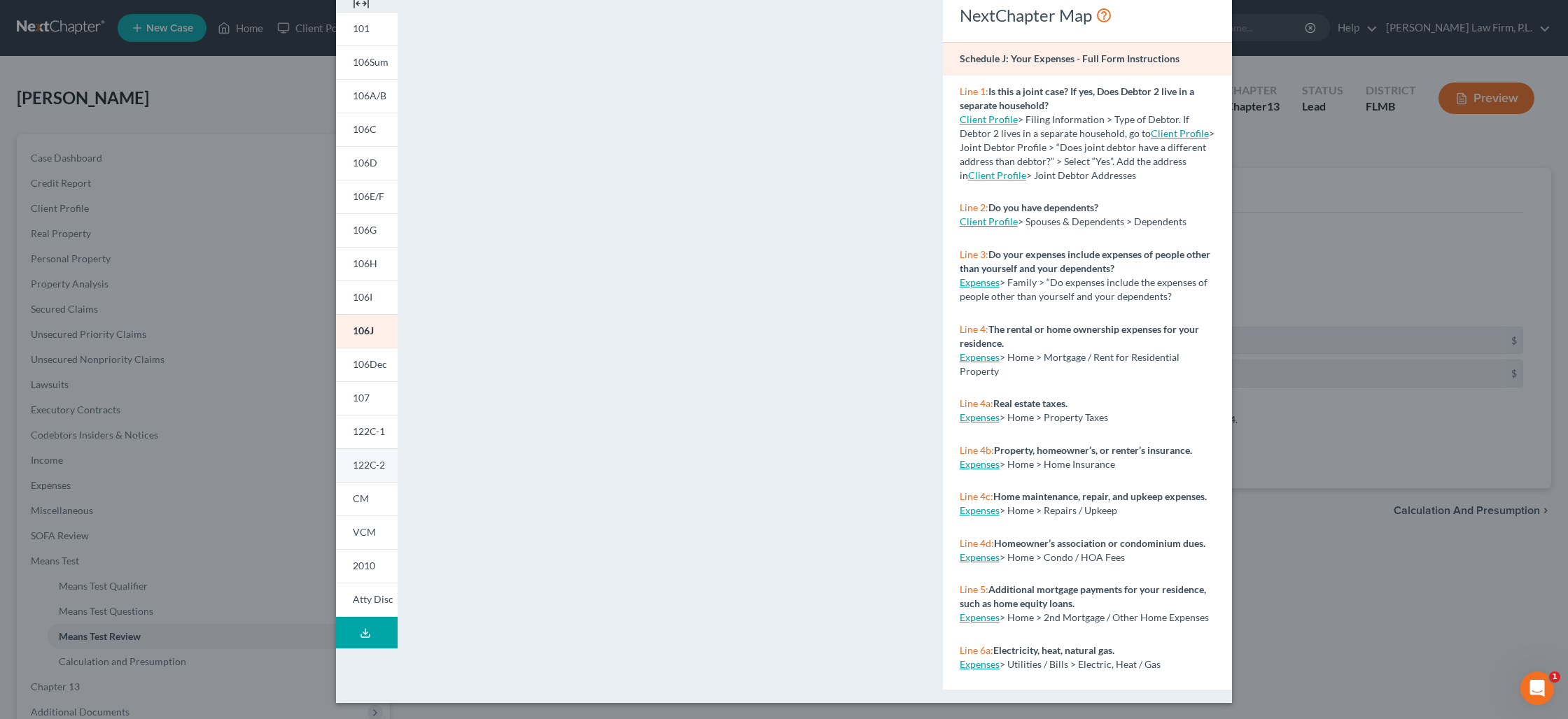
click at [367, 466] on span "122C-2" at bounding box center [368, 464] width 32 height 12
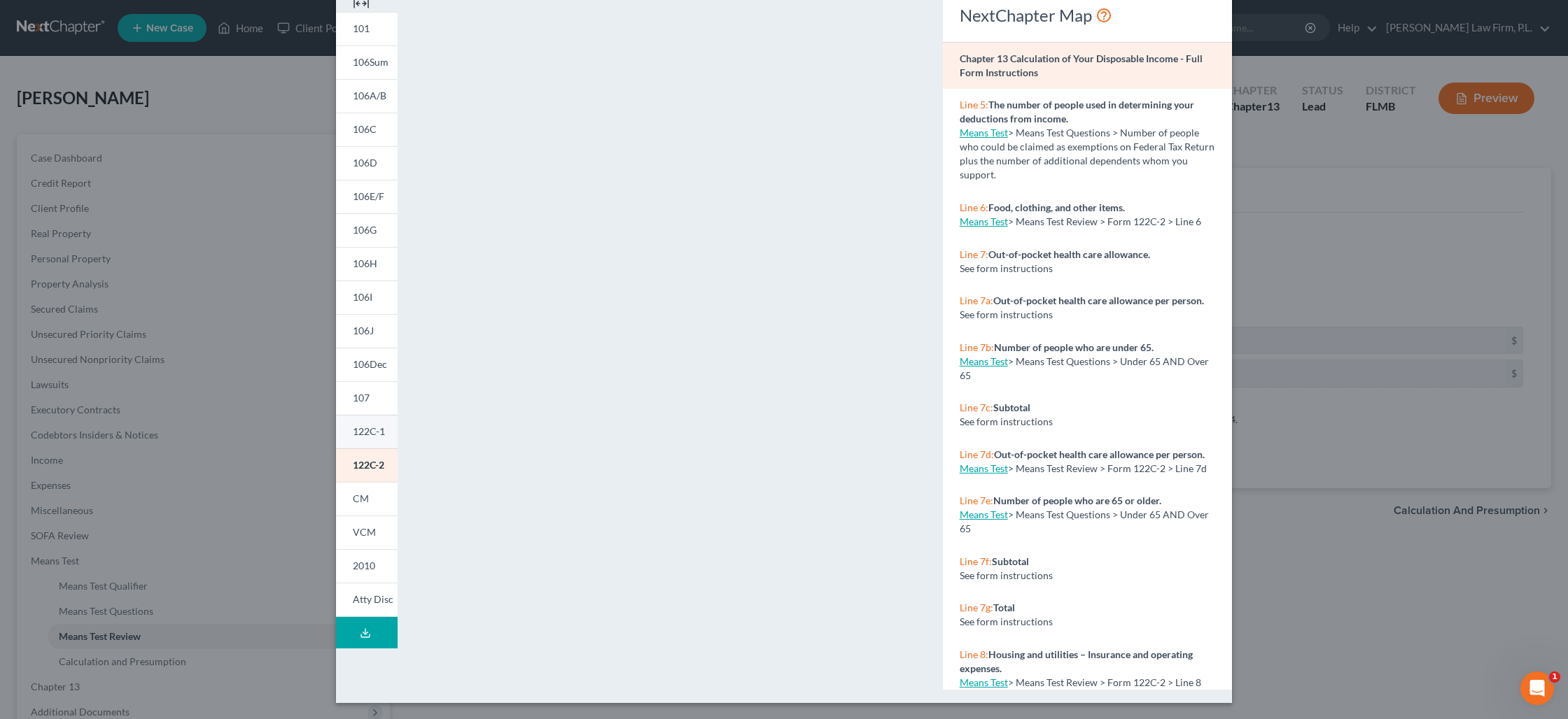
click at [376, 437] on link "122C-1" at bounding box center [367, 431] width 62 height 34
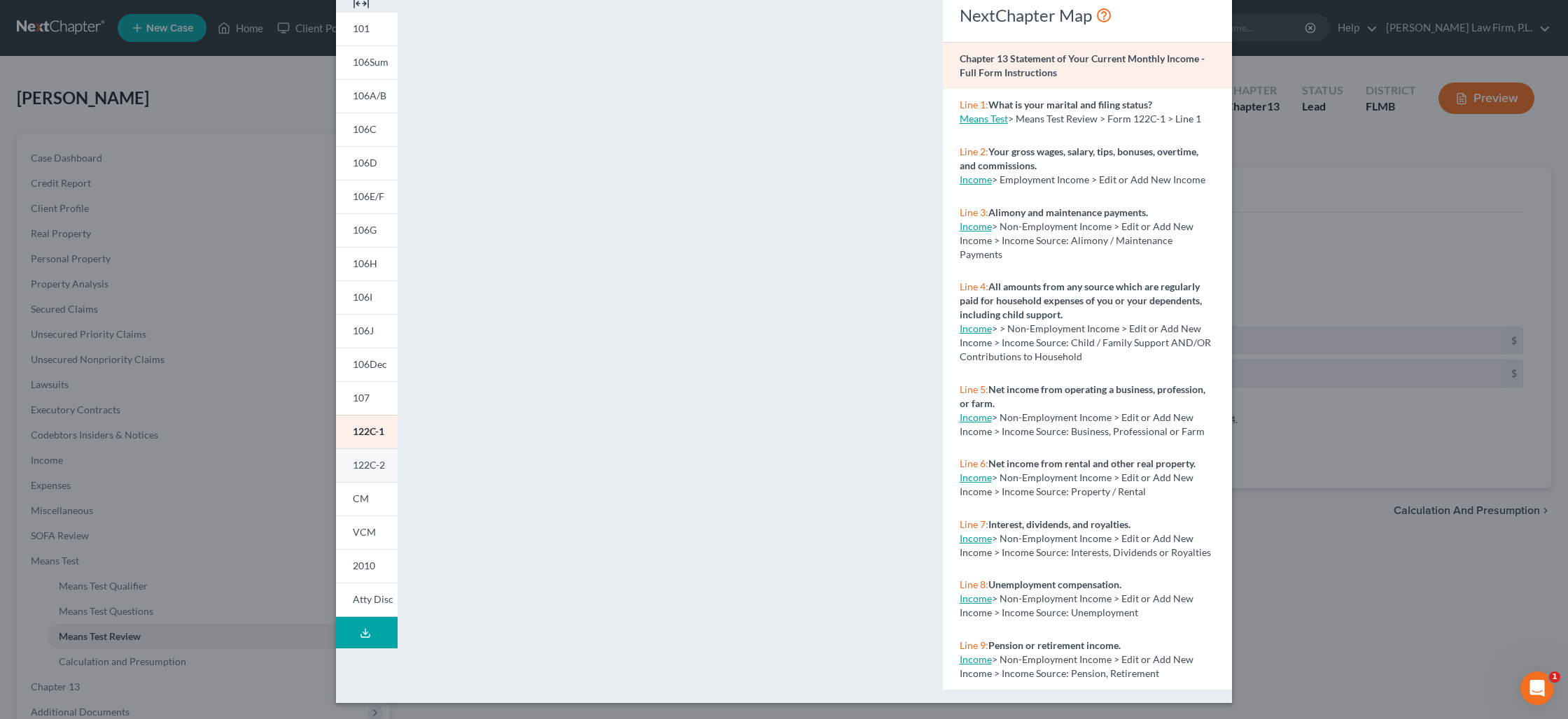
click at [376, 464] on span "122C-2" at bounding box center [368, 464] width 32 height 12
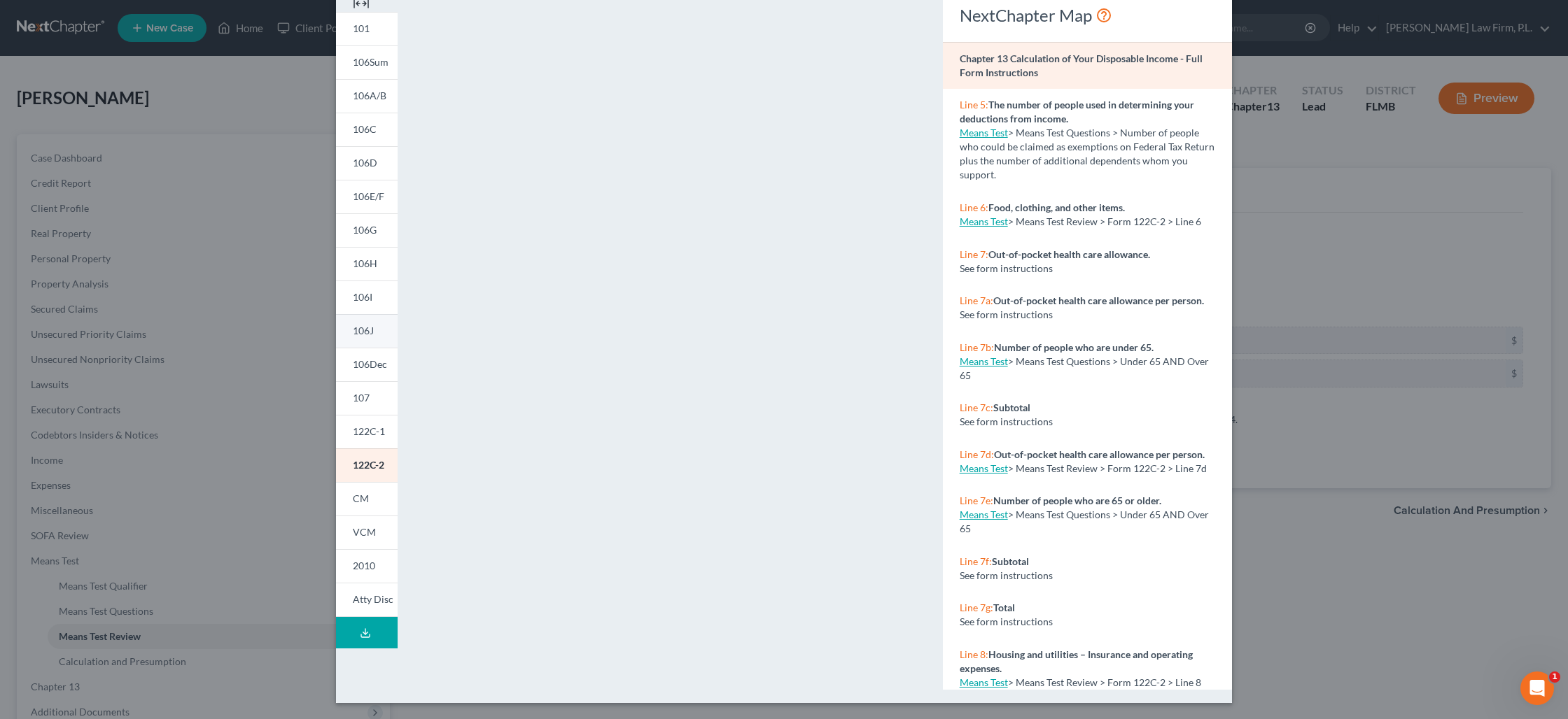
click at [372, 335] on span "106J" at bounding box center [363, 330] width 21 height 12
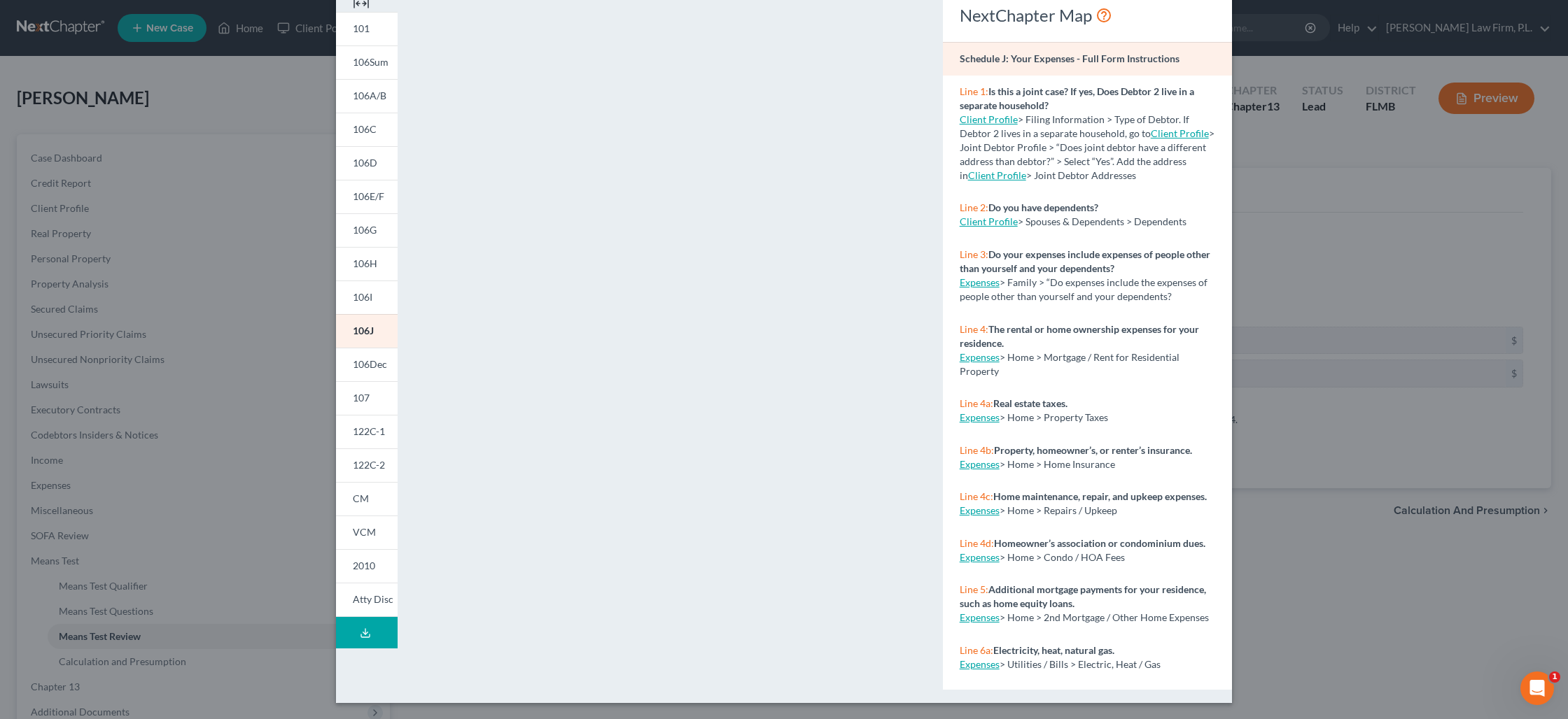
click at [1412, 579] on div "Petition Preview Schedule J: Your Expenses × 101 106Sum 106A/B 106C 106D 106E/F…" at bounding box center [784, 359] width 1568 height 719
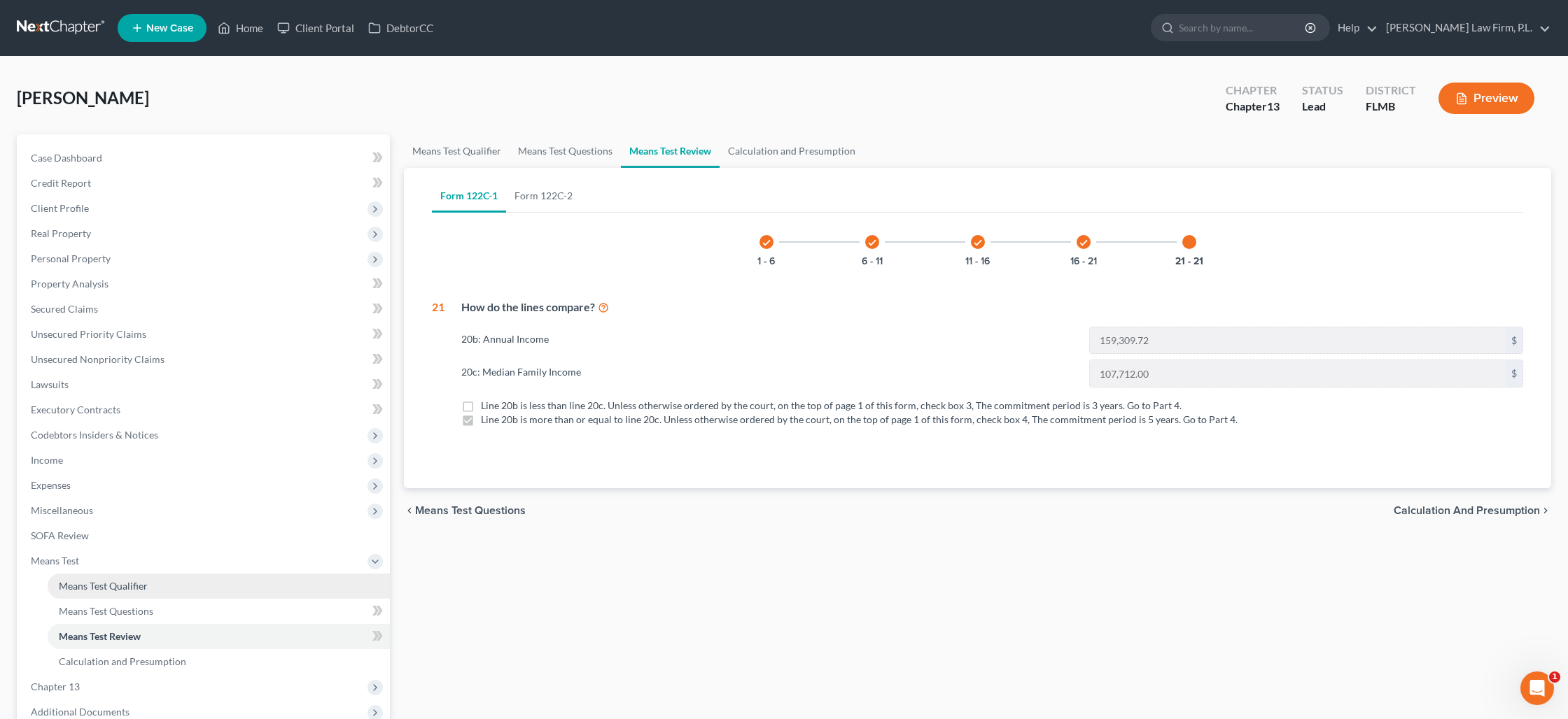
click at [162, 583] on link "Means Test Qualifier" at bounding box center [218, 586] width 342 height 25
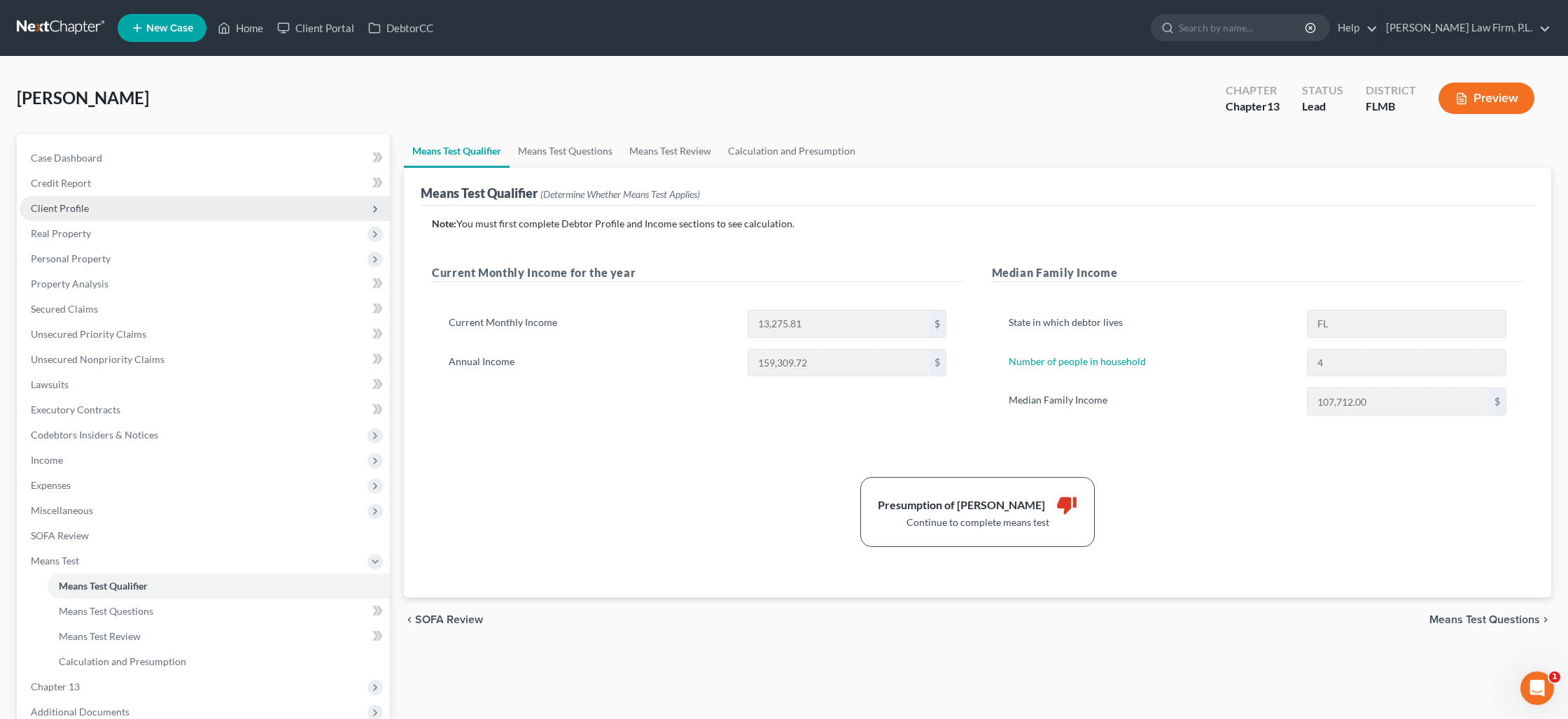
click at [75, 213] on span "Client Profile" at bounding box center [60, 207] width 58 height 12
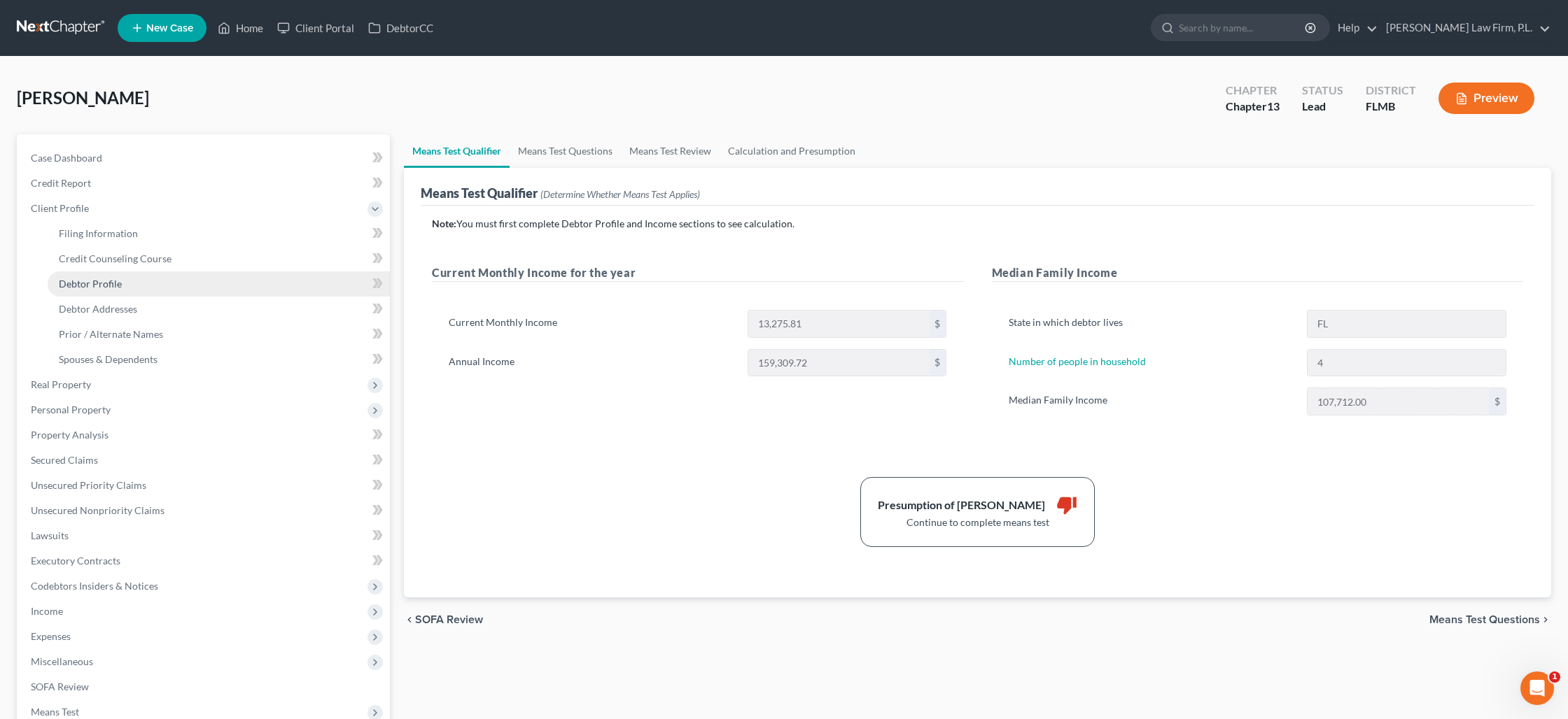
click at [97, 281] on span "Debtor Profile" at bounding box center [90, 284] width 63 height 12
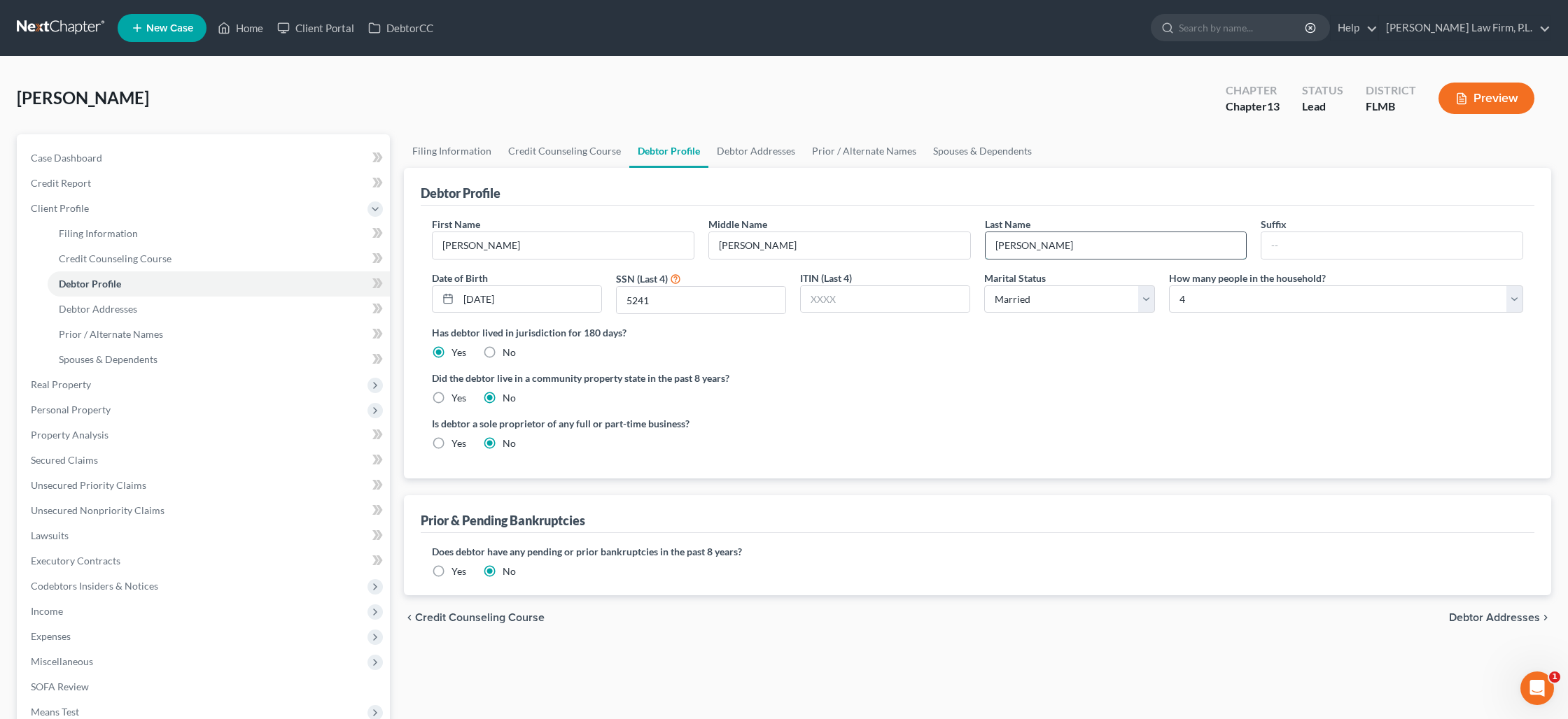
drag, startPoint x: 1065, startPoint y: 251, endPoint x: 995, endPoint y: 248, distance: 70.1
click at [995, 248] on input "Lovecchio" at bounding box center [1116, 245] width 261 height 26
click at [93, 454] on span "Secured Claims" at bounding box center [65, 459] width 67 height 12
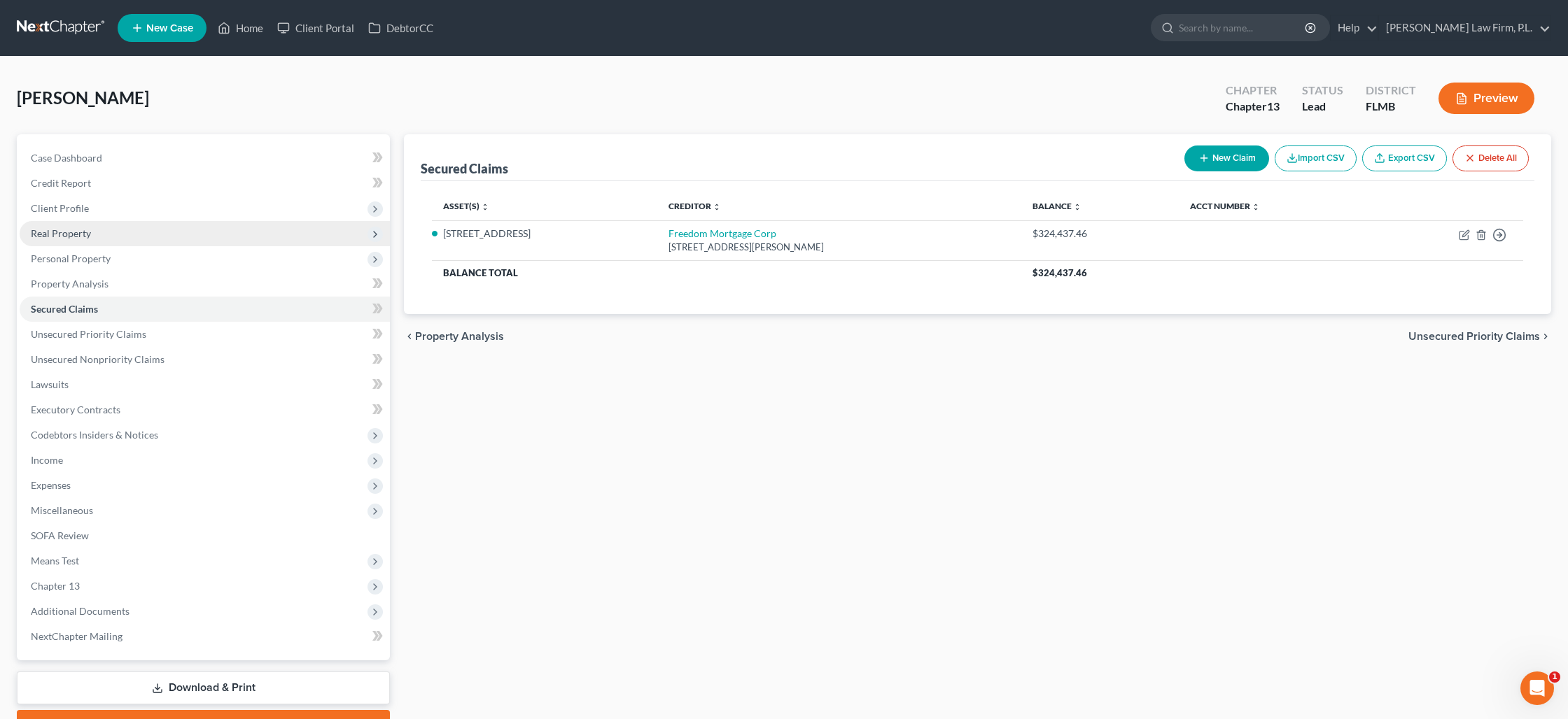
click at [73, 238] on span "Real Property" at bounding box center [61, 233] width 60 height 12
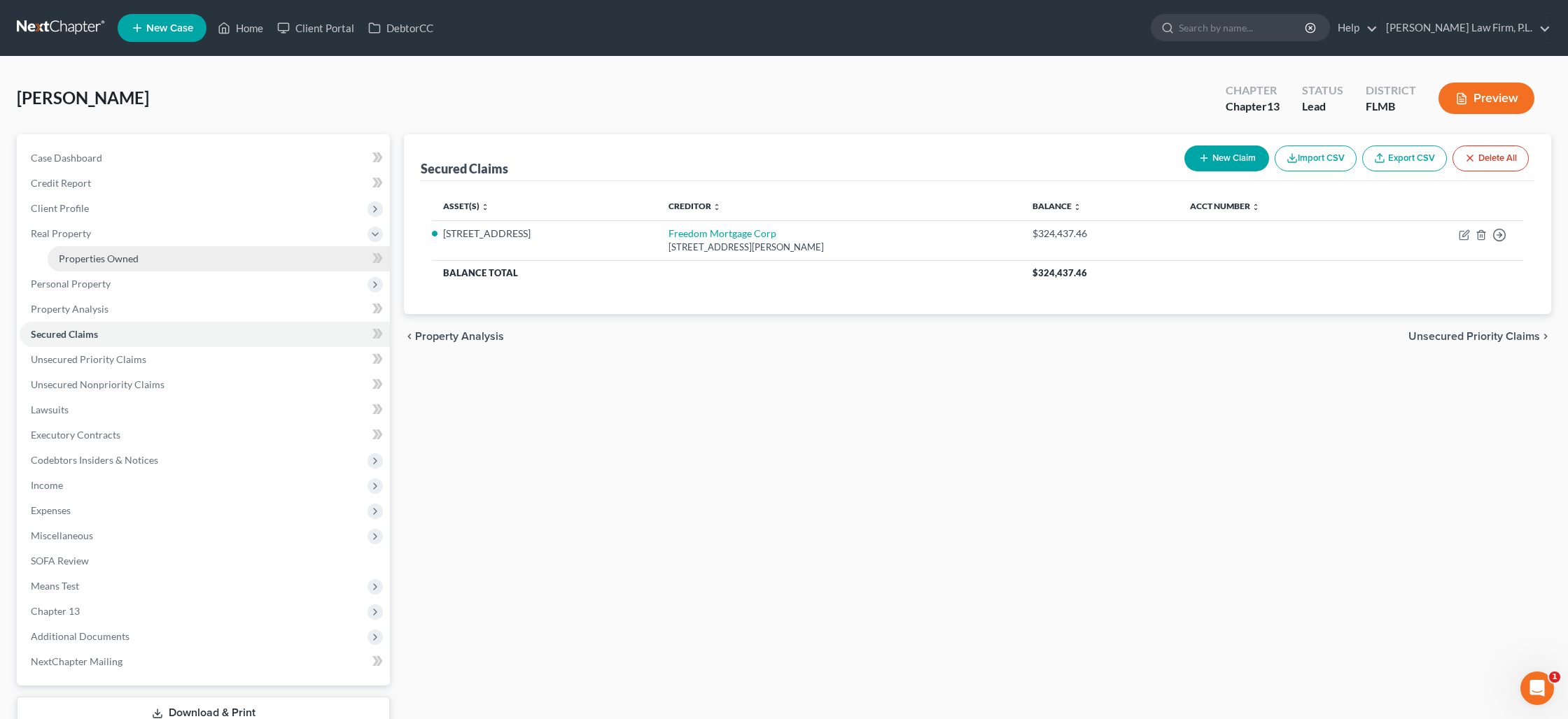
click at [77, 251] on link "Properties Owned" at bounding box center [218, 259] width 342 height 25
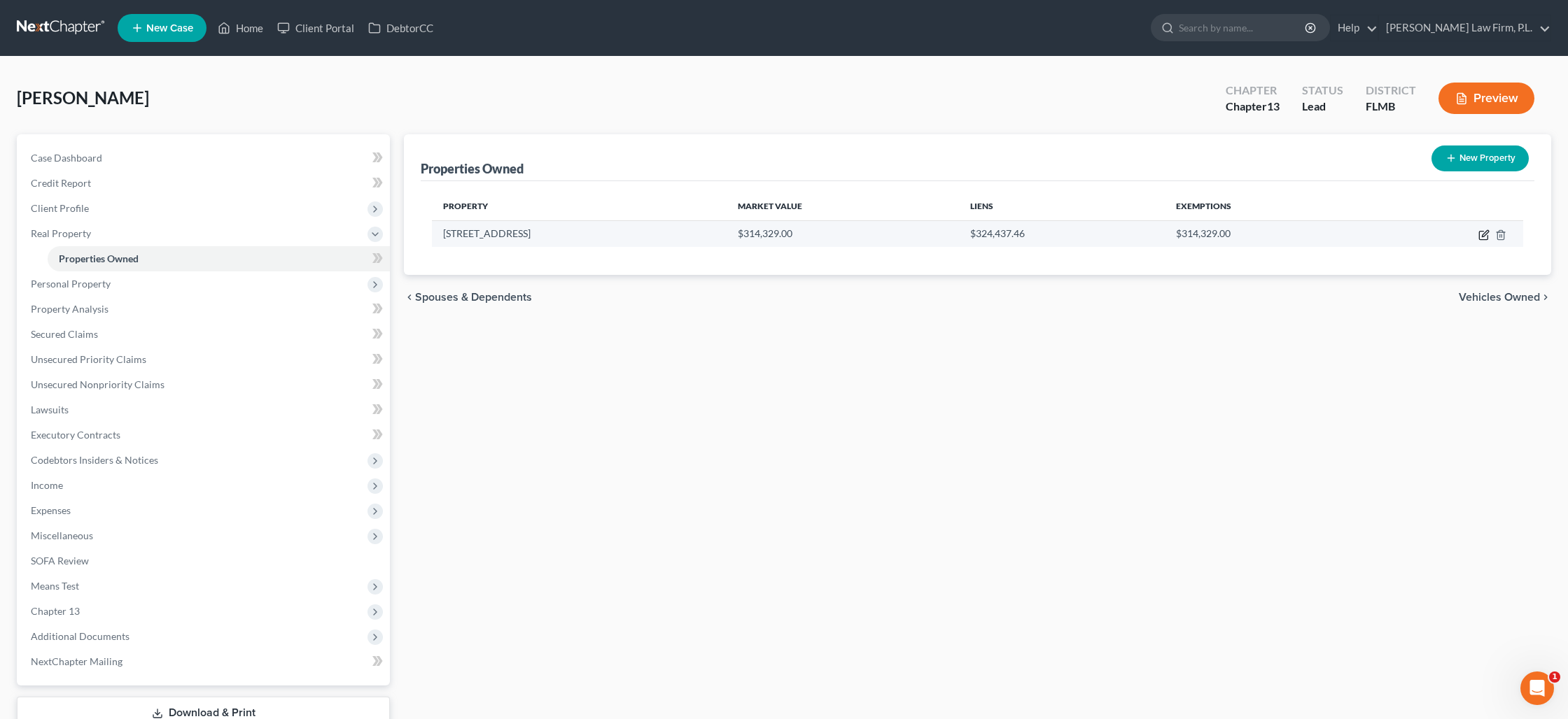
click at [1482, 238] on icon "button" at bounding box center [1483, 235] width 11 height 11
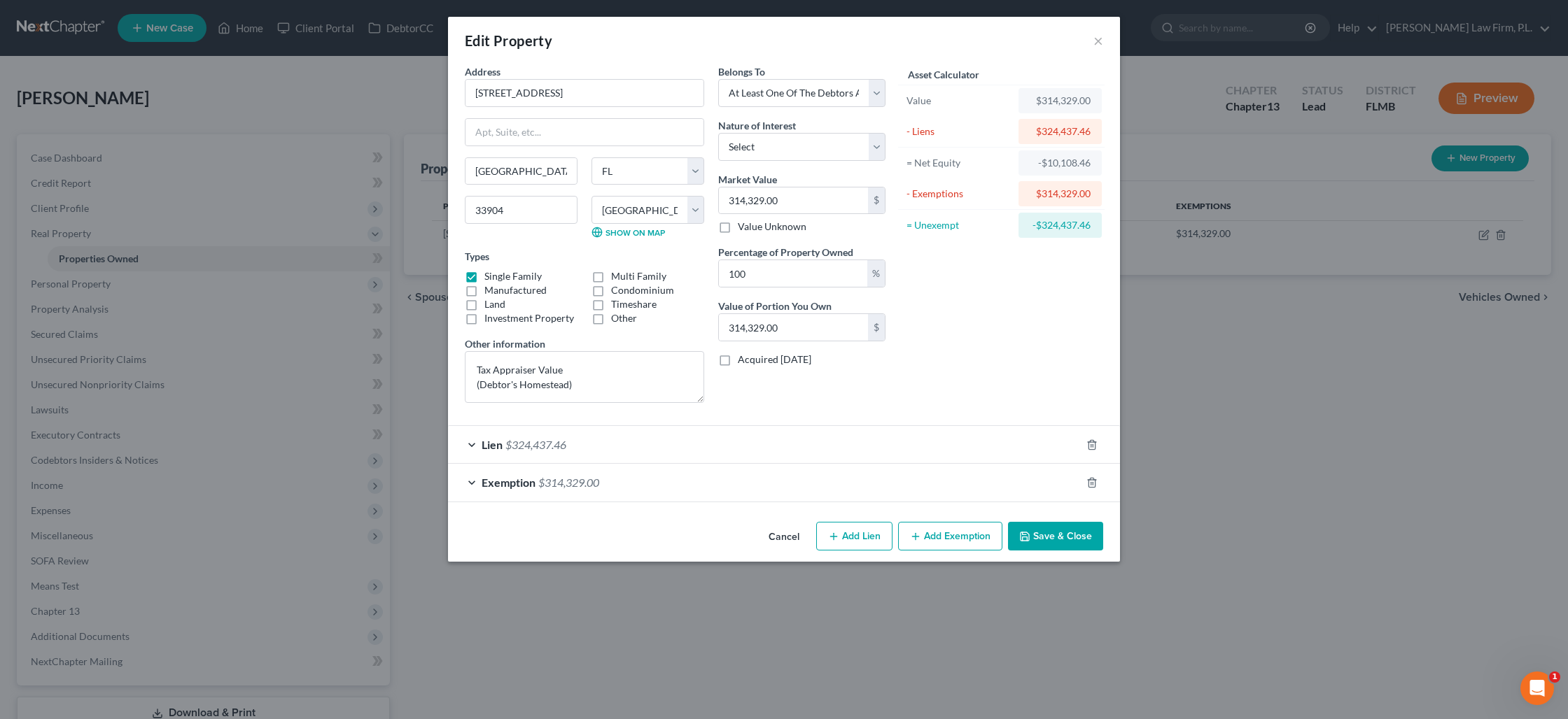
click at [710, 448] on div "Lien $324,437.46" at bounding box center [765, 444] width 633 height 37
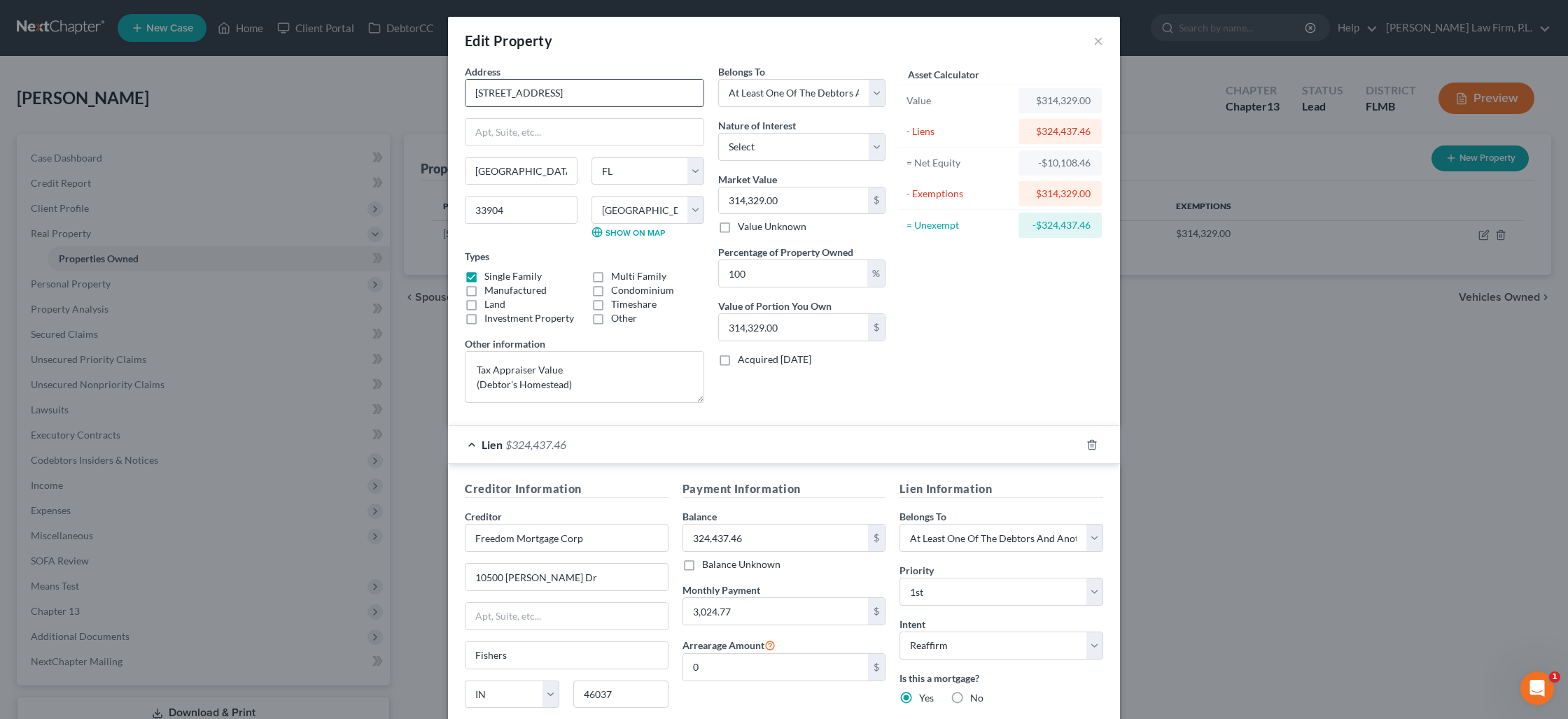
drag, startPoint x: 579, startPoint y: 104, endPoint x: 471, endPoint y: 98, distance: 108.2
click at [471, 98] on input "1411 SE 29th Street" at bounding box center [585, 93] width 238 height 26
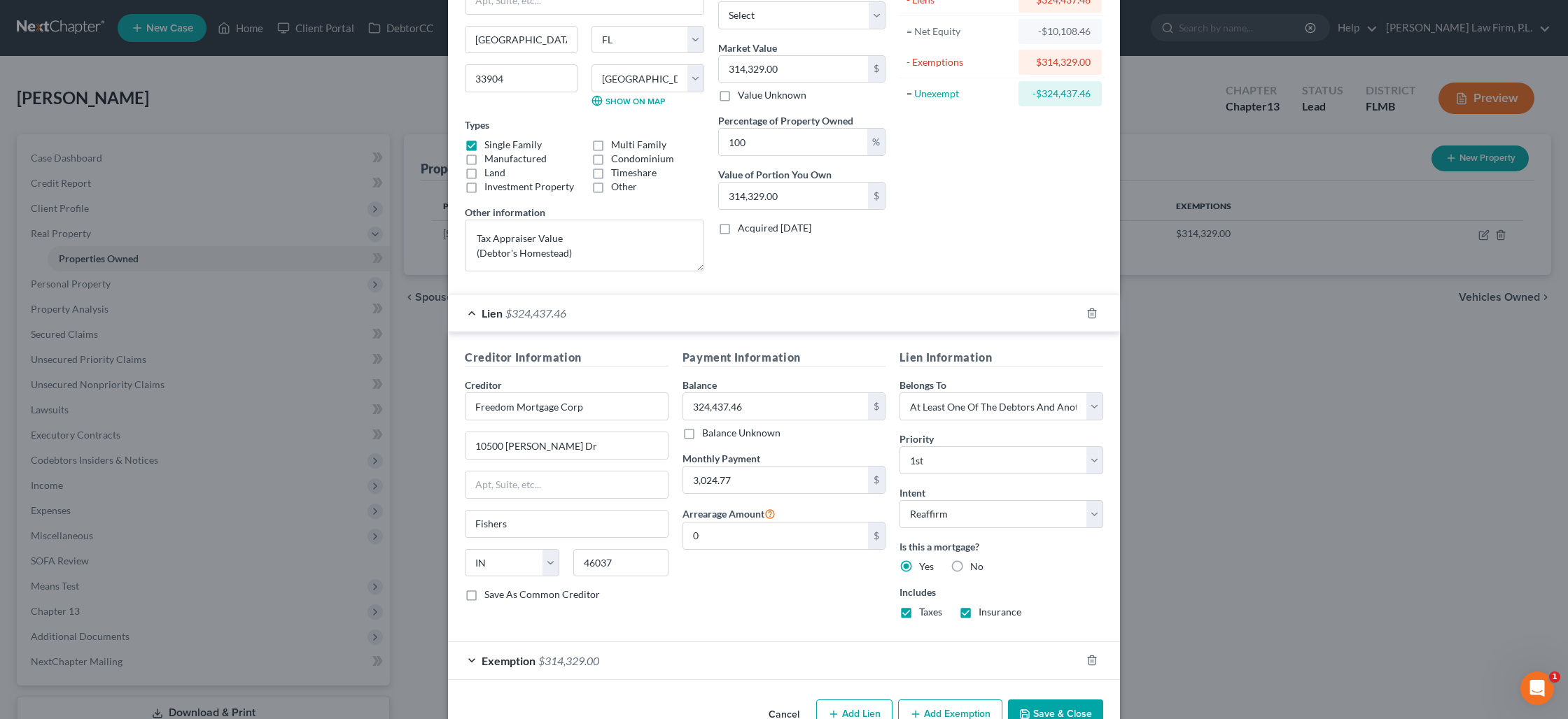
scroll to position [169, 0]
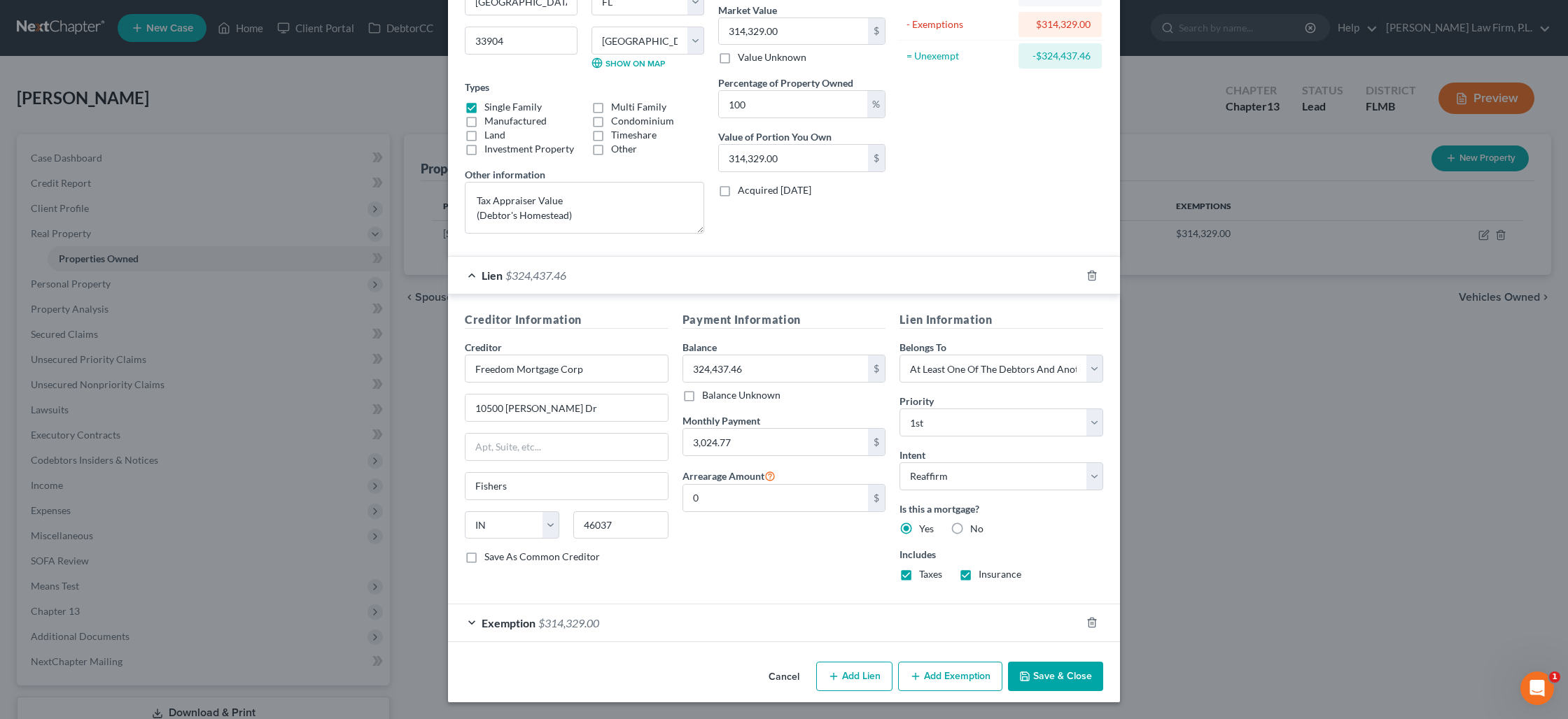
click at [1034, 670] on button "Save & Close" at bounding box center [1055, 676] width 95 height 29
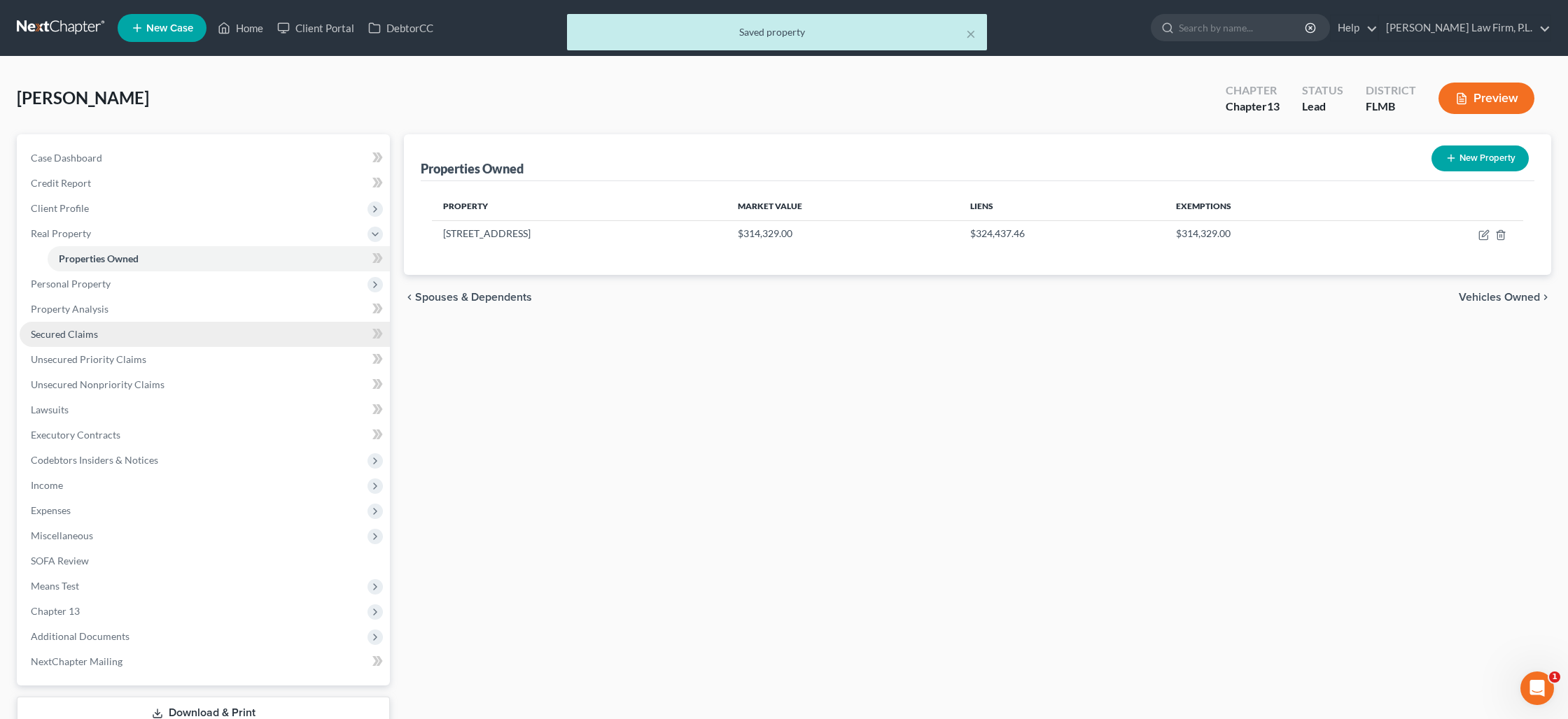
click at [78, 333] on span "Secured Claims" at bounding box center [65, 334] width 67 height 12
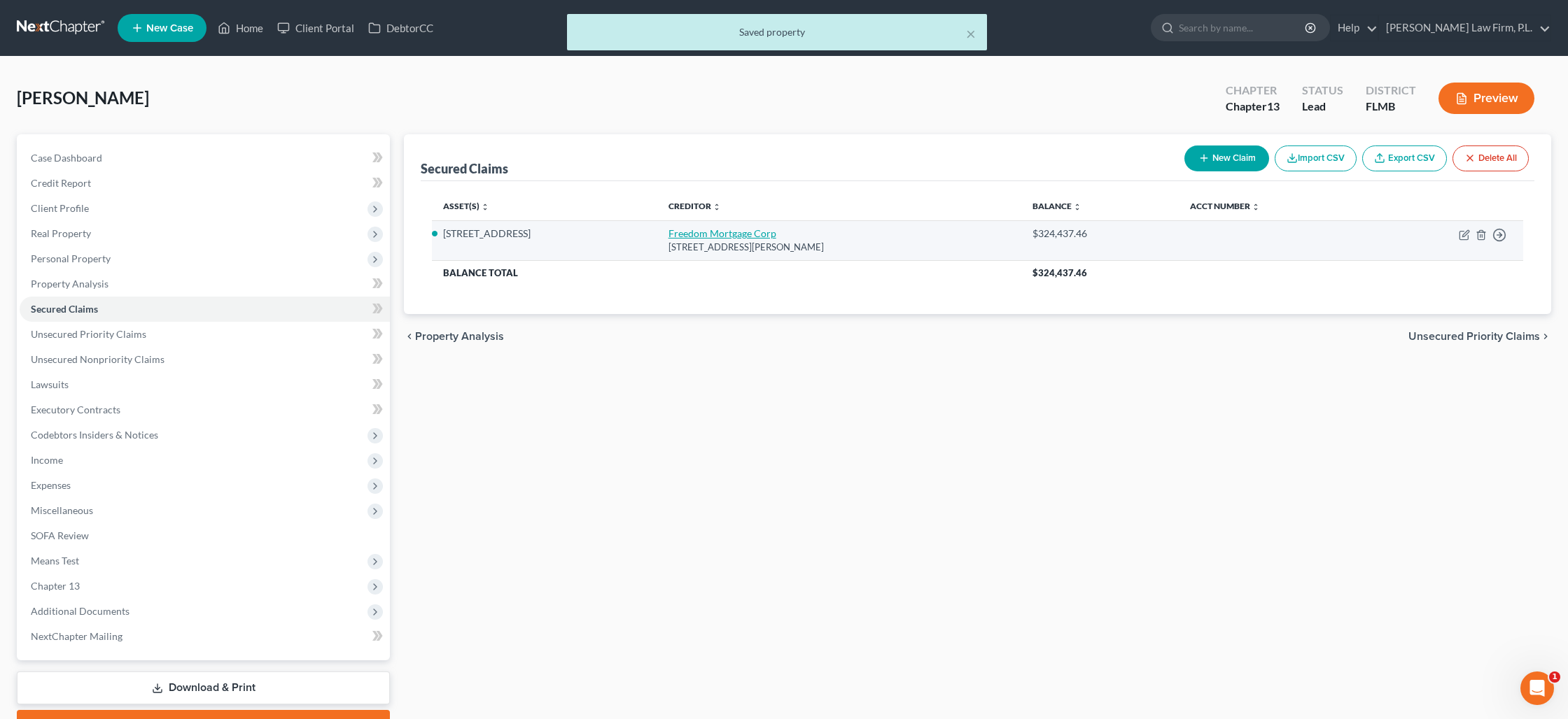
click at [716, 229] on link "Freedom Mortgage Corp" at bounding box center [722, 233] width 108 height 12
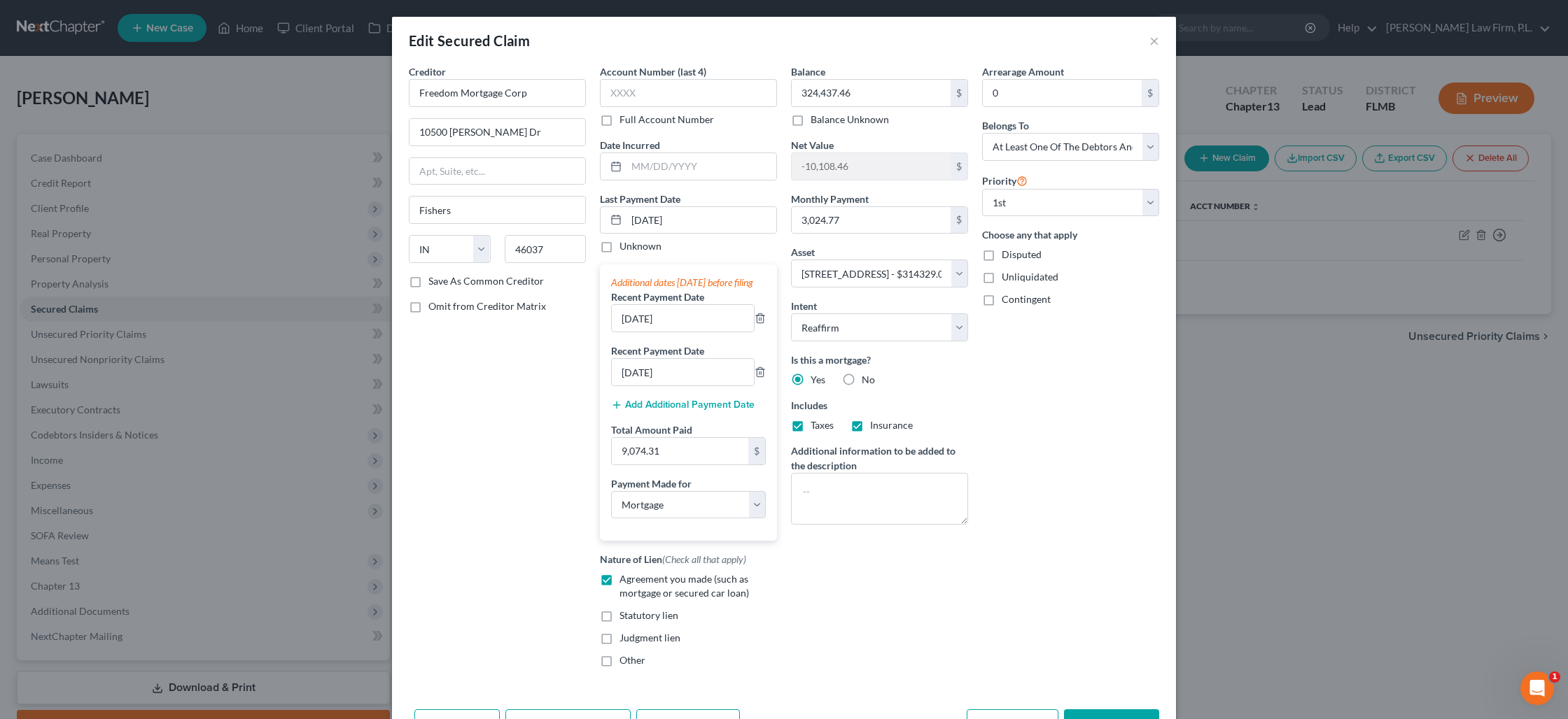
scroll to position [73, 0]
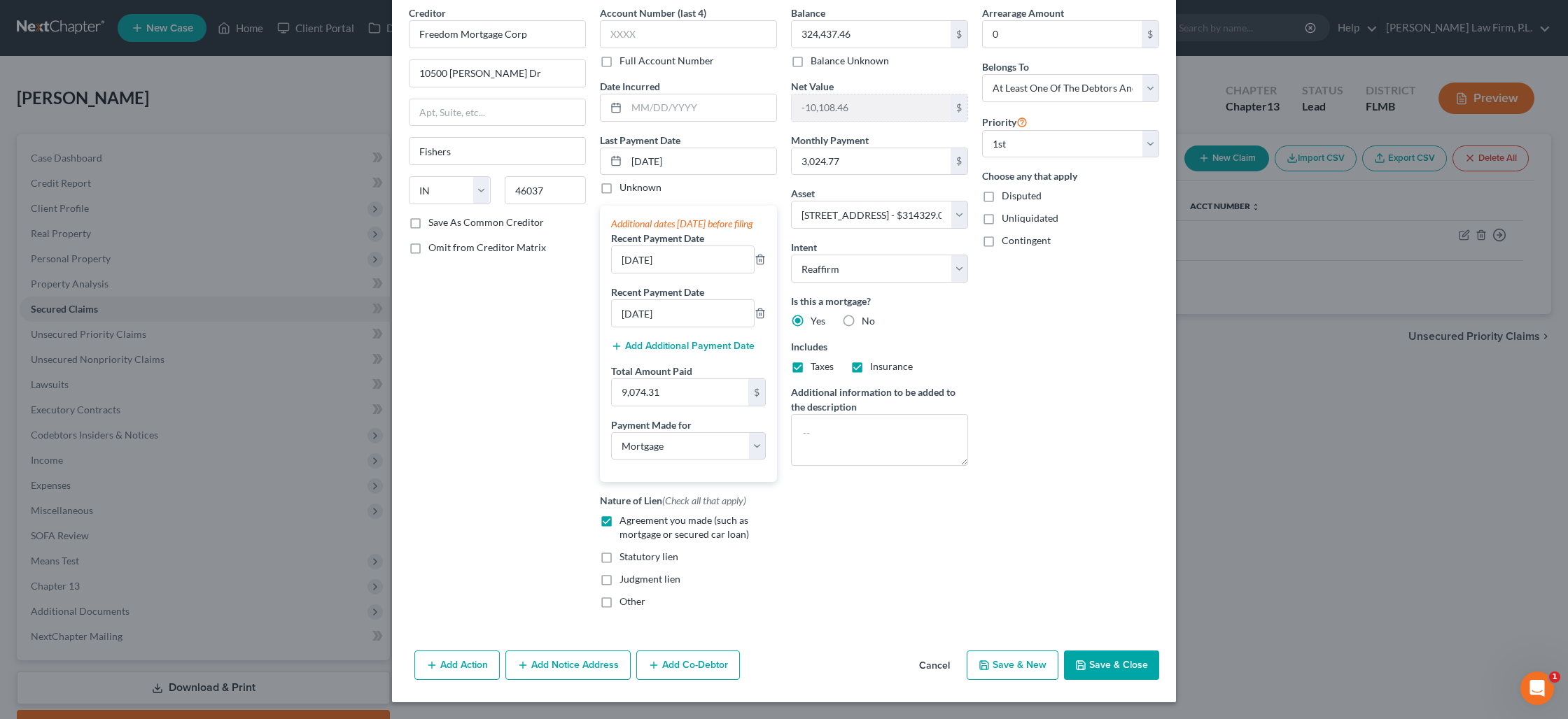
click at [1089, 663] on button "Save & Close" at bounding box center [1111, 665] width 95 height 29
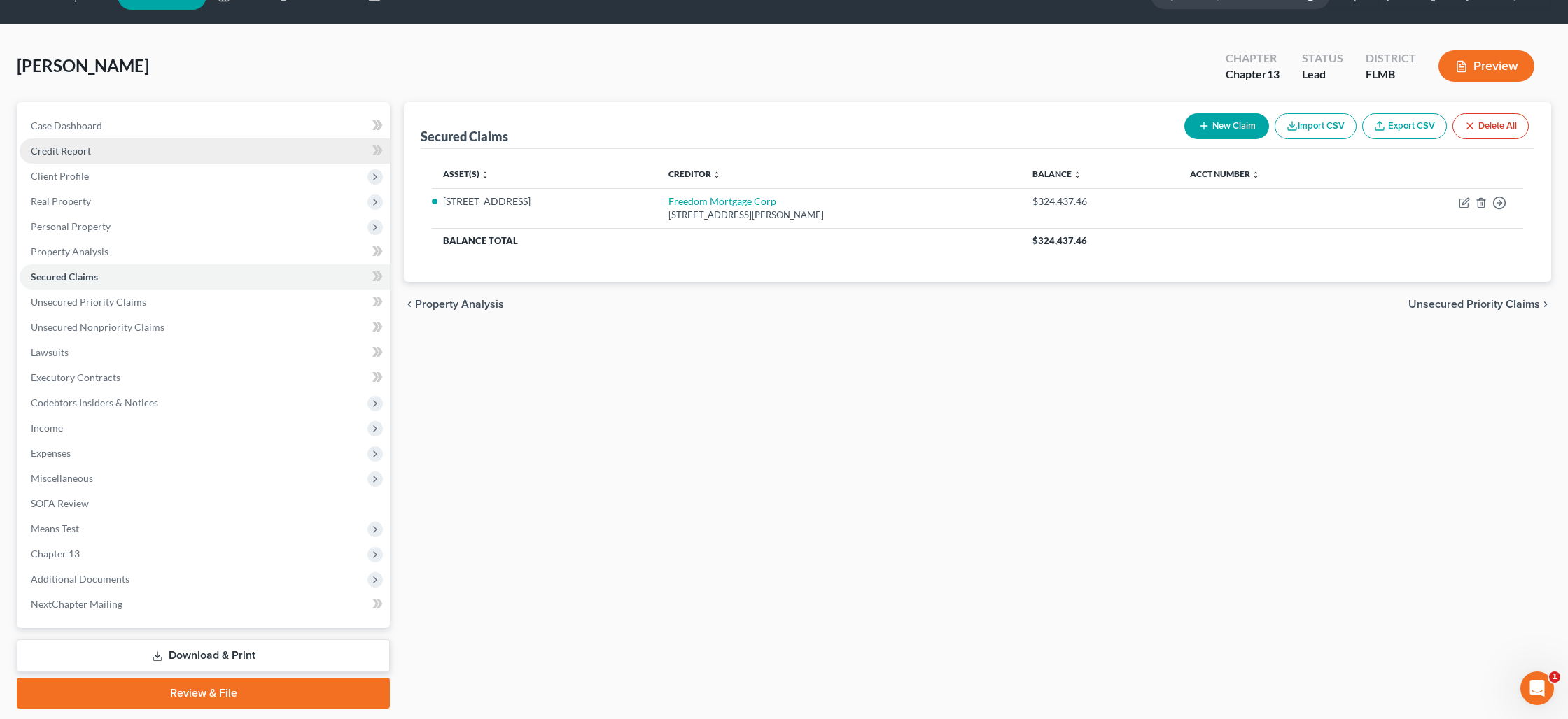
scroll to position [35, 0]
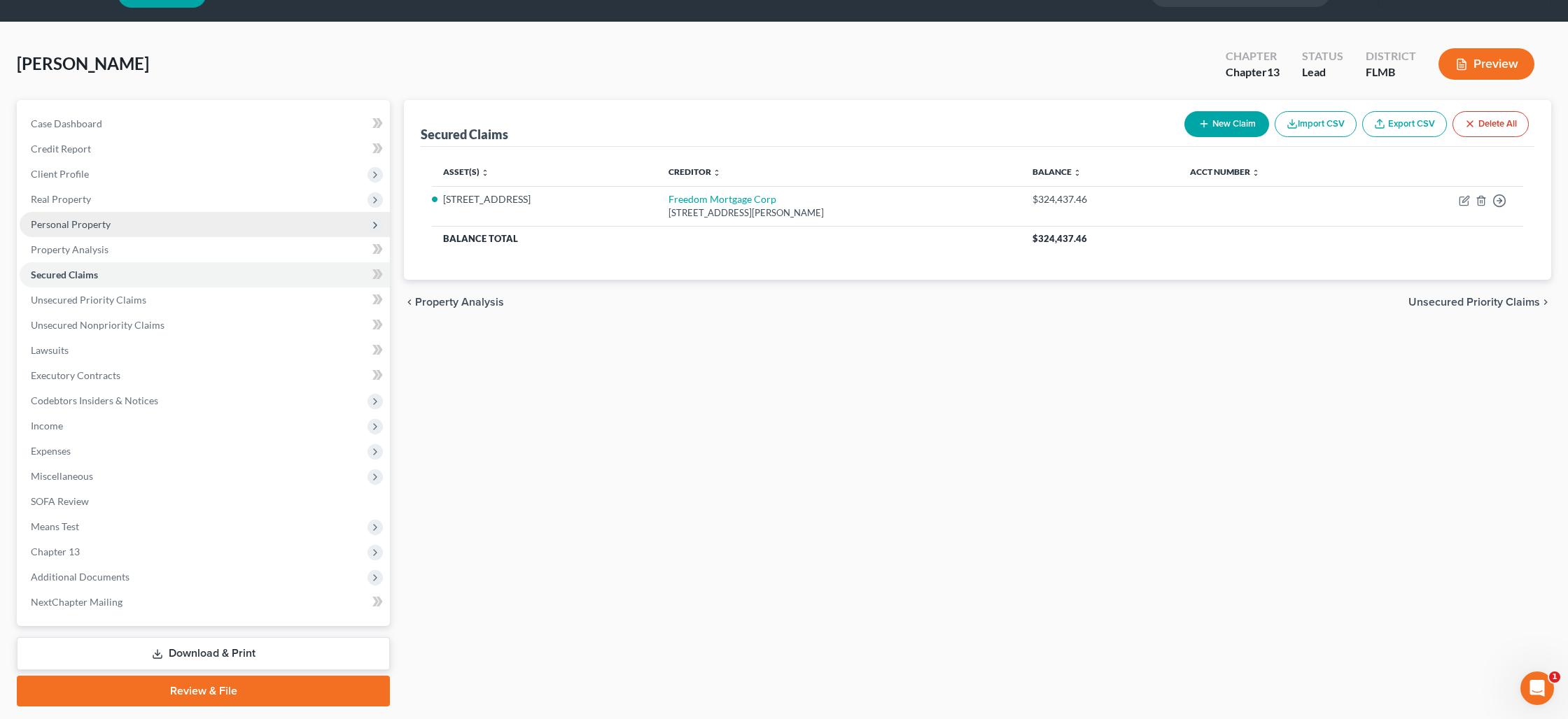
click at [81, 217] on span "Personal Property" at bounding box center [205, 225] width 370 height 25
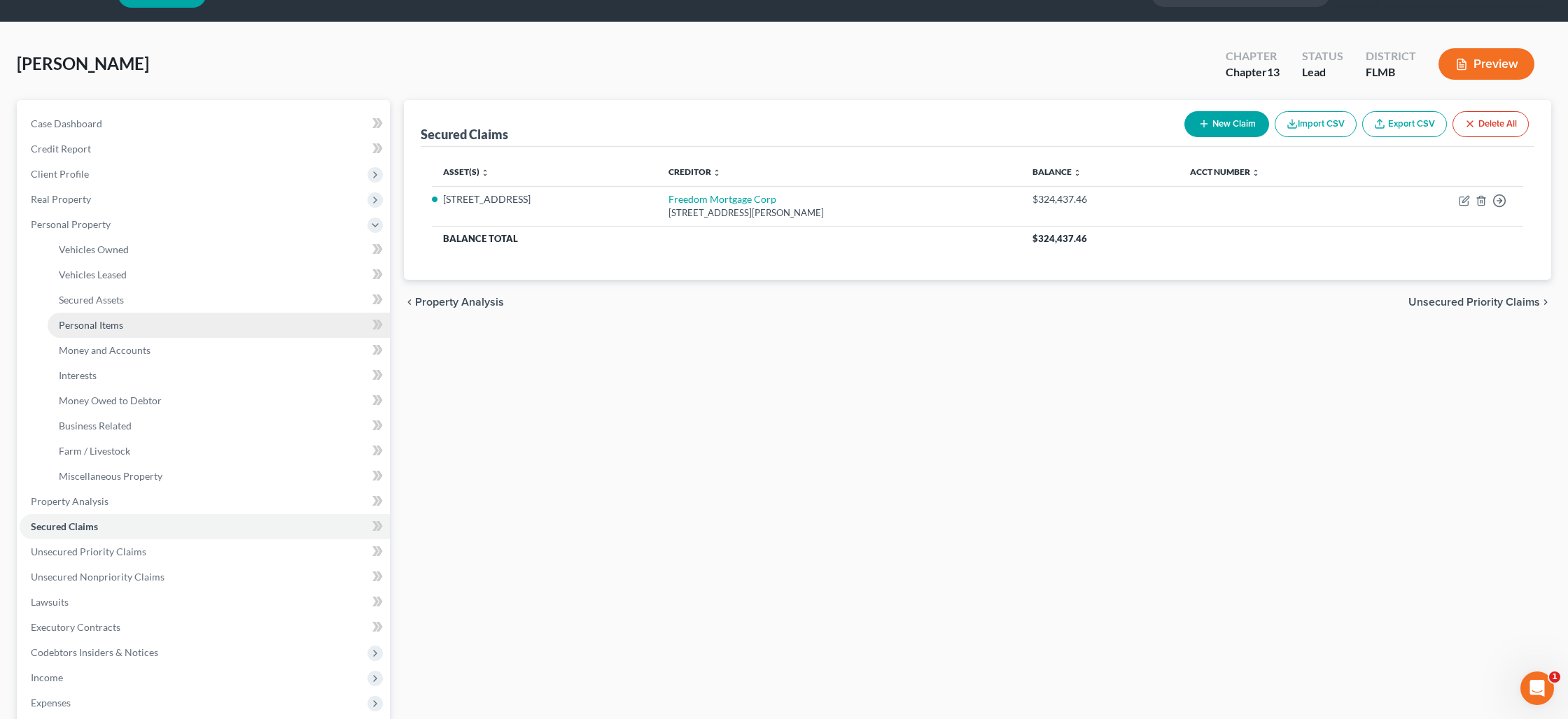
click at [126, 322] on link "Personal Items" at bounding box center [218, 325] width 342 height 25
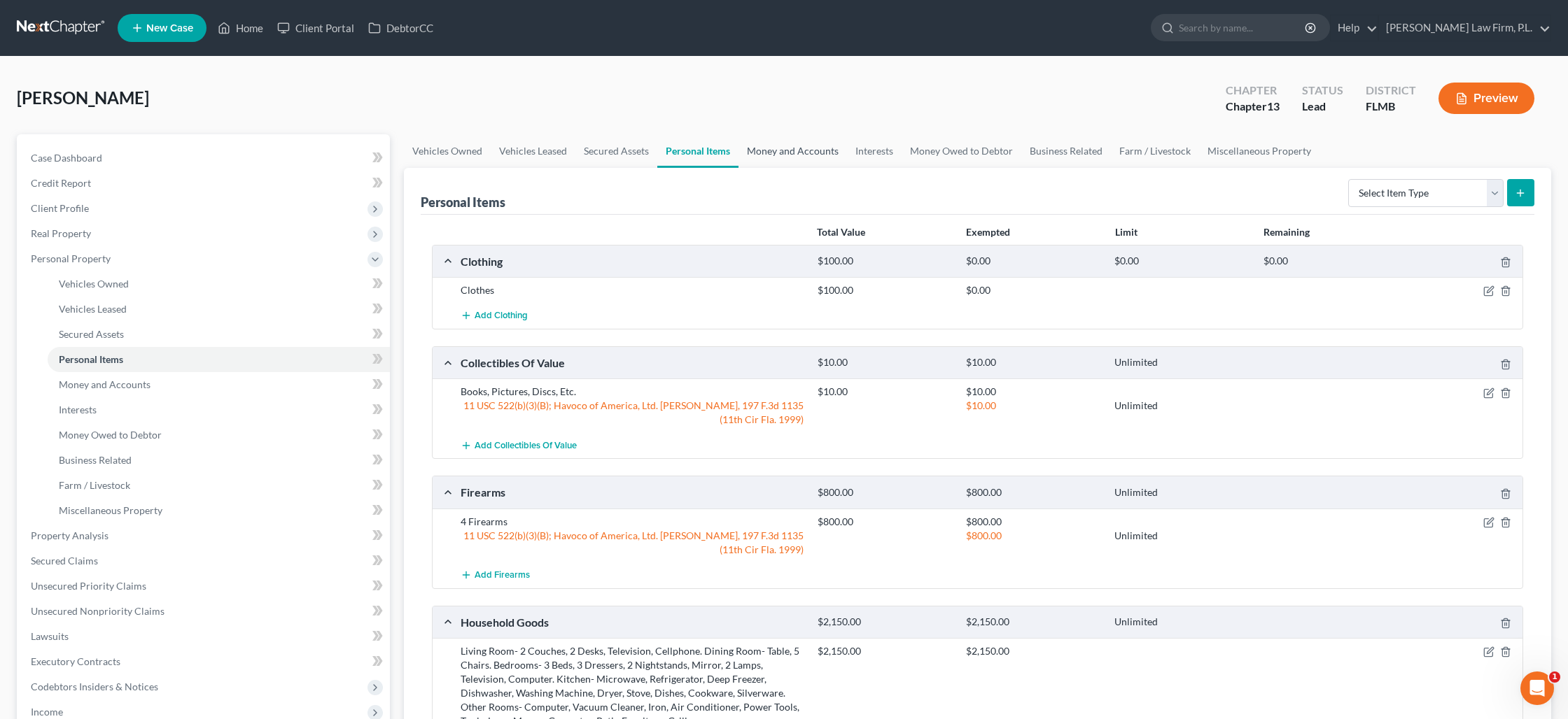
click at [800, 156] on link "Money and Accounts" at bounding box center [792, 151] width 108 height 34
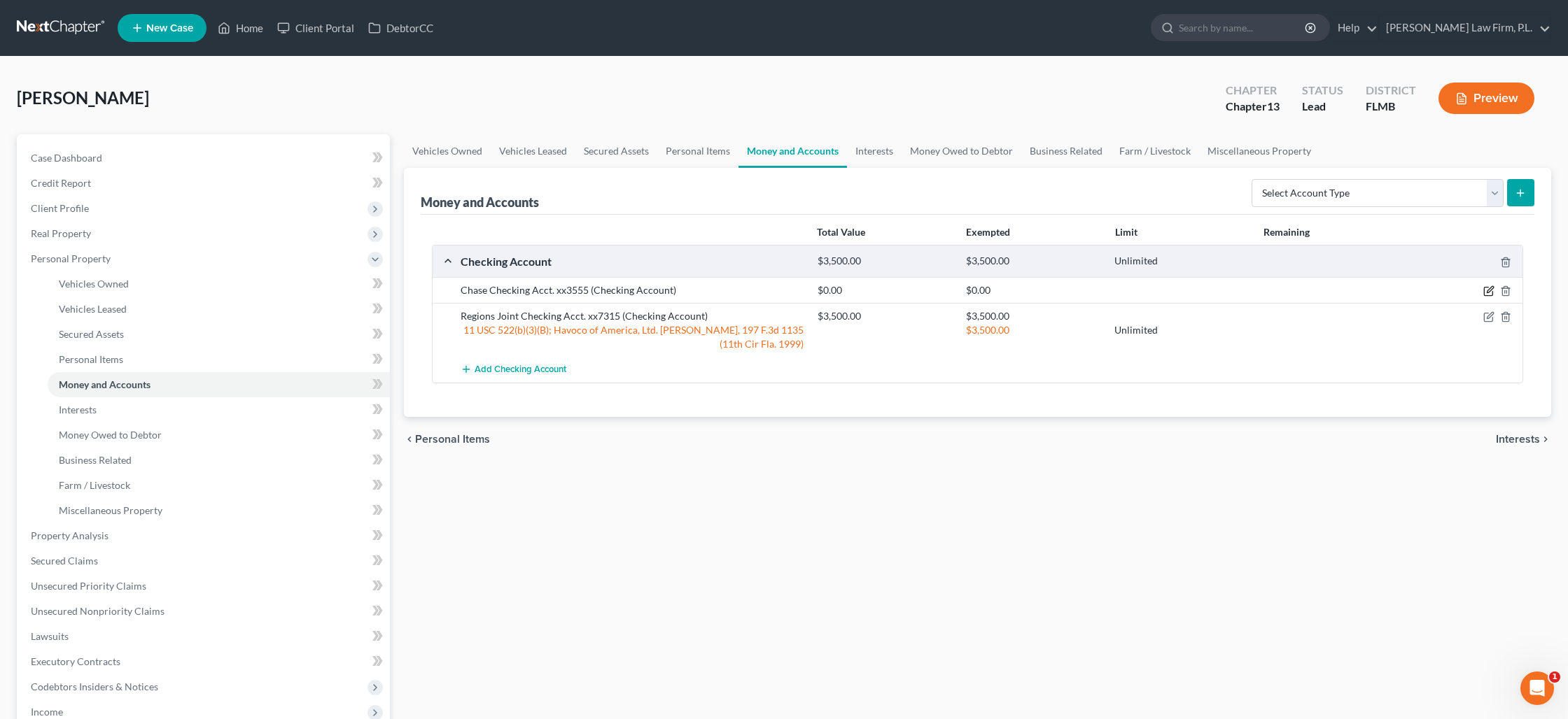
click at [1492, 293] on icon "button" at bounding box center [1489, 291] width 11 height 11
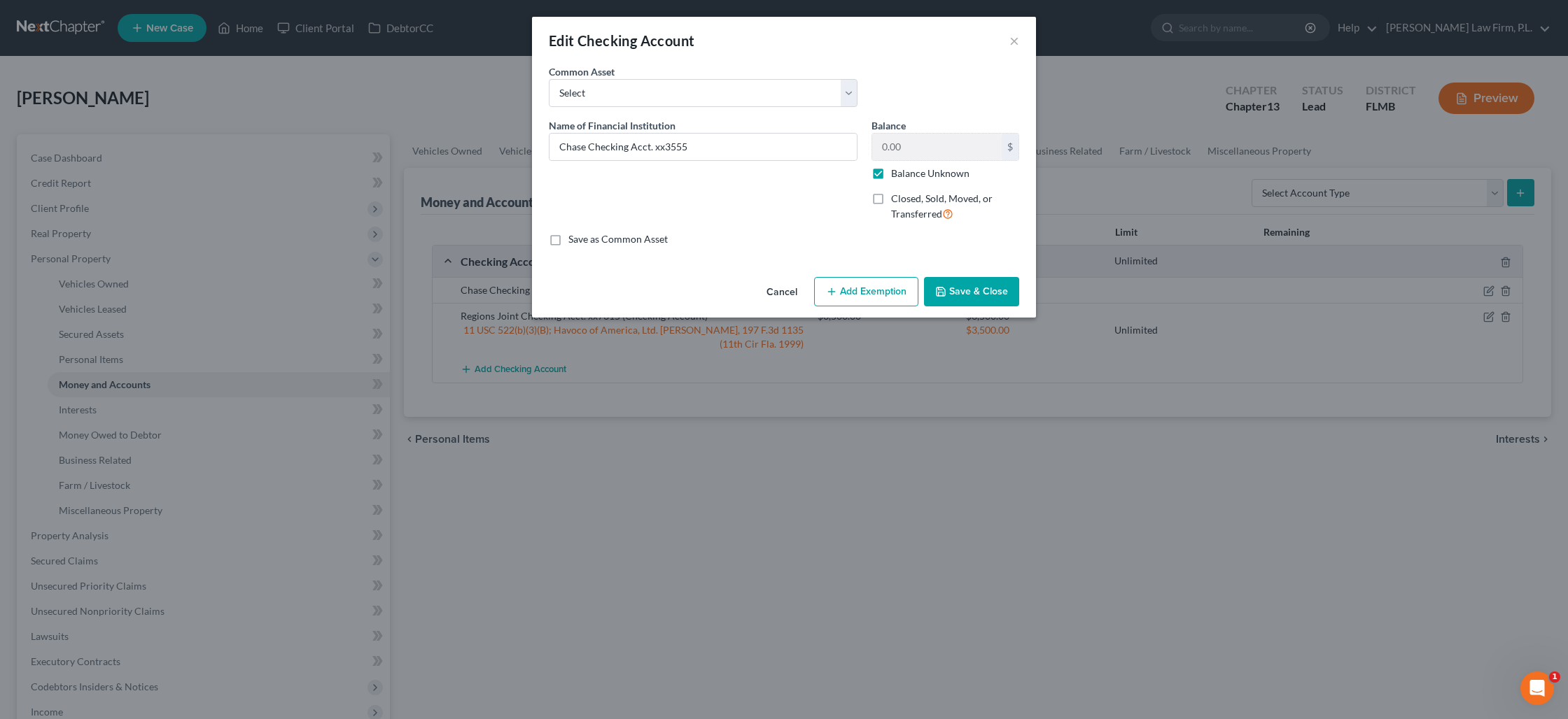
click at [891, 176] on label "Balance Unknown" at bounding box center [930, 173] width 78 height 14
click at [897, 175] on input "Balance Unknown" at bounding box center [901, 171] width 9 height 9
click at [906, 151] on input "0.00" at bounding box center [937, 146] width 129 height 26
click at [857, 293] on button "Add Exemption" at bounding box center [866, 292] width 105 height 29
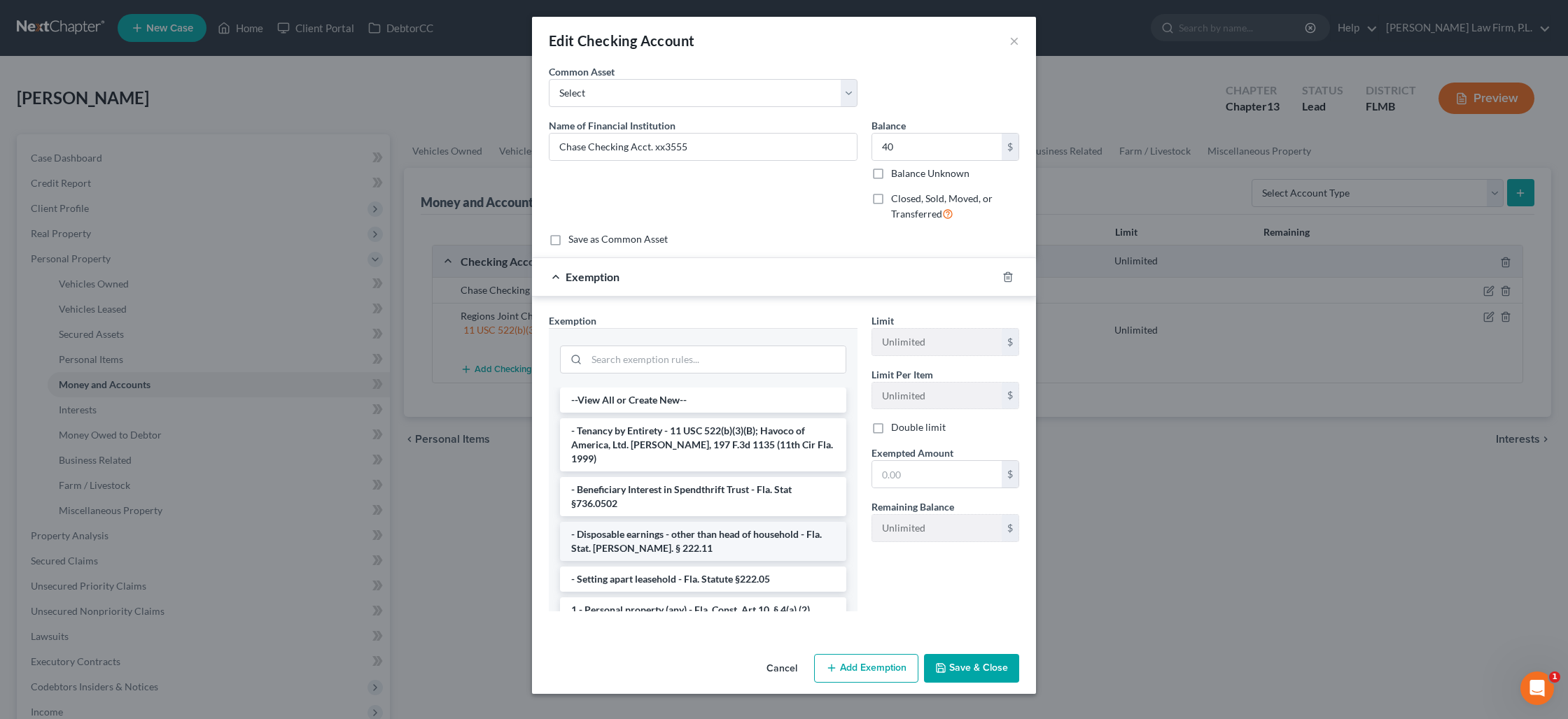
click at [678, 524] on li "- Disposable earnings - other than head of household - Fla. Stat. Ann. § 222.11" at bounding box center [703, 541] width 286 height 39
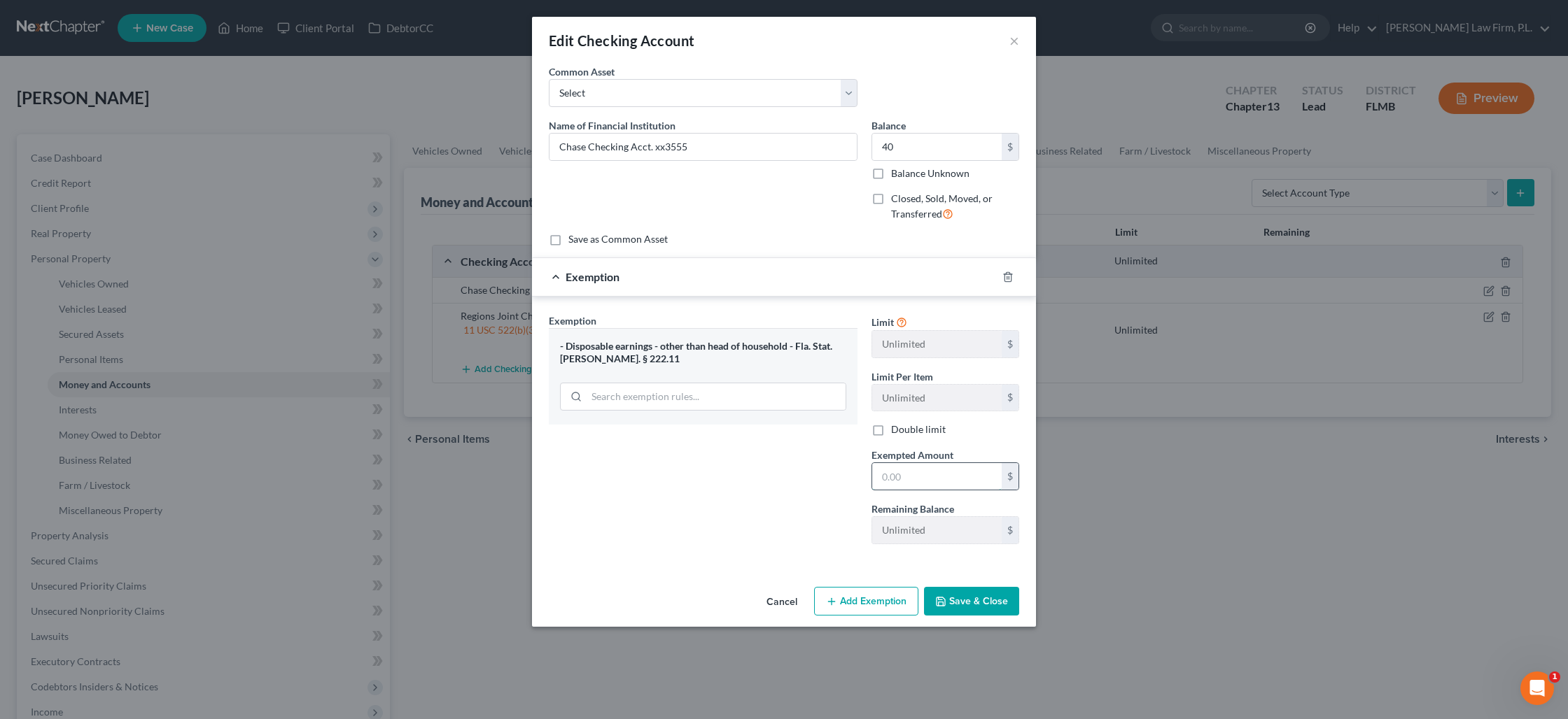
click at [900, 477] on input "text" at bounding box center [937, 475] width 129 height 26
click at [993, 602] on button "Save & Close" at bounding box center [971, 602] width 95 height 29
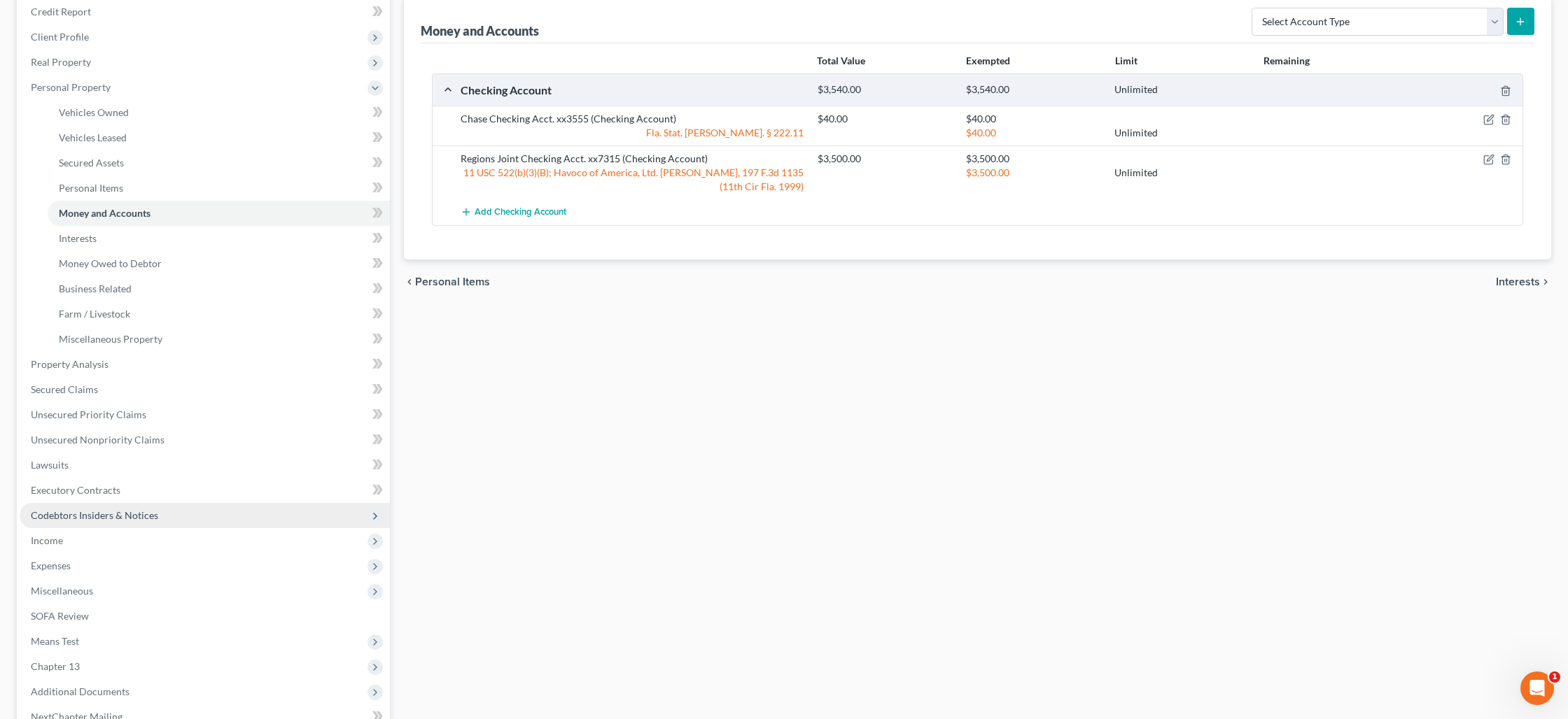
scroll to position [176, 0]
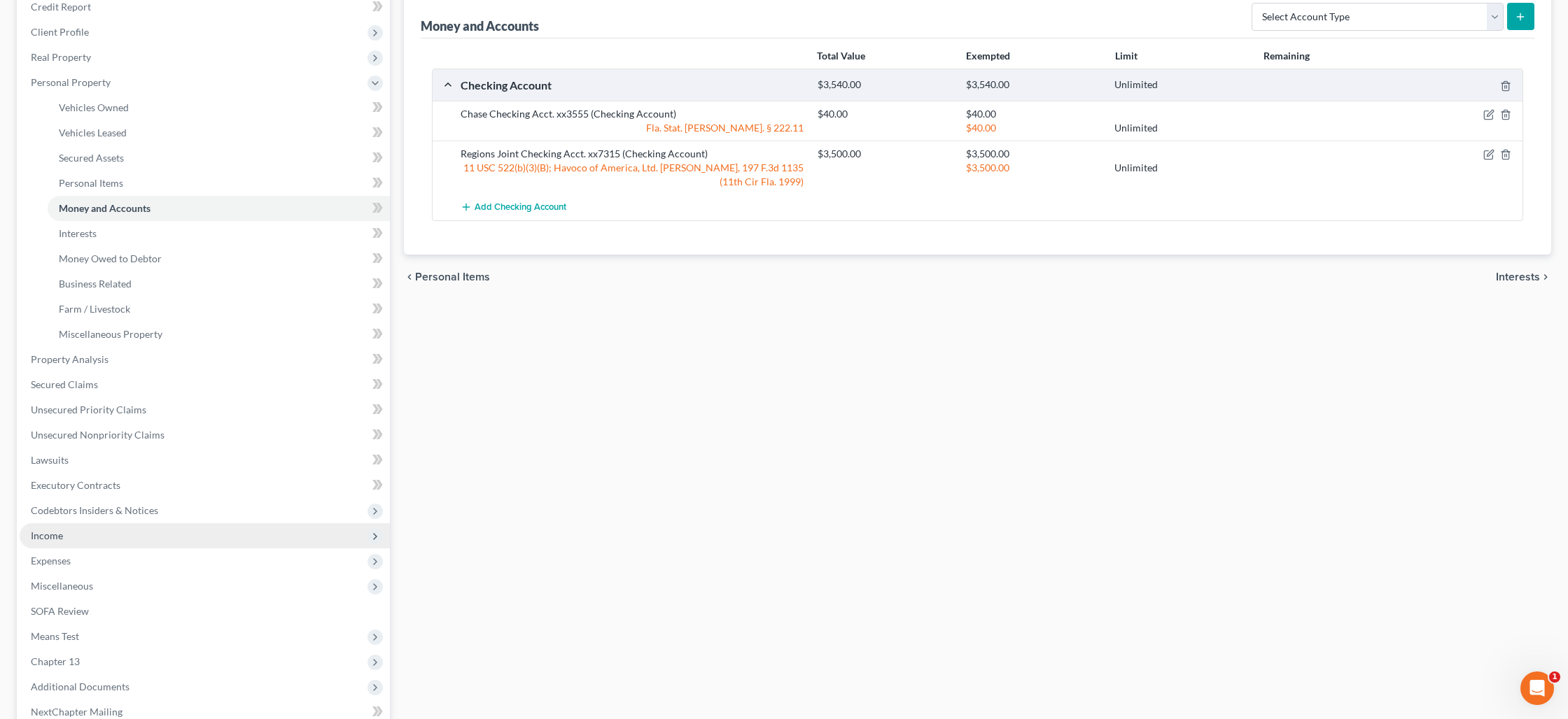
click at [139, 531] on span "Income" at bounding box center [205, 536] width 370 height 25
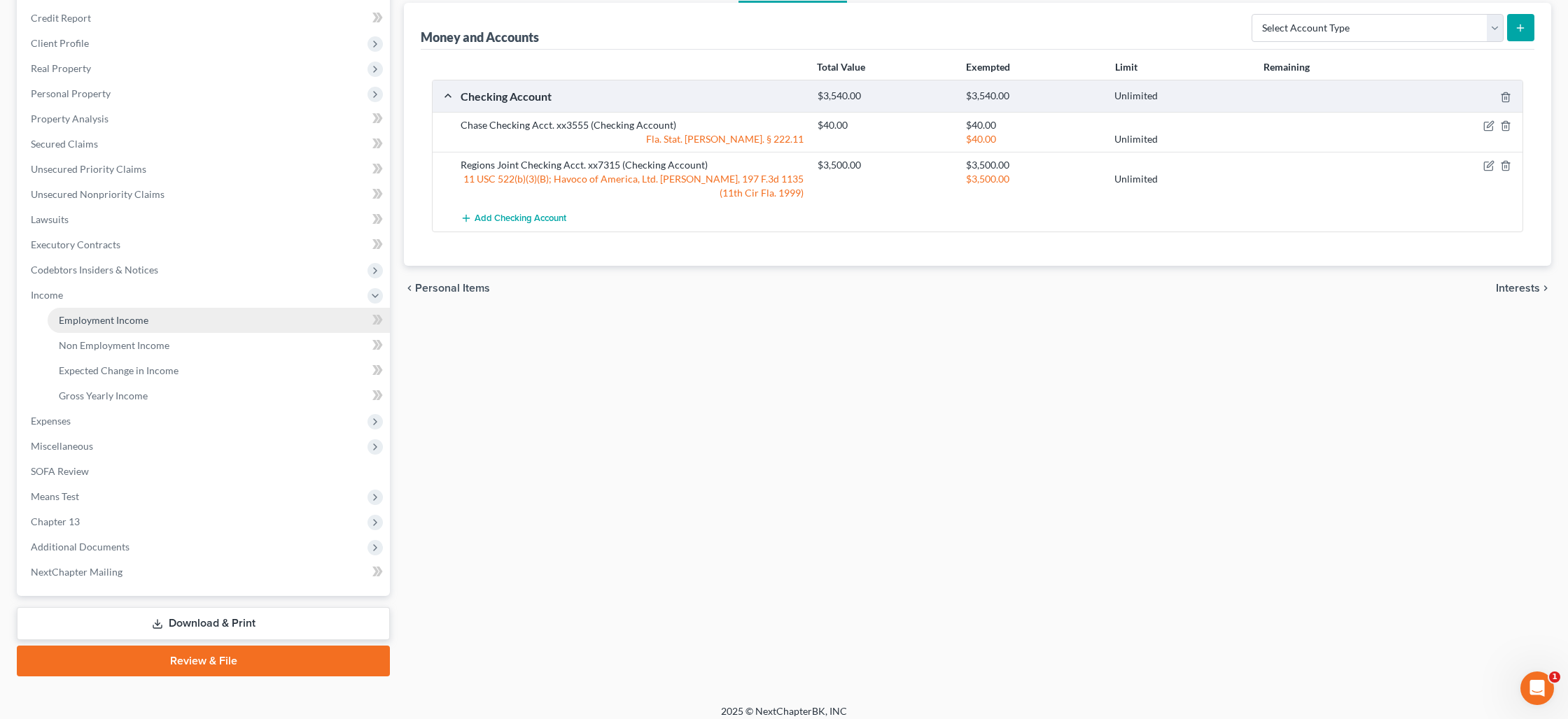
scroll to position [168, 0]
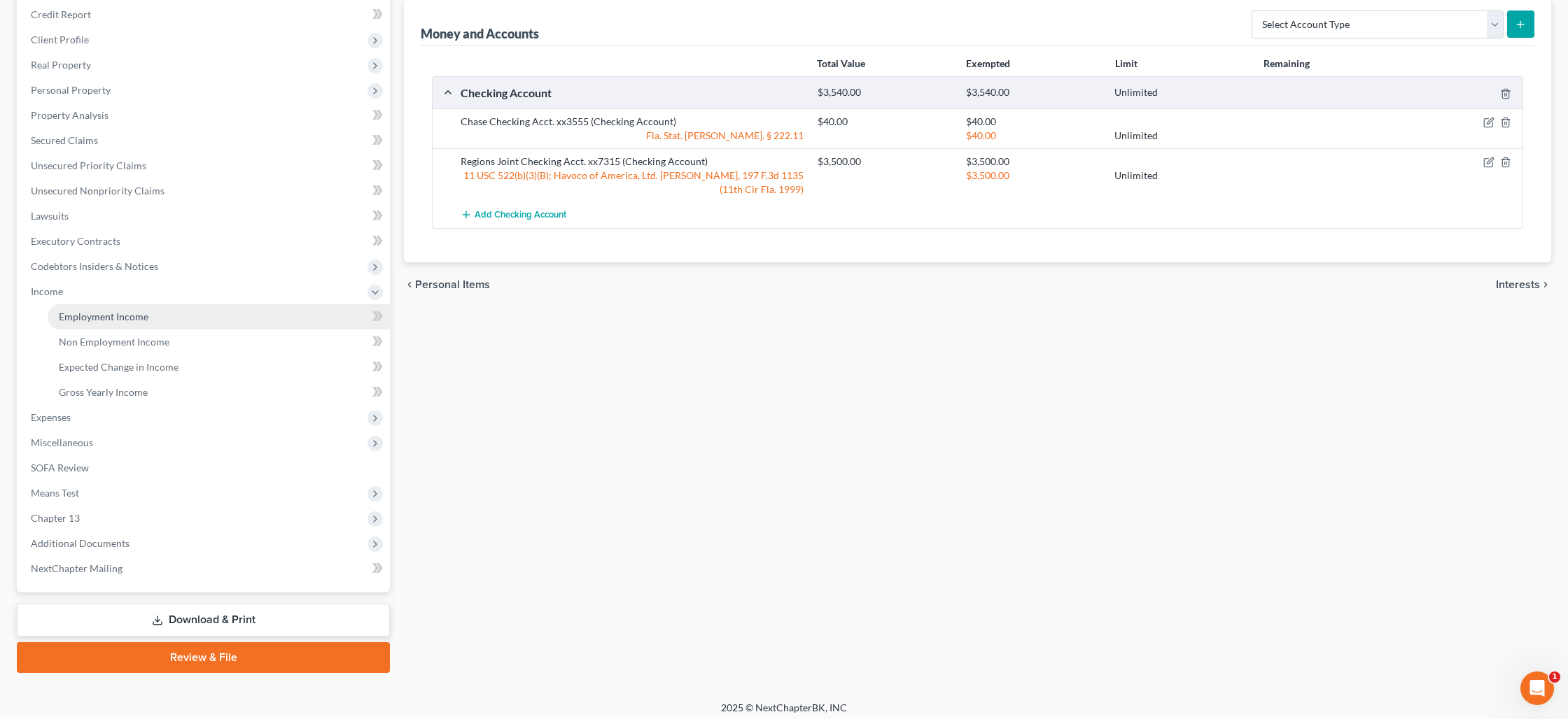
click at [105, 321] on span "Employment Income" at bounding box center [104, 316] width 90 height 12
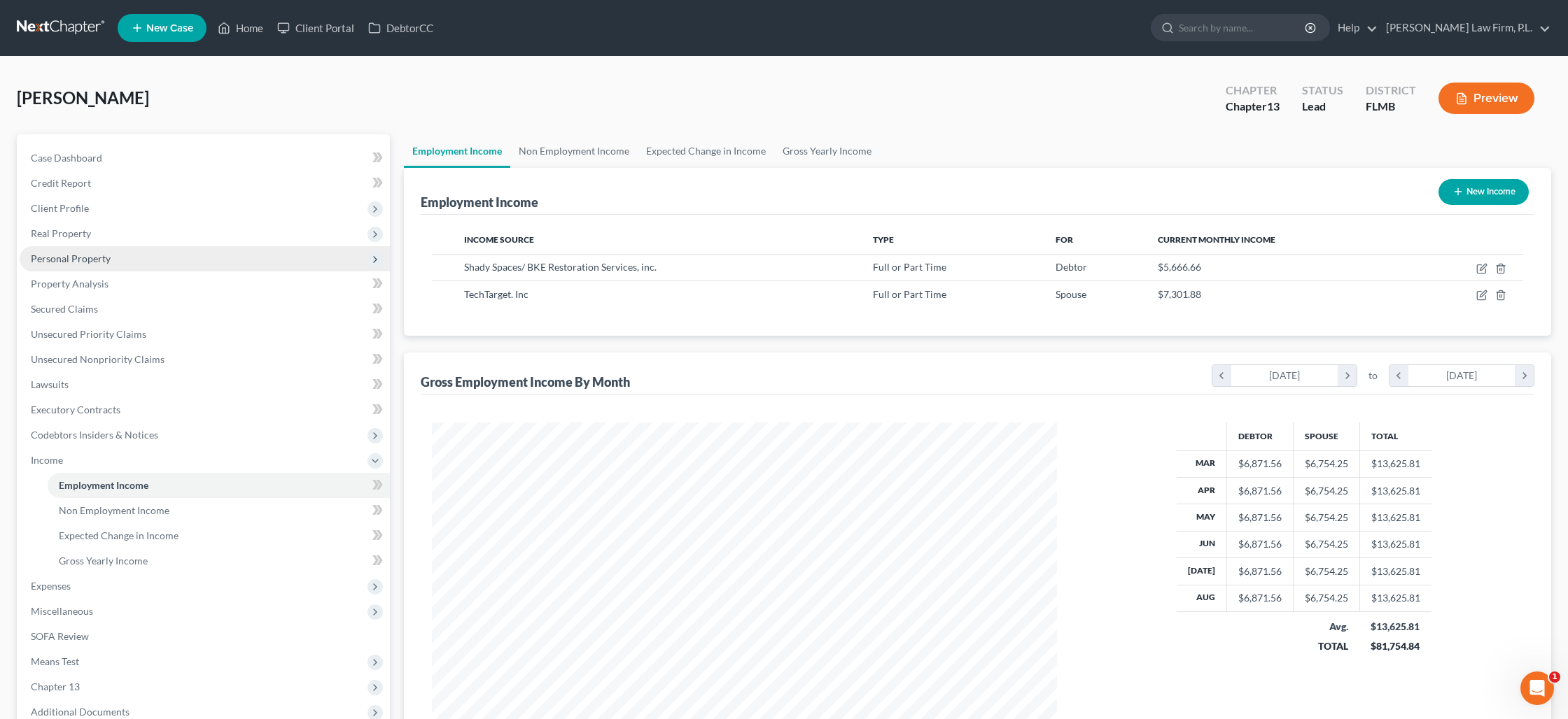
scroll to position [312, 652]
click at [564, 155] on link "Non Employment Income" at bounding box center [574, 151] width 127 height 34
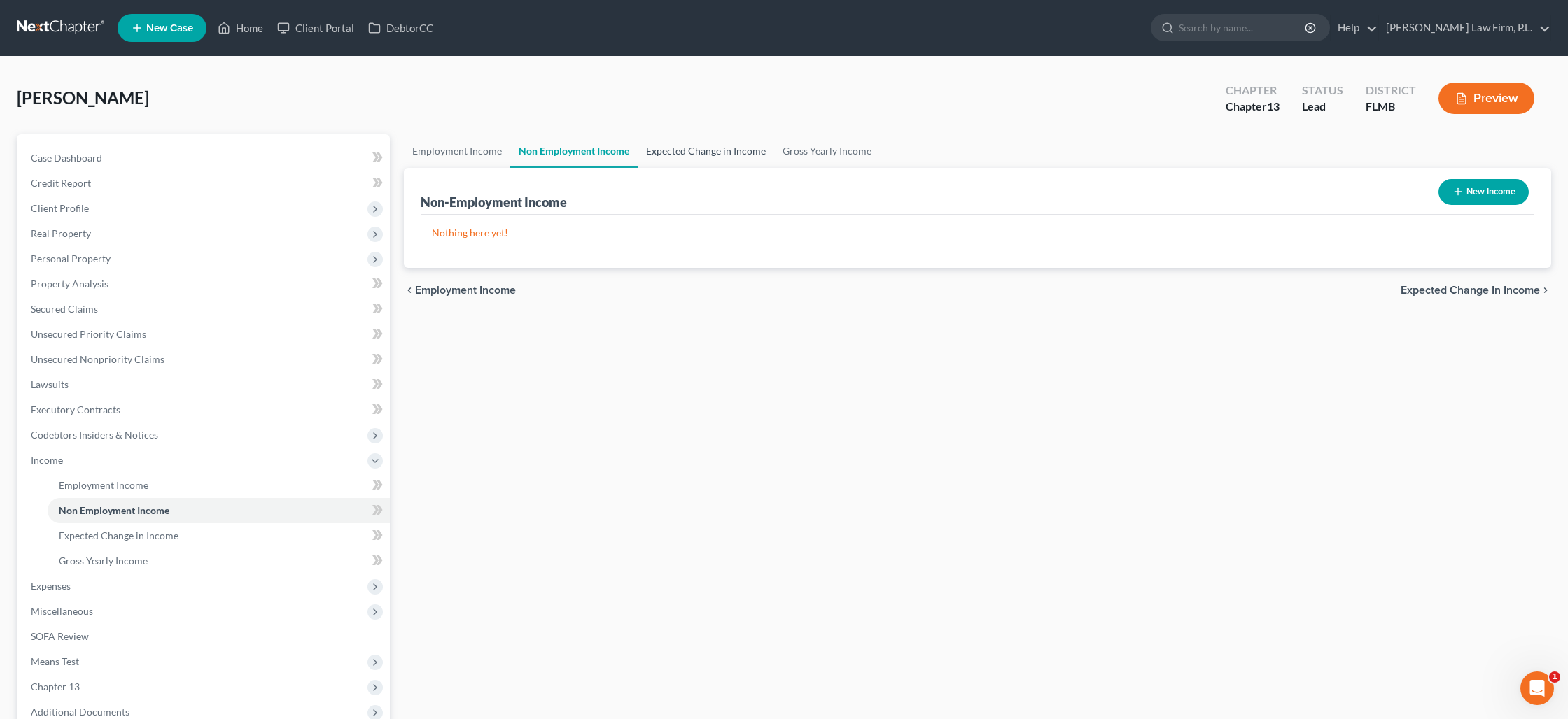
click at [648, 155] on link "Expected Change in Income" at bounding box center [706, 151] width 136 height 34
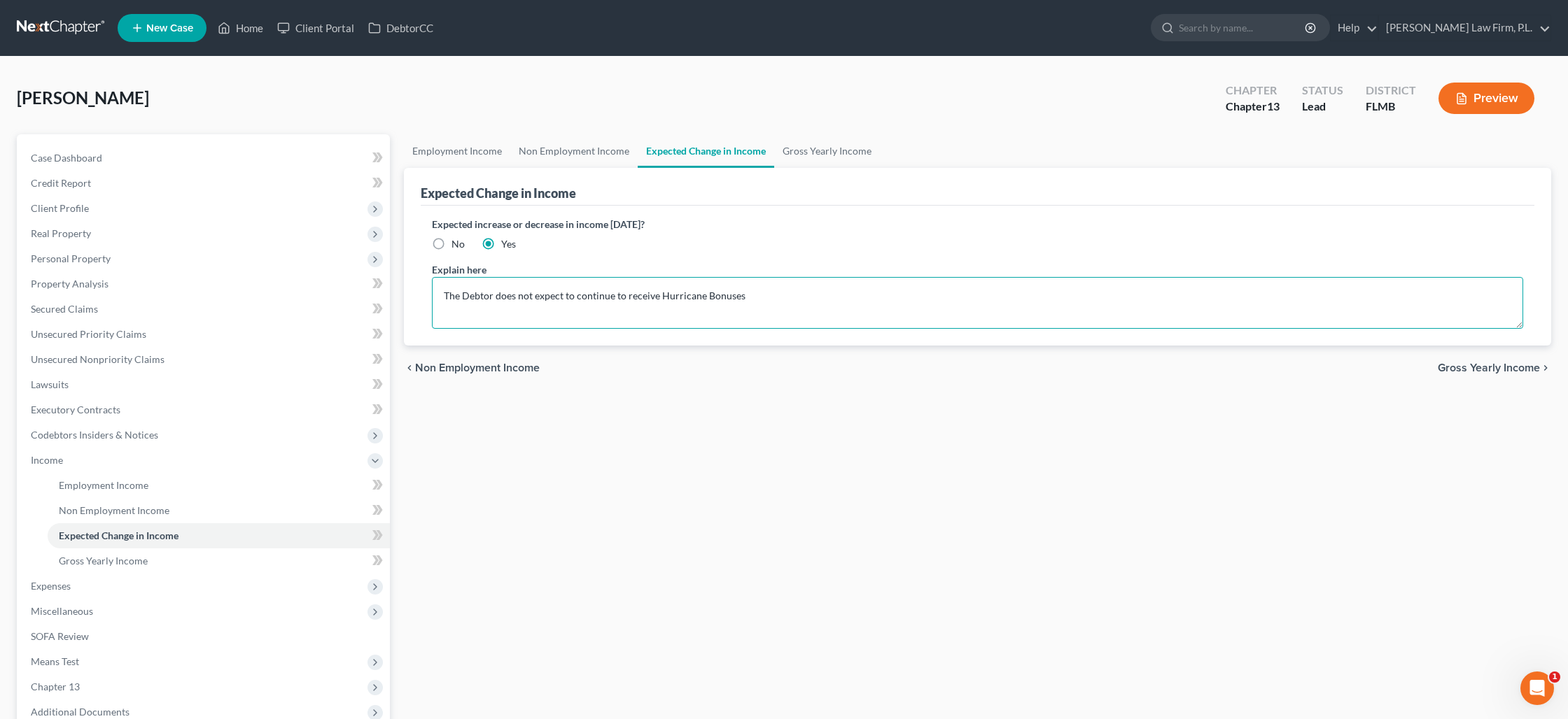
drag, startPoint x: 759, startPoint y: 298, endPoint x: 496, endPoint y: 297, distance: 263.0
click at [496, 297] on textarea "The Debtor does not expect to continue to receive Hurricane Bonuses" at bounding box center [978, 303] width 1091 height 52
click at [681, 303] on textarea "The Debtor's salary is decreasing beginning" at bounding box center [978, 303] width 1091 height 52
click at [1487, 86] on button "Preview" at bounding box center [1486, 98] width 95 height 32
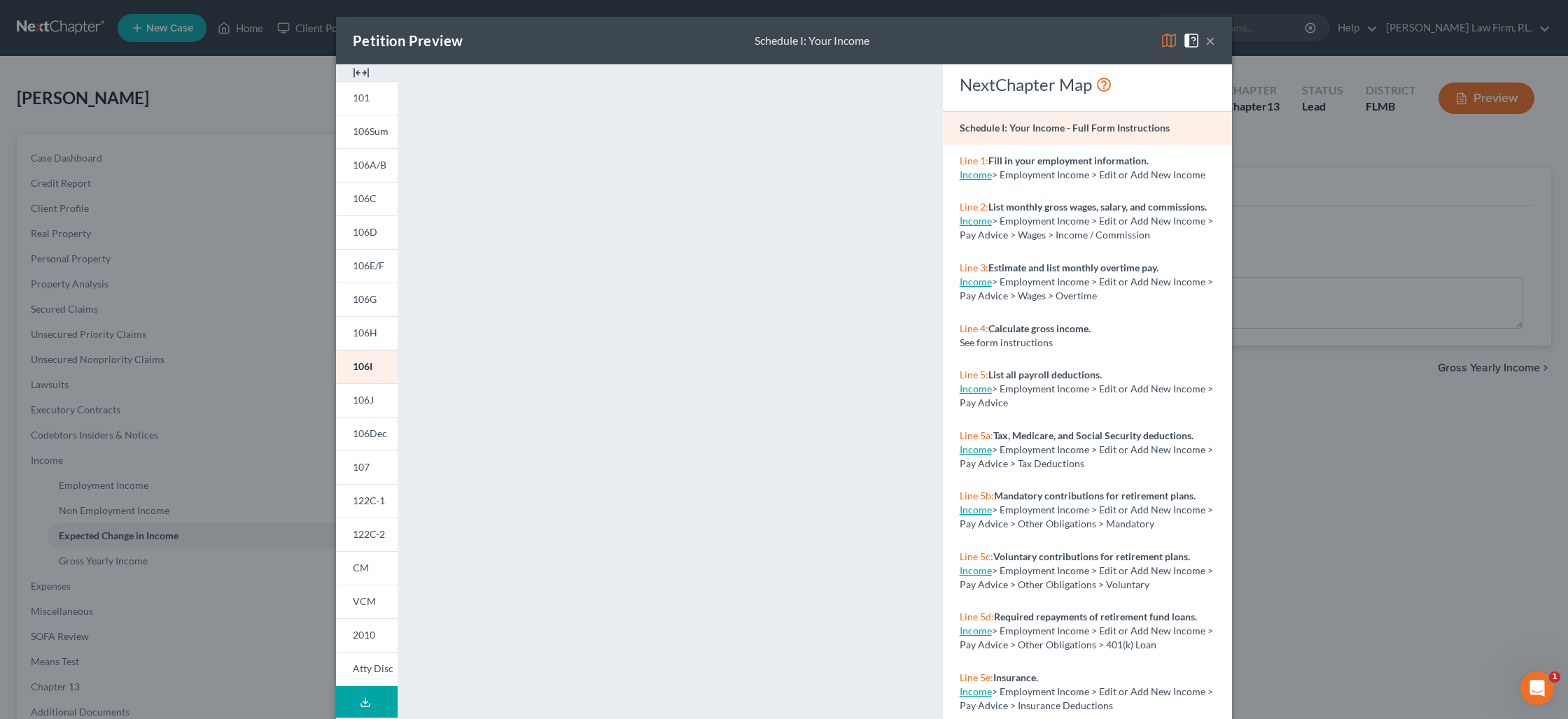
click at [1211, 35] on button "×" at bounding box center [1210, 40] width 10 height 16
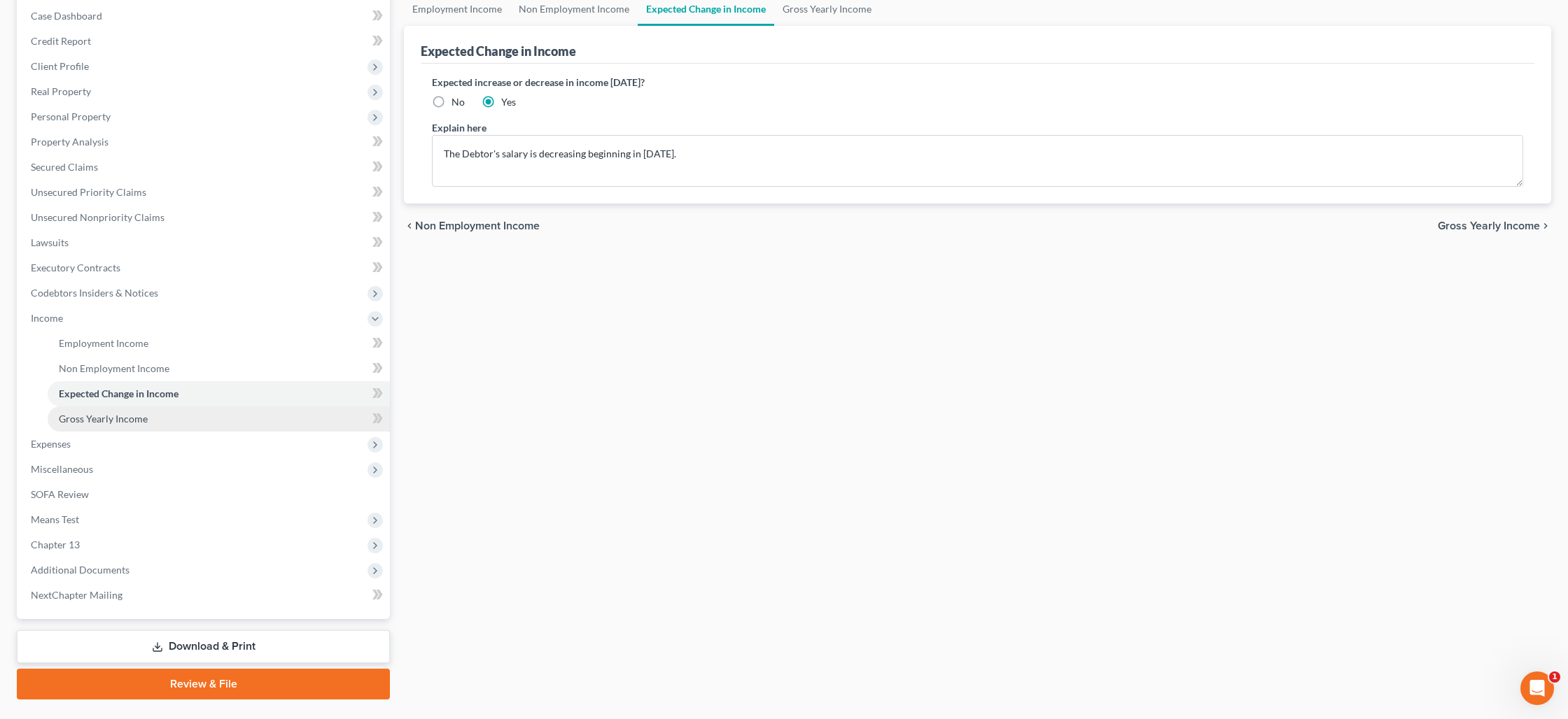
click at [141, 420] on span "Gross Yearly Income" at bounding box center [104, 418] width 89 height 12
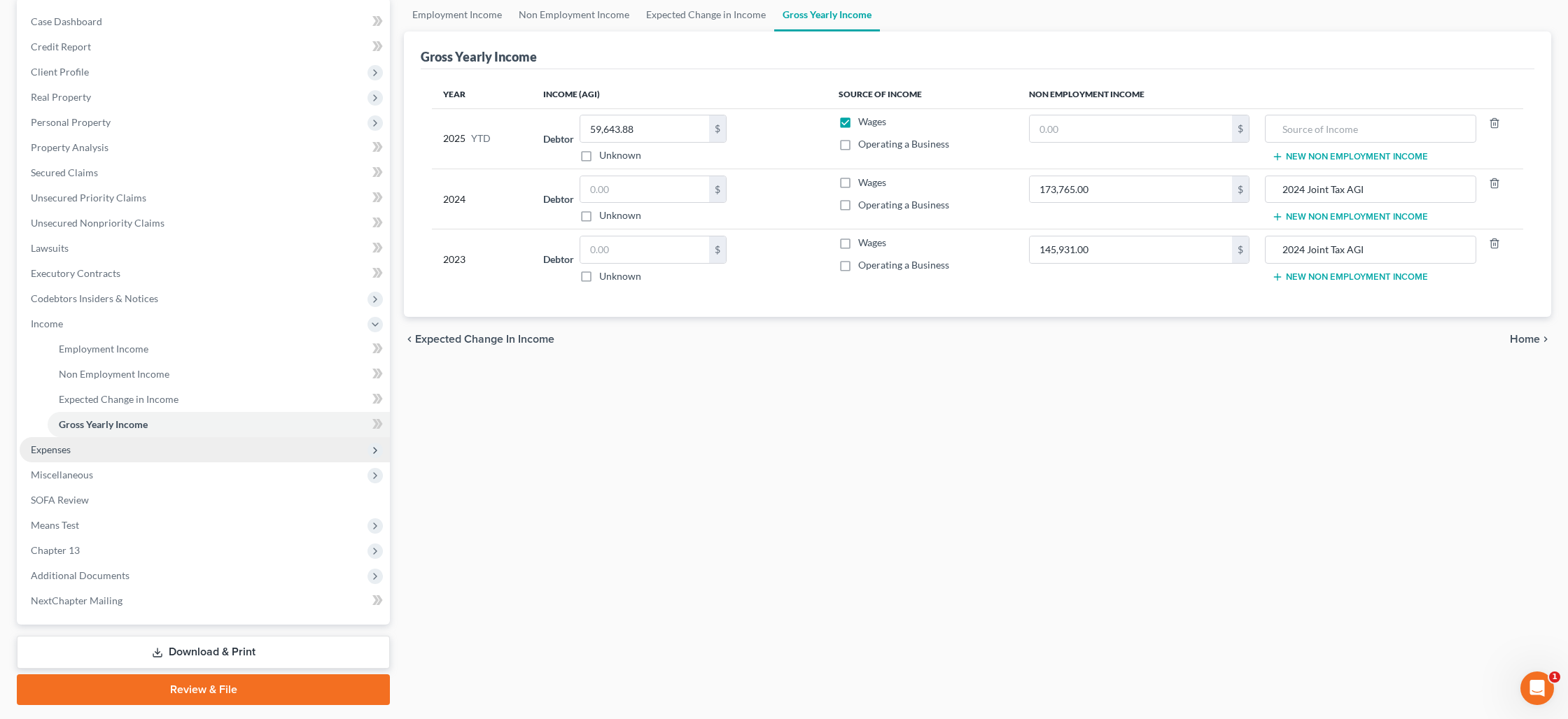
scroll to position [138, 0]
click at [134, 445] on span "Expenses" at bounding box center [205, 448] width 370 height 25
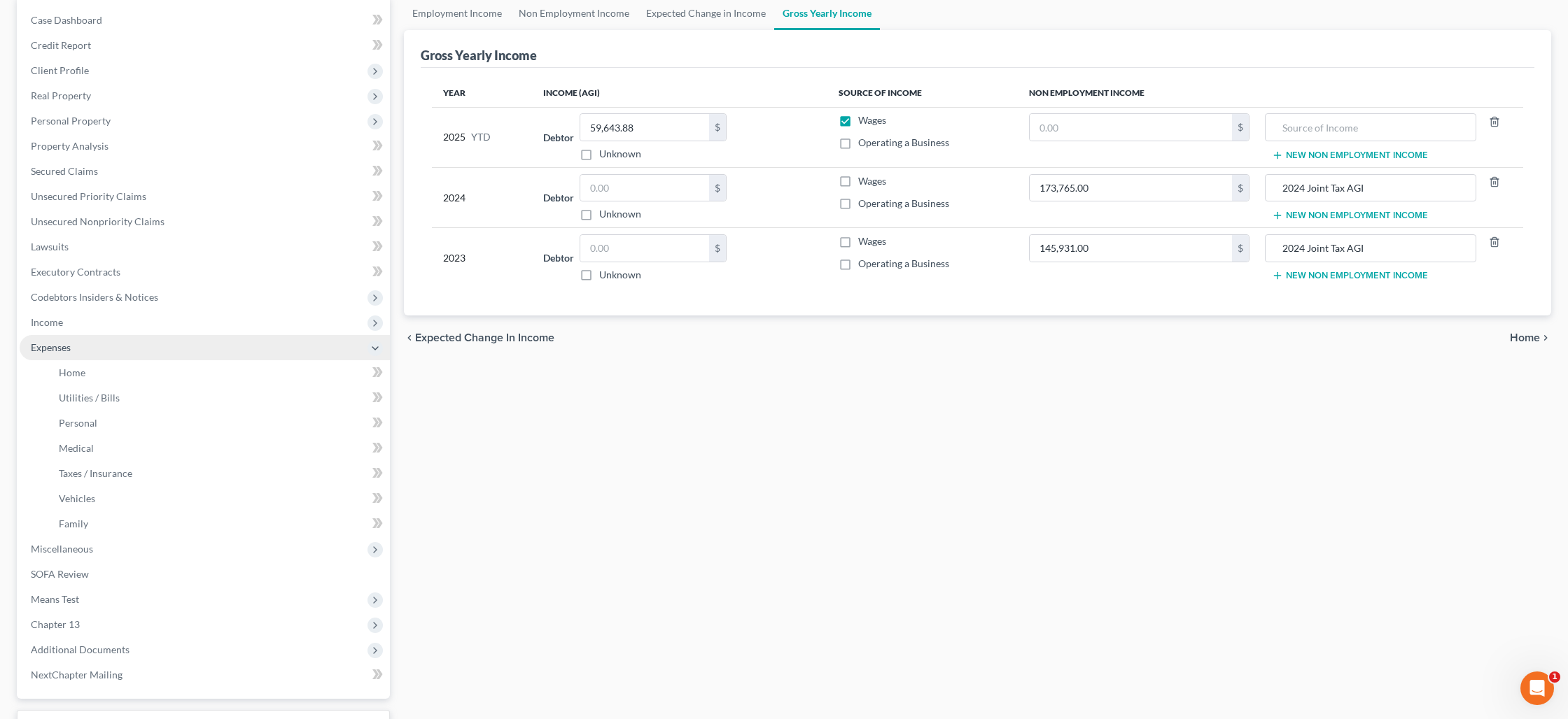
scroll to position [138, 0]
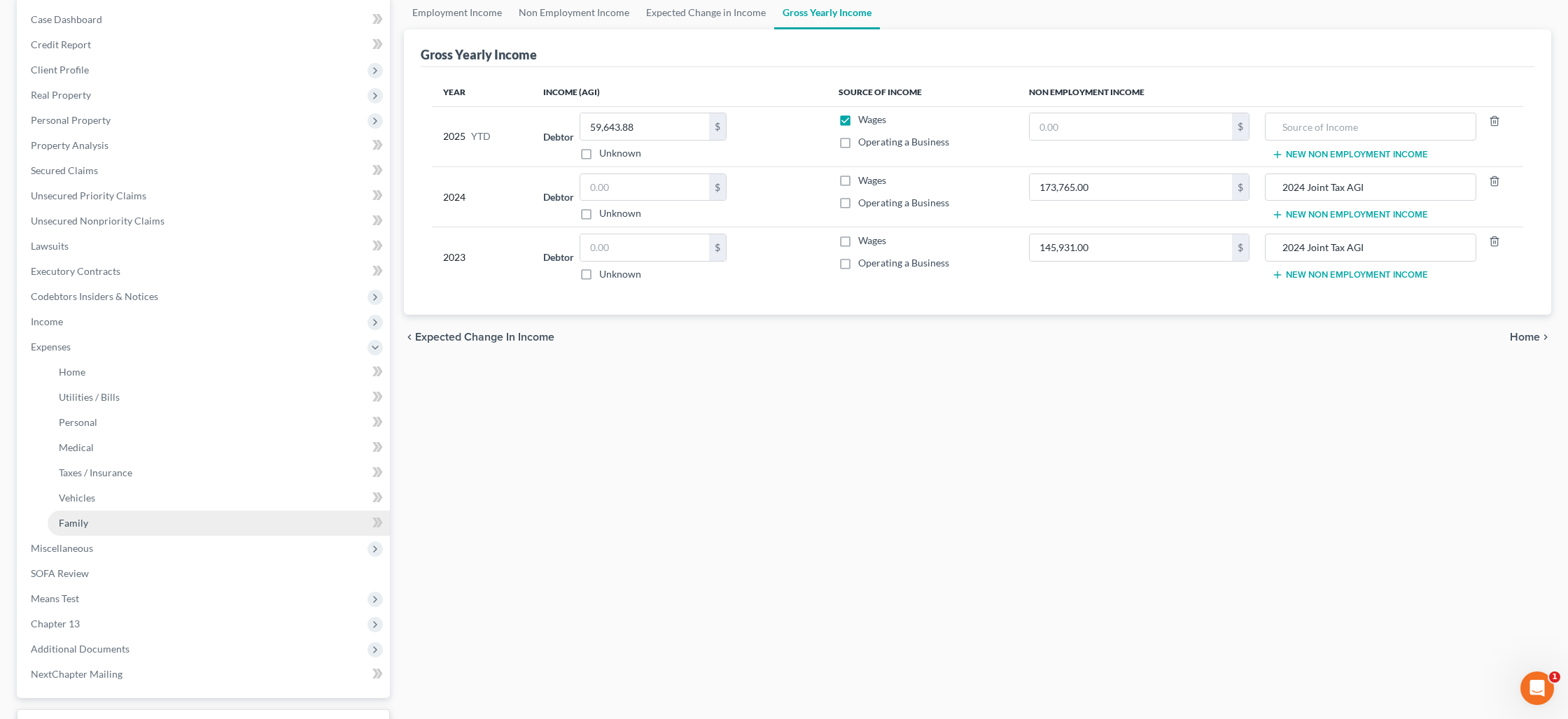
click at [136, 517] on link "Family" at bounding box center [218, 524] width 342 height 25
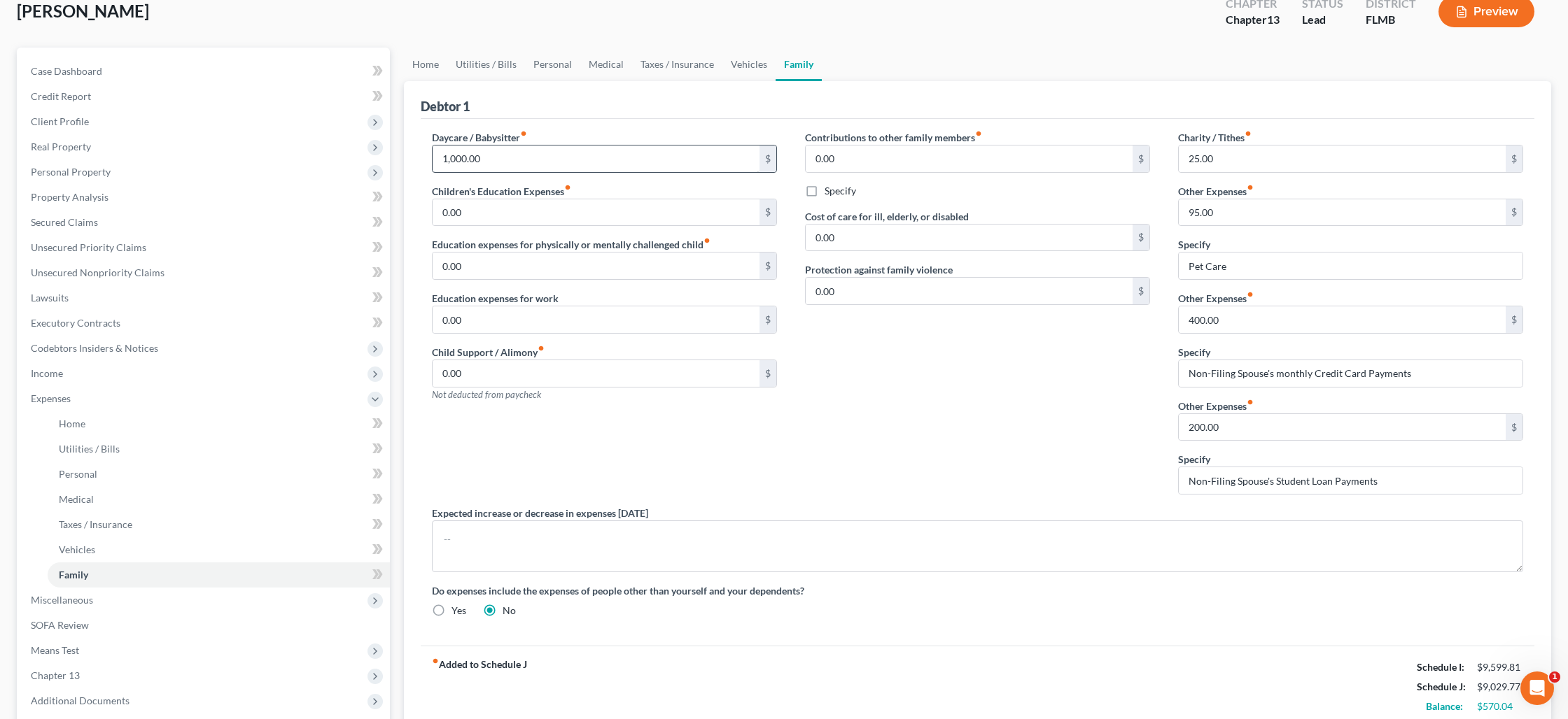
scroll to position [163, 0]
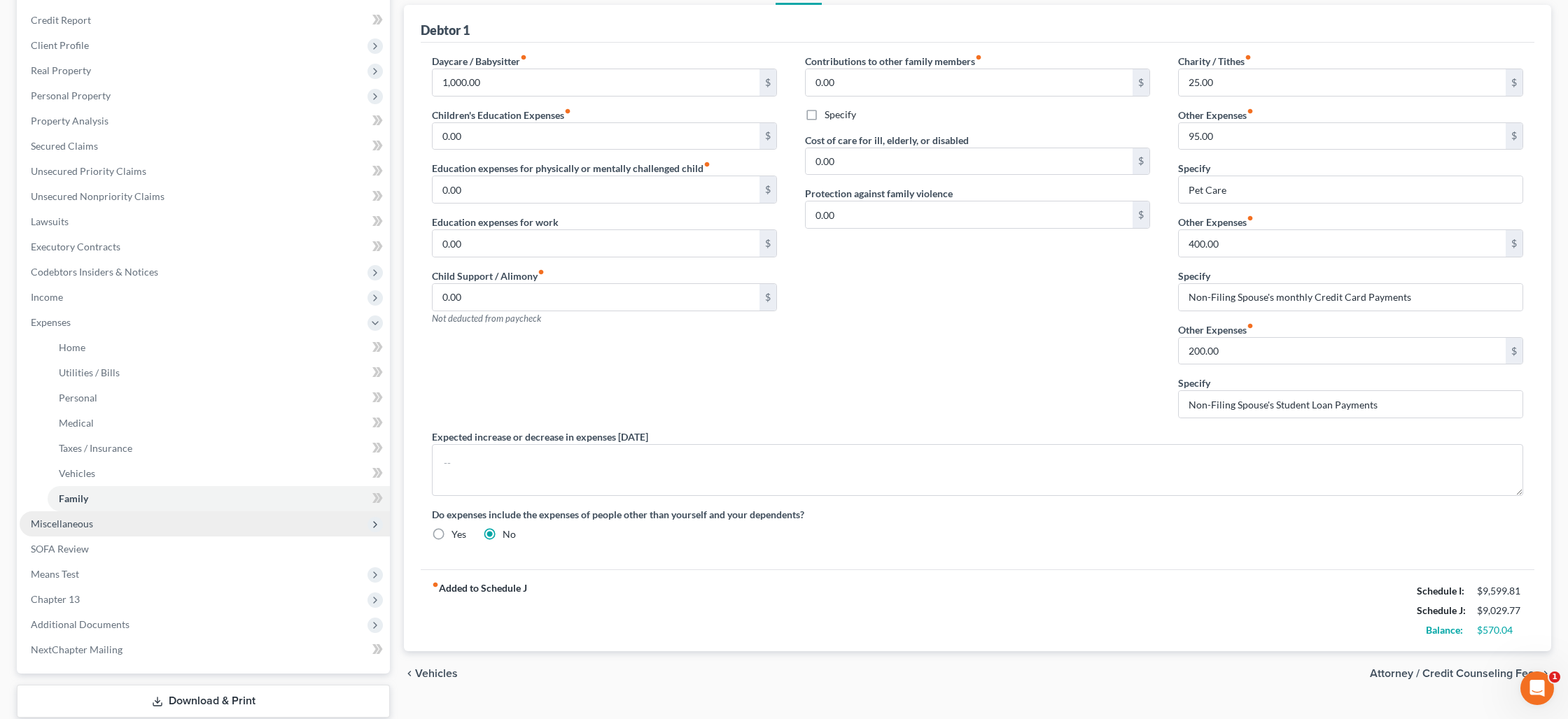
click at [108, 522] on span "Miscellaneous" at bounding box center [205, 524] width 370 height 25
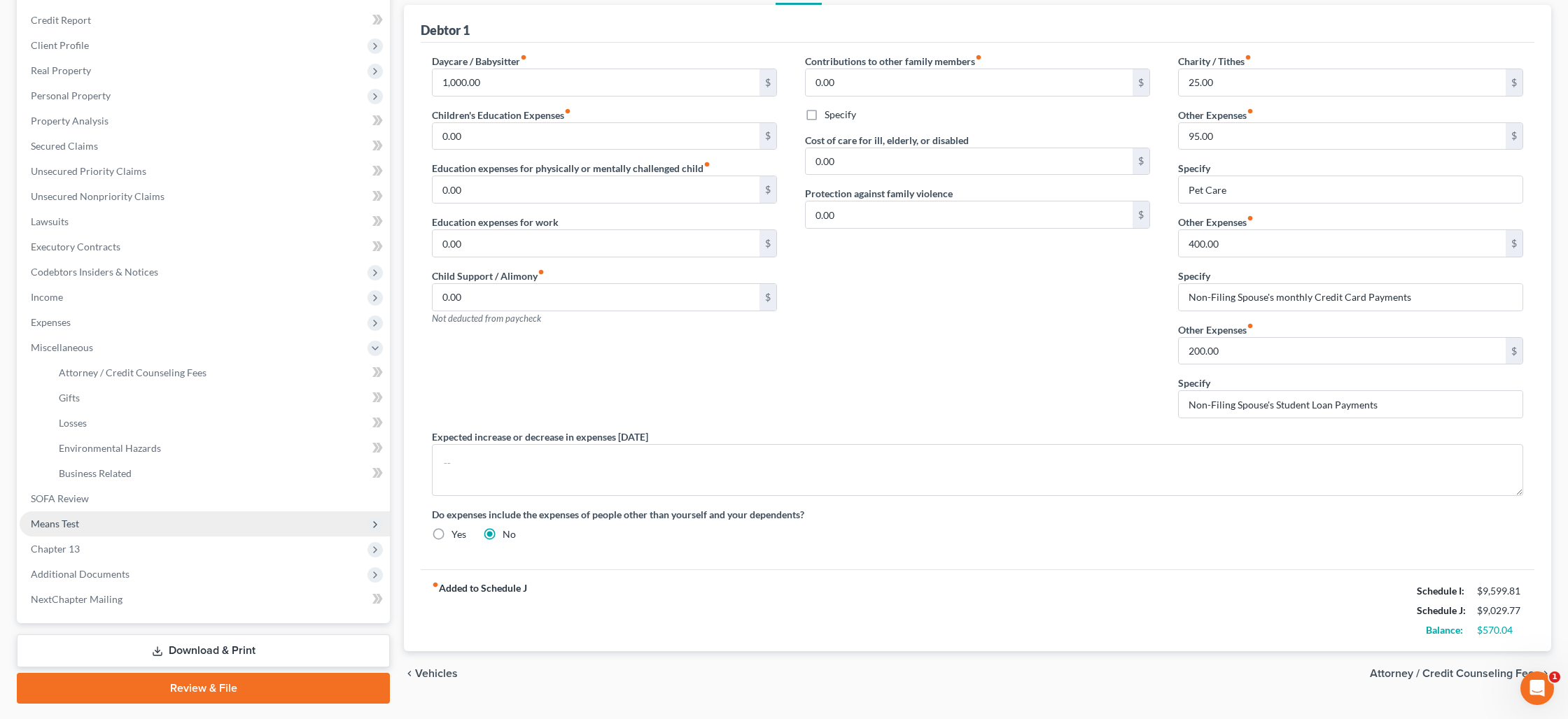
click at [113, 525] on span "Means Test" at bounding box center [205, 524] width 370 height 25
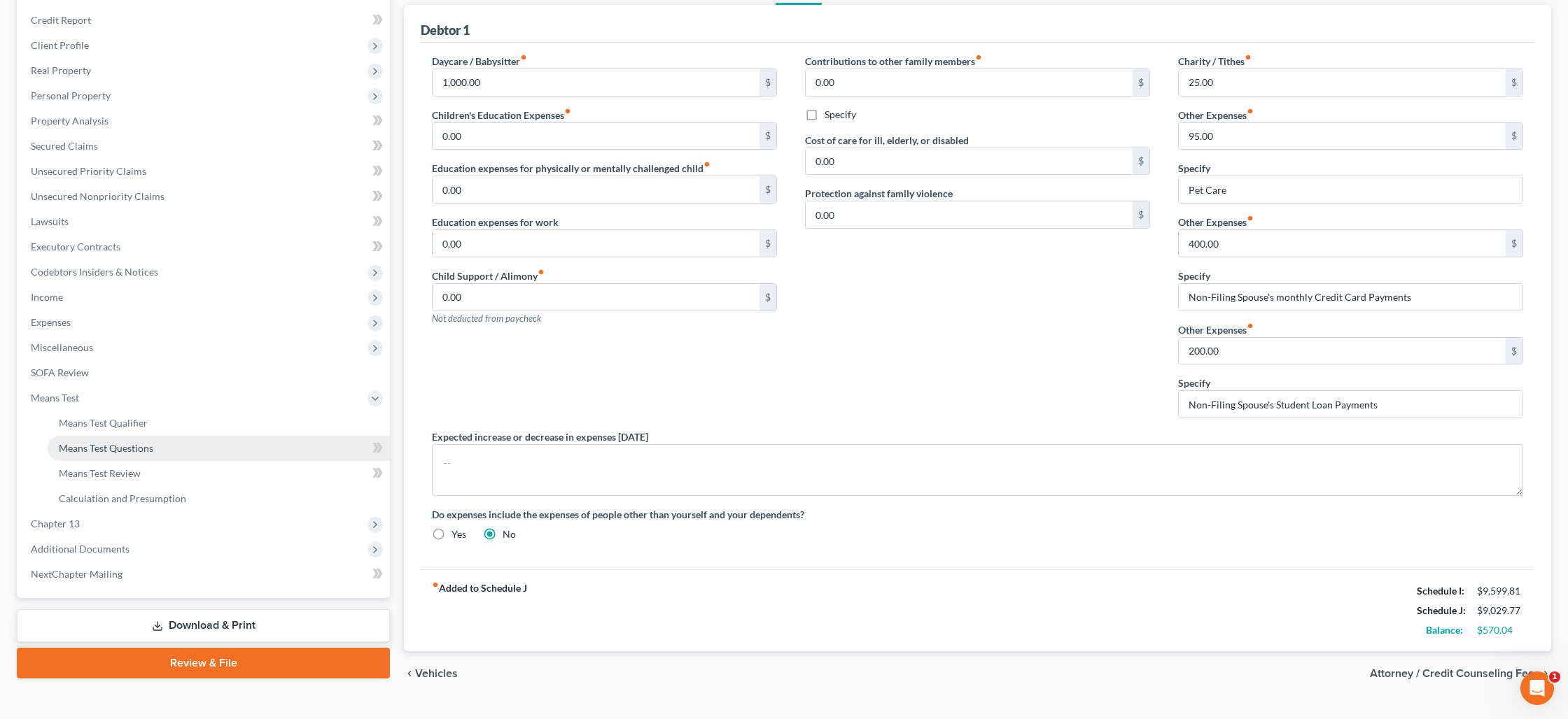
click at [138, 444] on span "Means Test Questions" at bounding box center [106, 447] width 95 height 12
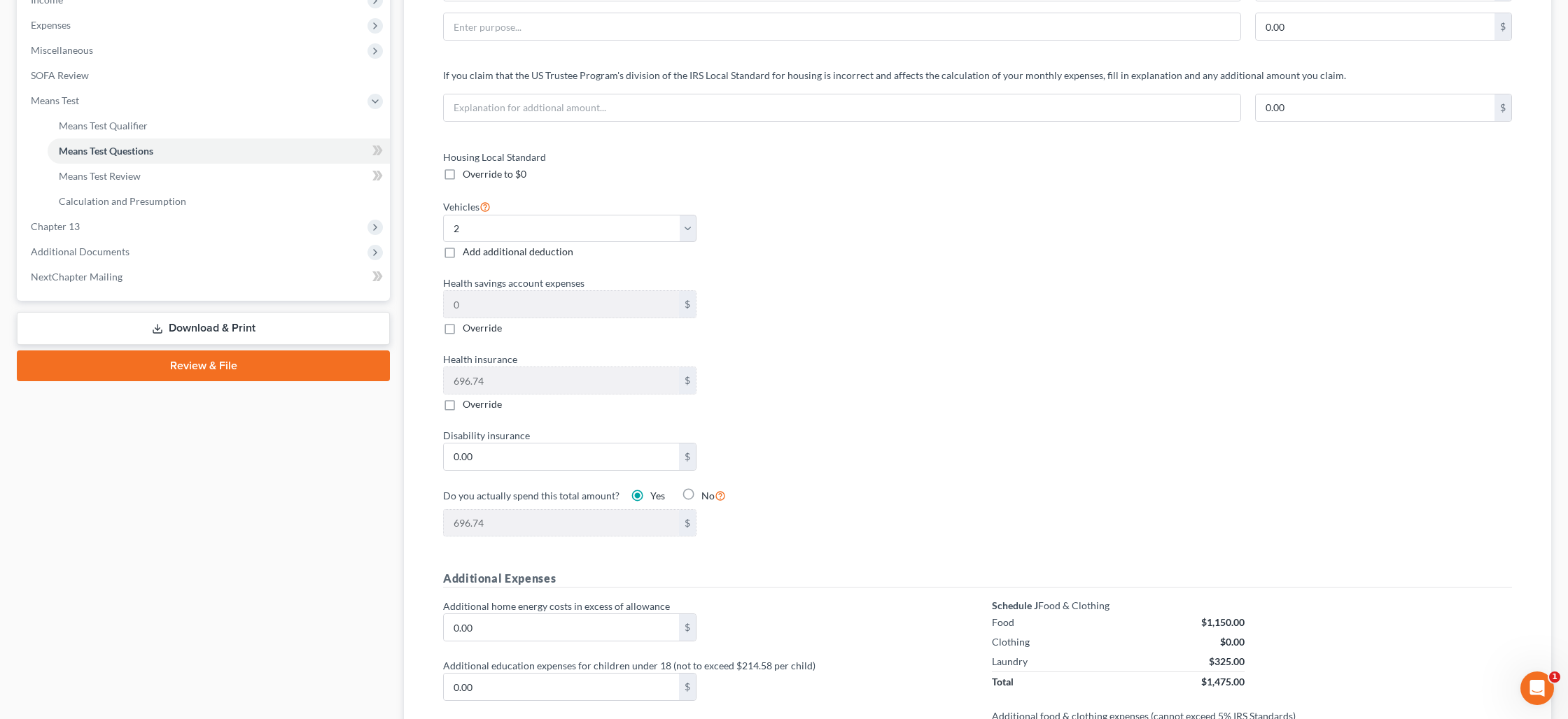
scroll to position [448, 0]
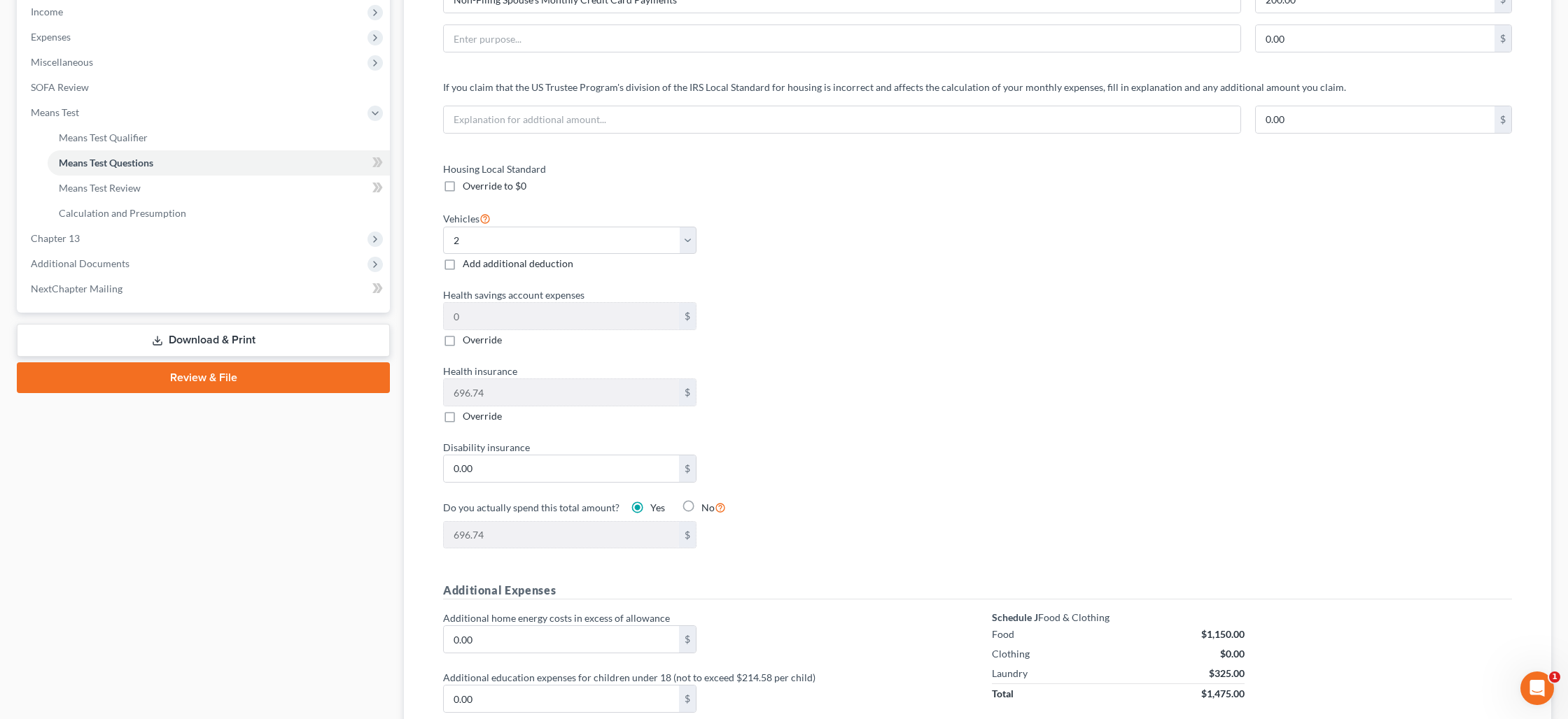
click at [196, 345] on link "Download & Print" at bounding box center [203, 340] width 373 height 33
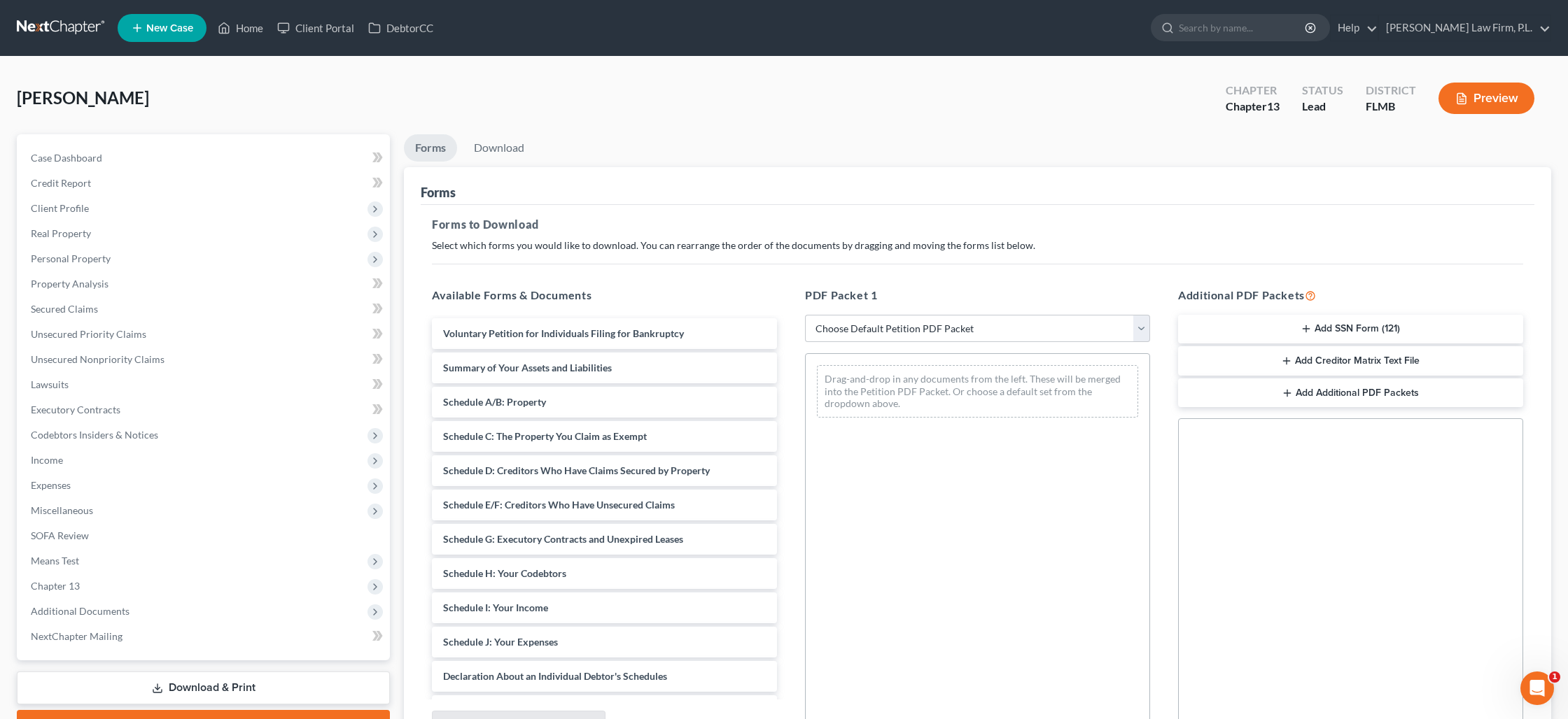
click at [1325, 327] on button "Add SSN Form (121)" at bounding box center [1350, 329] width 345 height 29
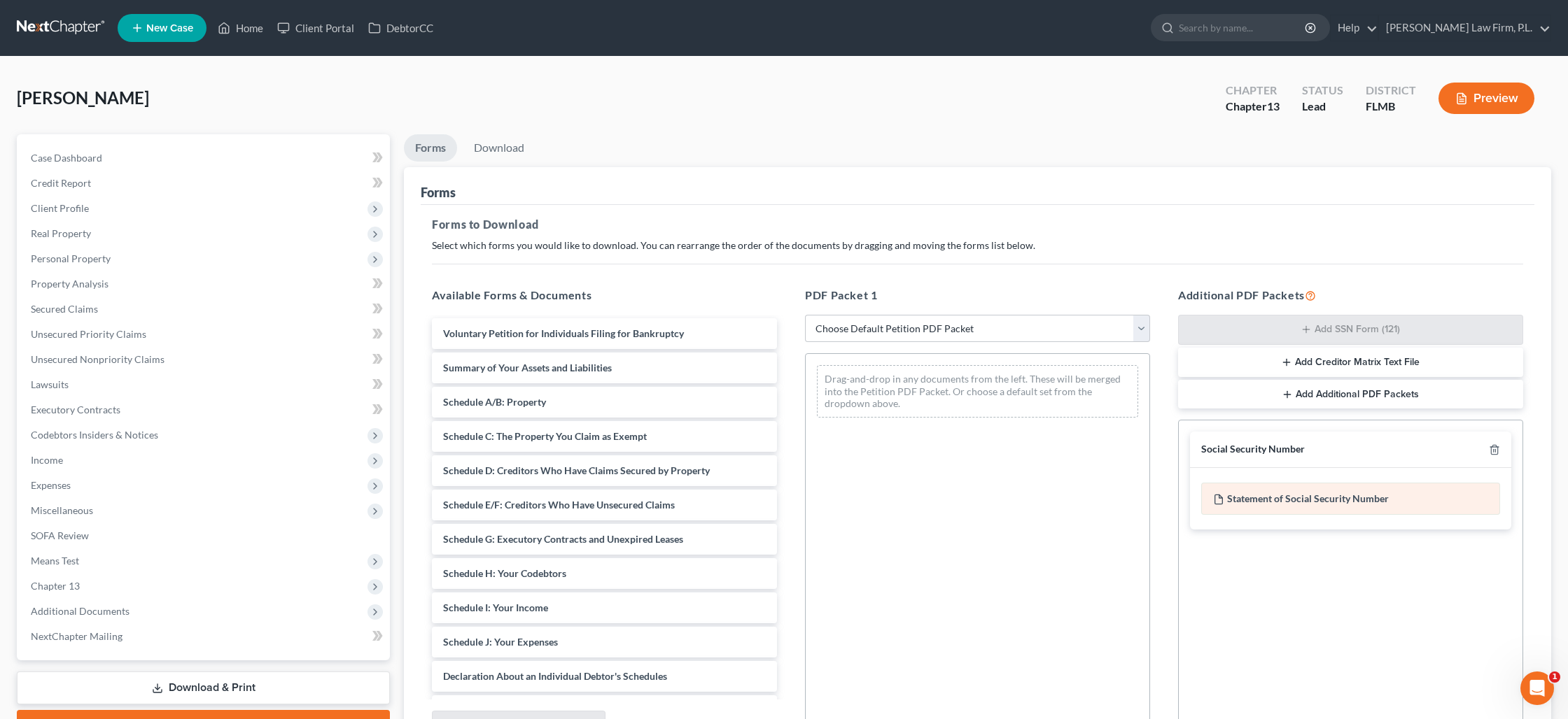
click at [1279, 492] on div "Statement of Social Security Number" at bounding box center [1351, 498] width 299 height 32
click at [1254, 503] on div "Statement of Social Security Number" at bounding box center [1351, 498] width 299 height 32
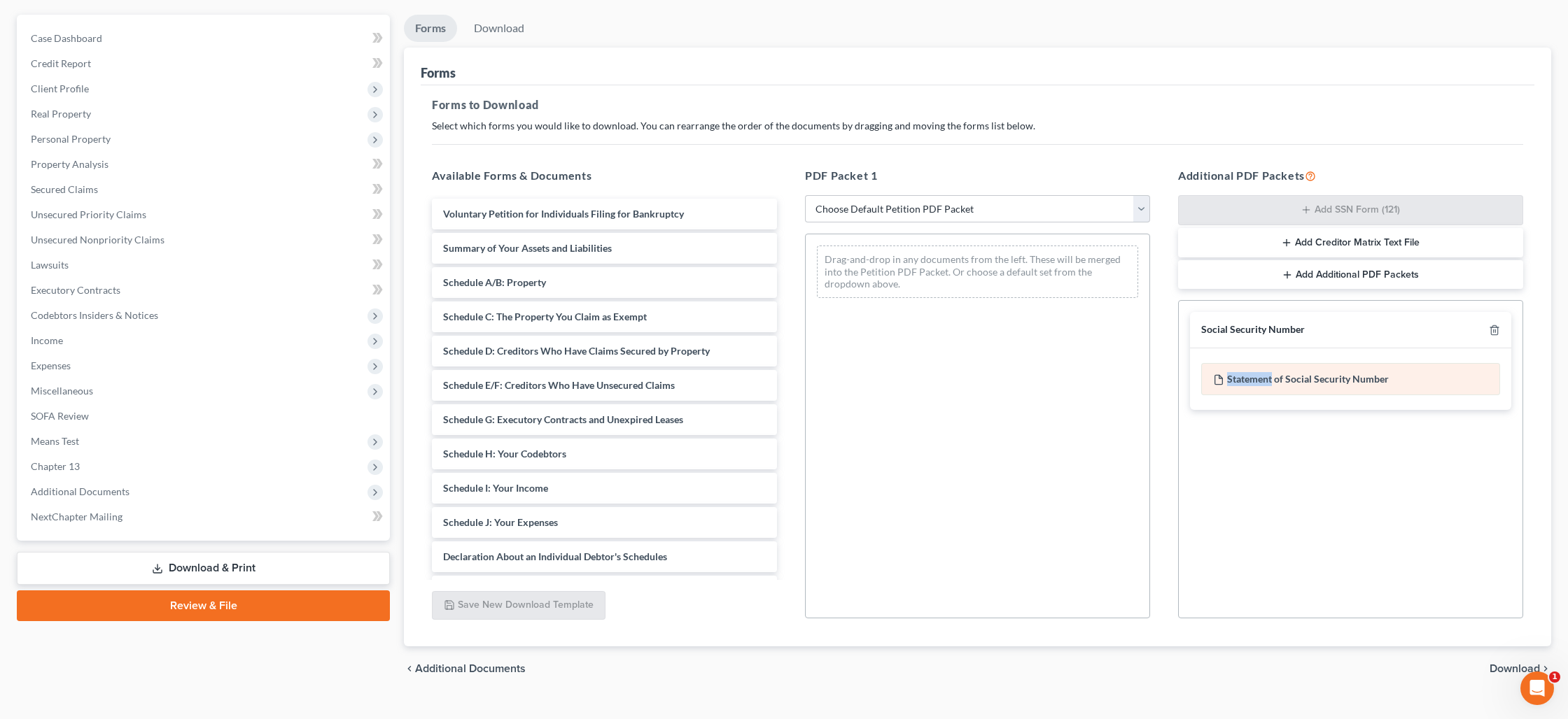
scroll to position [135, 0]
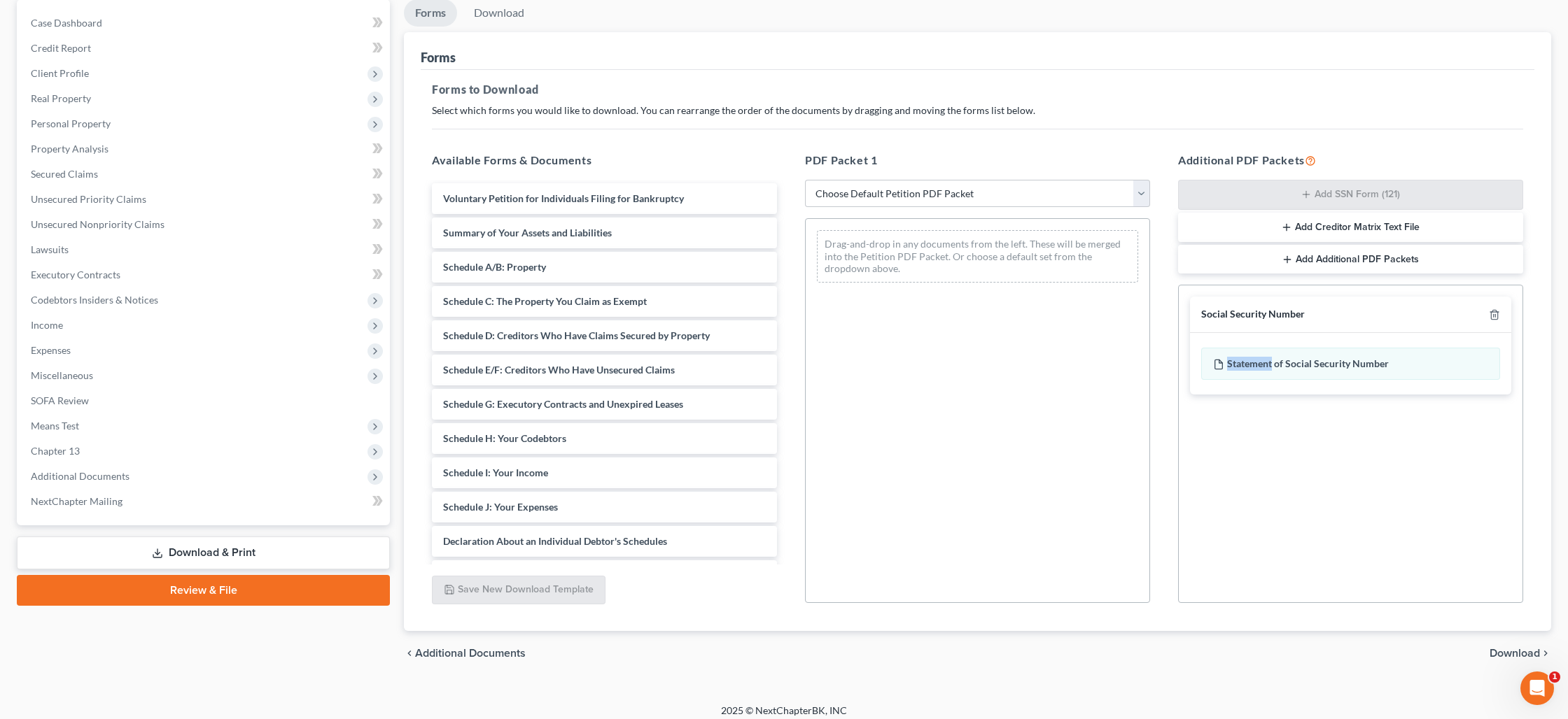
click at [1530, 648] on span "Download" at bounding box center [1514, 654] width 50 height 11
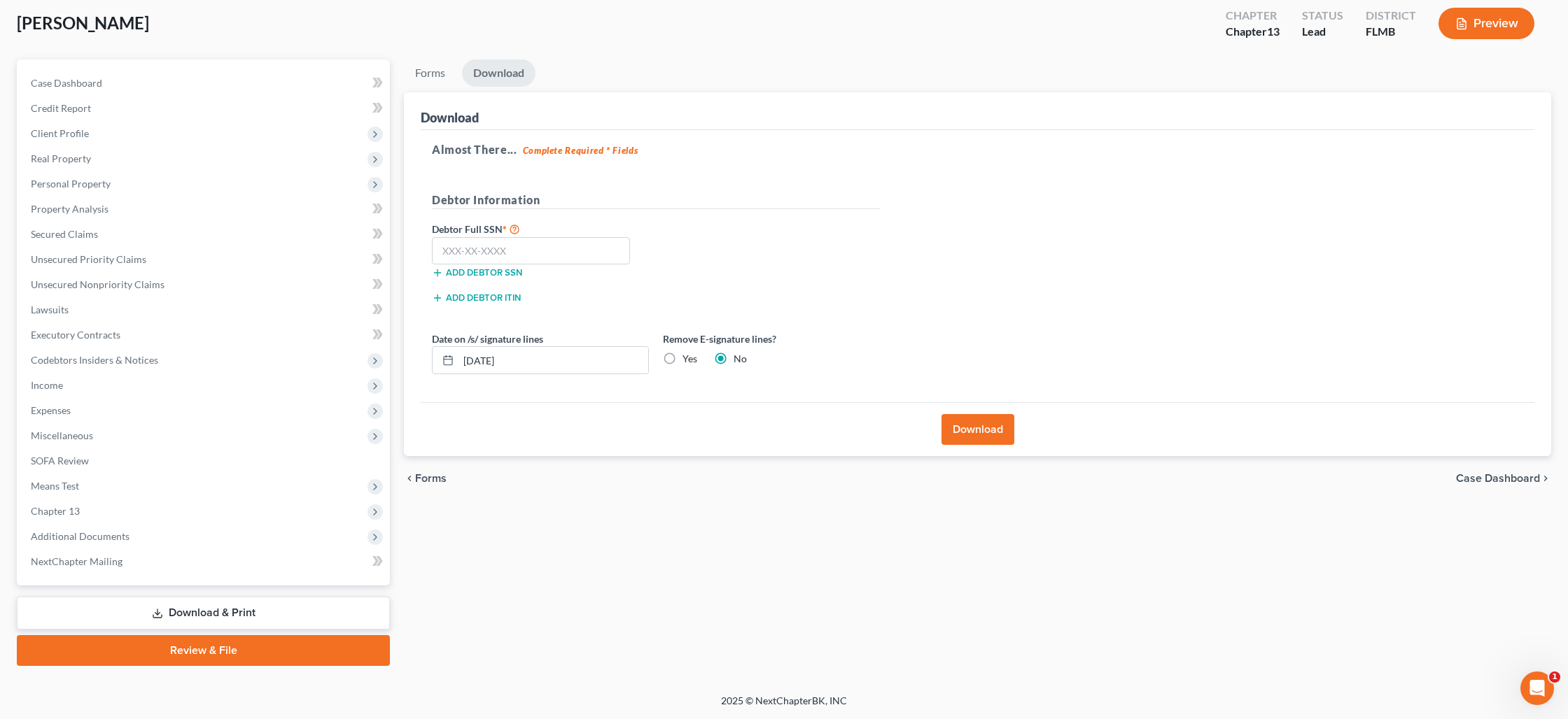
scroll to position [74, 0]
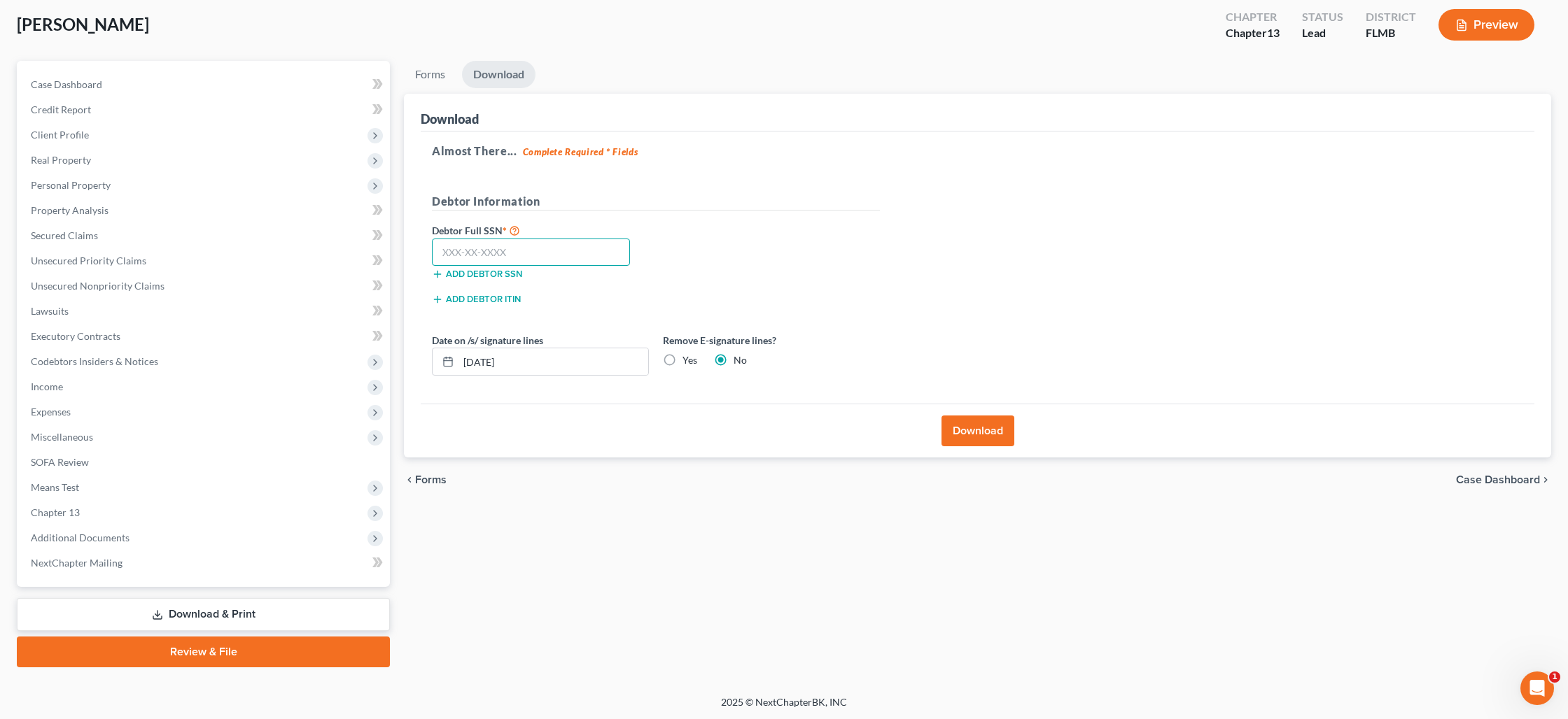
click at [546, 253] on input "text" at bounding box center [531, 252] width 198 height 28
click at [539, 359] on input "09/04/2025" at bounding box center [553, 361] width 190 height 26
click at [682, 360] on label "Yes" at bounding box center [689, 360] width 15 height 14
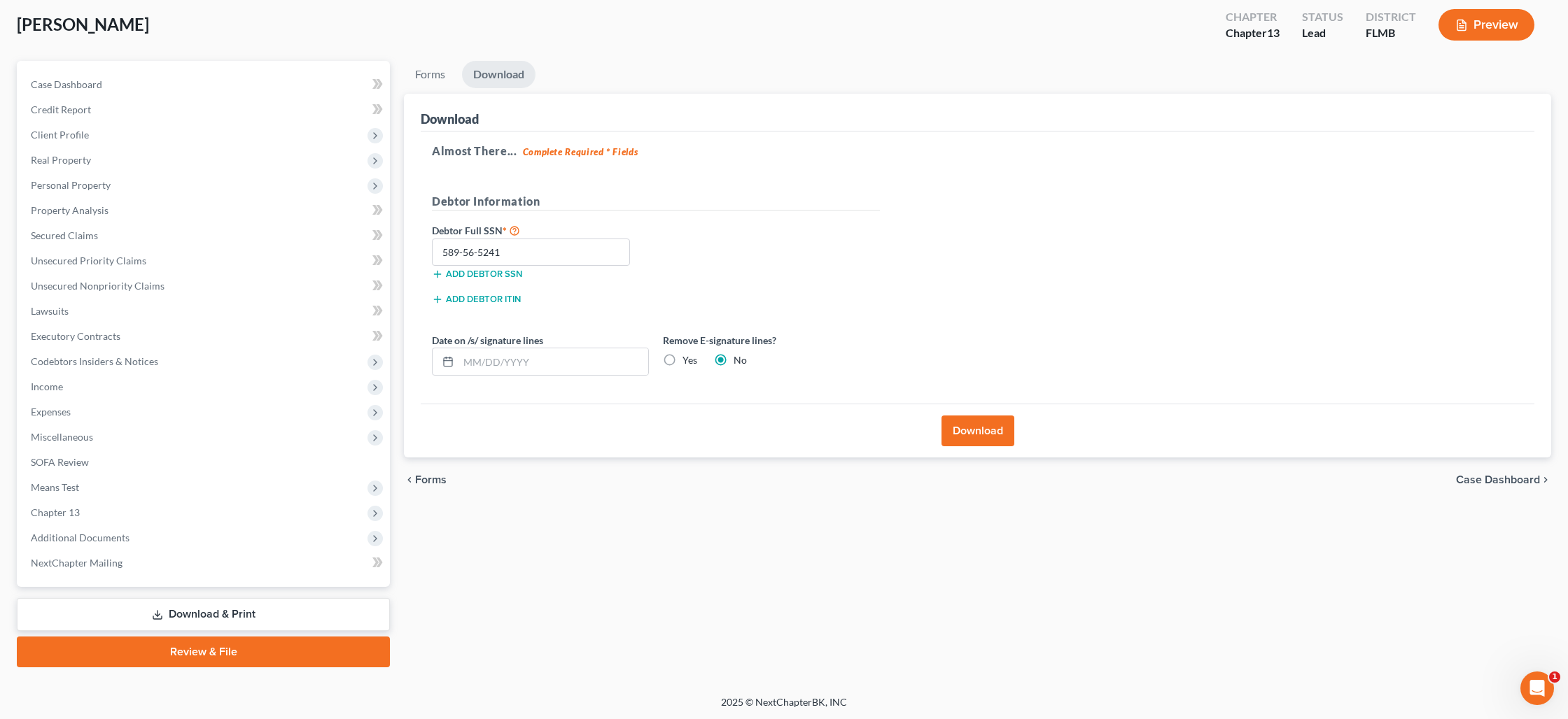
click at [689, 360] on input "Yes" at bounding box center [693, 358] width 9 height 9
click at [983, 442] on button "Download" at bounding box center [978, 431] width 73 height 31
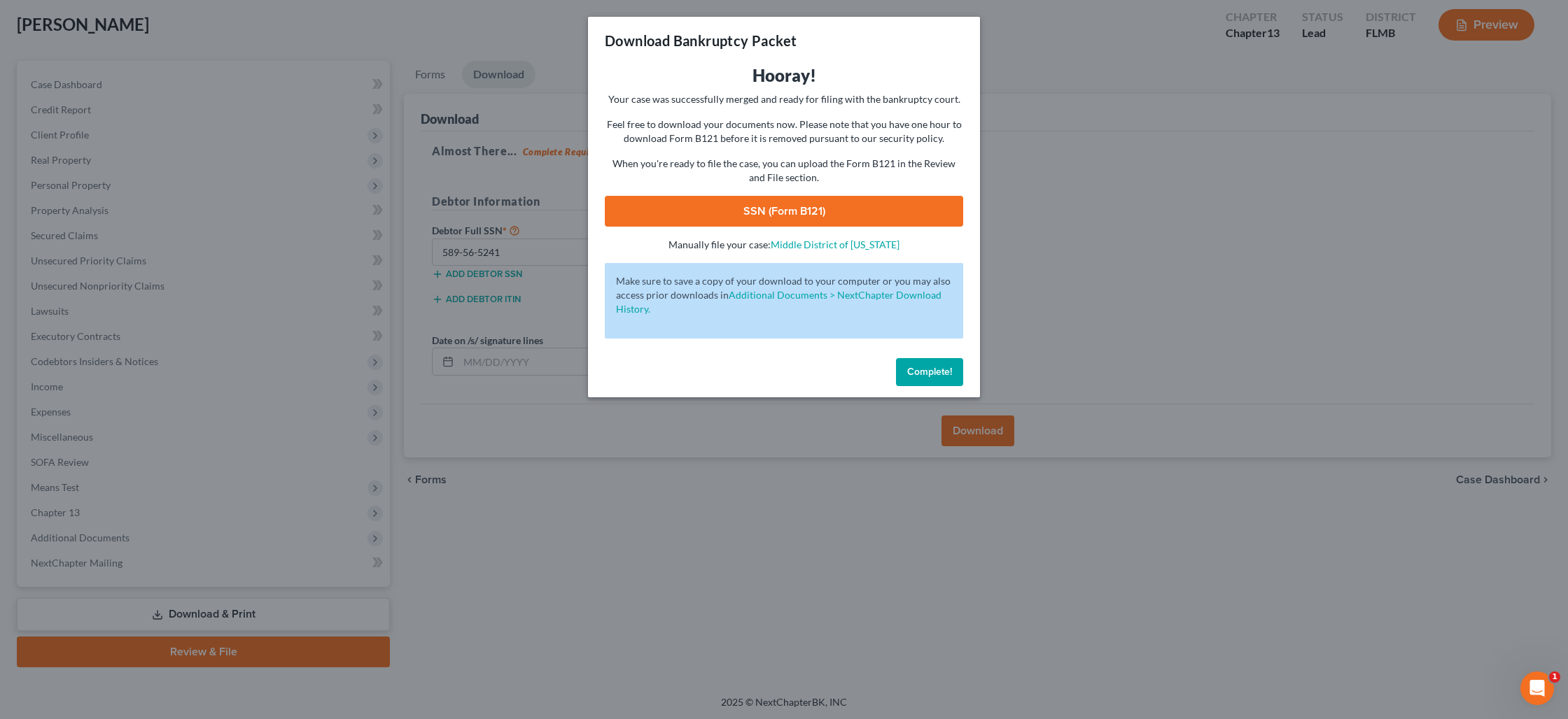
click at [778, 217] on link "SSN (Form B121)" at bounding box center [784, 211] width 358 height 31
click at [916, 371] on span "Complete!" at bounding box center [929, 372] width 45 height 12
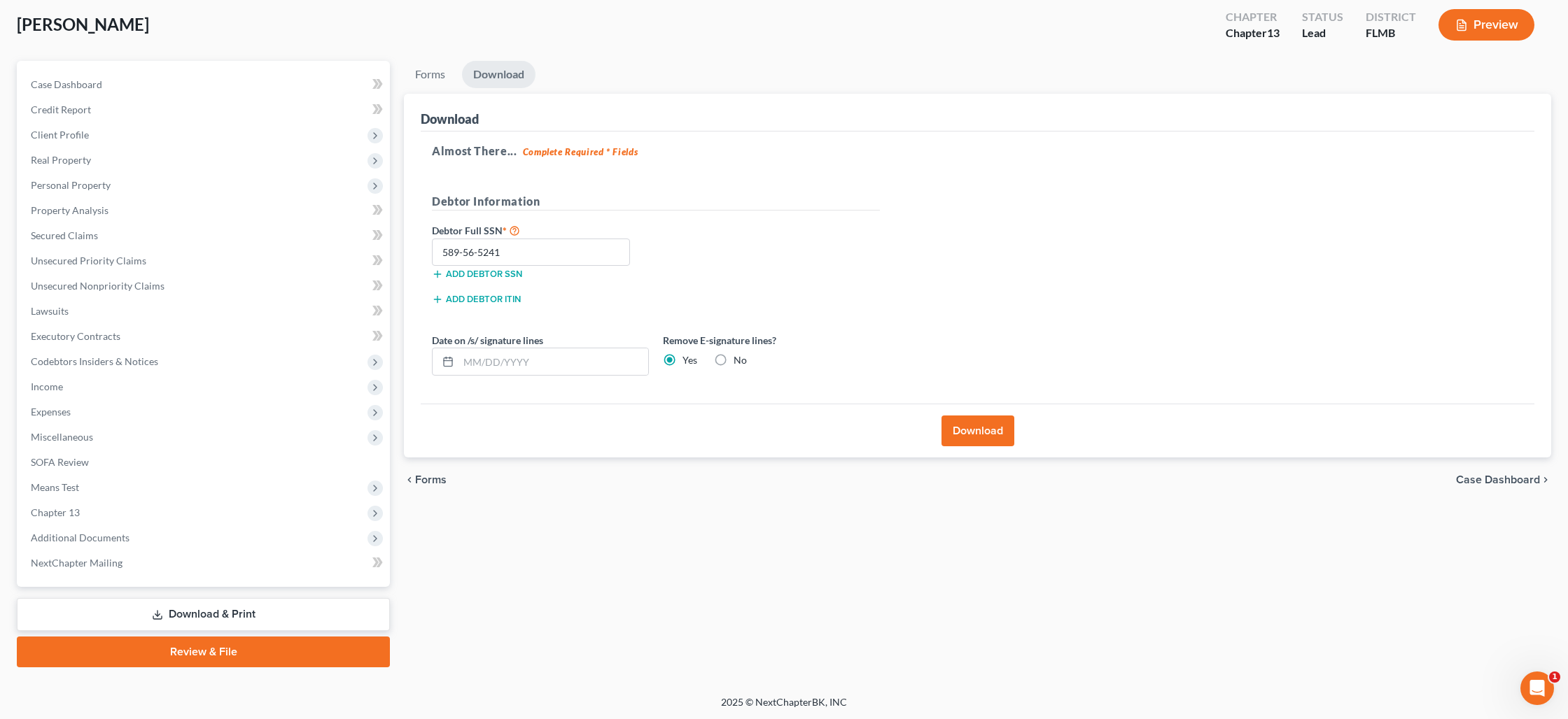
click at [211, 659] on link "Review & File" at bounding box center [203, 652] width 373 height 31
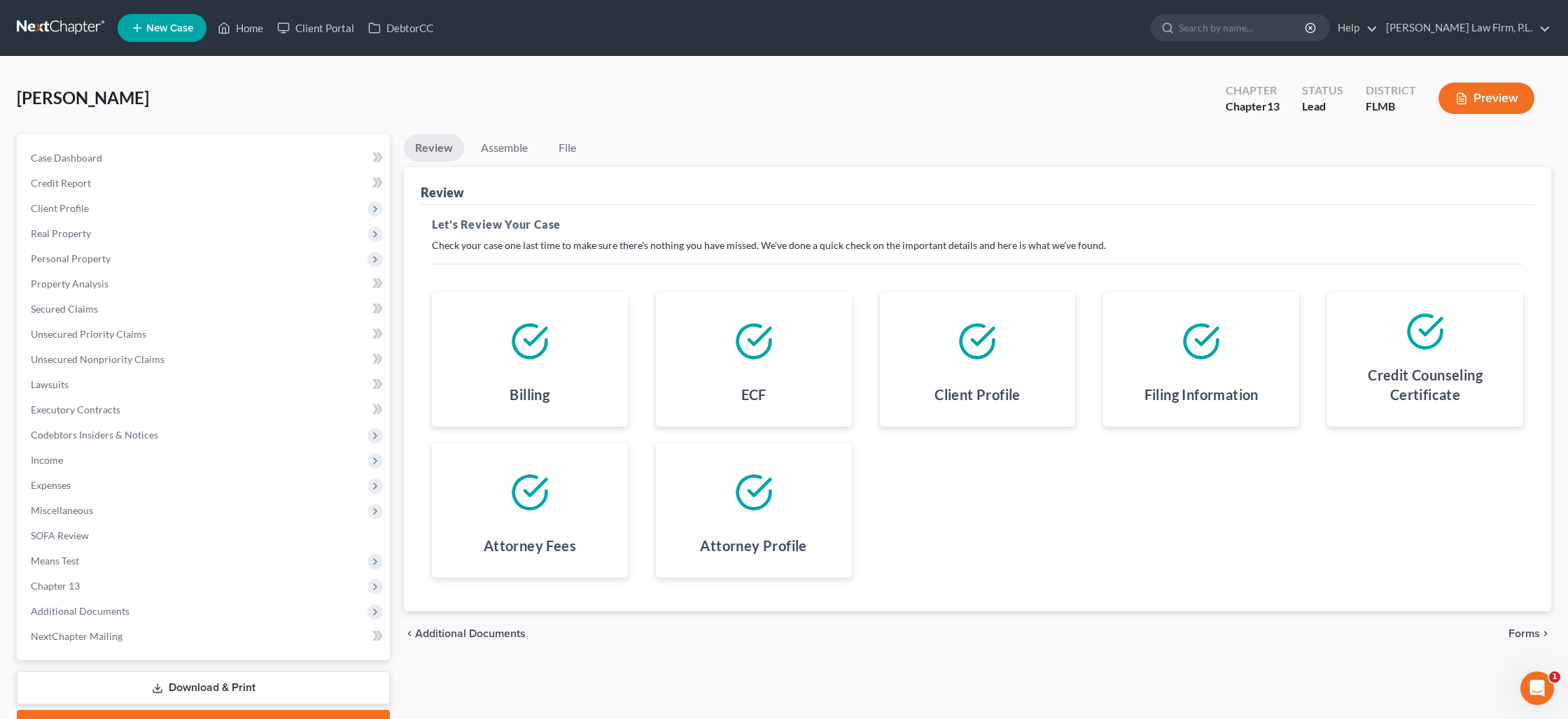
click at [1533, 634] on span "Forms" at bounding box center [1524, 634] width 32 height 11
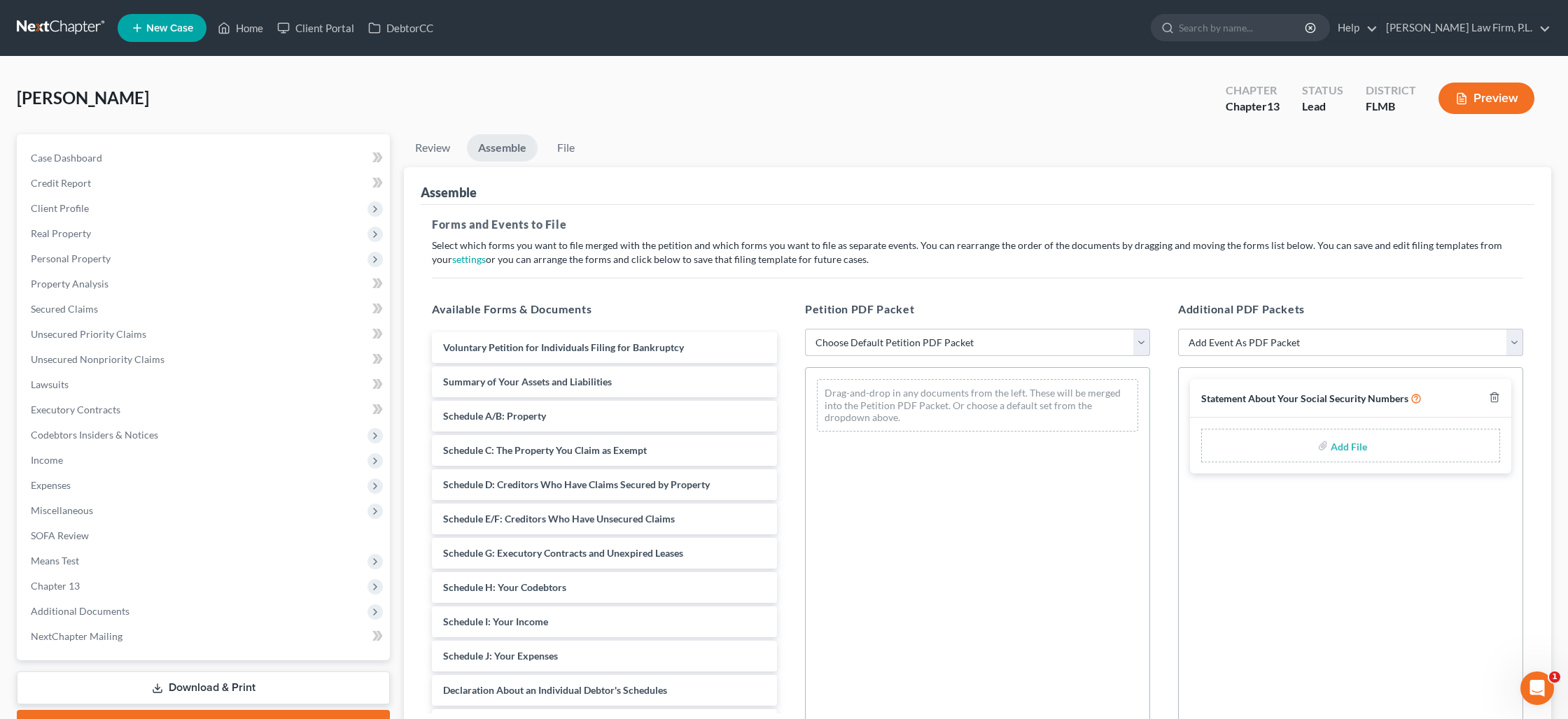
click at [900, 339] on select "Choose Default Petition PDF Packet Complete Bankruptcy Petition (all forms and …" at bounding box center [977, 343] width 345 height 28
click at [805, 329] on select "Choose Default Petition PDF Packet Complete Bankruptcy Petition (all forms and …" at bounding box center [977, 343] width 345 height 28
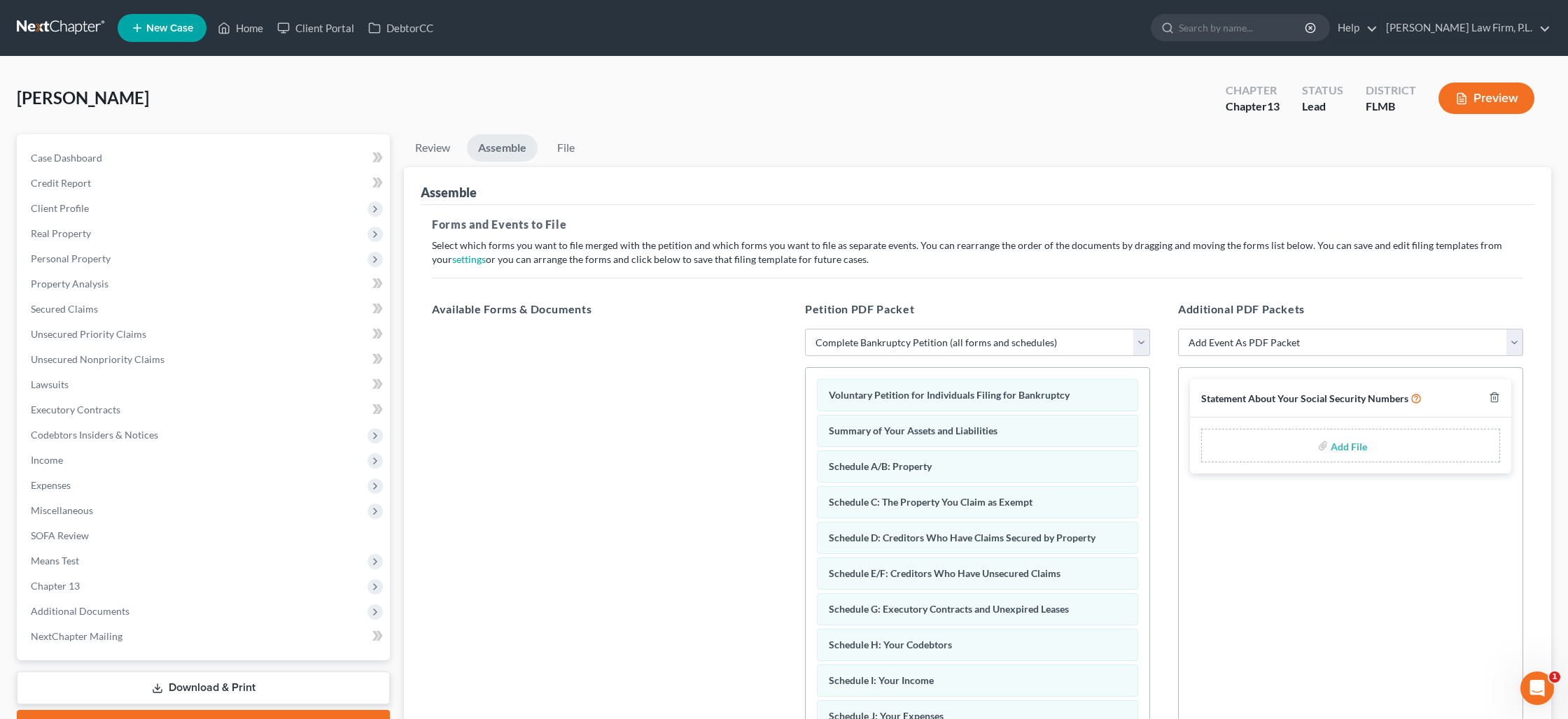
click at [1330, 449] on div "Add File" at bounding box center [1351, 445] width 299 height 34
click at [1331, 443] on input "file" at bounding box center [1347, 445] width 34 height 25
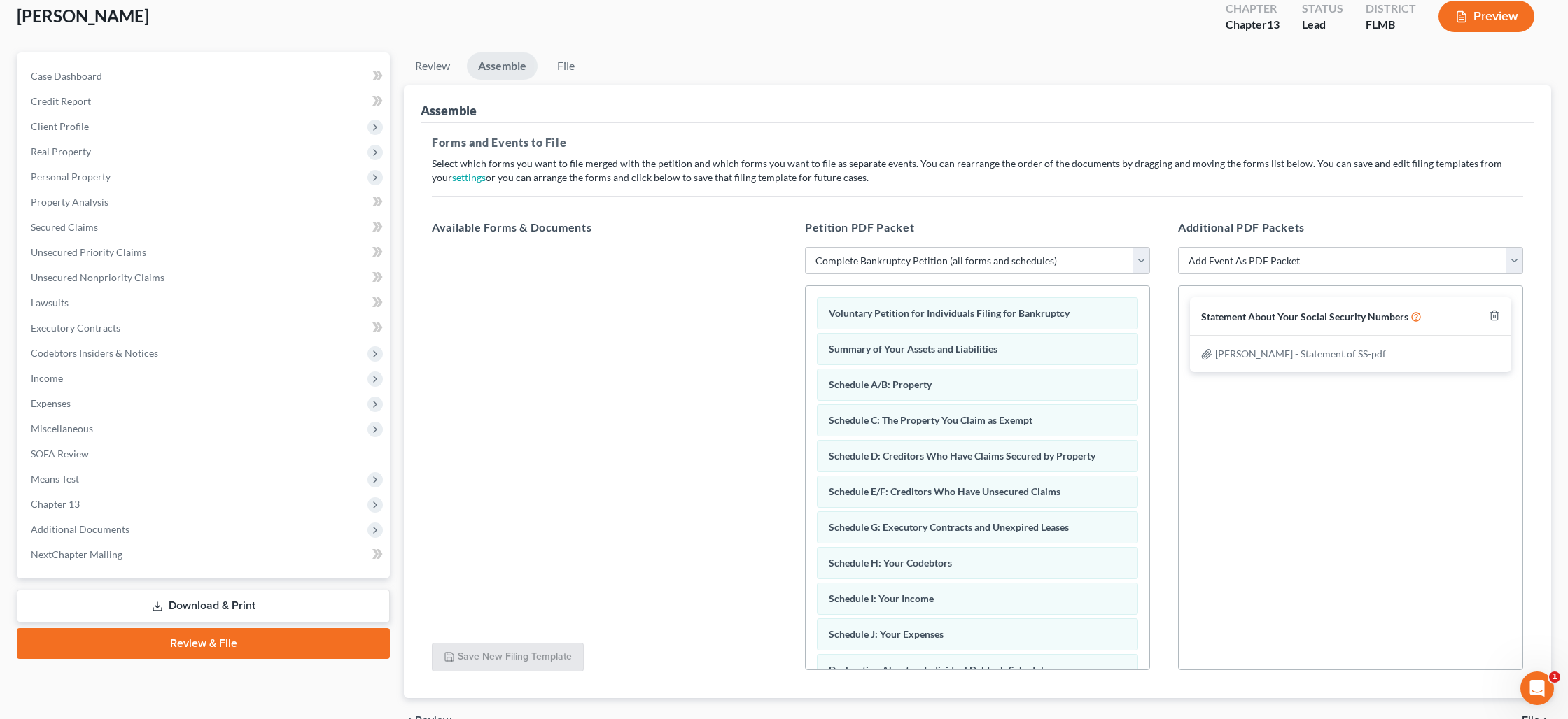
scroll to position [158, 0]
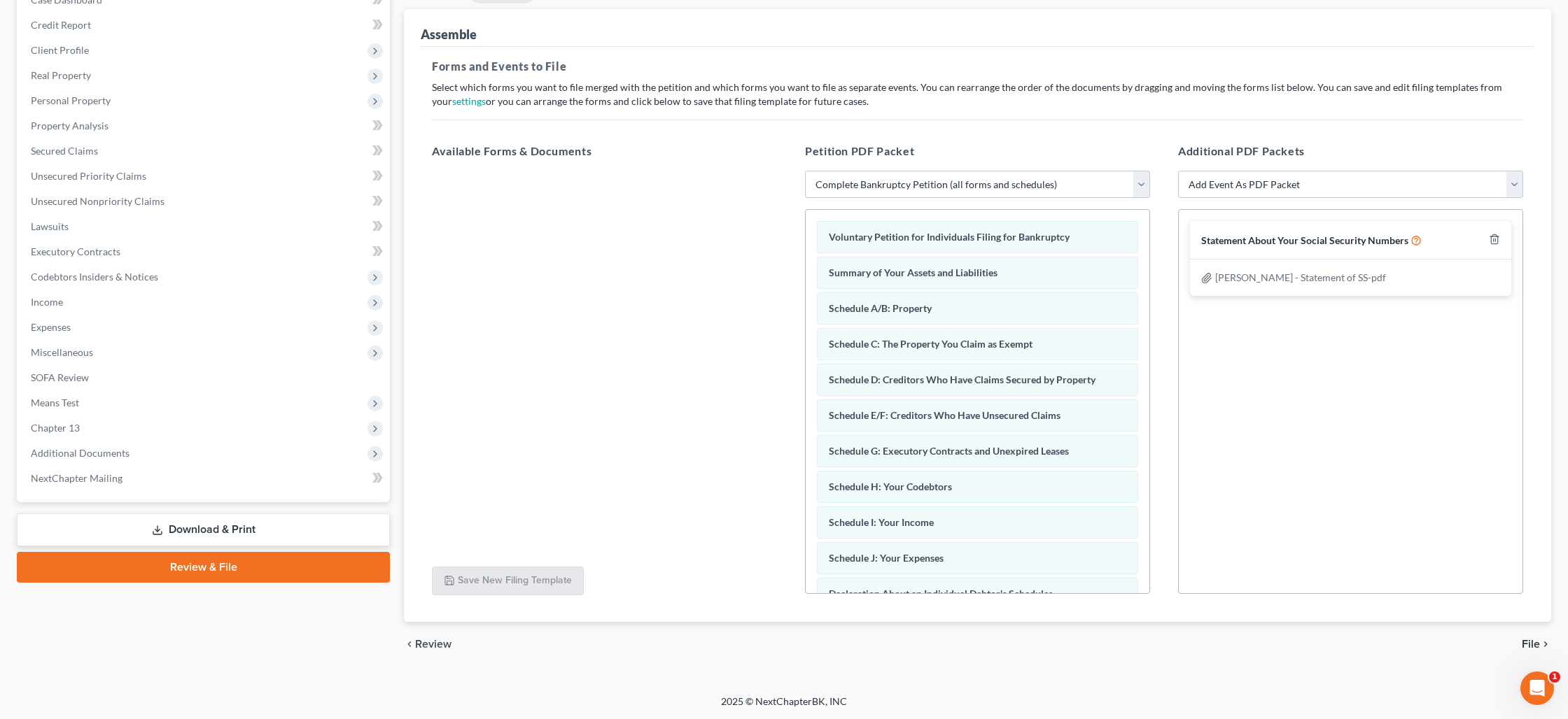
click at [1533, 642] on span "File" at bounding box center [1531, 644] width 18 height 11
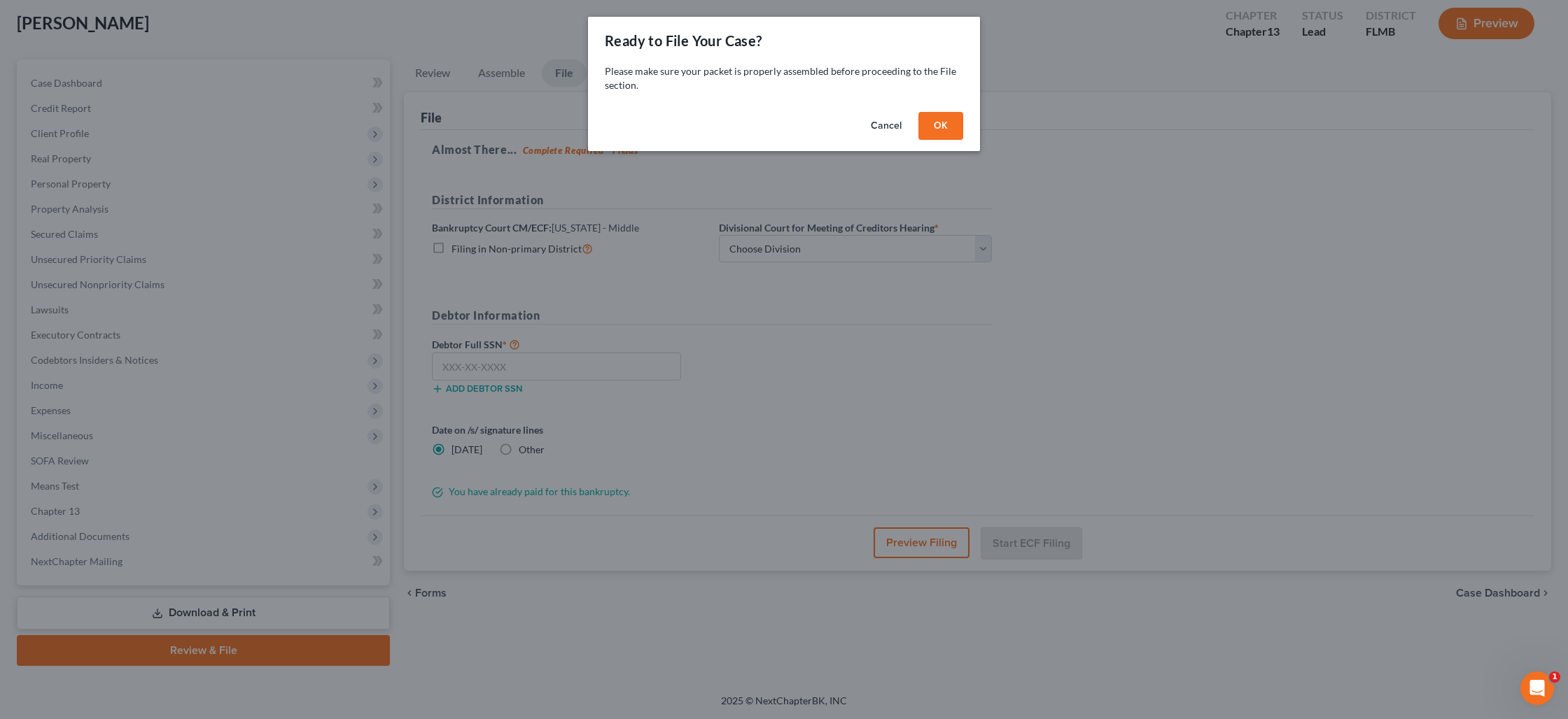
scroll to position [74, 0]
click at [936, 126] on button "OK" at bounding box center [940, 125] width 45 height 28
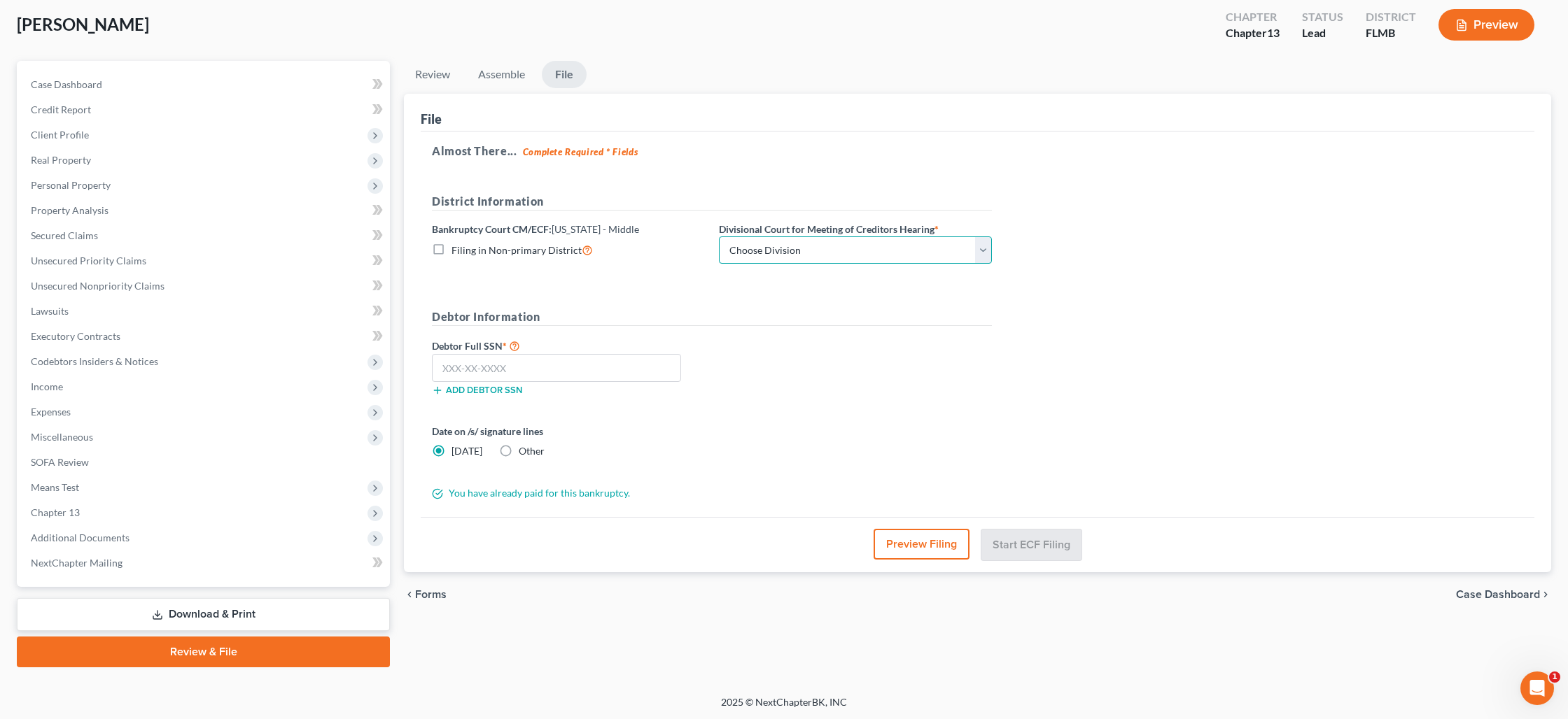
click at [809, 246] on select "Choose Division [GEOGRAPHIC_DATA][PERSON_NAME] [GEOGRAPHIC_DATA] [GEOGRAPHIC_DA…" at bounding box center [855, 250] width 273 height 28
click at [719, 236] on select "Choose Division [GEOGRAPHIC_DATA][PERSON_NAME] [GEOGRAPHIC_DATA] [GEOGRAPHIC_DA…" at bounding box center [855, 250] width 273 height 28
click at [465, 369] on input "text" at bounding box center [557, 367] width 249 height 28
click at [1005, 536] on button "Start ECF Filing" at bounding box center [1031, 544] width 100 height 31
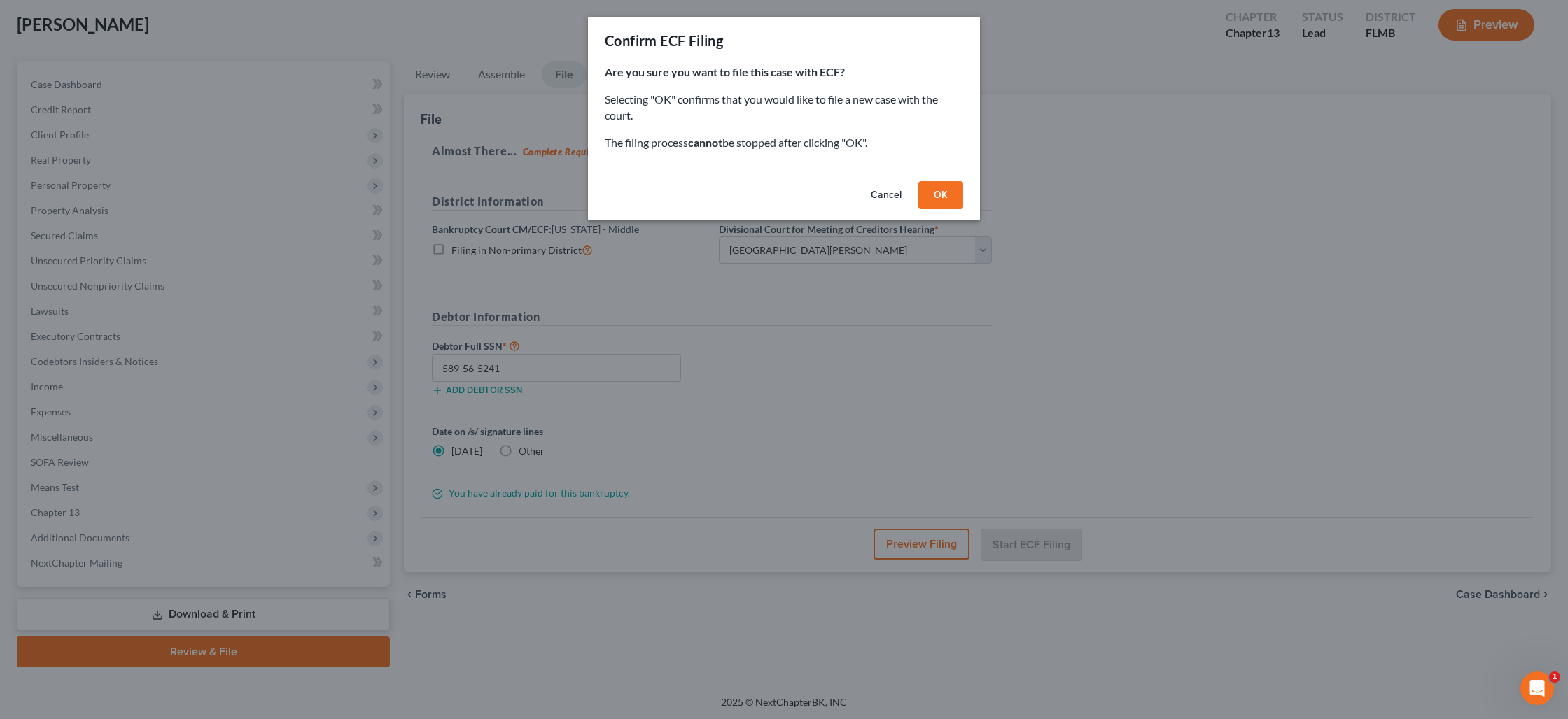
click at [937, 195] on button "OK" at bounding box center [940, 195] width 45 height 28
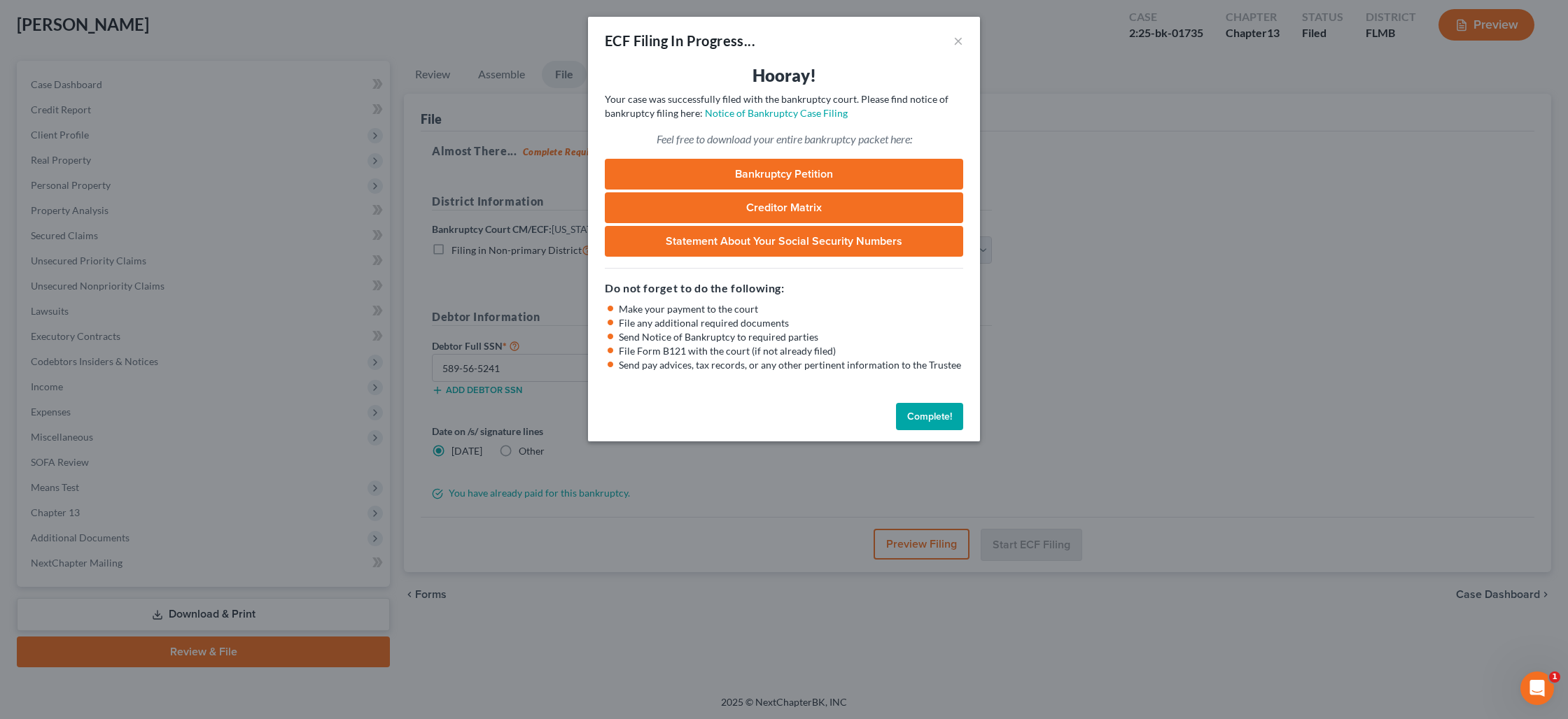
click at [936, 417] on button "Complete!" at bounding box center [930, 416] width 67 height 28
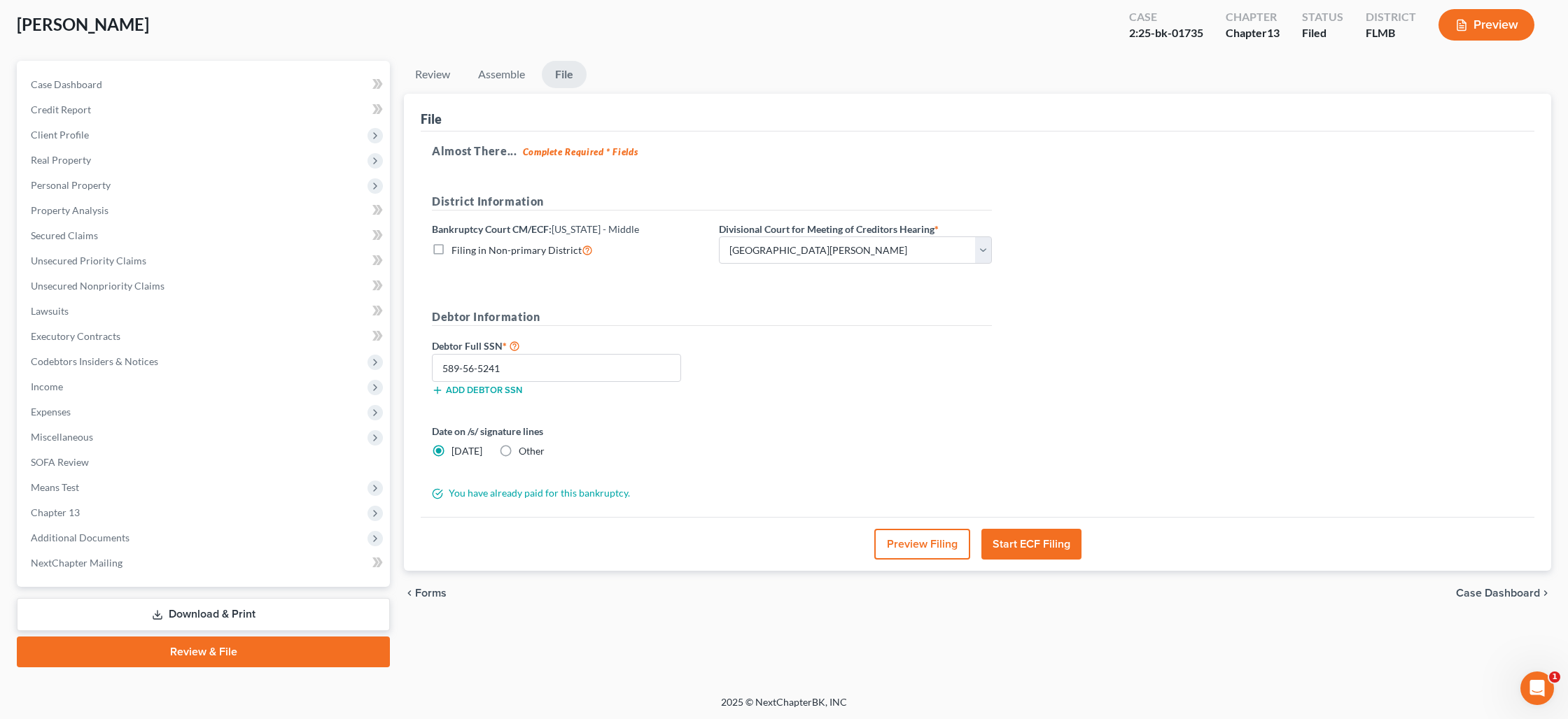
scroll to position [0, 0]
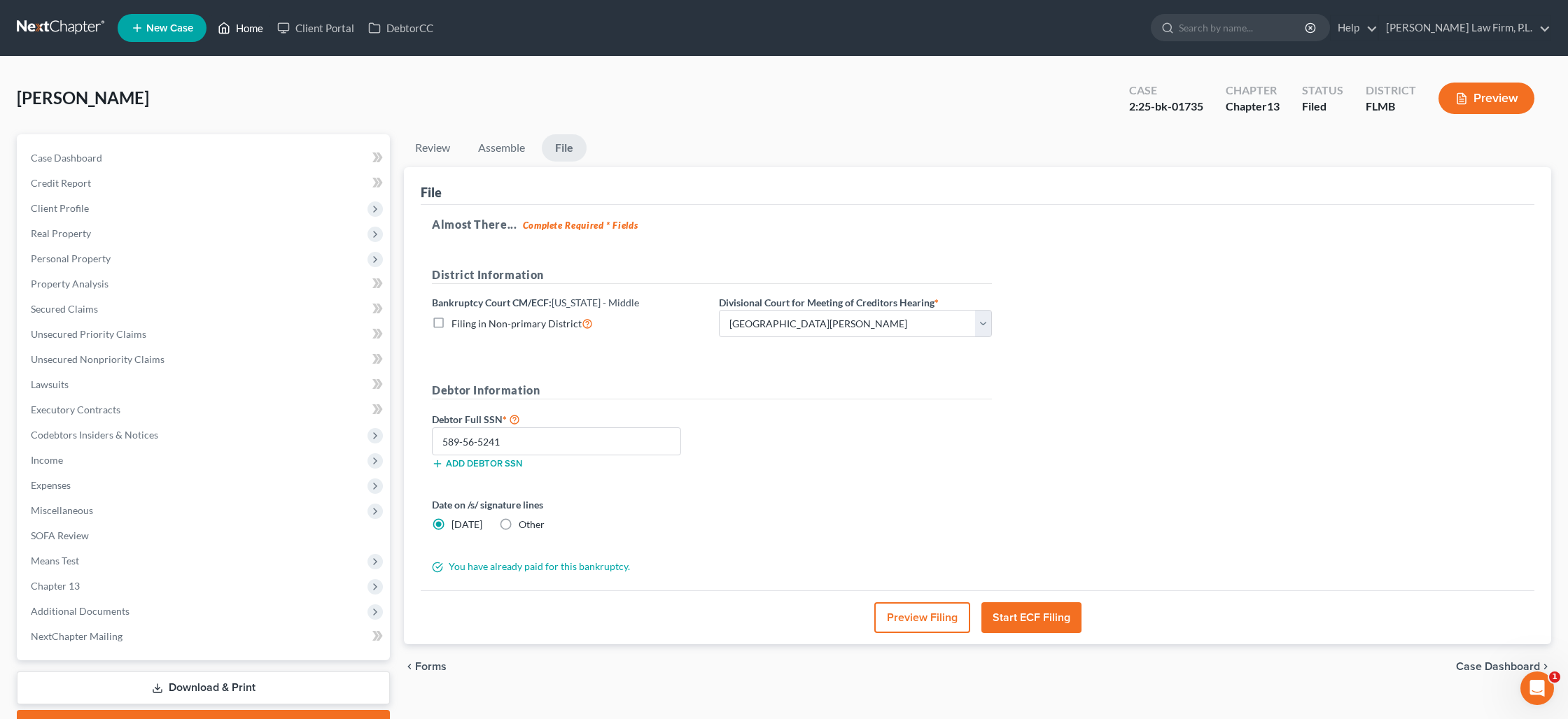
click at [241, 33] on link "Home" at bounding box center [240, 28] width 59 height 25
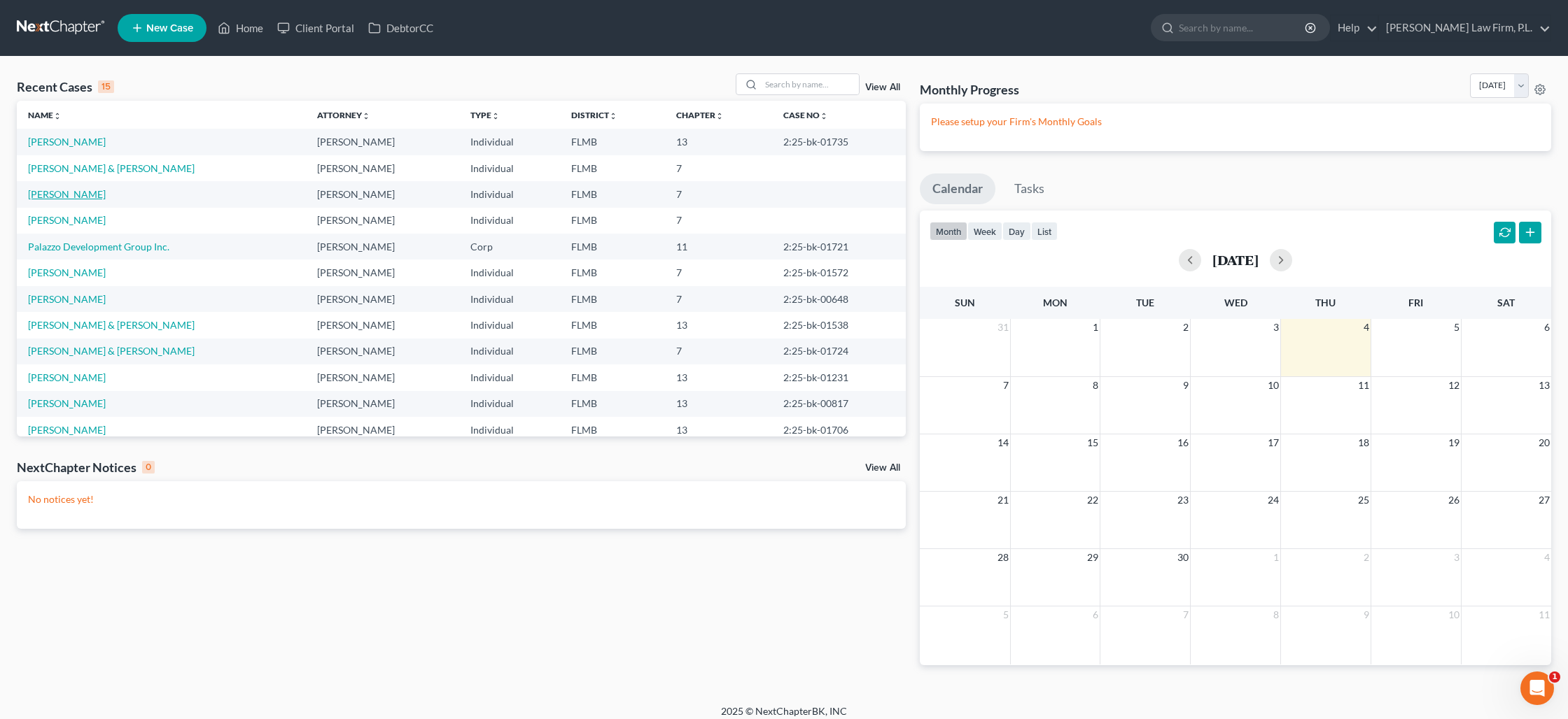
click at [55, 195] on link "[PERSON_NAME]" at bounding box center [66, 194] width 77 height 12
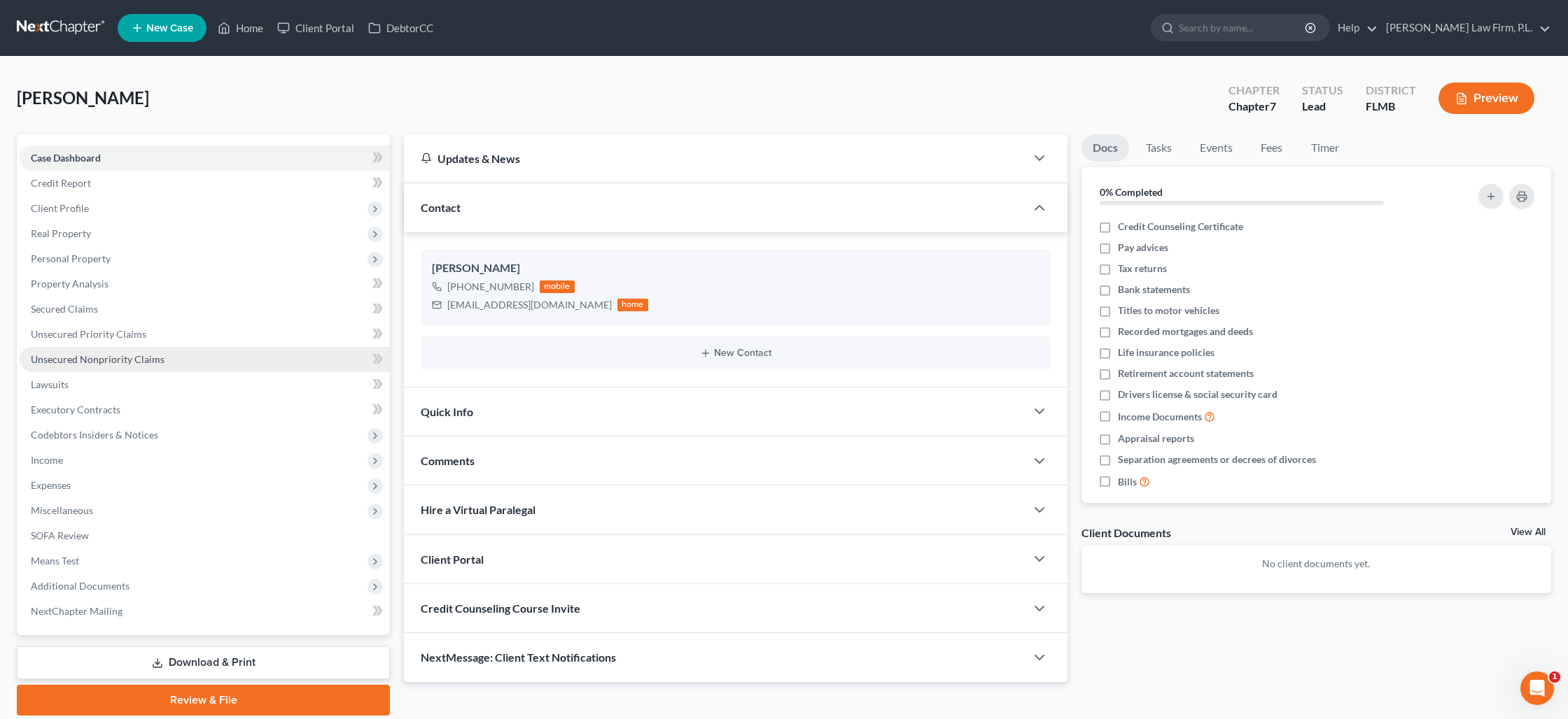
click at [75, 359] on span "Unsecured Nonpriority Claims" at bounding box center [97, 359] width 134 height 12
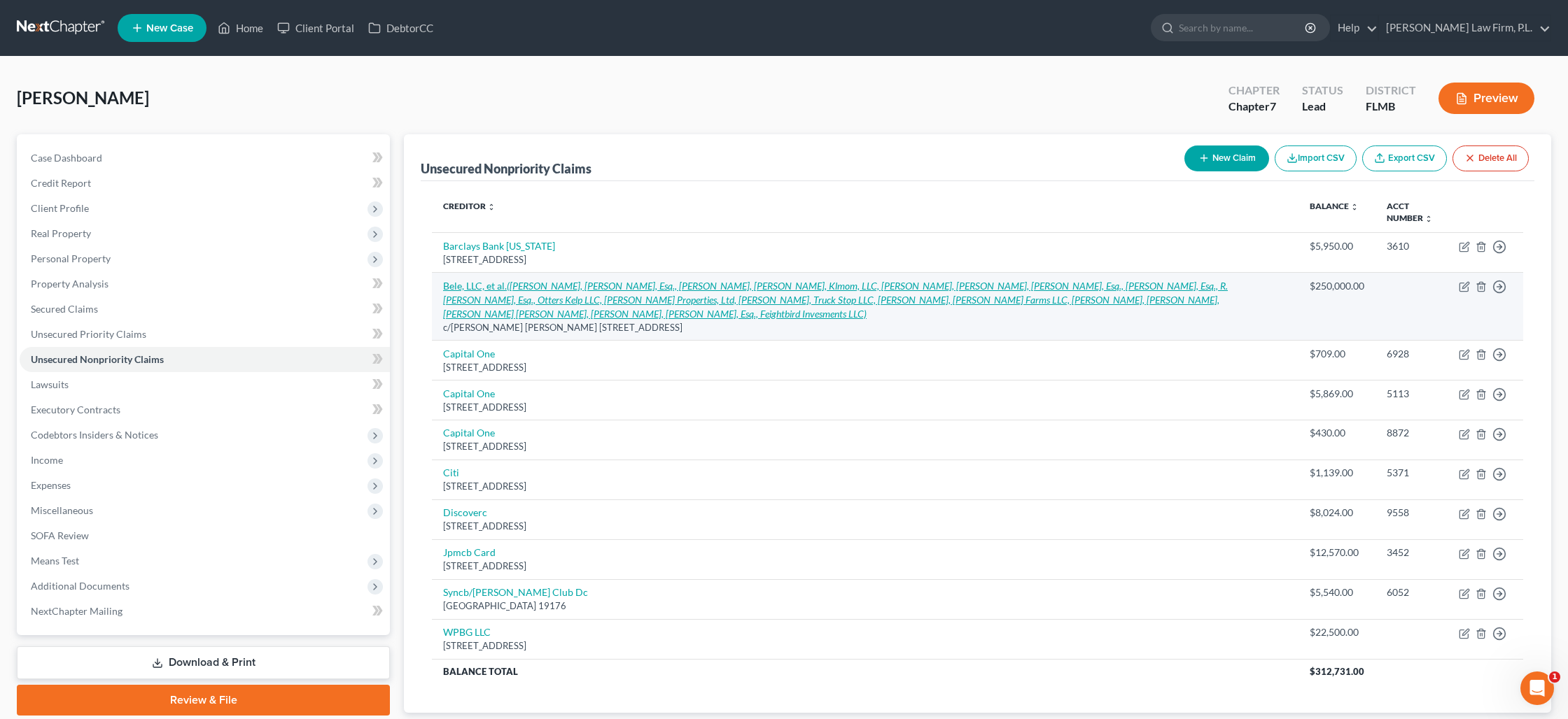
click at [626, 297] on icon "([PERSON_NAME], [PERSON_NAME], Esq., [PERSON_NAME], [PERSON_NAME], Klmom, LLC, …" at bounding box center [835, 300] width 785 height 40
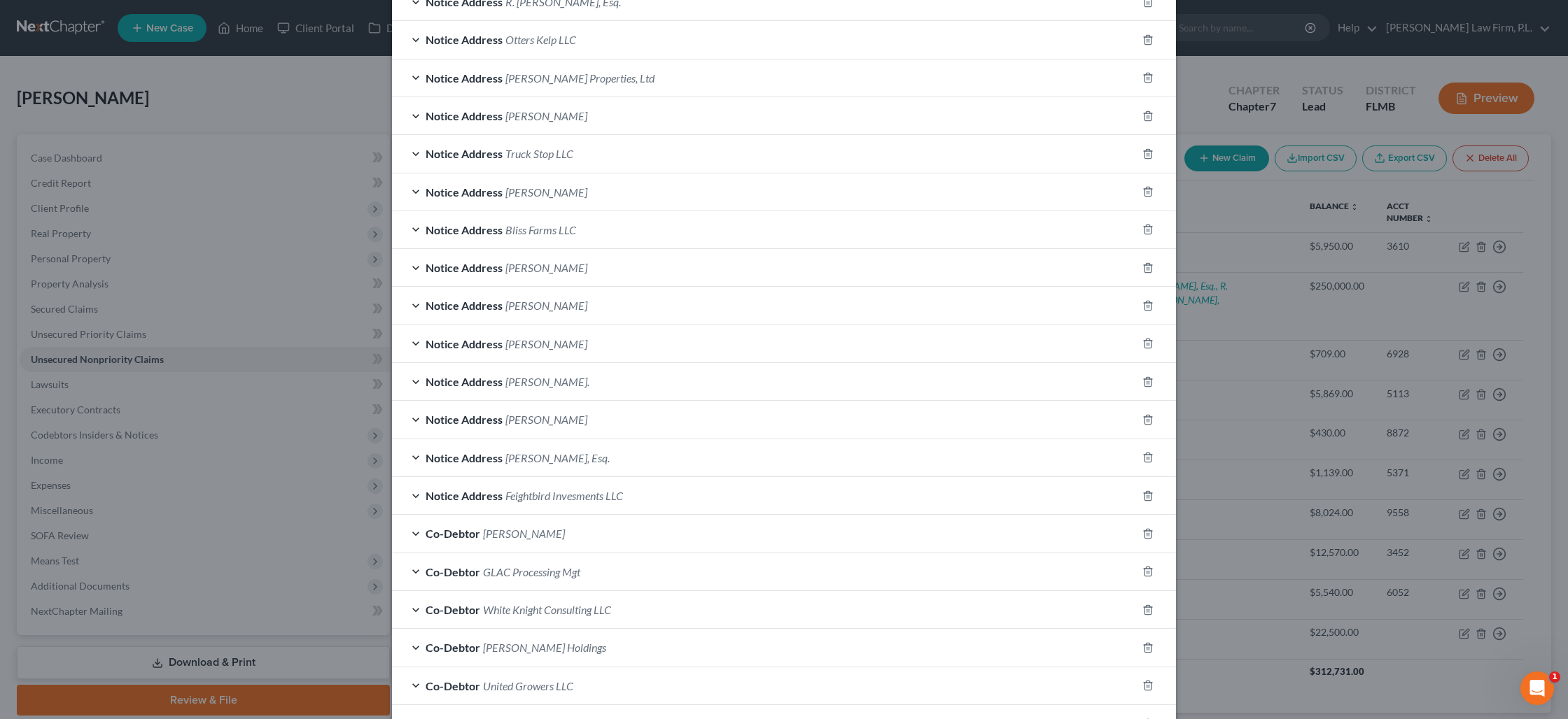
scroll to position [852, 0]
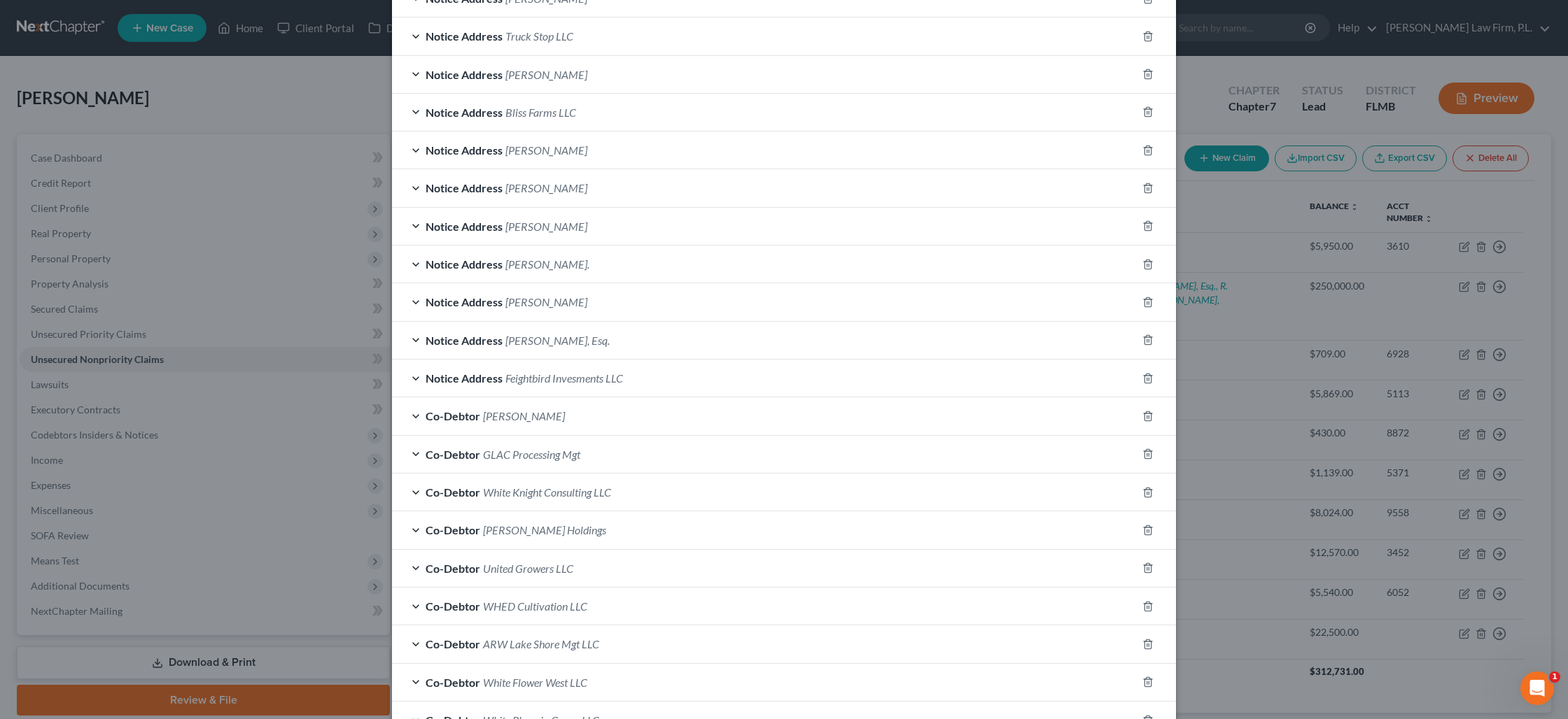
click at [533, 310] on div "Notice Address Daniel J. Broxup" at bounding box center [764, 302] width 745 height 37
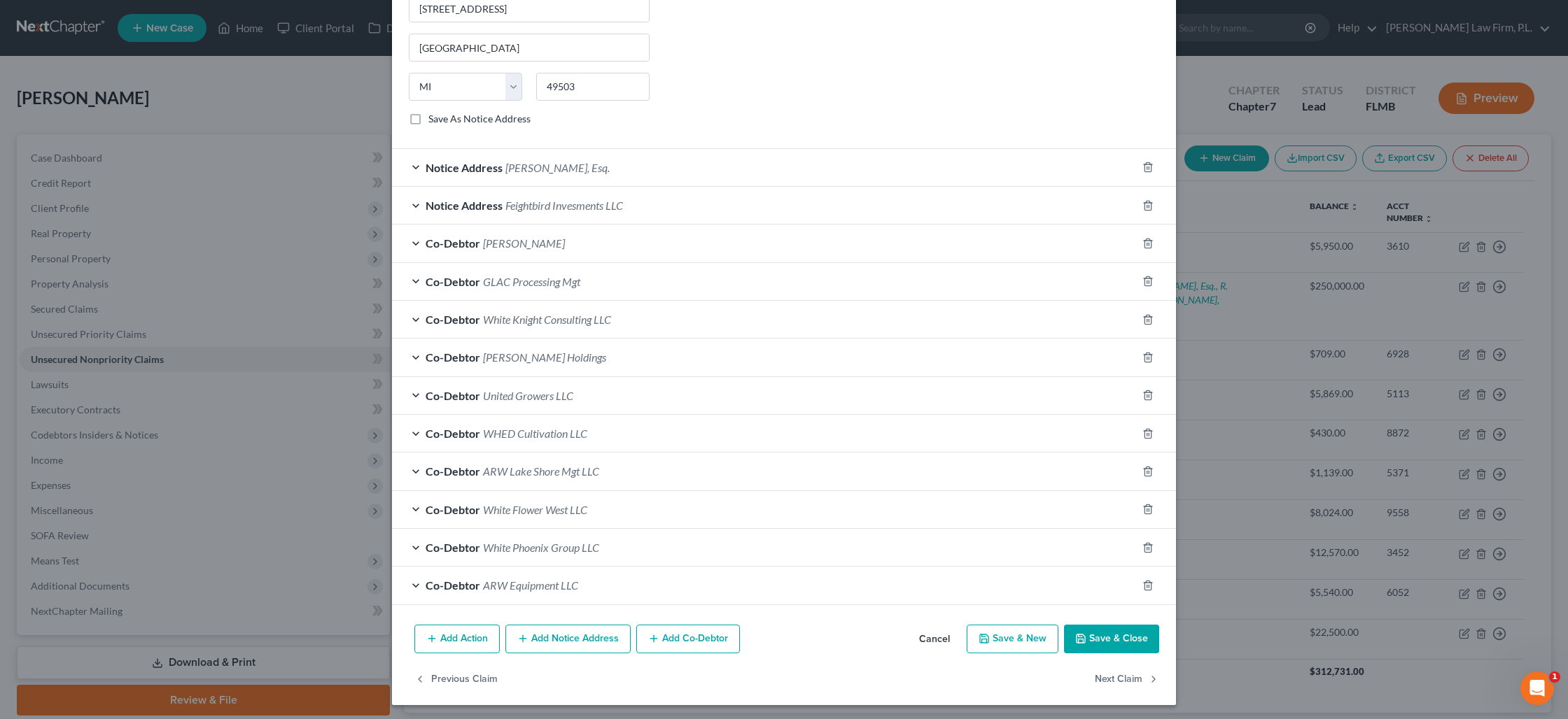
scroll to position [1292, 0]
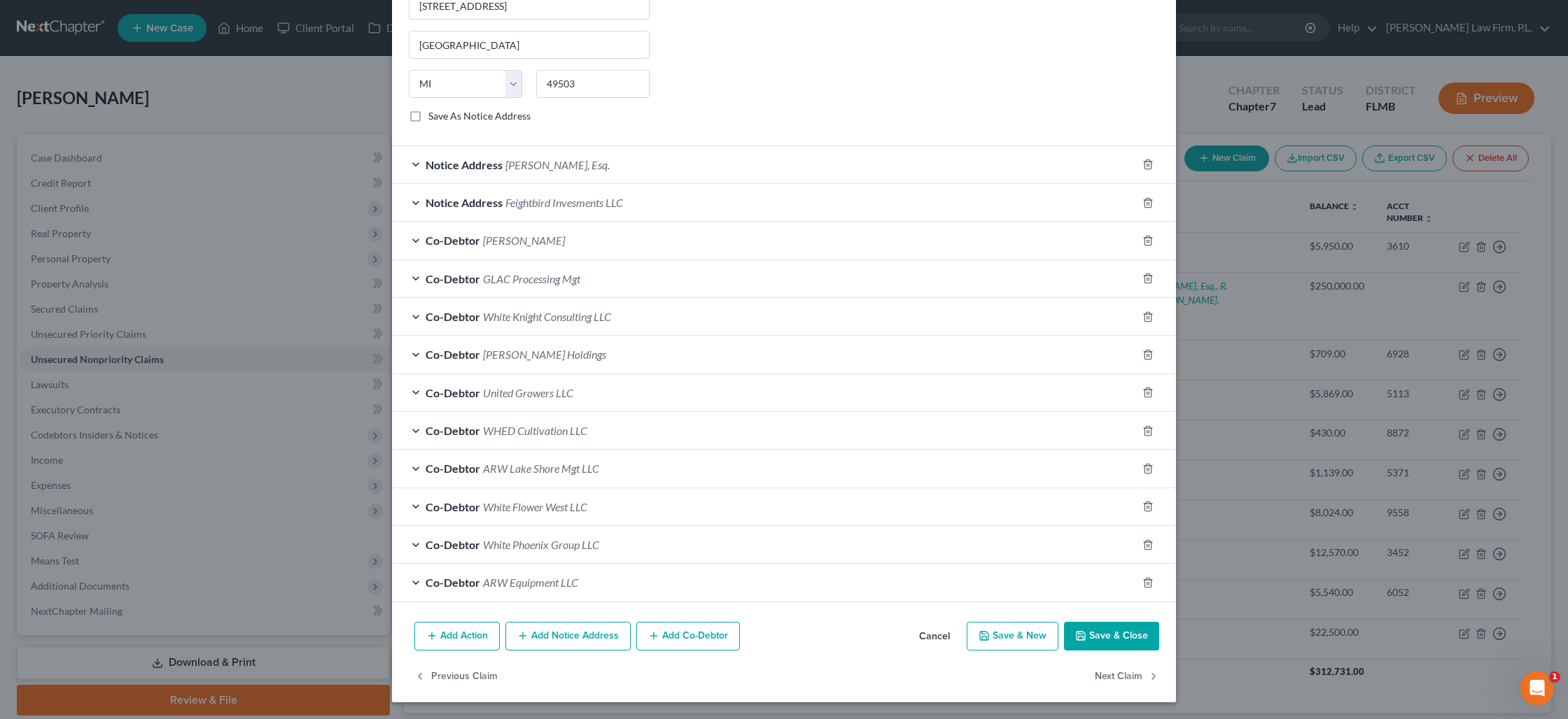
click at [531, 245] on span "Erica L. White" at bounding box center [524, 240] width 82 height 14
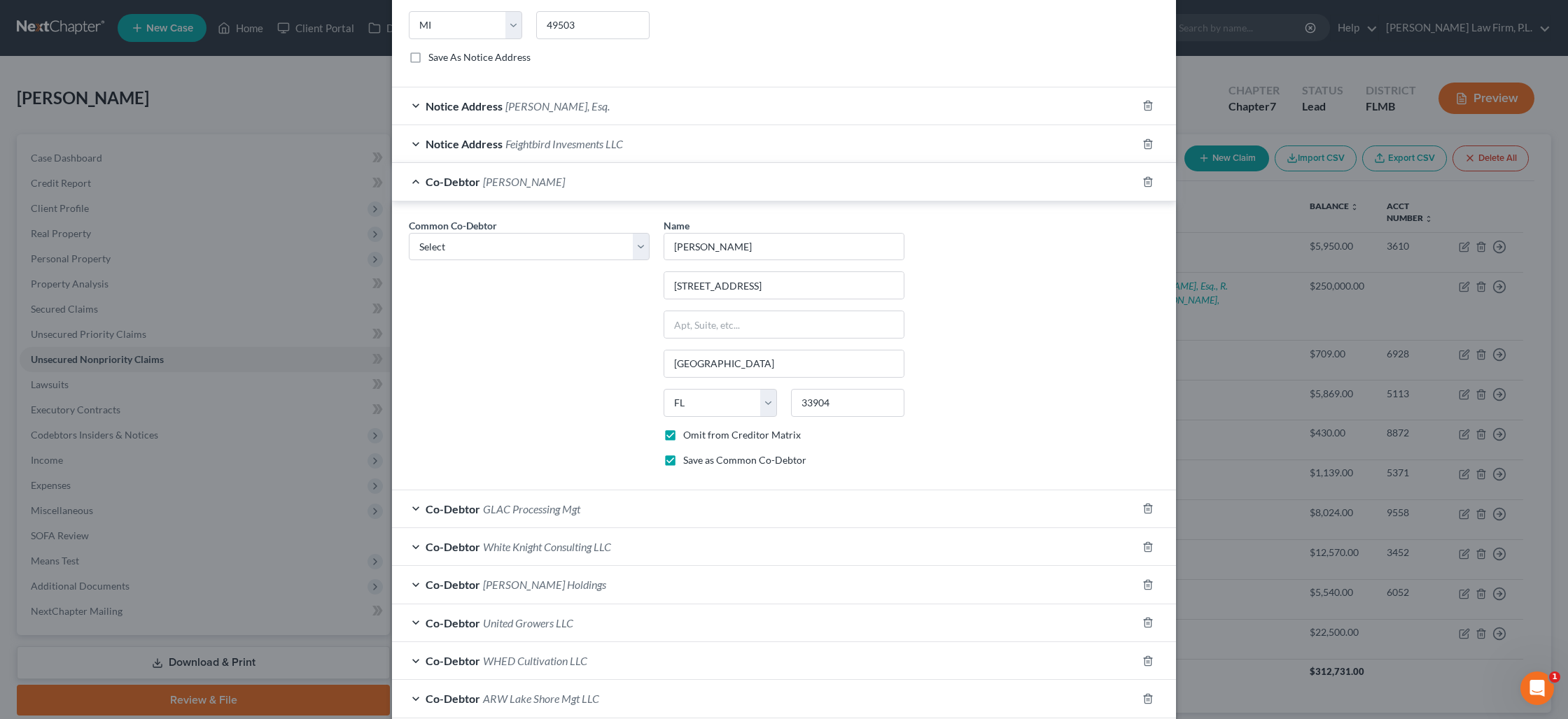
scroll to position [1408, 0]
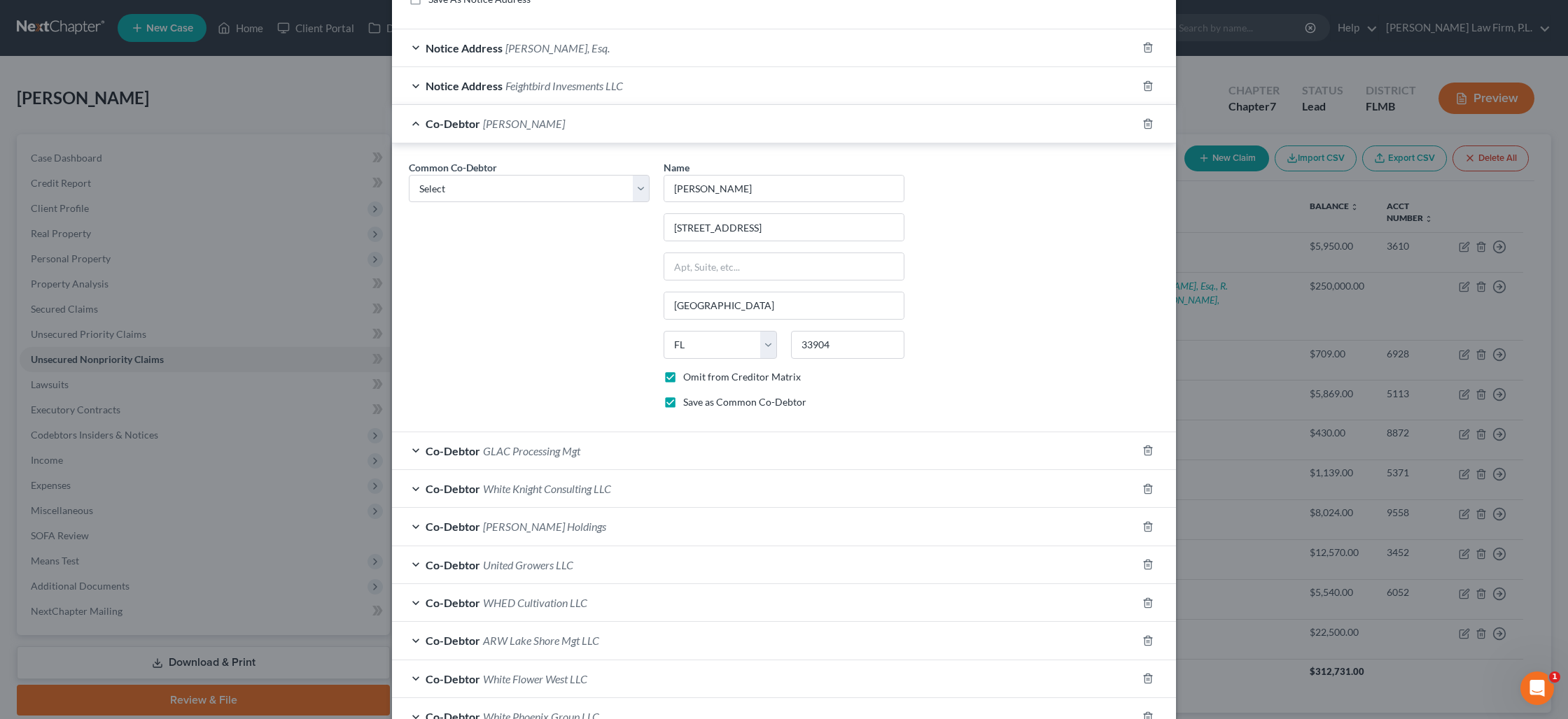
click at [508, 448] on span "GLAC Processing Mgt" at bounding box center [531, 451] width 97 height 14
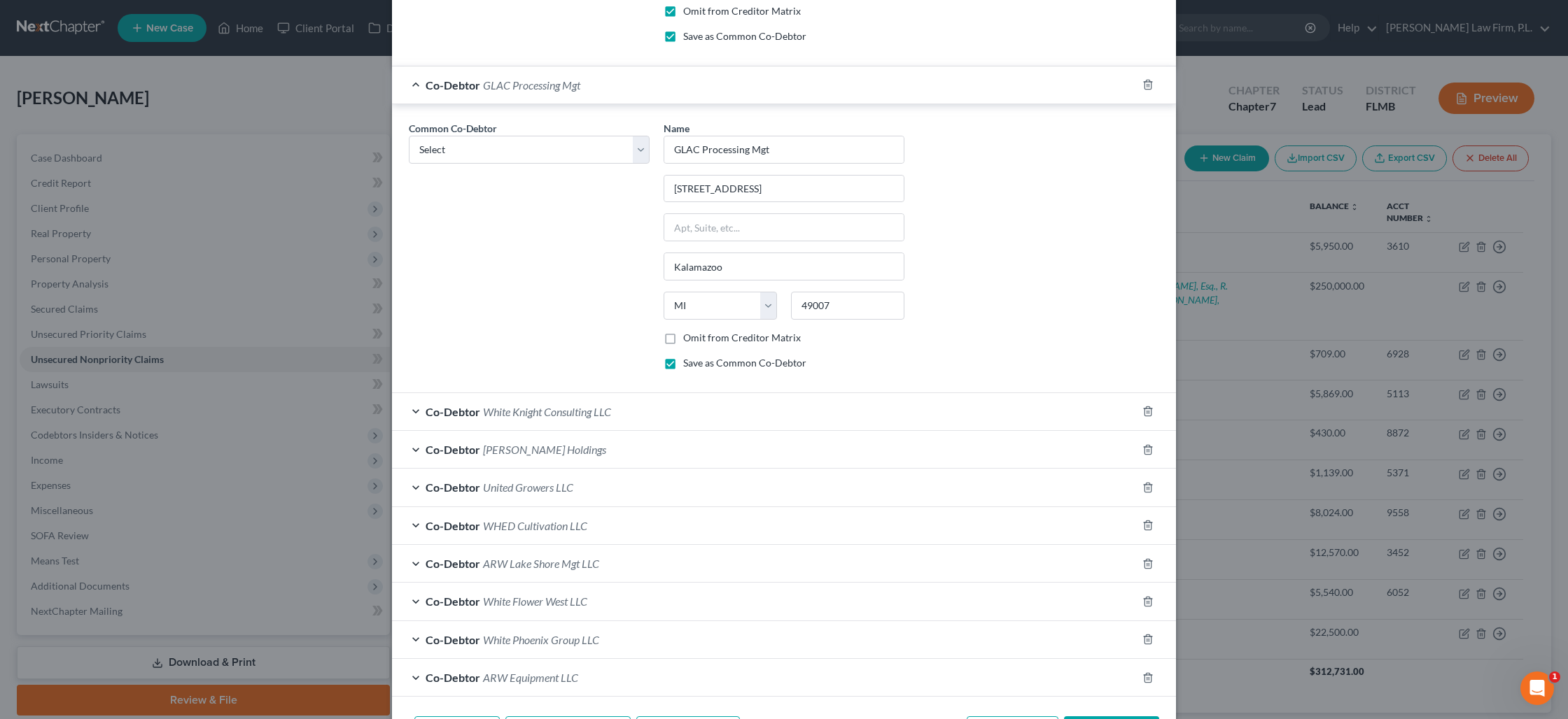
scroll to position [1869, 0]
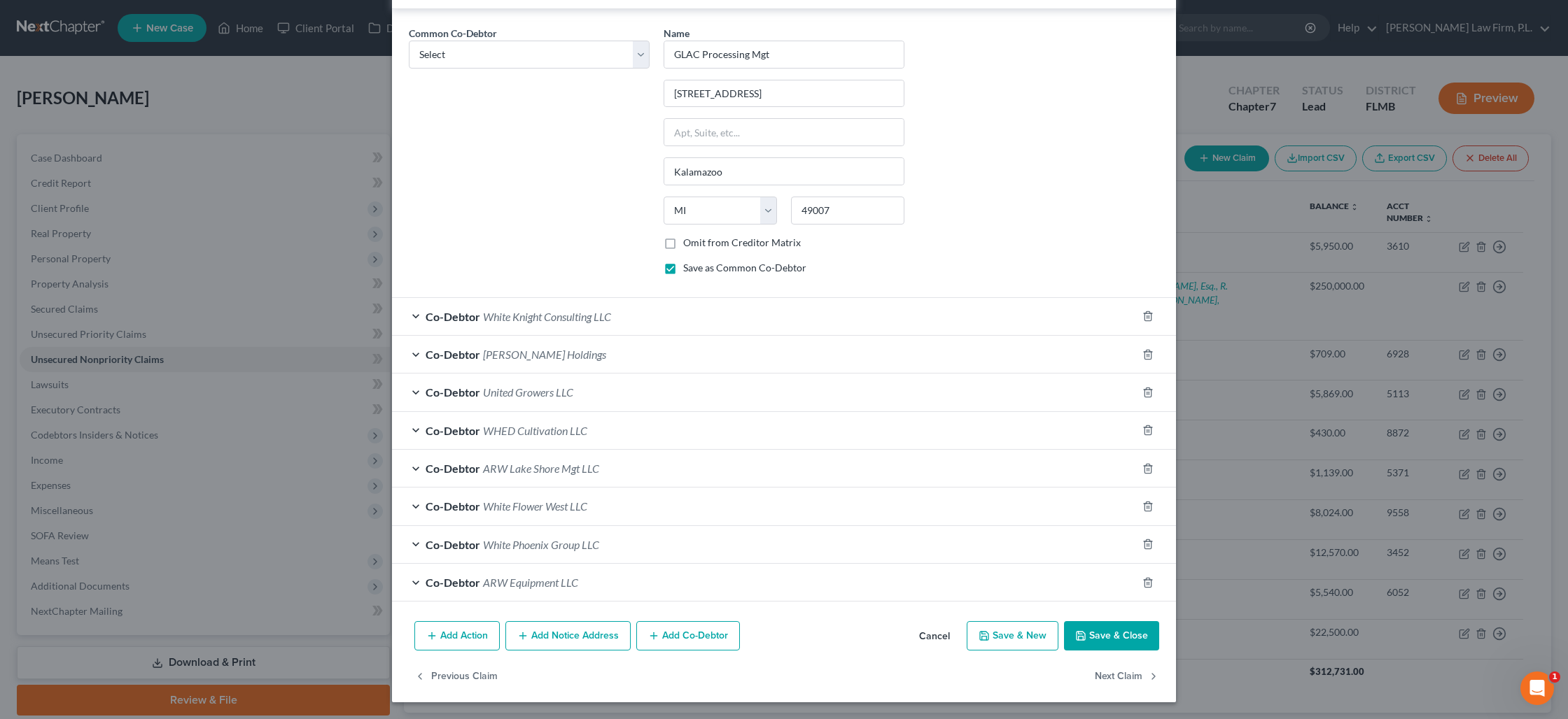
click at [1096, 635] on button "Save & Close" at bounding box center [1111, 635] width 95 height 29
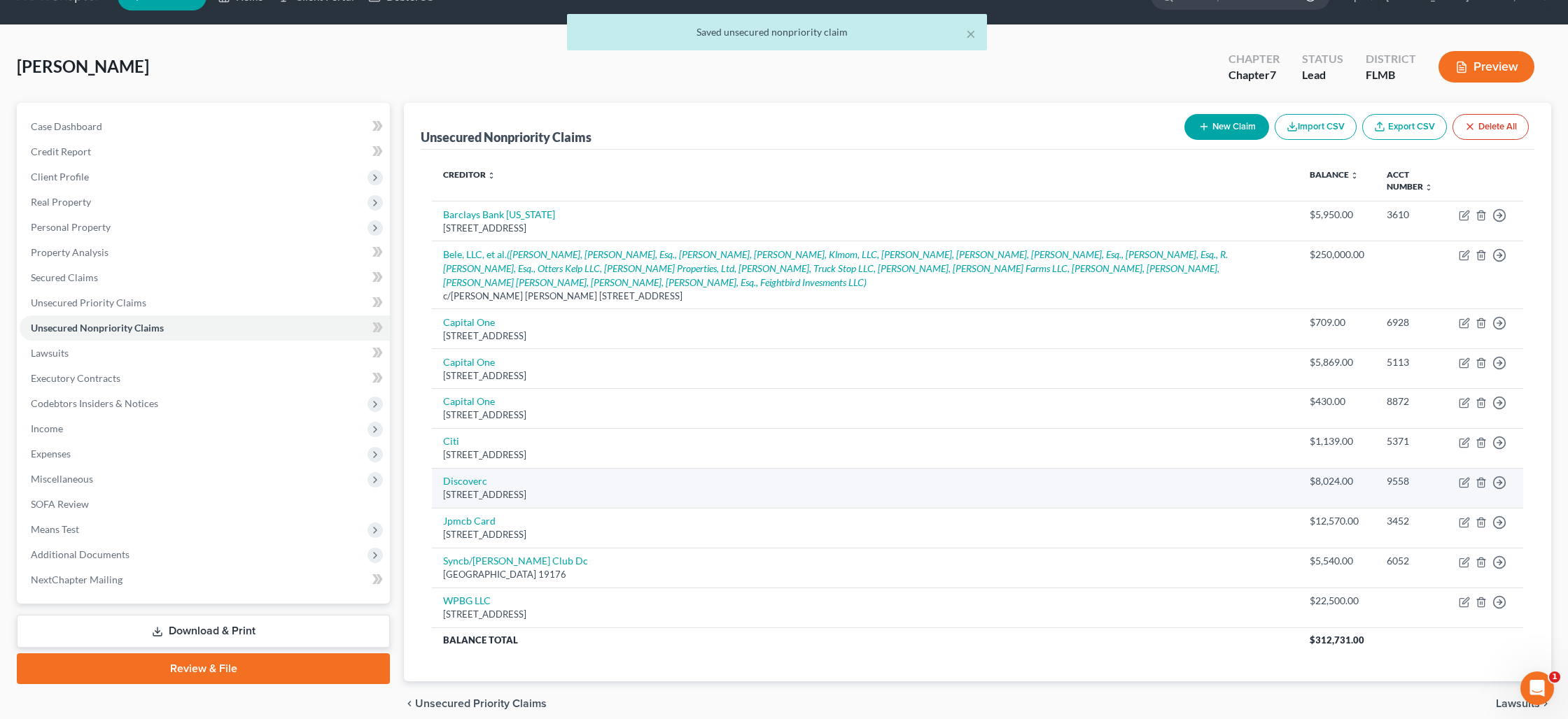
scroll to position [0, 0]
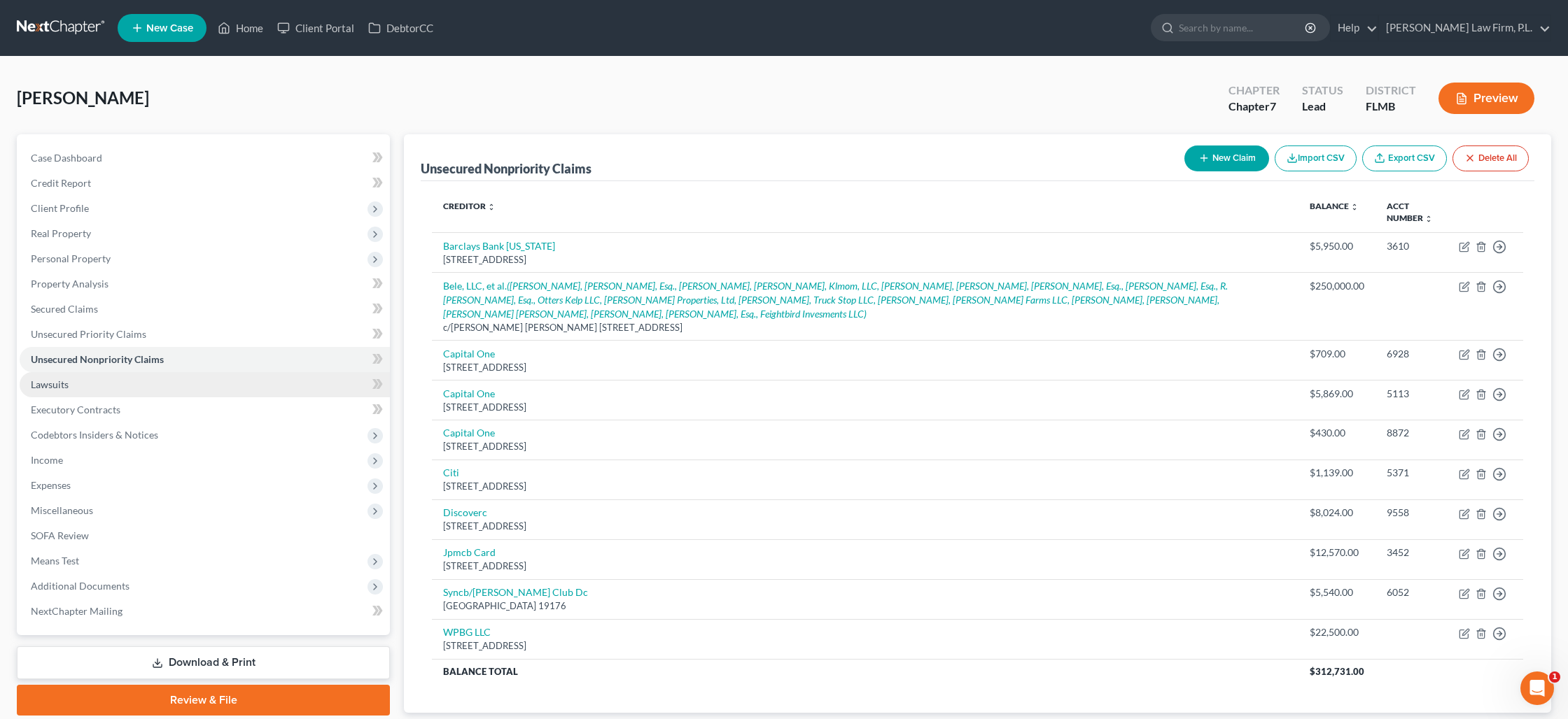
click at [275, 387] on link "Lawsuits" at bounding box center [205, 384] width 370 height 25
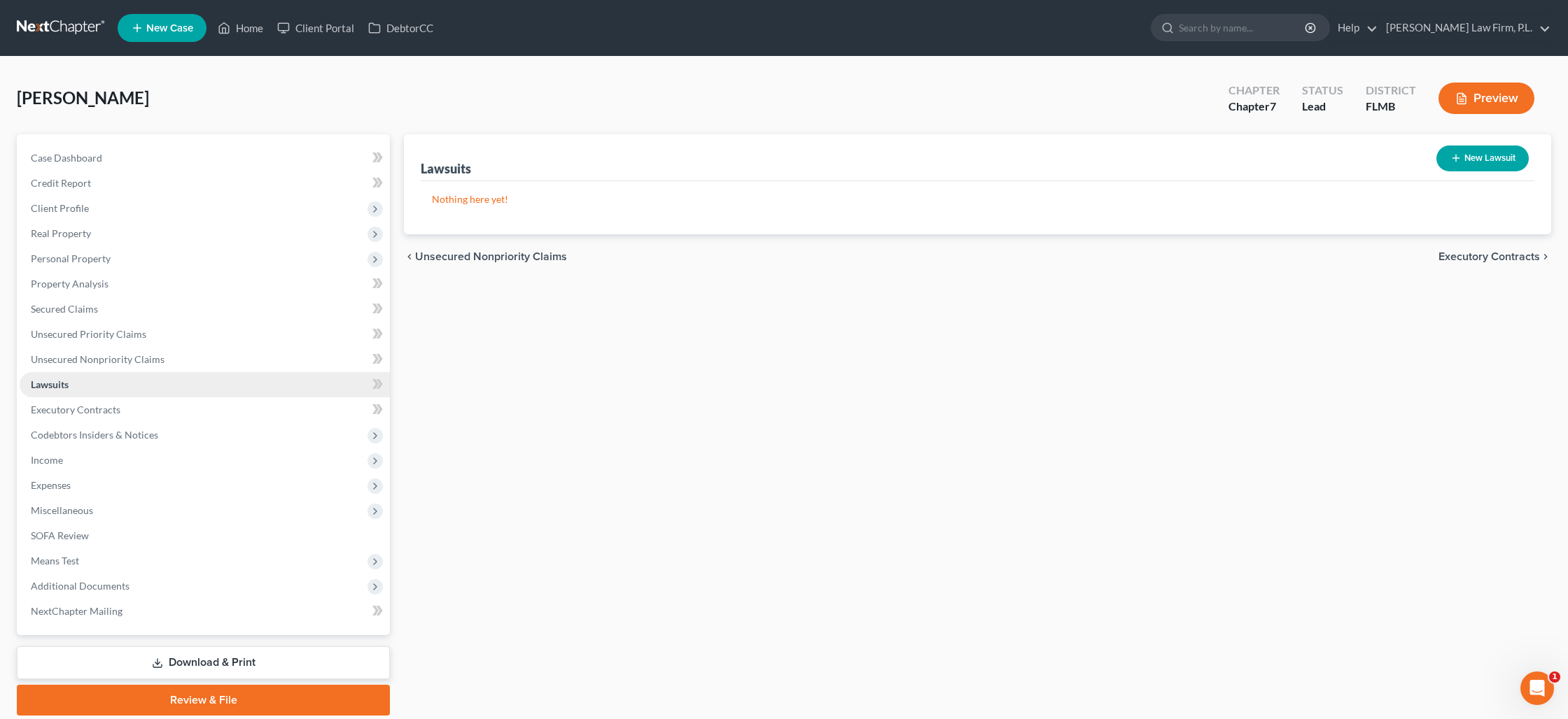
click at [281, 388] on link "Lawsuits" at bounding box center [205, 384] width 370 height 25
click at [99, 383] on link "Lawsuits" at bounding box center [205, 384] width 370 height 25
click at [1482, 159] on button "New Lawsuit" at bounding box center [1483, 158] width 93 height 25
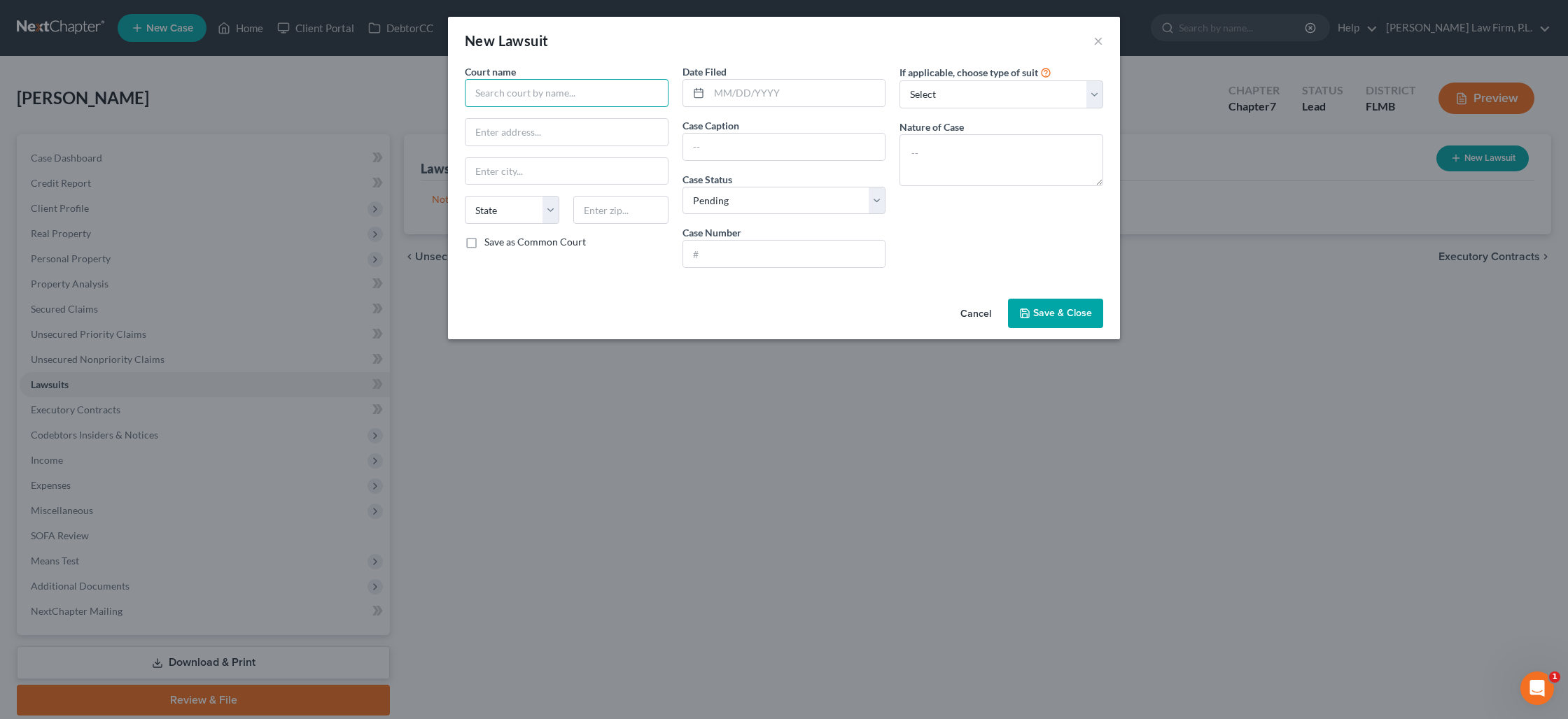
click at [615, 99] on input "text" at bounding box center [567, 93] width 204 height 28
click at [611, 97] on input "Van Buren County" at bounding box center [567, 93] width 204 height 28
click at [609, 211] on input "text" at bounding box center [620, 209] width 95 height 28
click at [528, 133] on input "212 E. Paw Street, 2nd Floor" at bounding box center [567, 132] width 202 height 26
drag, startPoint x: 599, startPoint y: 132, endPoint x: 579, endPoint y: 135, distance: 20.2
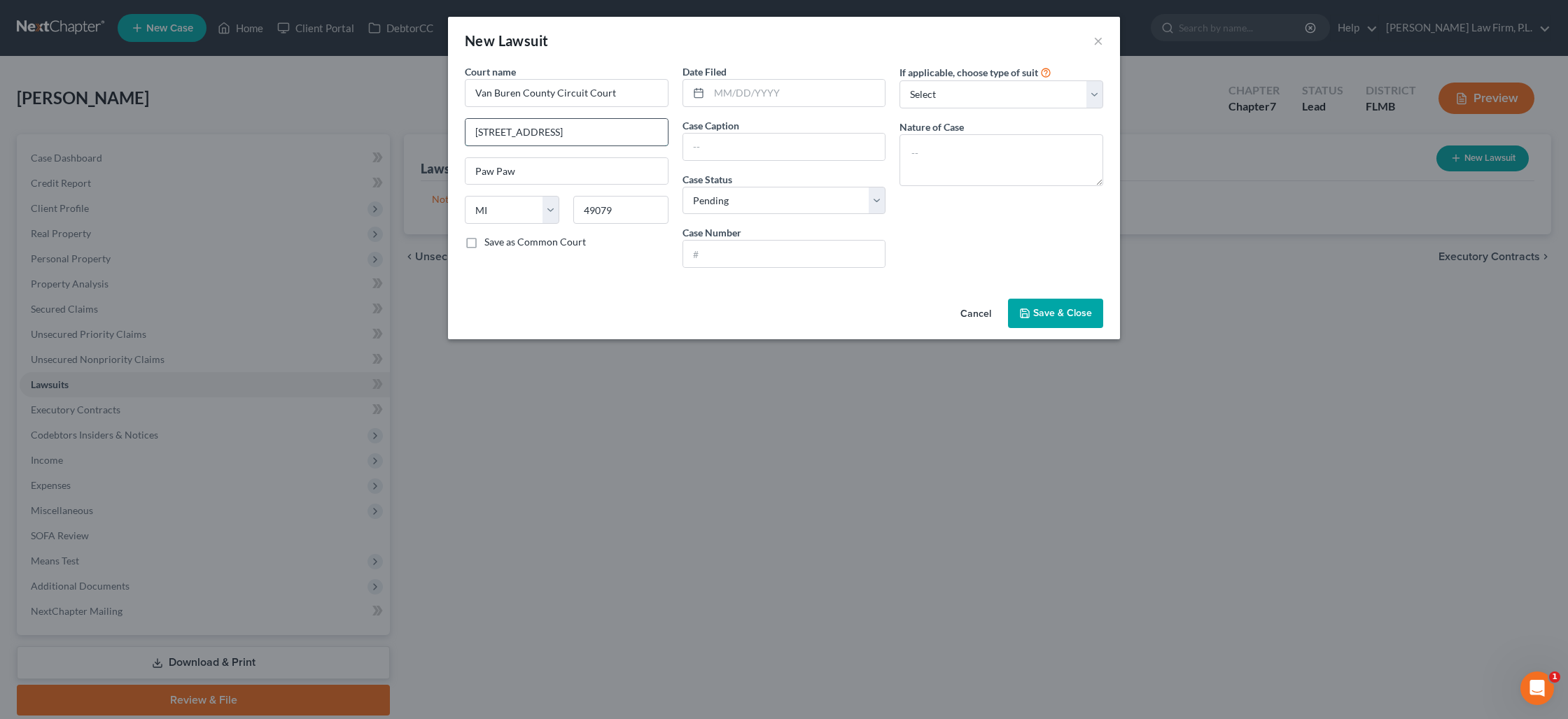
click at [579, 135] on input "212 E. Paw Paw S., 2nd Floor" at bounding box center [567, 132] width 202 height 26
click at [719, 142] on input "text" at bounding box center [784, 146] width 202 height 26
click at [965, 92] on select "Select Repossession Garnishment Foreclosure Attached, Seized, Or Levied Other" at bounding box center [1001, 95] width 204 height 28
click at [941, 158] on textarea at bounding box center [1001, 160] width 204 height 52
click at [1047, 305] on button "Save & Close" at bounding box center [1055, 314] width 95 height 29
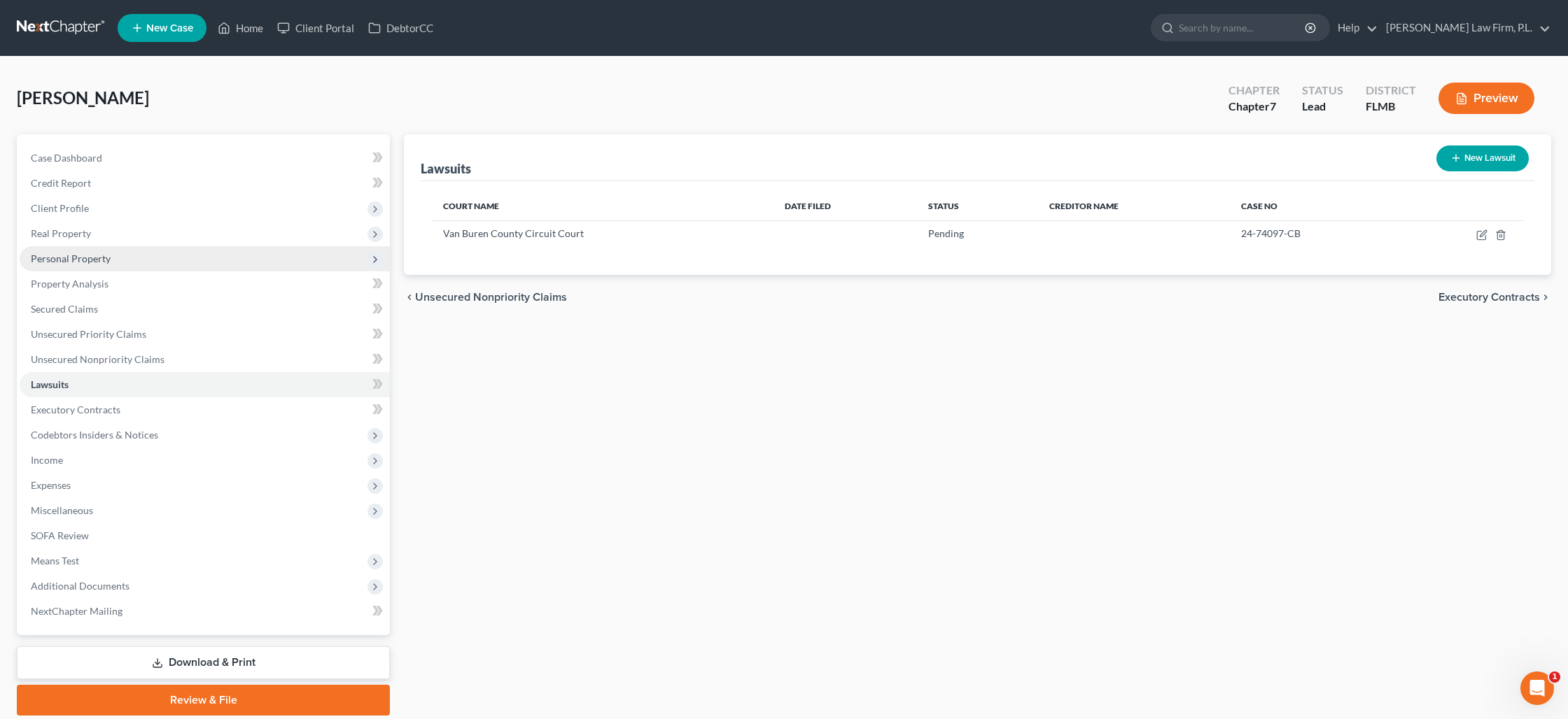
click at [58, 254] on span "Personal Property" at bounding box center [71, 258] width 80 height 12
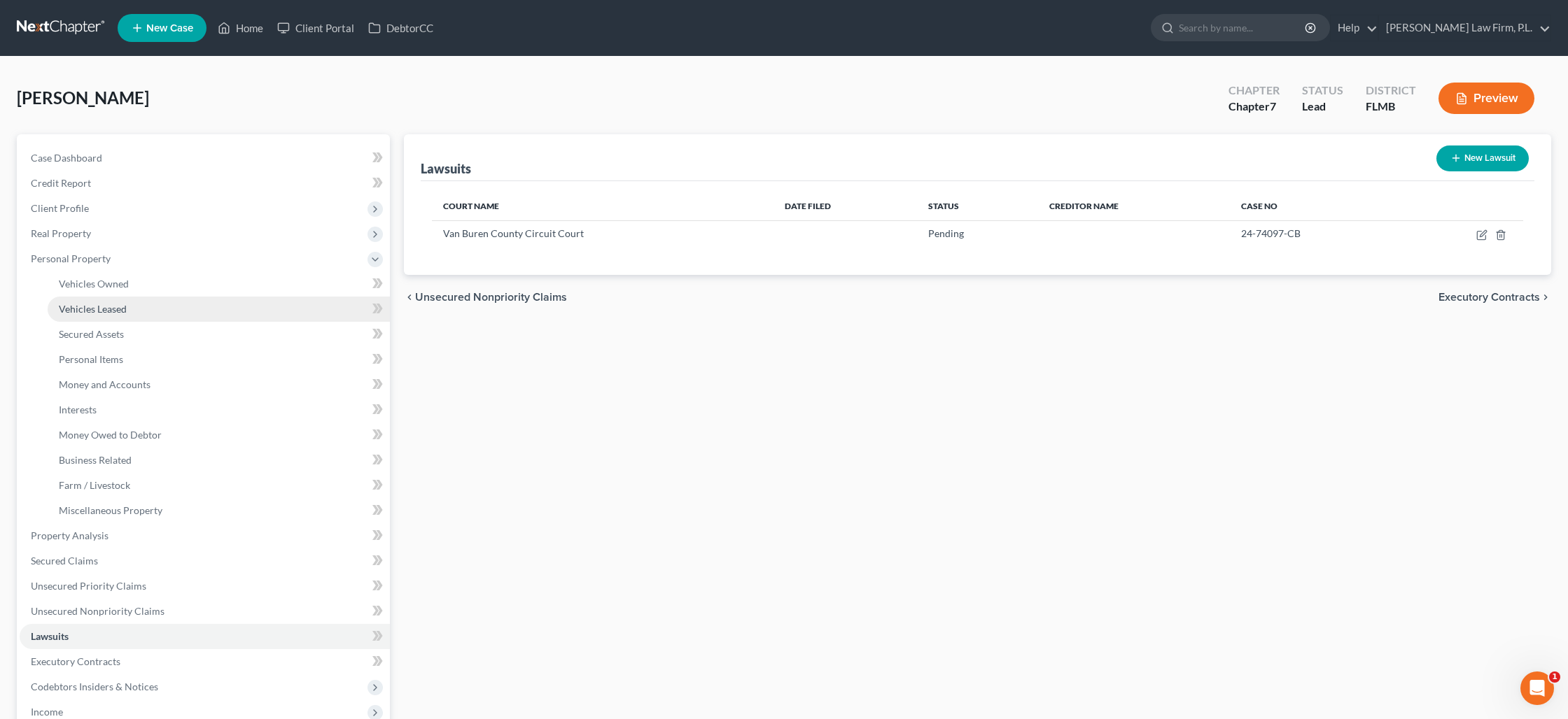
click at [97, 304] on span "Vehicles Leased" at bounding box center [93, 308] width 68 height 12
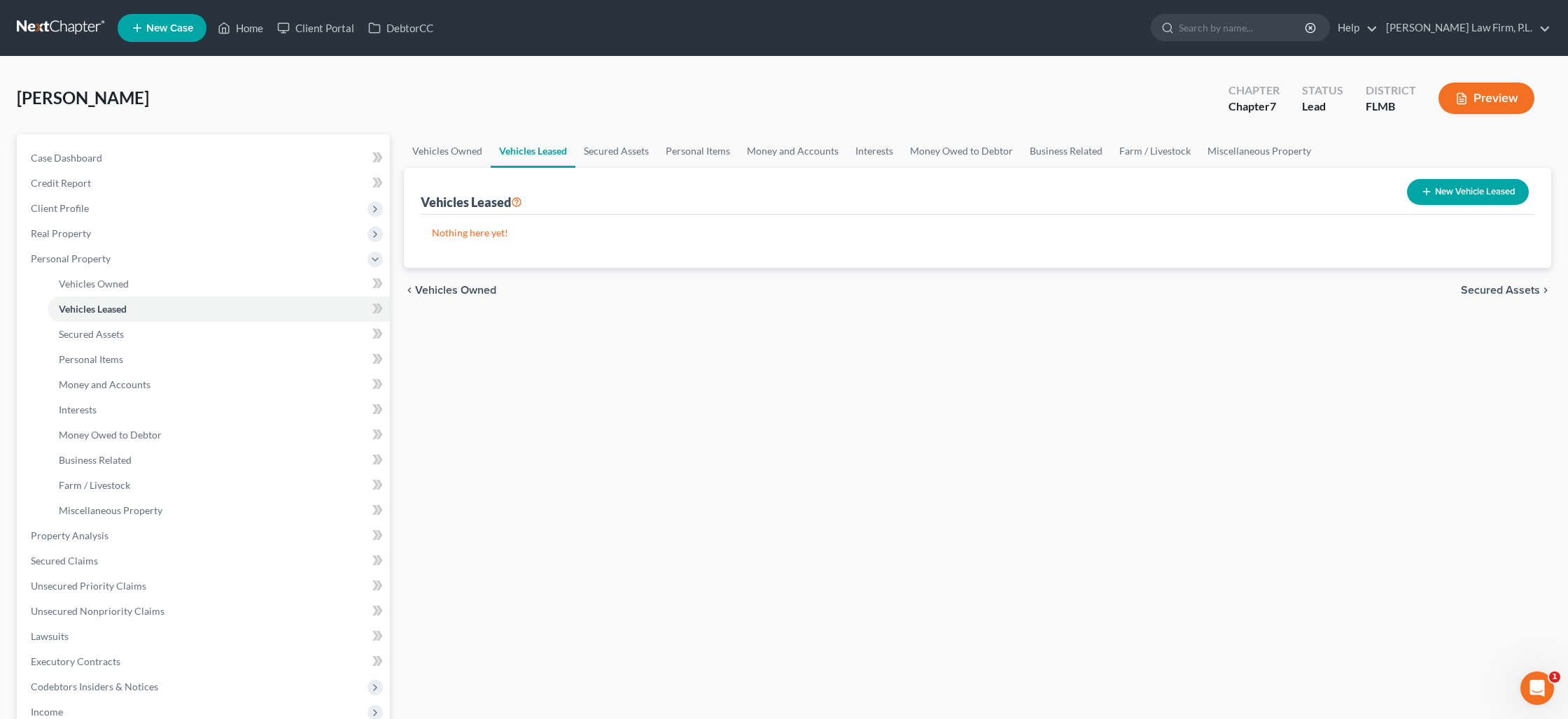
click at [1451, 193] on button "New Vehicle Leased" at bounding box center [1468, 192] width 122 height 25
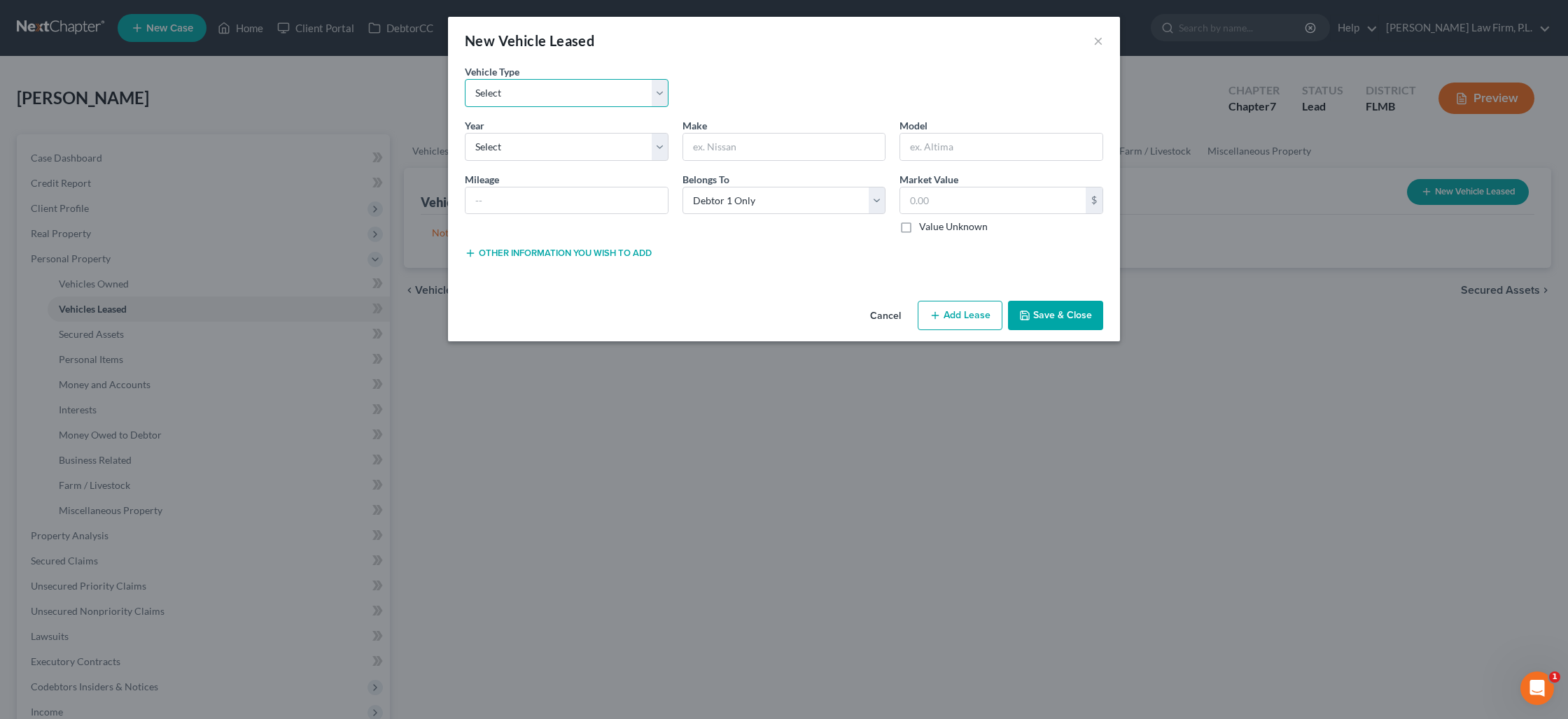
click at [534, 95] on select "Select Automobile Truck Trailer Watercraft Aircraft Motor Home Atv Other Vehicle" at bounding box center [567, 93] width 204 height 28
click at [465, 79] on select "Select Automobile Truck Trailer Watercraft Aircraft Motor Home Atv Other Vehicle" at bounding box center [567, 93] width 204 height 28
click at [530, 145] on select "Select 2026 2025 2024 2023 2022 2021 2020 2019 2018 2017 2016 2015 2014 2013 20…" at bounding box center [567, 146] width 204 height 28
click at [465, 133] on select "Select 2026 2025 2024 2023 2022 2021 2020 2019 2018 2017 2016 2015 2014 2013 20…" at bounding box center [567, 146] width 204 height 28
click at [722, 150] on input "text" at bounding box center [784, 146] width 202 height 26
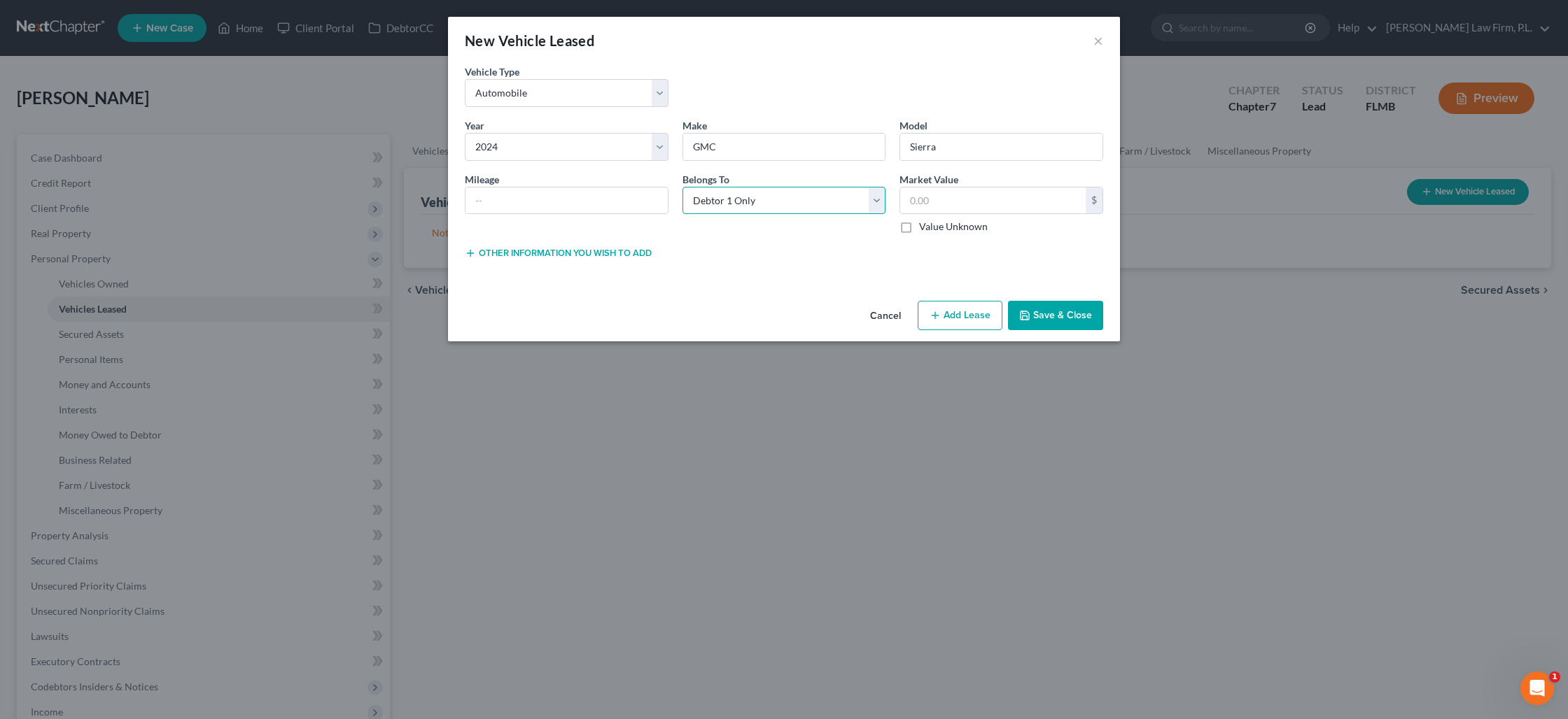
click at [877, 198] on select "Select Debtor 1 Only Debtor 2 Only Debtor 1 And Debtor 2 Only At Least One Of T…" at bounding box center [784, 200] width 204 height 28
click at [682, 186] on select "Select Debtor 1 Only Debtor 2 Only Debtor 1 And Debtor 2 Only At Least One Of T…" at bounding box center [784, 200] width 204 height 28
click at [920, 226] on label "Value Unknown" at bounding box center [953, 226] width 68 height 14
click at [925, 226] on input "Value Unknown" at bounding box center [930, 225] width 9 height 9
click at [604, 256] on button "Other information you wish to add" at bounding box center [558, 253] width 186 height 11
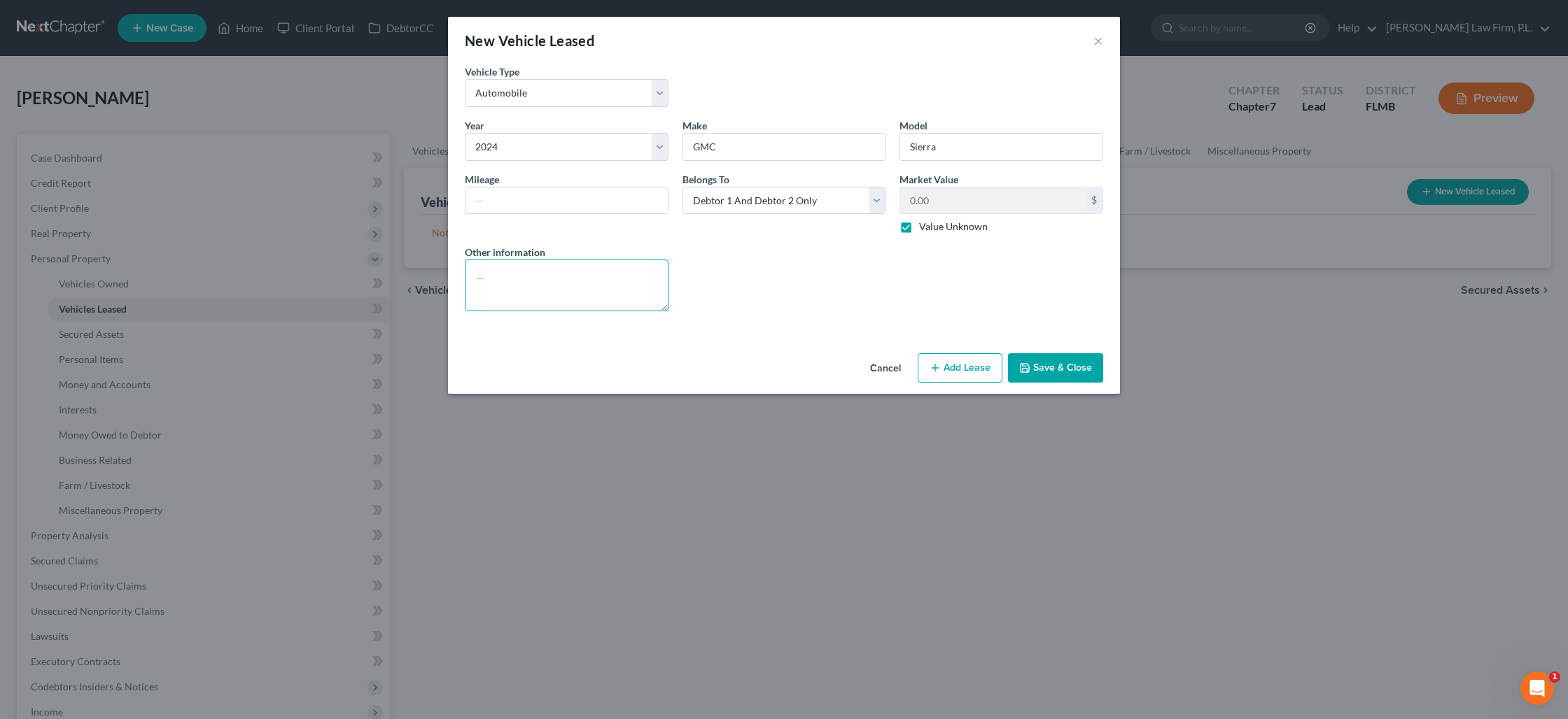
click at [524, 279] on textarea at bounding box center [567, 285] width 204 height 52
click at [600, 205] on input "text" at bounding box center [567, 200] width 202 height 26
click at [1029, 365] on icon "button" at bounding box center [1025, 368] width 11 height 11
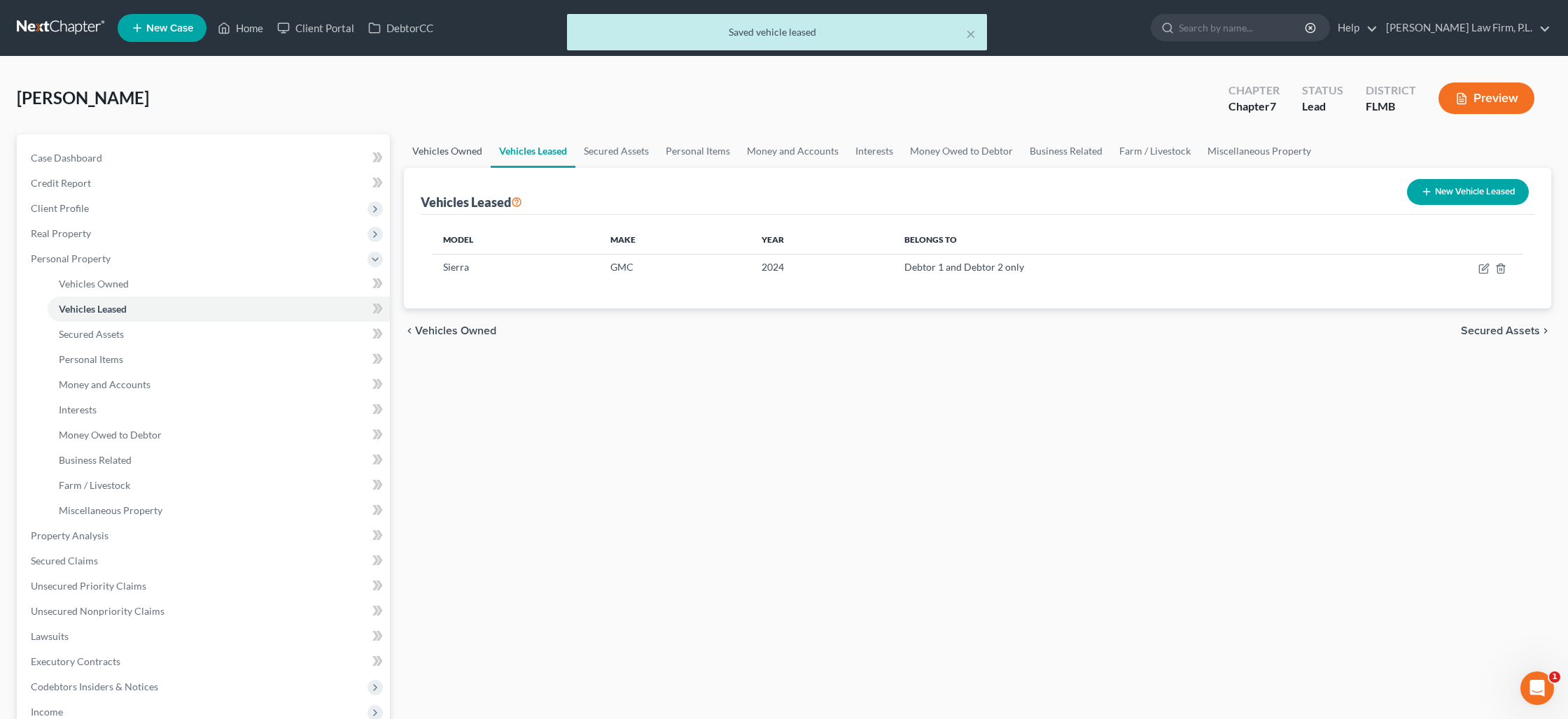
click at [451, 158] on link "Vehicles Owned" at bounding box center [447, 151] width 86 height 34
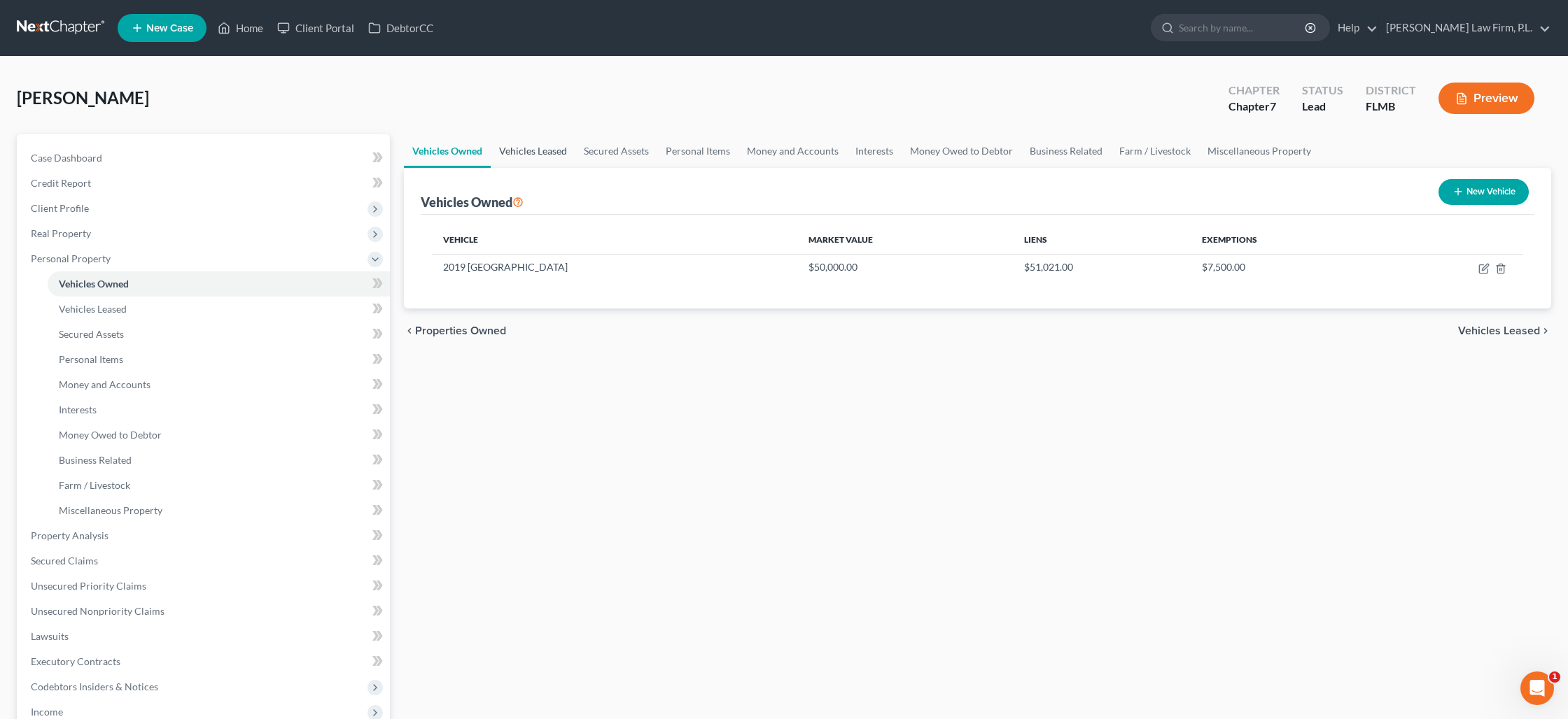
click at [546, 159] on link "Vehicles Leased" at bounding box center [533, 151] width 85 height 34
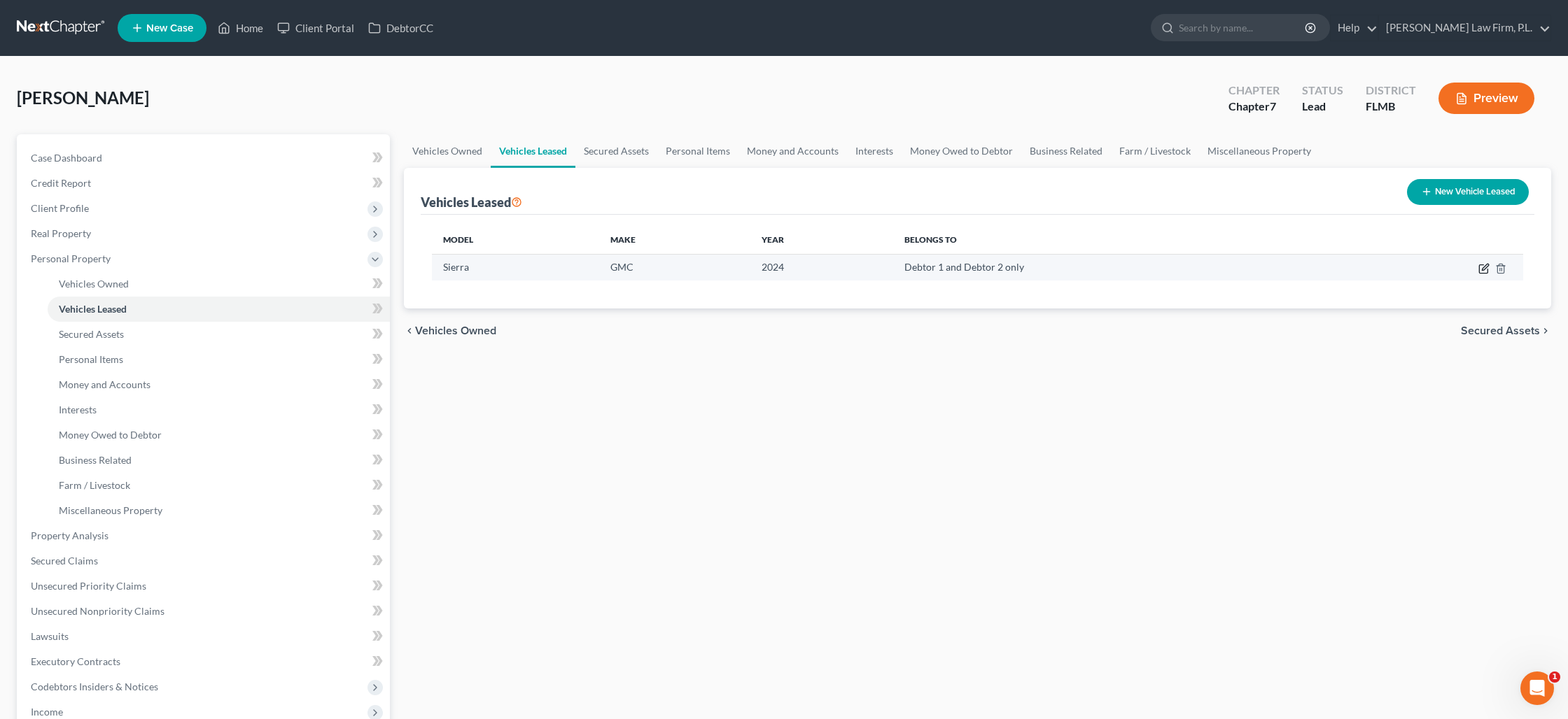
click at [1479, 270] on icon "button" at bounding box center [1483, 269] width 8 height 8
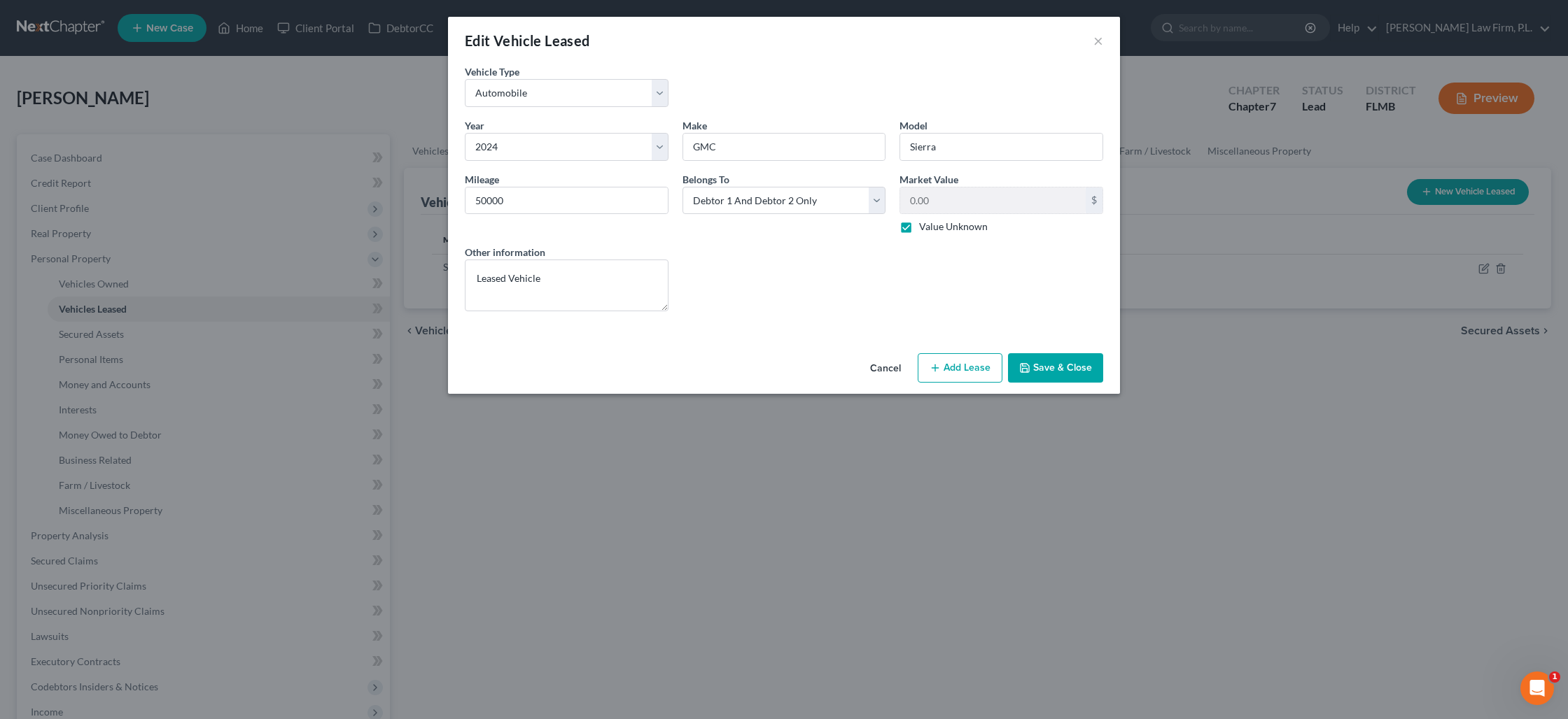
click at [1050, 368] on button "Save & Close" at bounding box center [1055, 368] width 95 height 29
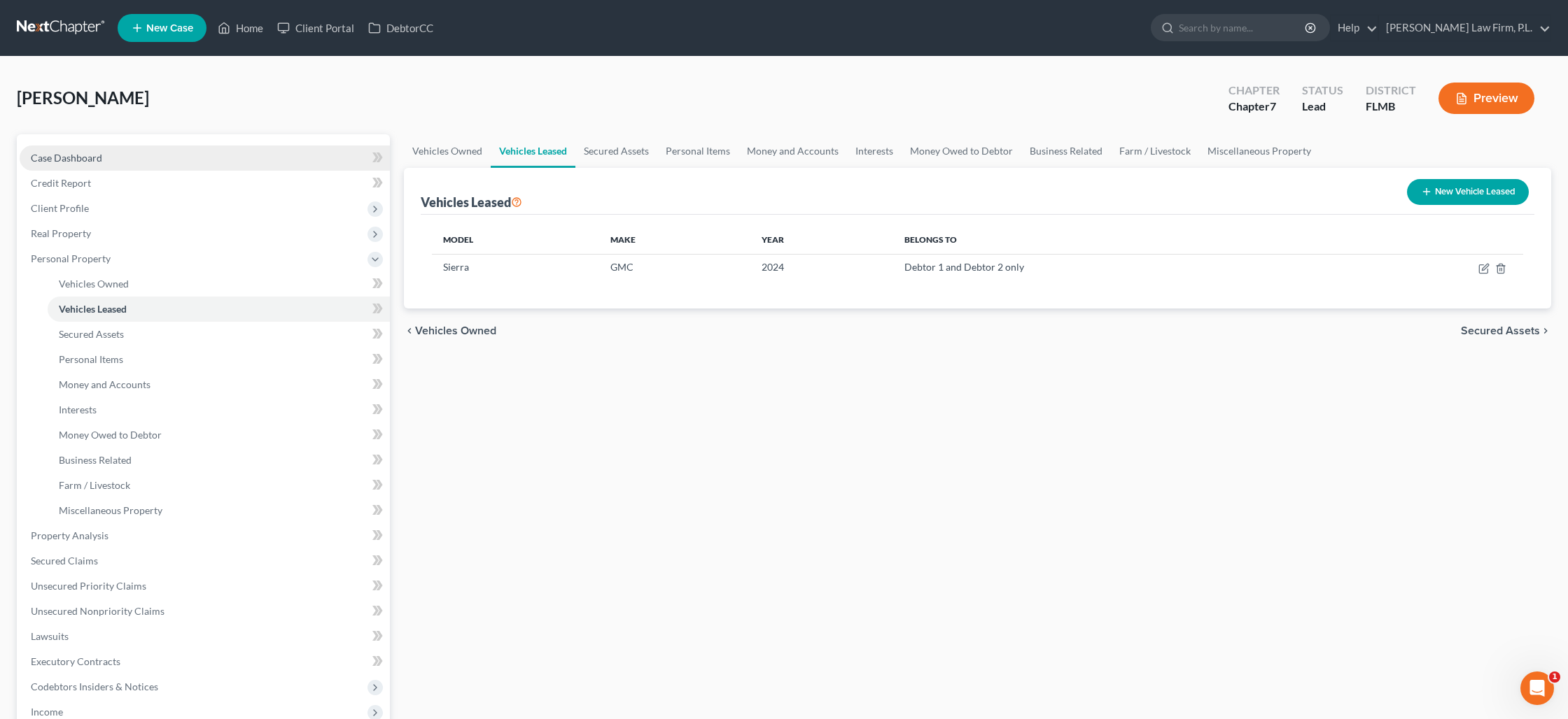
click at [79, 162] on span "Case Dashboard" at bounding box center [66, 157] width 72 height 12
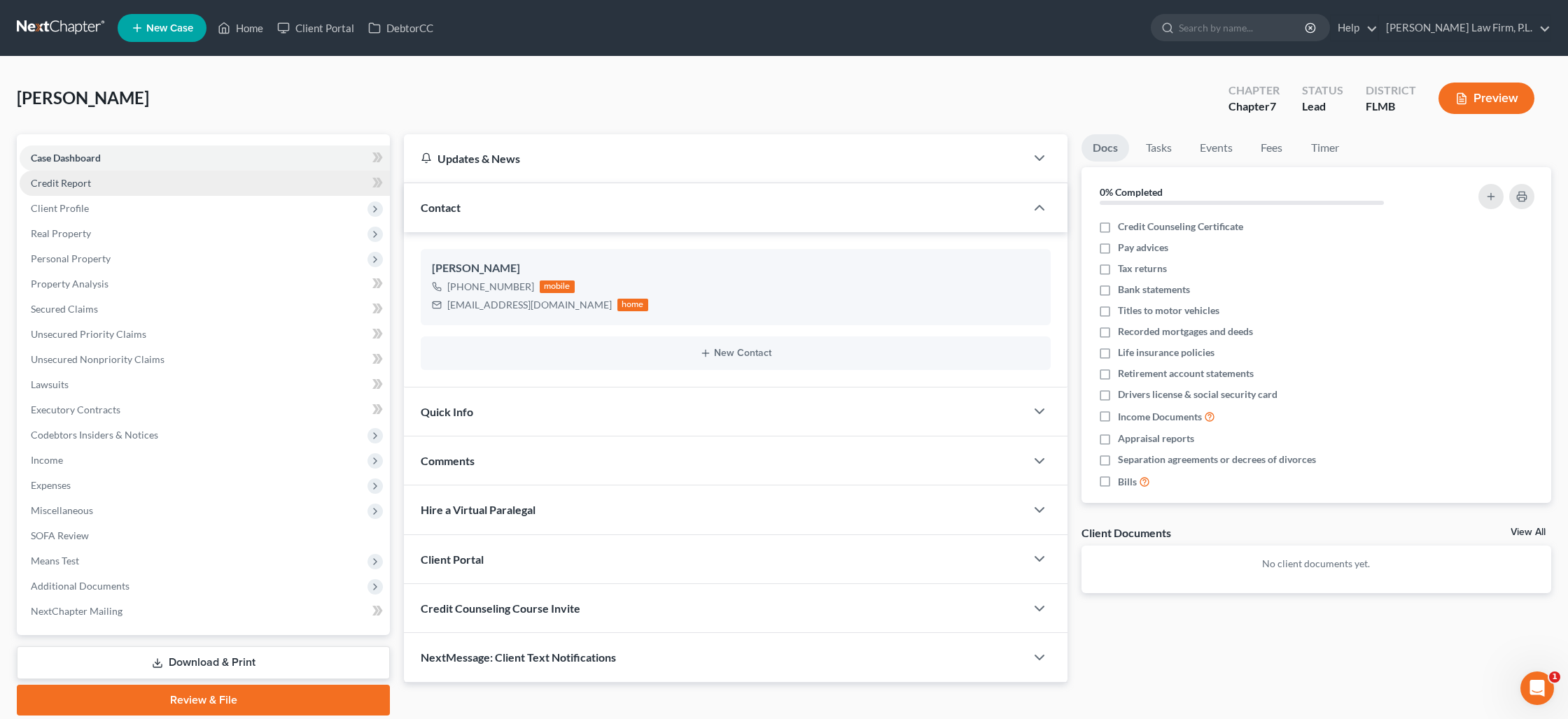
click at [82, 185] on span "Credit Report" at bounding box center [61, 183] width 60 height 12
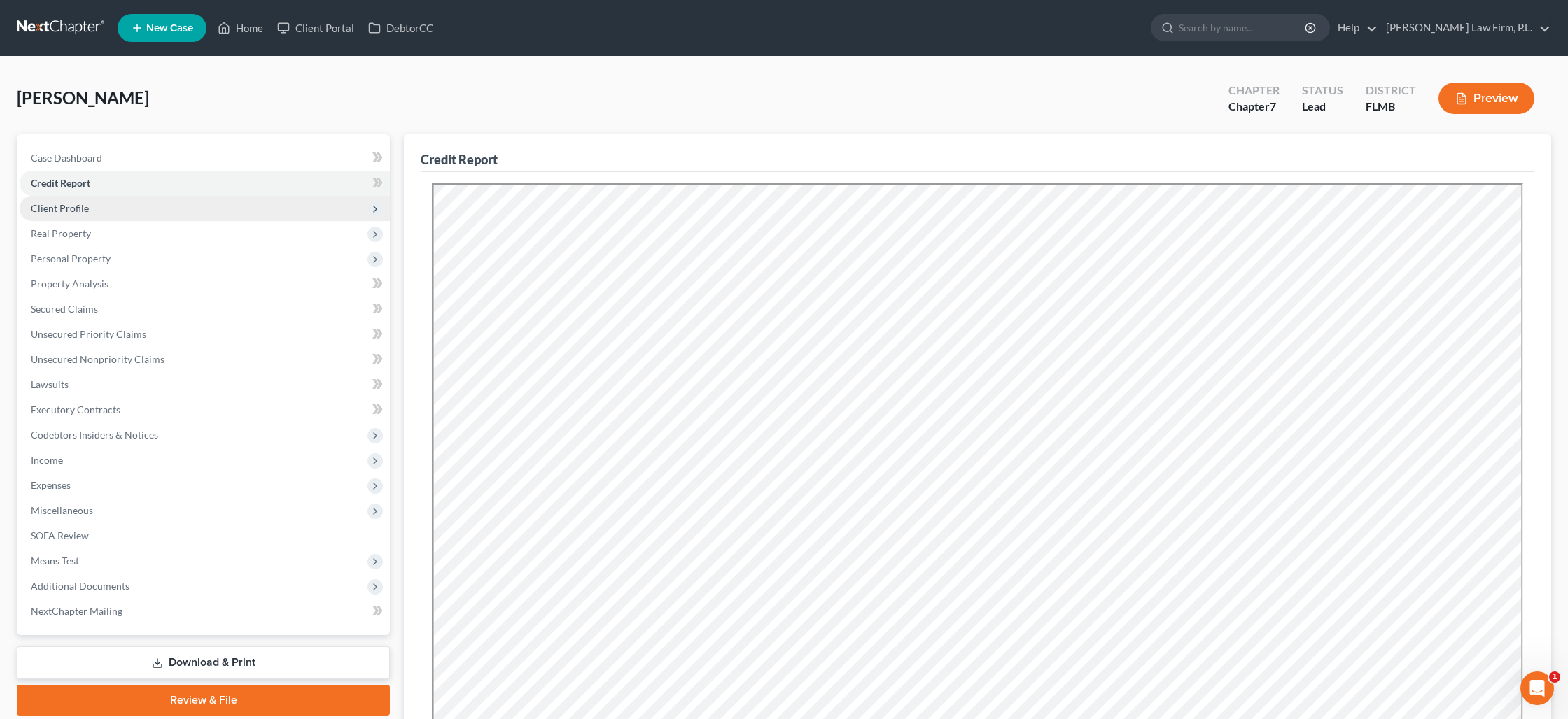
click at [84, 208] on span "Client Profile" at bounding box center [60, 207] width 58 height 12
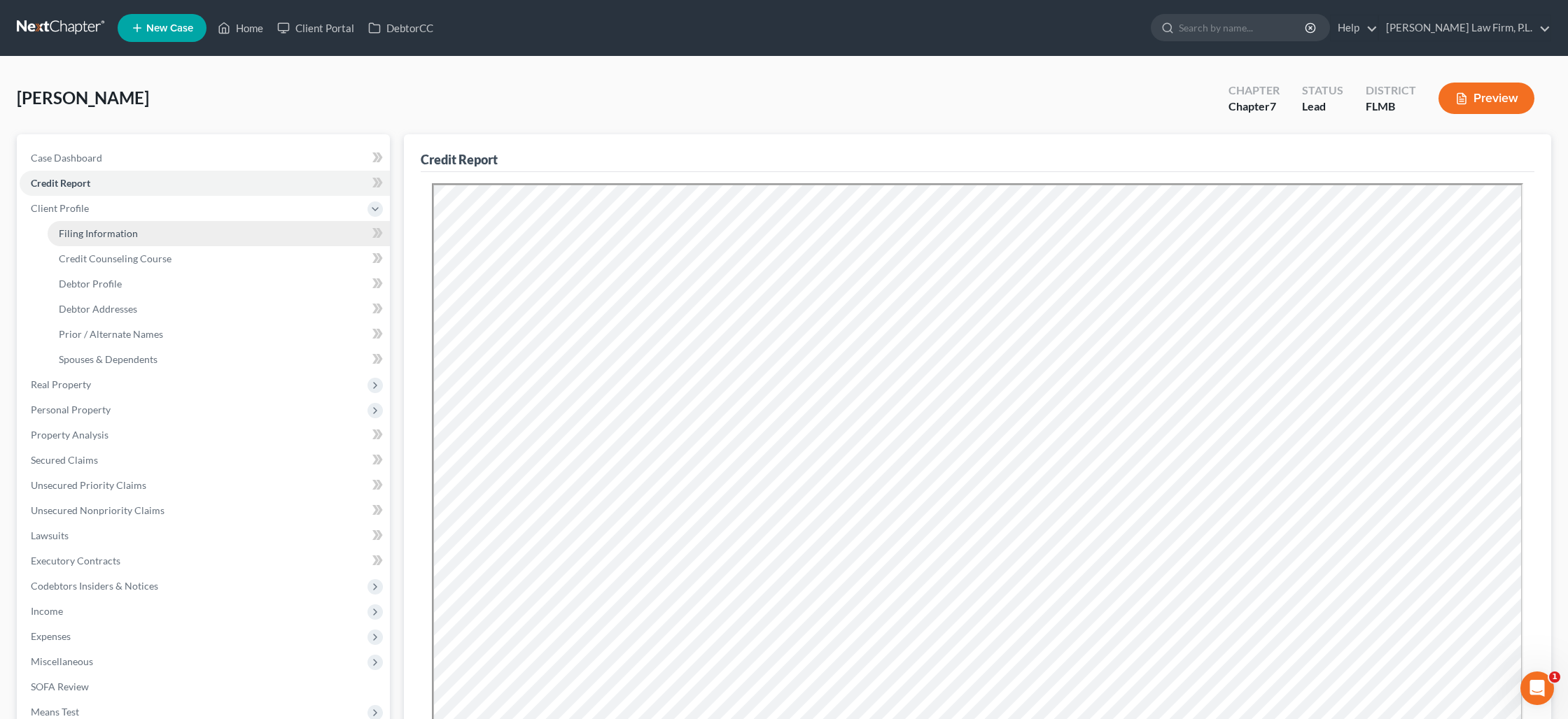
click at [94, 236] on span "Filing Information" at bounding box center [98, 233] width 79 height 12
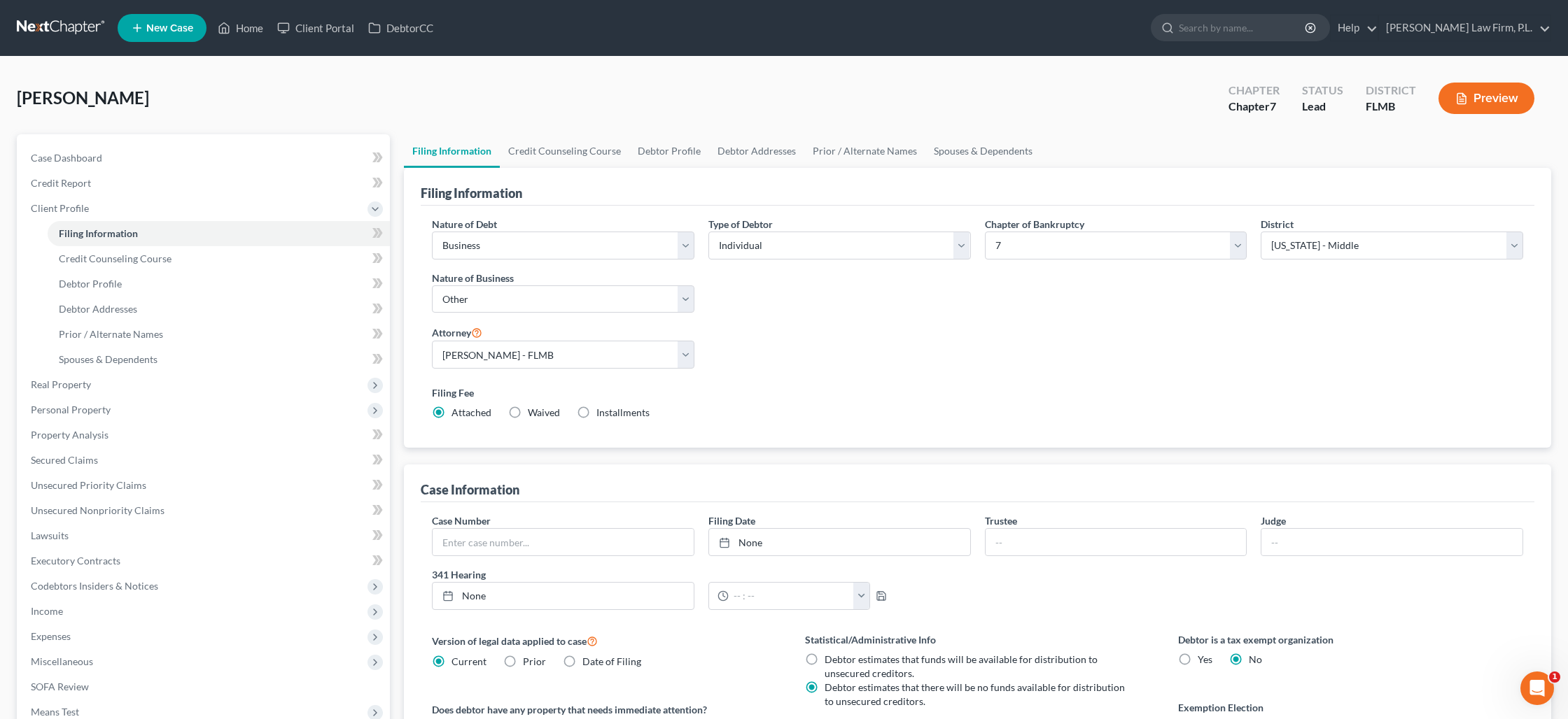
click at [1482, 107] on button "Preview" at bounding box center [1486, 98] width 95 height 32
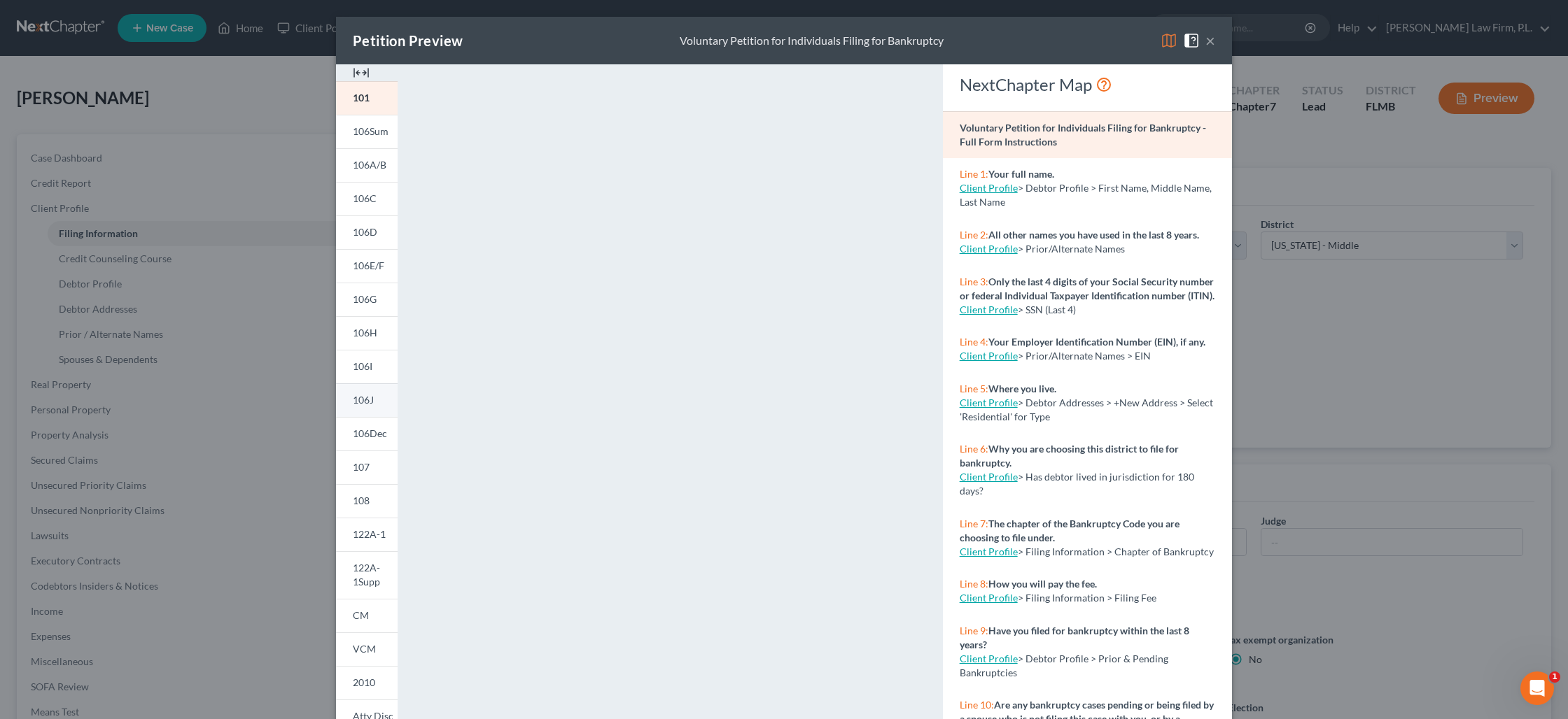
click at [369, 400] on span "106J" at bounding box center [363, 399] width 21 height 12
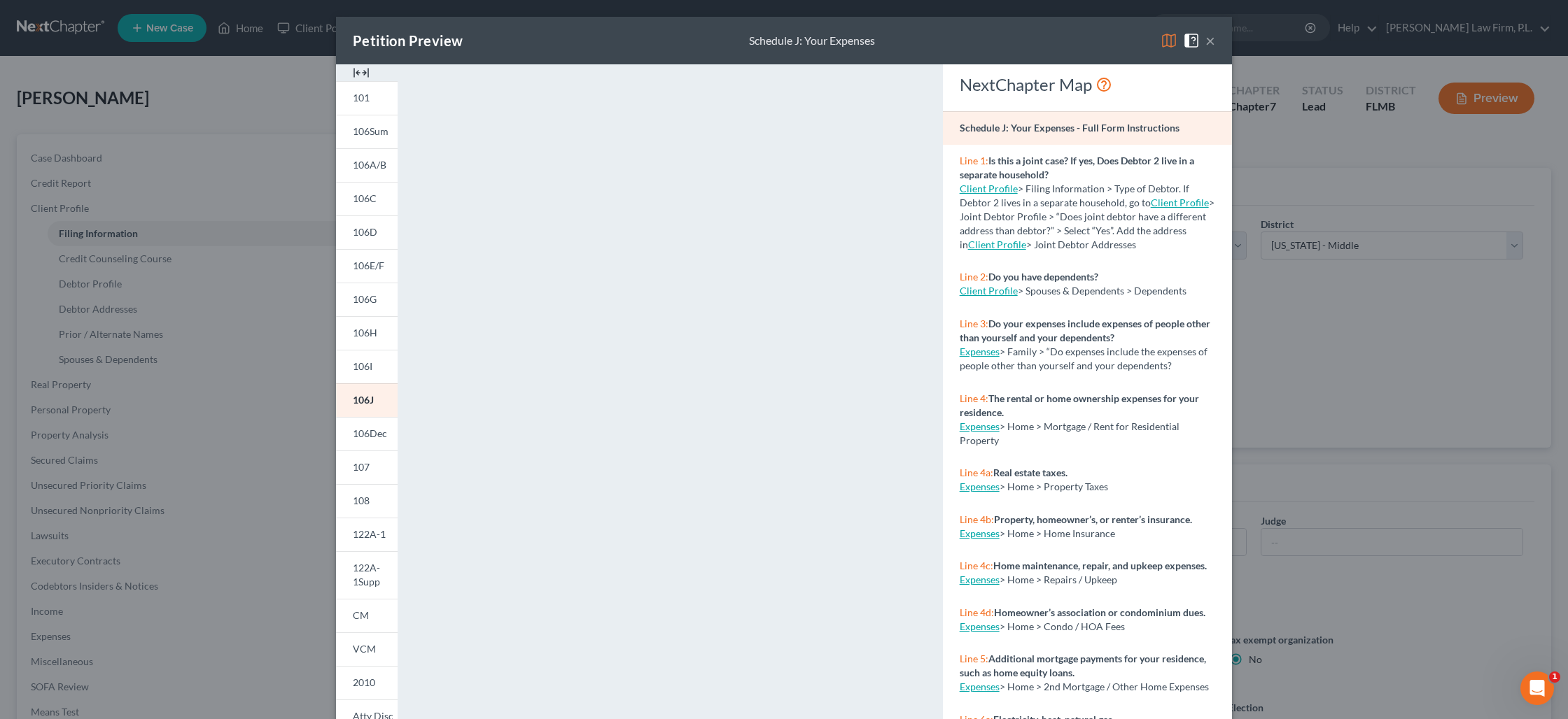
click at [1207, 41] on button "×" at bounding box center [1210, 40] width 10 height 16
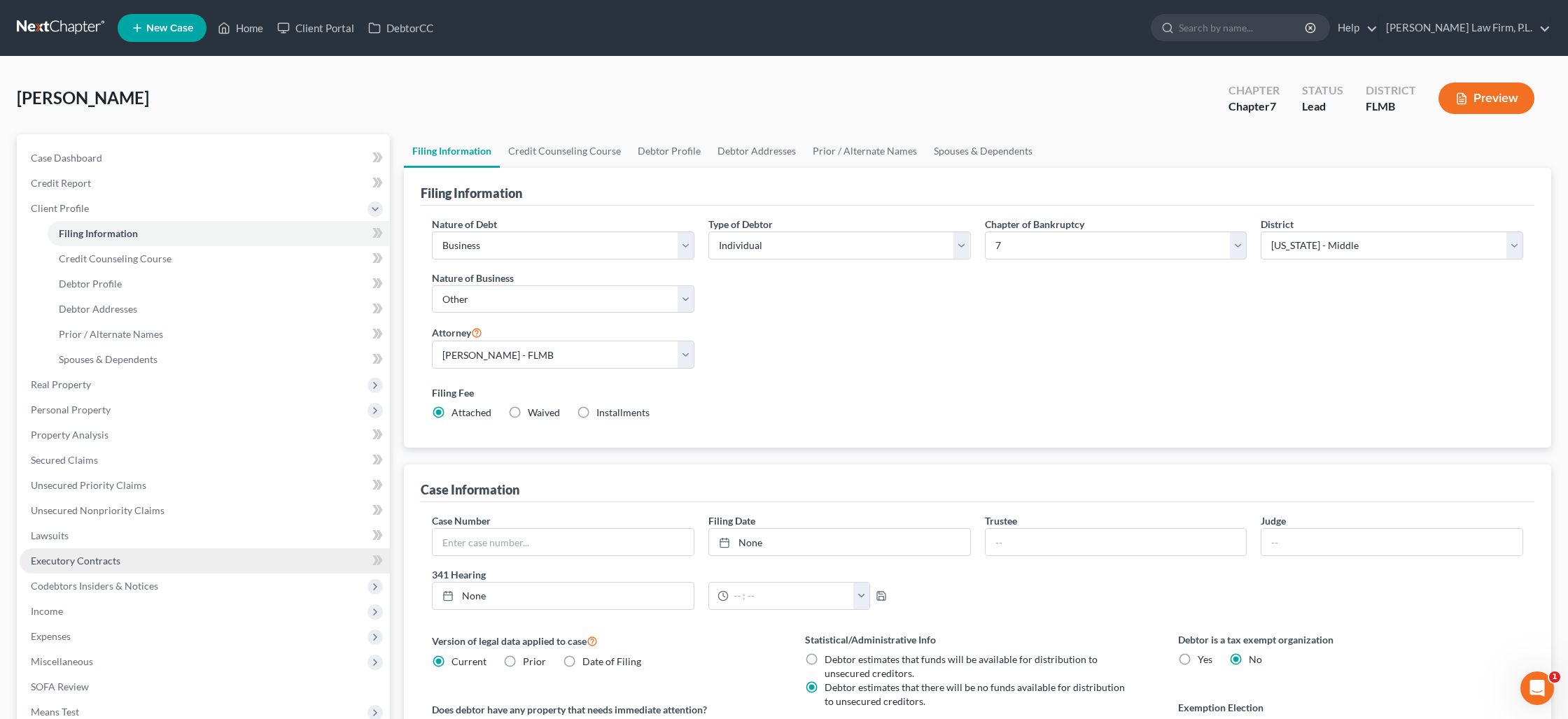
click at [80, 556] on span "Executory Contracts" at bounding box center [75, 560] width 90 height 12
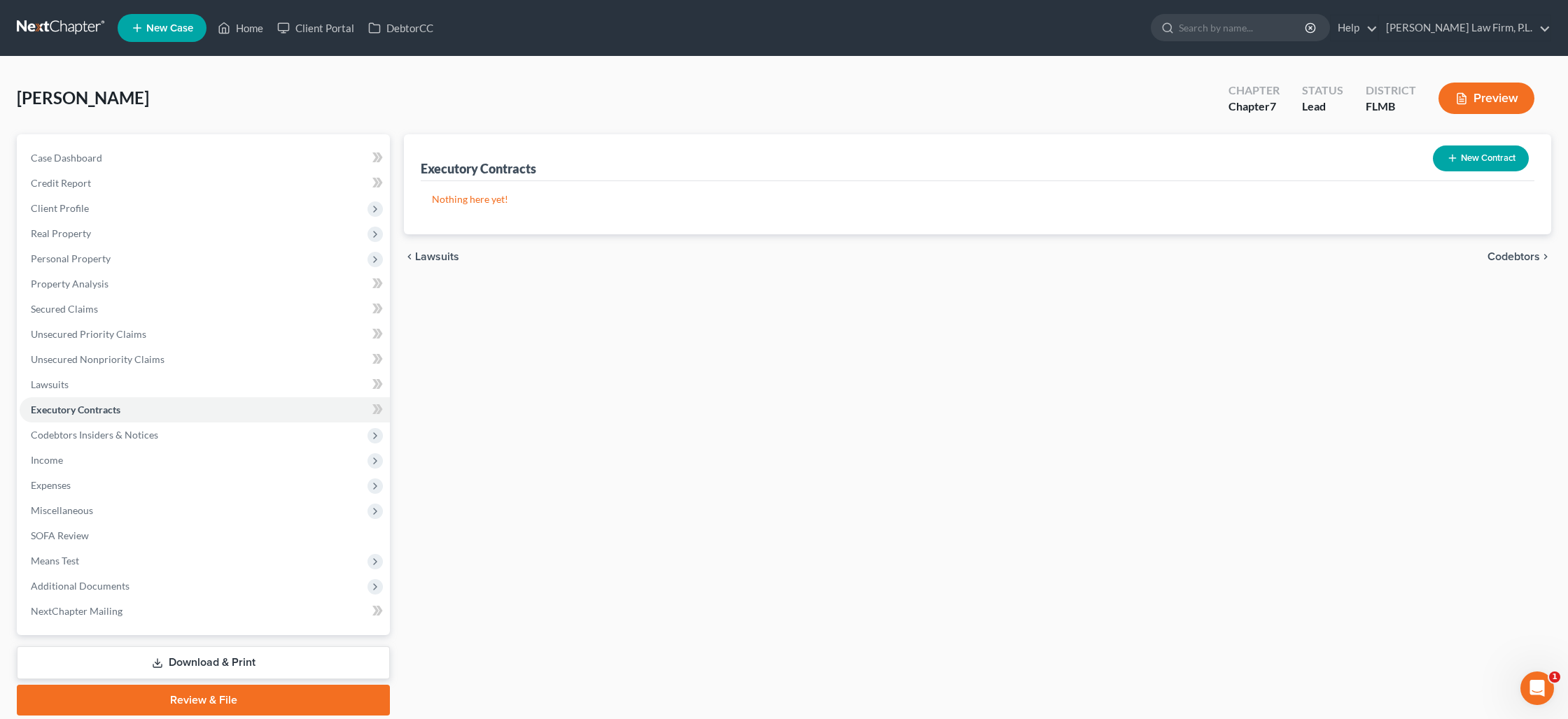
click at [1486, 156] on button "New Contract" at bounding box center [1480, 158] width 95 height 25
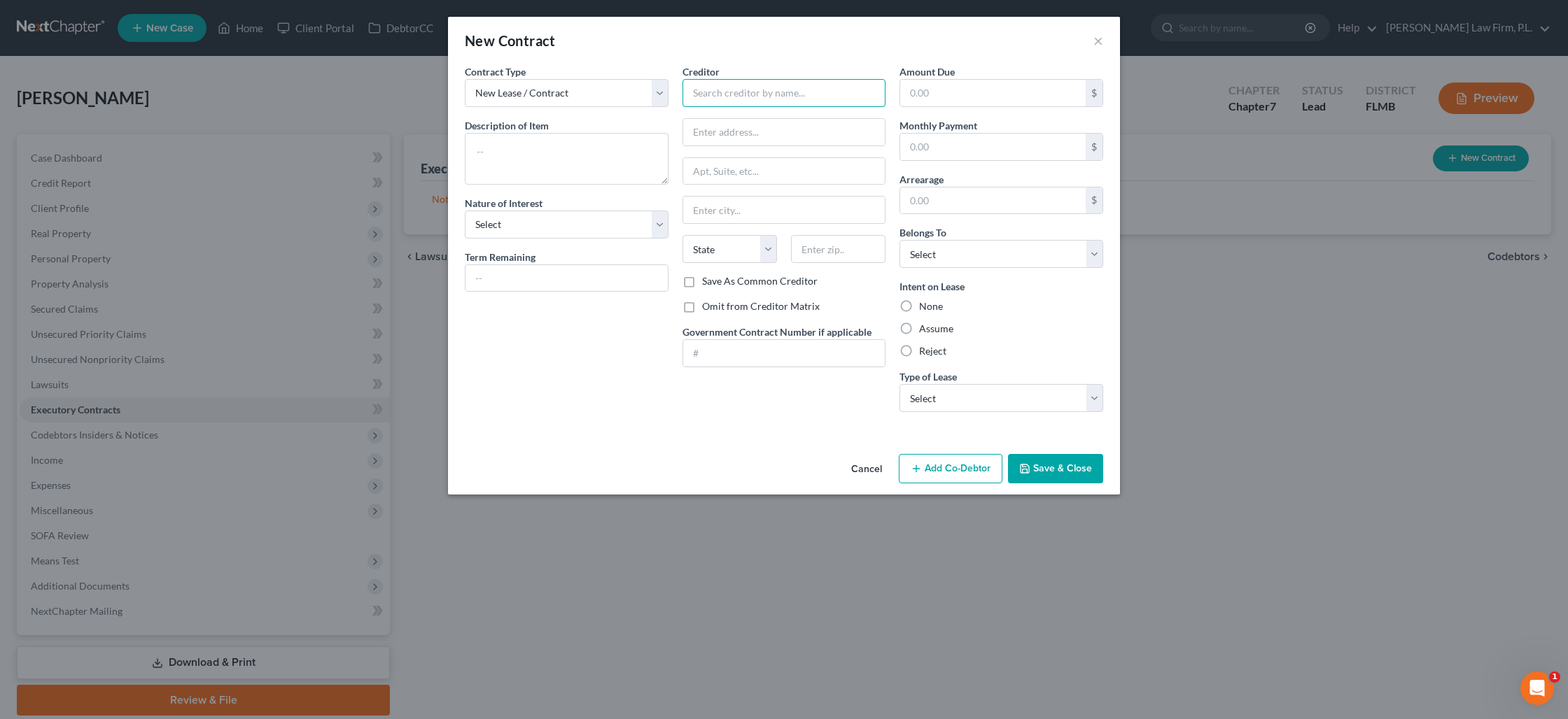
click at [763, 94] on input "text" at bounding box center [784, 93] width 204 height 28
drag, startPoint x: 154, startPoint y: 223, endPoint x: 185, endPoint y: 228, distance: 31.4
click at [154, 222] on div "New Contract × Contract Type New Lease / Contract New Timeshare Description of …" at bounding box center [784, 359] width 1568 height 719
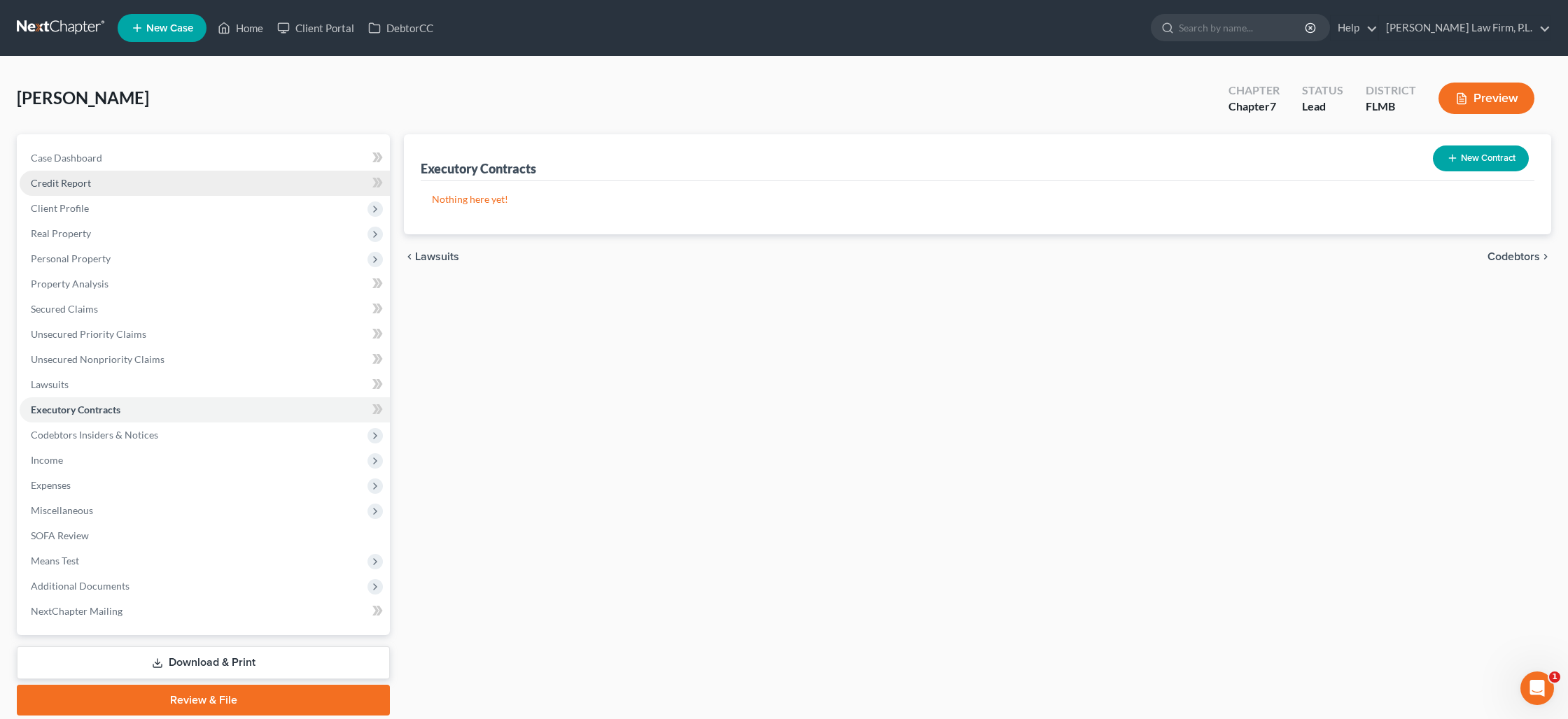
click at [154, 189] on link "Credit Report" at bounding box center [205, 184] width 370 height 25
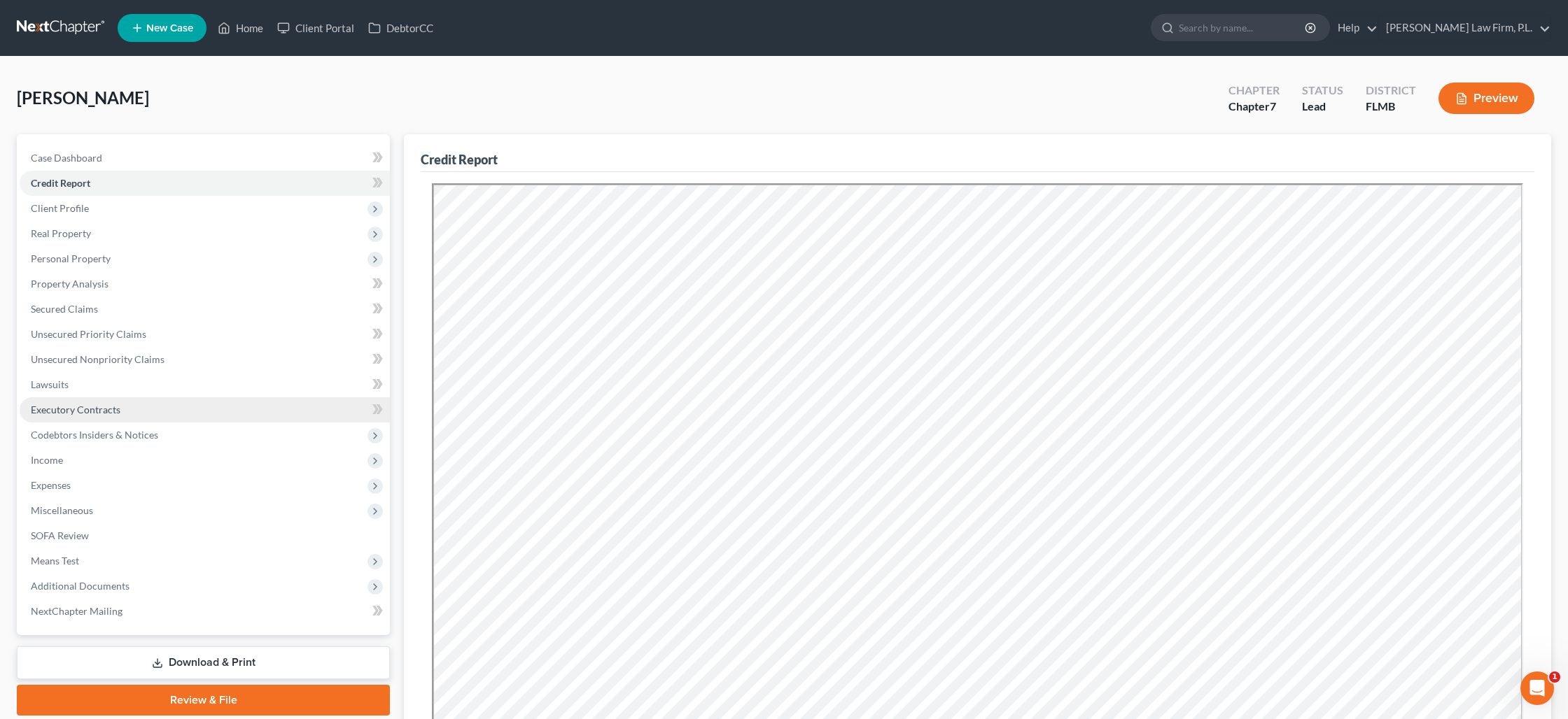
click at [89, 404] on span "Executory Contracts" at bounding box center [75, 409] width 90 height 12
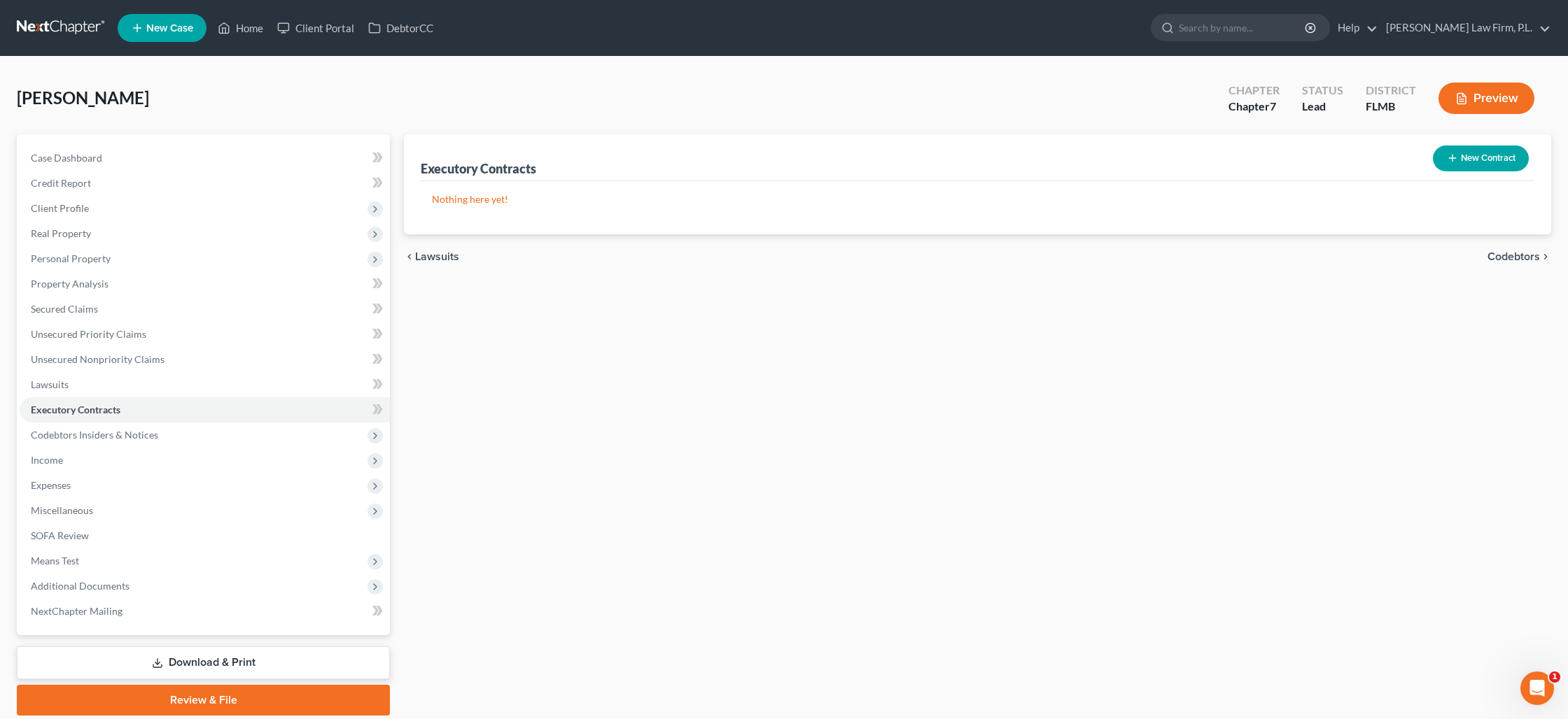
click at [1455, 154] on icon "button" at bounding box center [1452, 158] width 11 height 11
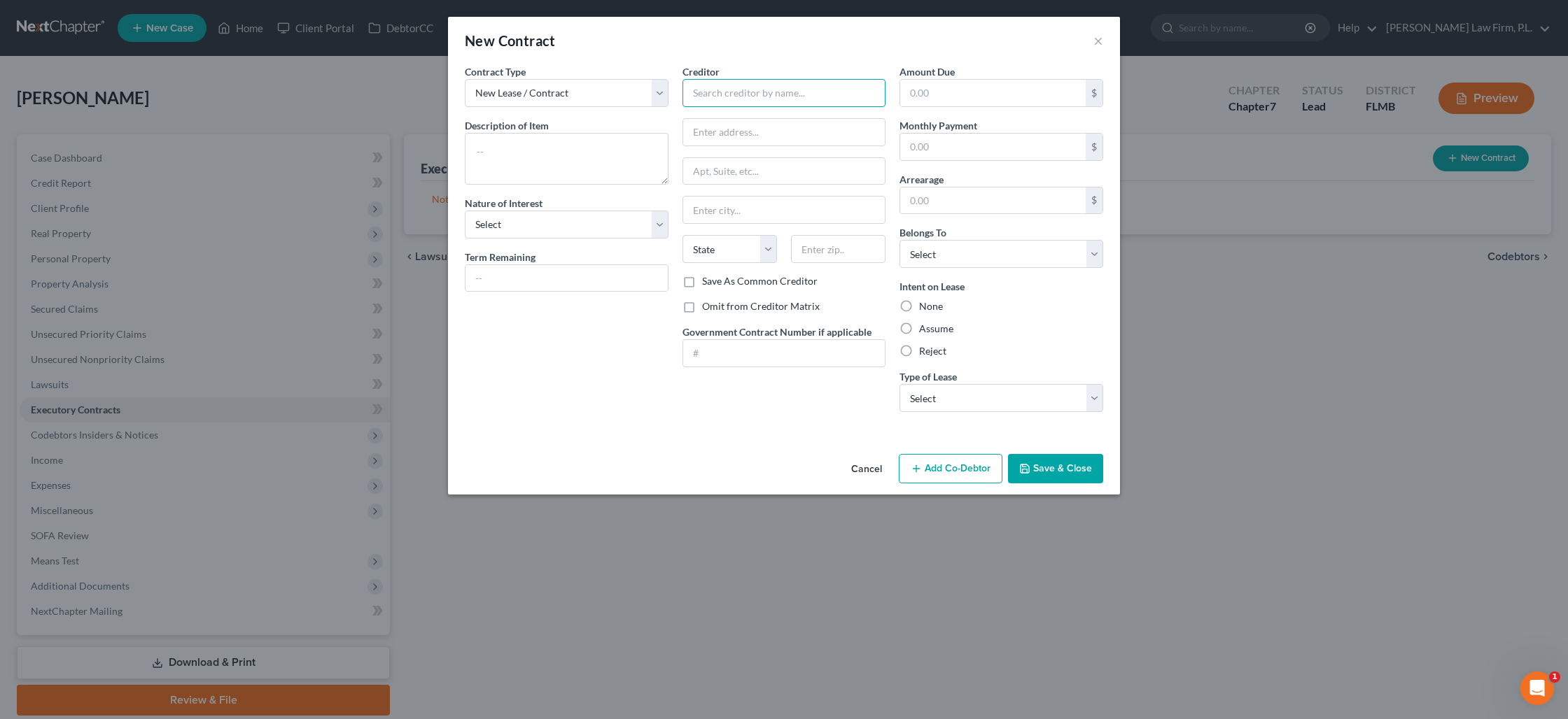
click at [699, 95] on input "text" at bounding box center [784, 93] width 204 height 28
drag, startPoint x: 759, startPoint y: 98, endPoint x: 646, endPoint y: 85, distance: 113.7
click at [646, 85] on div "Contract Type New Lease / Contract New Timeshare Description of non-residential…" at bounding box center [783, 244] width 652 height 359
click at [737, 131] on input "text" at bounding box center [784, 132] width 202 height 26
paste input "801 Cherry Street, Ste. 3500"
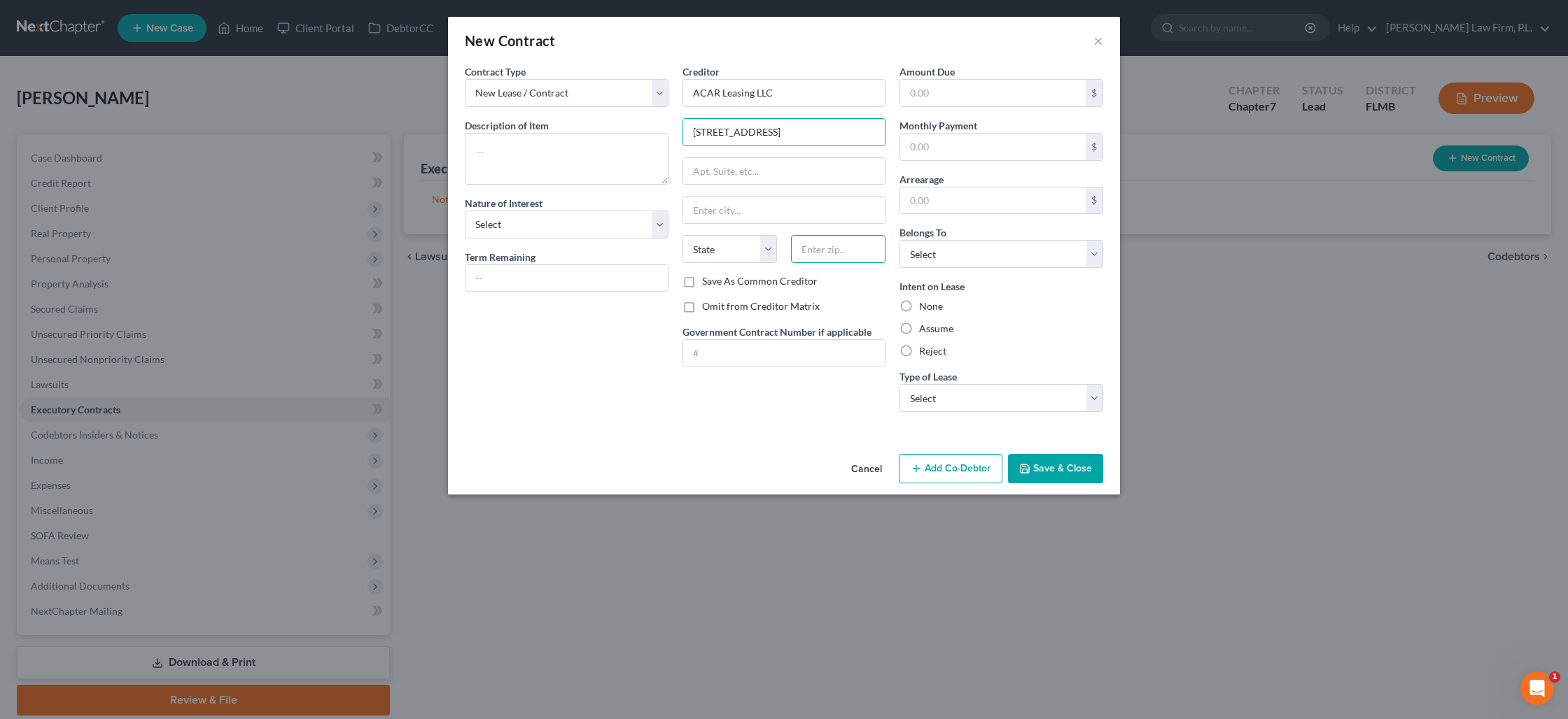
click at [822, 251] on input "text" at bounding box center [839, 249] width 95 height 28
click at [920, 326] on label "Assume" at bounding box center [937, 328] width 35 height 14
click at [925, 326] on input "Assume" at bounding box center [930, 326] width 9 height 9
click at [944, 263] on select "Select Debtor 1 Only Debtor 2 Only Debtor 1 And Debtor 2 Only At Least One Of T…" at bounding box center [1001, 254] width 204 height 28
click at [900, 240] on select "Select Debtor 1 Only Debtor 2 Only Debtor 1 And Debtor 2 Only At Least One Of T…" at bounding box center [1001, 254] width 204 height 28
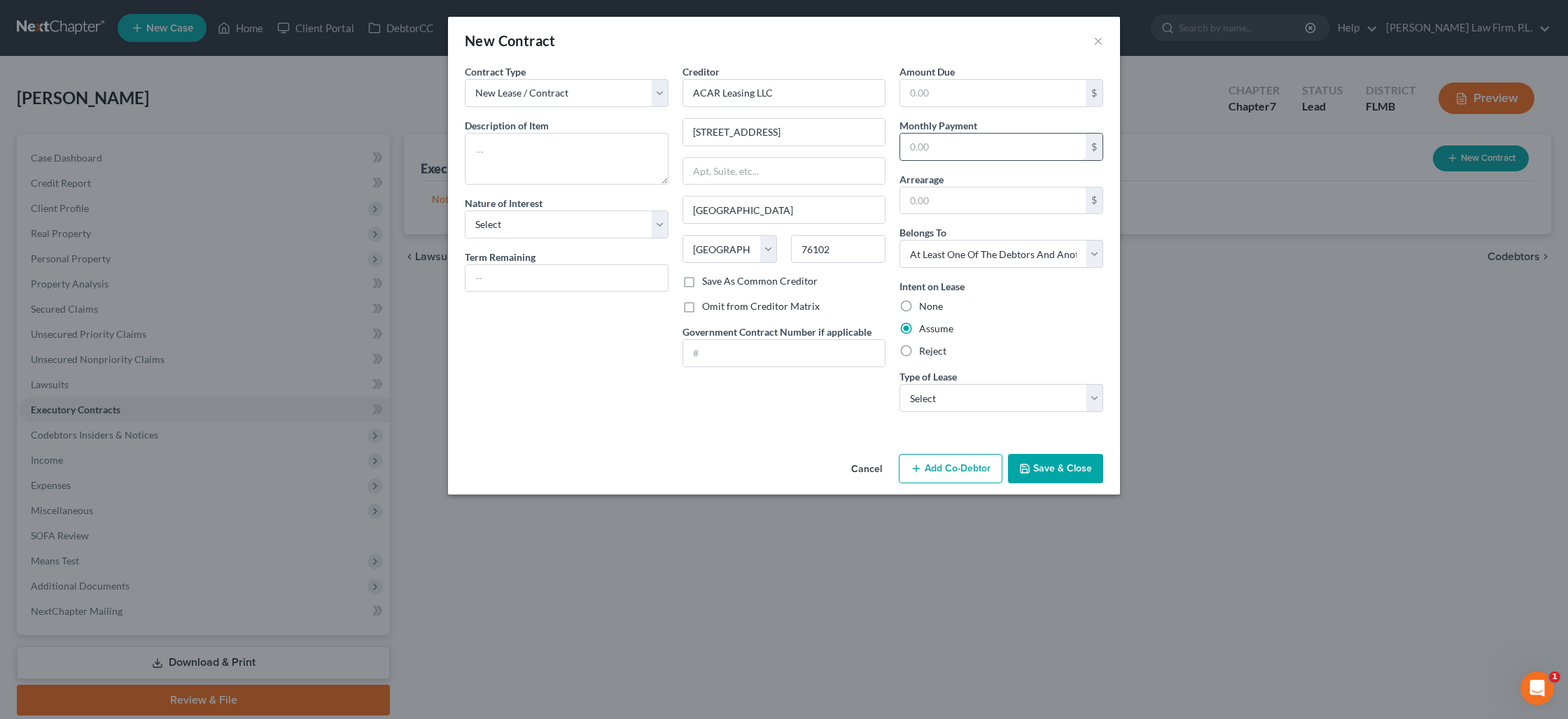
click at [940, 154] on input "text" at bounding box center [993, 146] width 186 height 26
click at [950, 394] on select "Select Real Estate Car Other" at bounding box center [1001, 398] width 204 height 28
click at [900, 384] on select "Select Real Estate Car Other" at bounding box center [1001, 398] width 204 height 28
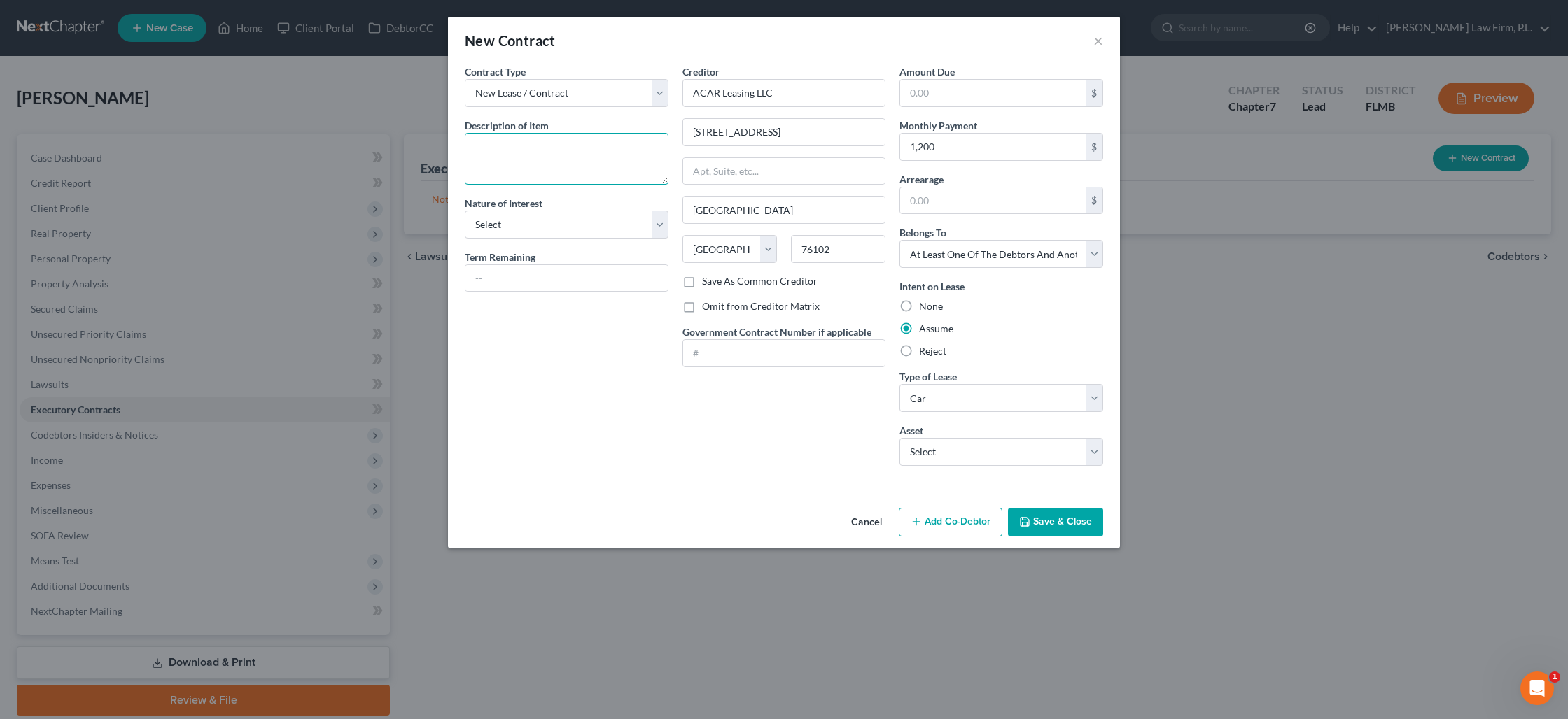
click at [578, 158] on textarea at bounding box center [567, 158] width 204 height 52
click at [661, 221] on select "Select Purchaser Agent Lessor Lessee" at bounding box center [567, 225] width 204 height 28
click at [465, 211] on select "Select Purchaser Agent Lessor Lessee" at bounding box center [567, 225] width 204 height 28
click at [913, 447] on select "Select 2024 GMC Sierra - $0.0" at bounding box center [1001, 452] width 204 height 28
click at [900, 438] on select "Select 2024 GMC Sierra - $0.0" at bounding box center [1001, 452] width 204 height 28
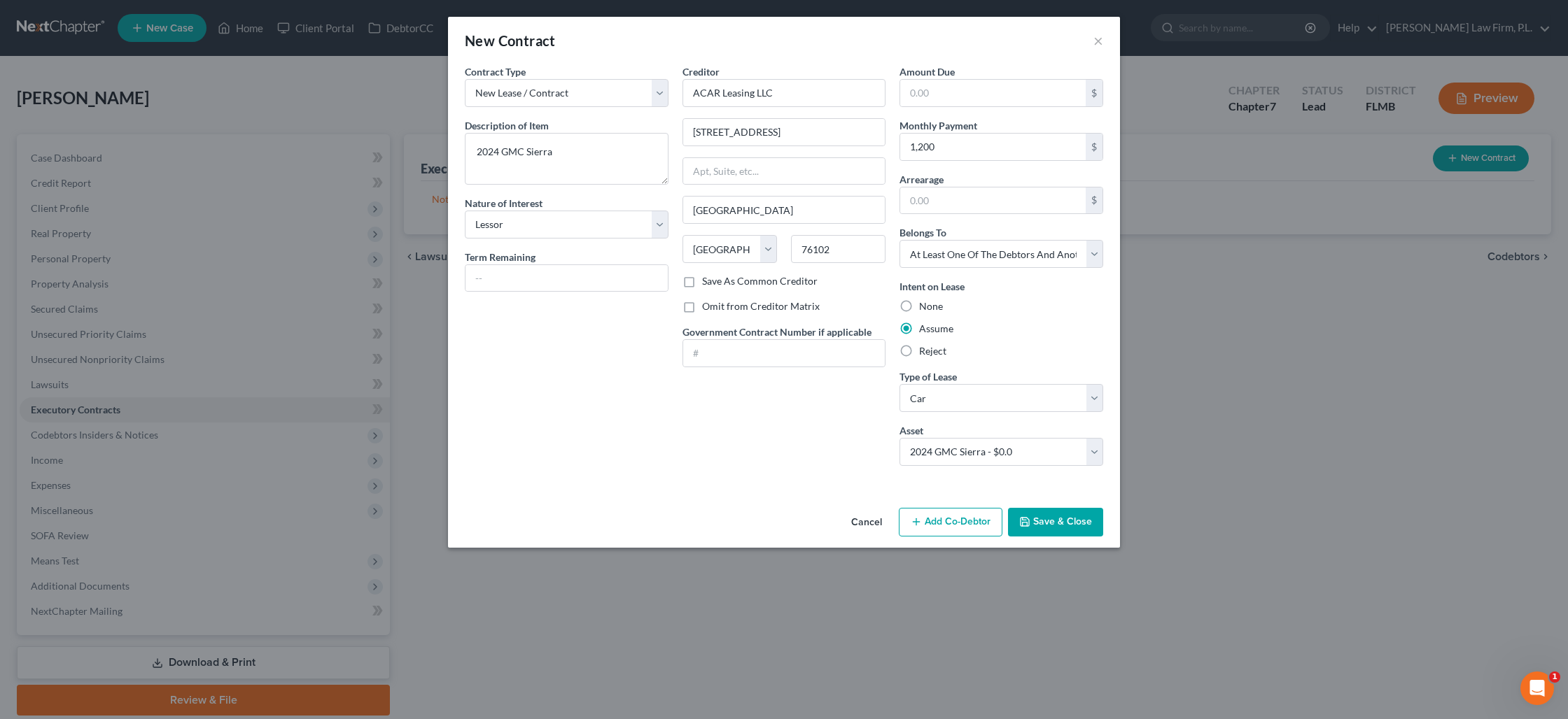
click at [1047, 514] on button "Save & Close" at bounding box center [1055, 523] width 95 height 29
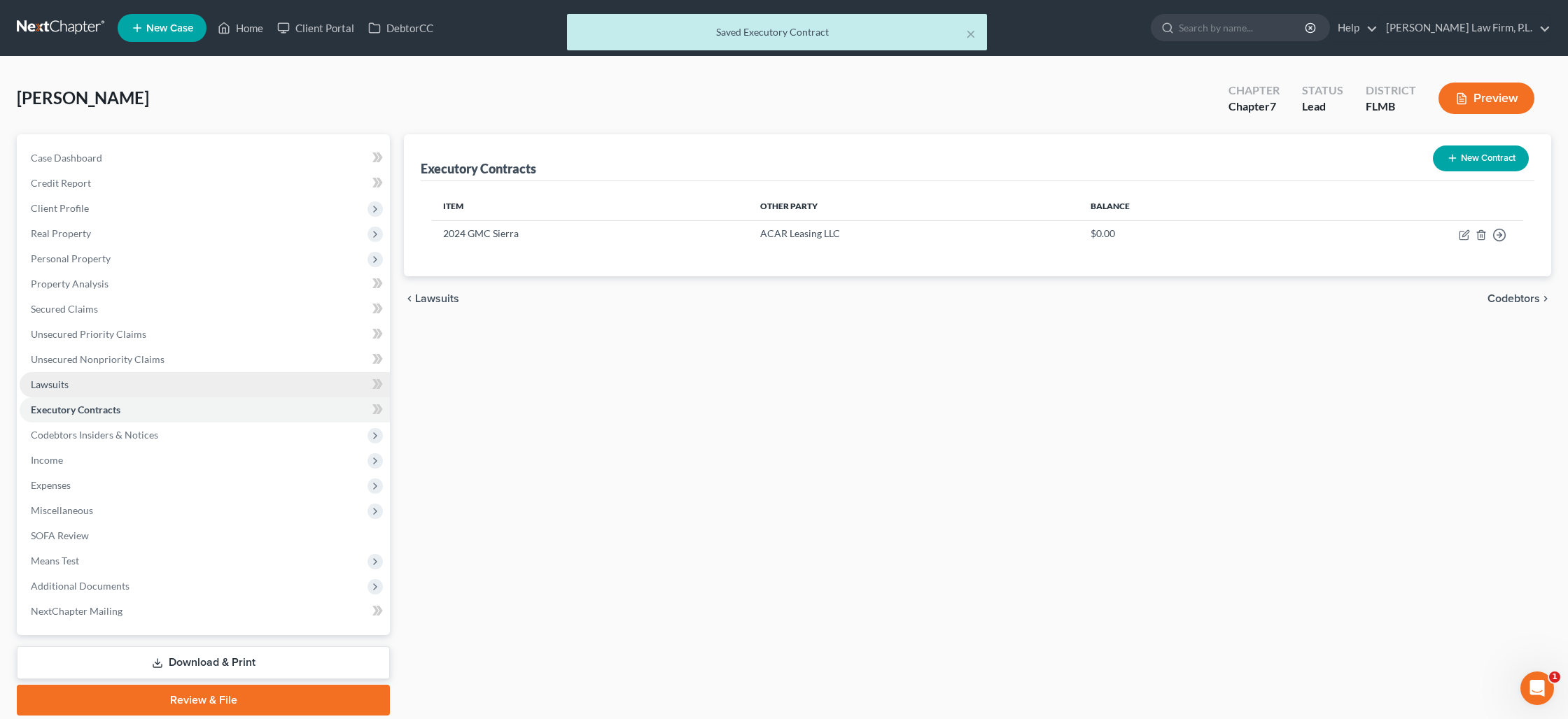
click at [163, 387] on link "Lawsuits" at bounding box center [205, 384] width 370 height 25
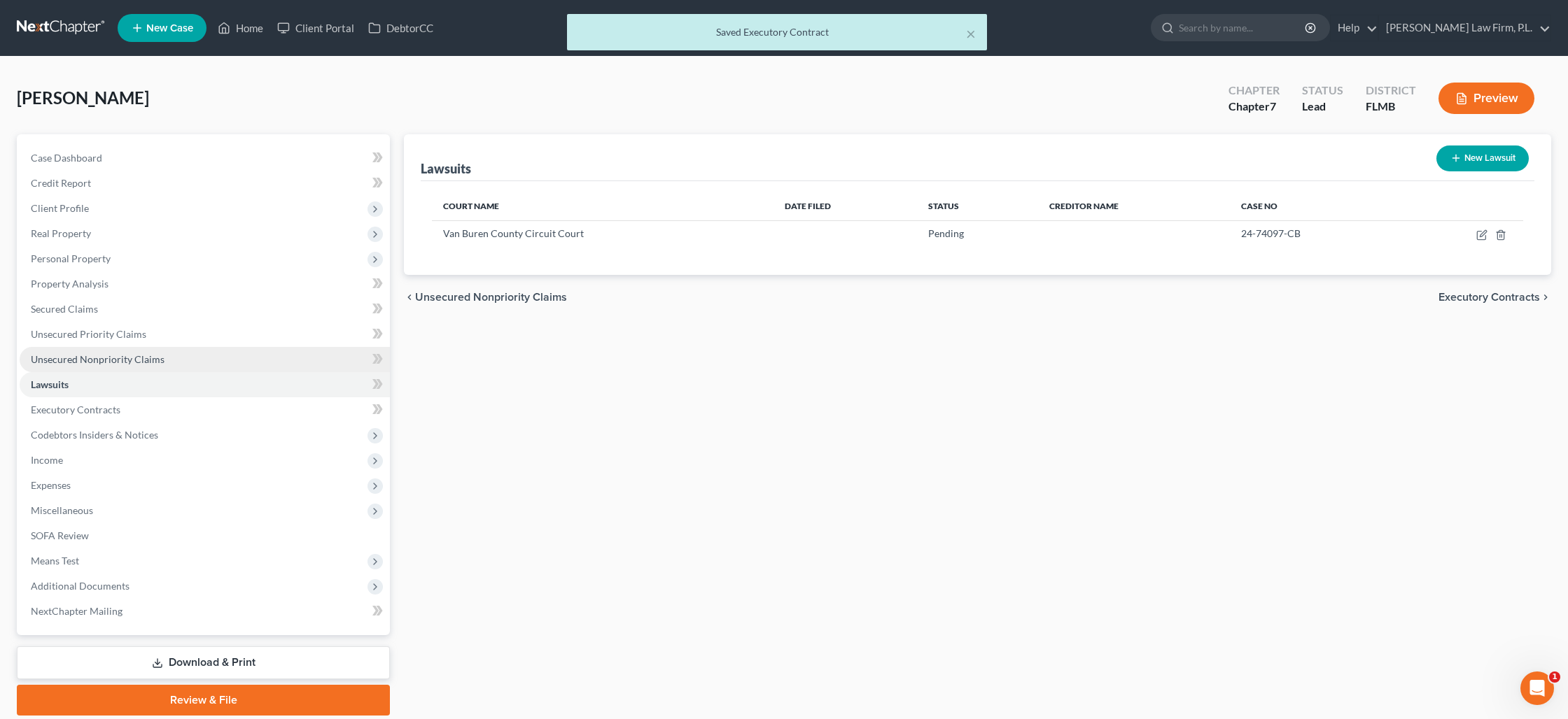
click at [129, 360] on span "Unsecured Nonpriority Claims" at bounding box center [97, 359] width 134 height 12
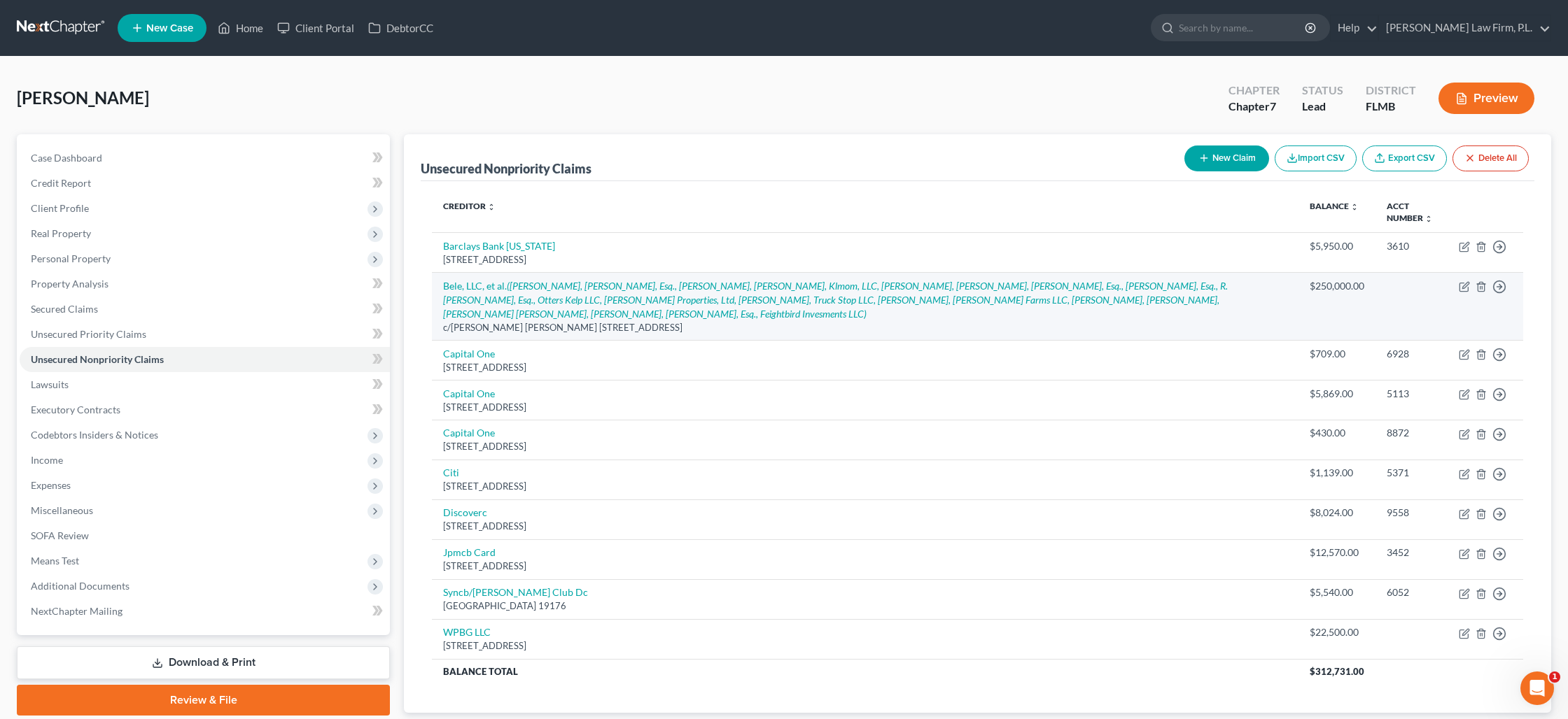
click at [558, 293] on td "Bele, LLC, et al. (Jeff Mohr, Joslin E. Monahan, Esq., Kelli Rubin, Kent Rubin,…" at bounding box center [865, 305] width 867 height 68
click at [560, 298] on icon "([PERSON_NAME], [PERSON_NAME], Esq., [PERSON_NAME], [PERSON_NAME], Klmom, LLC, …" at bounding box center [835, 300] width 785 height 40
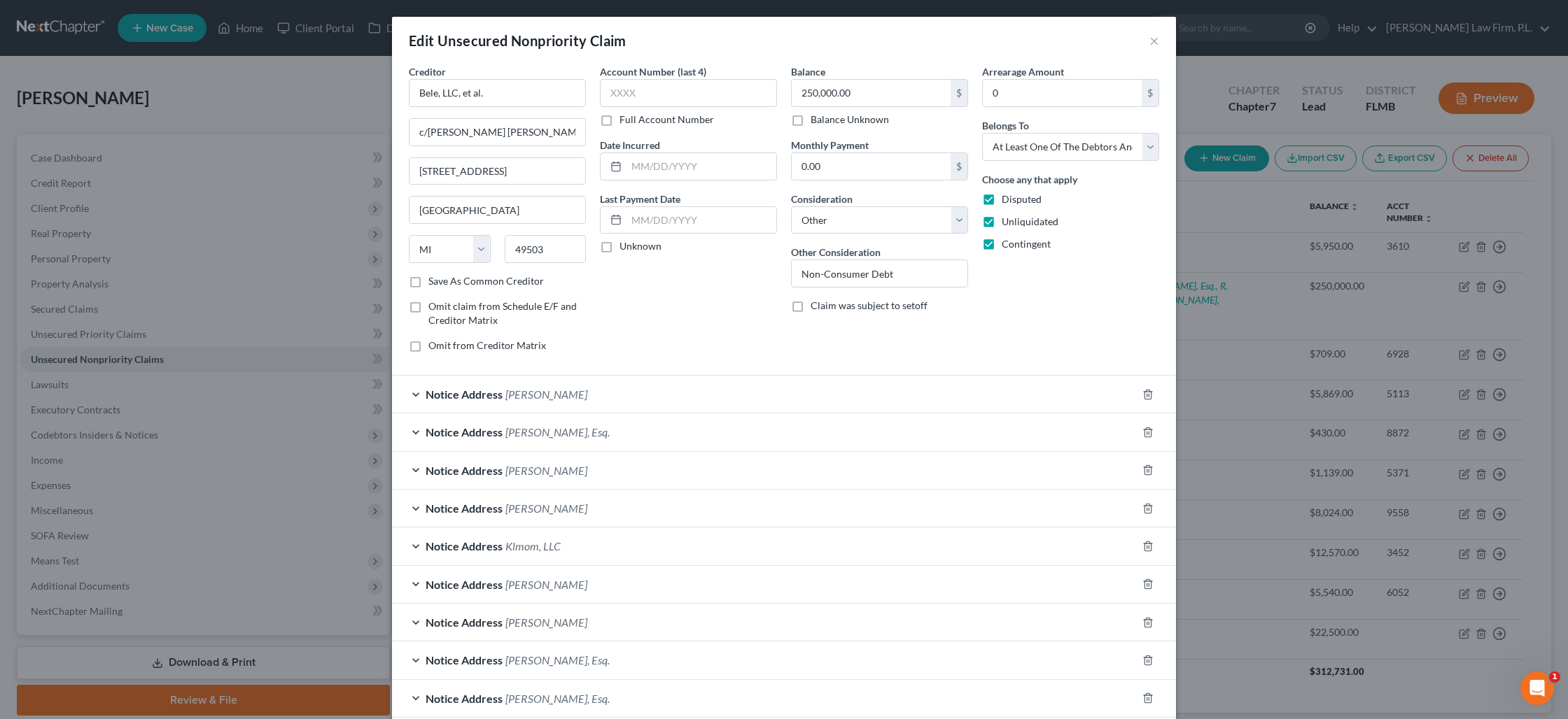
click at [555, 398] on div "Notice Address Jeff Mohr" at bounding box center [764, 394] width 745 height 37
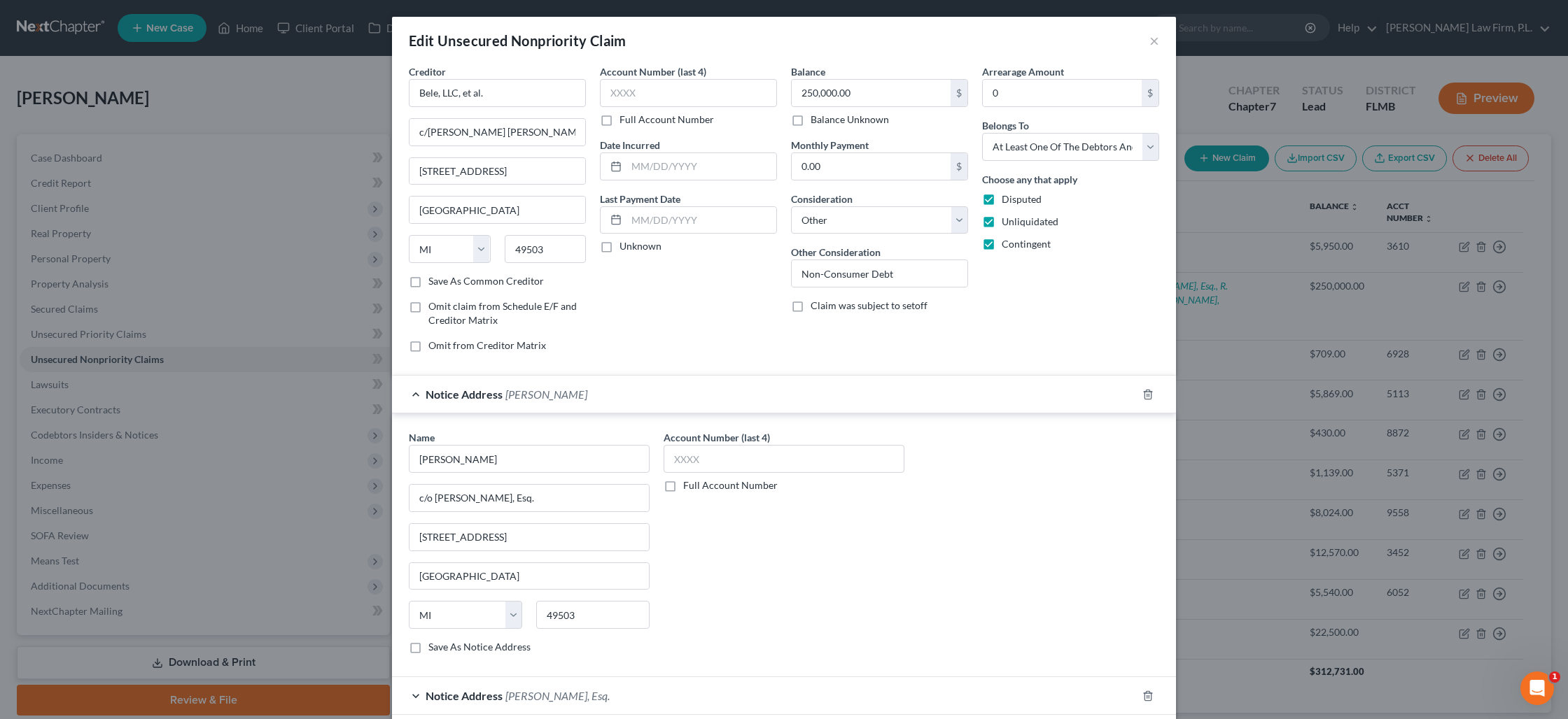
click at [420, 397] on div "Notice Address Jeff Mohr" at bounding box center [764, 394] width 745 height 37
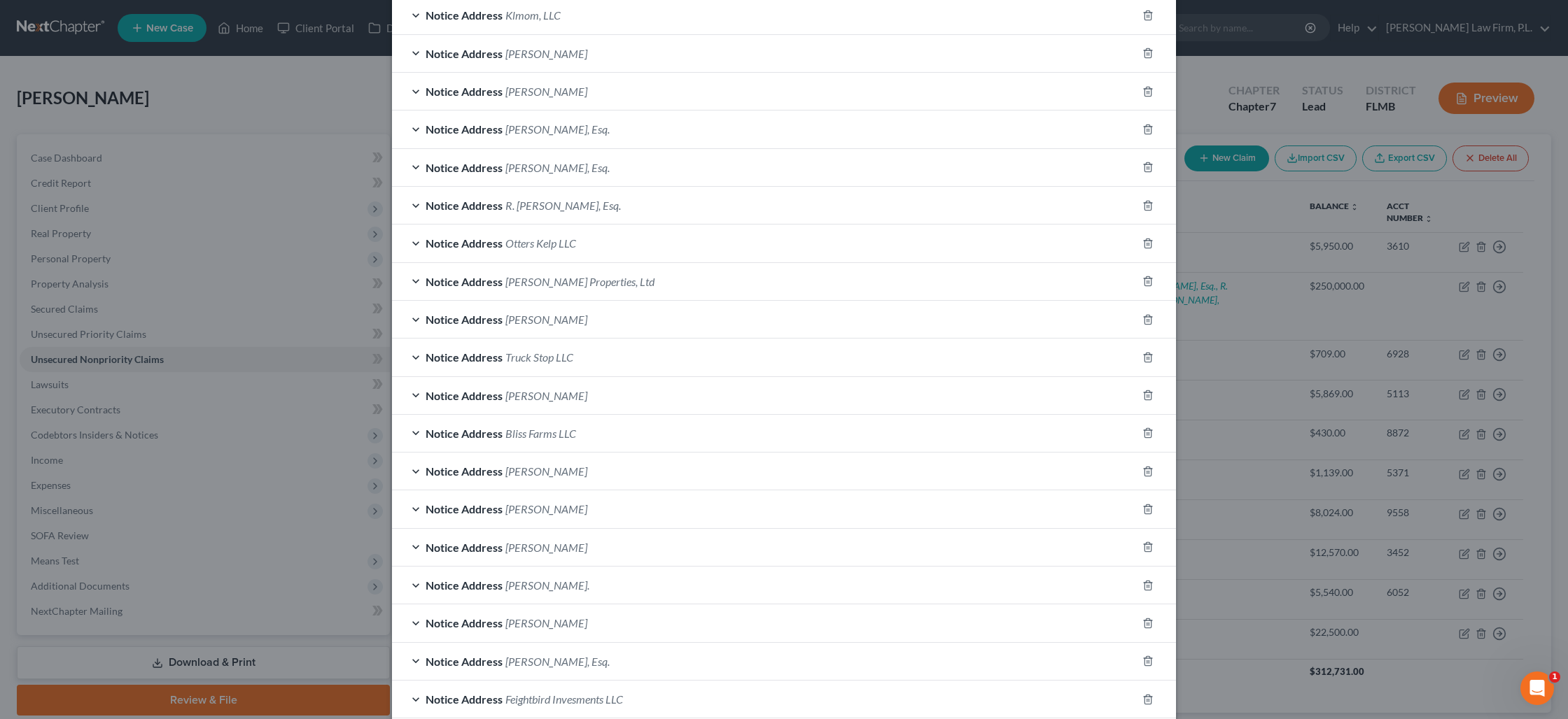
scroll to position [532, 0]
click at [512, 587] on span "Charles D. Bullock, Esq." at bounding box center [548, 584] width 84 height 14
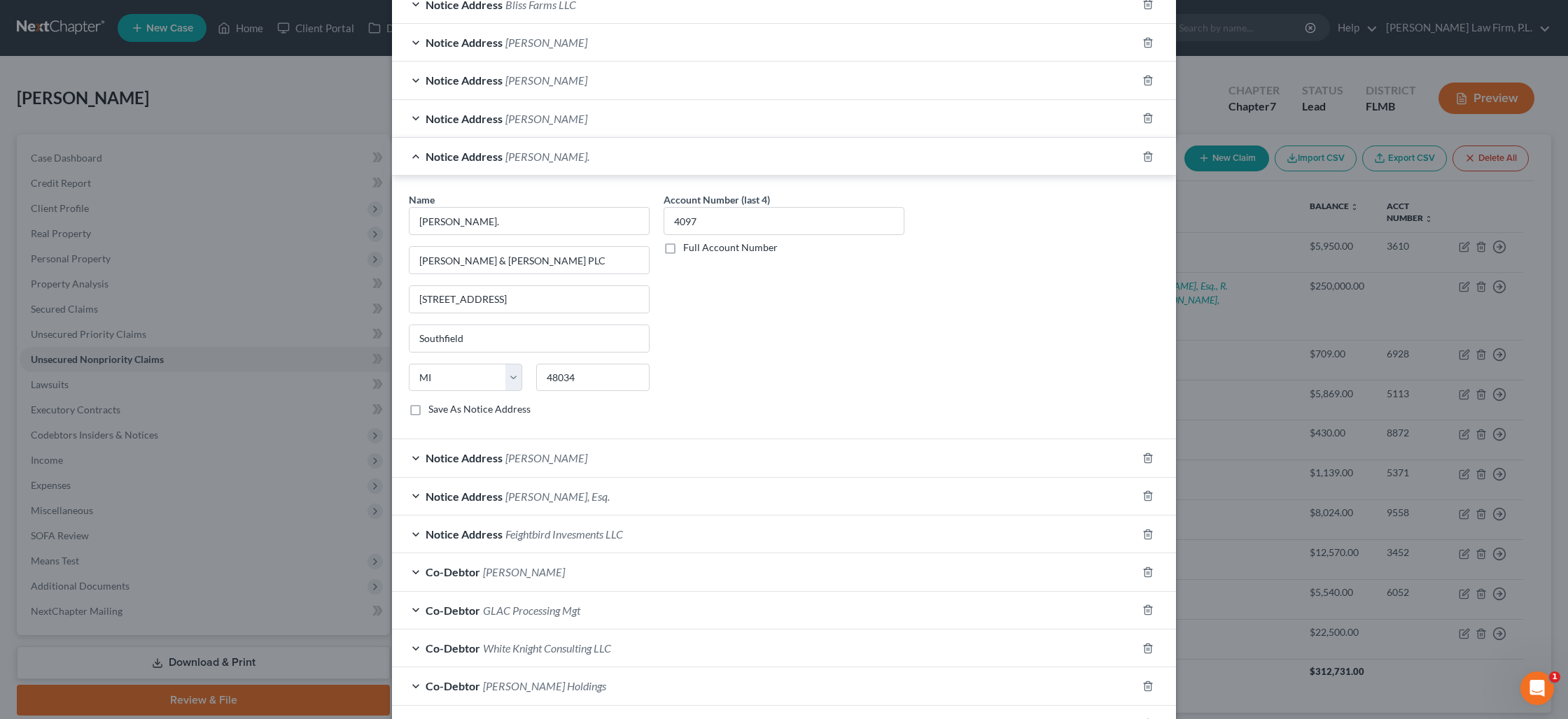
scroll to position [1292, 0]
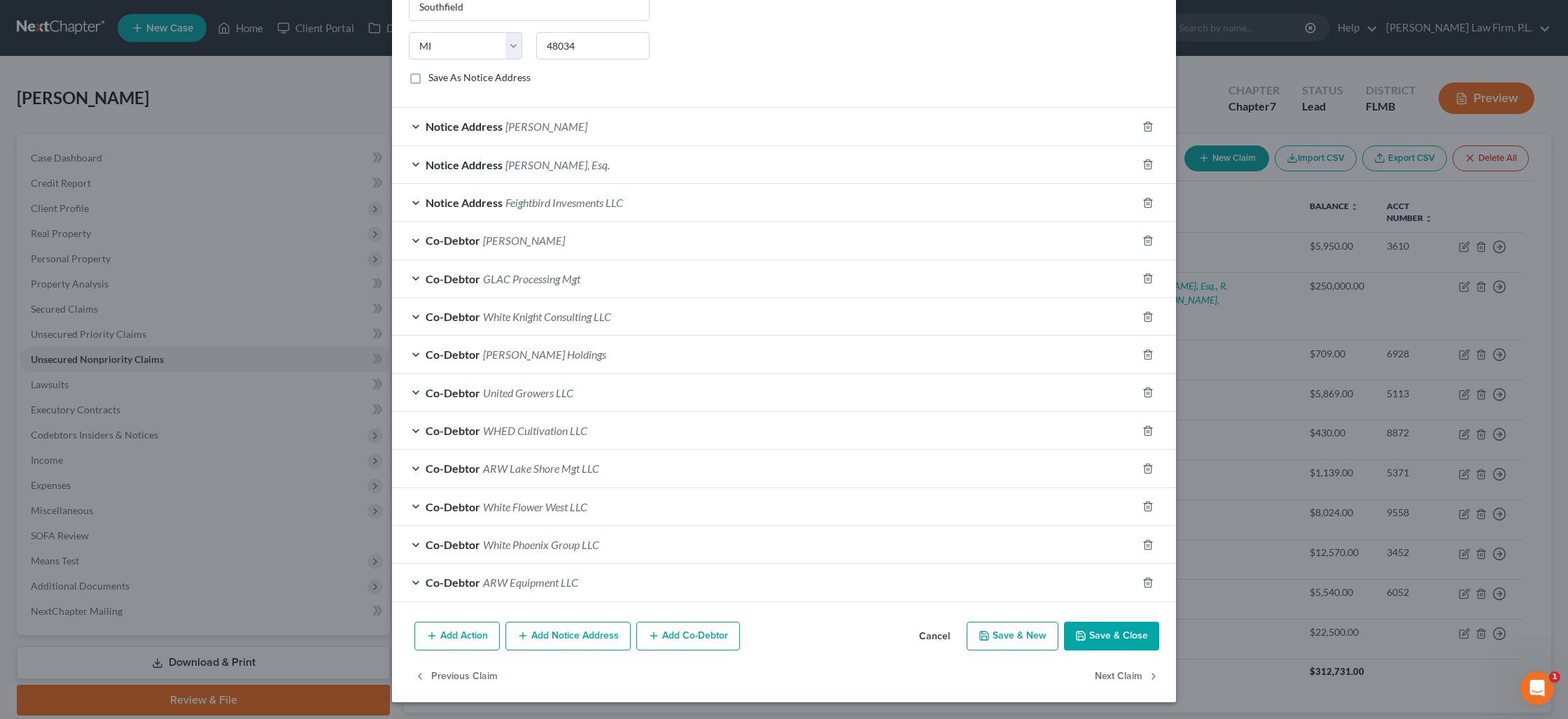
click at [1103, 638] on button "Save & Close" at bounding box center [1111, 636] width 95 height 29
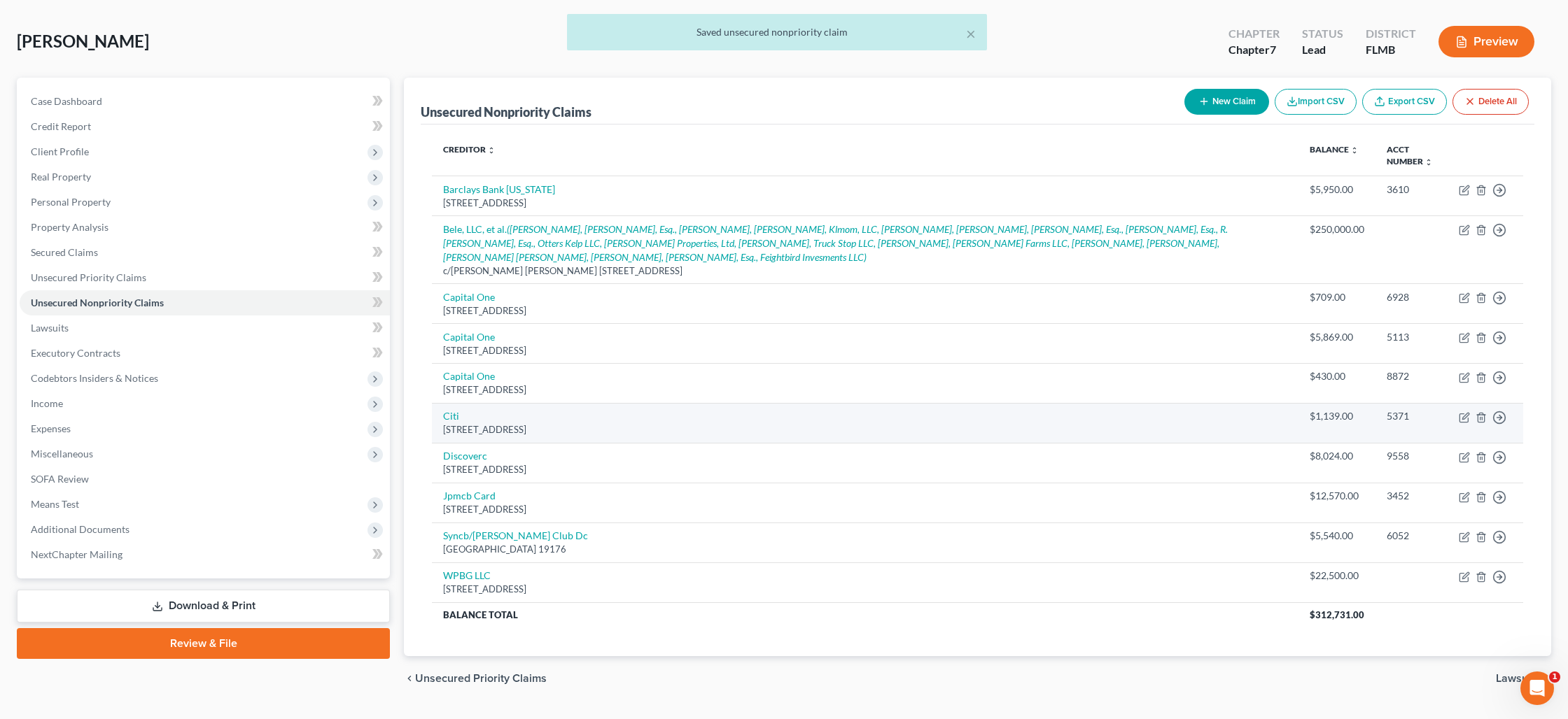
scroll to position [55, 0]
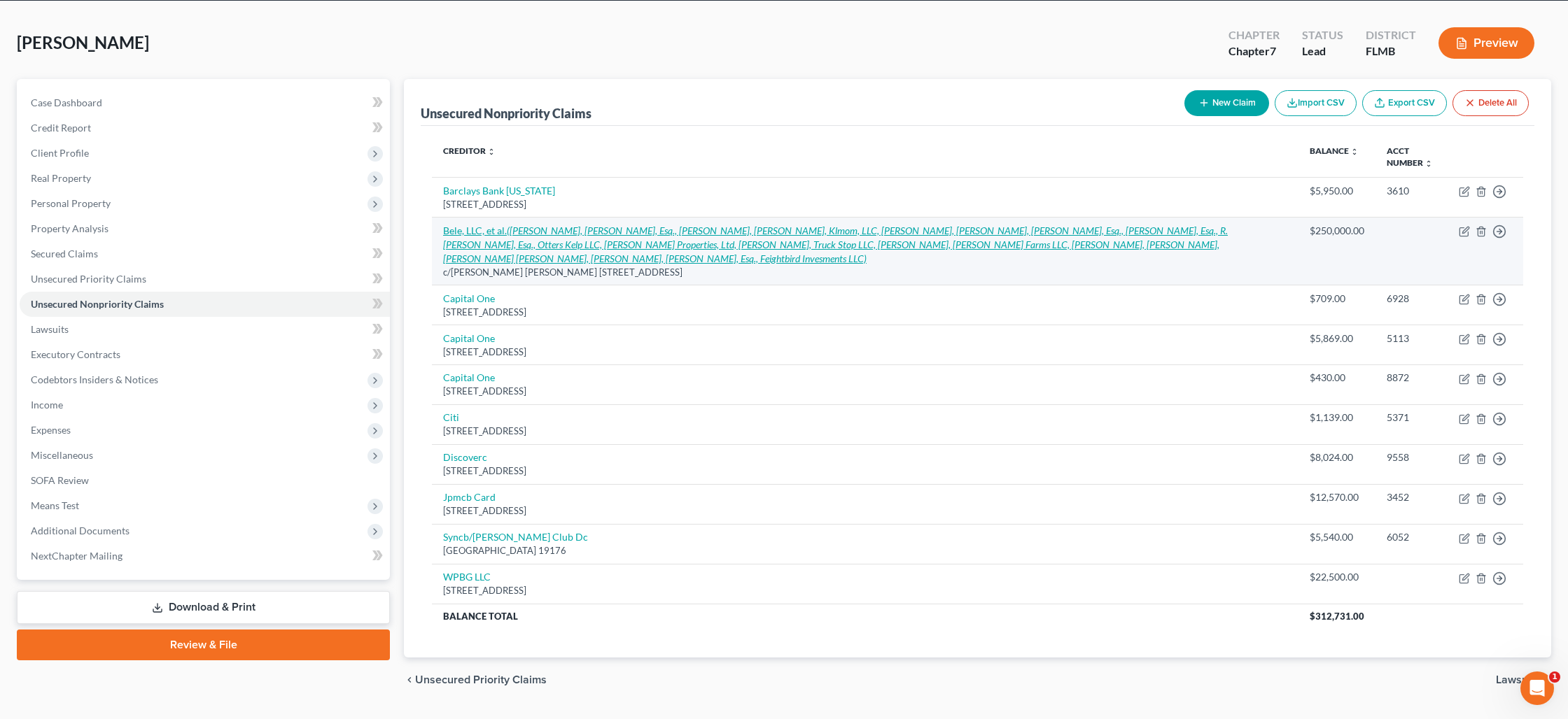
click at [849, 245] on icon "([PERSON_NAME], [PERSON_NAME], Esq., [PERSON_NAME], [PERSON_NAME], Klmom, LLC, …" at bounding box center [835, 245] width 785 height 40
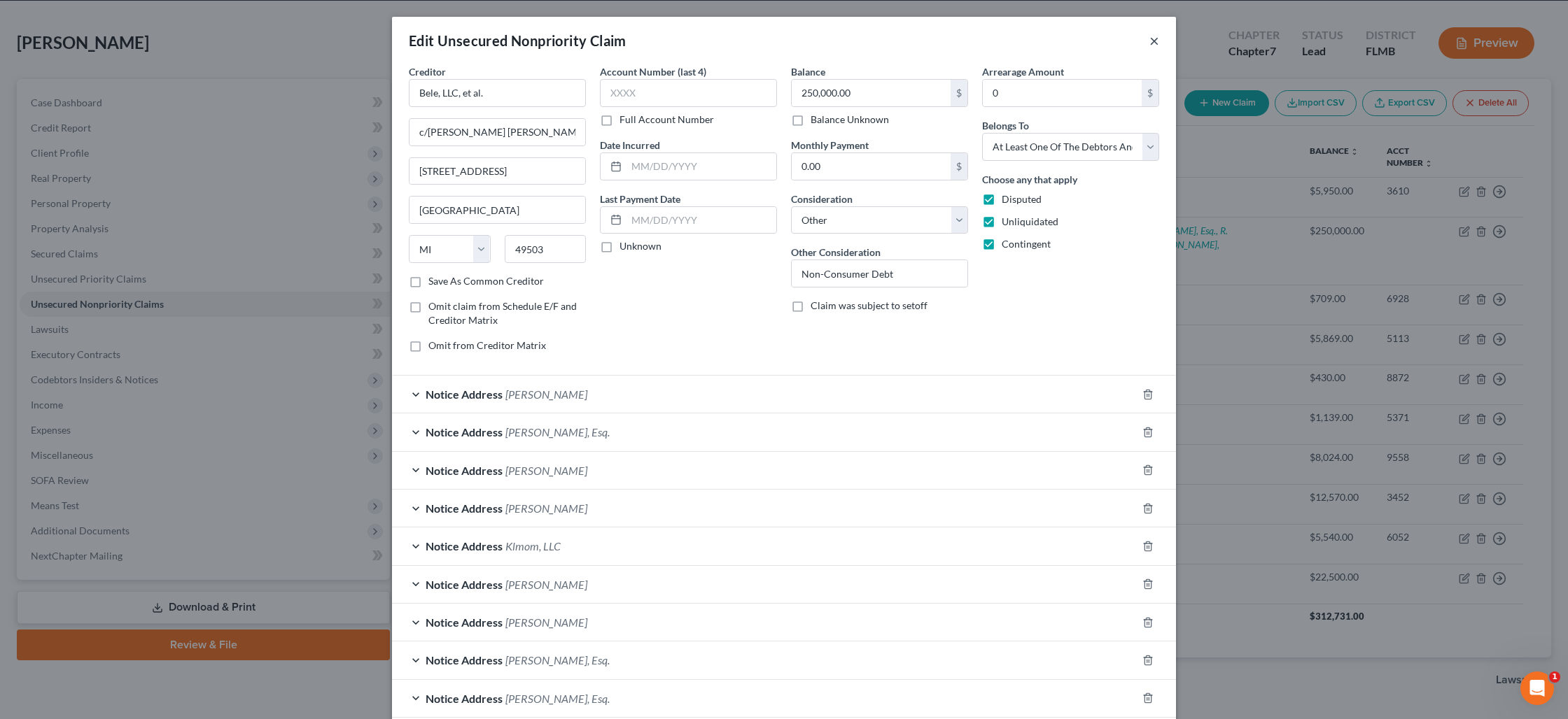
click at [1153, 47] on button "×" at bounding box center [1154, 40] width 10 height 16
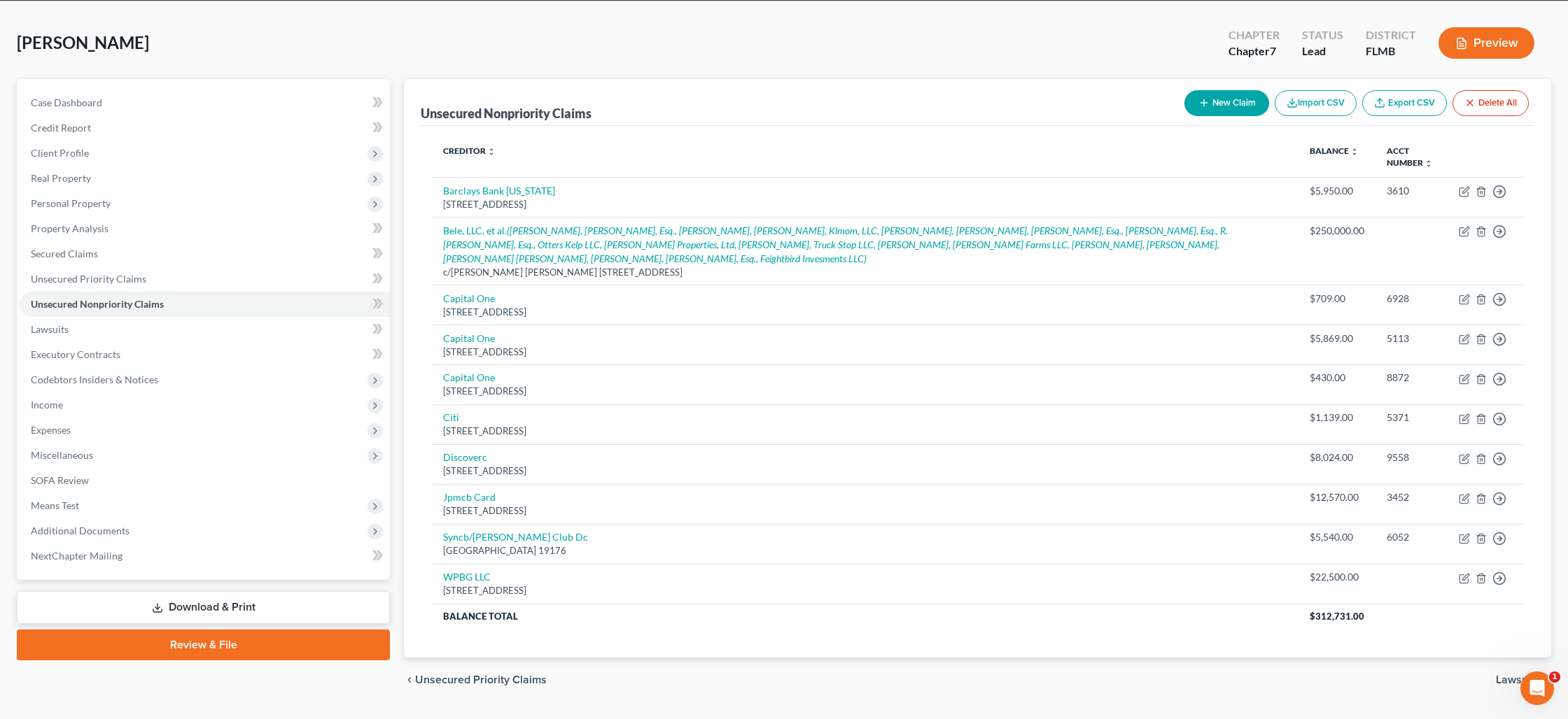
click at [1250, 108] on button "New Claim" at bounding box center [1226, 103] width 85 height 25
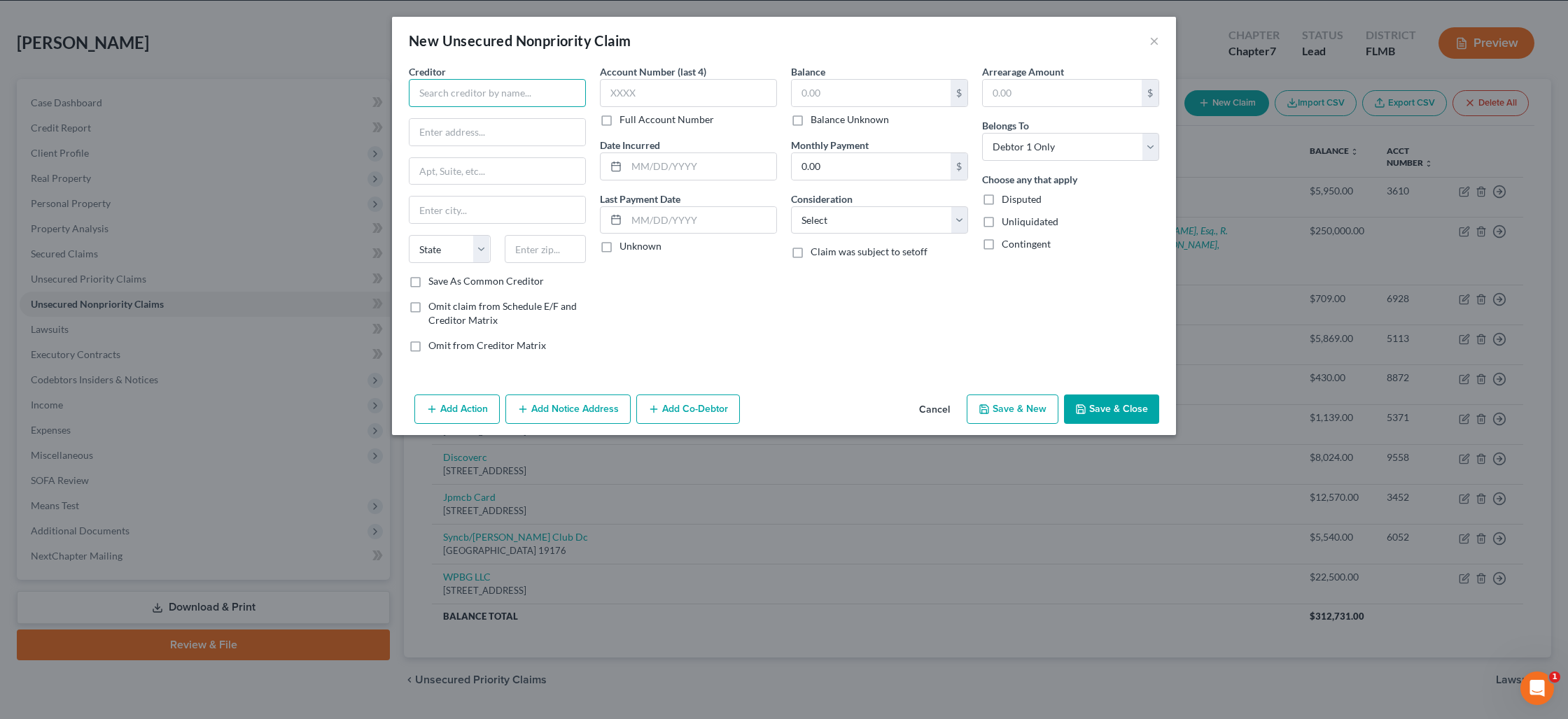
click at [538, 93] on input "text" at bounding box center [497, 93] width 177 height 28
click at [810, 122] on label "Balance Unknown" at bounding box center [849, 119] width 78 height 14
click at [816, 122] on input "Balance Unknown" at bounding box center [820, 117] width 9 height 9
click at [1001, 201] on label "Disputed" at bounding box center [1021, 199] width 40 height 14
click at [1007, 201] on input "Disputed" at bounding box center [1011, 197] width 9 height 9
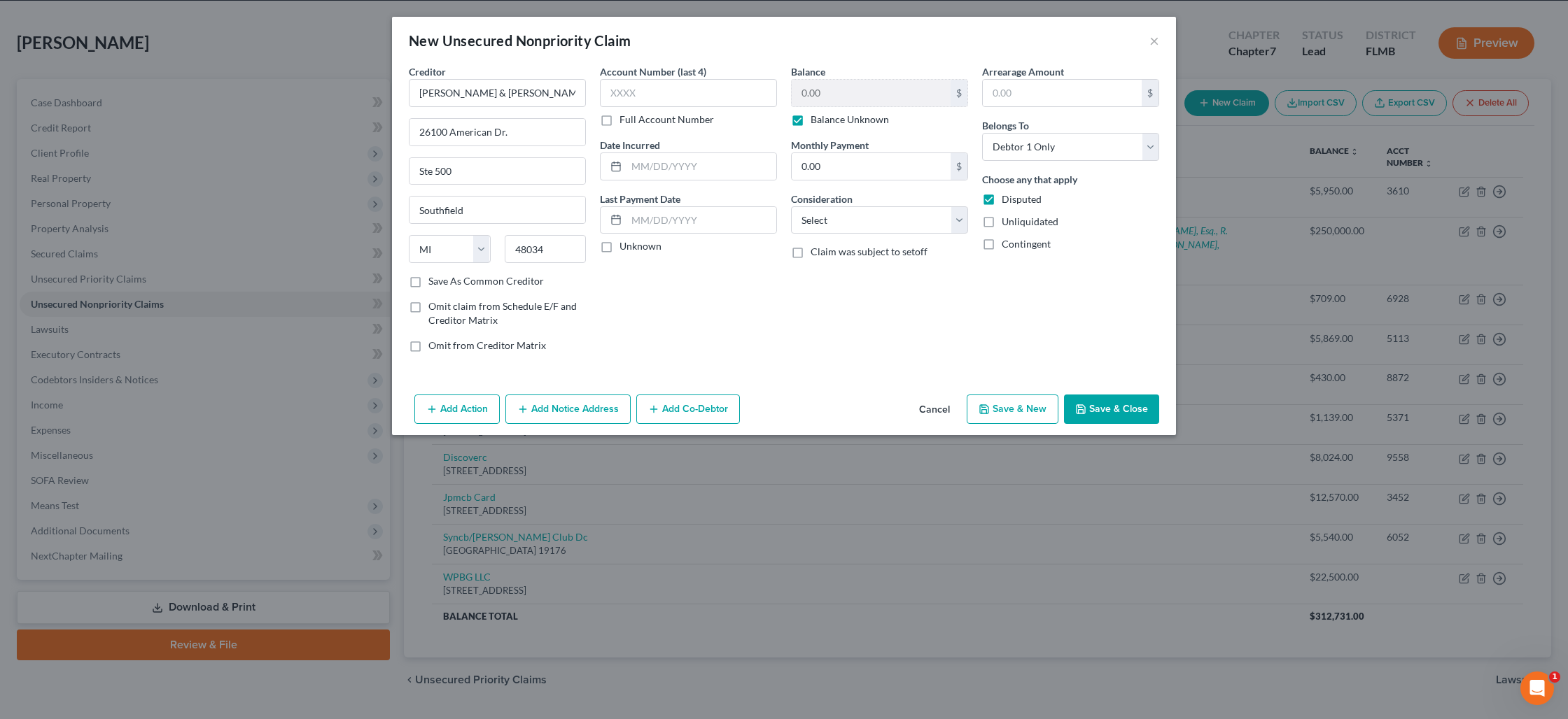
click at [1001, 224] on label "Unliquidated" at bounding box center [1030, 221] width 56 height 14
click at [1007, 224] on input "Unliquidated" at bounding box center [1011, 219] width 9 height 9
click at [995, 258] on div "Arrearage Amount $ Belongs To * Select Debtor 1 Only Debtor 2 Only Debtor 1 And…" at bounding box center [1070, 214] width 191 height 299
click at [1001, 247] on label "Contingent" at bounding box center [1026, 244] width 49 height 14
click at [1007, 246] on input "Contingent" at bounding box center [1011, 242] width 9 height 9
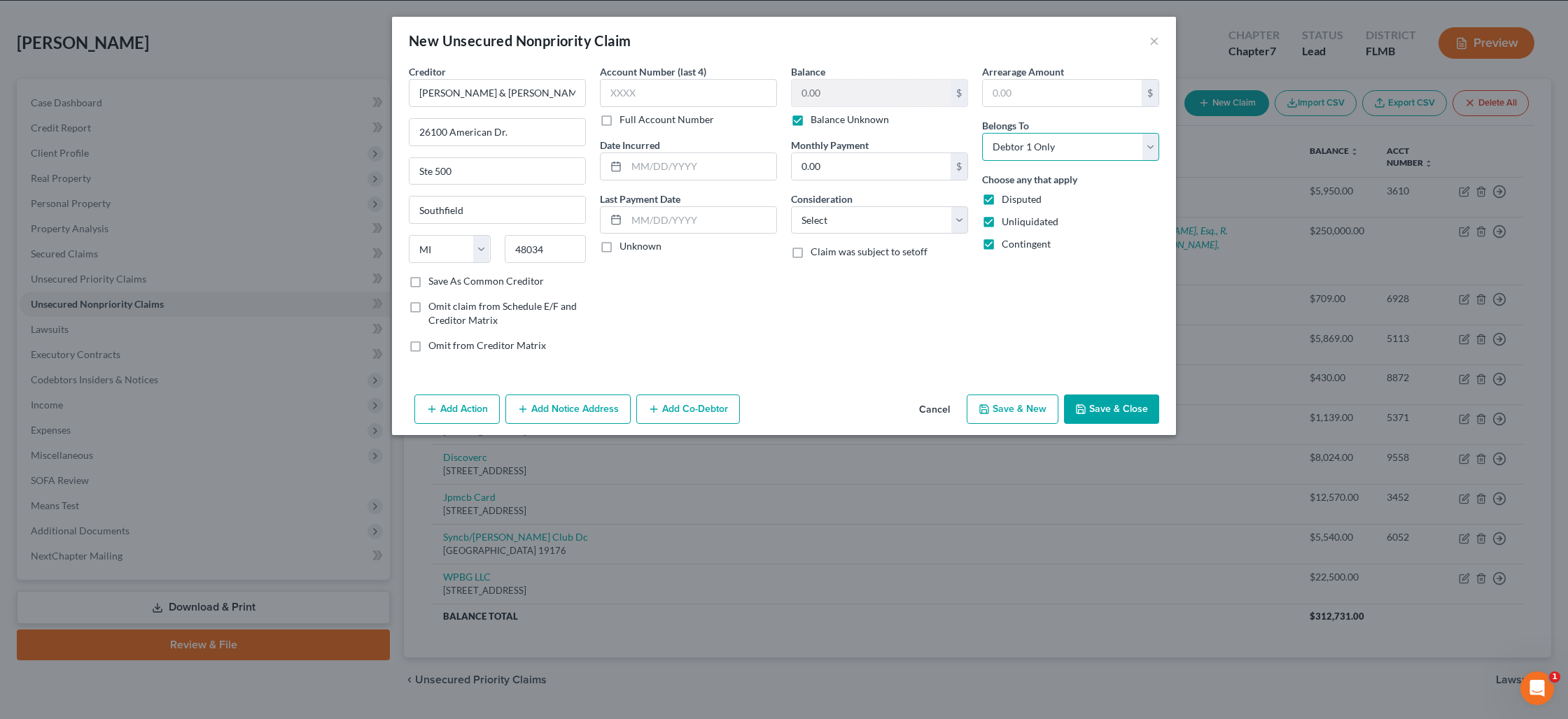
click at [1043, 147] on select "Select Debtor 1 Only Debtor 2 Only Debtor 1 And Debtor 2 Only At Least One Of T…" at bounding box center [1070, 146] width 177 height 28
click at [982, 133] on select "Select Debtor 1 Only Debtor 2 Only Debtor 1 And Debtor 2 Only At Least One Of T…" at bounding box center [1070, 146] width 177 height 28
click at [1120, 404] on button "Save & Close" at bounding box center [1111, 409] width 95 height 29
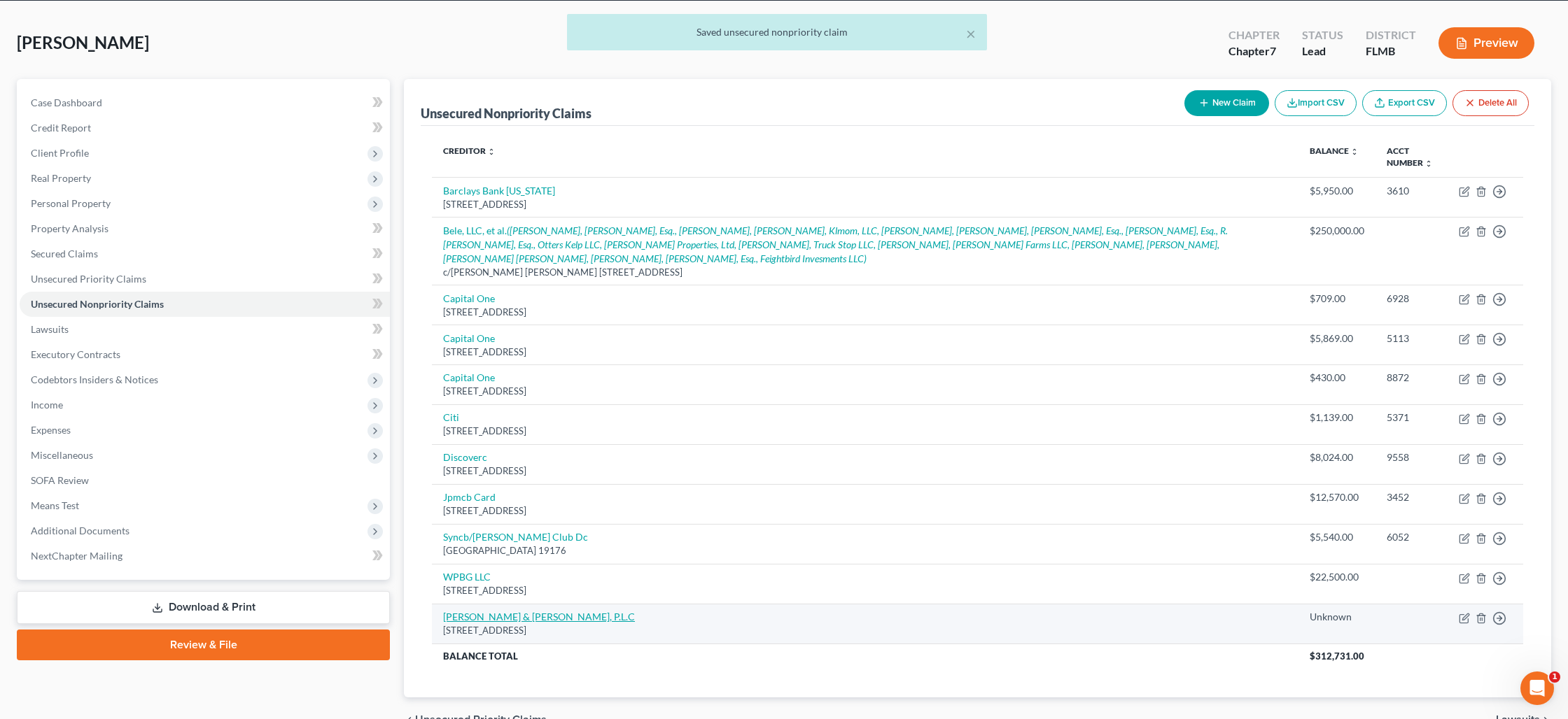
click at [507, 621] on link "[PERSON_NAME] & [PERSON_NAME], P.L.C" at bounding box center [538, 616] width 192 height 12
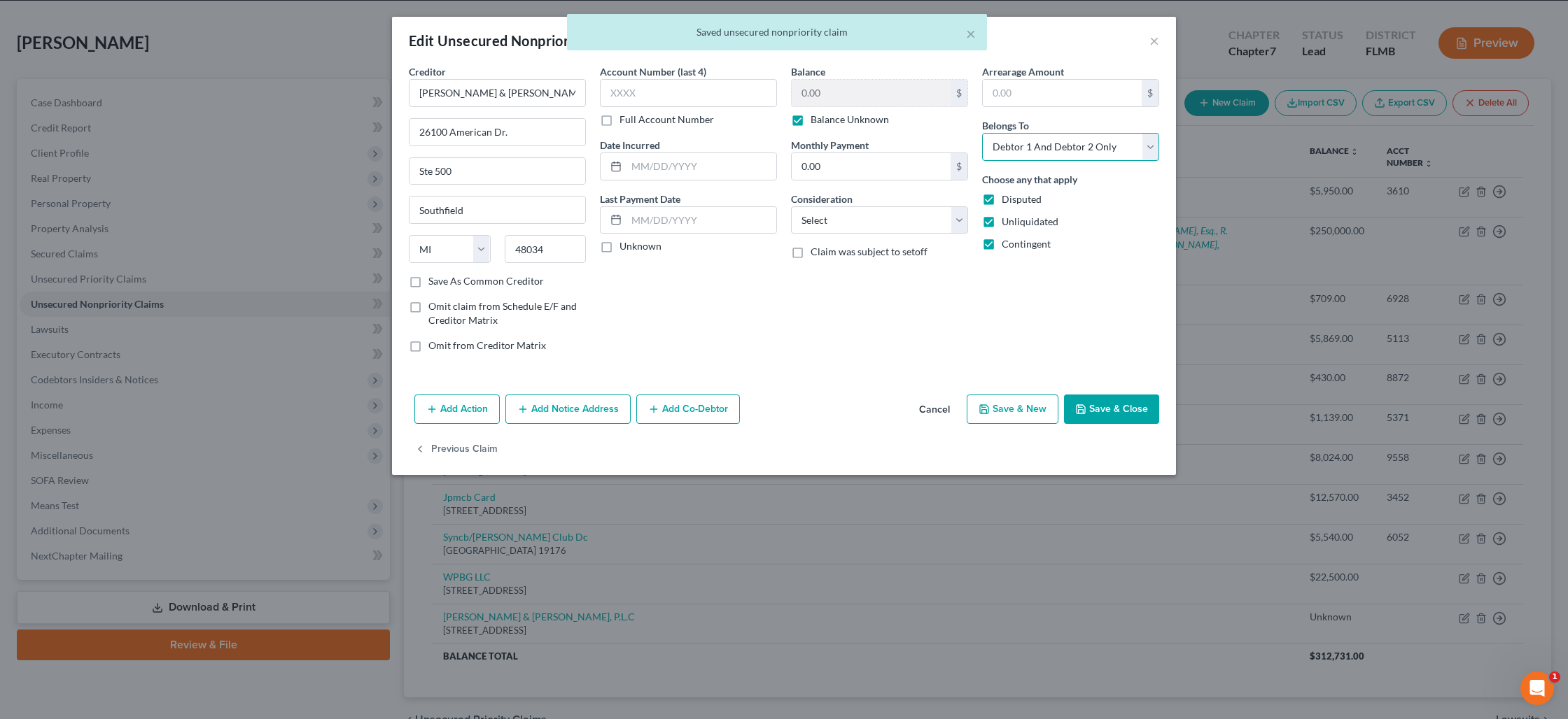
click at [1101, 150] on select "Select Debtor 1 Only Debtor 2 Only Debtor 1 And Debtor 2 Only At Least One Of T…" at bounding box center [1070, 146] width 177 height 28
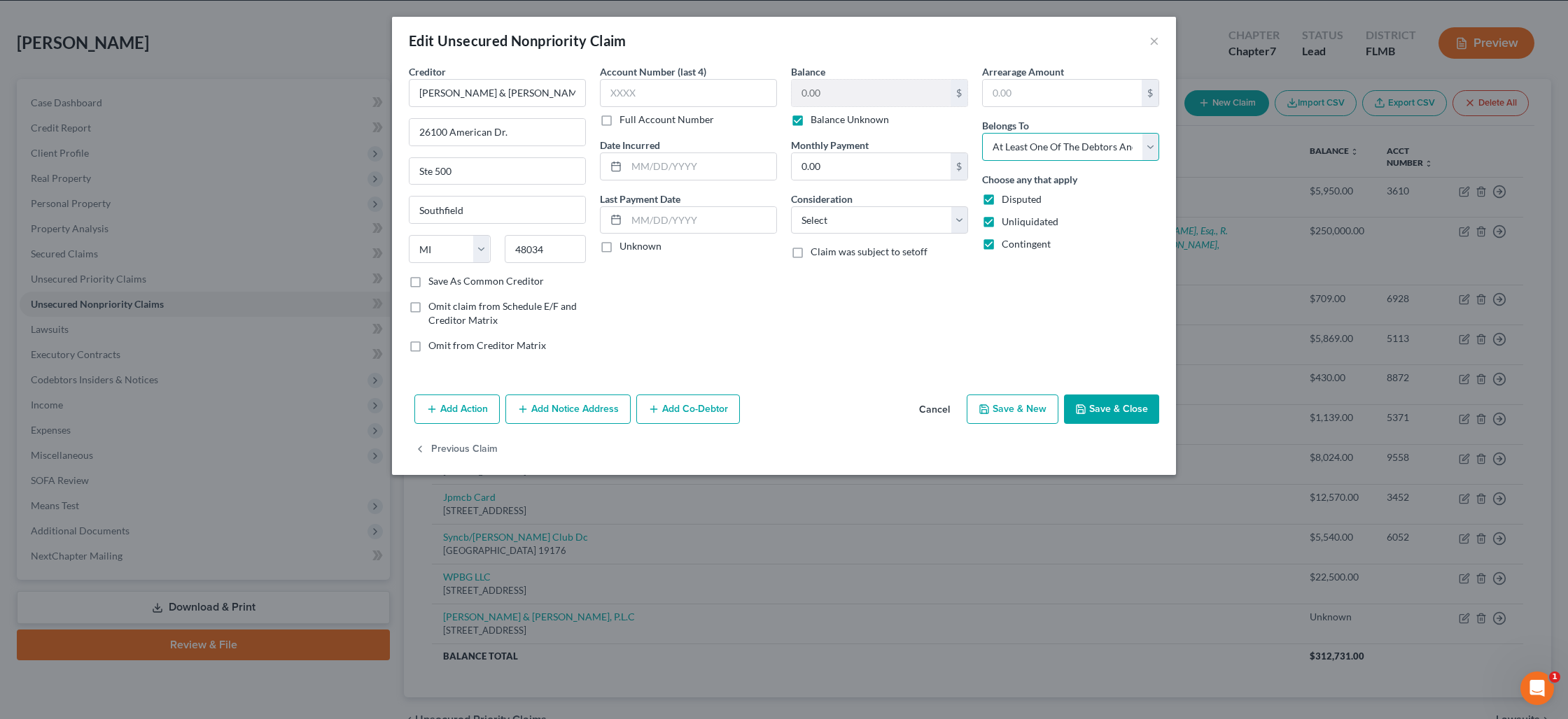
click at [982, 133] on select "Select Debtor 1 Only Debtor 2 Only Debtor 1 And Debtor 2 Only At Least One Of T…" at bounding box center [1070, 146] width 177 height 28
click at [1101, 407] on button "Save & Close" at bounding box center [1111, 409] width 95 height 29
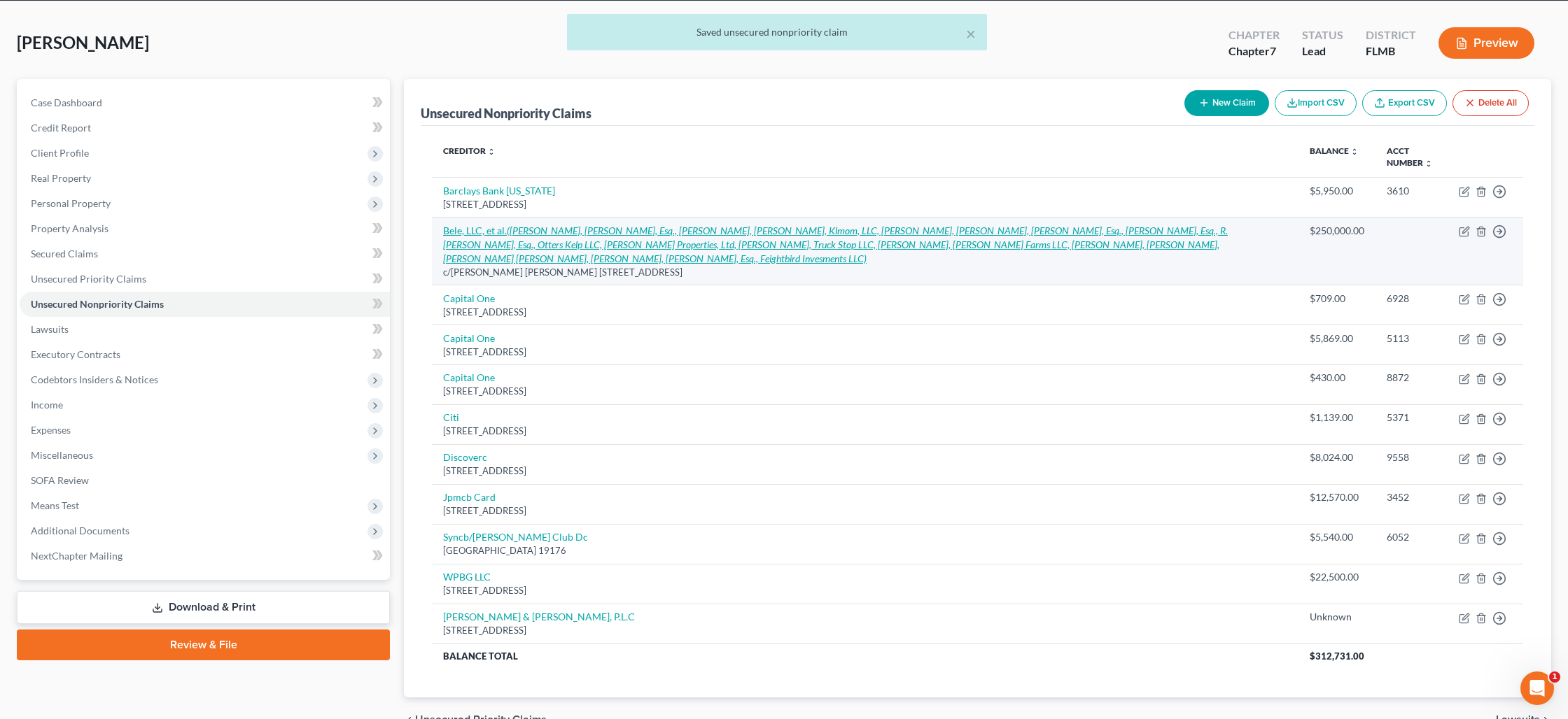
click at [930, 238] on icon "([PERSON_NAME], [PERSON_NAME], Esq., [PERSON_NAME], [PERSON_NAME], Klmom, LLC, …" at bounding box center [835, 245] width 785 height 40
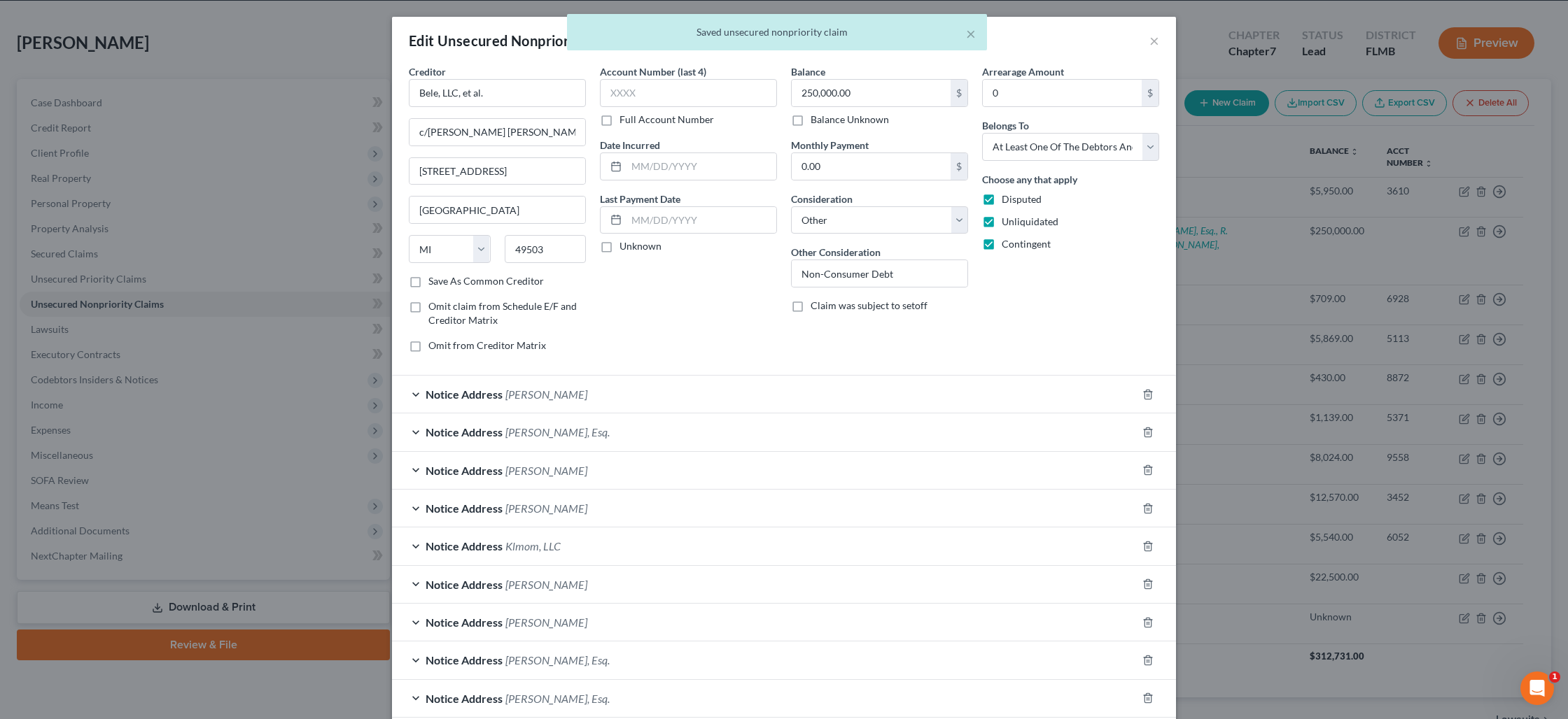
scroll to position [7, 0]
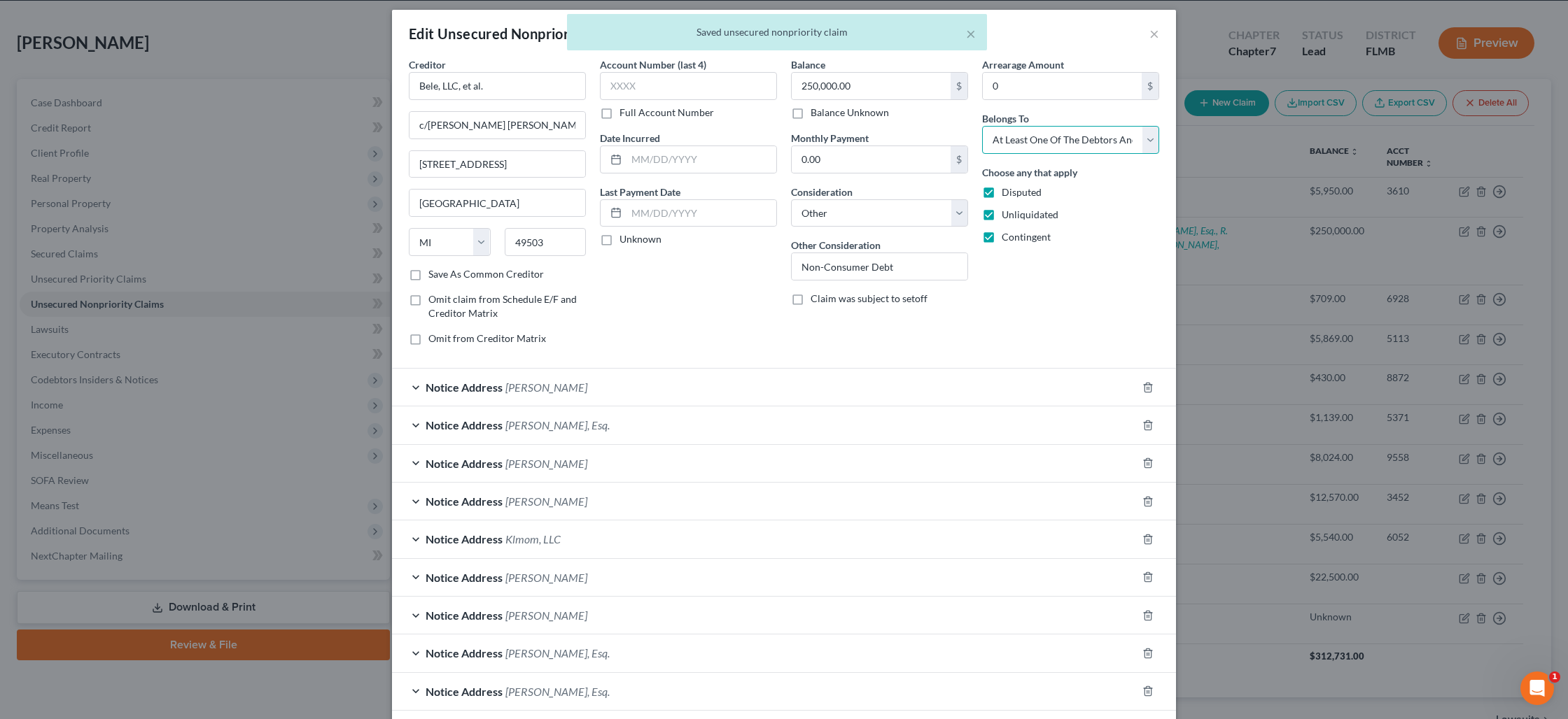
click at [1062, 142] on select "Select Debtor 1 Only Debtor 2 Only Debtor 1 And Debtor 2 Only At Least One Of T…" at bounding box center [1070, 140] width 177 height 28
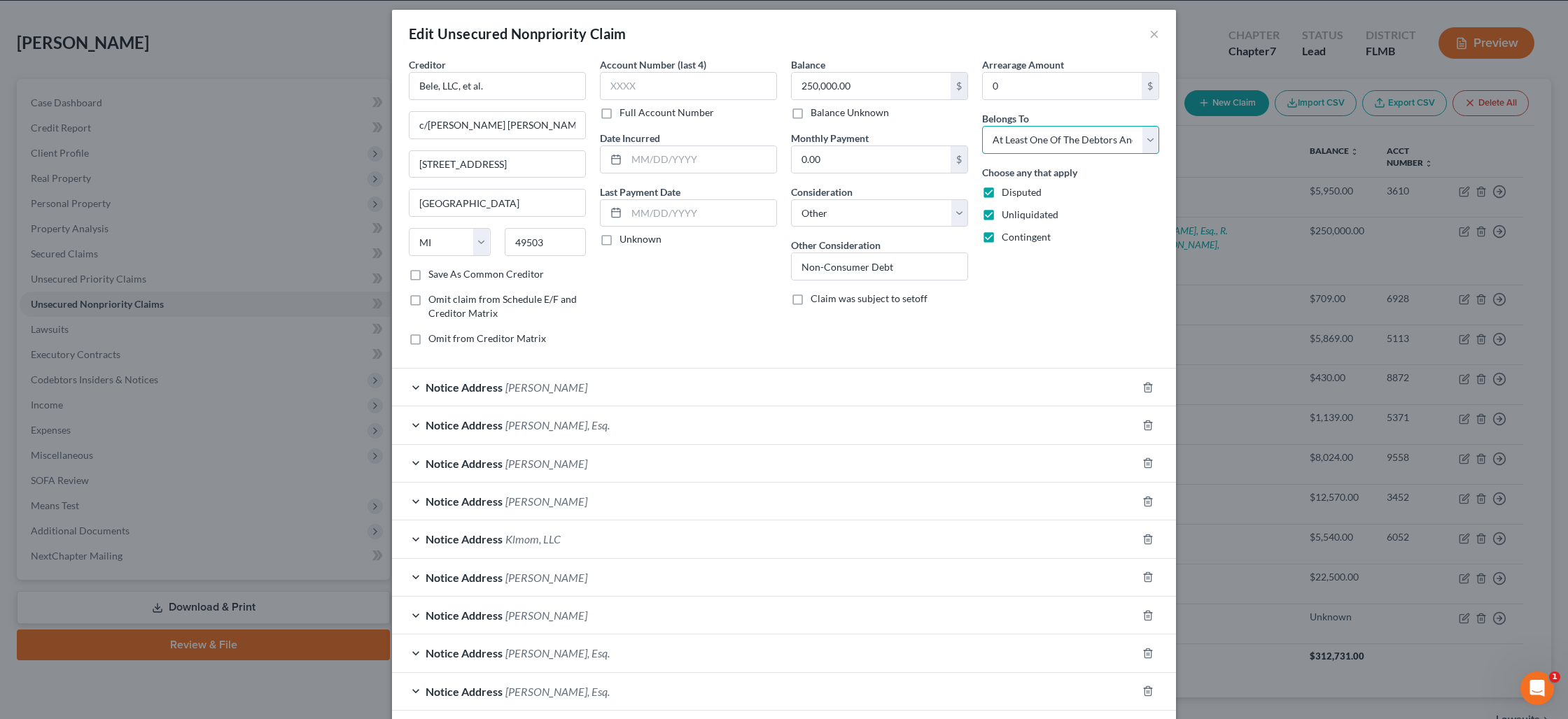
click at [982, 126] on select "Select Debtor 1 Only Debtor 2 Only Debtor 1 And Debtor 2 Only At Least One Of T…" at bounding box center [1070, 140] width 177 height 28
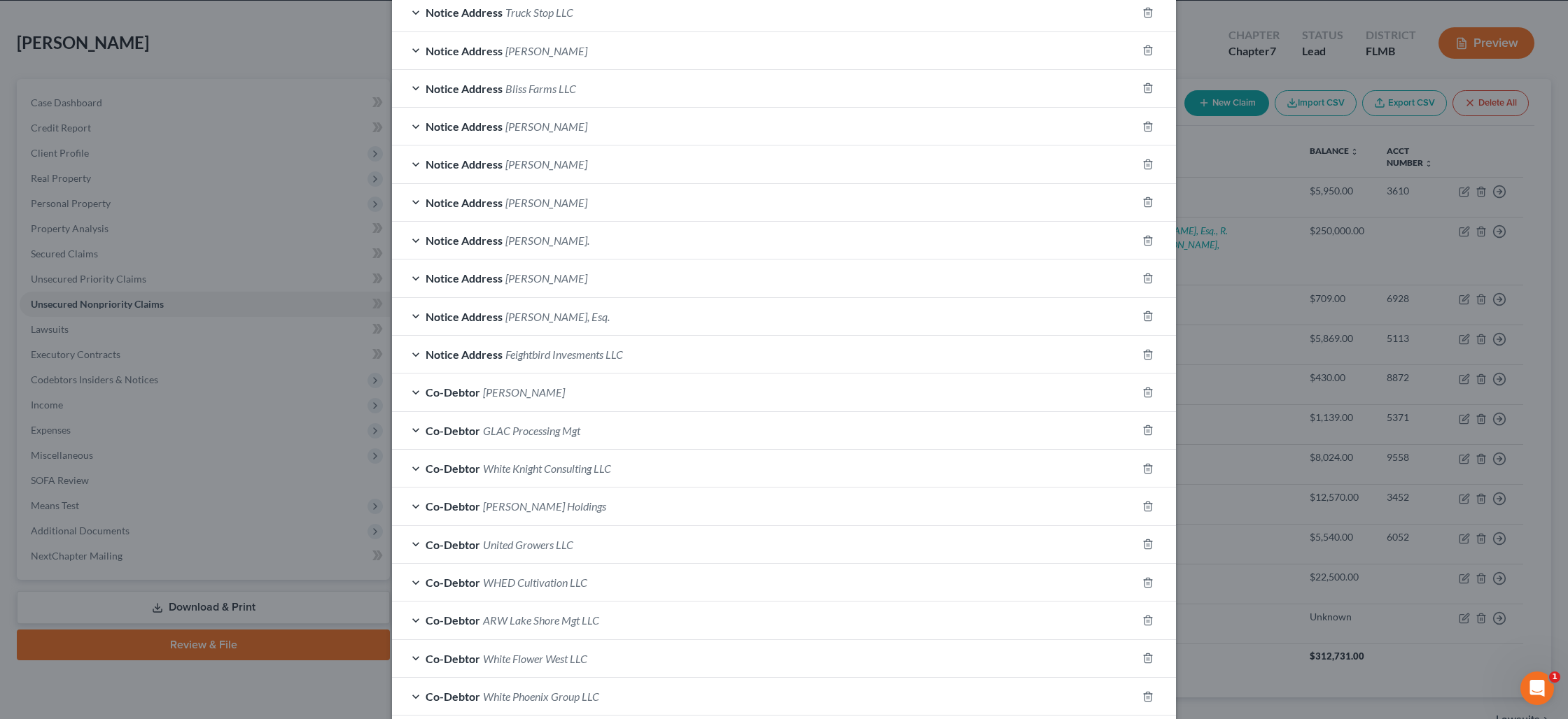
scroll to position [1028, 0]
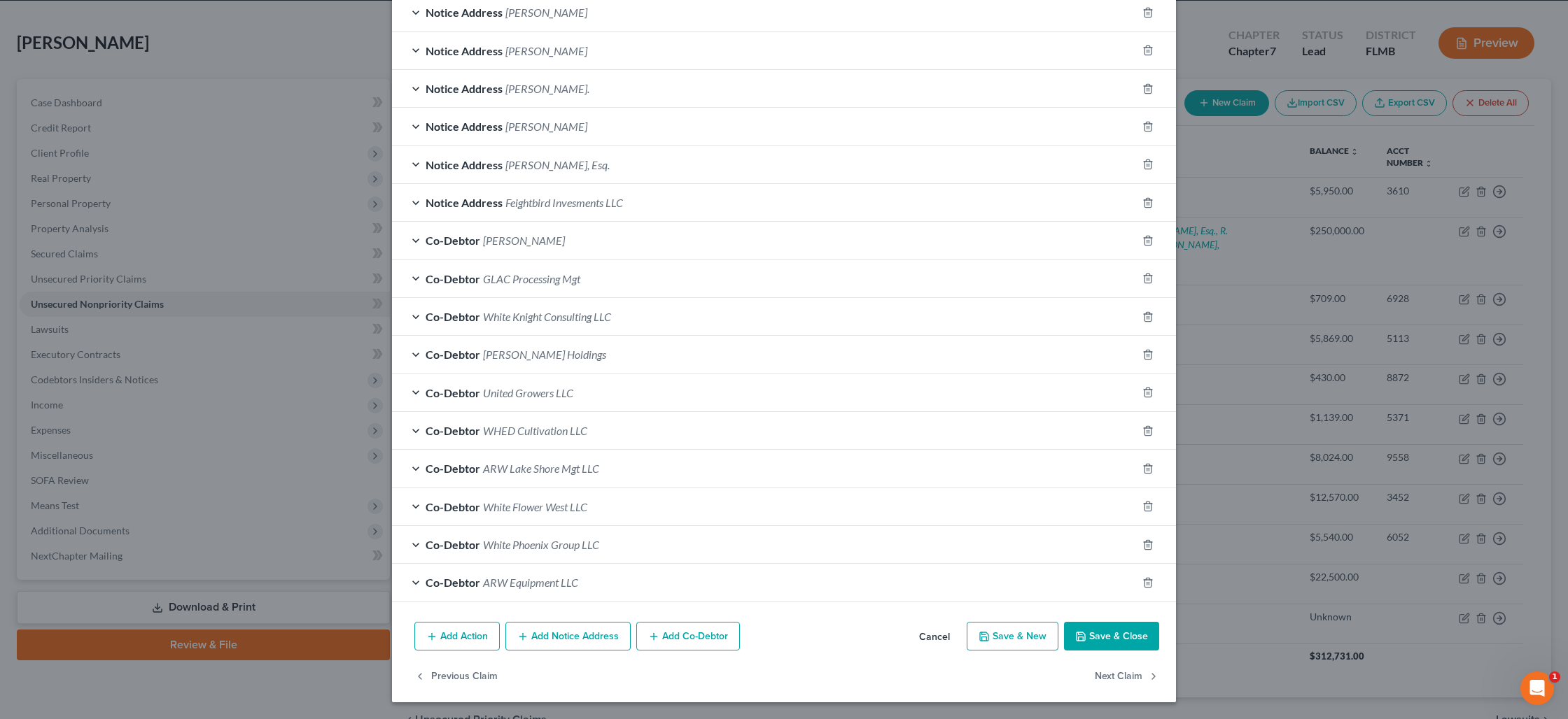
click at [1106, 634] on button "Save & Close" at bounding box center [1111, 636] width 95 height 29
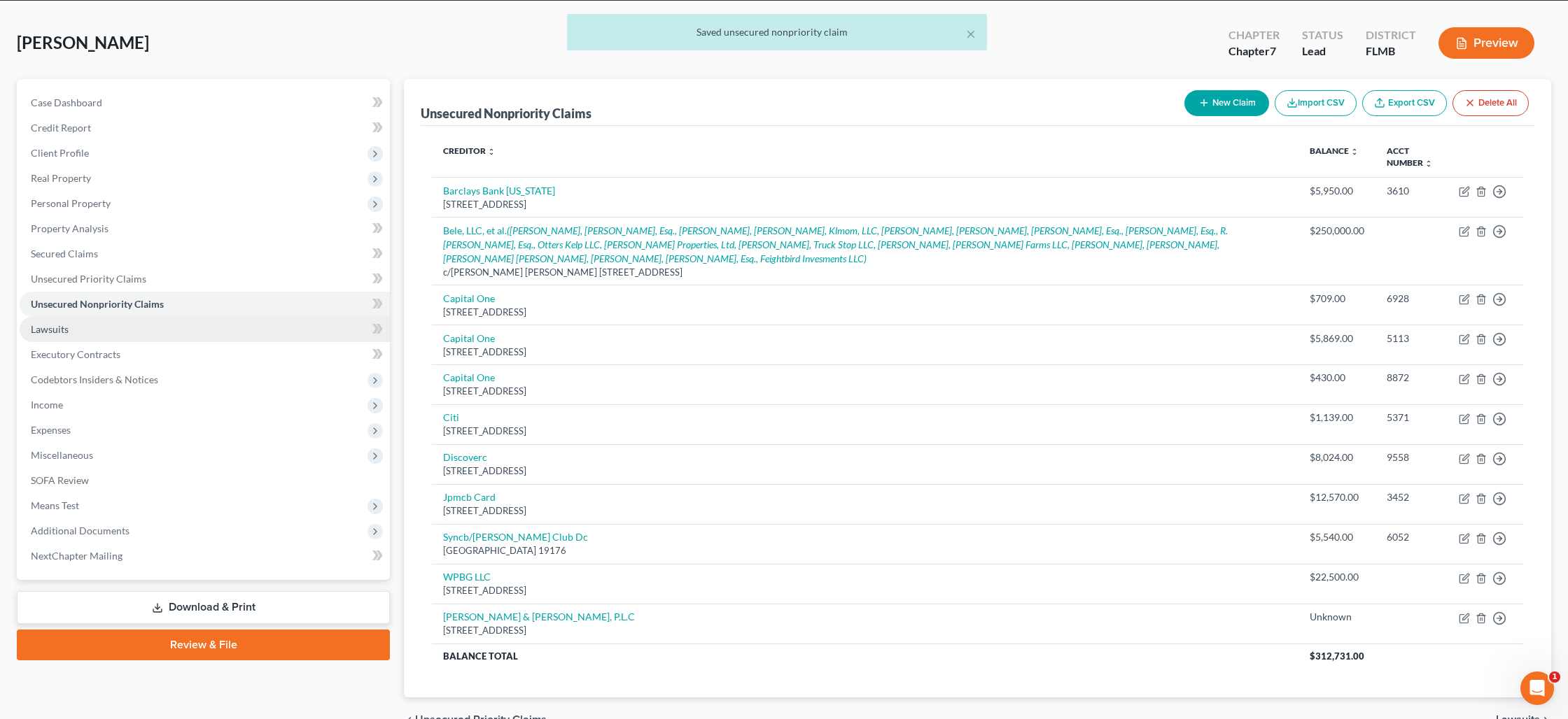
click at [192, 334] on link "Lawsuits" at bounding box center [205, 330] width 370 height 25
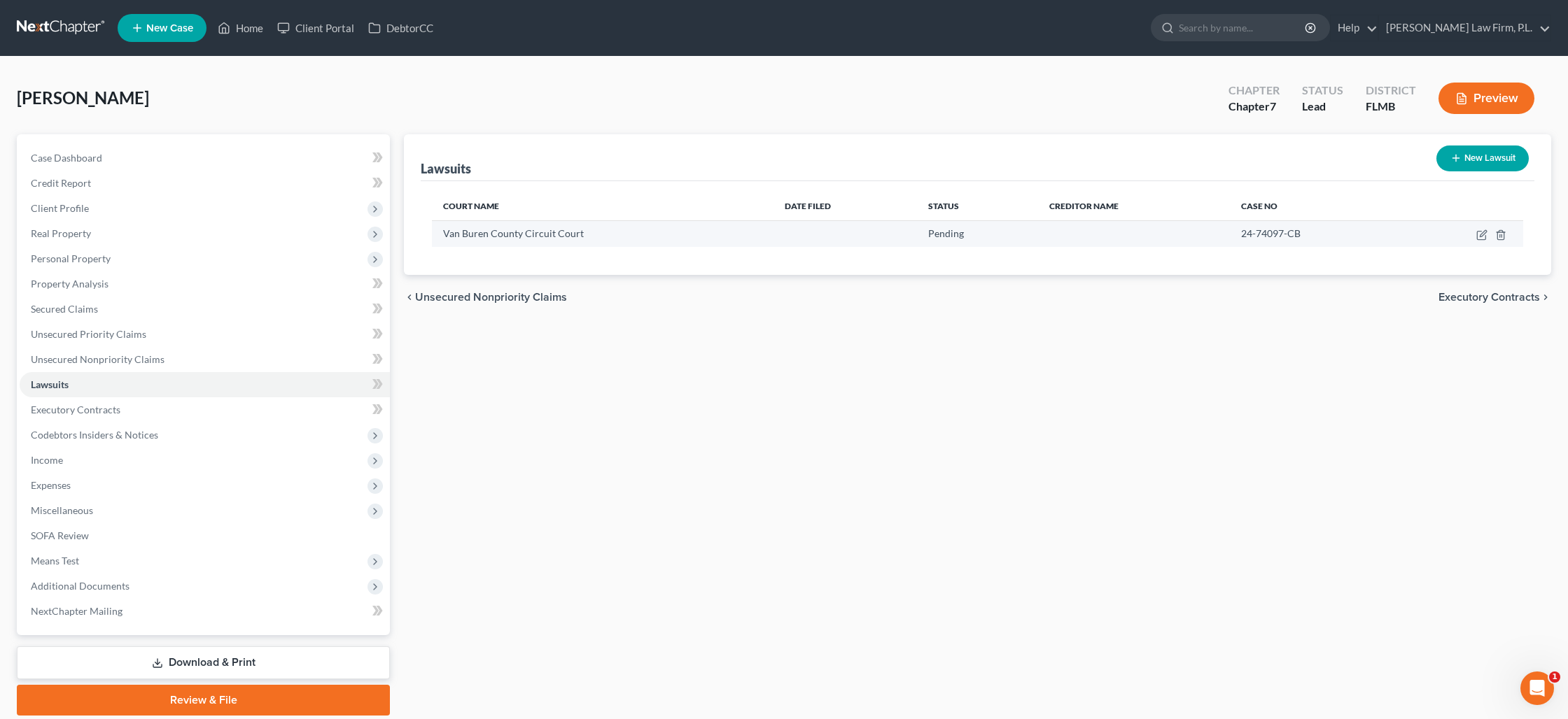
click at [1477, 242] on td at bounding box center [1462, 233] width 122 height 26
click at [1477, 238] on icon "button" at bounding box center [1481, 235] width 8 height 8
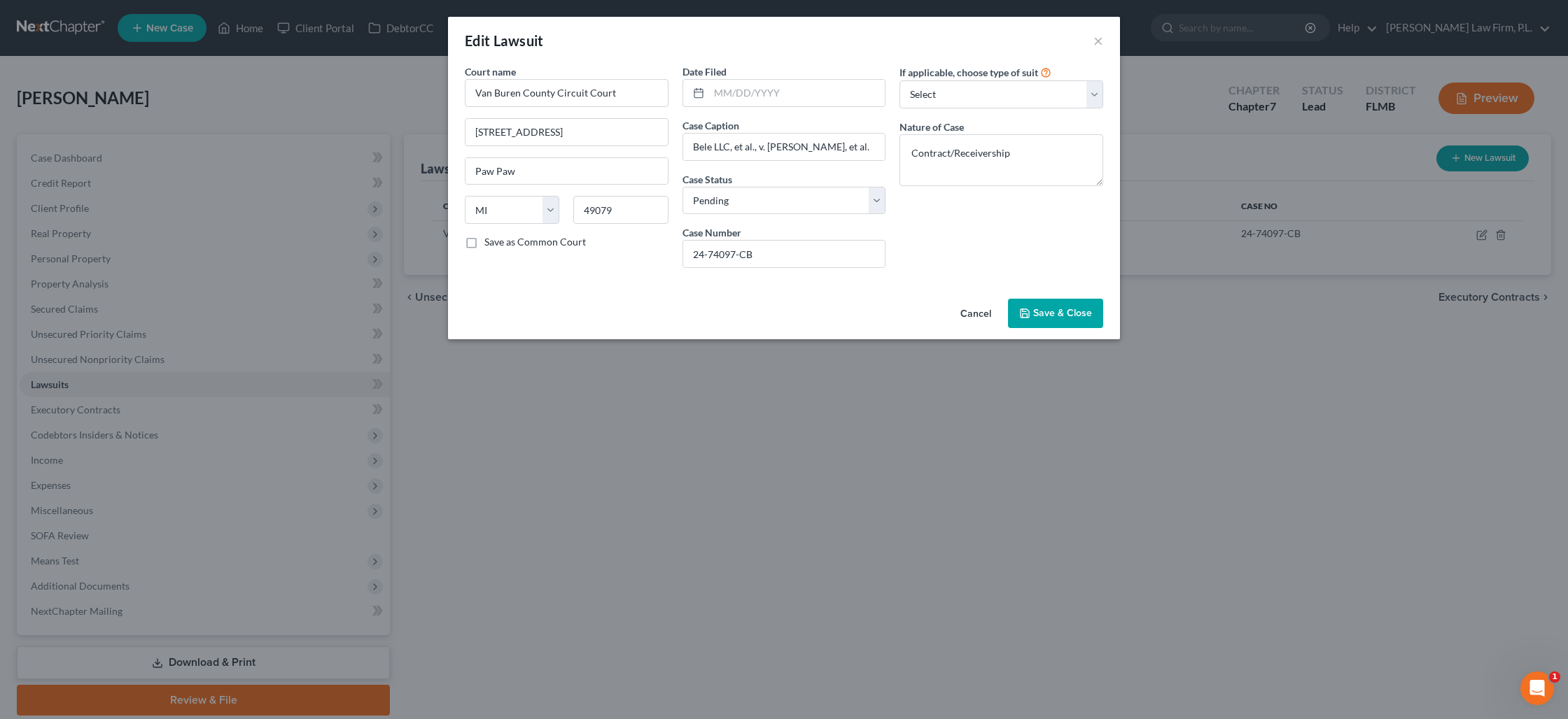
click at [1032, 306] on button "Save & Close" at bounding box center [1055, 314] width 95 height 29
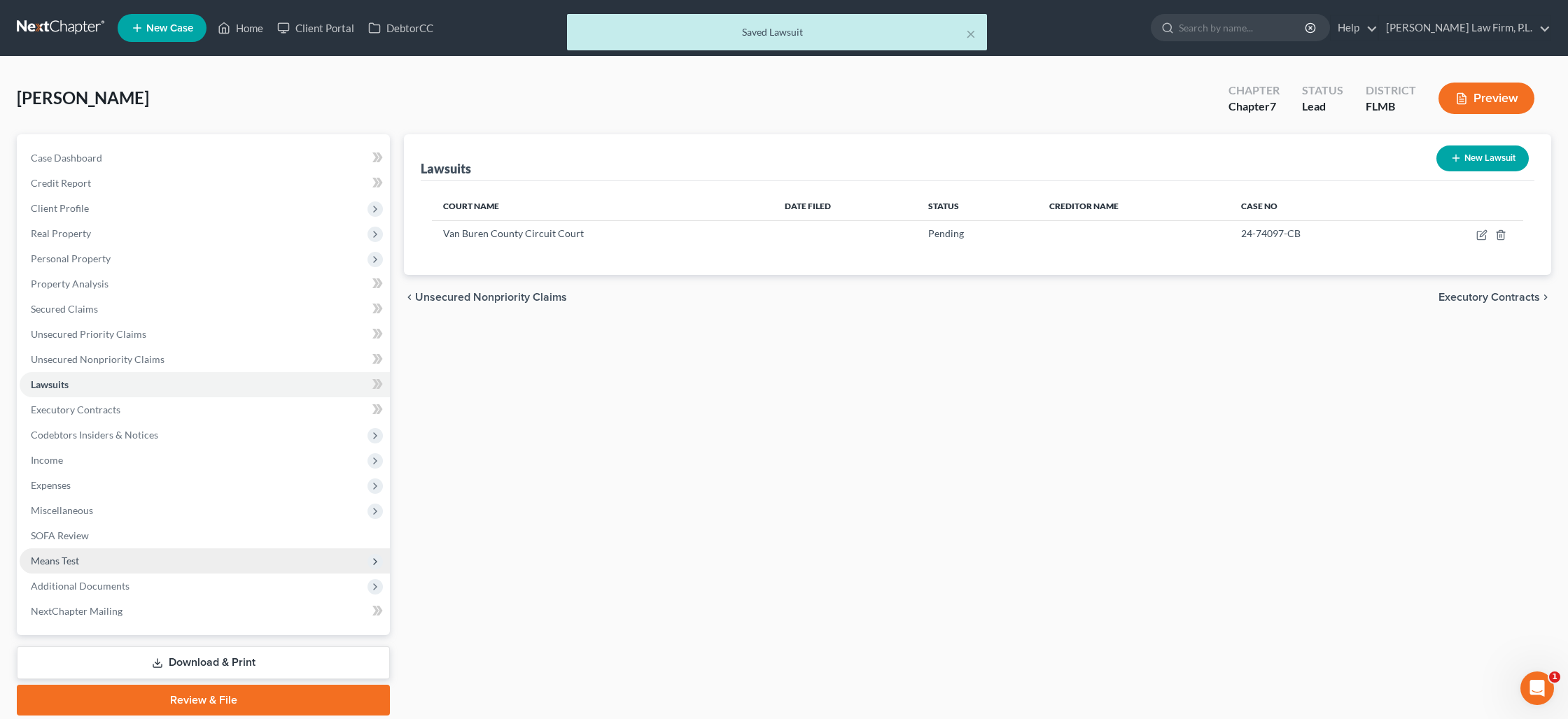
click at [126, 557] on span "Means Test" at bounding box center [205, 561] width 370 height 25
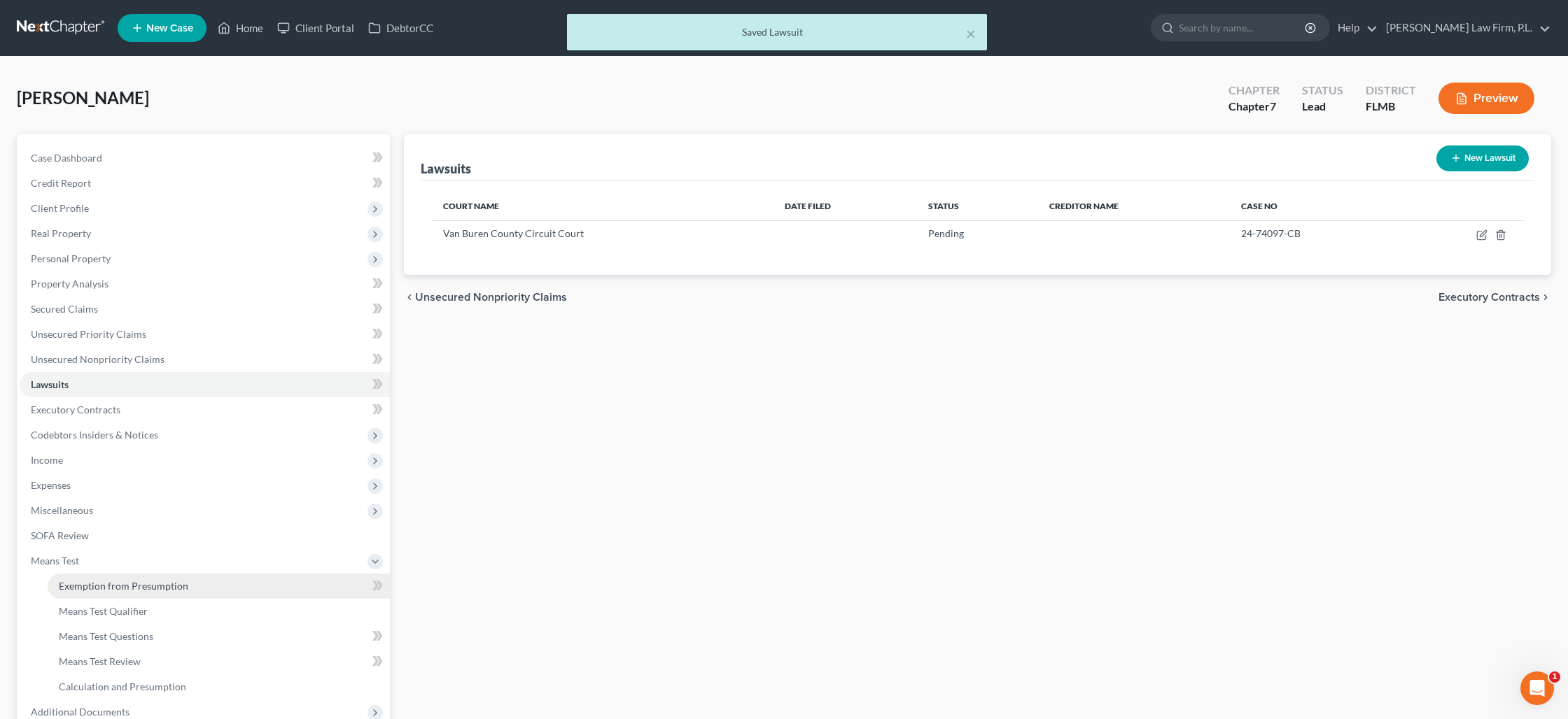
click at [136, 587] on span "Exemption from Presumption" at bounding box center [124, 585] width 129 height 12
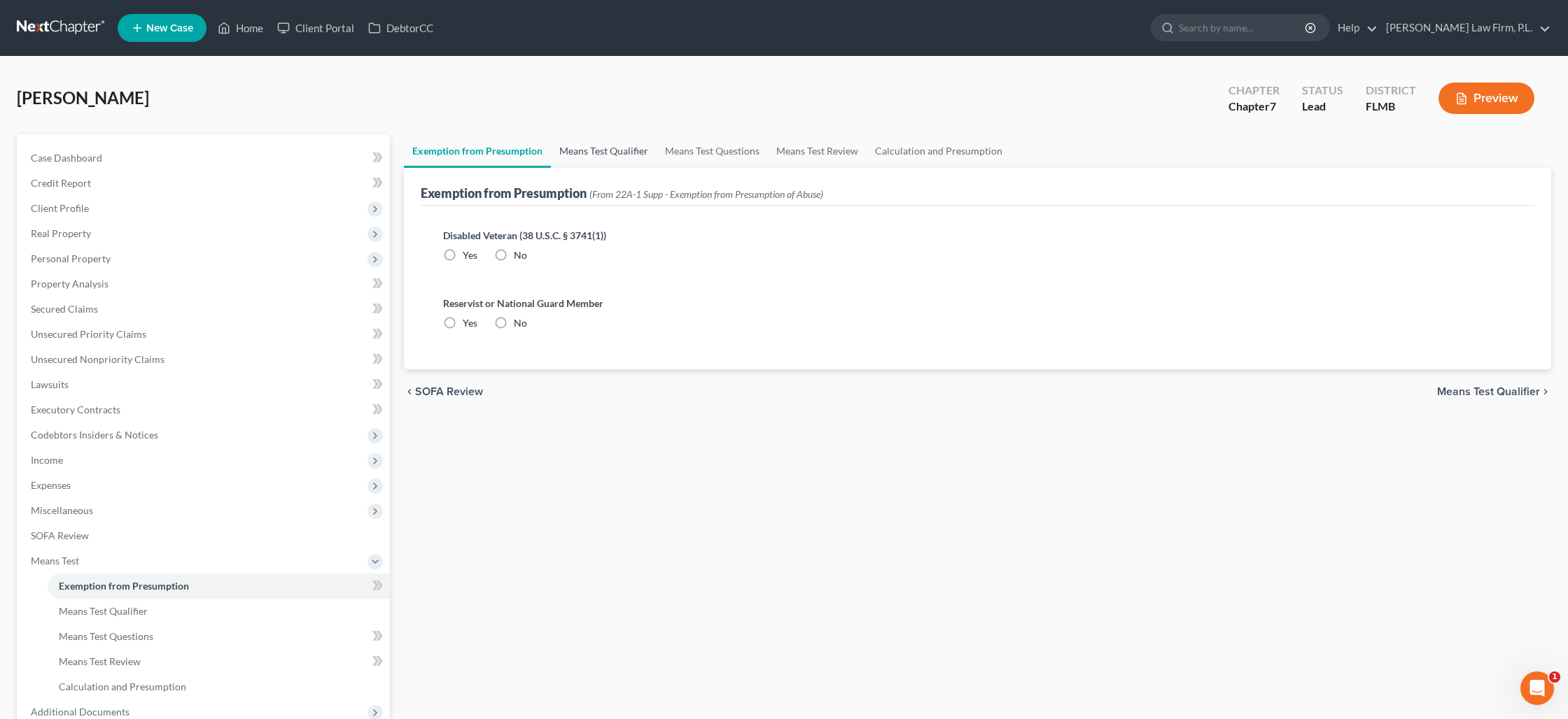
click at [597, 143] on link "Means Test Qualifier" at bounding box center [604, 151] width 106 height 34
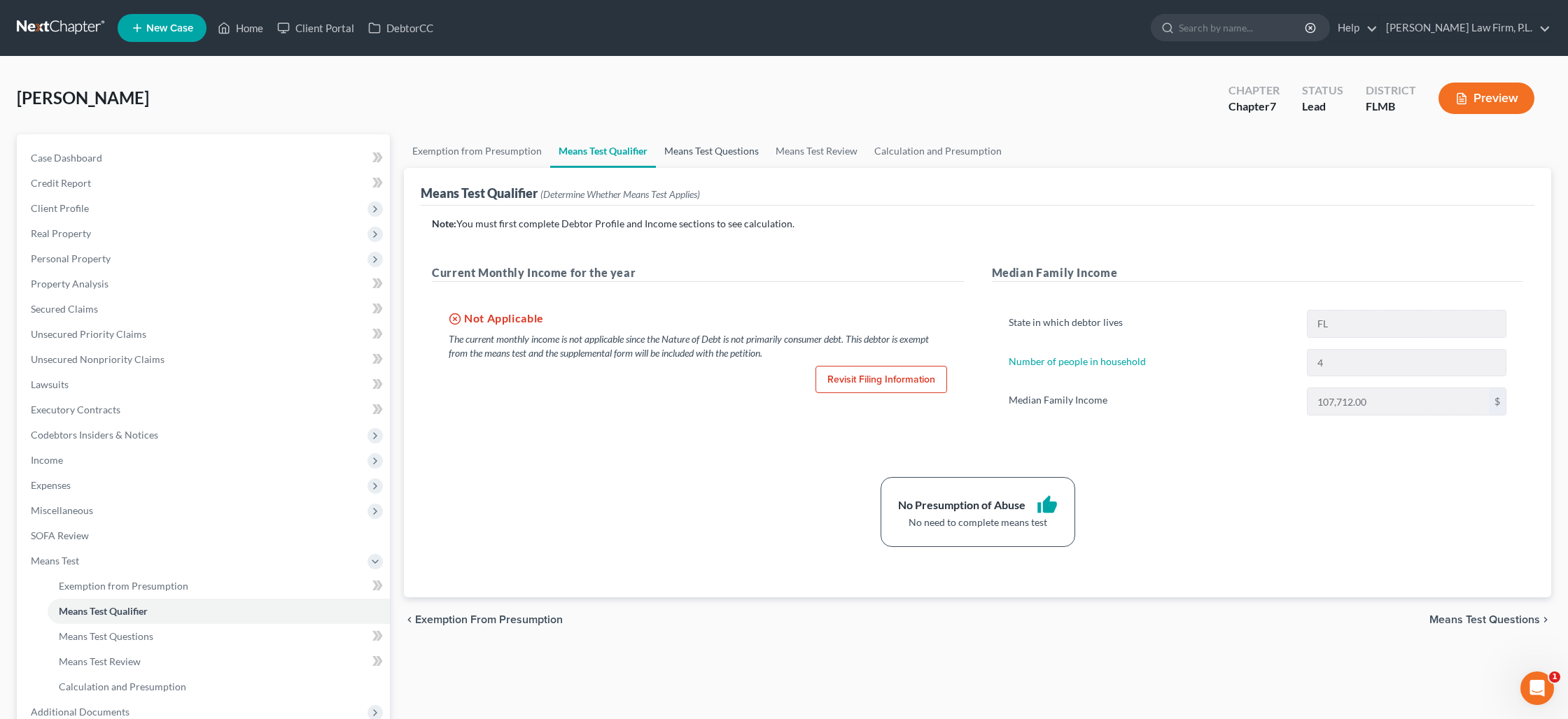
click at [700, 161] on link "Means Test Questions" at bounding box center [711, 151] width 111 height 34
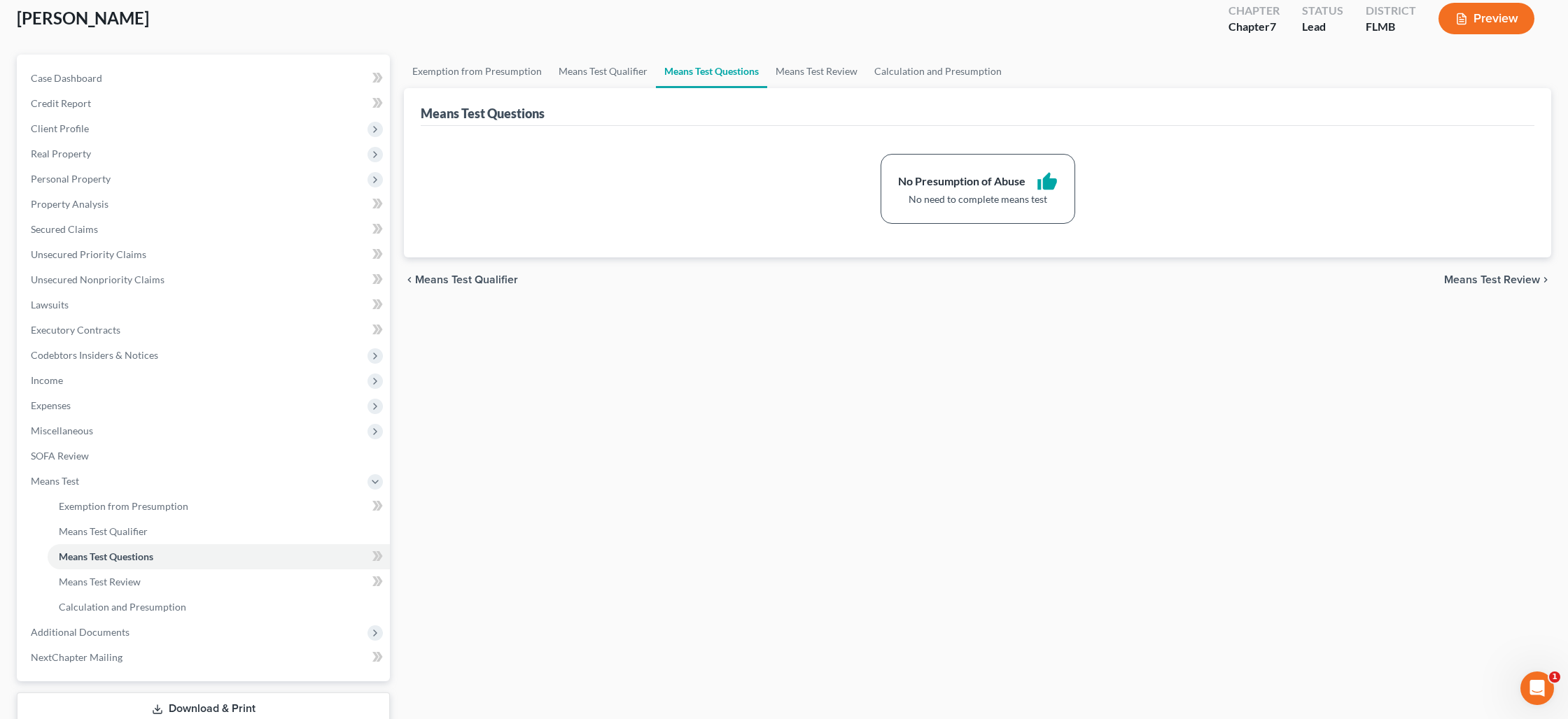
scroll to position [175, 0]
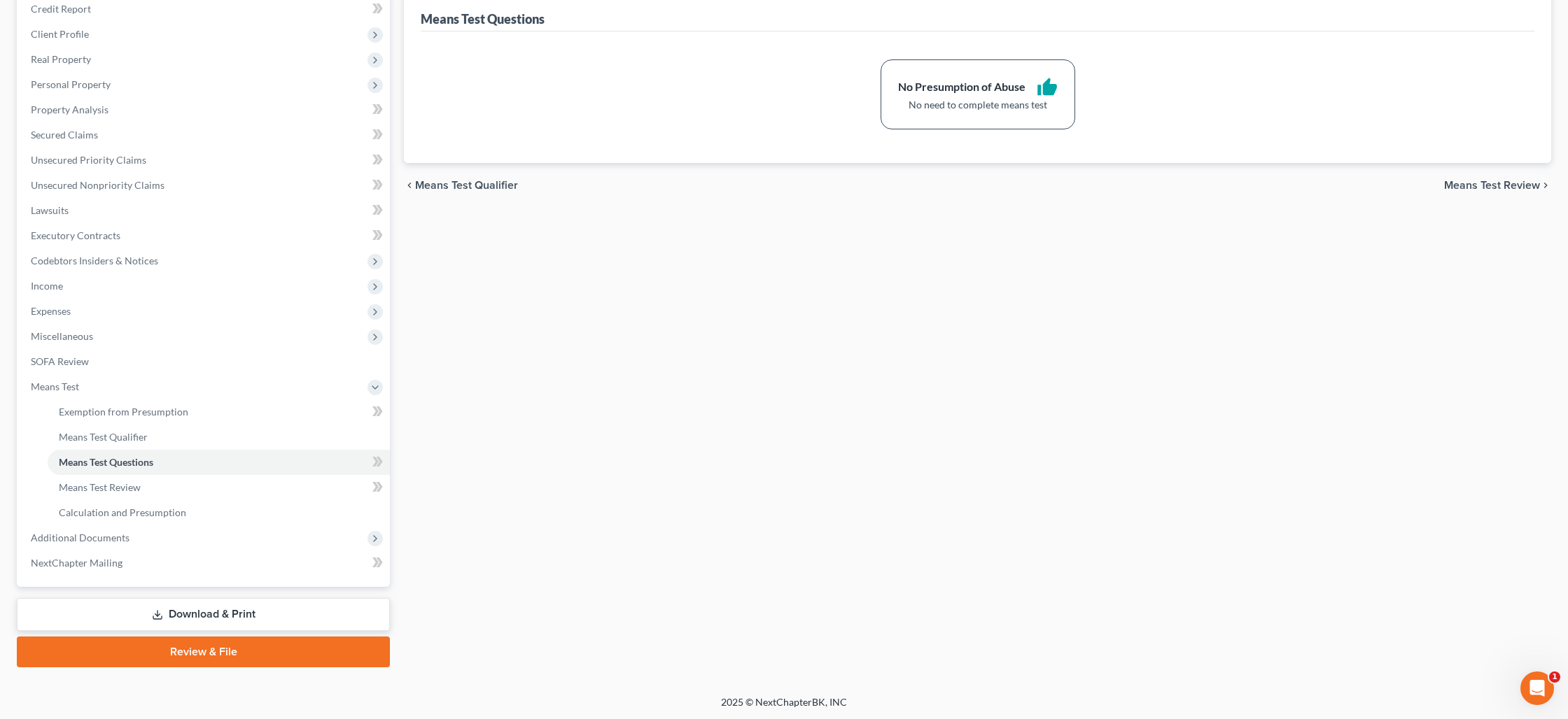
click at [195, 613] on link "Download & Print" at bounding box center [203, 614] width 373 height 33
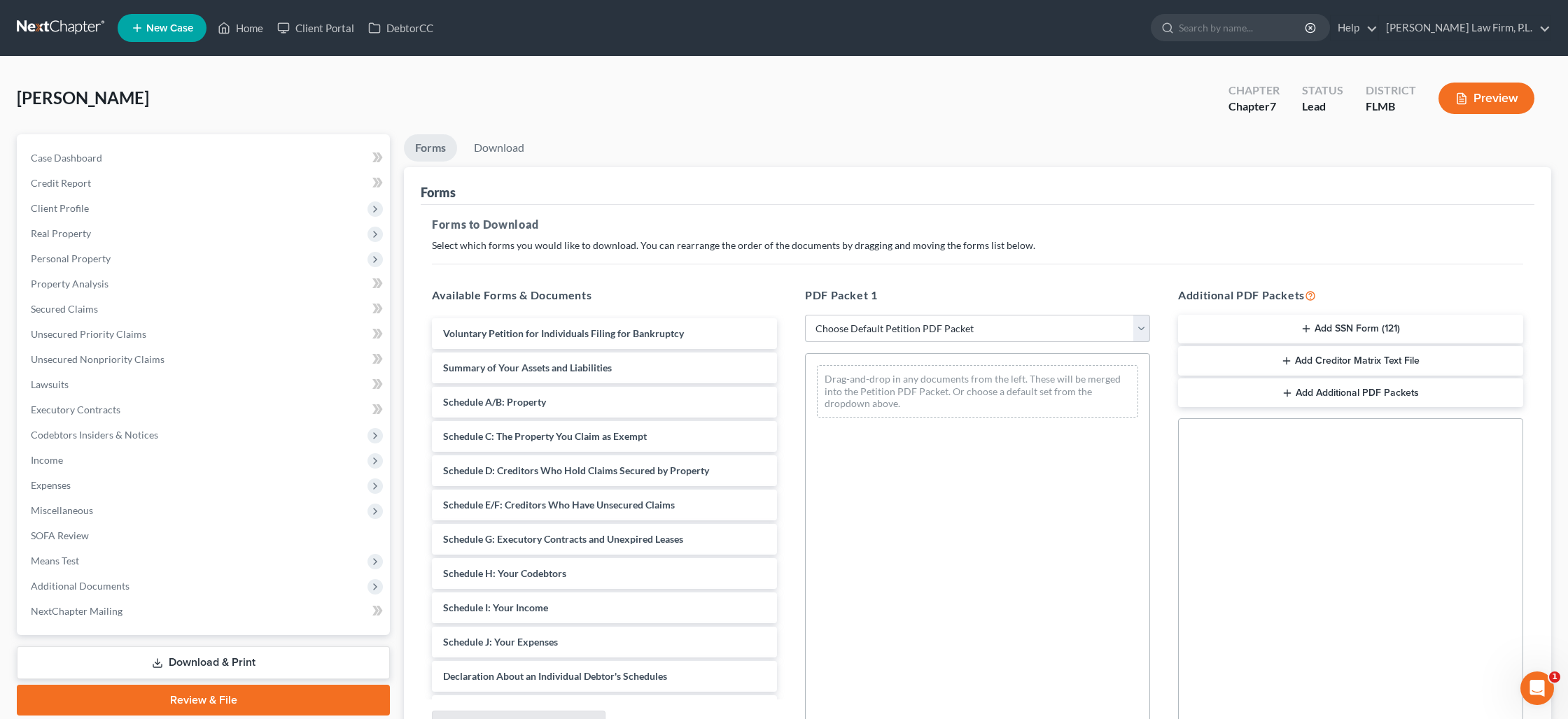
click at [944, 326] on select "Choose Default Petition PDF Packet Complete Bankruptcy Petition (all forms and …" at bounding box center [977, 328] width 345 height 28
click at [805, 315] on select "Choose Default Petition PDF Packet Complete Bankruptcy Petition (all forms and …" at bounding box center [977, 328] width 345 height 28
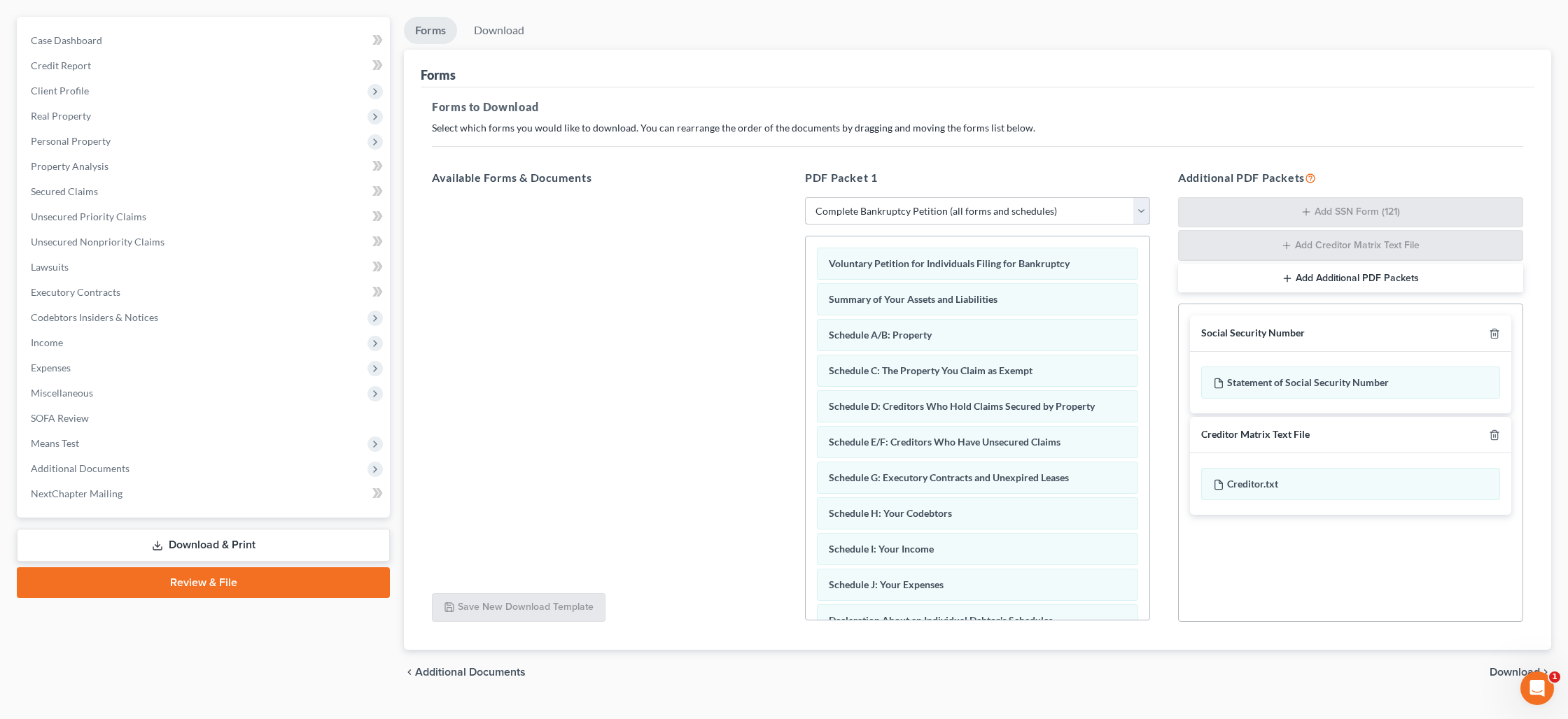
scroll to position [145, 0]
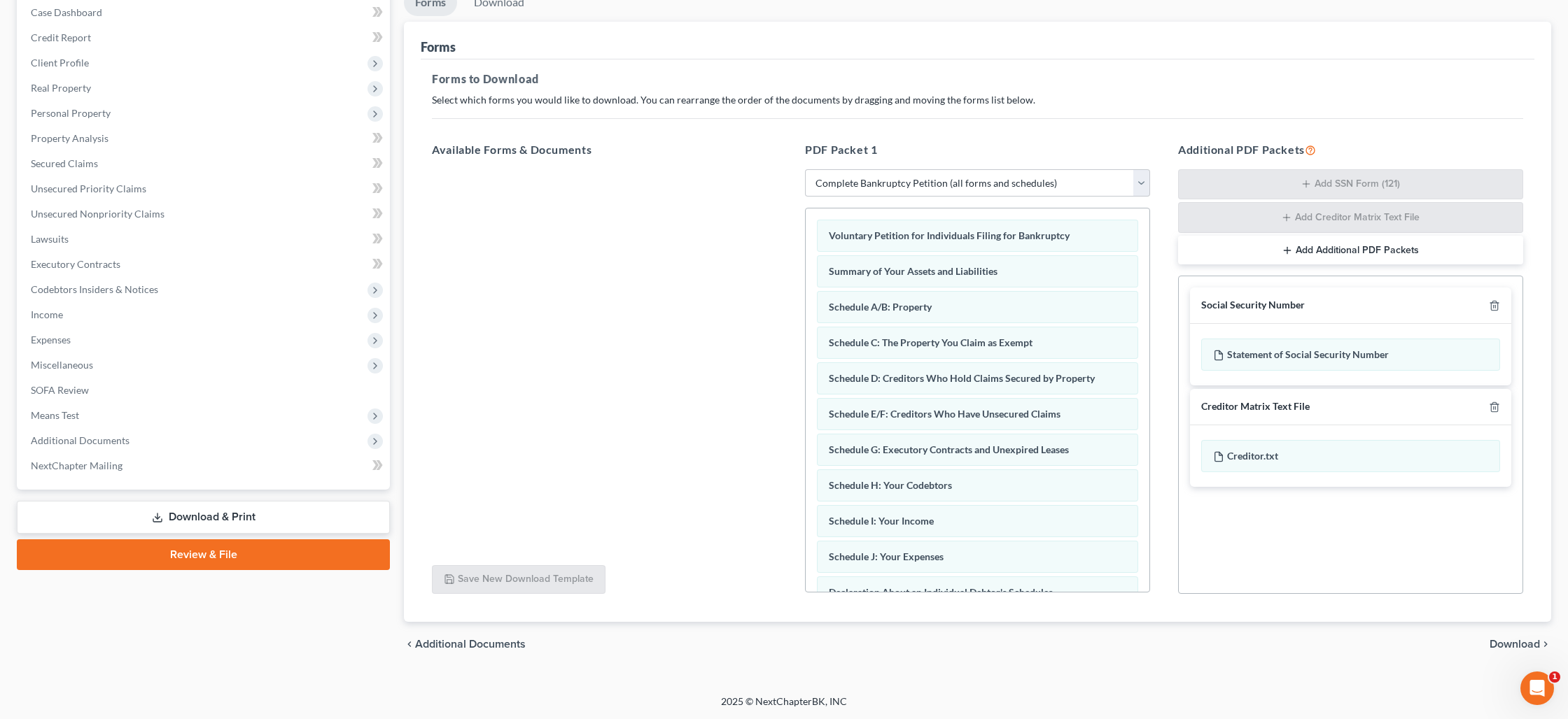
click at [1493, 639] on span "Download" at bounding box center [1514, 644] width 50 height 11
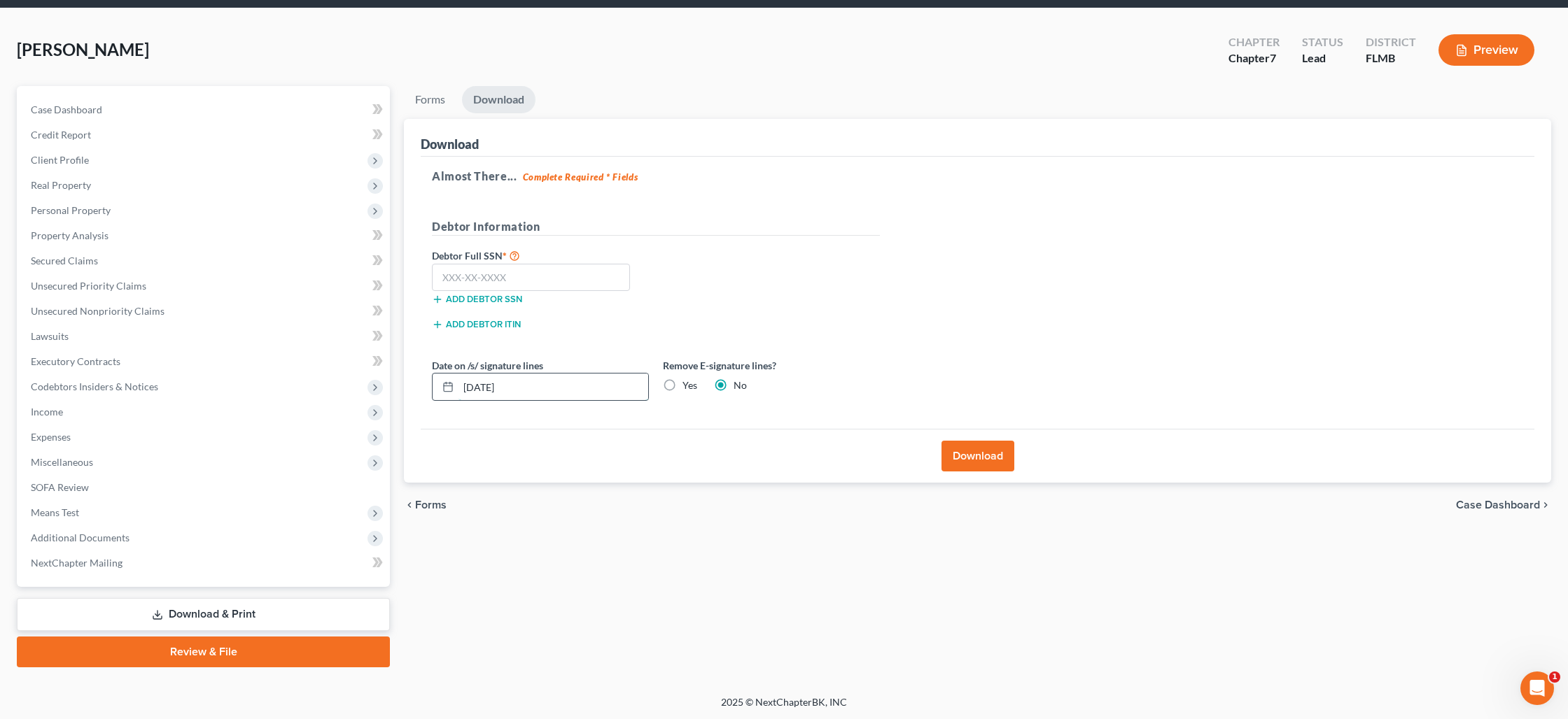
click at [559, 390] on input "09/04/2025" at bounding box center [553, 386] width 190 height 26
click at [682, 387] on label "Yes" at bounding box center [689, 384] width 15 height 14
click at [689, 387] on input "Yes" at bounding box center [693, 383] width 9 height 9
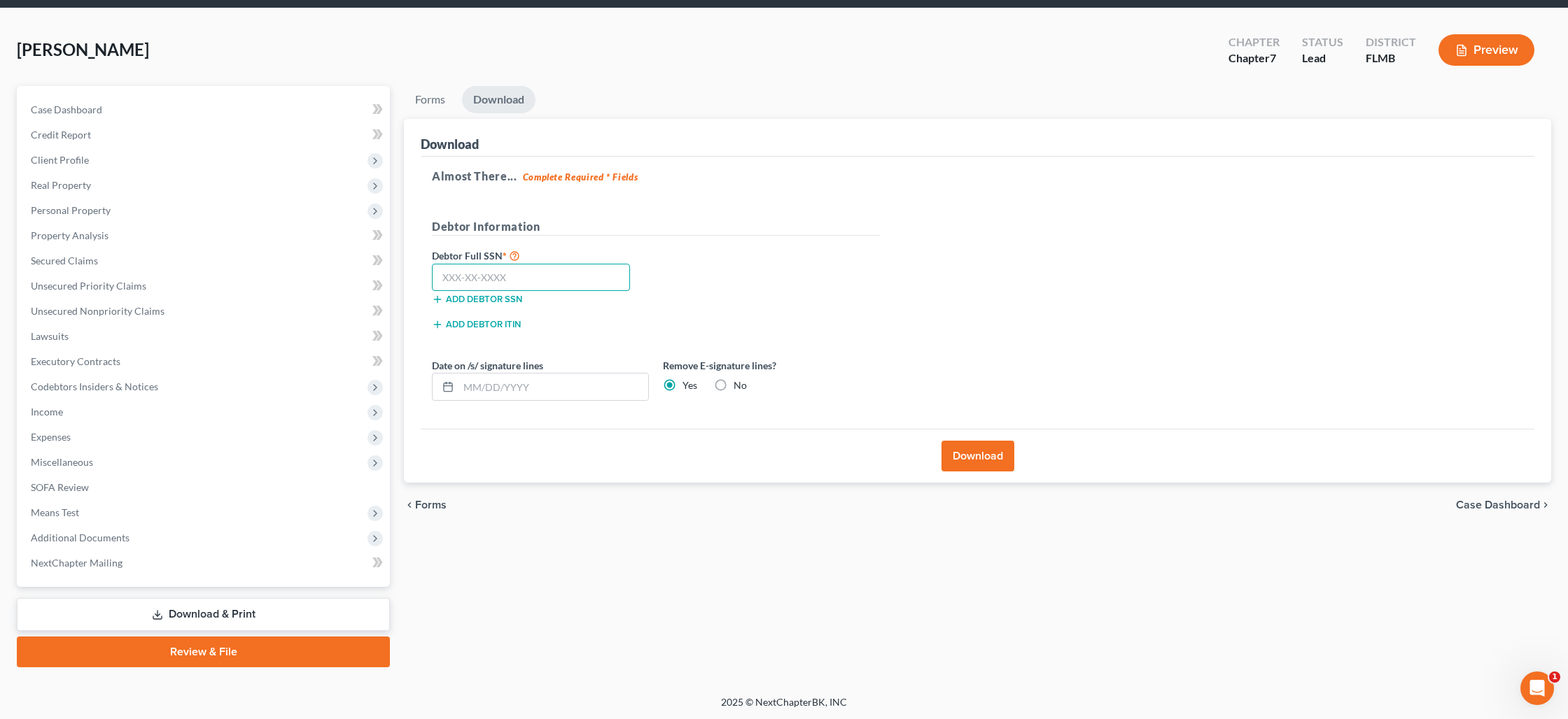
click at [479, 274] on input "text" at bounding box center [531, 277] width 198 height 28
click at [960, 459] on button "Download" at bounding box center [978, 456] width 73 height 31
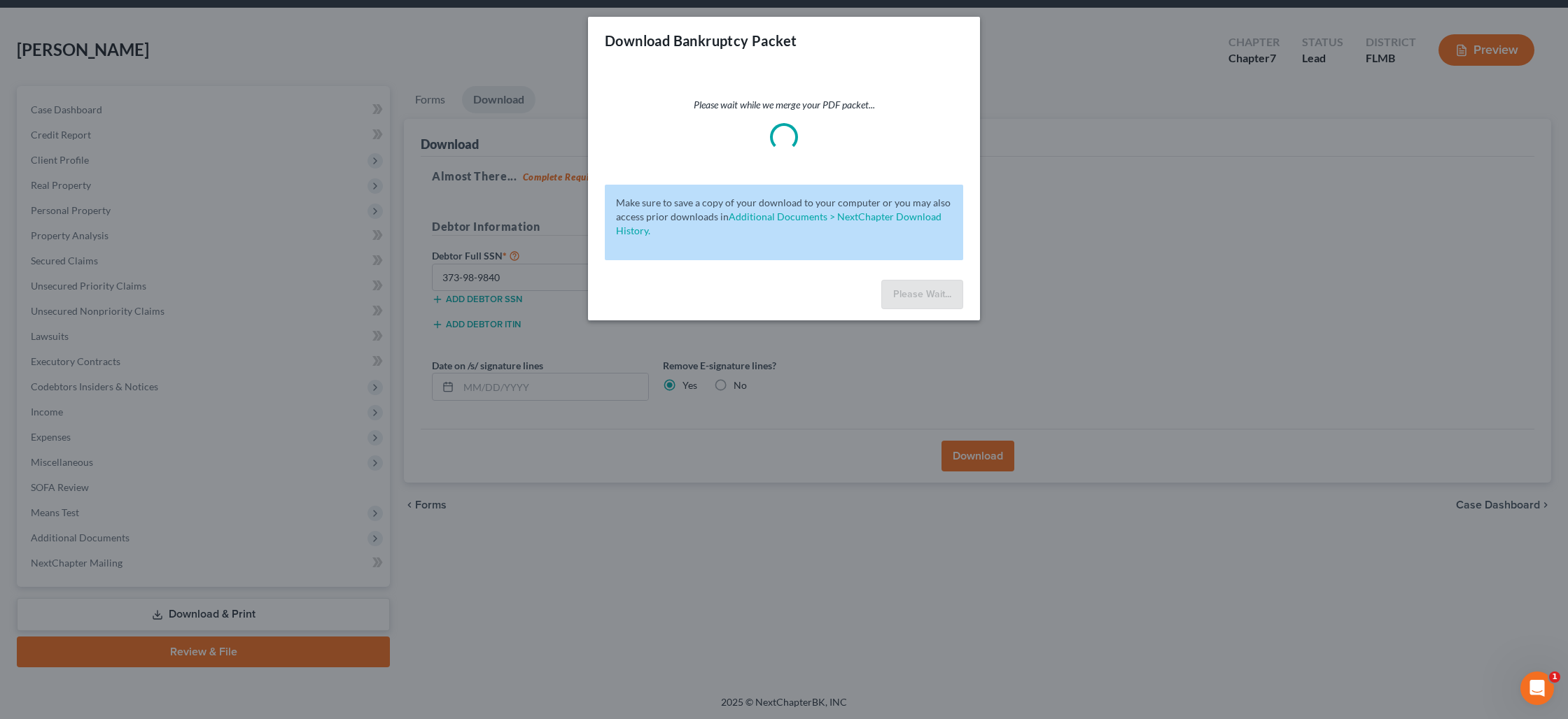
click at [1121, 205] on div "Download Bankruptcy Packet Please wait while we merge your PDF packet... Make s…" at bounding box center [784, 359] width 1568 height 719
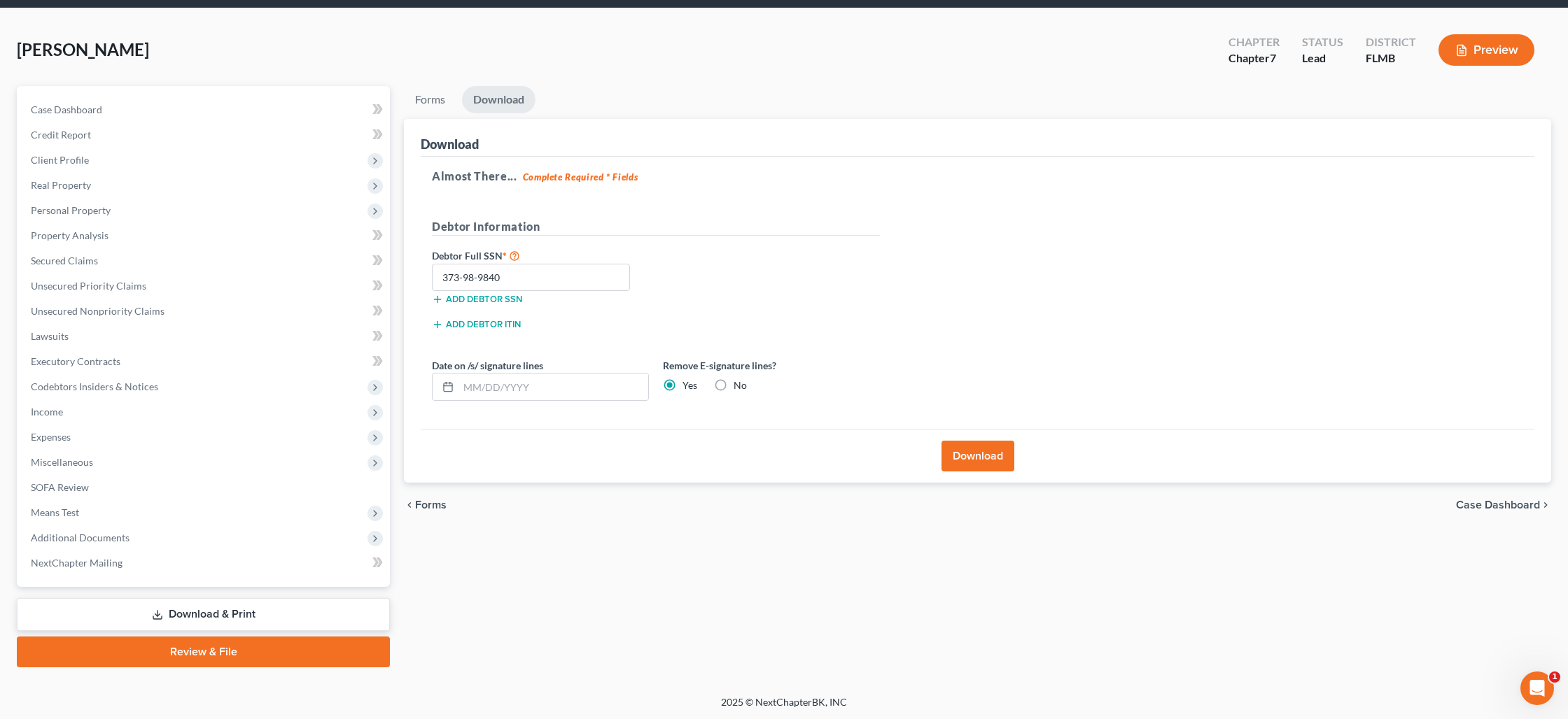
click at [990, 634] on div "Forms Download Forms Forms to Download Select which forms you would like to dow…" at bounding box center [977, 377] width 1161 height 582
click at [977, 456] on button "Download" at bounding box center [978, 456] width 73 height 31
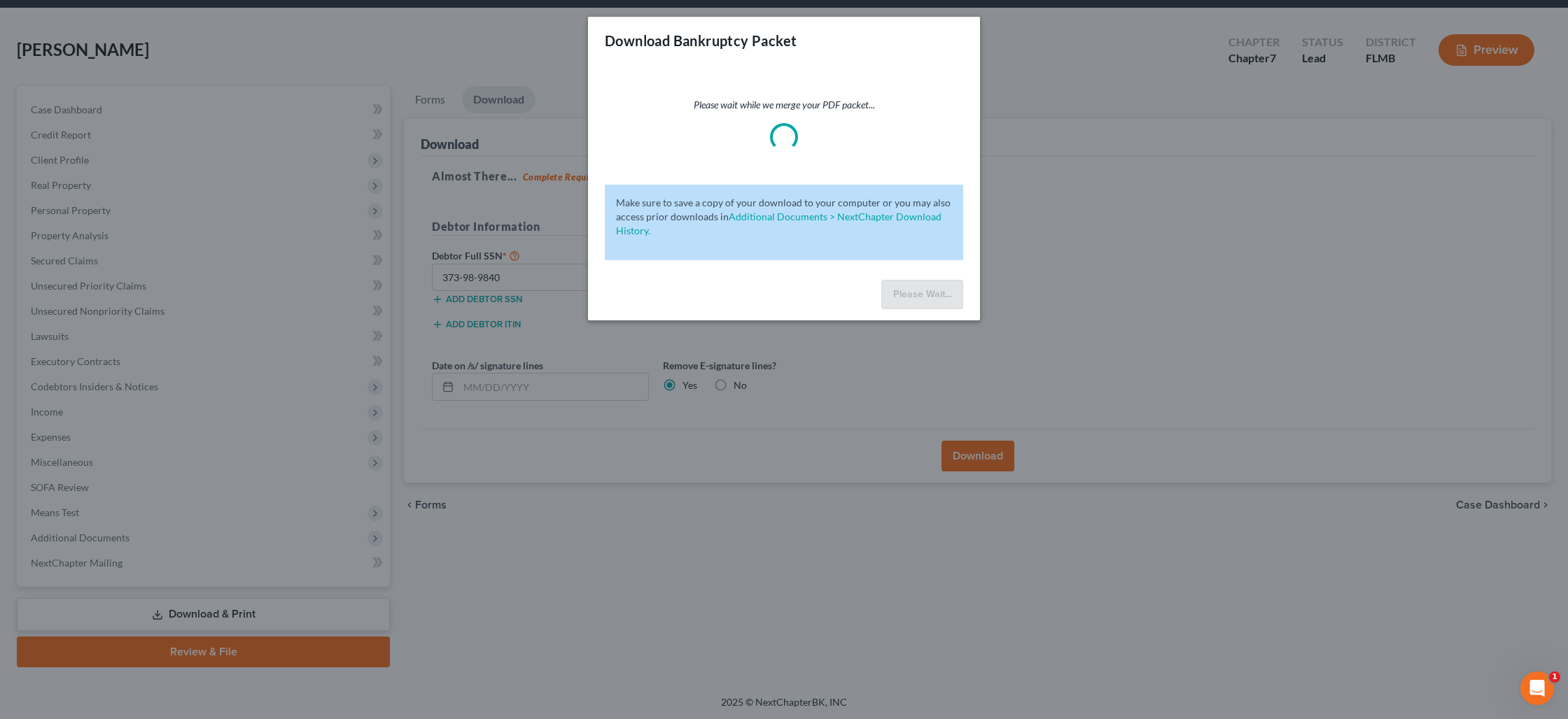
click at [211, 434] on div "Download Bankruptcy Packet Please wait while we merge your PDF packet... Make s…" at bounding box center [784, 359] width 1568 height 719
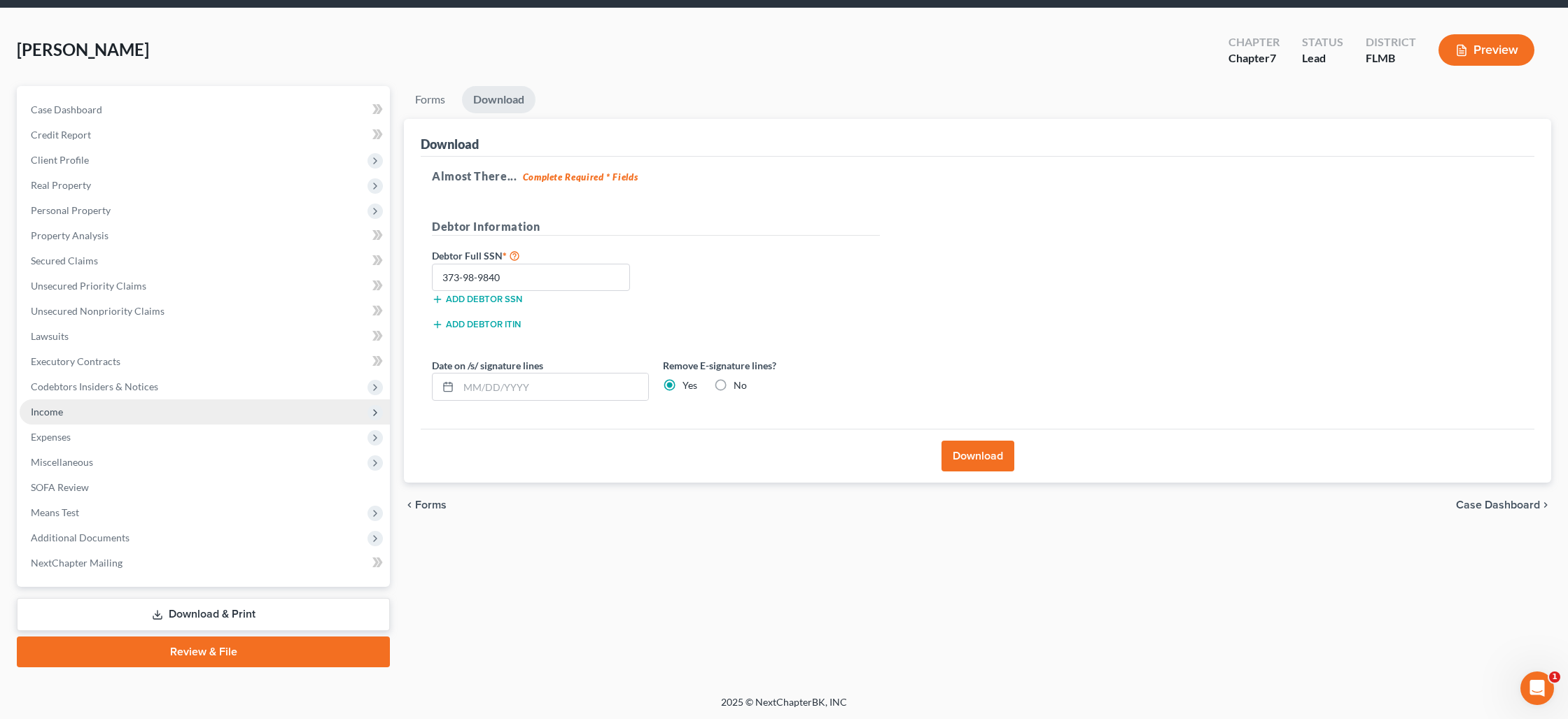
click at [97, 417] on span "Income" at bounding box center [205, 412] width 370 height 25
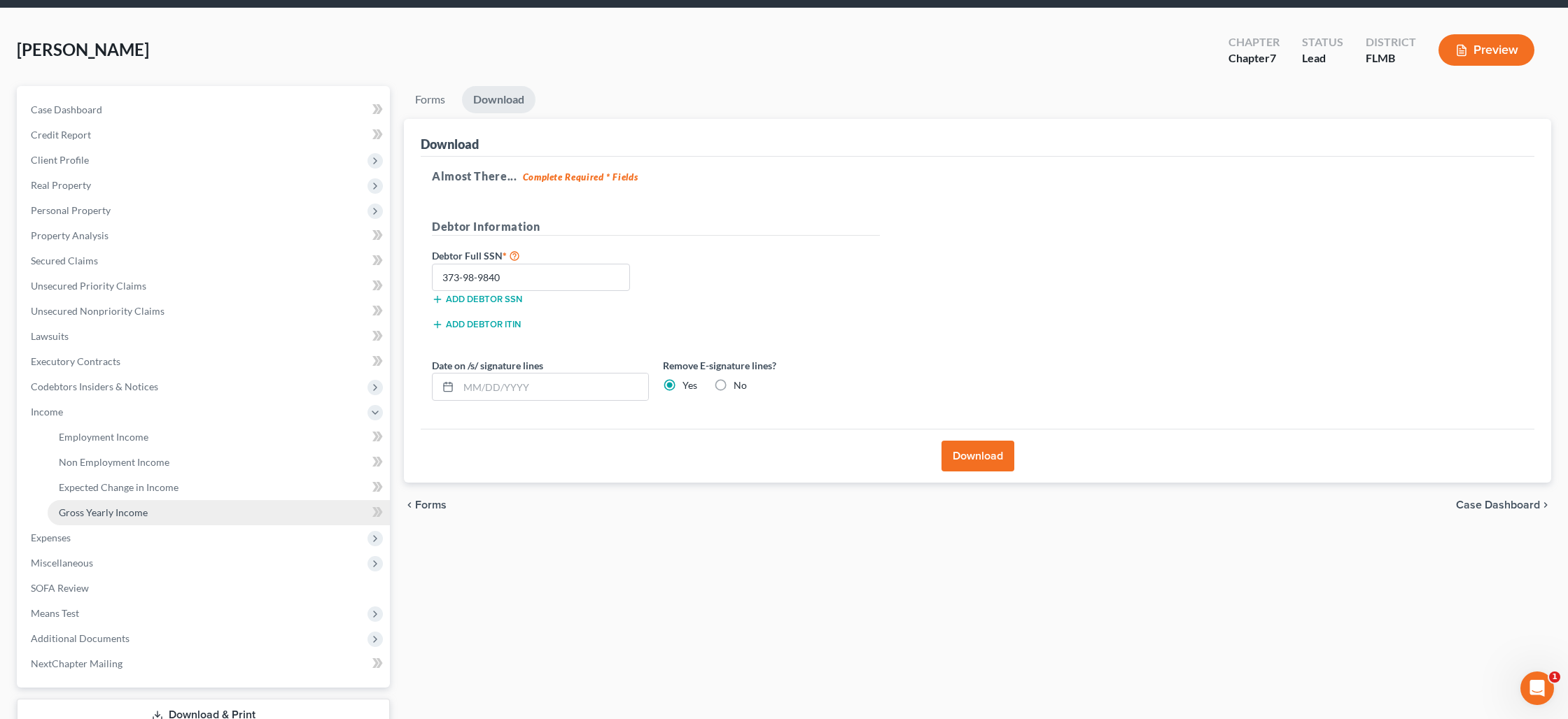
click at [155, 511] on link "Gross Yearly Income" at bounding box center [218, 513] width 342 height 25
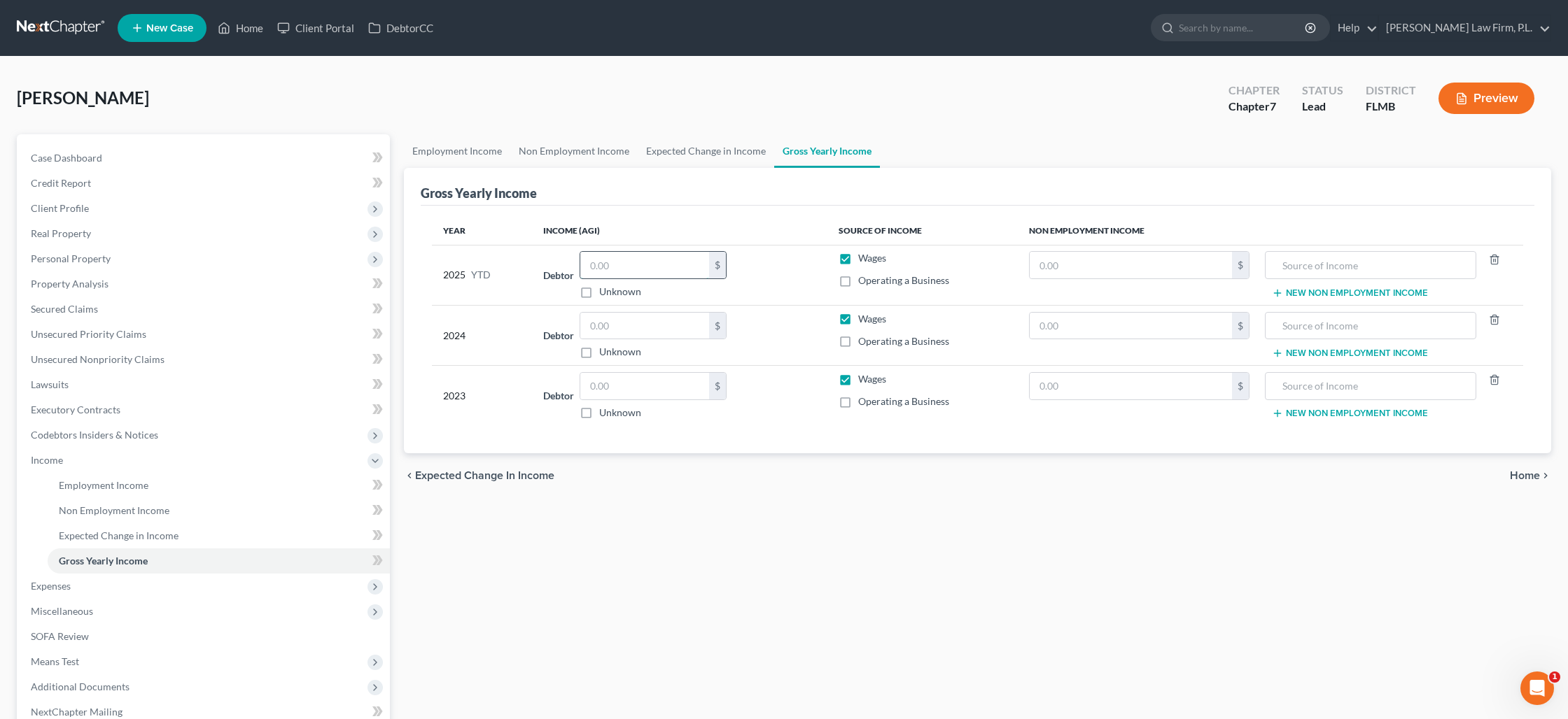
click at [695, 265] on input "text" at bounding box center [645, 265] width 129 height 26
click at [859, 315] on label "Wages" at bounding box center [872, 318] width 28 height 14
click at [864, 315] on input "Wages" at bounding box center [869, 316] width 9 height 9
drag, startPoint x: 841, startPoint y: 373, endPoint x: 1446, endPoint y: 269, distance: 613.9
click at [859, 373] on label "Wages" at bounding box center [872, 378] width 28 height 14
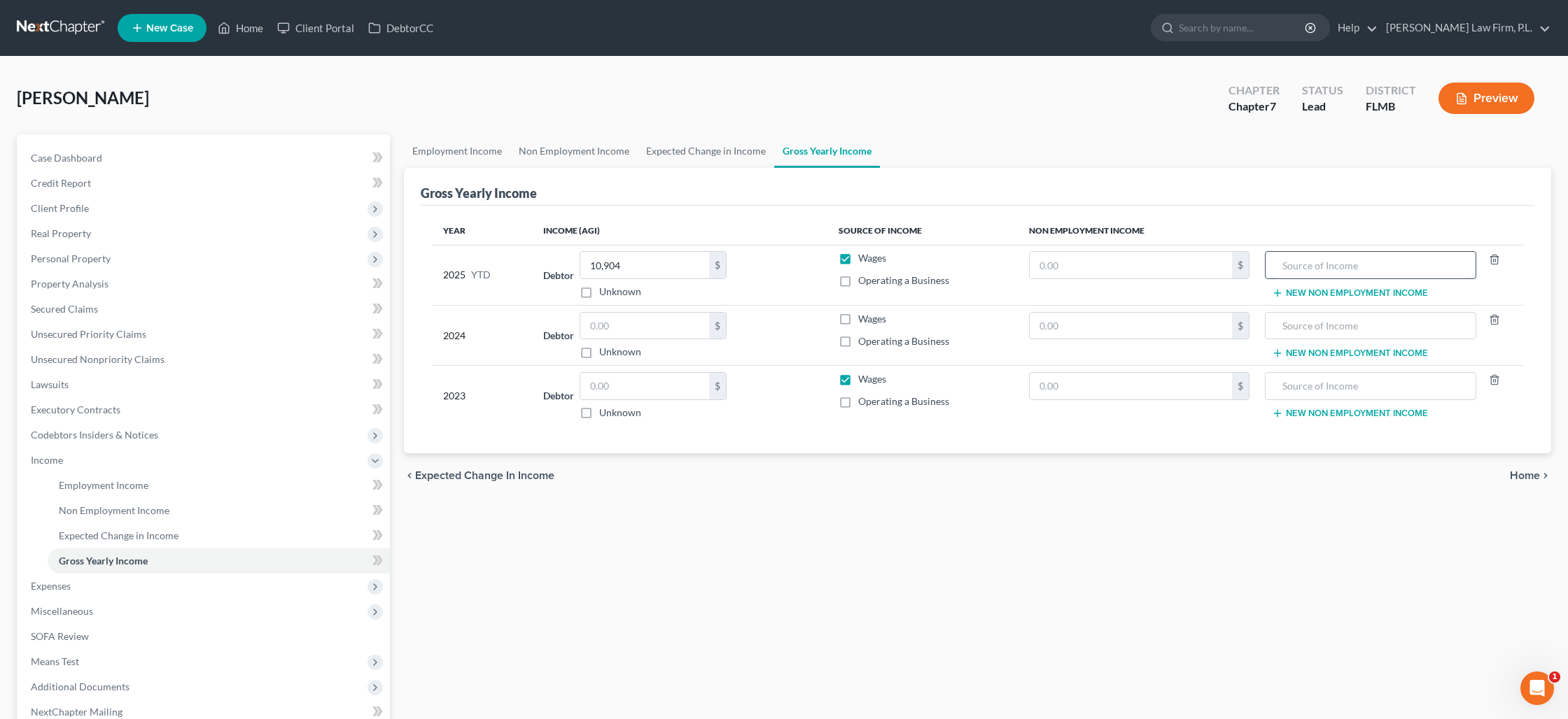
click at [864, 373] on input "Wages" at bounding box center [869, 376] width 9 height 9
click at [1493, 260] on line "button" at bounding box center [1493, 260] width 0 height 3
click at [1339, 323] on input "text" at bounding box center [1371, 325] width 196 height 26
click at [1117, 335] on input "text" at bounding box center [1131, 325] width 202 height 26
click at [1300, 384] on input "text" at bounding box center [1371, 385] width 196 height 26
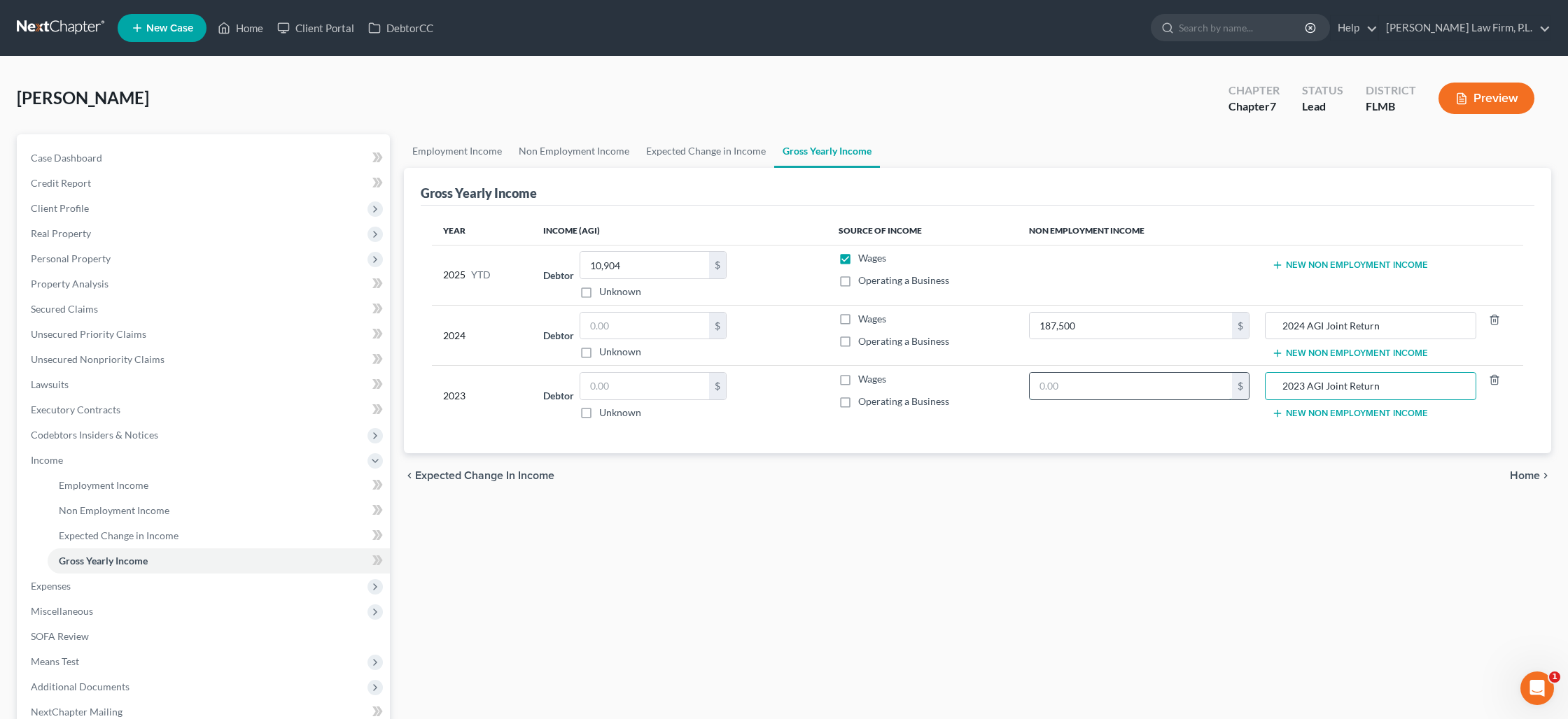
click at [1114, 391] on input "text" at bounding box center [1131, 385] width 202 height 26
click at [1473, 93] on button "Preview" at bounding box center [1486, 98] width 95 height 32
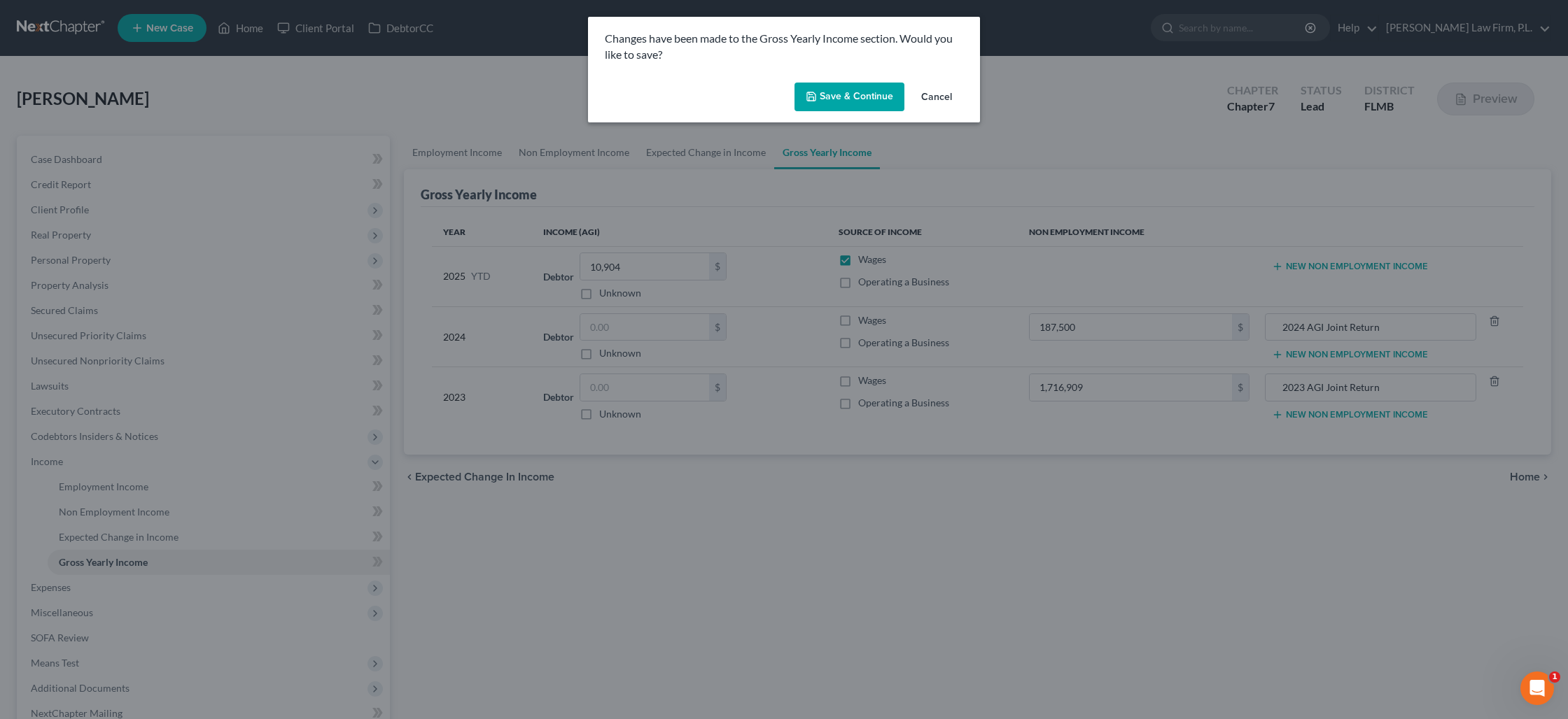
click at [859, 99] on button "Save & Continue" at bounding box center [849, 97] width 110 height 29
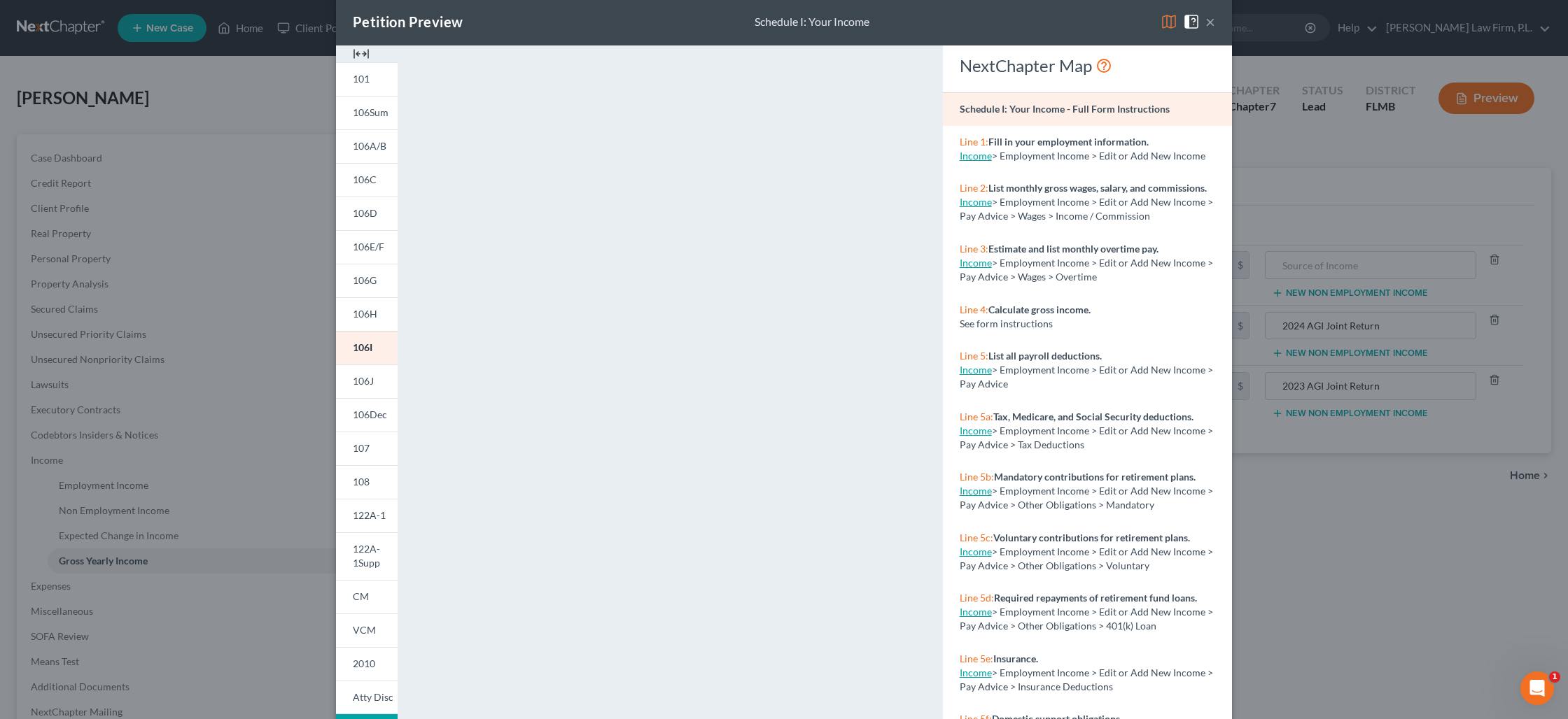
scroll to position [69, 0]
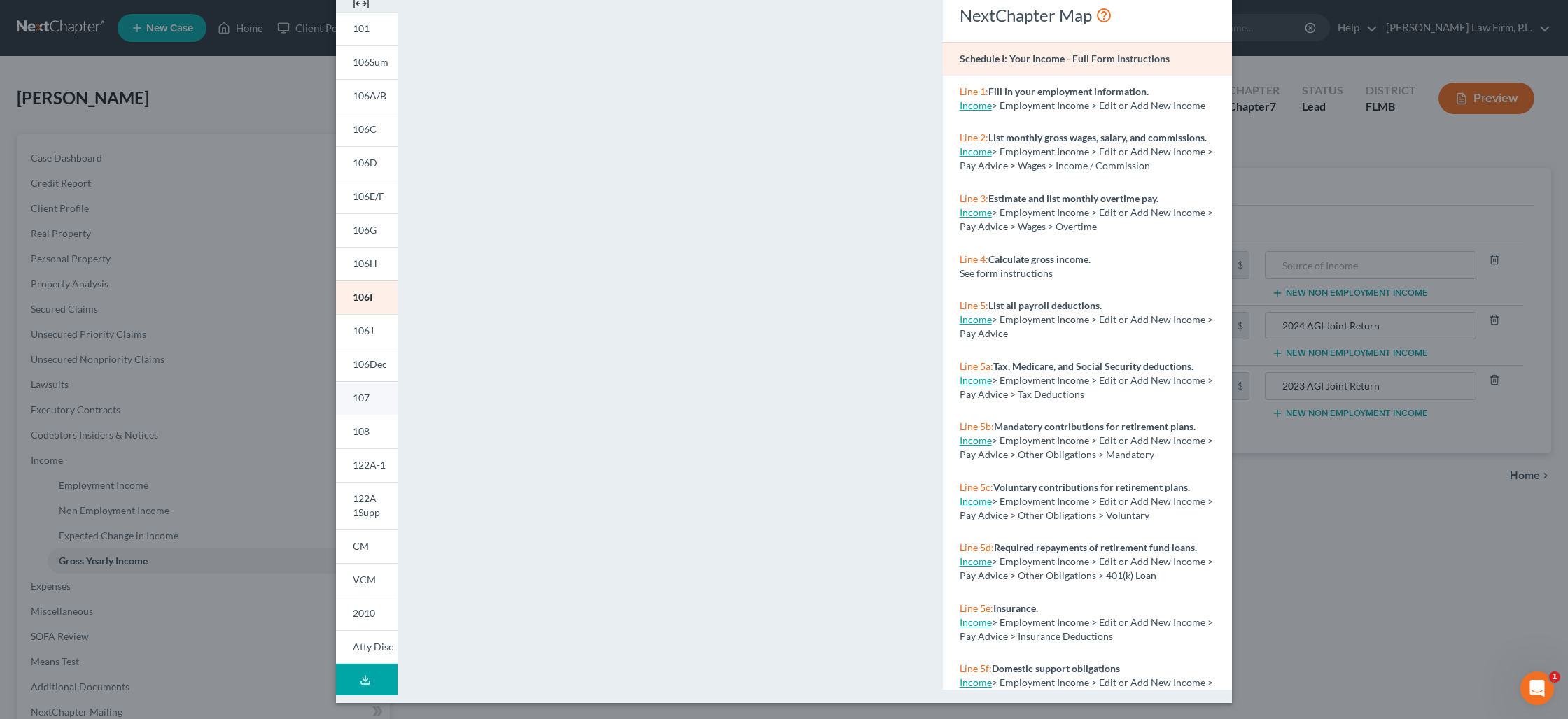
click at [369, 399] on span "107" at bounding box center [361, 397] width 16 height 12
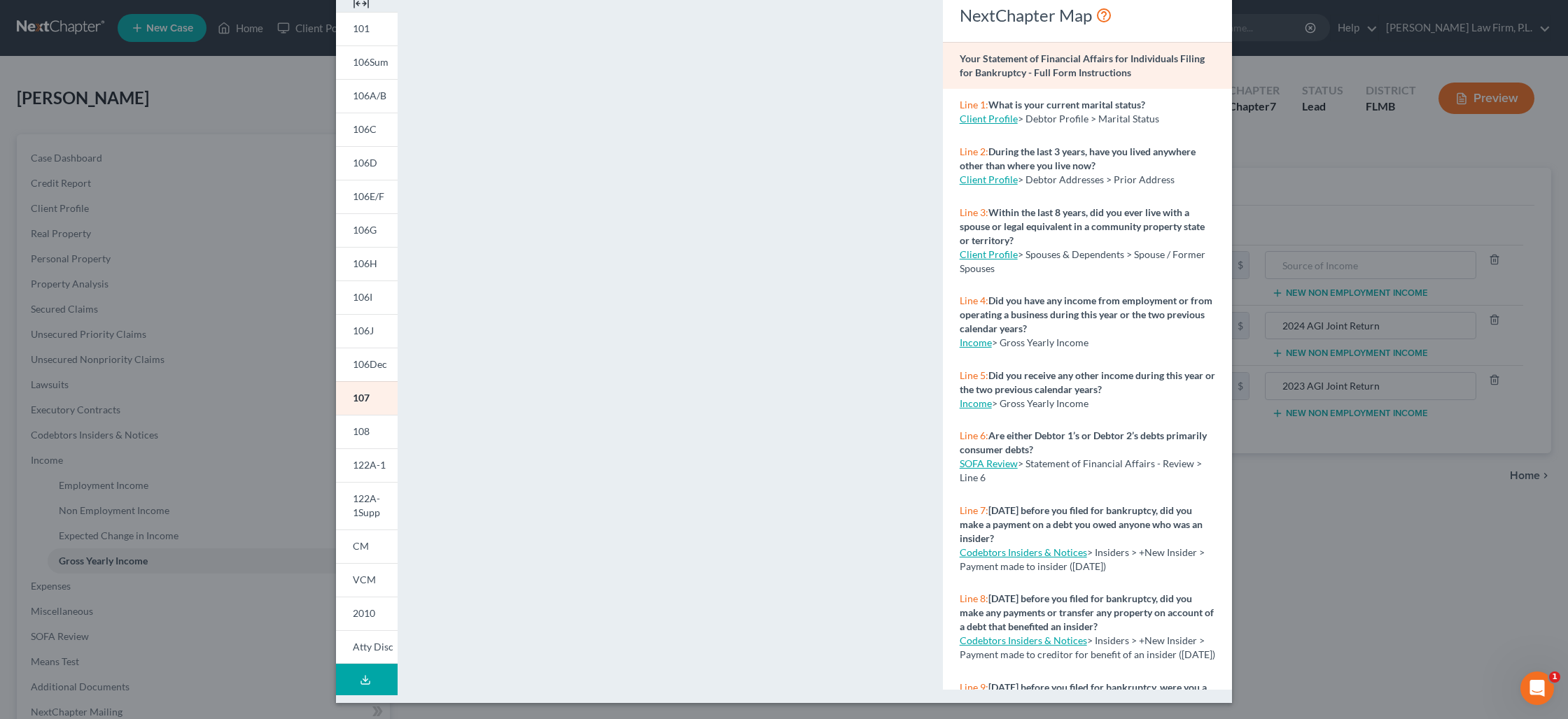
click at [1403, 205] on div "Petition Preview Your Statement of Financial Affairs for Individuals Filing for…" at bounding box center [784, 359] width 1568 height 719
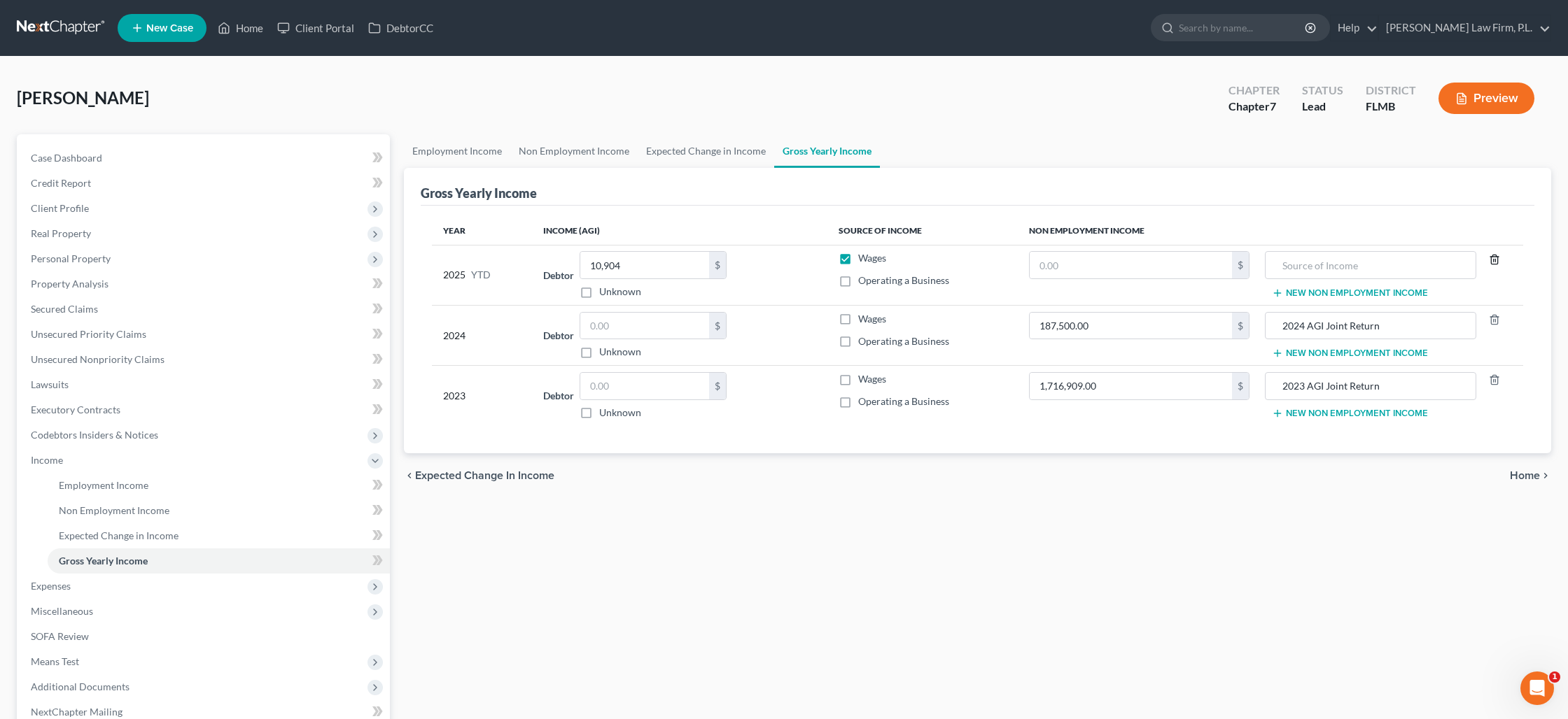
click at [1496, 262] on icon "button" at bounding box center [1494, 259] width 11 height 11
click at [622, 335] on input "text" at bounding box center [645, 325] width 129 height 26
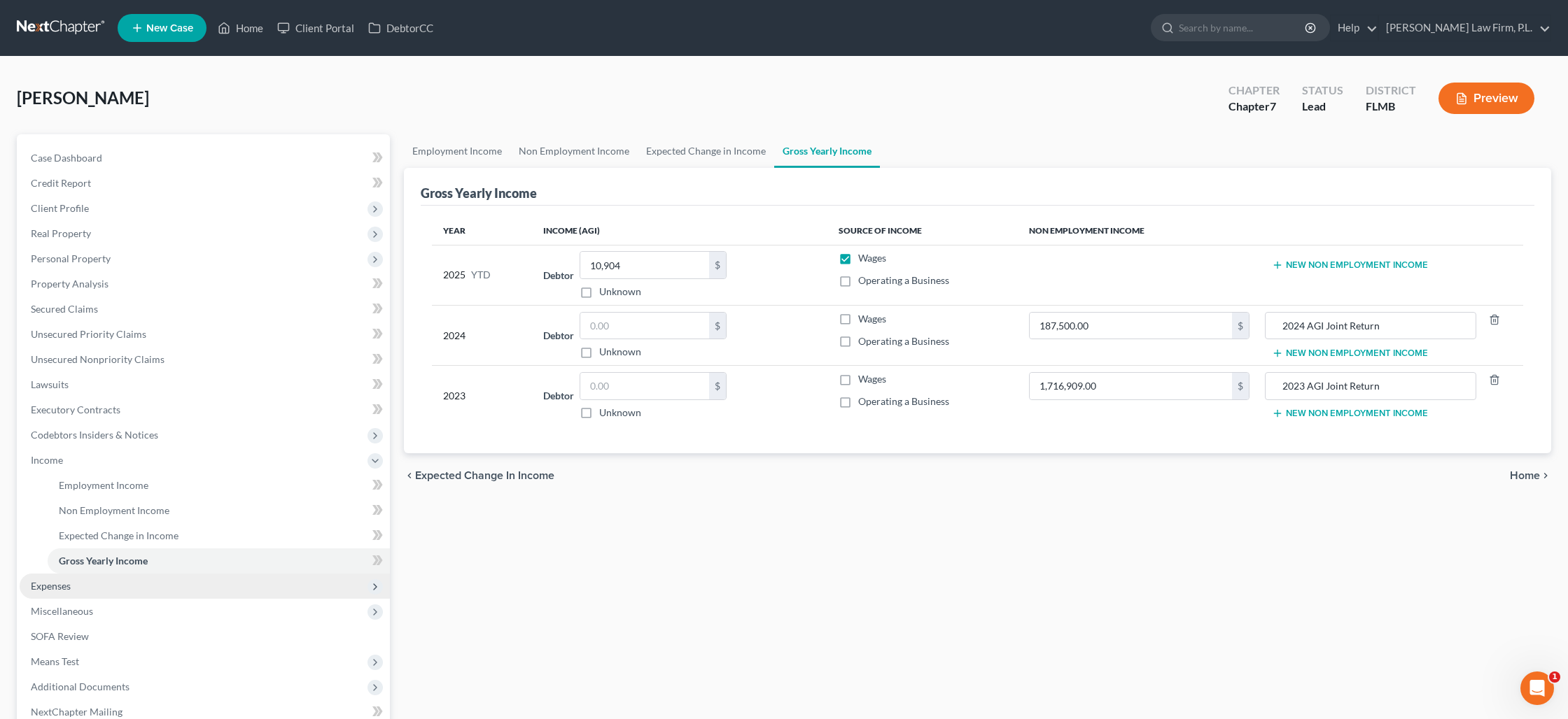
click at [65, 581] on span "Expenses" at bounding box center [51, 585] width 40 height 12
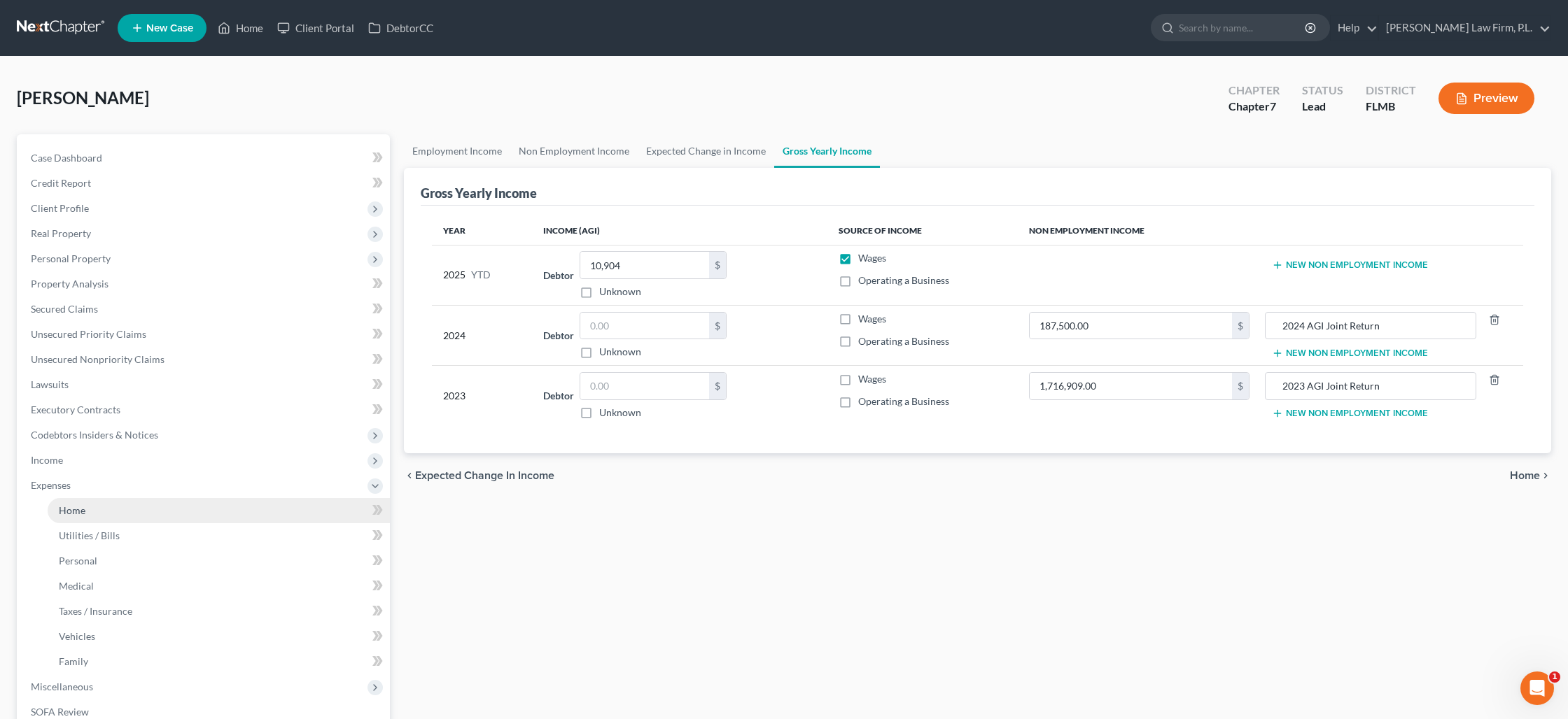
click at [78, 509] on span "Home" at bounding box center [72, 510] width 26 height 12
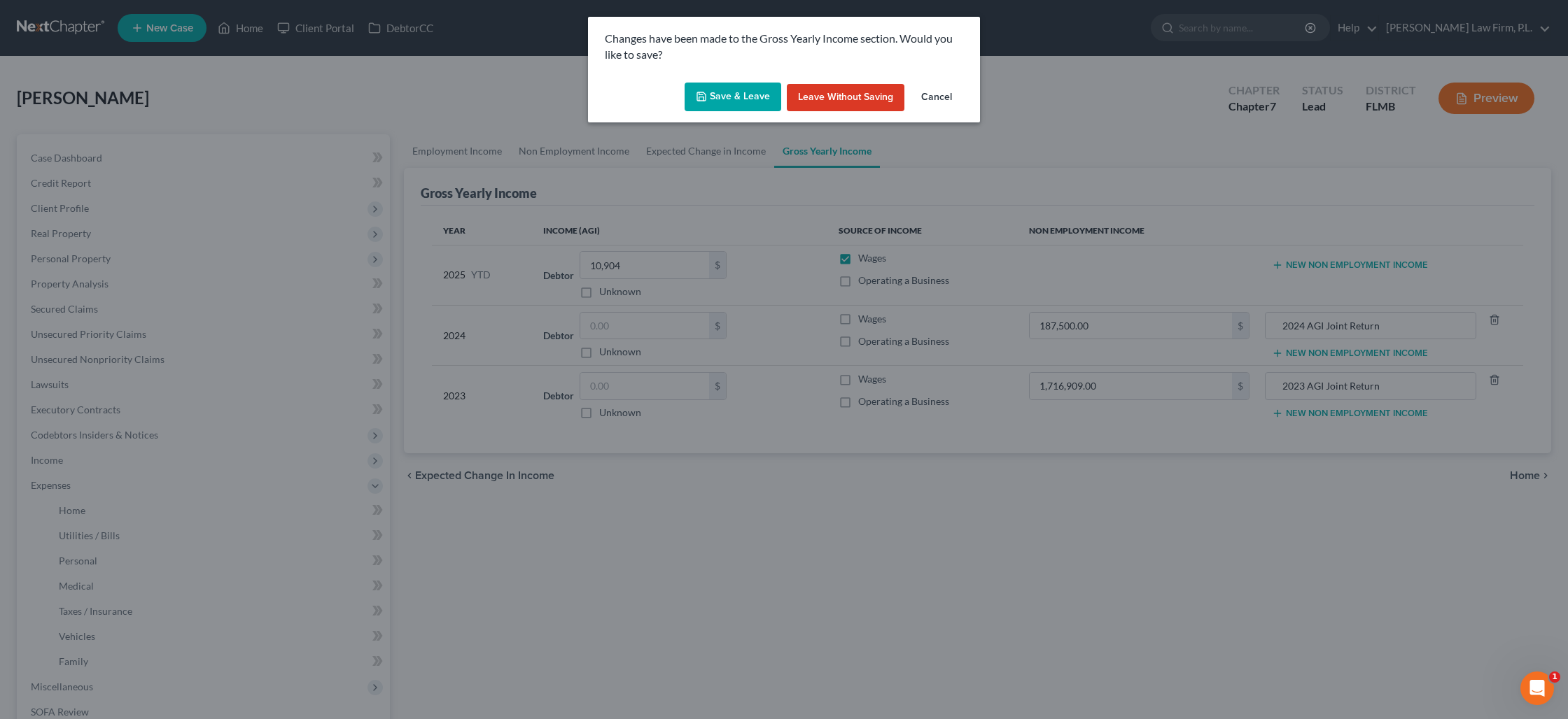
click at [725, 101] on button "Save & Leave" at bounding box center [733, 97] width 96 height 29
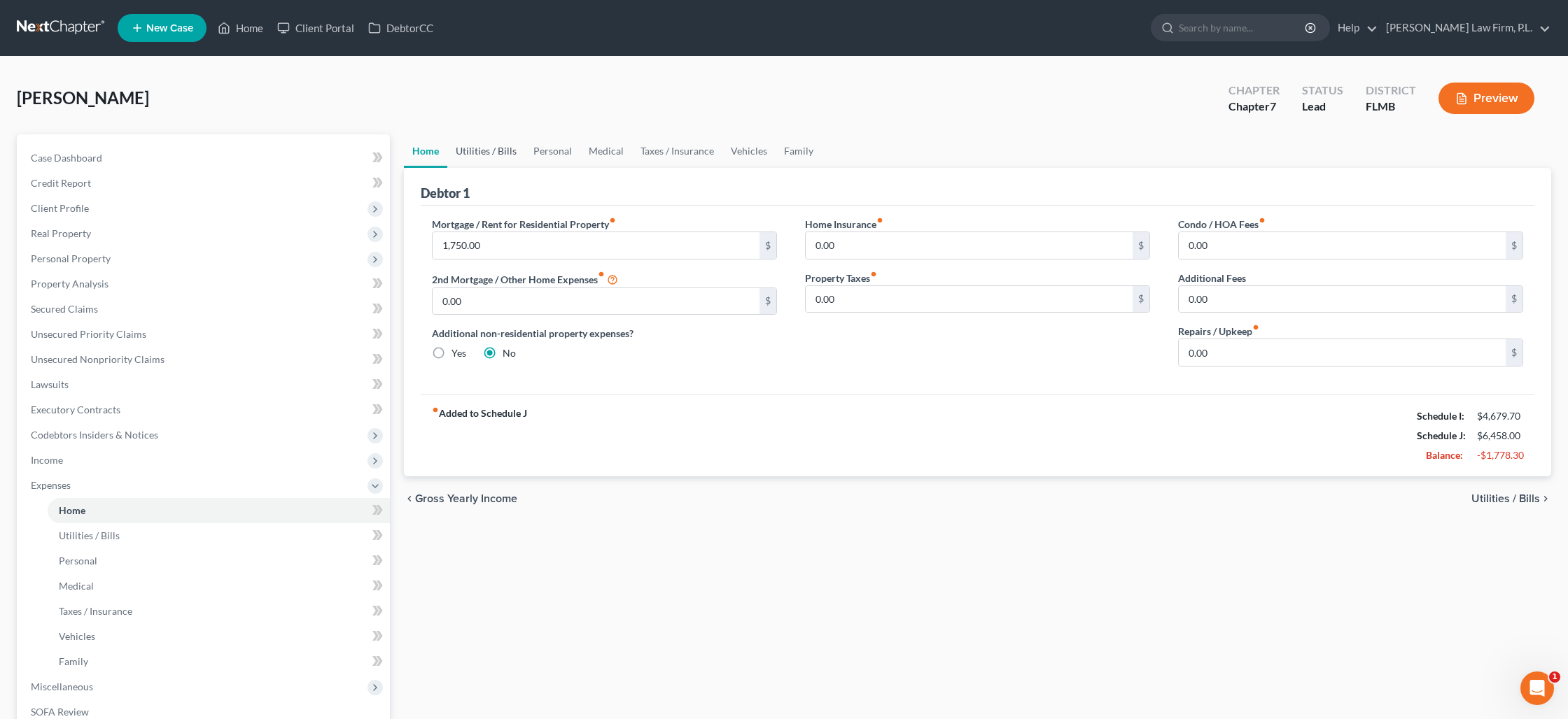
click at [477, 156] on link "Utilities / Bills" at bounding box center [486, 151] width 77 height 34
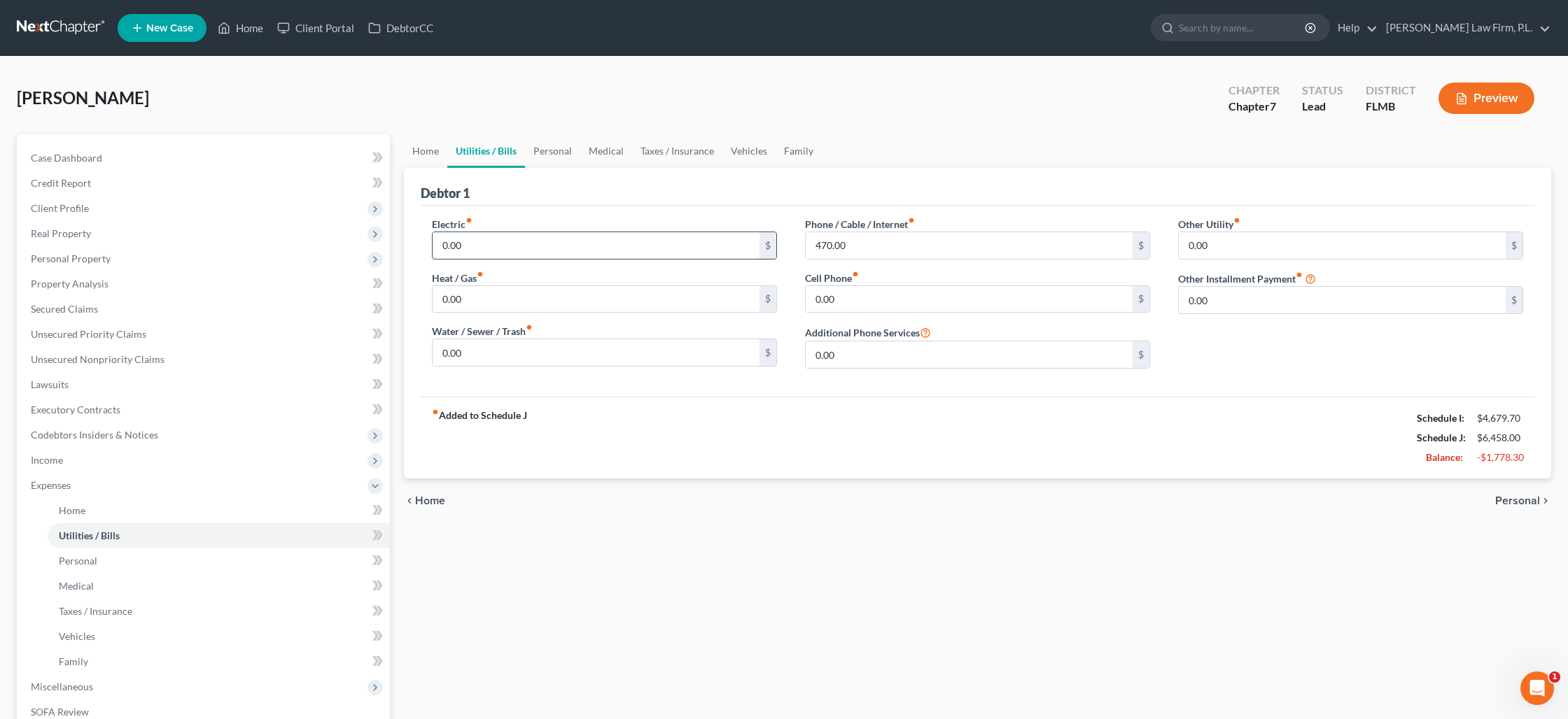
click at [465, 247] on input "0.00" at bounding box center [596, 245] width 327 height 26
click at [436, 156] on link "Home" at bounding box center [426, 151] width 44 height 34
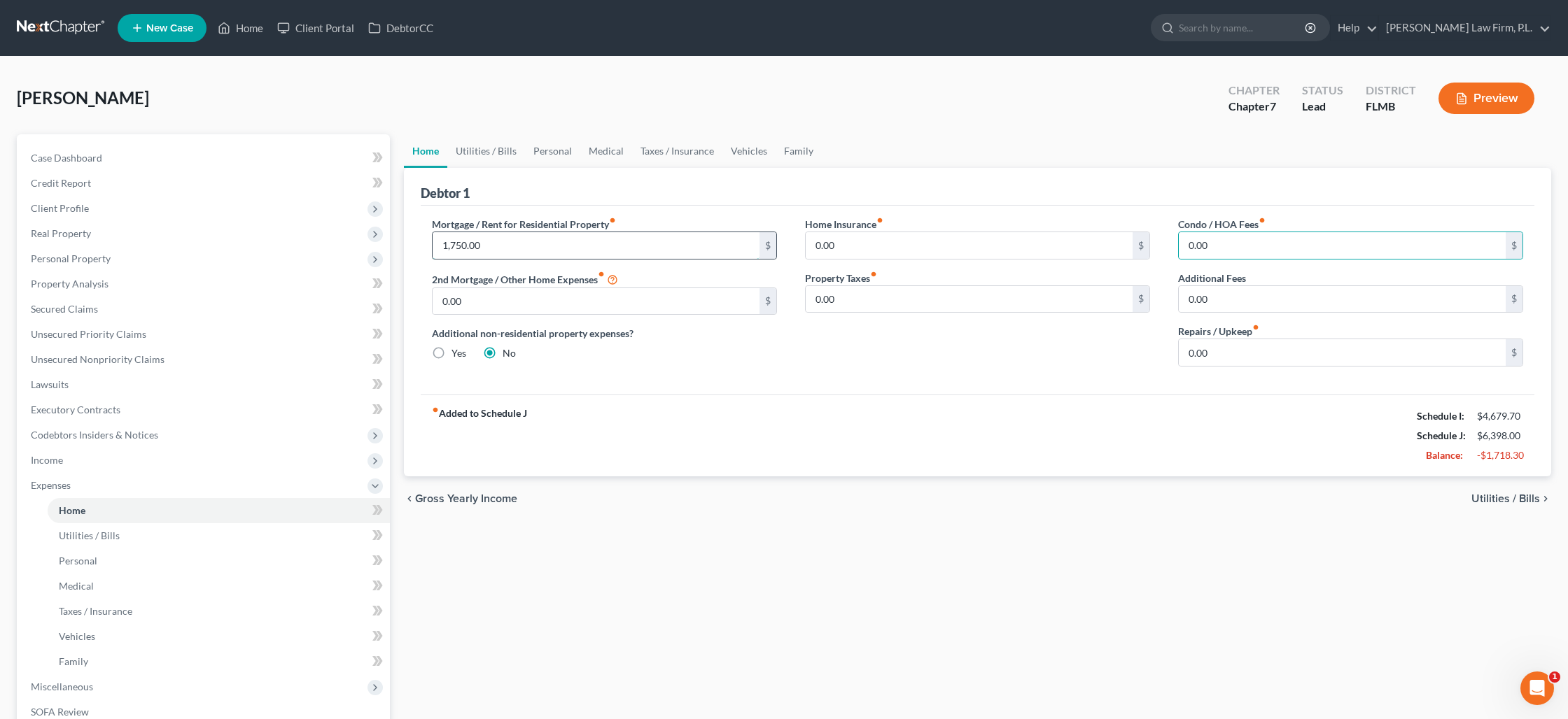
click at [498, 237] on input "1,750.00" at bounding box center [596, 245] width 327 height 26
type input "3,500"
click at [484, 157] on link "Utilities / Bills" at bounding box center [486, 151] width 77 height 34
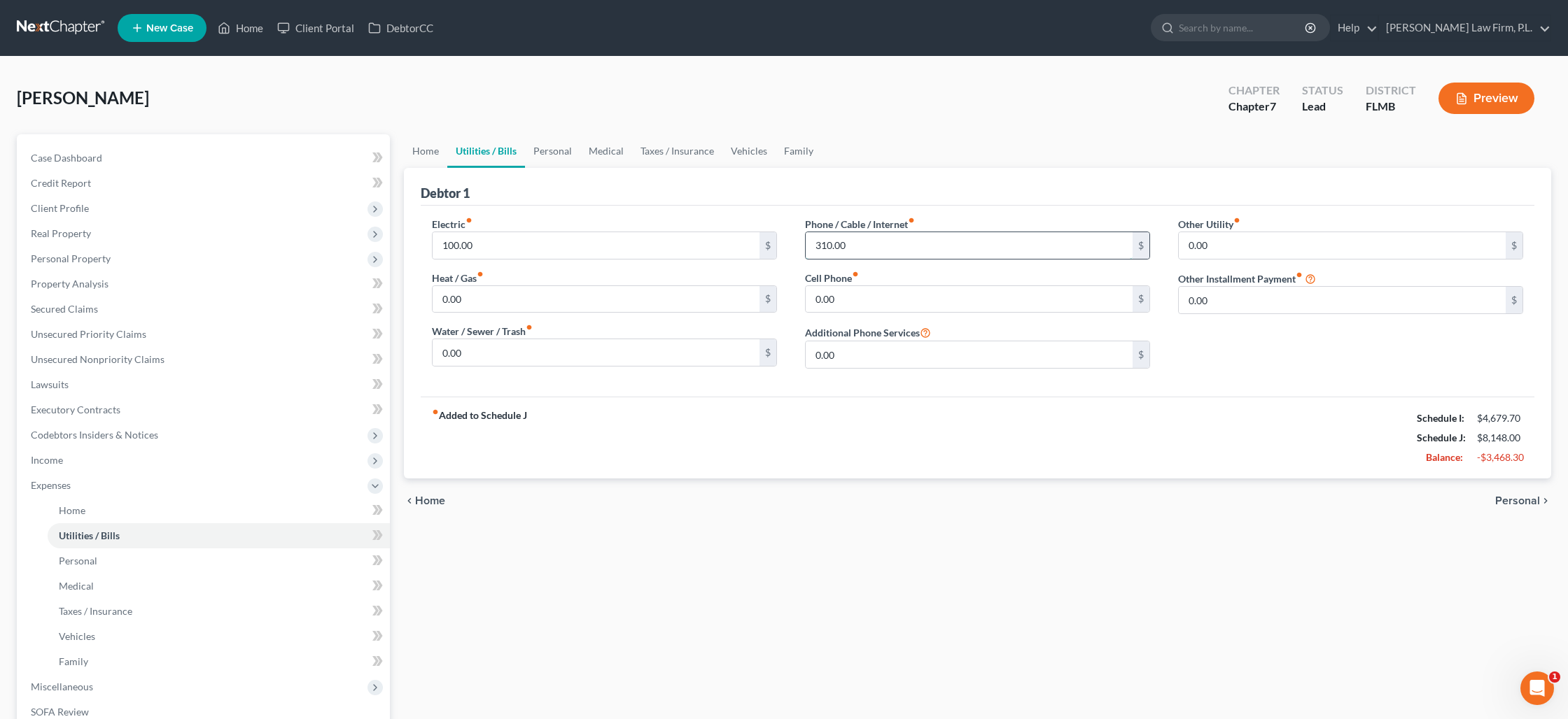
click at [823, 242] on input "310.00" at bounding box center [969, 245] width 327 height 26
type input "200"
click at [520, 352] on input "0.00" at bounding box center [596, 352] width 327 height 26
type input "10"
click at [538, 238] on input "100.00" at bounding box center [596, 245] width 327 height 26
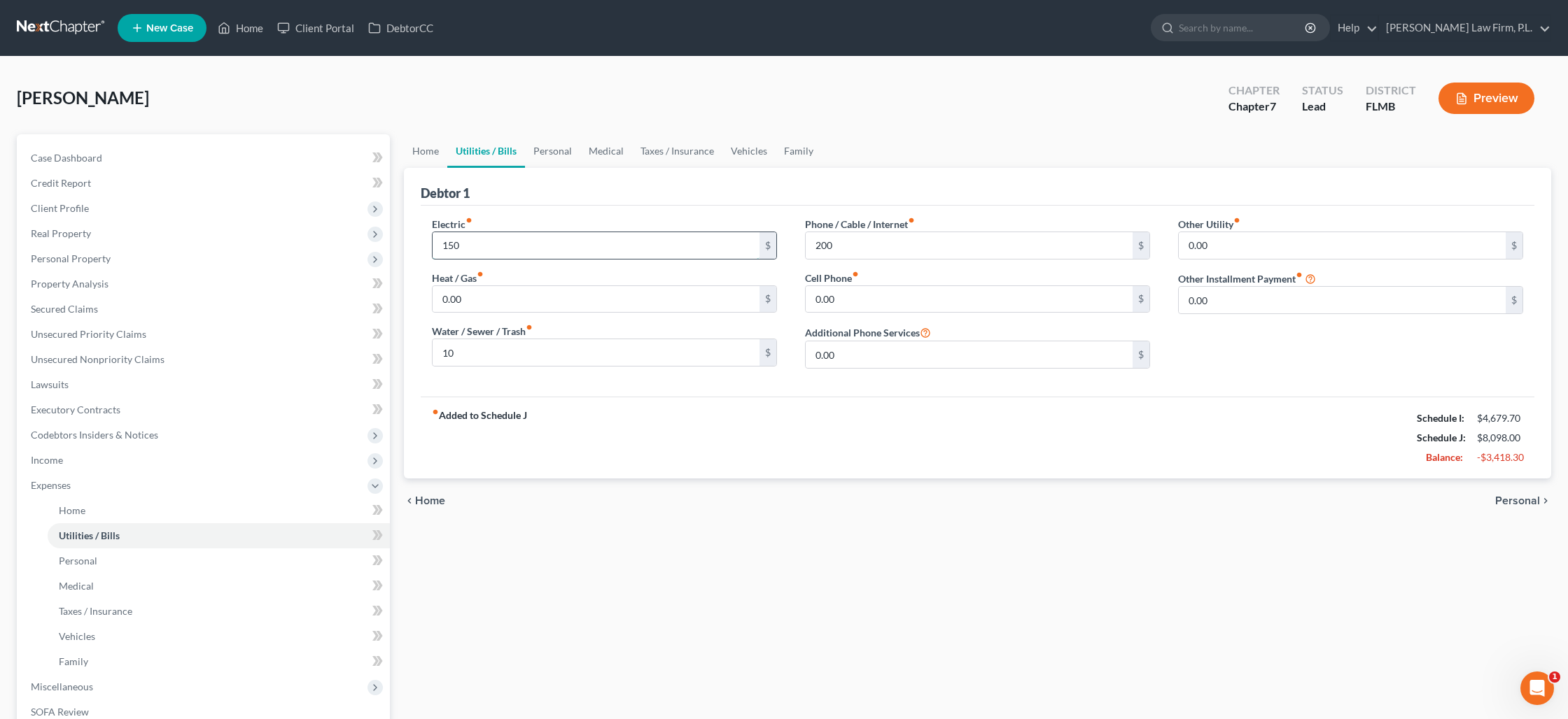
type input "150"
click at [558, 151] on link "Personal" at bounding box center [552, 151] width 55 height 34
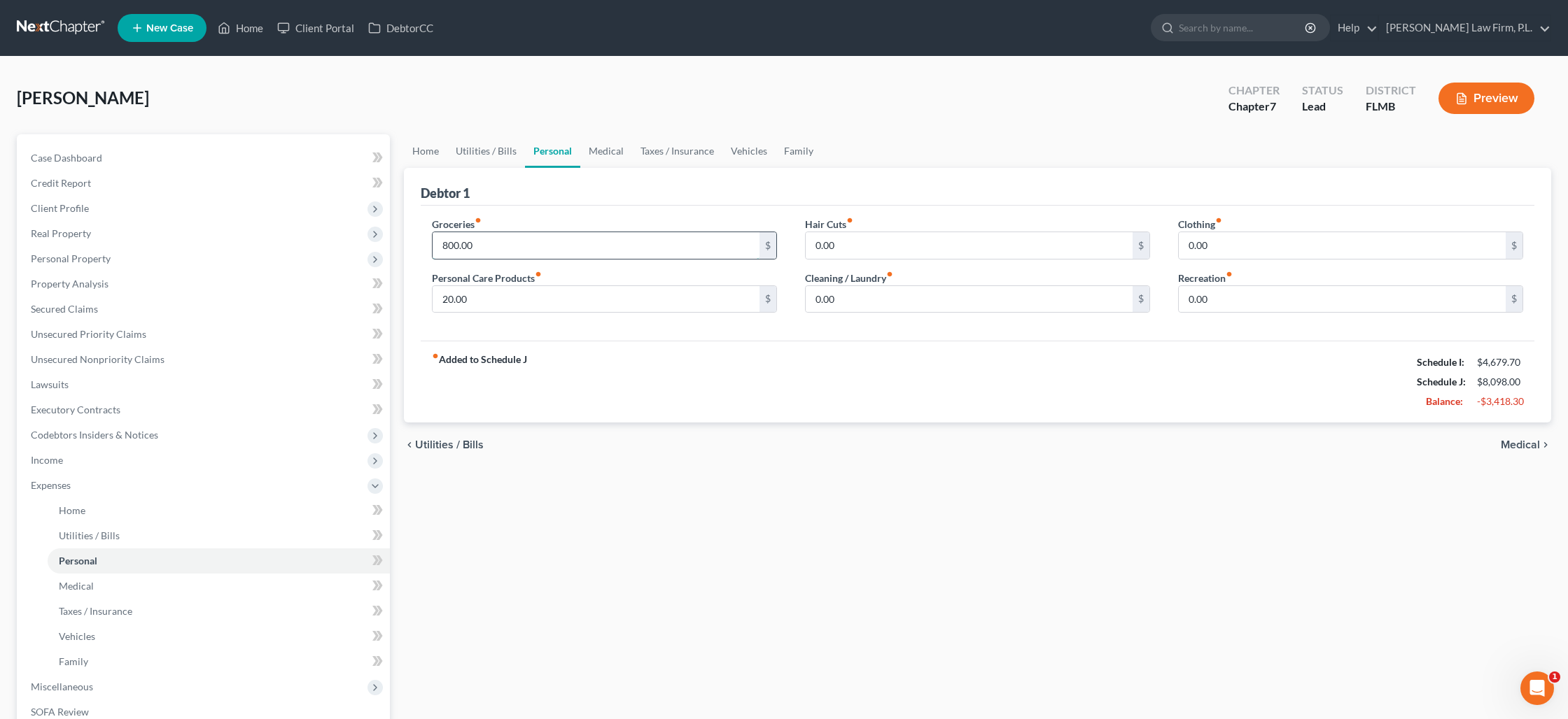
click at [500, 247] on input "800.00" at bounding box center [596, 245] width 327 height 26
type input "750"
click at [600, 155] on link "Medical" at bounding box center [606, 151] width 52 height 34
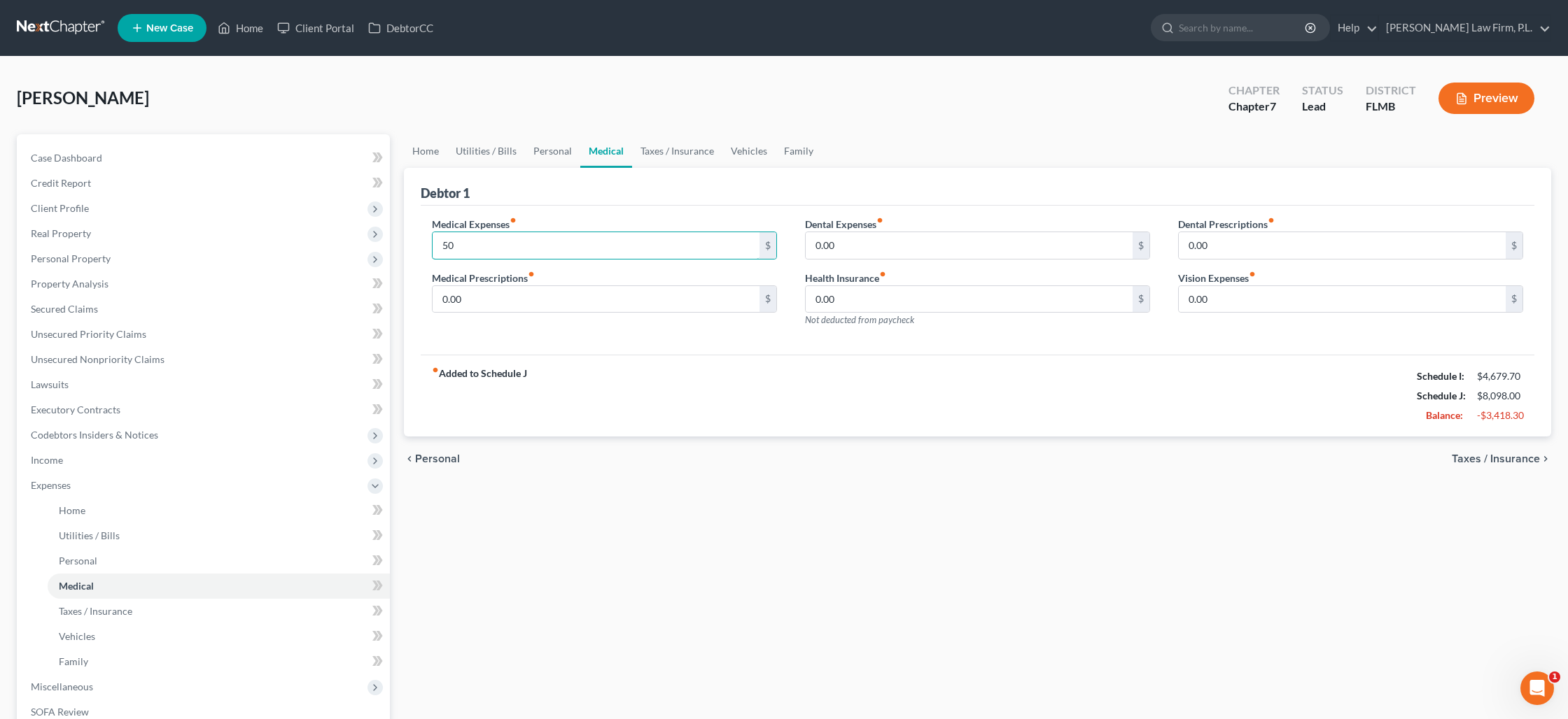
type input "50"
click at [650, 150] on link "Taxes / Insurance" at bounding box center [677, 151] width 90 height 34
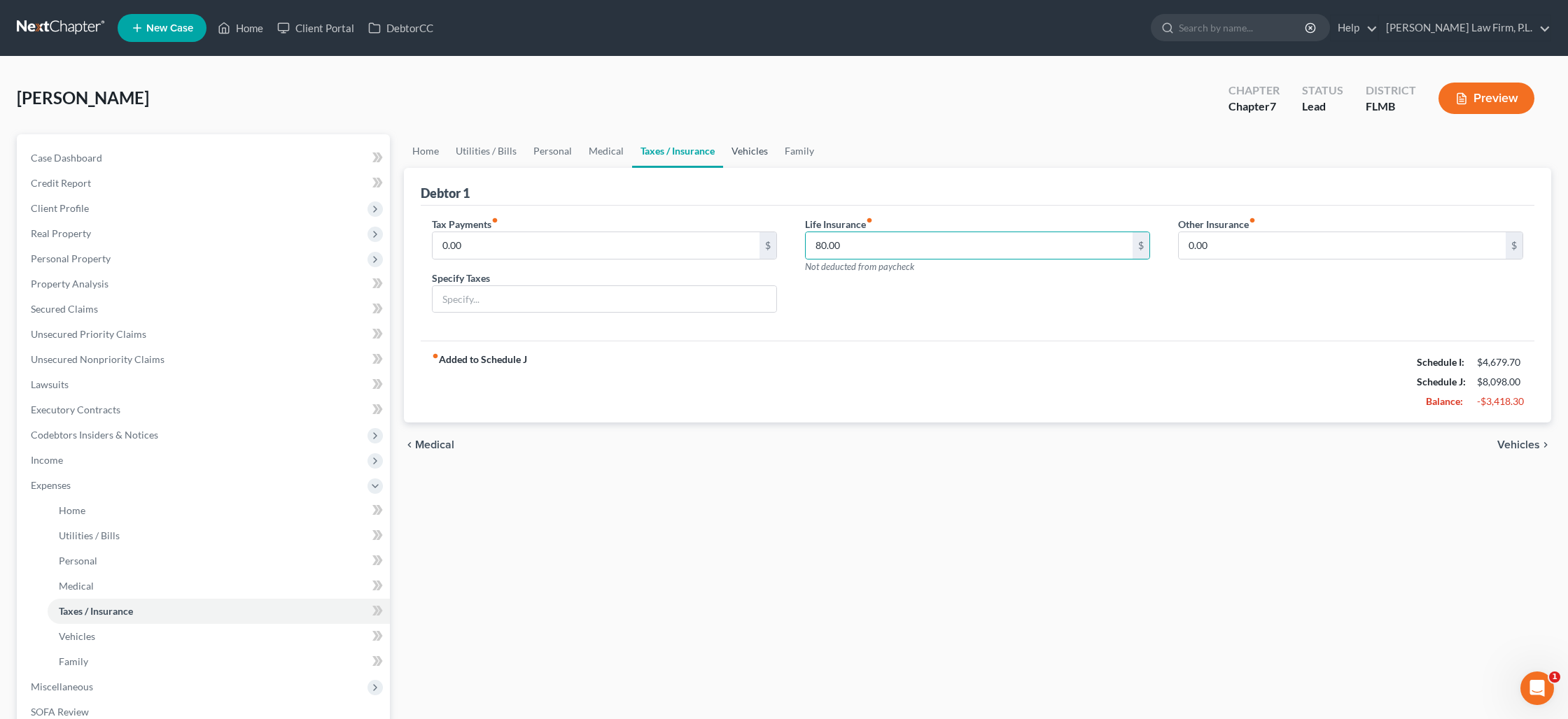
click at [737, 154] on link "Vehicles" at bounding box center [749, 151] width 53 height 34
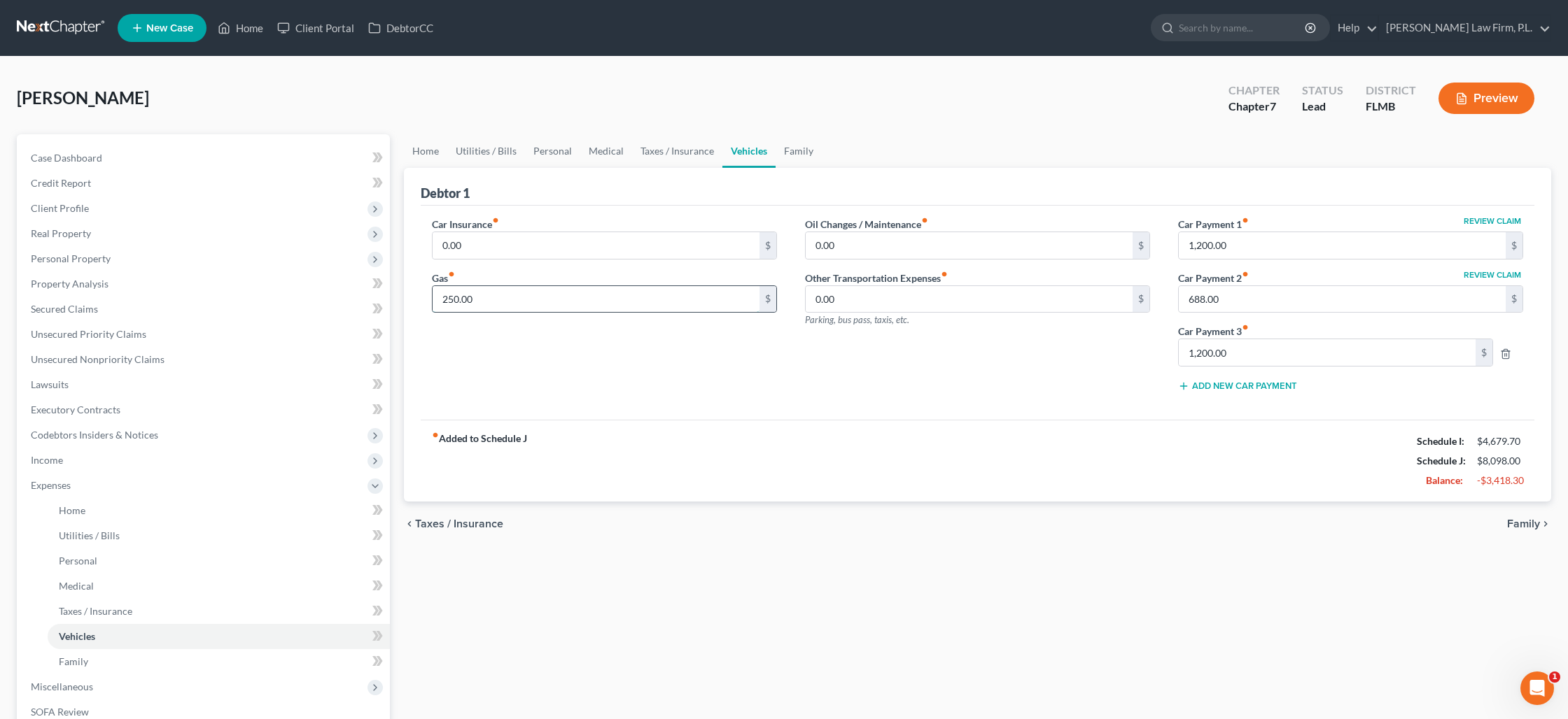
click at [480, 292] on input "250.00" at bounding box center [596, 299] width 327 height 26
type input "300"
click at [1508, 358] on icon "button" at bounding box center [1505, 354] width 6 height 9
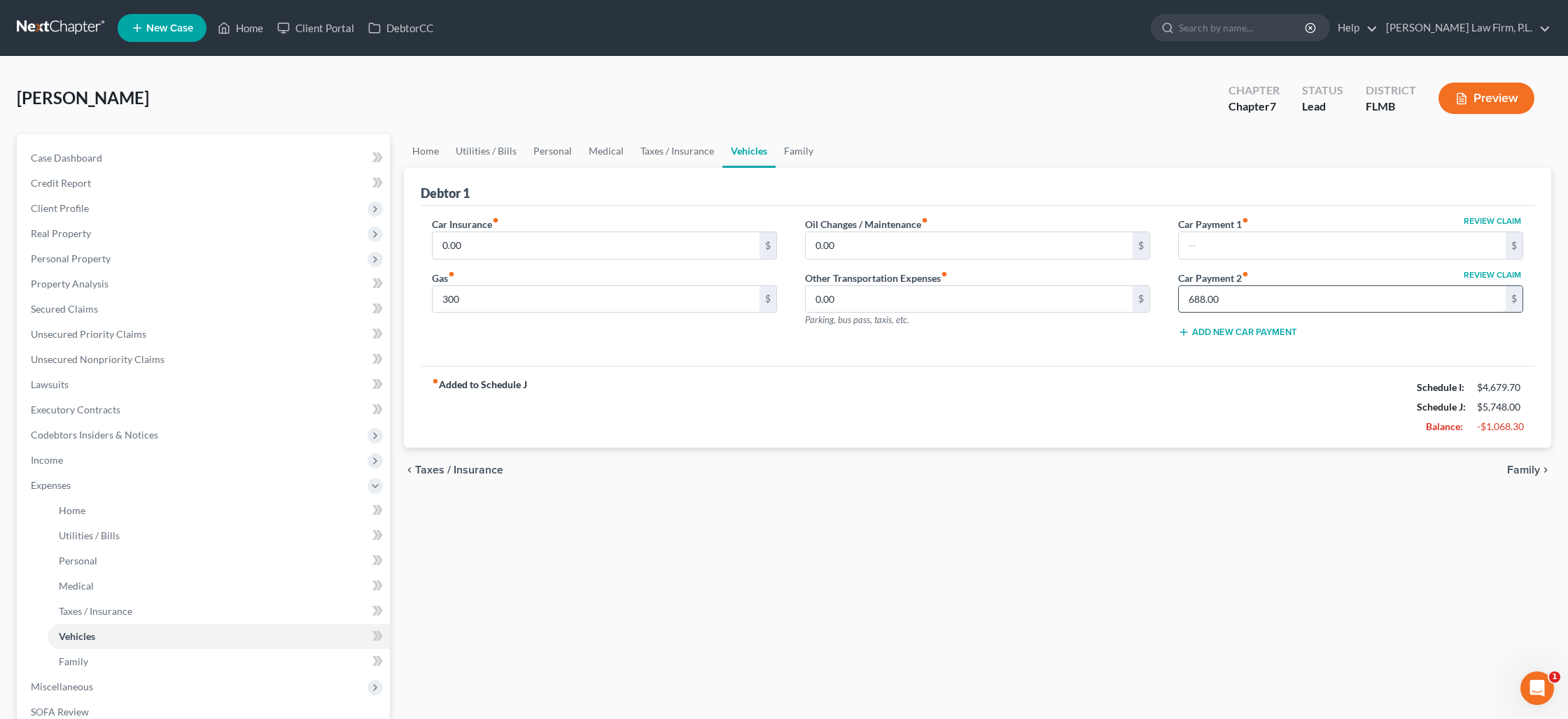
click at [1274, 302] on input "688.00" at bounding box center [1342, 299] width 327 height 26
click at [1242, 245] on input "text" at bounding box center [1342, 245] width 327 height 26
type input "1,200"
click at [801, 154] on link "Family" at bounding box center [799, 151] width 46 height 34
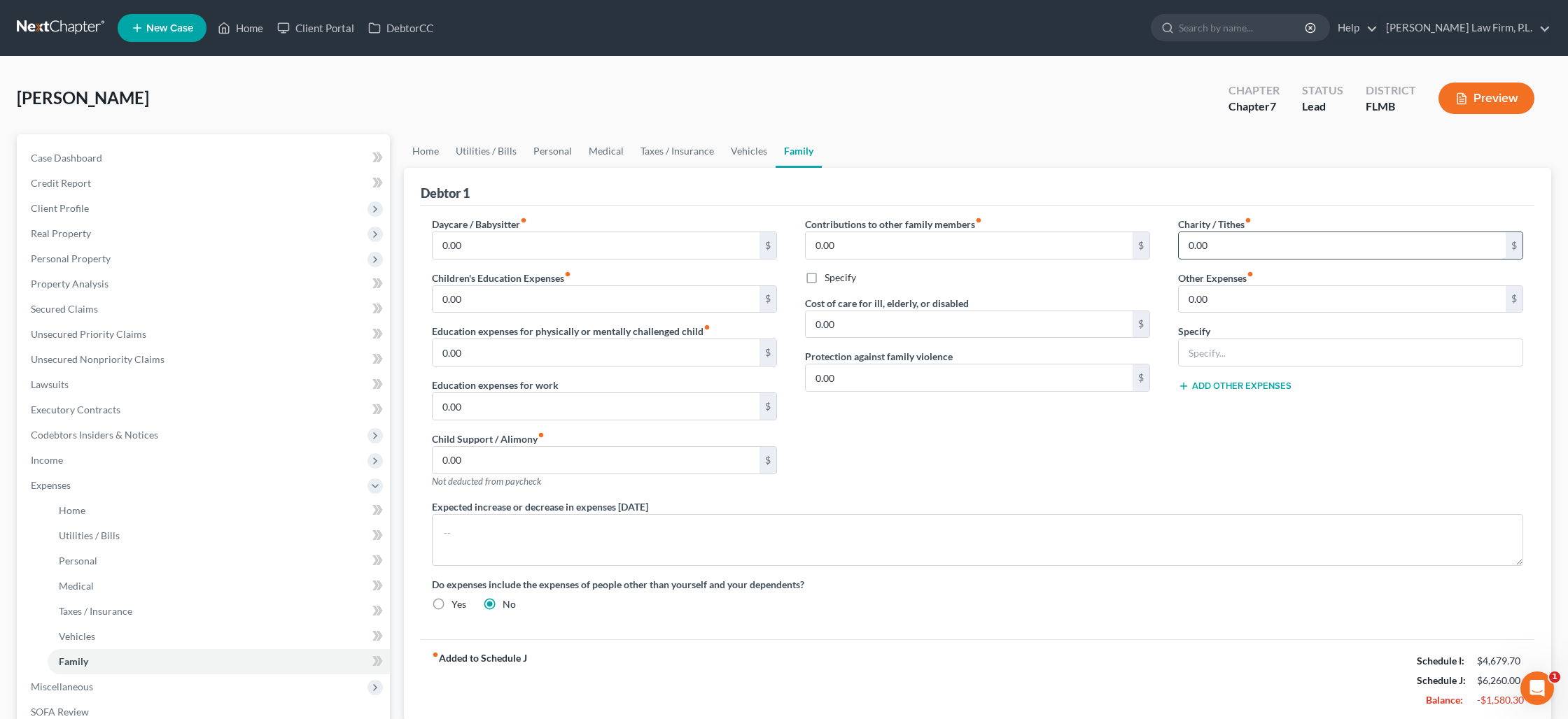
click at [1221, 238] on input "0.00" at bounding box center [1342, 245] width 327 height 26
click at [436, 153] on link "Home" at bounding box center [426, 151] width 44 height 34
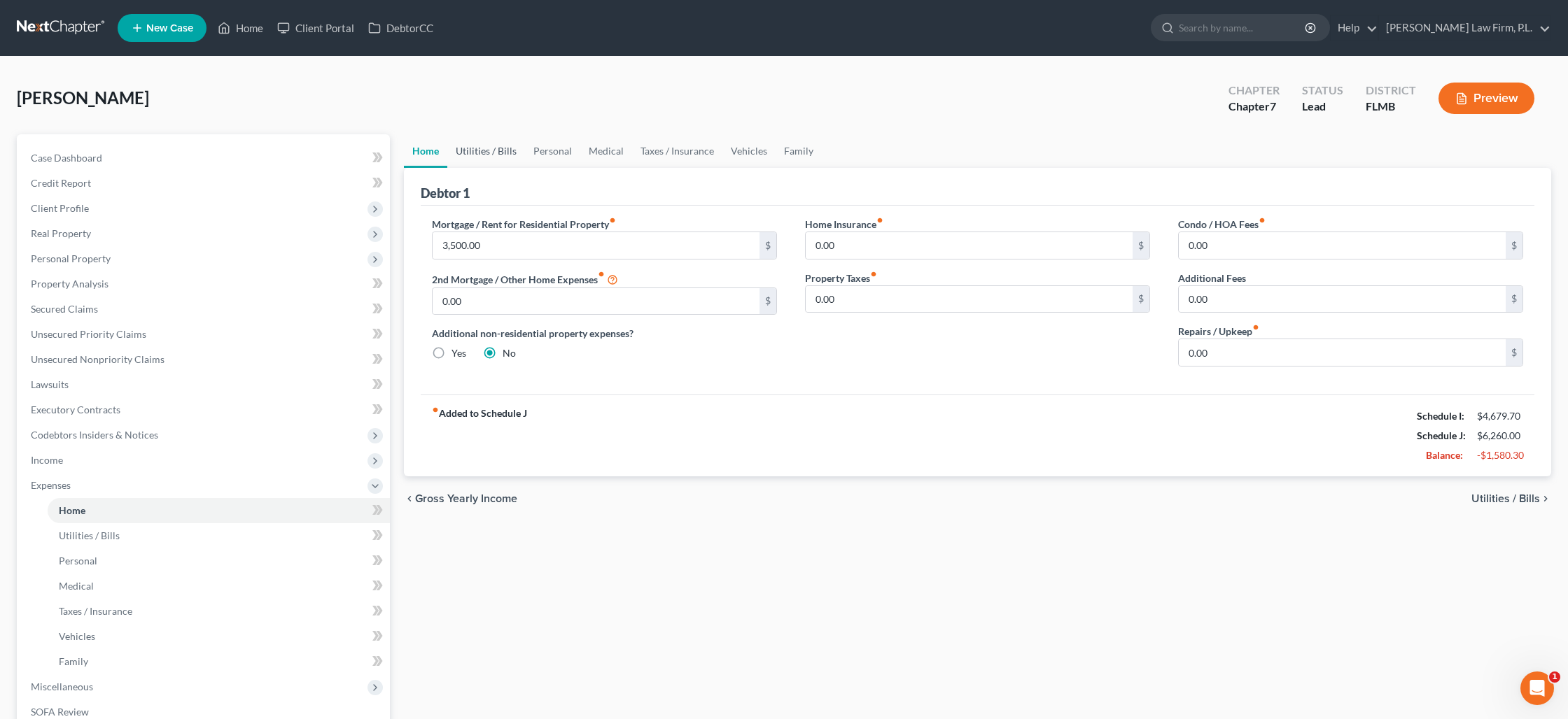
click at [487, 151] on link "Utilities / Bills" at bounding box center [486, 151] width 77 height 34
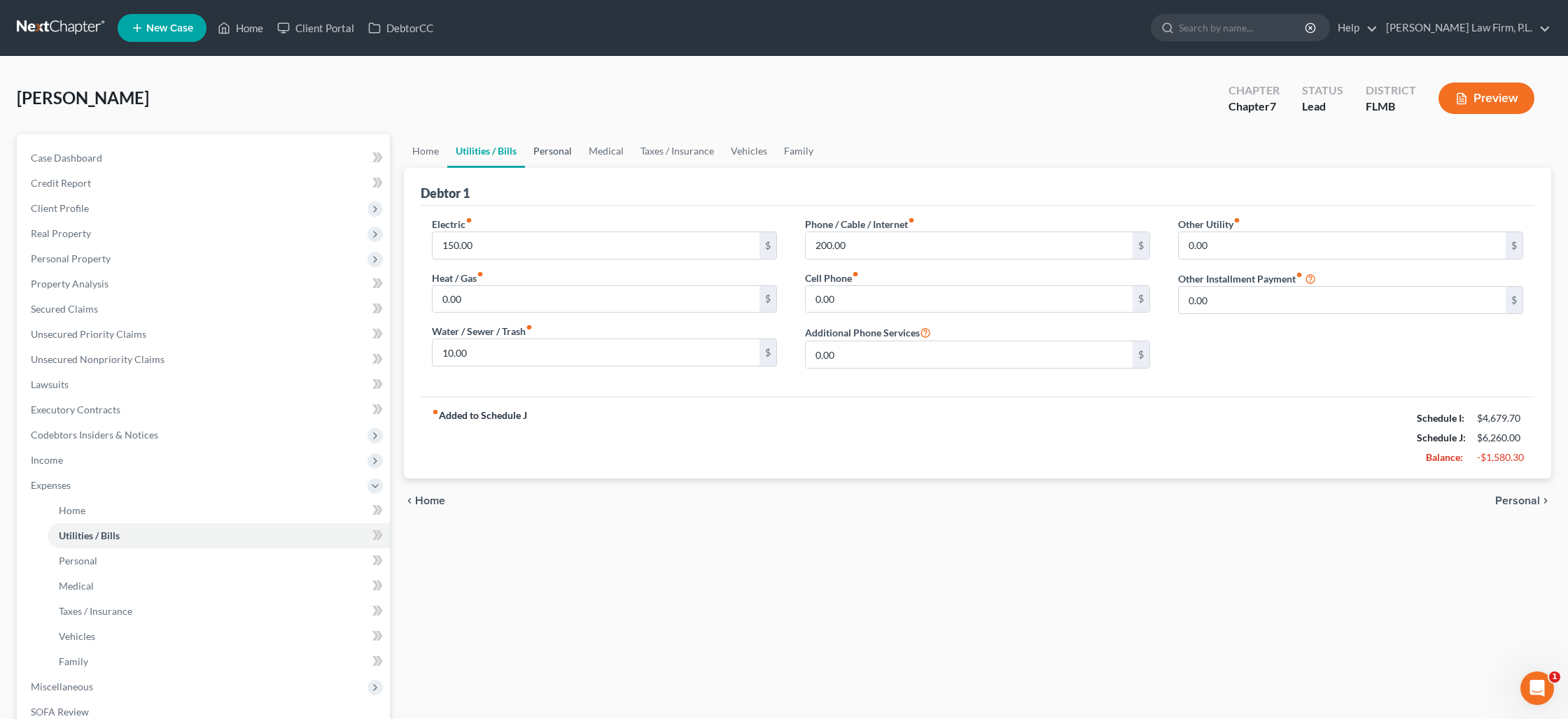
click at [552, 157] on link "Personal" at bounding box center [552, 151] width 55 height 34
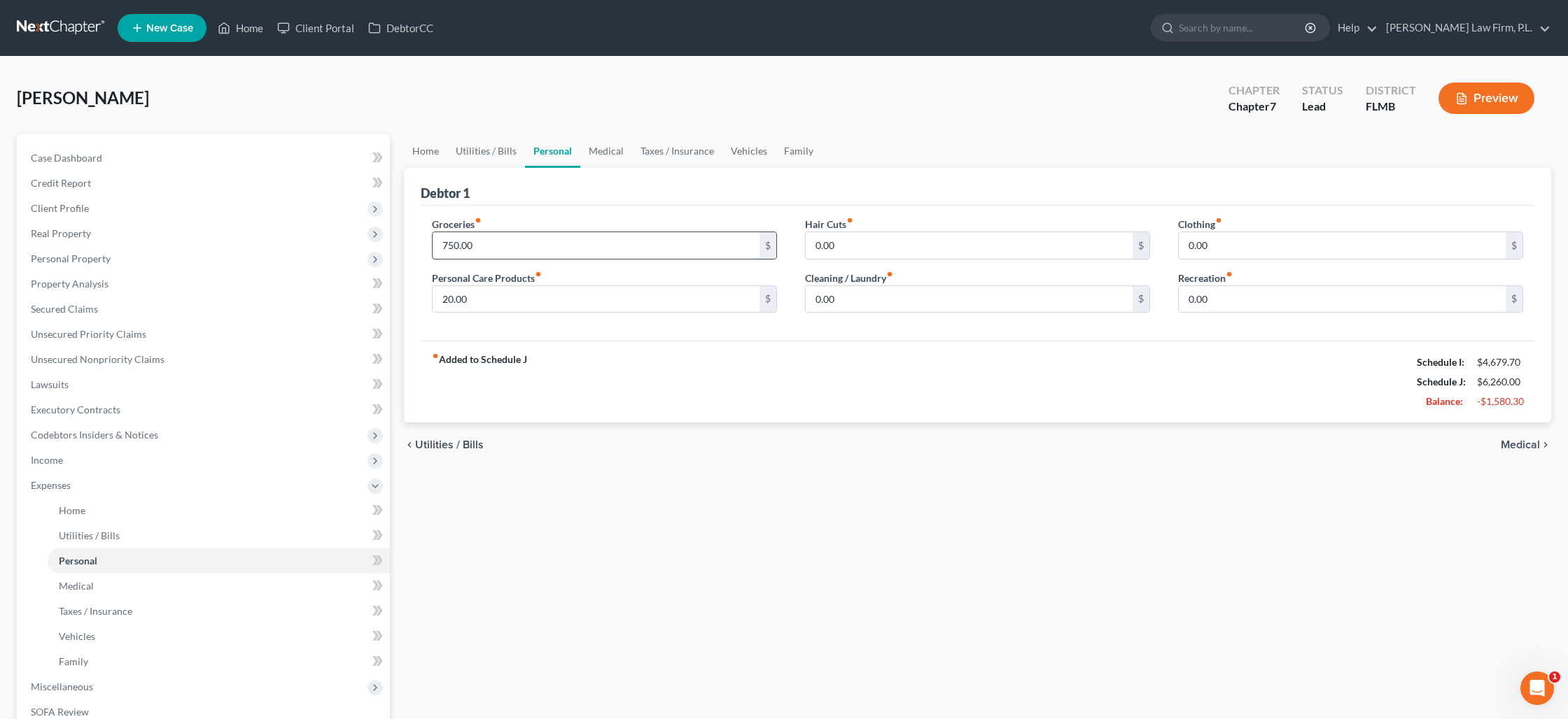
click at [517, 242] on input "750.00" at bounding box center [596, 245] width 327 height 26
type input "600"
click at [591, 152] on link "Medical" at bounding box center [606, 151] width 52 height 34
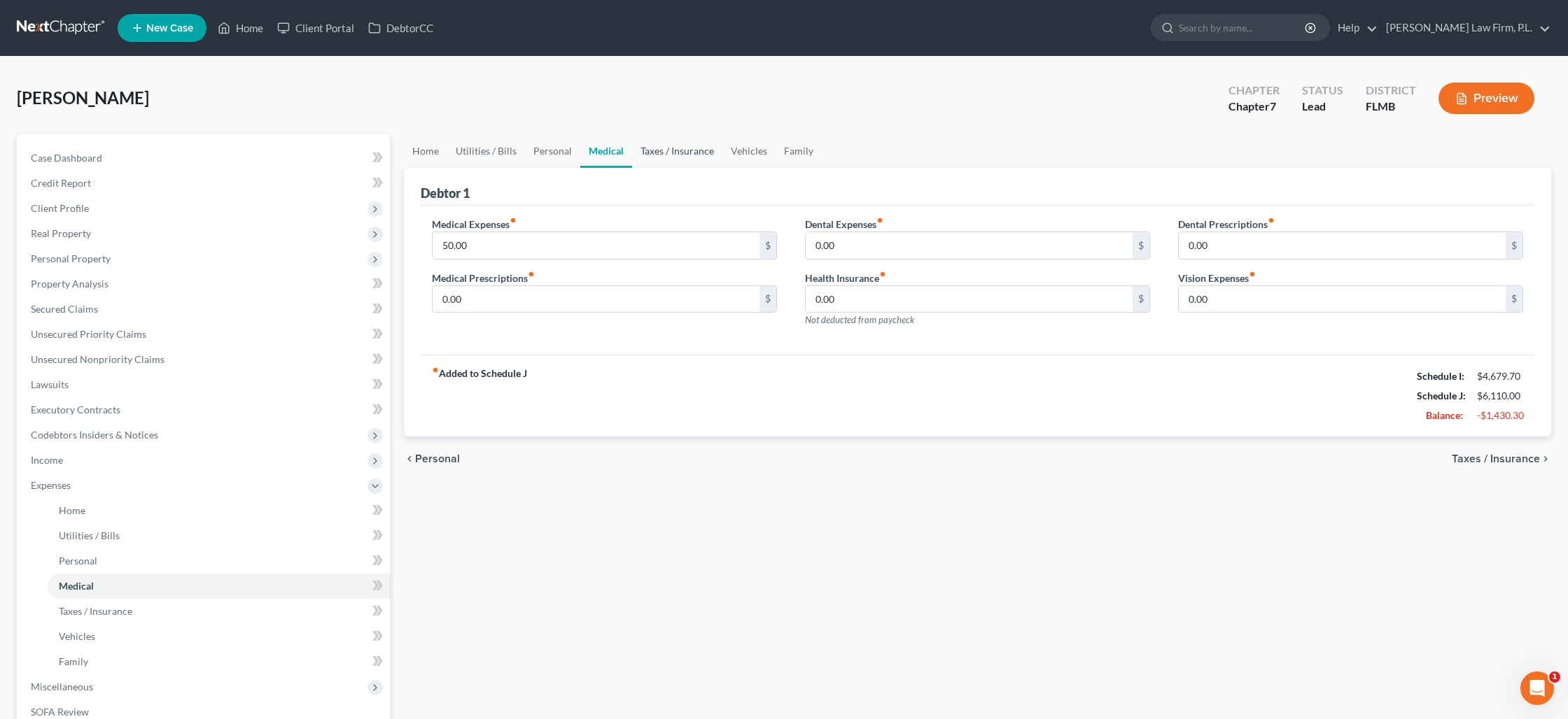
click at [642, 150] on link "Taxes / Insurance" at bounding box center [677, 151] width 90 height 34
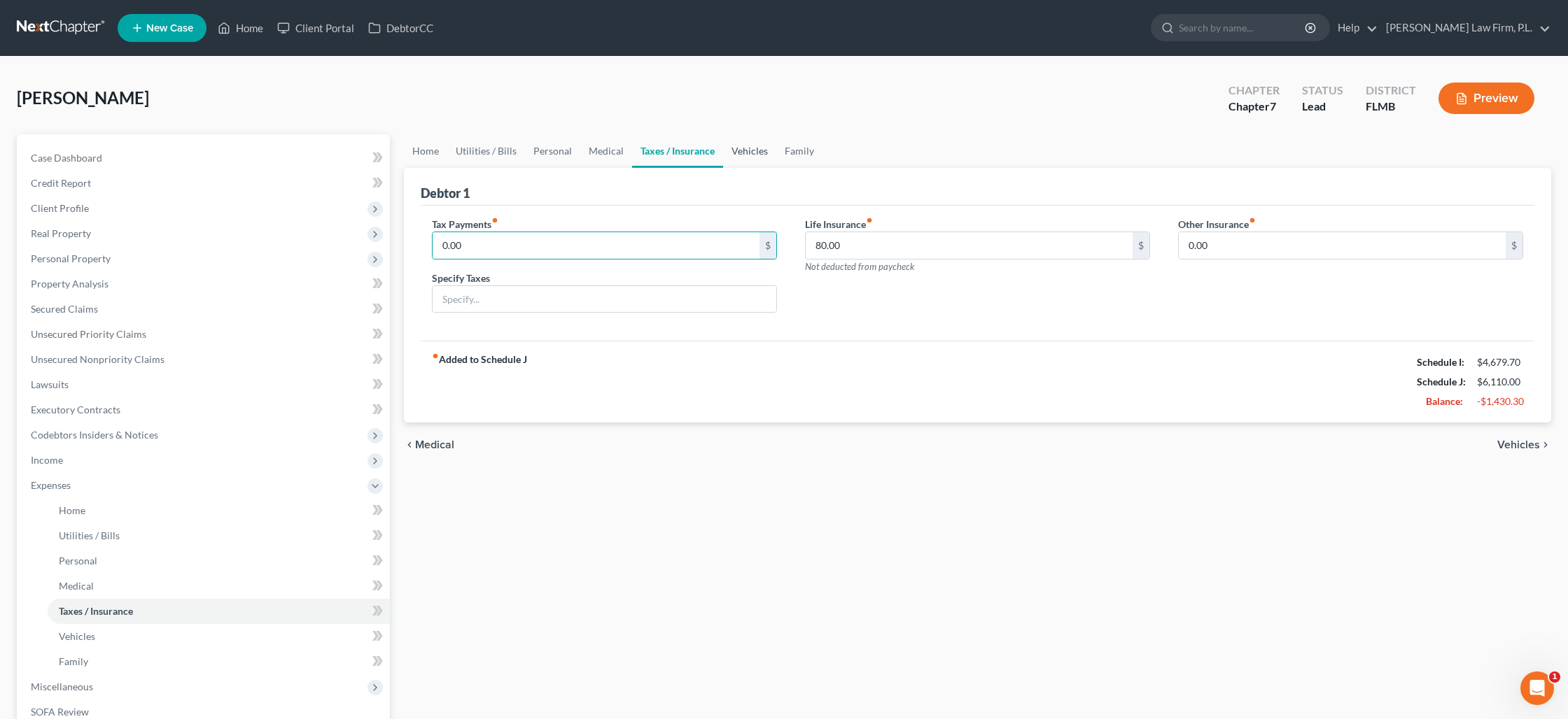
click at [758, 152] on link "Vehicles" at bounding box center [749, 151] width 53 height 34
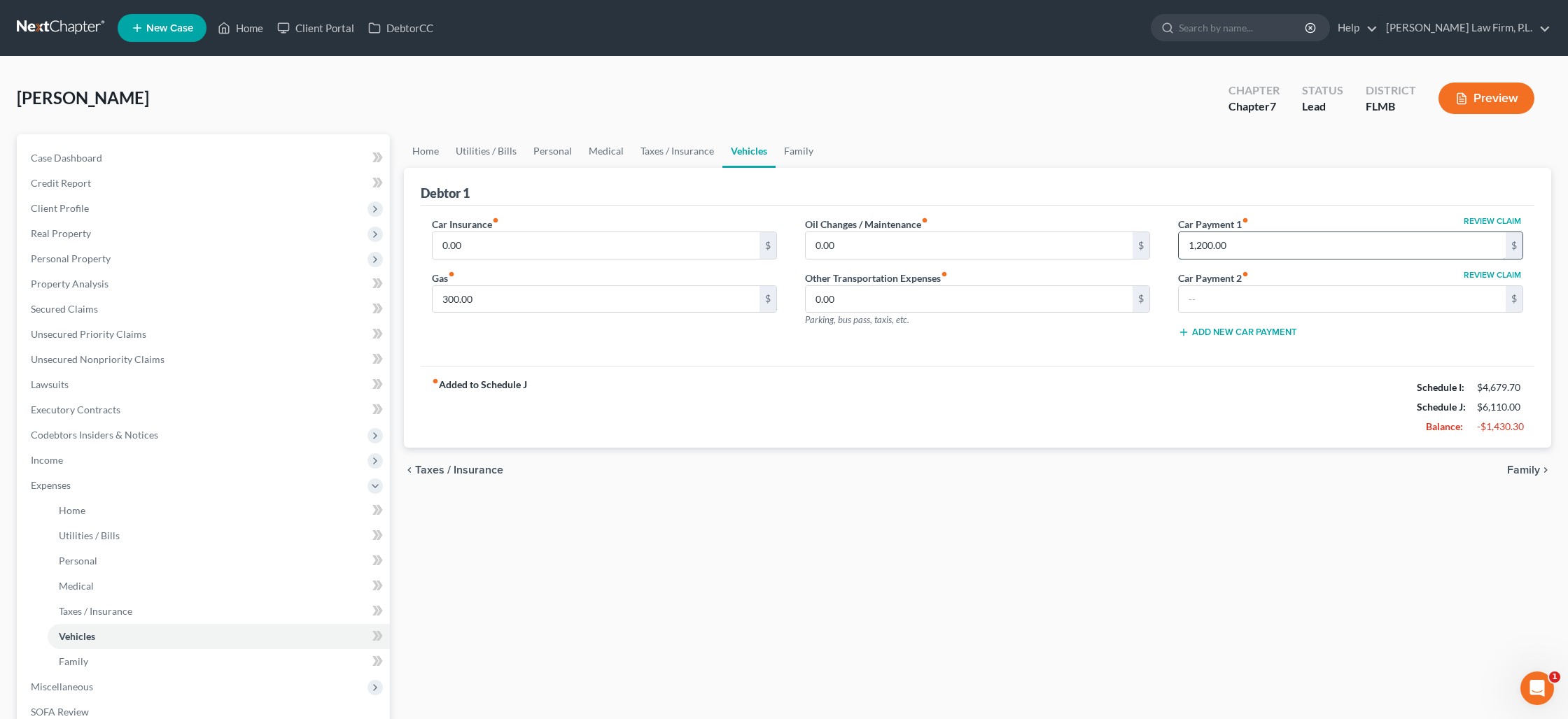
click at [1197, 246] on input "1,200.00" at bounding box center [1342, 245] width 327 height 26
click at [1208, 245] on input "0" at bounding box center [1342, 245] width 327 height 26
type input "1,200"
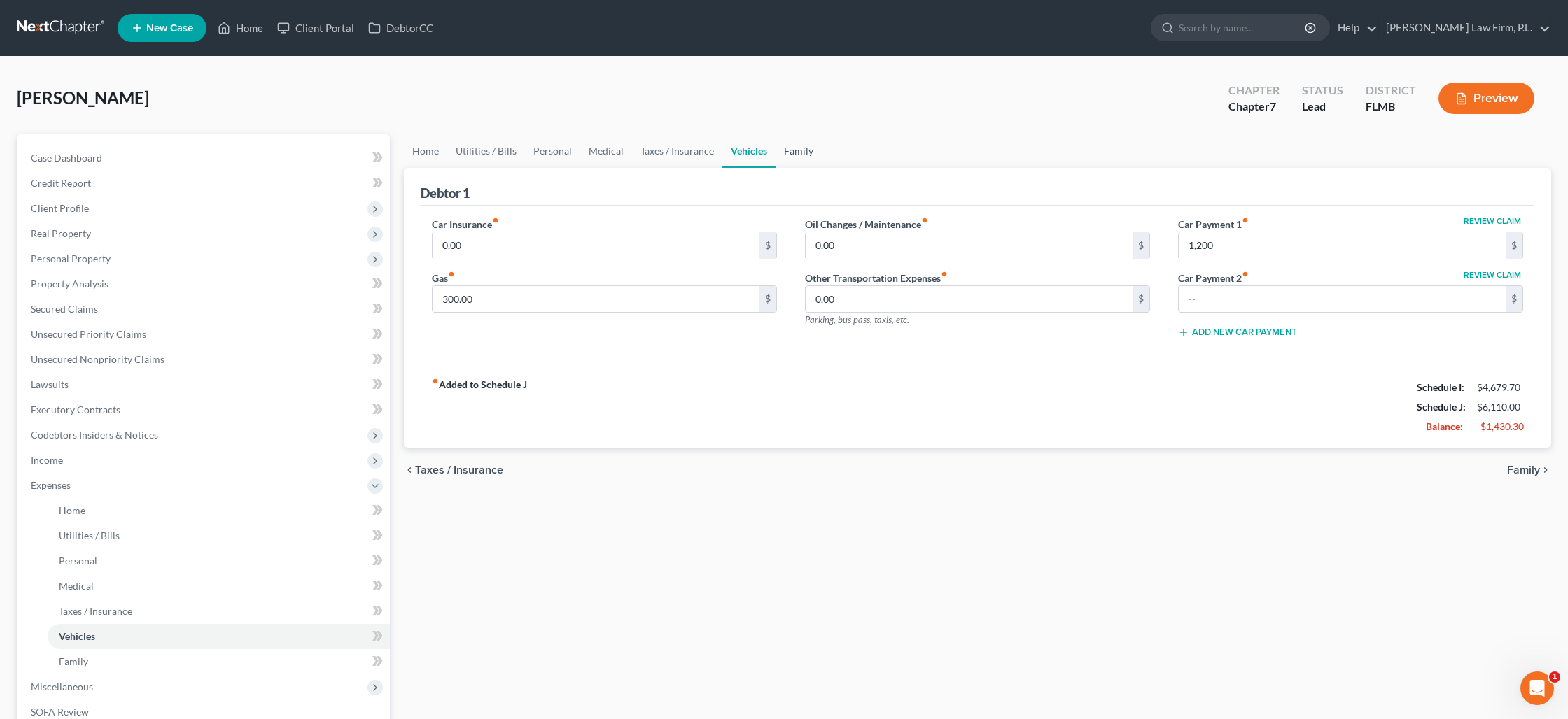
click at [791, 154] on link "Family" at bounding box center [799, 151] width 46 height 34
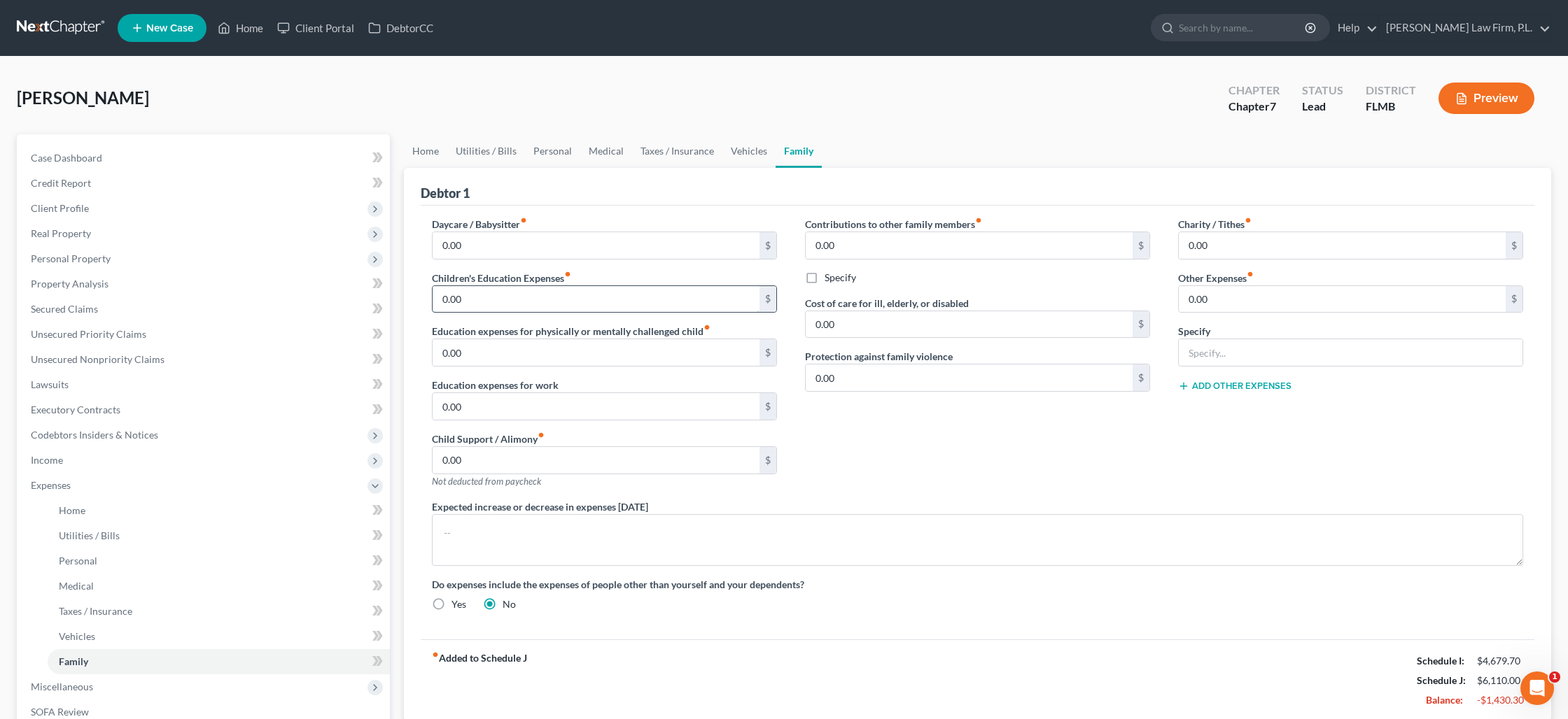
click at [443, 311] on input "0.00" at bounding box center [596, 299] width 327 height 26
click at [429, 153] on link "Home" at bounding box center [426, 151] width 44 height 34
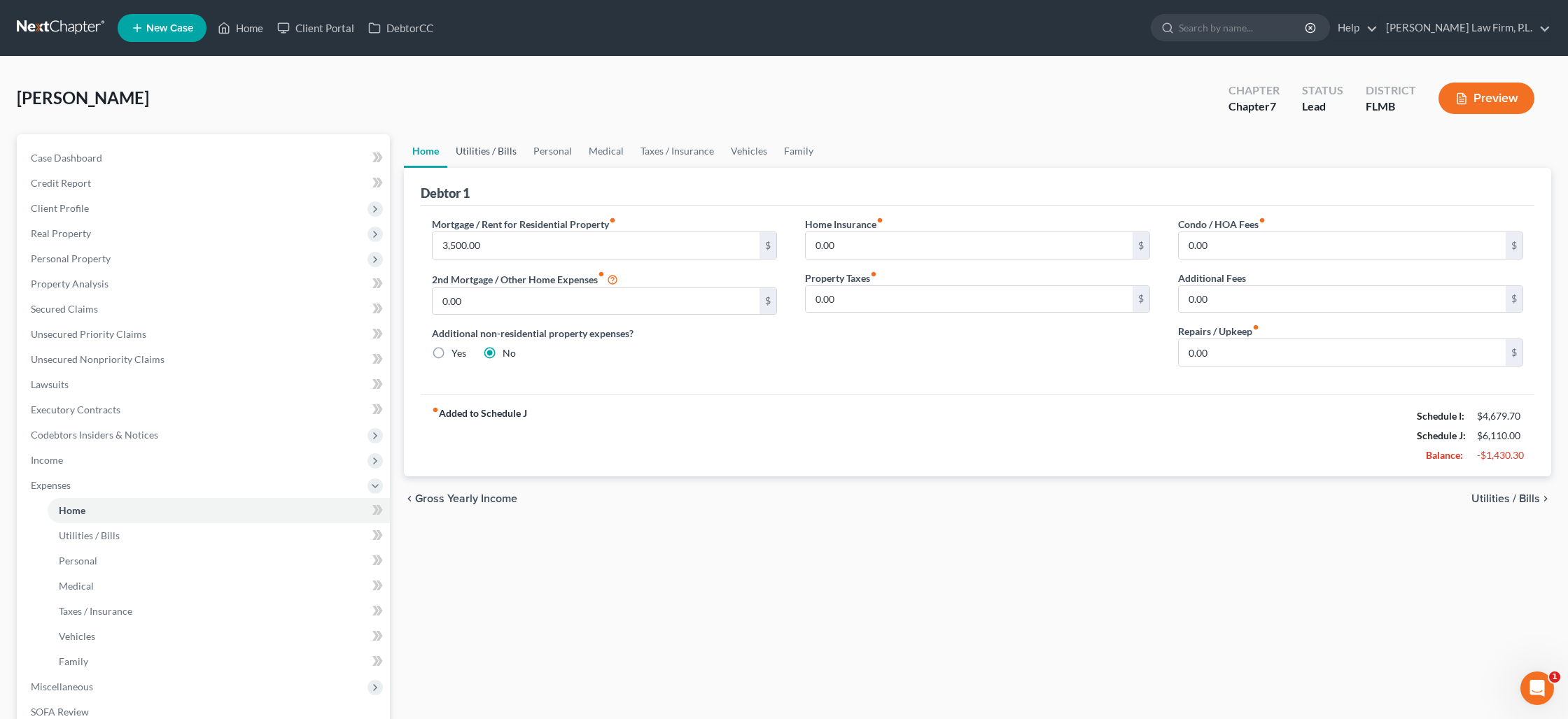
click at [469, 154] on link "Utilities / Bills" at bounding box center [486, 151] width 77 height 34
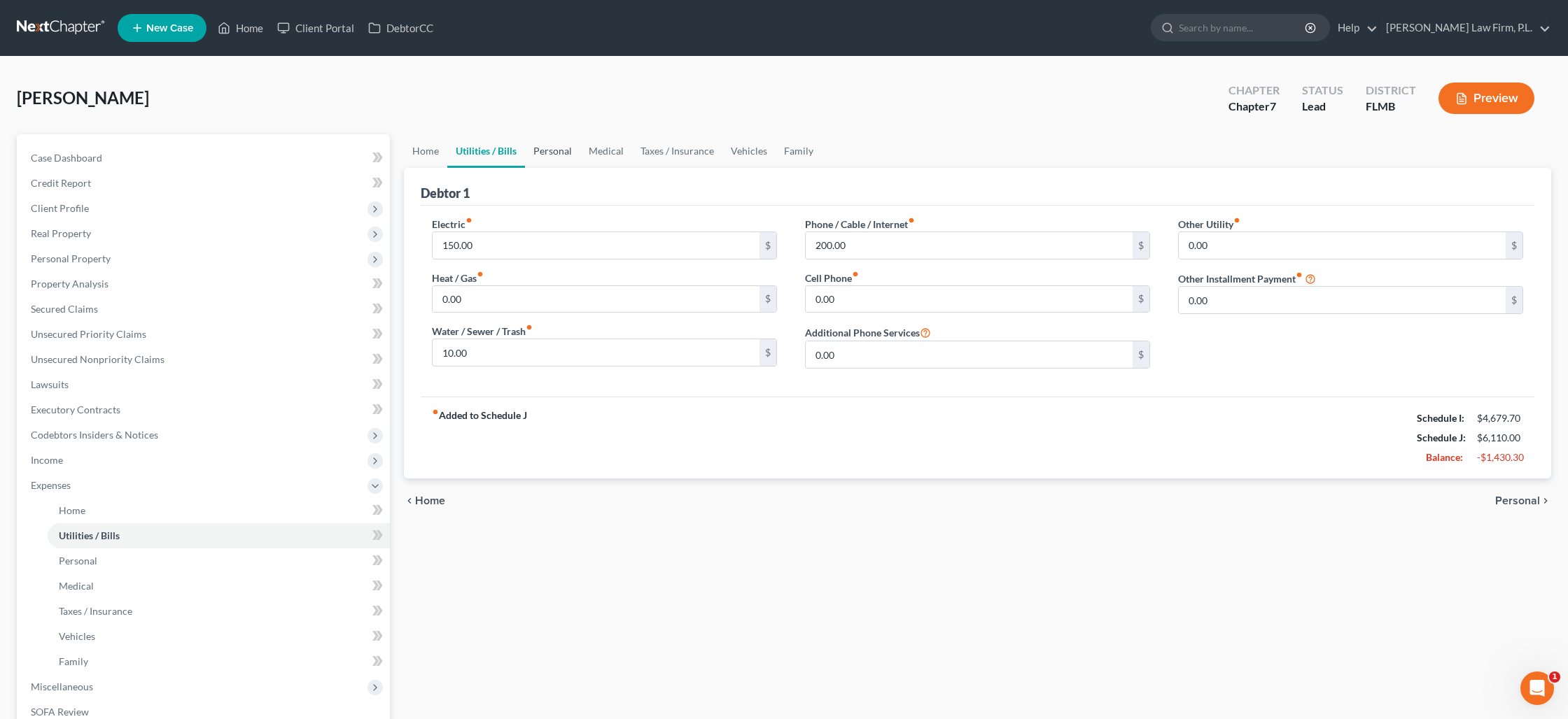
click at [546, 158] on link "Personal" at bounding box center [552, 151] width 55 height 34
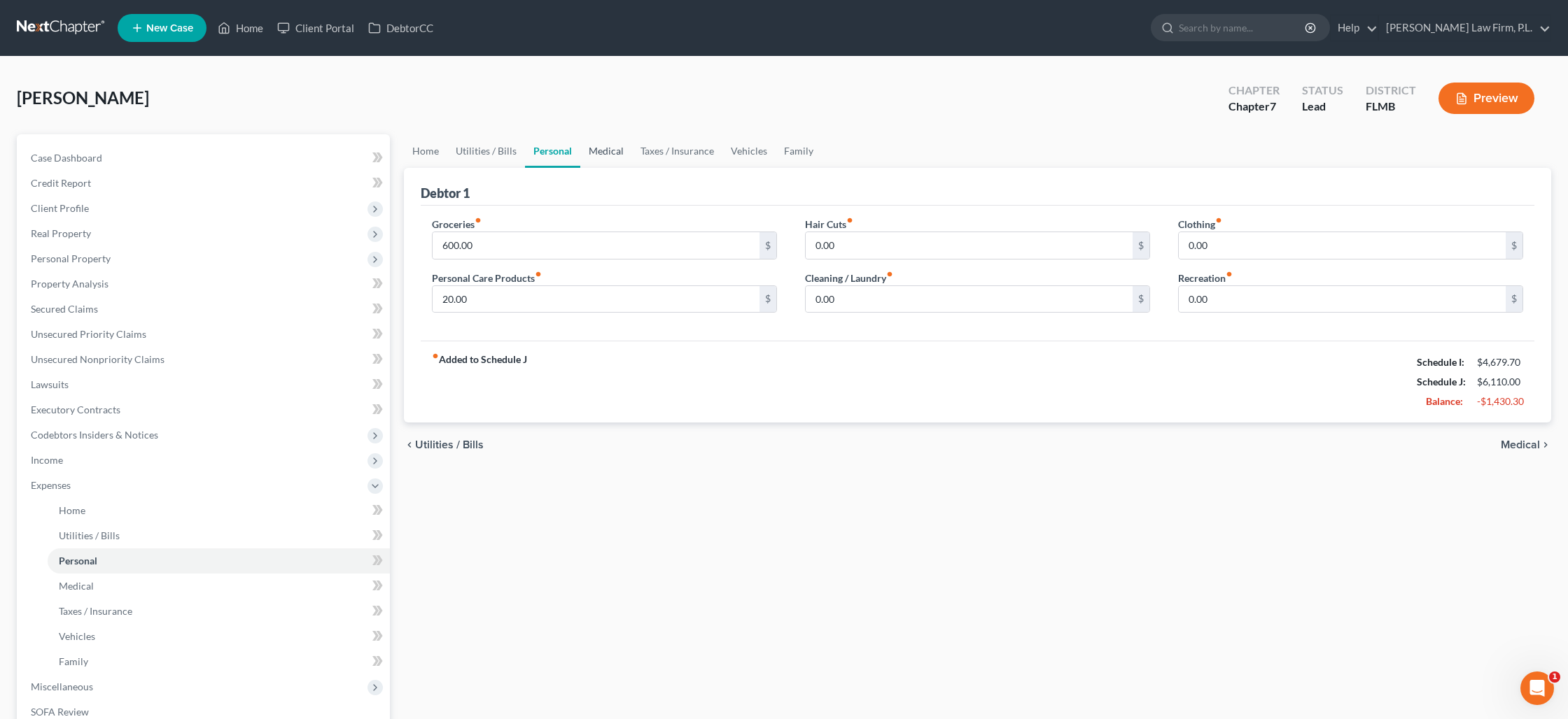
click at [604, 159] on link "Medical" at bounding box center [606, 151] width 52 height 34
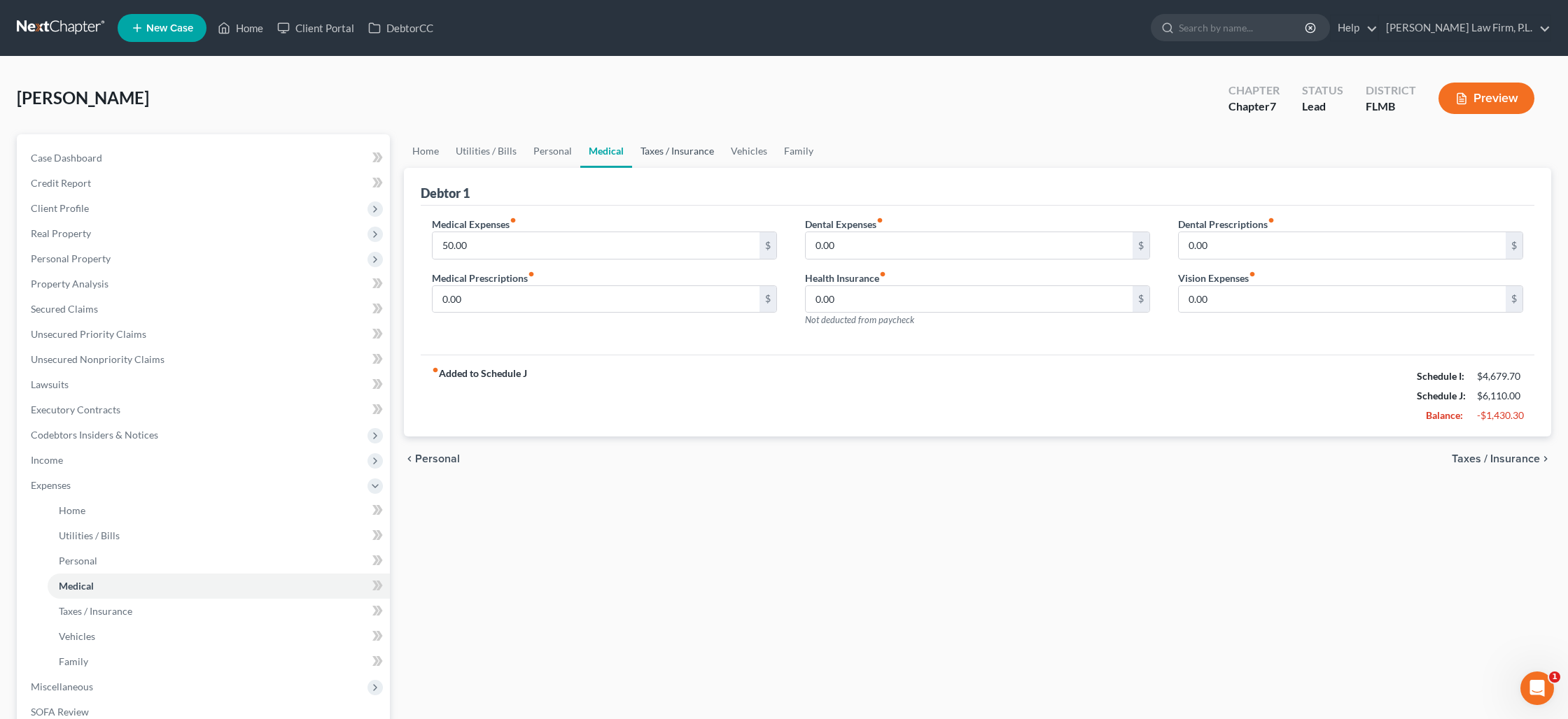
click at [648, 161] on link "Taxes / Insurance" at bounding box center [677, 151] width 90 height 34
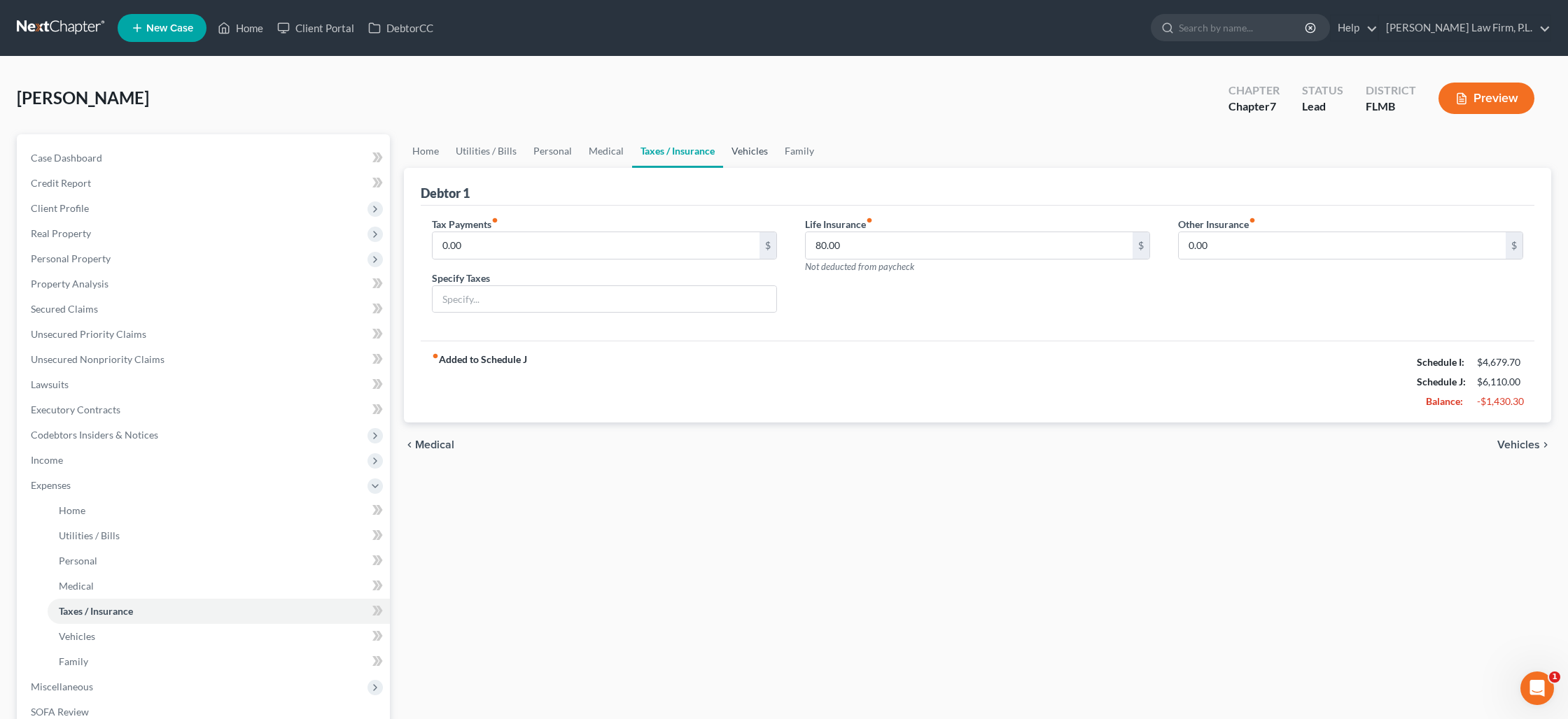
click at [749, 157] on link "Vehicles" at bounding box center [749, 151] width 53 height 34
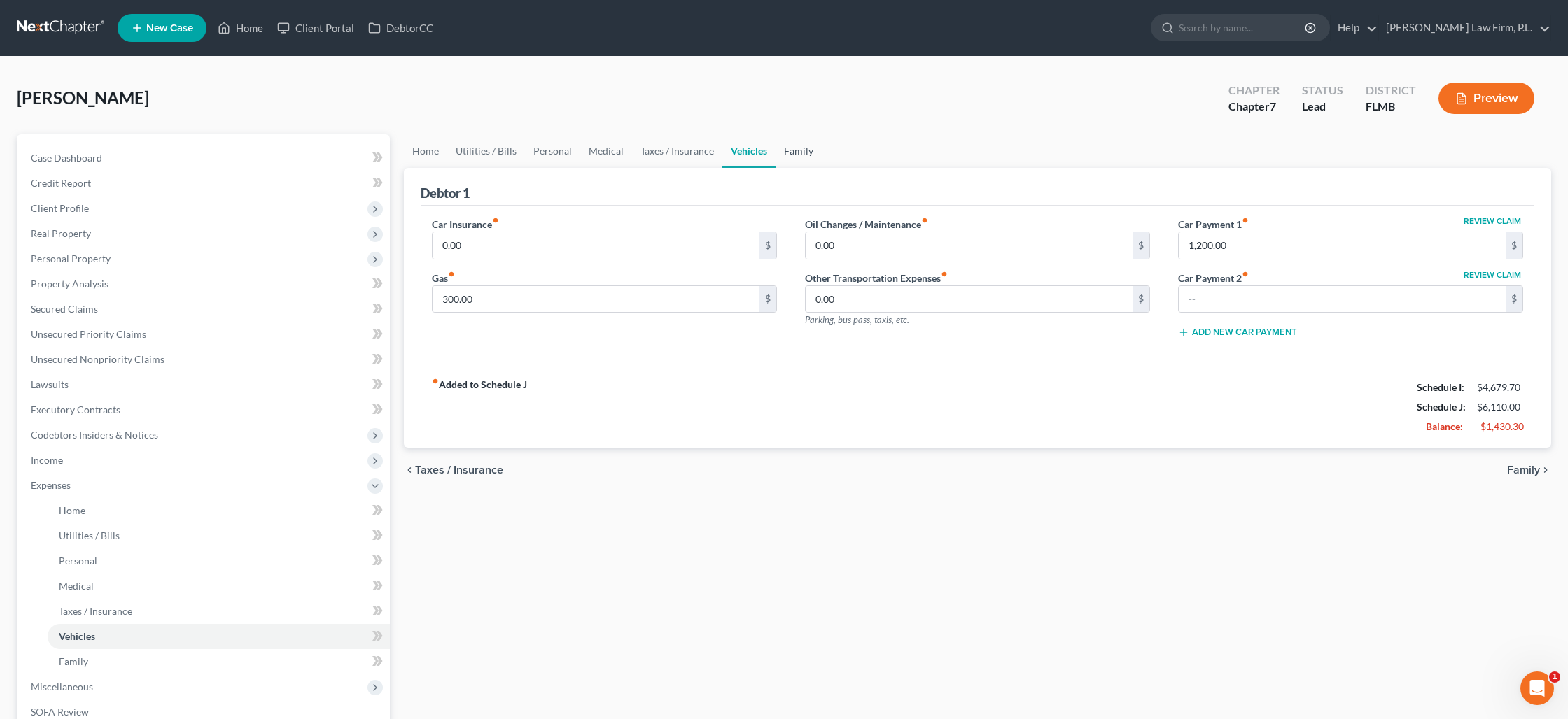
click at [806, 156] on link "Family" at bounding box center [799, 151] width 46 height 34
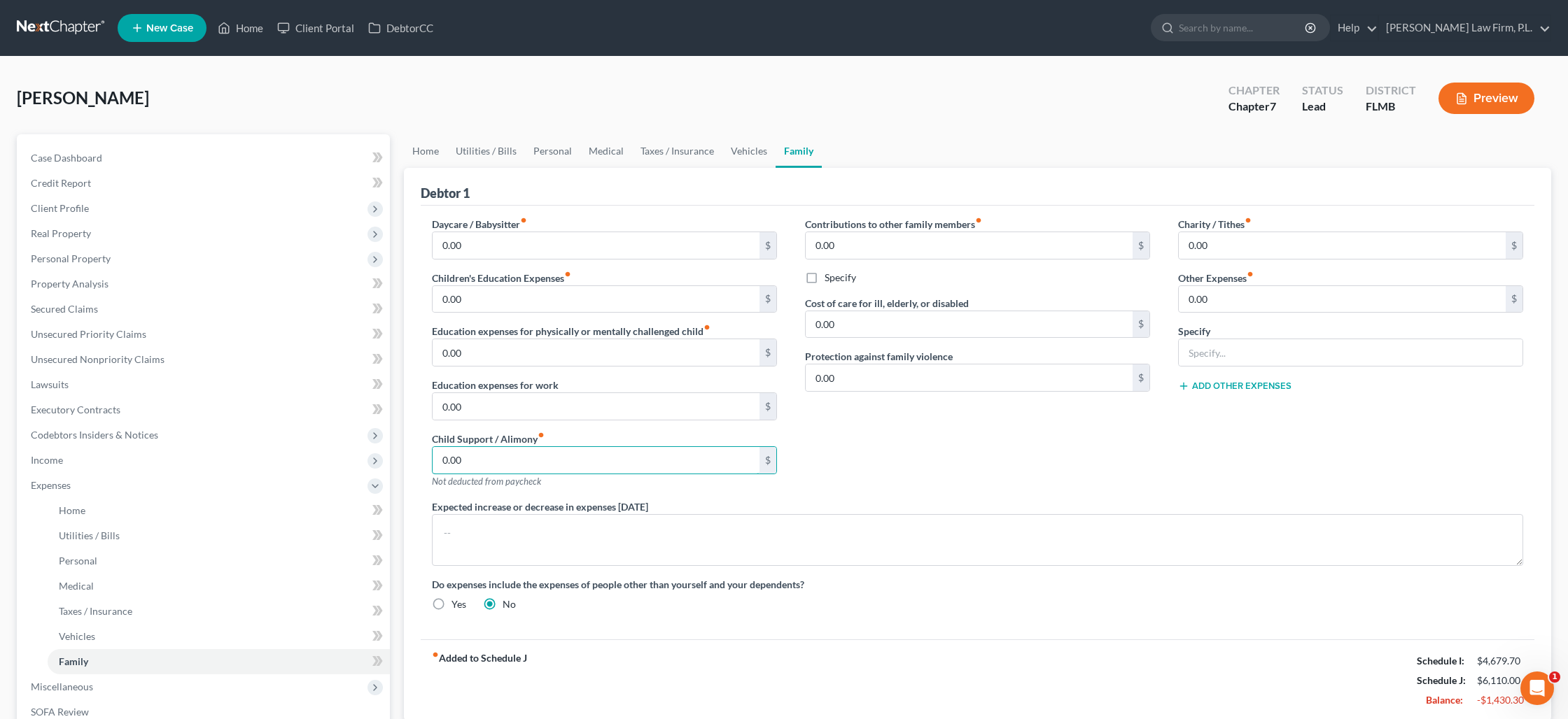
click at [548, 448] on input "0.00" at bounding box center [596, 460] width 327 height 26
click at [513, 462] on input "4,200.00" at bounding box center [596, 460] width 327 height 26
type input "420"
click at [728, 151] on link "Vehicles" at bounding box center [749, 151] width 53 height 34
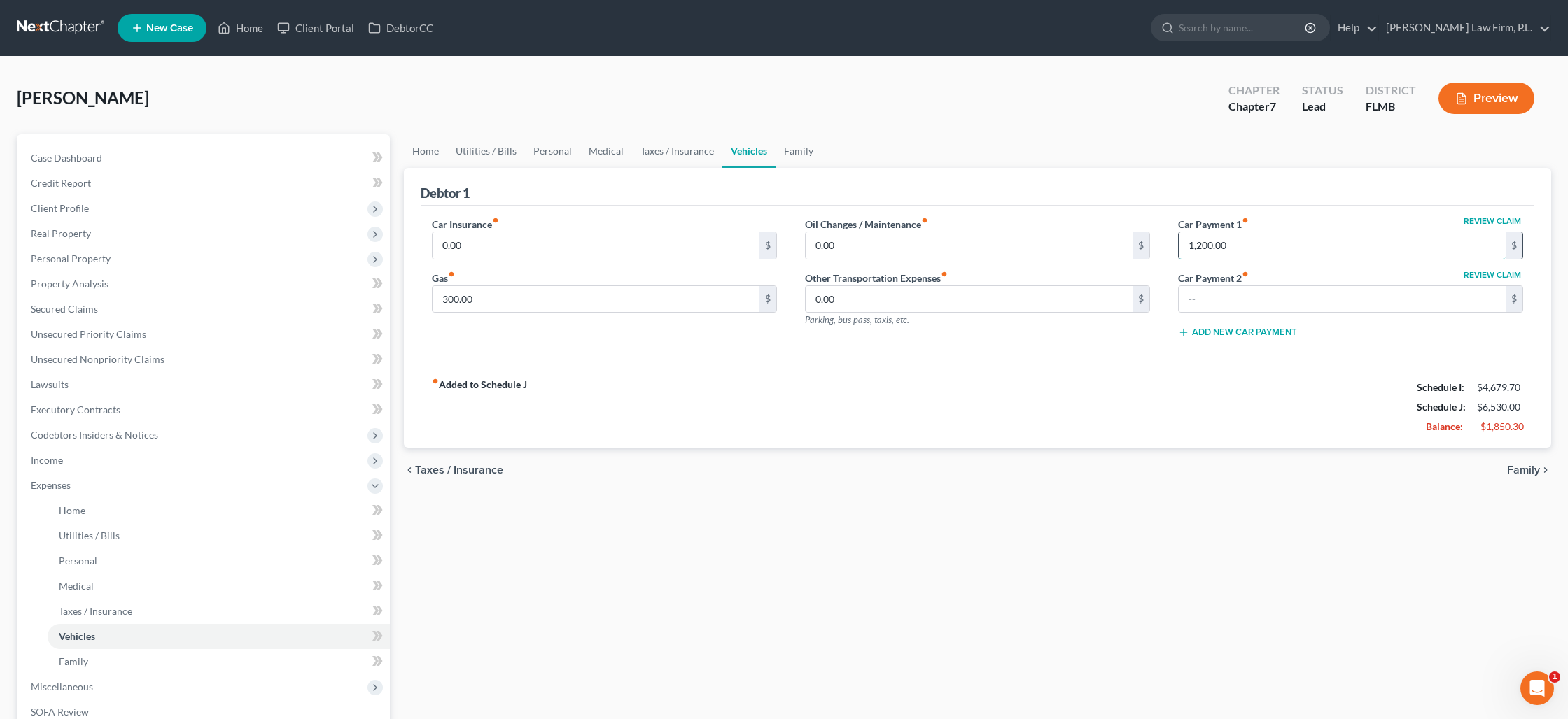
click at [1241, 241] on input "1,200.00" at bounding box center [1342, 245] width 327 height 26
click at [800, 150] on link "Family" at bounding box center [799, 151] width 46 height 34
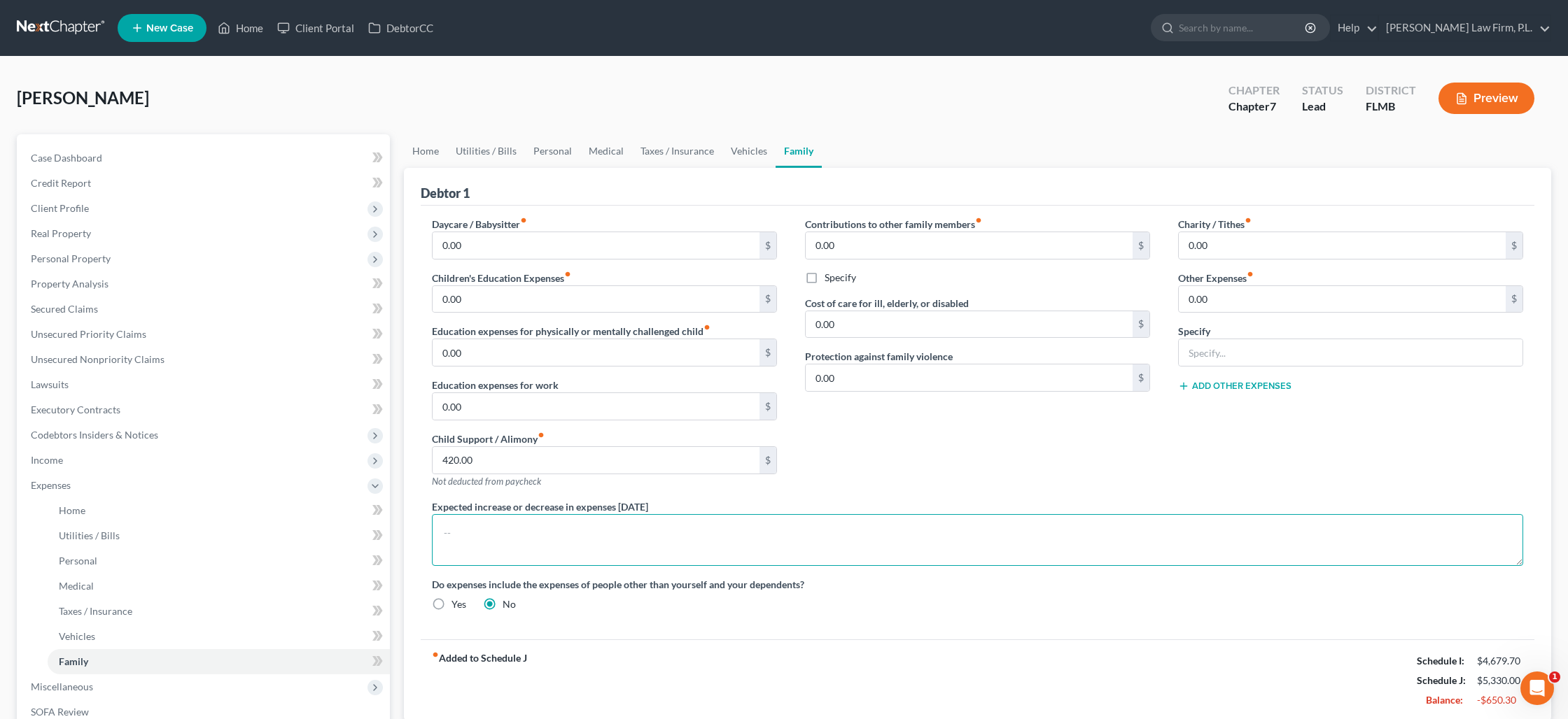
click at [533, 524] on textarea at bounding box center [978, 540] width 1091 height 52
type textarea "Debtor's may be surrendering leased vehicle."
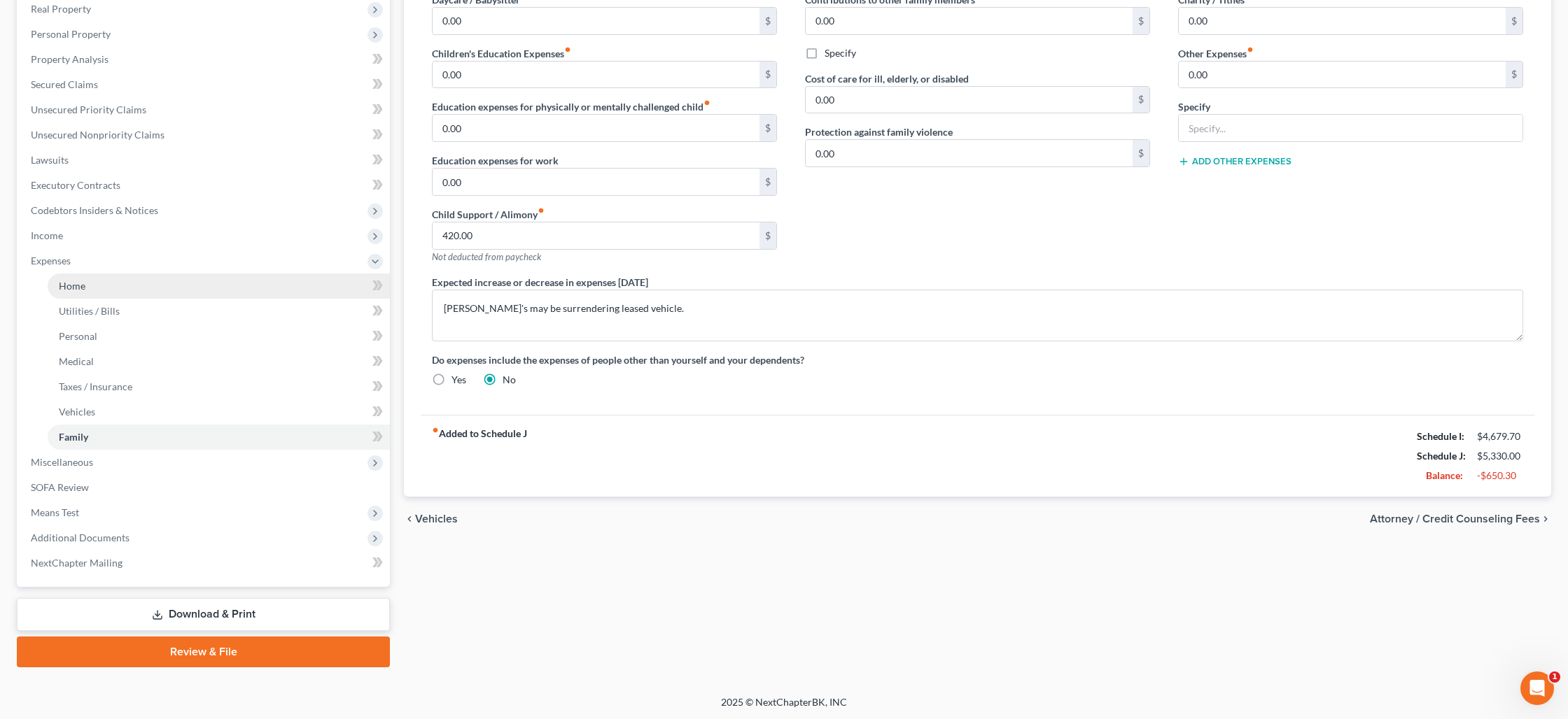
click at [145, 280] on link "Home" at bounding box center [218, 286] width 342 height 25
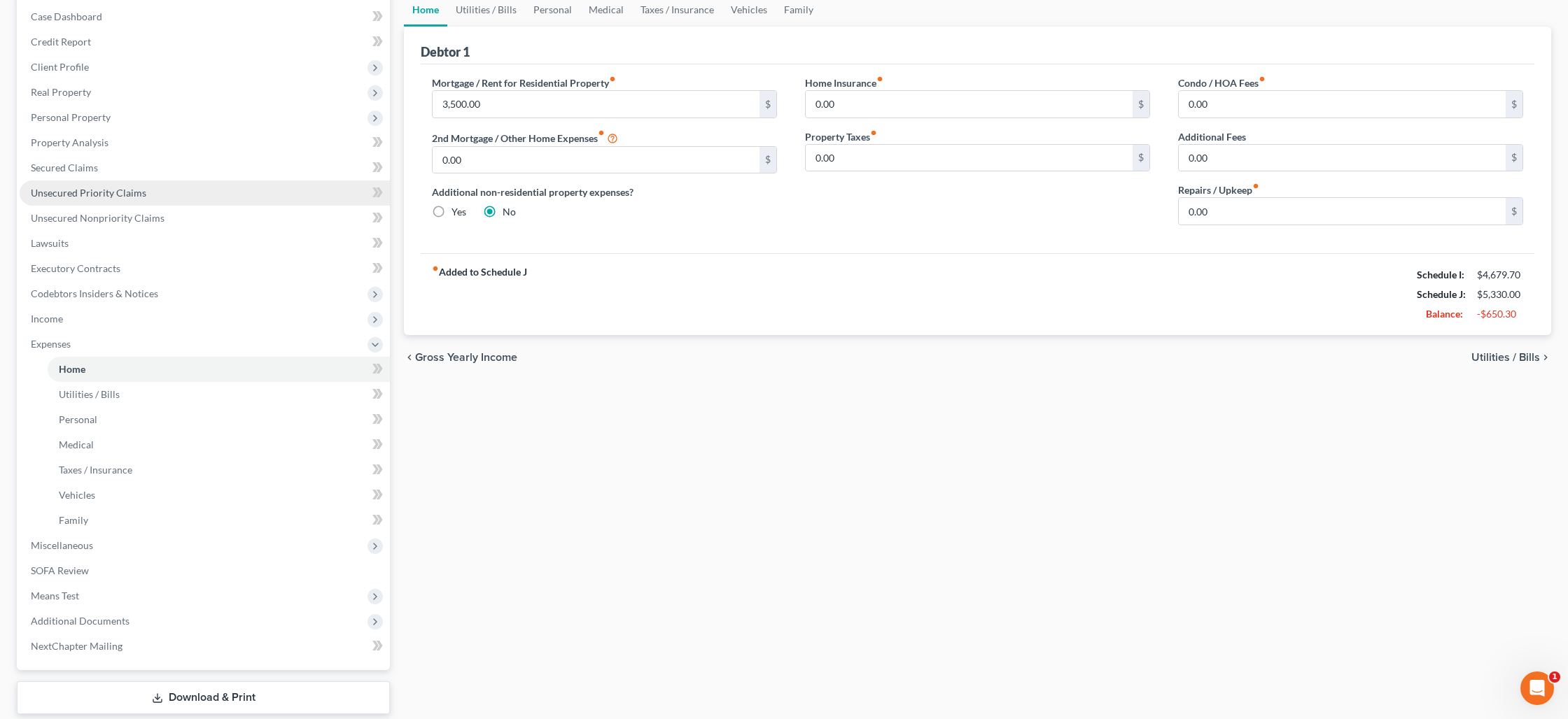
scroll to position [225, 0]
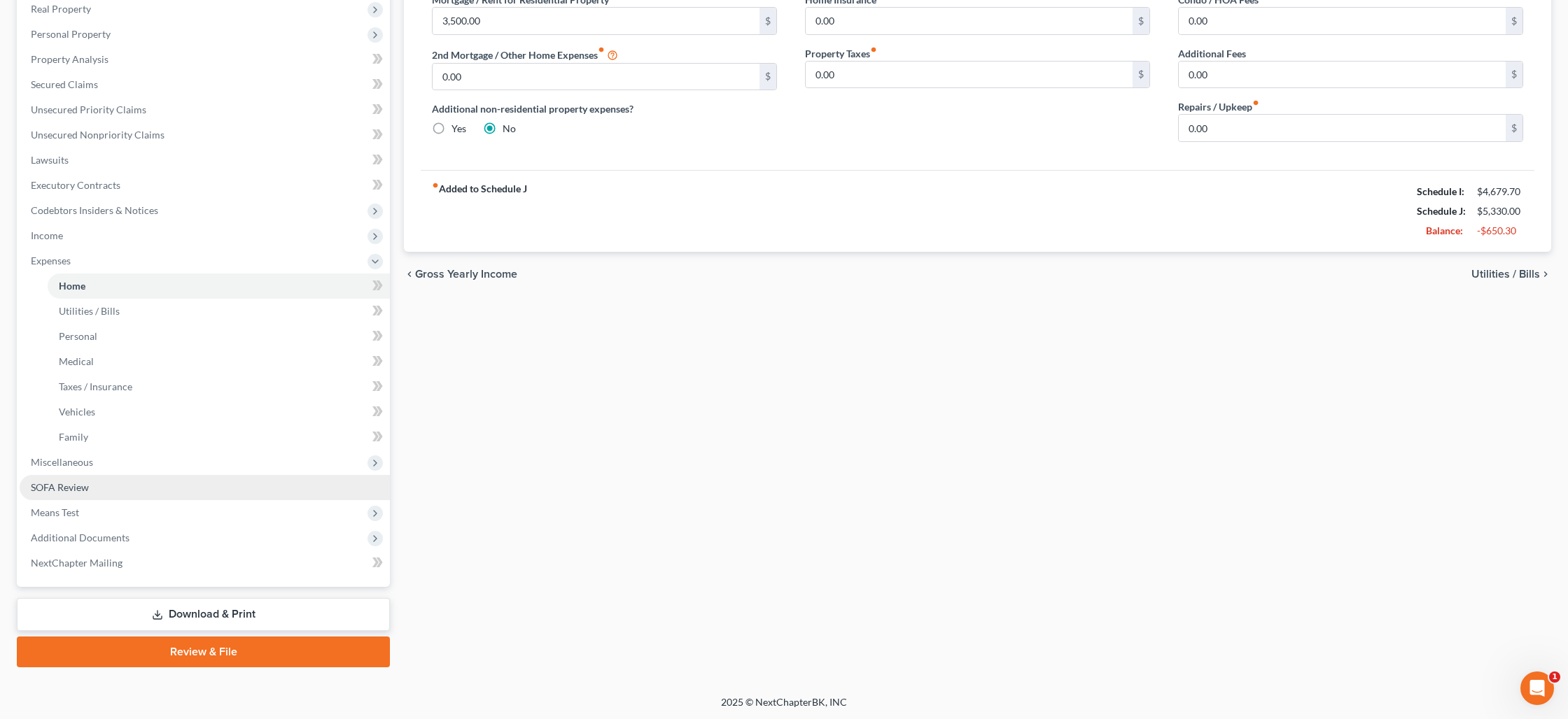
click at [100, 479] on link "SOFA Review" at bounding box center [205, 488] width 370 height 25
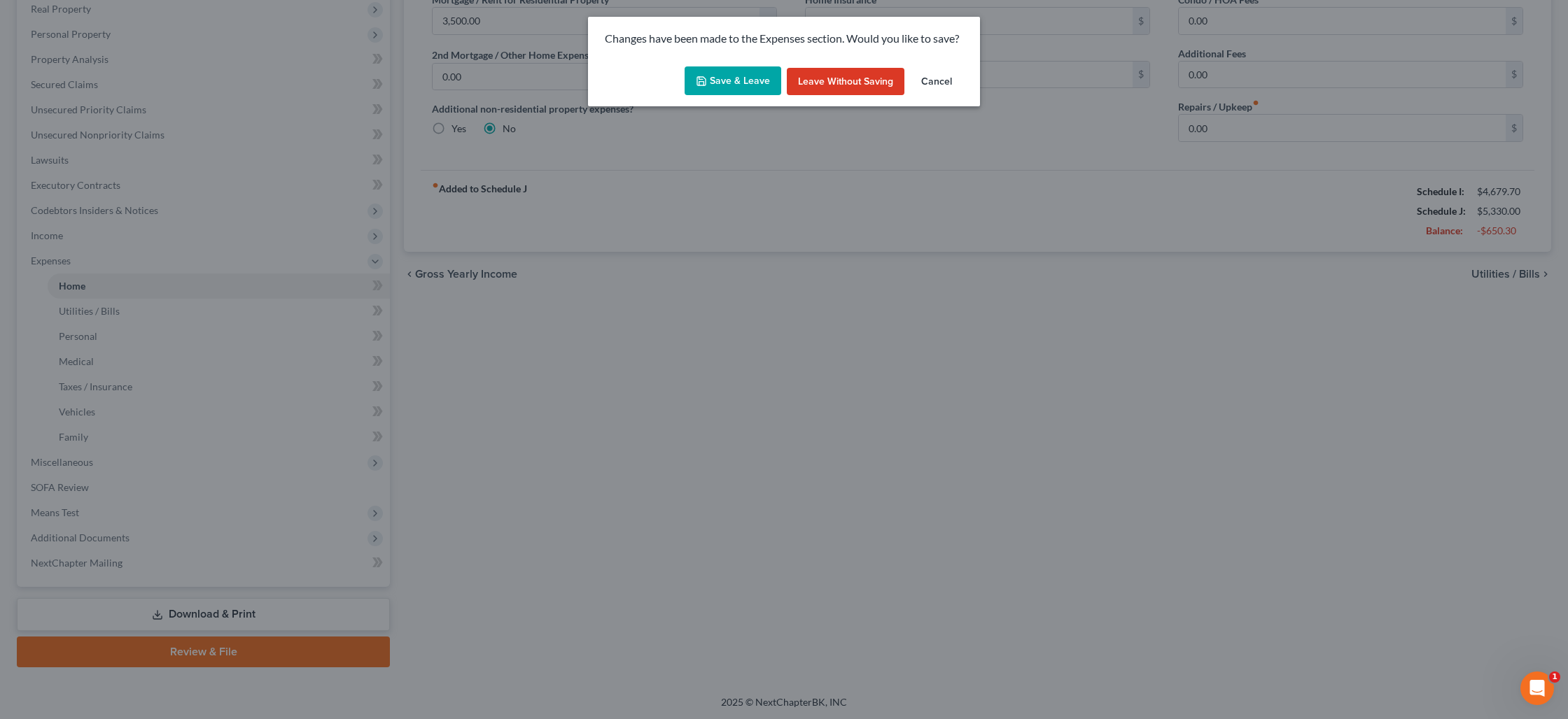
click at [722, 86] on button "Save & Leave" at bounding box center [733, 81] width 96 height 29
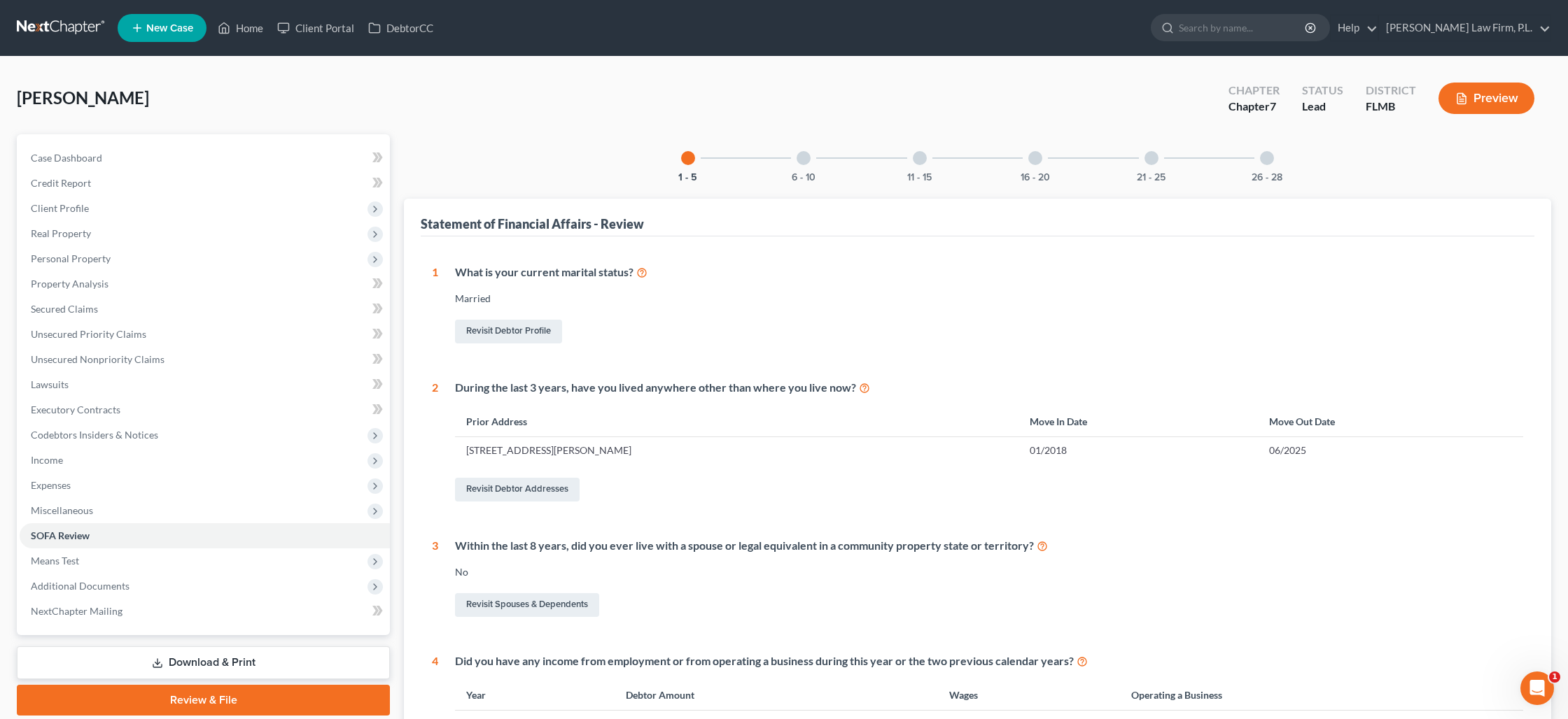
click at [1263, 164] on div "26 - 28" at bounding box center [1267, 158] width 47 height 47
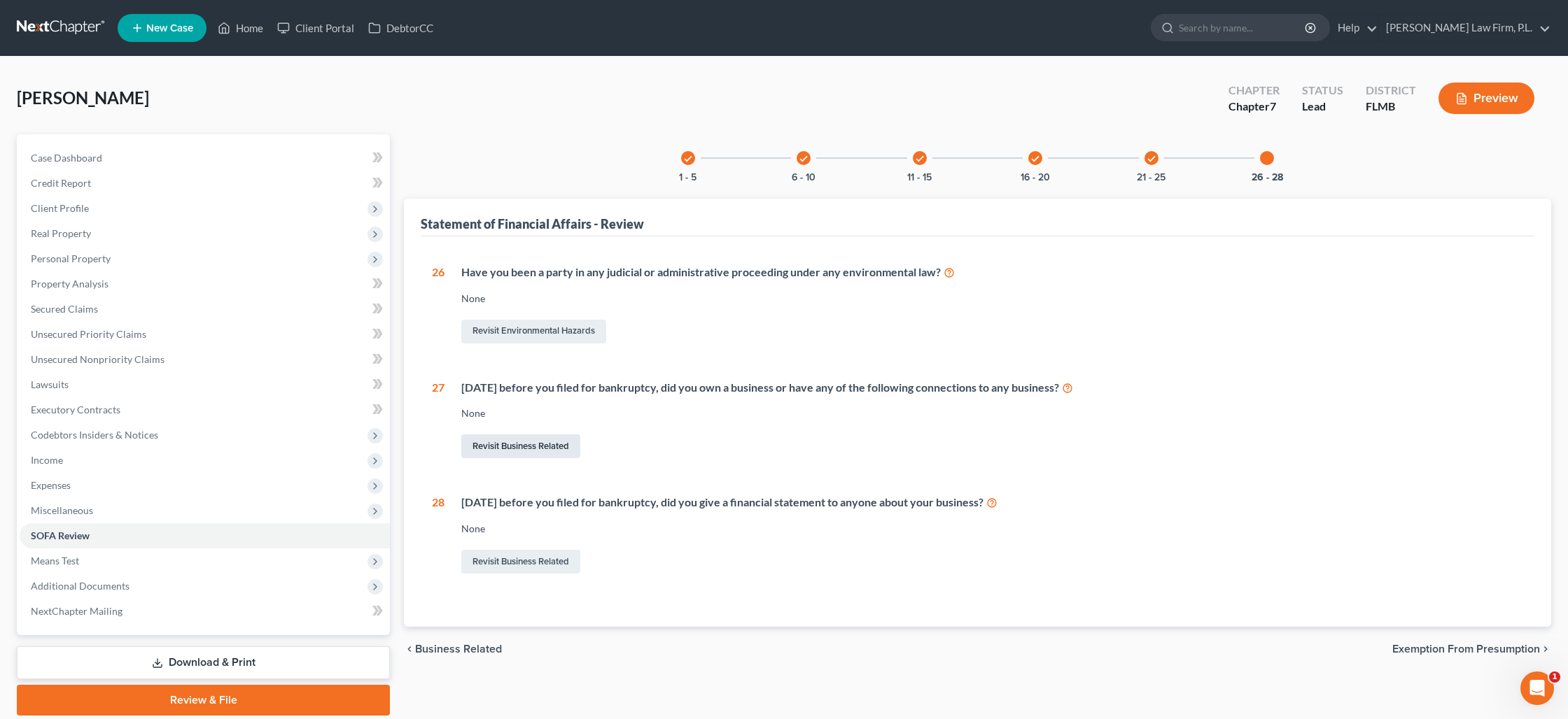
click at [531, 449] on link "Revisit Business Related" at bounding box center [520, 446] width 119 height 24
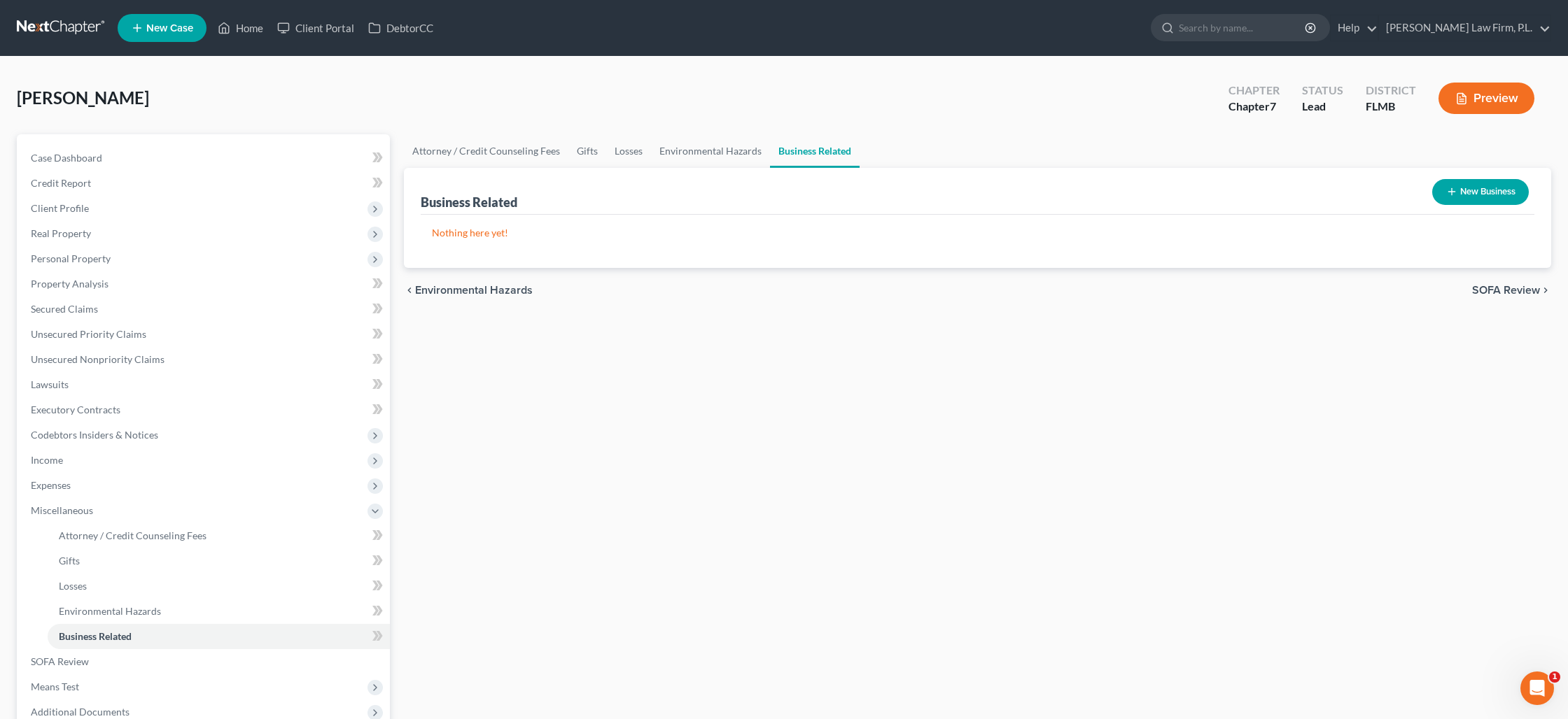
click at [1484, 185] on button "New Business" at bounding box center [1481, 192] width 96 height 25
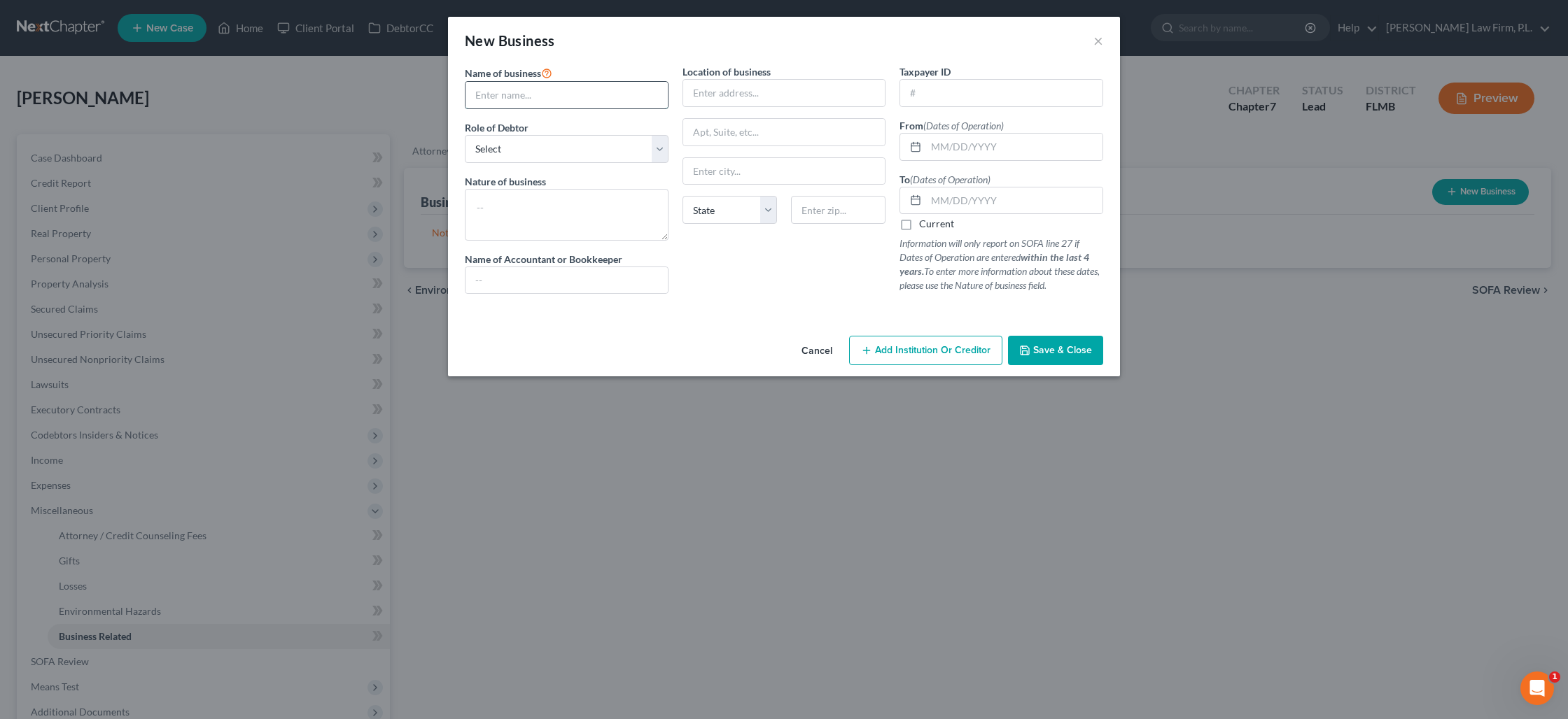
click at [557, 102] on input "text" at bounding box center [567, 95] width 202 height 26
type input "Great Lakes Aqua Cult LLC"
click at [608, 142] on select "Select A member of a limited liability company (LLC) or limited liability partn…" at bounding box center [567, 149] width 204 height 28
select select "member"
click at [465, 135] on select "Select A member of a limited liability company (LLC) or limited liability partn…" at bounding box center [567, 149] width 204 height 28
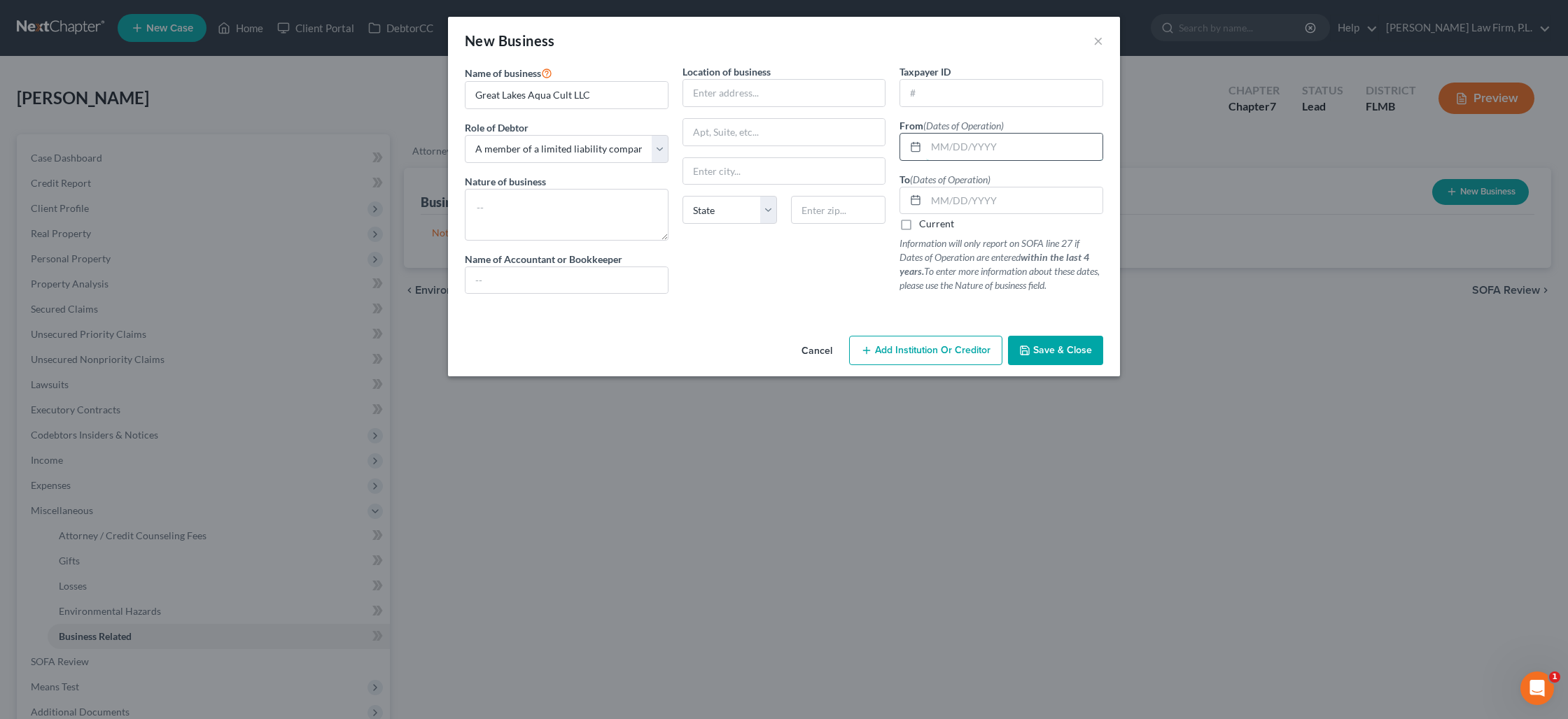
click at [949, 152] on input "text" at bounding box center [1014, 146] width 176 height 26
click at [945, 154] on input "text" at bounding box center [1014, 146] width 176 height 26
click at [943, 205] on input "text" at bounding box center [1014, 200] width 176 height 26
click at [946, 147] on input "text" at bounding box center [1014, 146] width 176 height 26
type input "1"
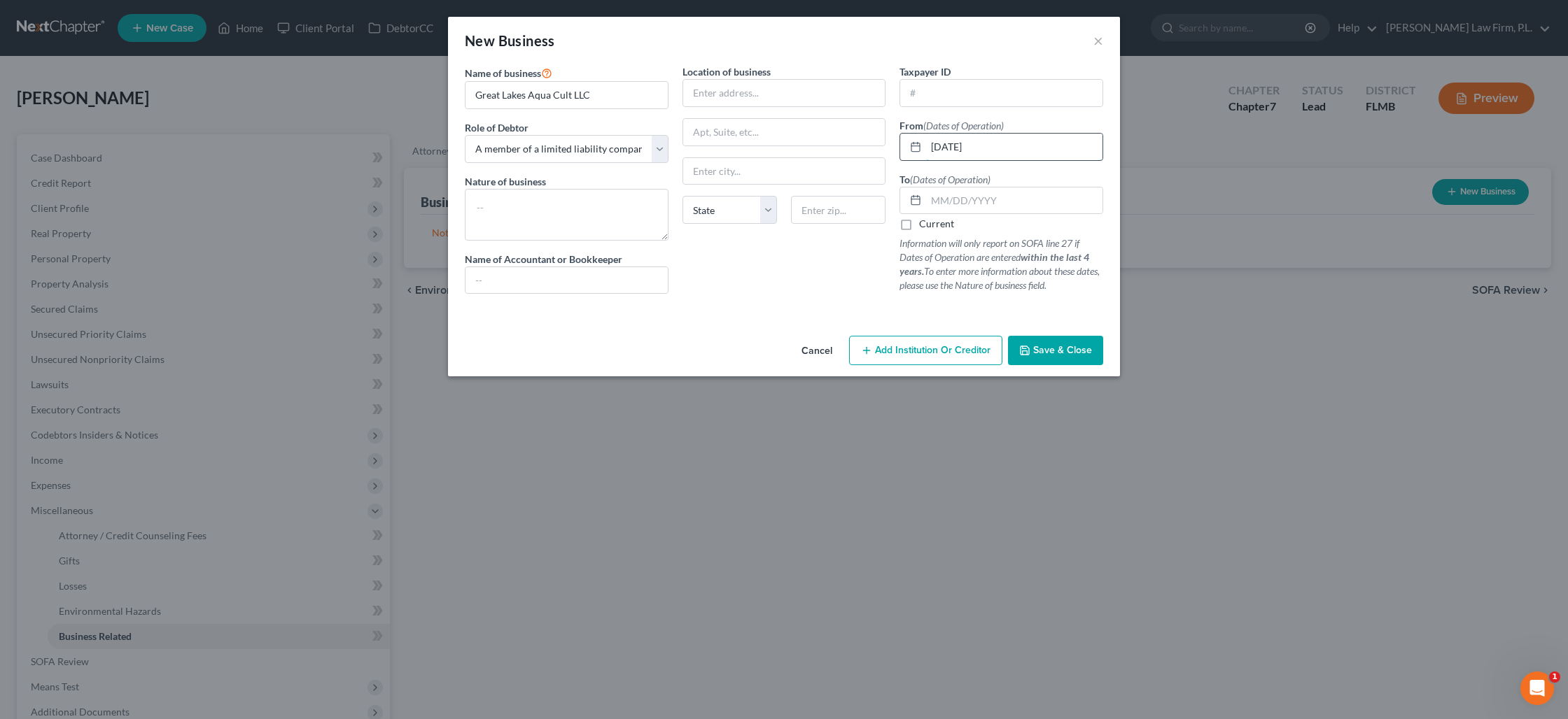
type input "01/01/2021"
type input "01/01/2024"
click at [569, 96] on input "Great Lakes Aqua Cult LLC" at bounding box center [567, 95] width 202 height 26
type input "Great Lakes Aqua Culture LLC"
click at [1058, 342] on button "Save & Close" at bounding box center [1055, 350] width 95 height 29
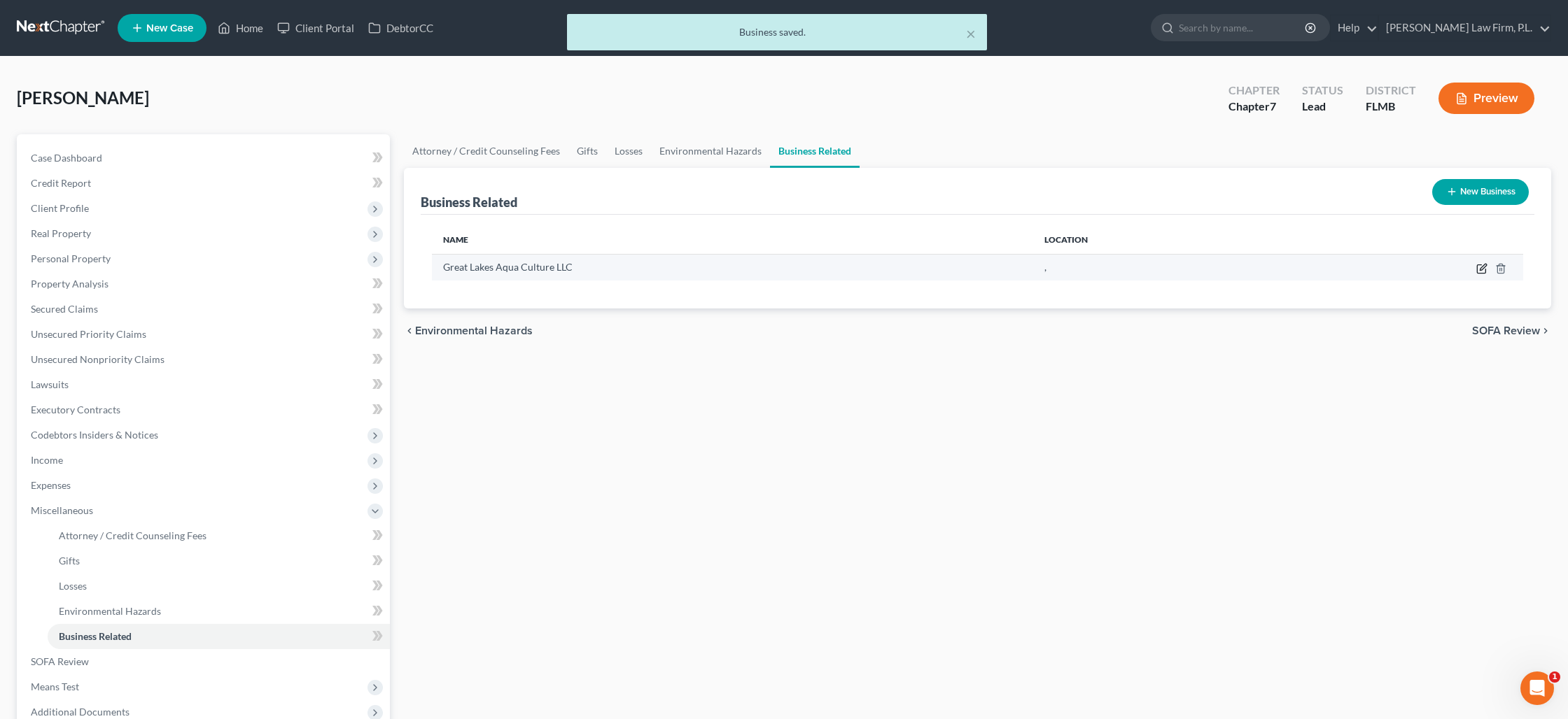
click at [1478, 272] on icon "button" at bounding box center [1482, 268] width 11 height 11
select select "member"
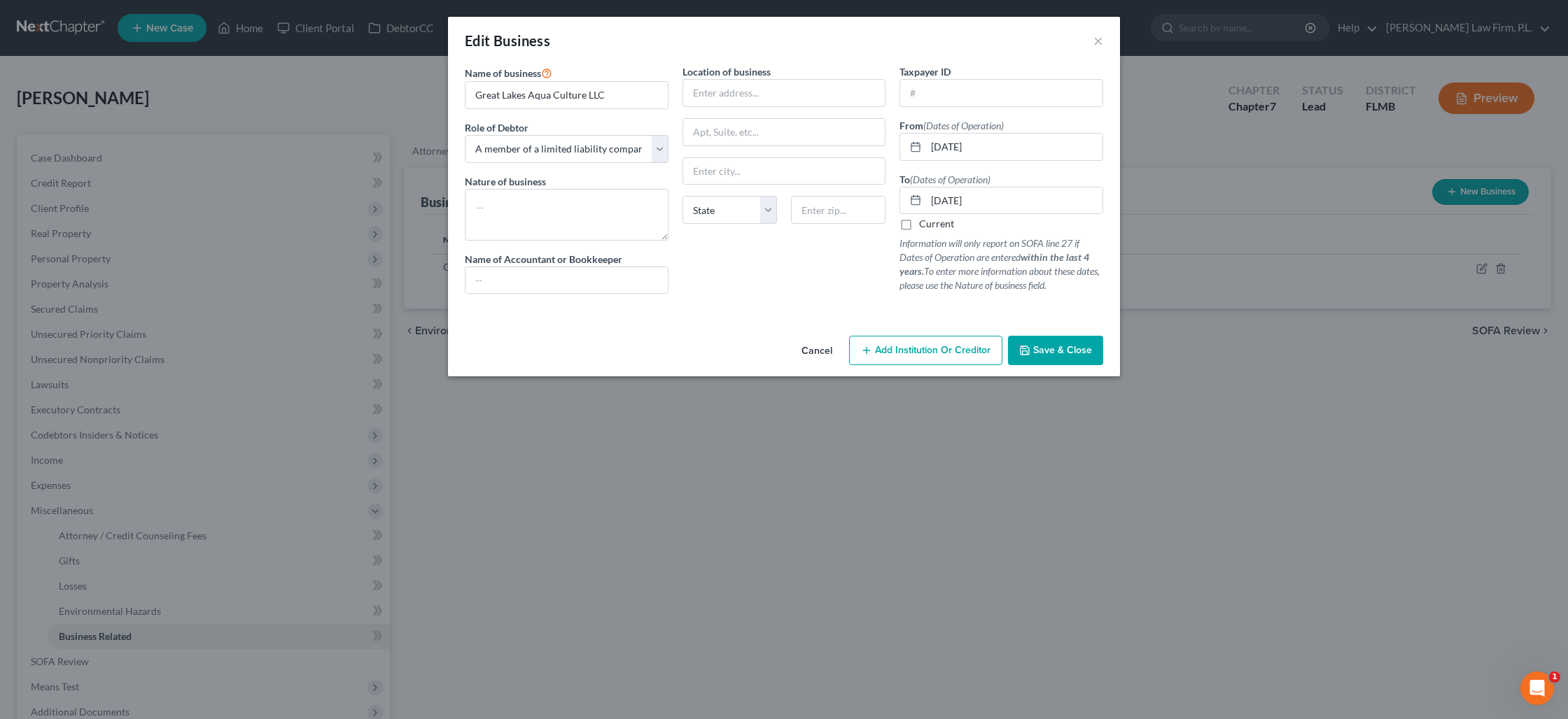
click at [1041, 349] on span "Save & Close" at bounding box center [1062, 350] width 59 height 12
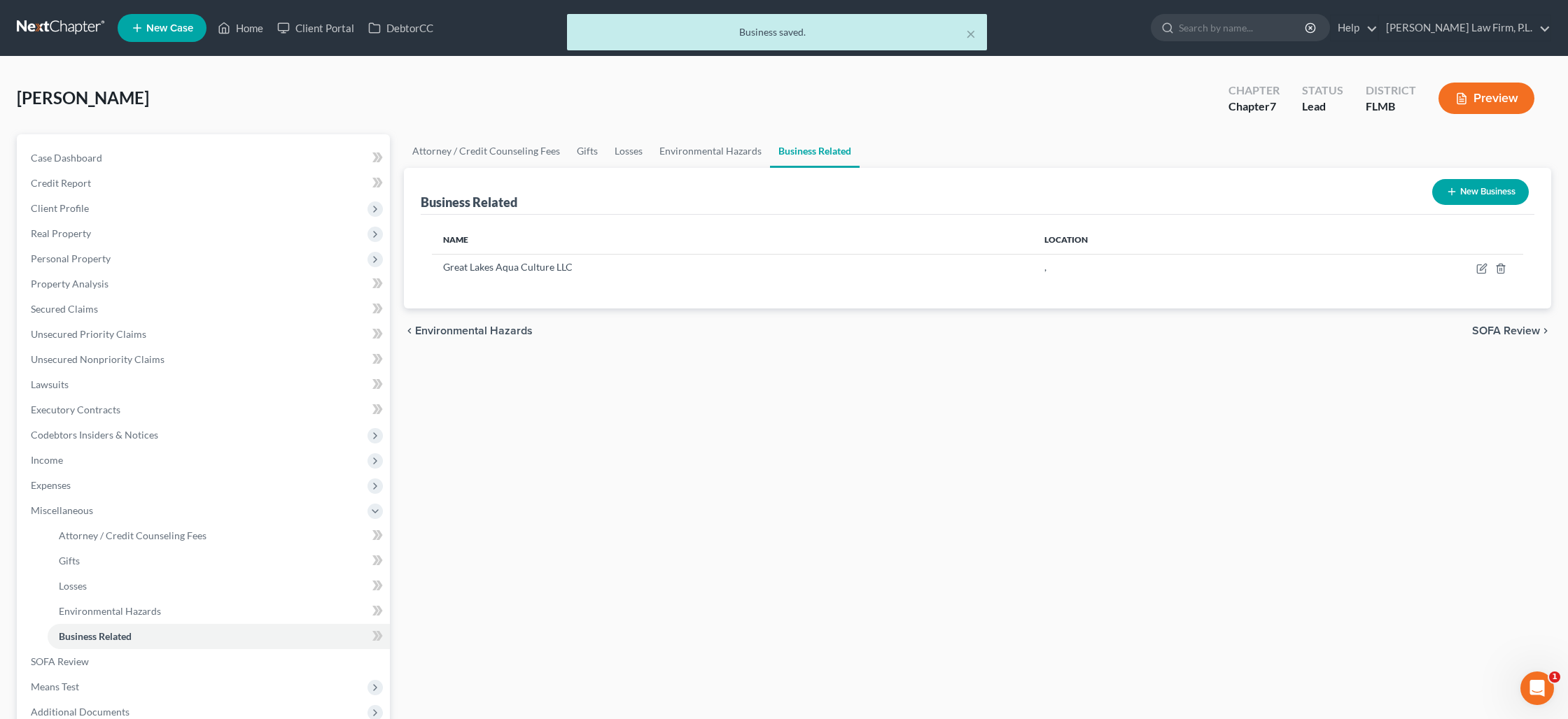
click at [1448, 193] on icon "button" at bounding box center [1452, 192] width 11 height 11
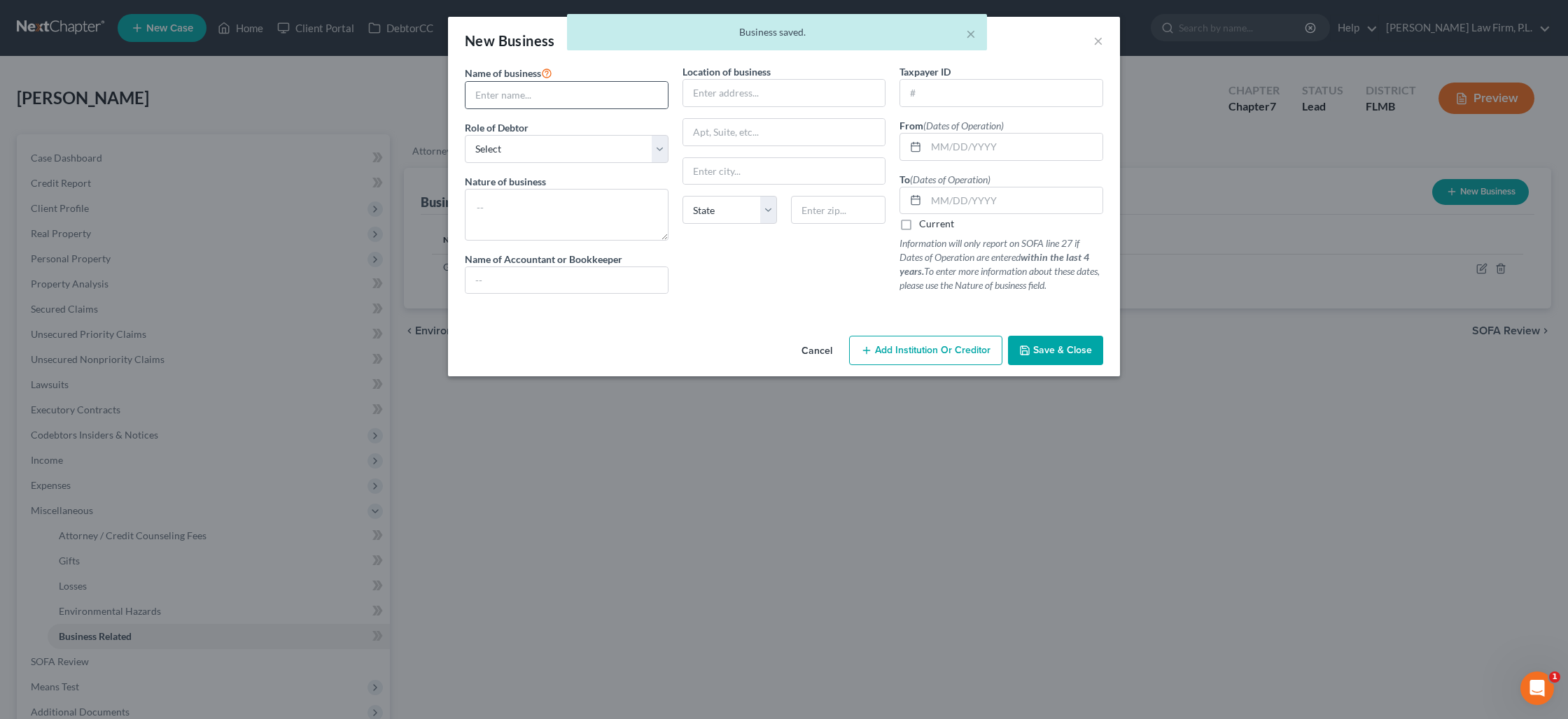
click at [546, 108] on div at bounding box center [567, 95] width 204 height 28
click at [545, 104] on input "text" at bounding box center [567, 95] width 202 height 26
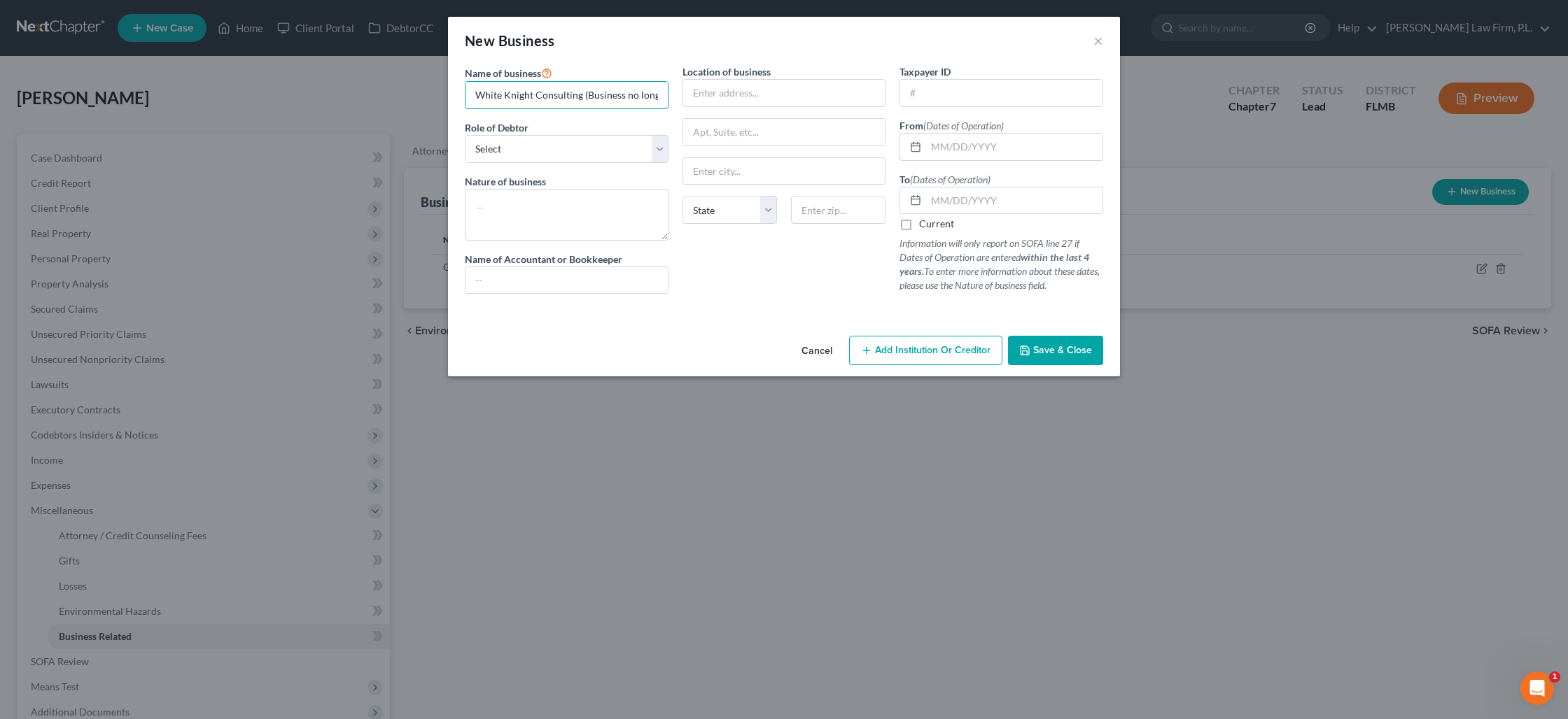
scroll to position [0, 50]
drag, startPoint x: 582, startPoint y: 94, endPoint x: 753, endPoint y: 108, distance: 171.6
click at [753, 108] on div "Name of business * White Knight Consulting (Business no longer operates) Role o…" at bounding box center [783, 190] width 652 height 252
type input "White Knight Consulting"
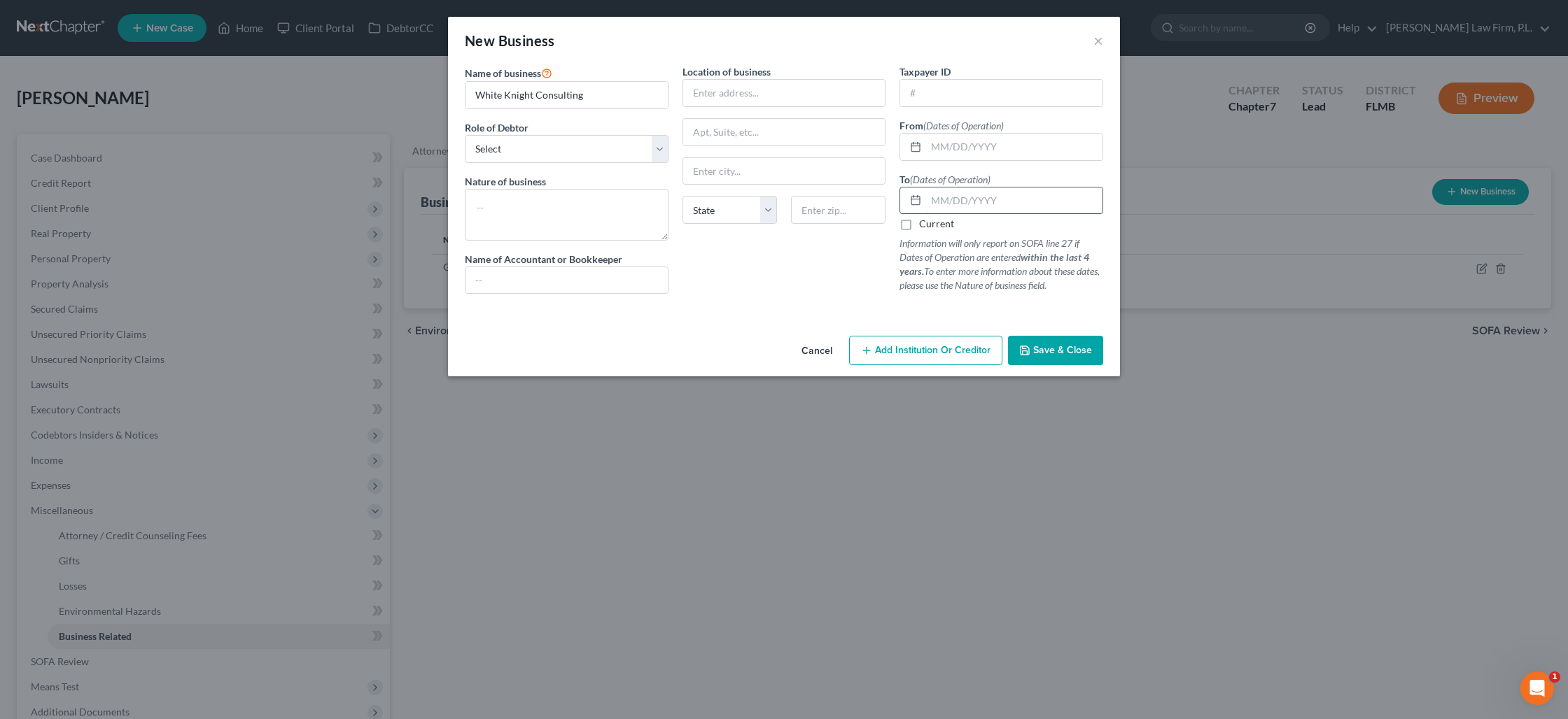
click at [934, 199] on input "text" at bounding box center [1014, 200] width 176 height 26
type input "12/31/2024"
click at [616, 99] on input "White Knight Consulting" at bounding box center [567, 95] width 202 height 26
type input "White Knight Consulting, LLC"
click at [566, 151] on select "Select A member of a limited liability company (LLC) or limited liability partn…" at bounding box center [567, 149] width 204 height 28
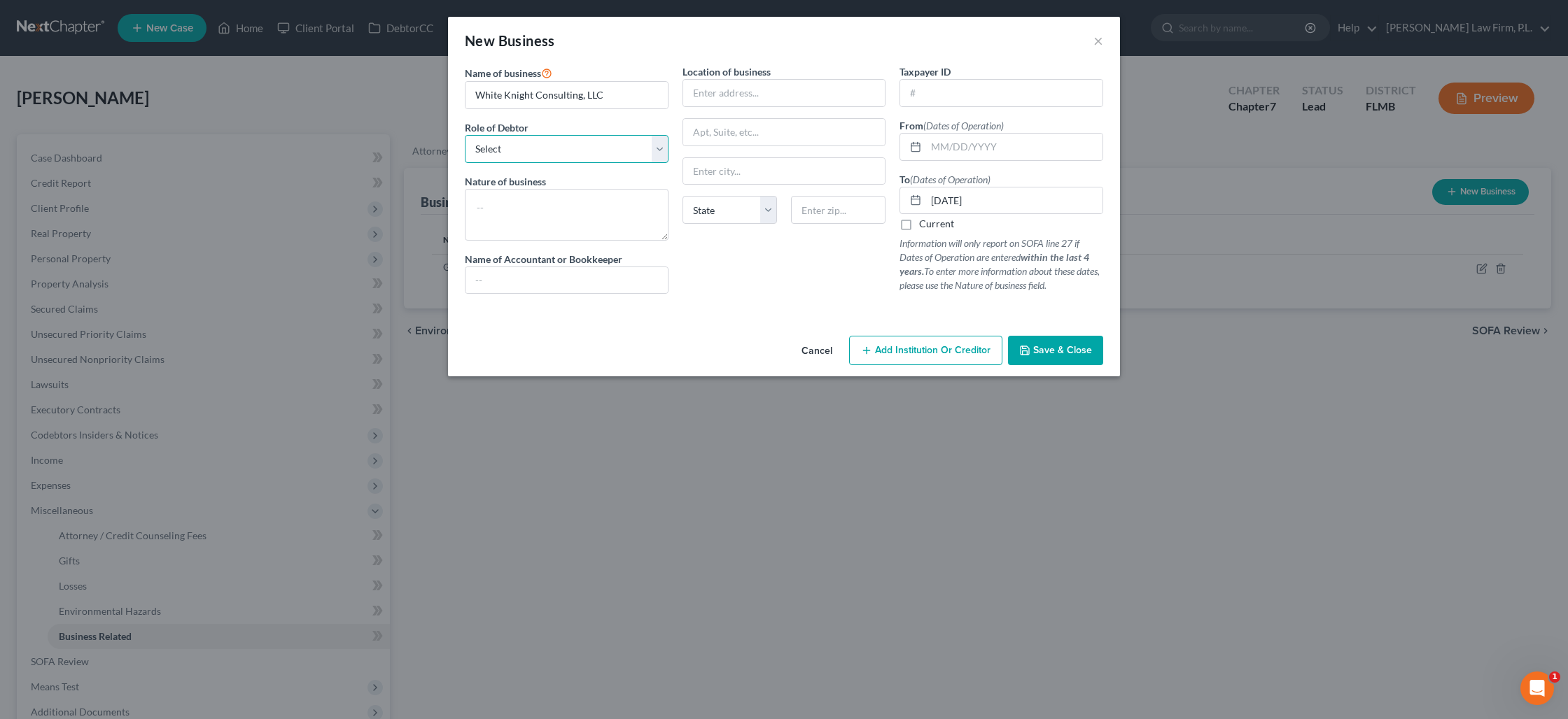
select select "member"
click at [465, 135] on select "Select A member of a limited liability company (LLC) or limited liability partn…" at bounding box center [567, 149] width 204 height 28
click at [721, 104] on input "text" at bounding box center [784, 93] width 202 height 26
click at [658, 263] on div "Name of Accountant or Bookkeeper" at bounding box center [567, 273] width 204 height 43
click at [1038, 359] on button "Save & Close" at bounding box center [1055, 350] width 95 height 29
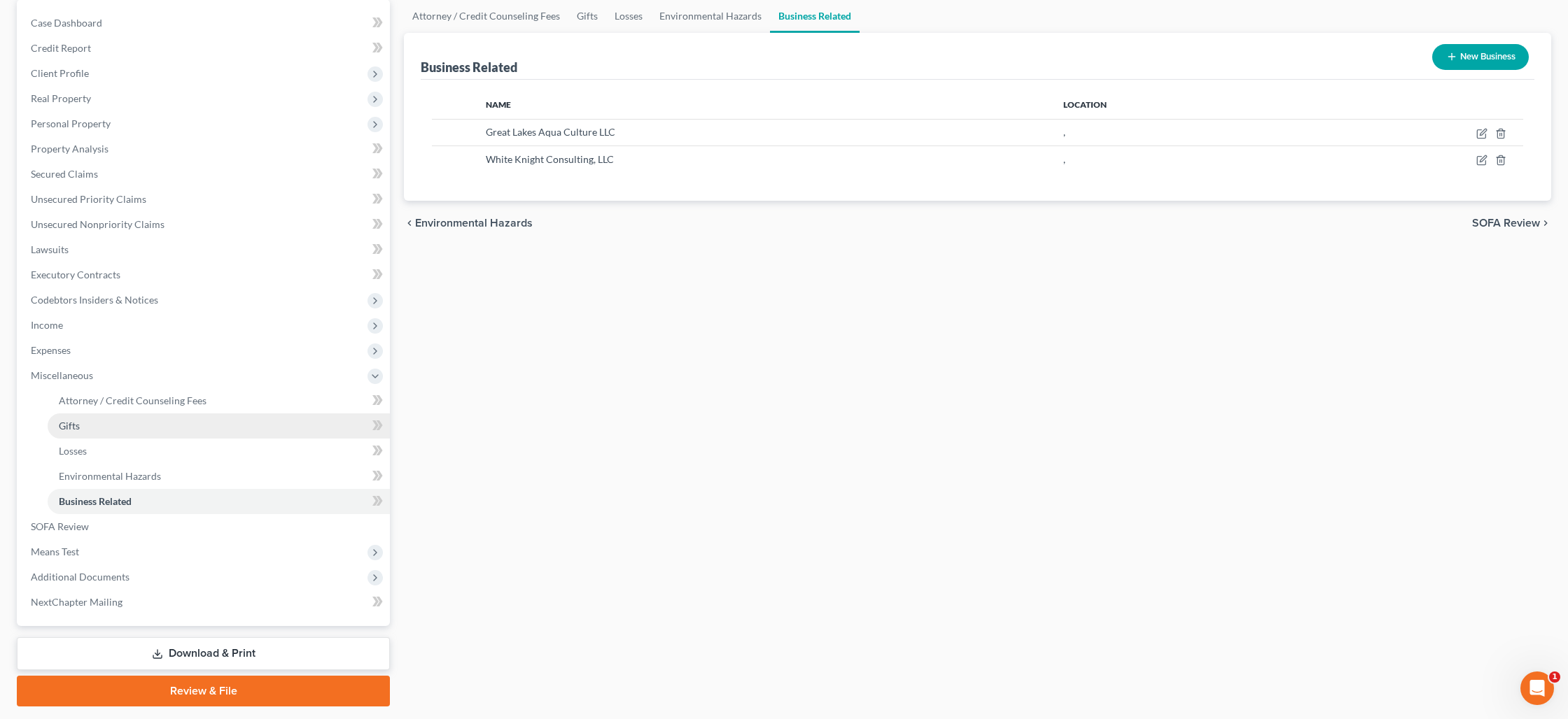
scroll to position [175, 0]
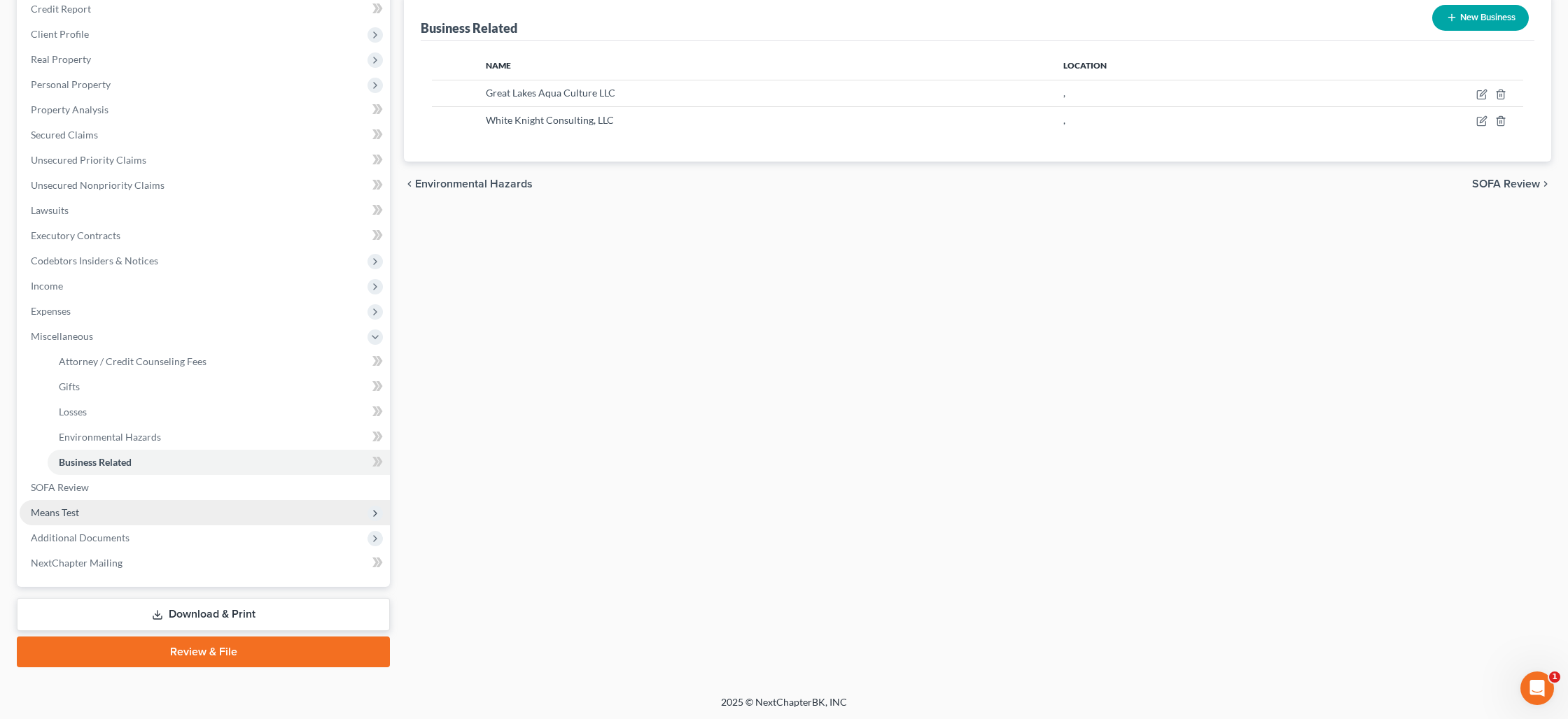
click at [111, 519] on span "Means Test" at bounding box center [205, 513] width 370 height 25
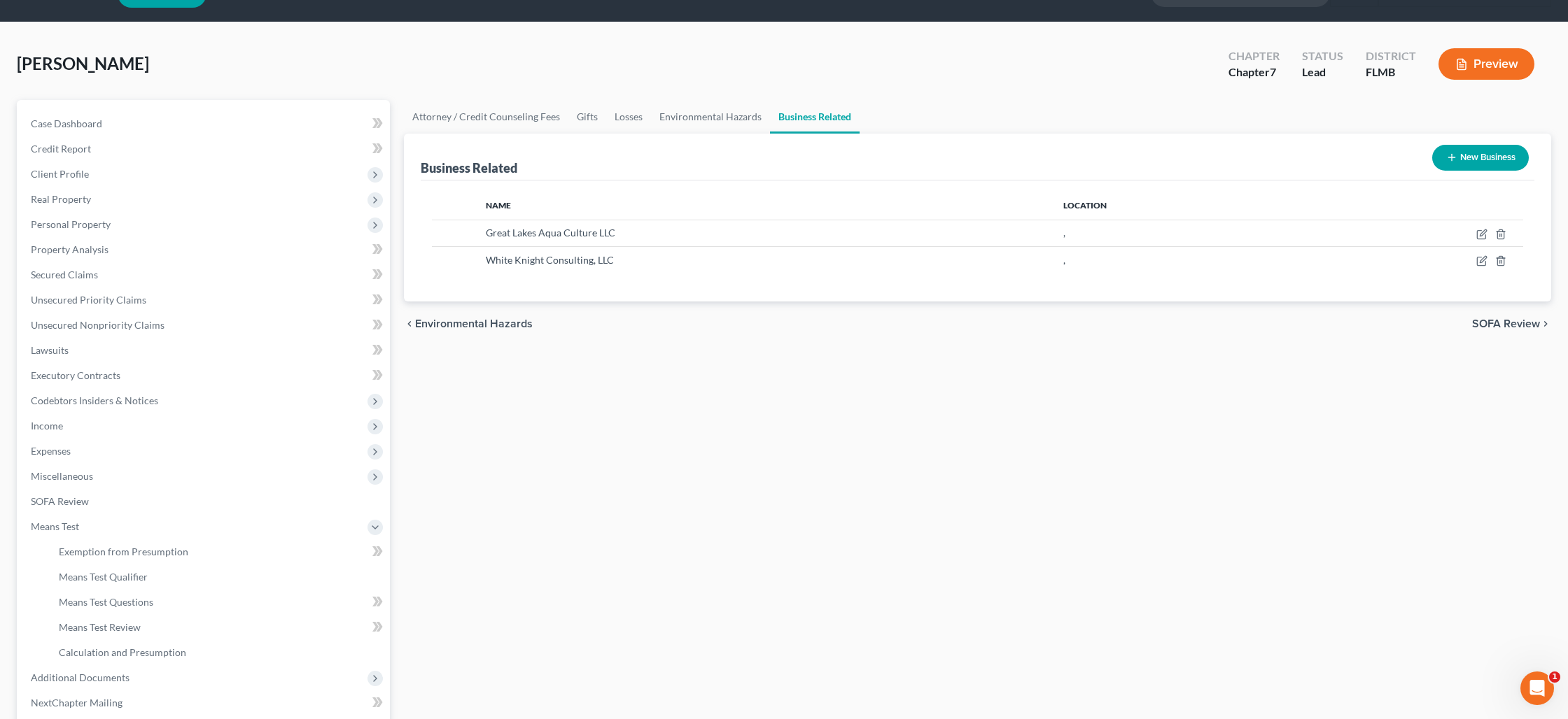
scroll to position [0, 0]
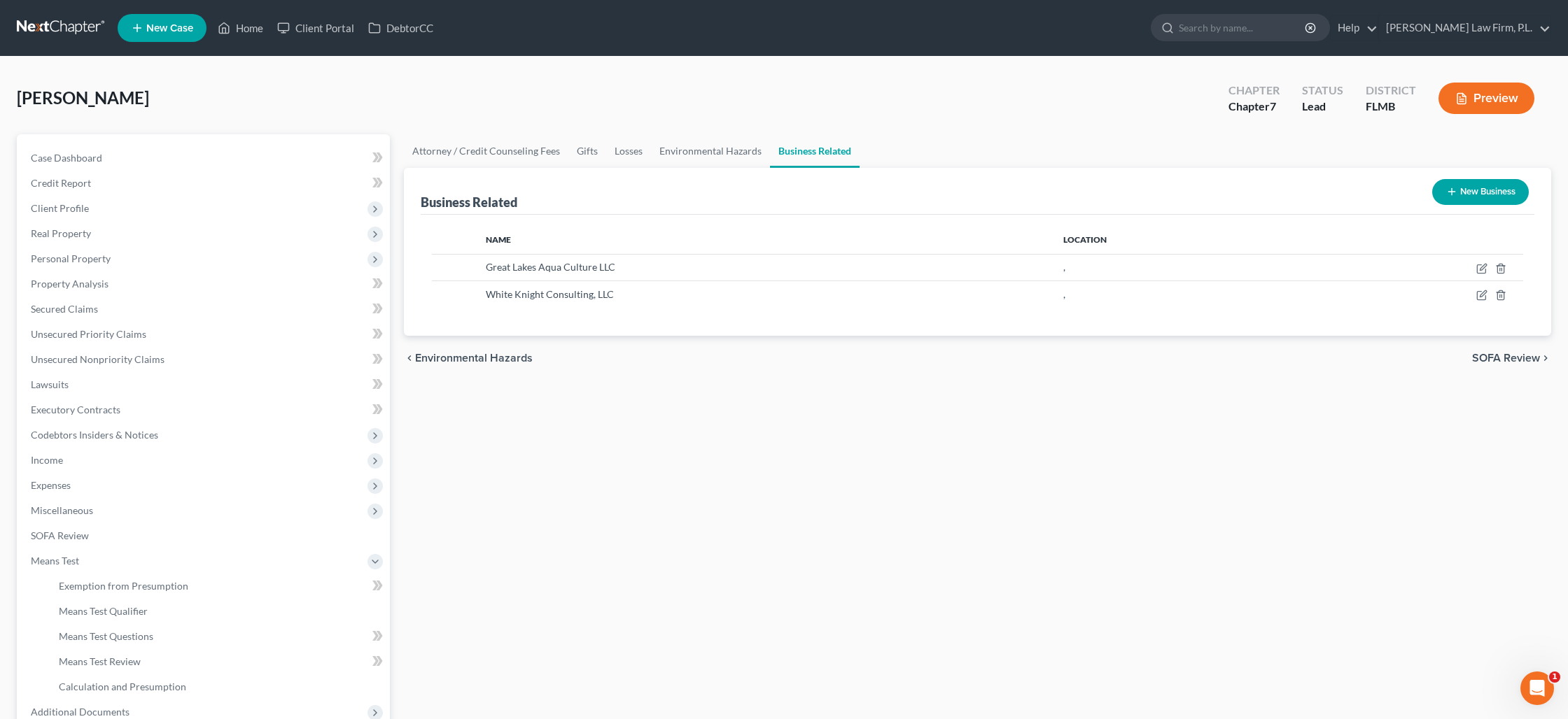
click at [1509, 107] on button "Preview" at bounding box center [1486, 98] width 95 height 32
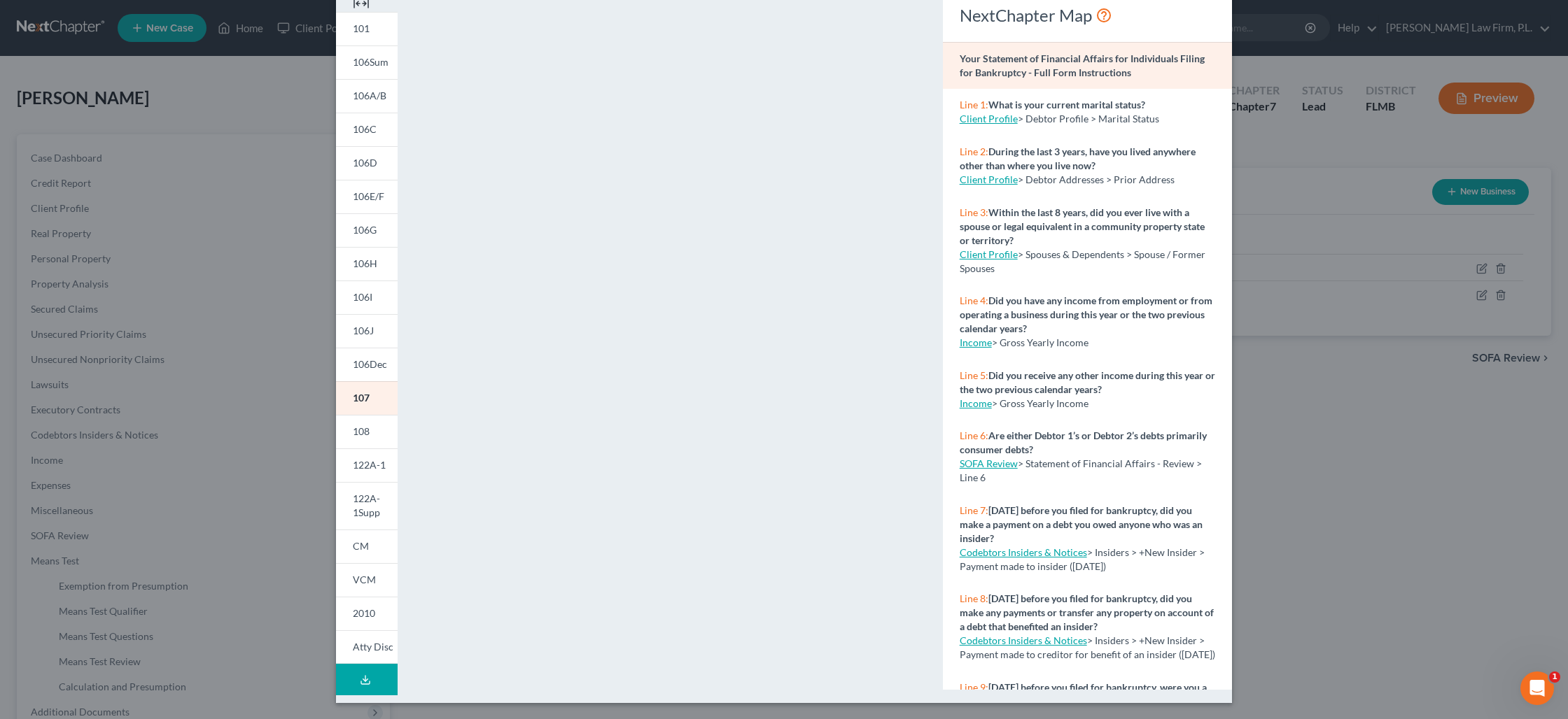
scroll to position [55, 0]
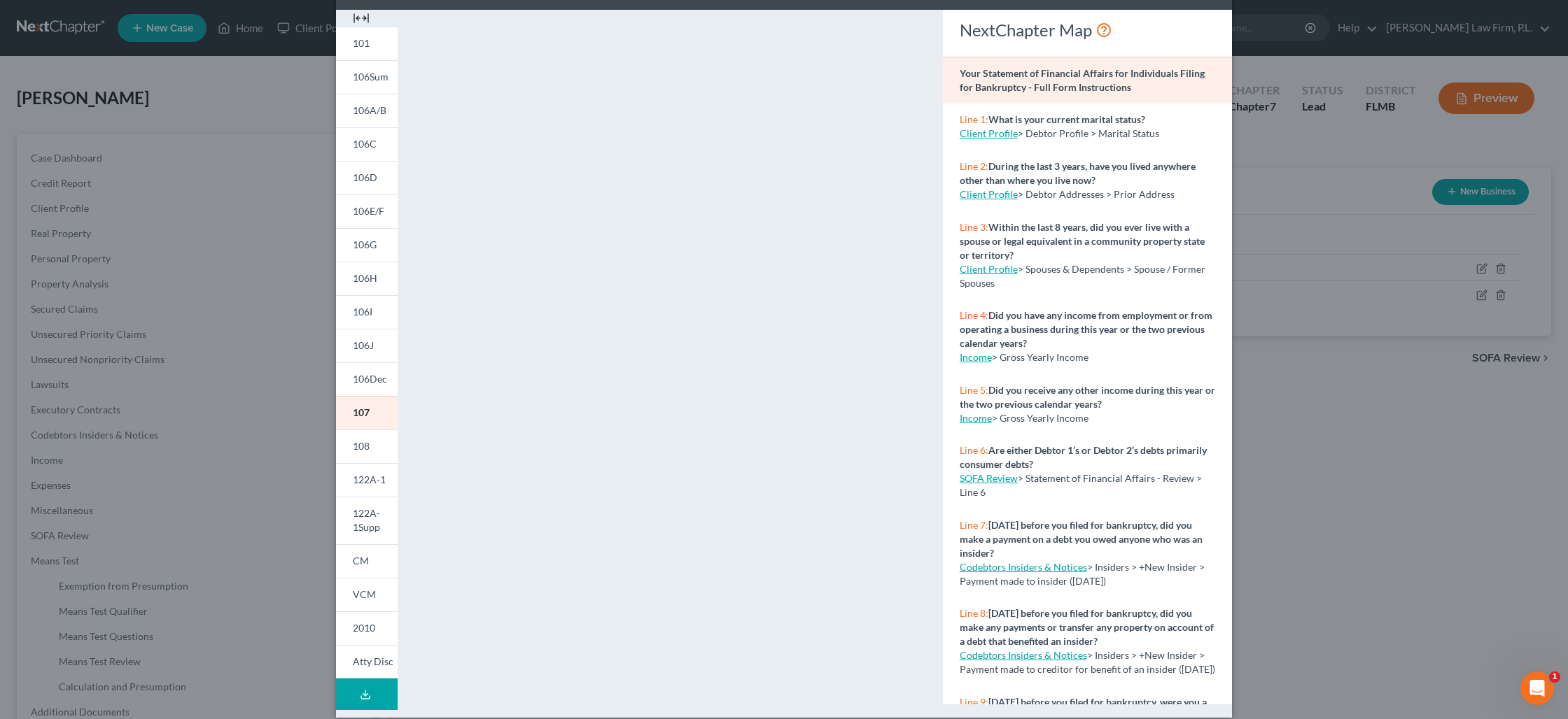
click at [1292, 363] on div "Petition Preview Your Statement of Financial Affairs for Individuals Filing for…" at bounding box center [784, 359] width 1568 height 719
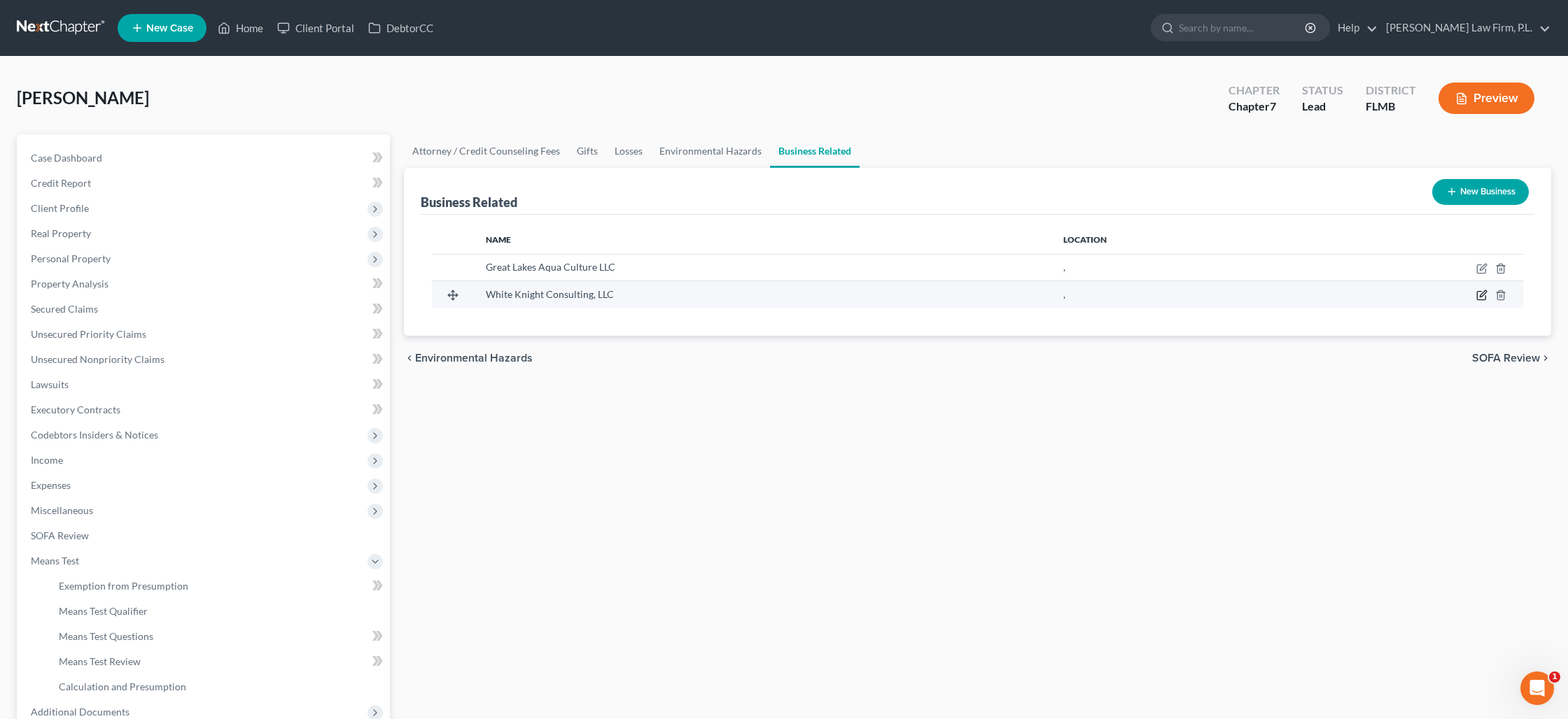
click at [1482, 295] on icon "button" at bounding box center [1482, 295] width 11 height 11
select select "member"
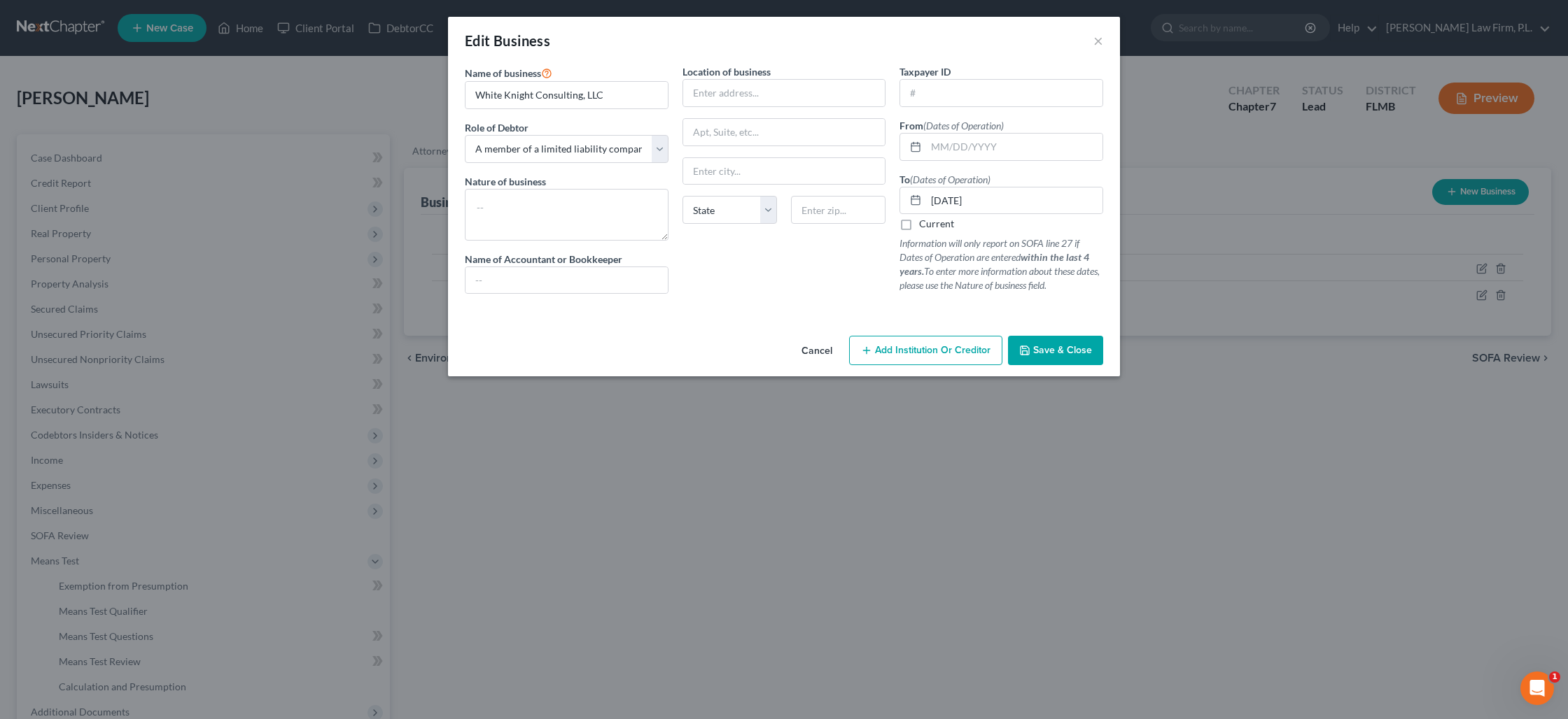
click at [1024, 345] on icon "button" at bounding box center [1025, 350] width 11 height 11
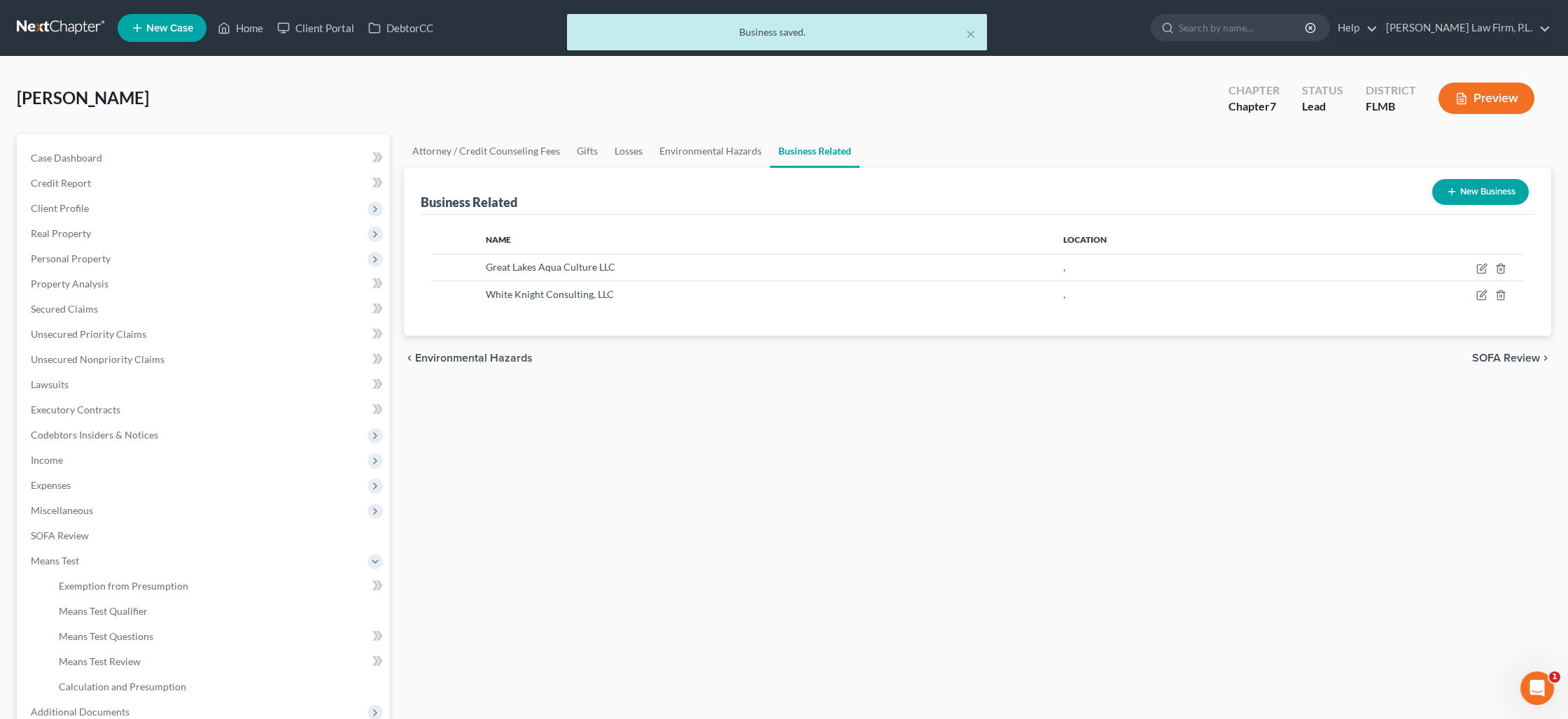
click at [1479, 193] on button "New Business" at bounding box center [1481, 192] width 96 height 25
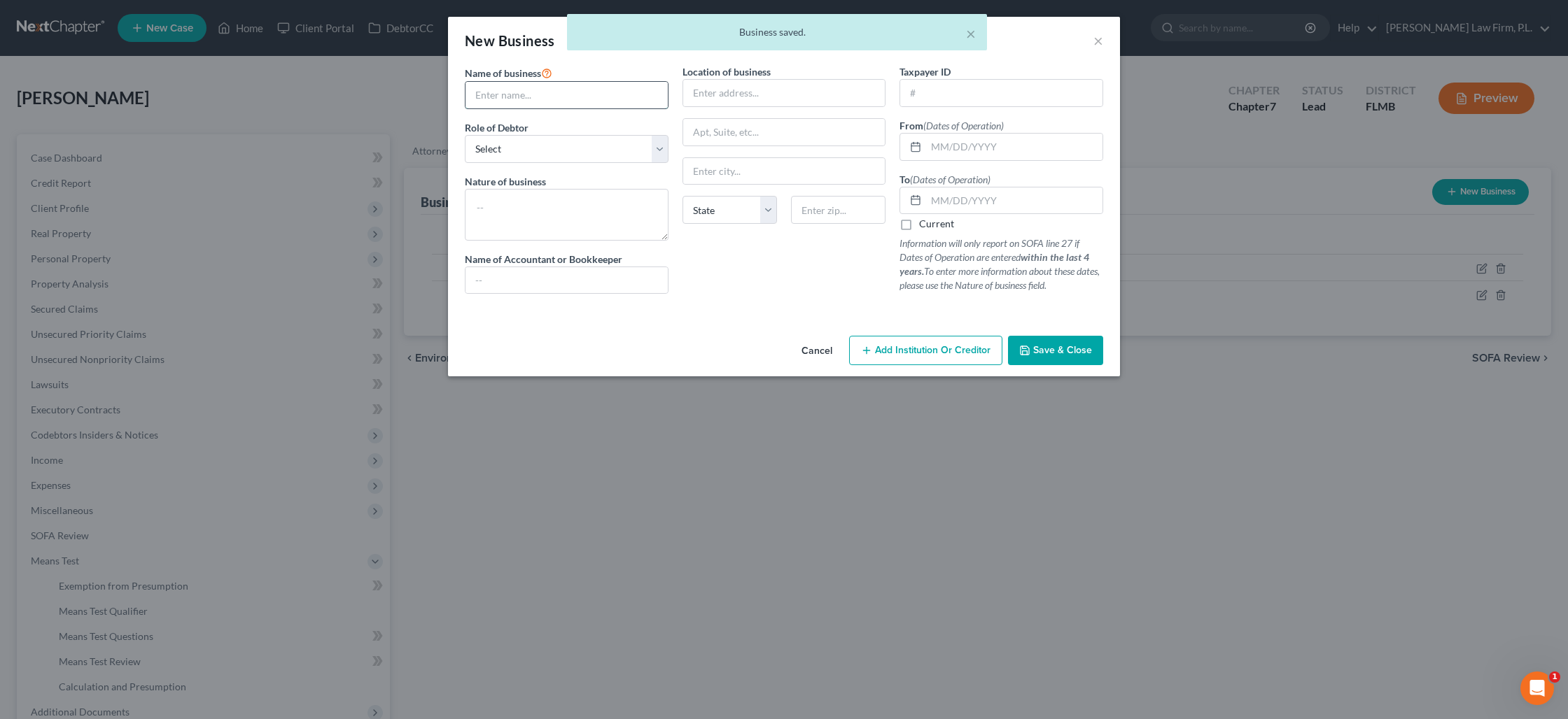
click at [548, 99] on input "text" at bounding box center [567, 95] width 202 height 26
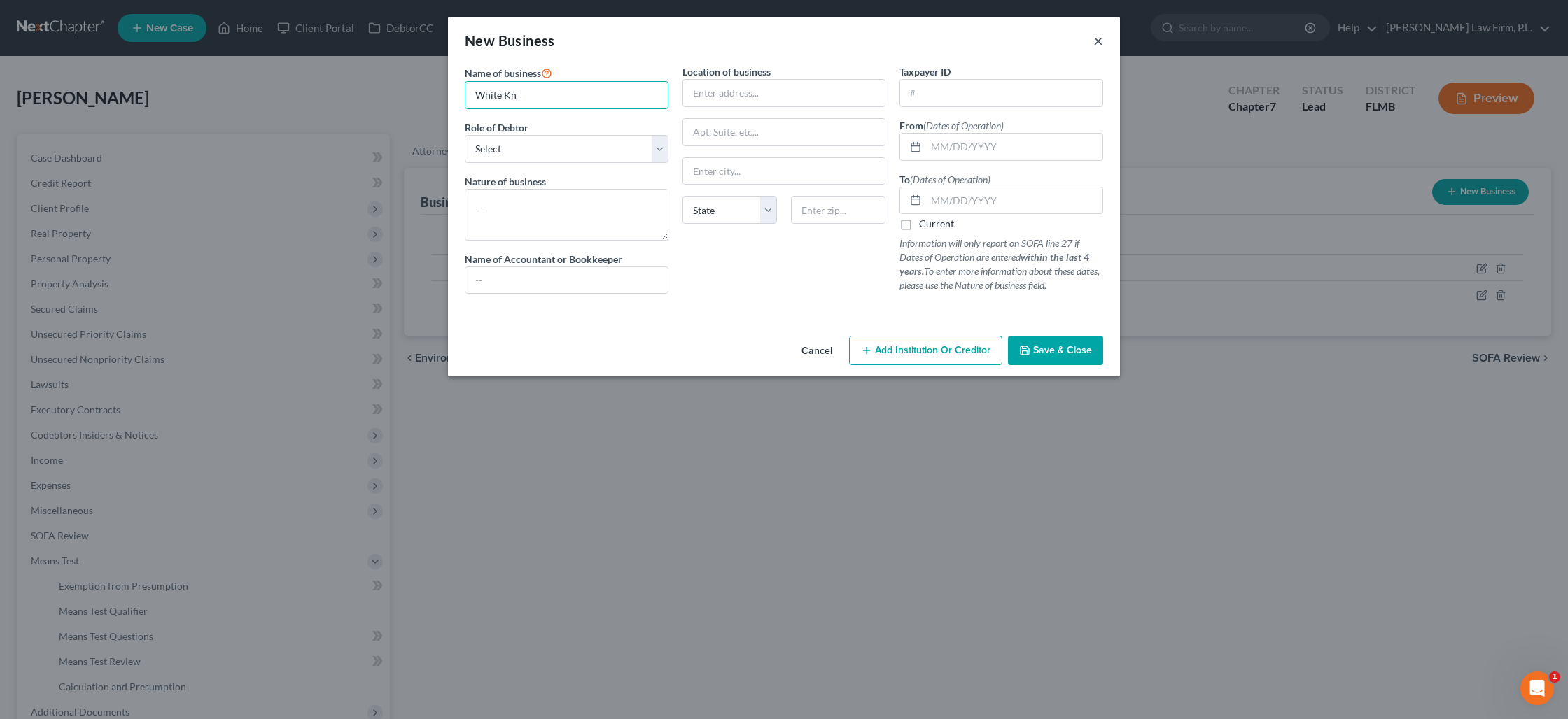
type input "White Kn"
click at [1101, 41] on button "×" at bounding box center [1098, 40] width 10 height 16
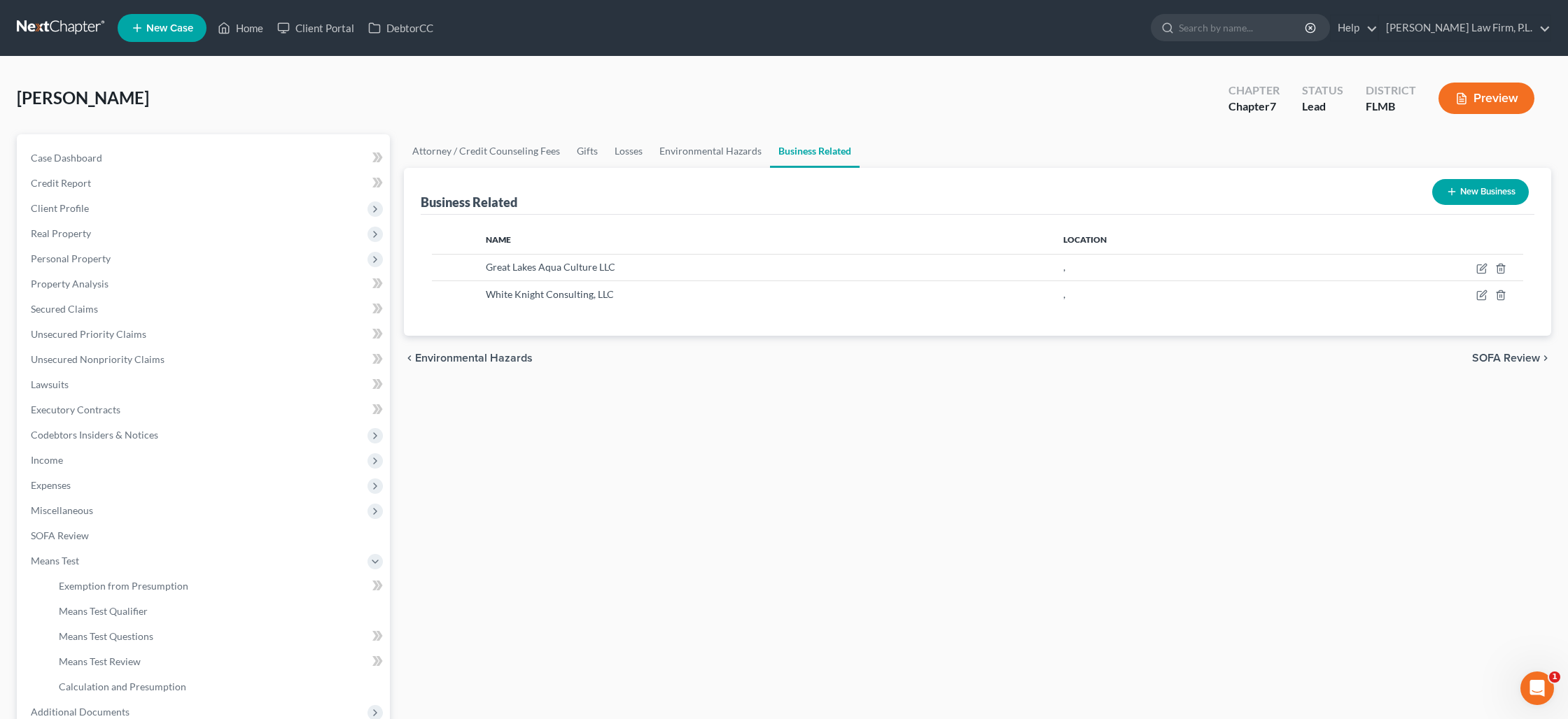
click at [1467, 199] on button "New Business" at bounding box center [1481, 192] width 96 height 25
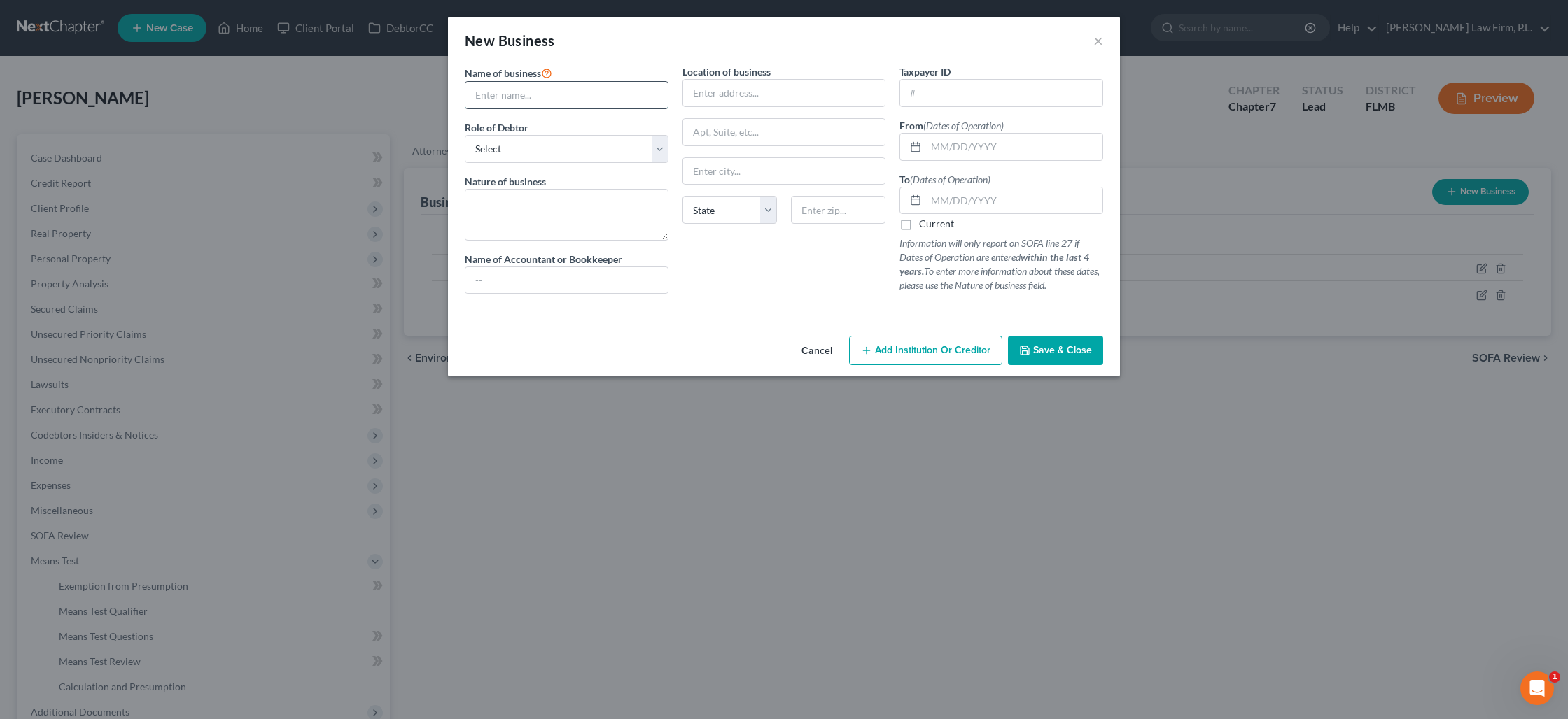
click at [528, 107] on input "text" at bounding box center [567, 95] width 202 height 26
type input "United Growers LLC"
click at [956, 205] on input "text" at bounding box center [1014, 200] width 176 height 26
type input "01/01/2024"
click at [667, 152] on select "Select A member of a limited liability company (LLC) or limited liability partn…" at bounding box center [567, 149] width 204 height 28
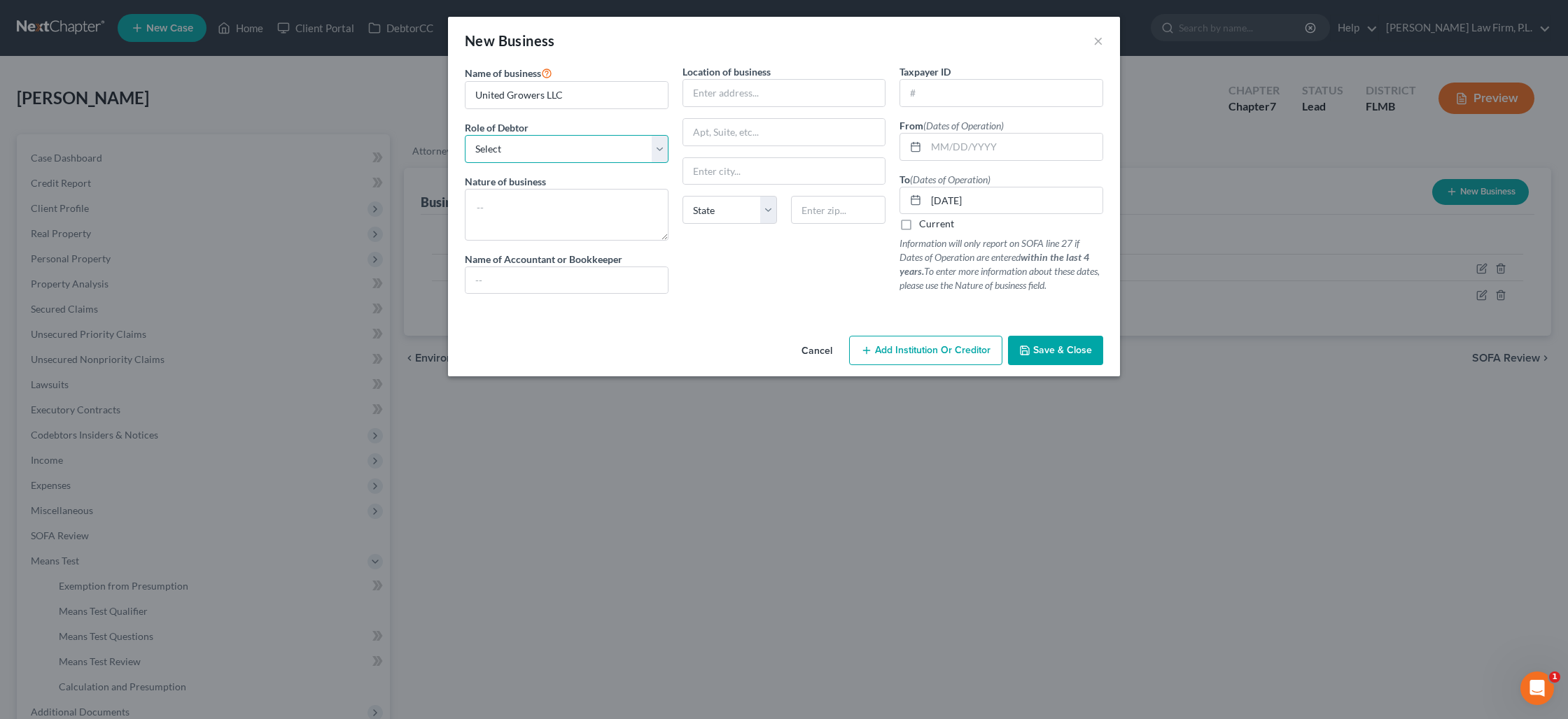
select select "member"
click at [465, 135] on select "Select A member of a limited liability company (LLC) or limited liability partn…" at bounding box center [567, 149] width 204 height 28
click at [1056, 360] on button "Save & Close" at bounding box center [1055, 350] width 95 height 29
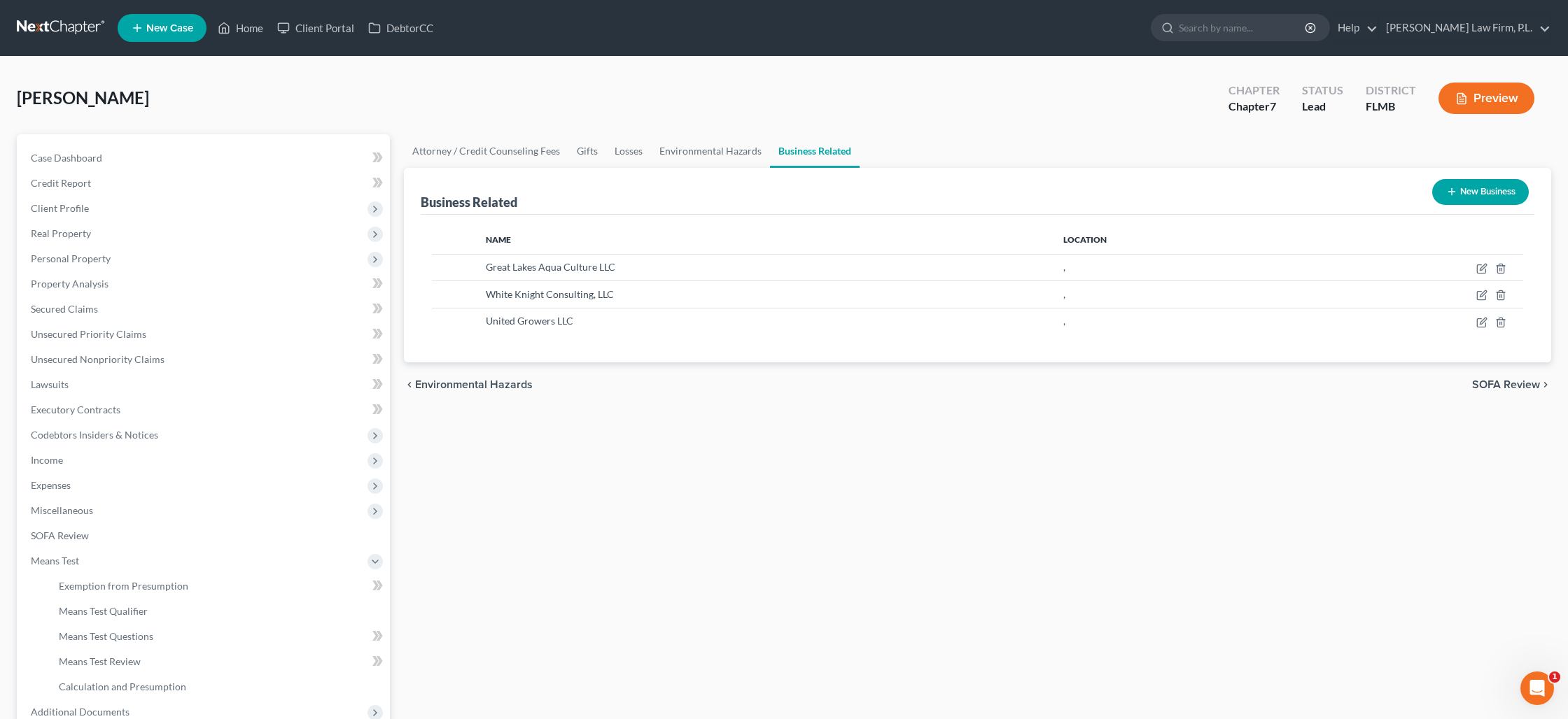
click at [1477, 190] on button "New Business" at bounding box center [1481, 192] width 96 height 25
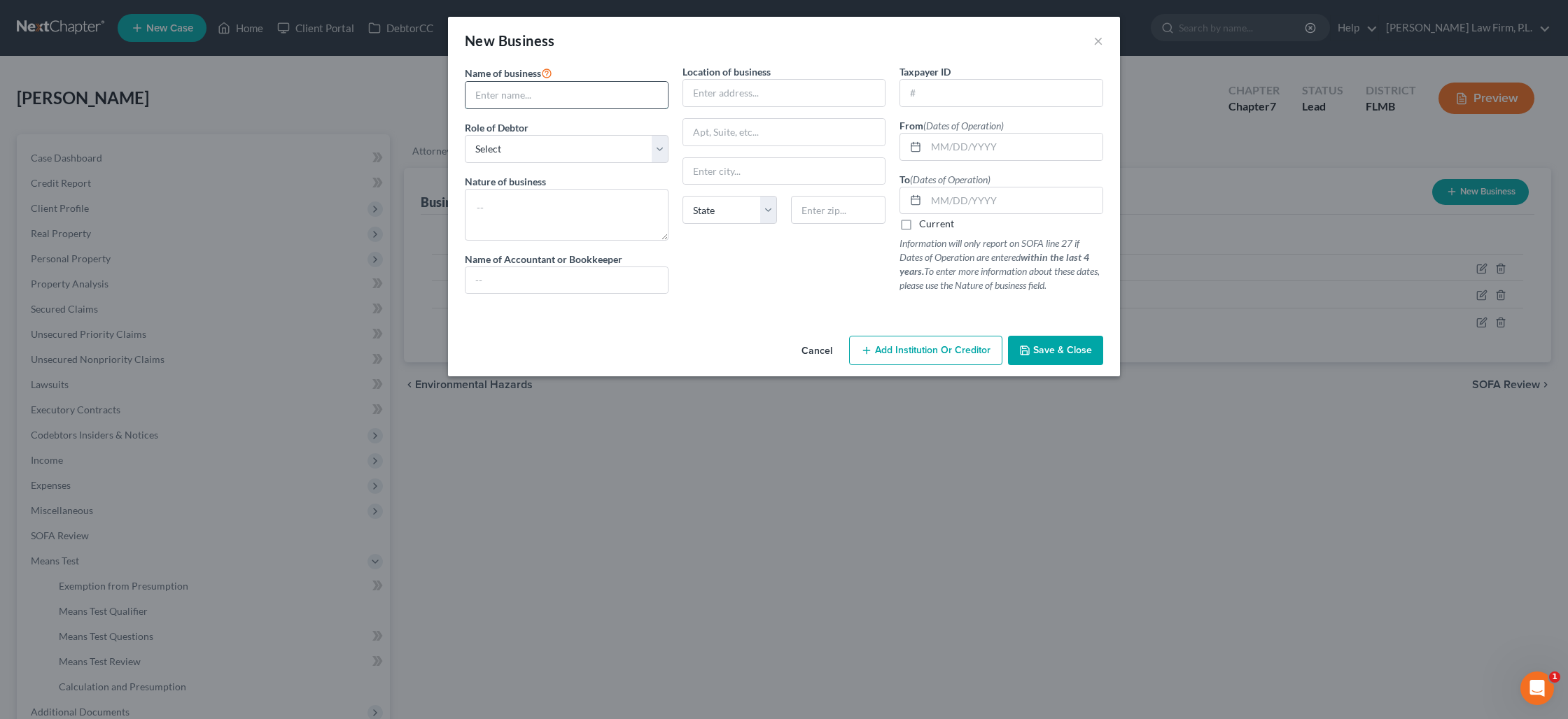
click at [520, 87] on input "text" at bounding box center [567, 95] width 202 height 26
type input "Whed Cultivation LLC"
click at [975, 200] on input "text" at bounding box center [1014, 200] width 176 height 26
type input "12/01/2024"
click at [1053, 357] on button "Save & Close" at bounding box center [1055, 350] width 95 height 29
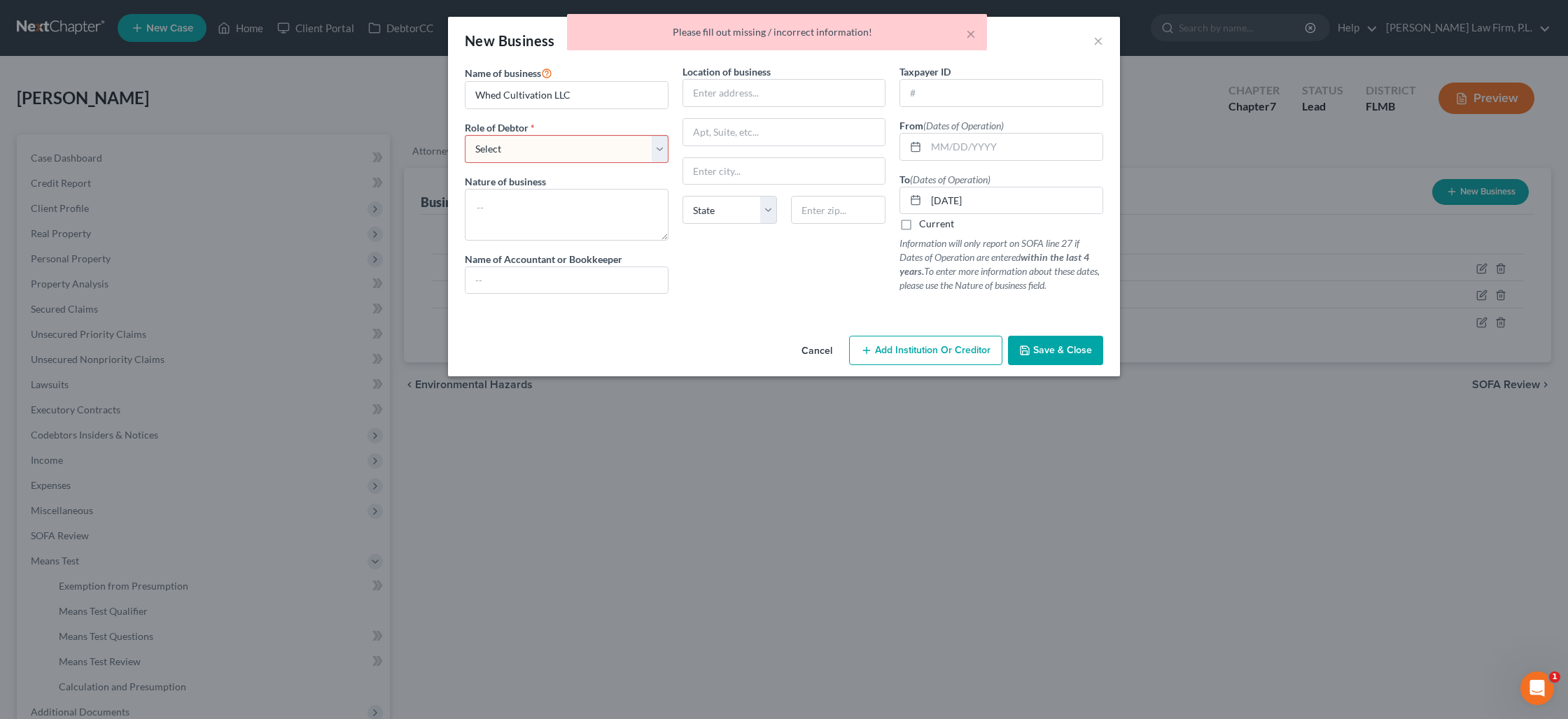
click at [543, 151] on select "Select A member of a limited liability company (LLC) or limited liability partn…" at bounding box center [567, 149] width 204 height 28
select select "member"
click at [465, 135] on select "Select A member of a limited liability company (LLC) or limited liability partn…" at bounding box center [567, 149] width 204 height 28
click at [1034, 350] on button "Save & Close" at bounding box center [1055, 350] width 95 height 29
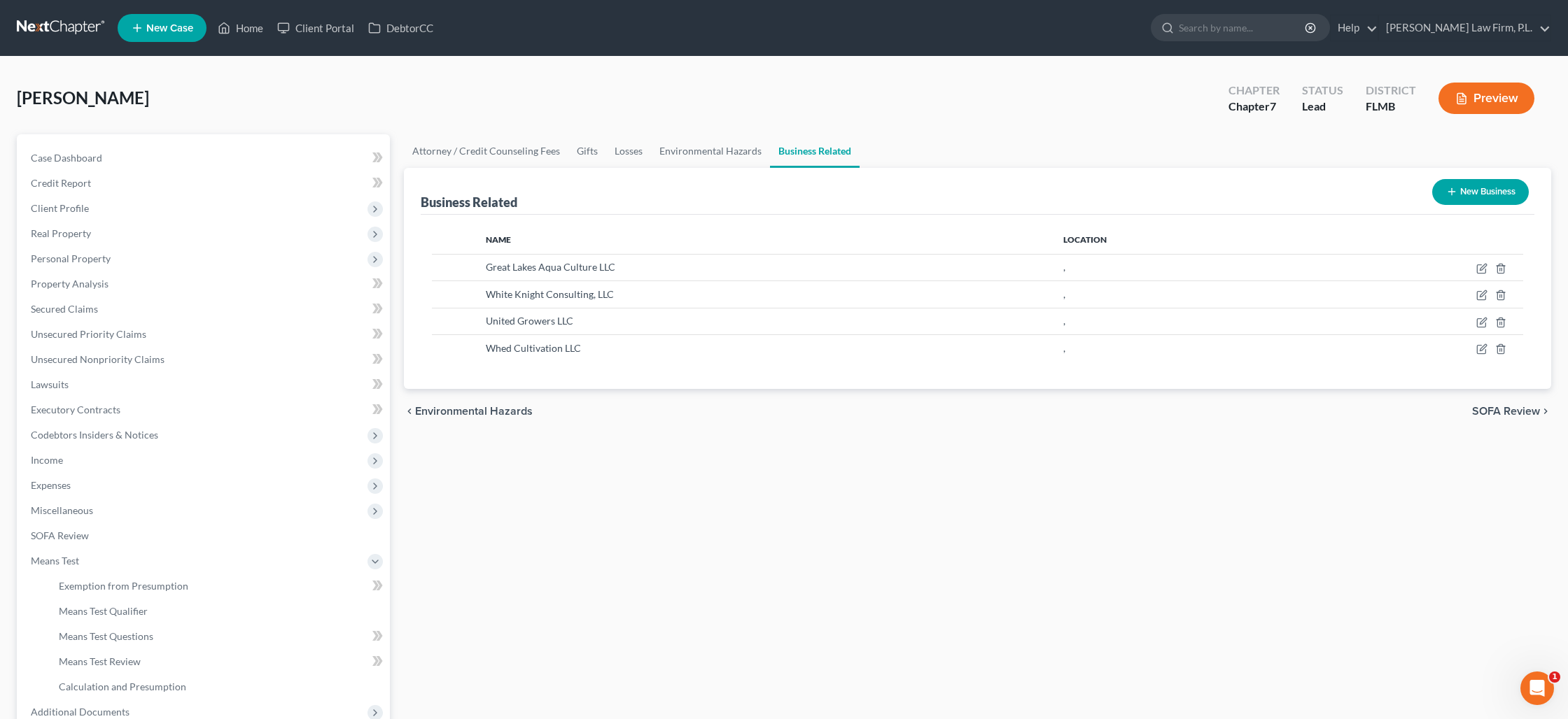
click at [1452, 198] on button "New Business" at bounding box center [1481, 192] width 96 height 25
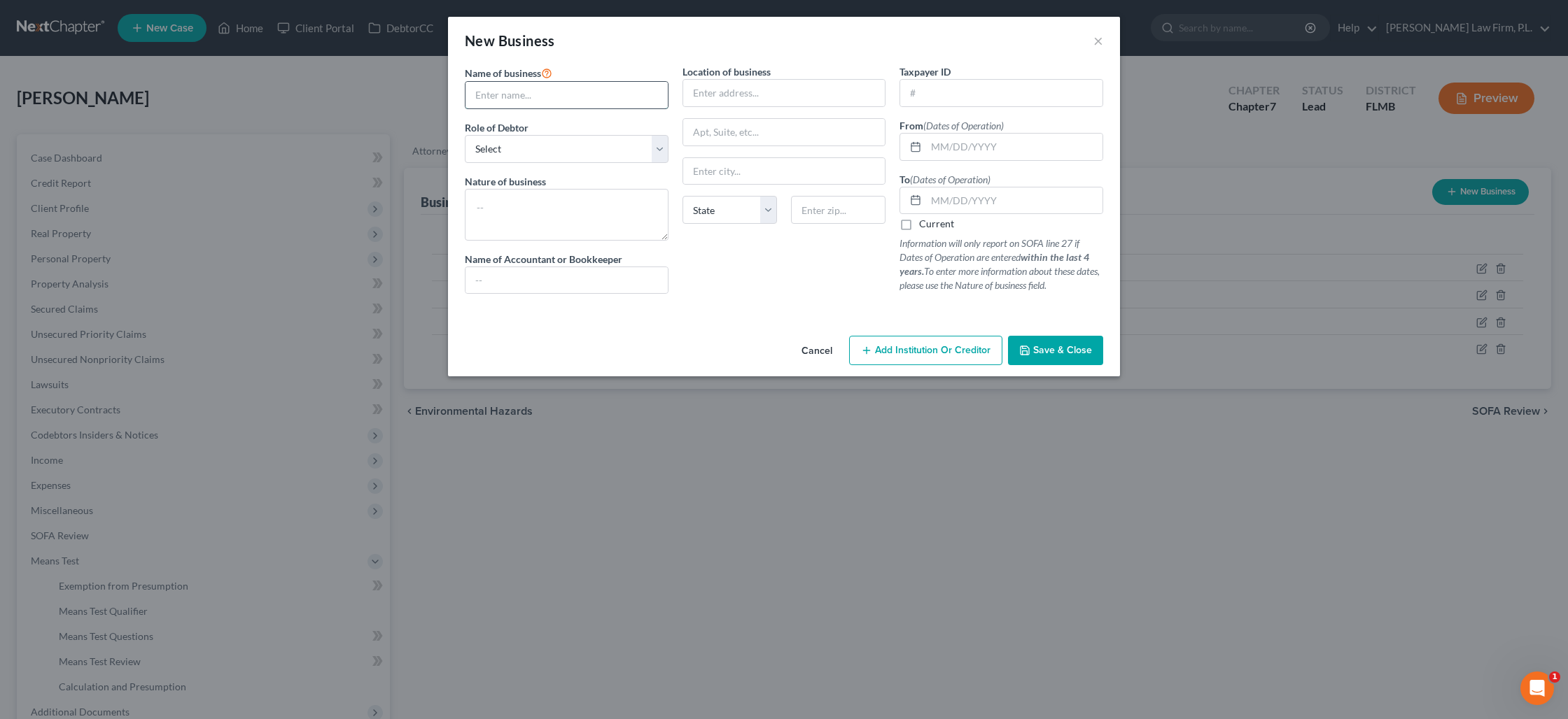
click at [539, 104] on input "text" at bounding box center [567, 95] width 202 height 26
type input "ARW Lake Shore Management LLC"
click at [931, 204] on input "text" at bounding box center [1014, 200] width 176 height 26
type input "12/01/2024"
click at [1062, 354] on span "Save & Close" at bounding box center [1062, 350] width 59 height 12
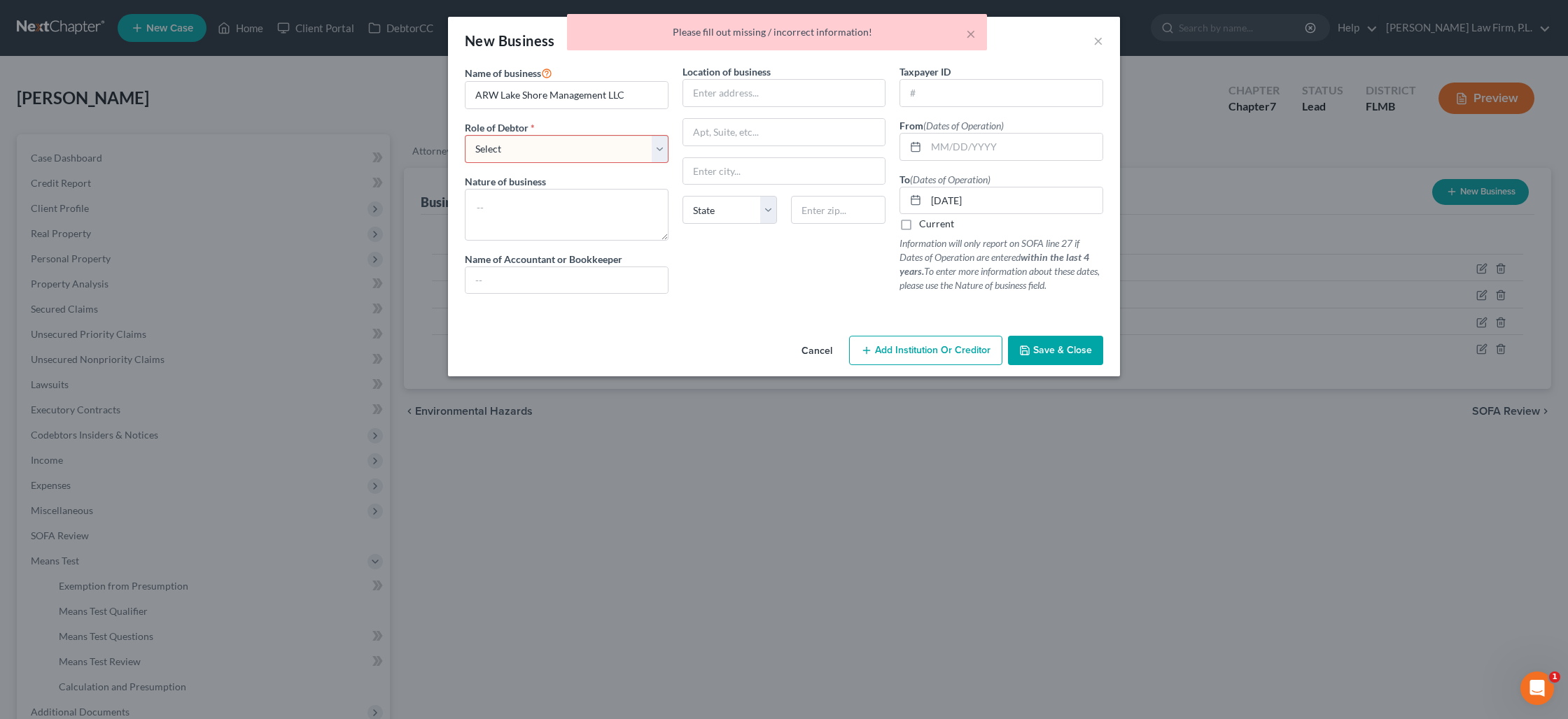
click at [626, 147] on select "Select A member of a limited liability company (LLC) or limited liability partn…" at bounding box center [567, 149] width 204 height 28
select select "member"
click at [465, 135] on select "Select A member of a limited liability company (LLC) or limited liability partn…" at bounding box center [567, 149] width 204 height 28
drag, startPoint x: 1088, startPoint y: 345, endPoint x: 982, endPoint y: 345, distance: 106.0
click at [1088, 345] on button "Save & Close" at bounding box center [1055, 350] width 95 height 29
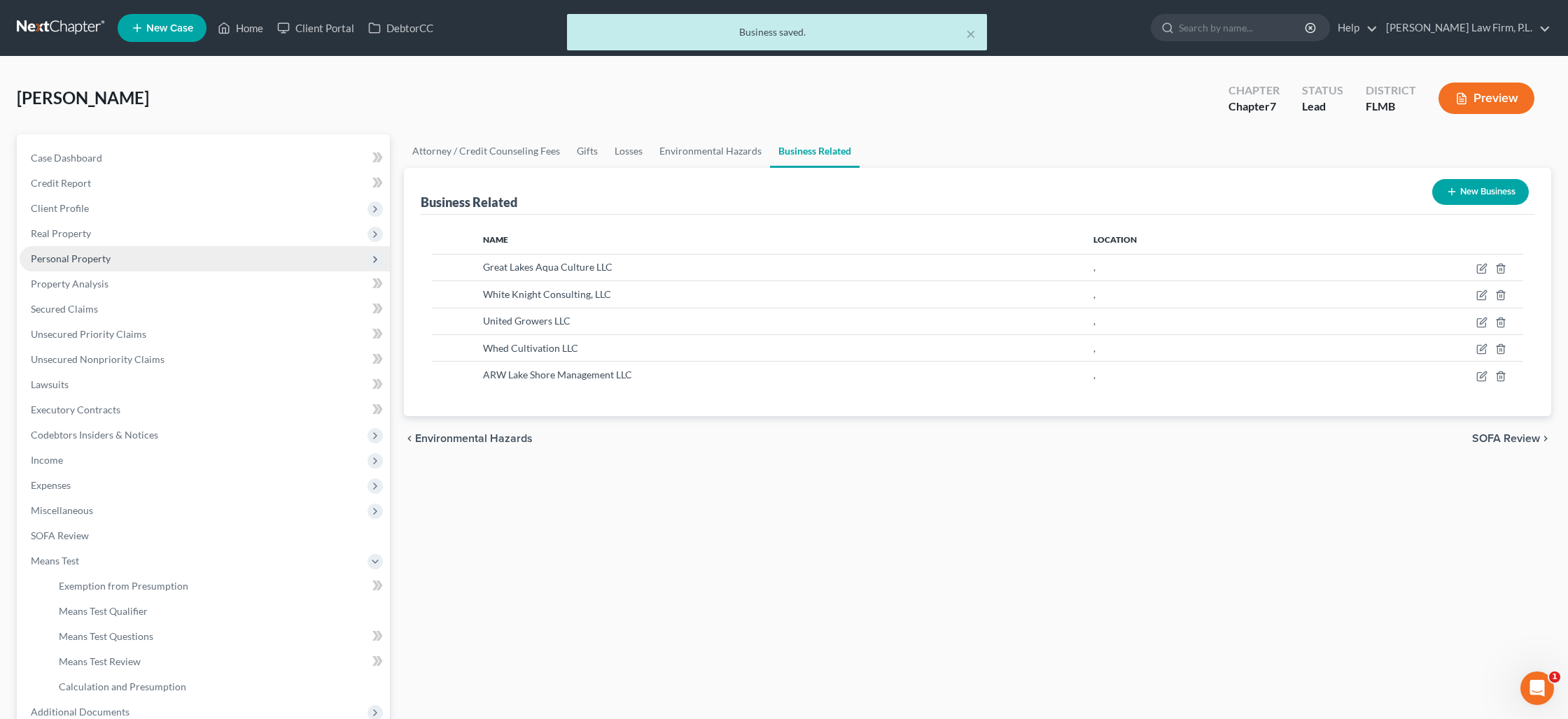
click at [124, 257] on span "Personal Property" at bounding box center [205, 259] width 370 height 25
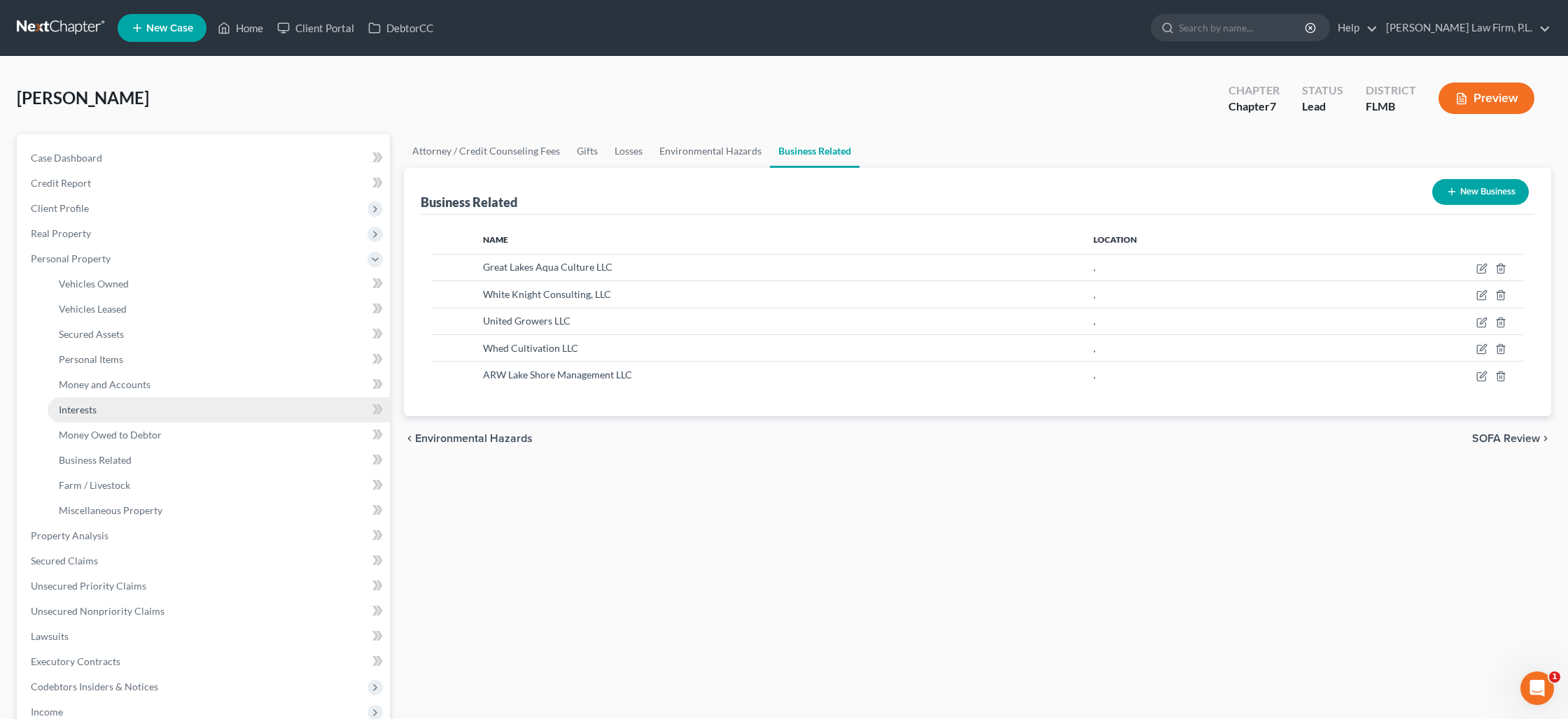
click at [109, 415] on link "Interests" at bounding box center [218, 410] width 342 height 25
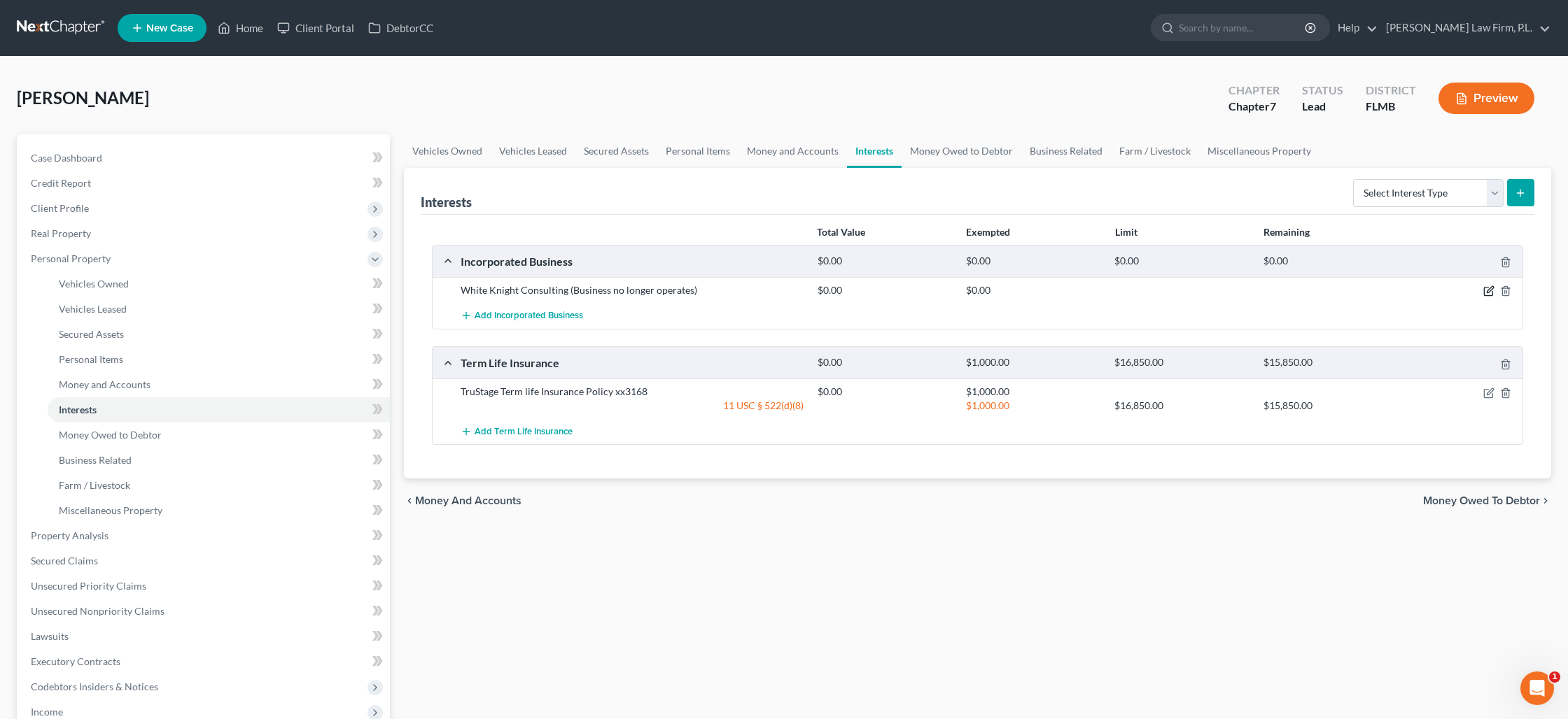
click at [1487, 293] on icon "button" at bounding box center [1490, 290] width 6 height 6
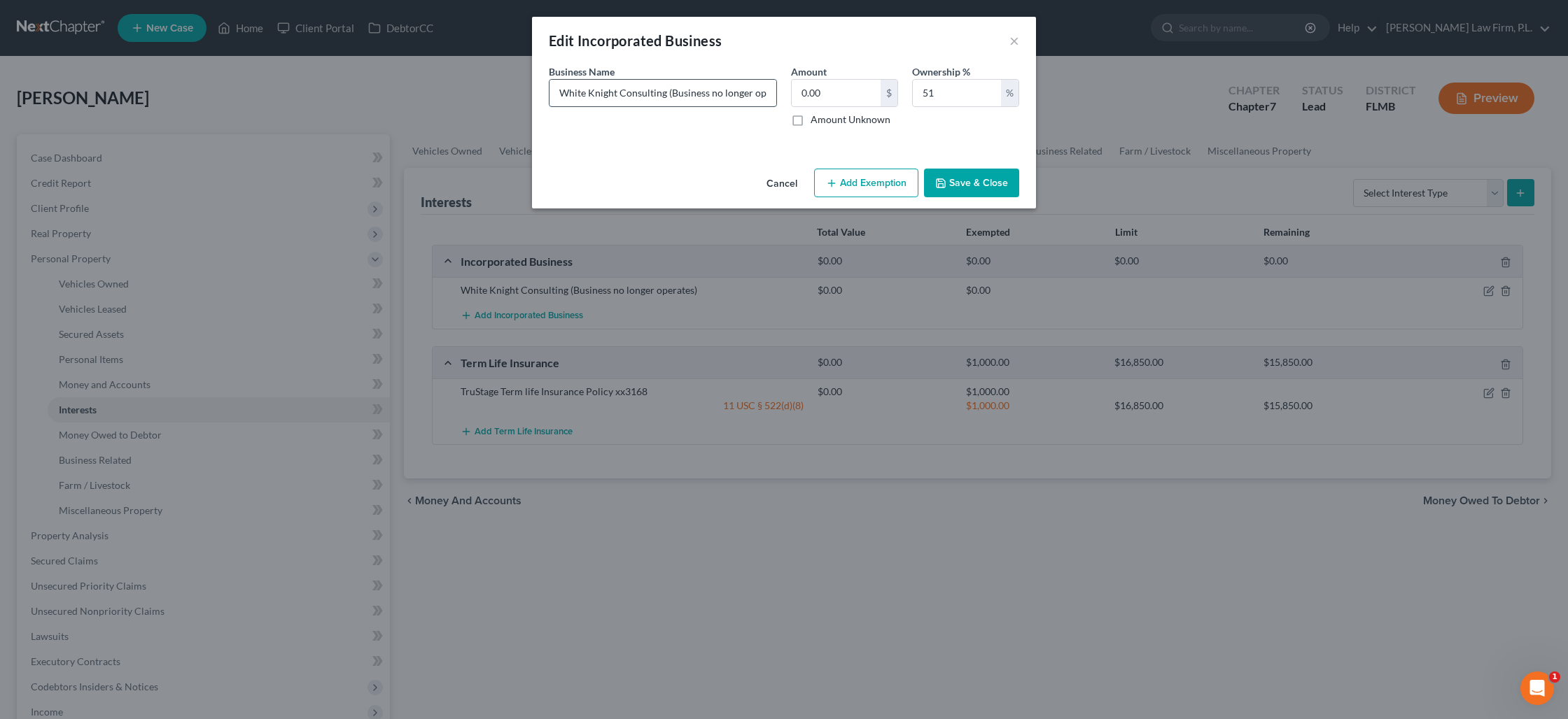
click at [665, 95] on input "White Knight Consulting (Business no longer operates)" at bounding box center [662, 93] width 226 height 26
type input "White Knight Consulting, LLC (Business no longer operates)"
click at [980, 187] on button "Save & Close" at bounding box center [971, 183] width 95 height 29
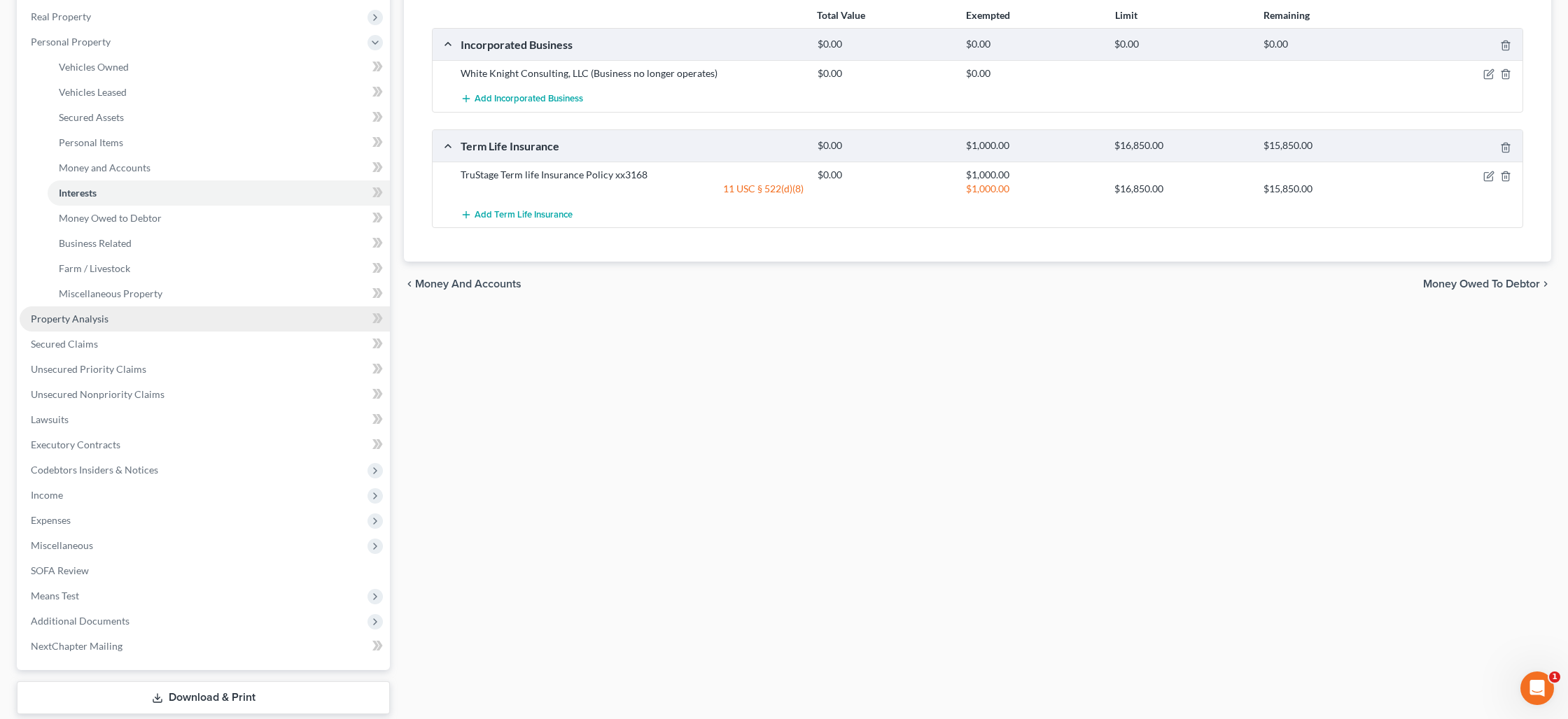
scroll to position [300, 0]
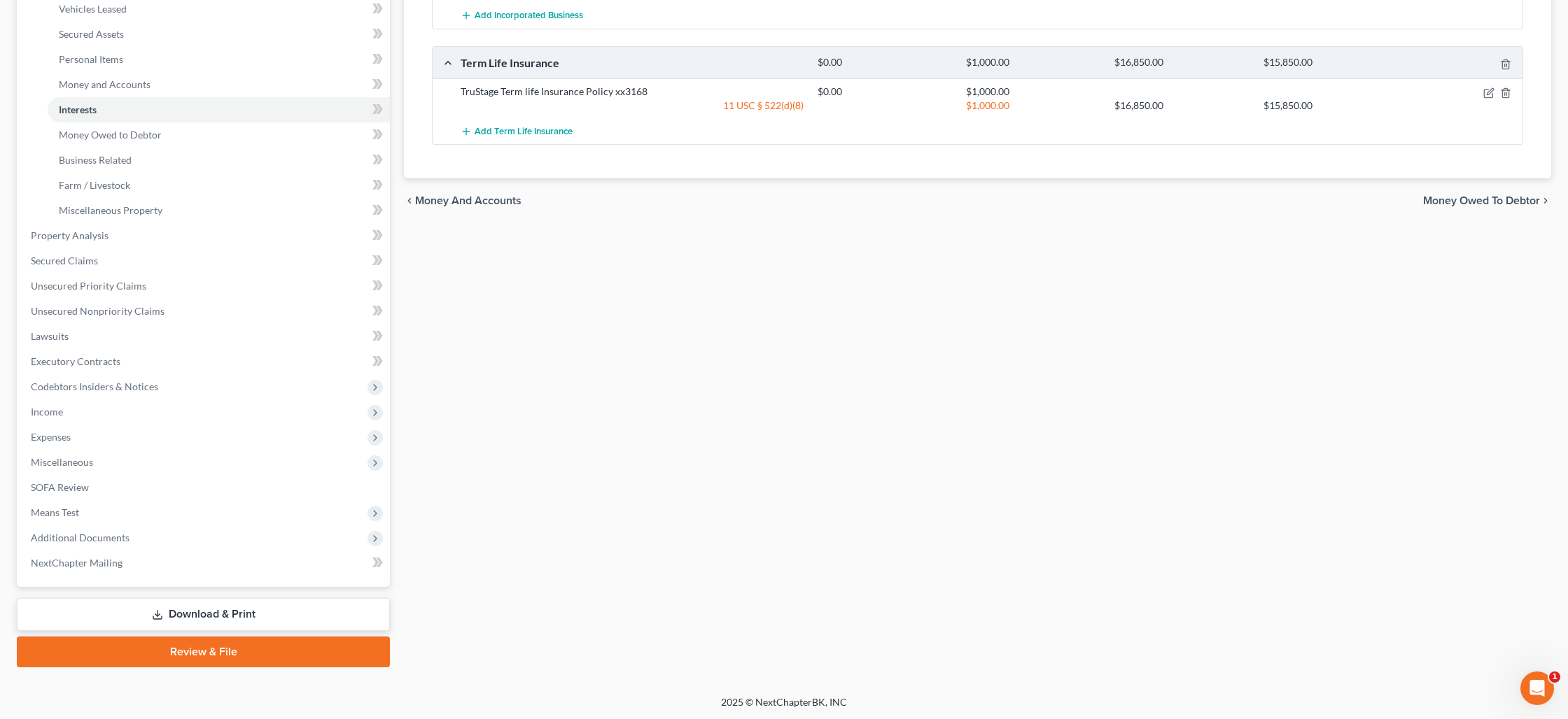
click at [226, 616] on link "Download & Print" at bounding box center [203, 614] width 373 height 33
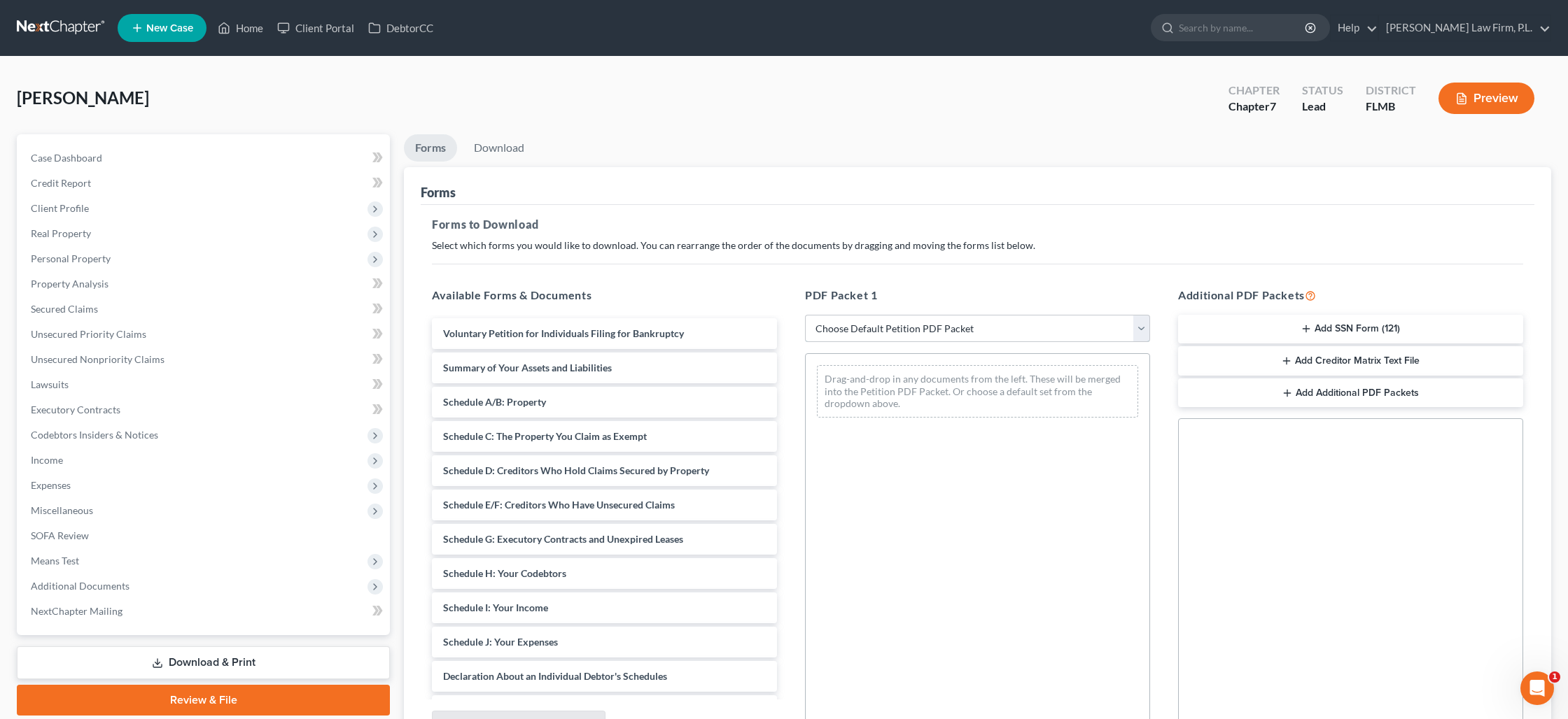
click at [938, 321] on select "Choose Default Petition PDF Packet Complete Bankruptcy Petition (all forms and …" at bounding box center [977, 328] width 345 height 28
select select "0"
click at [805, 315] on select "Choose Default Petition PDF Packet Complete Bankruptcy Petition (all forms and …" at bounding box center [977, 328] width 345 height 28
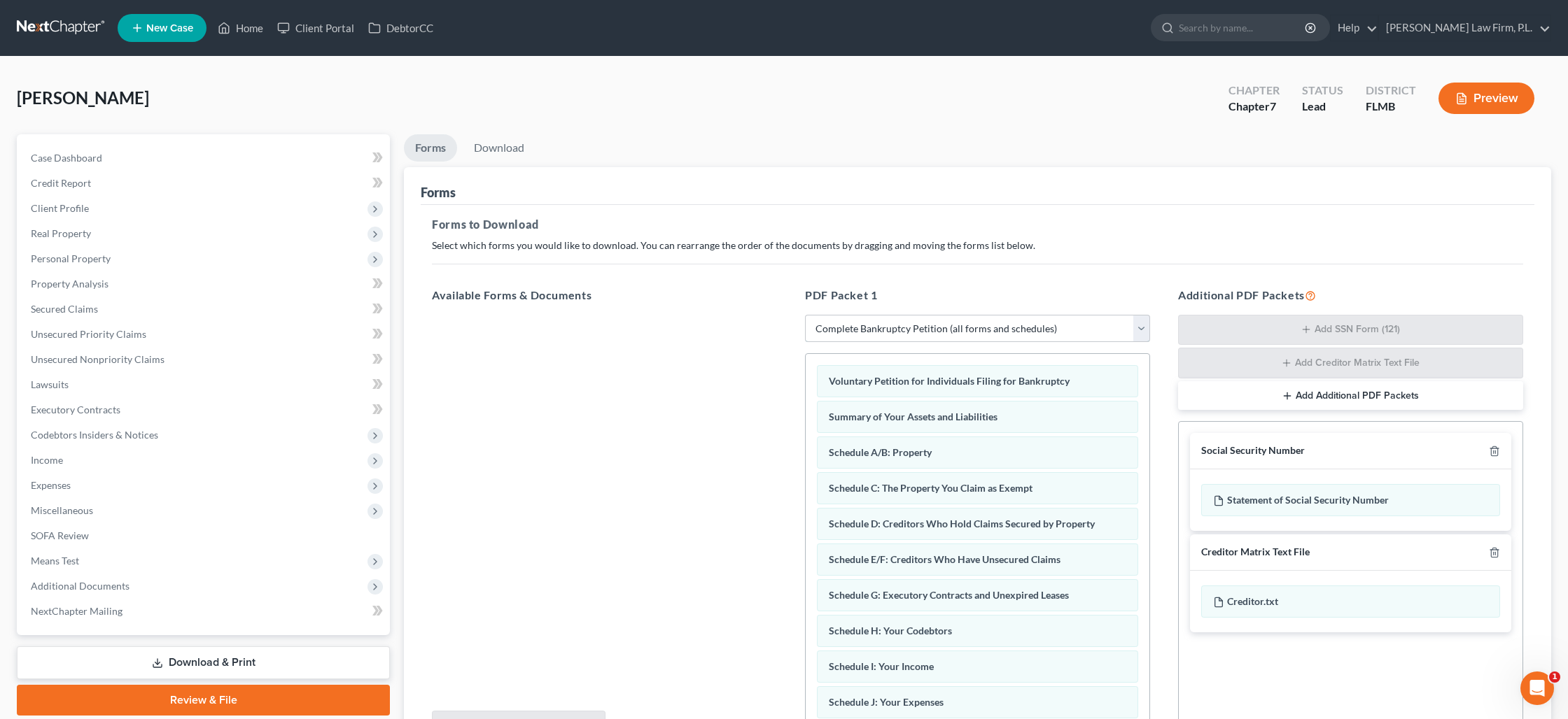
scroll to position [145, 0]
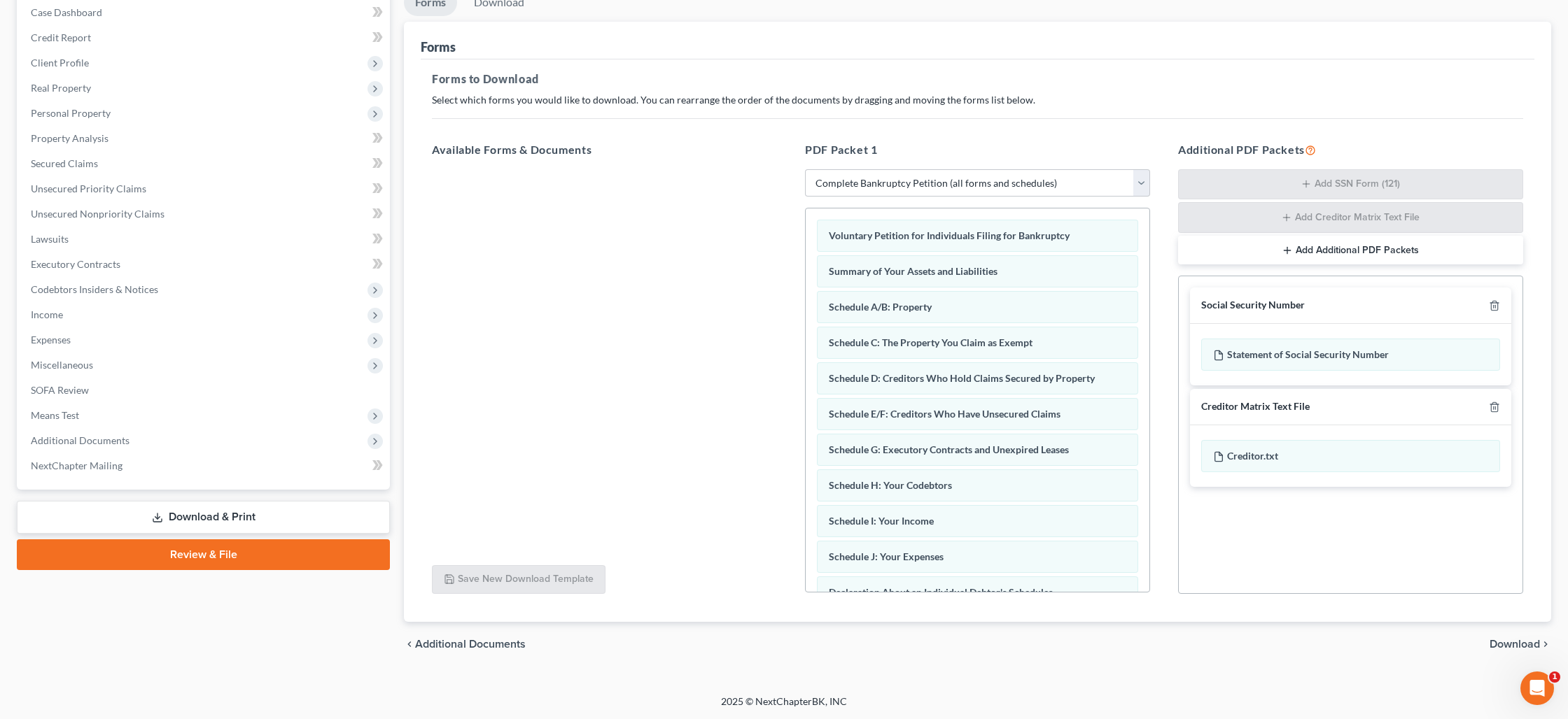
click at [1496, 644] on span "Download" at bounding box center [1514, 644] width 50 height 11
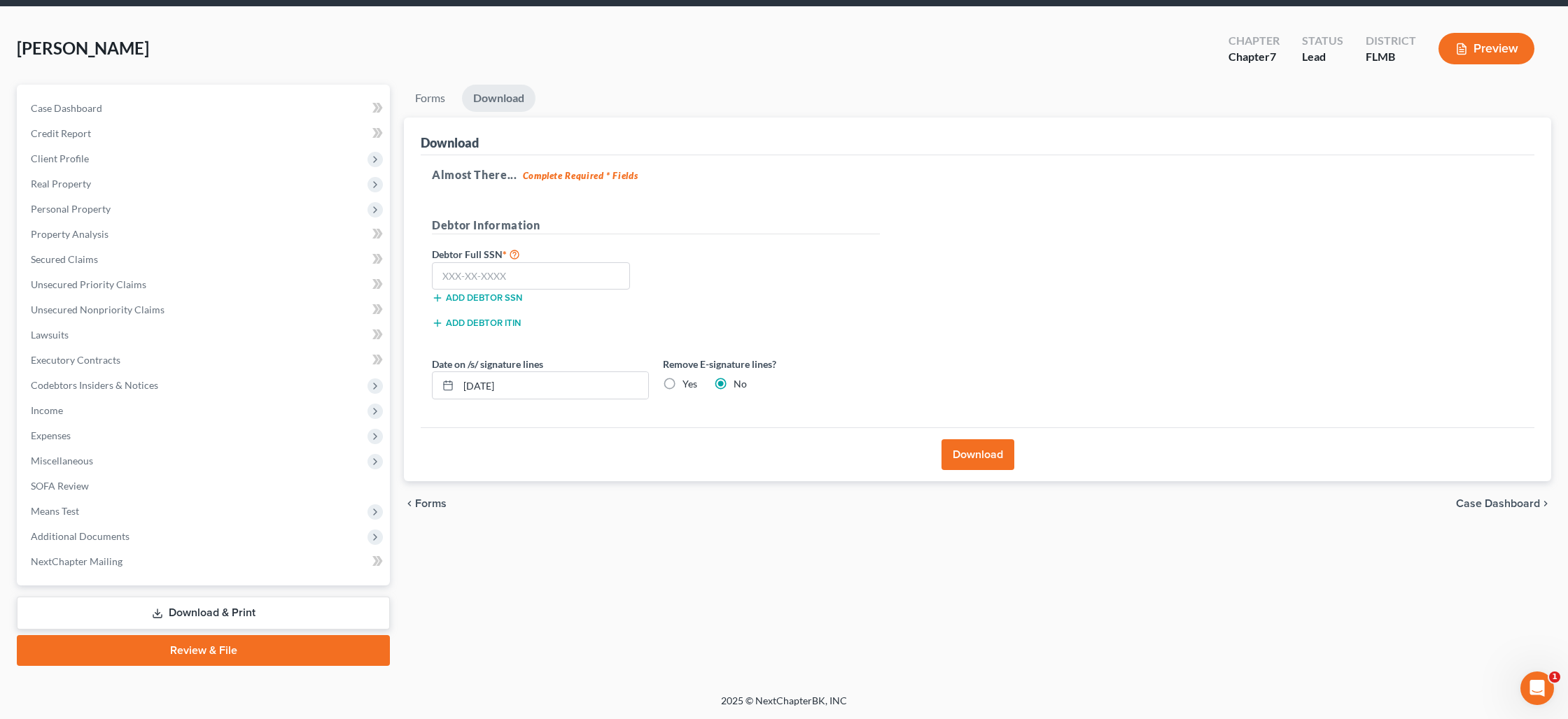
scroll to position [48, 0]
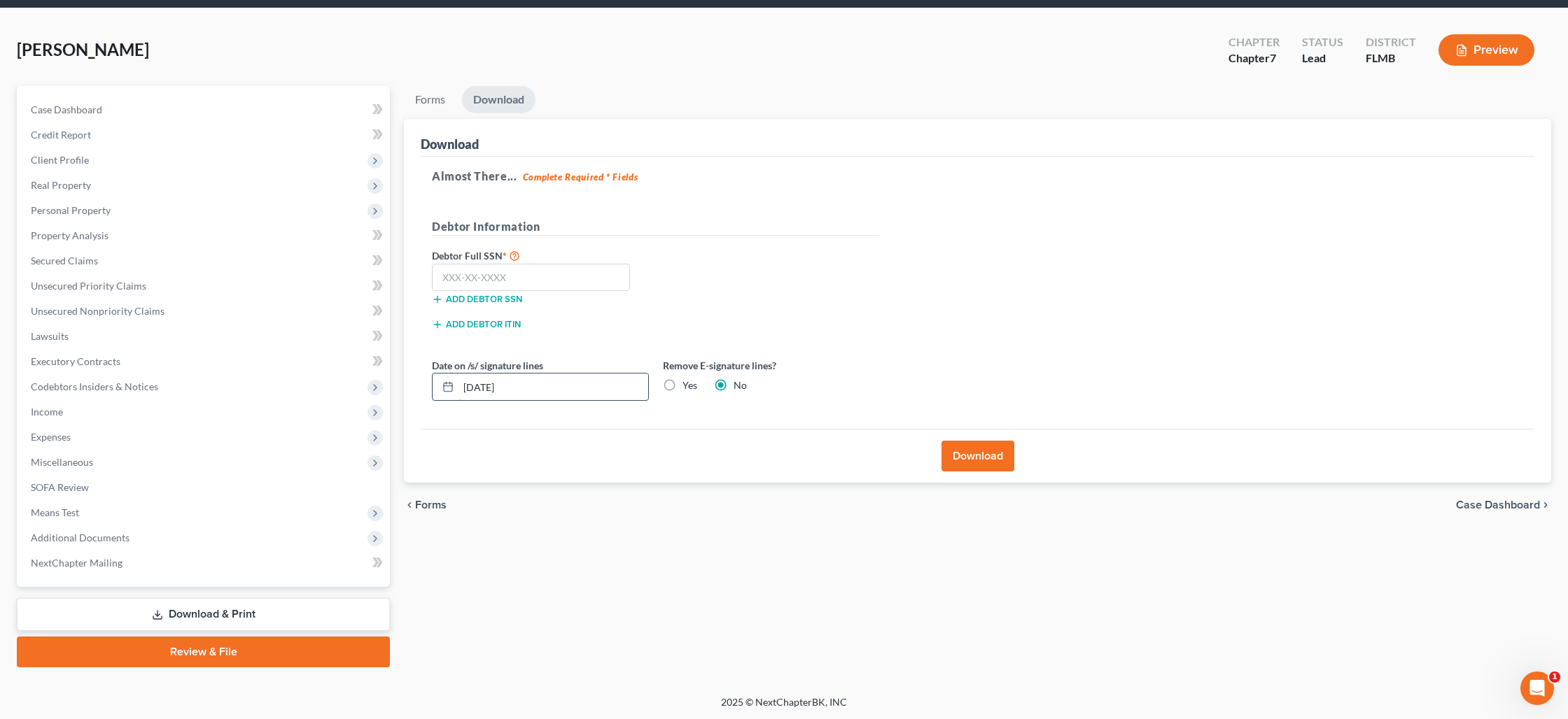
click at [576, 384] on input "09/04/2025" at bounding box center [553, 386] width 190 height 26
click at [487, 281] on input "text" at bounding box center [531, 277] width 198 height 28
type input "373-98-9840"
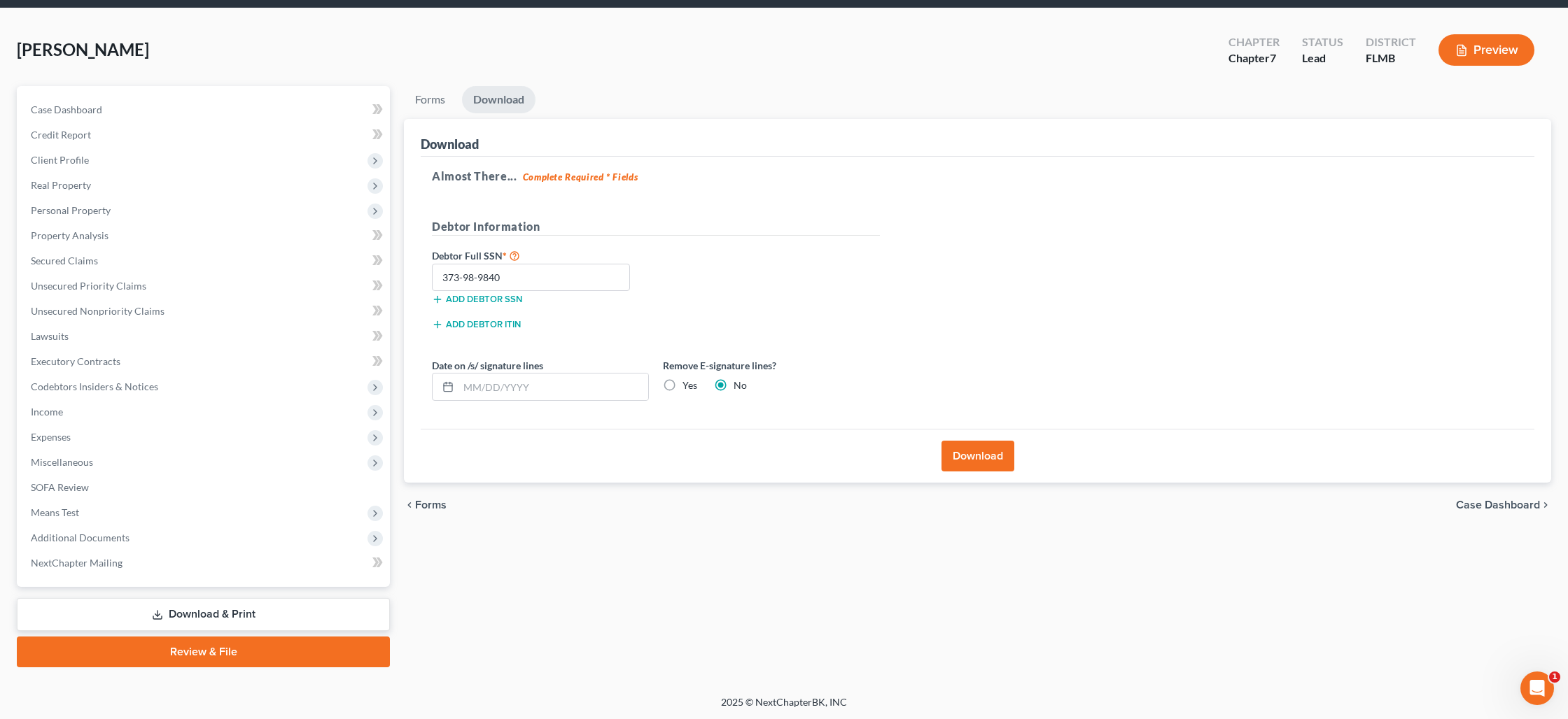
click at [682, 384] on label "Yes" at bounding box center [689, 384] width 15 height 14
click at [689, 384] on input "Yes" at bounding box center [693, 383] width 9 height 9
radio input "true"
click at [734, 386] on label "No" at bounding box center [740, 384] width 14 height 14
click at [739, 386] on input "No" at bounding box center [744, 383] width 9 height 9
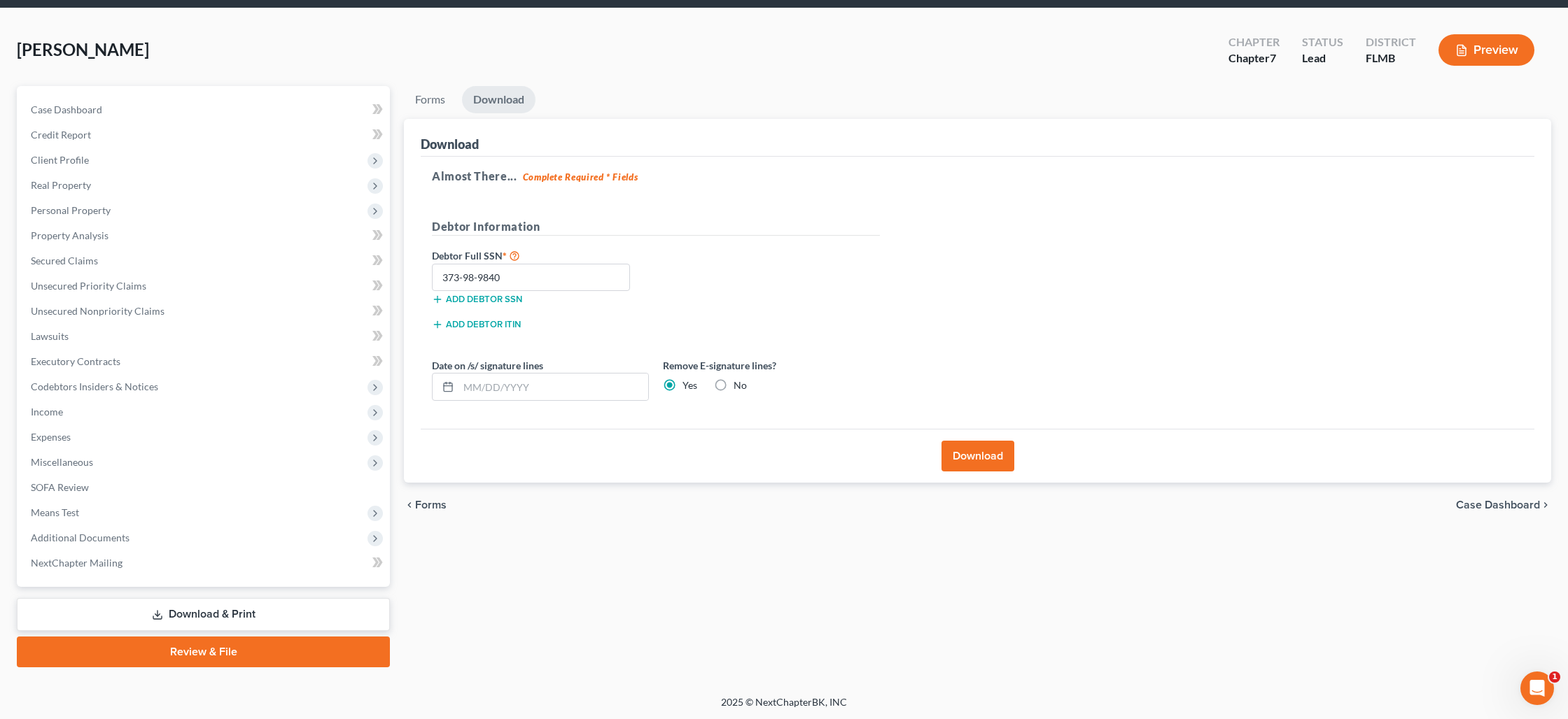
radio input "true"
click at [682, 384] on label "Yes" at bounding box center [689, 384] width 15 height 14
click at [689, 384] on input "Yes" at bounding box center [693, 383] width 9 height 9
radio input "true"
radio input "false"
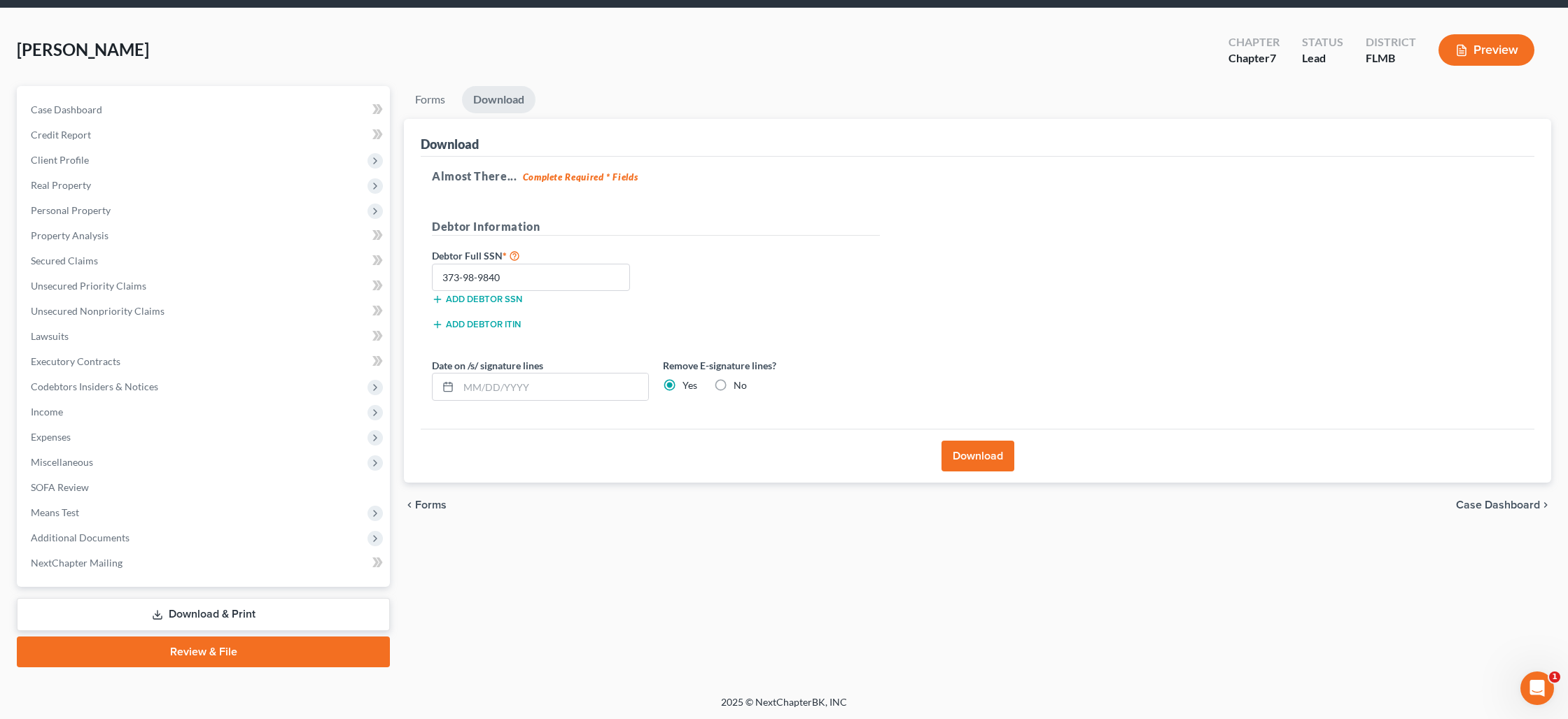
click at [968, 457] on button "Download" at bounding box center [978, 456] width 73 height 31
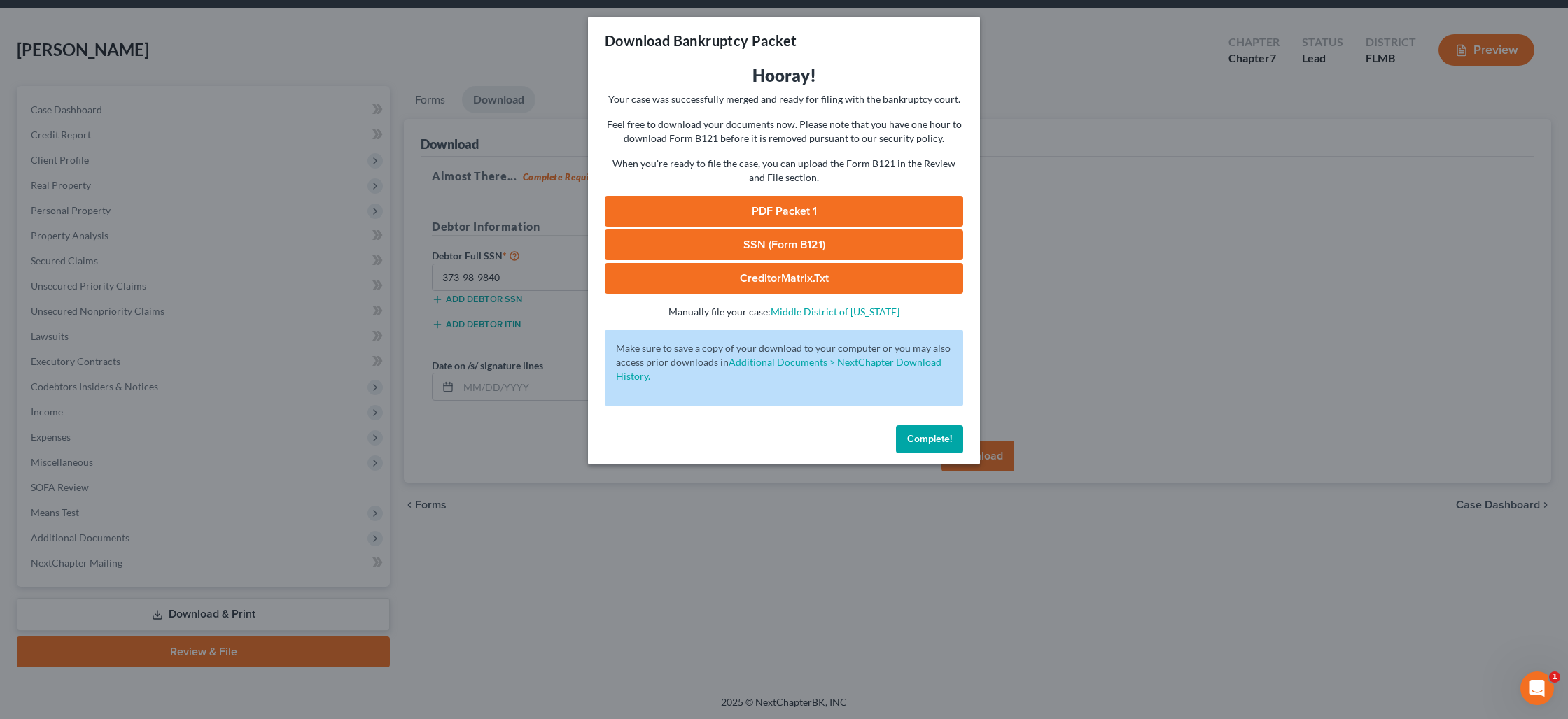
click at [789, 217] on link "PDF Packet 1" at bounding box center [784, 211] width 358 height 31
click at [789, 246] on link "SSN (Form B121)" at bounding box center [784, 245] width 358 height 31
click at [918, 439] on span "Complete!" at bounding box center [929, 438] width 45 height 12
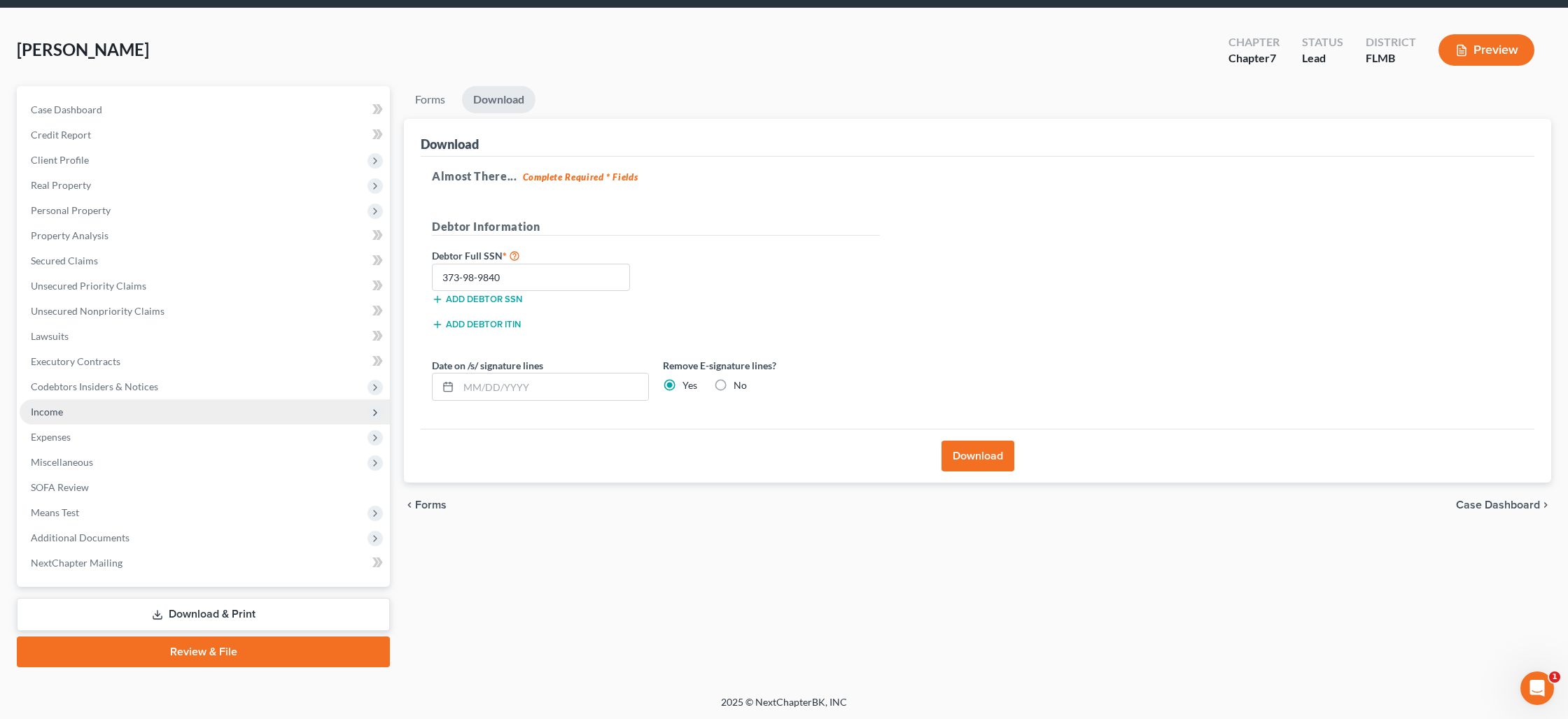
click at [89, 409] on span "Income" at bounding box center [205, 412] width 370 height 25
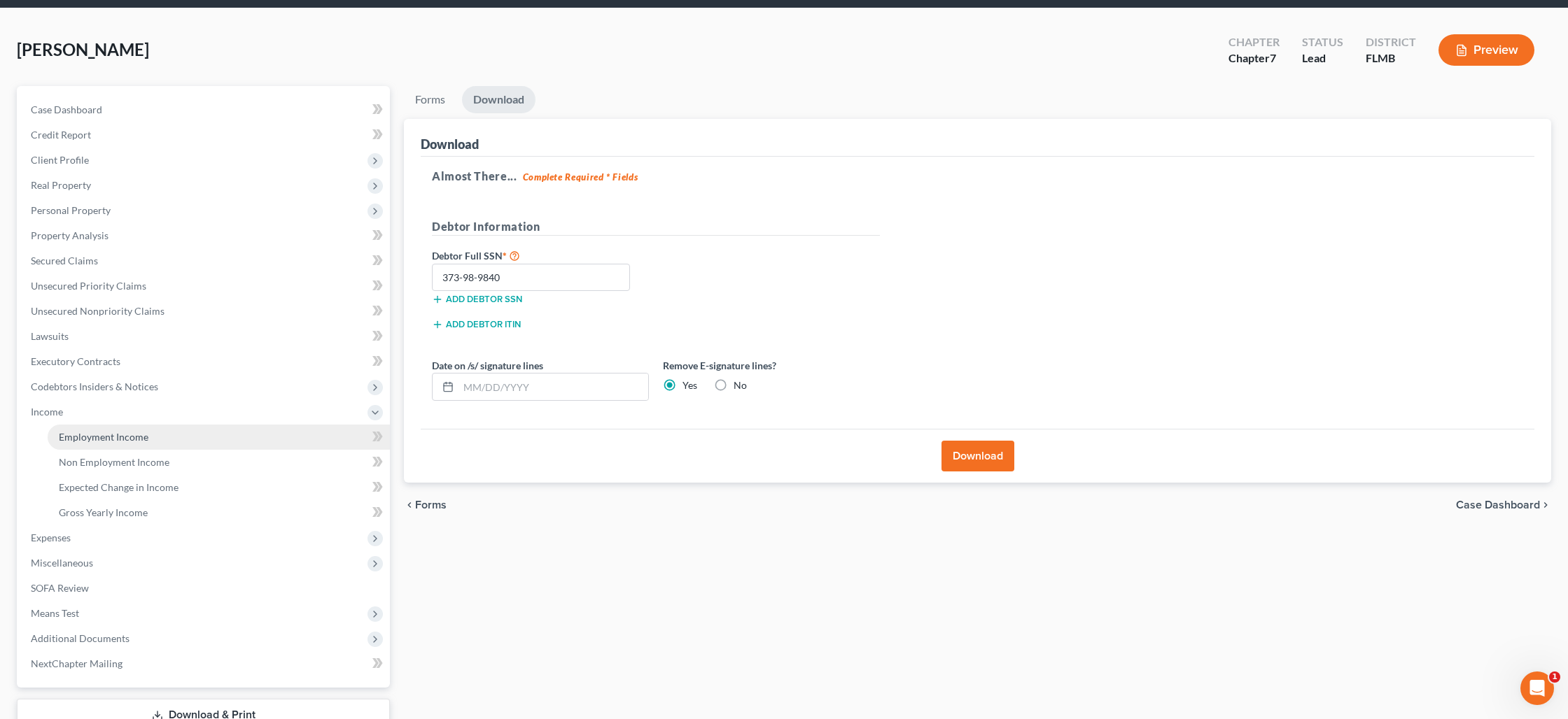
click at [111, 442] on link "Employment Income" at bounding box center [218, 437] width 342 height 25
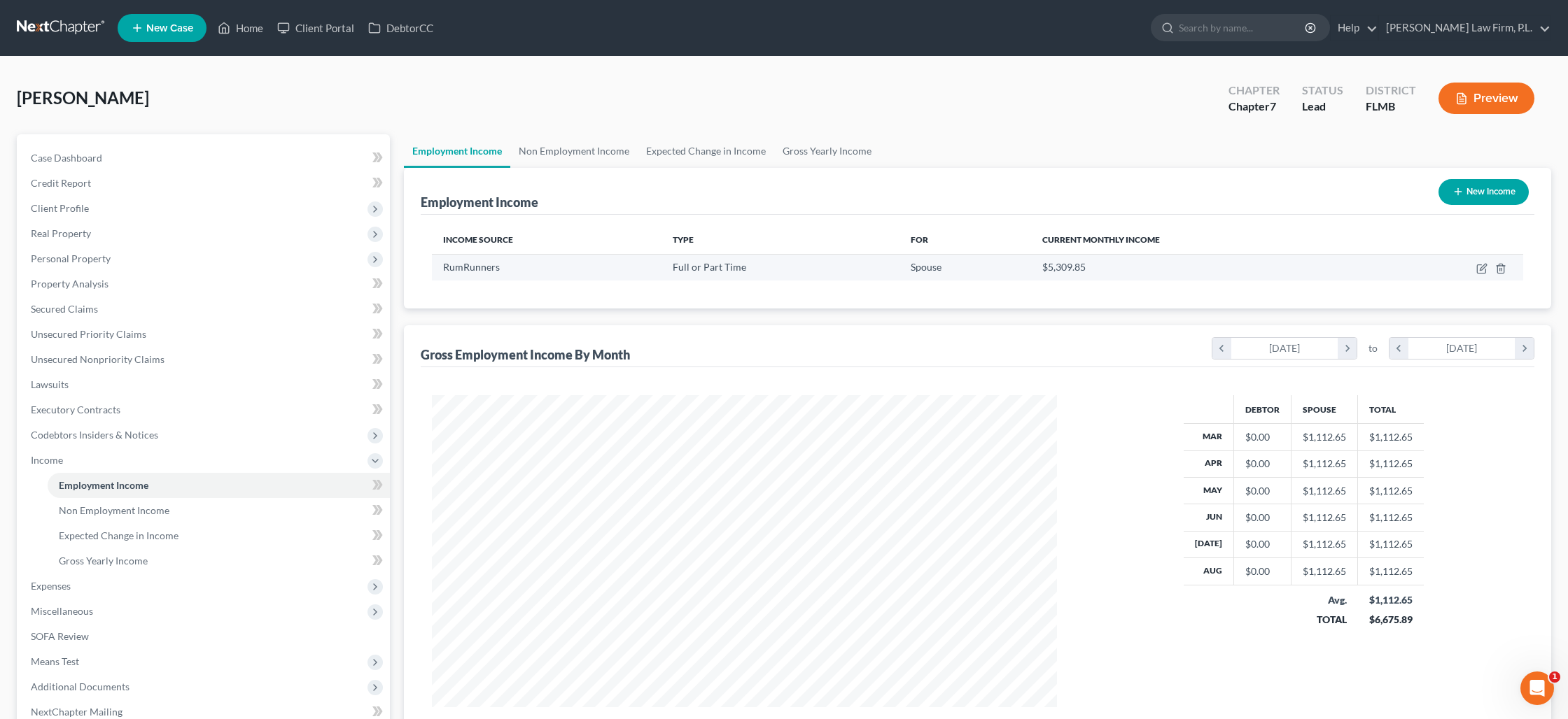
scroll to position [312, 652]
click at [676, 154] on link "Expected Change in Income" at bounding box center [706, 151] width 136 height 34
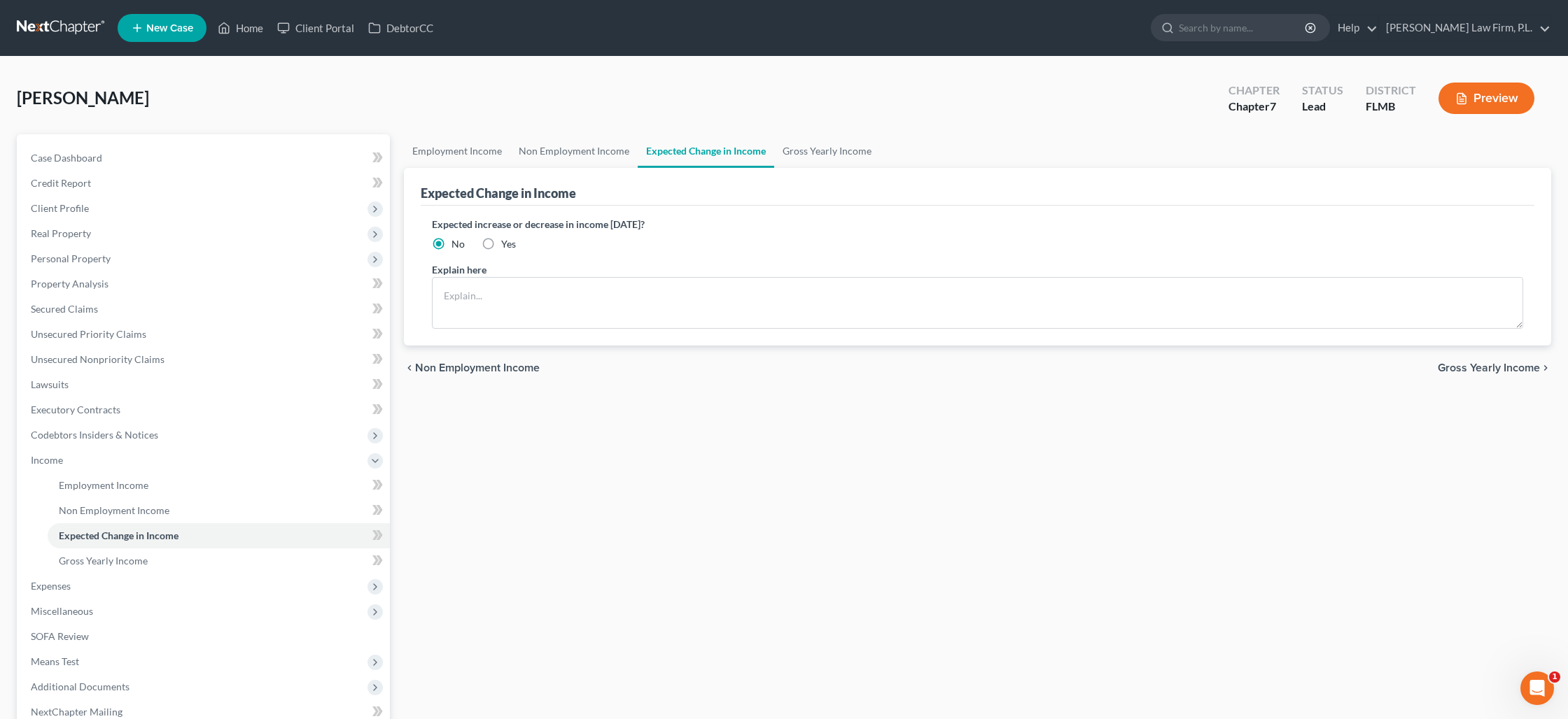
click at [501, 245] on label "Yes" at bounding box center [508, 244] width 15 height 14
click at [507, 245] on input "Yes" at bounding box center [511, 242] width 9 height 9
radio input "true"
click at [495, 292] on textarea at bounding box center [978, 303] width 1091 height 52
type textarea "The Debtor's employment ended in July 2025."
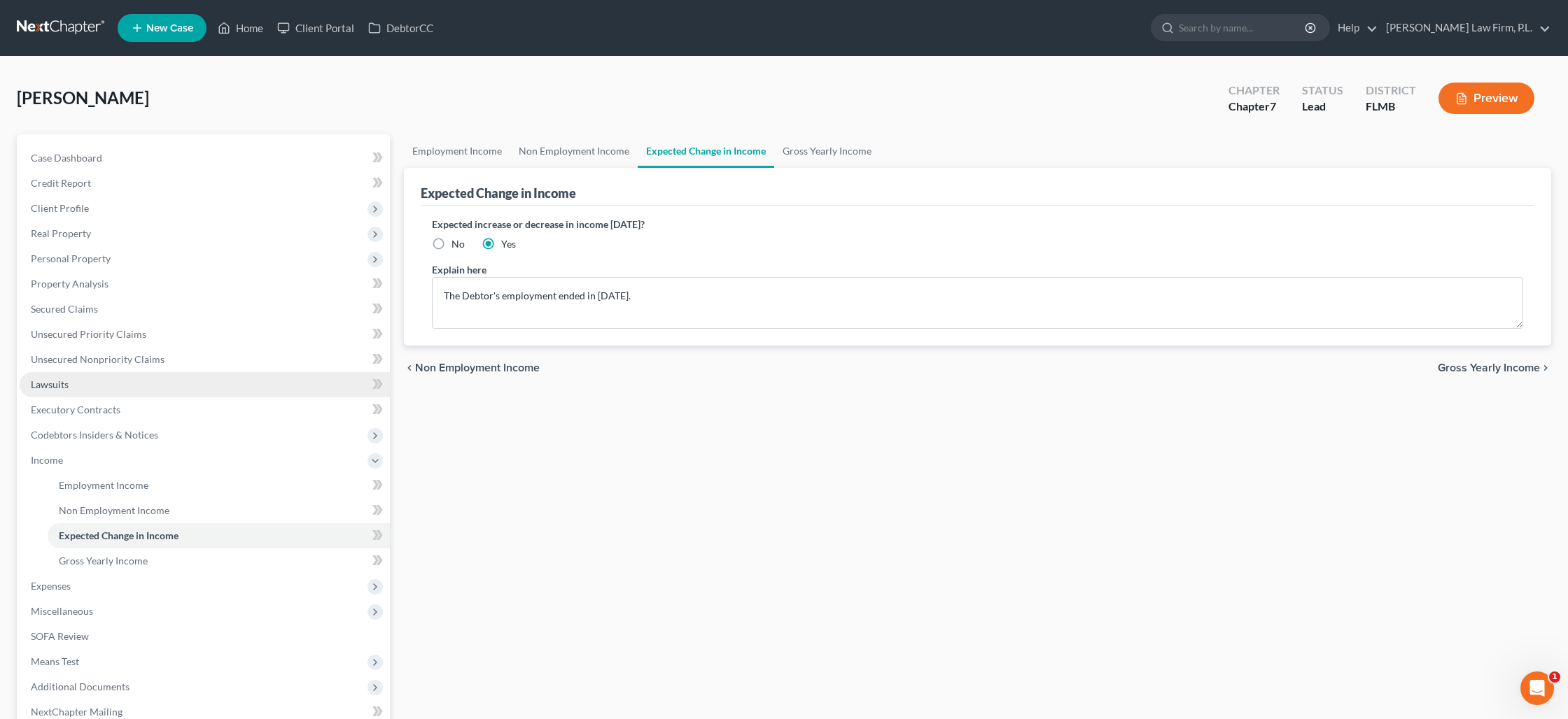
click at [84, 381] on link "Lawsuits" at bounding box center [205, 384] width 370 height 25
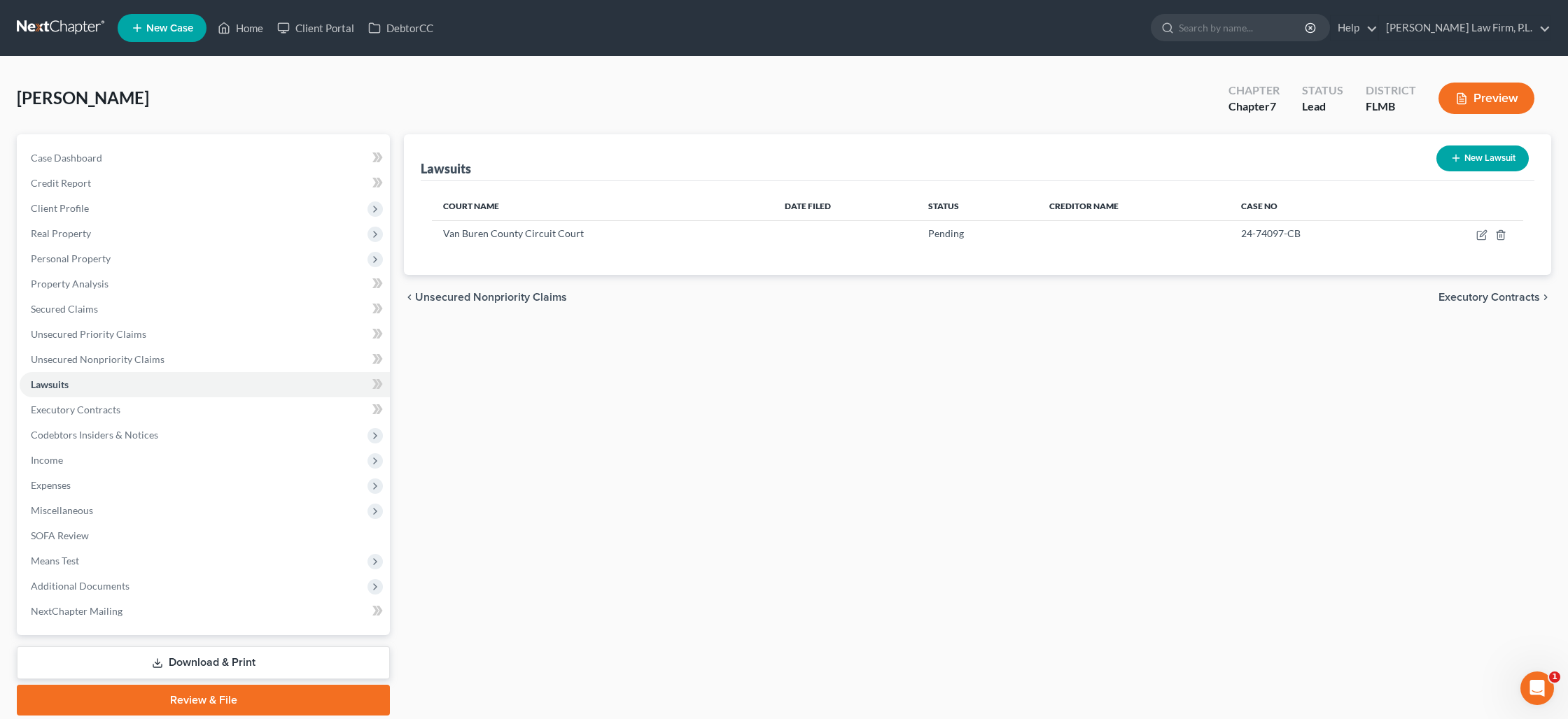
click at [1471, 106] on button "Preview" at bounding box center [1486, 98] width 95 height 32
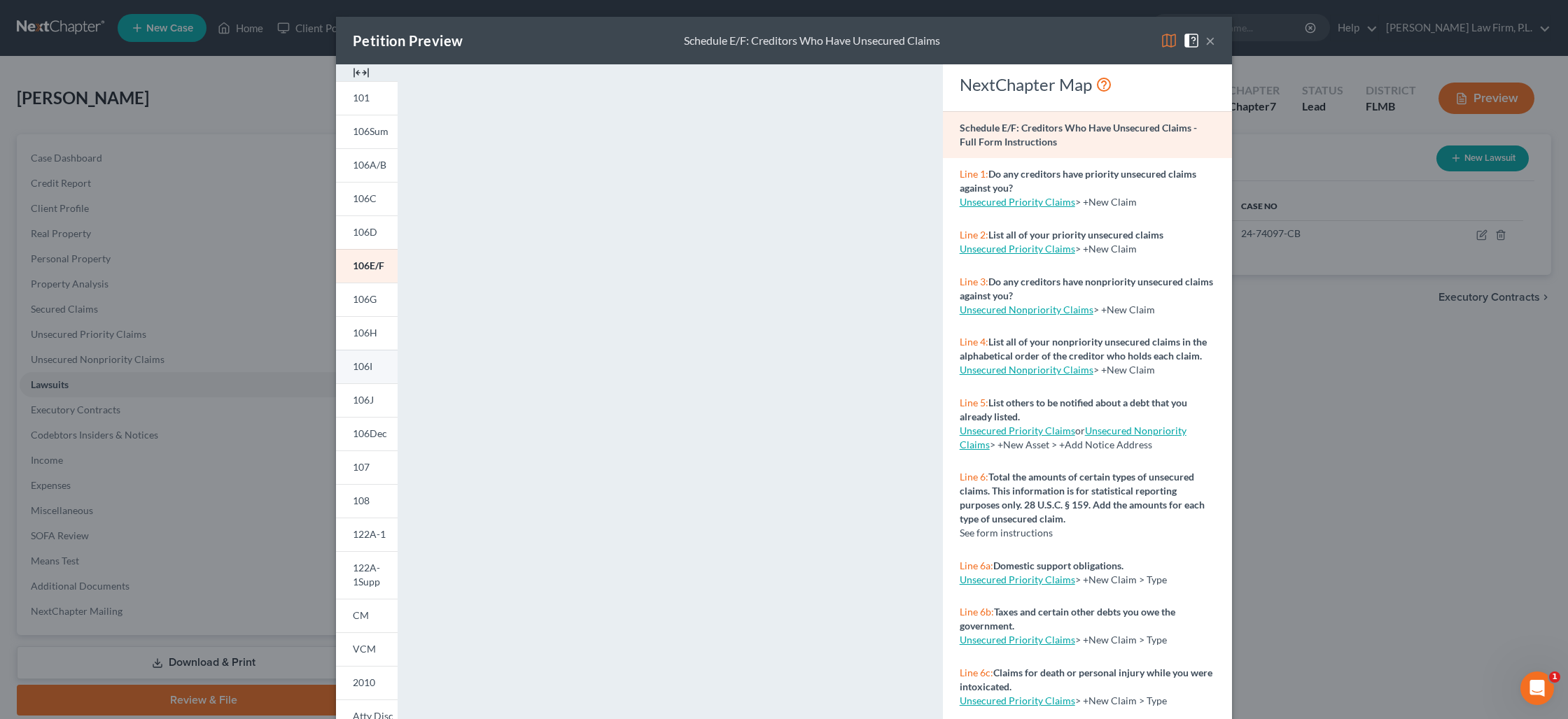
click at [373, 369] on link "106I" at bounding box center [367, 366] width 62 height 34
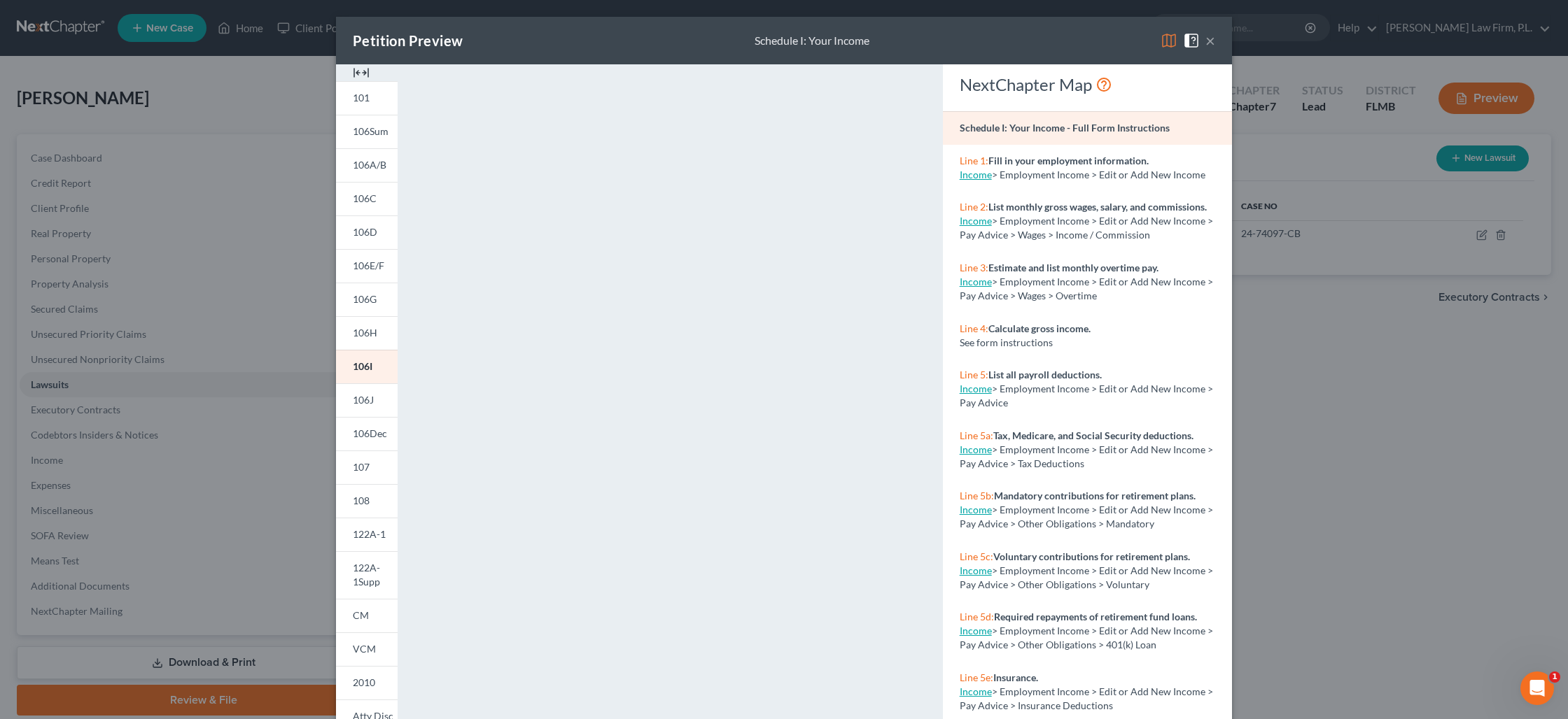
click at [1215, 47] on div "Petition Preview Schedule I: Your Income ×" at bounding box center [783, 40] width 896 height 47
click at [1211, 40] on button "×" at bounding box center [1210, 40] width 10 height 16
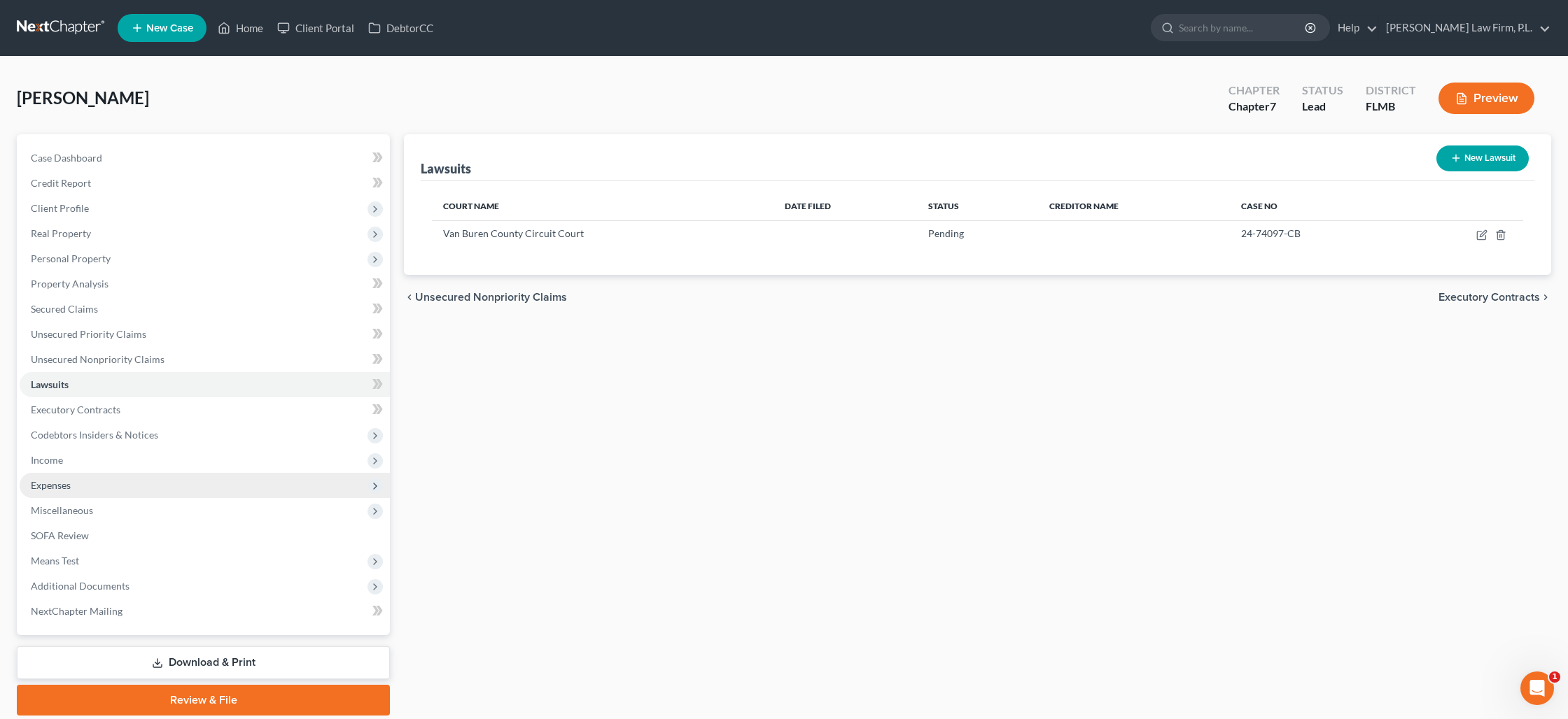
click at [81, 484] on span "Expenses" at bounding box center [205, 485] width 370 height 25
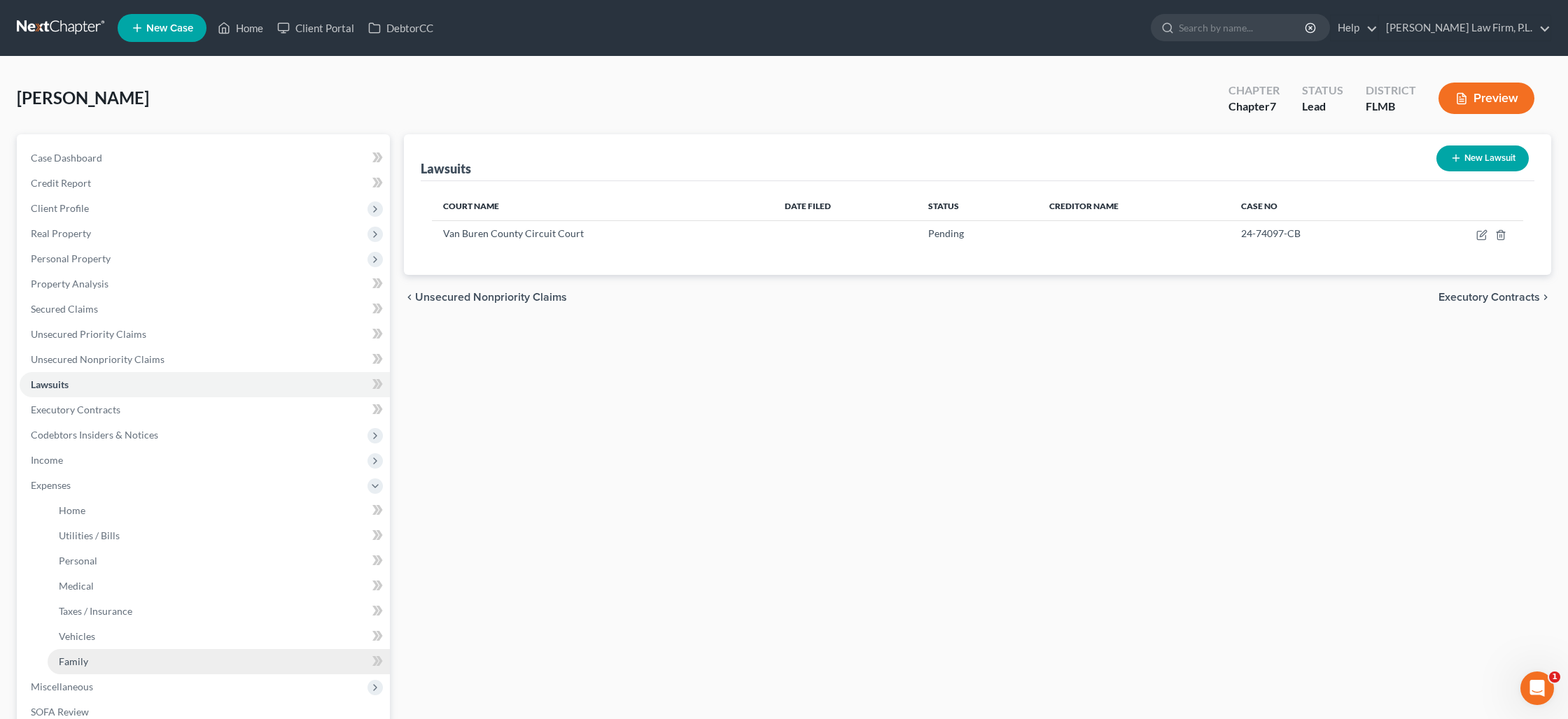
click at [105, 664] on link "Family" at bounding box center [218, 662] width 342 height 25
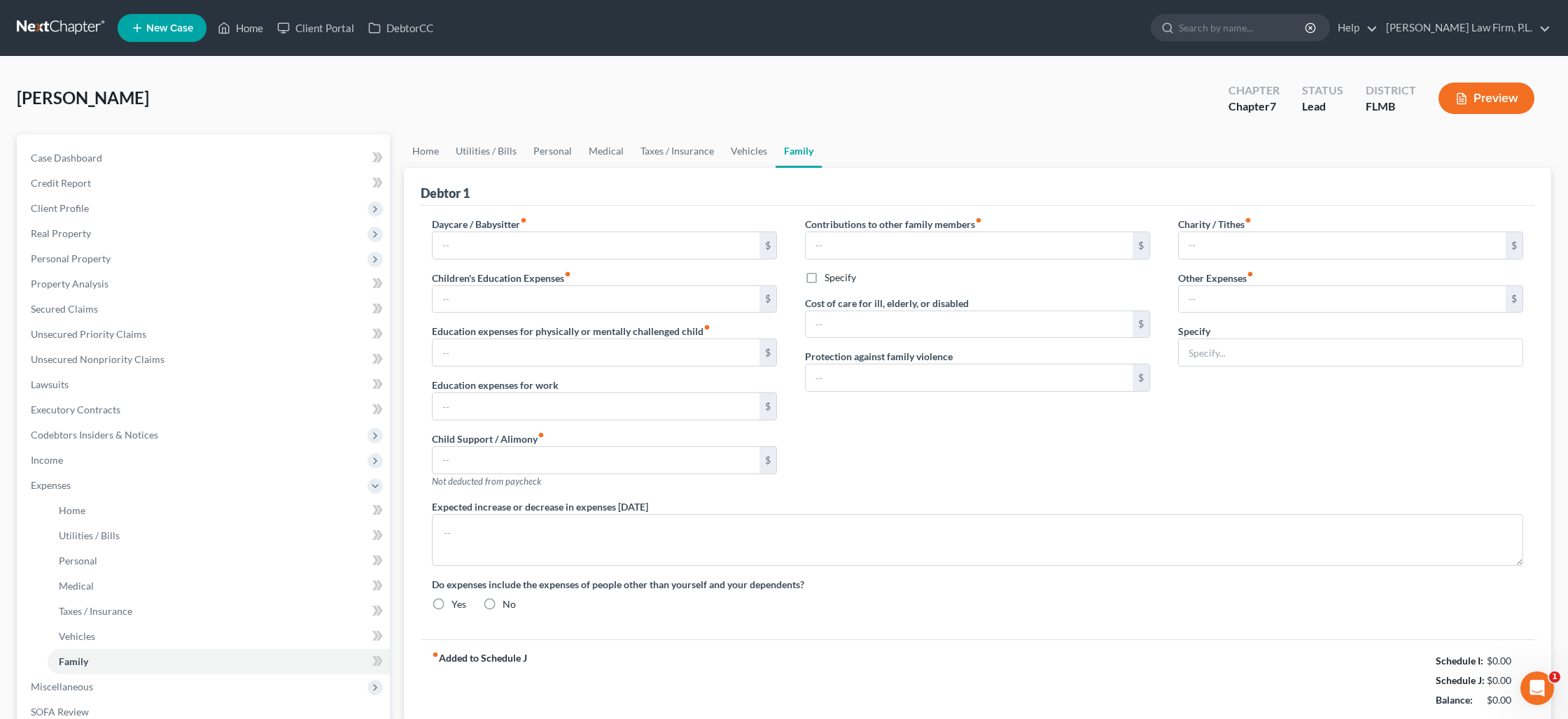
type input "0.00"
type input "420.00"
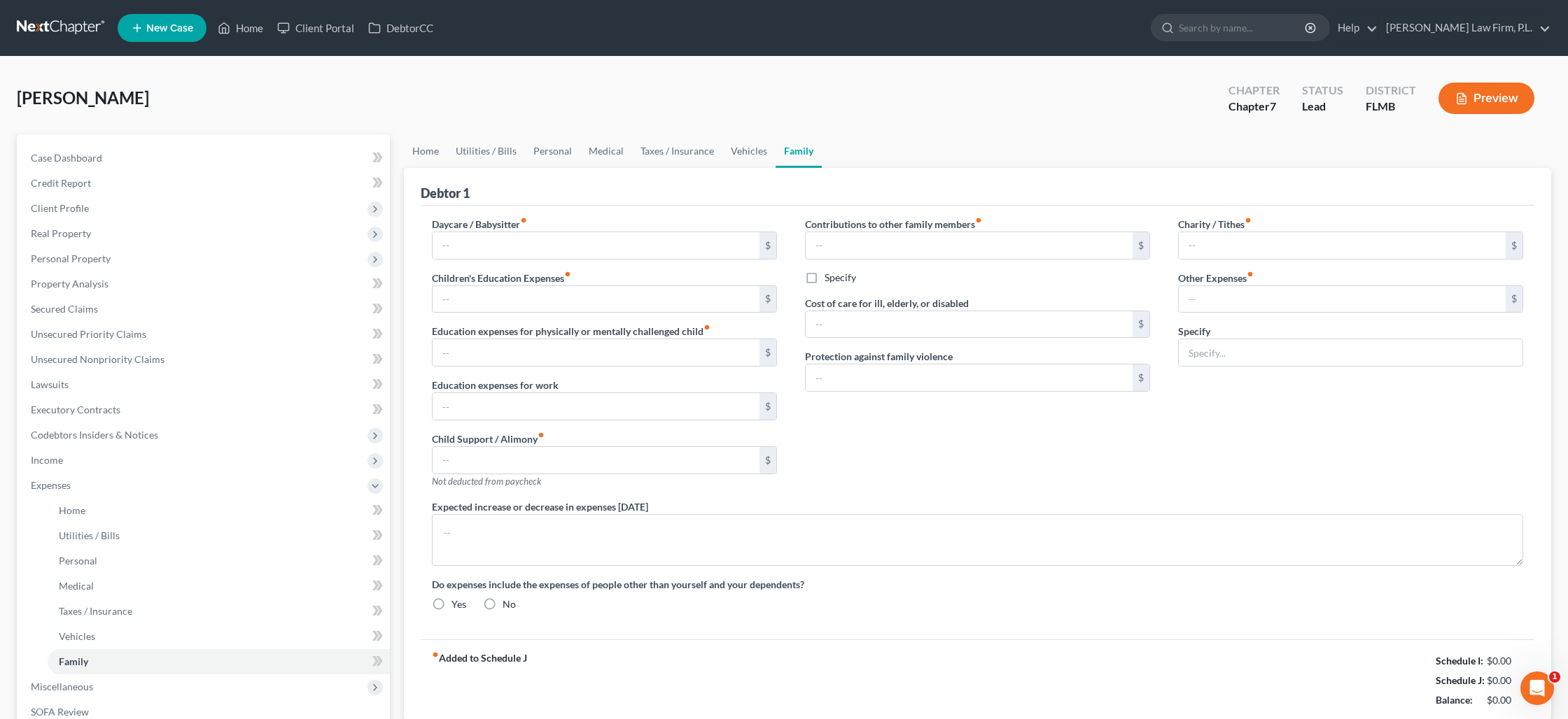
type input "0.00"
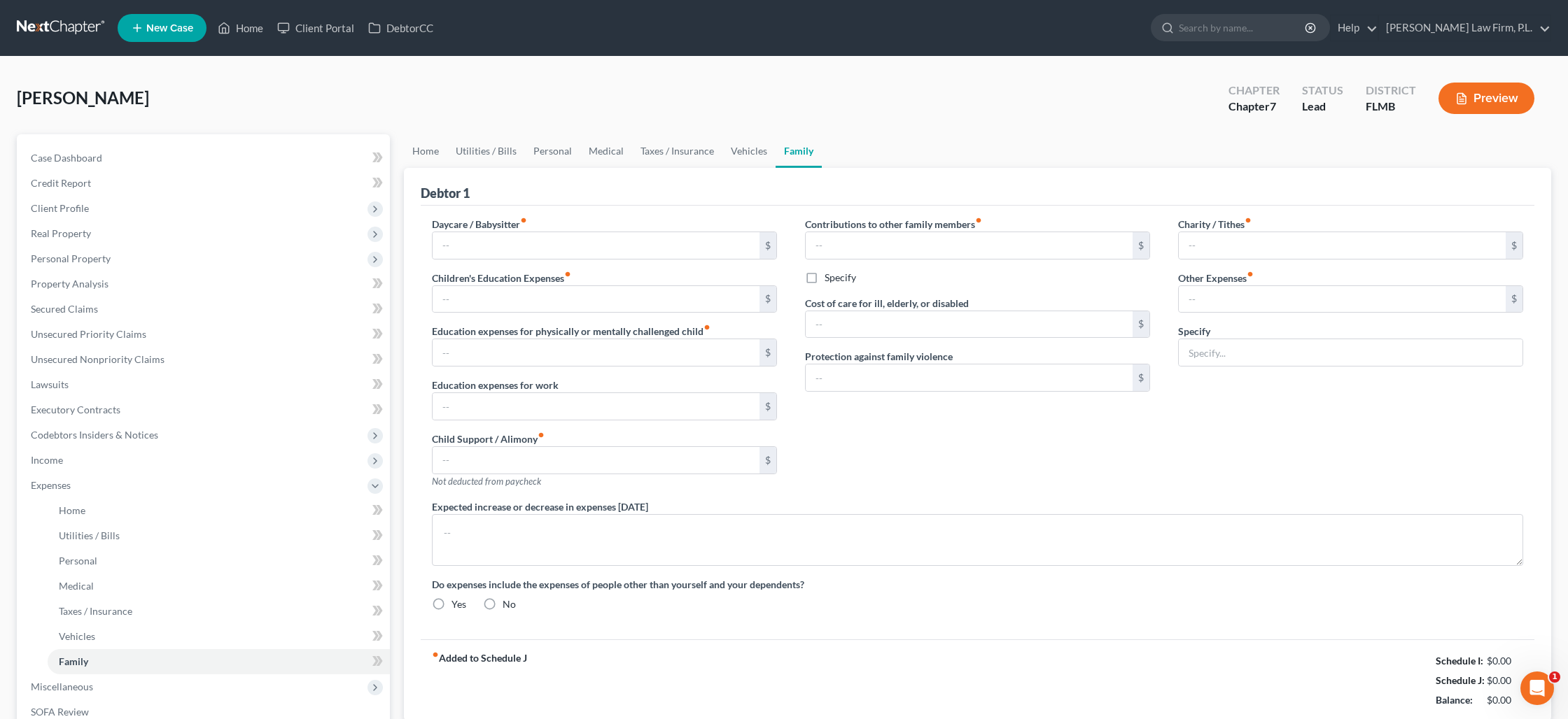
type textarea "Debtor's may be surrendering leased vehicle."
radio input "true"
click at [440, 533] on textarea "Debtor's may be surrendering leased vehicle." at bounding box center [978, 540] width 1091 height 52
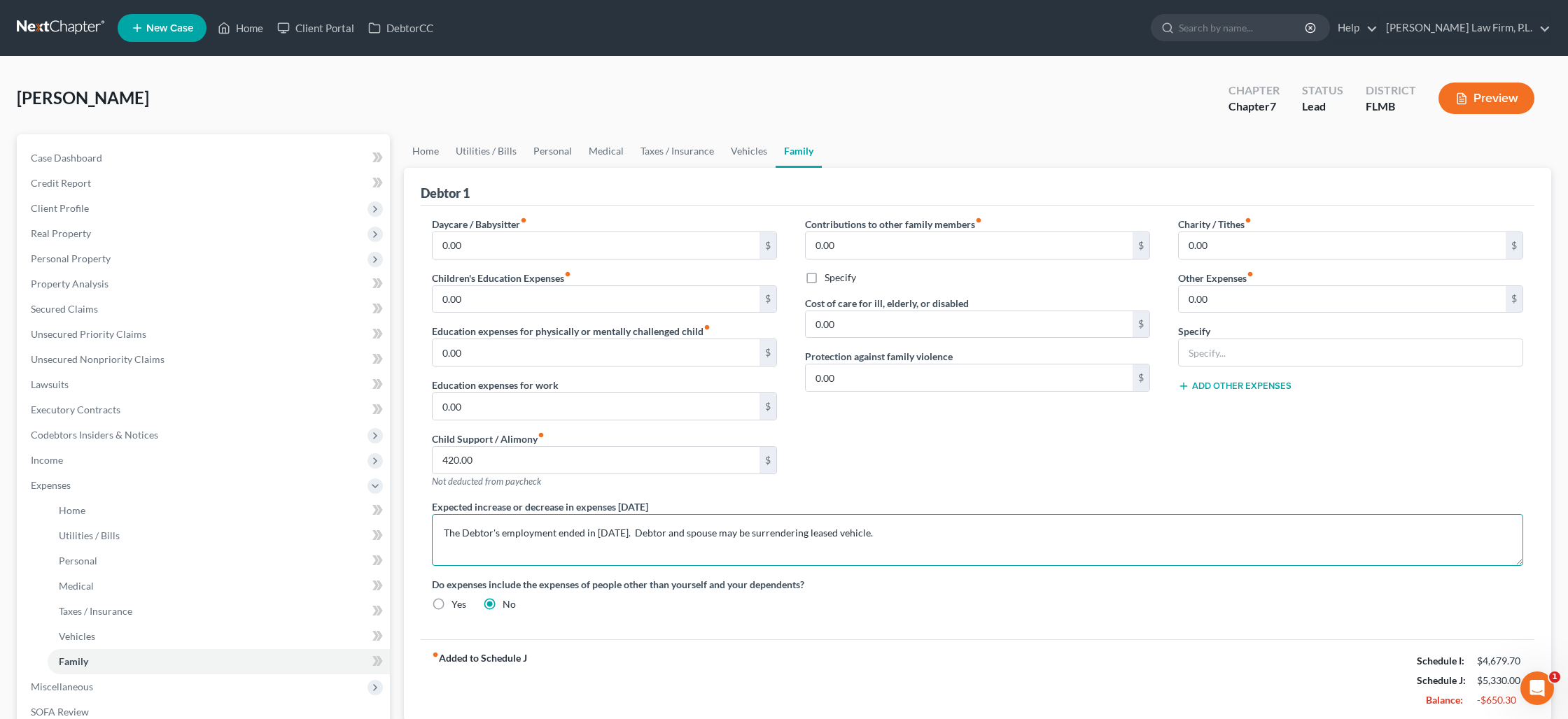
click at [817, 534] on textarea "The Debtor's employment ended in July 2025. Debtor and spouse may be surrenderi…" at bounding box center [978, 540] width 1091 height 52
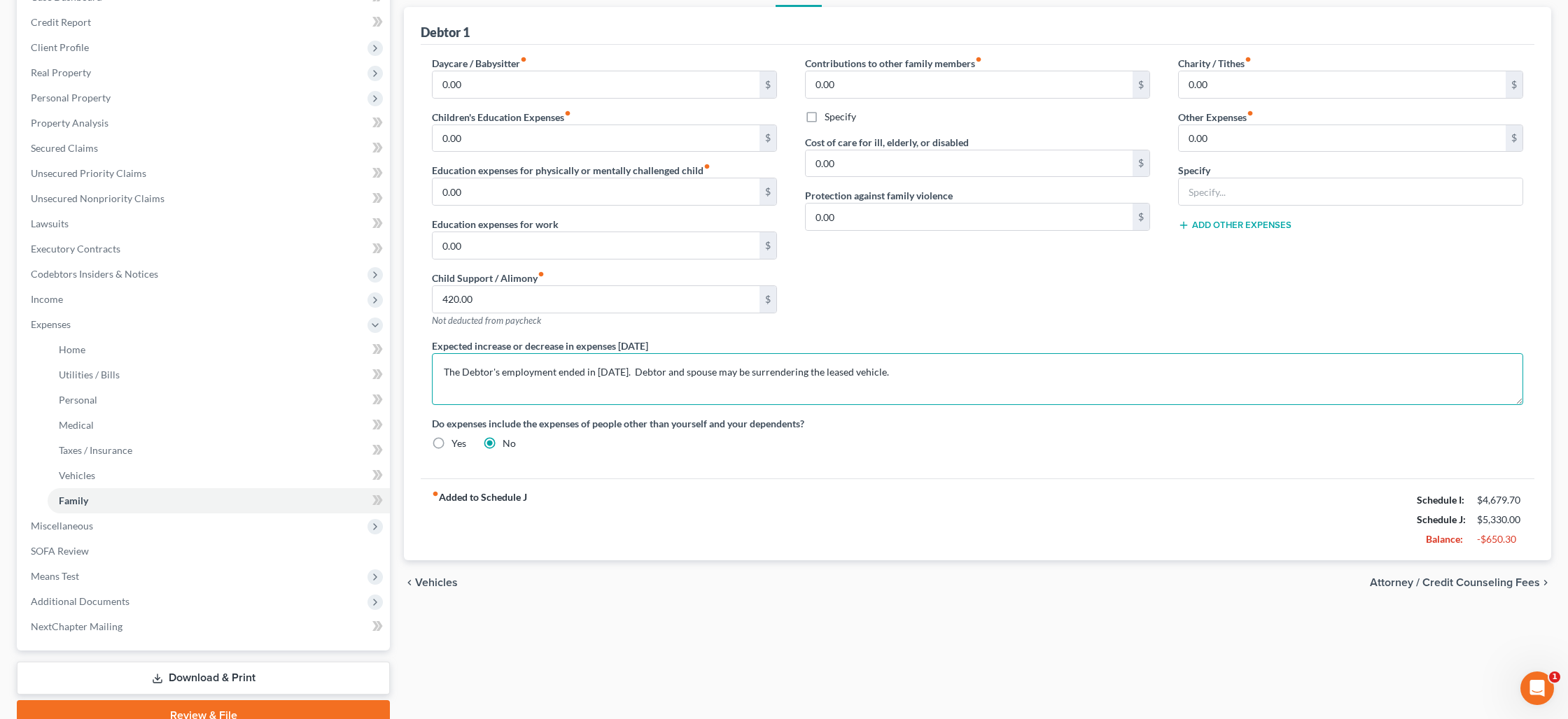
scroll to position [225, 0]
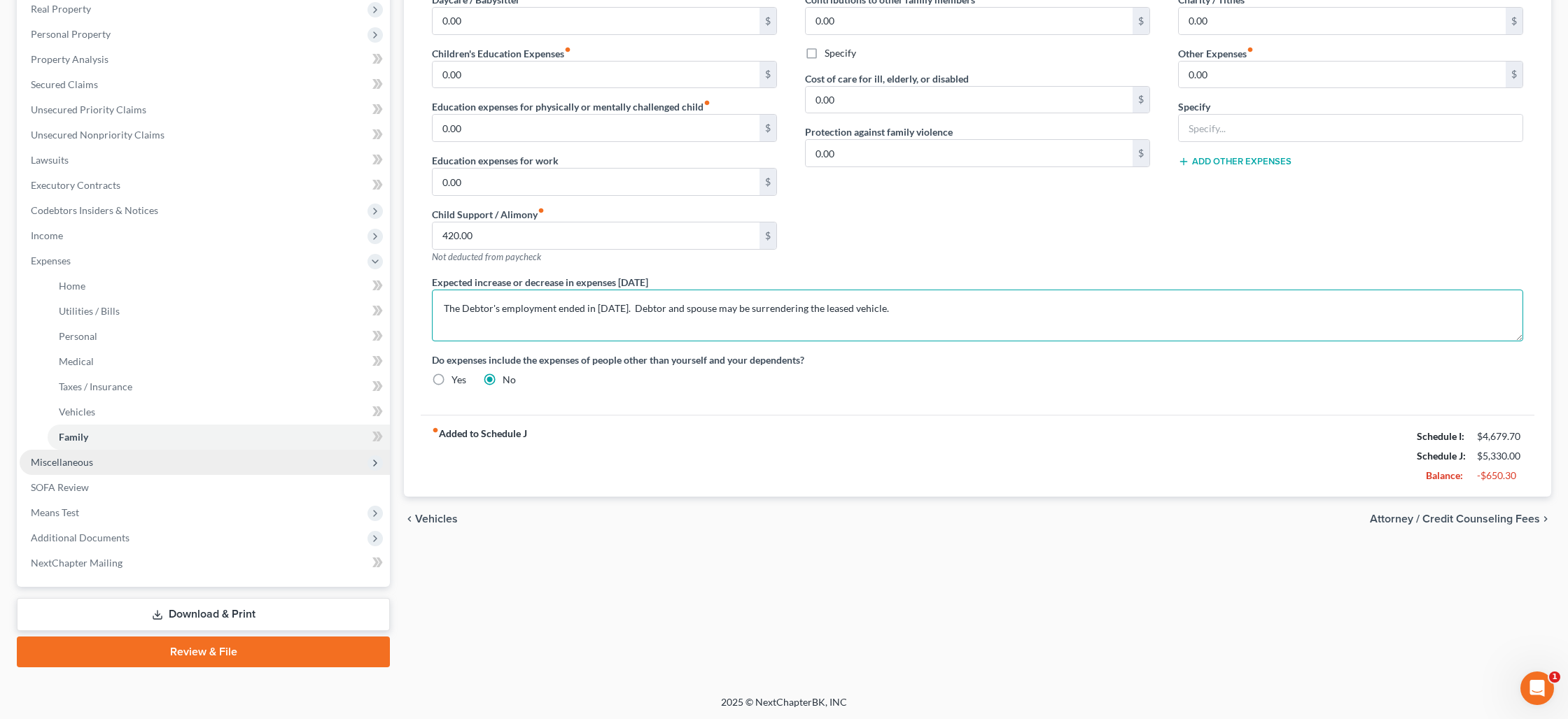
type textarea "The Debtor's employment ended in July 2025. Debtor and spouse may be surrenderi…"
click at [217, 460] on span "Miscellaneous" at bounding box center [205, 463] width 370 height 25
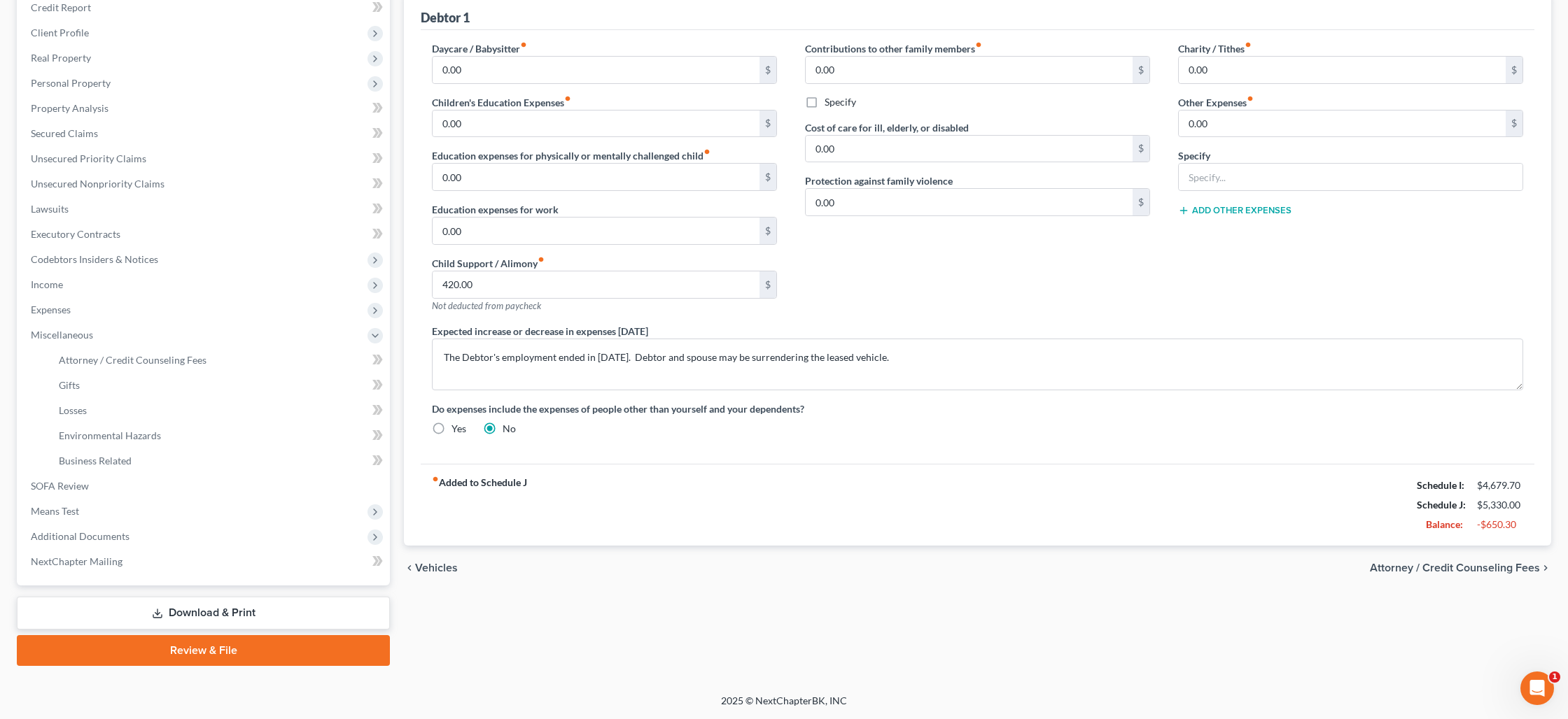
scroll to position [175, 0]
click at [210, 606] on link "Download & Print" at bounding box center [203, 614] width 373 height 33
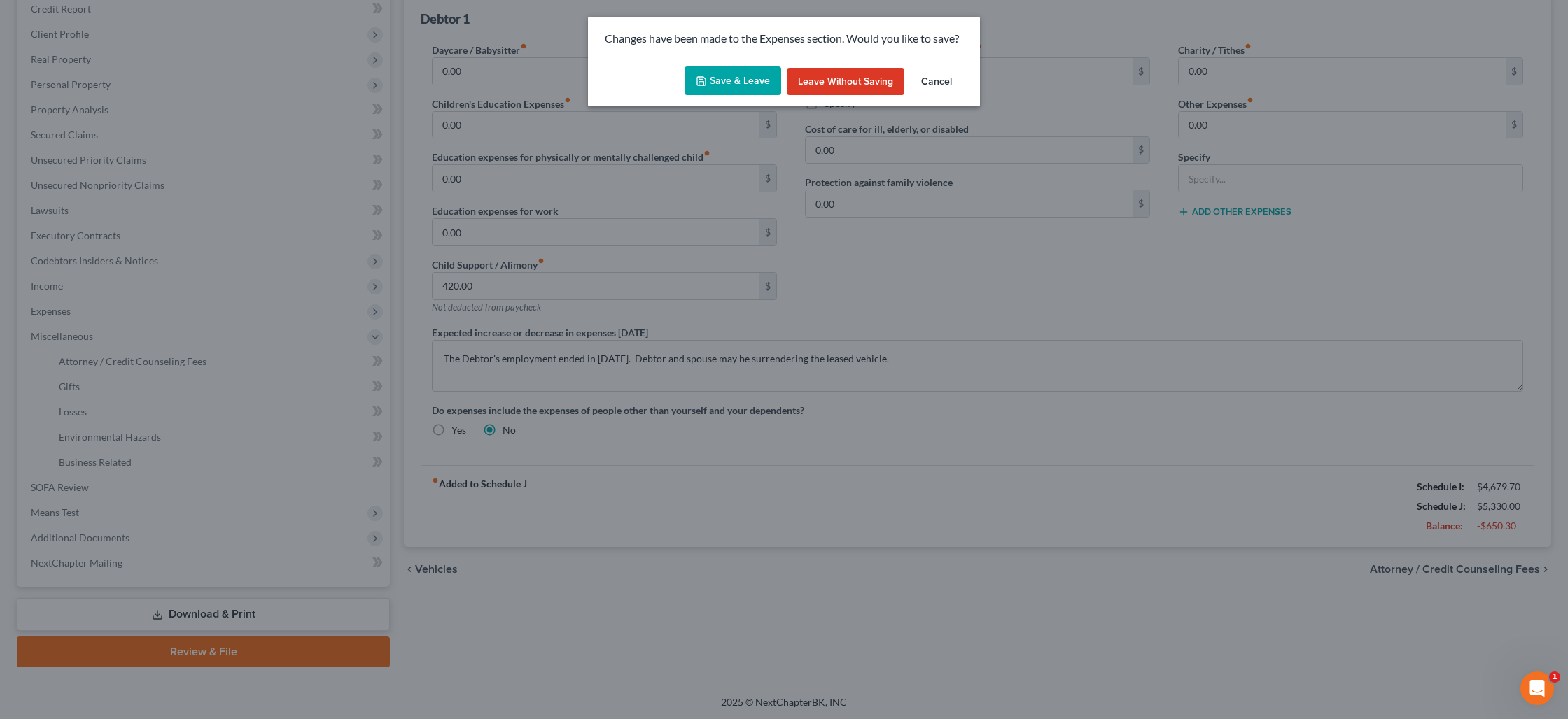
click at [746, 78] on button "Save & Leave" at bounding box center [733, 81] width 96 height 29
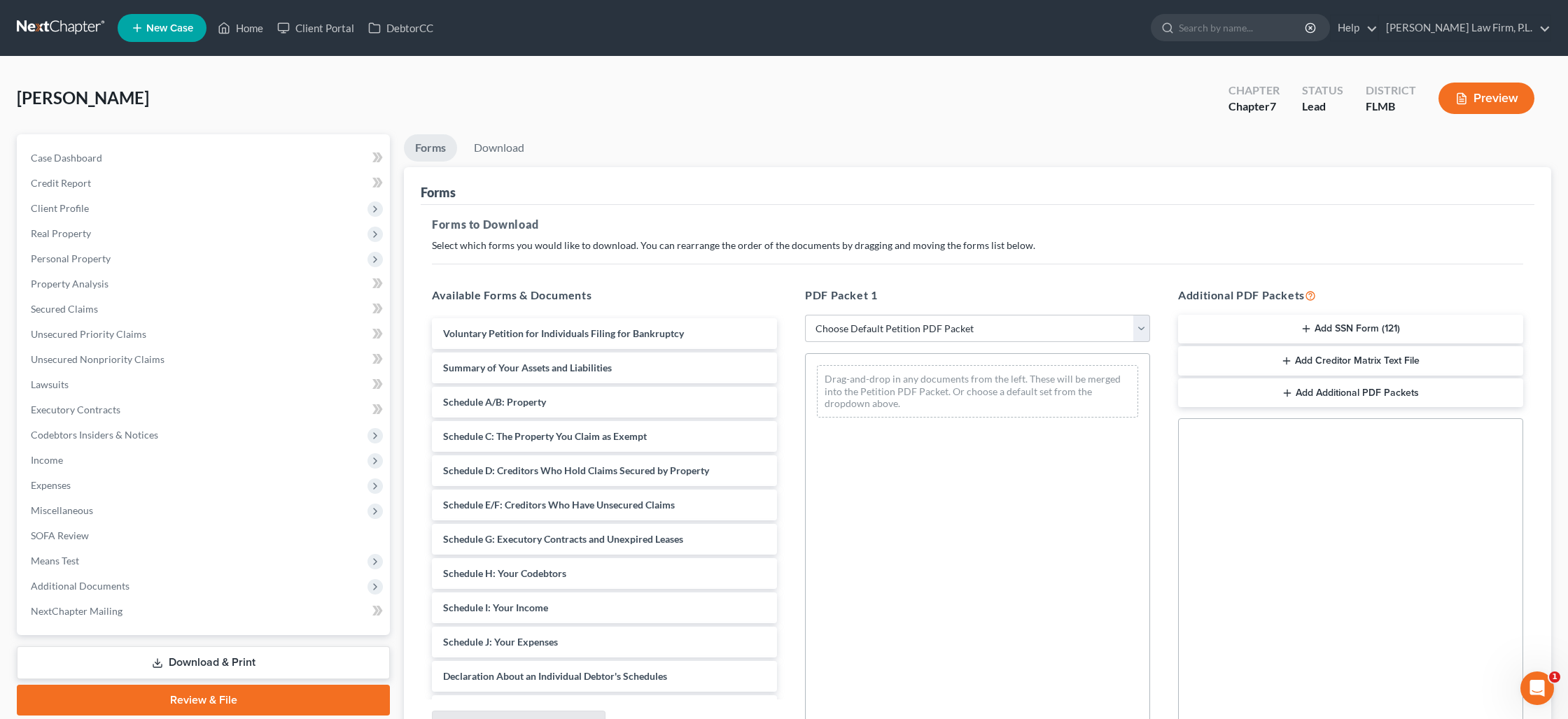
click at [1331, 318] on button "Add SSN Form (121)" at bounding box center [1350, 329] width 345 height 29
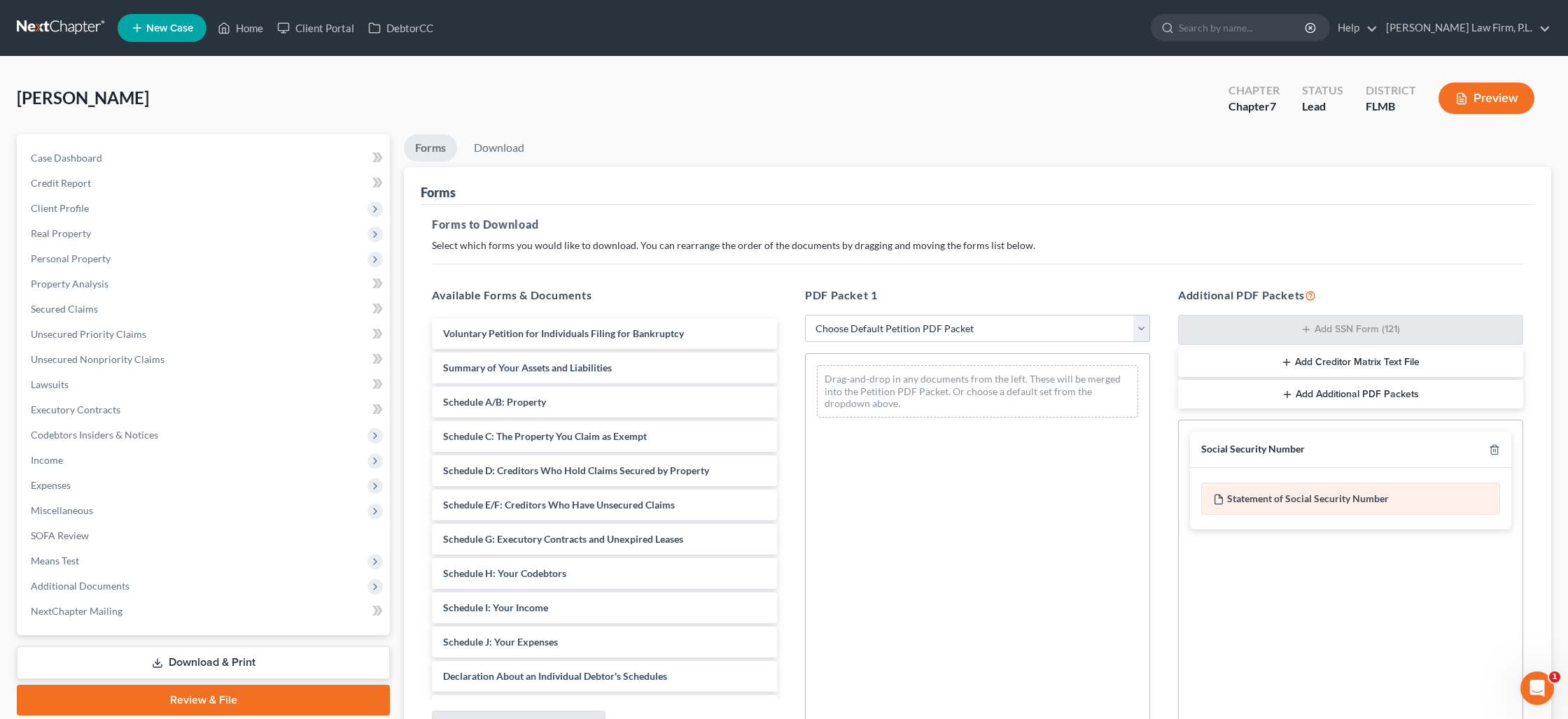
click at [1318, 501] on div "Statement of Social Security Number" at bounding box center [1351, 498] width 299 height 32
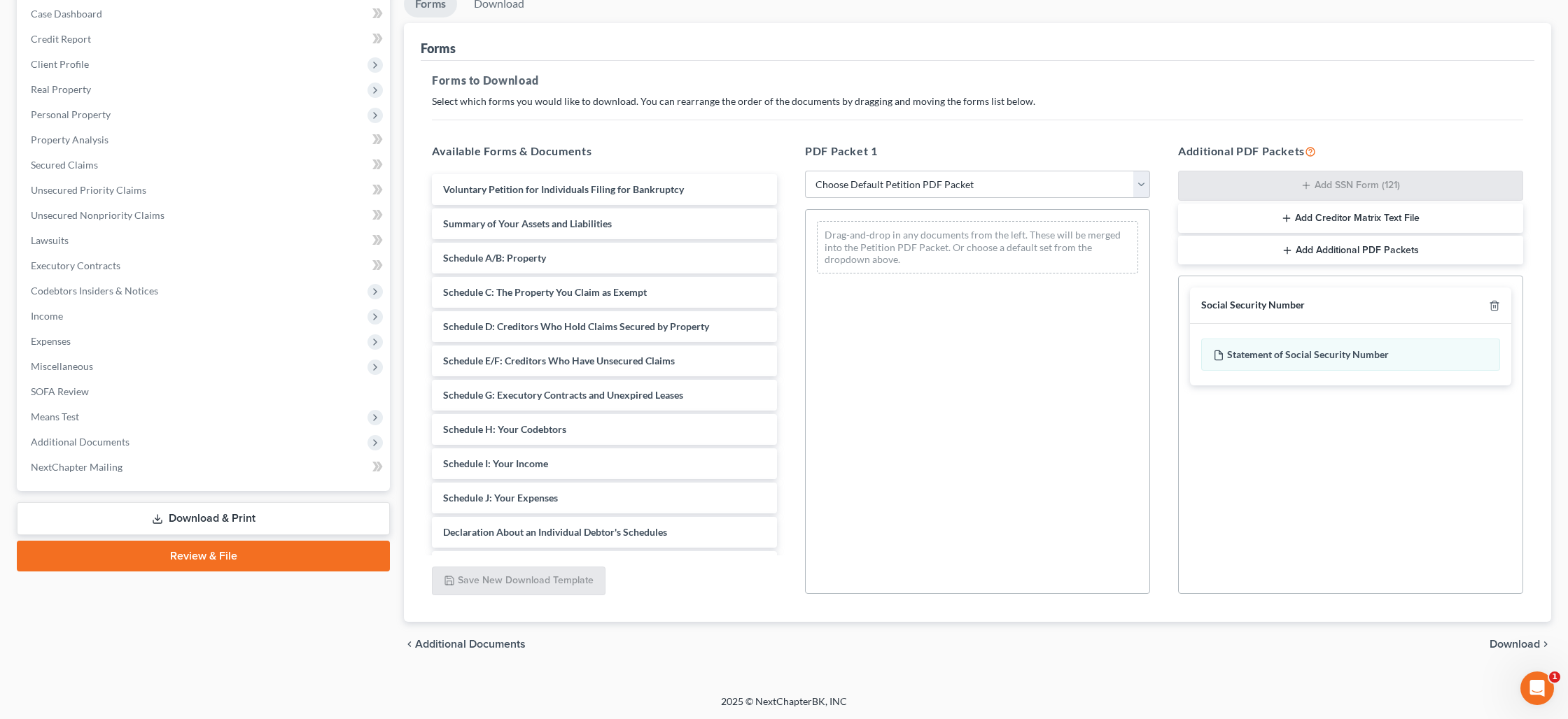
click at [1514, 643] on span "Download" at bounding box center [1514, 644] width 50 height 11
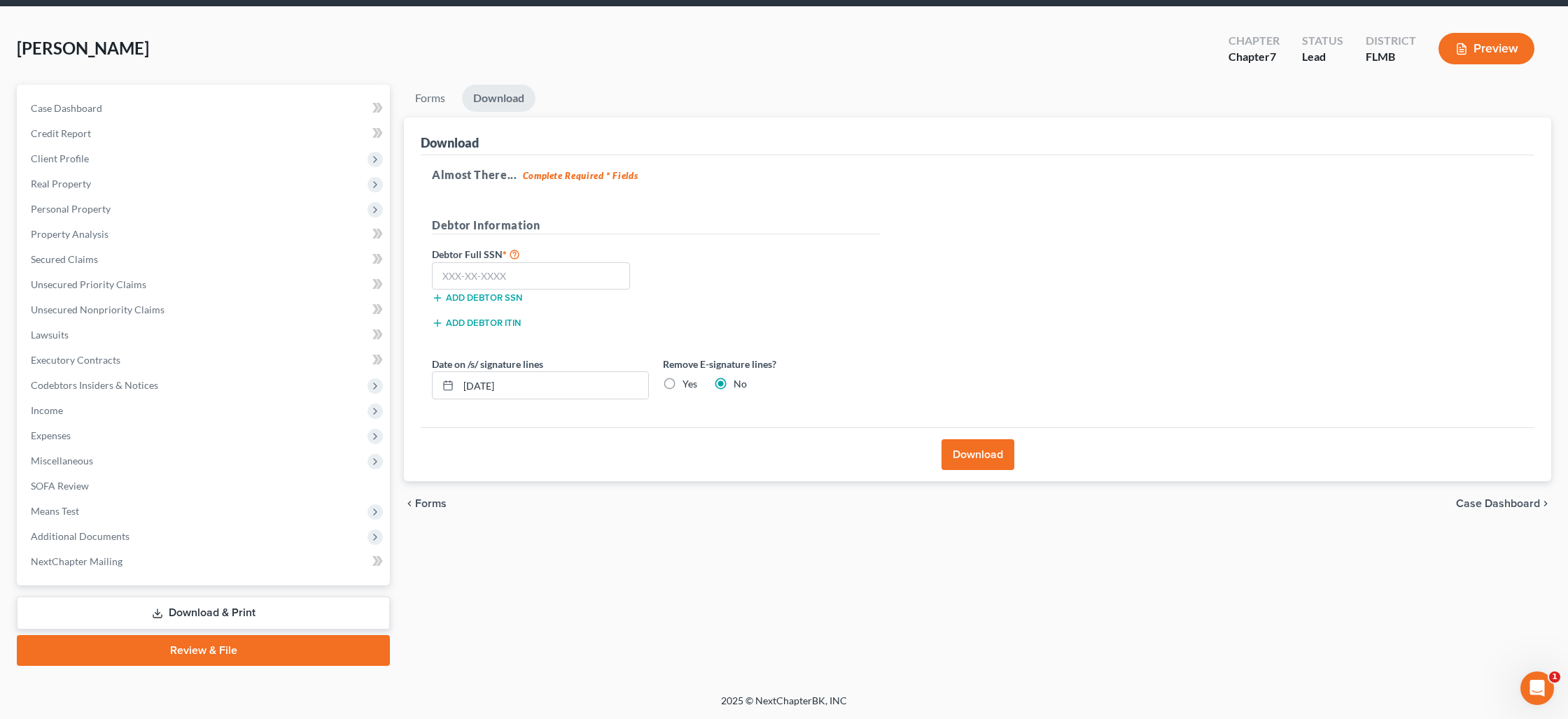
scroll to position [48, 0]
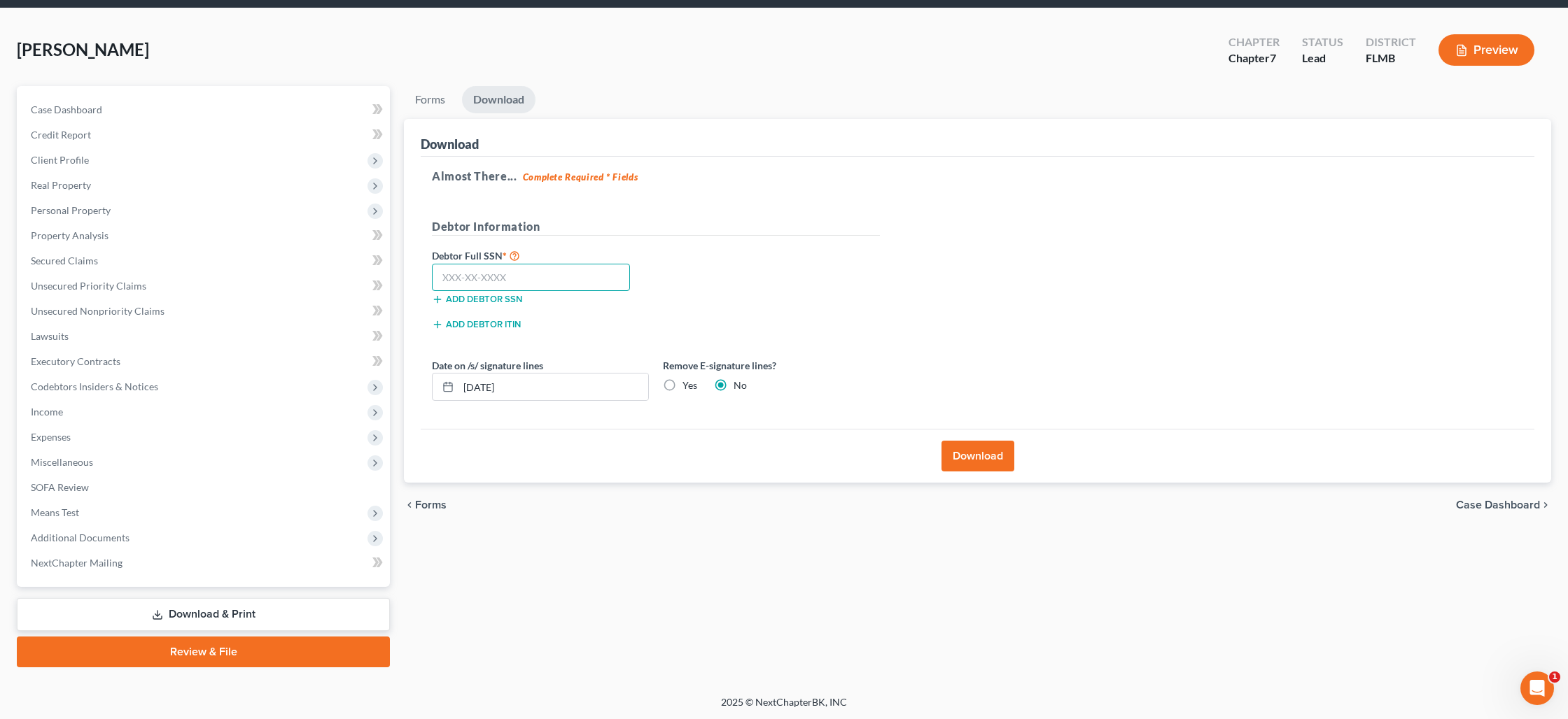
click at [446, 275] on input "text" at bounding box center [531, 277] width 198 height 28
type input "373-98-9840"
click at [977, 462] on button "Download" at bounding box center [978, 456] width 73 height 31
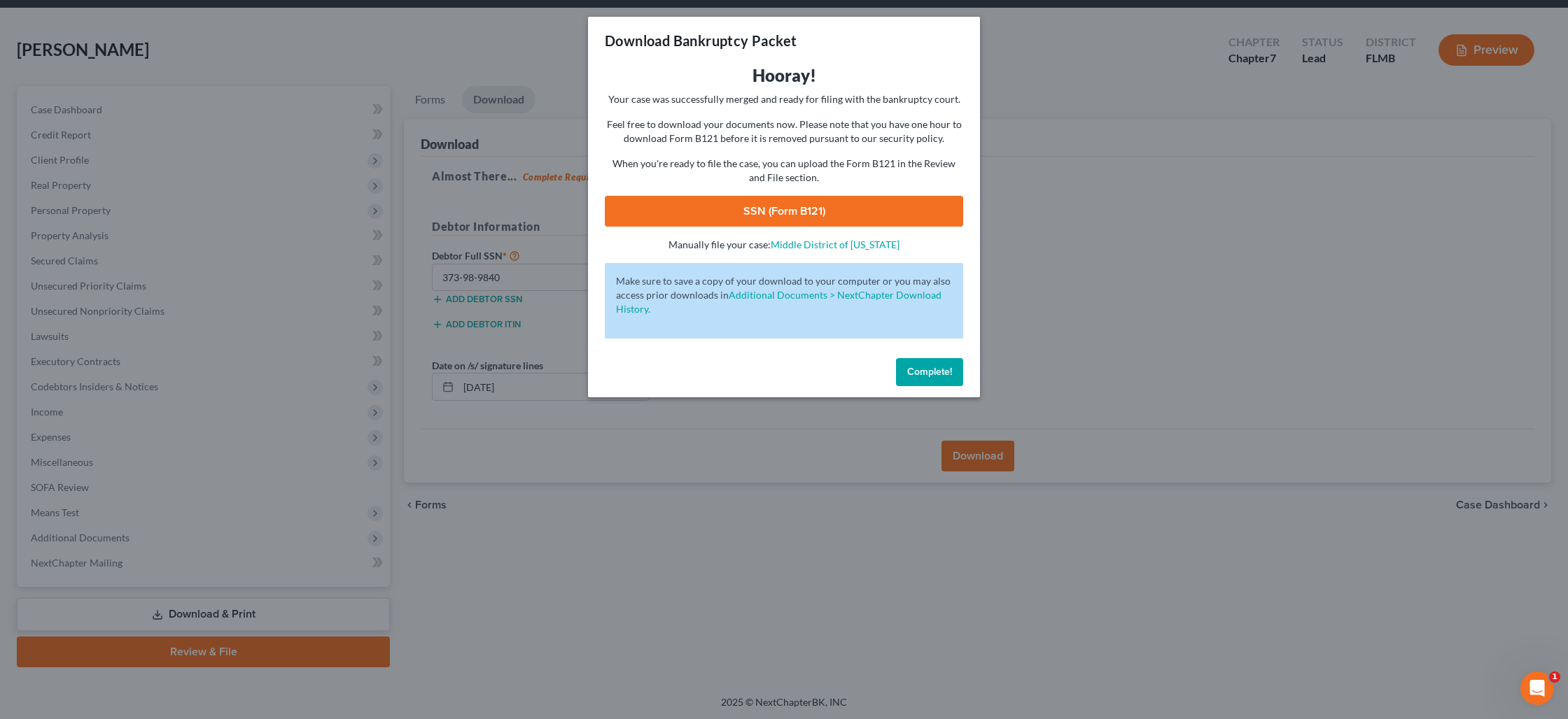
click at [787, 202] on link "SSN (Form B121)" at bounding box center [784, 211] width 358 height 31
click at [930, 384] on button "Complete!" at bounding box center [930, 372] width 67 height 28
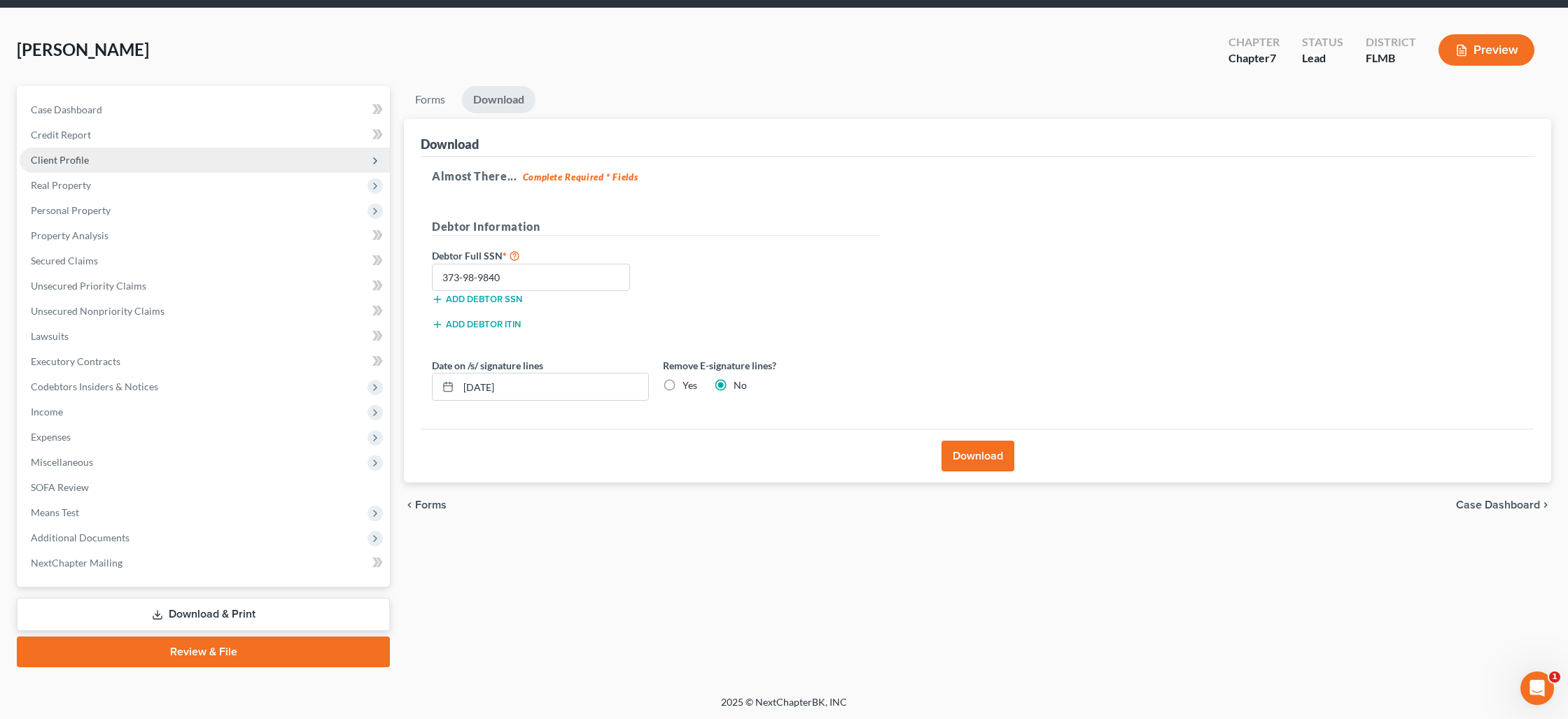
click at [61, 161] on span "Client Profile" at bounding box center [60, 159] width 58 height 12
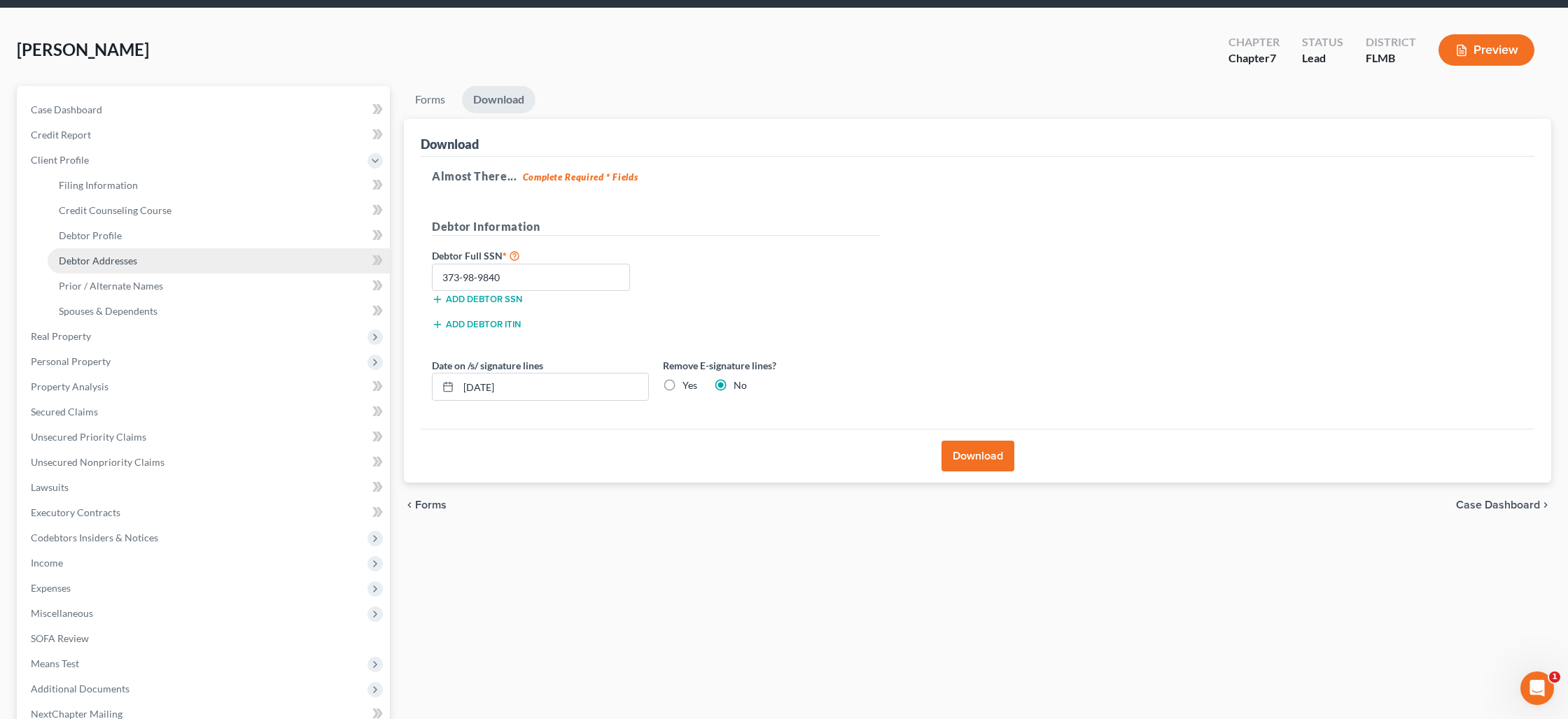
click at [95, 258] on span "Debtor Addresses" at bounding box center [98, 260] width 78 height 12
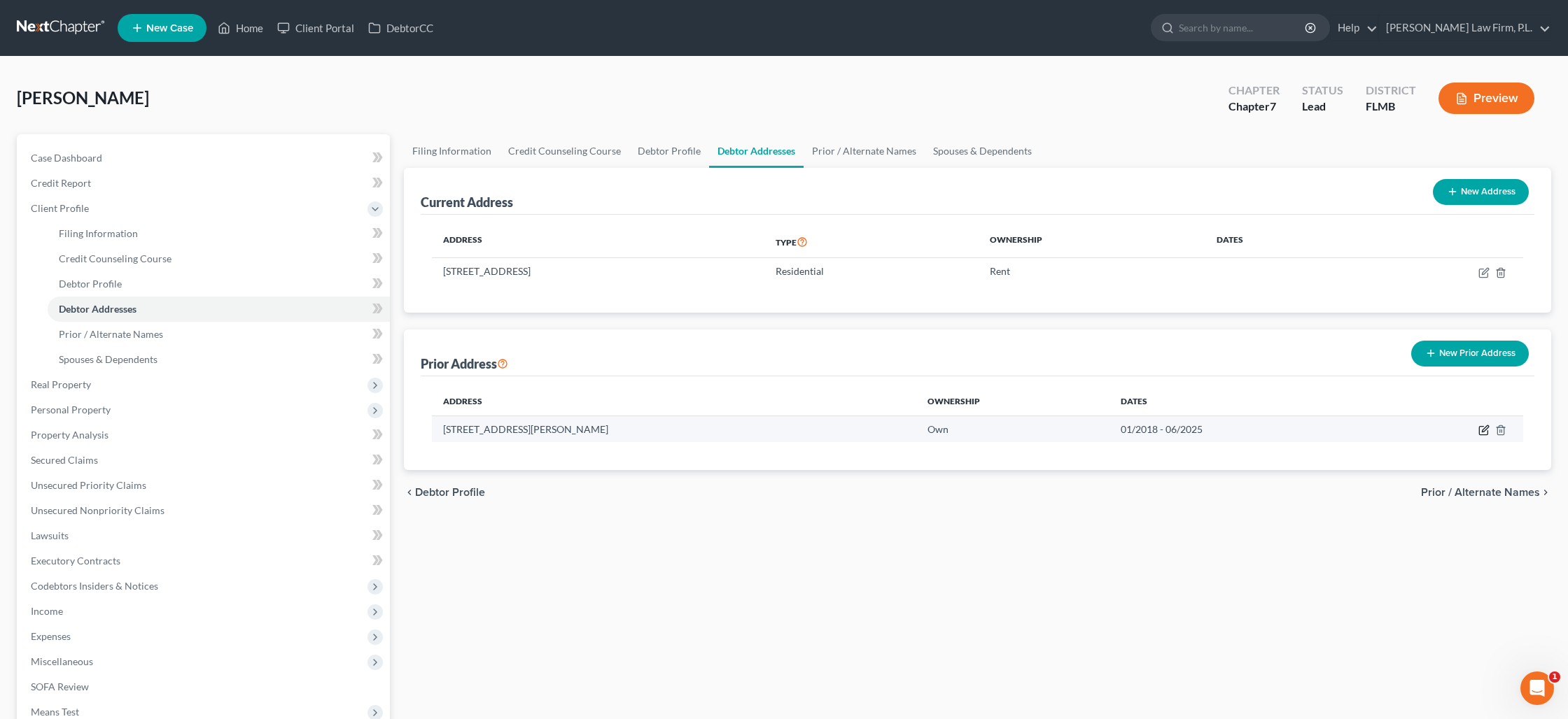
click at [1481, 430] on icon "button" at bounding box center [1483, 430] width 11 height 11
select select "23"
select select "2"
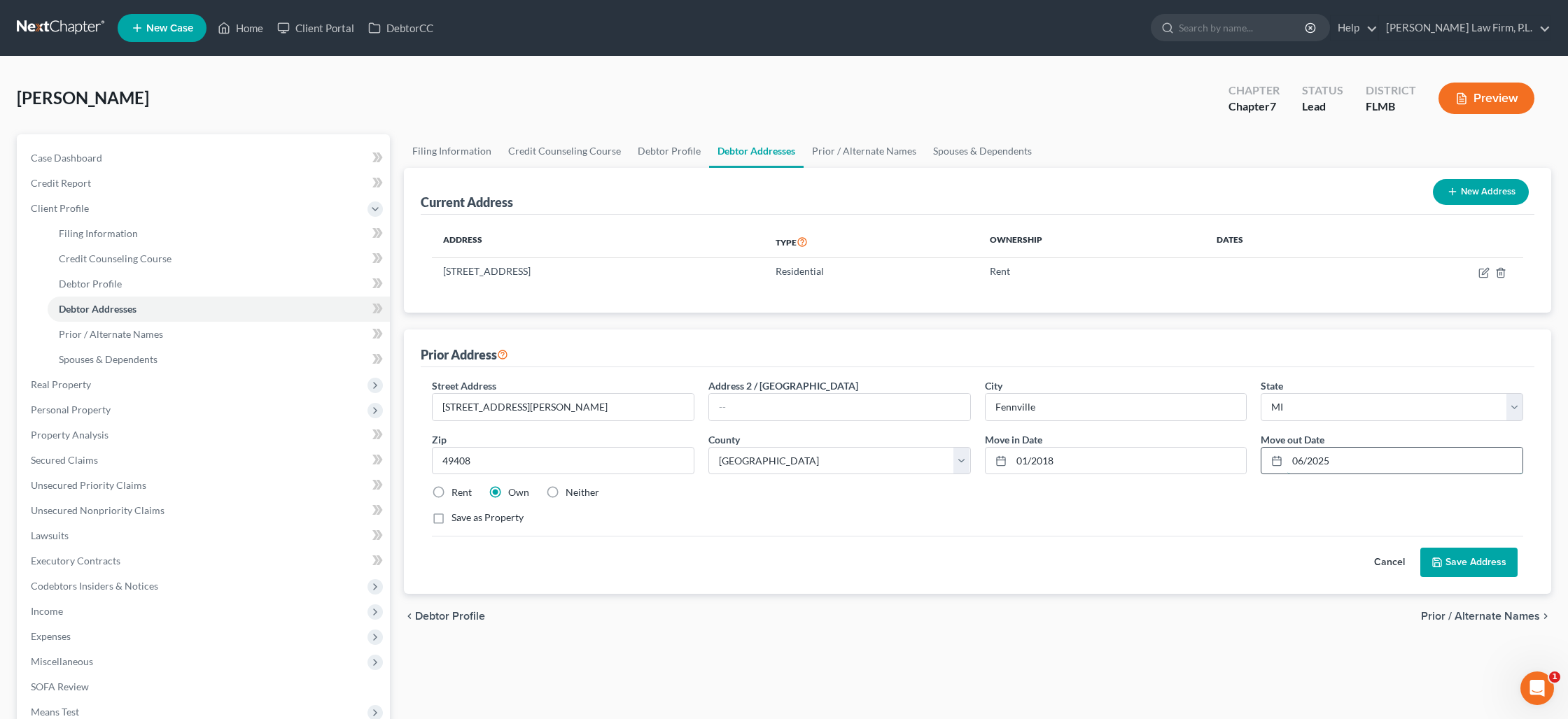
click at [1300, 459] on input "06/2025" at bounding box center [1404, 461] width 236 height 26
click at [1278, 461] on icon at bounding box center [1277, 461] width 11 height 11
click at [1296, 462] on input "06/2025" at bounding box center [1404, 461] width 236 height 26
click at [1306, 460] on input "06/2025" at bounding box center [1404, 461] width 236 height 26
type input "05/2025"
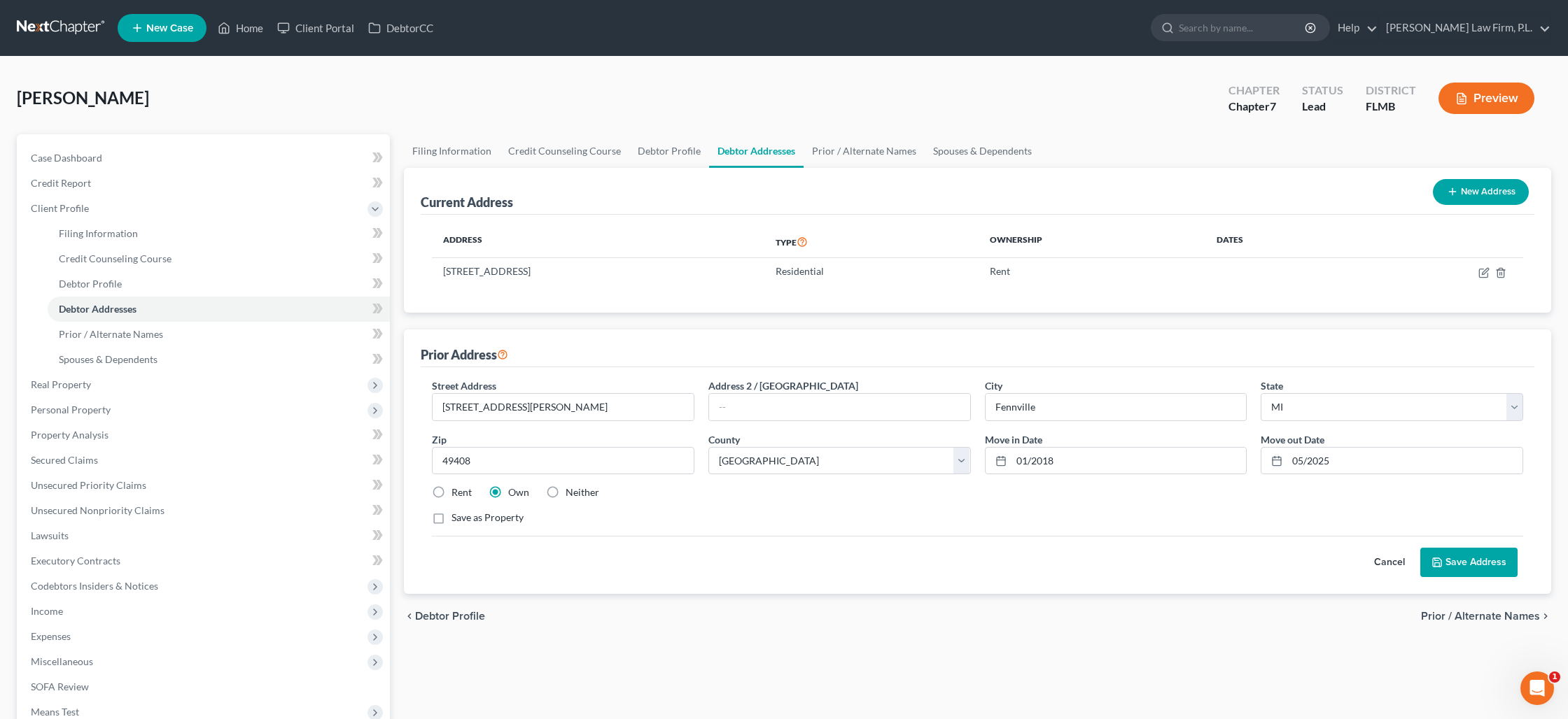
click at [1453, 557] on button "Save Address" at bounding box center [1469, 563] width 97 height 29
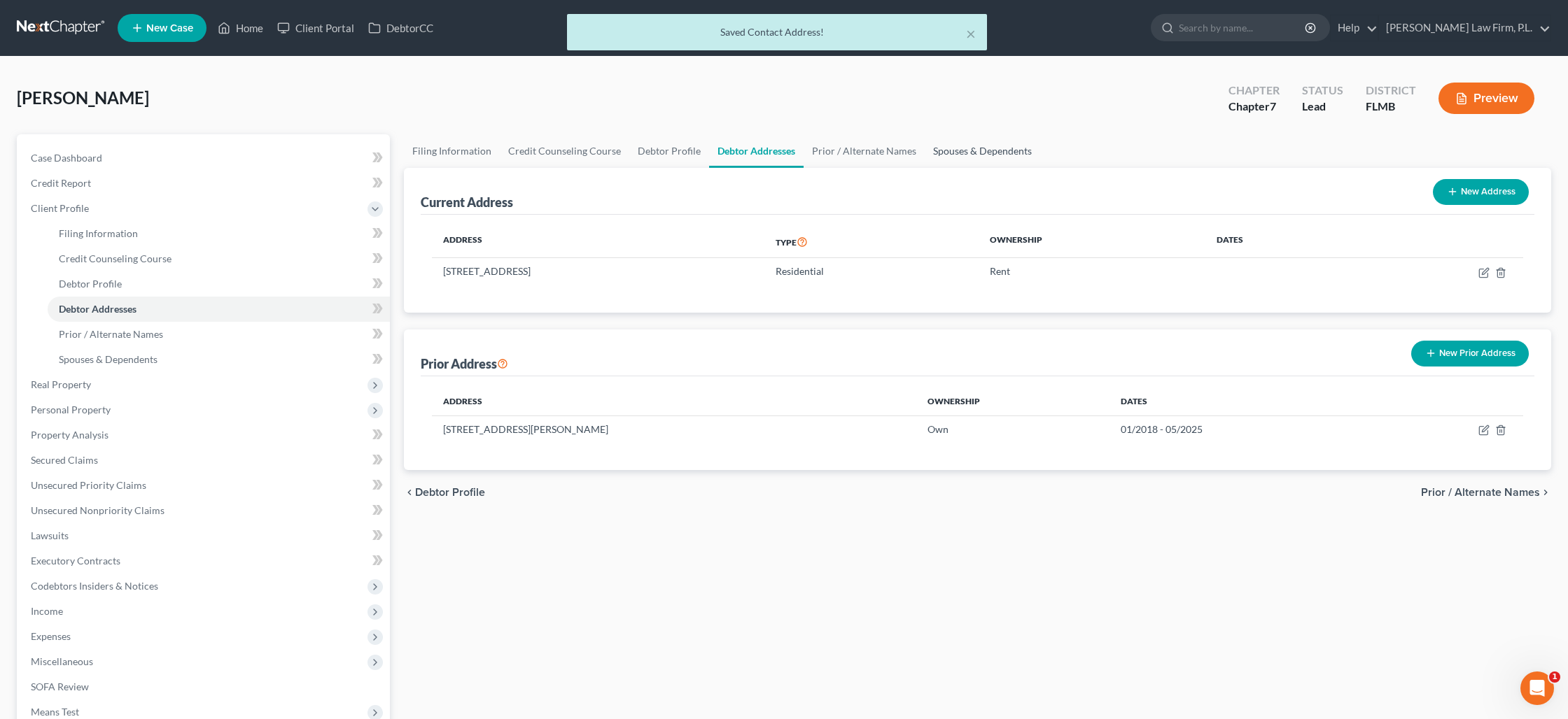
click at [970, 161] on link "Spouses & Dependents" at bounding box center [982, 151] width 116 height 34
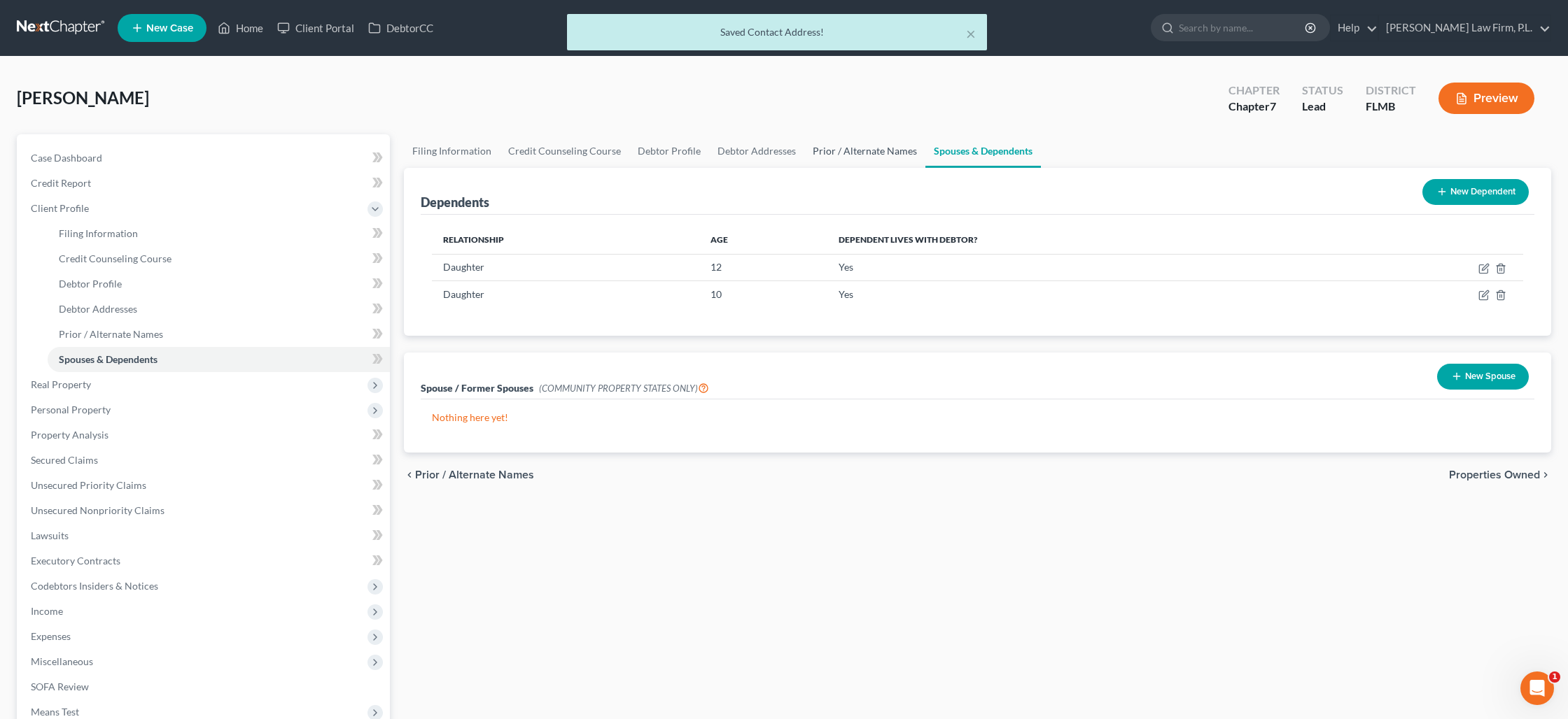
click at [899, 158] on link "Prior / Alternate Names" at bounding box center [864, 151] width 121 height 34
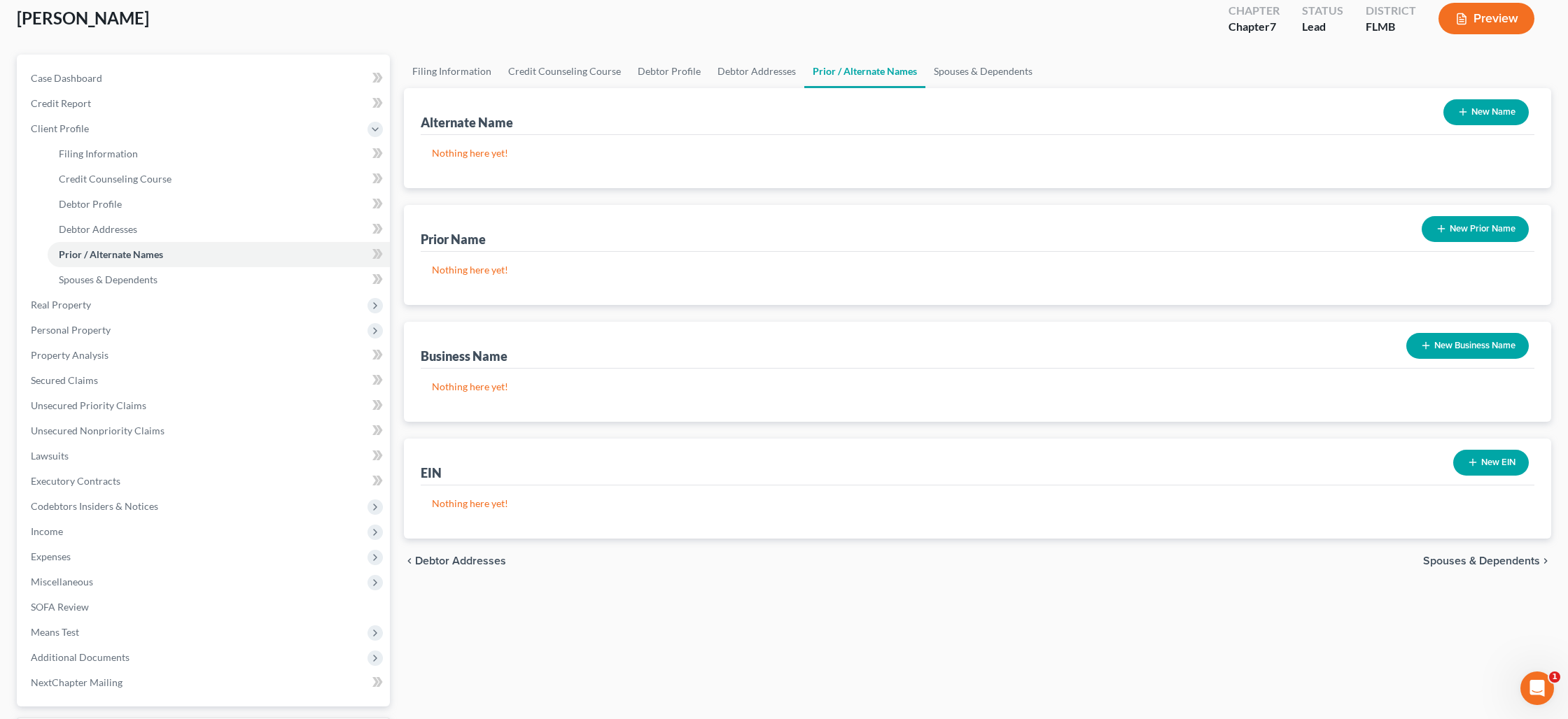
scroll to position [82, 0]
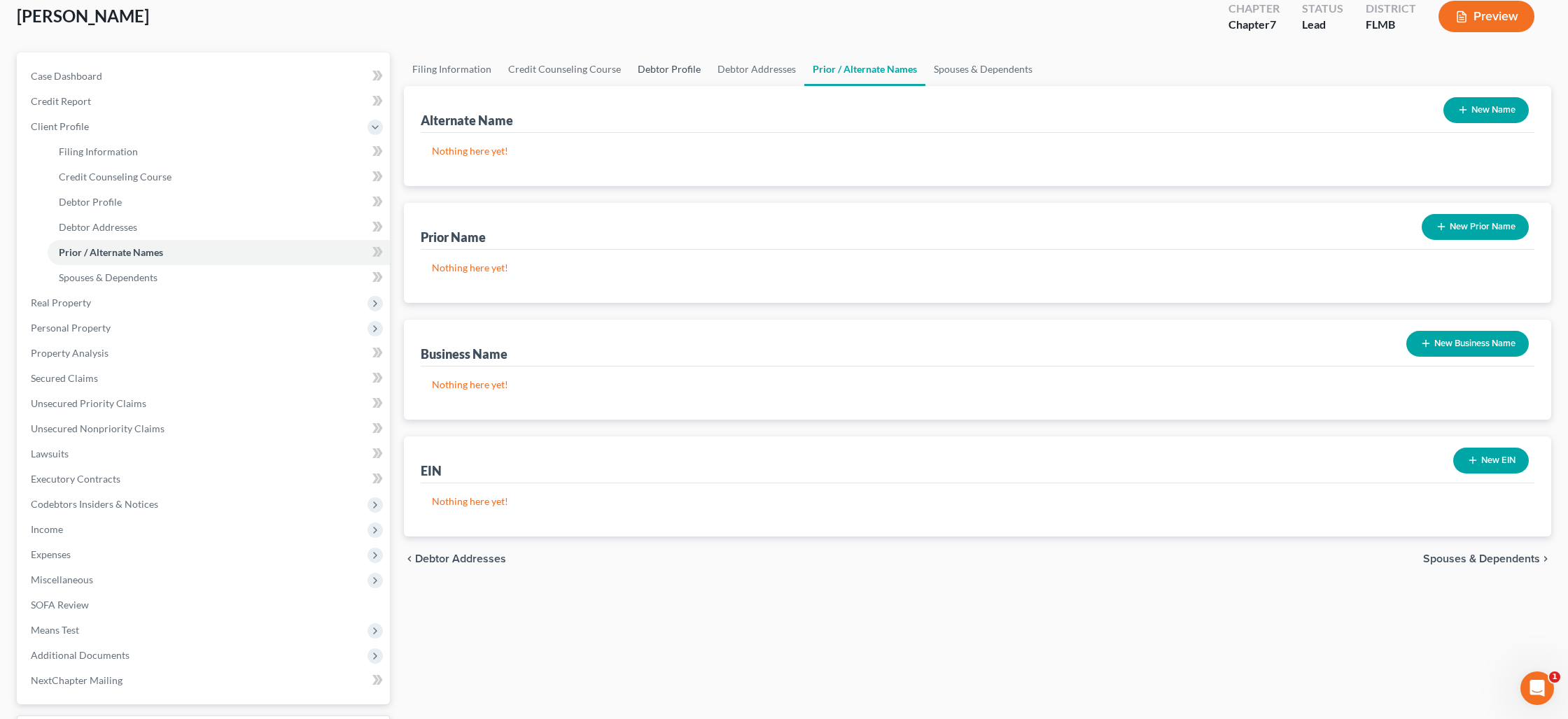
click at [671, 69] on link "Debtor Profile" at bounding box center [669, 69] width 80 height 34
select select "1"
select select "3"
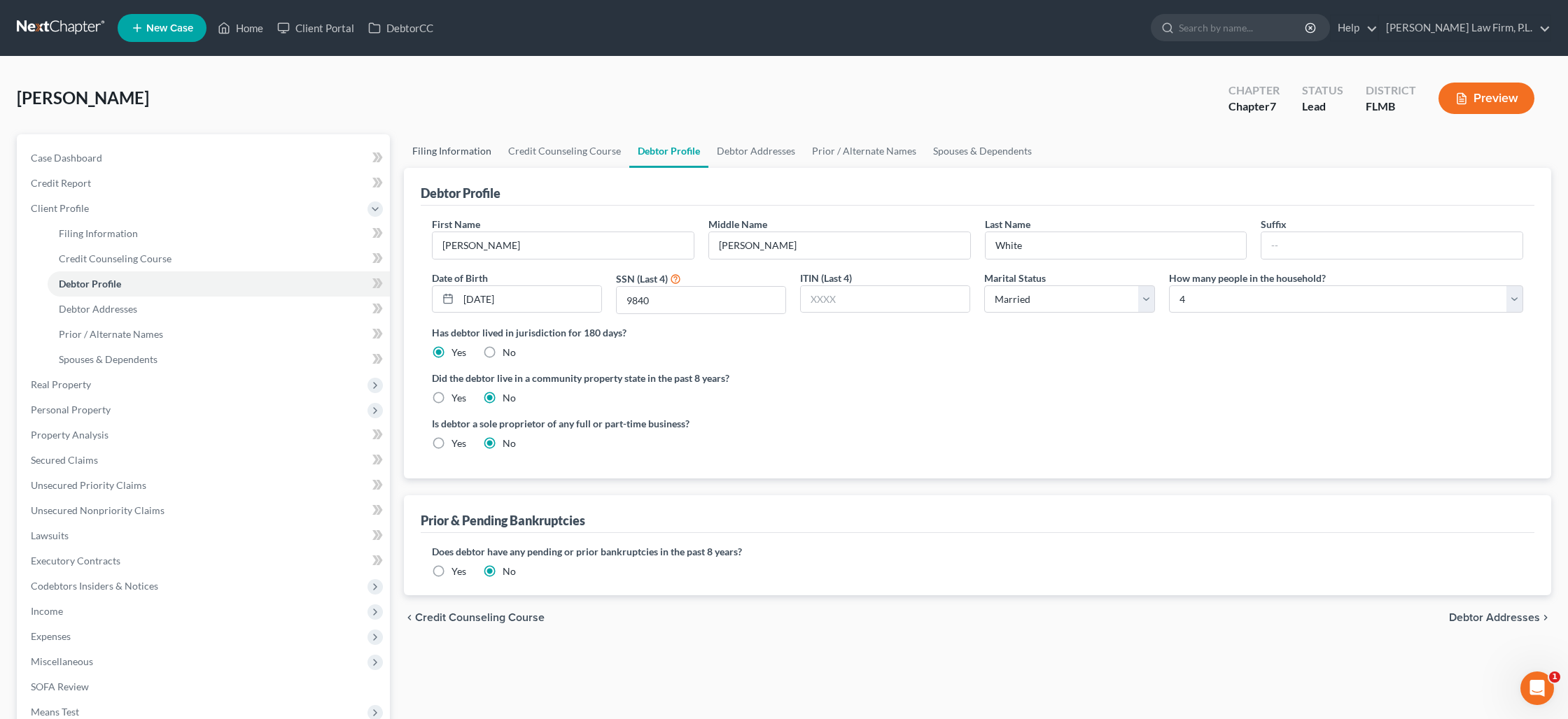
click at [478, 143] on link "Filing Information" at bounding box center [451, 151] width 95 height 34
select select "0"
select select "3"
select select "0"
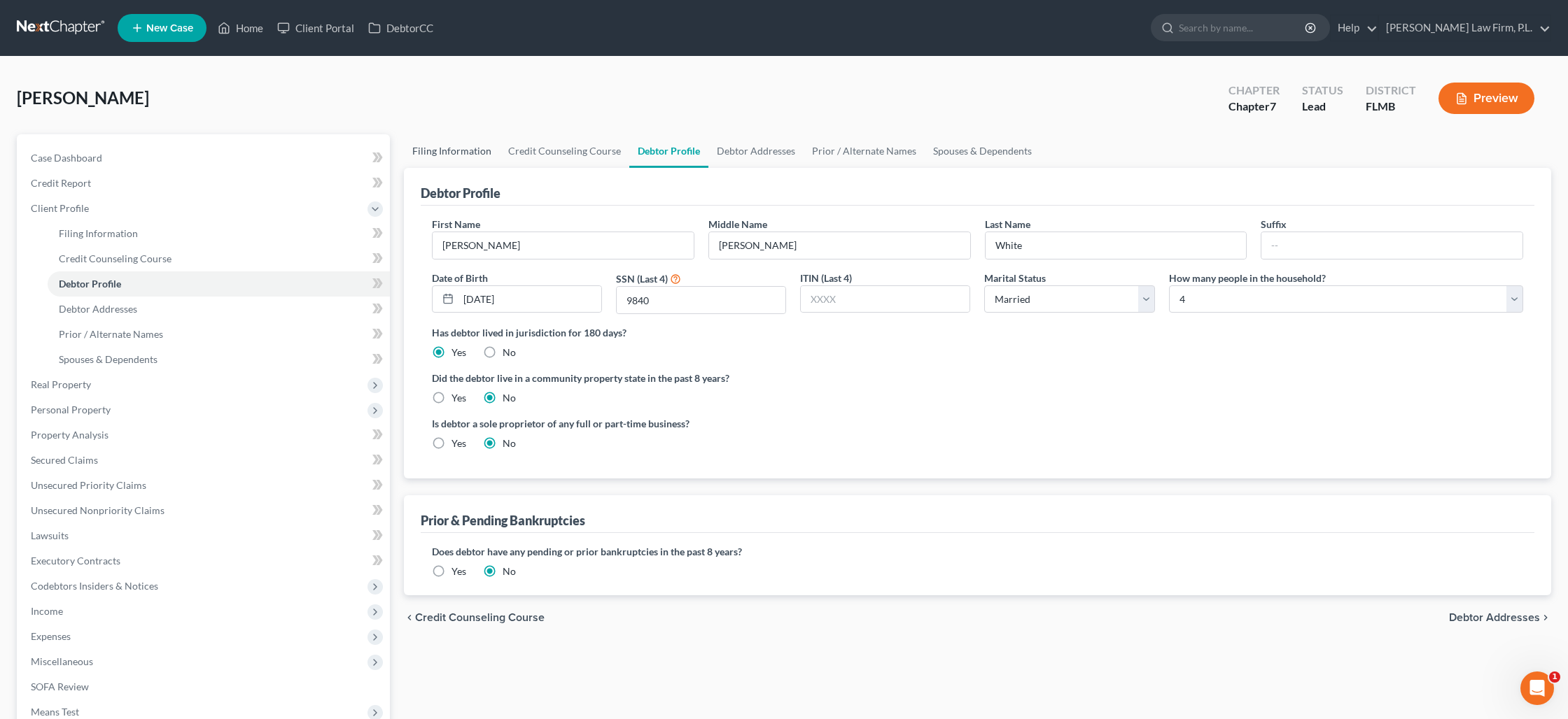
select select "15"
select select "0"
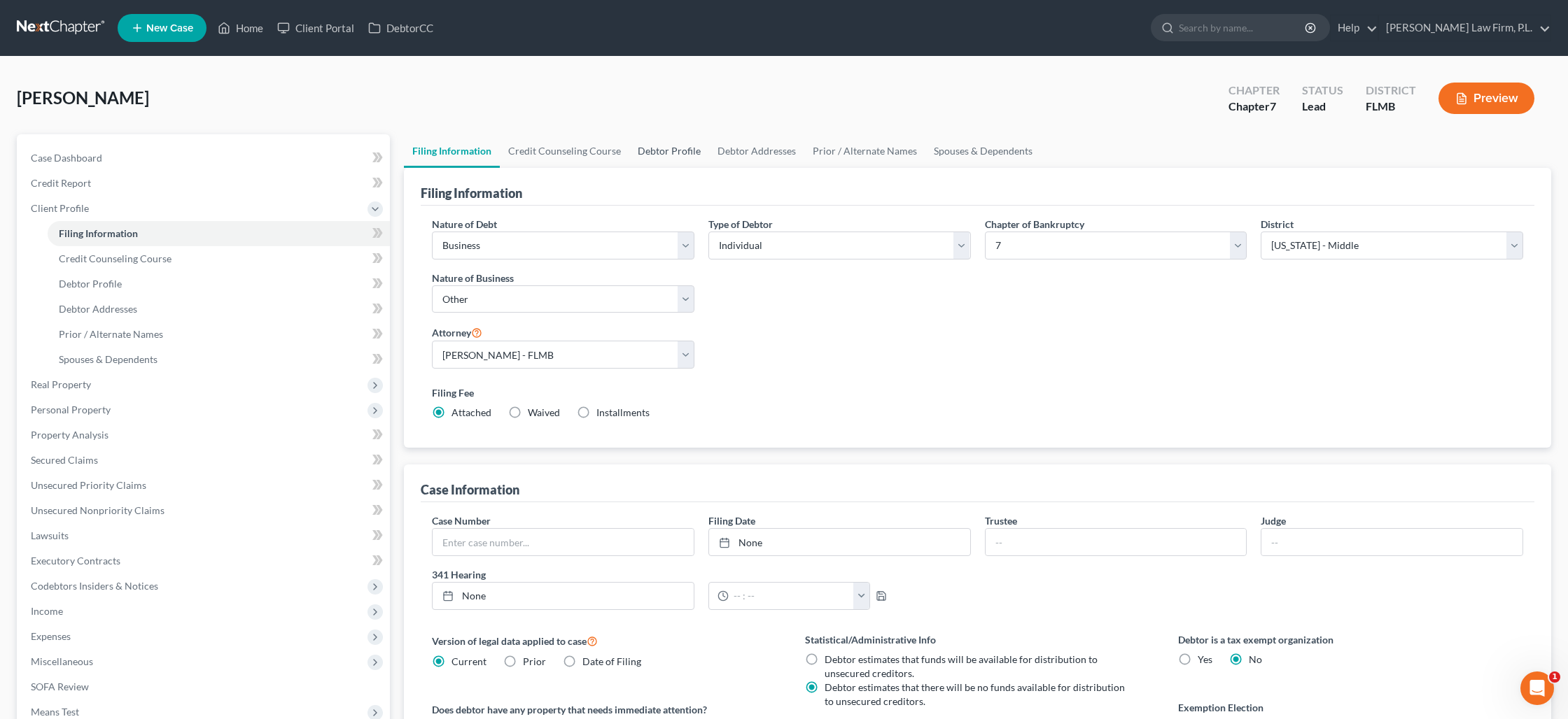
click at [658, 152] on link "Debtor Profile" at bounding box center [669, 151] width 80 height 34
select select "1"
select select "3"
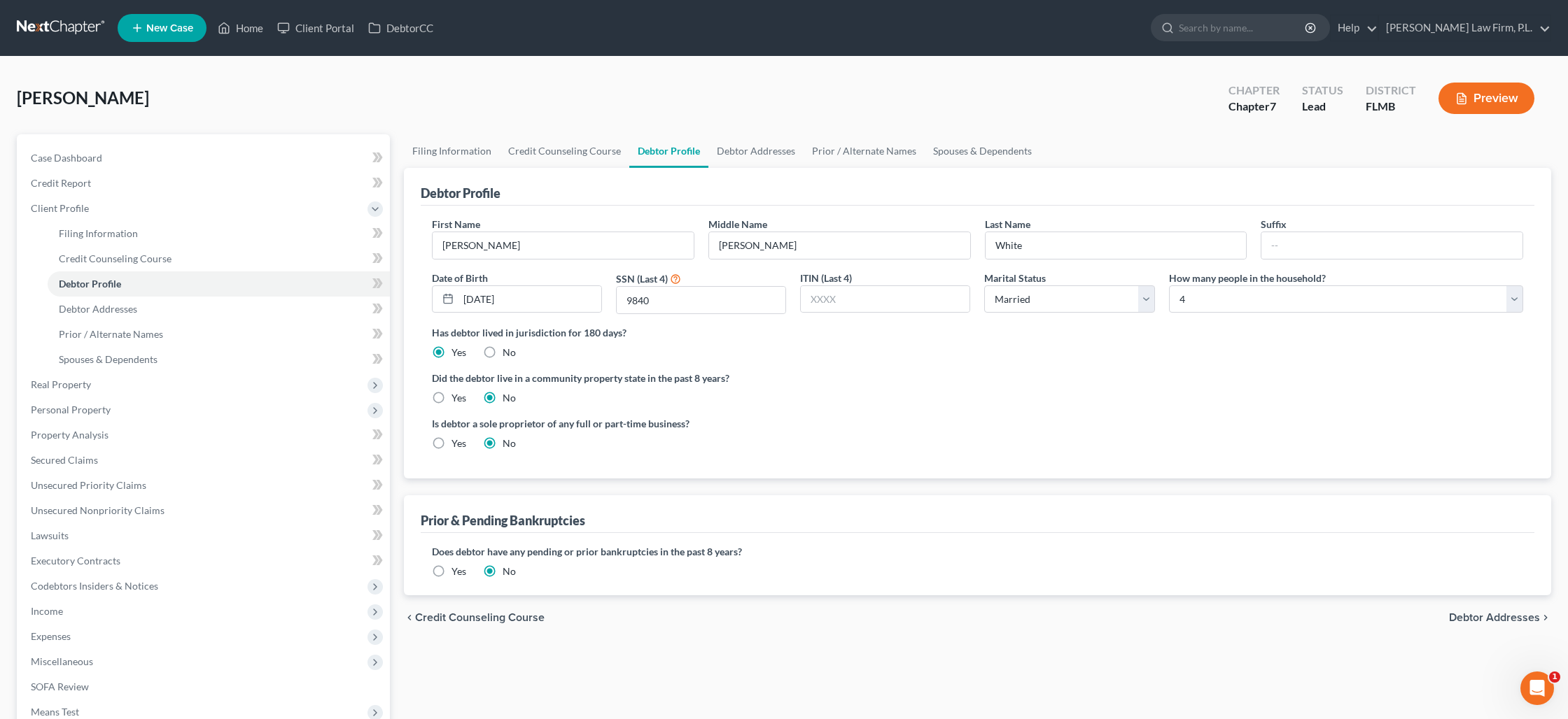
click at [451, 573] on label "Yes" at bounding box center [458, 571] width 15 height 14
click at [457, 573] on input "Yes" at bounding box center [462, 569] width 9 height 9
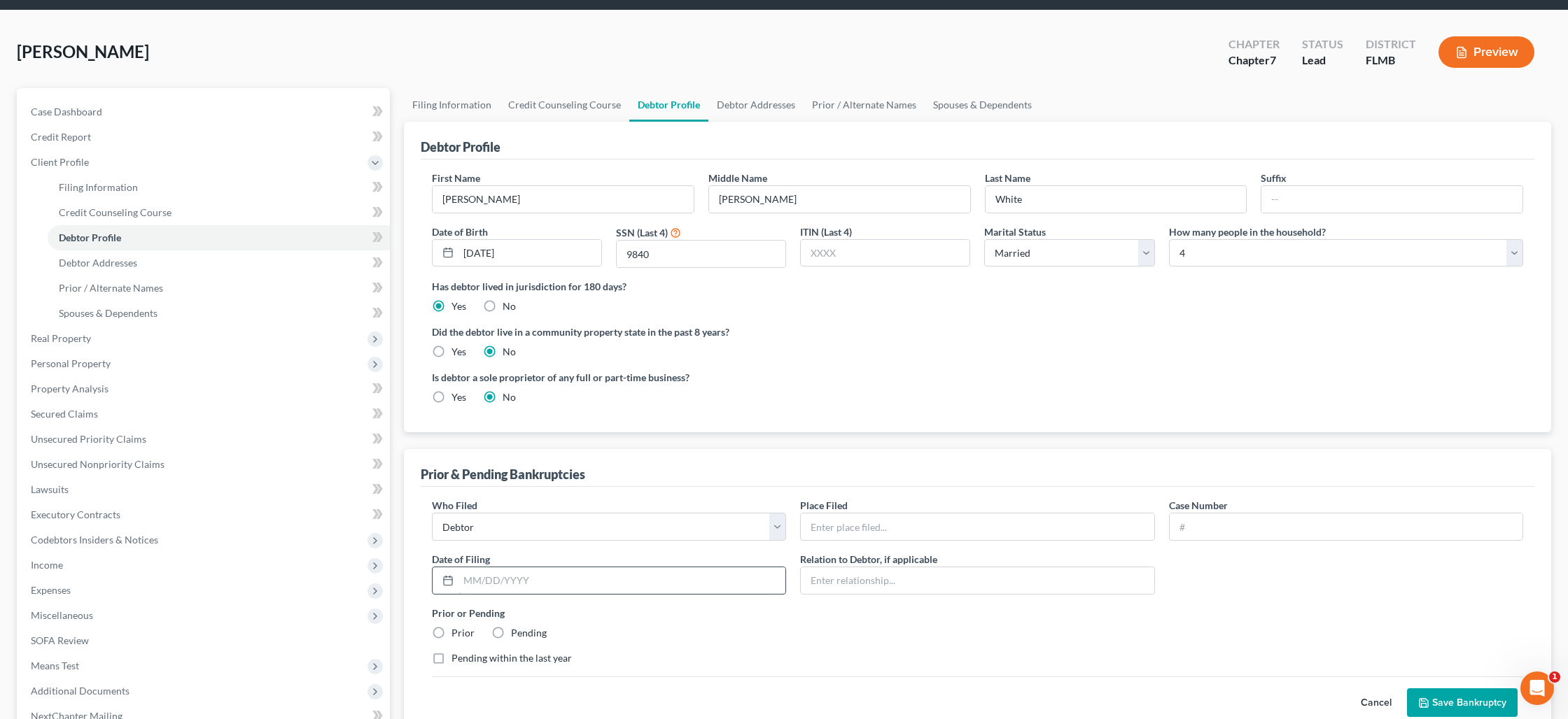
scroll to position [48, 0]
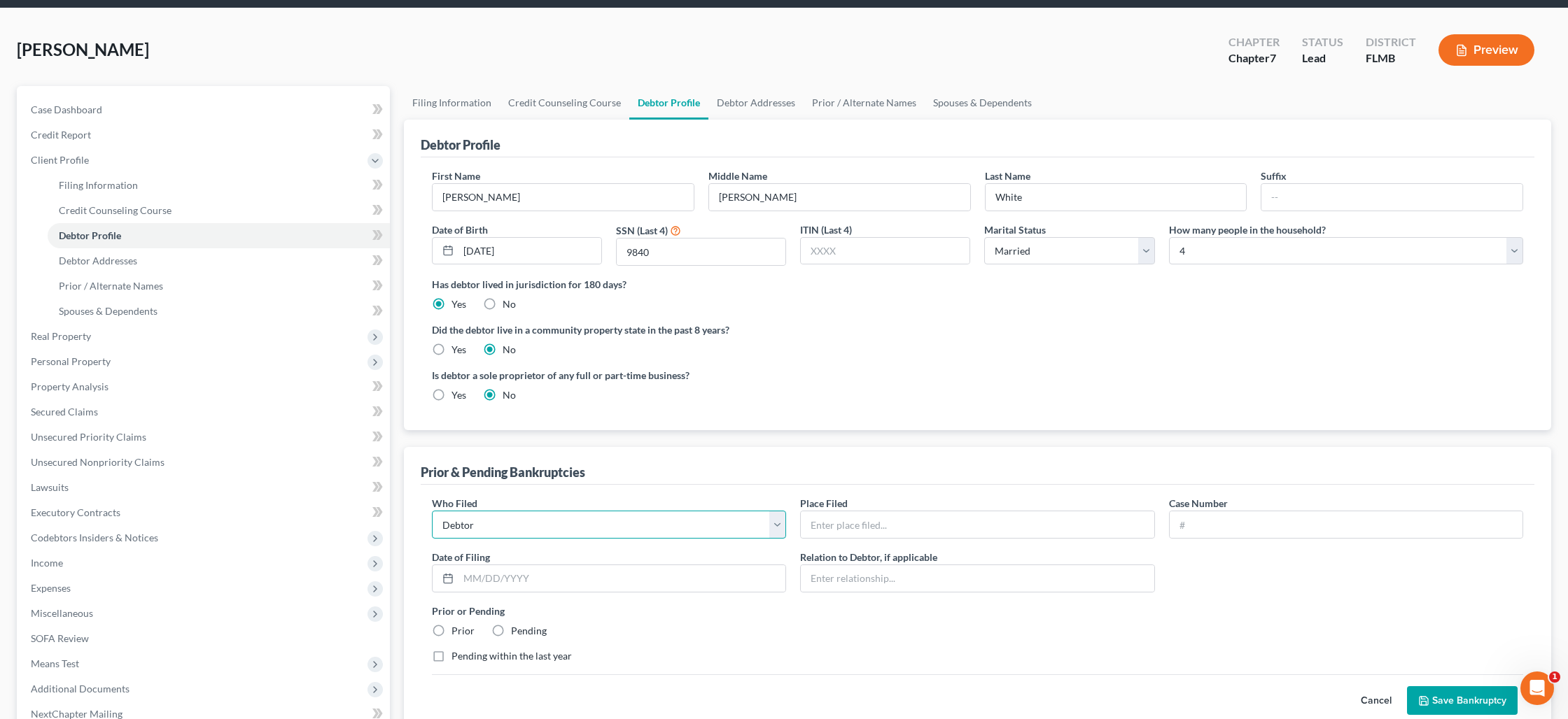
click at [770, 527] on select "Debtor Other" at bounding box center [608, 524] width 354 height 28
select select "other"
click at [432, 511] on select "Debtor Other" at bounding box center [608, 524] width 354 height 28
click at [827, 528] on input "text" at bounding box center [977, 524] width 353 height 26
type input "Erica L. White"
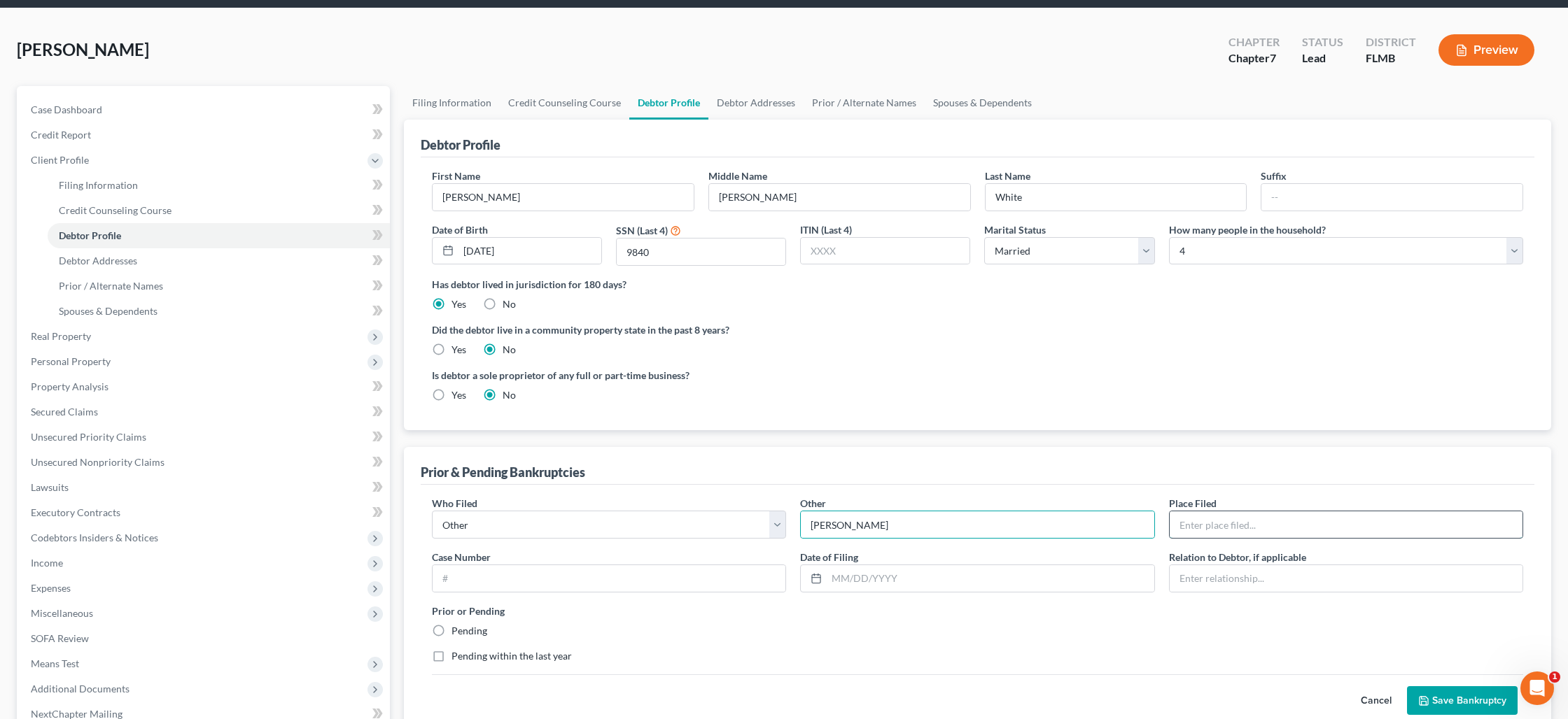
click at [1191, 526] on input "text" at bounding box center [1346, 524] width 353 height 26
type input "Western District of Michigan"
click at [481, 573] on input "text" at bounding box center [609, 578] width 353 height 26
type input "25-01516-SWD"
click at [883, 584] on input "text" at bounding box center [990, 578] width 327 height 26
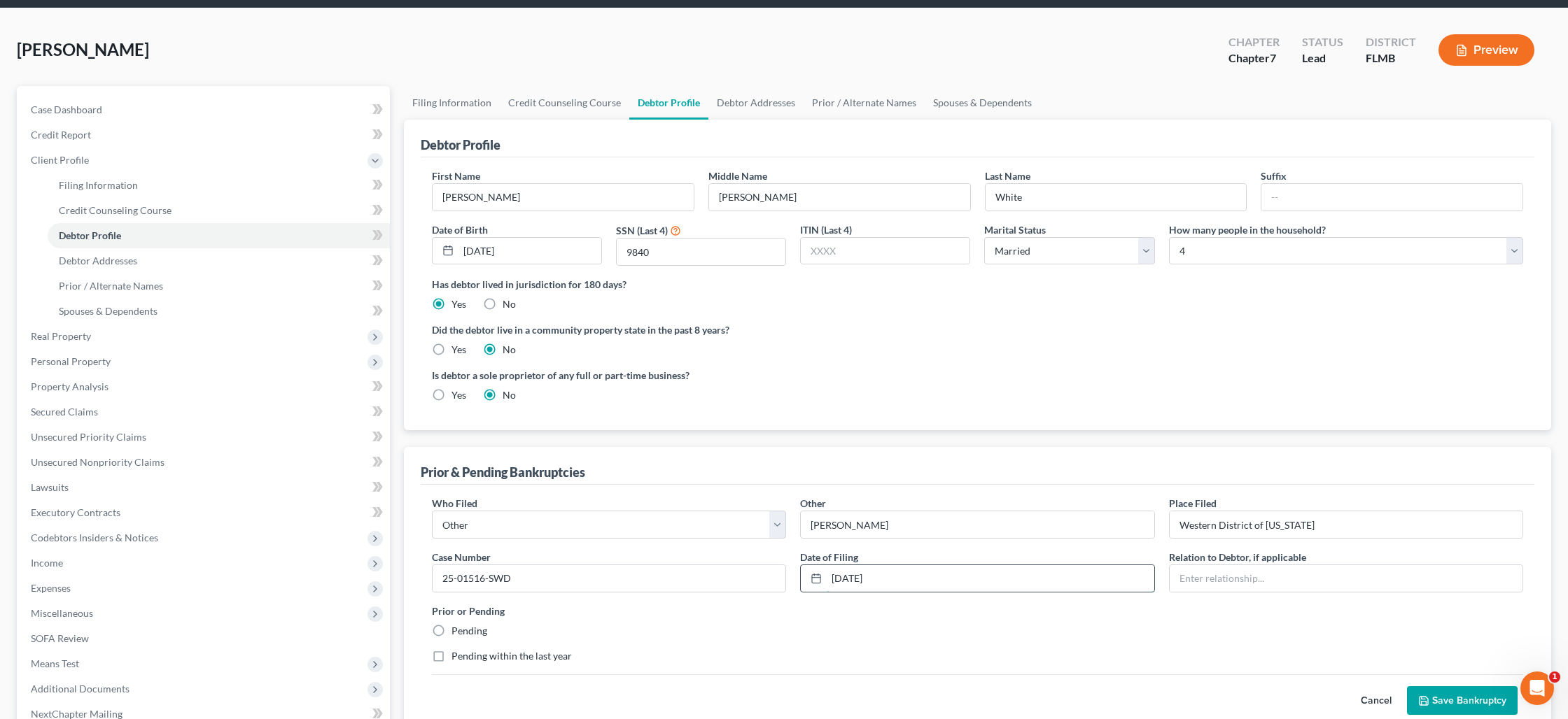
type input "05/27/2025"
type input "Wife"
click at [451, 630] on label "Pending" at bounding box center [468, 630] width 35 height 14
click at [457, 630] on input "Pending" at bounding box center [462, 628] width 9 height 9
radio input "true"
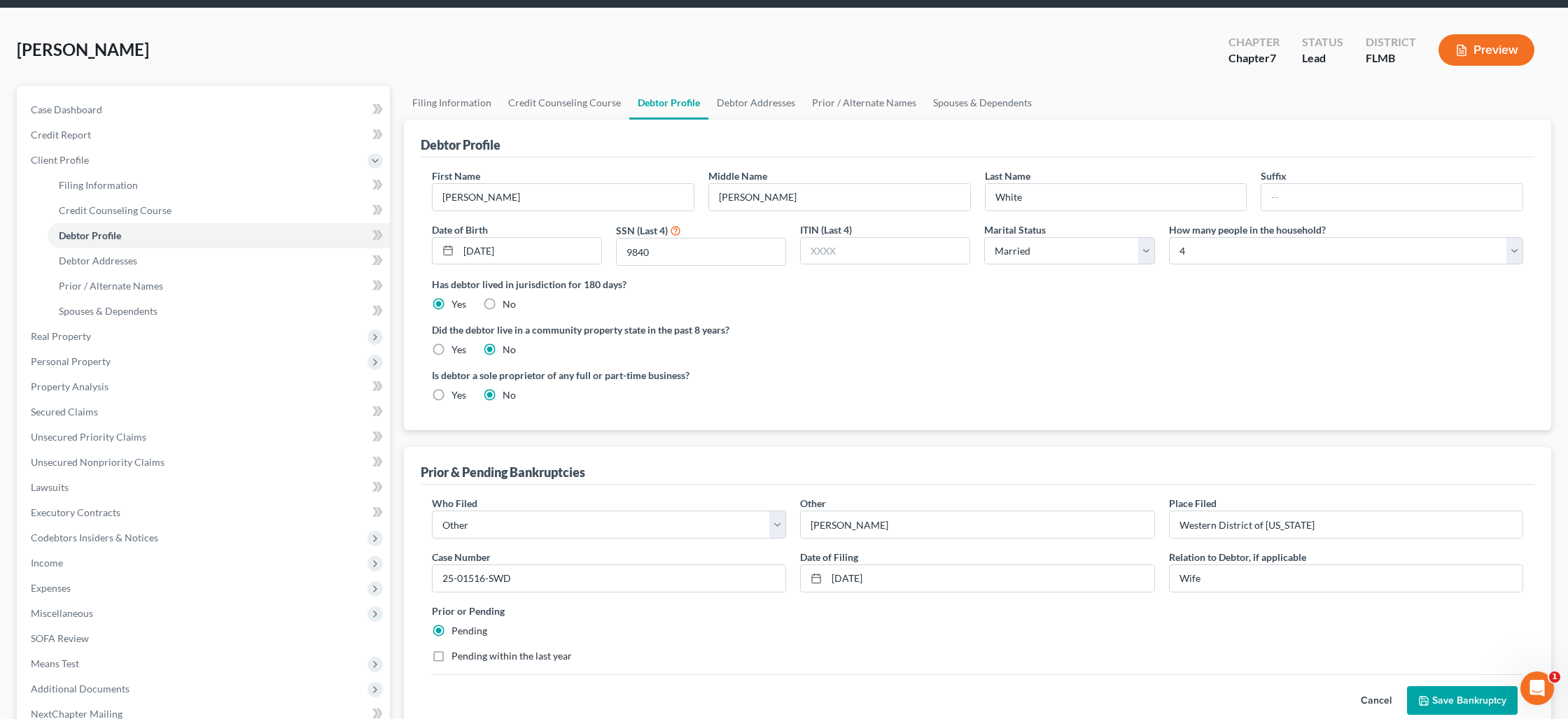
click at [451, 655] on label "Pending within the last year" at bounding box center [511, 655] width 120 height 14
click at [457, 655] on input "Pending within the last year" at bounding box center [462, 654] width 9 height 9
checkbox input "true"
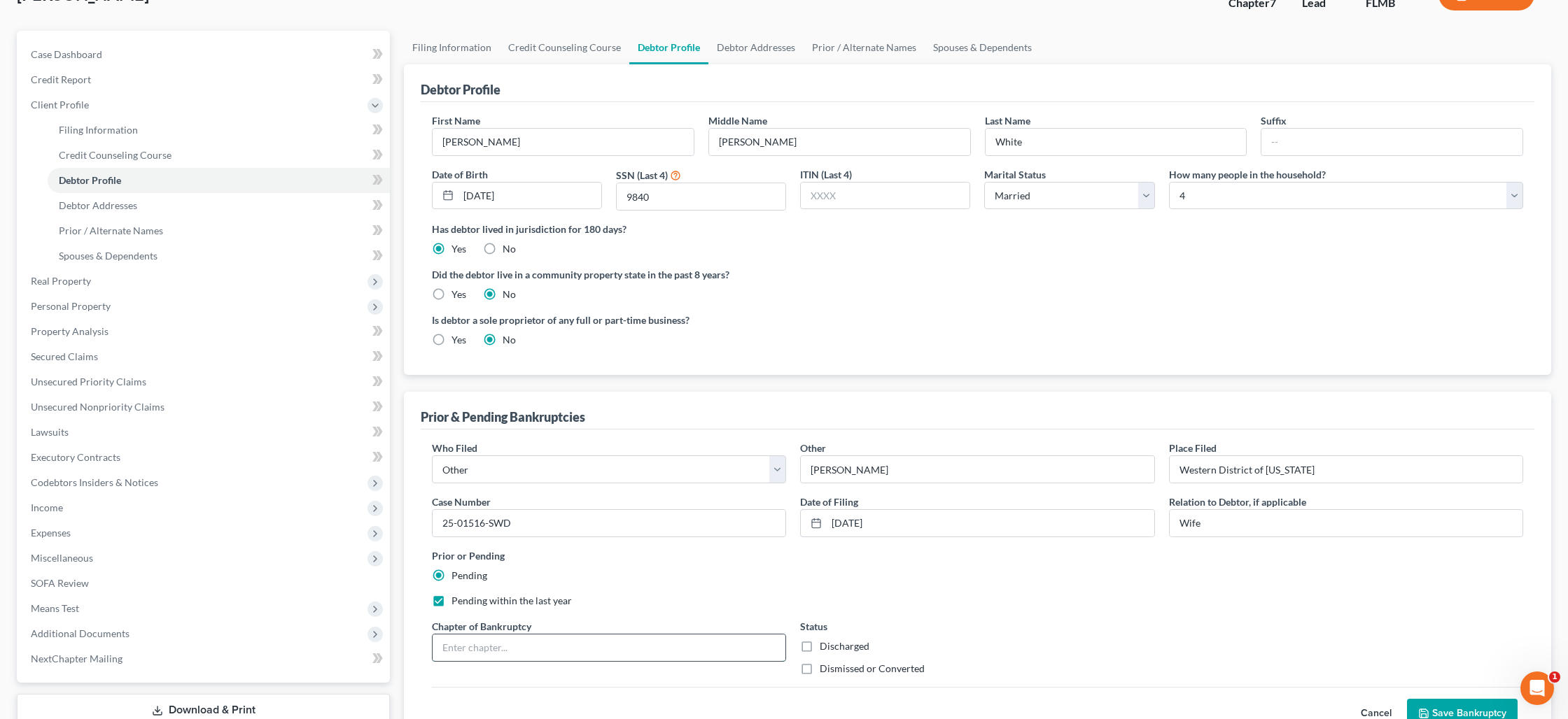
click at [462, 654] on input "text" at bounding box center [609, 647] width 353 height 26
type input "Chapter 7"
click at [819, 641] on label "Discharged" at bounding box center [844, 644] width 50 height 14
click at [825, 641] on input "Discharged" at bounding box center [829, 643] width 9 height 9
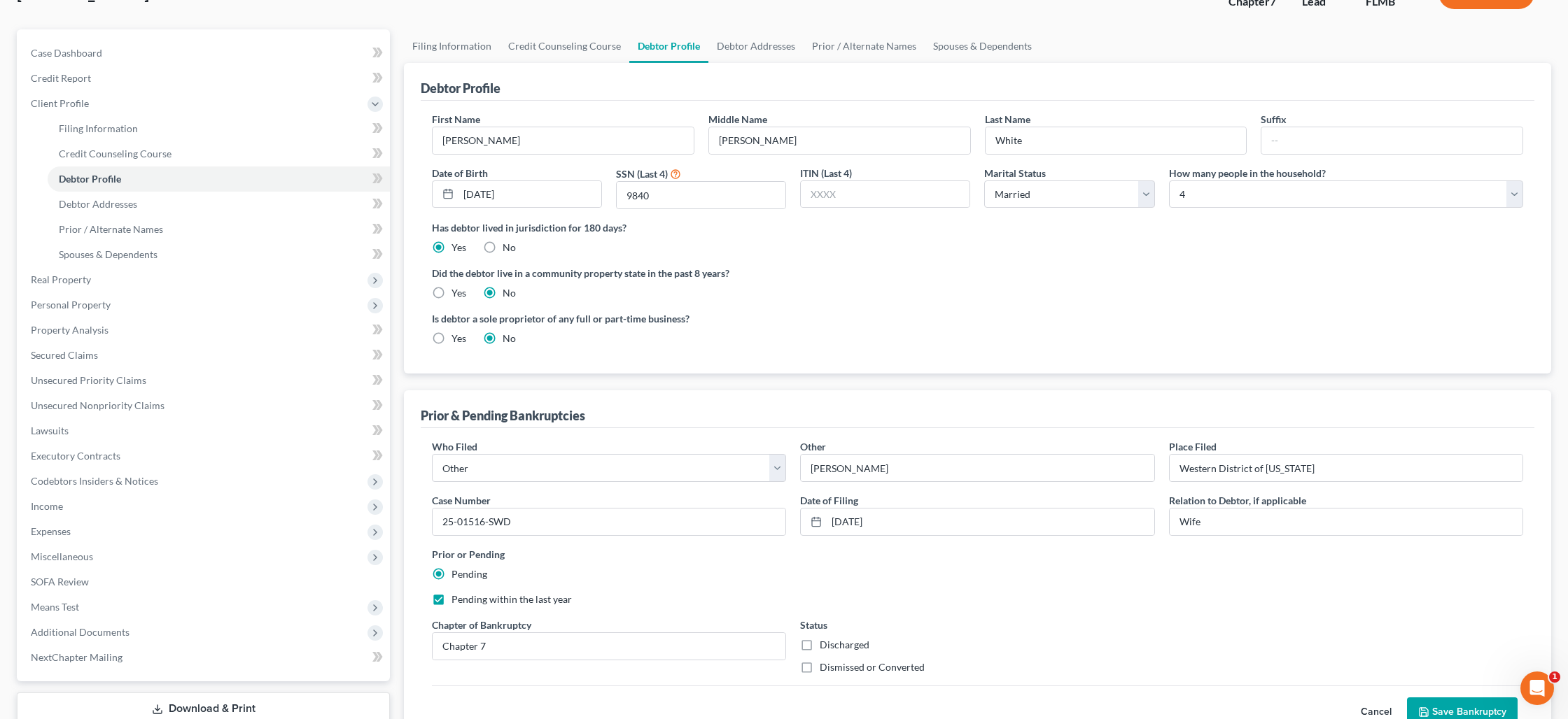
checkbox input "true"
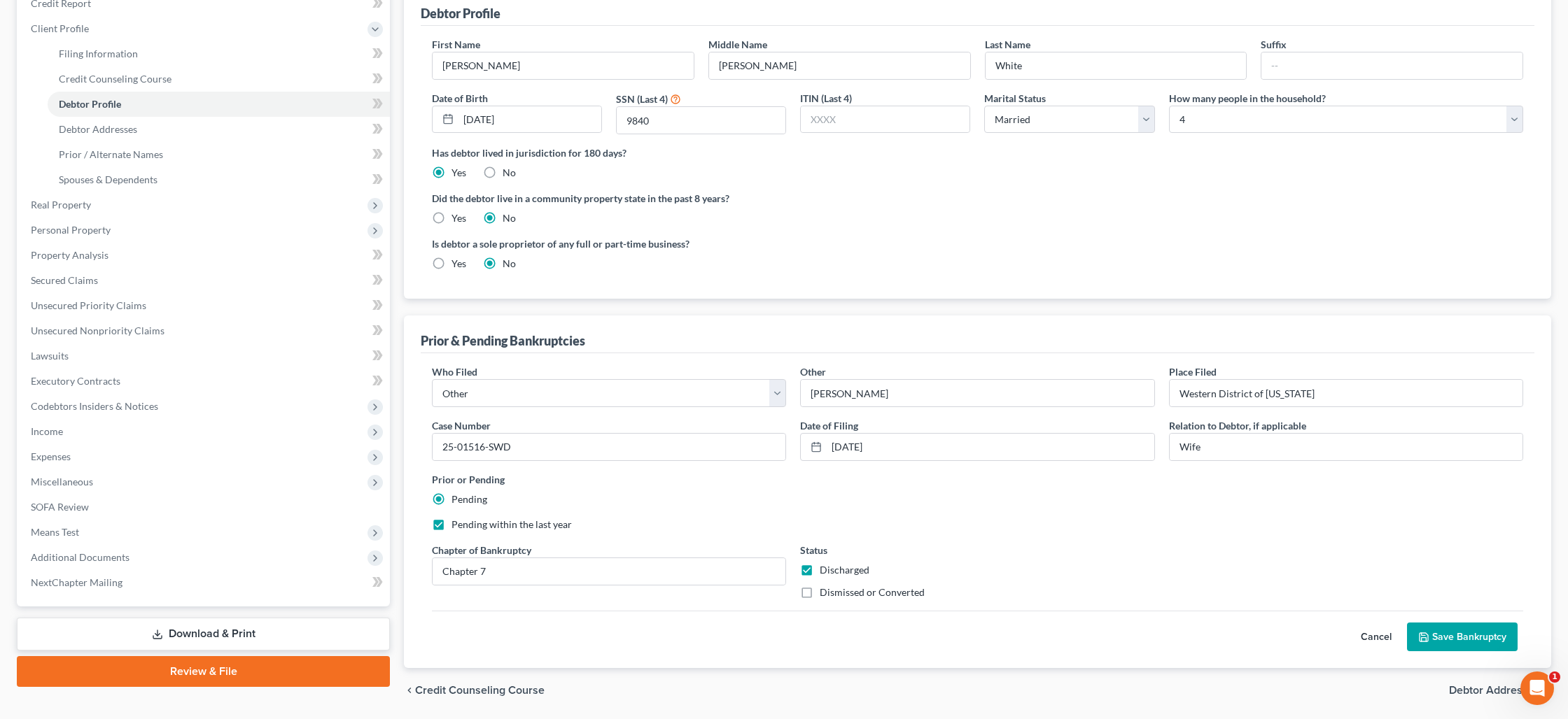
scroll to position [226, 0]
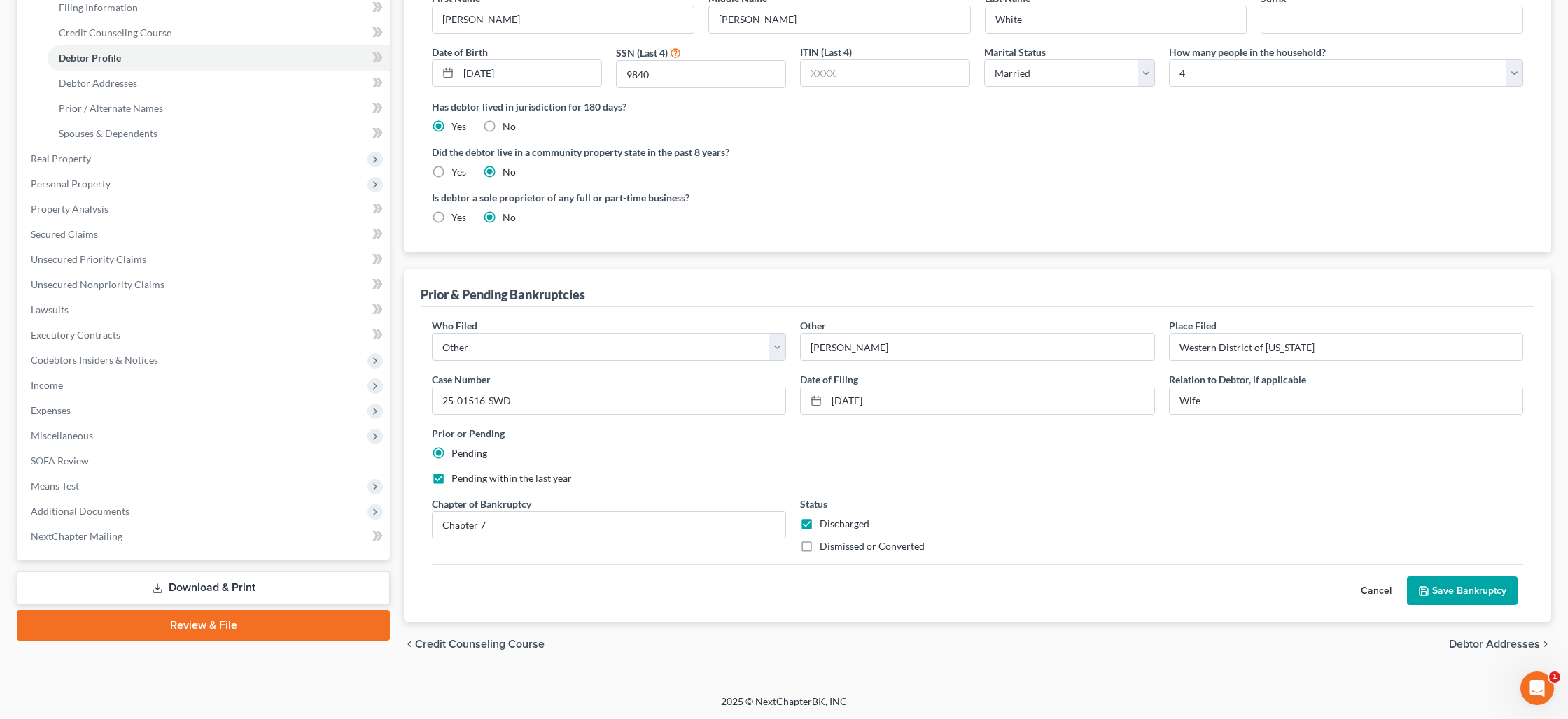
click at [1443, 584] on button "Save Bankruptcy" at bounding box center [1462, 591] width 111 height 29
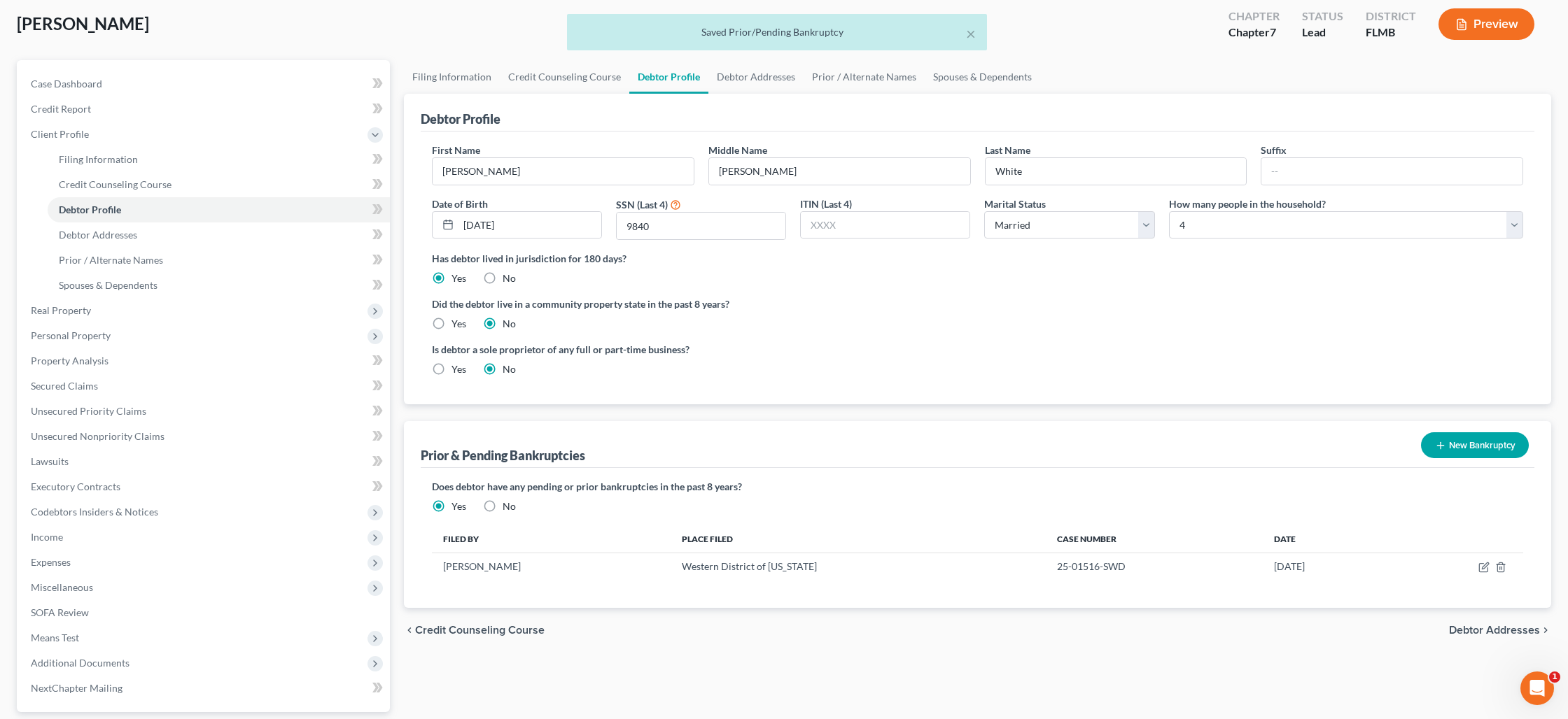
scroll to position [0, 0]
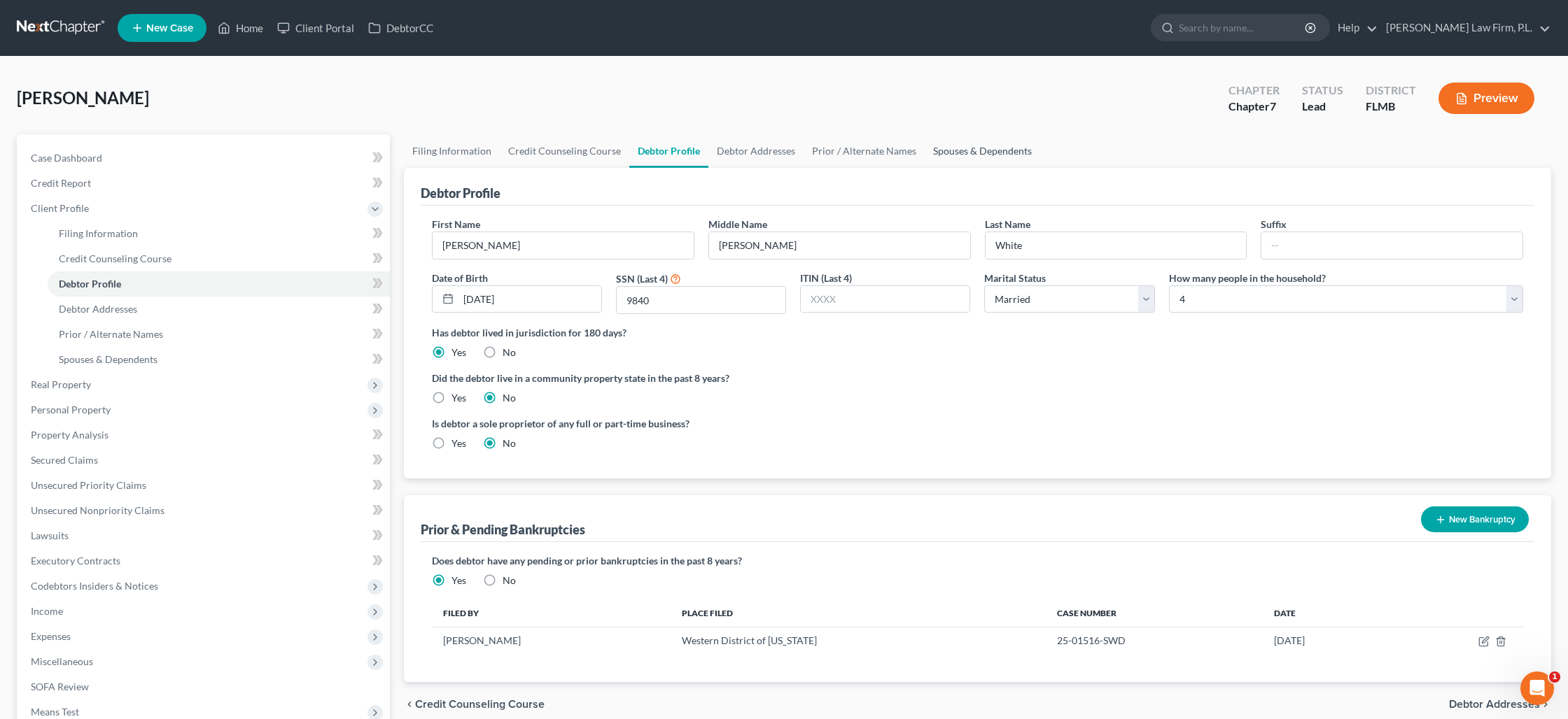
click at [1003, 155] on link "Spouses & Dependents" at bounding box center [982, 151] width 116 height 34
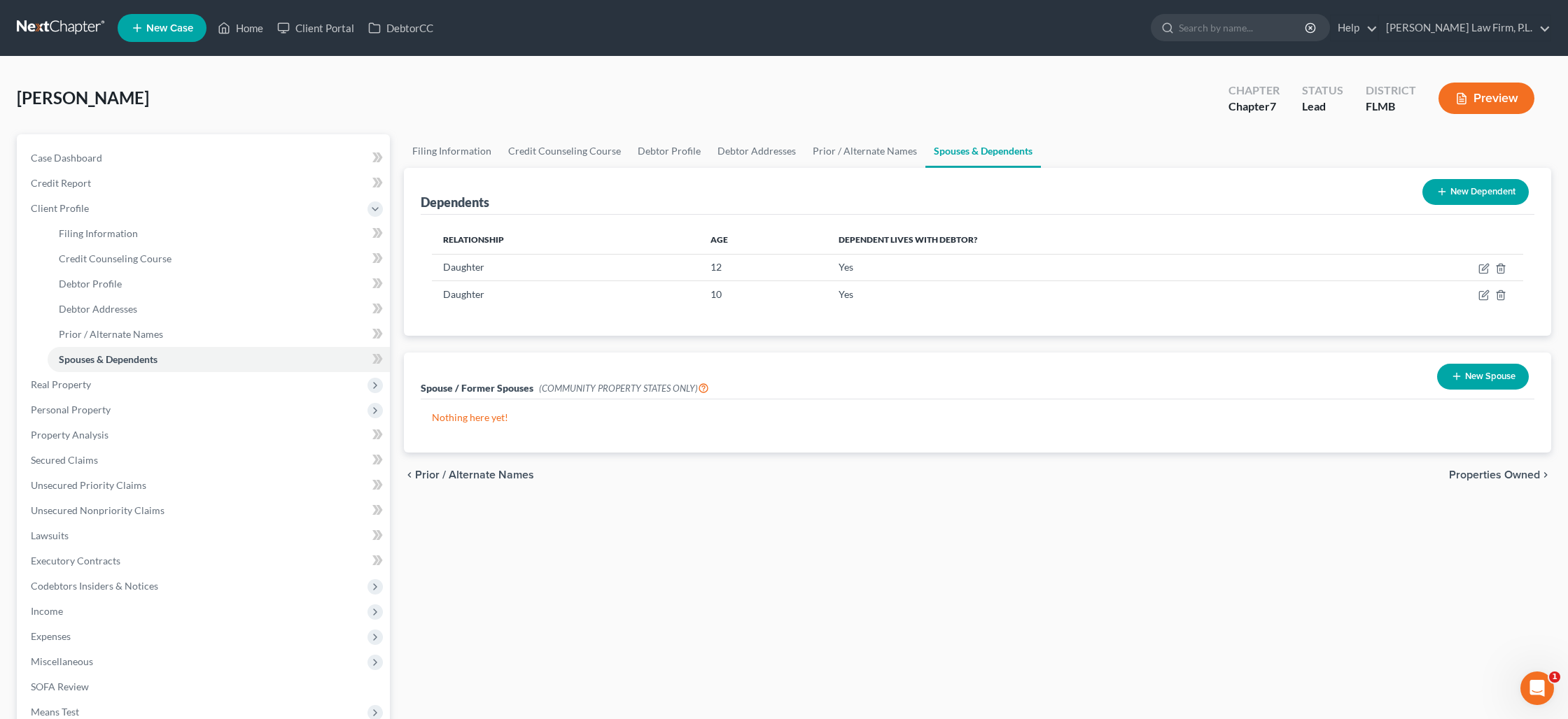
click at [1461, 109] on button "Preview" at bounding box center [1486, 98] width 95 height 32
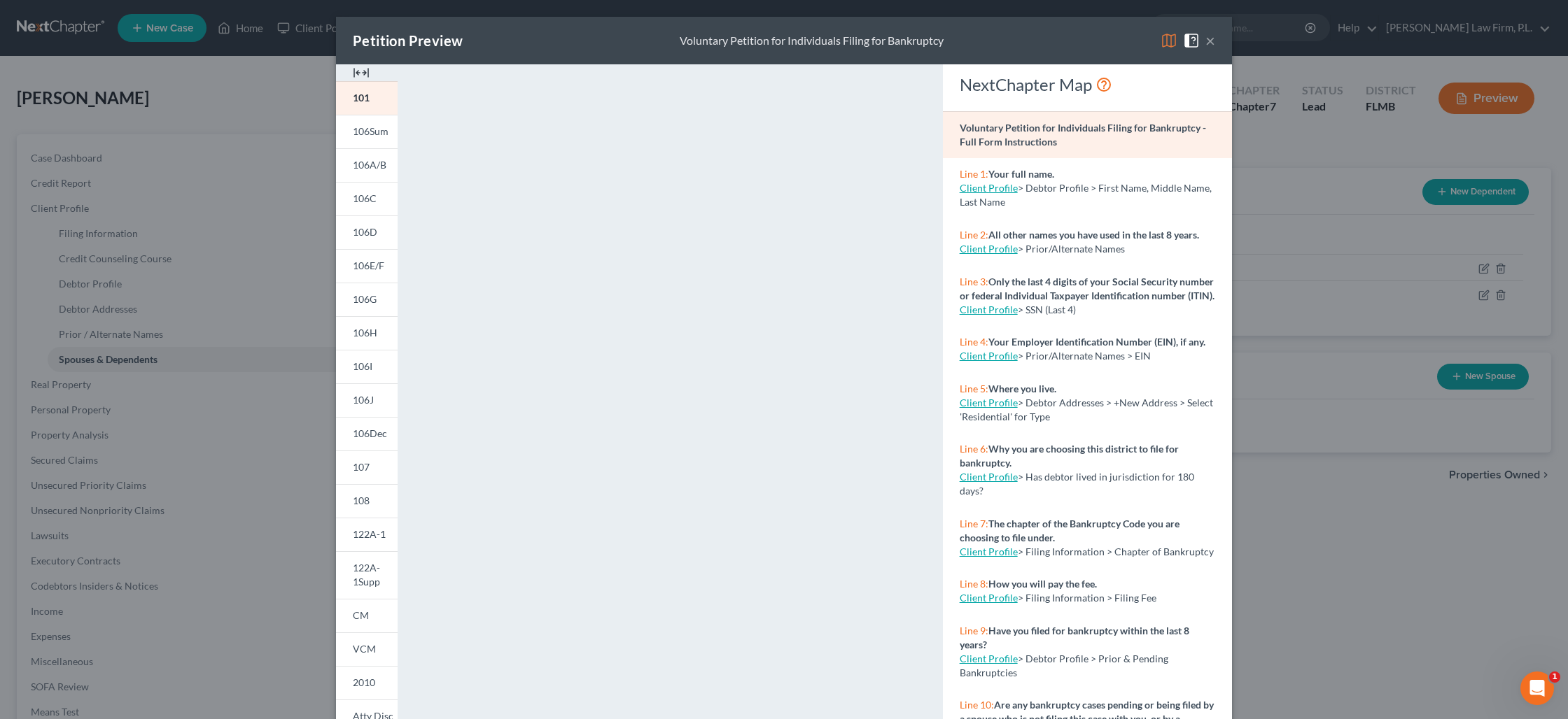
click at [1211, 43] on button "×" at bounding box center [1210, 40] width 10 height 16
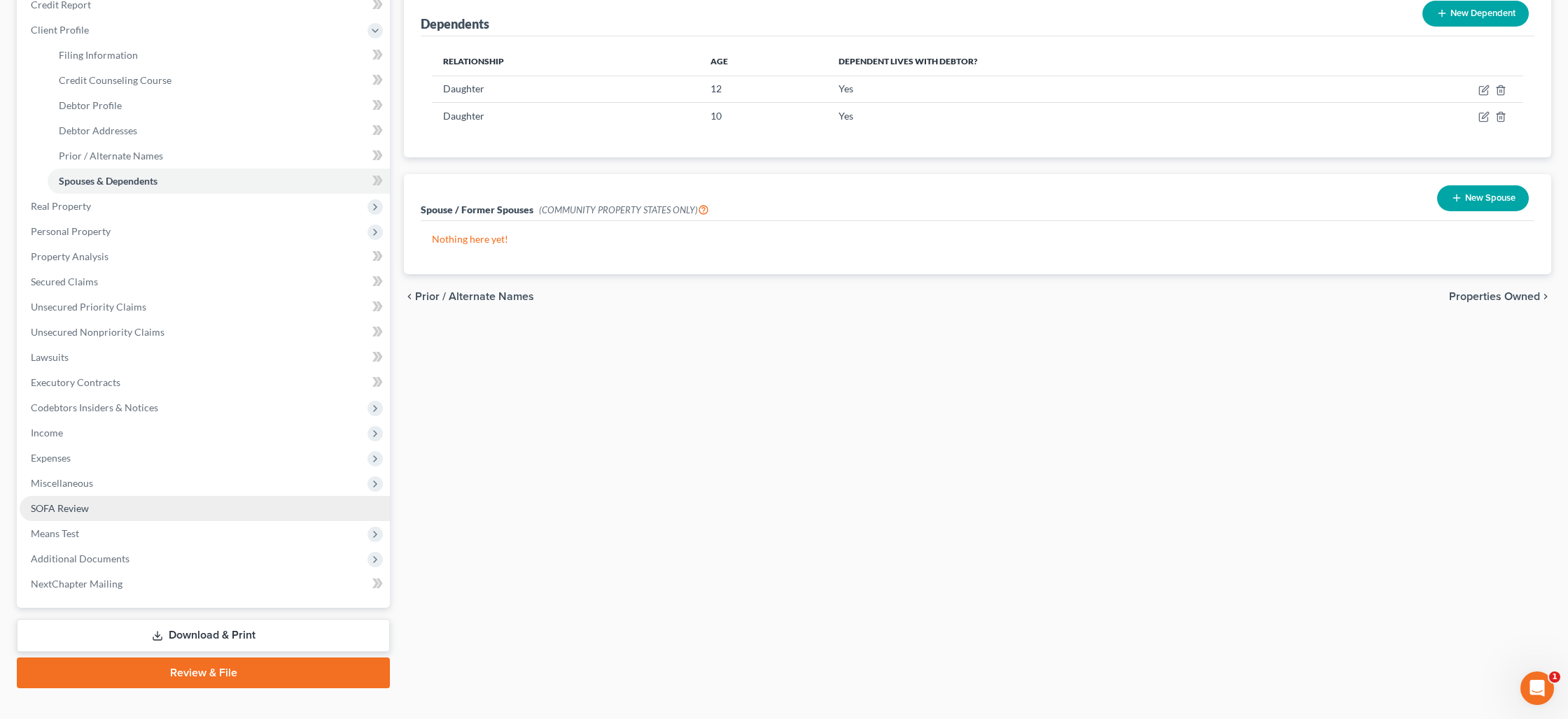
scroll to position [199, 0]
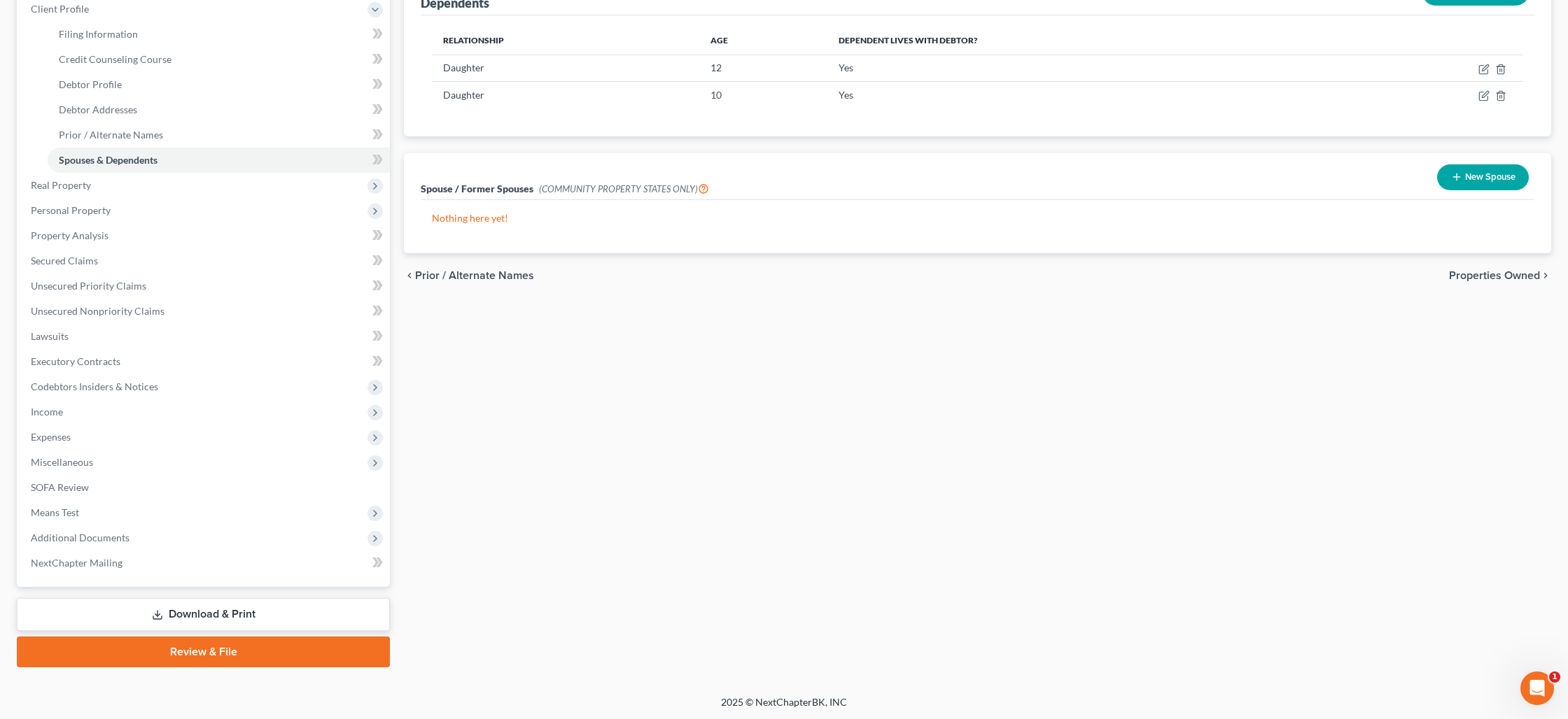
click at [206, 652] on link "Review & File" at bounding box center [203, 652] width 373 height 31
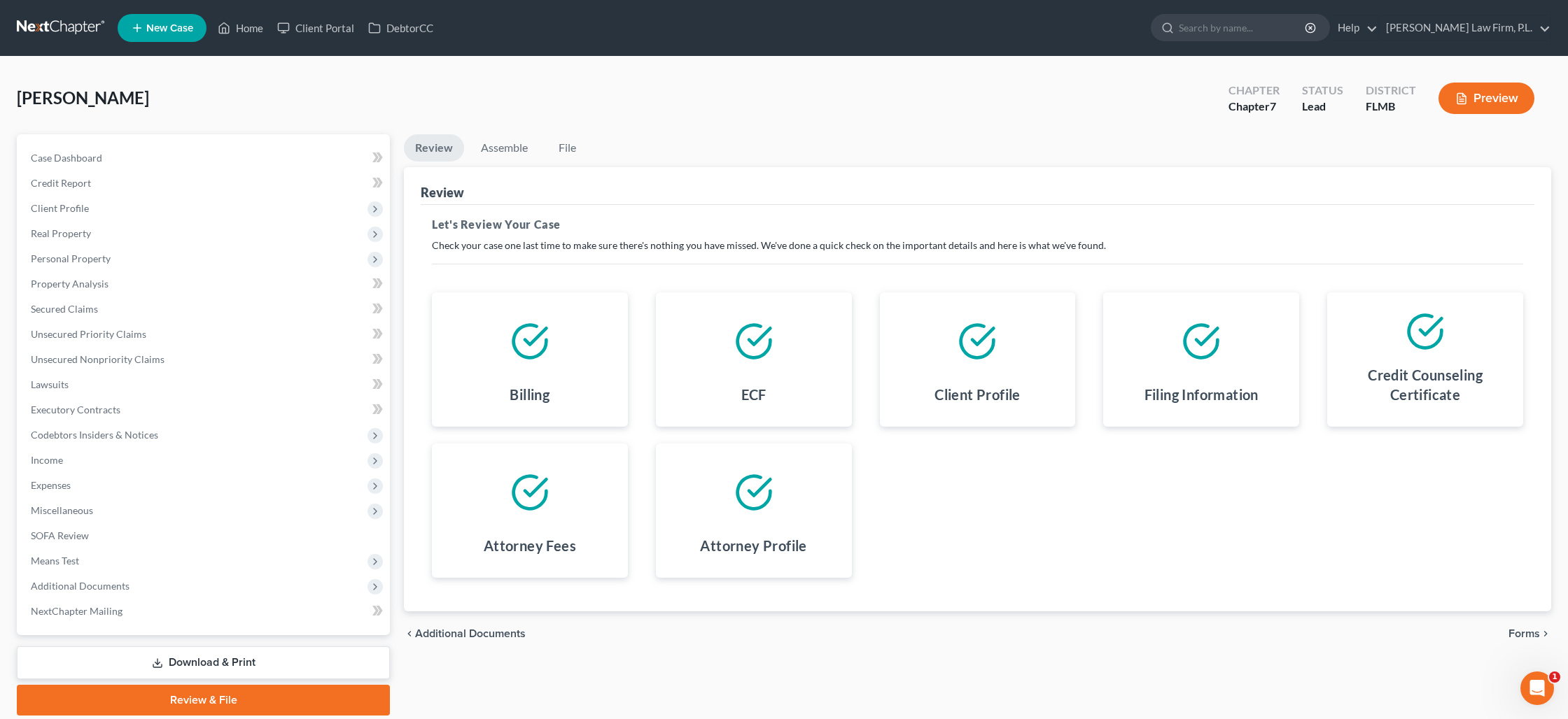
click at [1525, 633] on span "Forms" at bounding box center [1524, 634] width 32 height 11
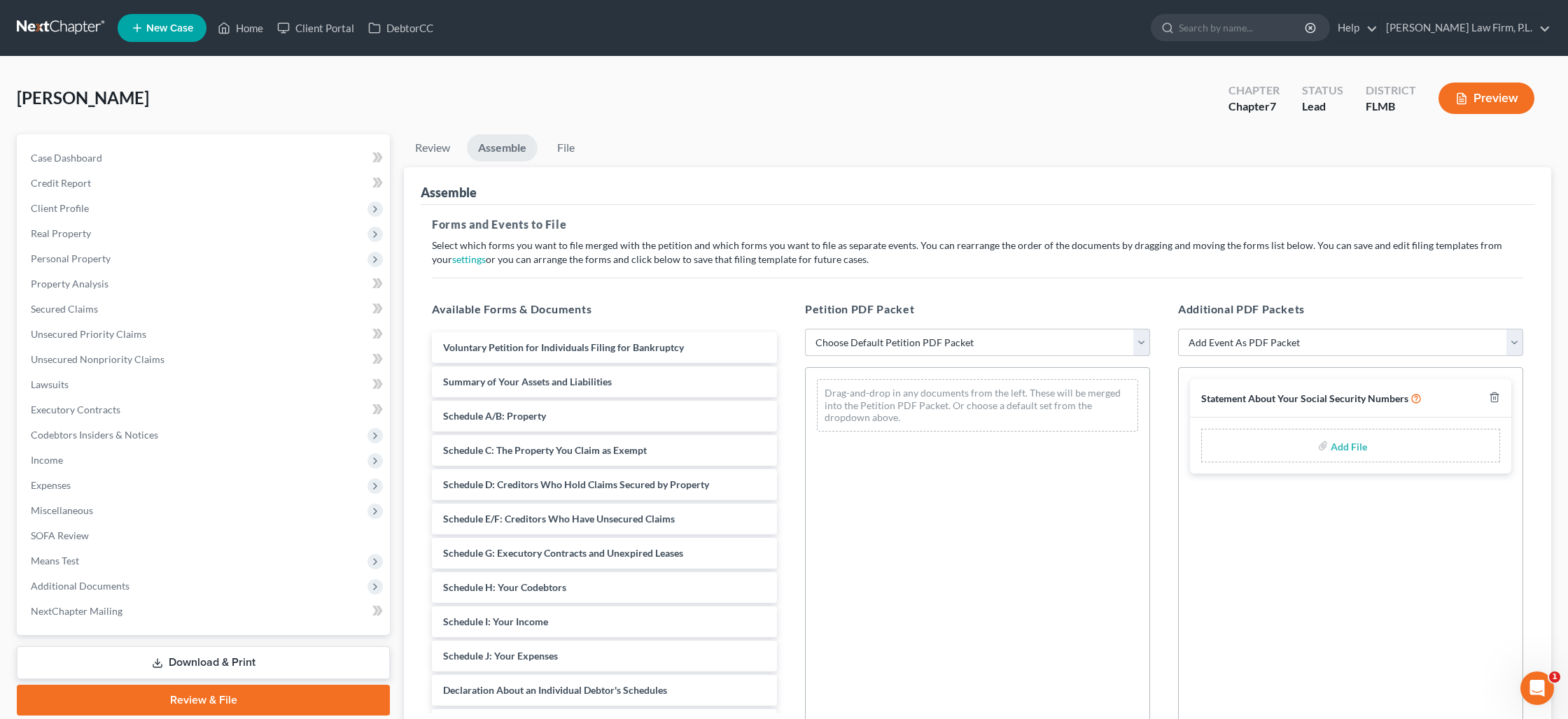
click at [960, 343] on select "Choose Default Petition PDF Packet Complete Bankruptcy Petition (all forms and …" at bounding box center [977, 343] width 345 height 28
select select "0"
click at [805, 329] on select "Choose Default Petition PDF Packet Complete Bankruptcy Petition (all forms and …" at bounding box center [977, 343] width 345 height 28
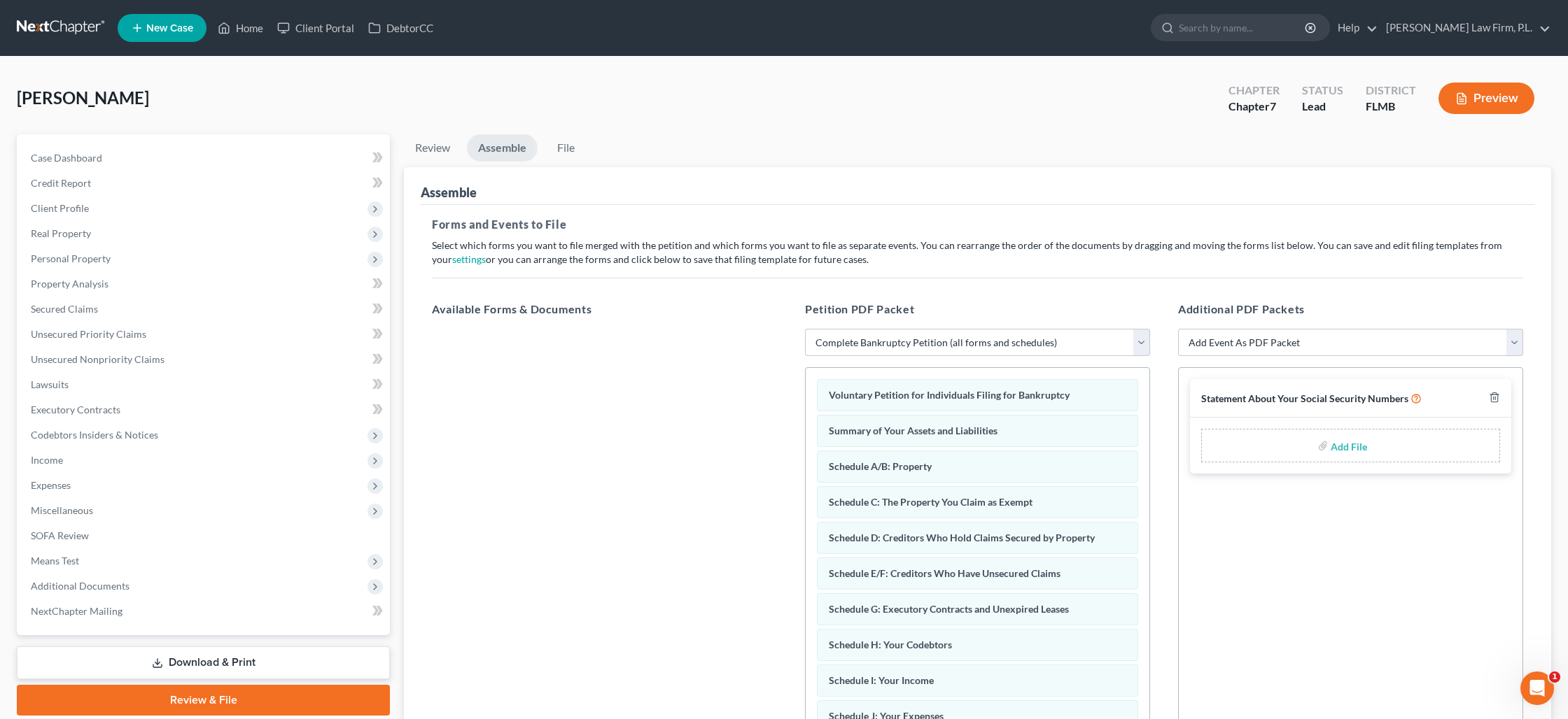
click at [1331, 448] on label "Add File" at bounding box center [1350, 448] width 39 height 25
click at [1335, 442] on input "file" at bounding box center [1347, 445] width 34 height 25
type input "C:\fakepath\White - Statement of SS.pdf"
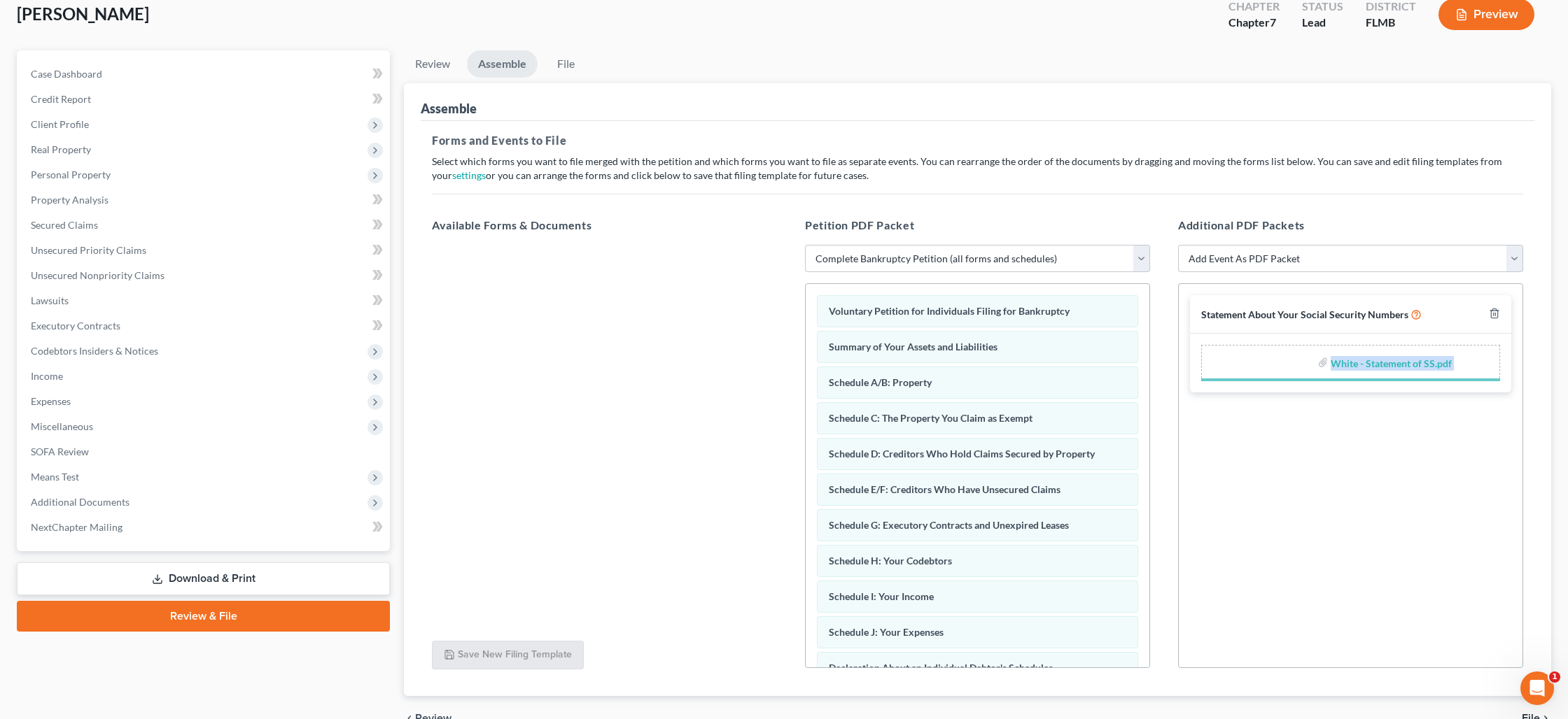
scroll to position [158, 0]
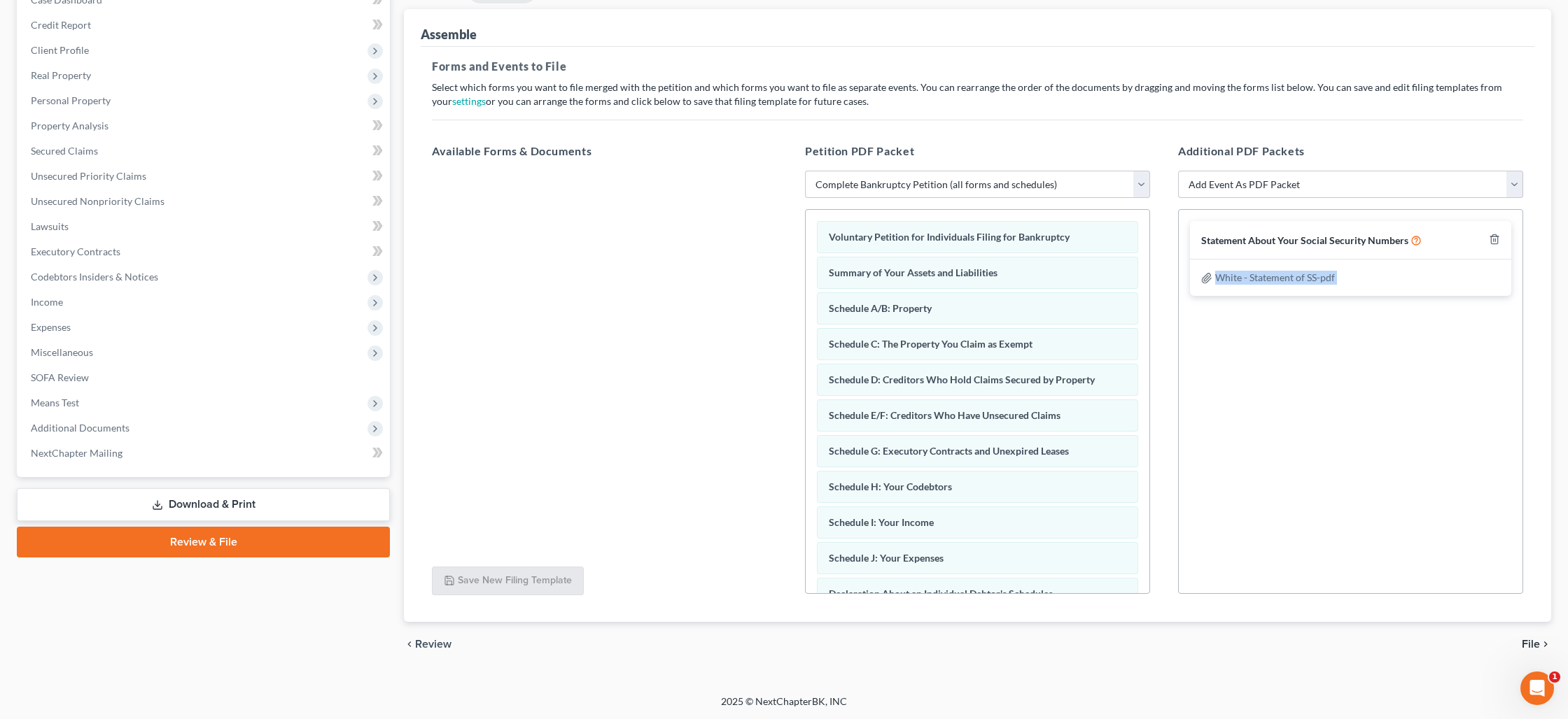
click at [1533, 645] on span "File" at bounding box center [1531, 644] width 18 height 11
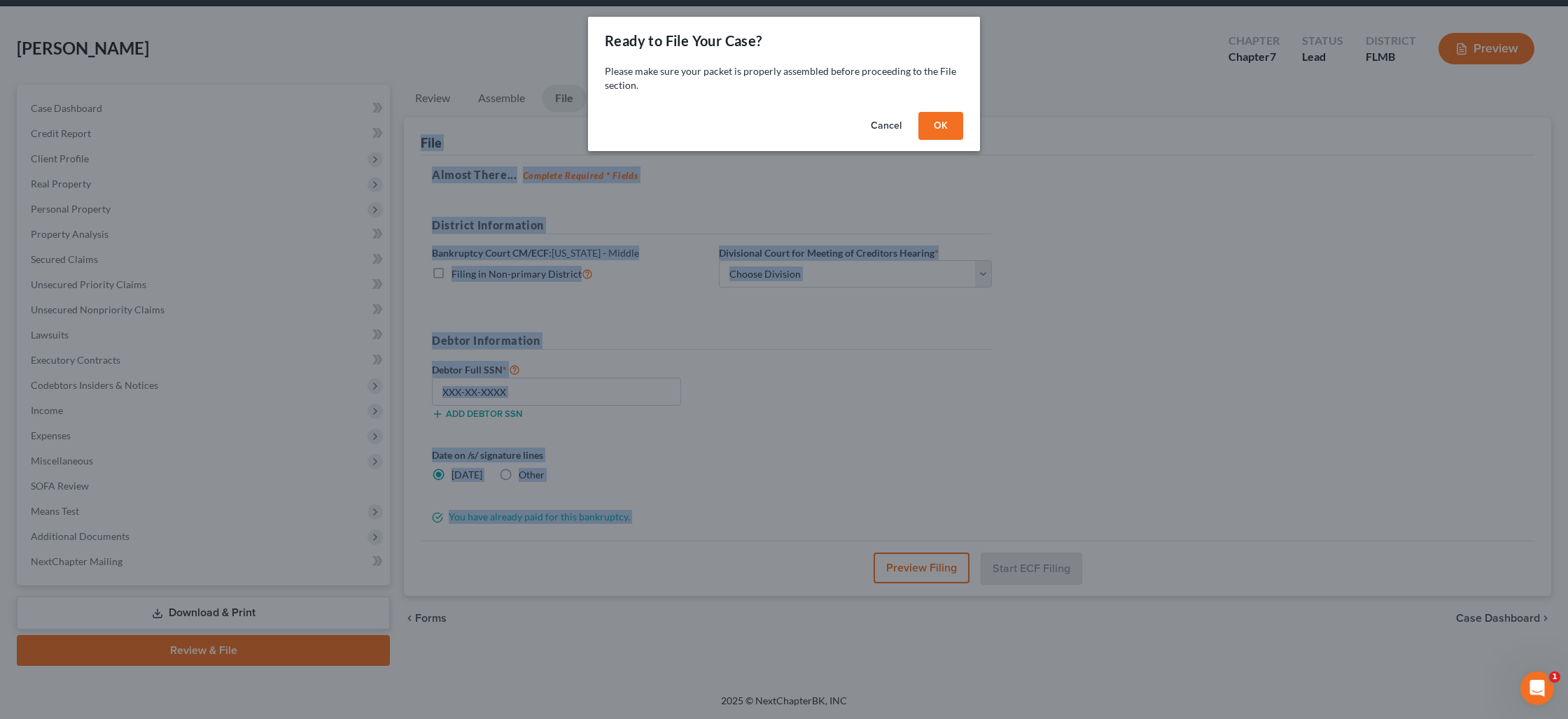
scroll to position [48, 0]
click at [956, 134] on button "OK" at bounding box center [940, 125] width 45 height 28
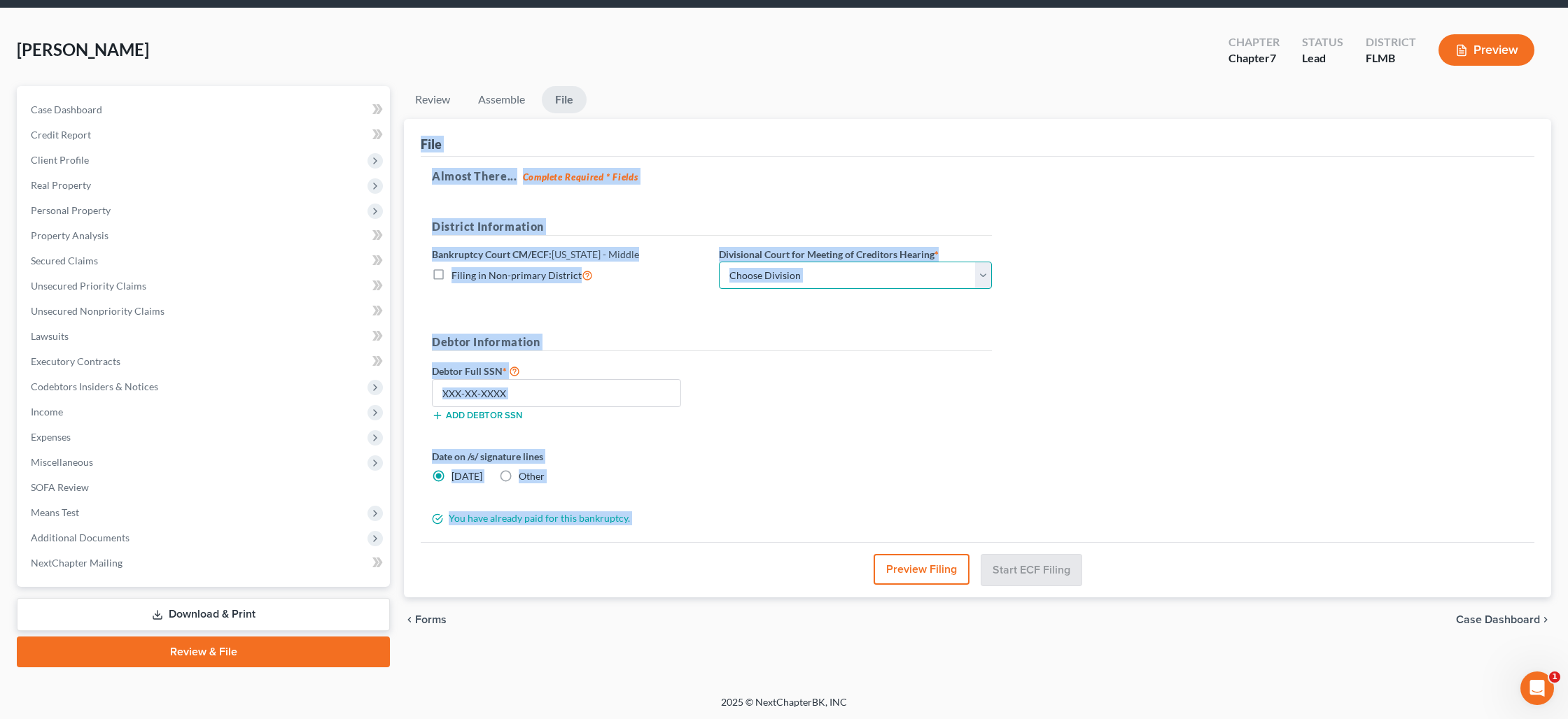
click at [816, 281] on select "Choose Division [GEOGRAPHIC_DATA][PERSON_NAME] [GEOGRAPHIC_DATA] [GEOGRAPHIC_DA…" at bounding box center [855, 275] width 273 height 28
select select "0"
click at [719, 262] on select "Choose Division [GEOGRAPHIC_DATA][PERSON_NAME] [GEOGRAPHIC_DATA] [GEOGRAPHIC_DA…" at bounding box center [855, 275] width 273 height 28
click at [558, 396] on input "text" at bounding box center [557, 393] width 249 height 28
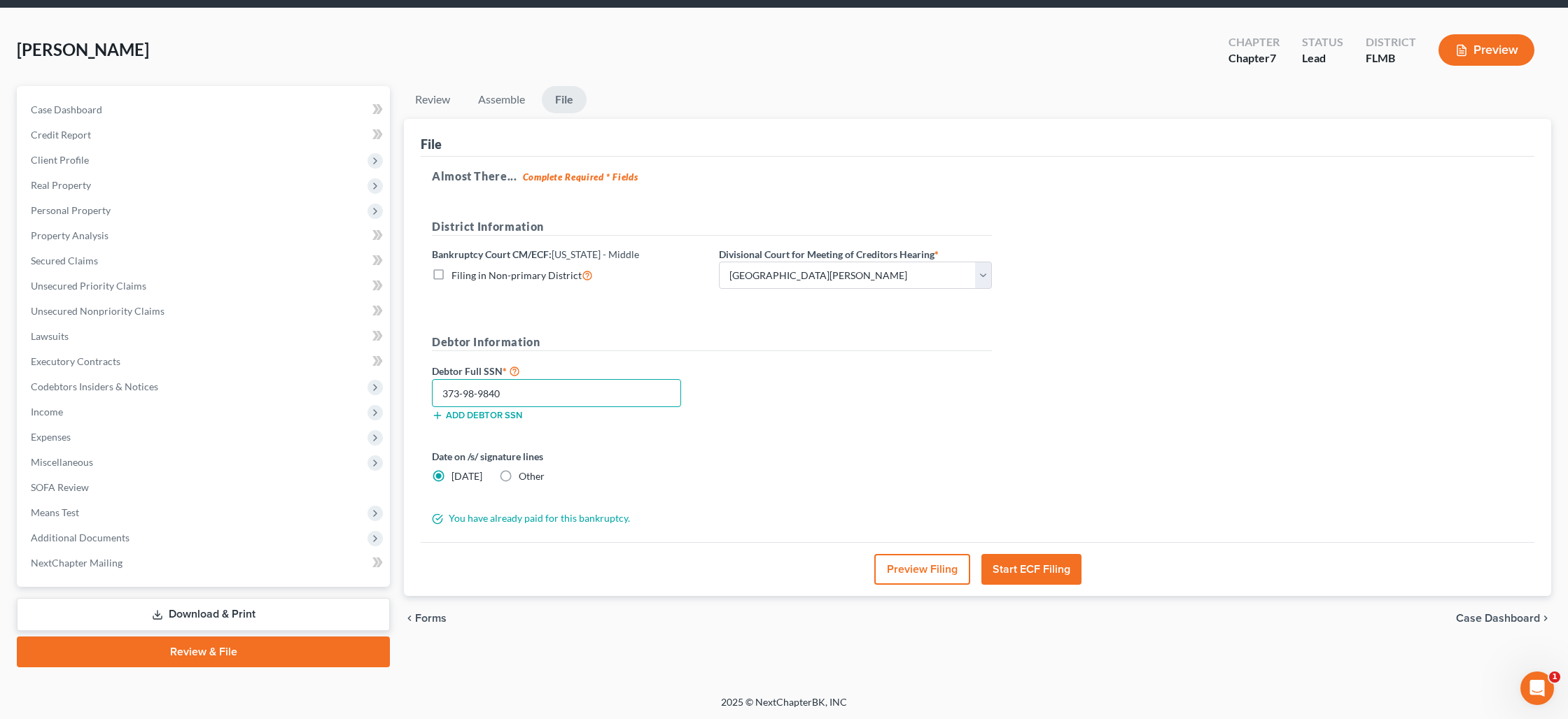
type input "373-98-9840"
click at [1004, 570] on button "Start ECF Filing" at bounding box center [1031, 570] width 100 height 31
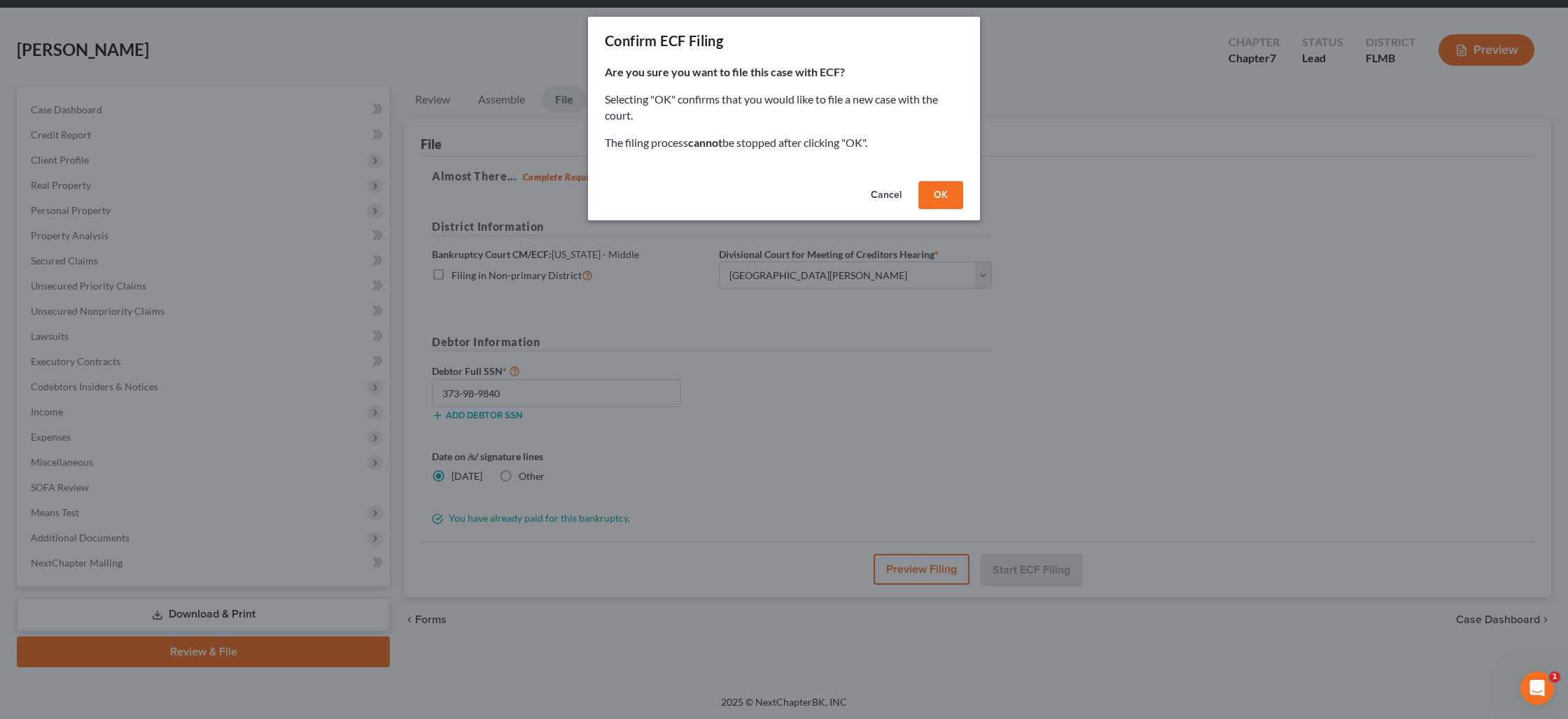
click at [938, 195] on button "OK" at bounding box center [940, 195] width 45 height 28
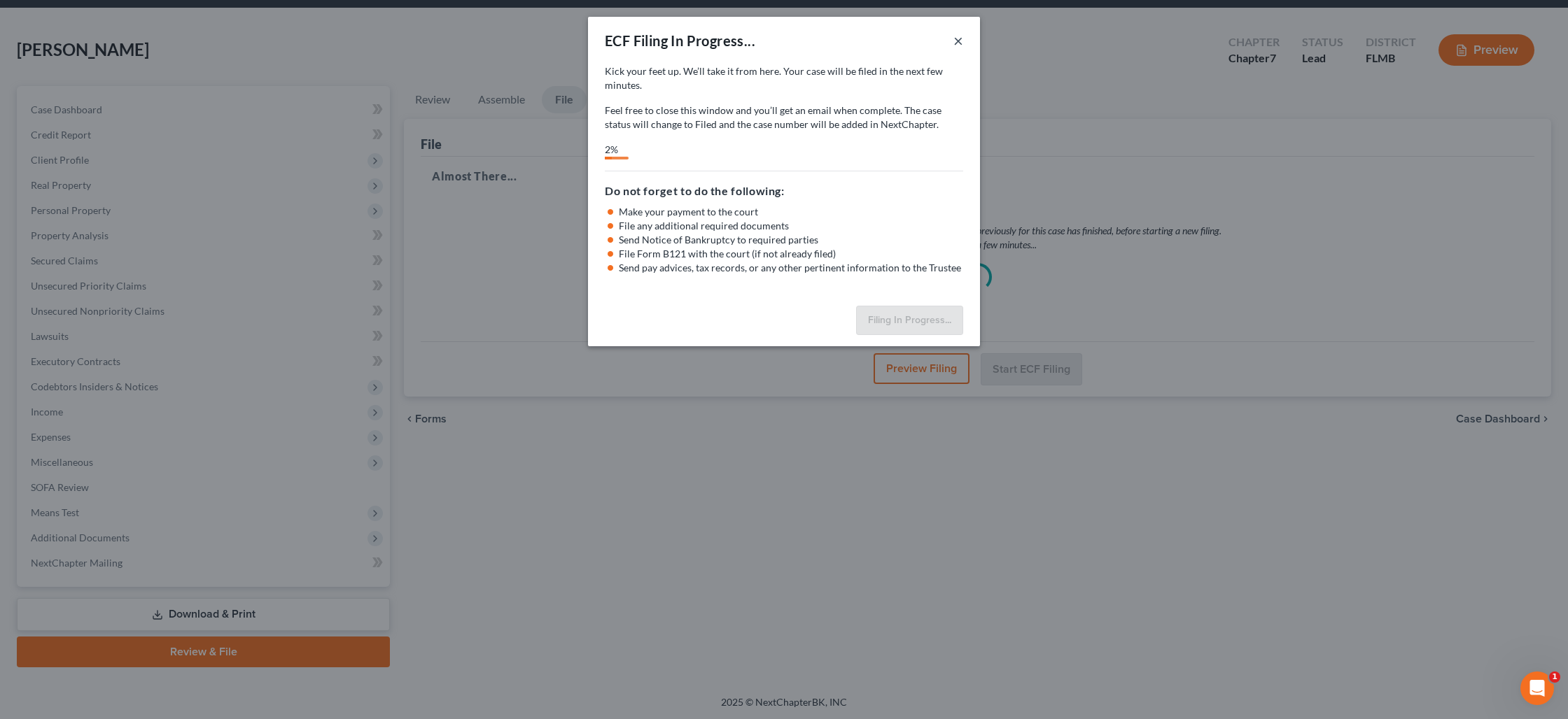
click at [959, 40] on button "×" at bounding box center [958, 40] width 10 height 16
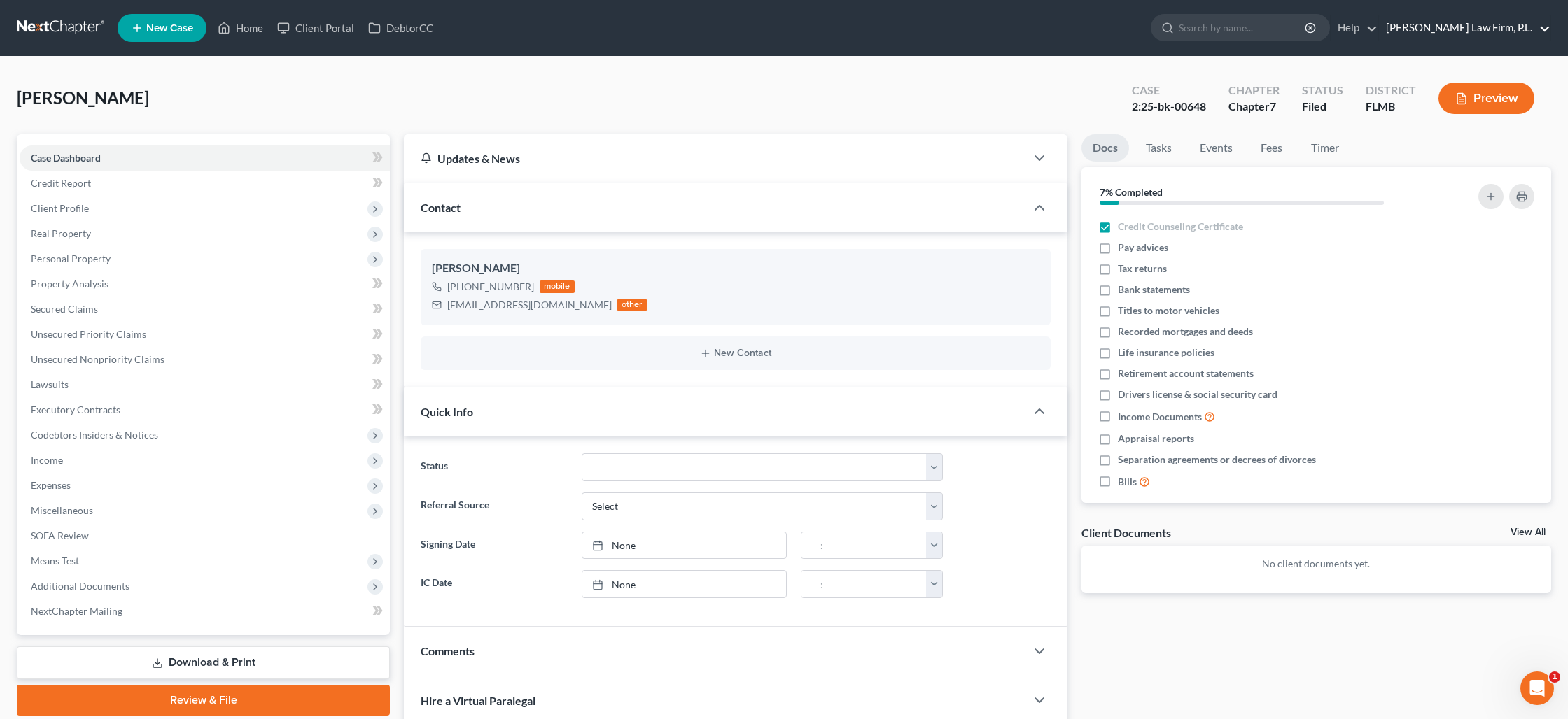
click at [1518, 38] on link "Martin Law Firm, P.L." at bounding box center [1464, 28] width 172 height 25
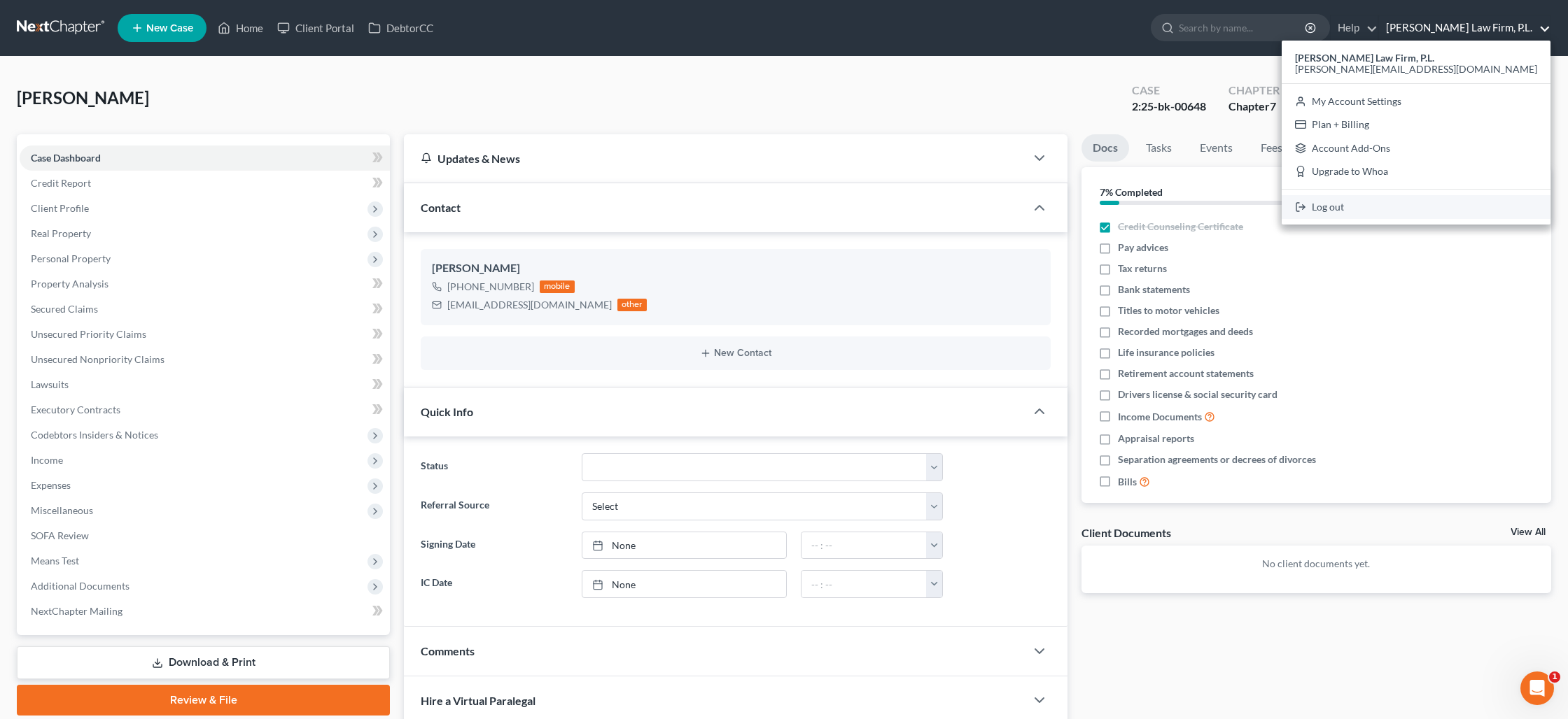
click at [1442, 215] on link "Log out" at bounding box center [1416, 207] width 269 height 24
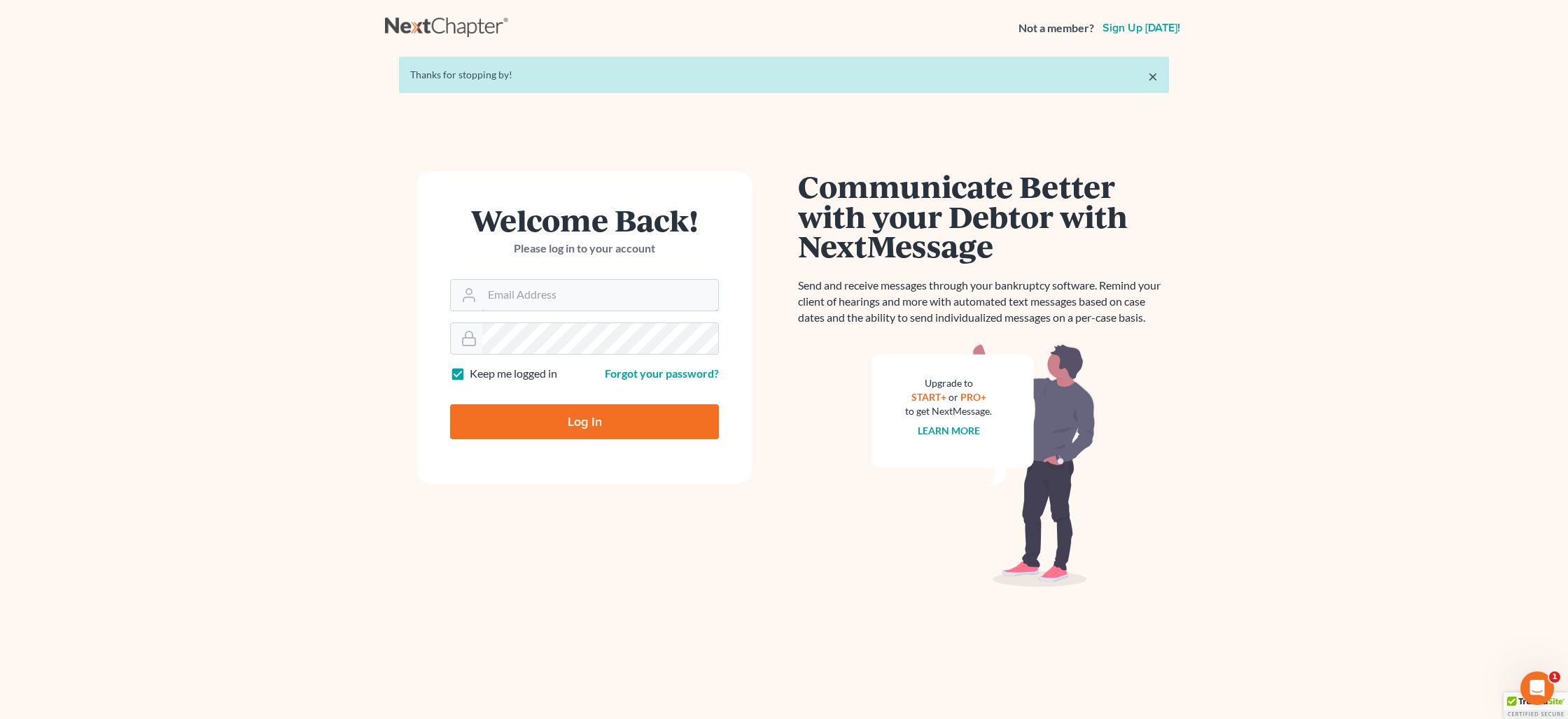
type input "[PERSON_NAME][EMAIL_ADDRESS][DOMAIN_NAME]"
click at [611, 426] on input "Log In" at bounding box center [585, 422] width 269 height 35
type input "Thinking..."
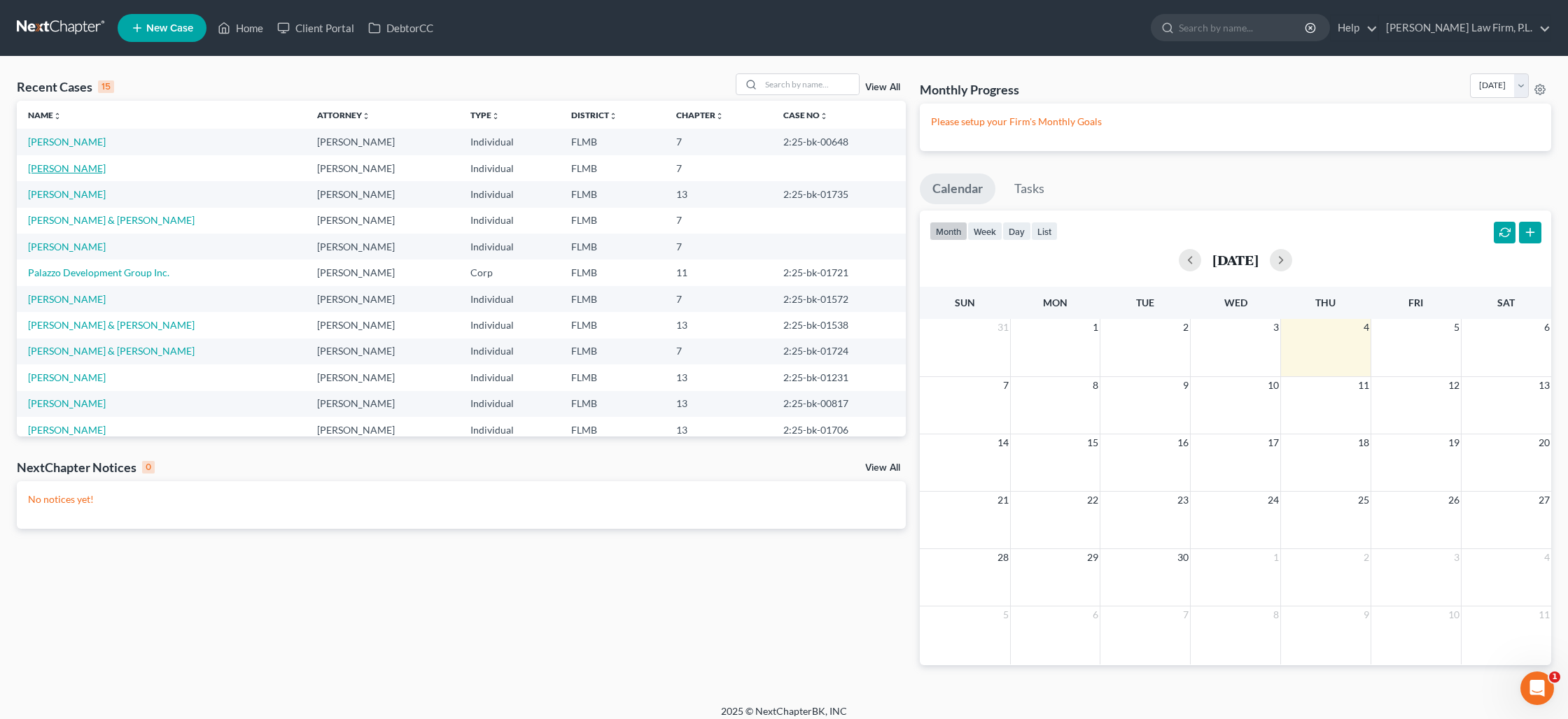
click link "[PERSON_NAME]"
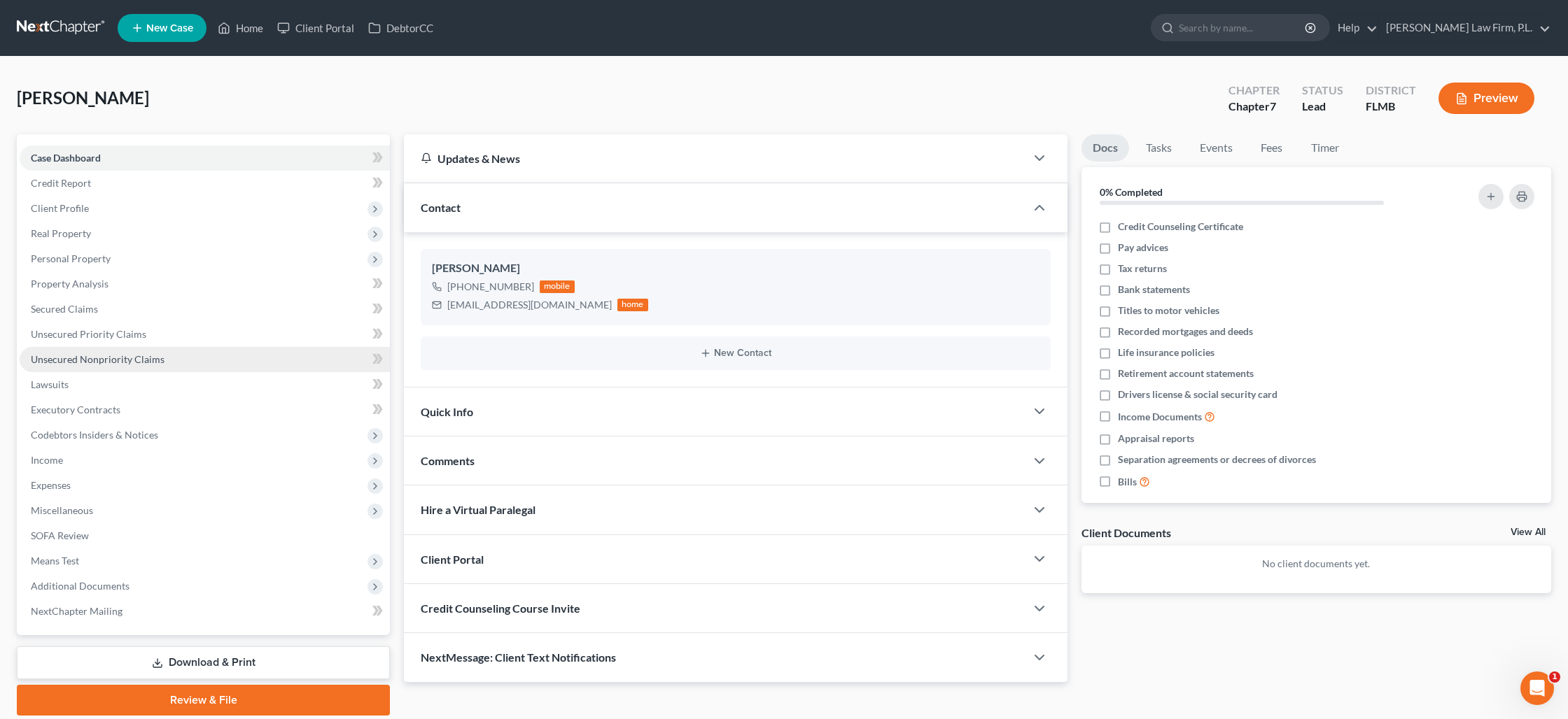
click span "Unsecured Nonpriority Claims"
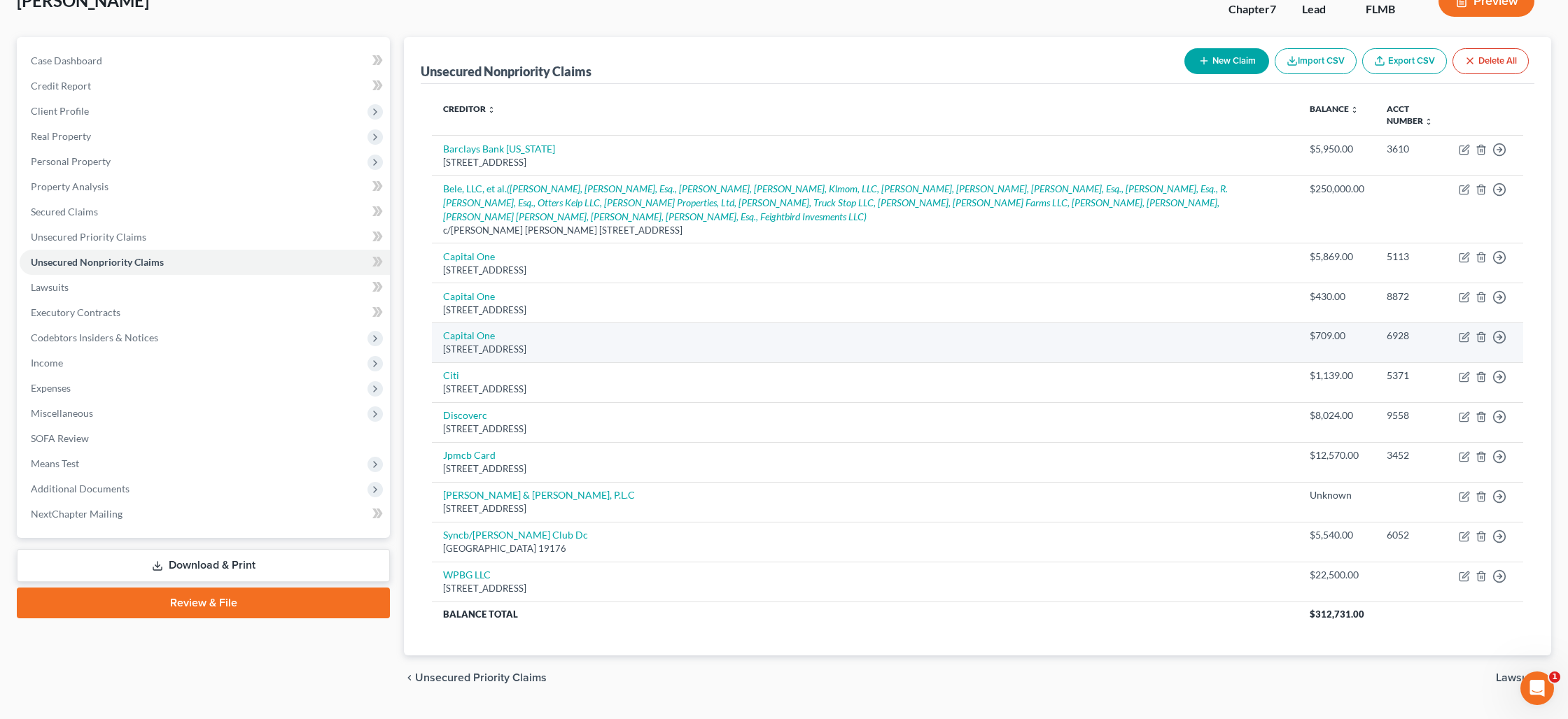
scroll to position [131, 0]
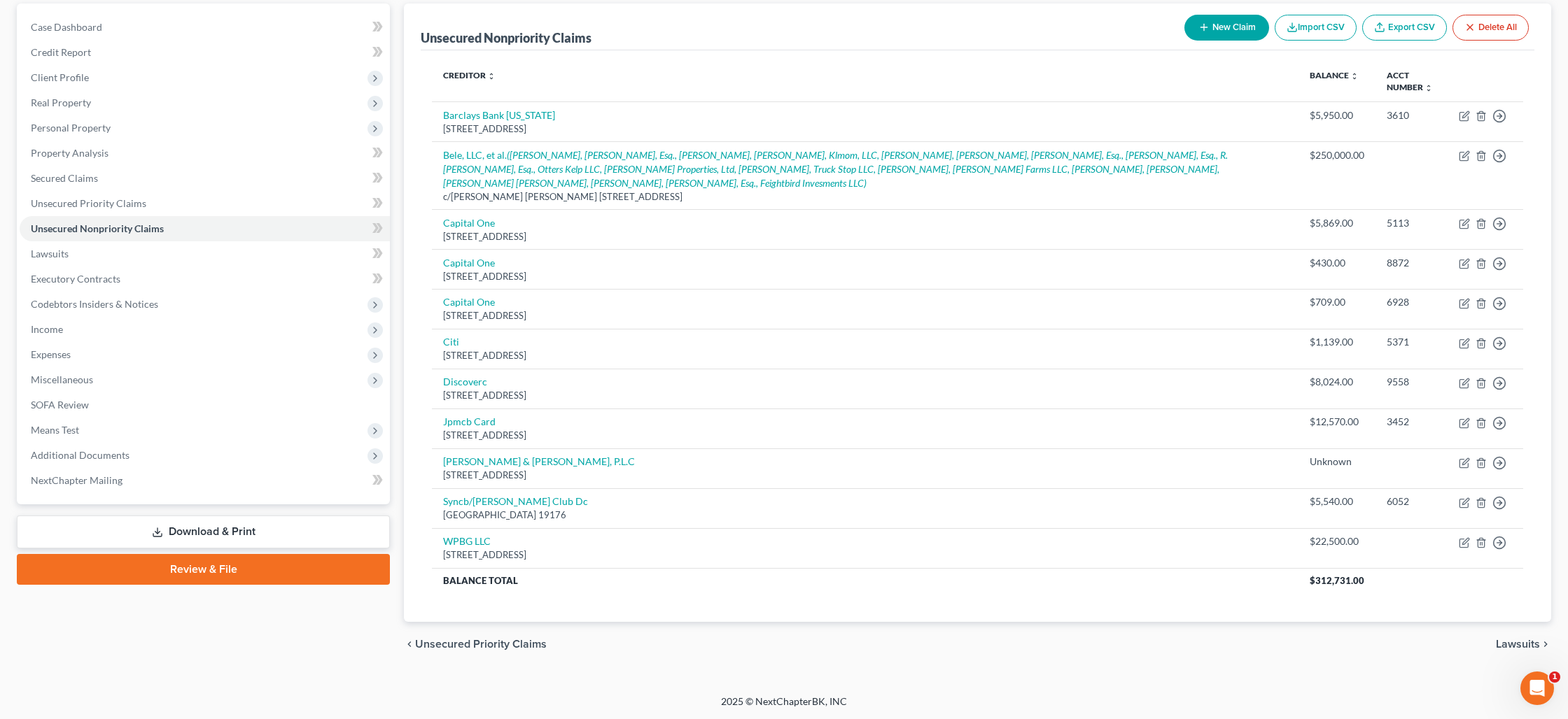
click button "New Claim"
select select "0"
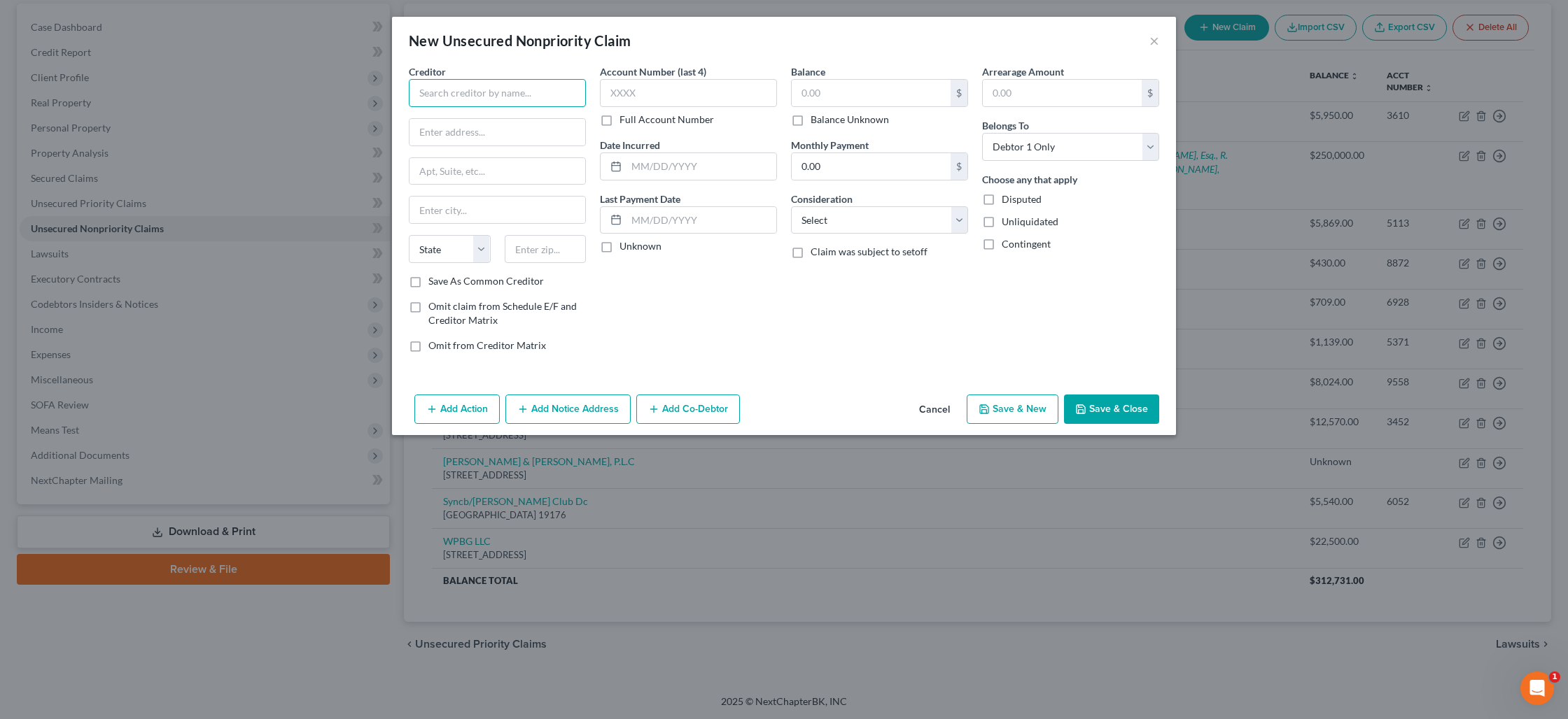
click input "text"
type input "[PERSON_NAME]"
type input "[STREET_ADDRESS]"
type input "Suite 1"
type input "48912"
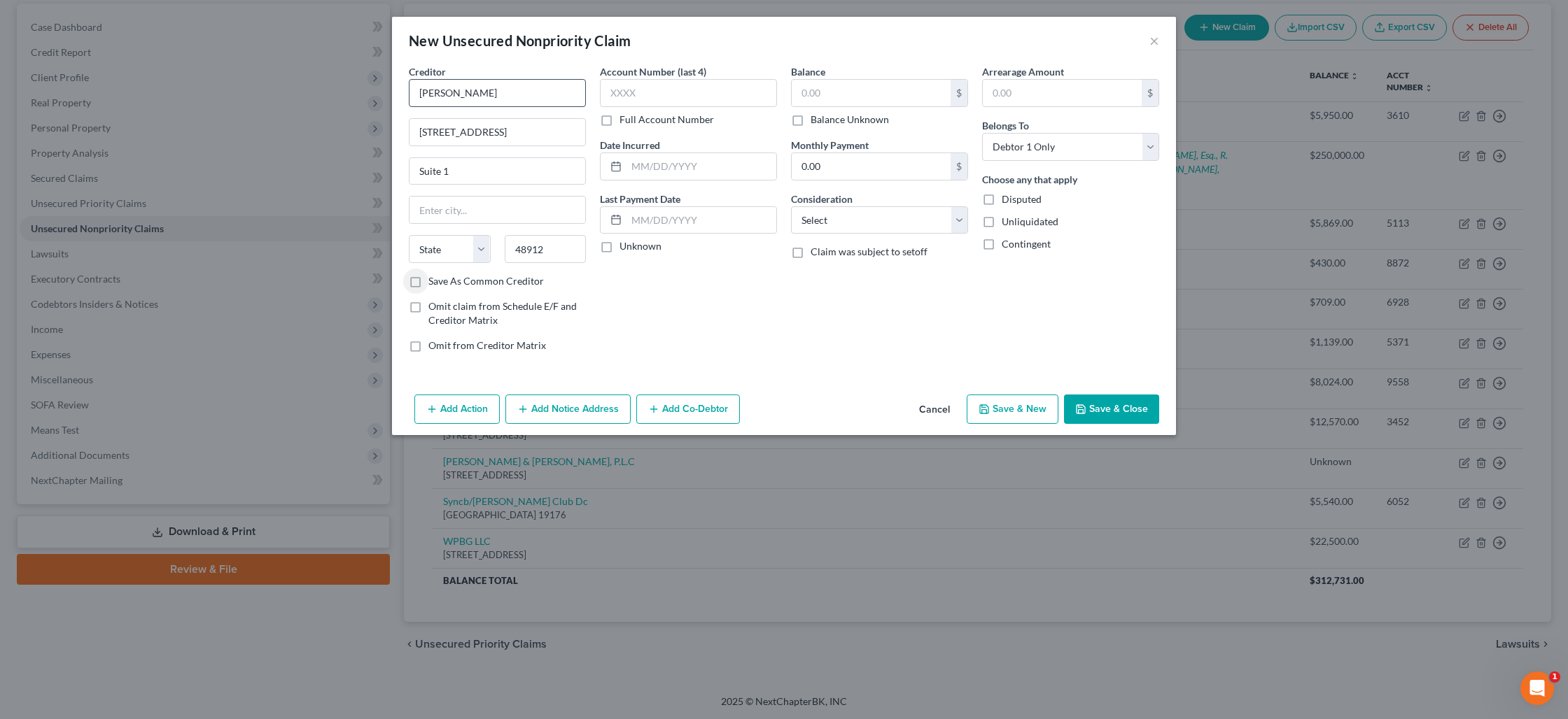
type input "Lansing"
select select "23"
click input "text"
type input "2650"
click select "Select Cable / Satellite Services Collection Agency Credit Card Debt Debt Couns…"
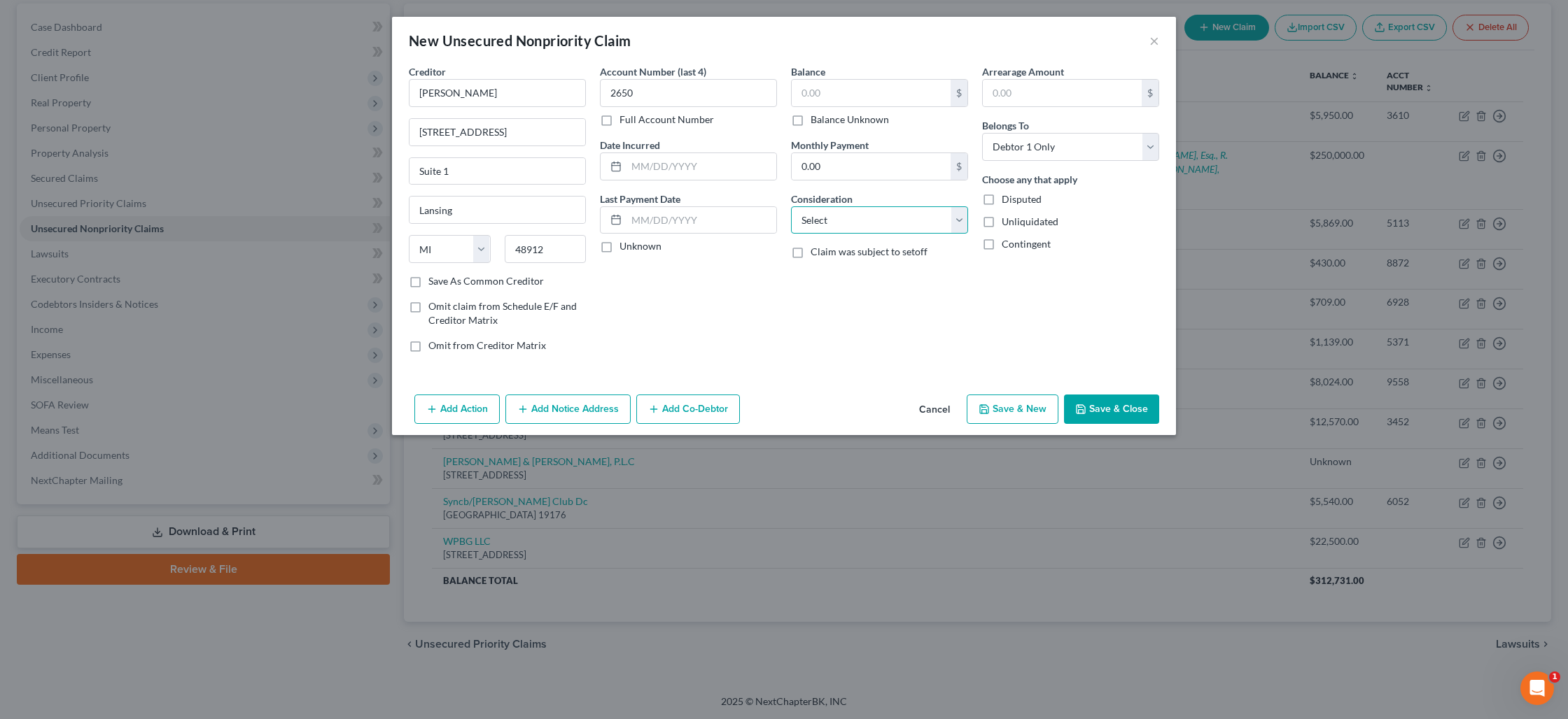
select select "14"
click select "Select Cable / Satellite Services Collection Agency Credit Card Debt Debt Couns…"
click input "0.00"
type input "24,415"
type input "Non-Consumer Debt"
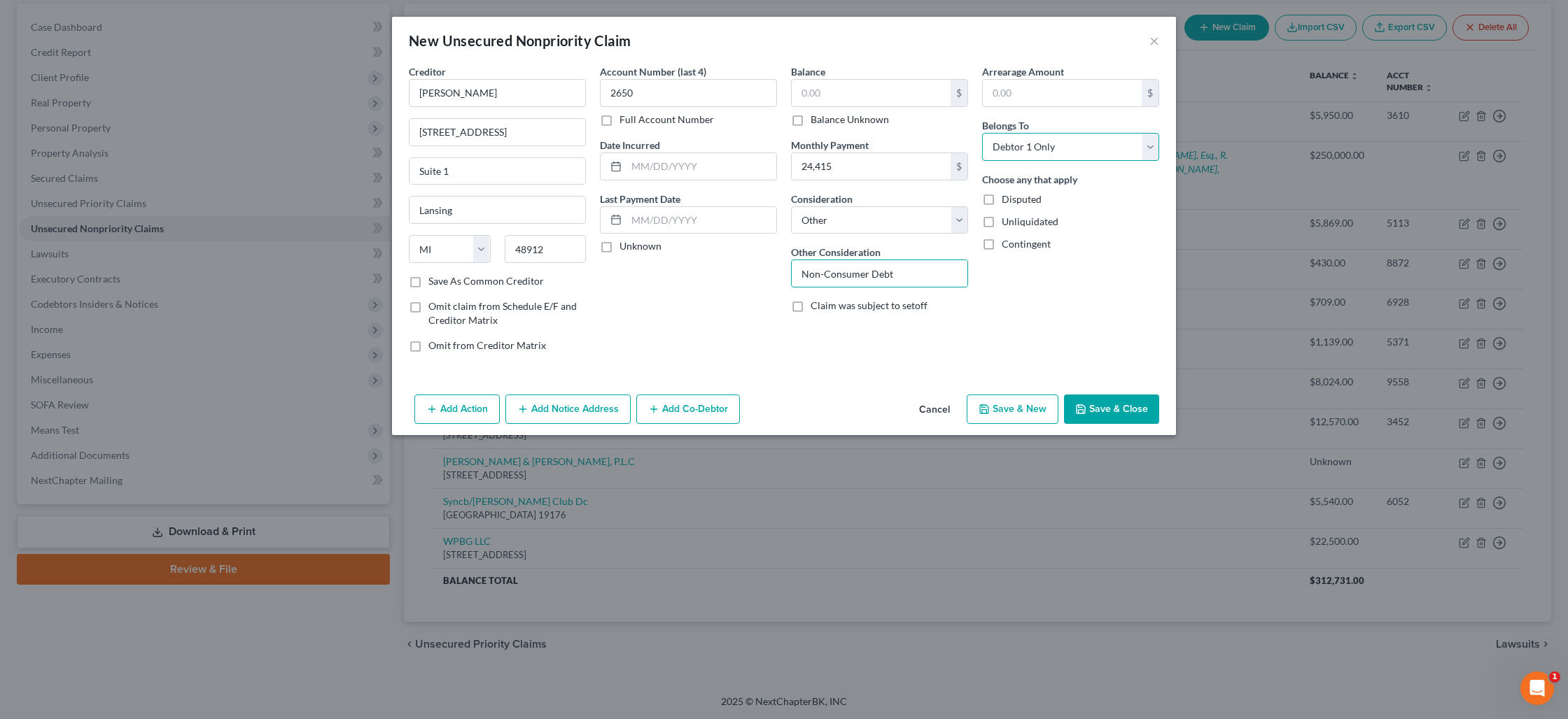
click select "Select Debtor 1 Only Debtor 2 Only Debtor 1 And Debtor 2 Only At Least One Of T…"
select select "3"
click select "Select Debtor 1 Only Debtor 2 Only Debtor 1 And Debtor 2 Only At Least One Of T…"
click button "Save & Close"
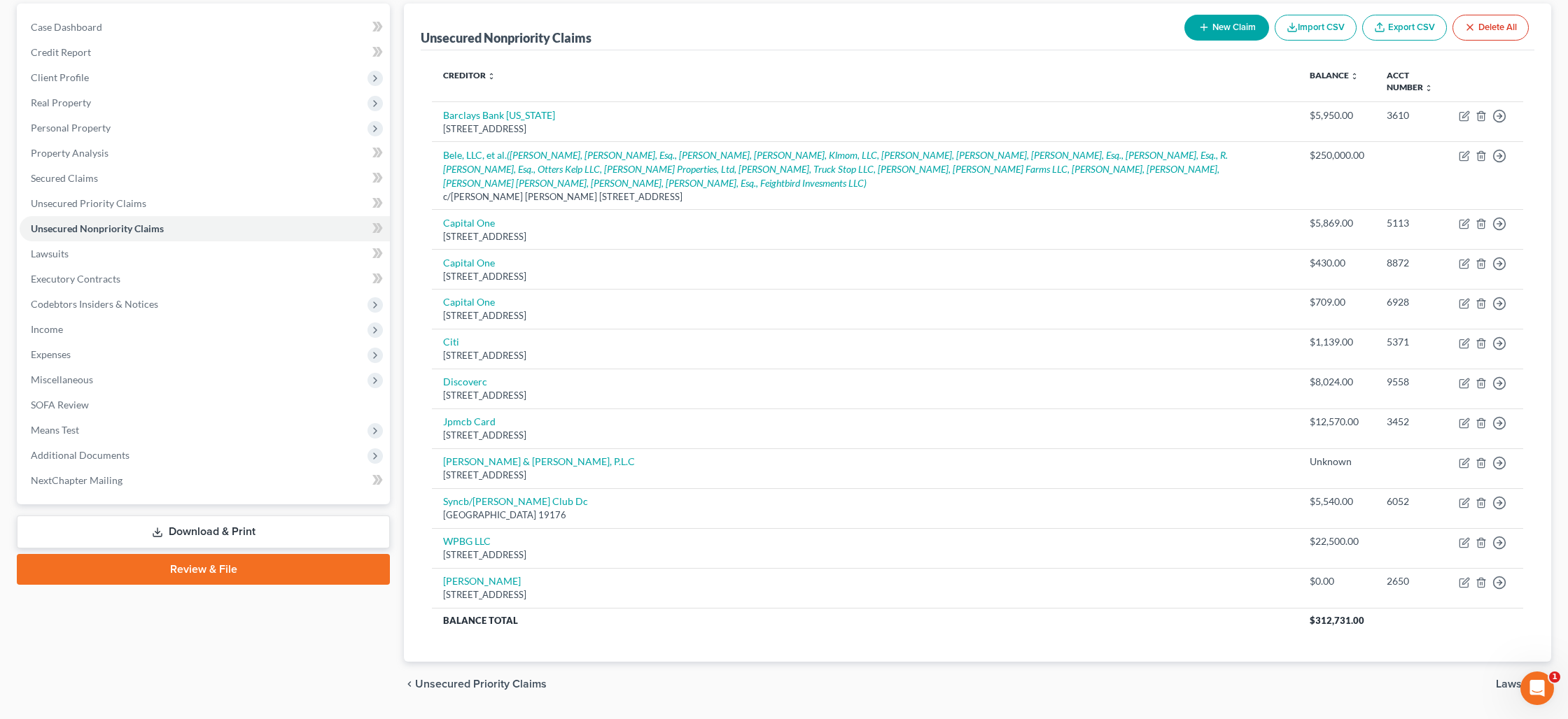
click link "Review & File"
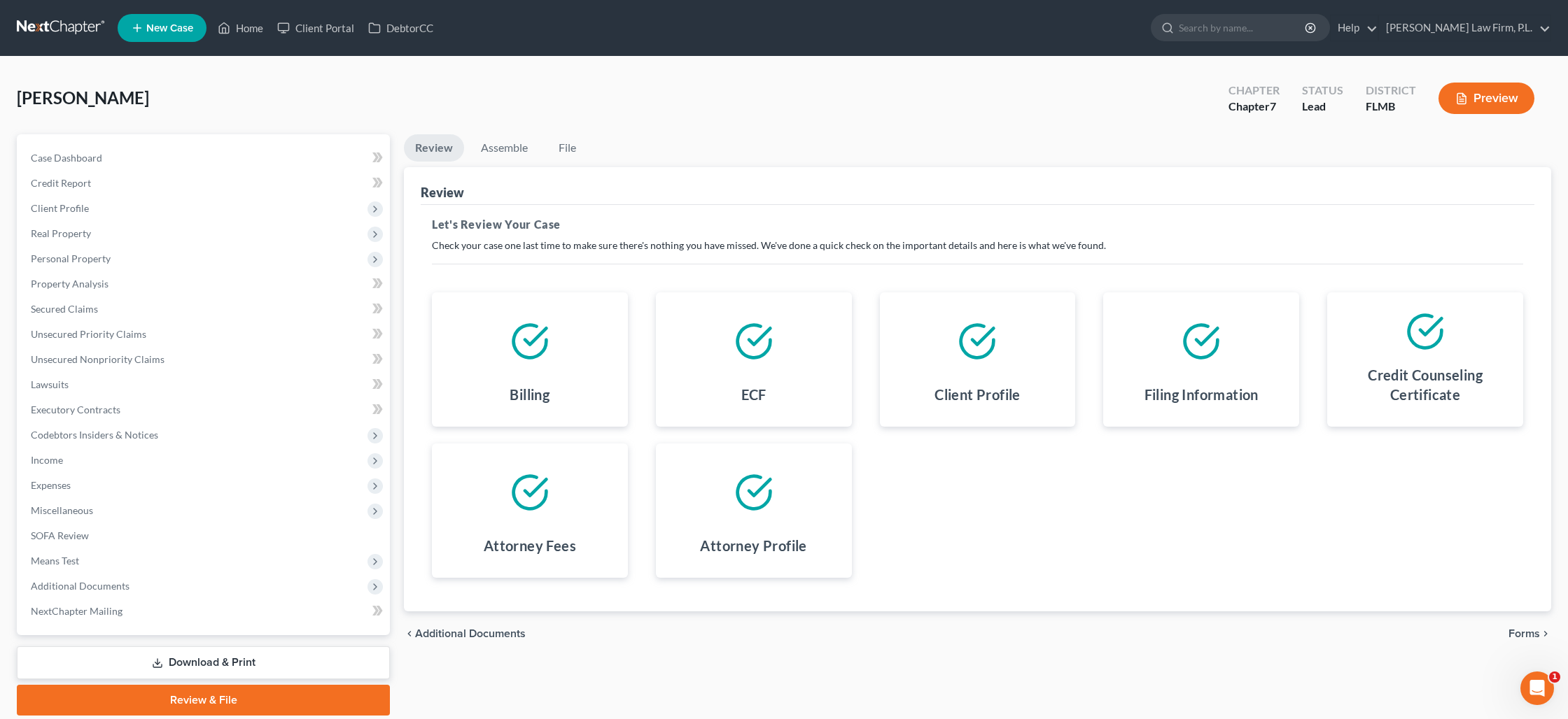
drag, startPoint x: 1539, startPoint y: 631, endPoint x: 1527, endPoint y: 634, distance: 12.4
click span "Forms"
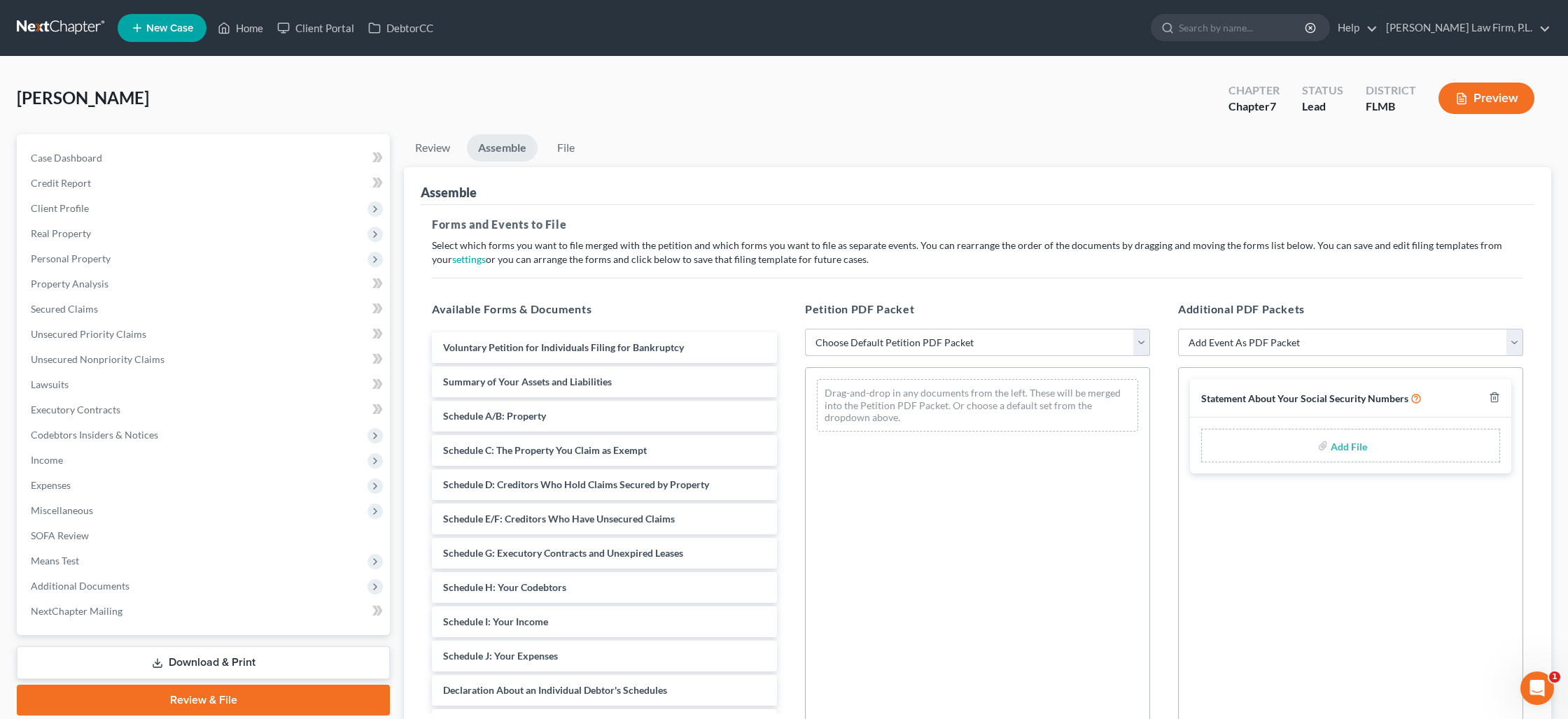
click select "Choose Default Petition PDF Packet Complete Bankruptcy Petition (all forms and …"
select select "0"
click select "Choose Default Petition PDF Packet Complete Bankruptcy Petition (all forms and …"
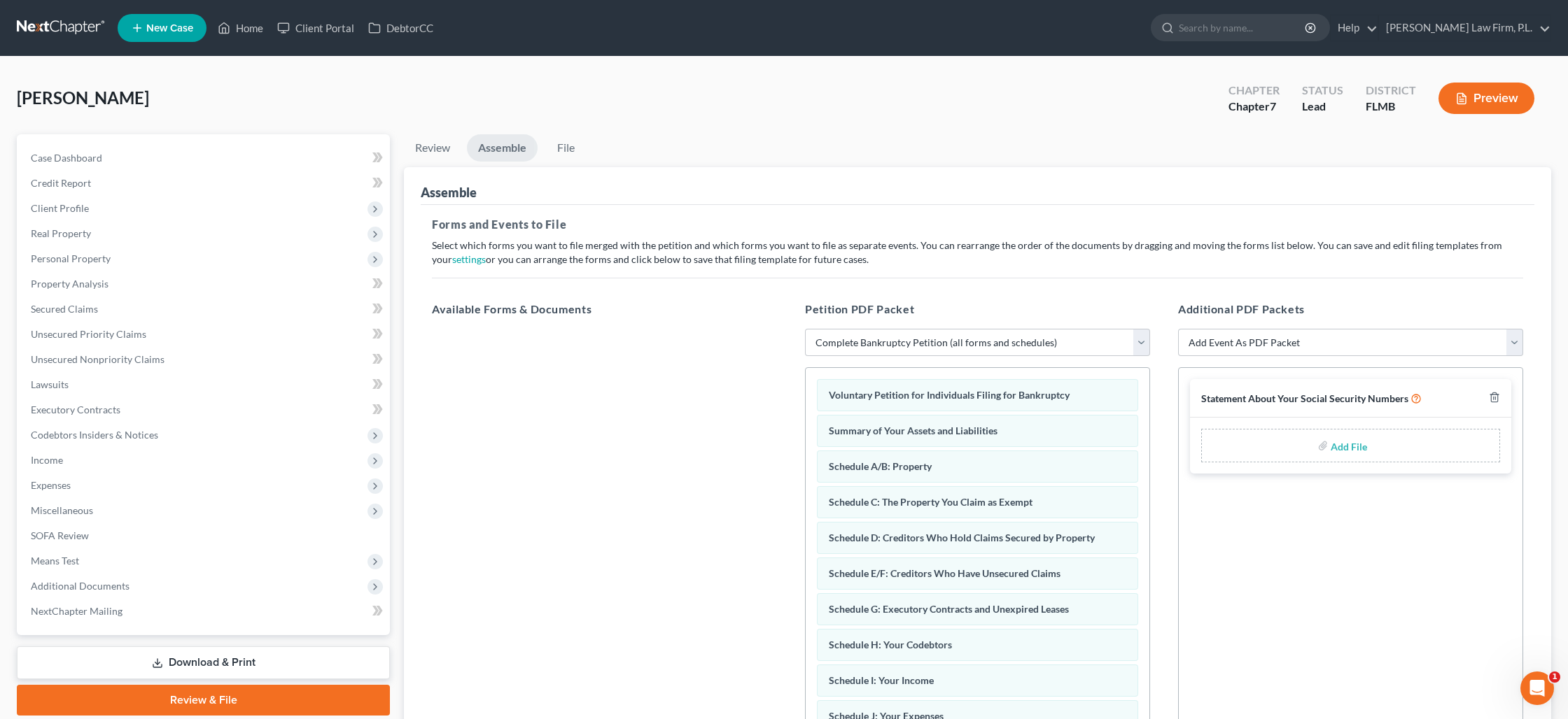
click div "Add File"
click input "file"
type input "C:\fakepath\White - CCC.pdf"
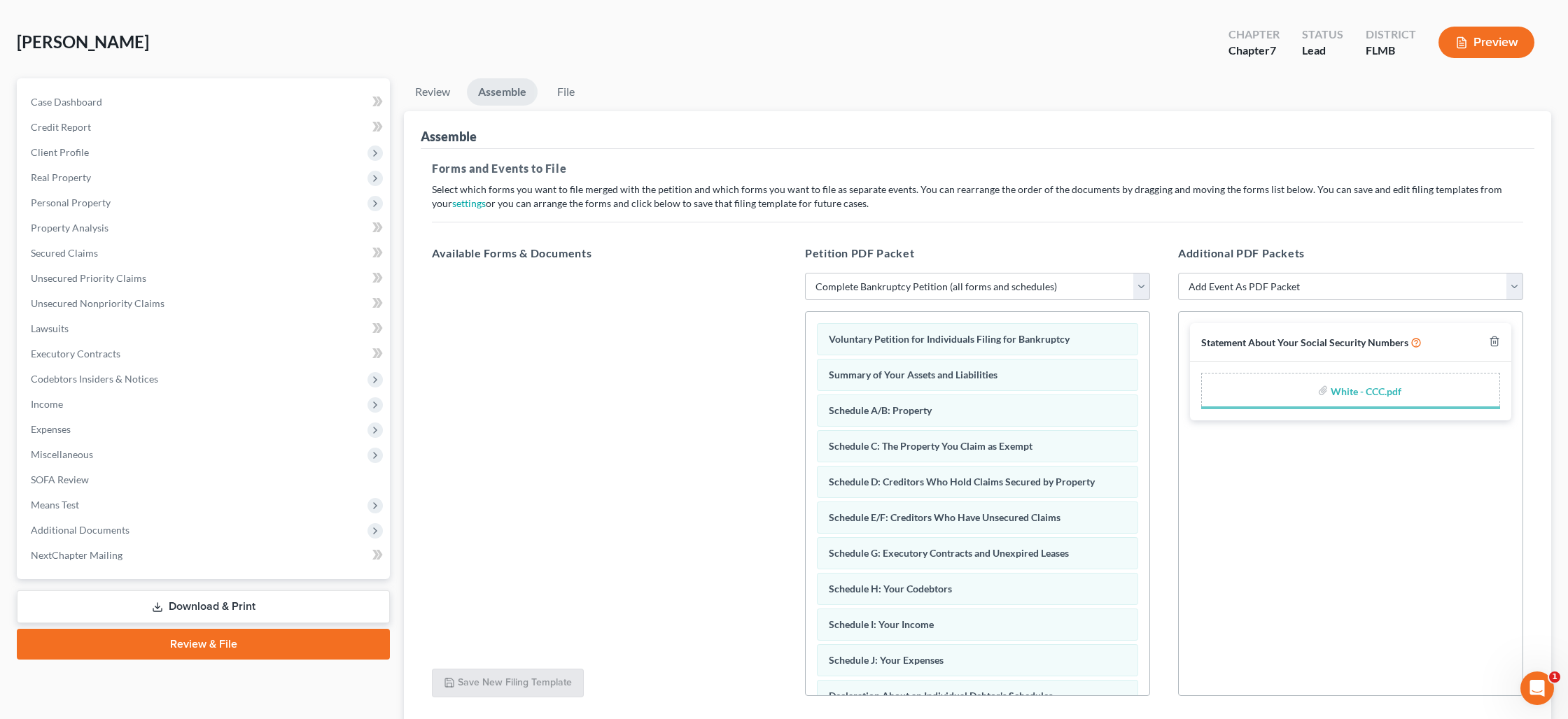
scroll to position [75, 0]
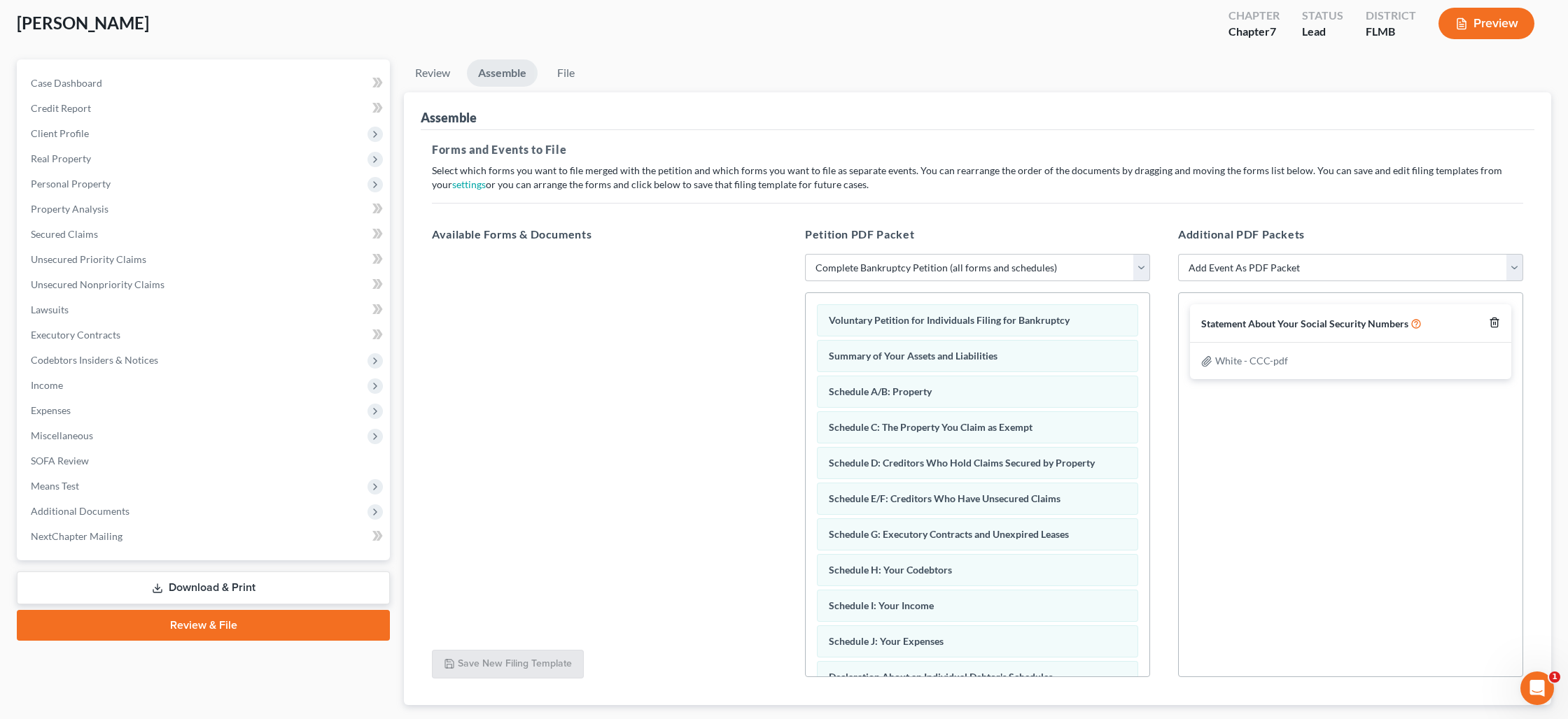
click icon "button"
click select "Add Event As PDF Packet Amended Creditor Matrix (Fee)- Only use when no separat…"
select select "15"
click select "Add Event As PDF Packet Amended Creditor Matrix (Fee)- Only use when no separat…"
select select
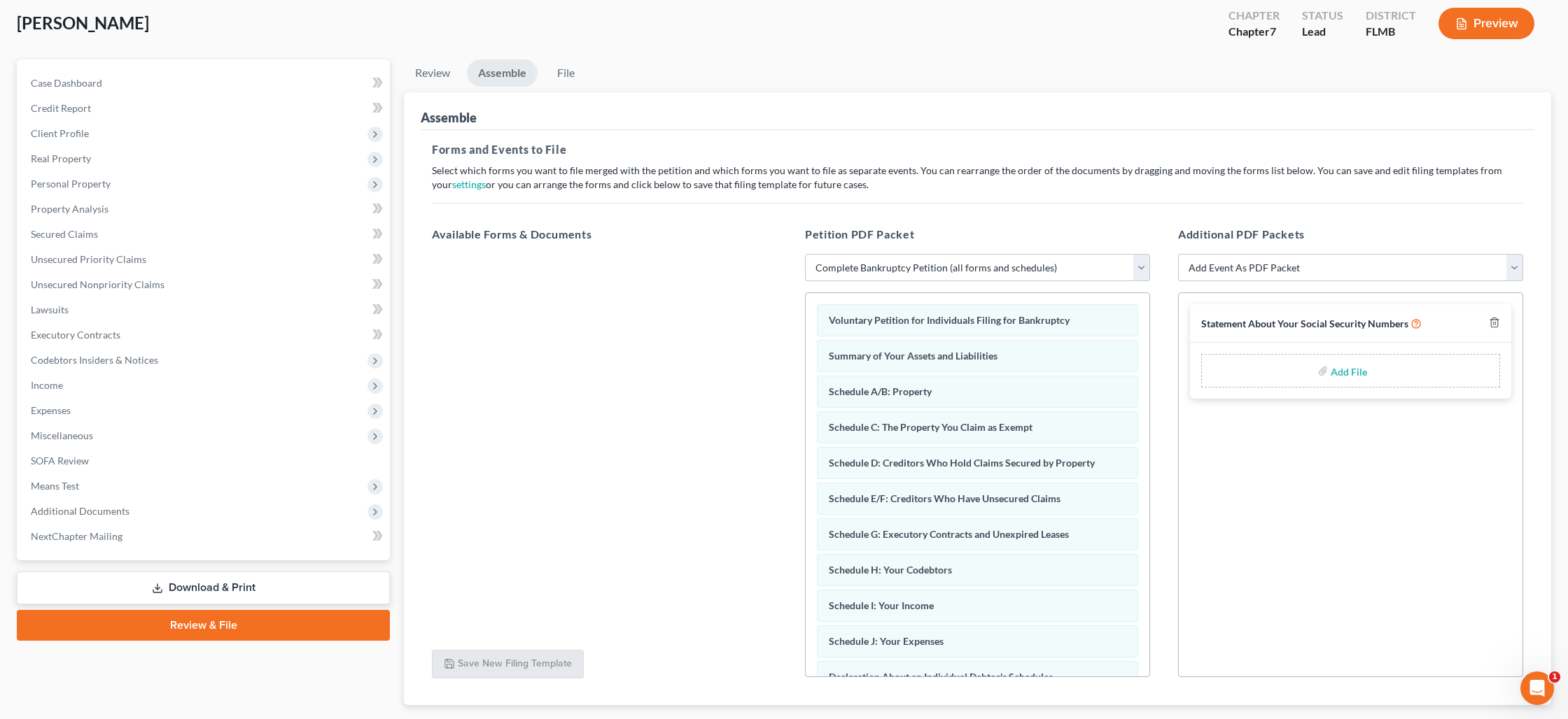
click div "Add File"
click input "file"
type input "C:\fakepath\White - Statement of SS.pdf"
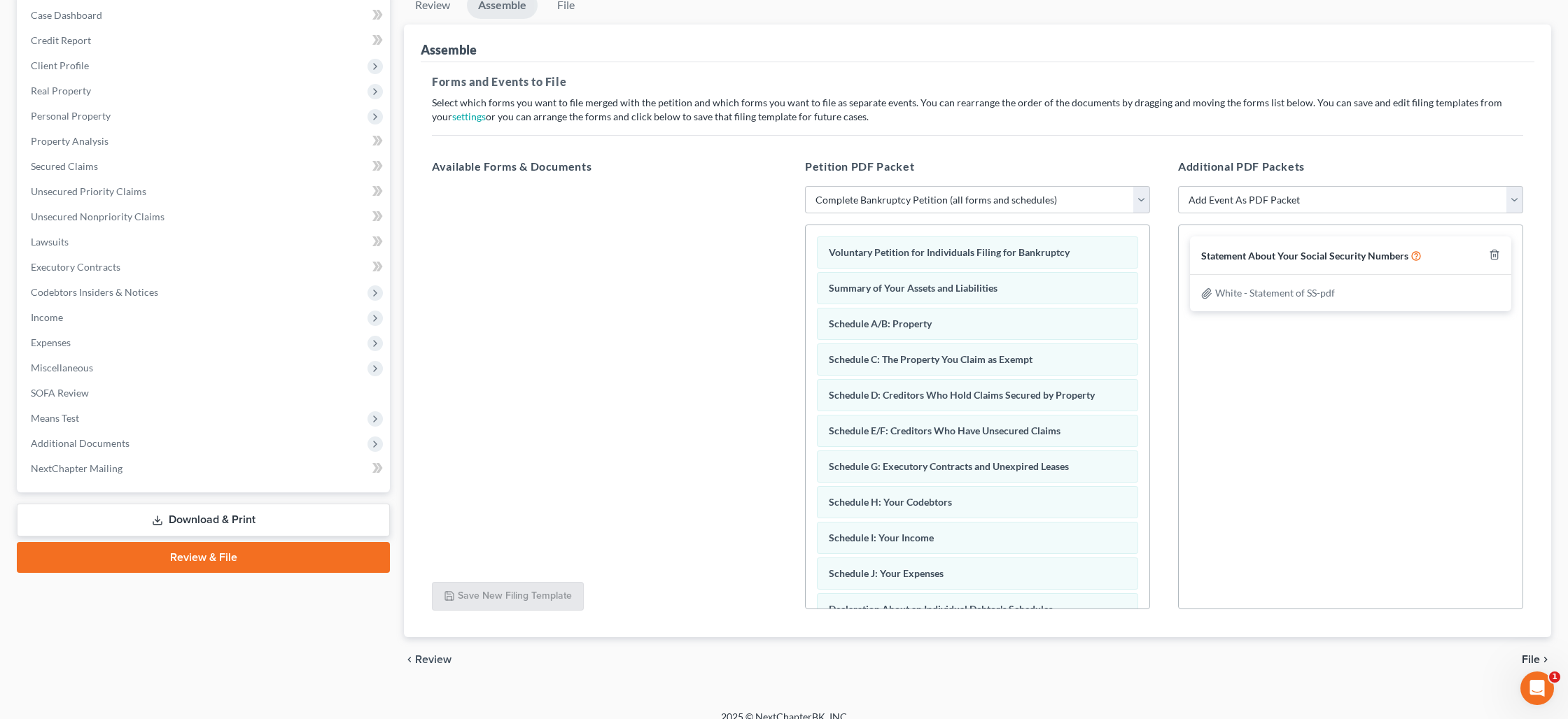
scroll to position [158, 0]
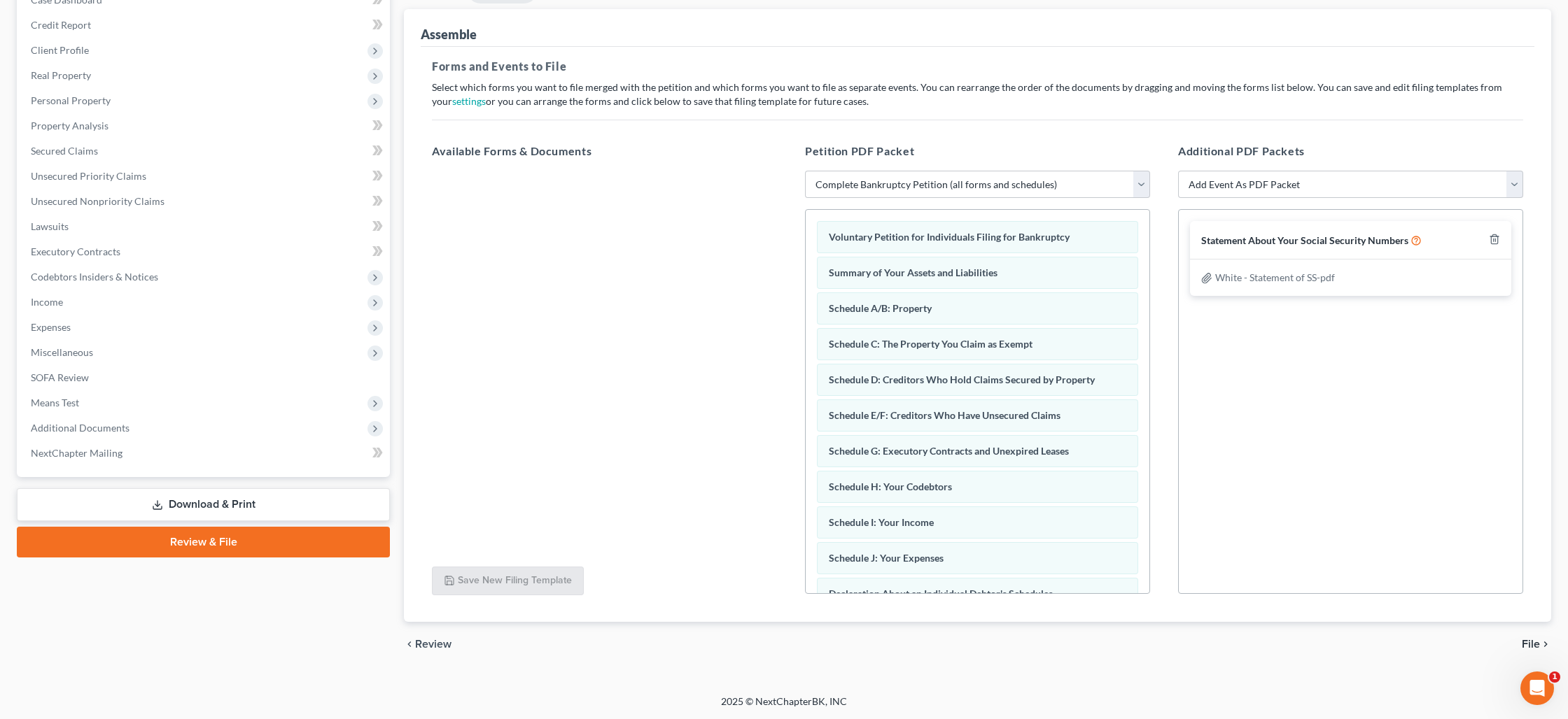
click span "File"
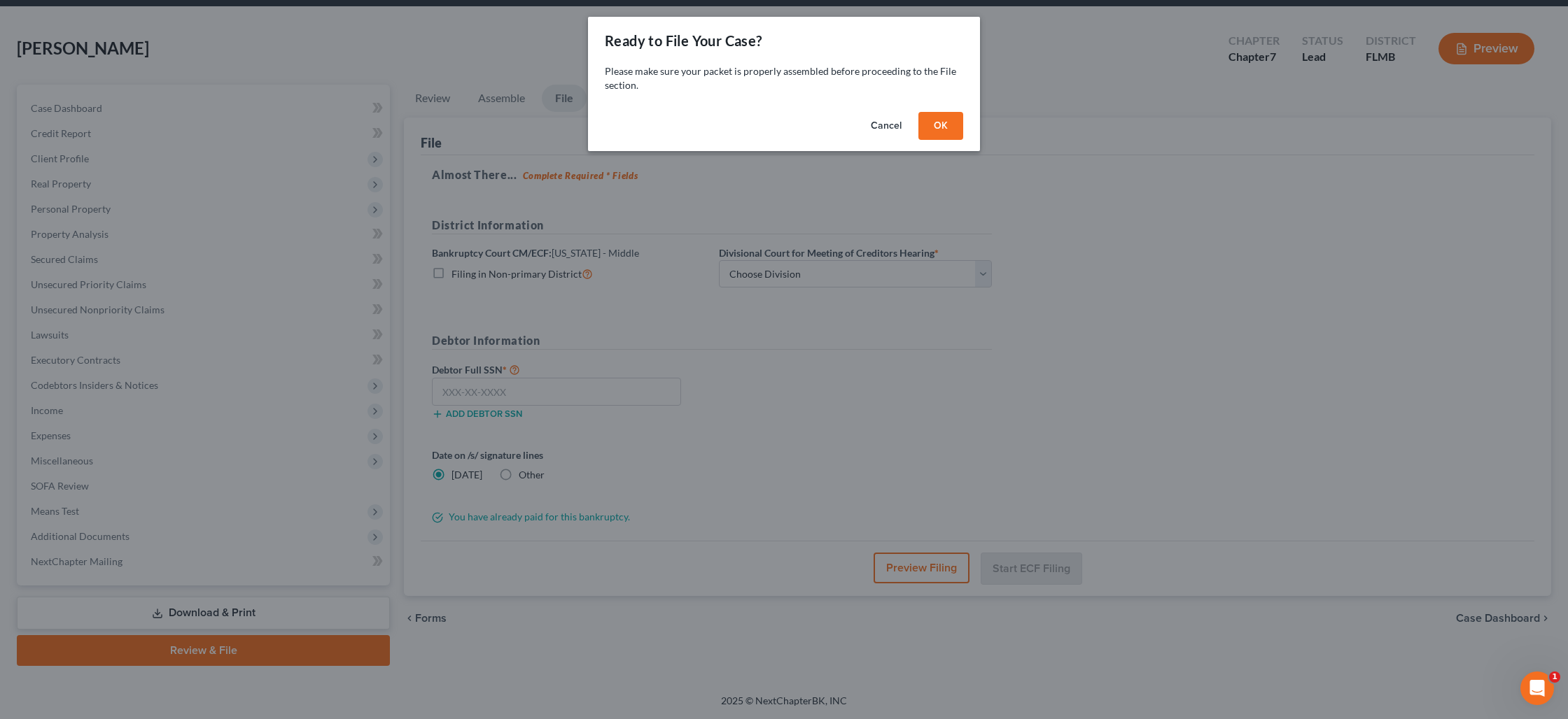
scroll to position [48, 0]
click button "OK"
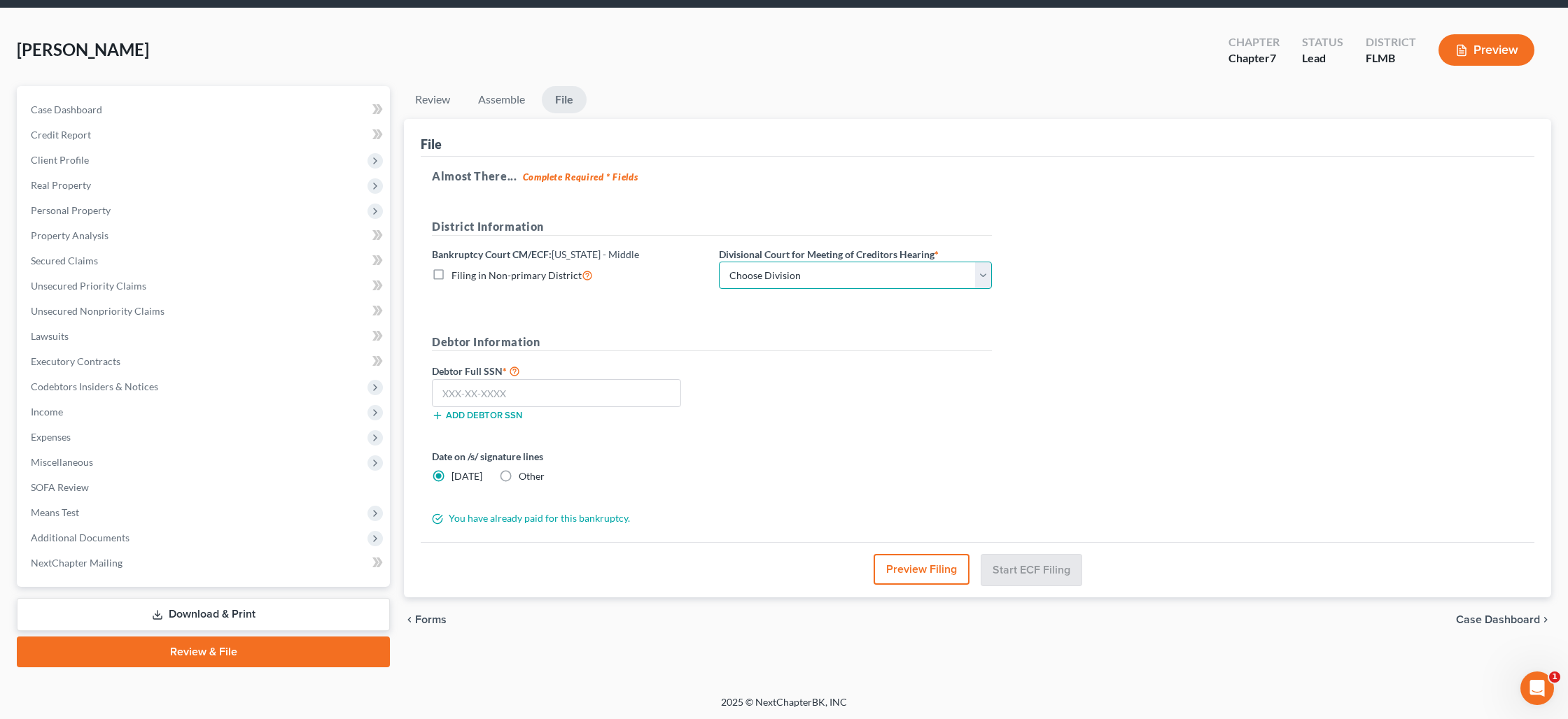
click select "Choose Division [GEOGRAPHIC_DATA][PERSON_NAME] [GEOGRAPHIC_DATA] [GEOGRAPHIC_DA…"
select select "0"
click select "Choose Division [GEOGRAPHIC_DATA][PERSON_NAME] [GEOGRAPHIC_DATA] [GEOGRAPHIC_DA…"
click input "text"
type input "373-98-9840"
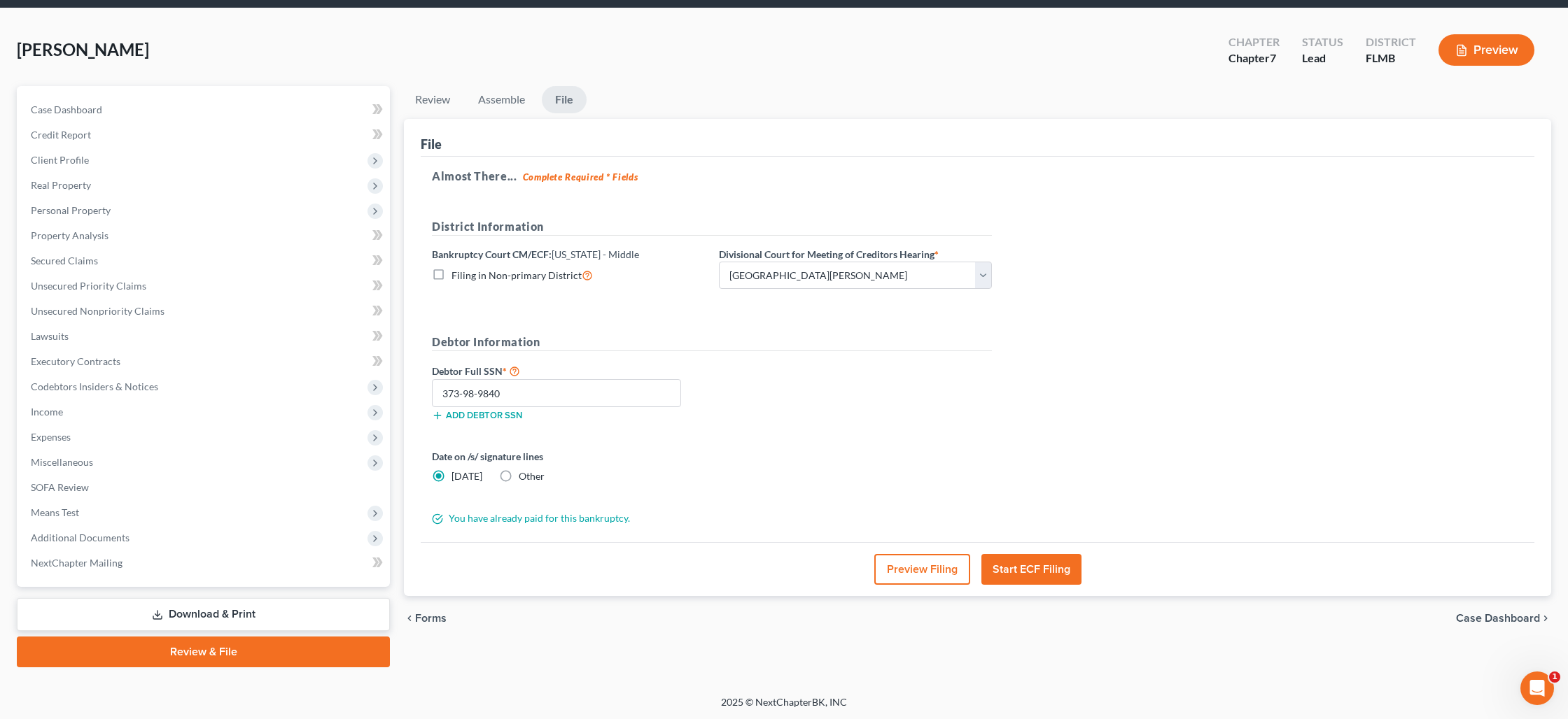
click button "Start ECF Filing"
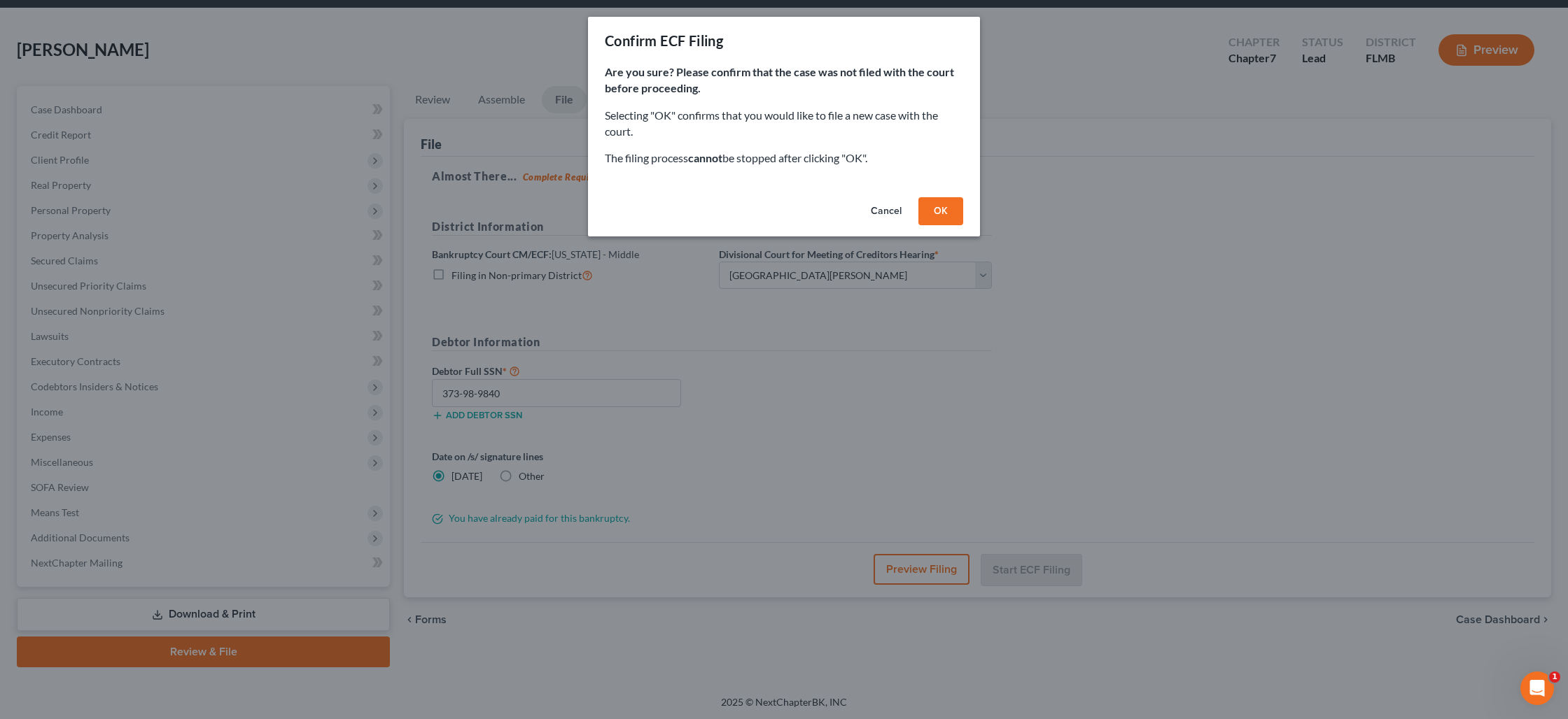
click button "OK"
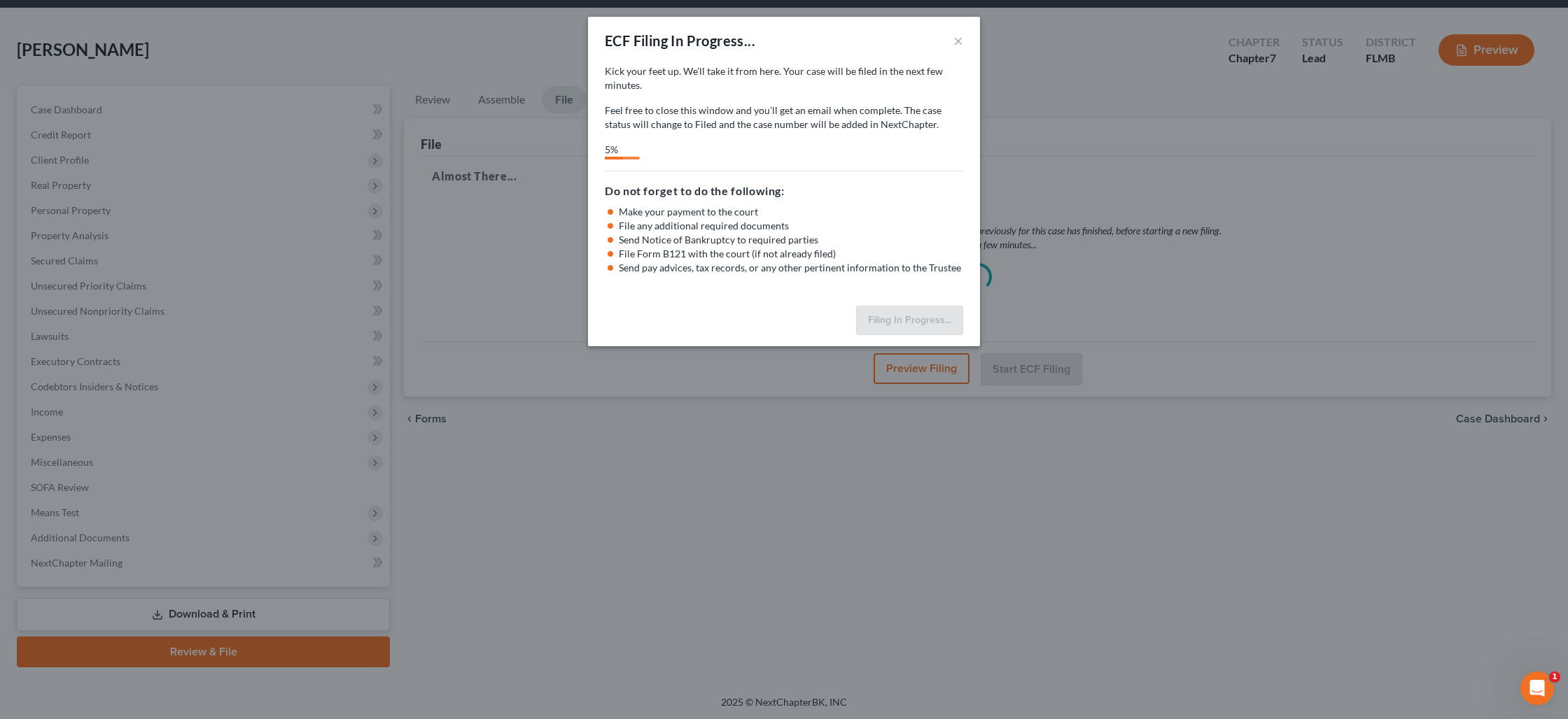
select select "0"
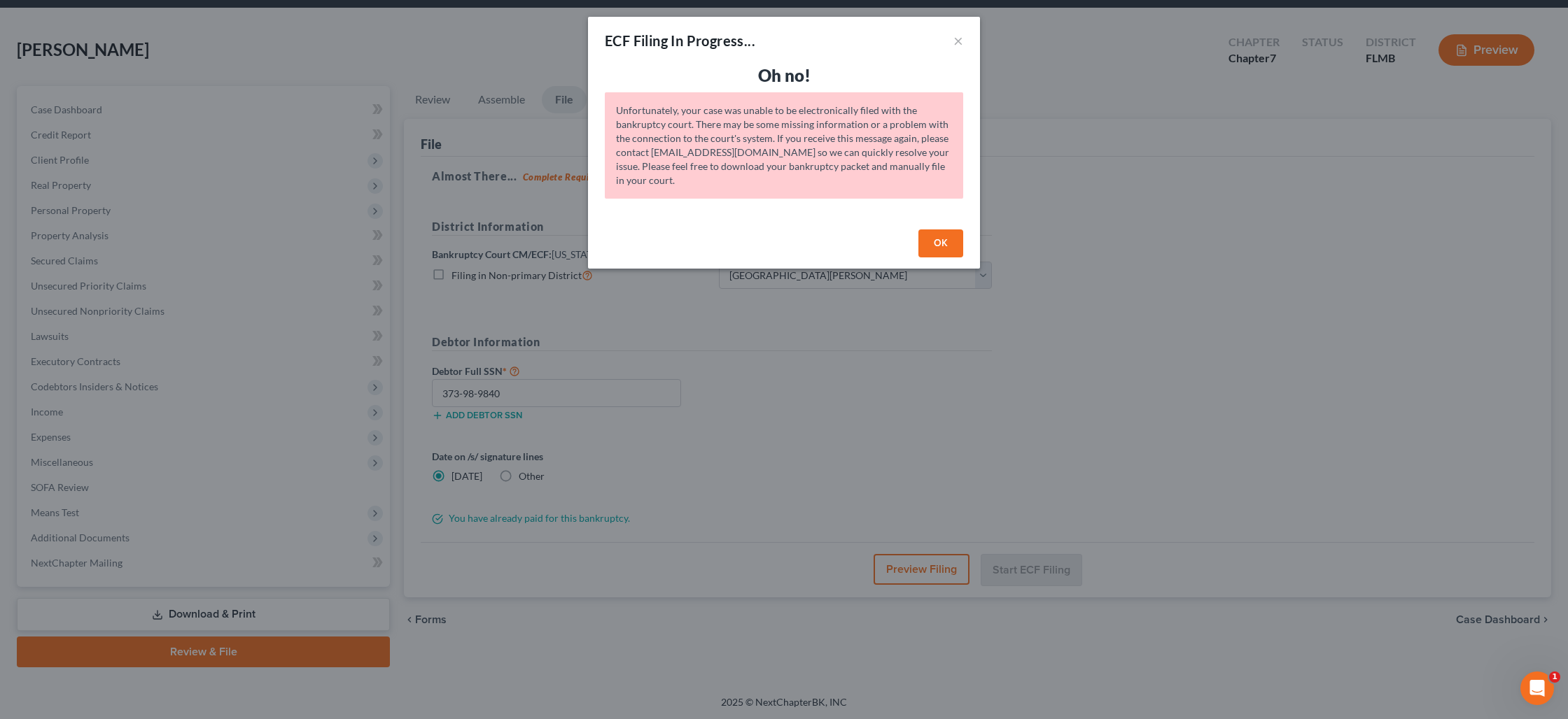
click button "OK"
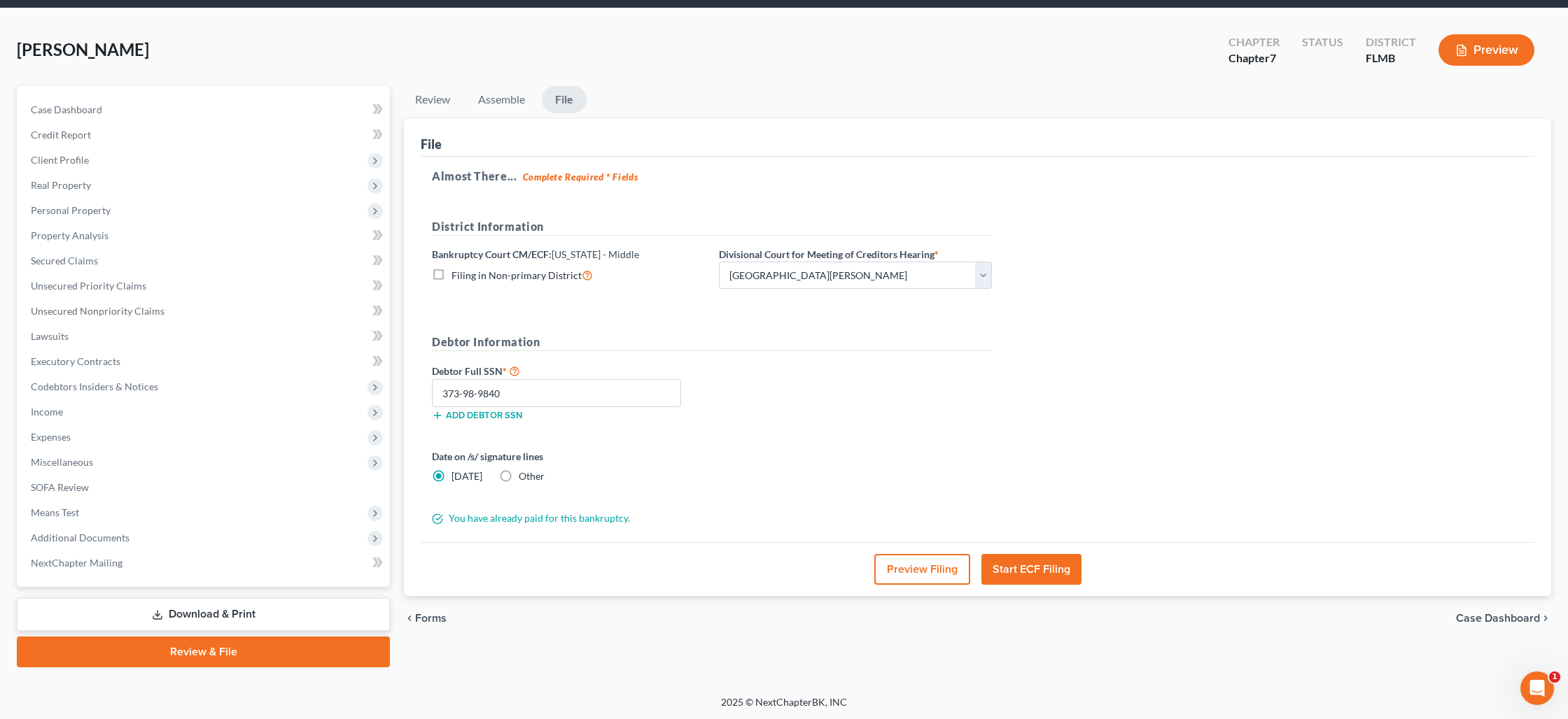
click button "Start ECF Filing"
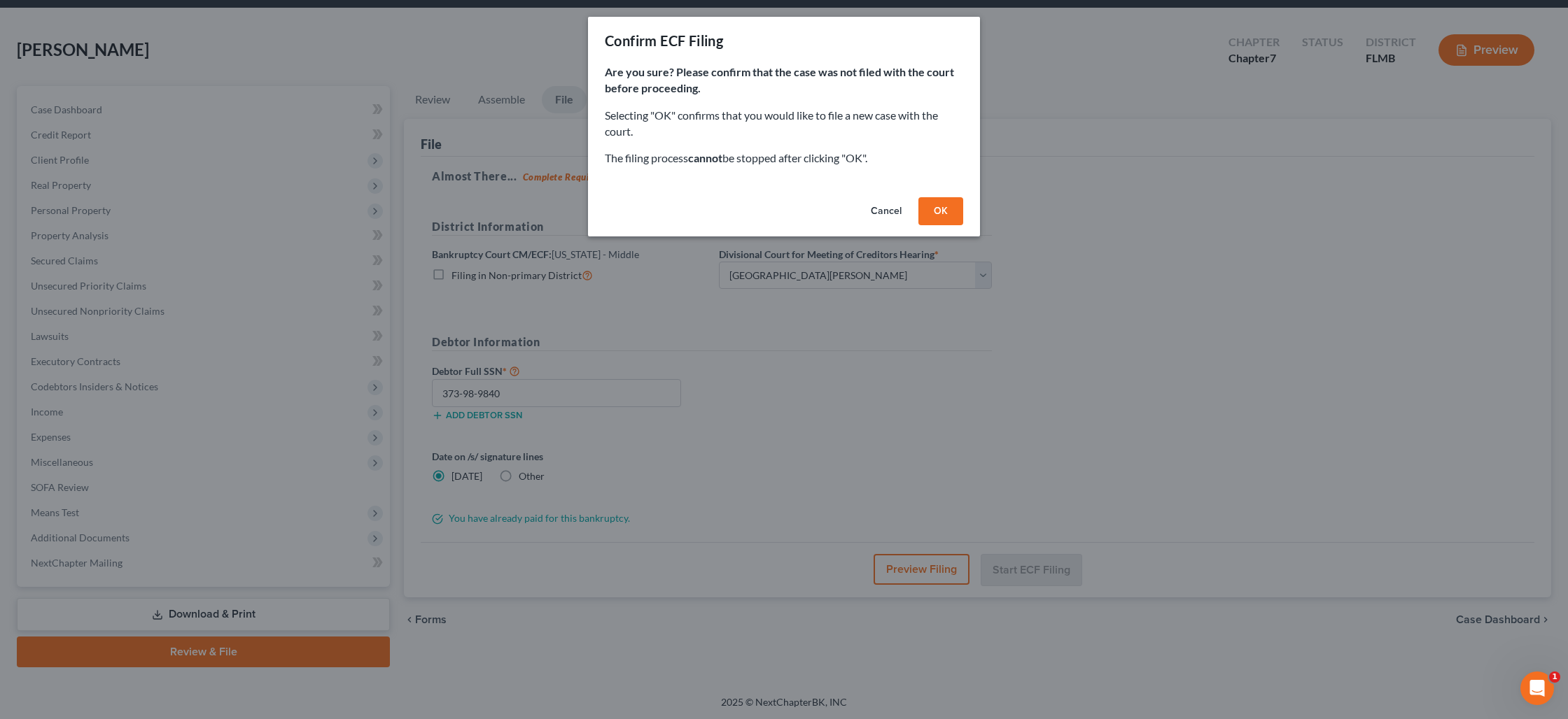
click button "OK"
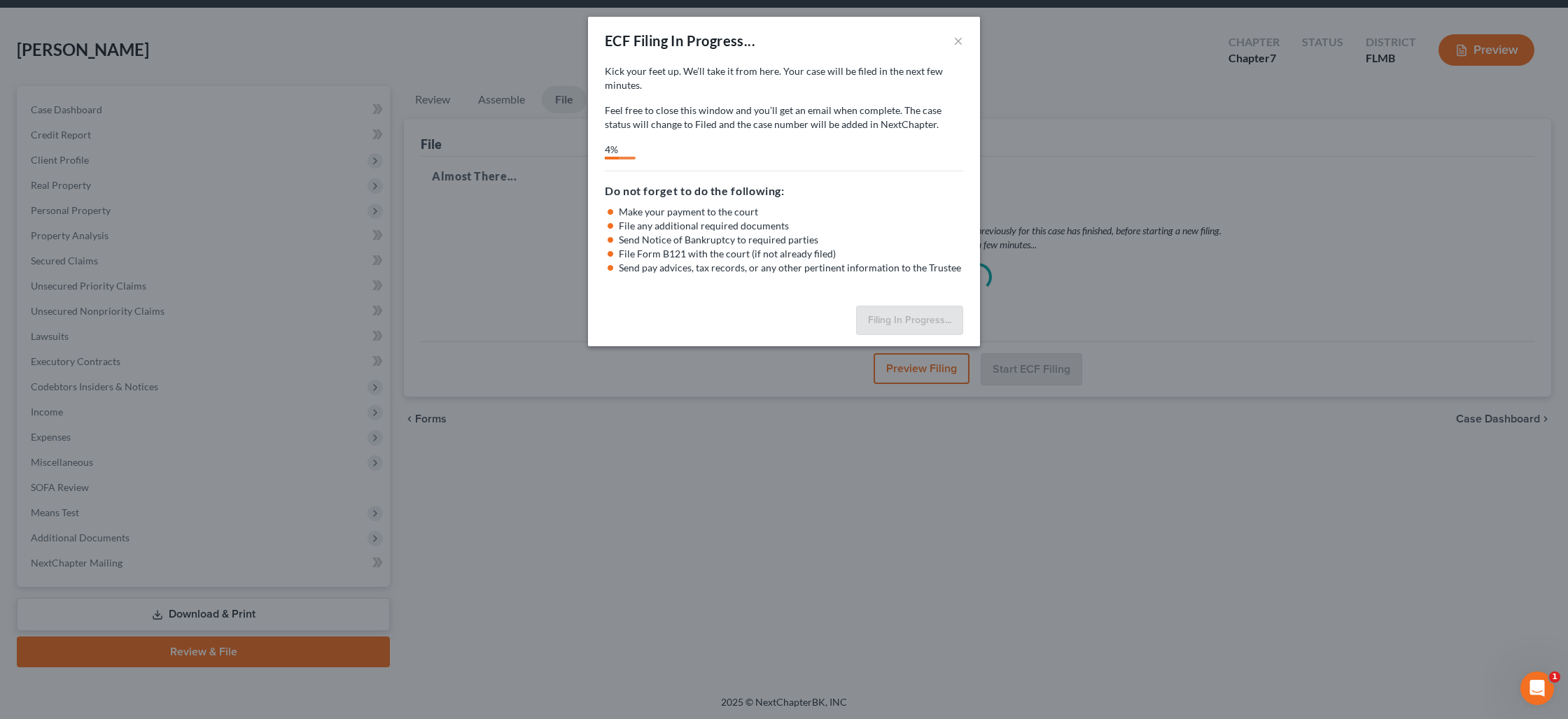
select select "0"
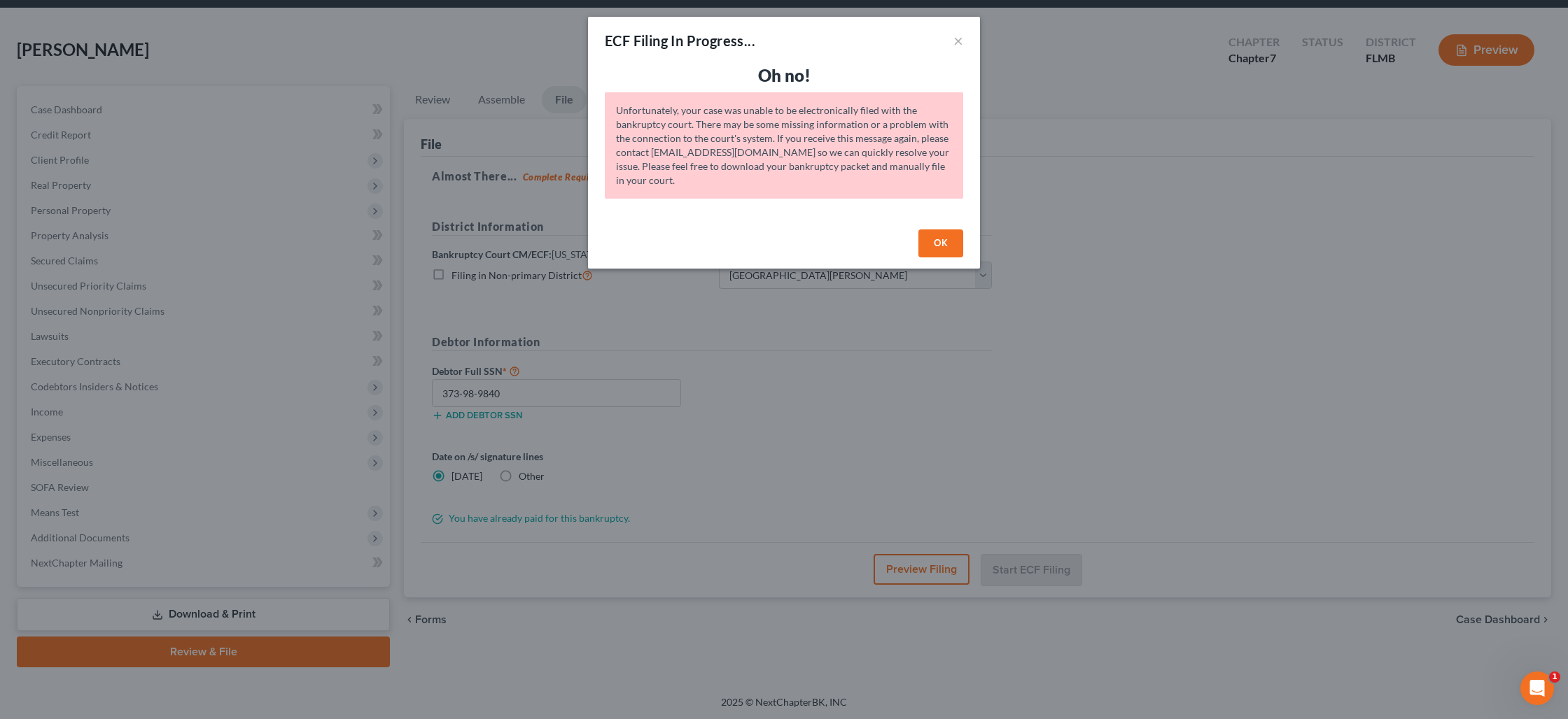
click button "OK"
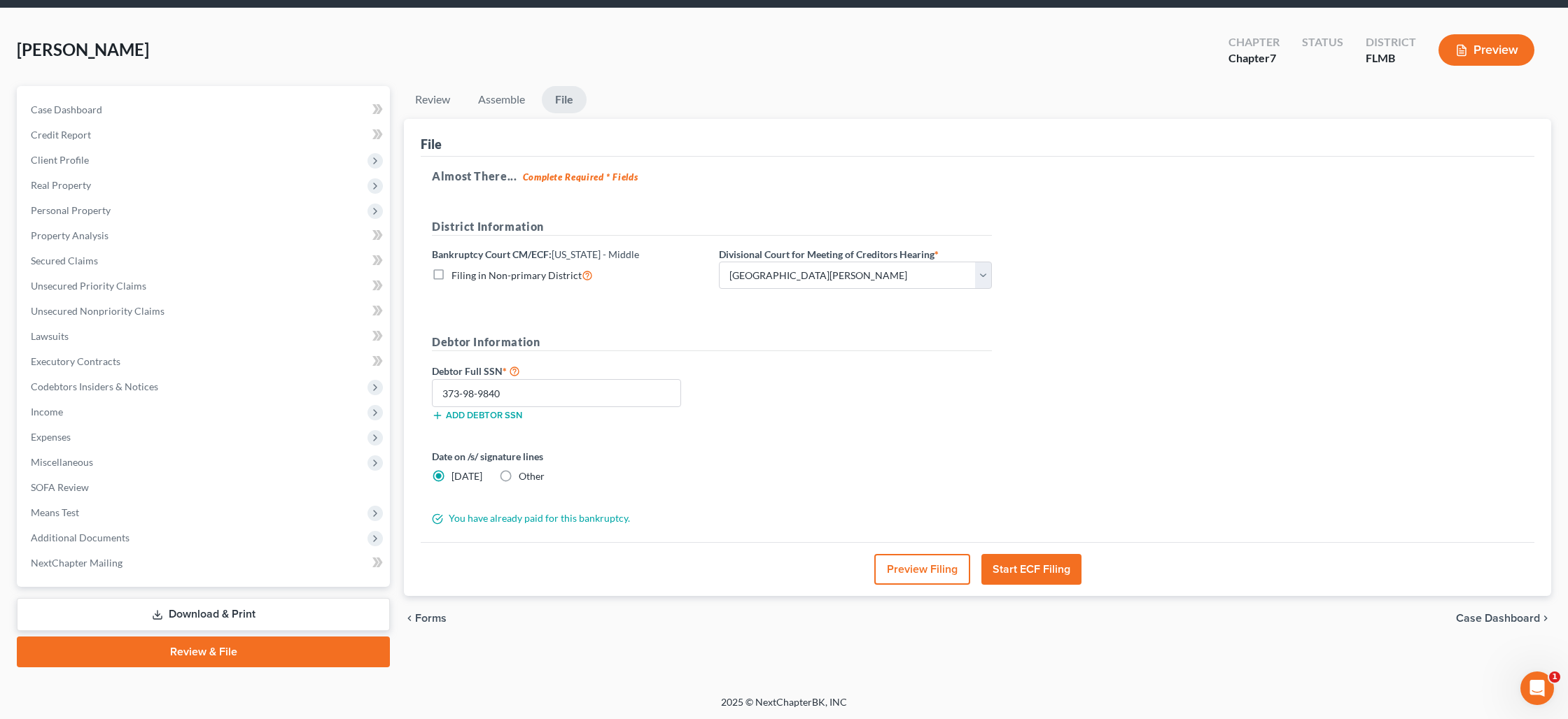
scroll to position [0, 0]
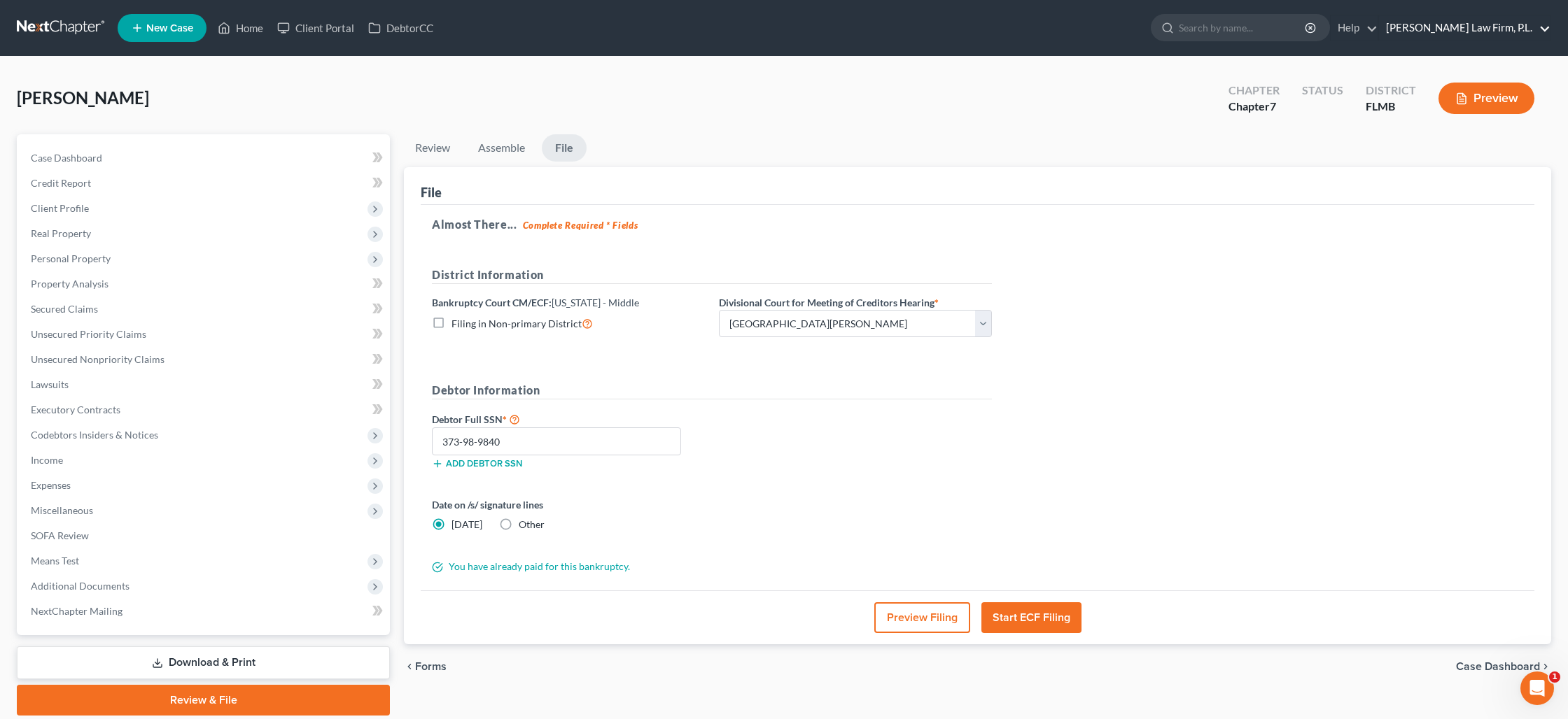
click link "[PERSON_NAME] Law Firm, P.L."
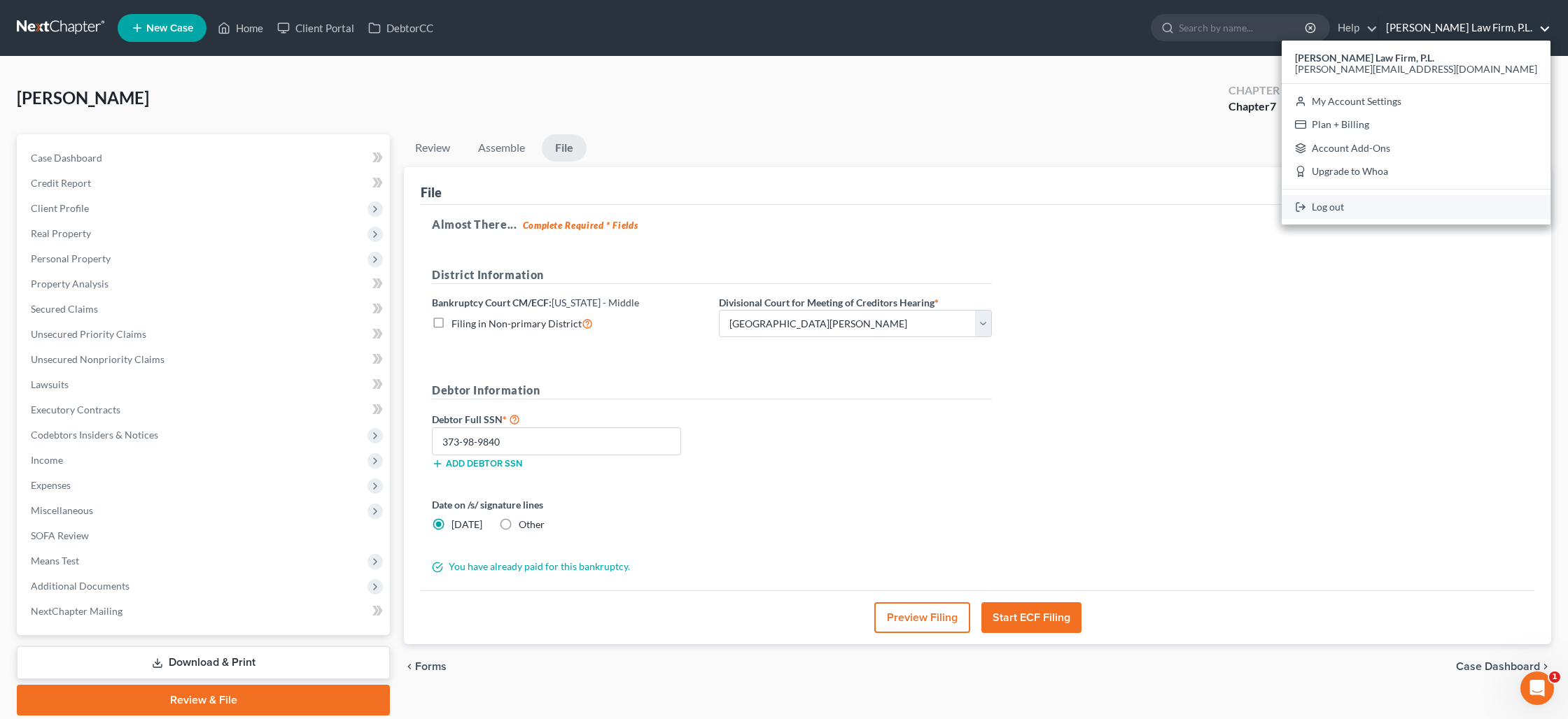
click link "Log out"
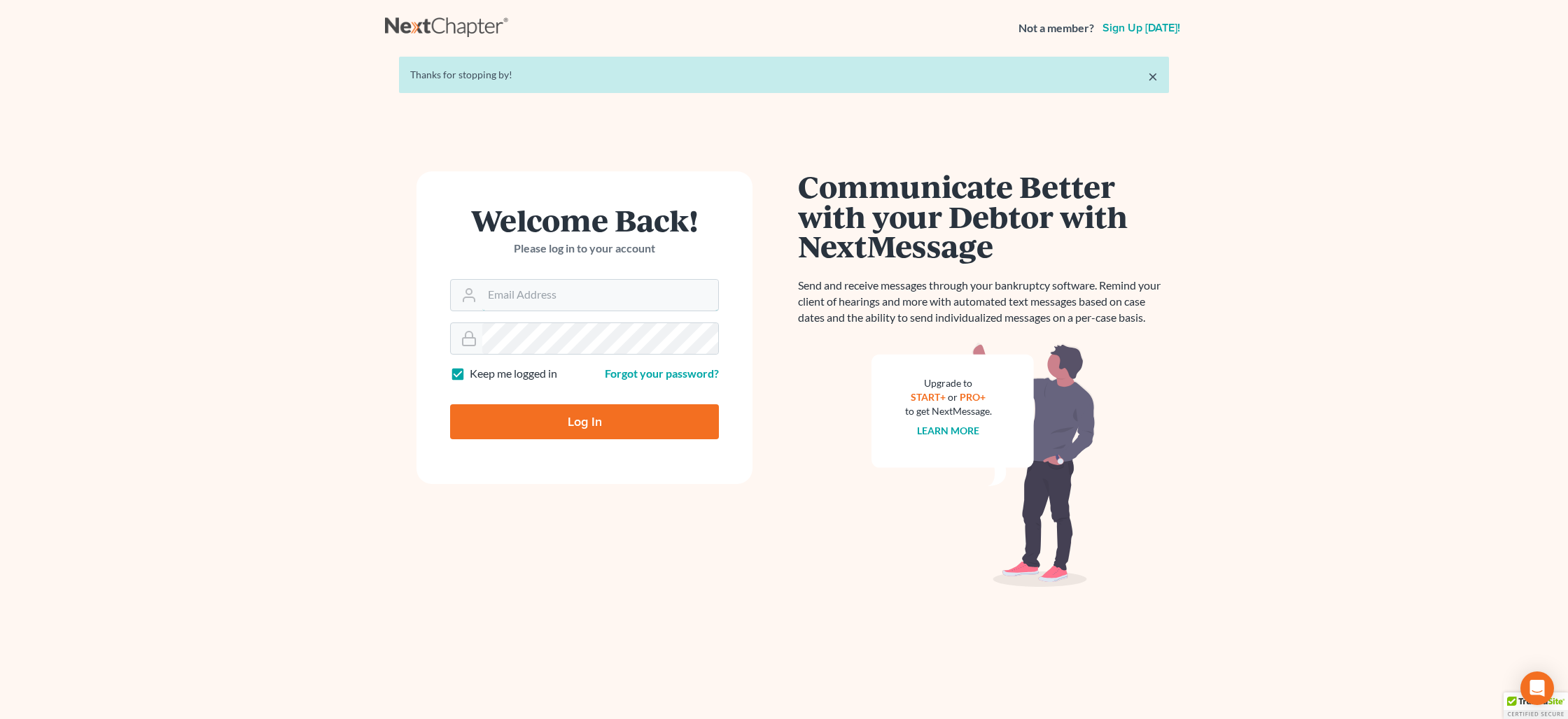
type input "[PERSON_NAME][EMAIL_ADDRESS][DOMAIN_NAME]"
click at [558, 429] on input "Log In" at bounding box center [585, 422] width 269 height 35
type input "Thinking..."
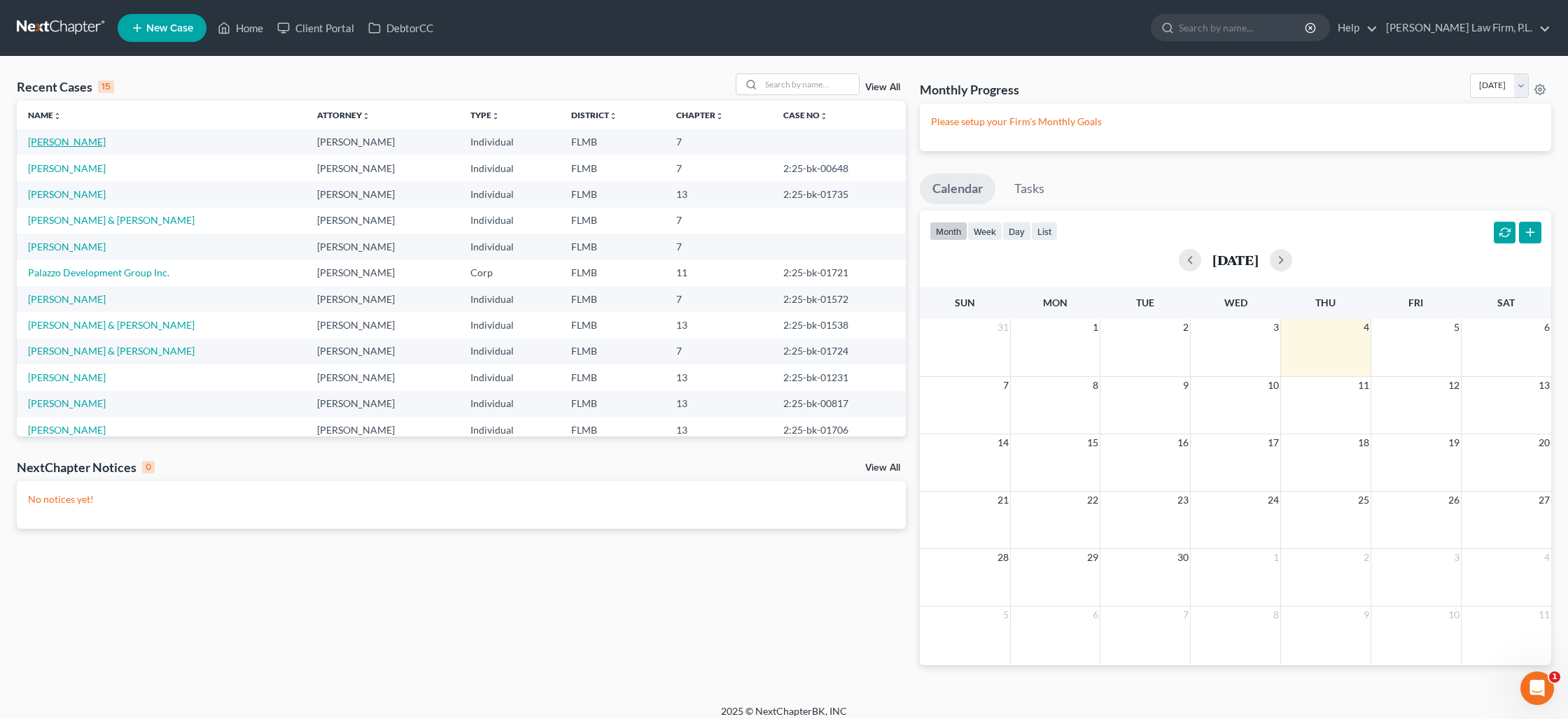
click at [57, 141] on link "[PERSON_NAME]" at bounding box center [66, 141] width 77 height 12
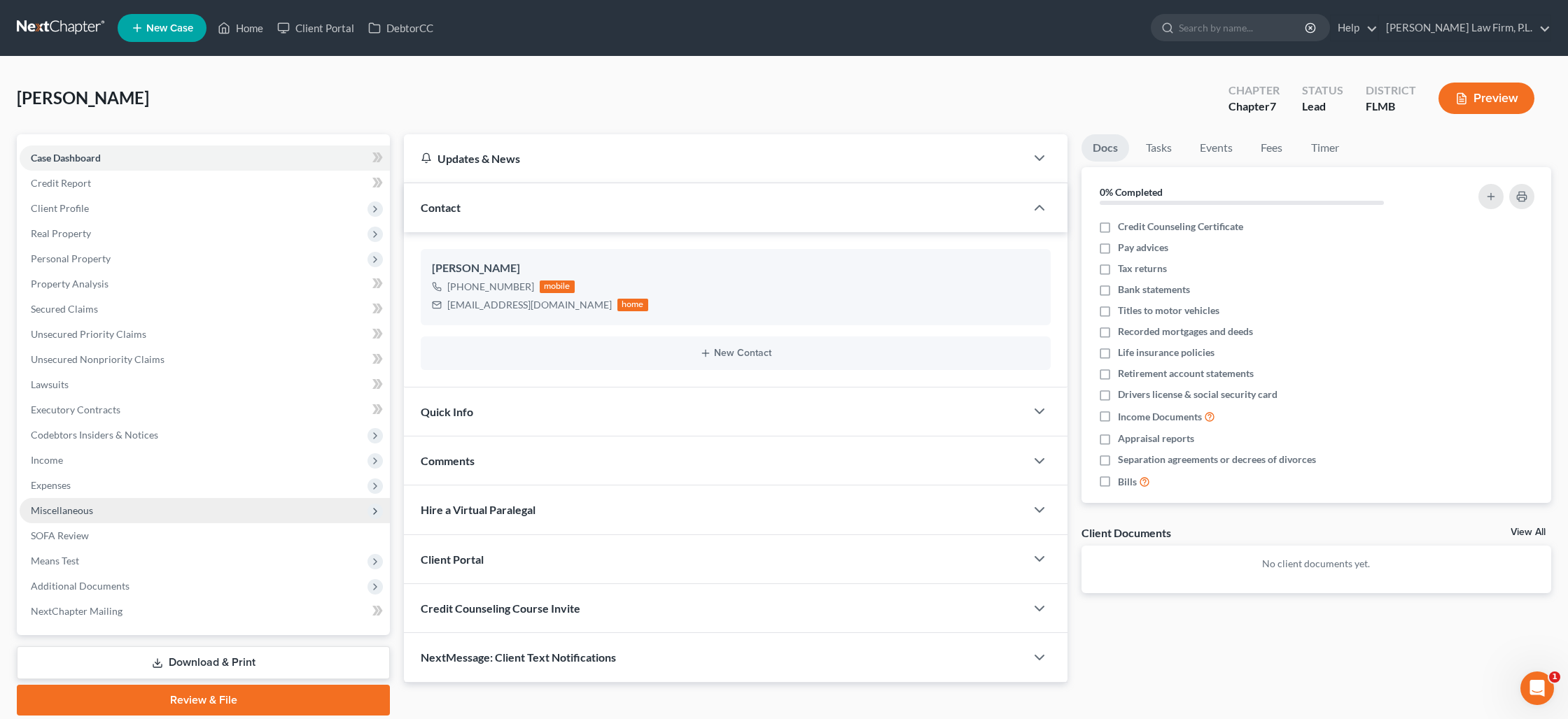
scroll to position [48, 0]
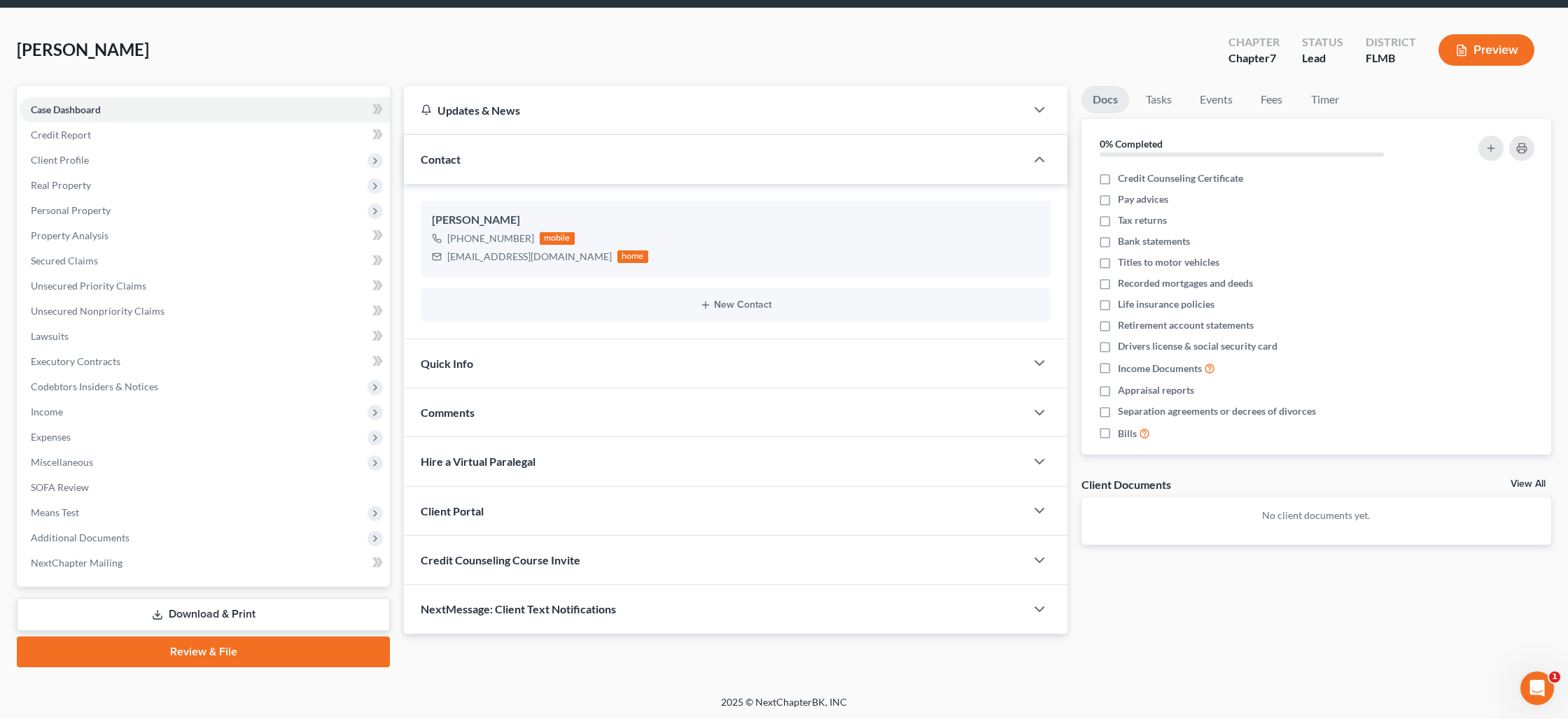
click at [190, 651] on link "Review & File" at bounding box center [203, 652] width 373 height 31
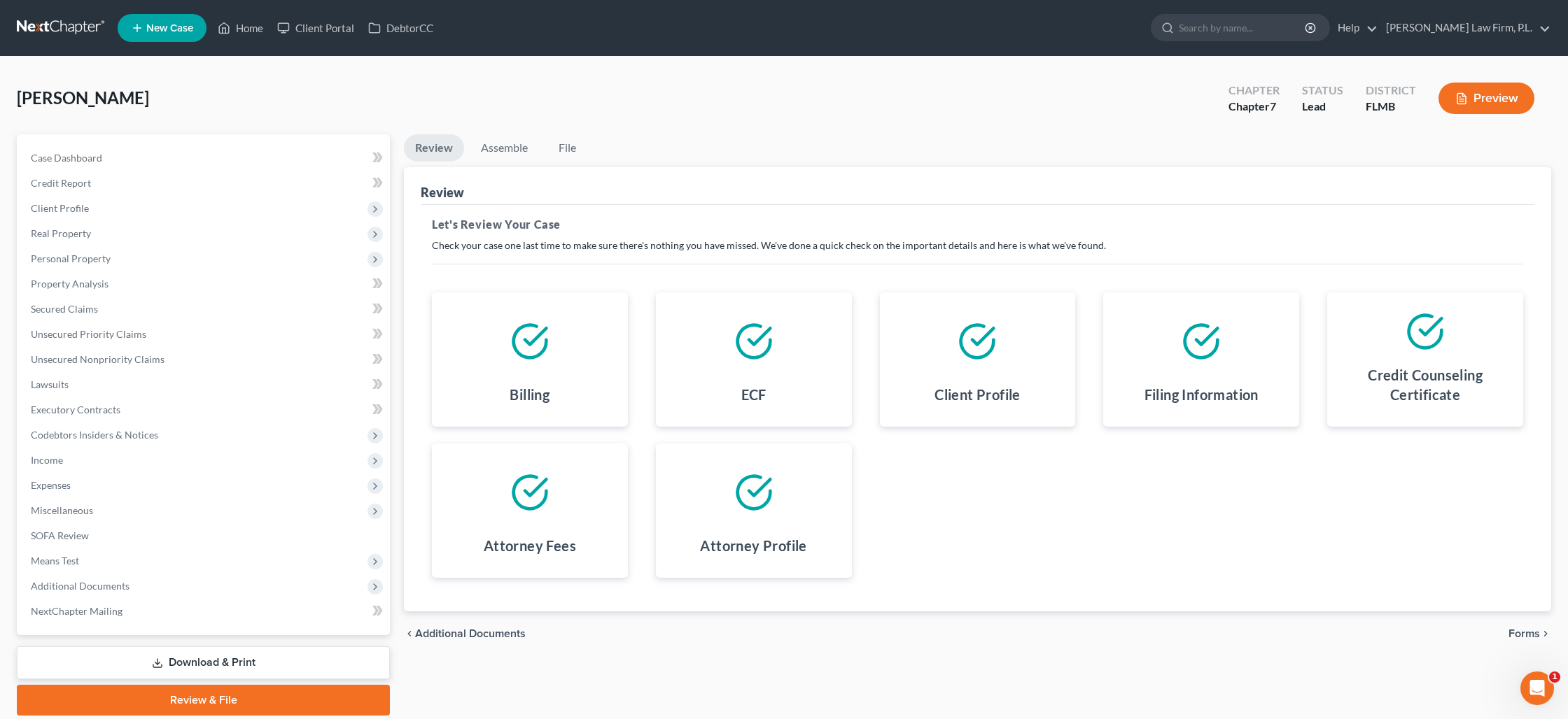
click at [1536, 632] on span "Forms" at bounding box center [1524, 634] width 32 height 11
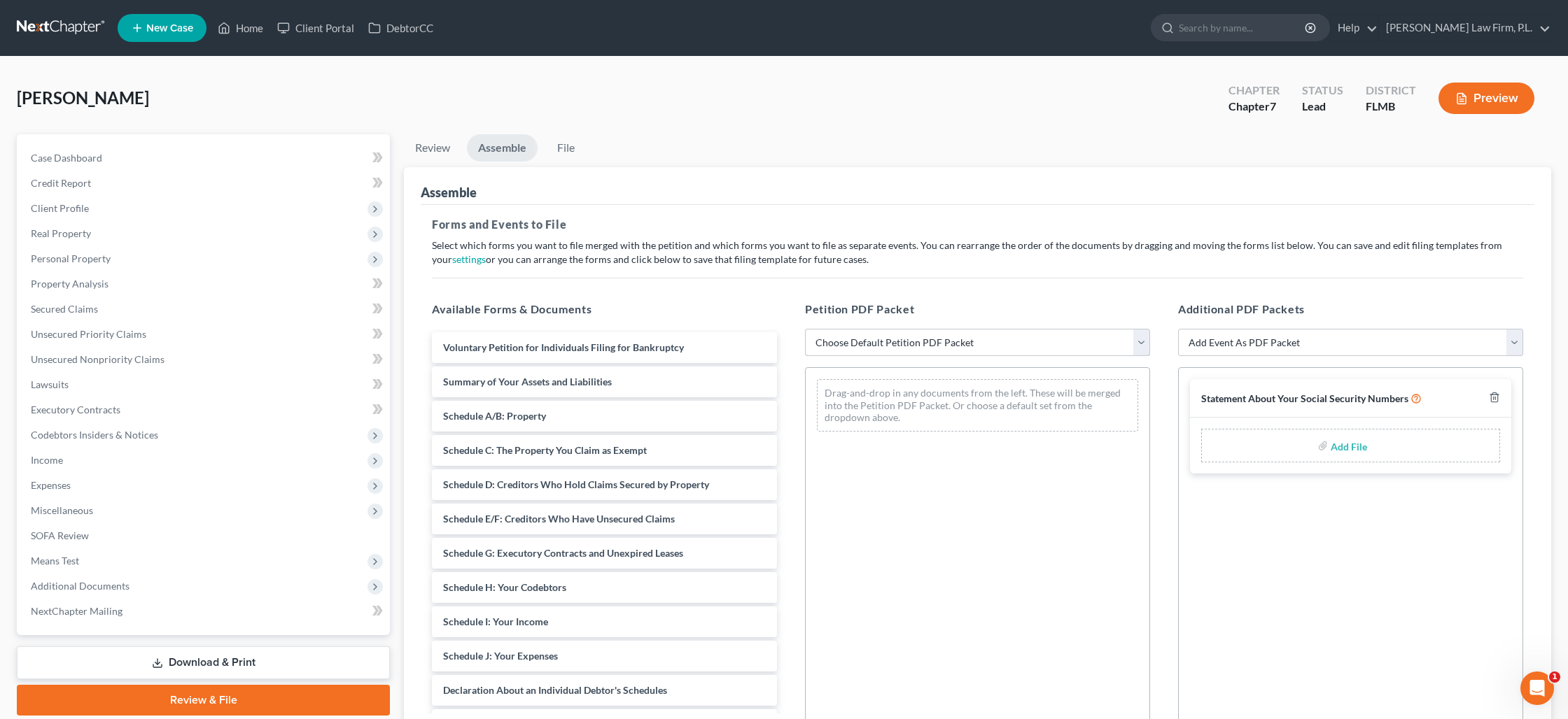
click at [935, 336] on select "Choose Default Petition PDF Packet Complete Bankruptcy Petition (all forms and …" at bounding box center [977, 343] width 345 height 28
select select "0"
click at [805, 329] on select "Choose Default Petition PDF Packet Complete Bankruptcy Petition (all forms and …" at bounding box center [977, 343] width 345 height 28
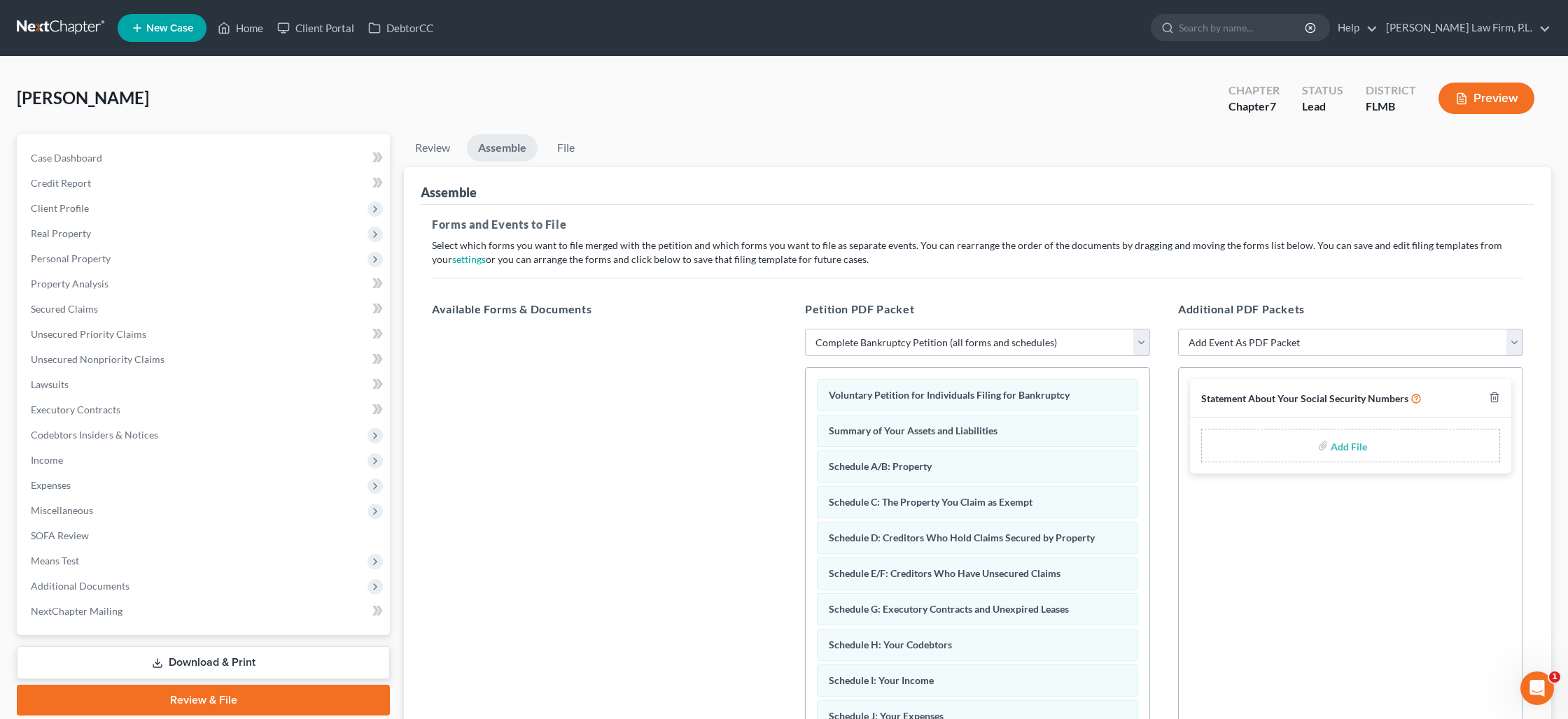
click at [1331, 447] on label "Add File" at bounding box center [1350, 448] width 39 height 25
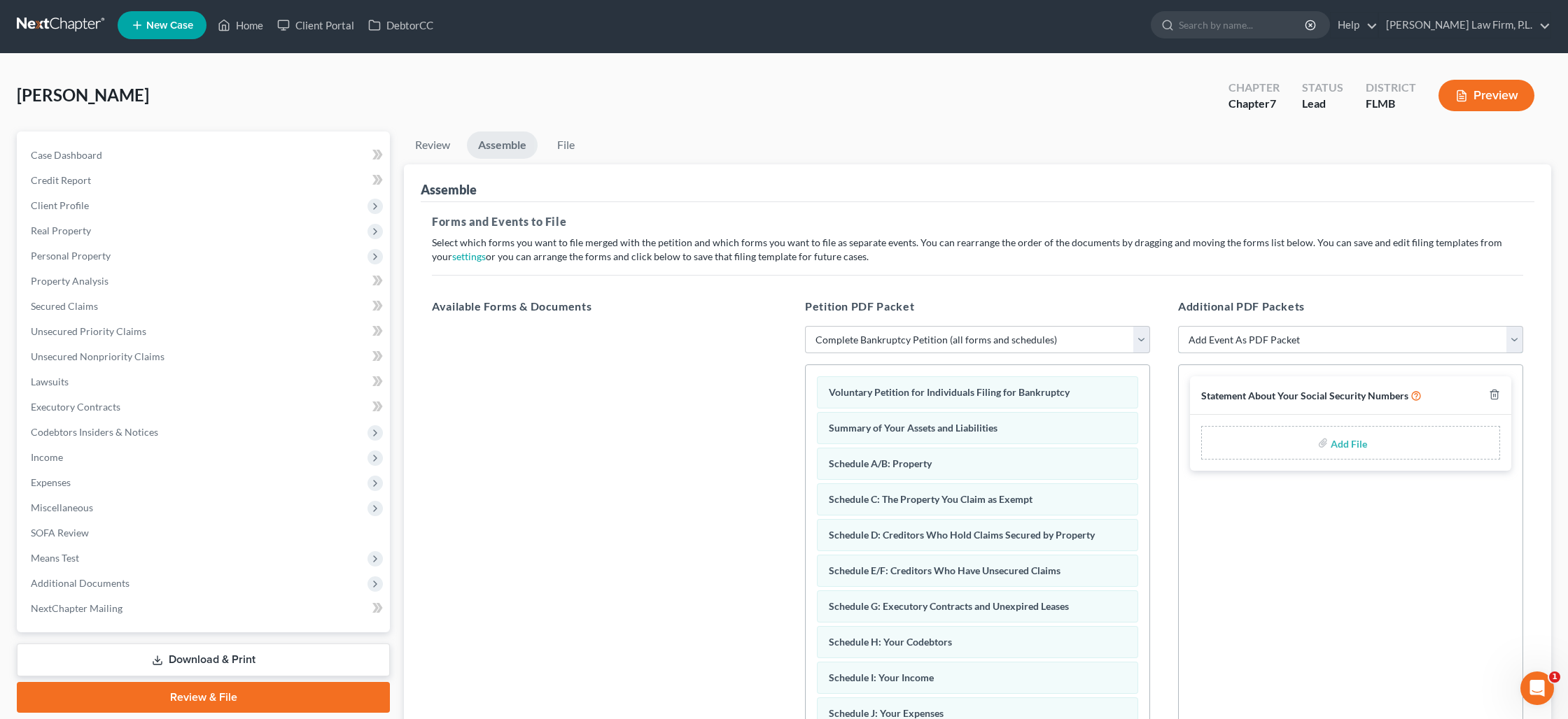
click at [1291, 340] on select "Add Event As PDF Packet Amended Creditor Matrix (Fee)- Only use when no separat…" at bounding box center [1350, 340] width 345 height 28
click at [1333, 442] on input "file" at bounding box center [1347, 443] width 34 height 25
type input "C:\fakepath\White - Statement of SS.pdf"
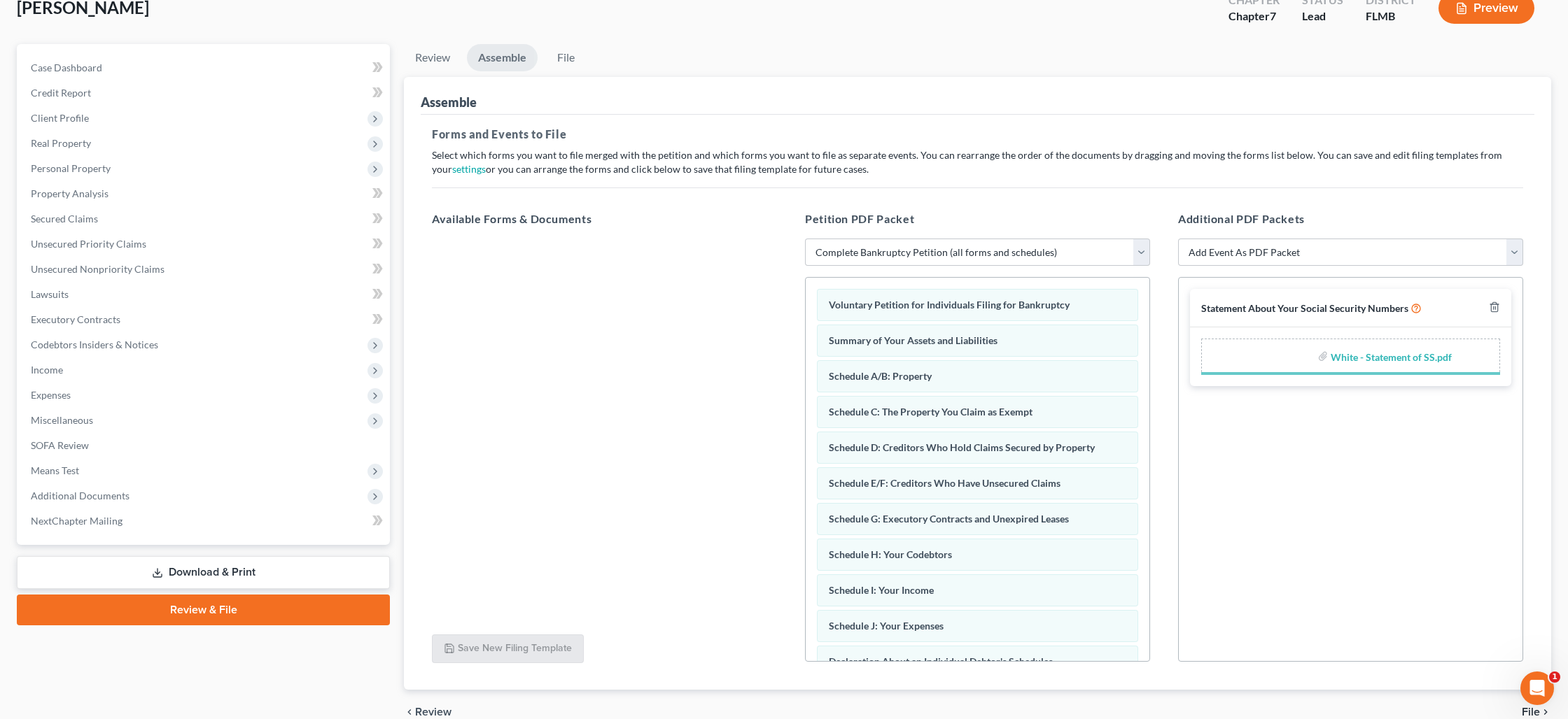
scroll to position [158, 0]
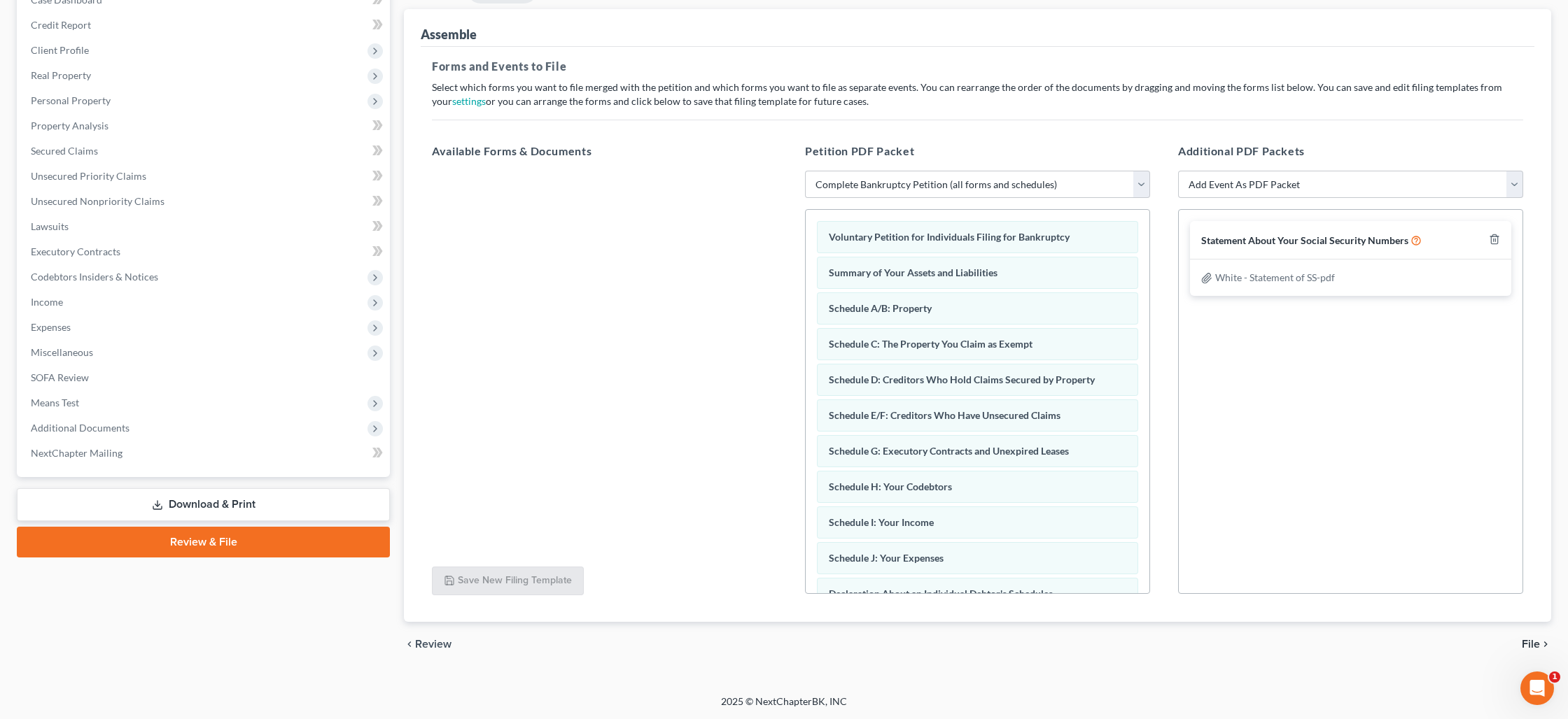
click at [1533, 642] on span "File" at bounding box center [1531, 644] width 18 height 11
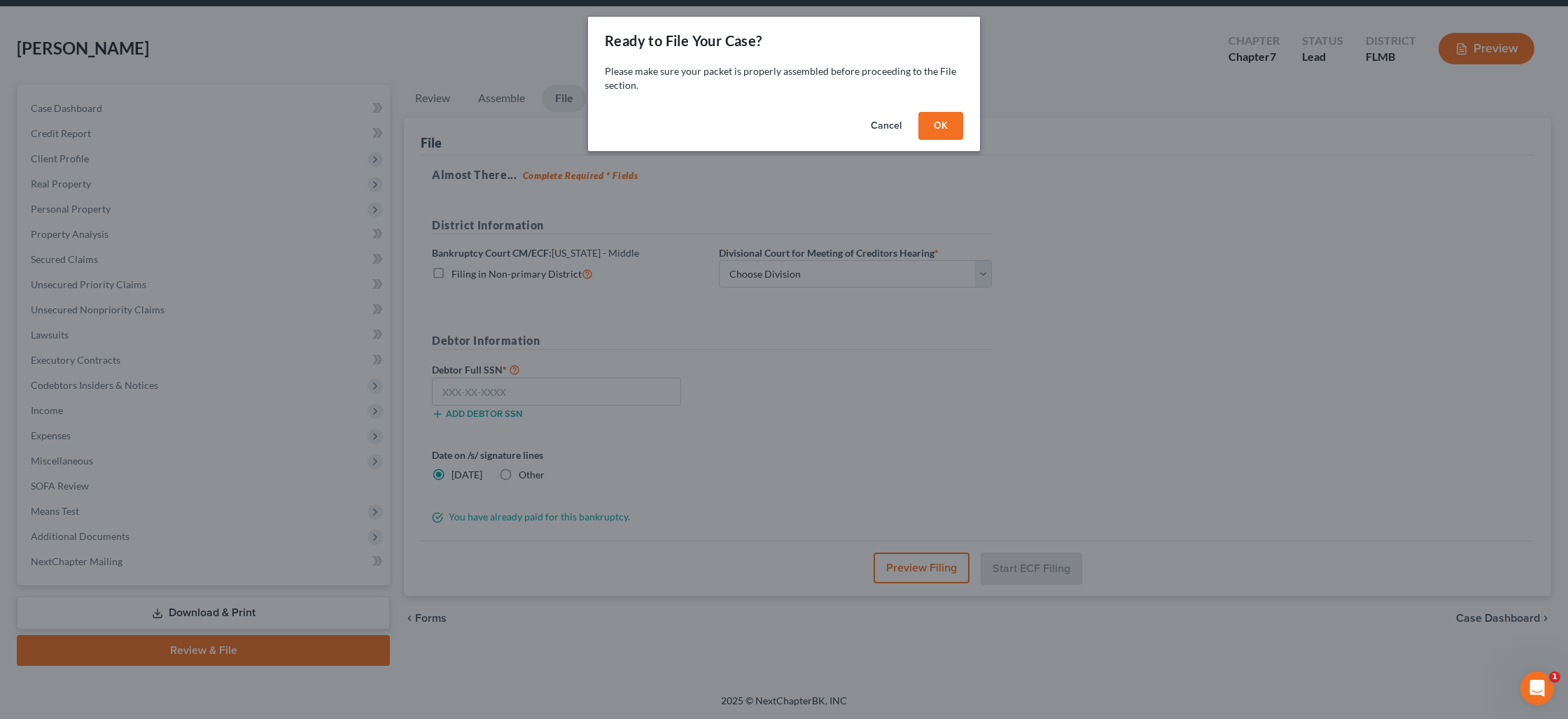
scroll to position [48, 0]
click at [940, 129] on button "OK" at bounding box center [940, 125] width 45 height 28
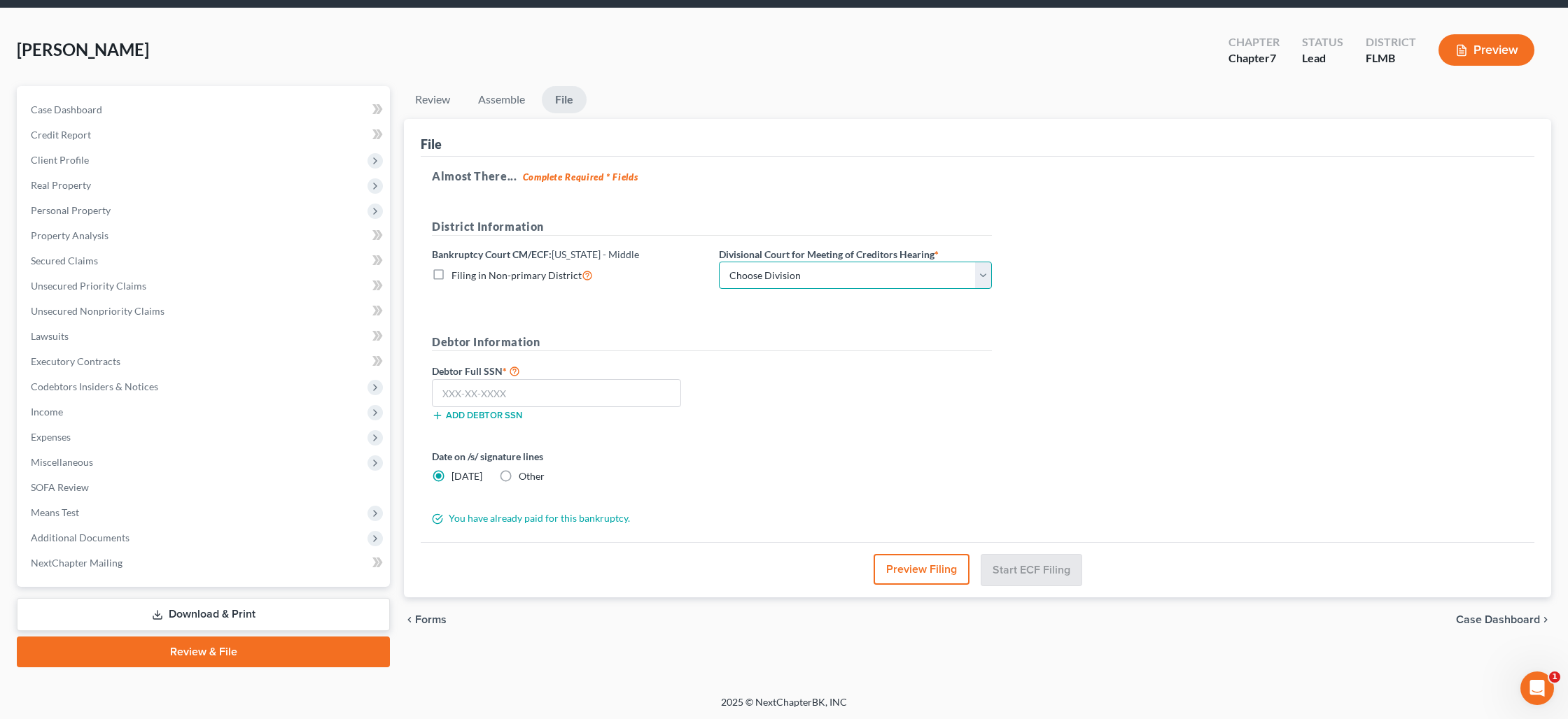
click at [795, 275] on select "Choose Division [GEOGRAPHIC_DATA][PERSON_NAME] [GEOGRAPHIC_DATA] [GEOGRAPHIC_DA…" at bounding box center [855, 275] width 273 height 28
select select "0"
click at [719, 262] on select "Choose Division [GEOGRAPHIC_DATA][PERSON_NAME] [GEOGRAPHIC_DATA] [GEOGRAPHIC_DA…" at bounding box center [855, 275] width 273 height 28
click at [518, 389] on input "text" at bounding box center [557, 393] width 249 height 28
type input "373-98-9840"
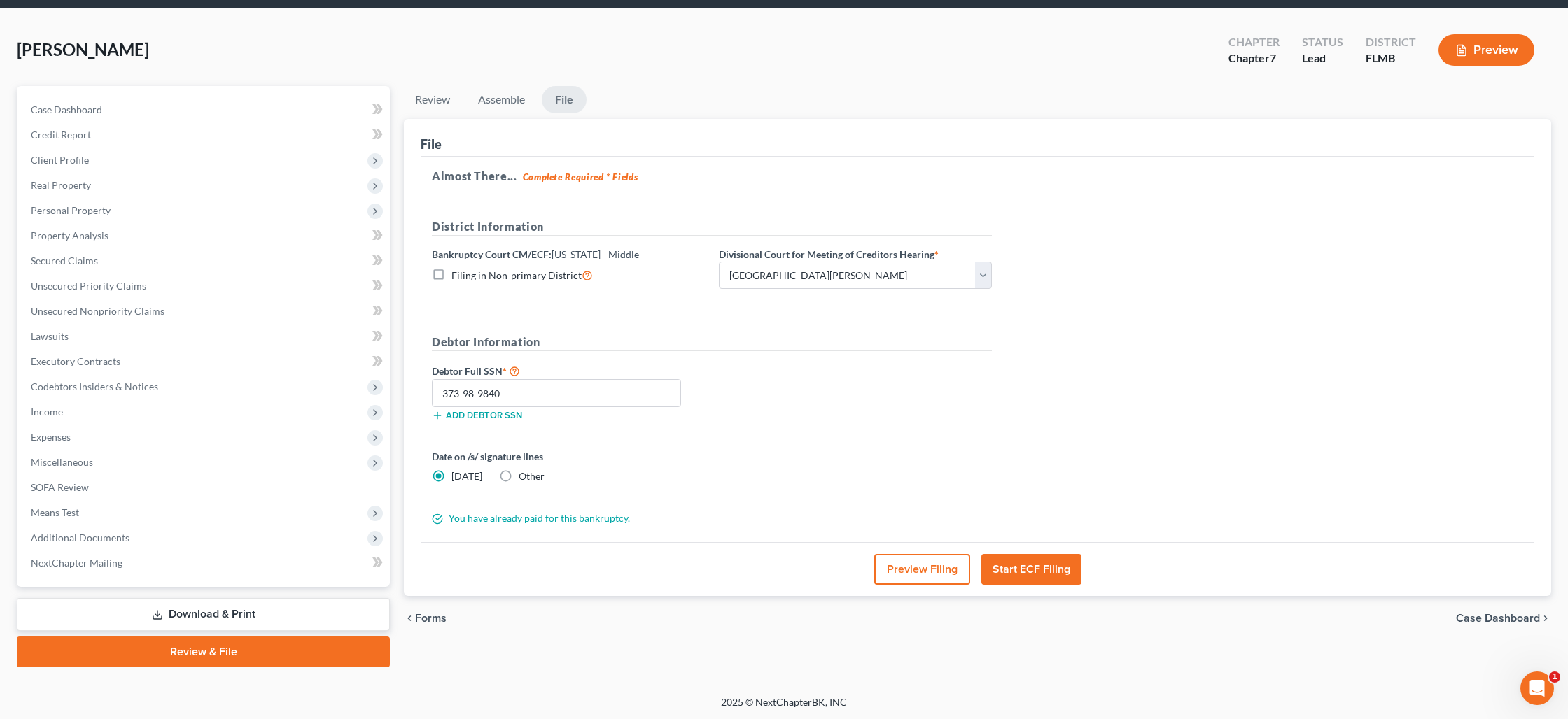
click at [1037, 567] on button "Start ECF Filing" at bounding box center [1031, 570] width 100 height 31
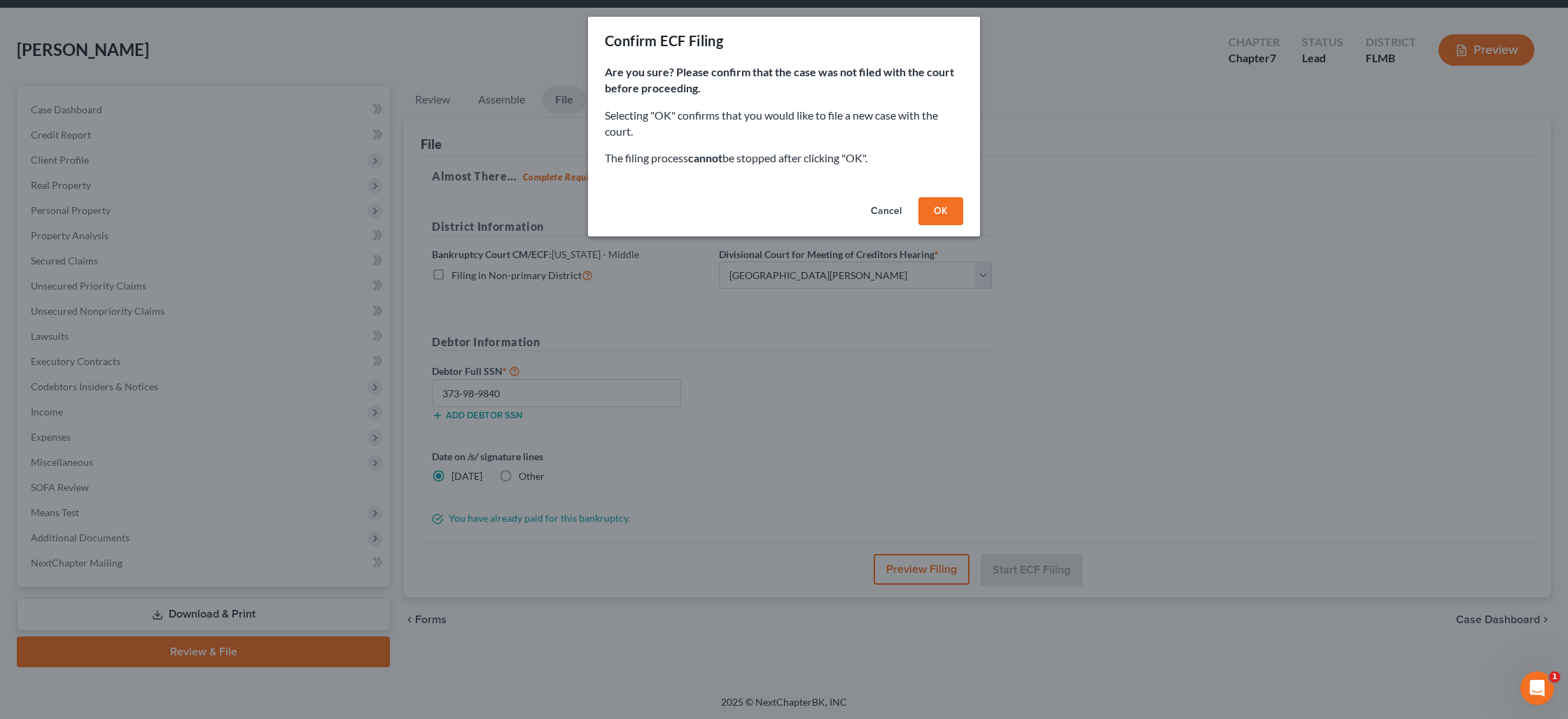
click at [933, 211] on button "OK" at bounding box center [940, 211] width 45 height 28
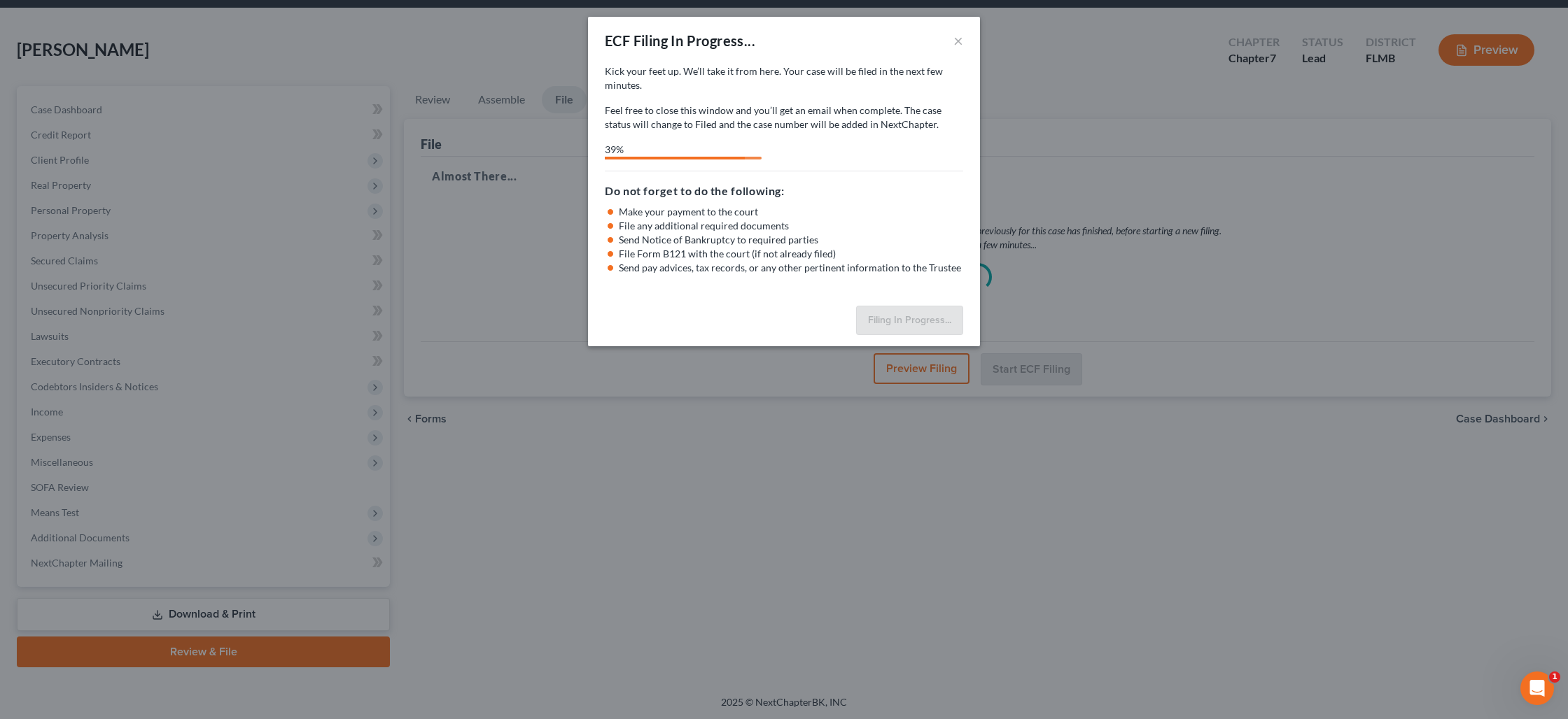
select select "0"
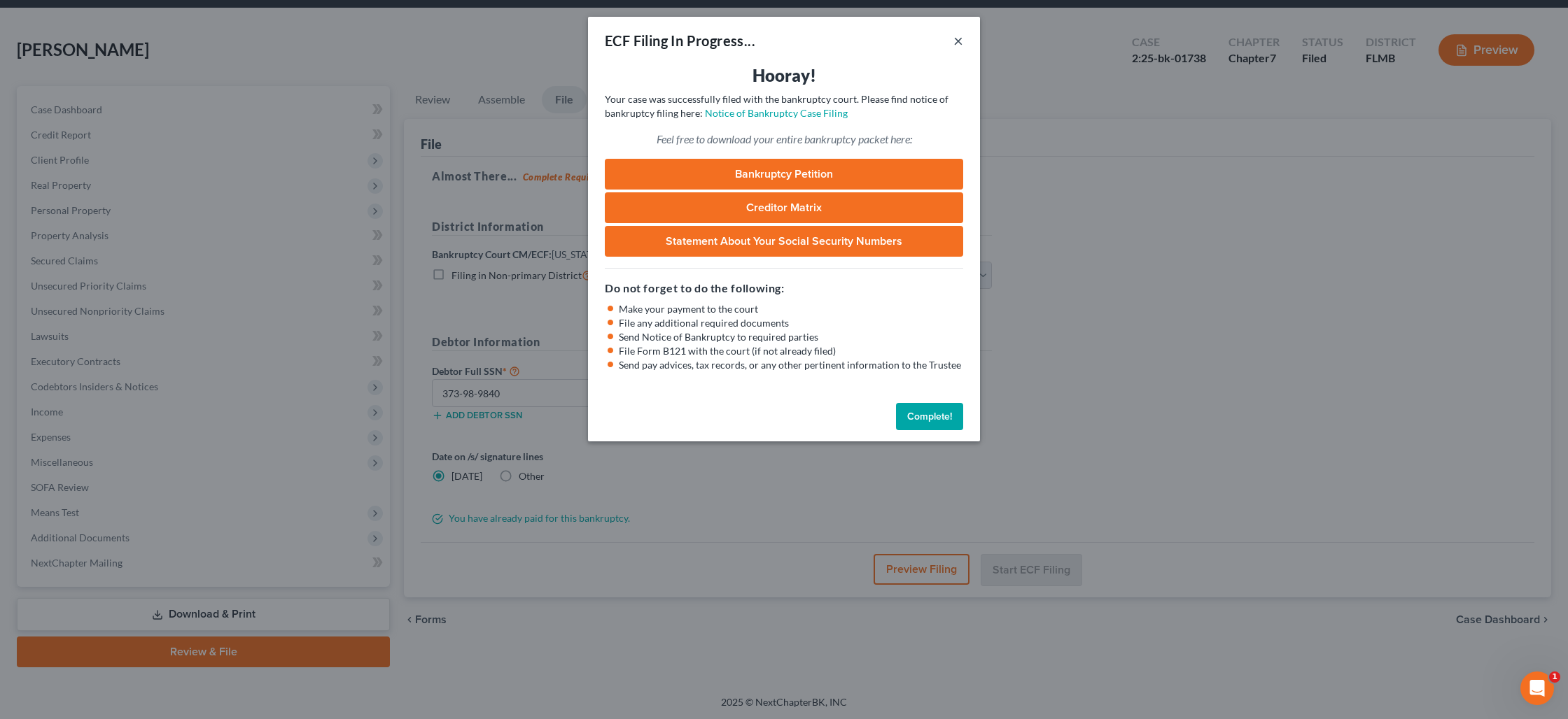
click at [959, 45] on button "×" at bounding box center [958, 40] width 10 height 16
